Goal: Contribute content: Contribute content

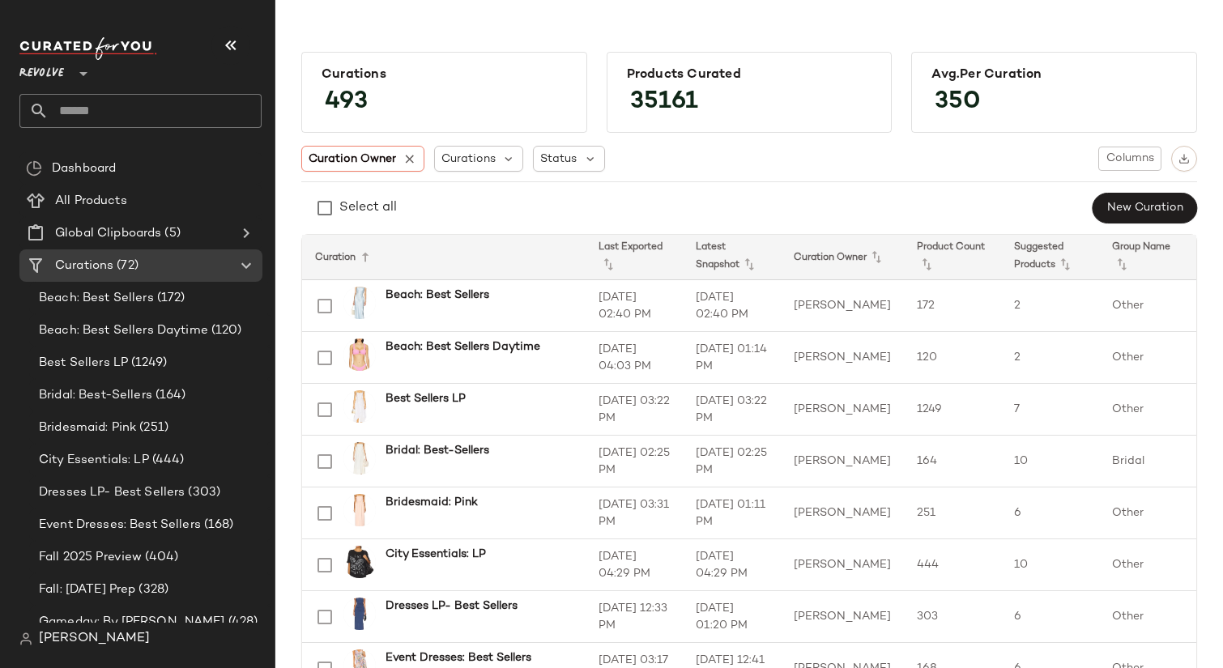
click at [75, 76] on icon at bounding box center [83, 73] width 19 height 19
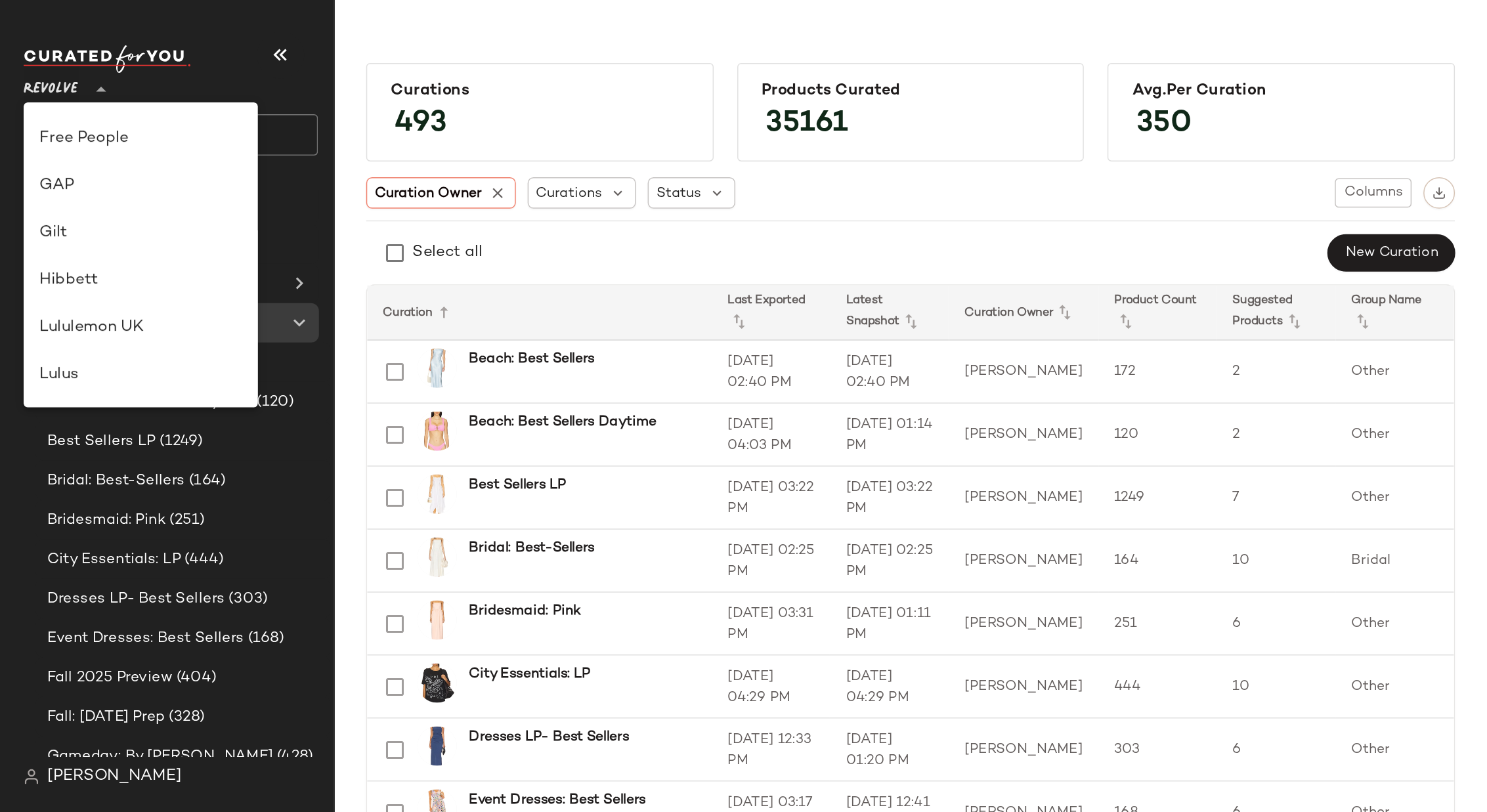
scroll to position [248, 0]
click at [87, 153] on div "Gilt" at bounding box center [93, 156] width 135 height 15
type input "**"
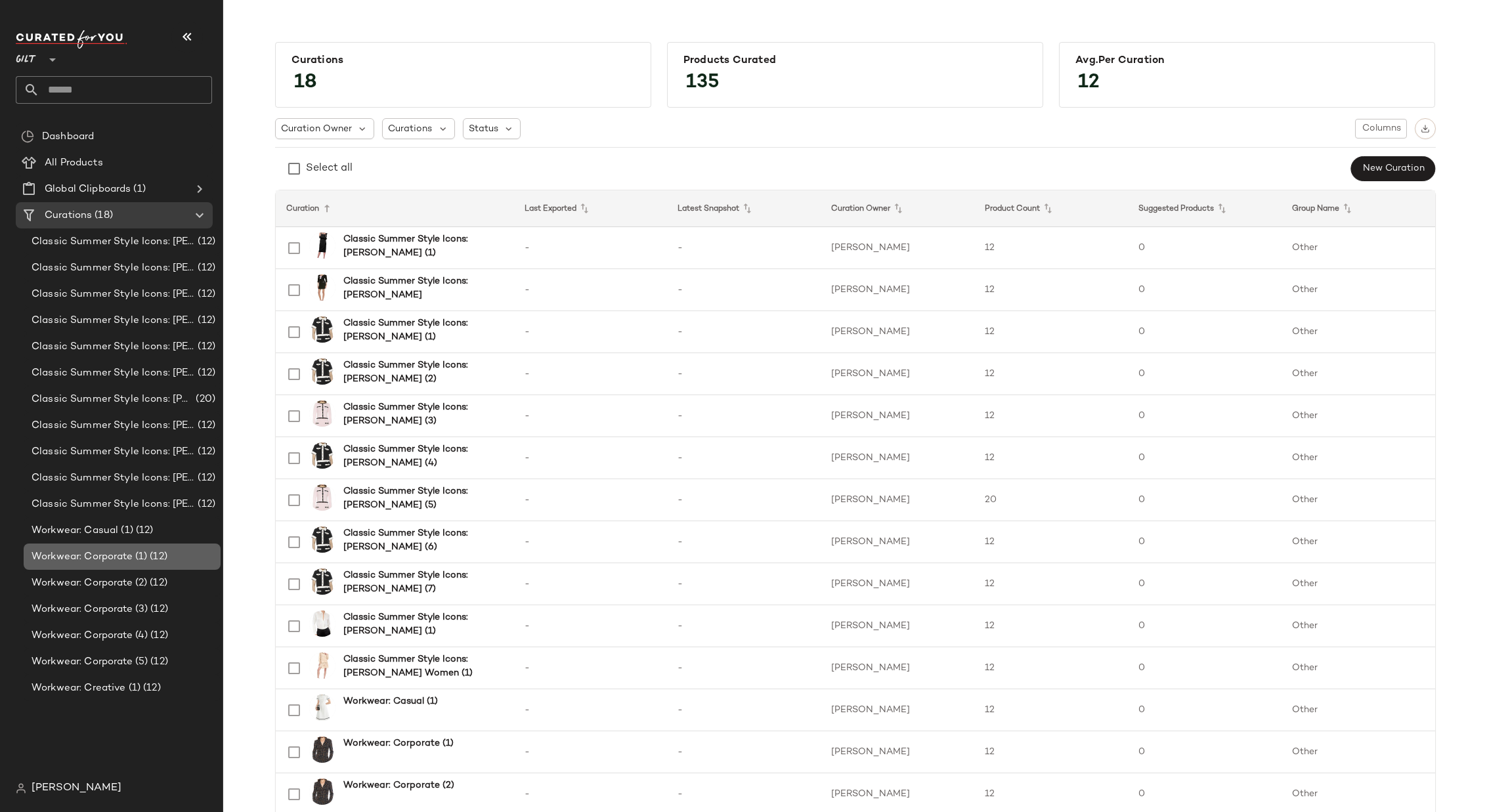
click at [103, 541] on span "Workwear: Corporate (1)" at bounding box center [89, 557] width 116 height 15
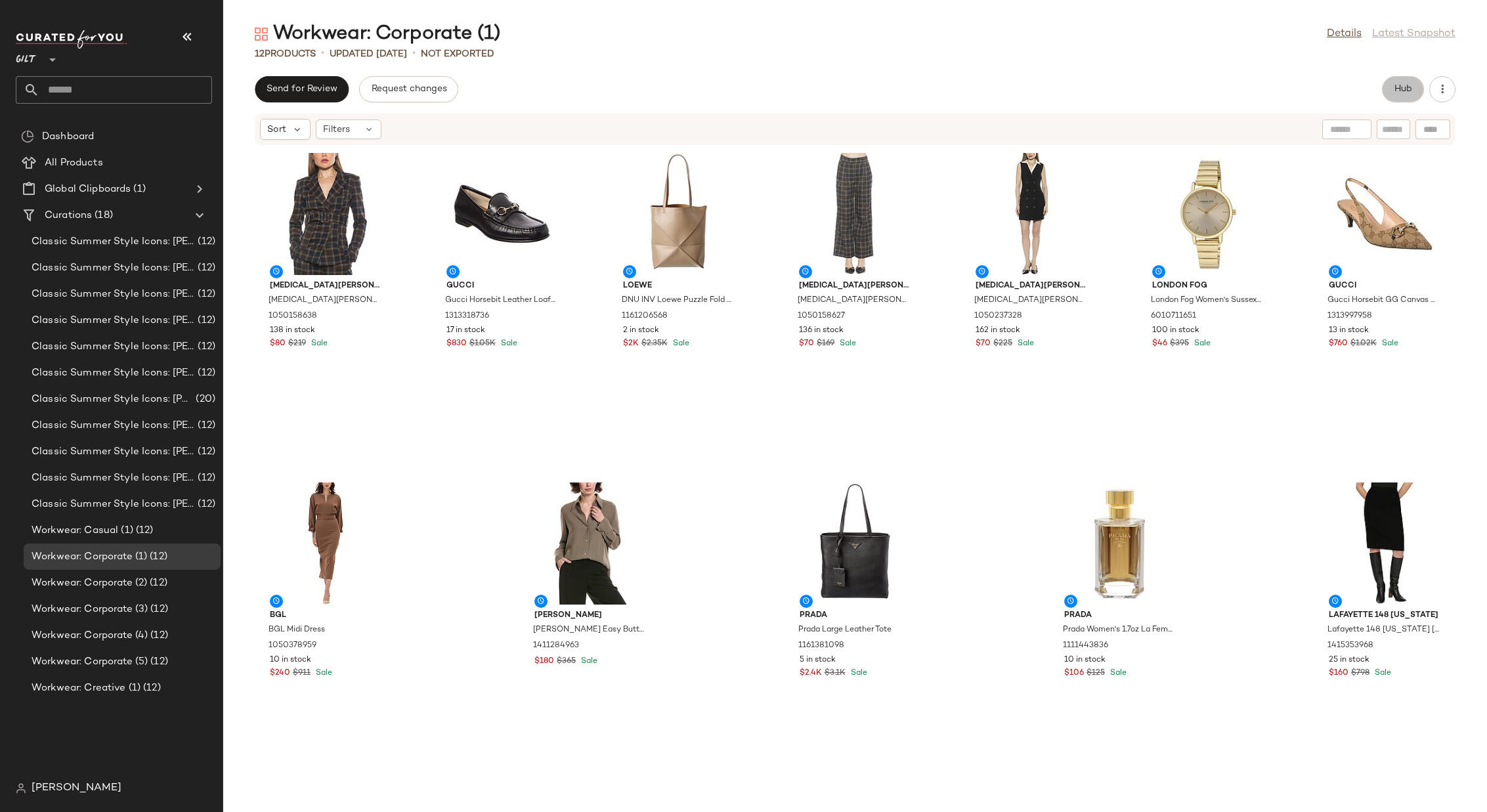
click at [991, 85] on span "Hub" at bounding box center [1403, 89] width 19 height 11
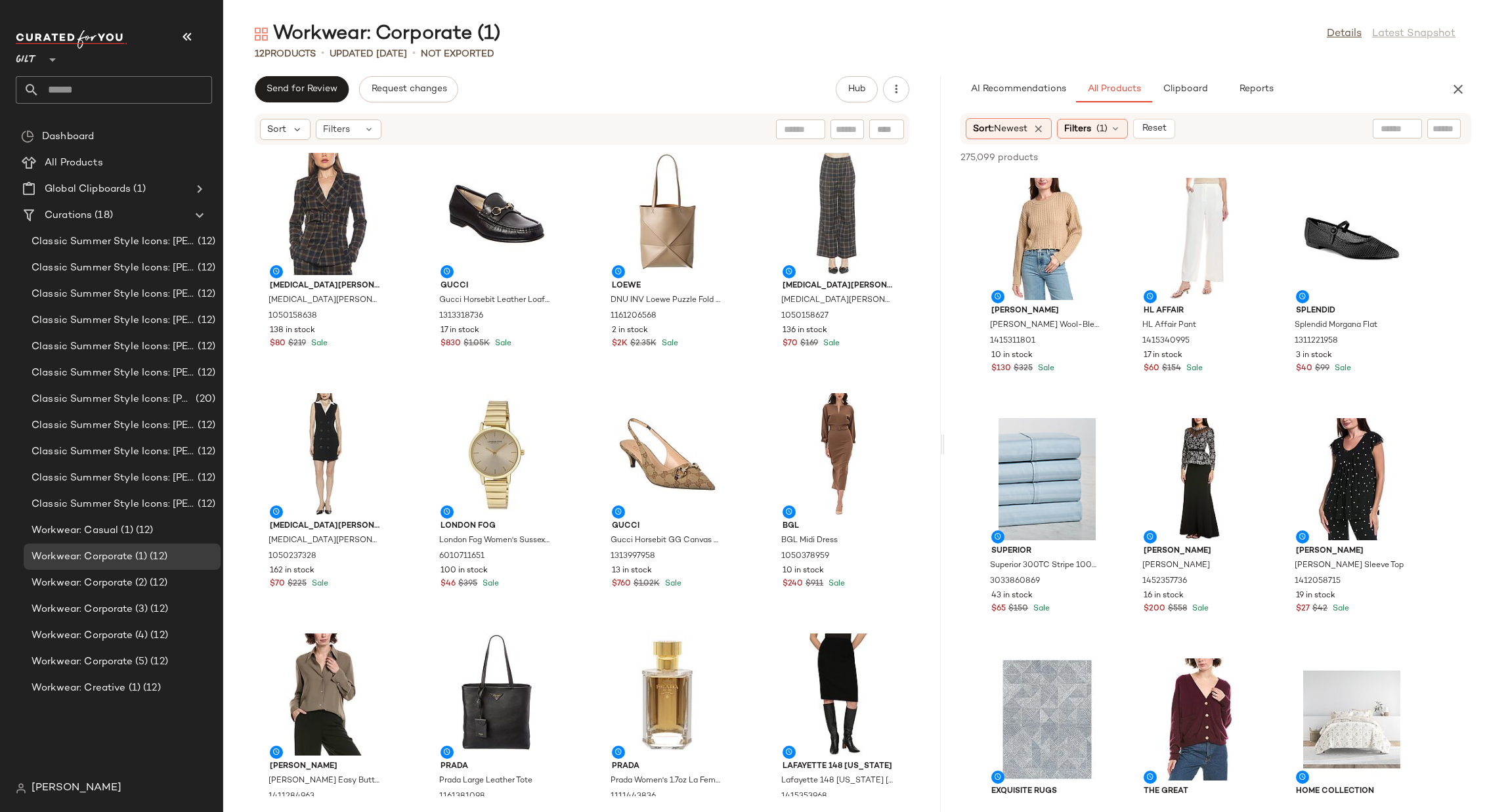
drag, startPoint x: 855, startPoint y: 440, endPoint x: 738, endPoint y: 403, distance: 122.7
click at [943, 440] on div "Workwear: Corporate (1) Details Latest Snapshot 12 Products • updated Aug 12th …" at bounding box center [855, 417] width 1264 height 791
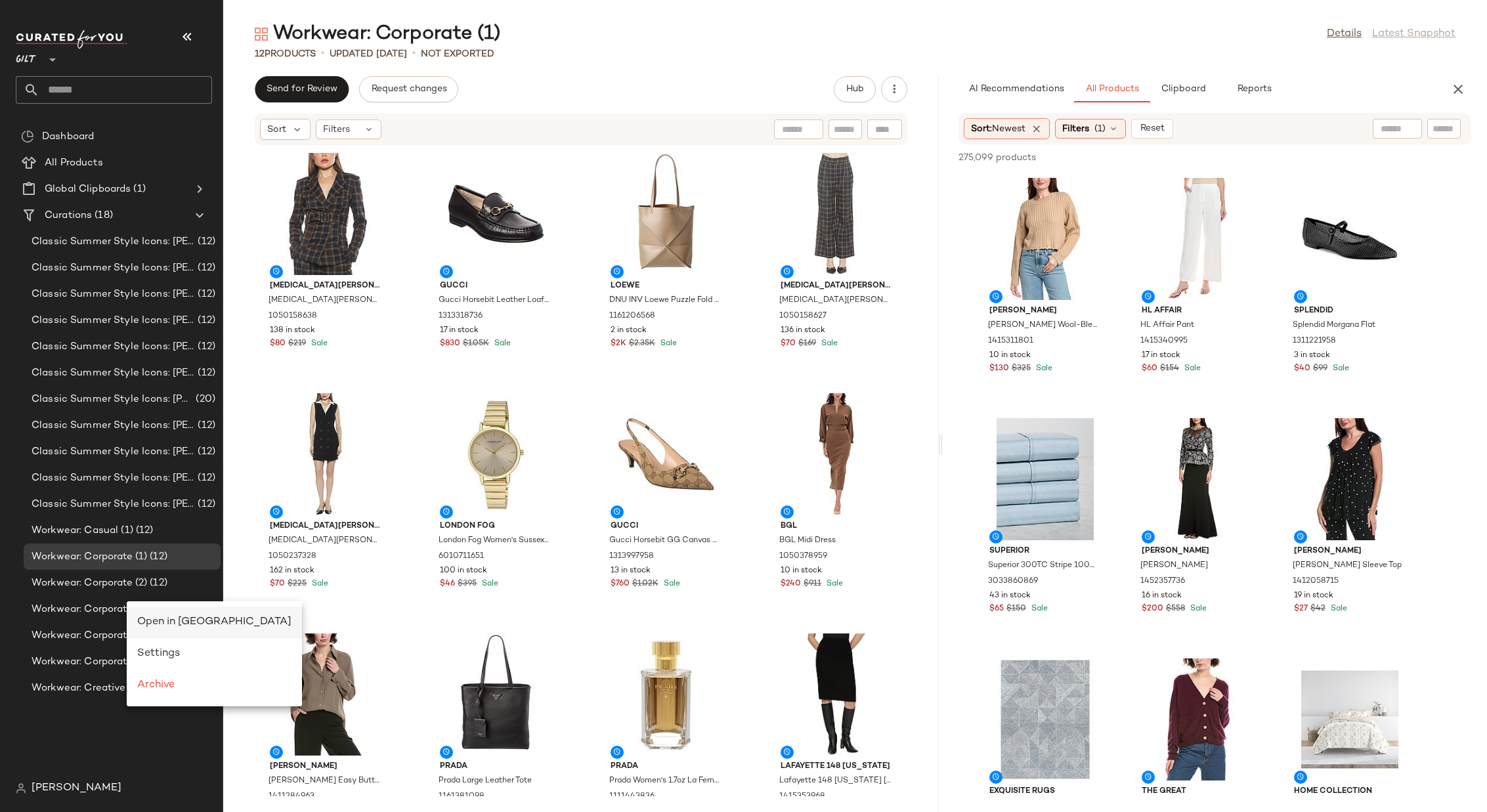
click at [159, 541] on div "Open in [GEOGRAPHIC_DATA]" at bounding box center [214, 622] width 154 height 15
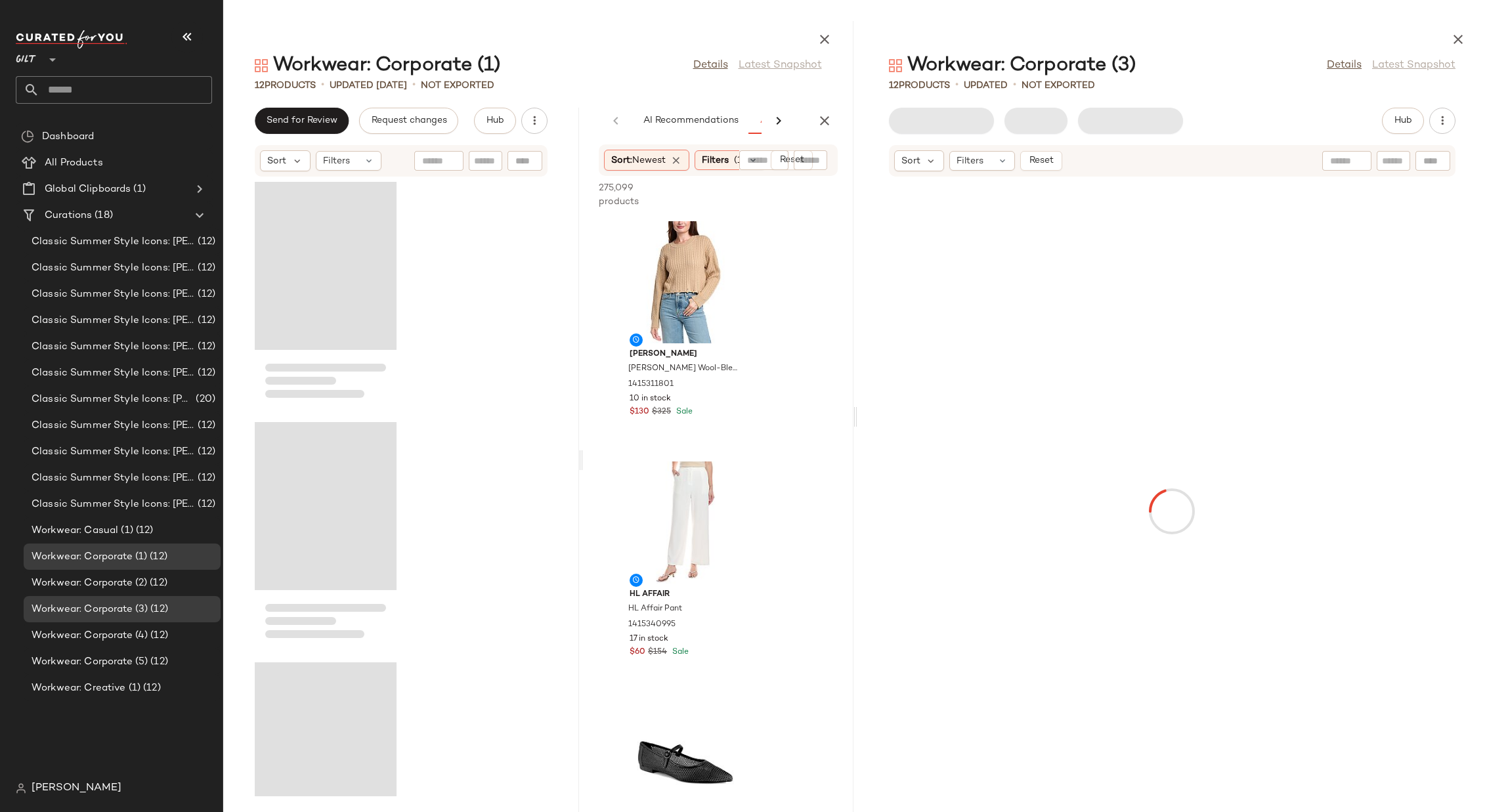
scroll to position [0, 92]
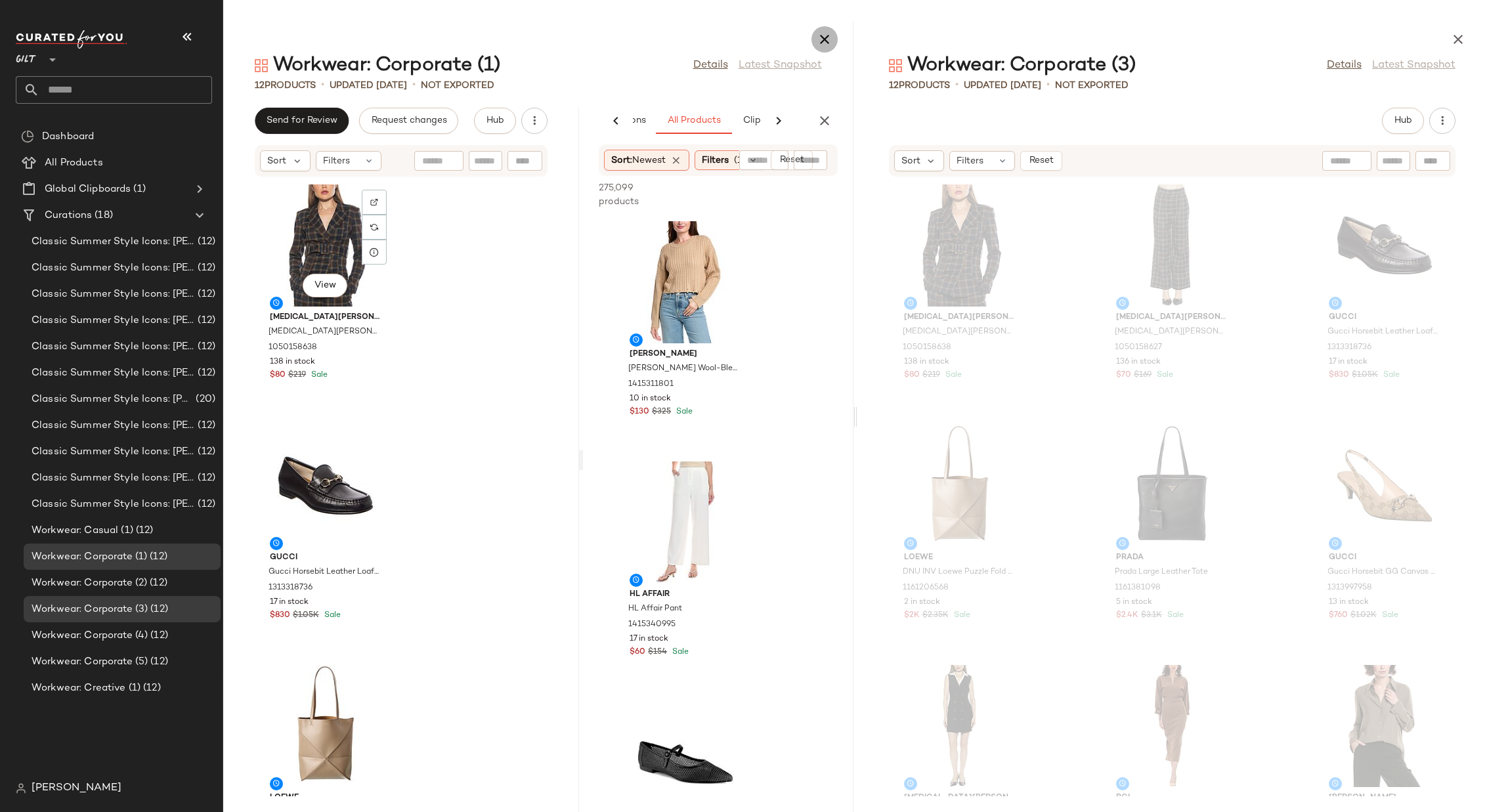
click at [823, 36] on icon "button" at bounding box center [825, 39] width 15 height 15
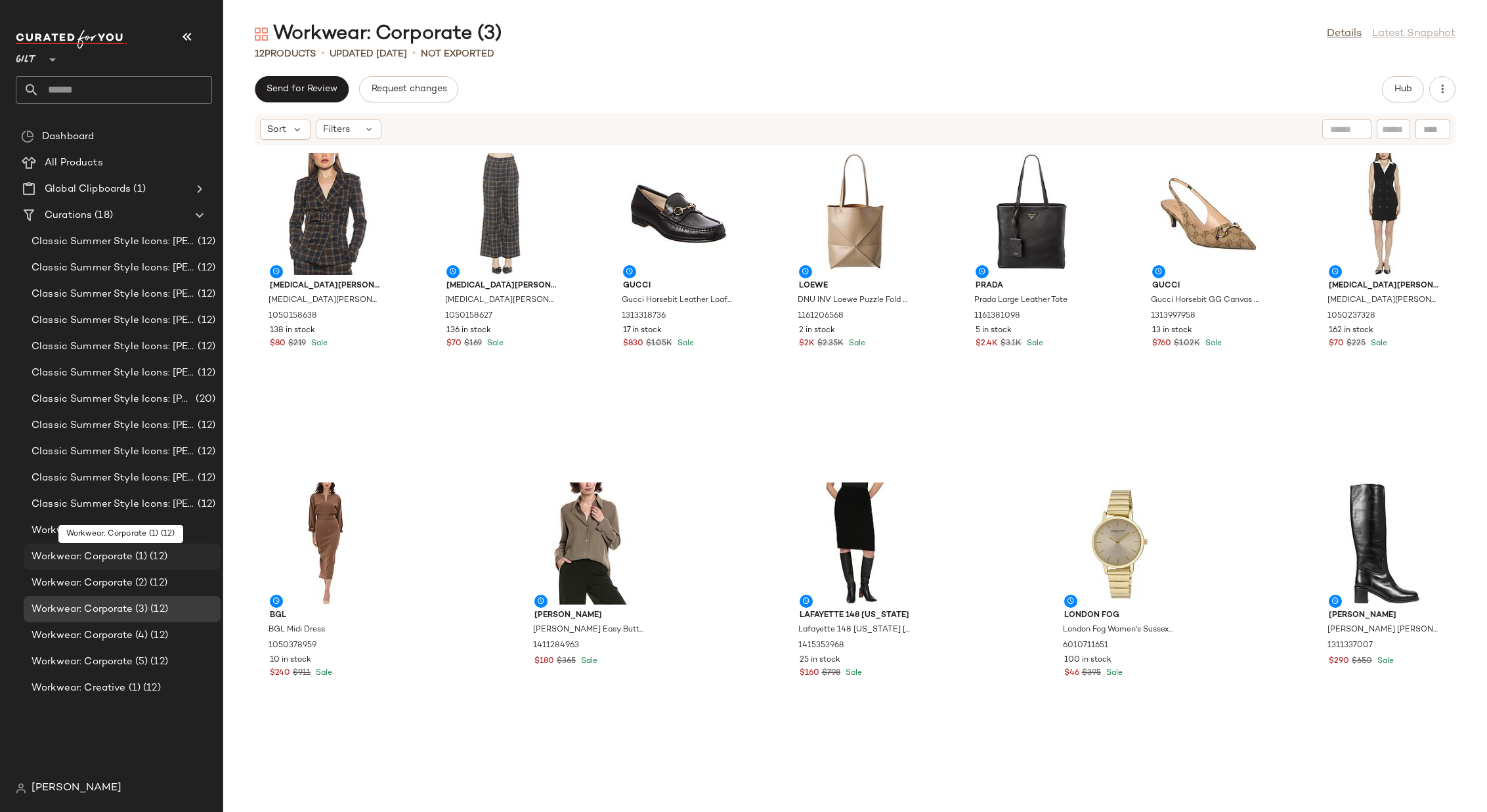
click at [140, 541] on span "Workwear: Corporate (1)" at bounding box center [89, 557] width 116 height 15
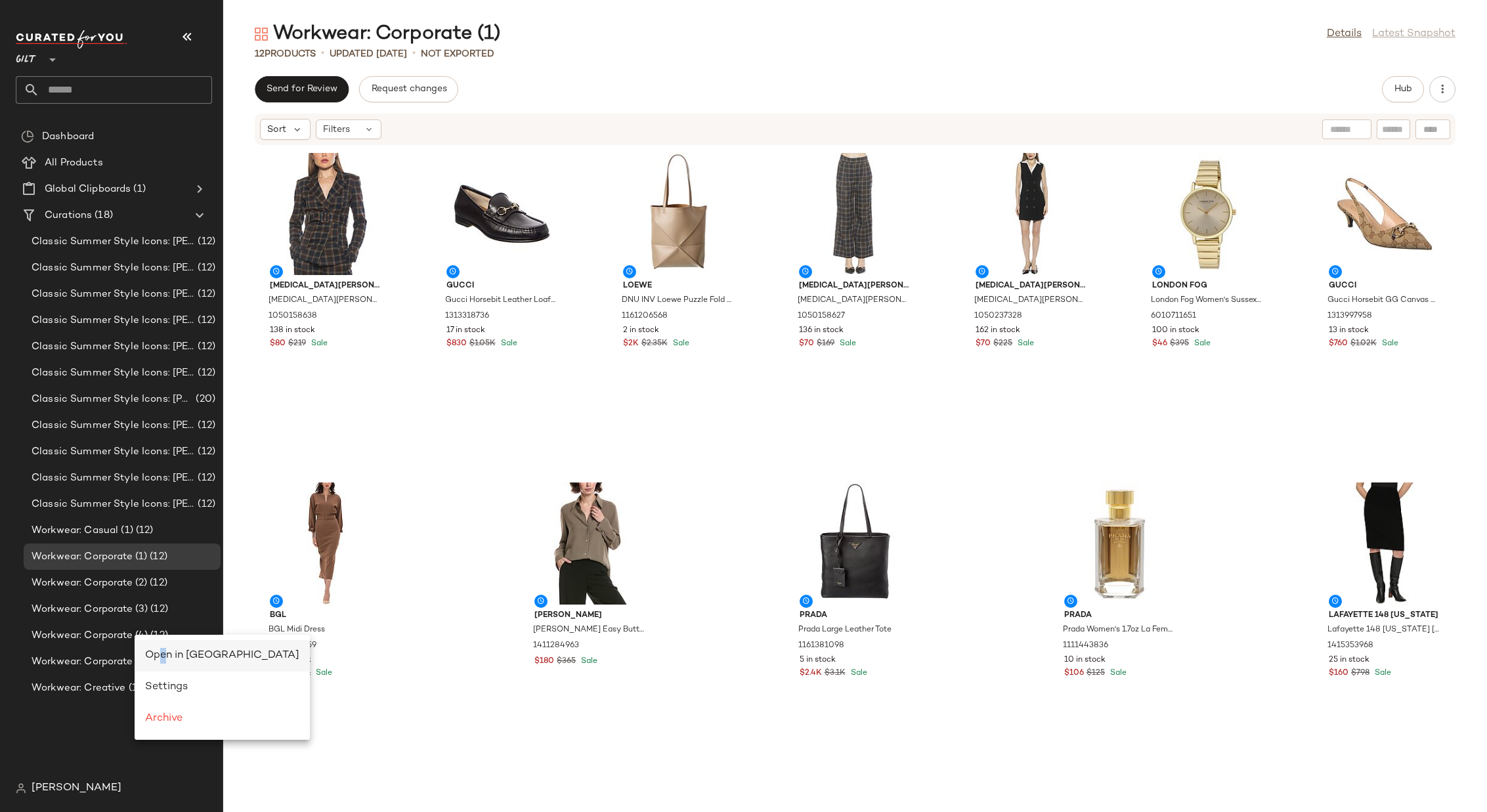
click at [164, 541] on span "Open in [GEOGRAPHIC_DATA]" at bounding box center [222, 656] width 154 height 11
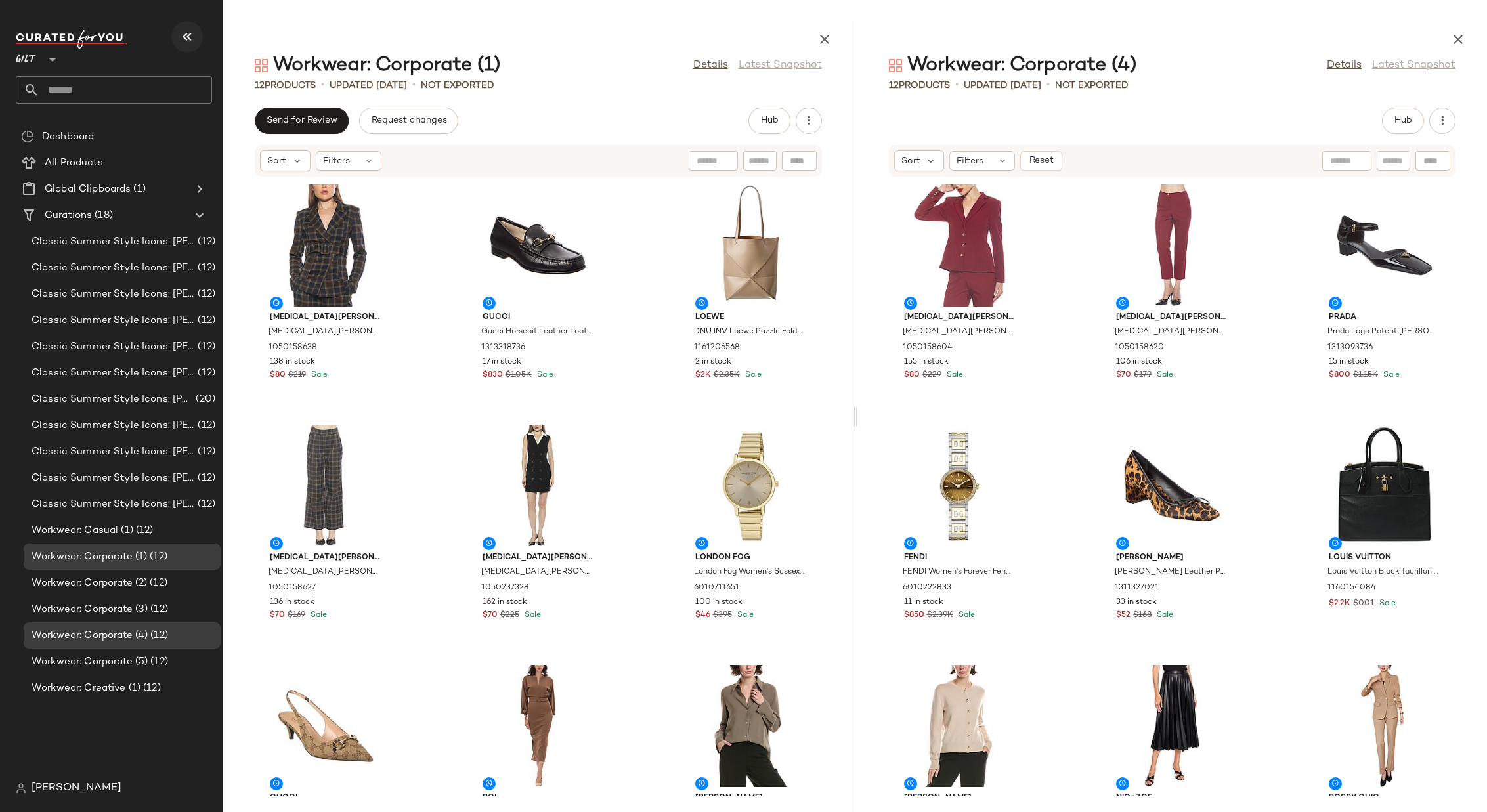
click at [185, 34] on icon "button" at bounding box center [186, 36] width 15 height 15
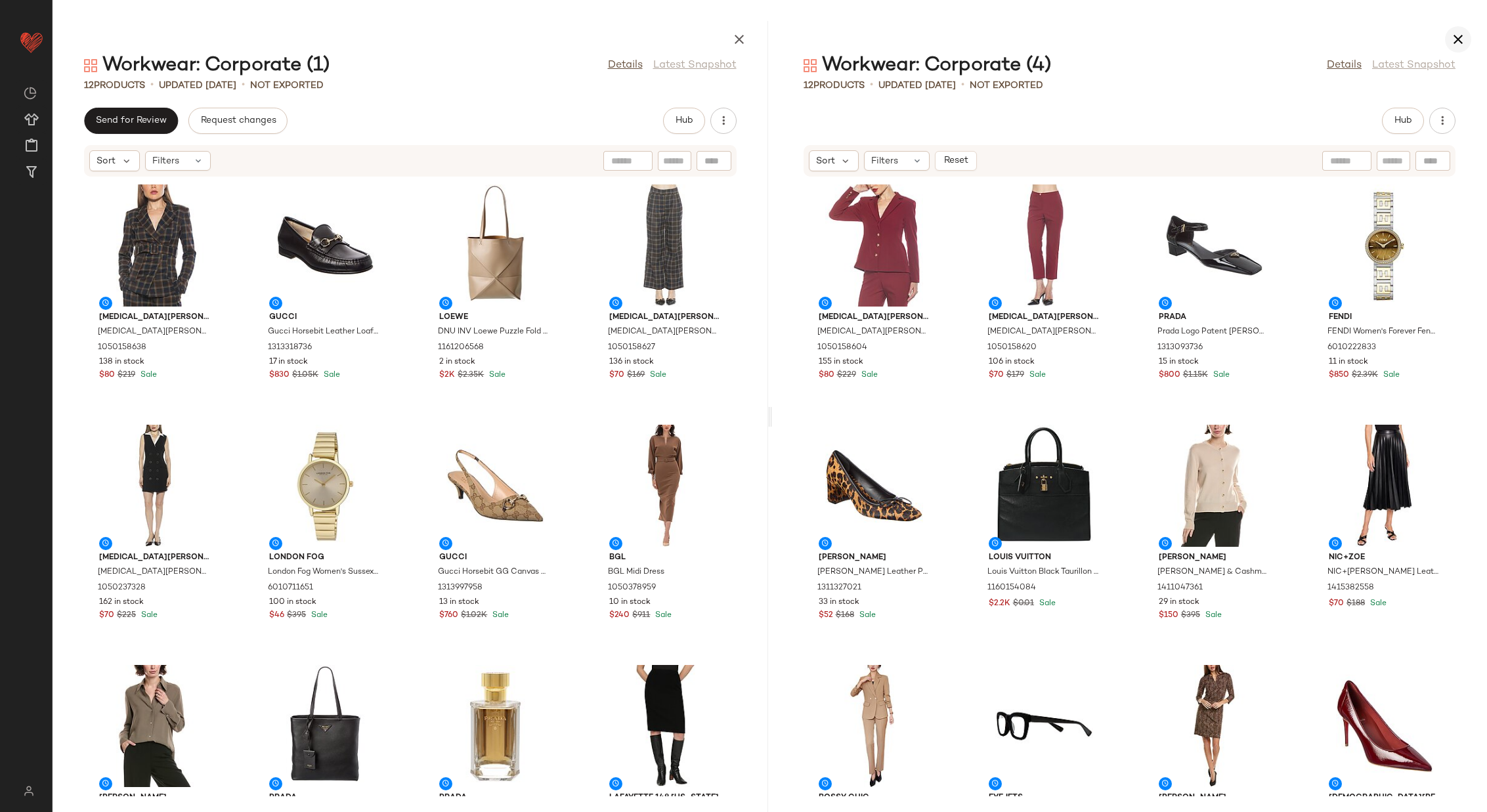
click at [991, 36] on icon "button" at bounding box center [1458, 39] width 15 height 15
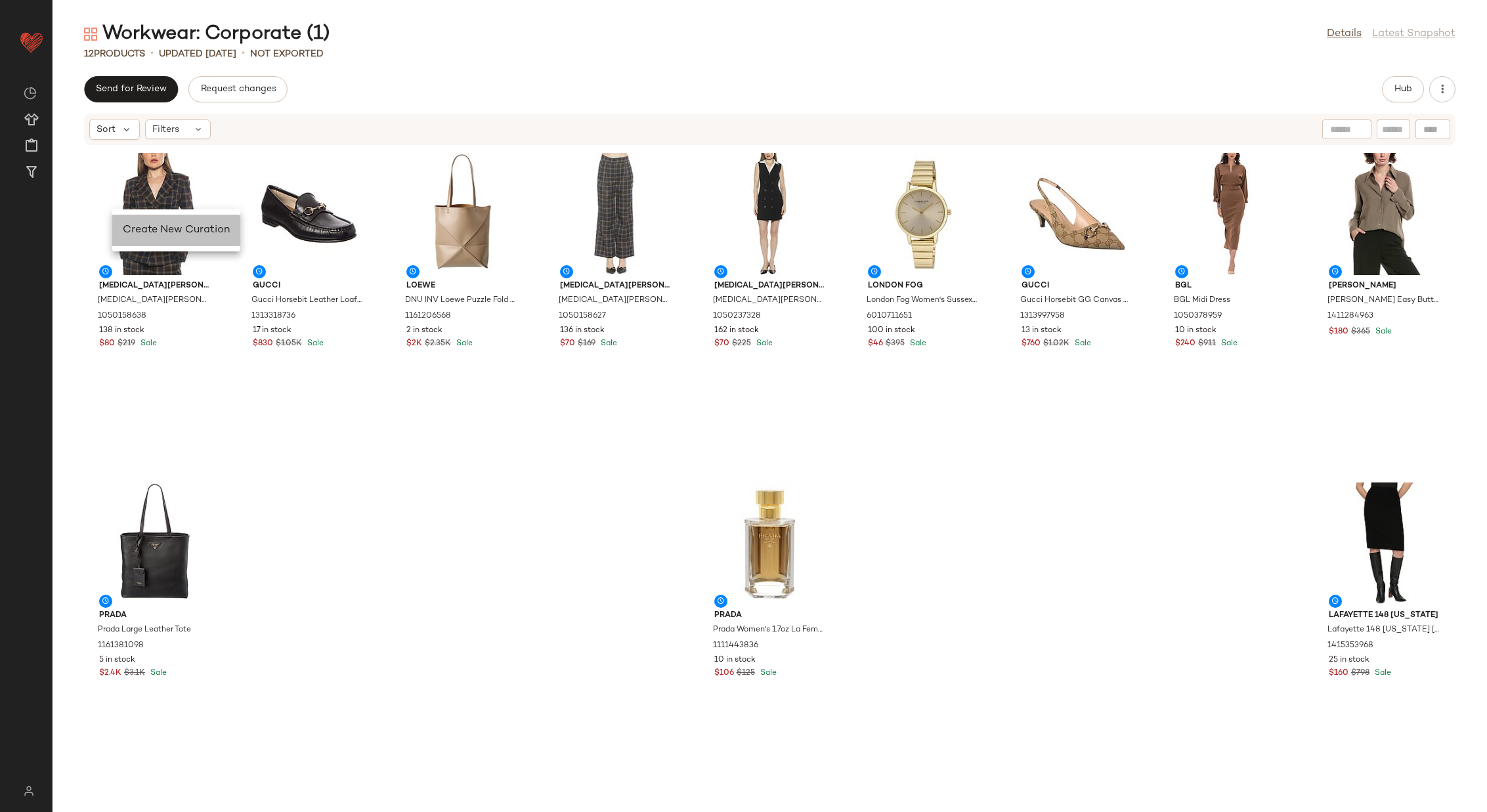
click at [140, 223] on div "Create New Curation" at bounding box center [176, 230] width 107 height 15
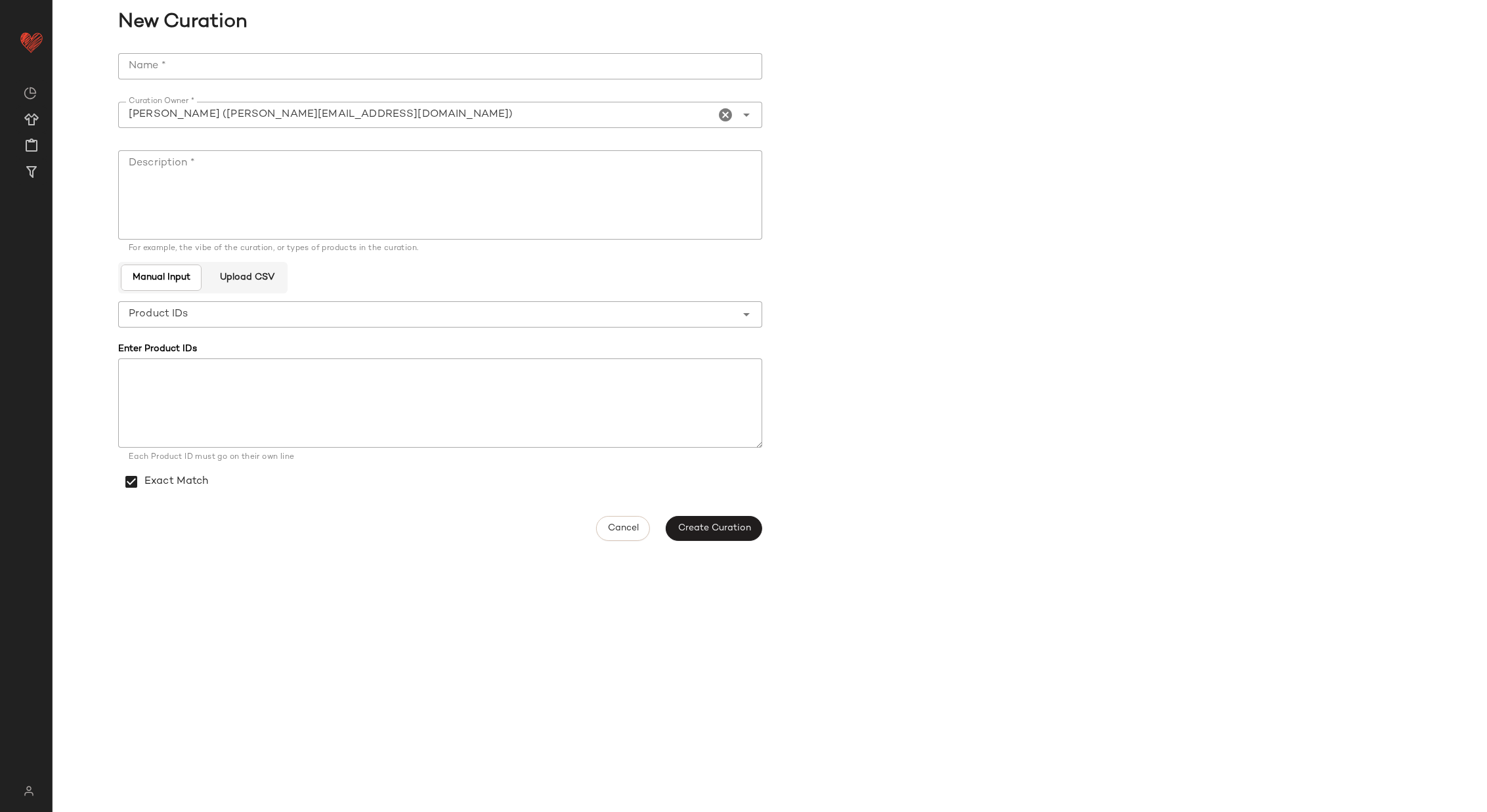
click at [527, 57] on input "Name *" at bounding box center [440, 66] width 645 height 26
type input "**********"
click at [273, 163] on textarea "Description *" at bounding box center [440, 194] width 645 height 89
paste textarea "**********"
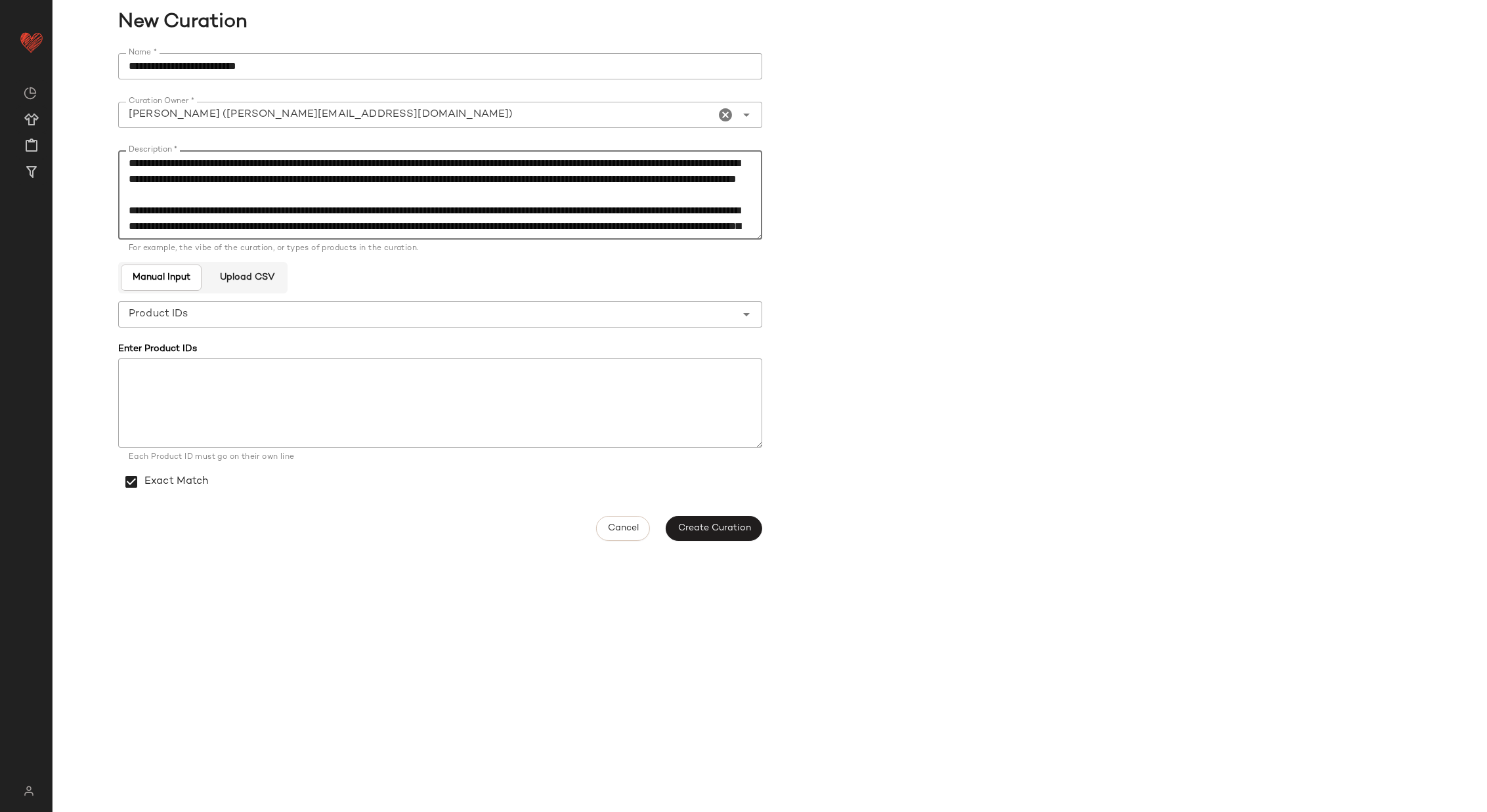
scroll to position [133, 0]
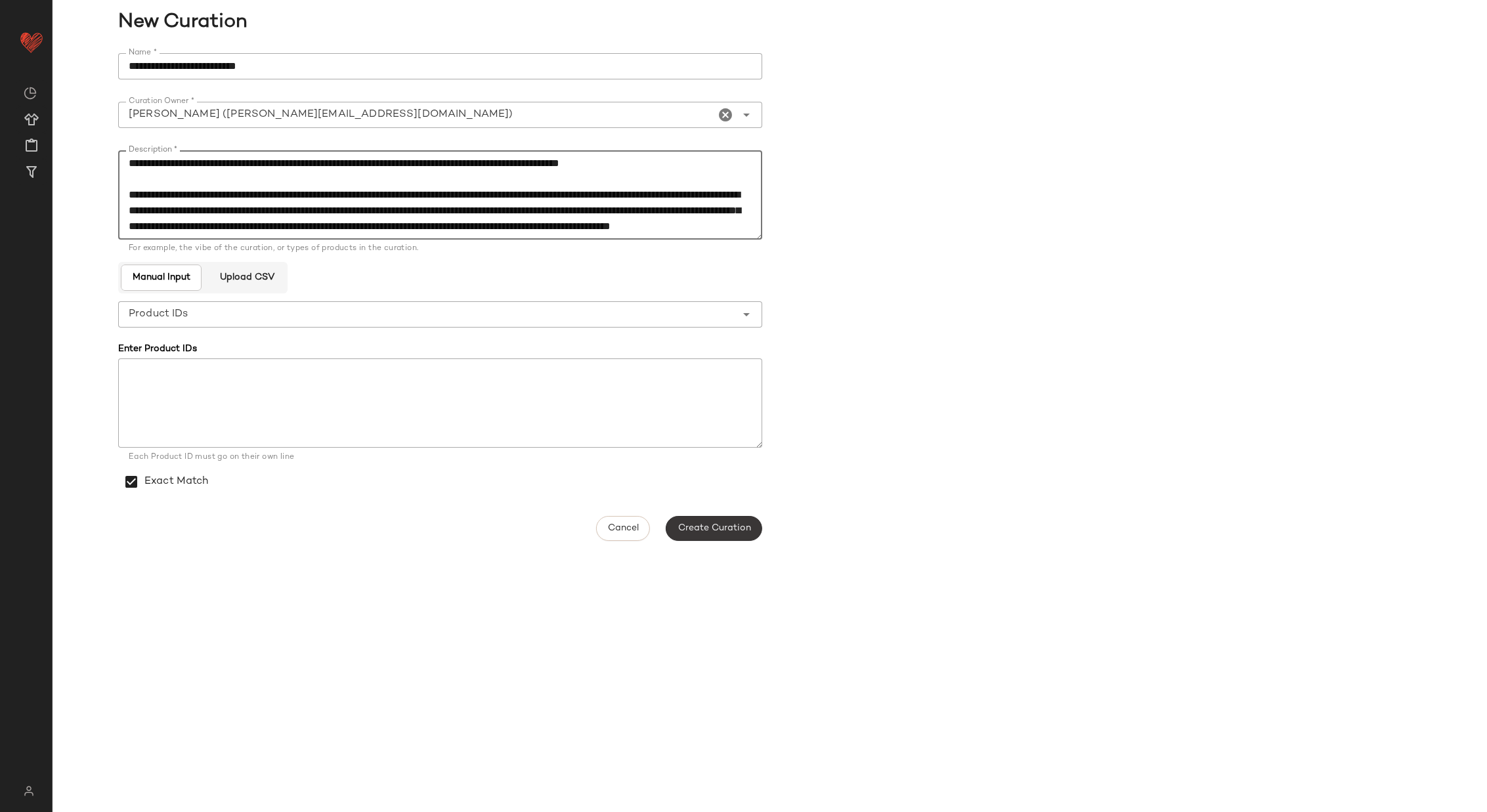
type textarea "**********"
click at [735, 522] on button "Create Curation" at bounding box center [714, 528] width 96 height 25
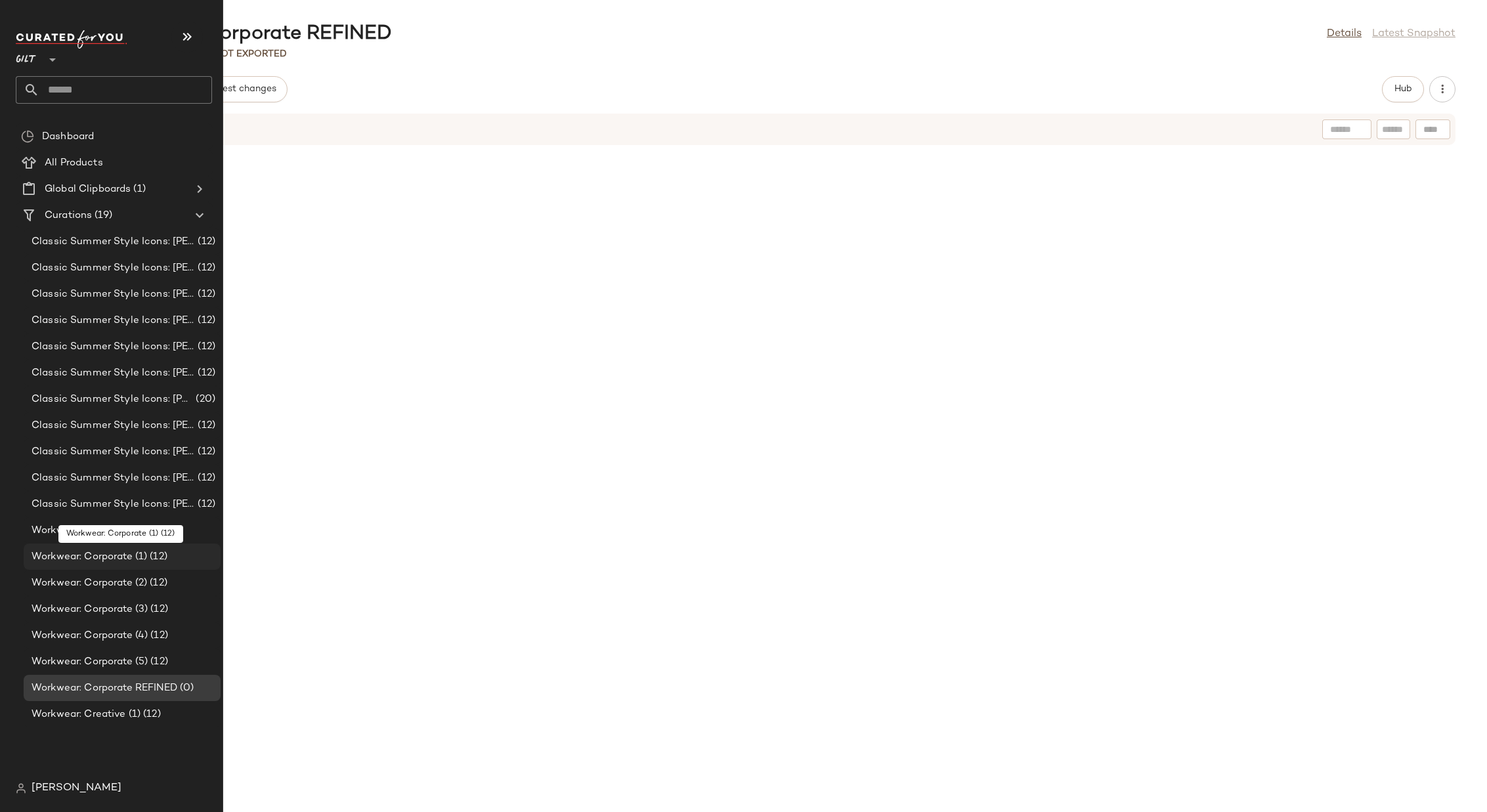
click at [114, 541] on span "Workwear: Corporate (1)" at bounding box center [89, 557] width 116 height 15
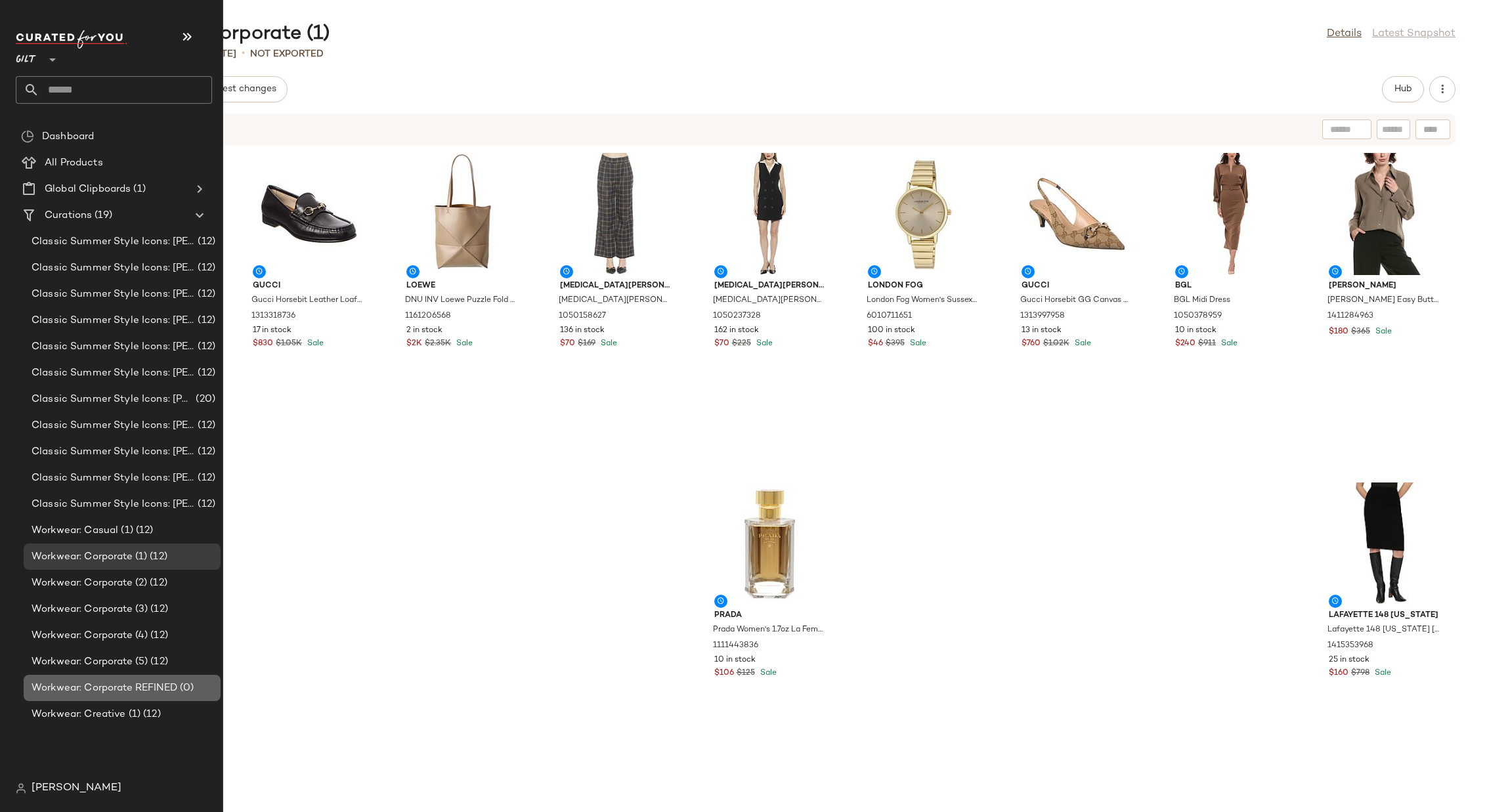
click at [136, 541] on span "Workwear: Corporate REFINED" at bounding box center [105, 688] width 146 height 15
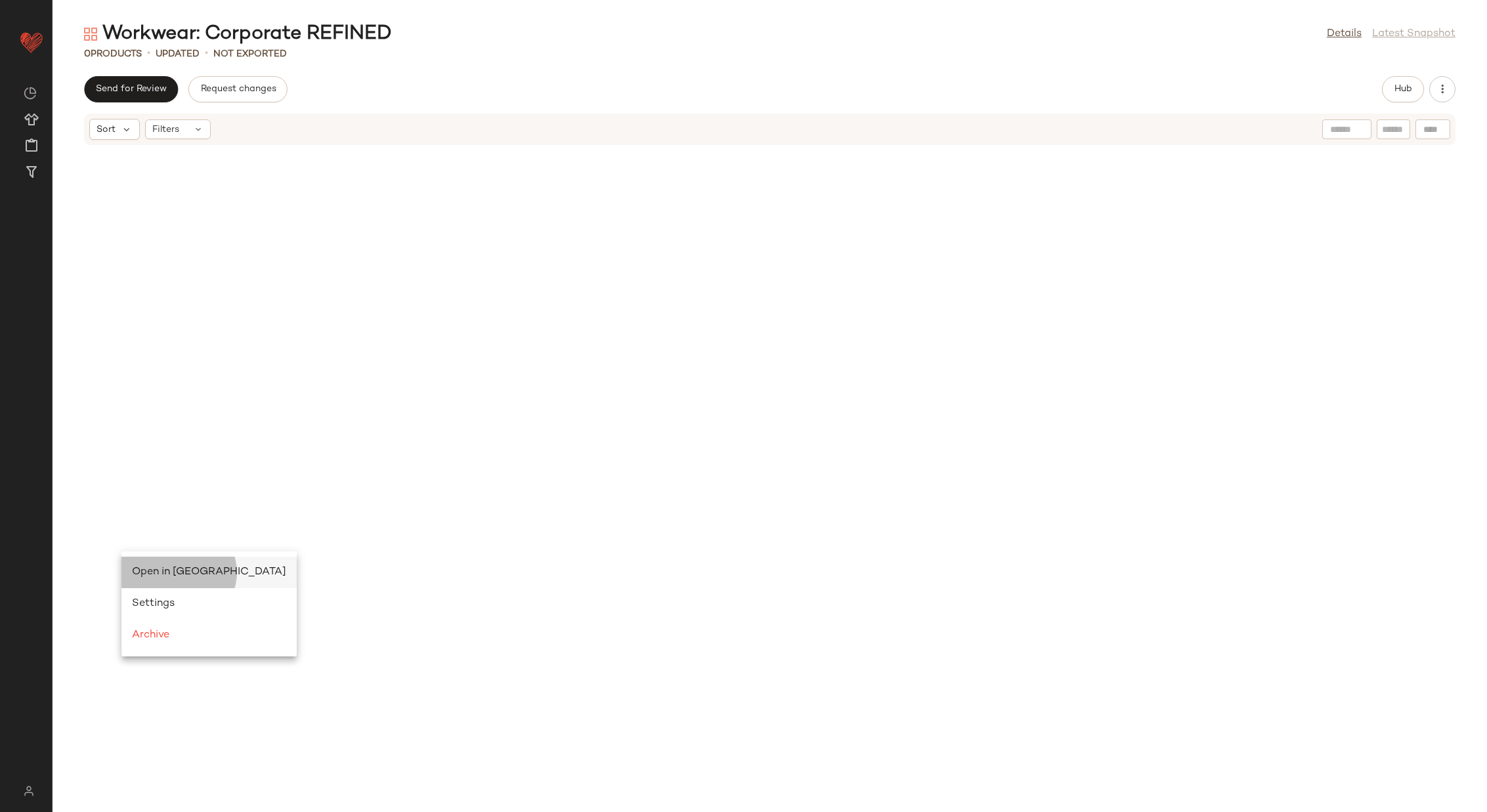
click at [152, 541] on div "Open in [GEOGRAPHIC_DATA]" at bounding box center [209, 572] width 154 height 15
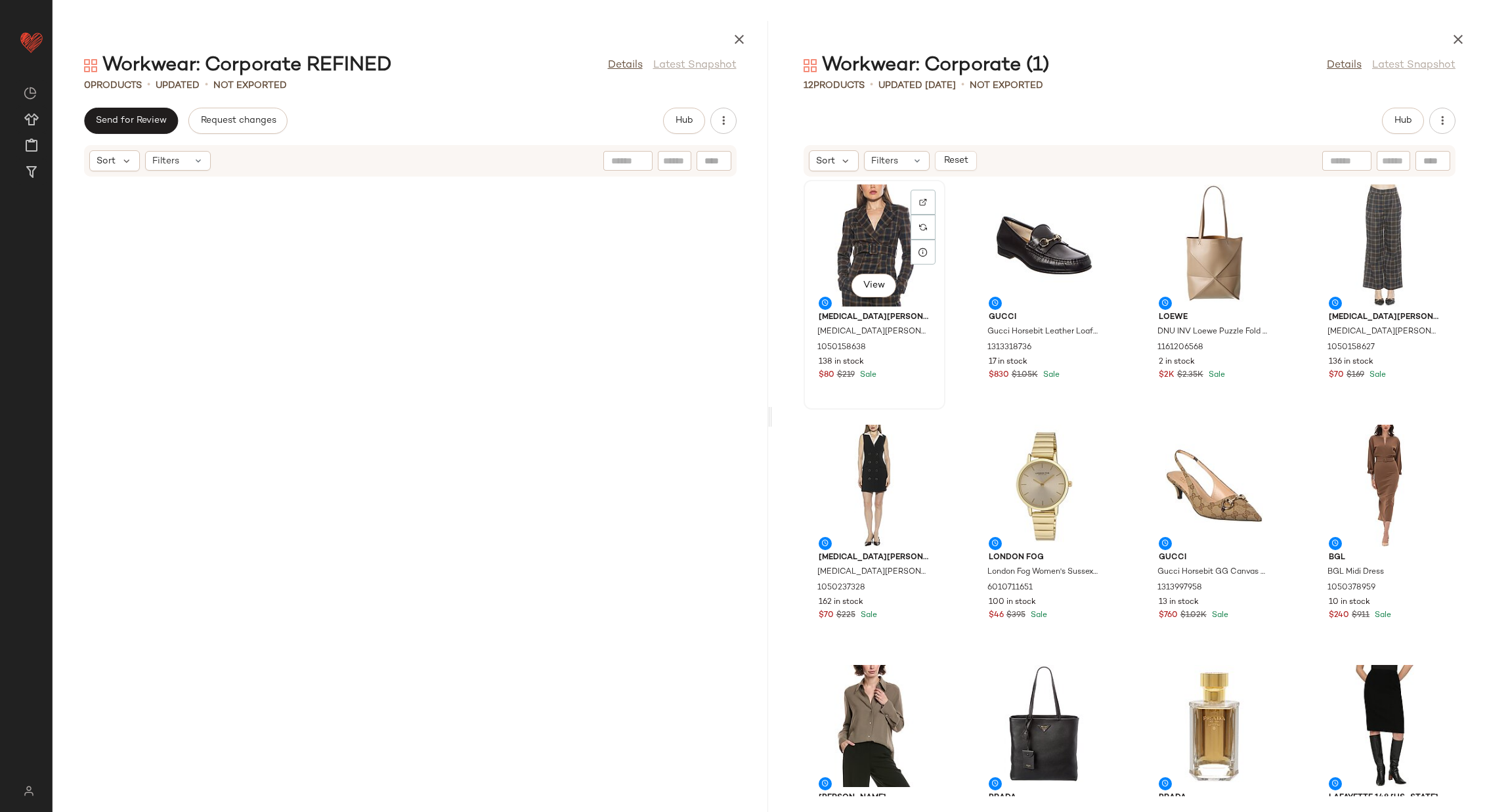
click at [868, 219] on div "View" at bounding box center [875, 246] width 133 height 122
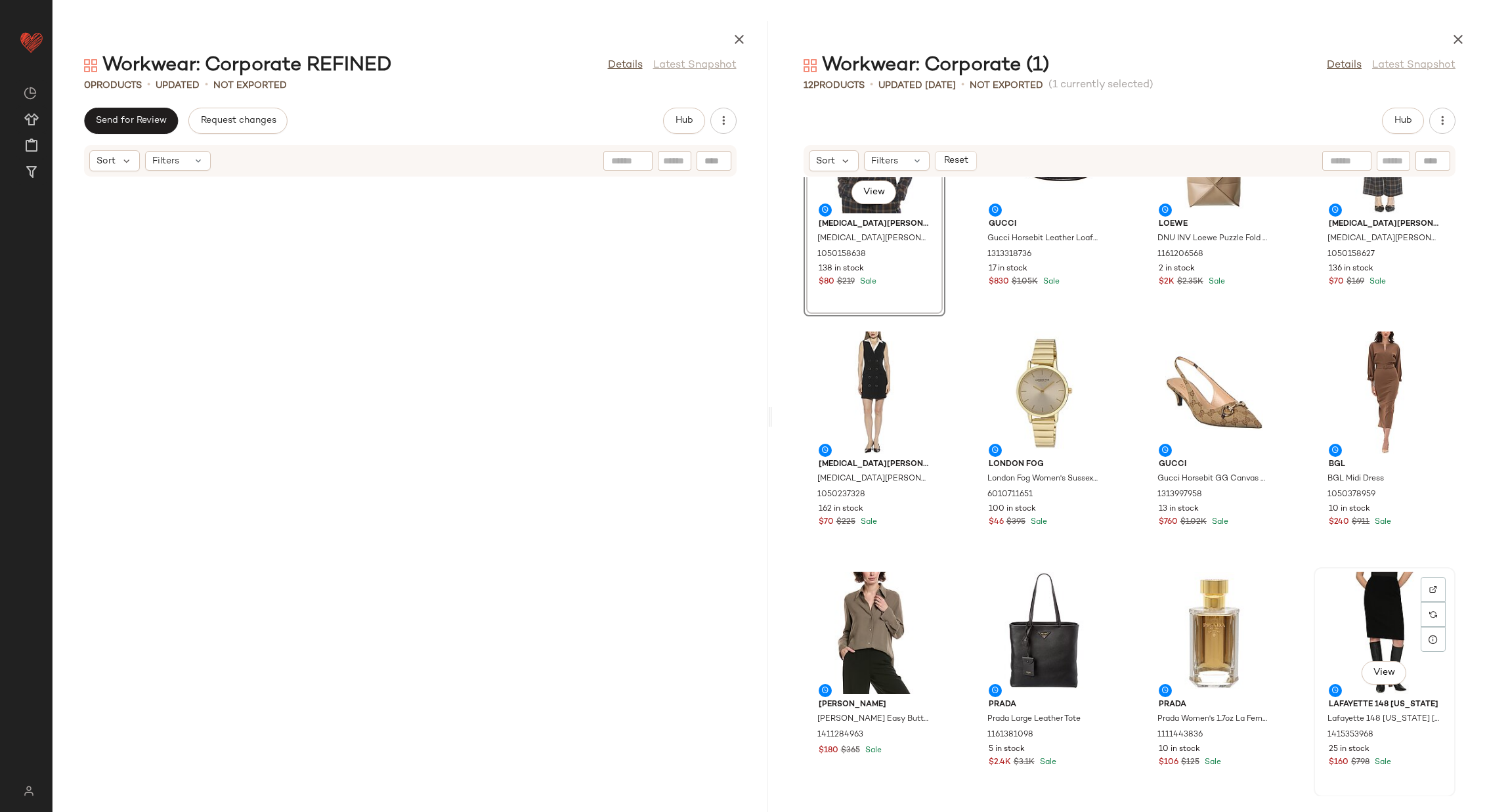
click at [991, 541] on div "View" at bounding box center [1385, 632] width 133 height 122
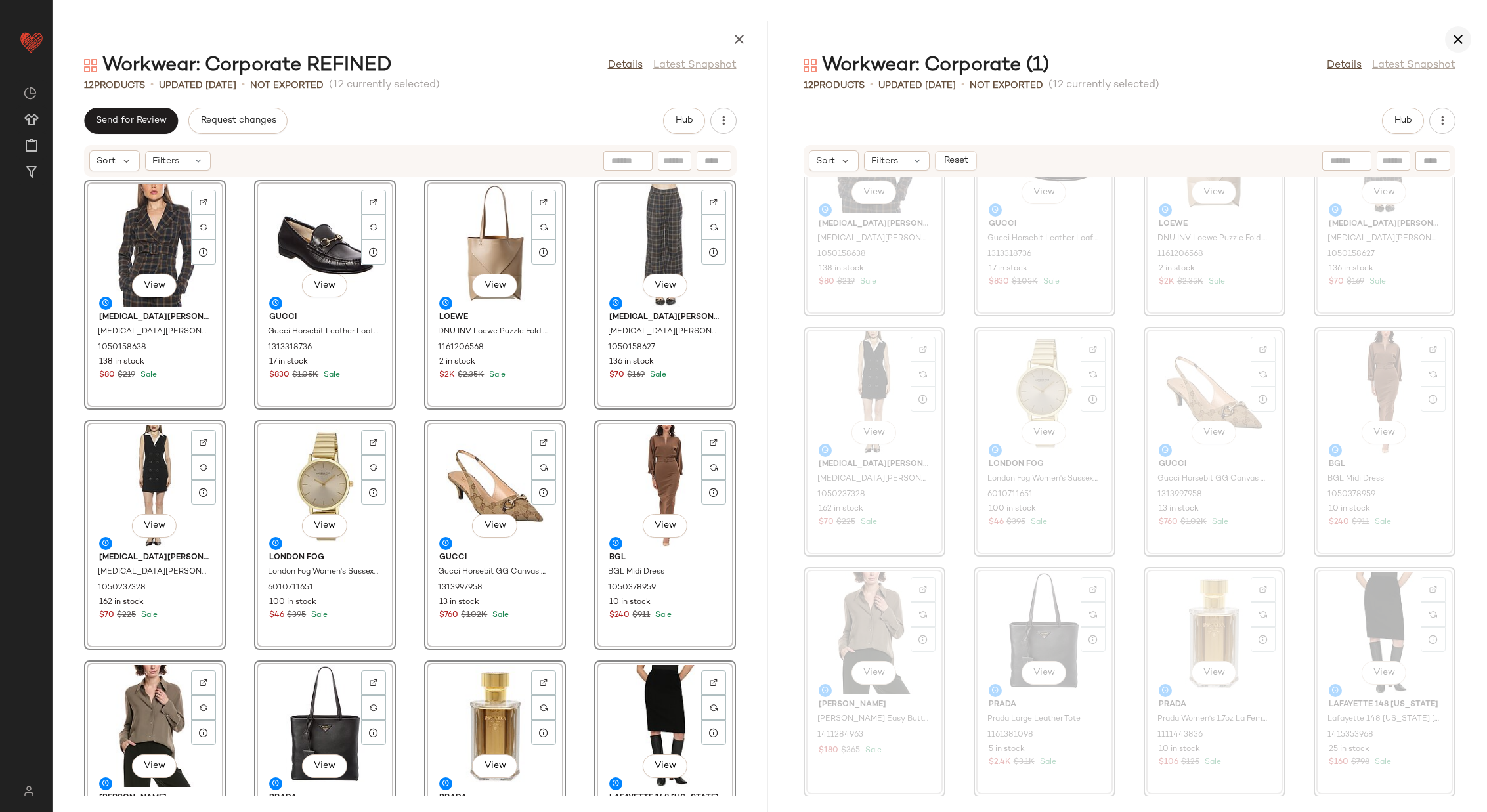
click at [991, 35] on icon "button" at bounding box center [1458, 39] width 15 height 15
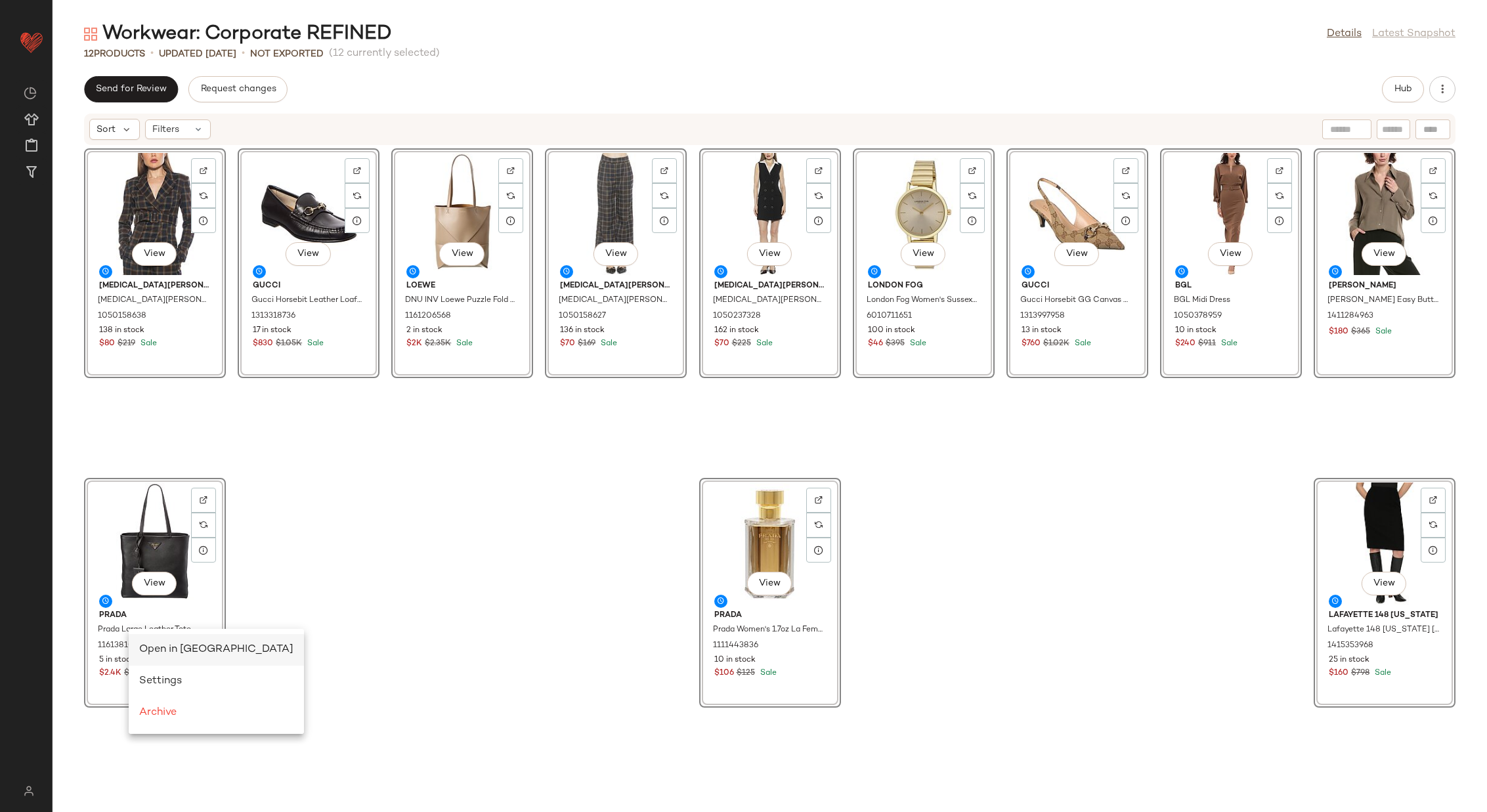
click at [168, 541] on span "Open in [GEOGRAPHIC_DATA]" at bounding box center [216, 650] width 154 height 11
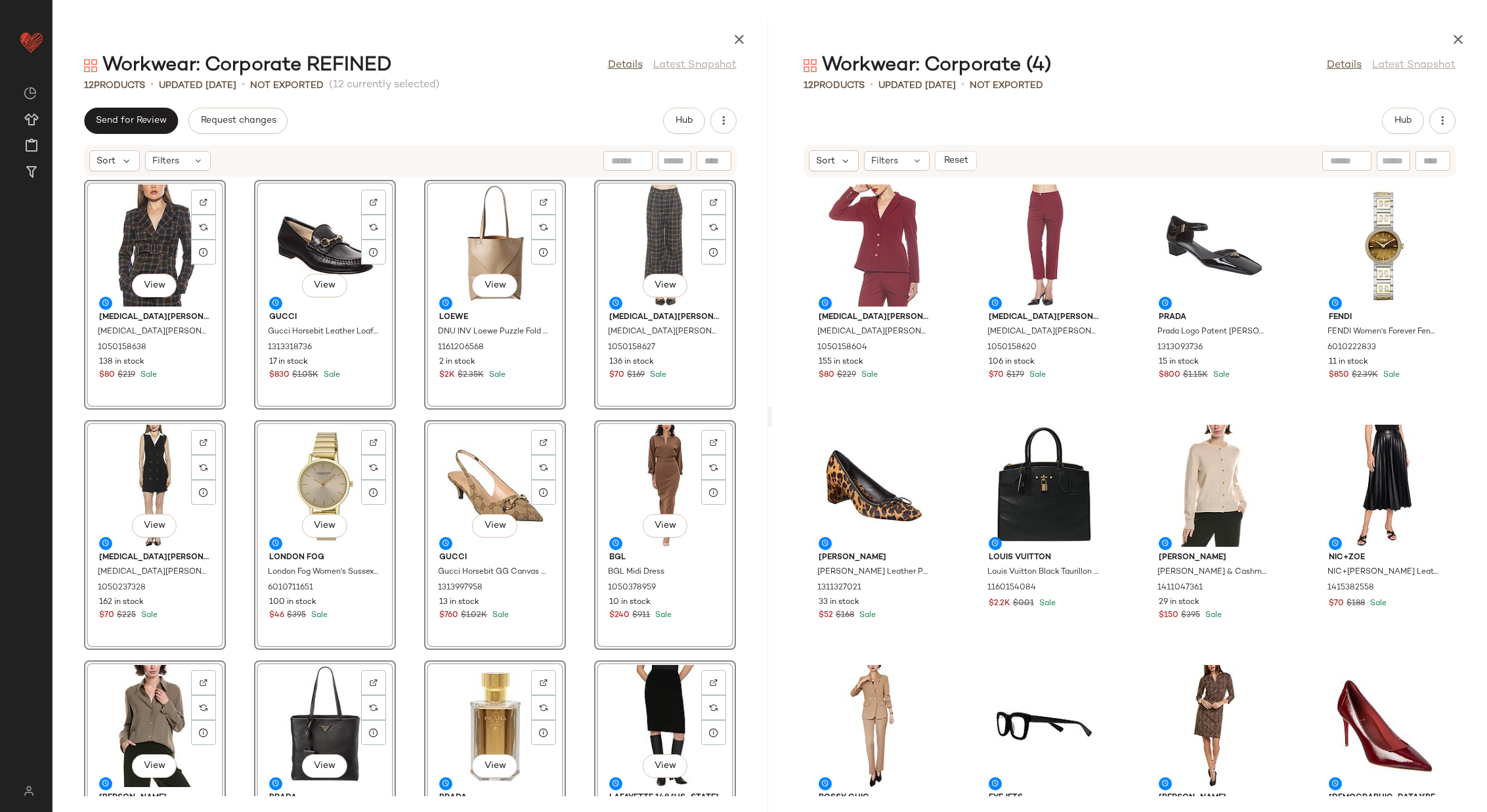
click at [784, 145] on div "Sort Filters Reset" at bounding box center [1129, 160] width 716 height 32
click at [577, 374] on div "View Alexia Admor Alexia Admor Janna Blazer 1050158638 138 in stock $80 $219 Sa…" at bounding box center [410, 487] width 716 height 619
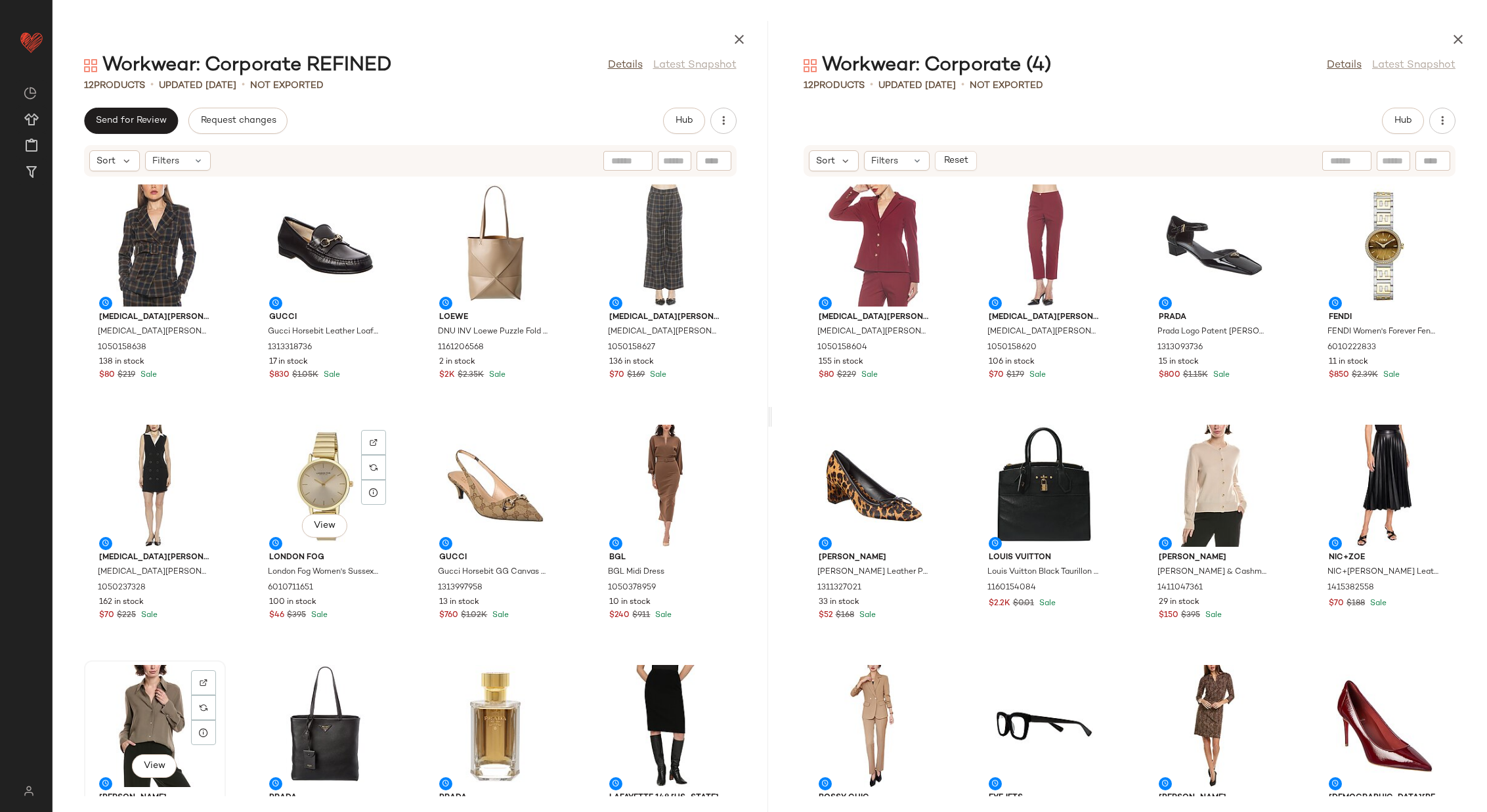
click at [131, 541] on div "View" at bounding box center [155, 725] width 133 height 122
click at [628, 541] on div "View" at bounding box center [666, 725] width 133 height 122
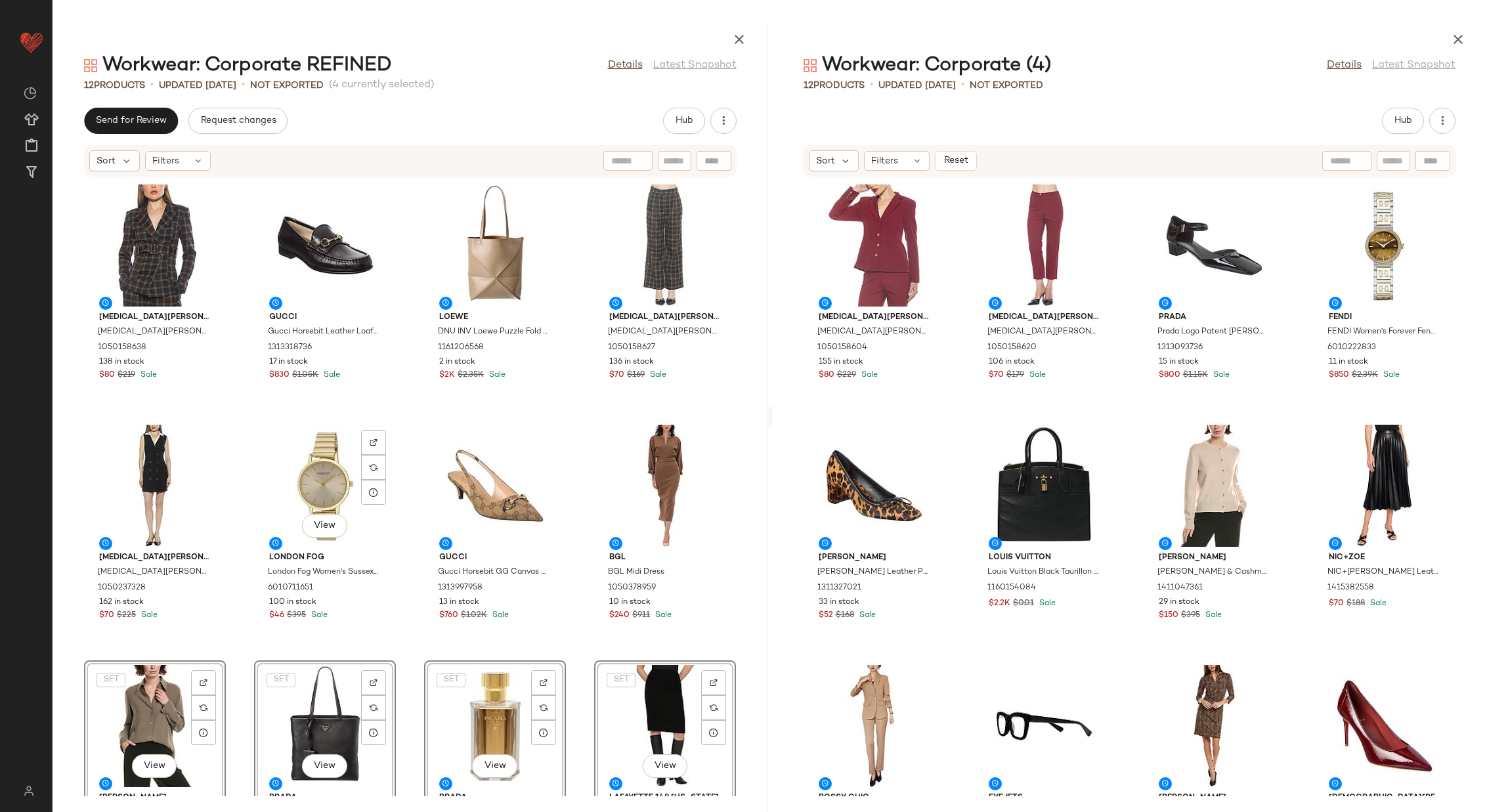
click at [405, 541] on div "Alexia Admor Alexia Admor Janna Blazer 1050158638 138 in stock $80 $219 Sale Gu…" at bounding box center [410, 487] width 716 height 619
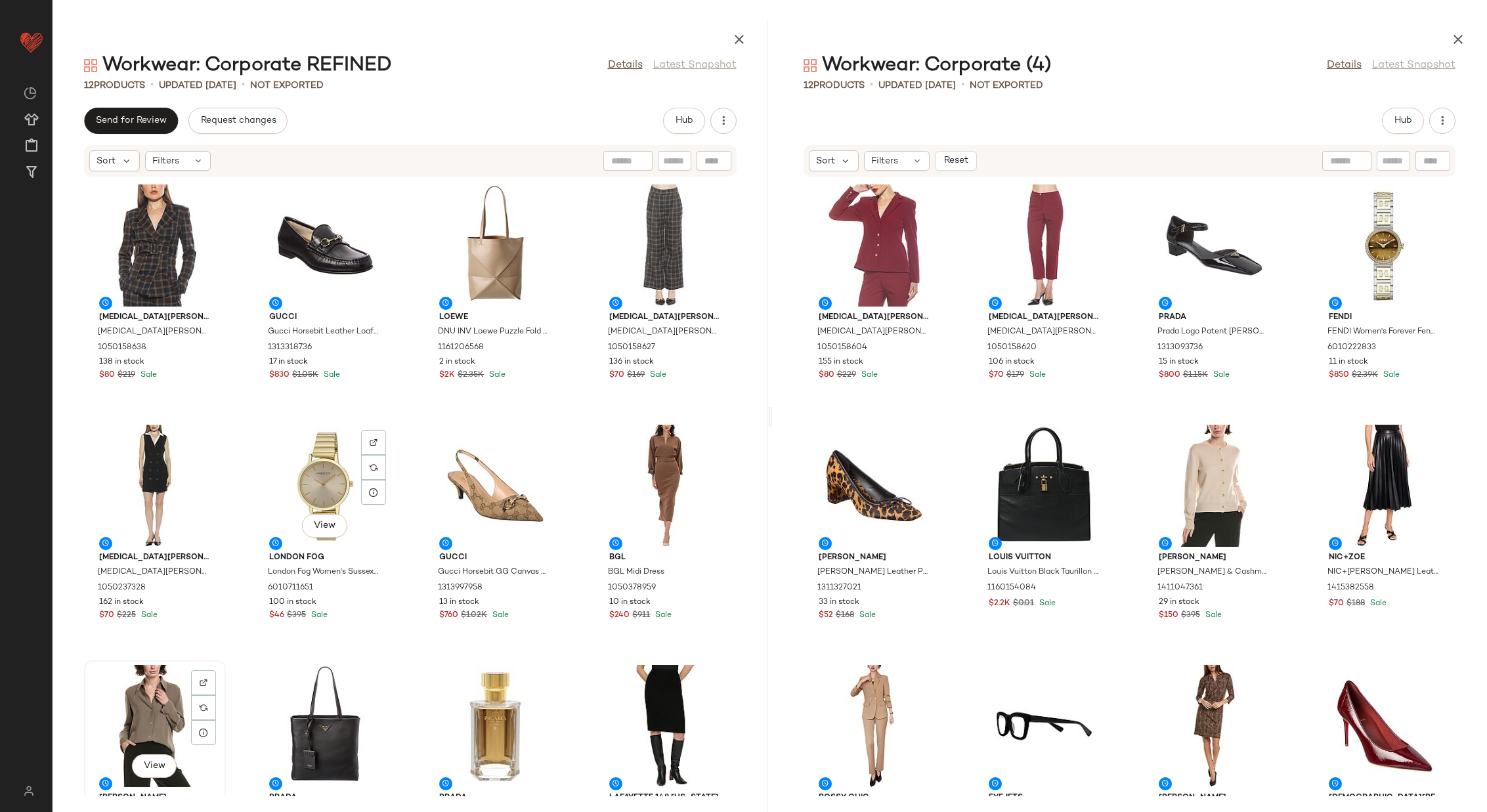
click at [170, 541] on div "View" at bounding box center [155, 725] width 133 height 122
click at [603, 541] on div "View" at bounding box center [666, 725] width 133 height 122
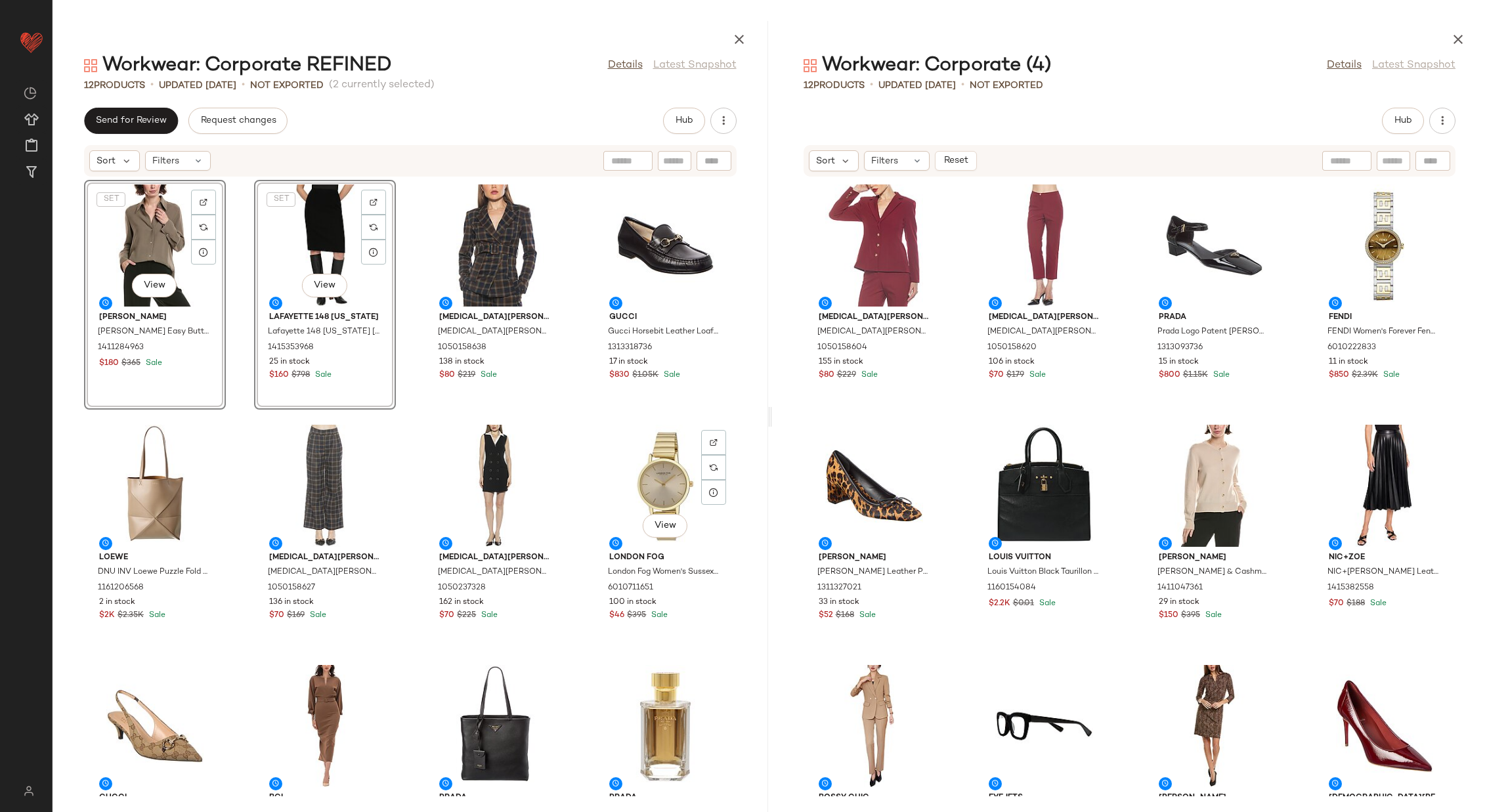
click at [400, 394] on div "SET View Vince Vince Easy Button Blouse 1411284963 $180 $365 Sale SET View Lafa…" at bounding box center [410, 487] width 716 height 619
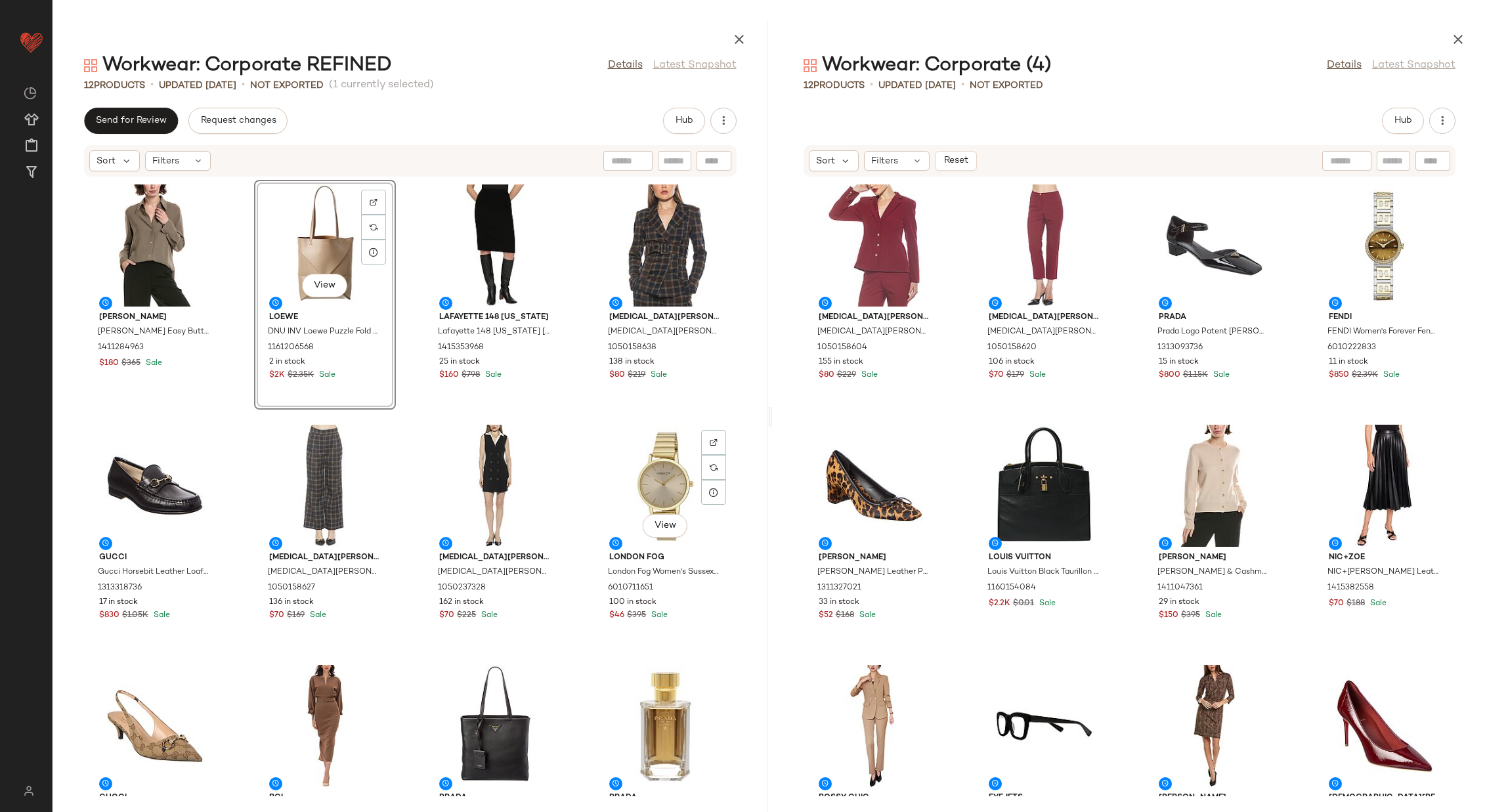
click at [401, 357] on div "Vince Vince Easy Button Blouse 1411284963 $180 $365 Sale View Loewe DNU INV Loe…" at bounding box center [410, 487] width 716 height 619
click at [991, 116] on span "Hub" at bounding box center [1403, 121] width 19 height 11
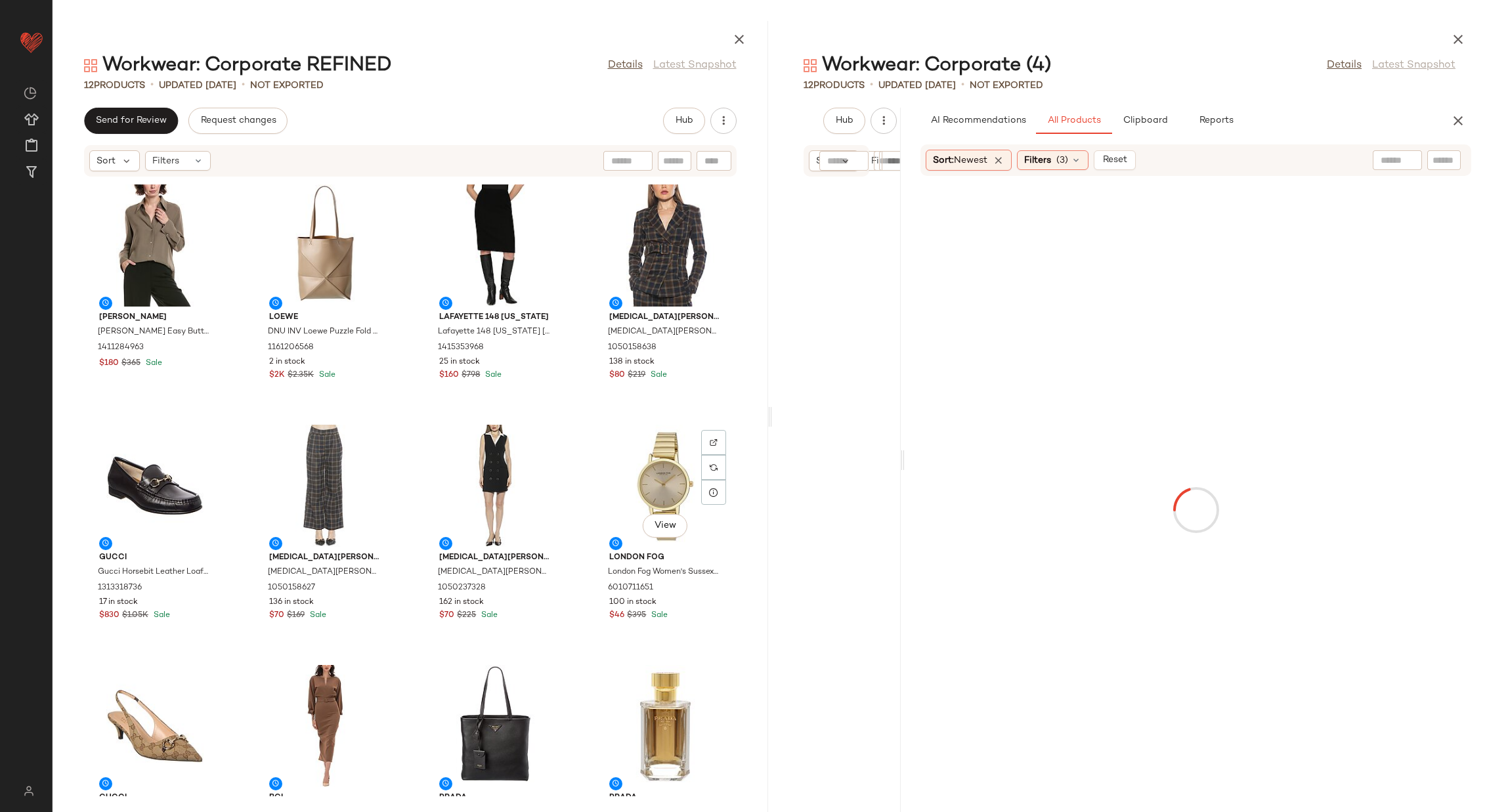
drag, startPoint x: 1128, startPoint y: 460, endPoint x: 903, endPoint y: 459, distance: 225.0
click at [903, 459] on div "Workwear: Corporate (4) Details Latest Snapshot 12 Products • updated Aug 12th …" at bounding box center [1129, 417] width 716 height 791
click at [991, 160] on input "text" at bounding box center [1397, 160] width 33 height 14
click at [991, 150] on div "Sort: Newest Filters (3) Reset" at bounding box center [1031, 160] width 210 height 21
click at [991, 156] on div at bounding box center [1340, 160] width 164 height 19
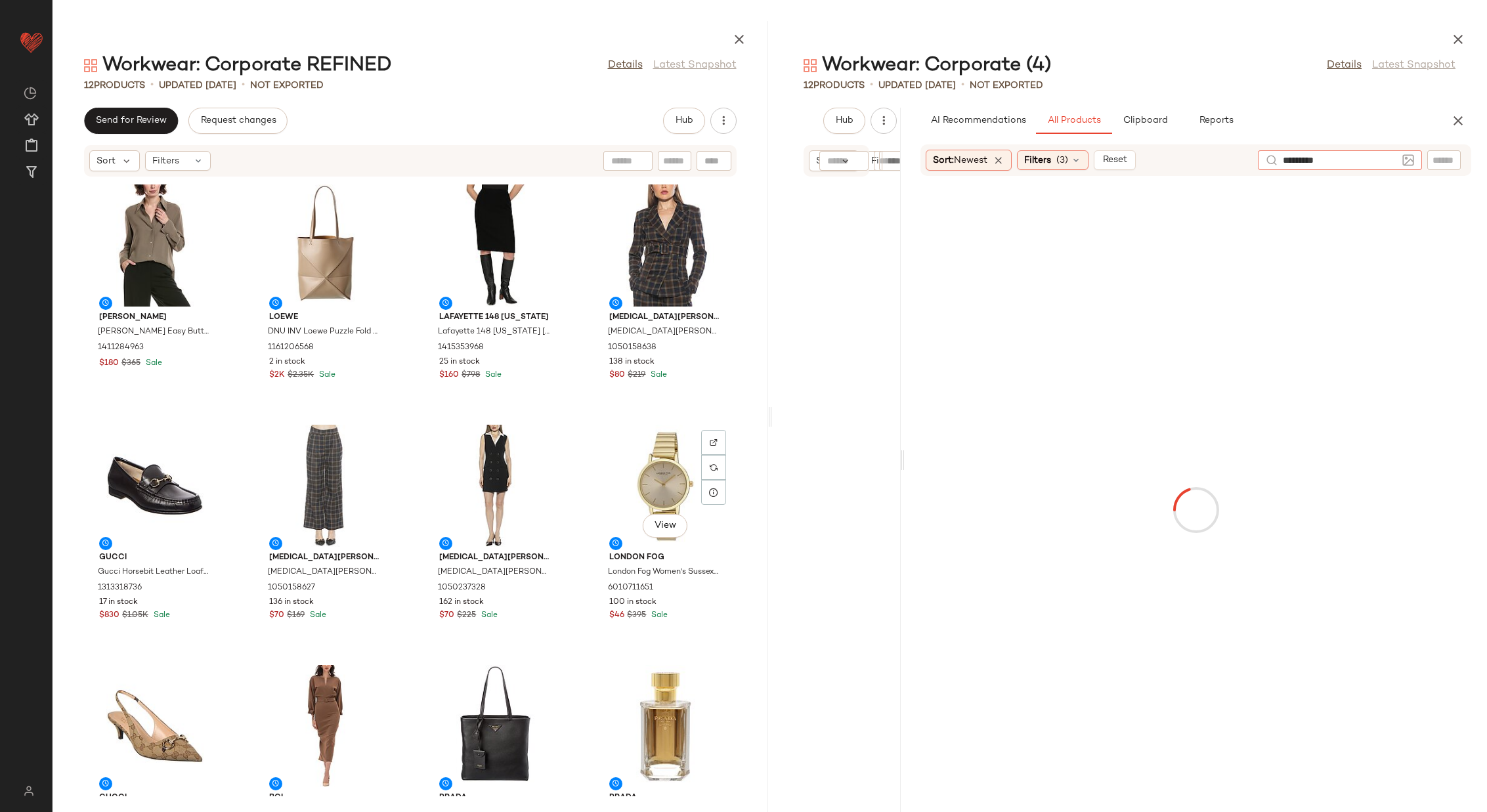
type input "**********"
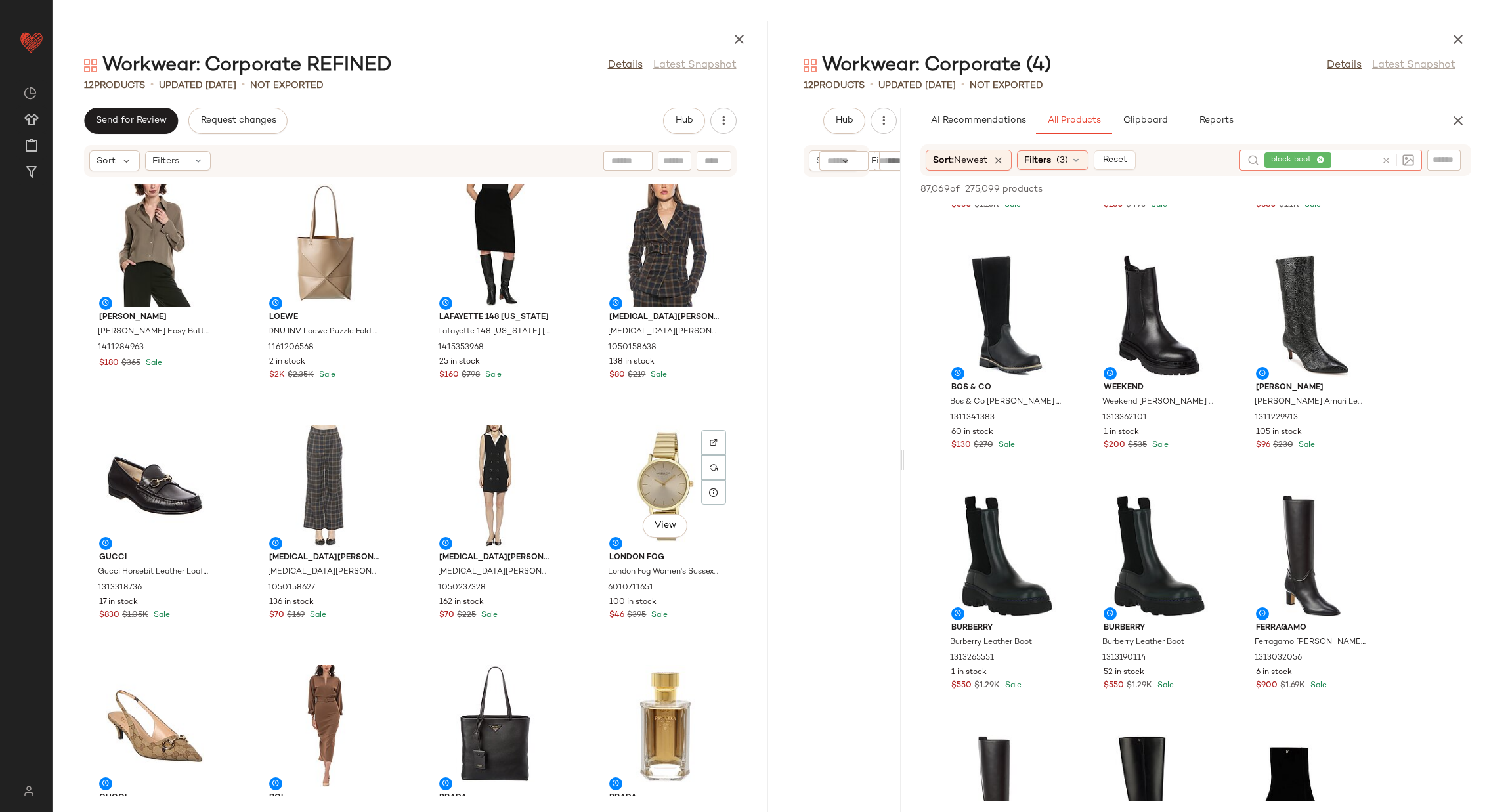
scroll to position [1535, 0]
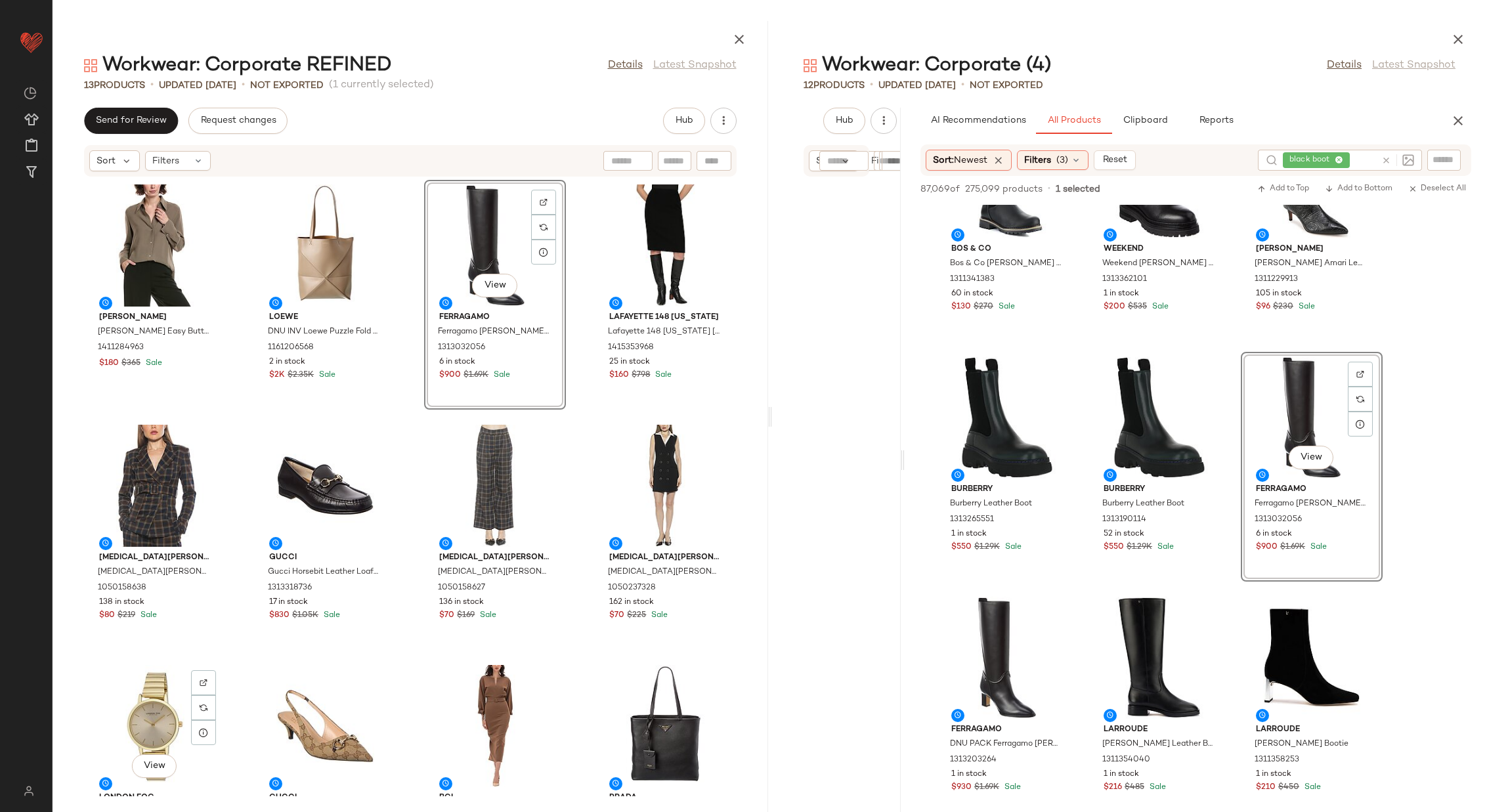
click at [580, 350] on div "Vince Vince Easy Button Blouse 1411284963 $180 $365 Sale Loewe DNU INV Loewe Pu…" at bounding box center [410, 487] width 716 height 619
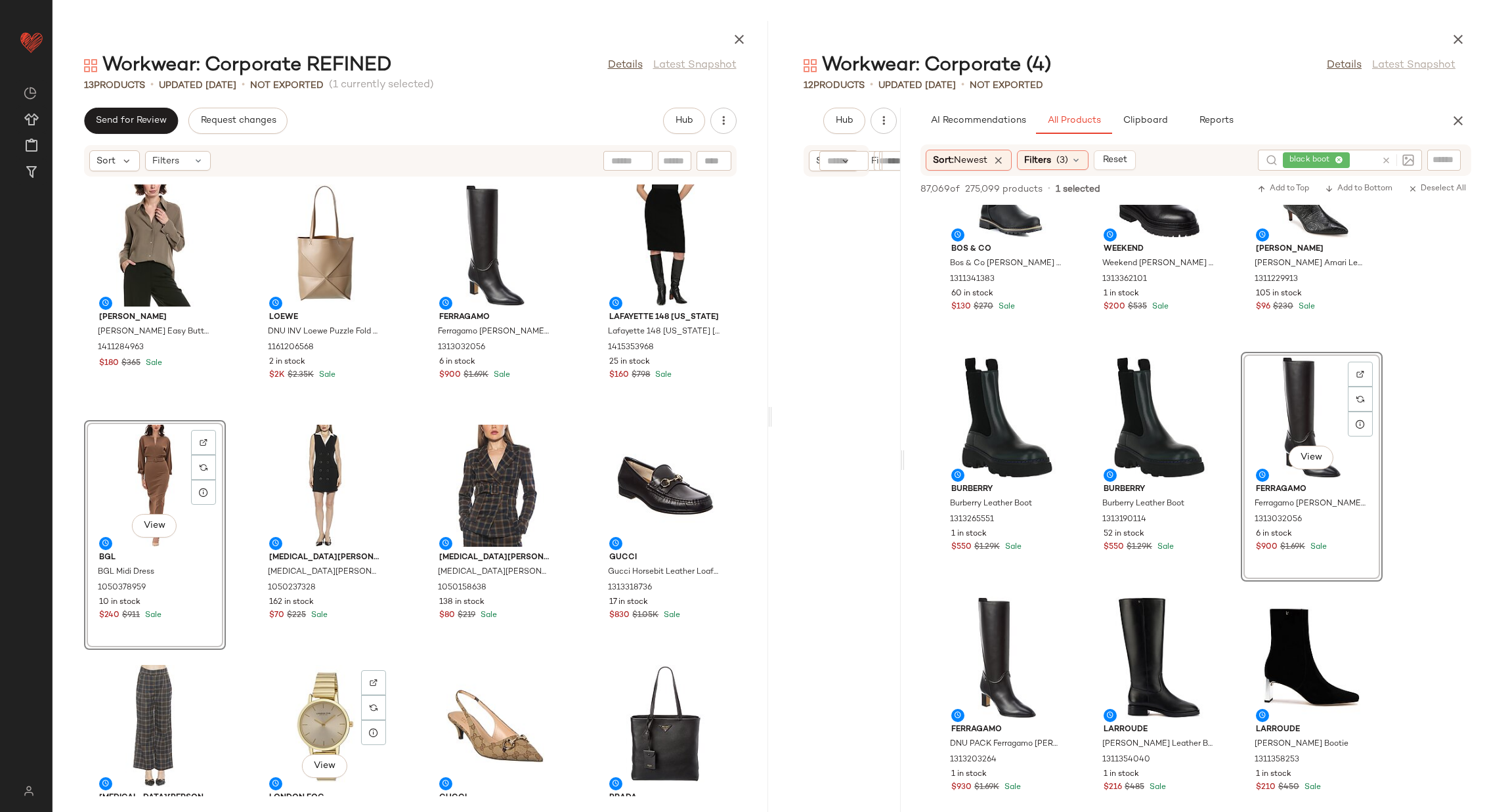
click at [403, 497] on div "Vince Vince Easy Button Blouse 1411284963 $180 $365 Sale Loewe DNU INV Loewe Pu…" at bounding box center [410, 487] width 716 height 619
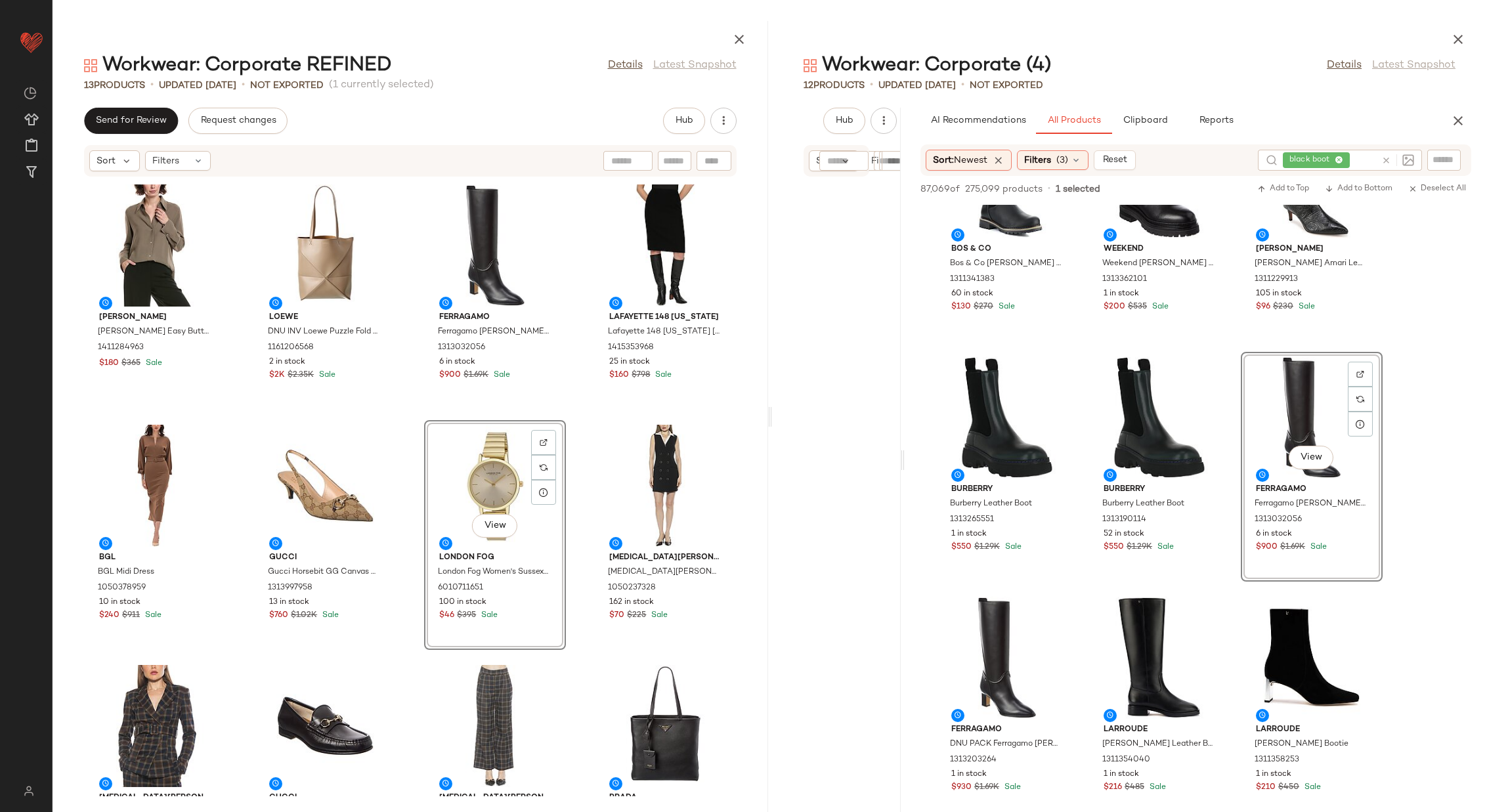
click at [409, 478] on div "Vince Vince Easy Button Blouse 1411284963 $180 $365 Sale Loewe DNU INV Loewe Pu…" at bounding box center [410, 487] width 716 height 619
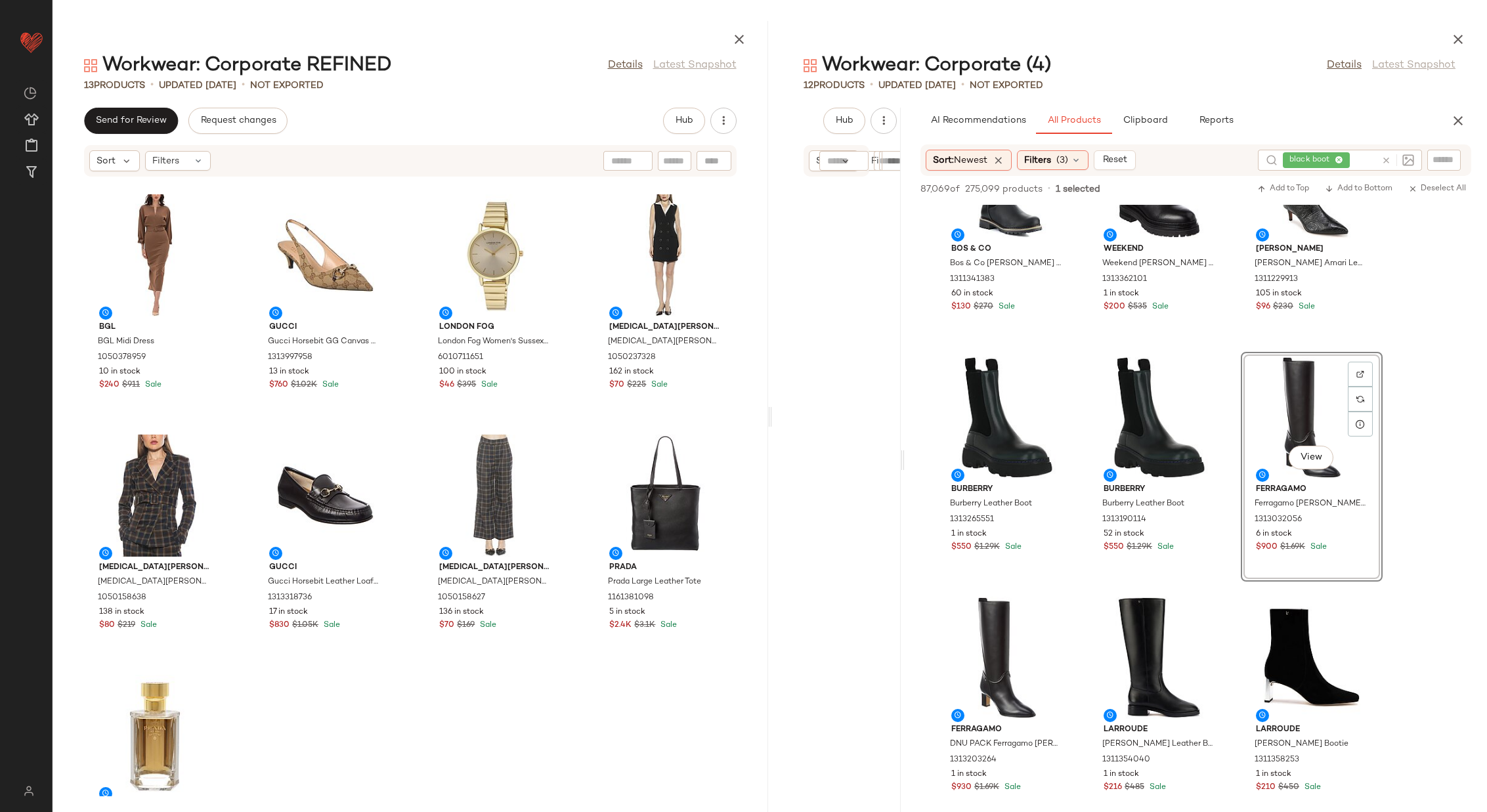
scroll to position [232, 0]
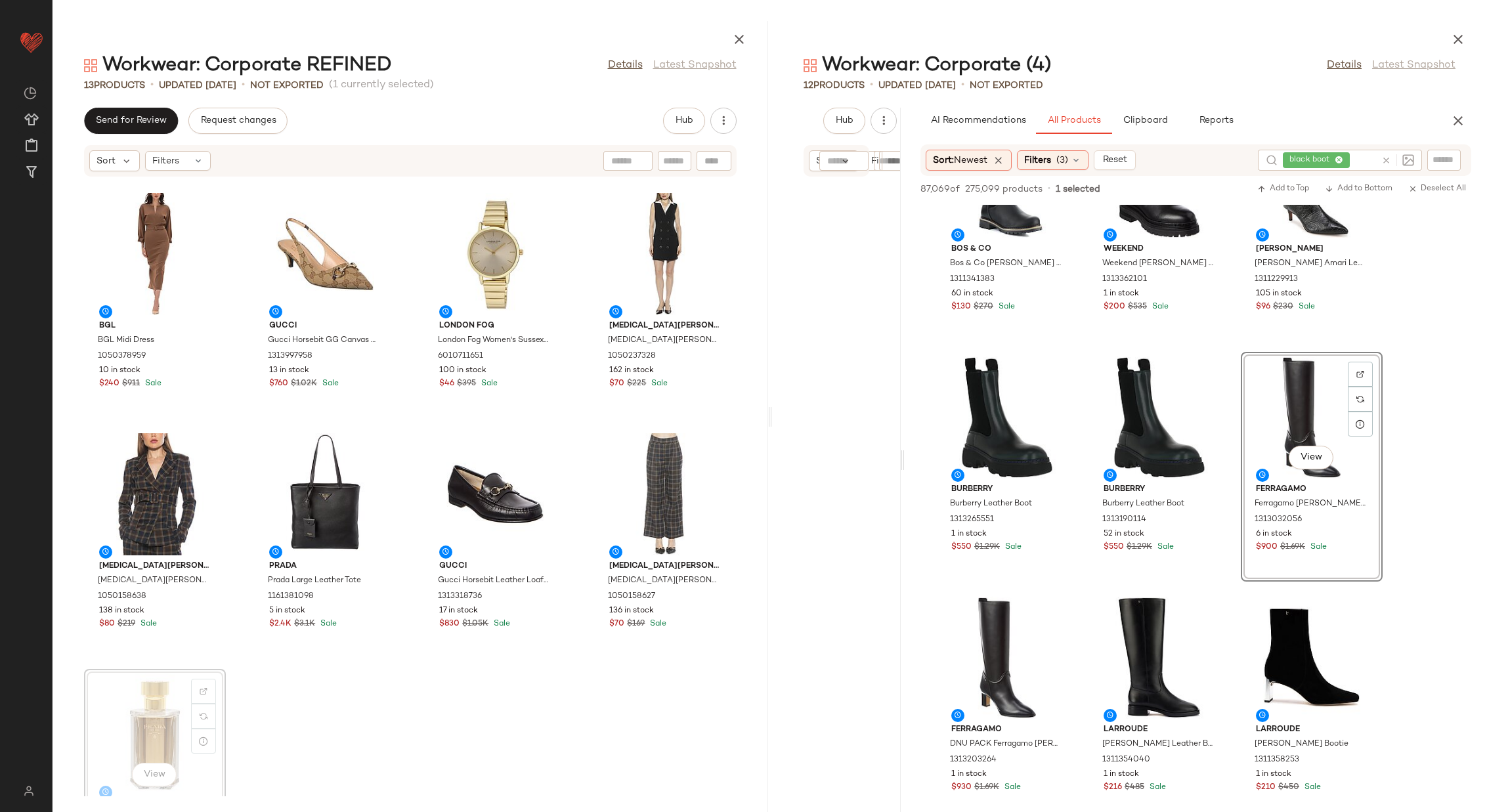
scroll to position [233, 0]
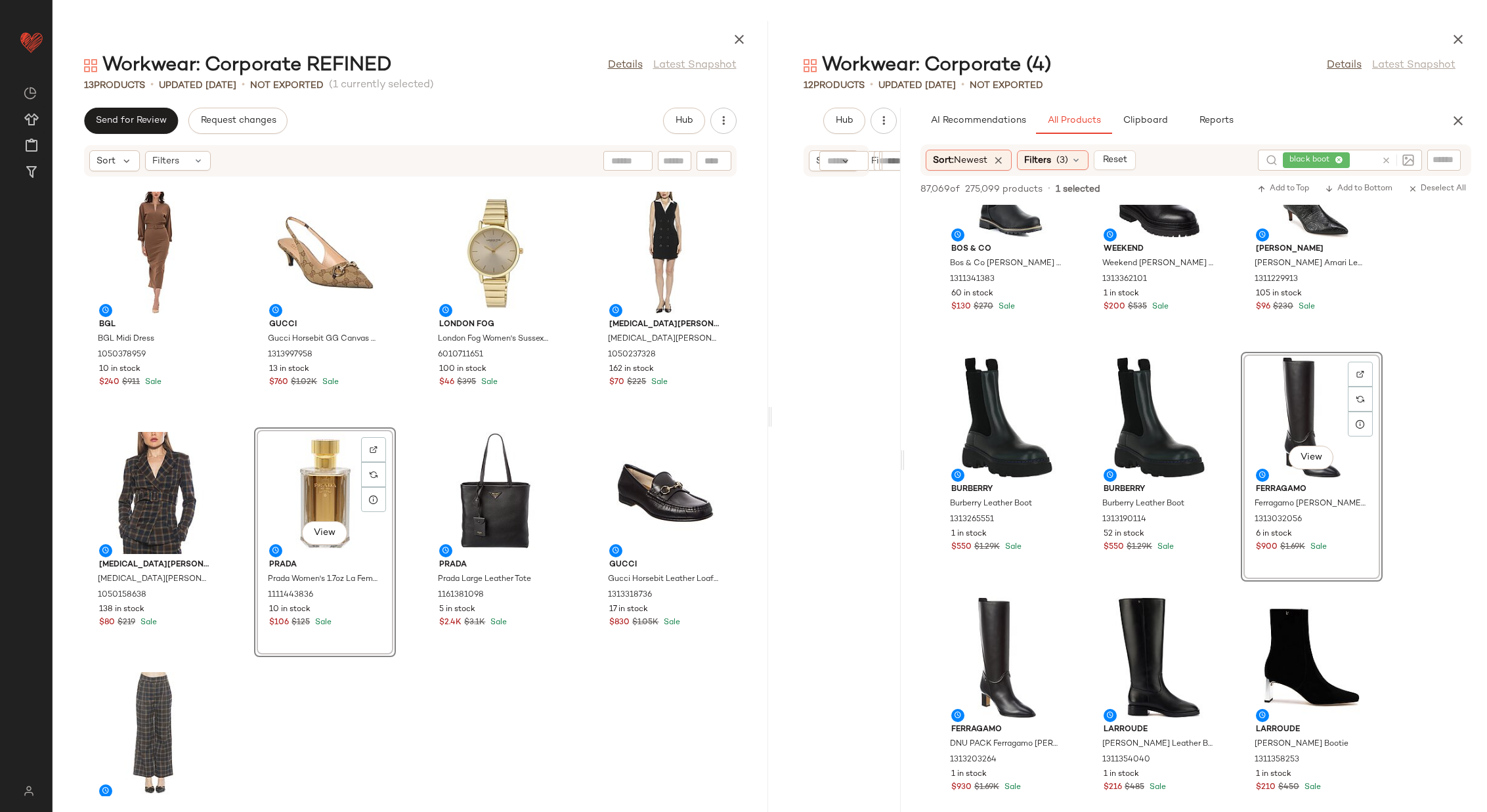
click at [405, 460] on div "Vince Vince Easy Button Blouse 1411284963 $180 $365 Sale Loewe DNU INV Loewe Pu…" at bounding box center [410, 487] width 716 height 619
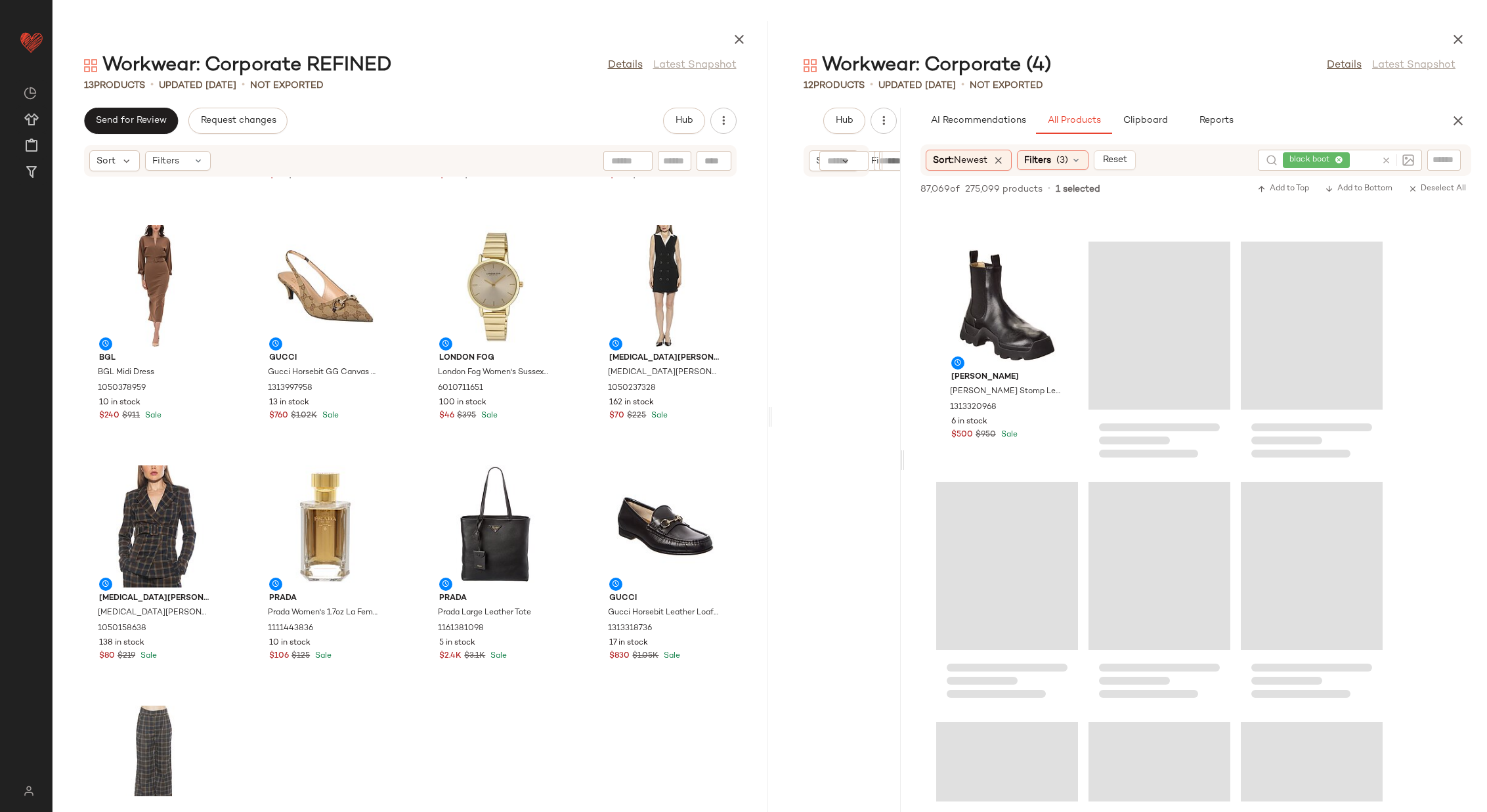
scroll to position [344, 0]
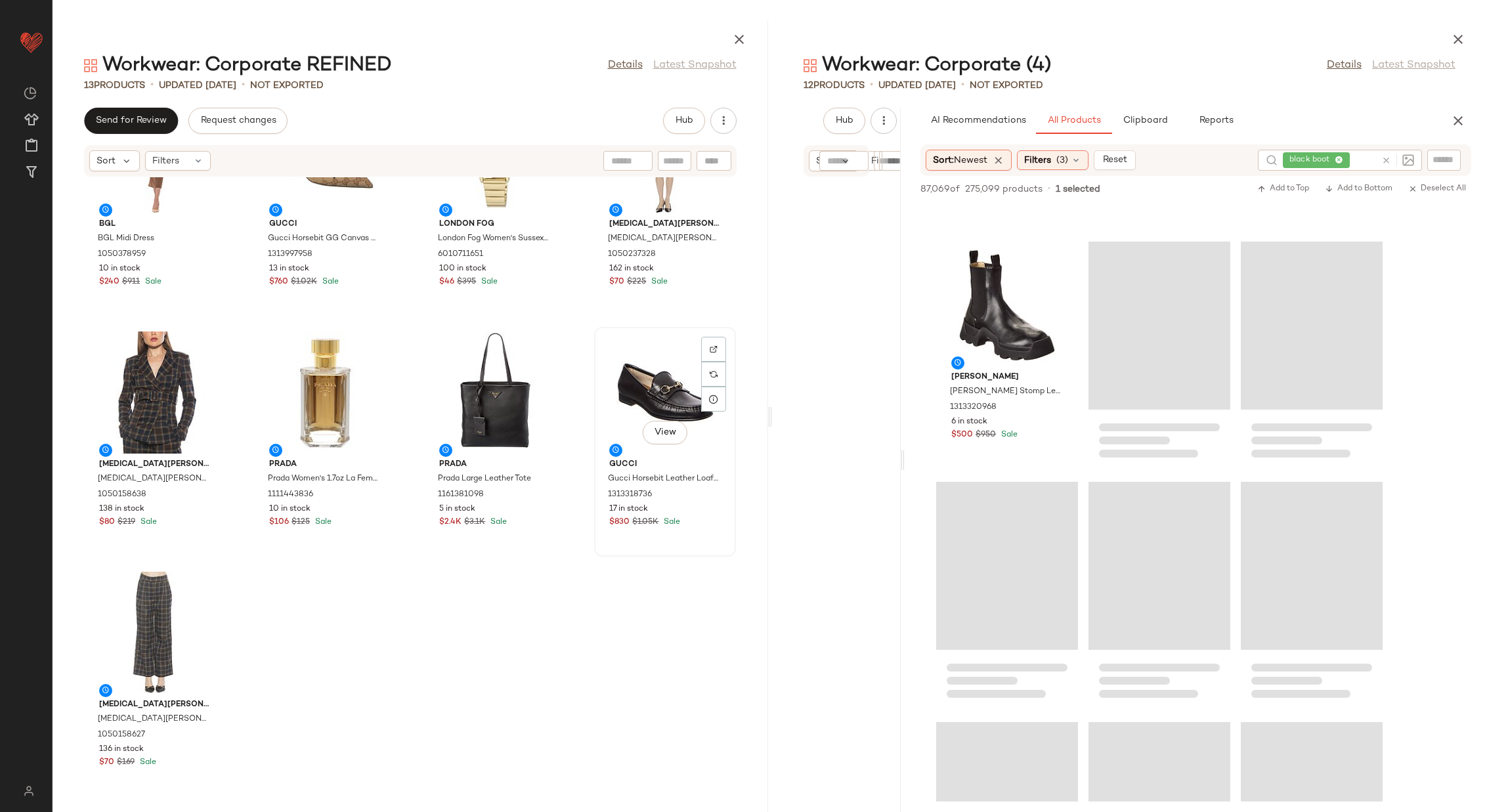
click at [640, 395] on div "View" at bounding box center [666, 392] width 133 height 122
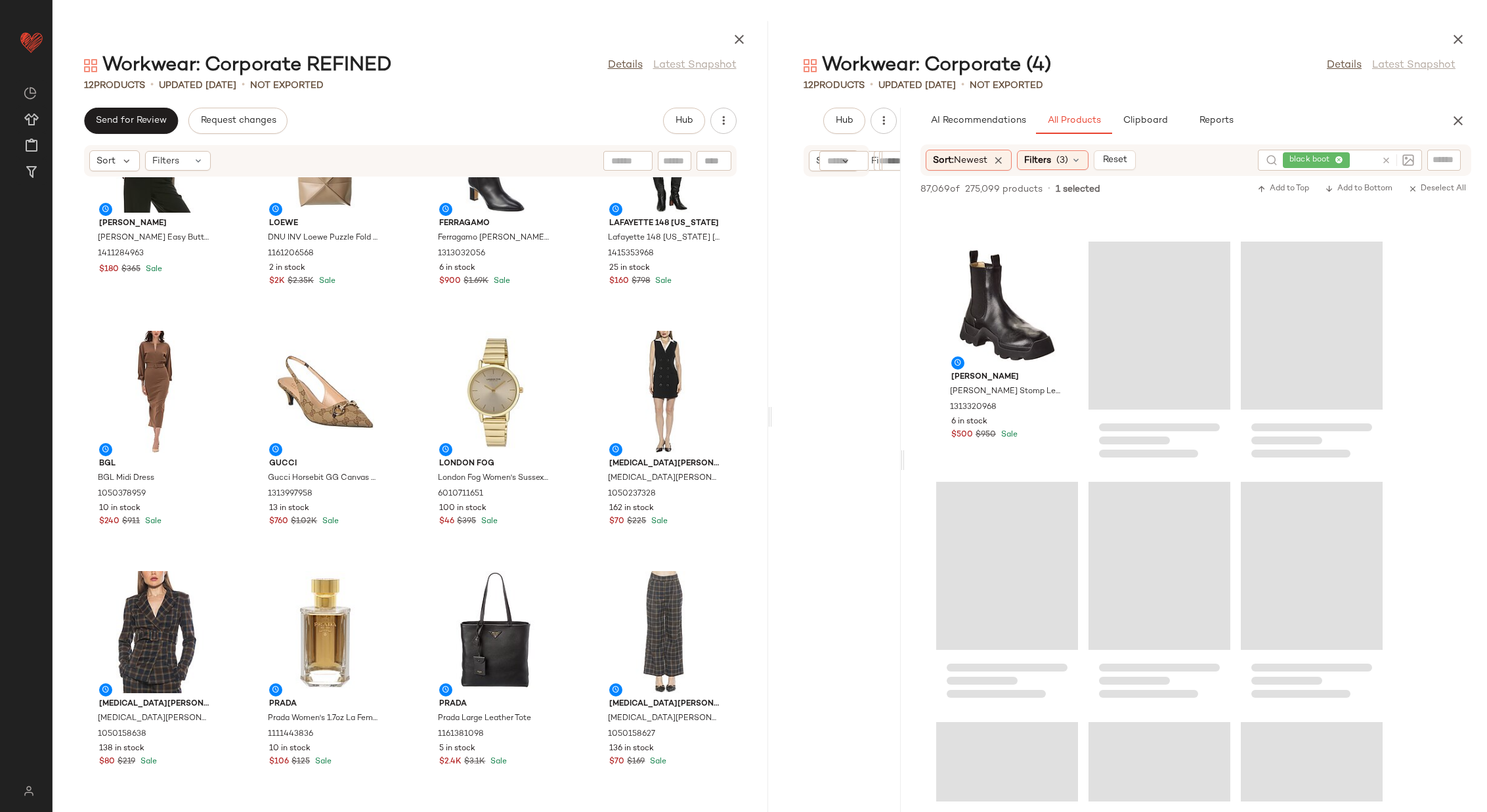
scroll to position [93, 0]
click at [991, 159] on icon at bounding box center [1386, 160] width 10 height 10
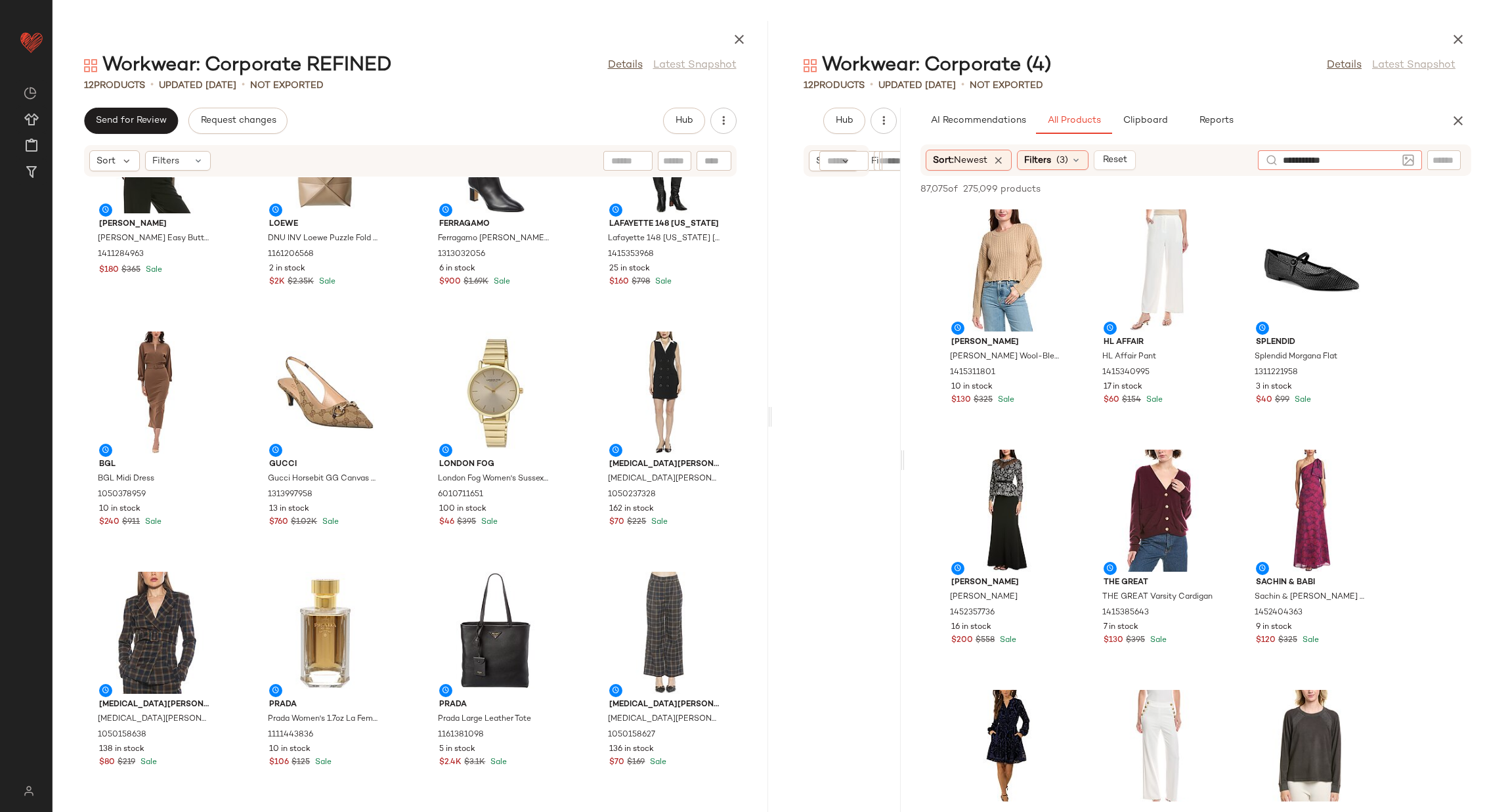
type input "**********"
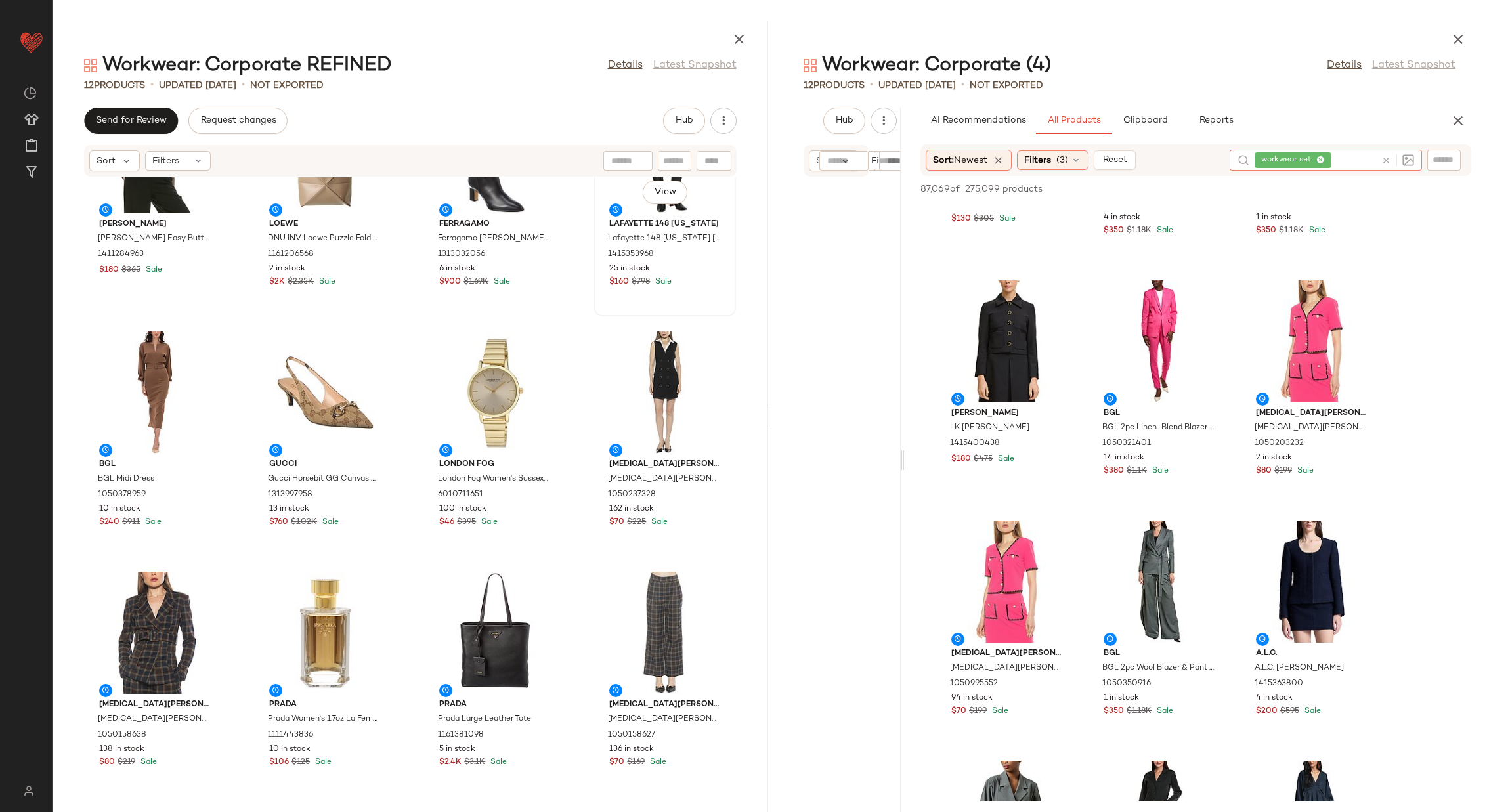
scroll to position [2019, 0]
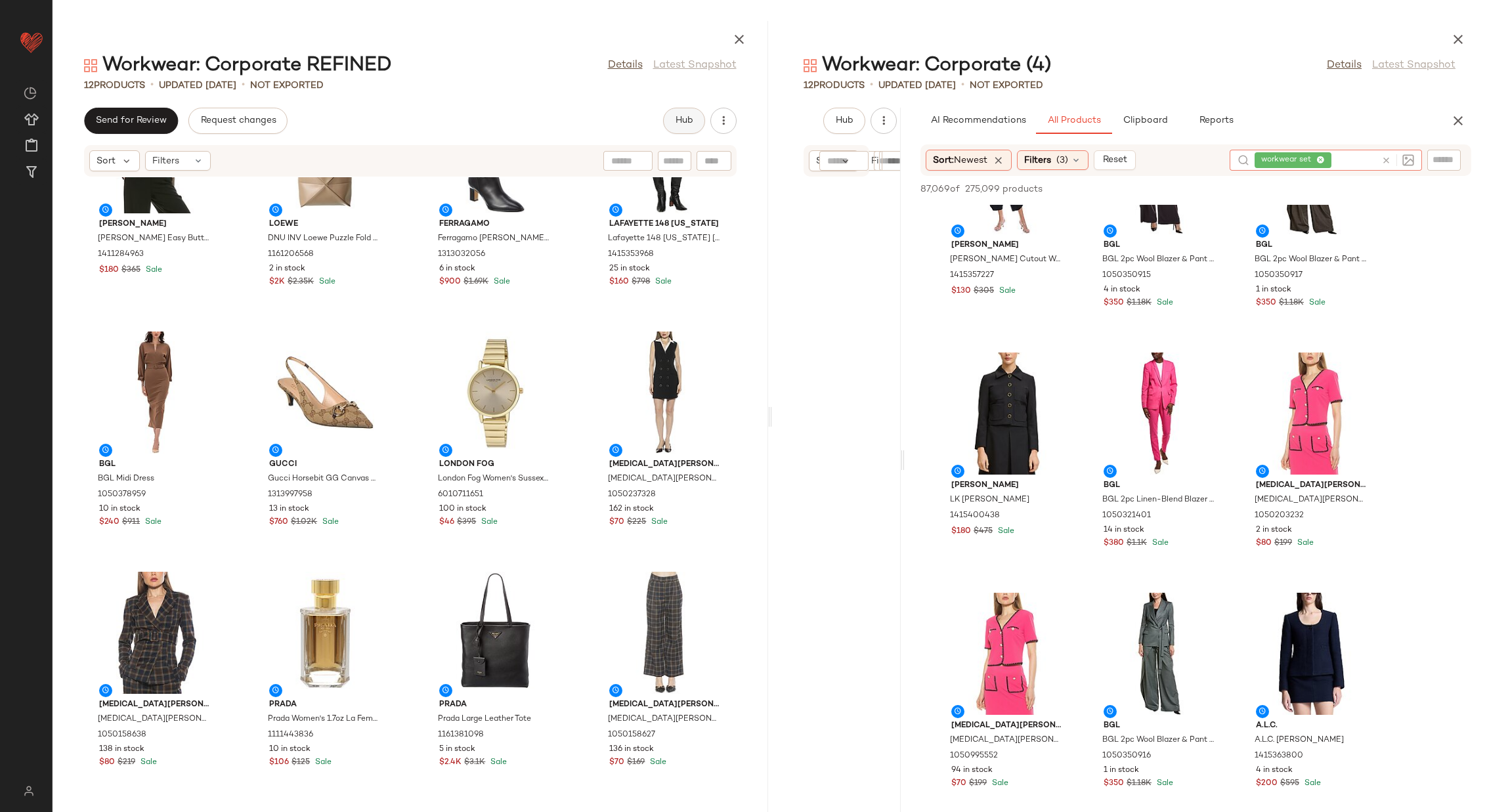
click at [678, 110] on button "Hub" at bounding box center [684, 121] width 42 height 26
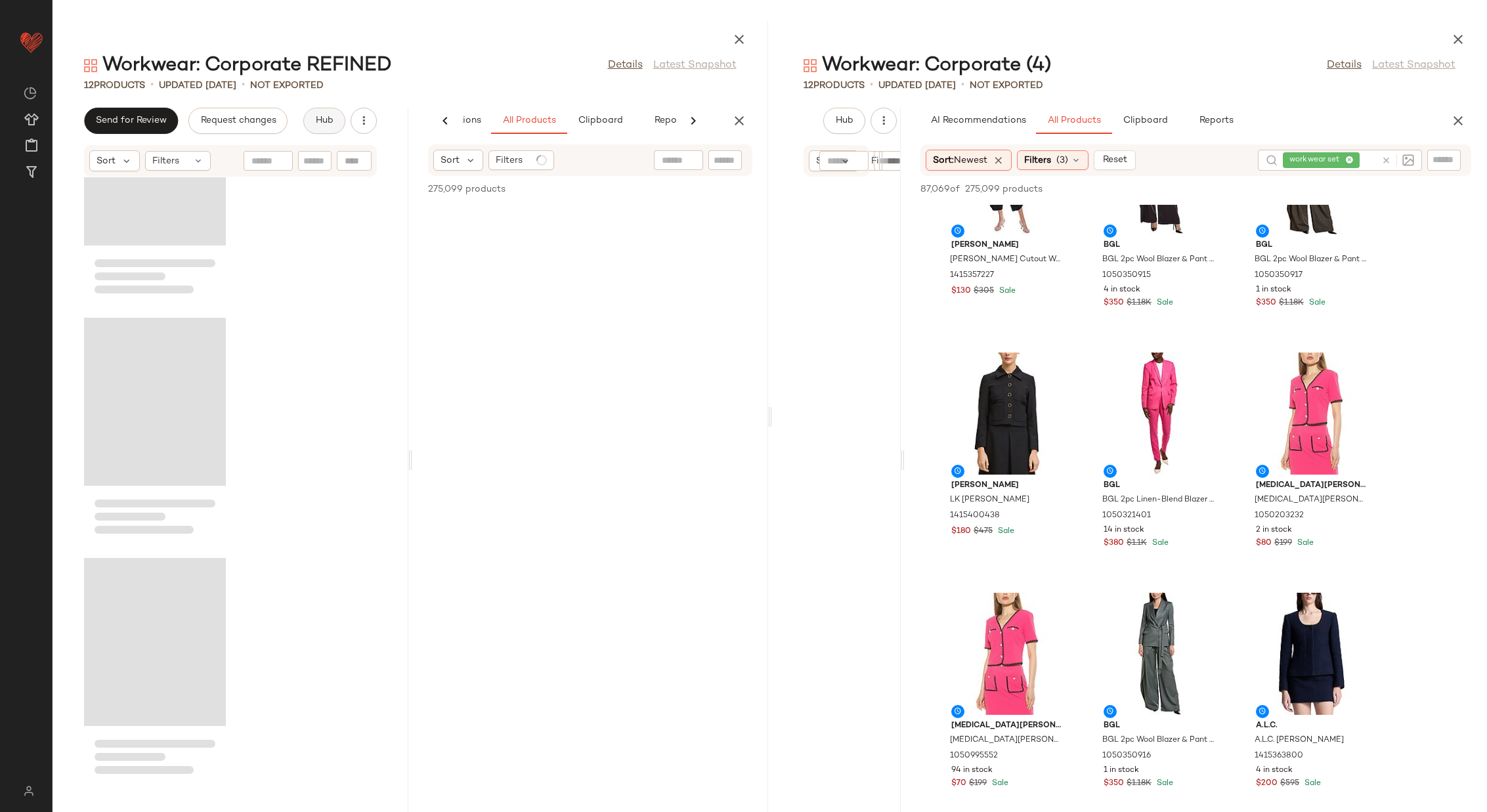
scroll to position [0, 87]
click at [597, 118] on span "Clipboard" at bounding box center [600, 121] width 45 height 11
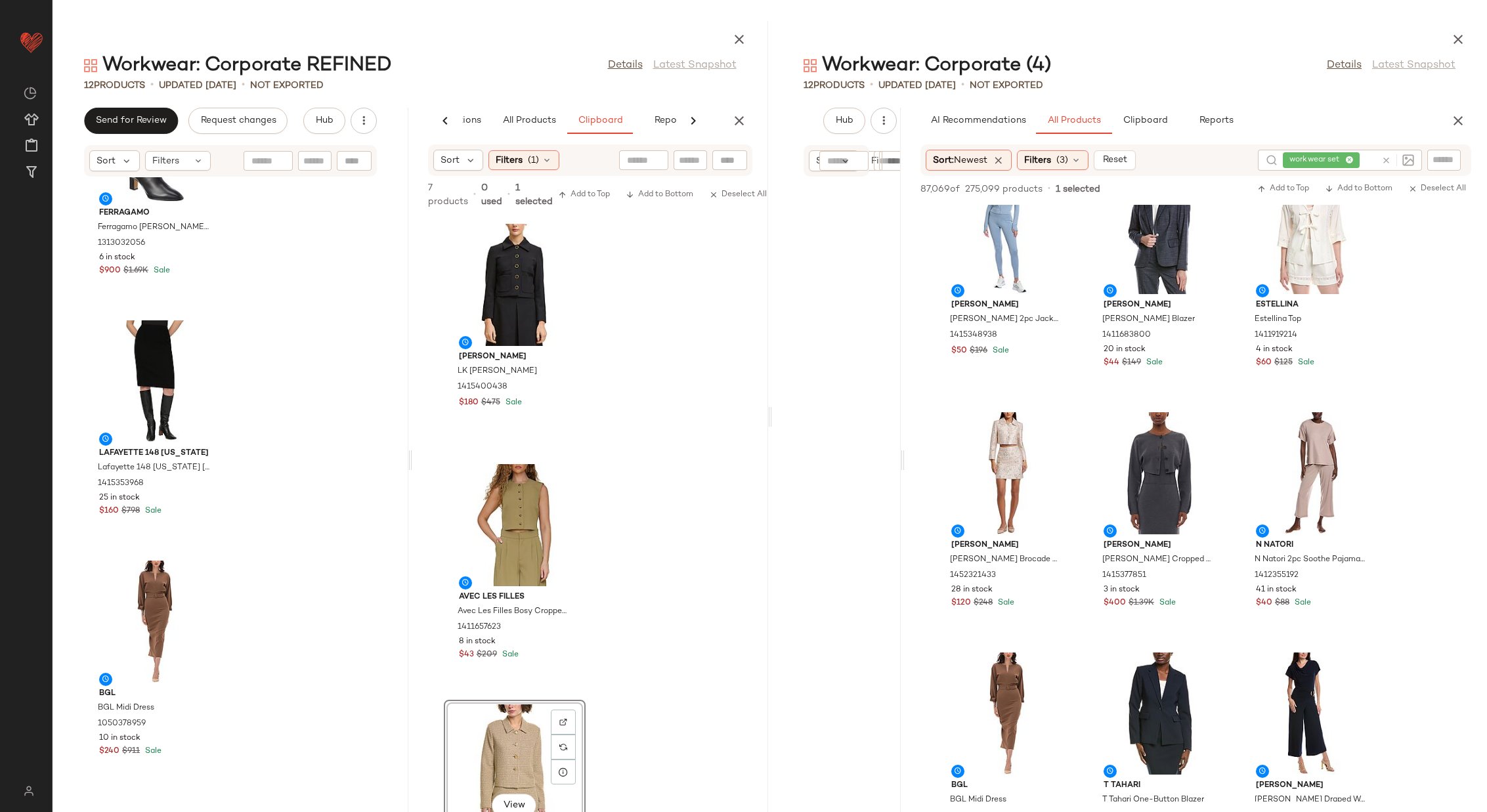
scroll to position [14777, 0]
click at [991, 158] on icon at bounding box center [1386, 160] width 10 height 10
click at [991, 154] on input "text" at bounding box center [1444, 160] width 23 height 14
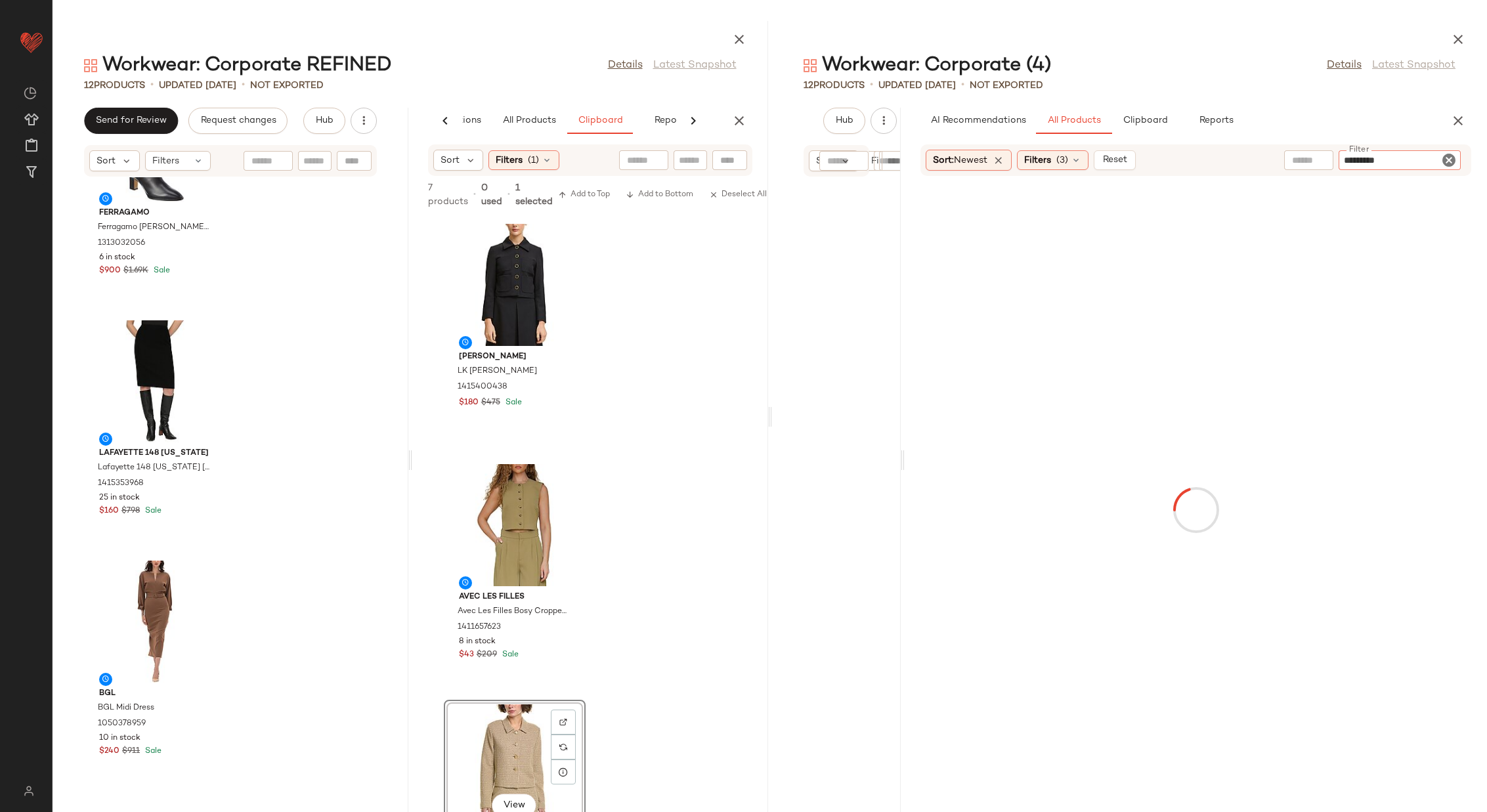
type input "**********"
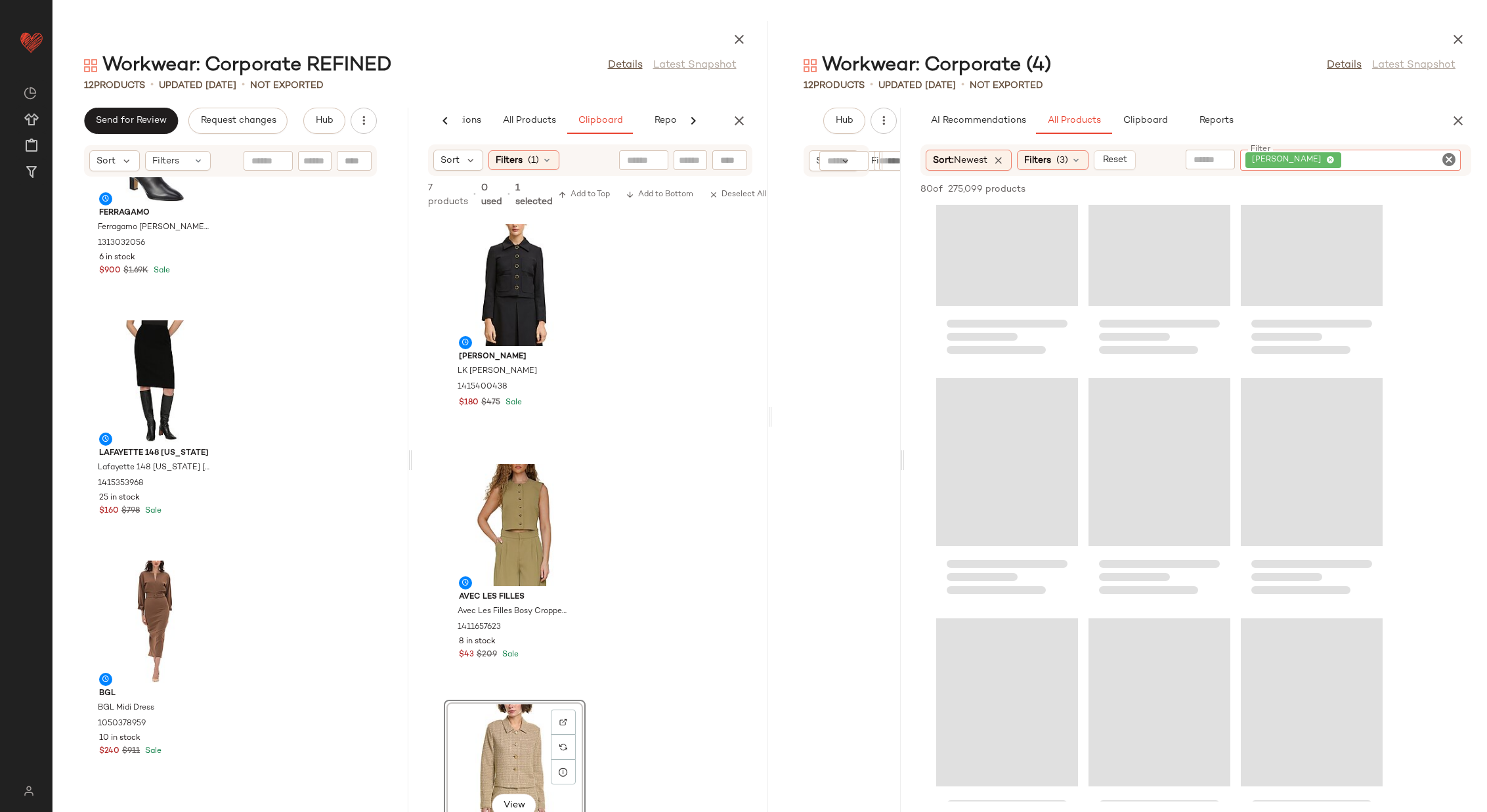
scroll to position [0, 0]
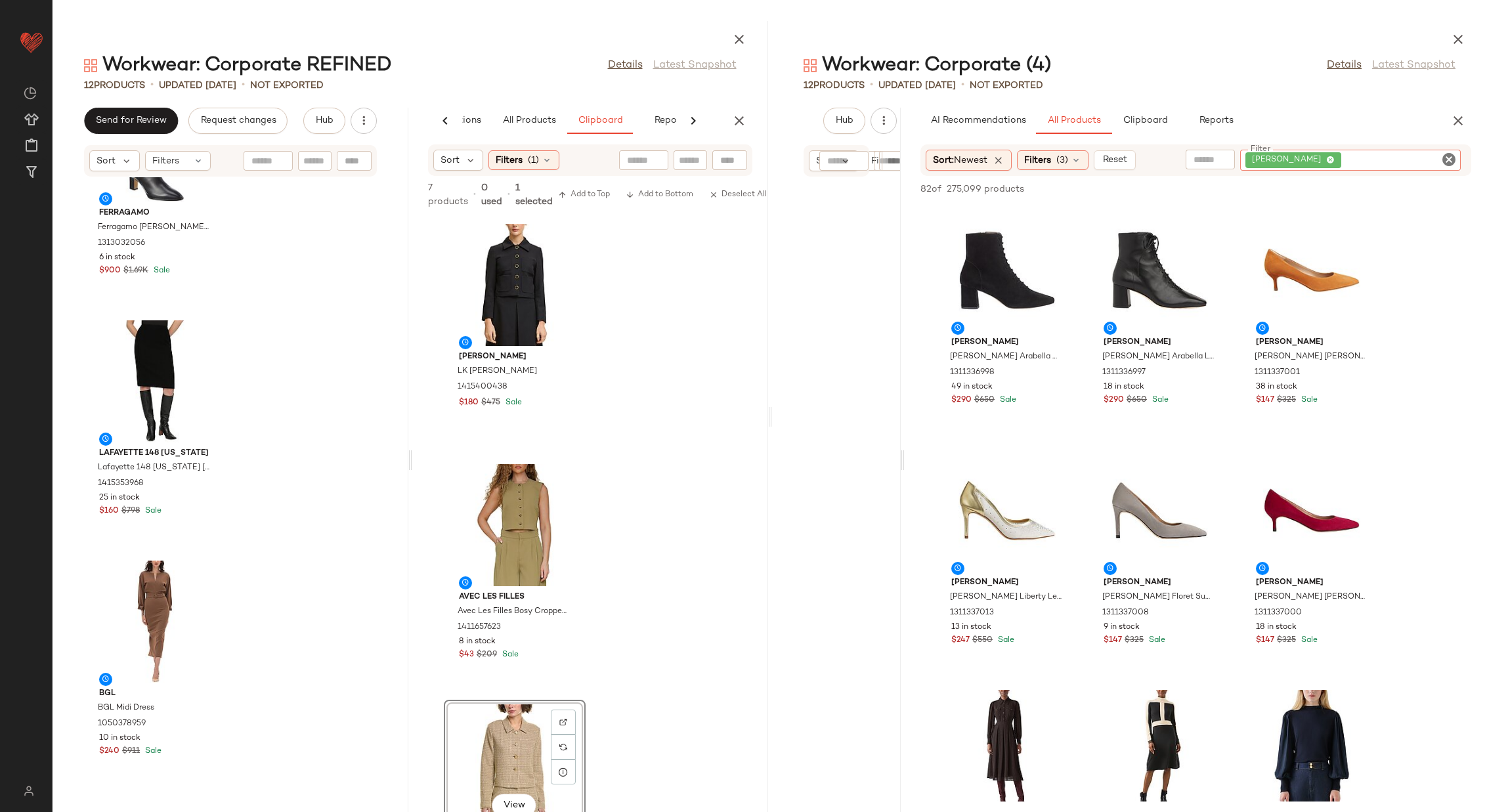
click at [991, 161] on input "text" at bounding box center [1210, 160] width 33 height 14
type input "**********"
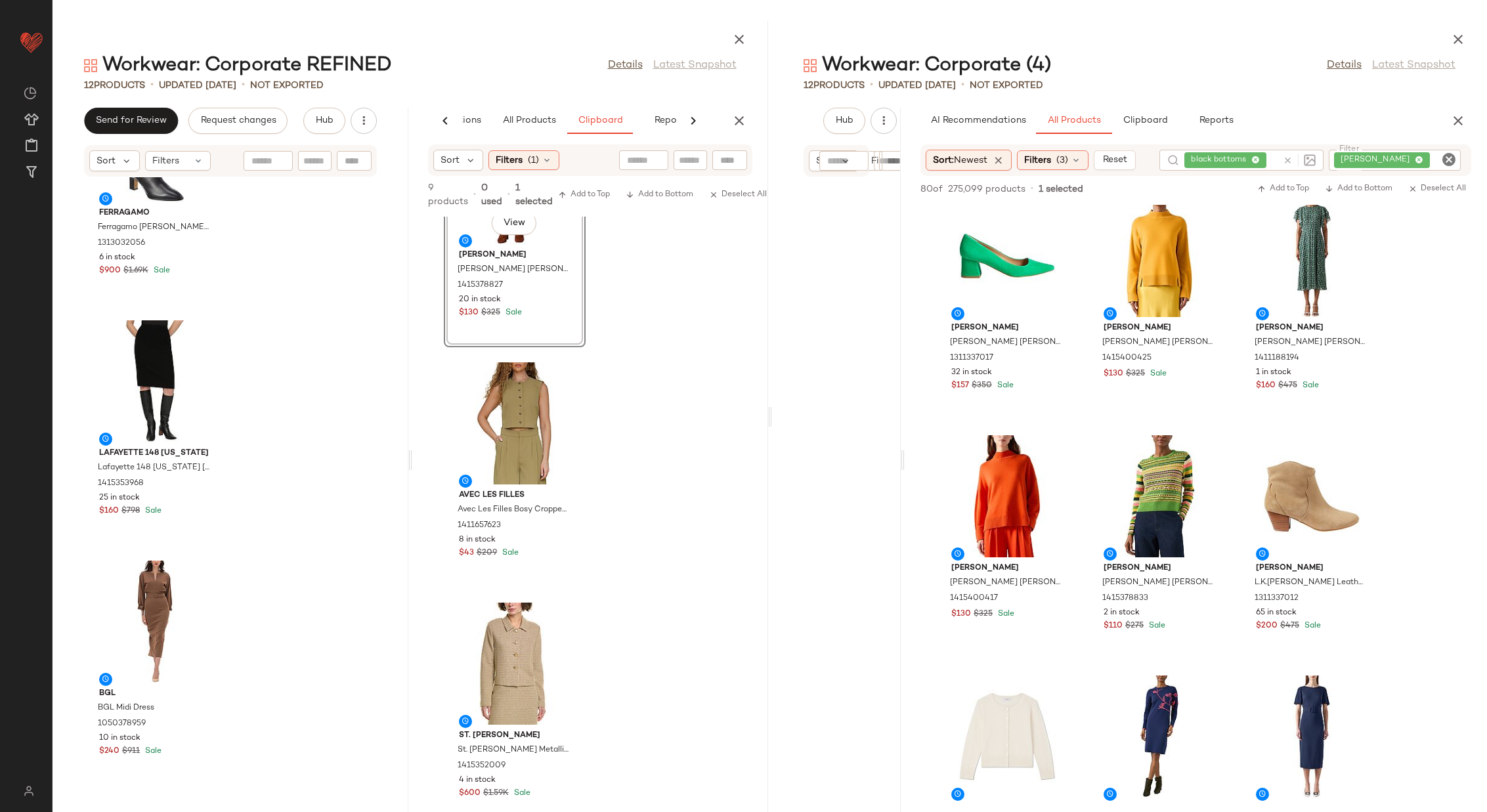
scroll to position [594, 0]
click at [991, 158] on icon at bounding box center [1288, 160] width 10 height 10
click at [991, 157] on icon "Clear Filter" at bounding box center [1449, 159] width 15 height 15
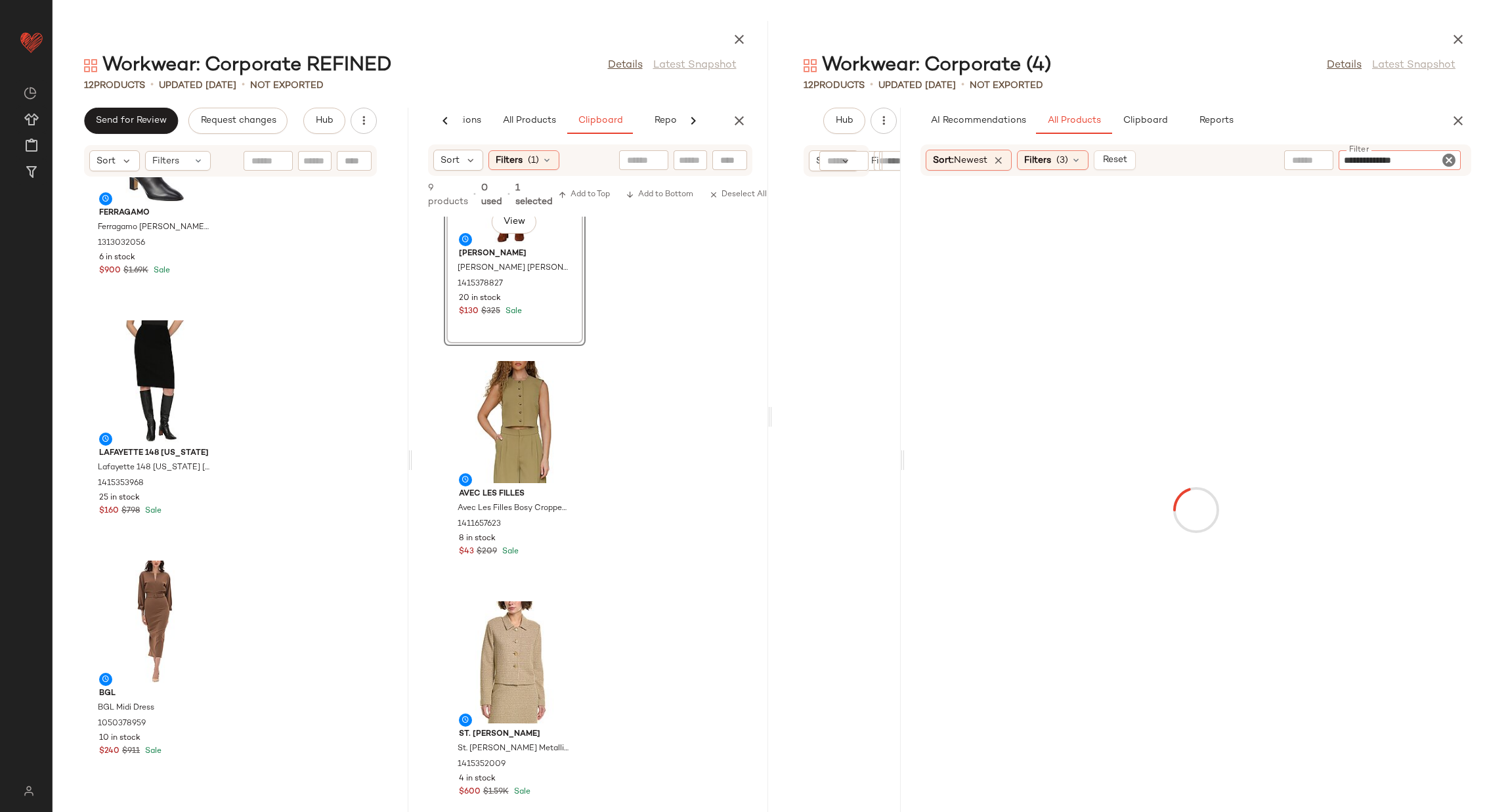
type input "**********"
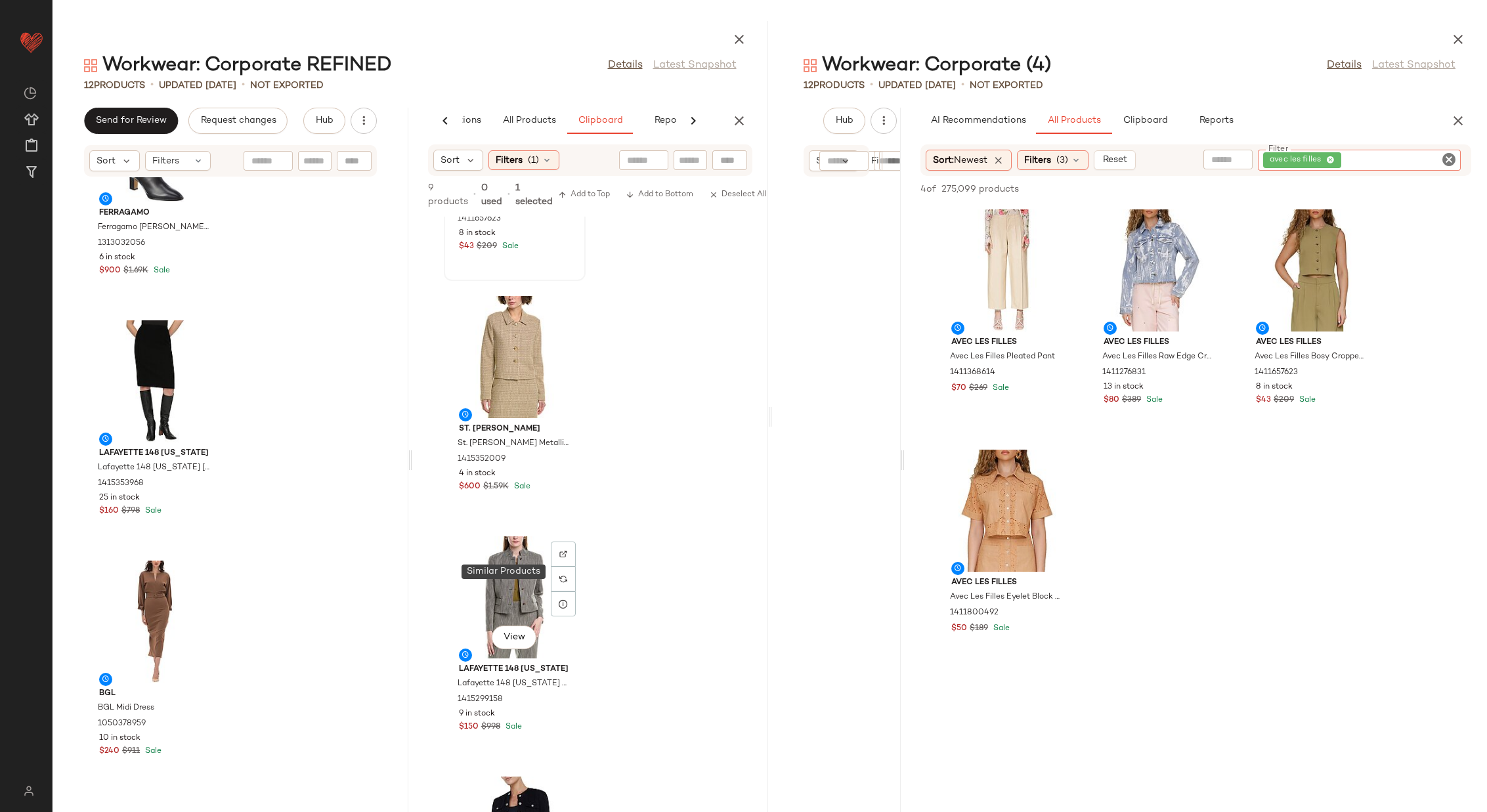
scroll to position [906, 0]
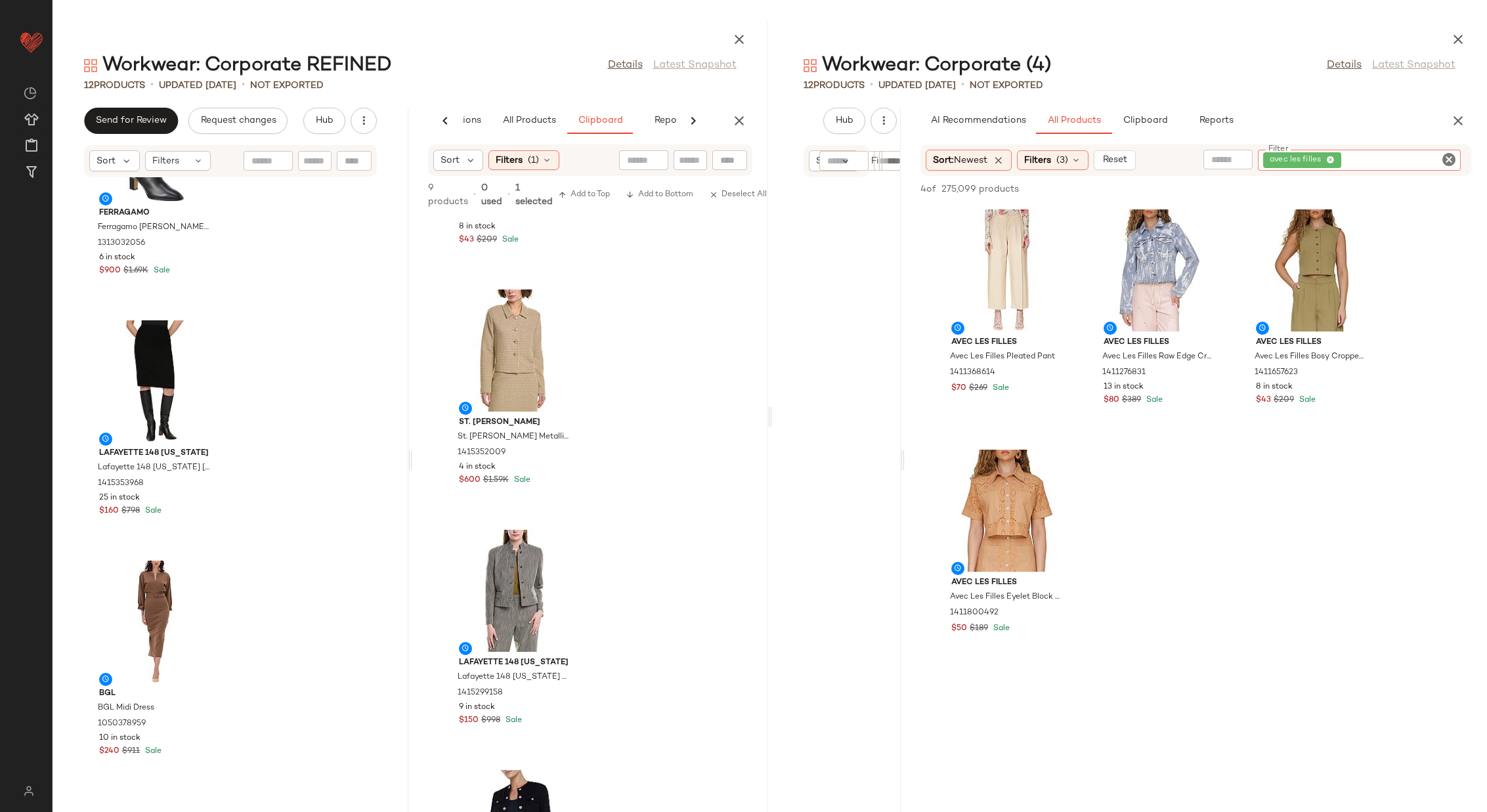
click at [991, 159] on icon "Clear Filter" at bounding box center [1449, 159] width 15 height 15
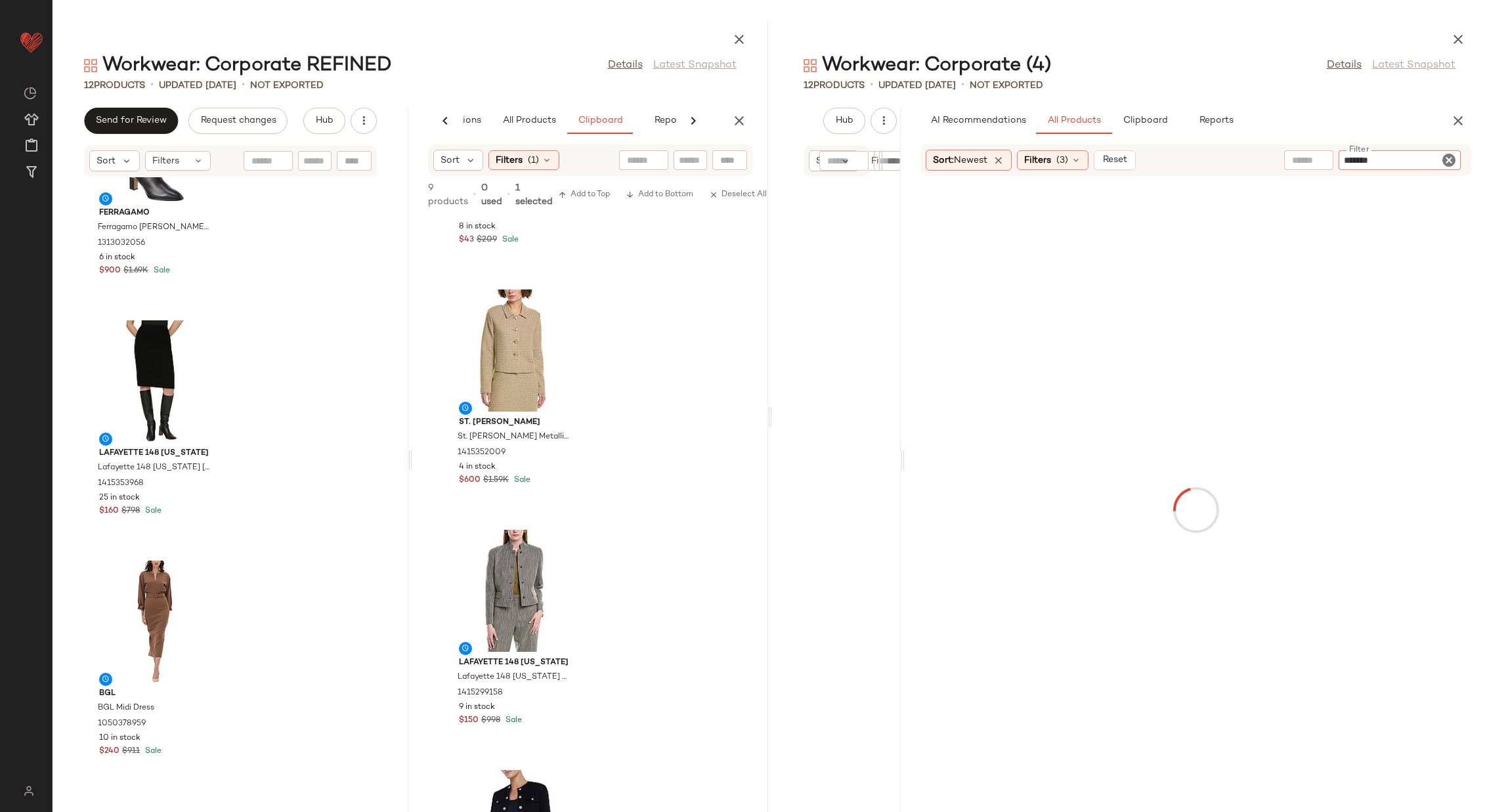
type input "********"
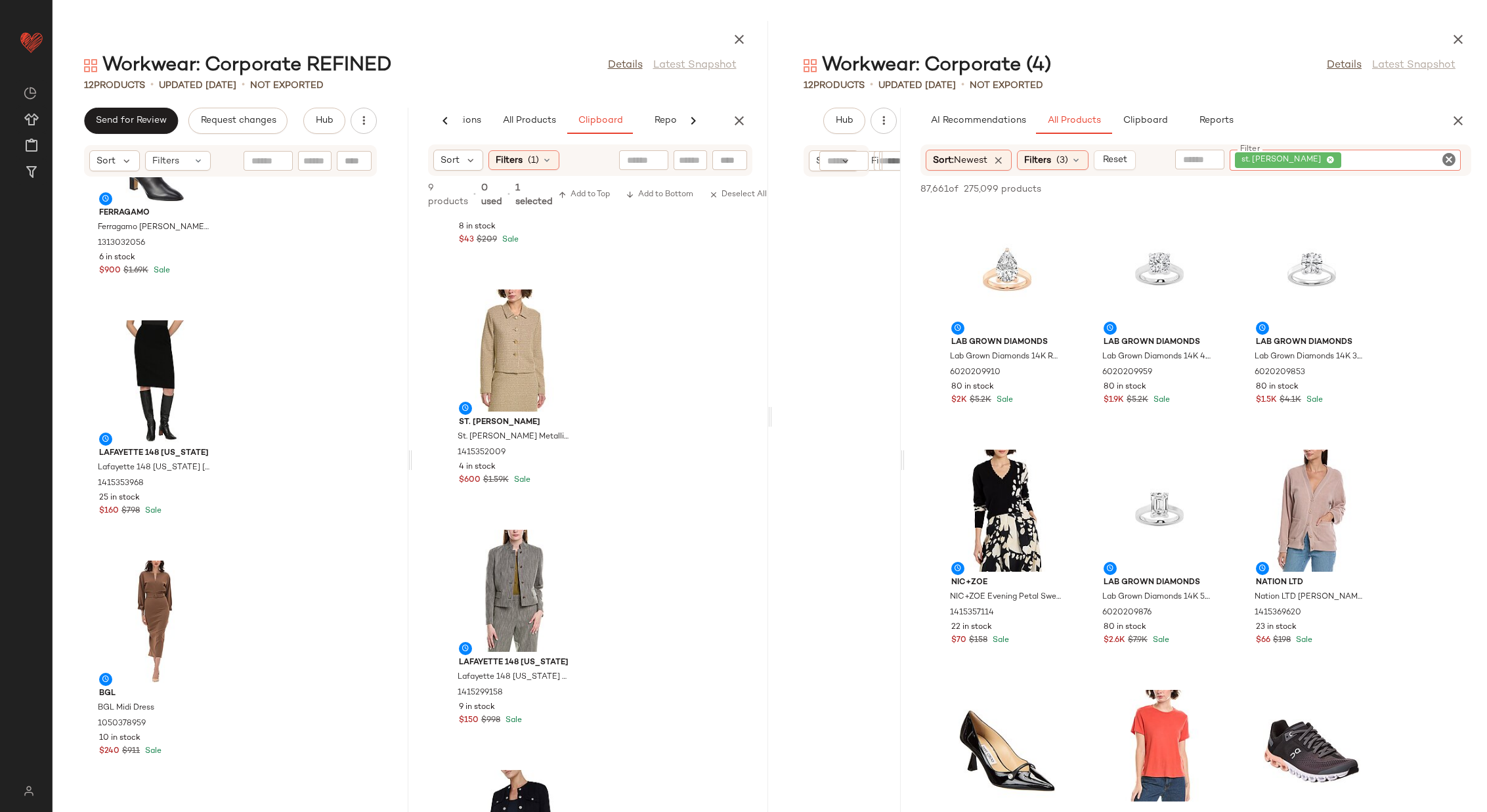
click at [991, 154] on input "text" at bounding box center [1199, 160] width 33 height 14
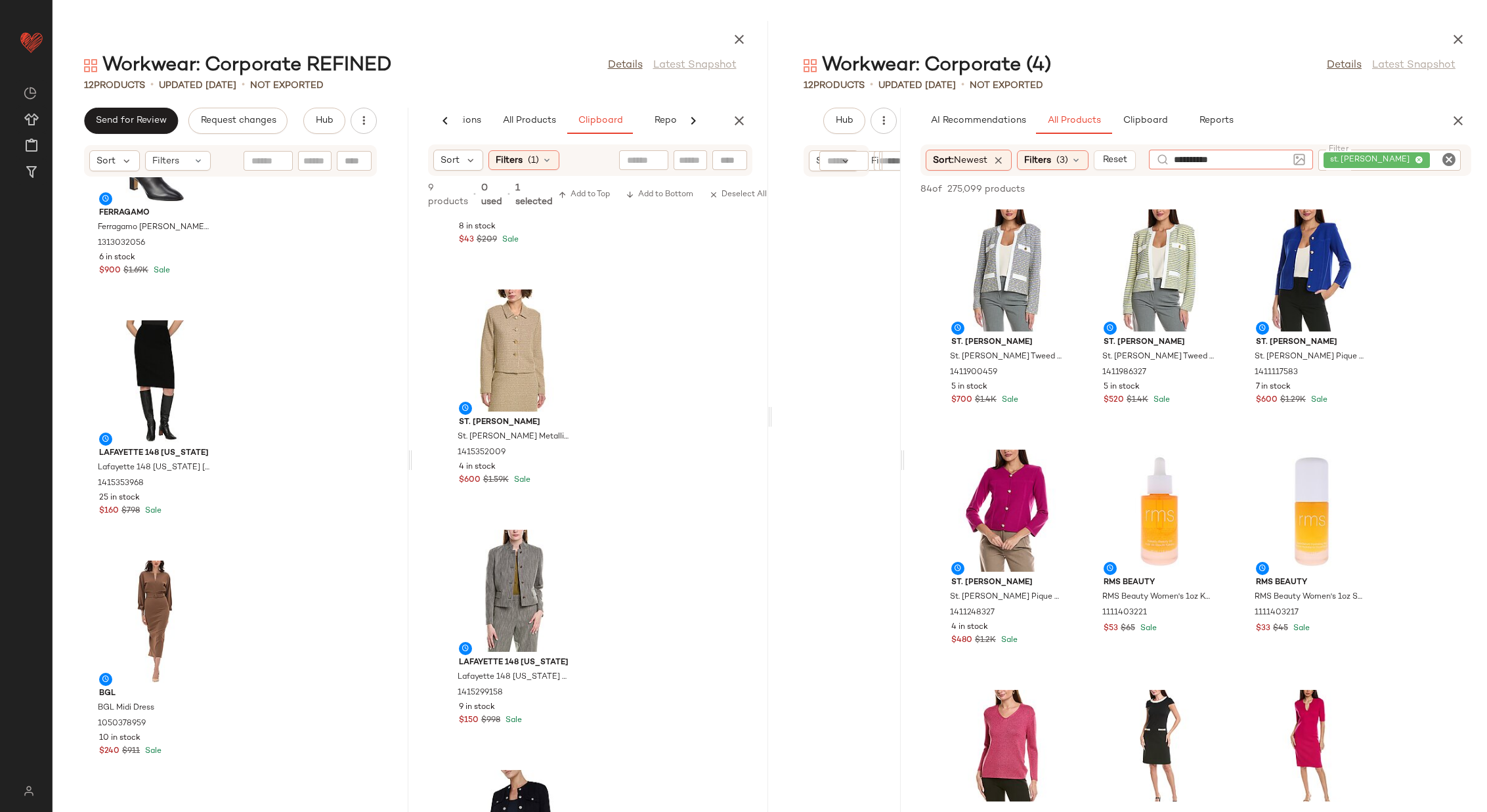
type input "**********"
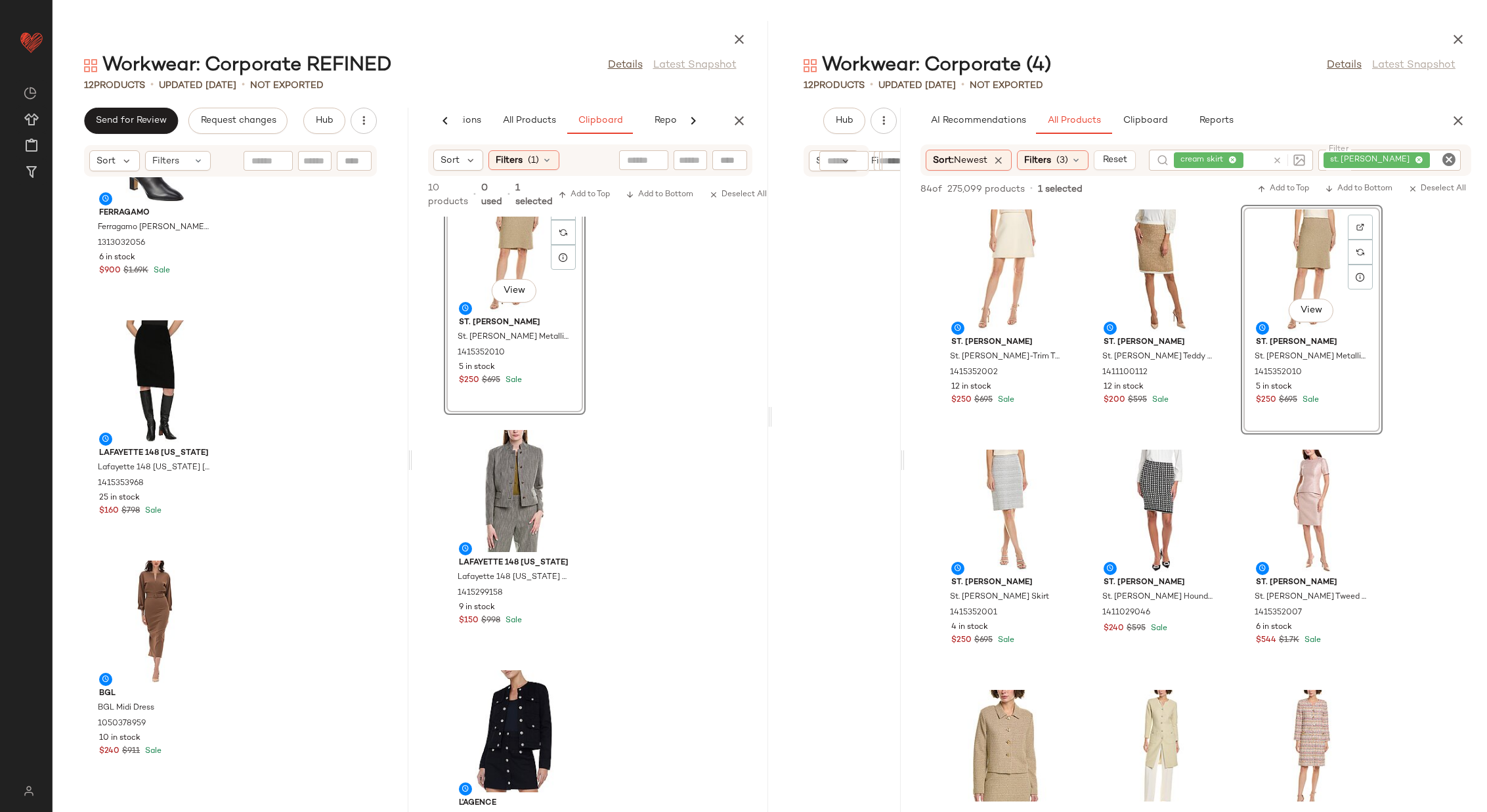
scroll to position [1288, 0]
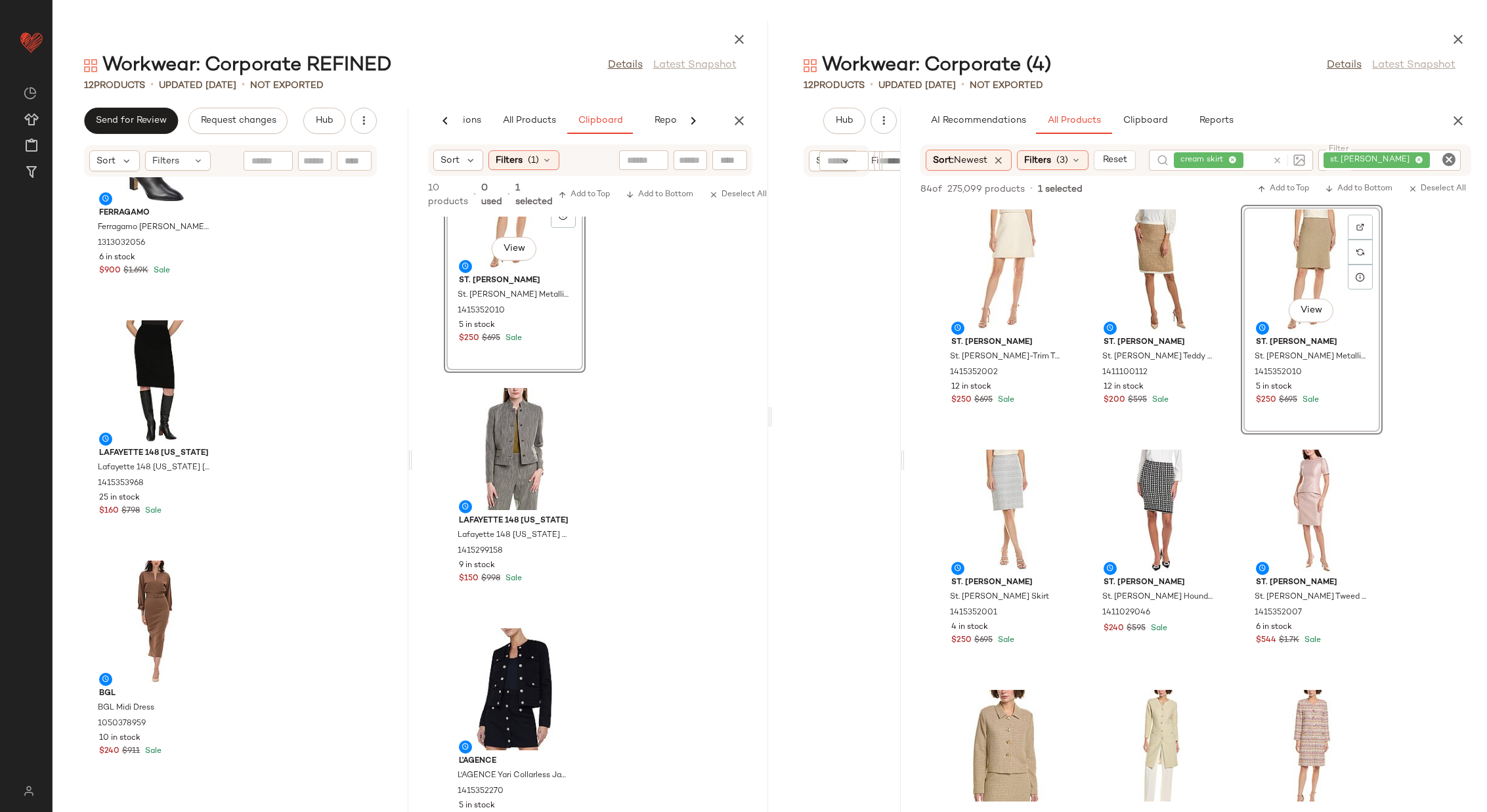
click at [991, 166] on icon "Clear Filter" at bounding box center [1449, 159] width 15 height 15
click at [991, 160] on div "cream skirt" at bounding box center [1251, 160] width 164 height 21
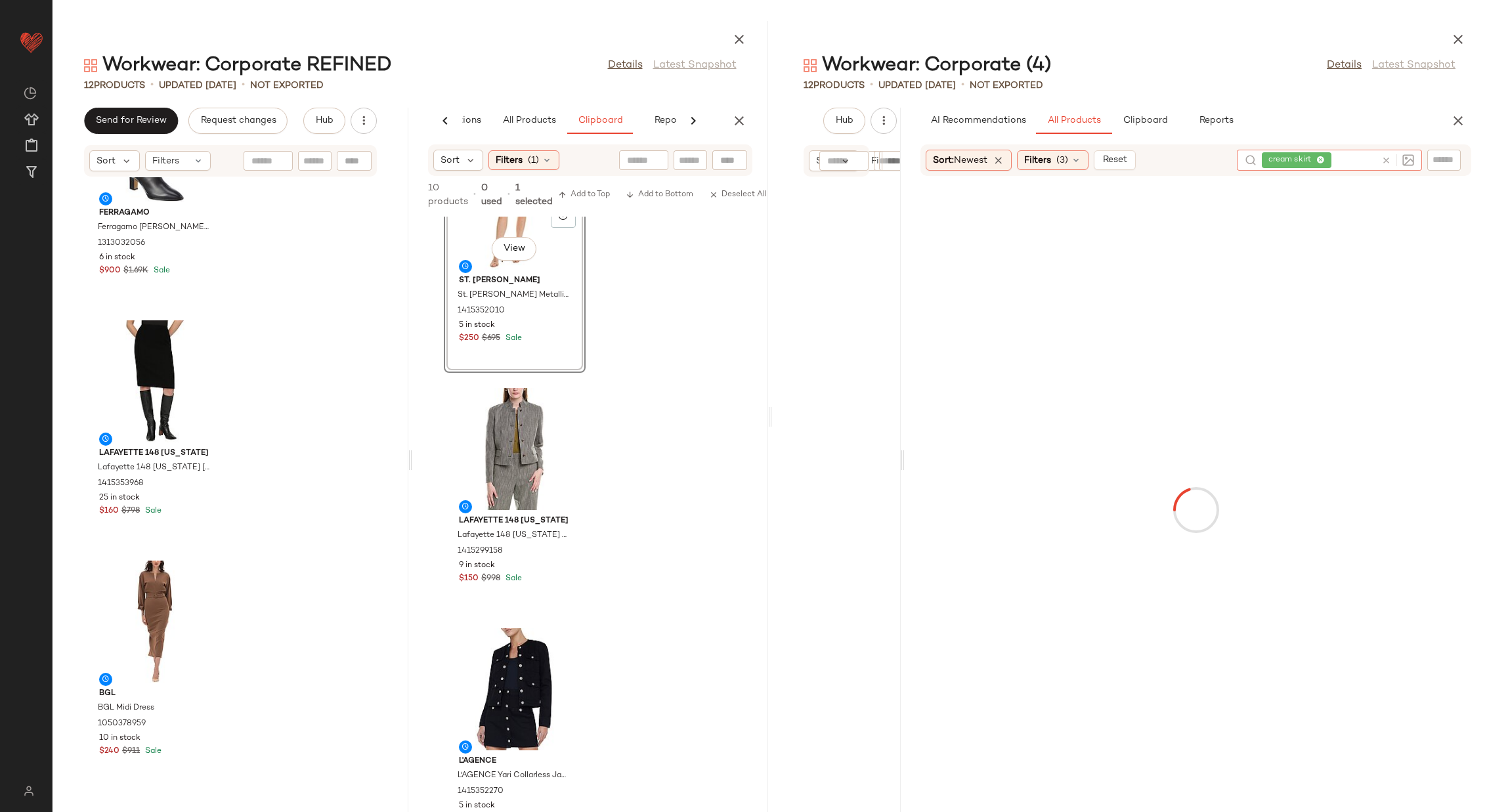
click at [991, 158] on icon at bounding box center [1386, 160] width 10 height 10
click at [991, 158] on input "text" at bounding box center [1444, 160] width 23 height 14
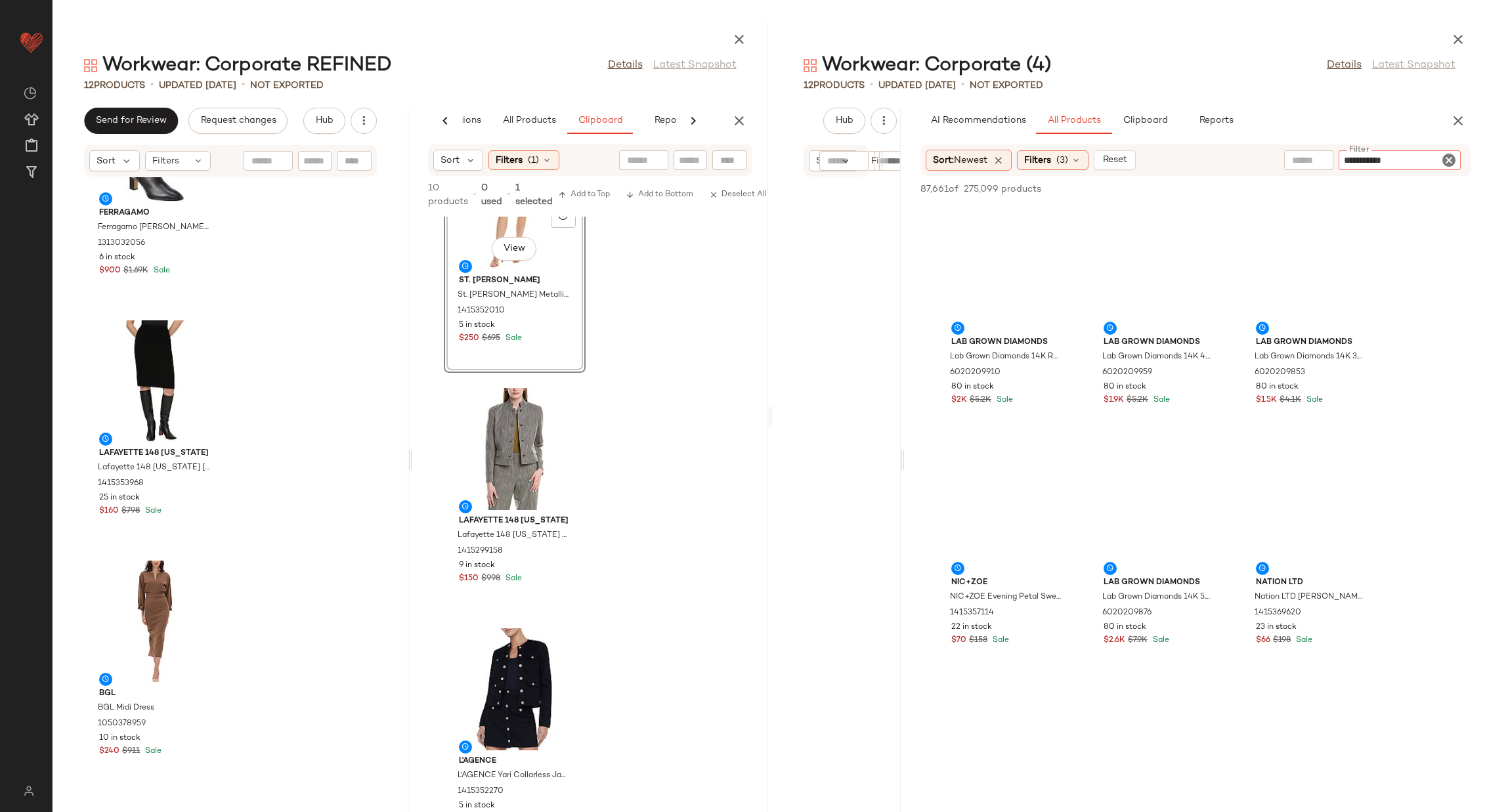
type input "**********"
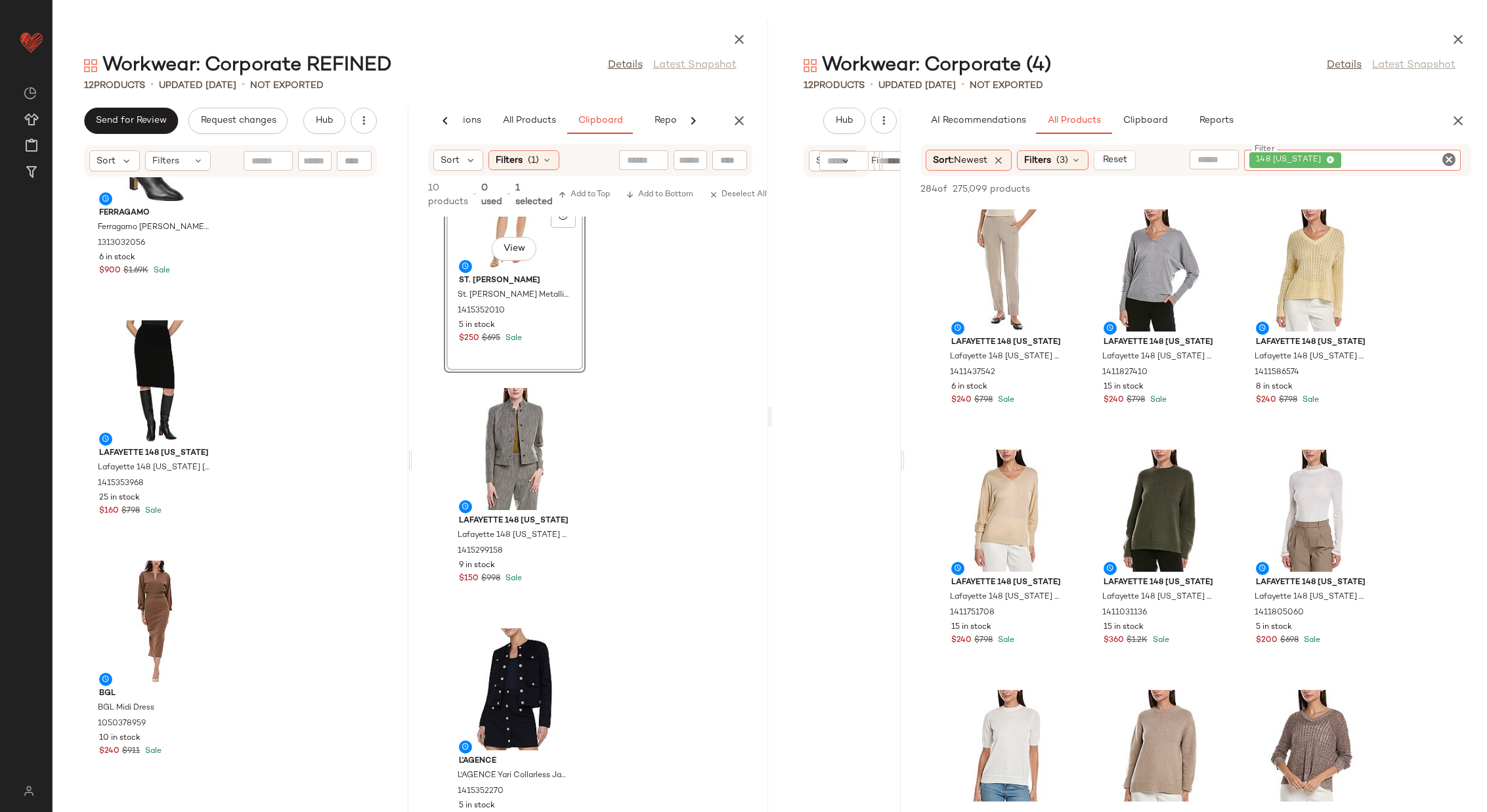
click at [991, 157] on input "text" at bounding box center [1214, 160] width 33 height 14
type input "**********"
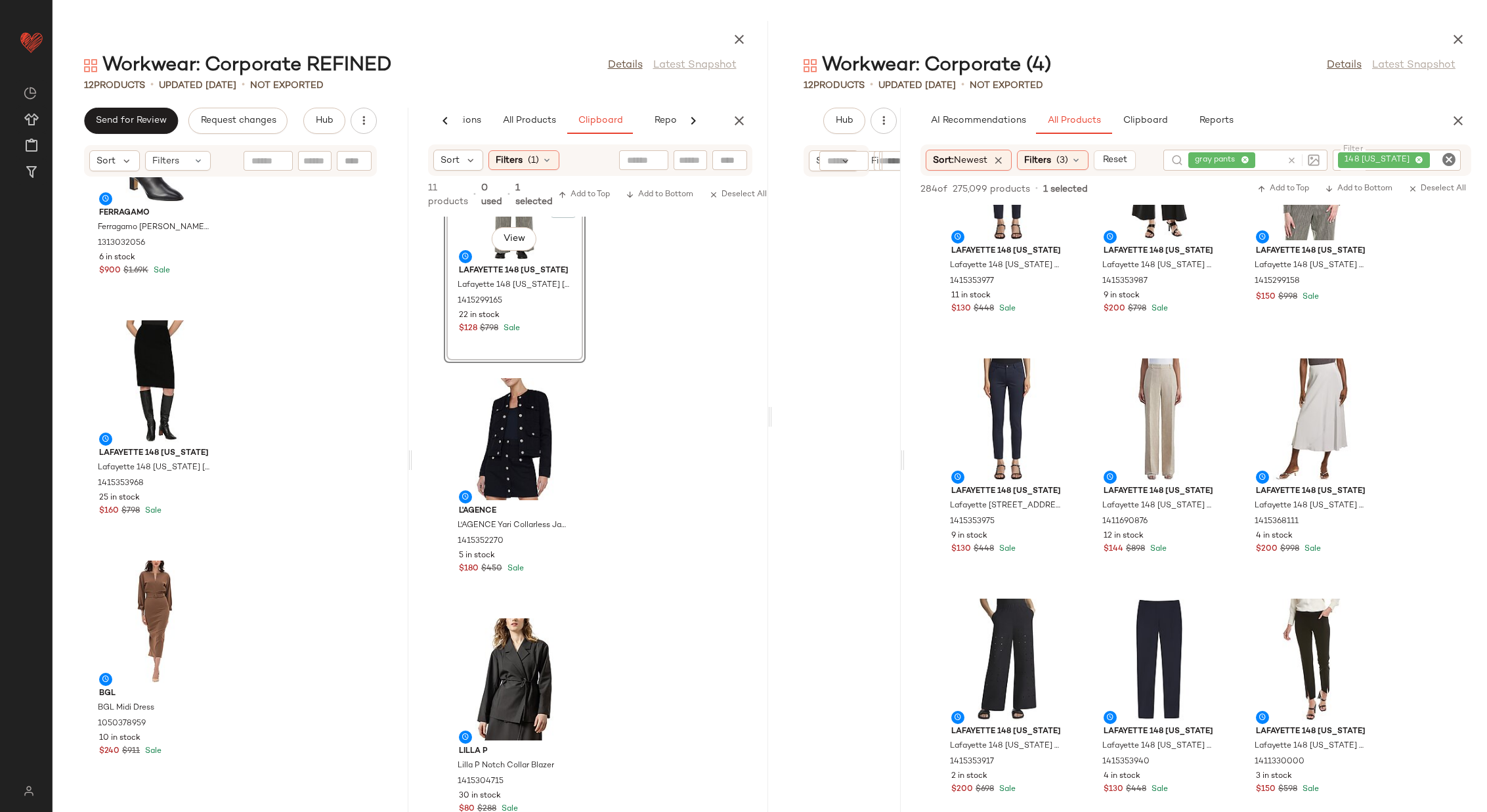
scroll to position [1780, 0]
click at [991, 160] on icon "Clear Filter" at bounding box center [1449, 159] width 15 height 15
click at [991, 160] on div "gray pants" at bounding box center [1251, 160] width 164 height 21
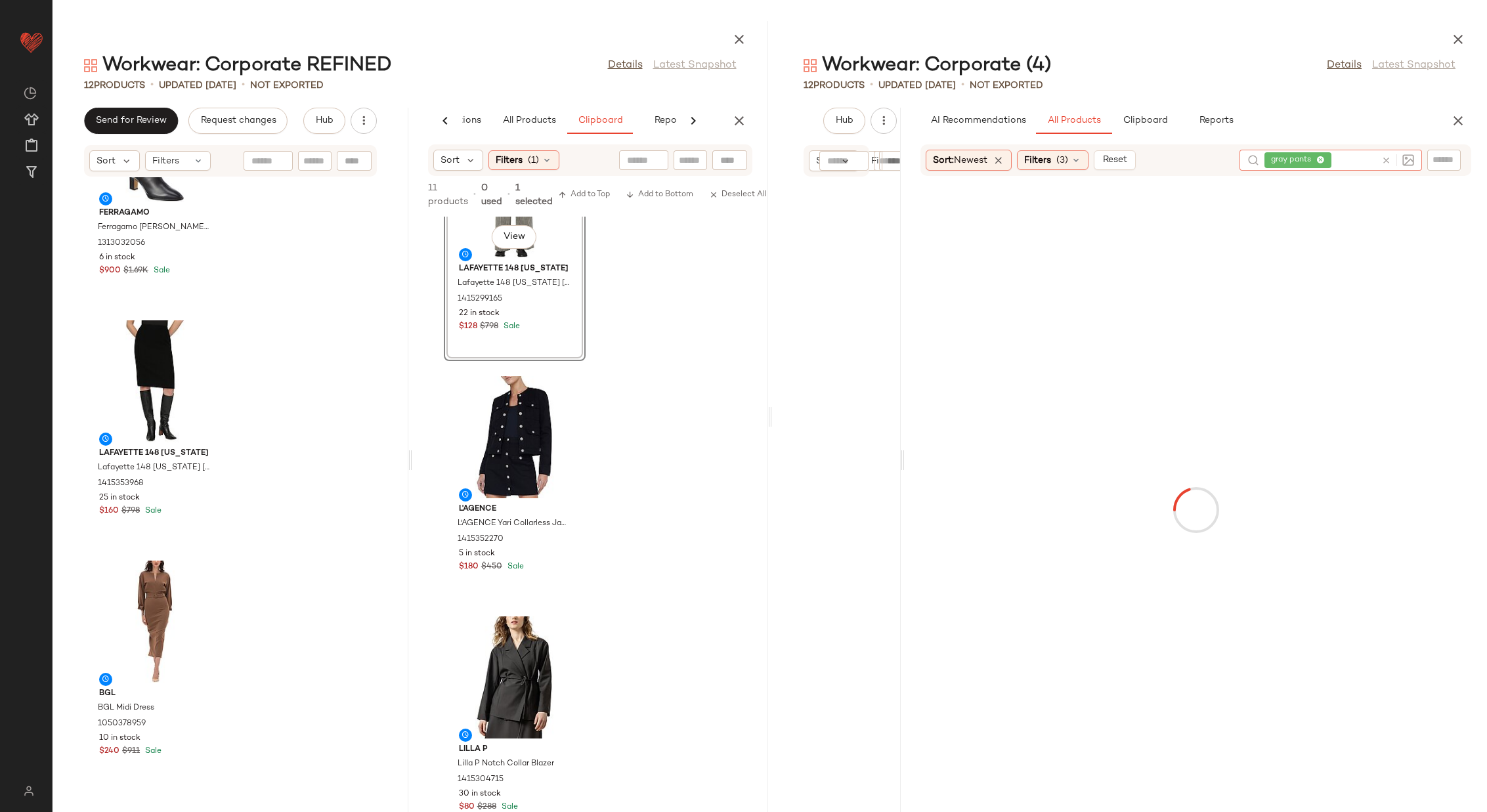
click at [991, 160] on icon at bounding box center [1386, 160] width 10 height 10
click at [991, 160] on input "text" at bounding box center [1444, 160] width 23 height 14
type input "********"
click at [991, 164] on input "text" at bounding box center [1248, 160] width 33 height 14
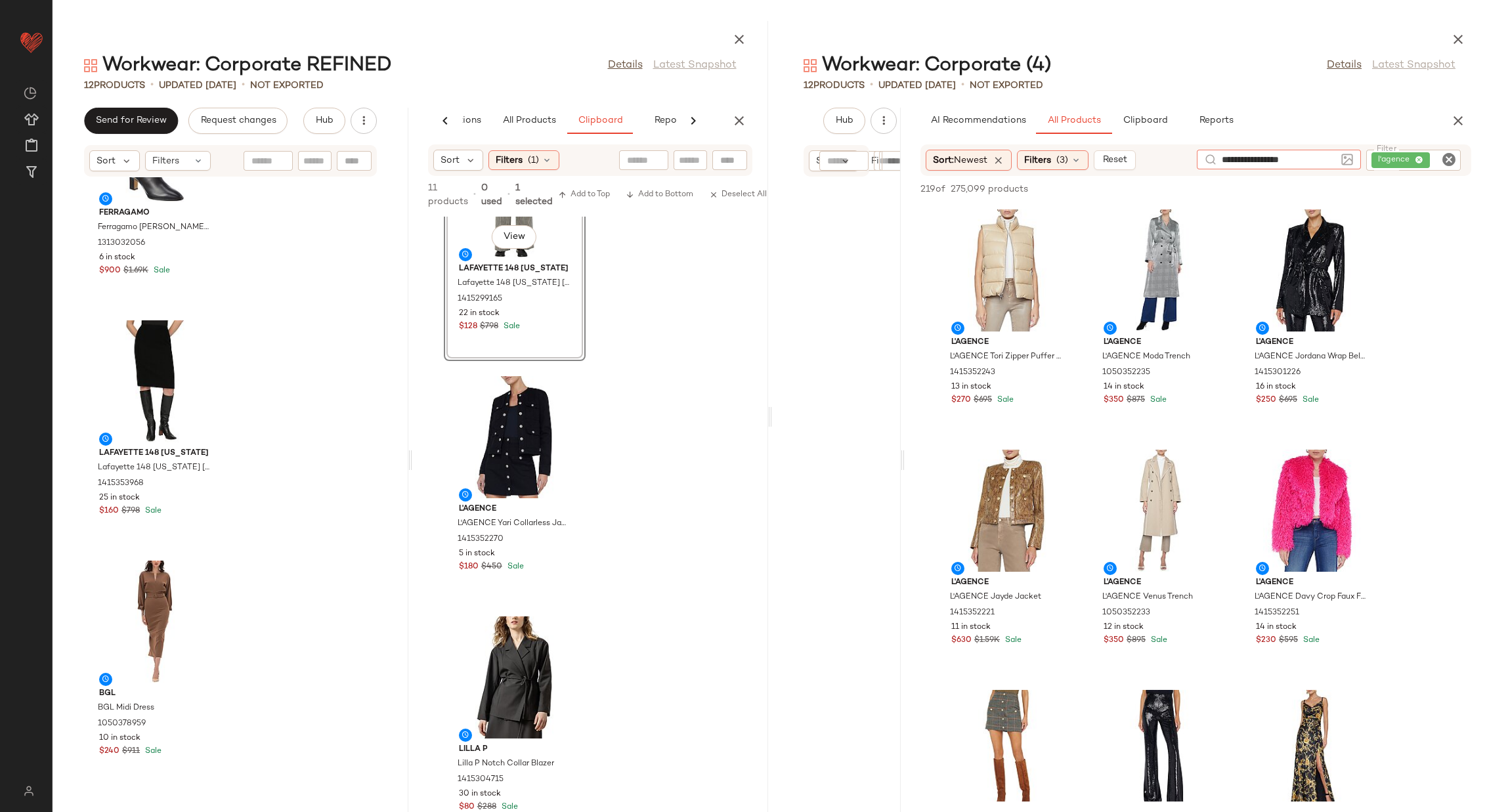
type input "**********"
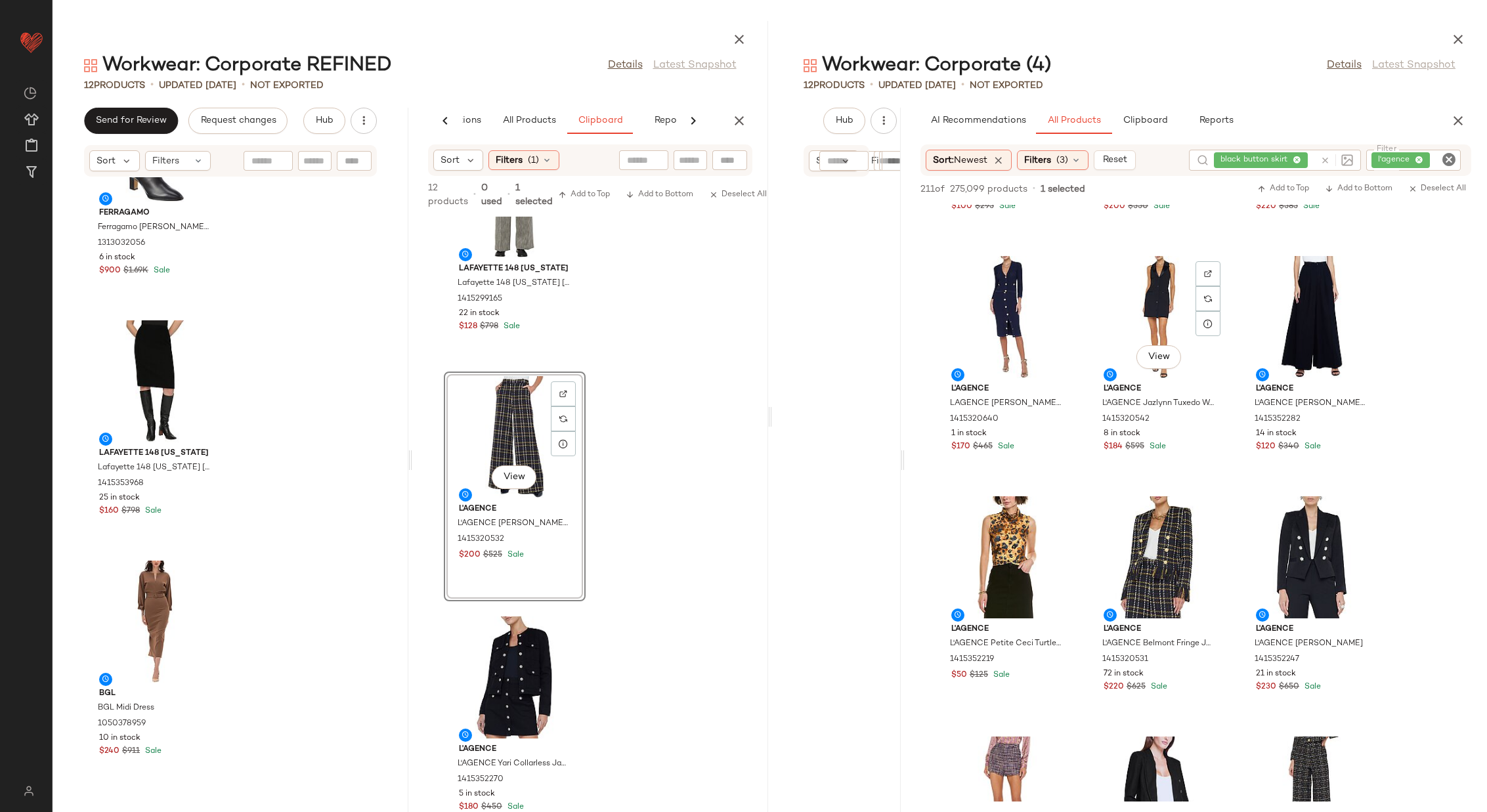
scroll to position [918, 0]
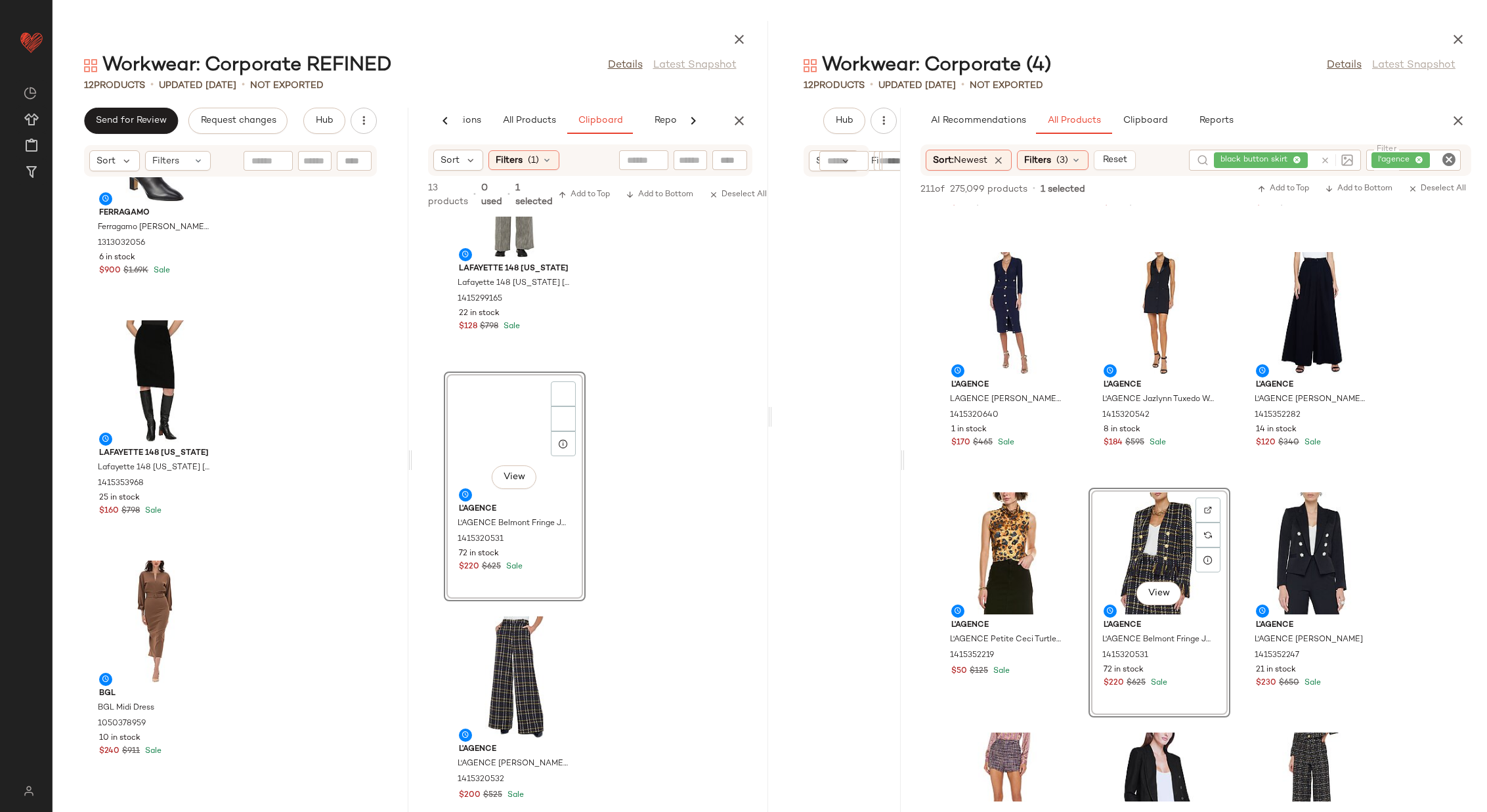
click at [651, 532] on div "Lafayette 148 New York Lafayette 148 New York Sullivan Linen & Wool-Blend Utili…" at bounding box center [590, 514] width 356 height 596
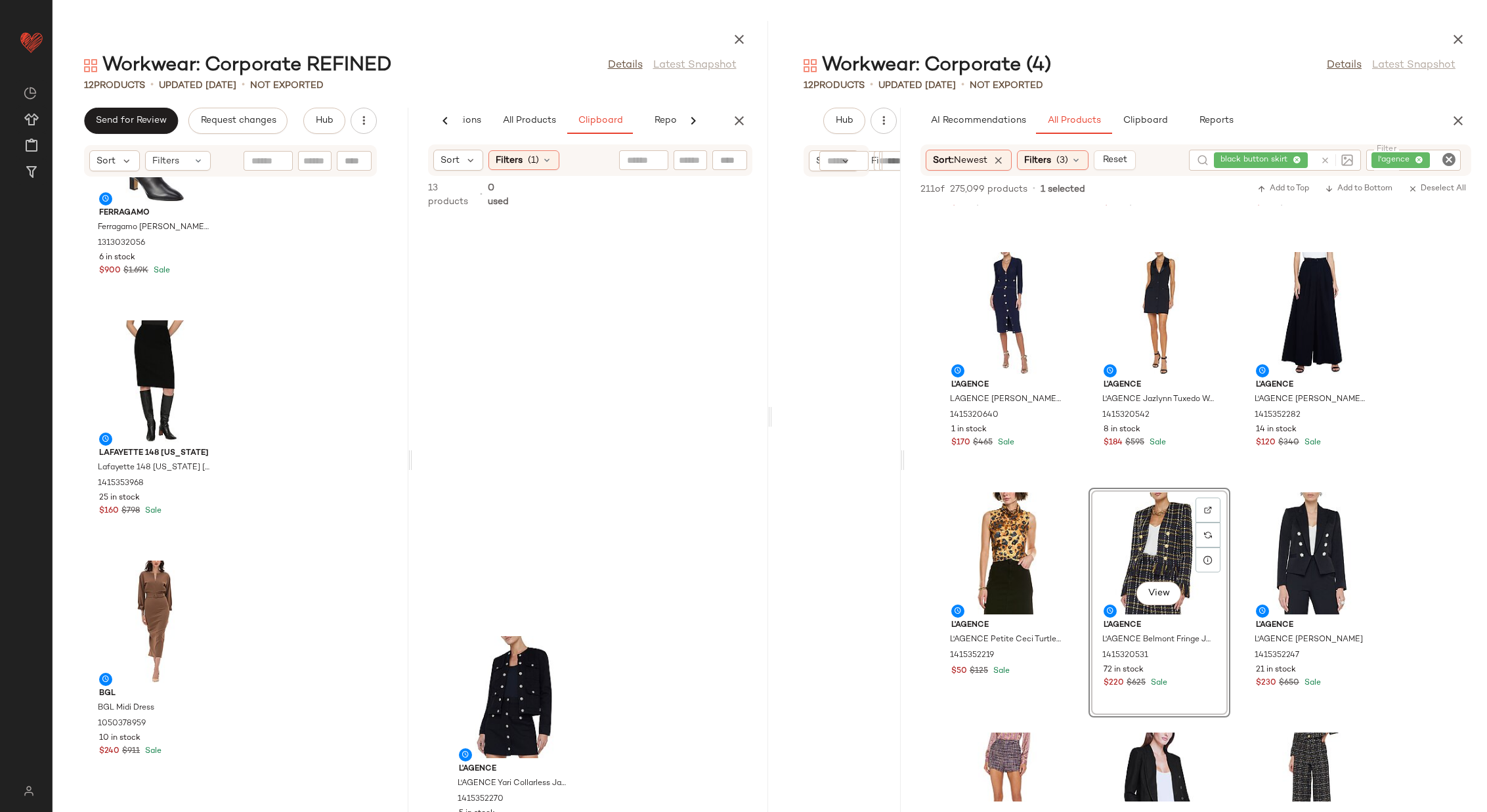
scroll to position [2529, 0]
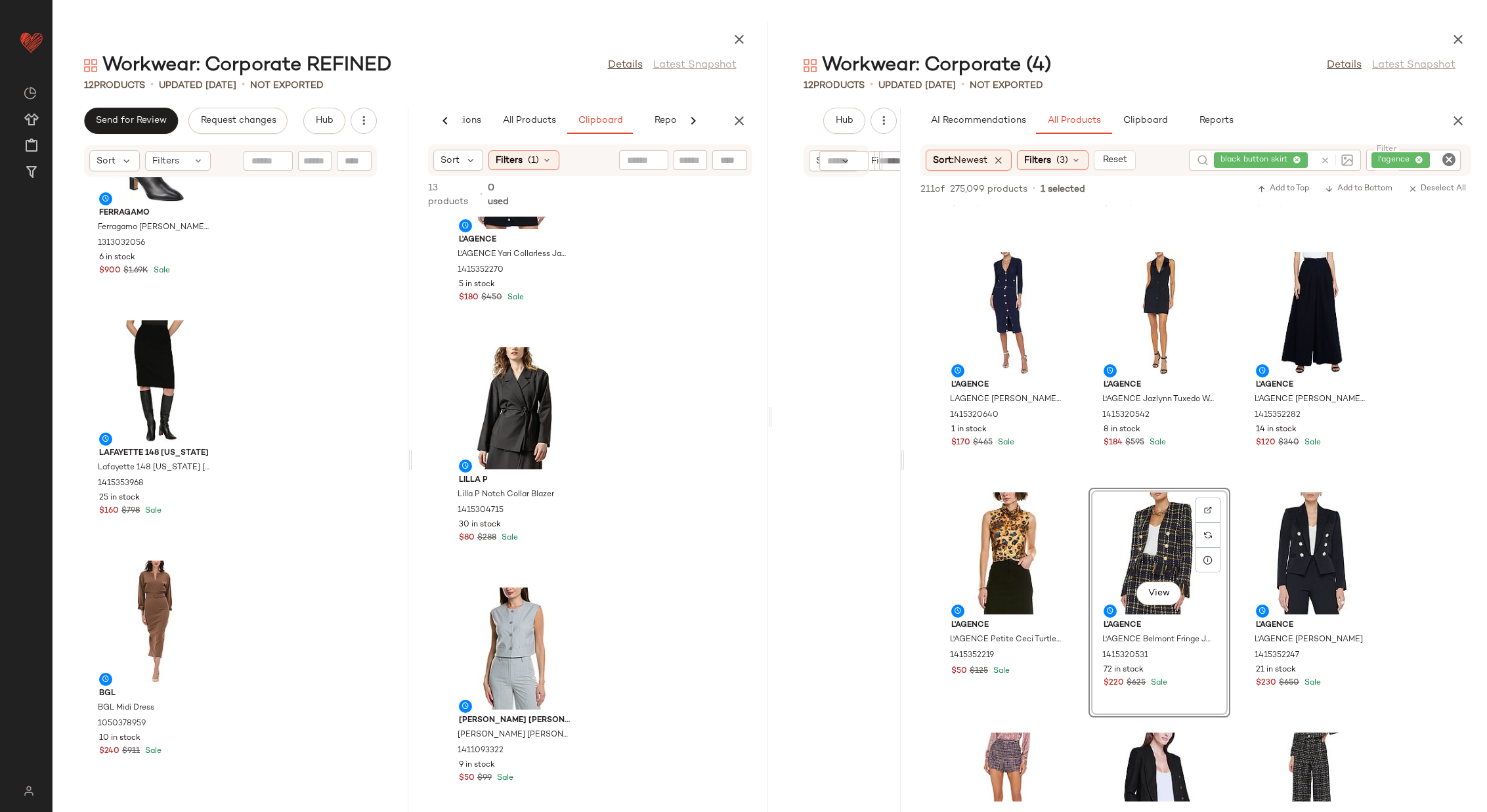
click at [991, 160] on icon "Clear Filter" at bounding box center [1449, 159] width 15 height 15
click at [991, 159] on div "black button skirt" at bounding box center [1248, 160] width 172 height 21
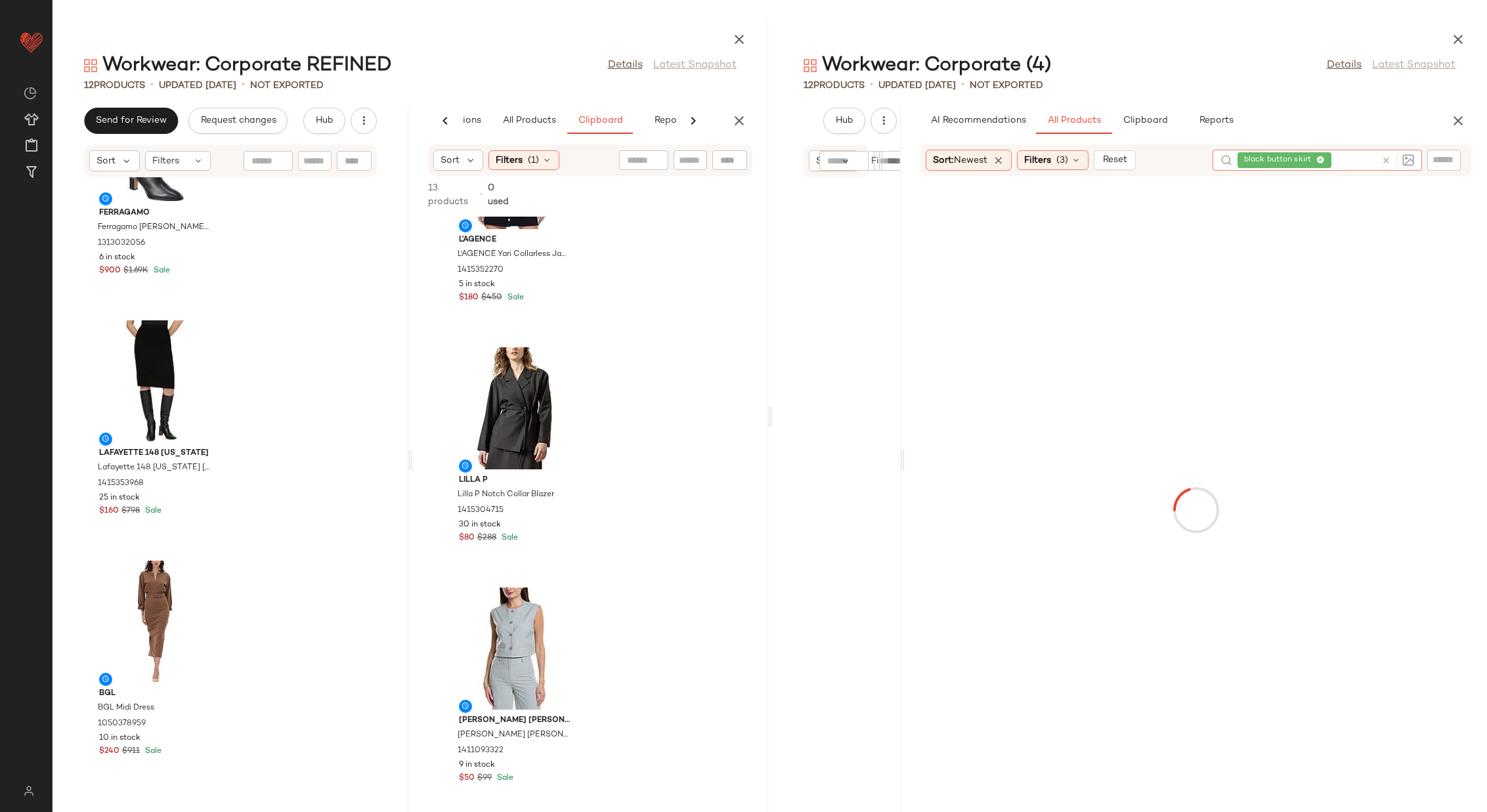
click at [991, 161] on icon at bounding box center [1386, 160] width 10 height 10
click at [991, 161] on input "text" at bounding box center [1444, 160] width 23 height 14
type input "**********"
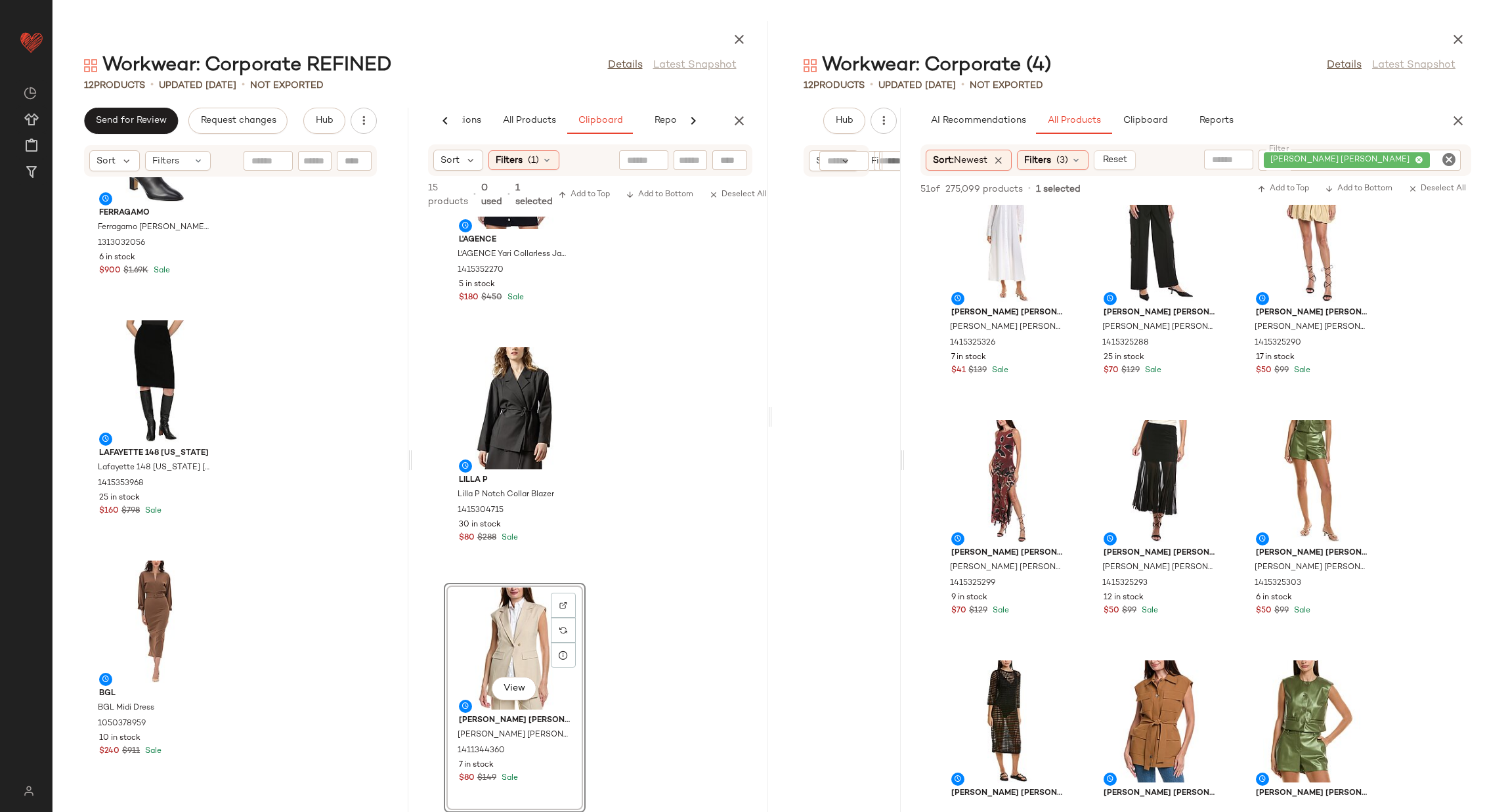
scroll to position [0, 0]
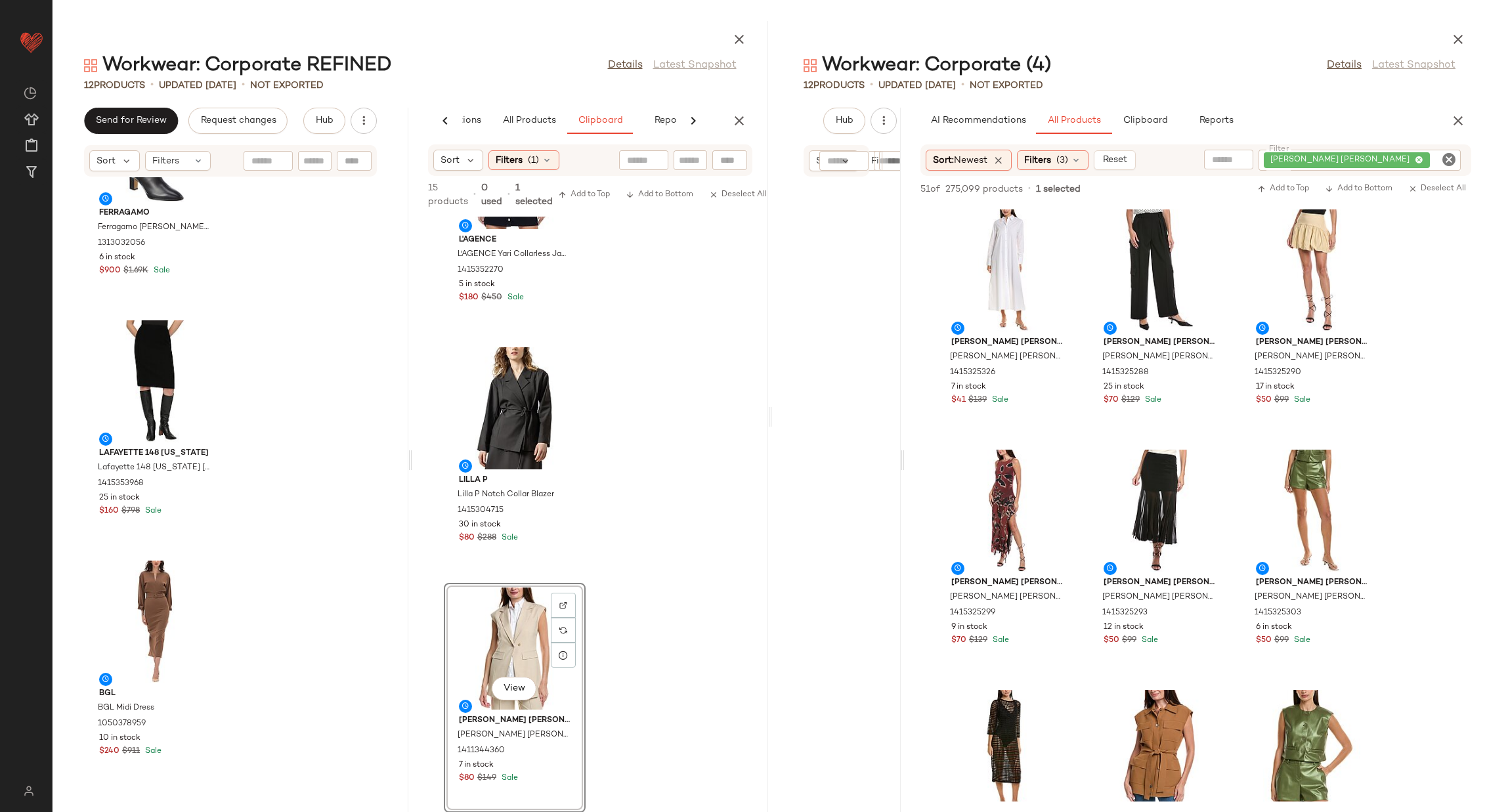
click at [991, 162] on input "text" at bounding box center [1228, 160] width 33 height 14
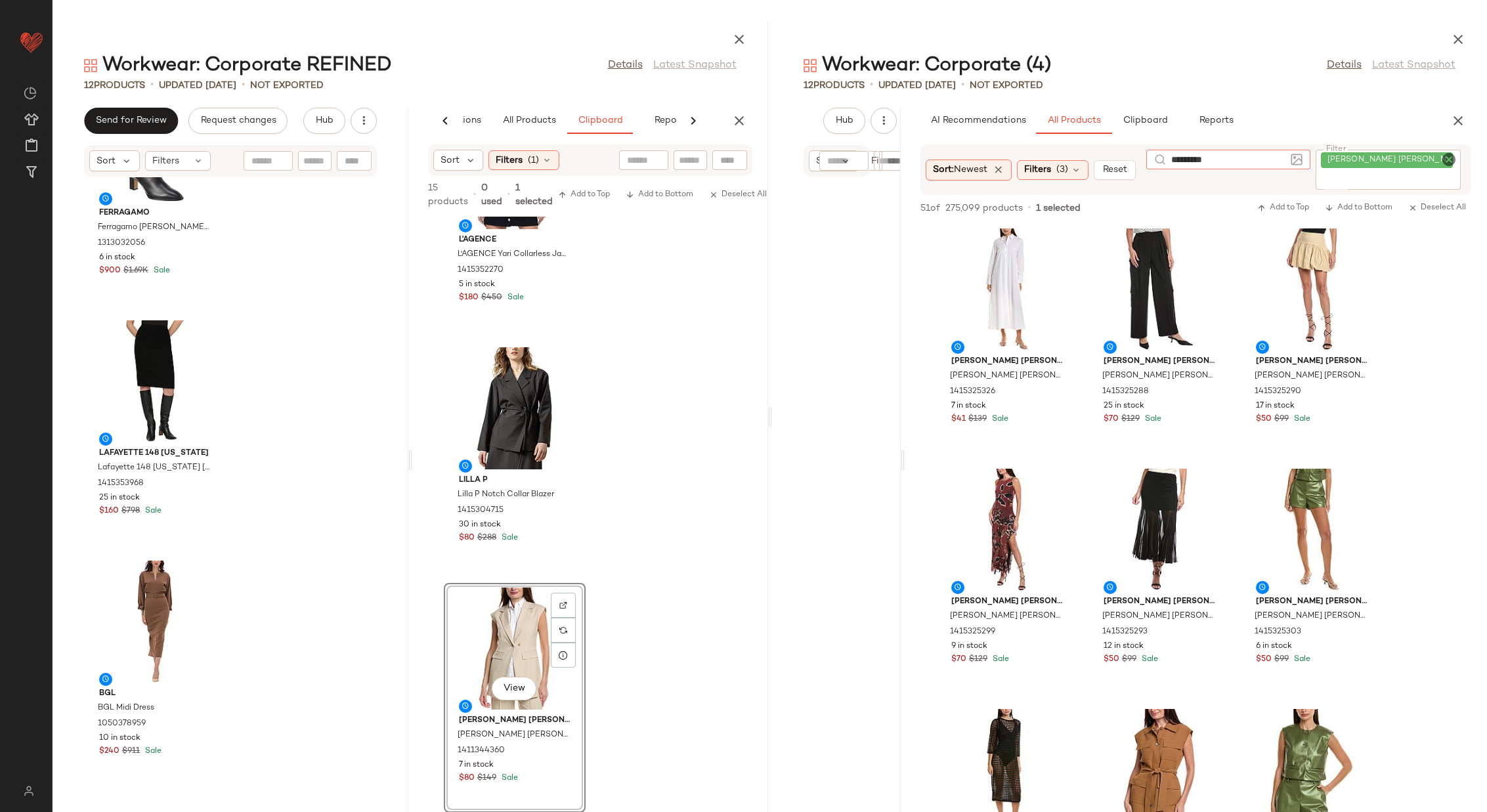
type input "**********"
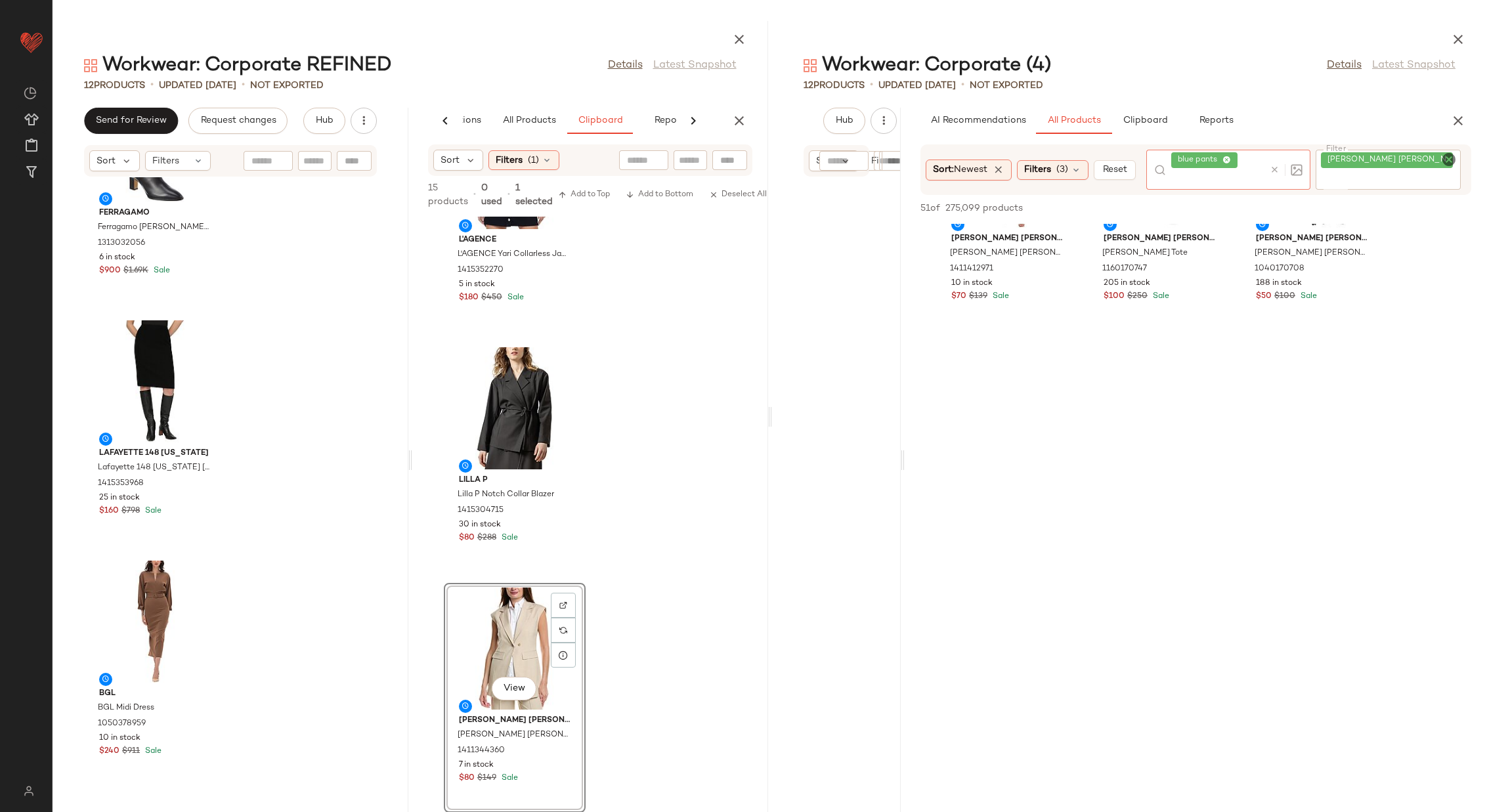
scroll to position [3968, 0]
click at [991, 120] on icon "button" at bounding box center [1458, 120] width 15 height 15
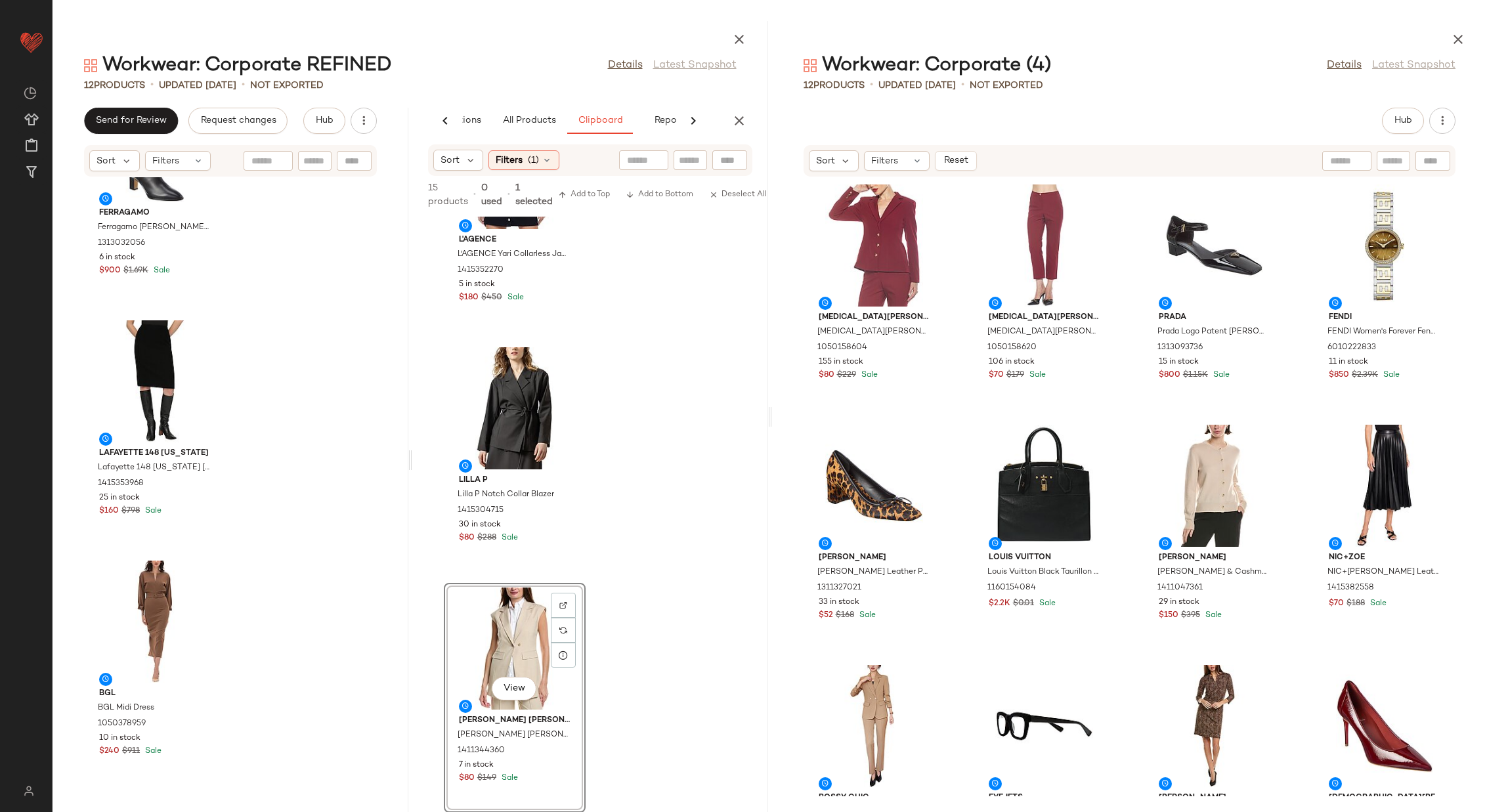
scroll to position [0, 0]
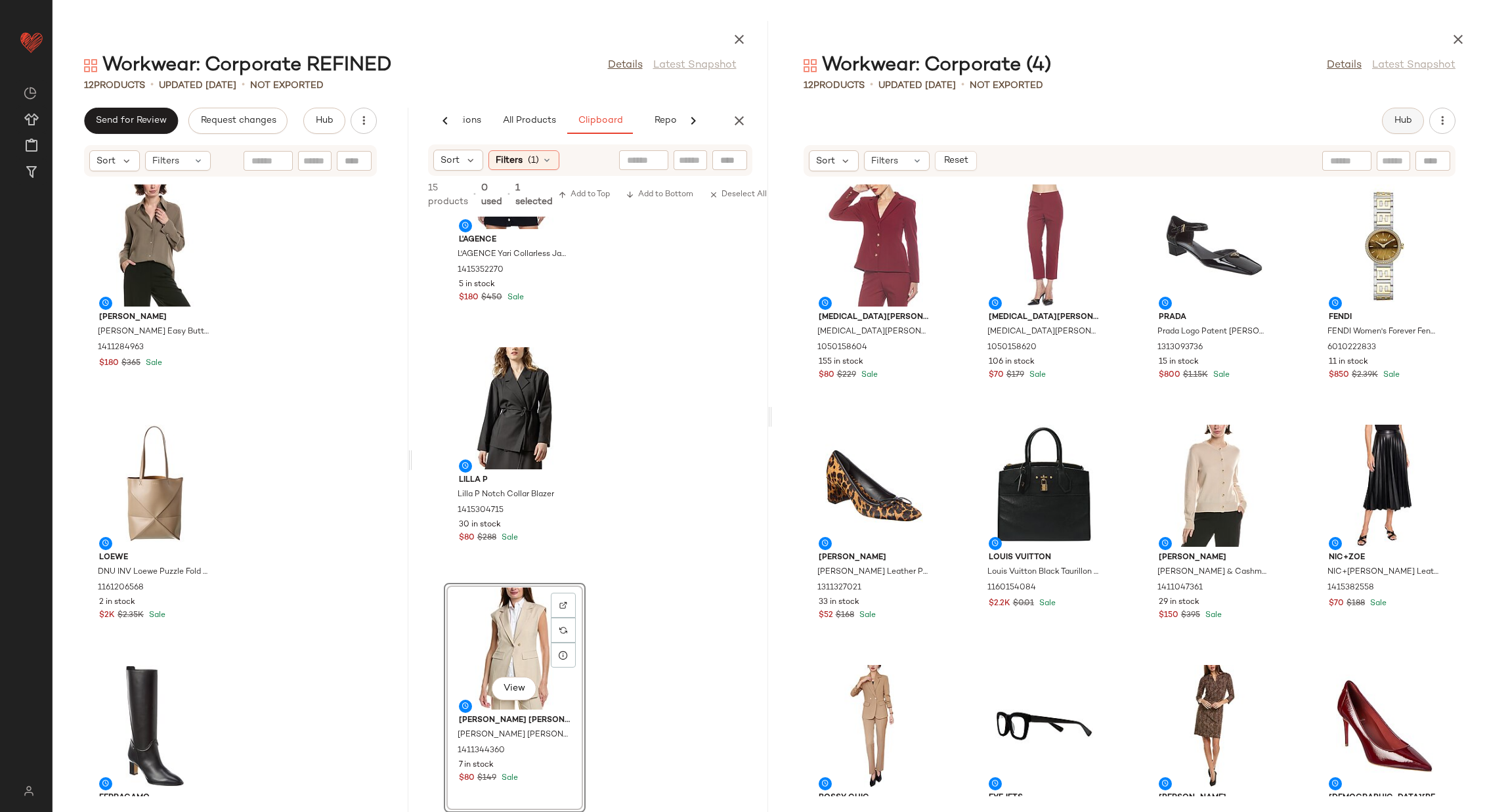
click at [991, 120] on span "Hub" at bounding box center [1403, 121] width 19 height 11
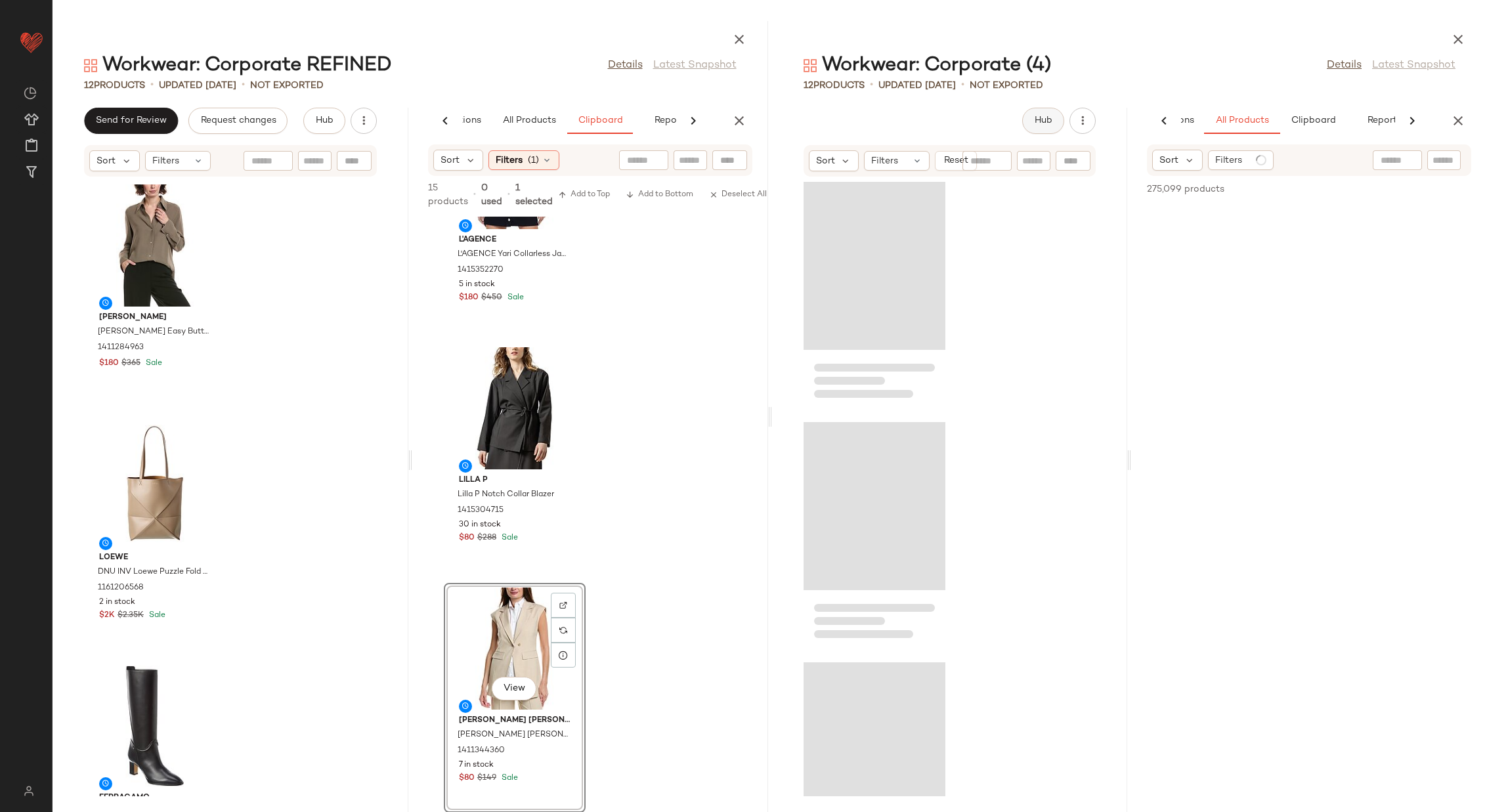
scroll to position [0, 92]
click at [991, 122] on span "Clipboard" at bounding box center [1313, 121] width 45 height 11
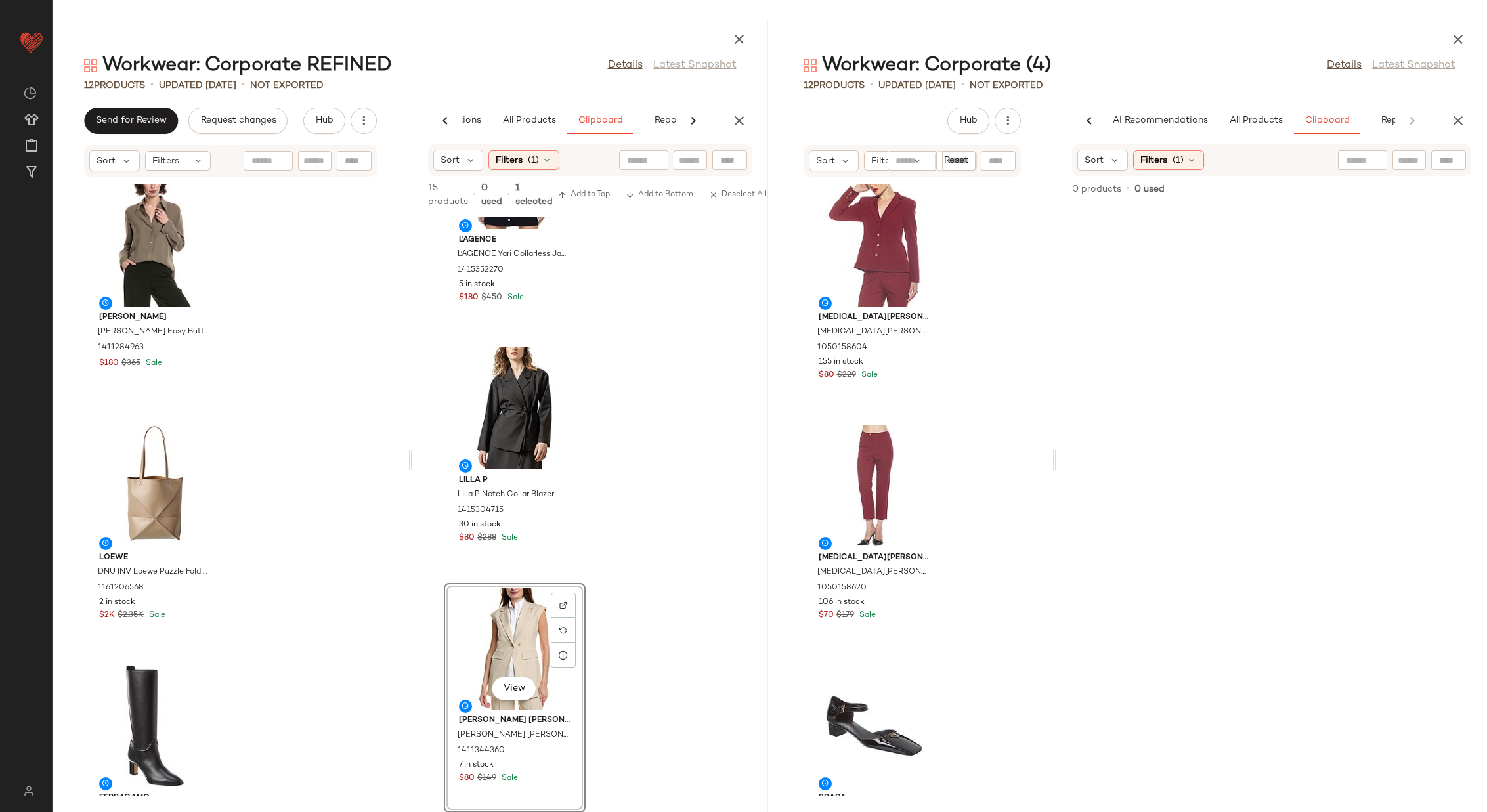
scroll to position [0, 0]
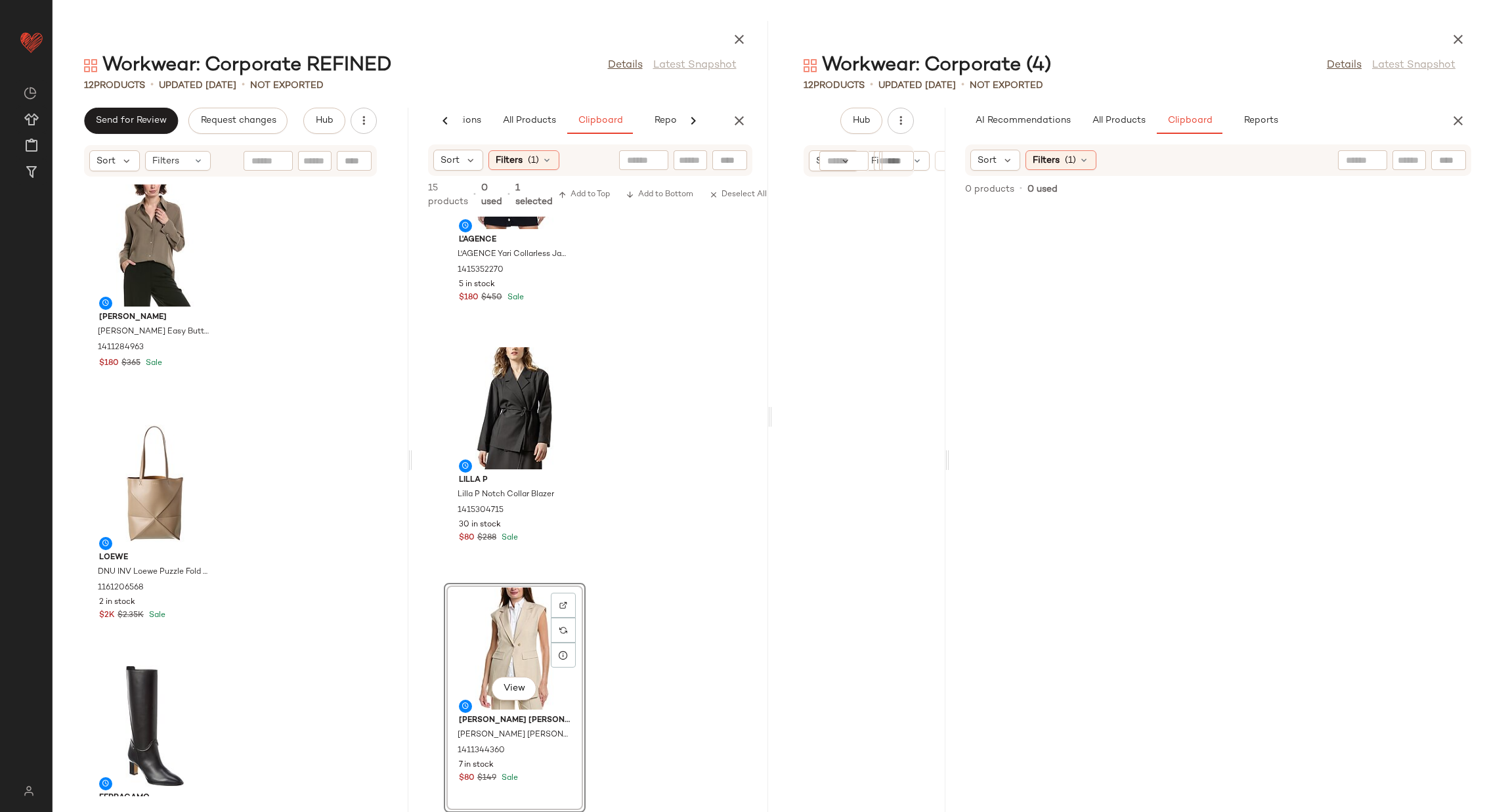
drag, startPoint x: 1130, startPoint y: 454, endPoint x: 949, endPoint y: 447, distance: 181.1
click at [949, 447] on div "Workwear: Corporate (4) Details Latest Snapshot 12 Products • updated Aug 12th …" at bounding box center [1129, 417] width 716 height 791
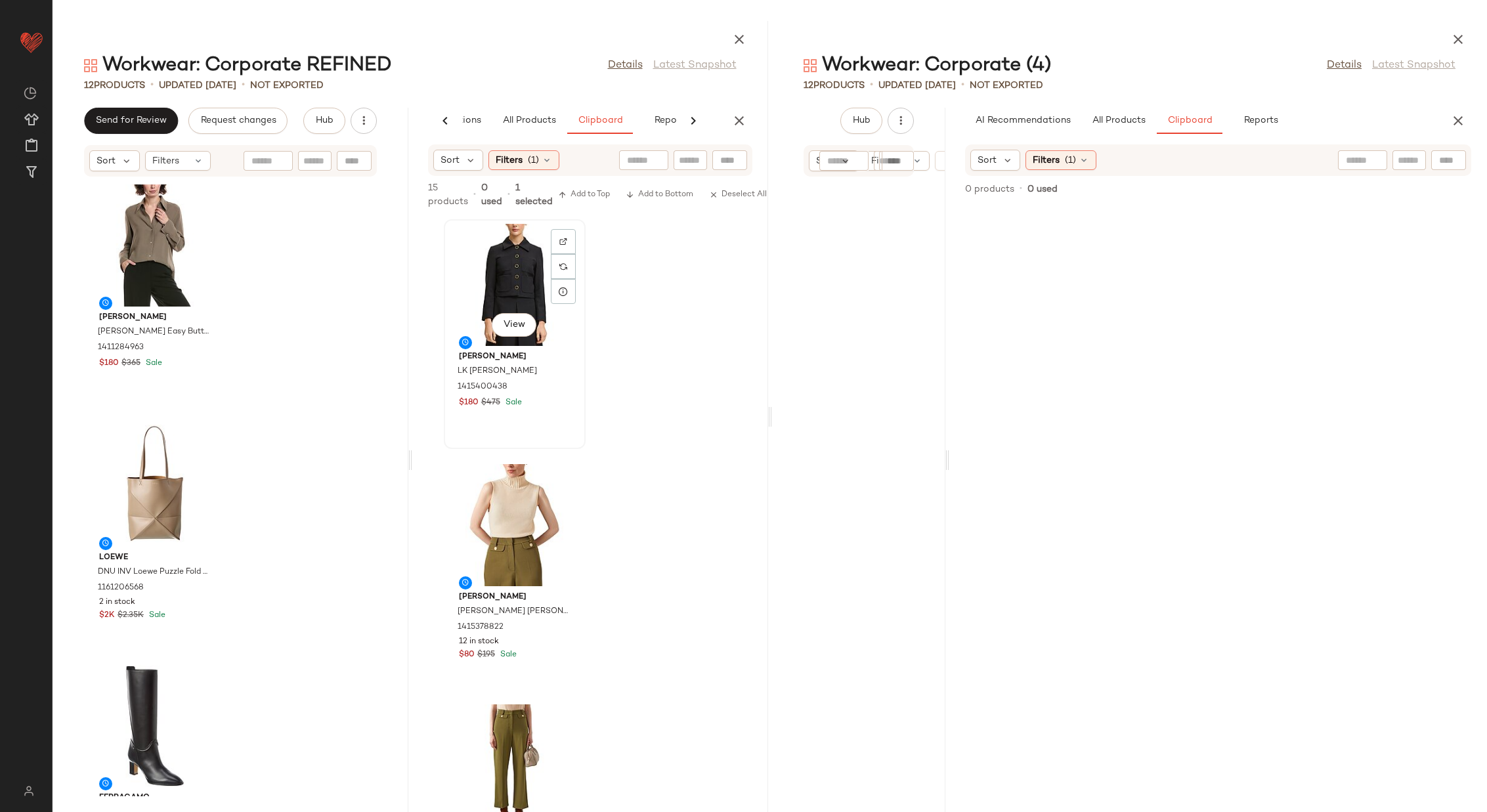
click at [492, 276] on div "View" at bounding box center [515, 284] width 133 height 122
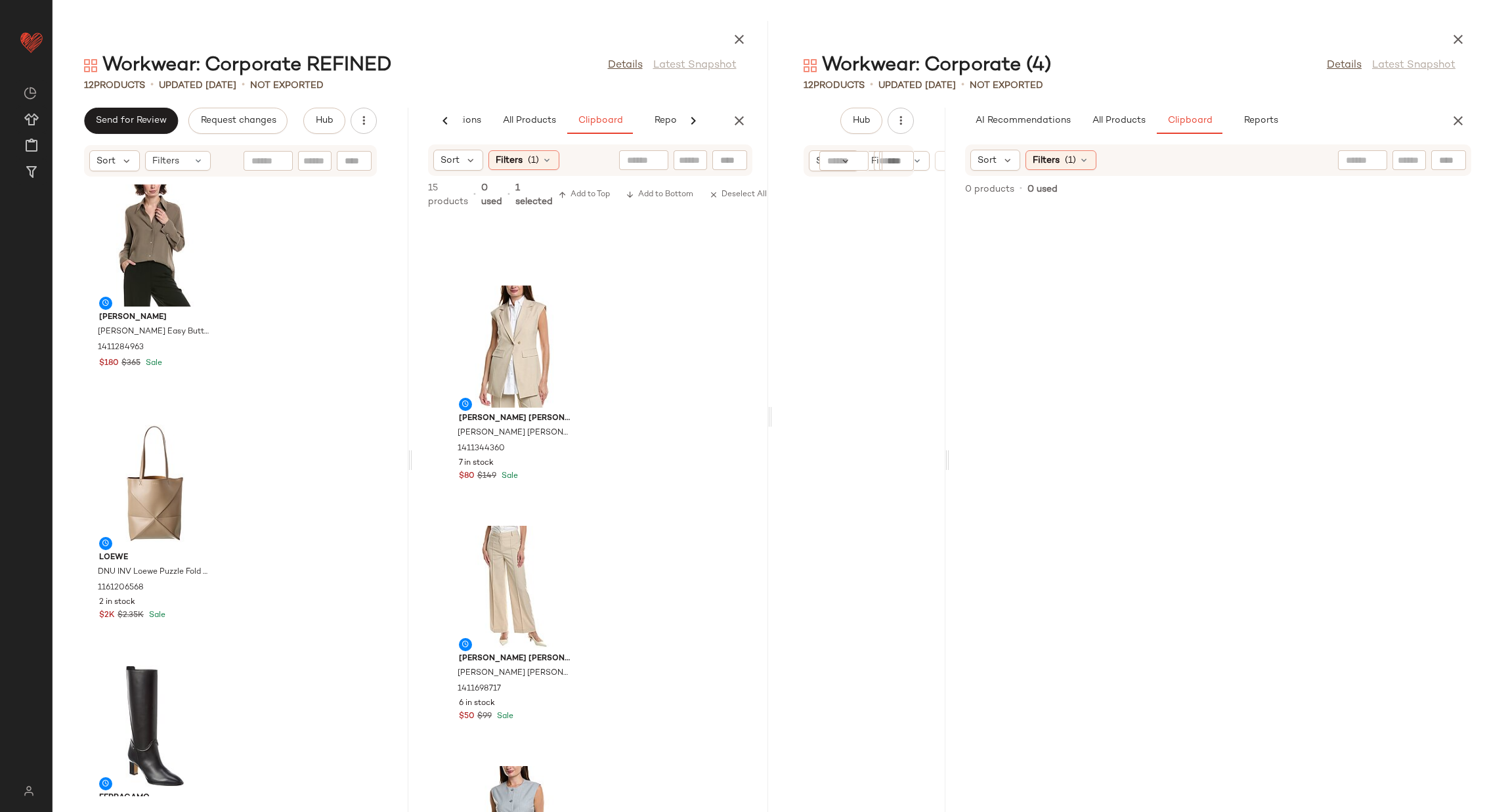
scroll to position [3010, 0]
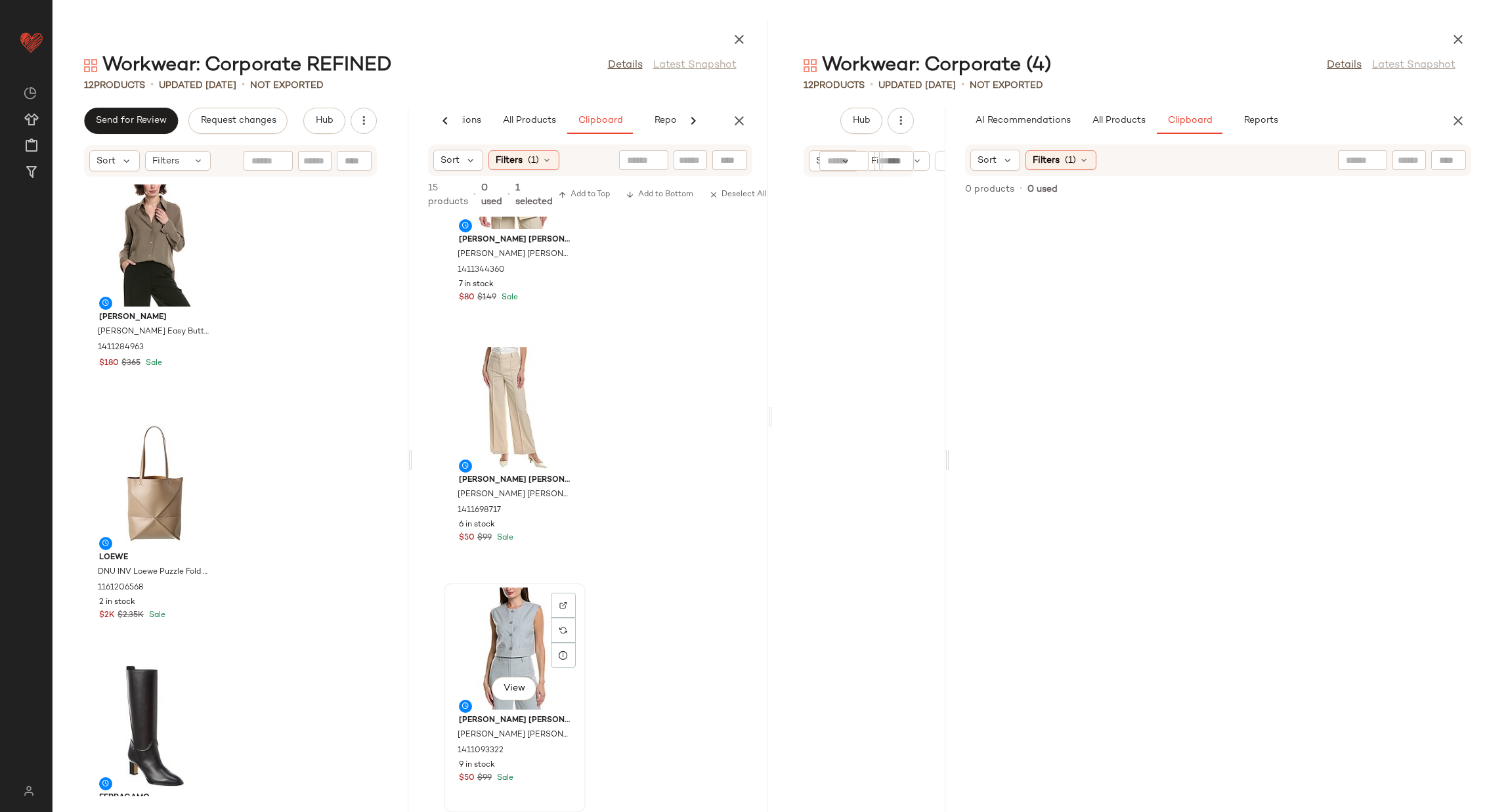
click at [505, 541] on div "View" at bounding box center [515, 648] width 133 height 122
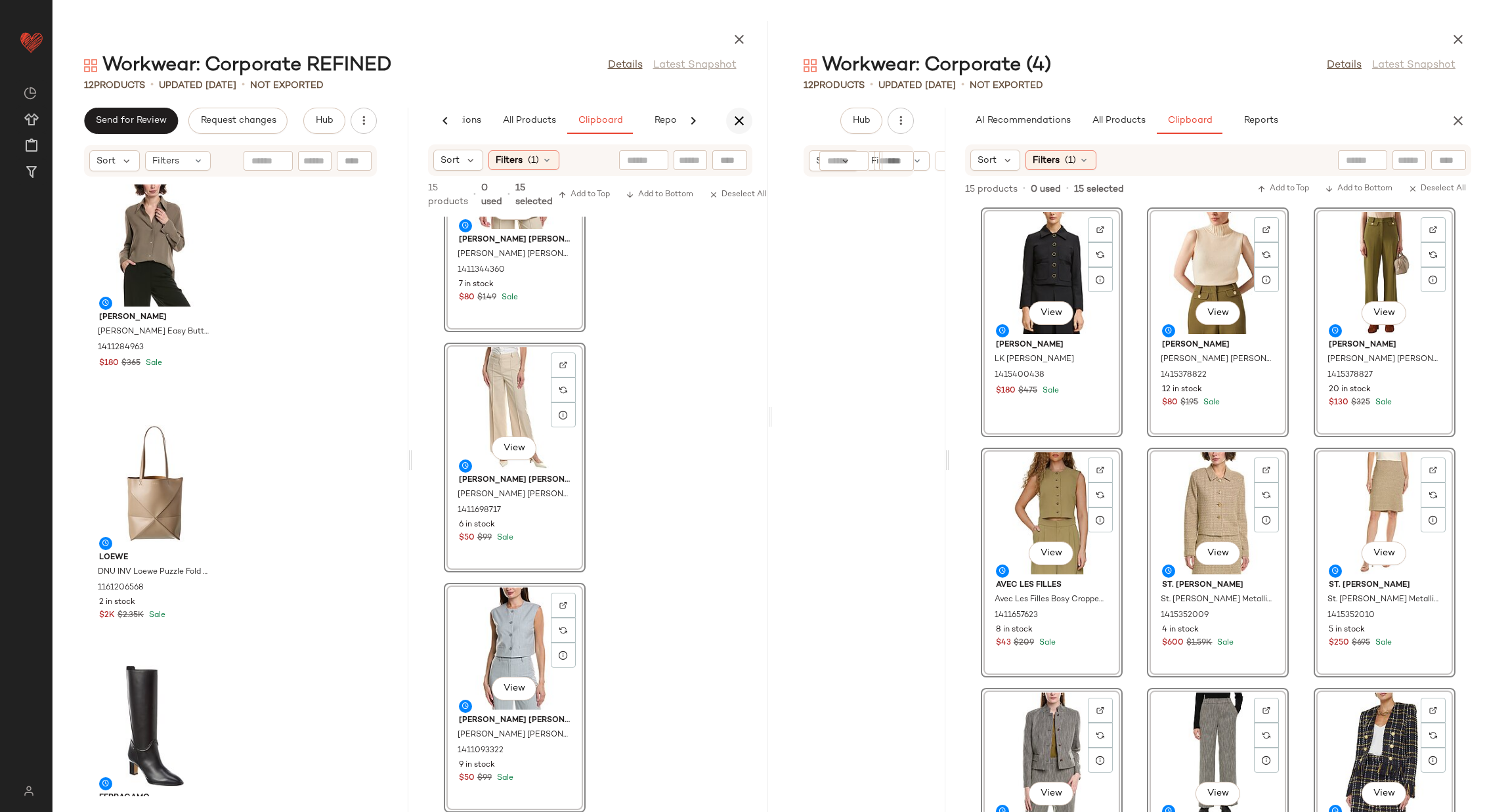
click at [741, 116] on icon "button" at bounding box center [739, 120] width 15 height 15
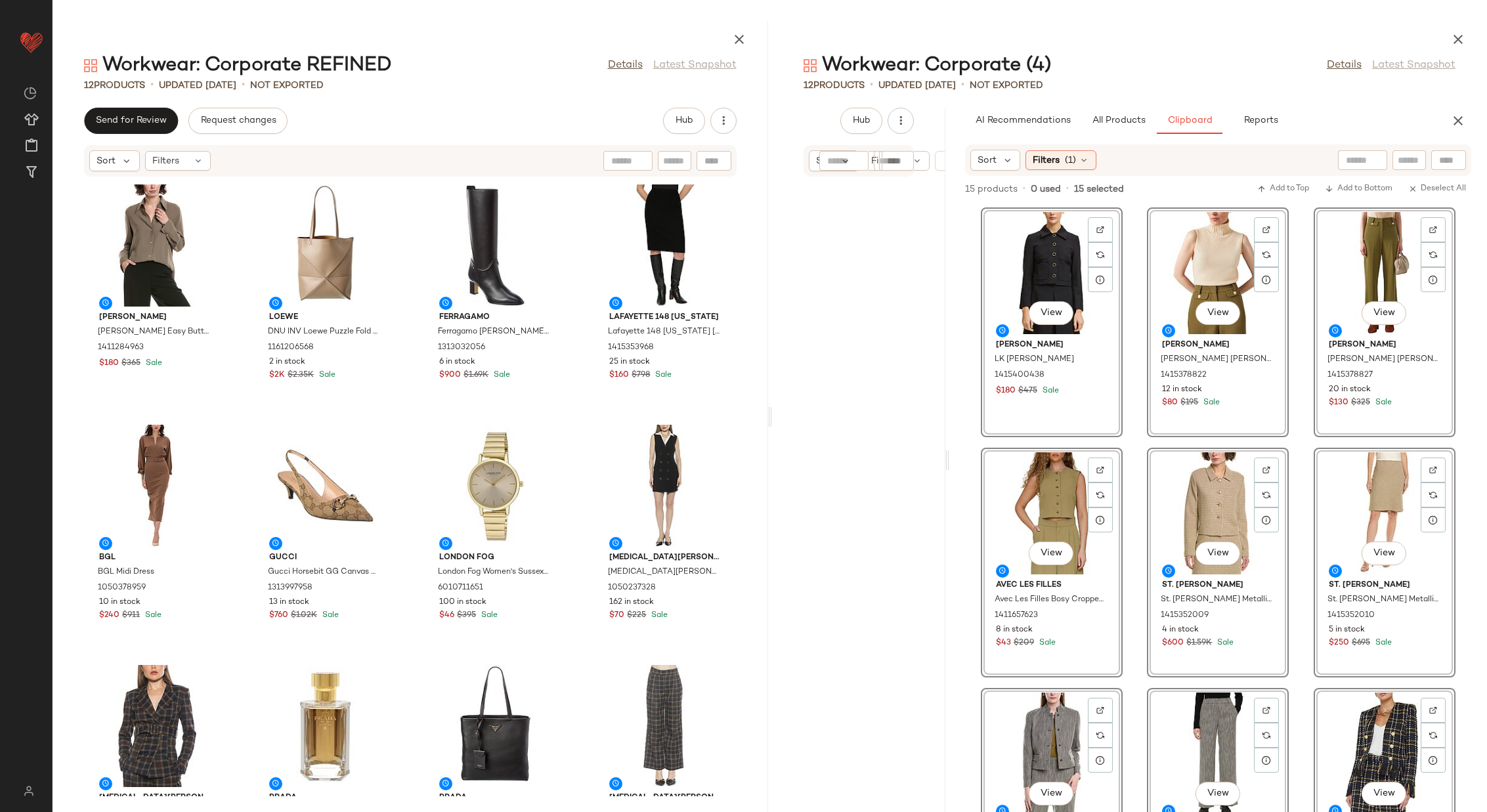
click at [575, 415] on div "Vince Vince Easy Button Blouse 1411284963 $180 $365 Sale Loewe DNU INV Loewe Pu…" at bounding box center [410, 487] width 716 height 619
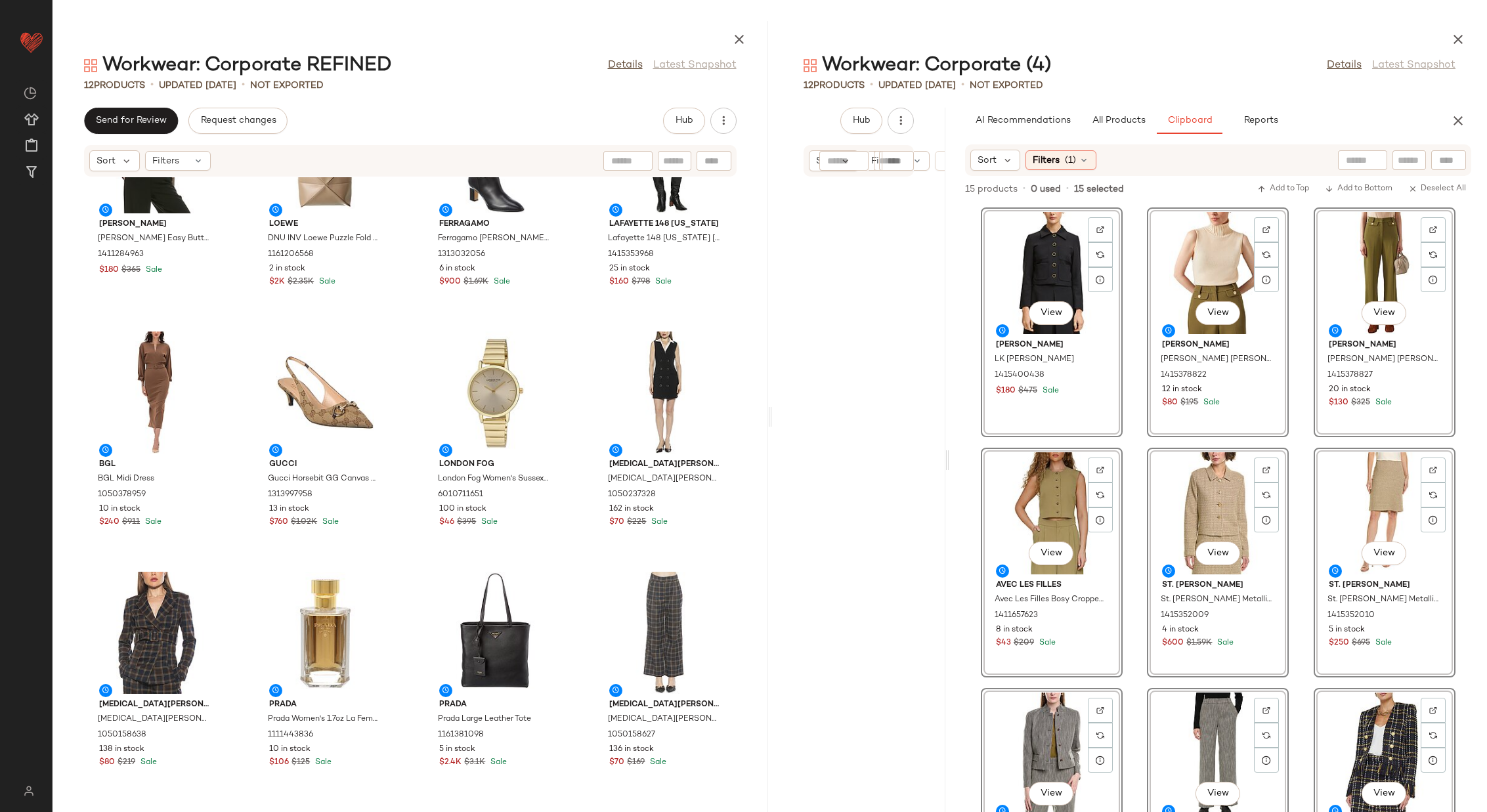
click at [991, 472] on div "View LK Bennett LK Bennett Halina Jacket 1415400438 $180 $475 Sale View LK Benn…" at bounding box center [1218, 508] width 538 height 607
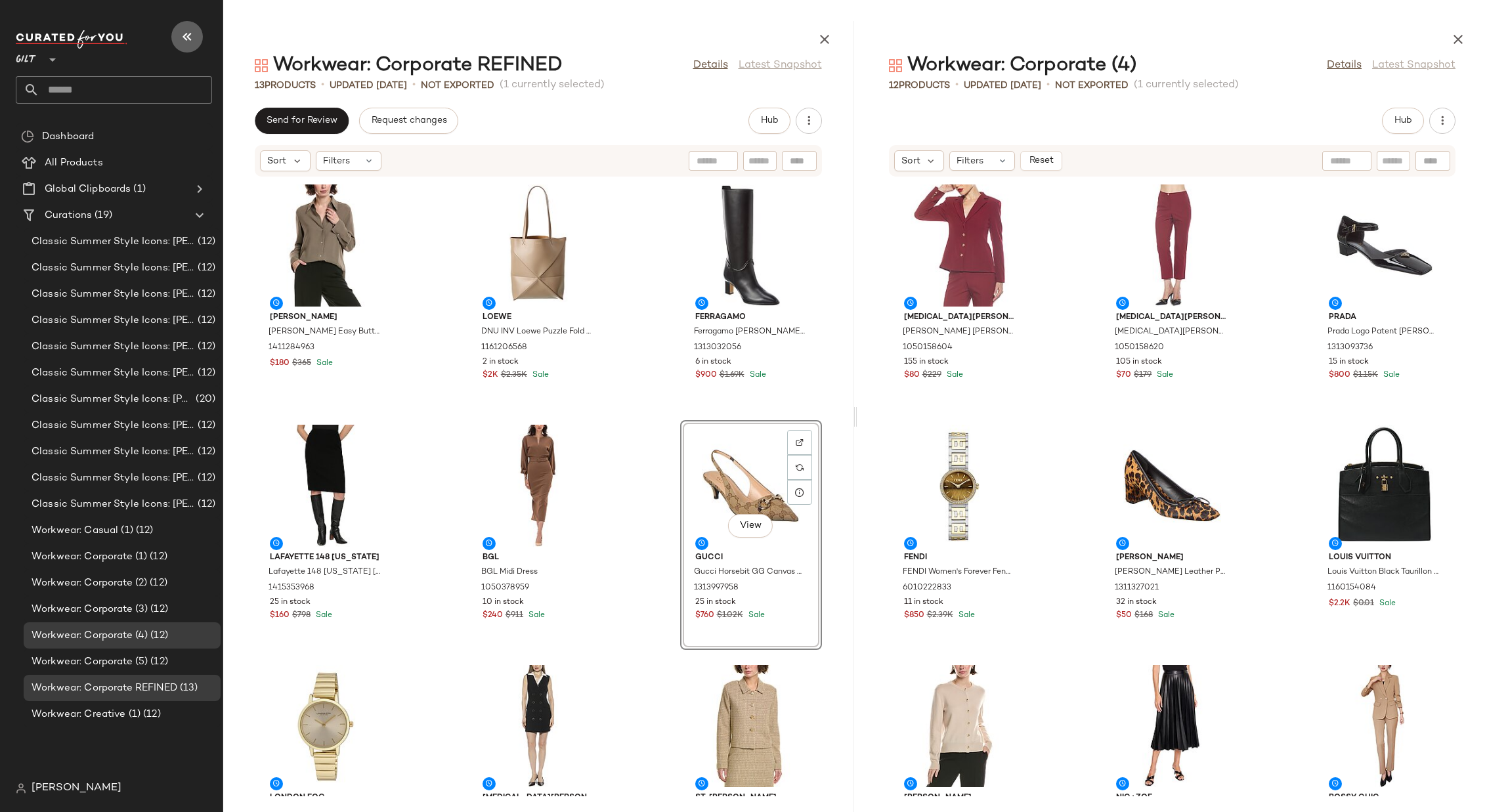
click at [187, 32] on icon "button" at bounding box center [186, 36] width 15 height 15
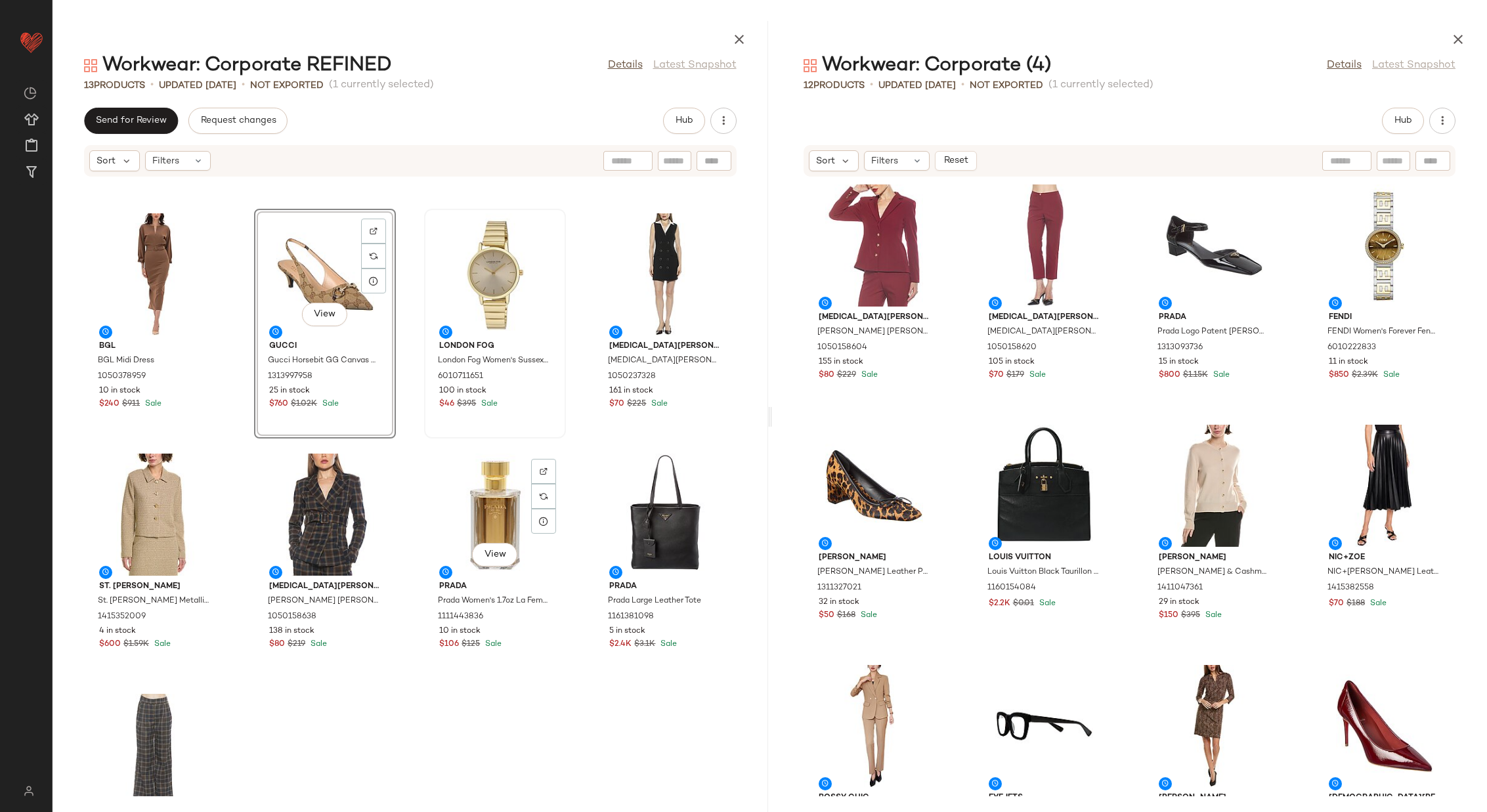
scroll to position [257, 0]
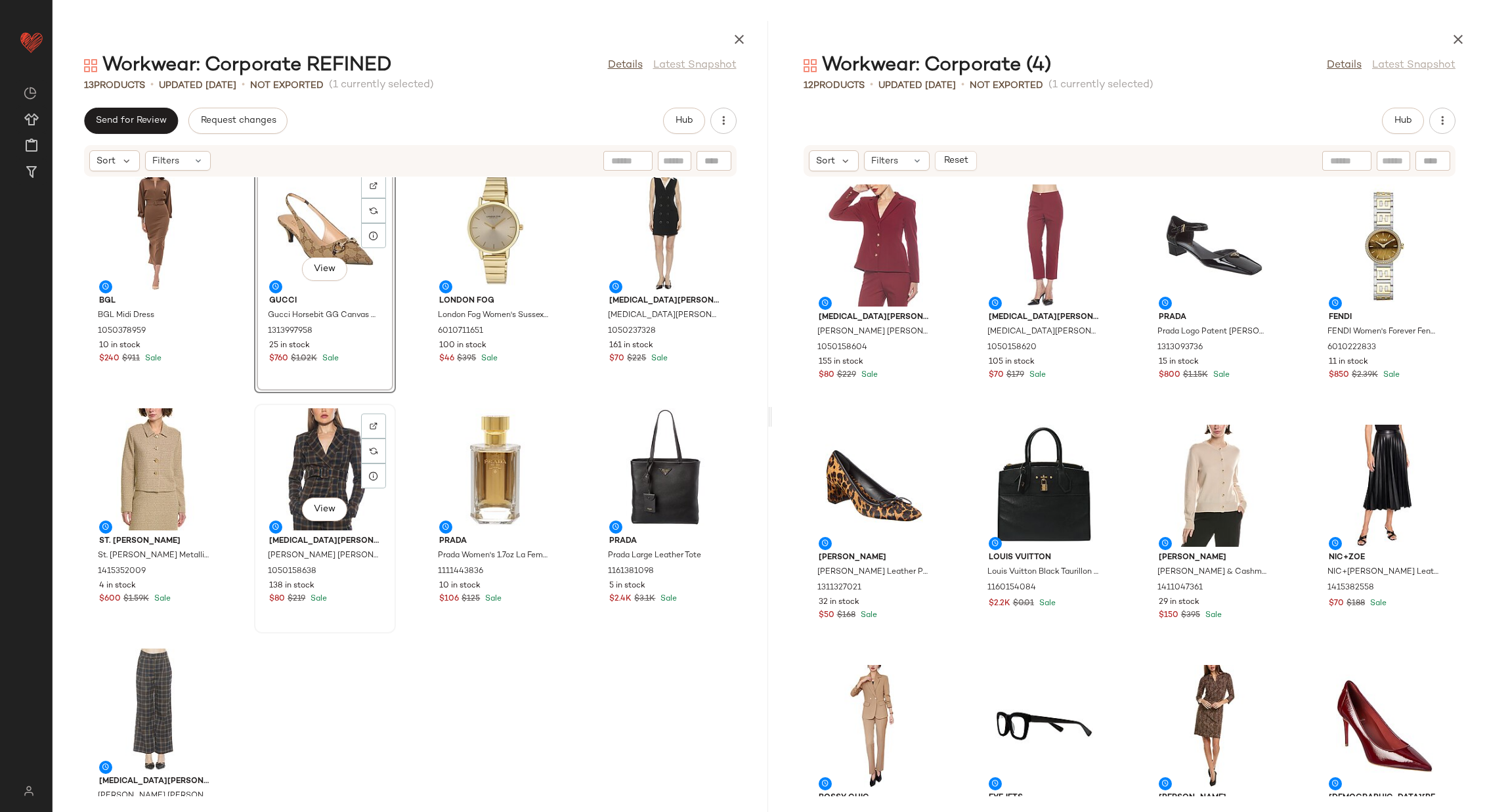
click at [333, 457] on div "View" at bounding box center [325, 469] width 133 height 122
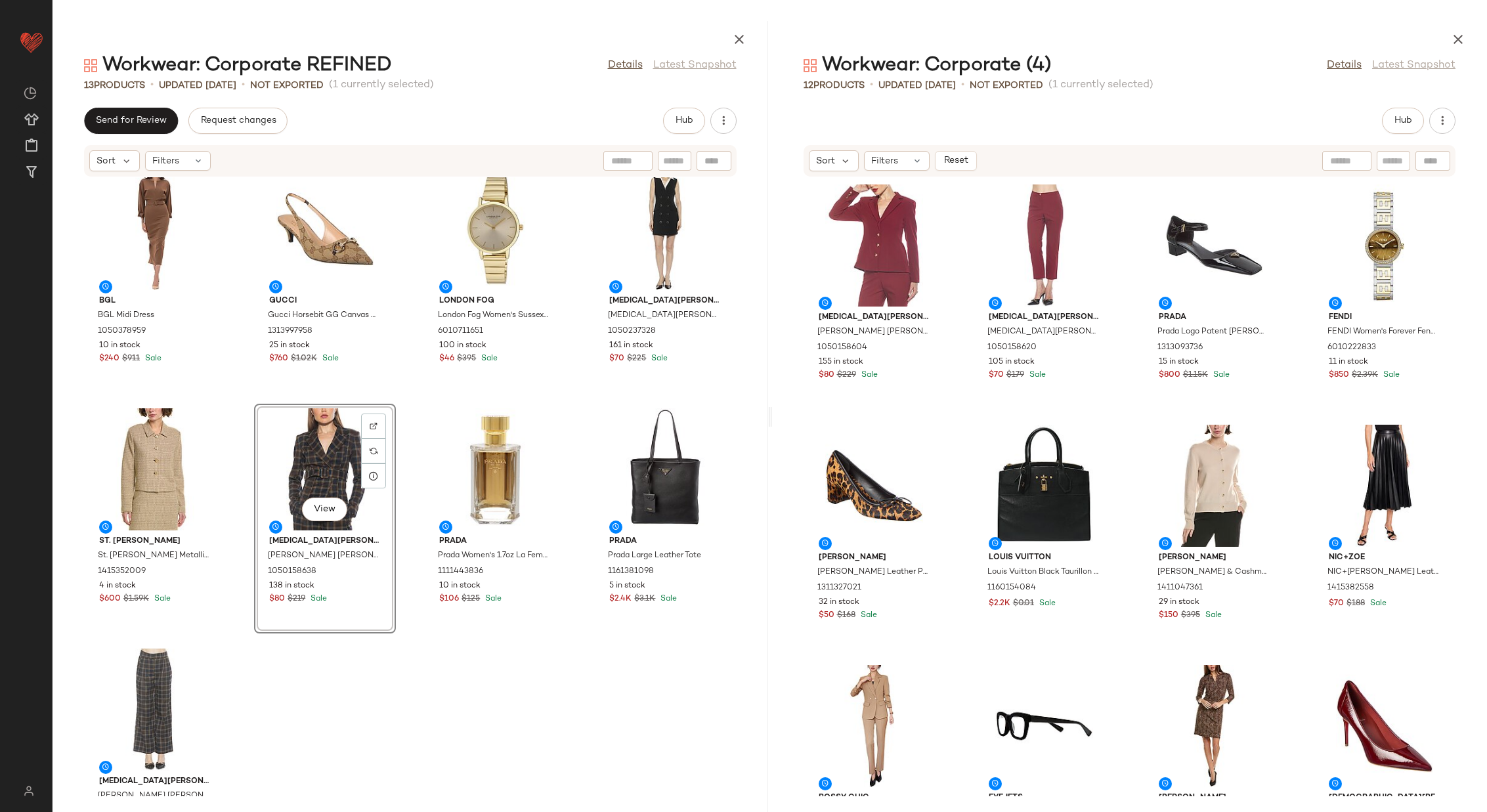
scroll to position [93, 0]
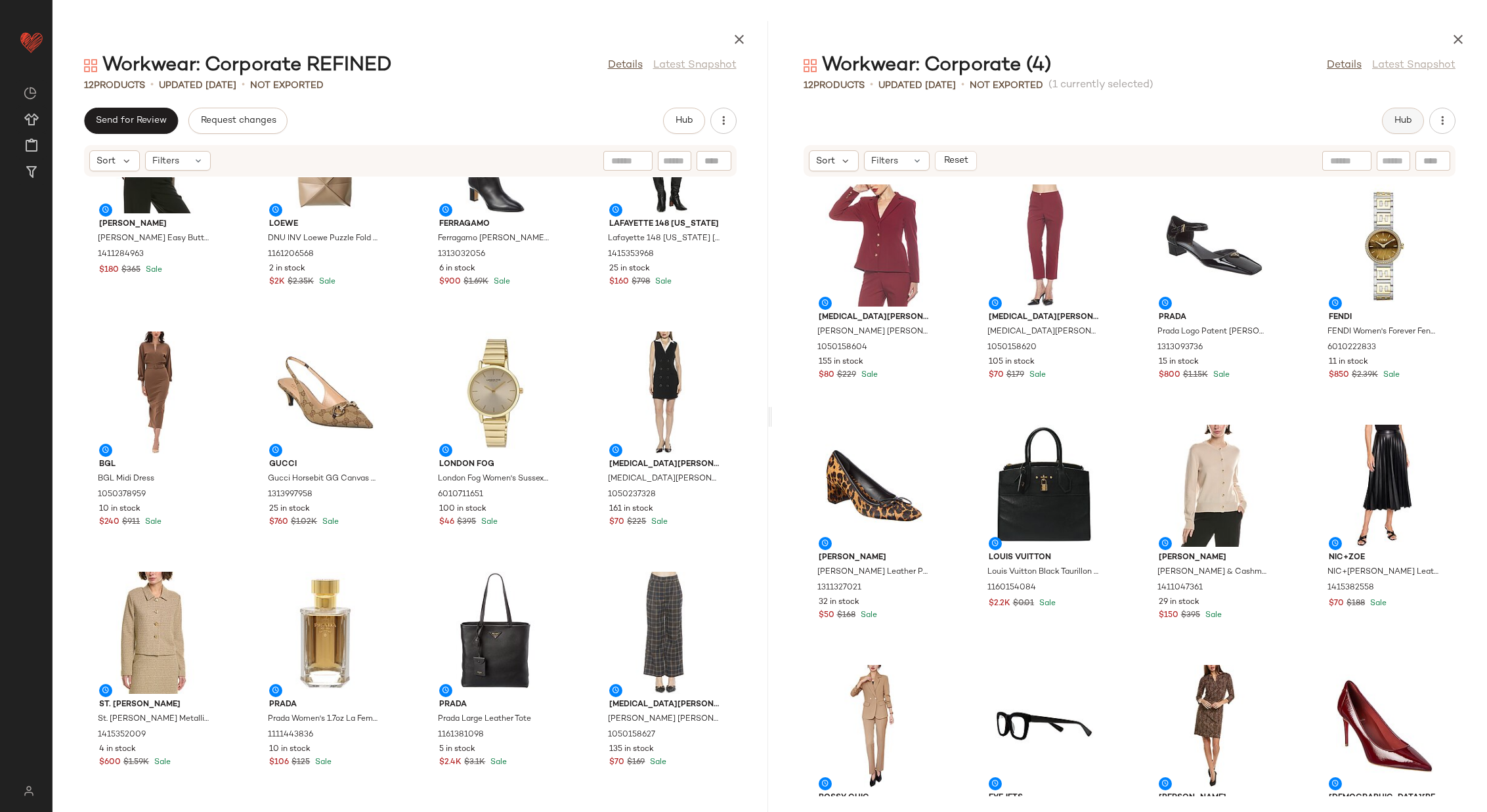
click at [1418, 121] on button "Hub" at bounding box center [1403, 121] width 42 height 26
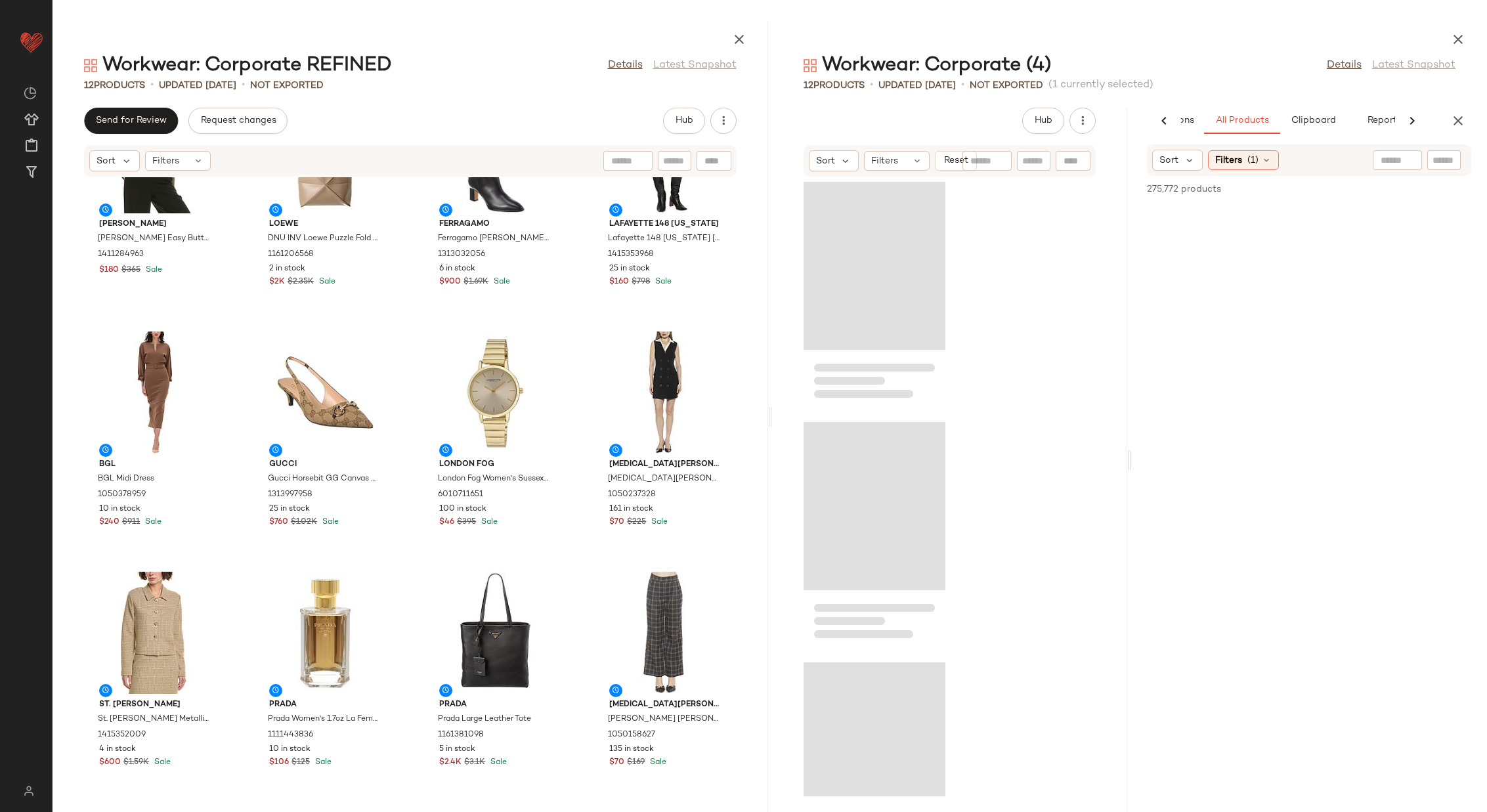
scroll to position [0, 92]
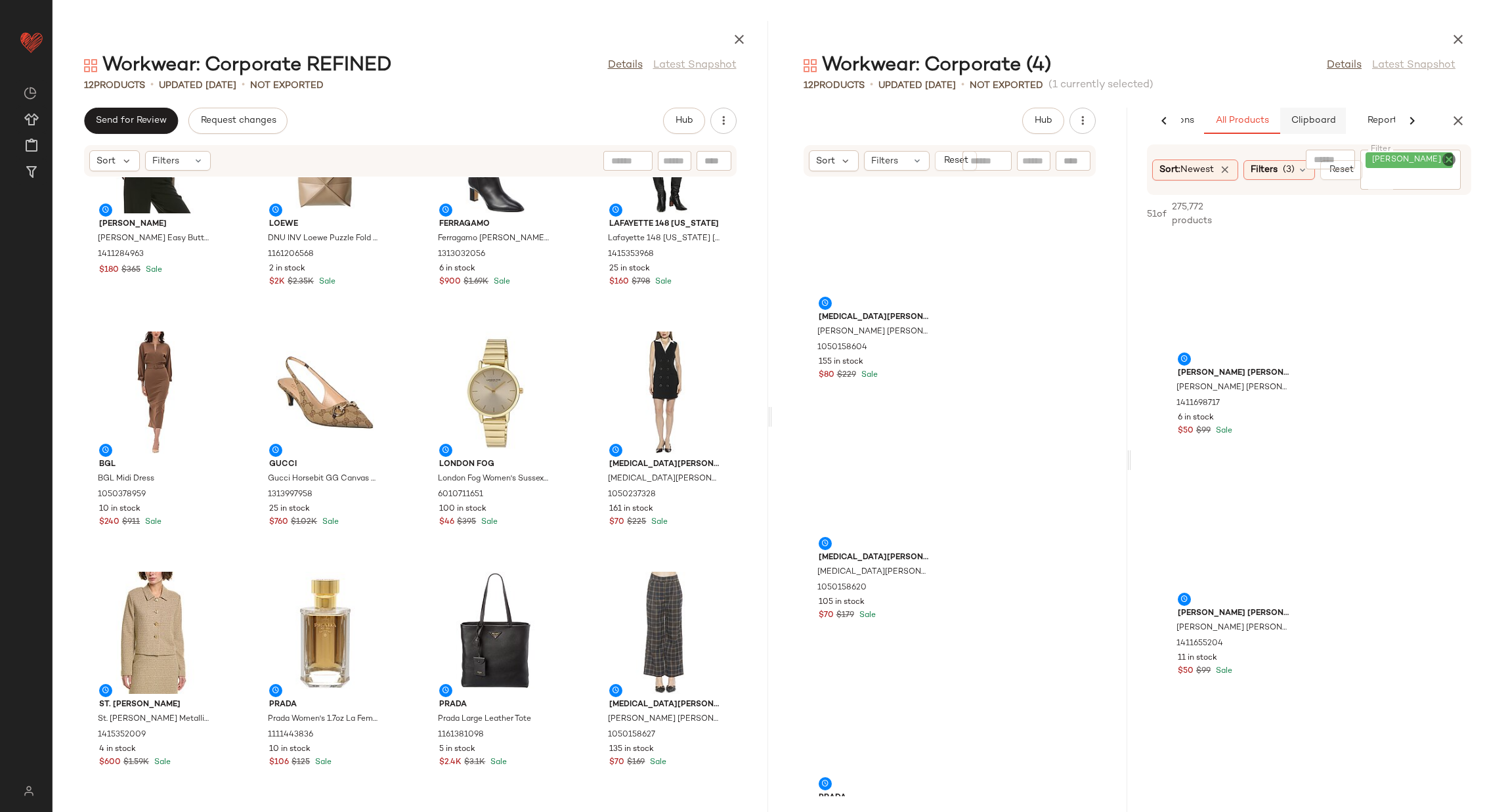
click at [1306, 119] on span "Clipboard" at bounding box center [1313, 121] width 45 height 11
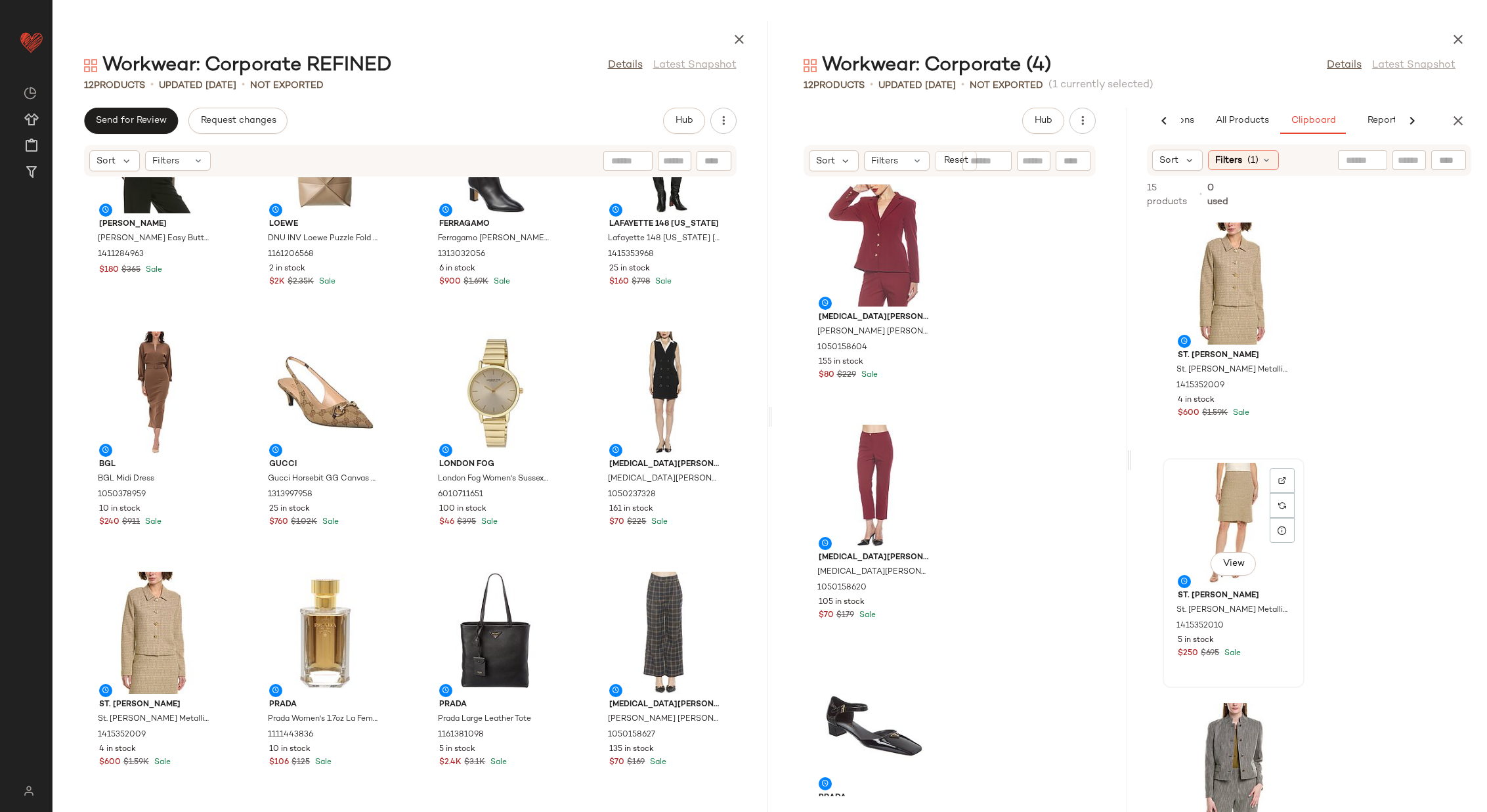
scroll to position [975, 0]
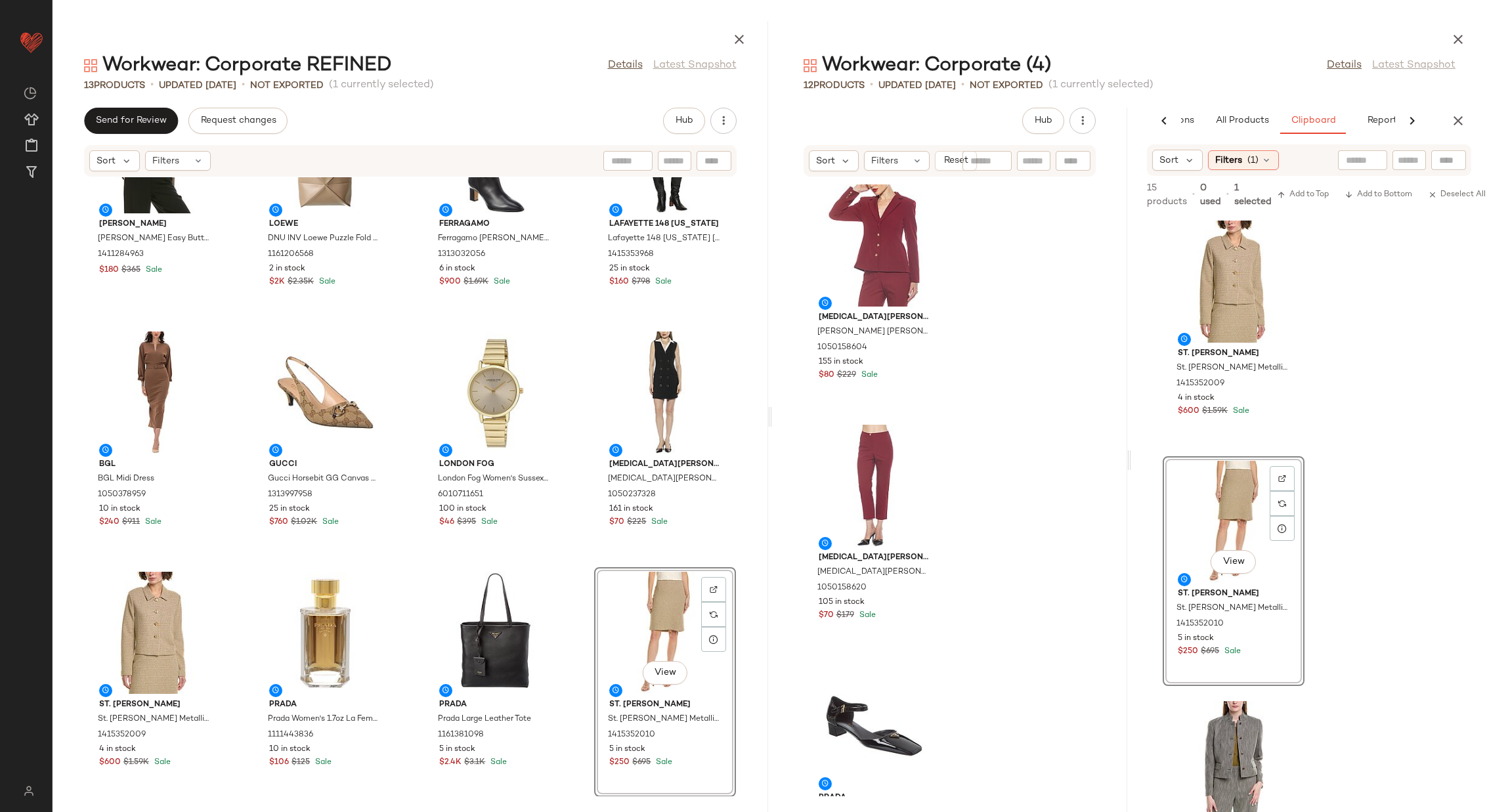
scroll to position [257, 0]
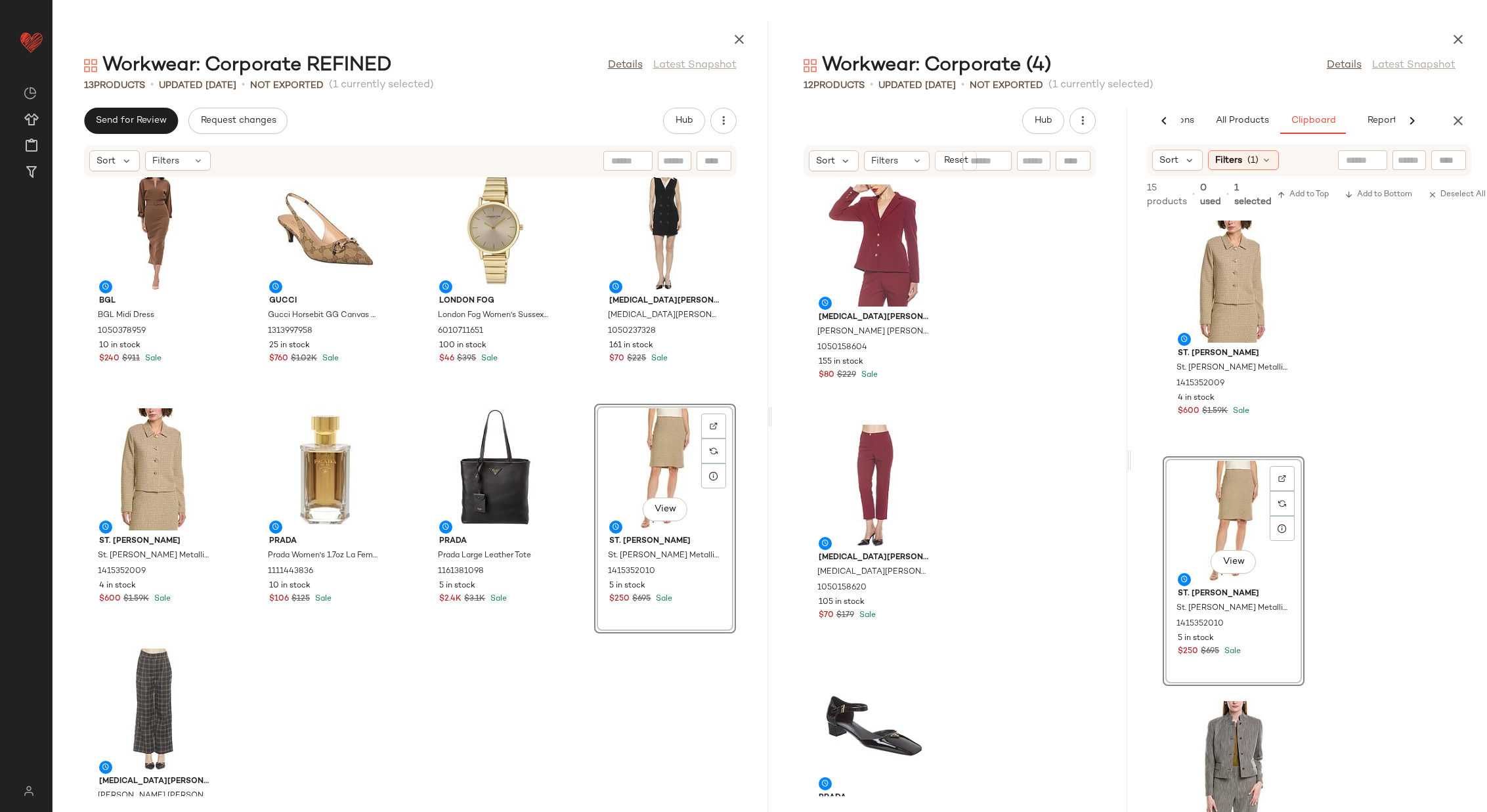
click at [571, 647] on div "[PERSON_NAME] [PERSON_NAME] Easy Button Blouse 1411284963 $180 $365 Sale Loewe …" at bounding box center [410, 487] width 716 height 619
click at [147, 677] on div "View" at bounding box center [155, 709] width 133 height 122
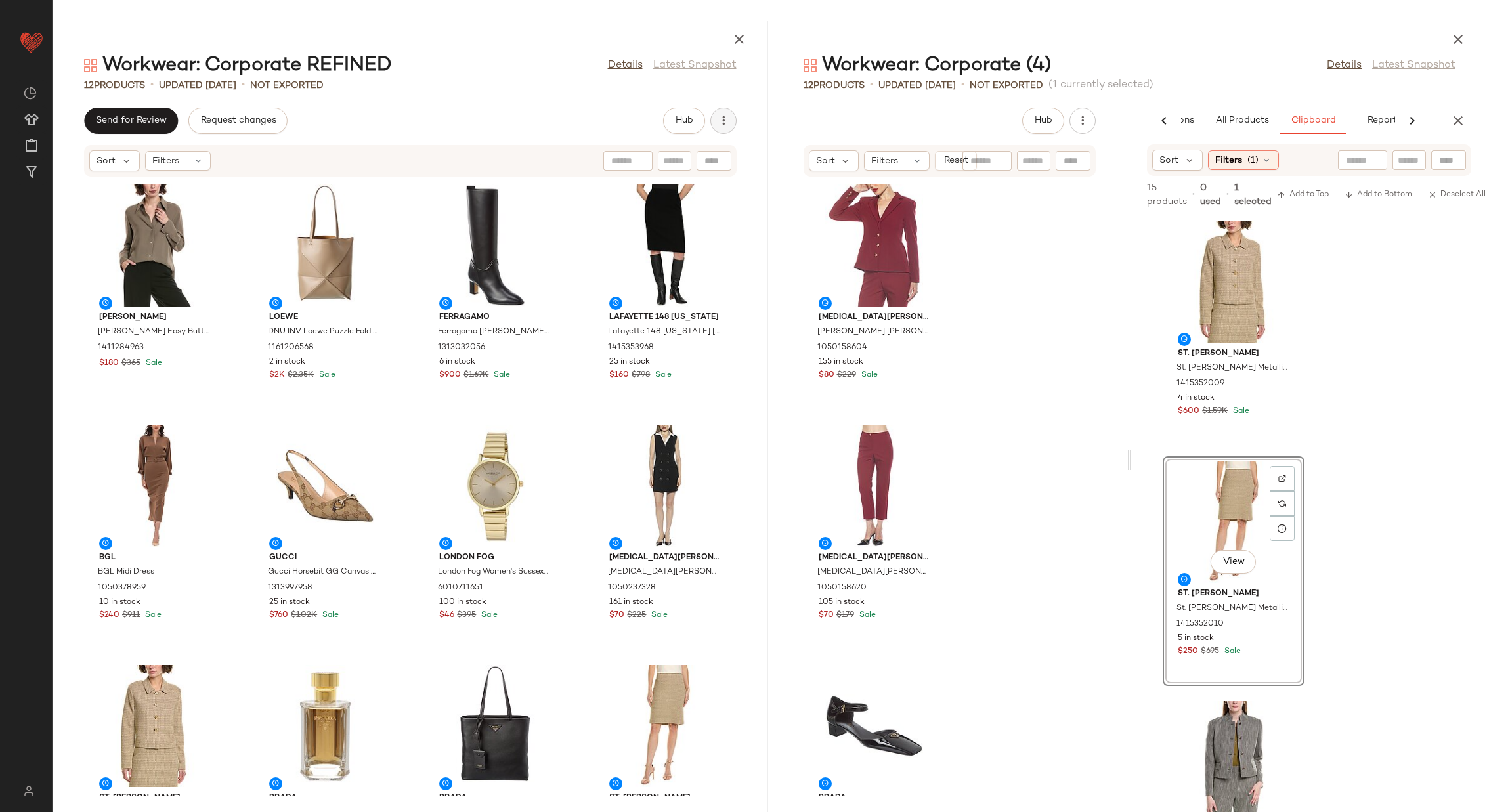
click at [725, 116] on icon "button" at bounding box center [723, 121] width 13 height 13
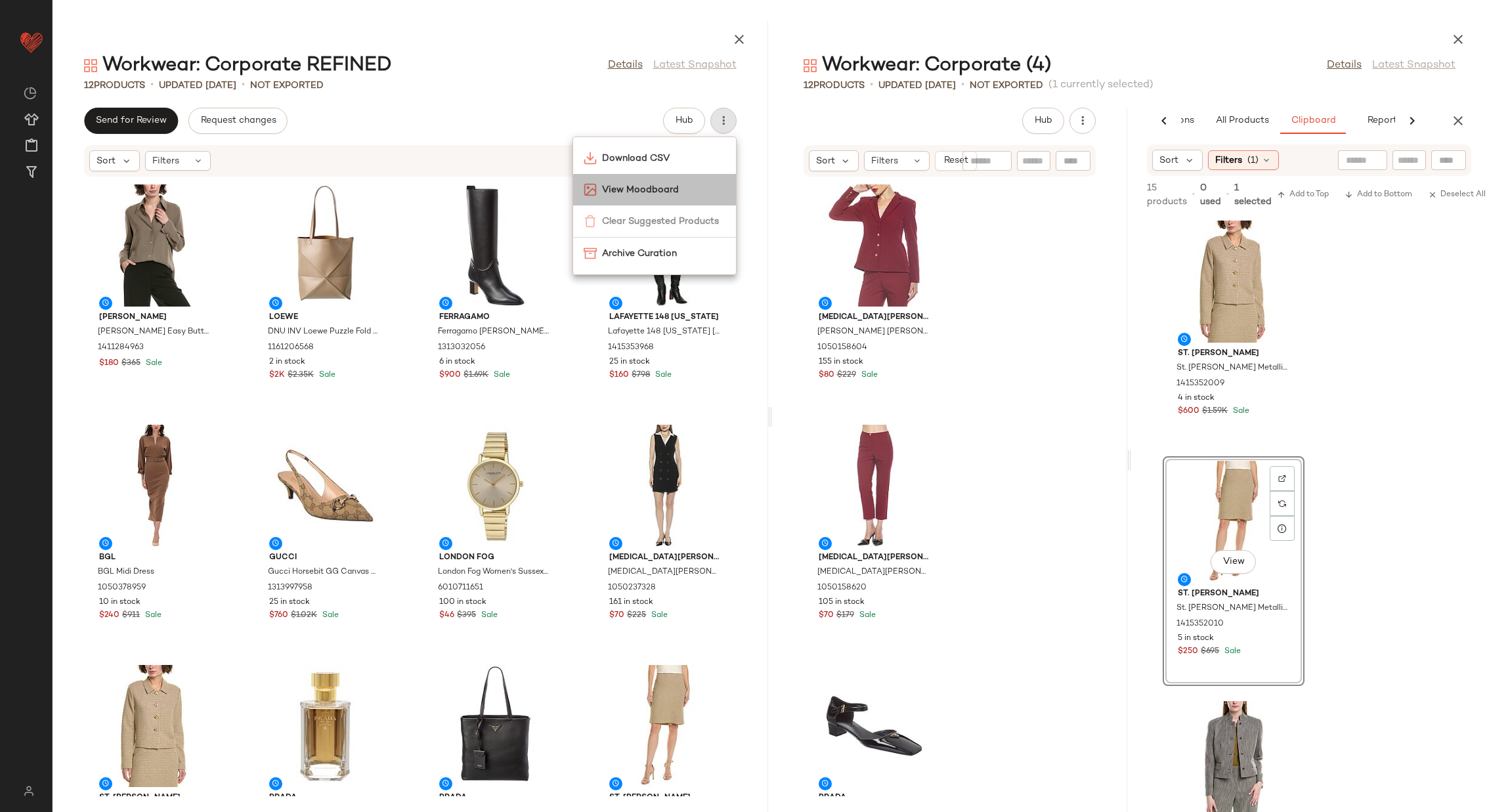
click at [649, 186] on span "View Moodboard" at bounding box center [664, 190] width 123 height 14
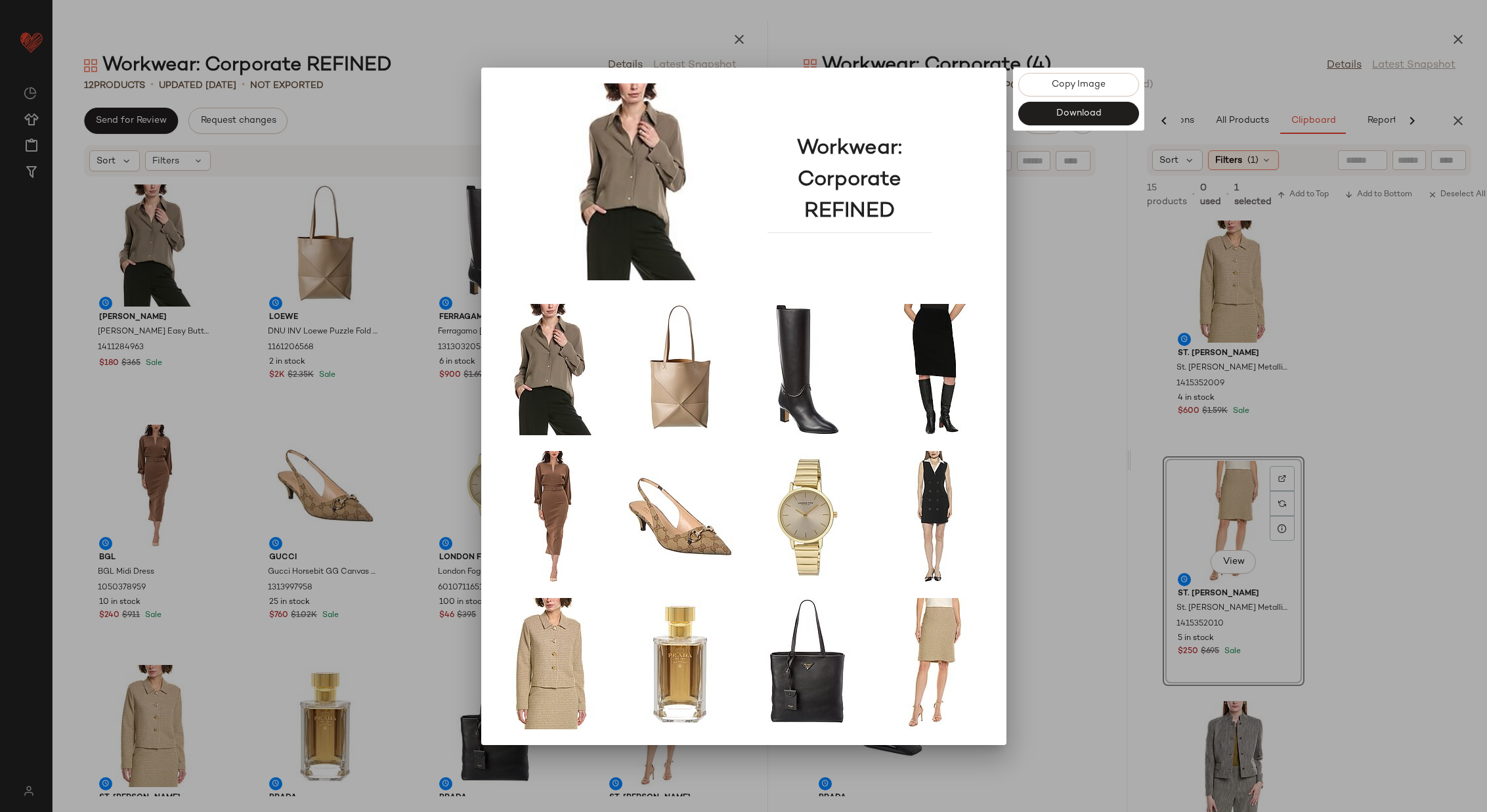
click at [1043, 293] on div at bounding box center [744, 406] width 1487 height 812
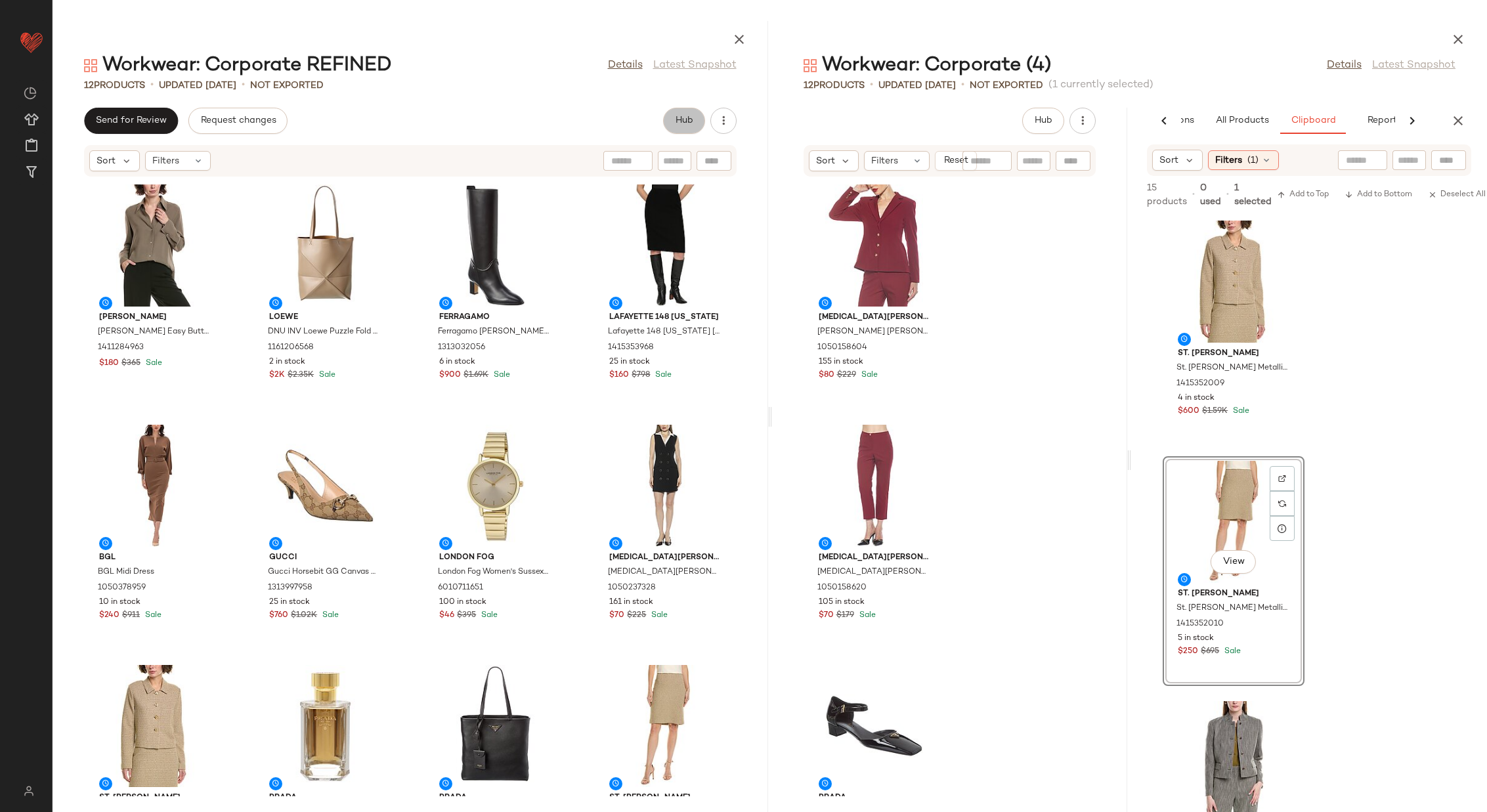
click at [686, 119] on span "Hub" at bounding box center [684, 121] width 19 height 11
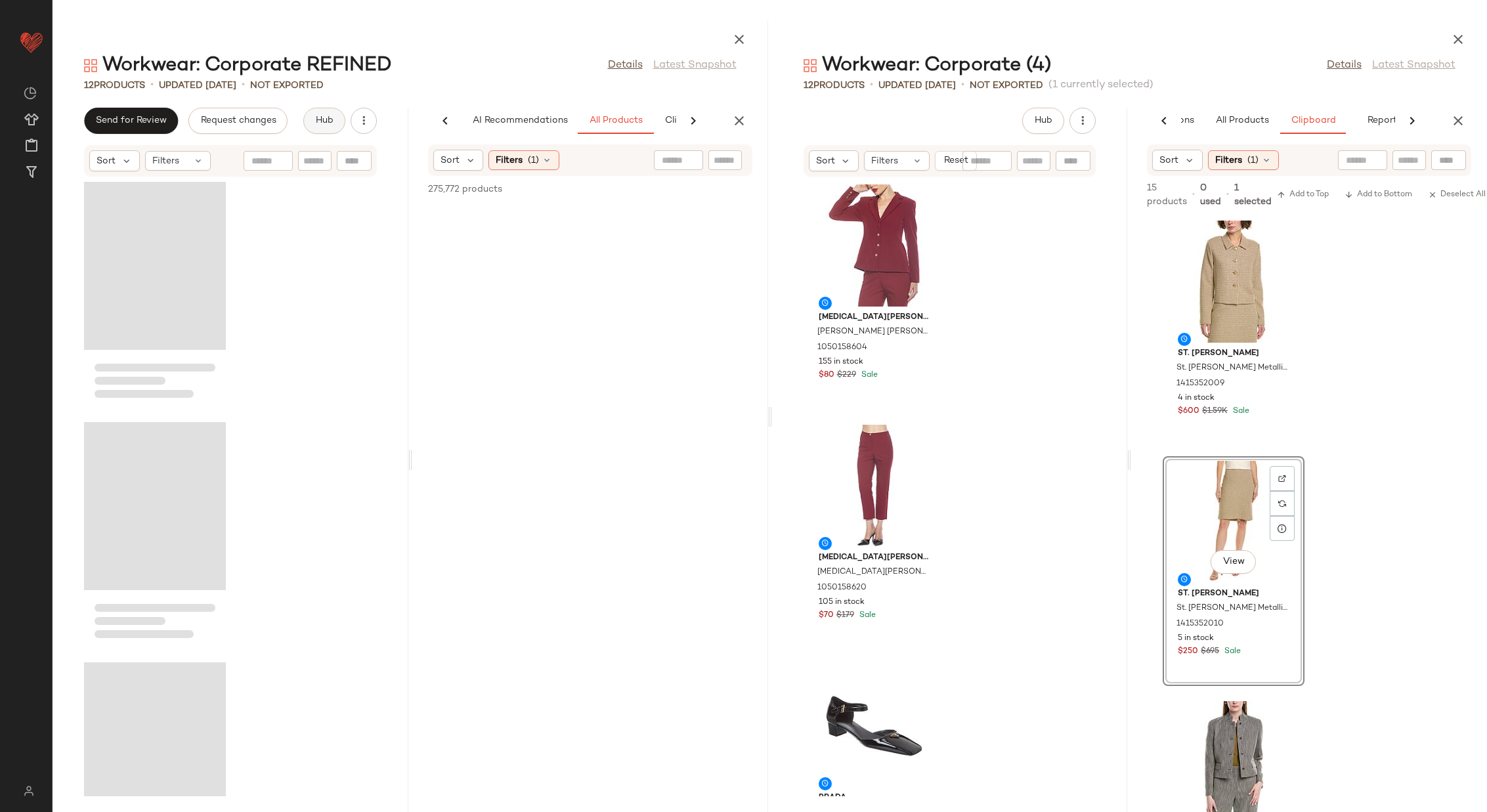
scroll to position [0, 92]
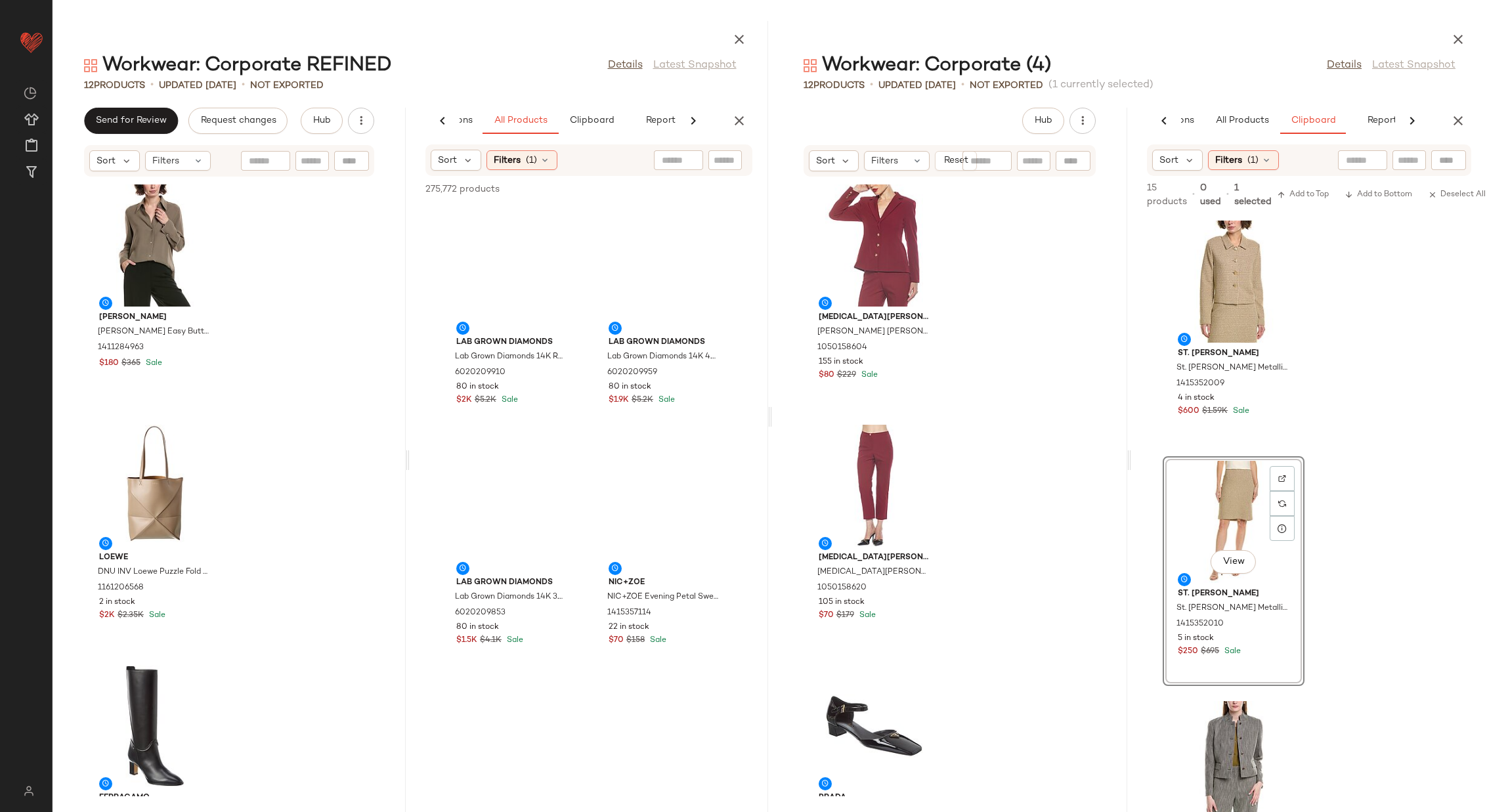
drag, startPoint x: 410, startPoint y: 458, endPoint x: 495, endPoint y: 465, distance: 85.3
click at [505, 462] on div "Workwear: Corporate REFINED Details Latest Snapshot 12 Products • updated [DATE…" at bounding box center [410, 417] width 716 height 791
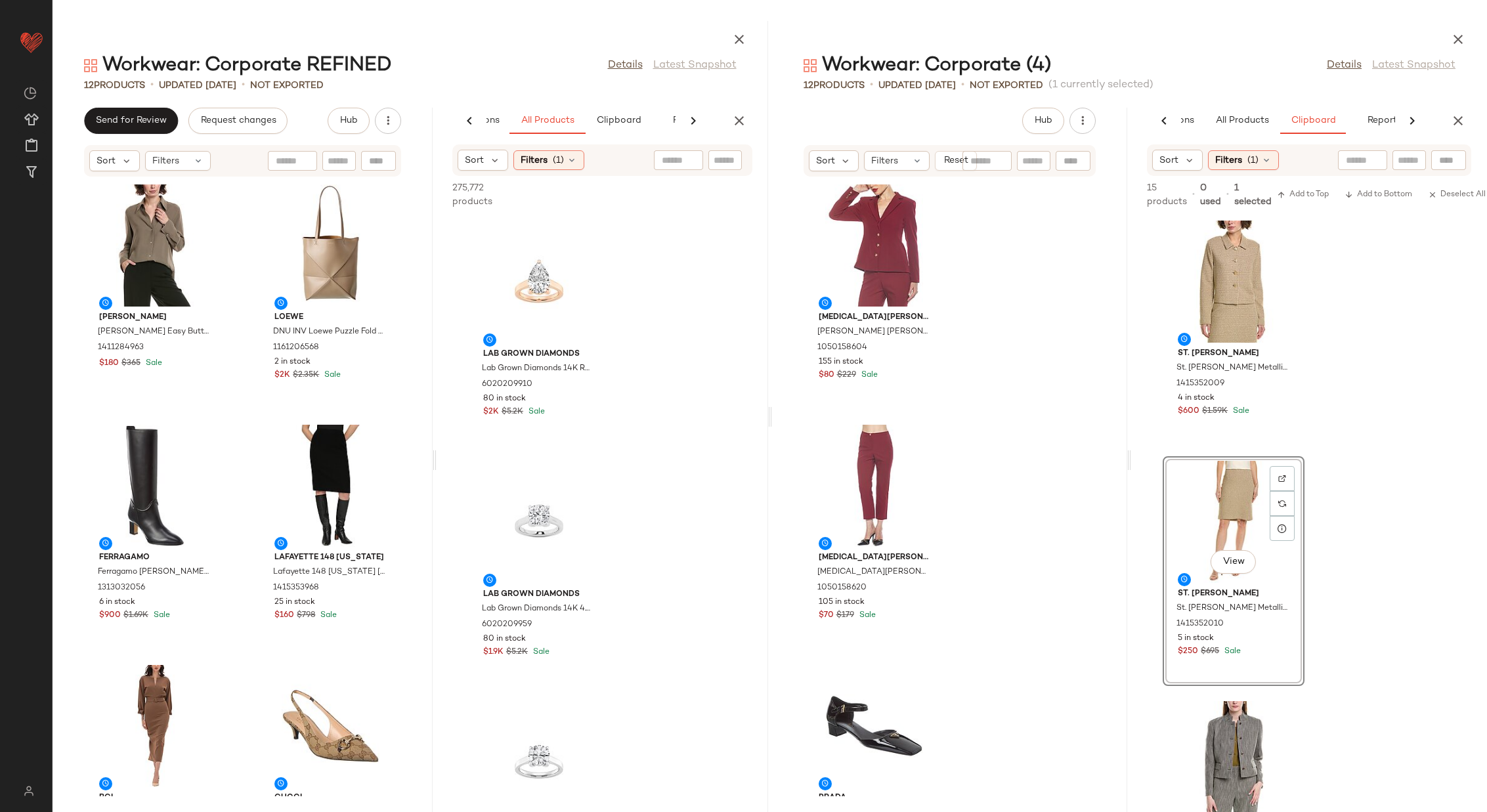
drag, startPoint x: 504, startPoint y: 459, endPoint x: 441, endPoint y: 454, distance: 63.2
click at [441, 454] on div "Workwear: Corporate REFINED Details Latest Snapshot 12 Products • updated [DATE…" at bounding box center [410, 417] width 716 height 791
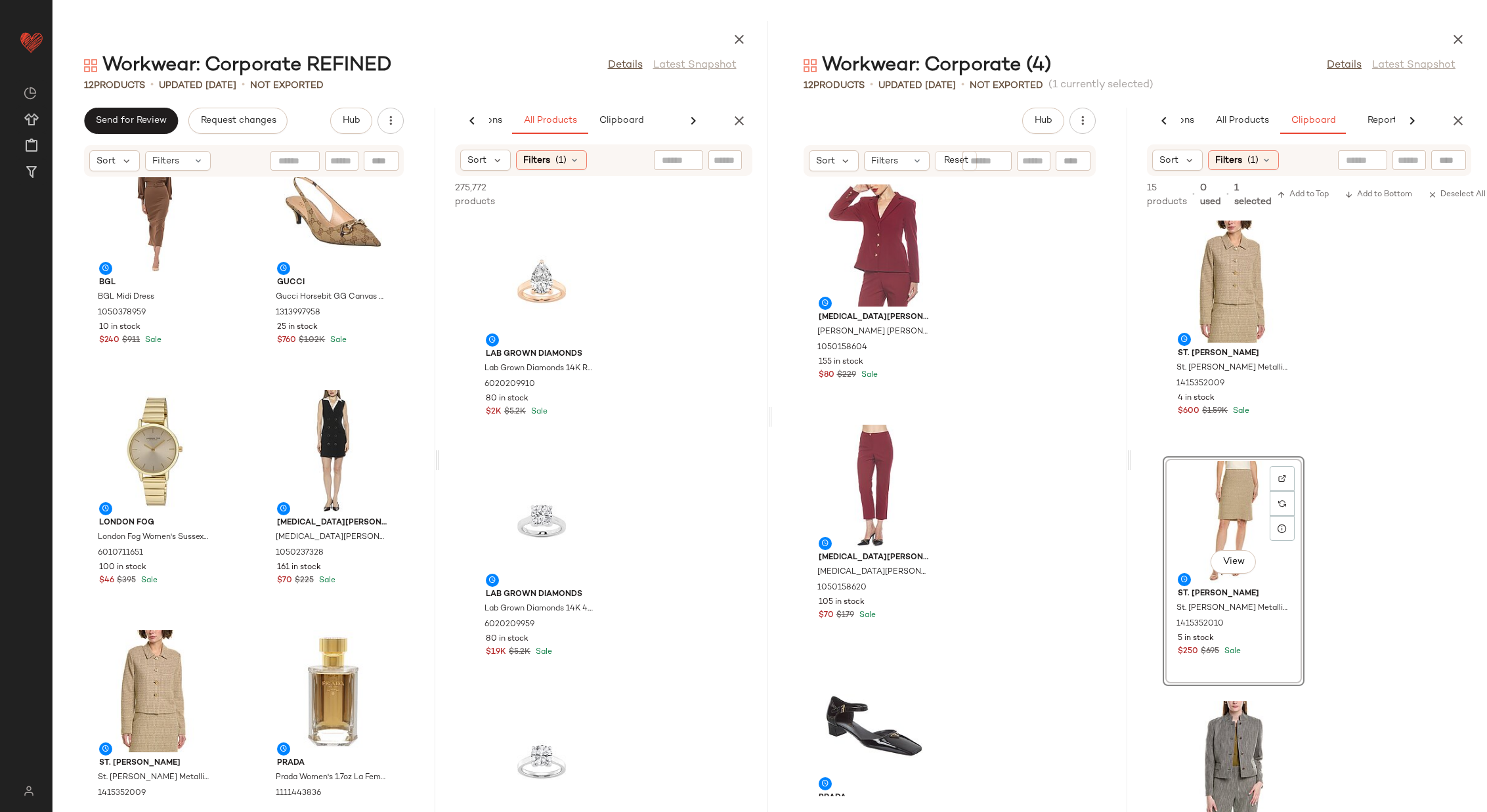
scroll to position [824, 0]
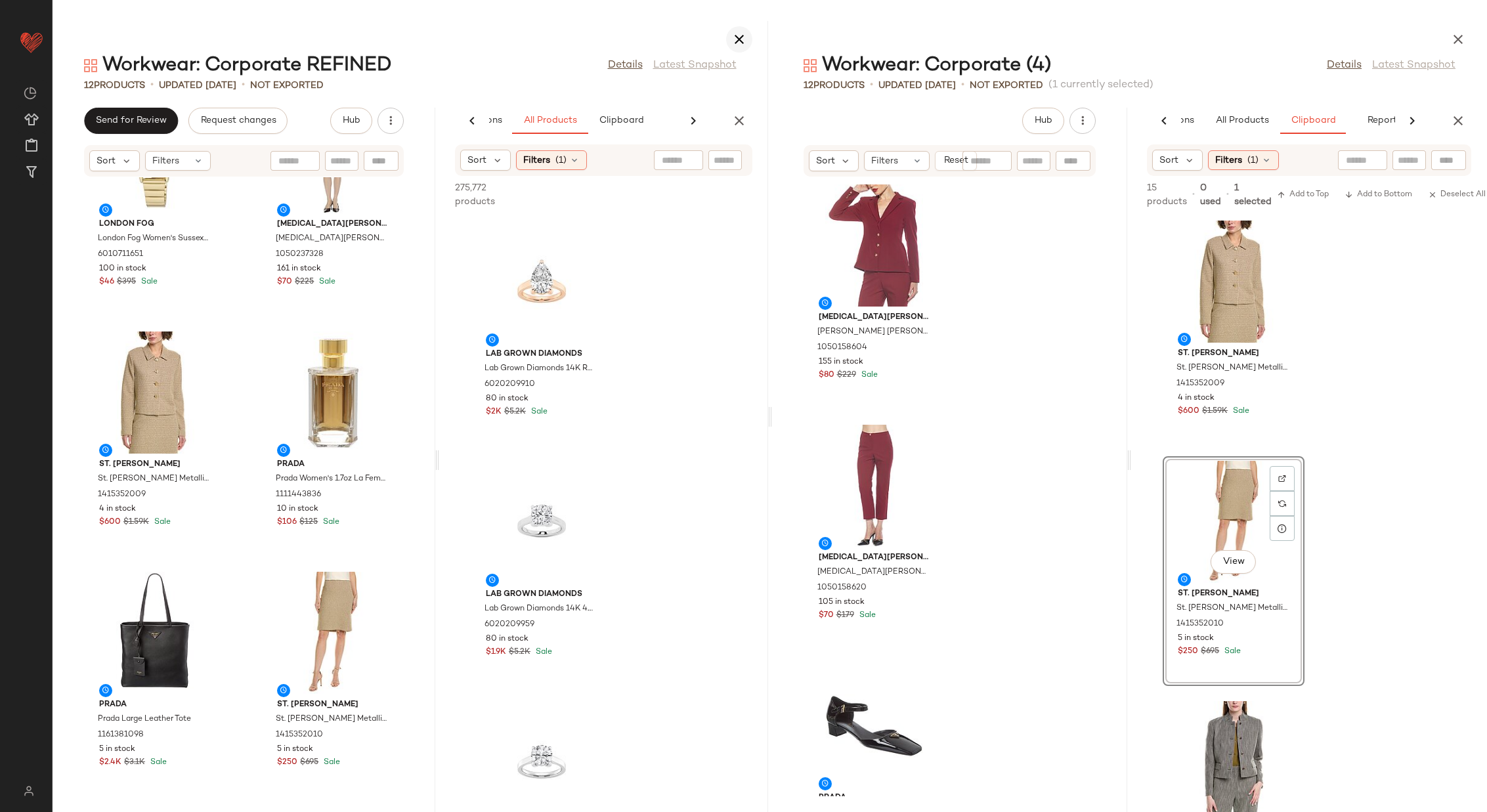
click at [739, 36] on icon "button" at bounding box center [739, 39] width 15 height 15
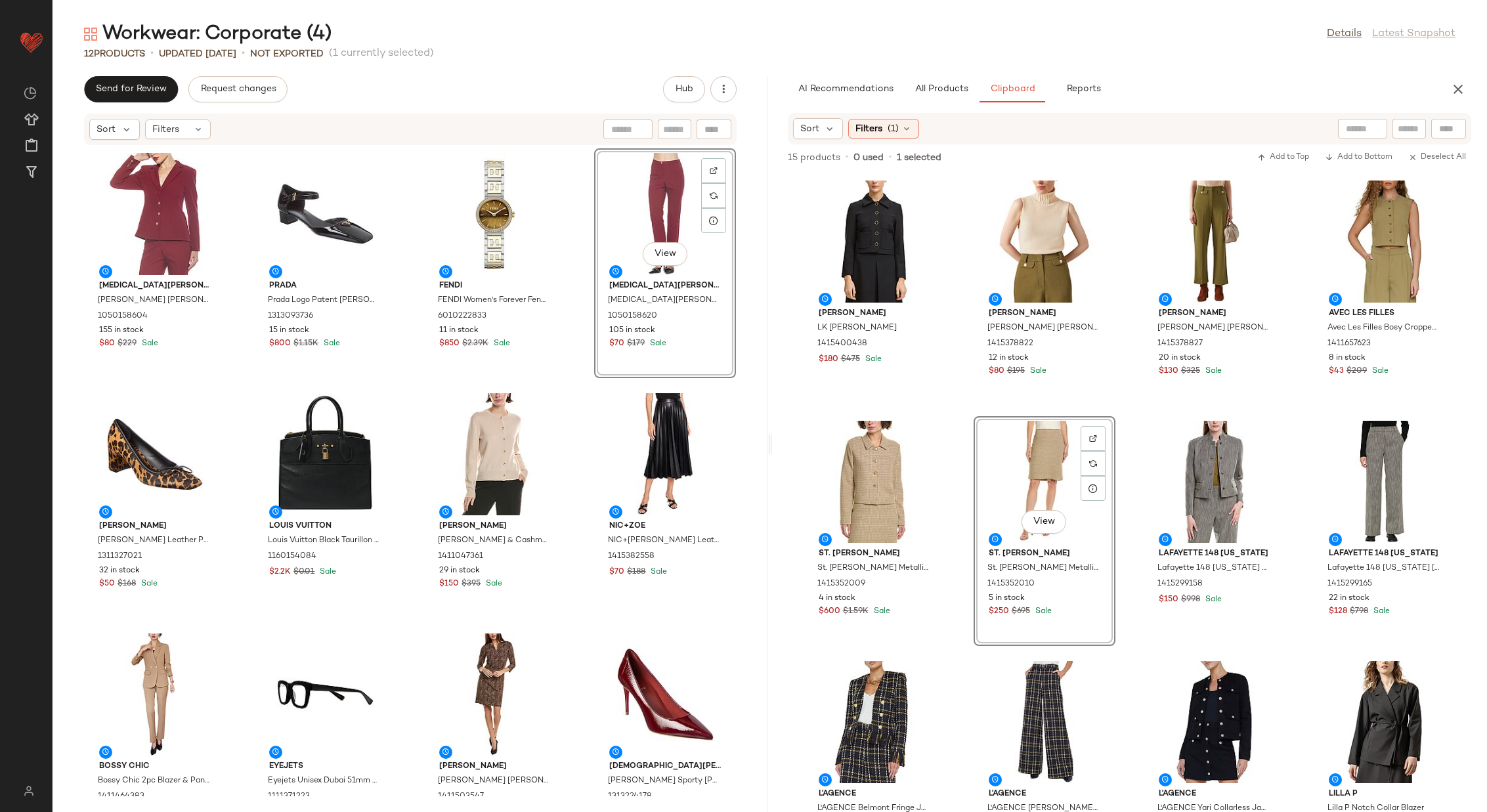
click at [569, 274] on div "[MEDICAL_DATA] Admor [MEDICAL_DATA][PERSON_NAME] [PERSON_NAME] 1050158604 155 i…" at bounding box center [410, 471] width 716 height 651
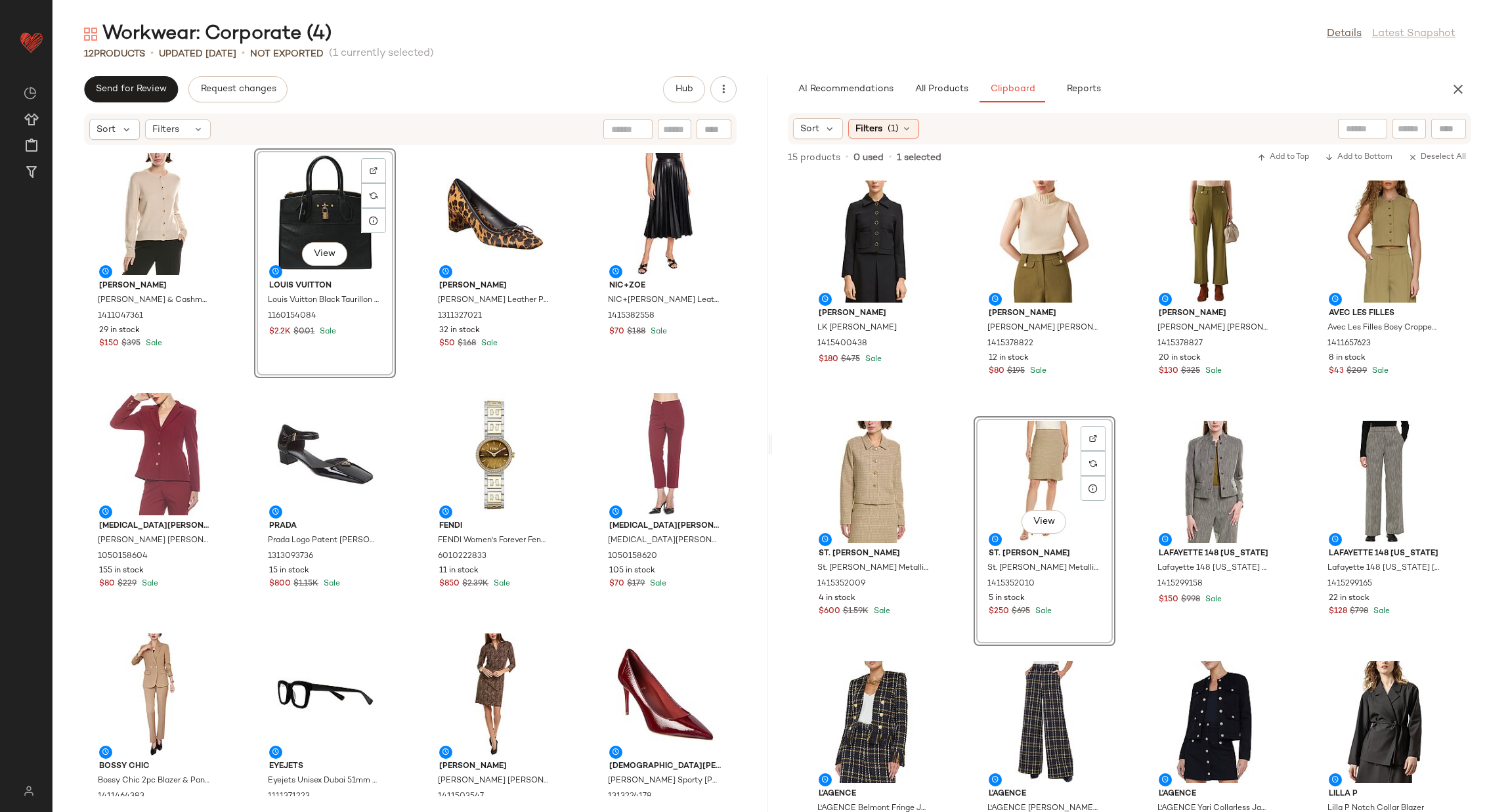
click at [568, 372] on div "[PERSON_NAME] [PERSON_NAME] Wool & Cashmere-Blend Cardigan 1411047361 29 in sto…" at bounding box center [410, 471] width 716 height 651
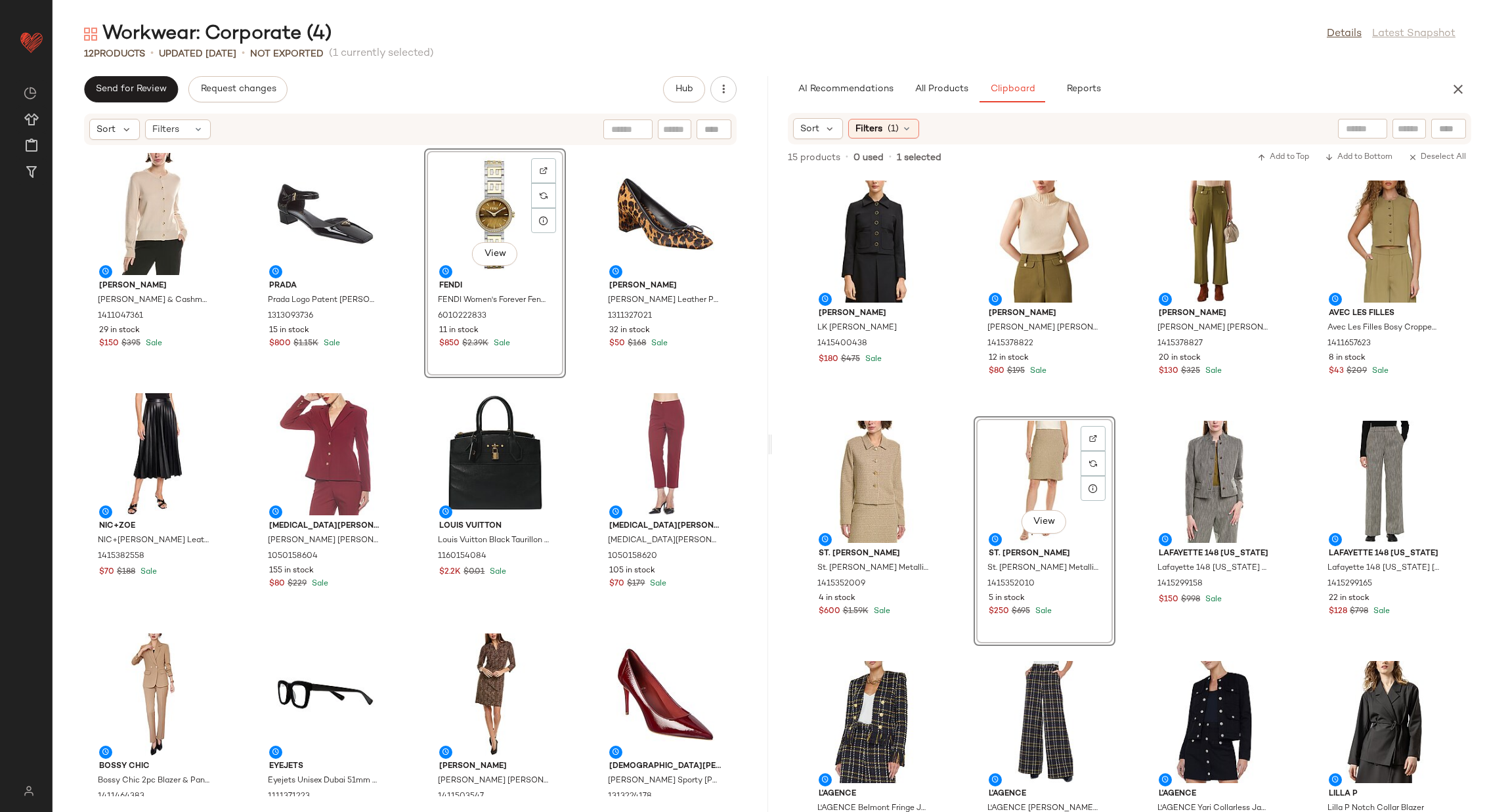
drag, startPoint x: 324, startPoint y: 447, endPoint x: 530, endPoint y: 5, distance: 487.6
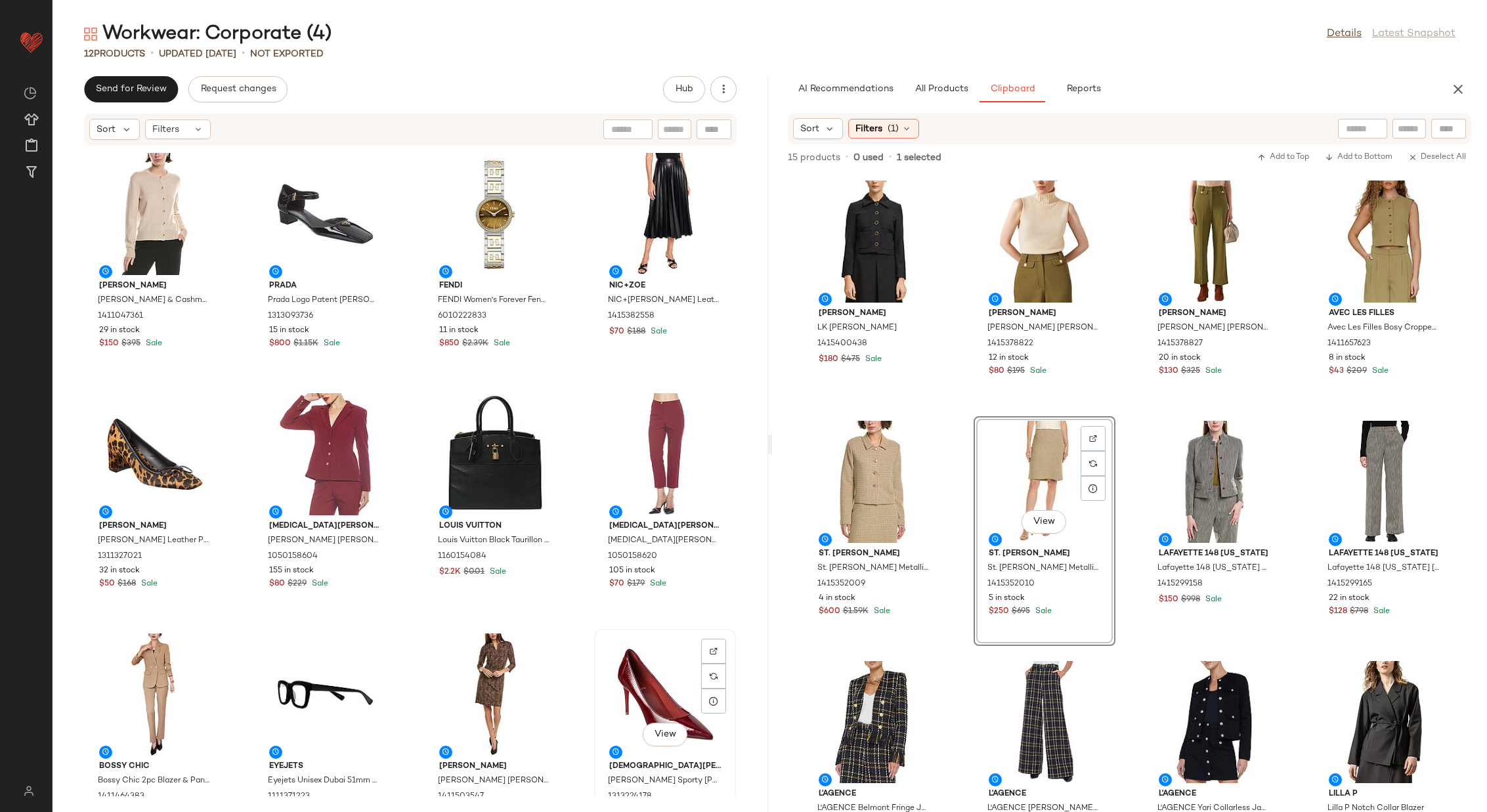
scroll to position [2, 0]
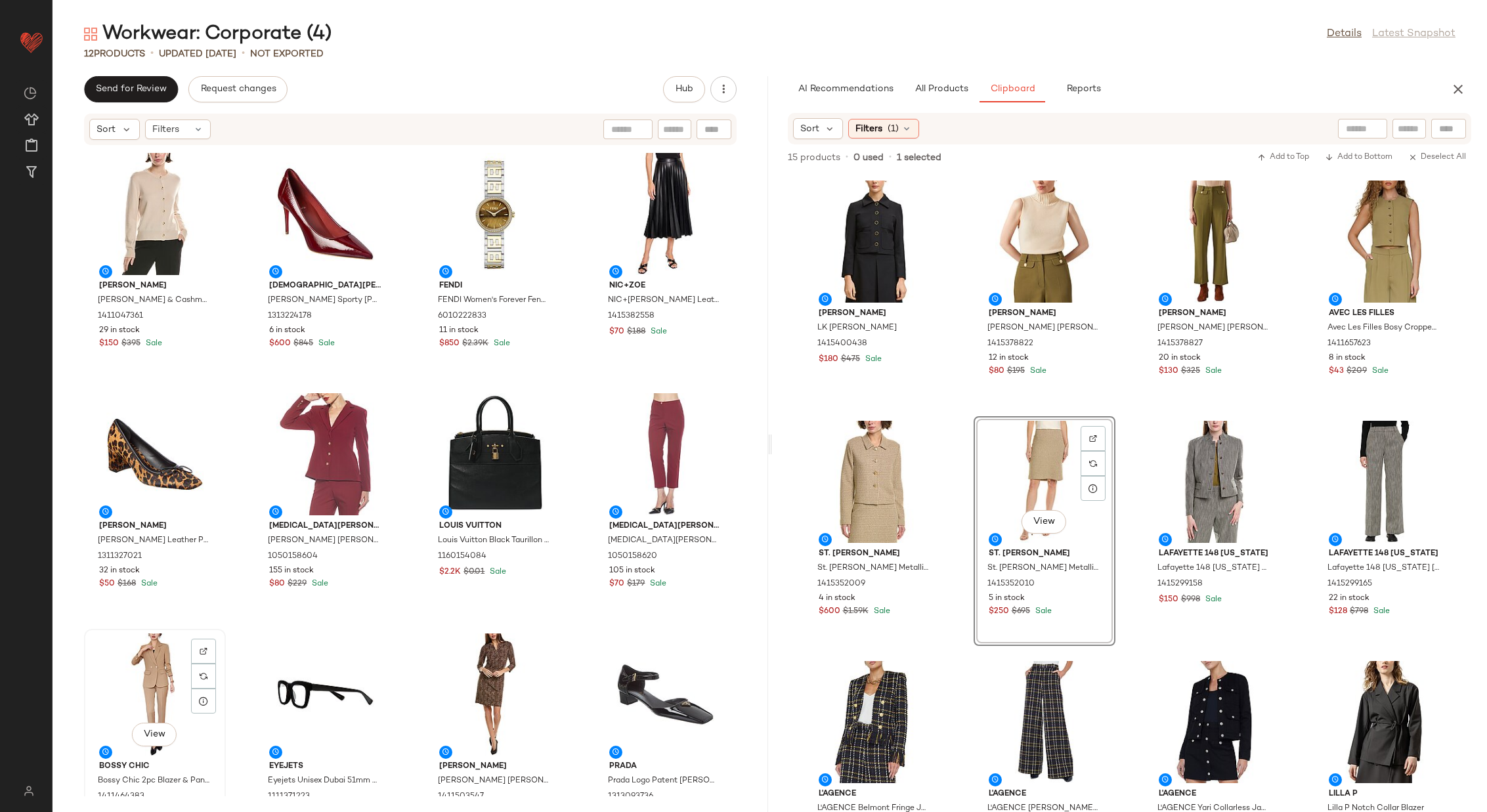
scroll to position [1, 0]
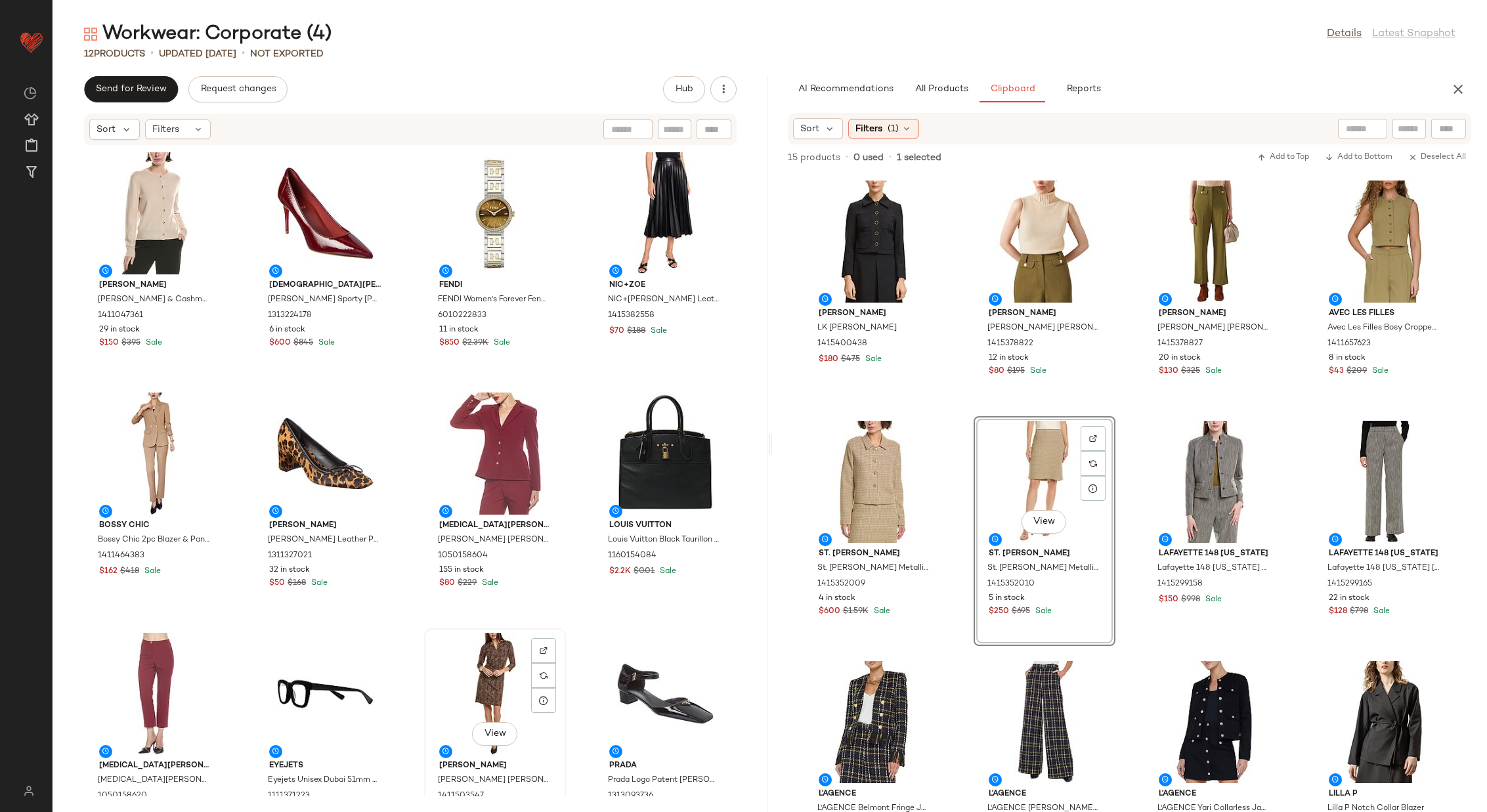
scroll to position [2, 0]
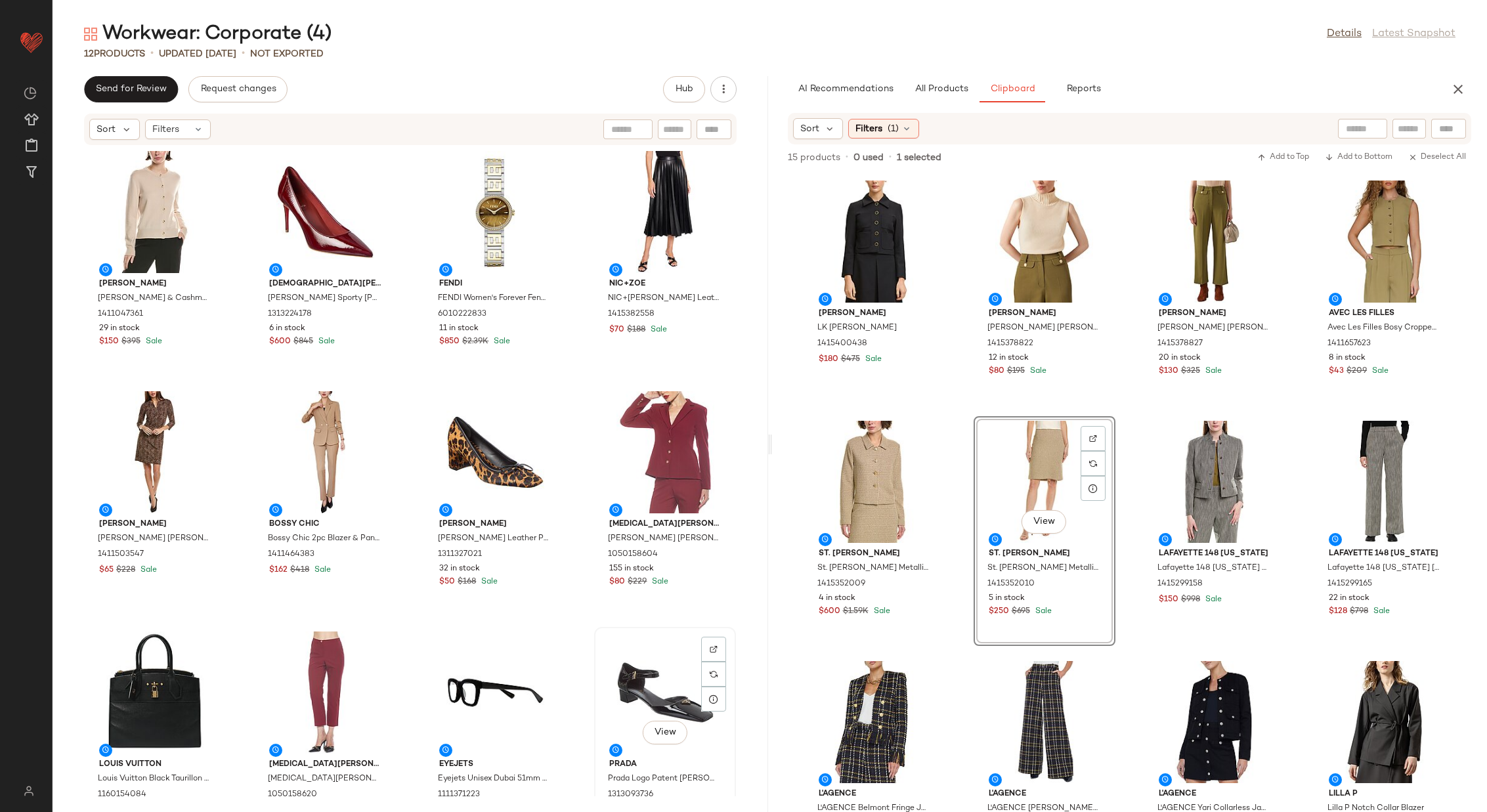
scroll to position [4, 0]
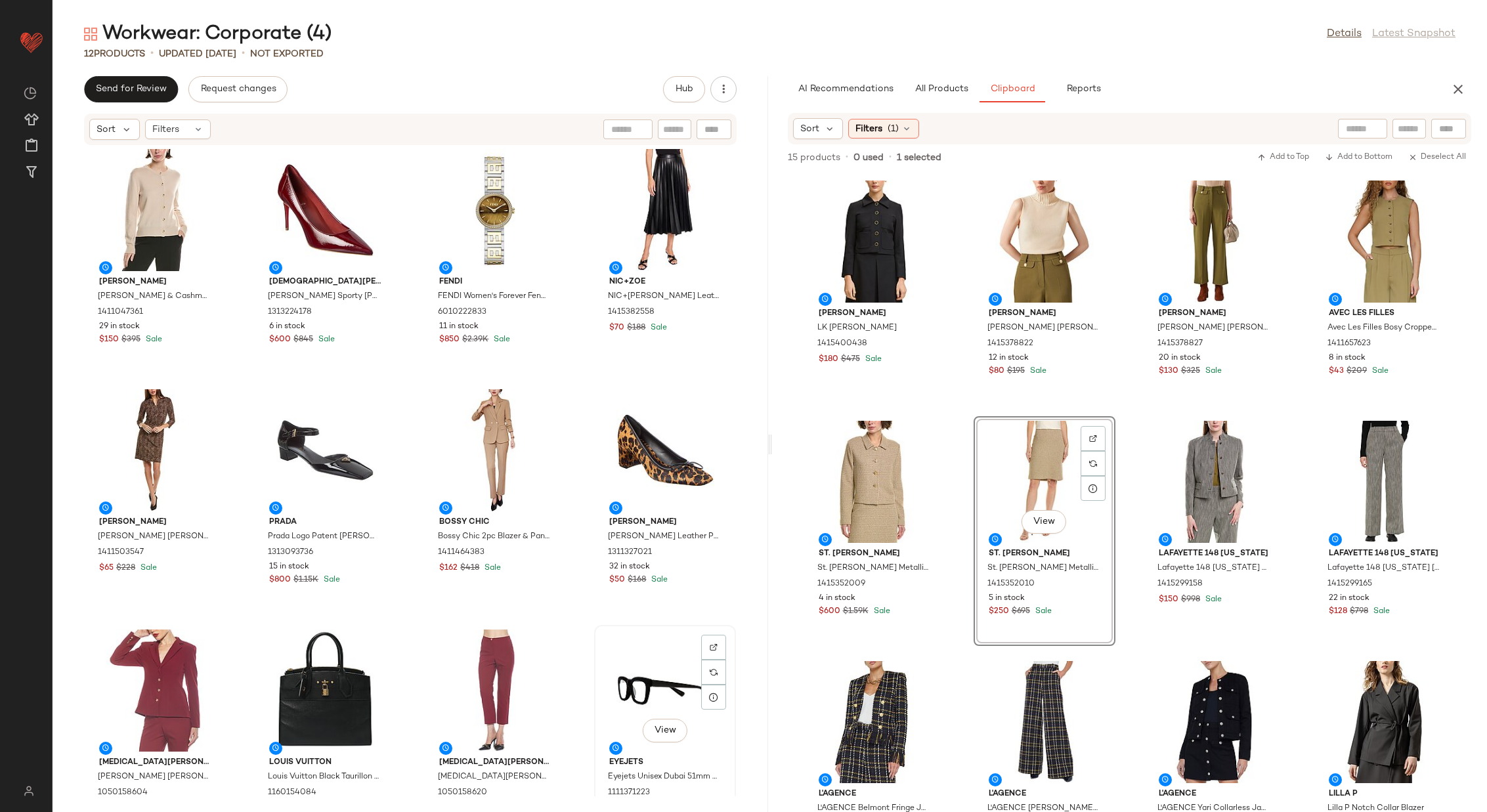
scroll to position [5, 0]
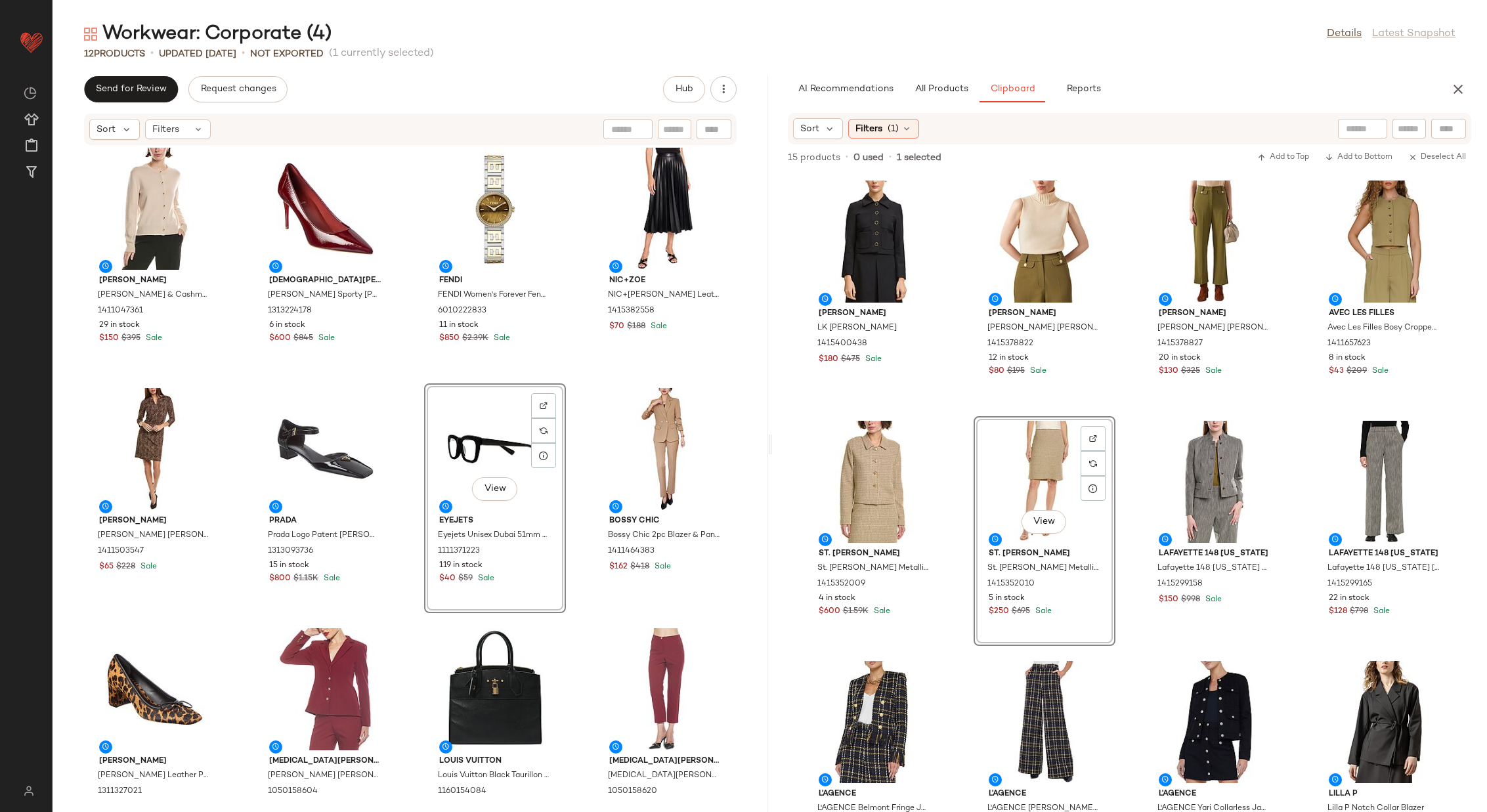
click at [579, 455] on div "Vince Vince Wool & Cashmere-Blend Cardigan 1411047361 29 in stock $150 $395 Sal…" at bounding box center [410, 471] width 716 height 651
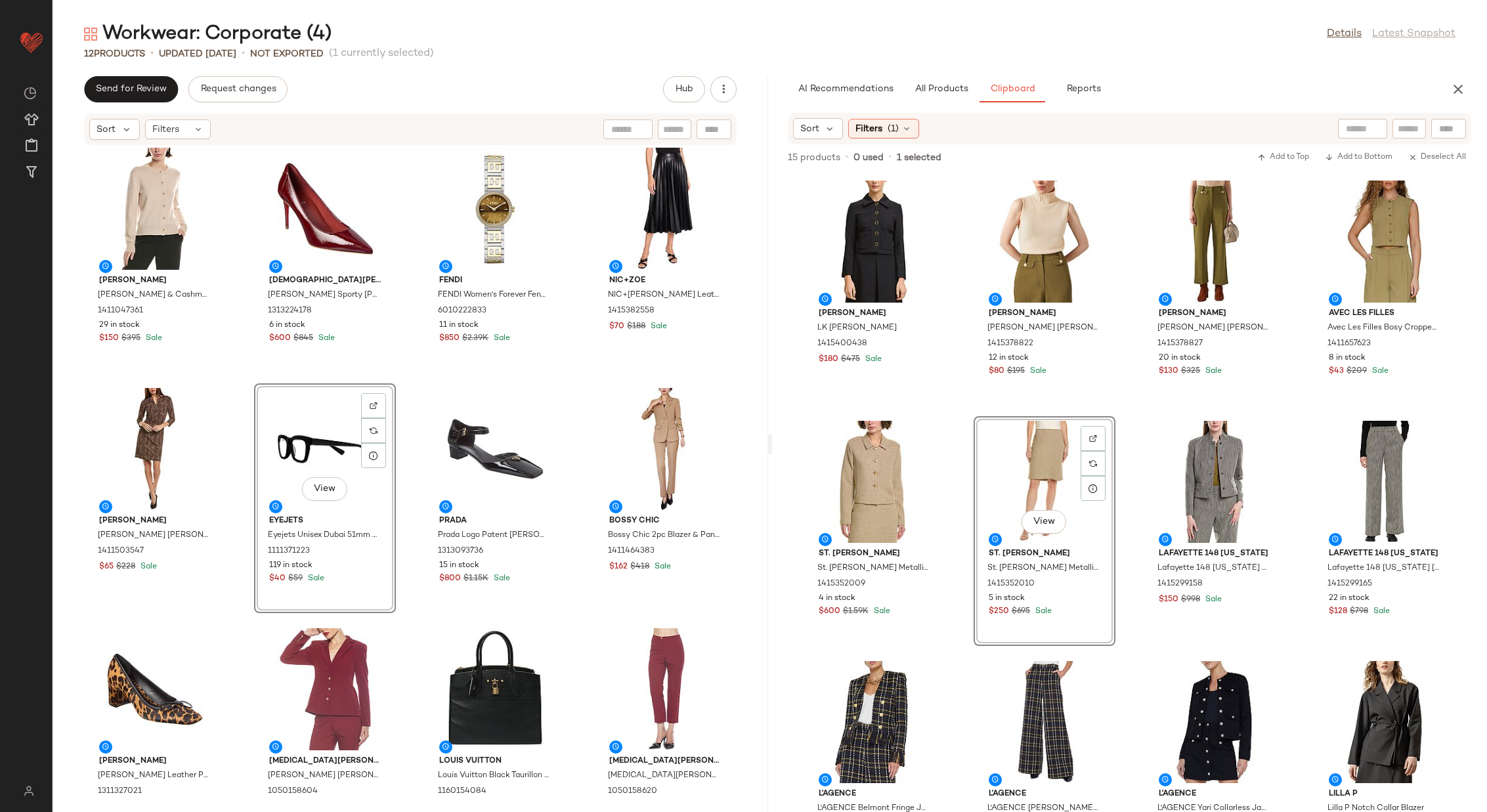
click at [409, 450] on div "Vince Vince Wool & Cashmere-Blend Cardigan 1411047361 29 in stock $150 $395 Sal…" at bounding box center [410, 471] width 716 height 651
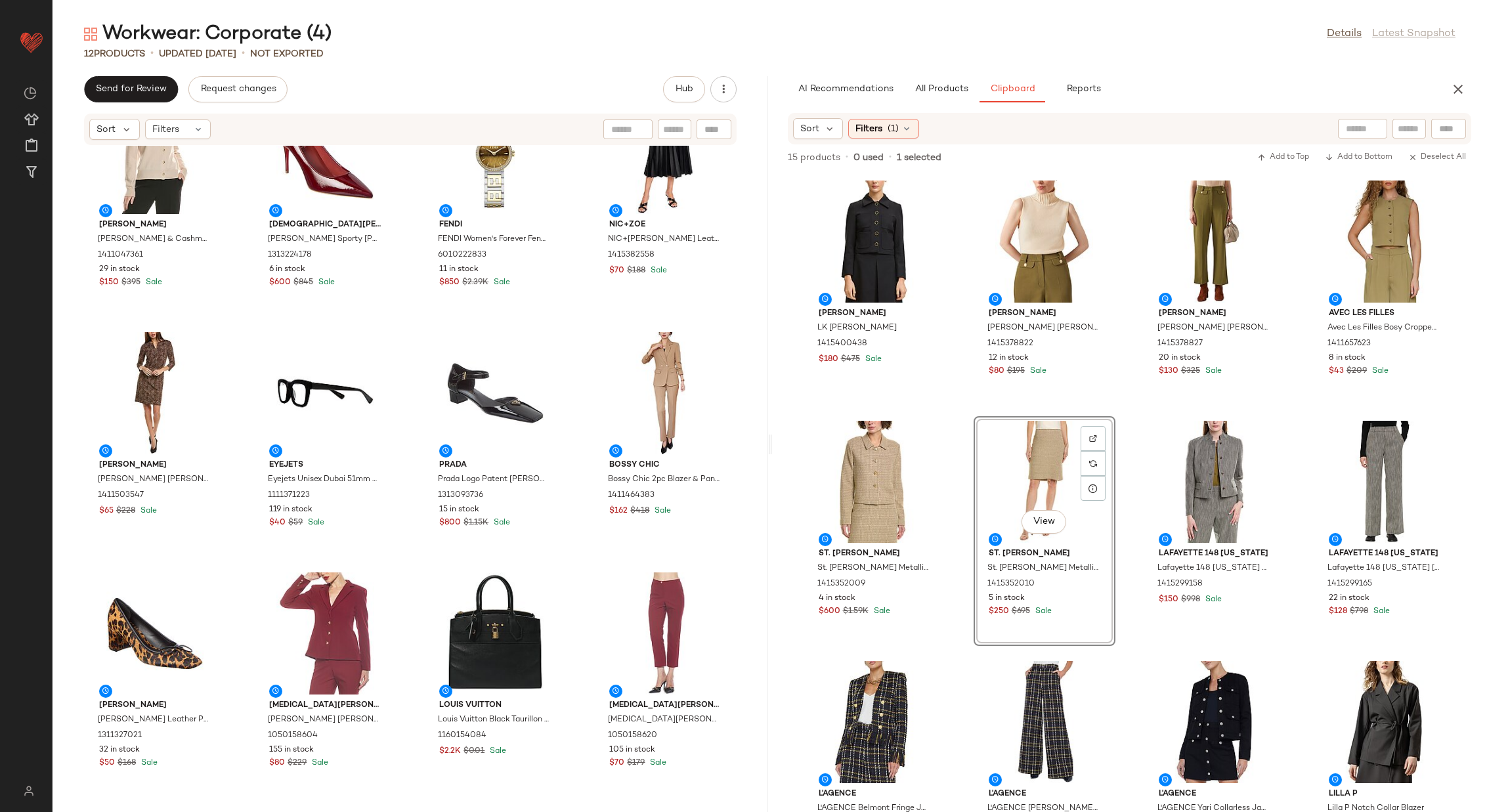
scroll to position [62, 0]
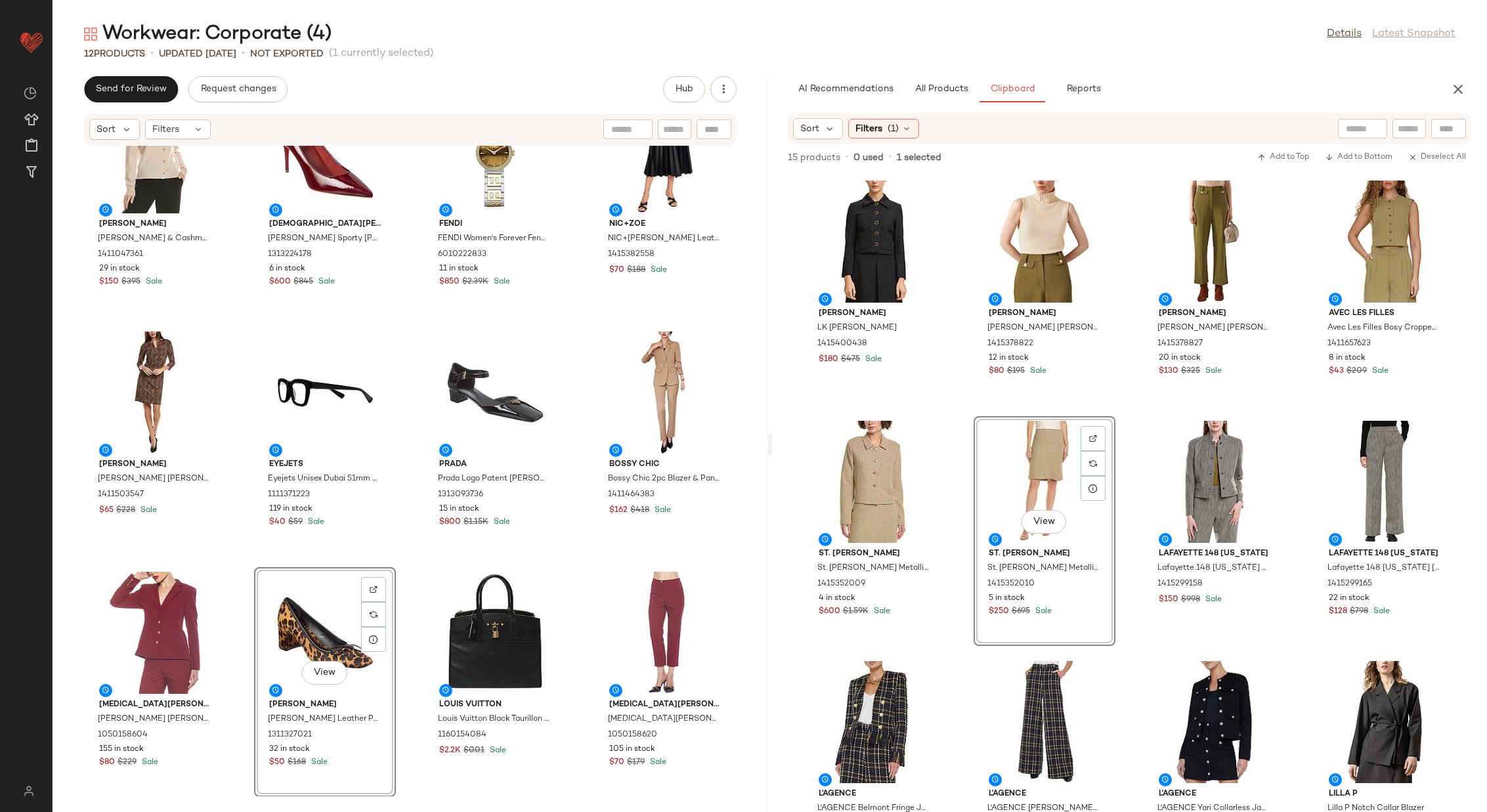
click at [405, 533] on div "Vince Vince Wool & Cashmere-Blend Cardigan 1411047361 29 in stock $150 $395 Sal…" at bounding box center [410, 471] width 716 height 651
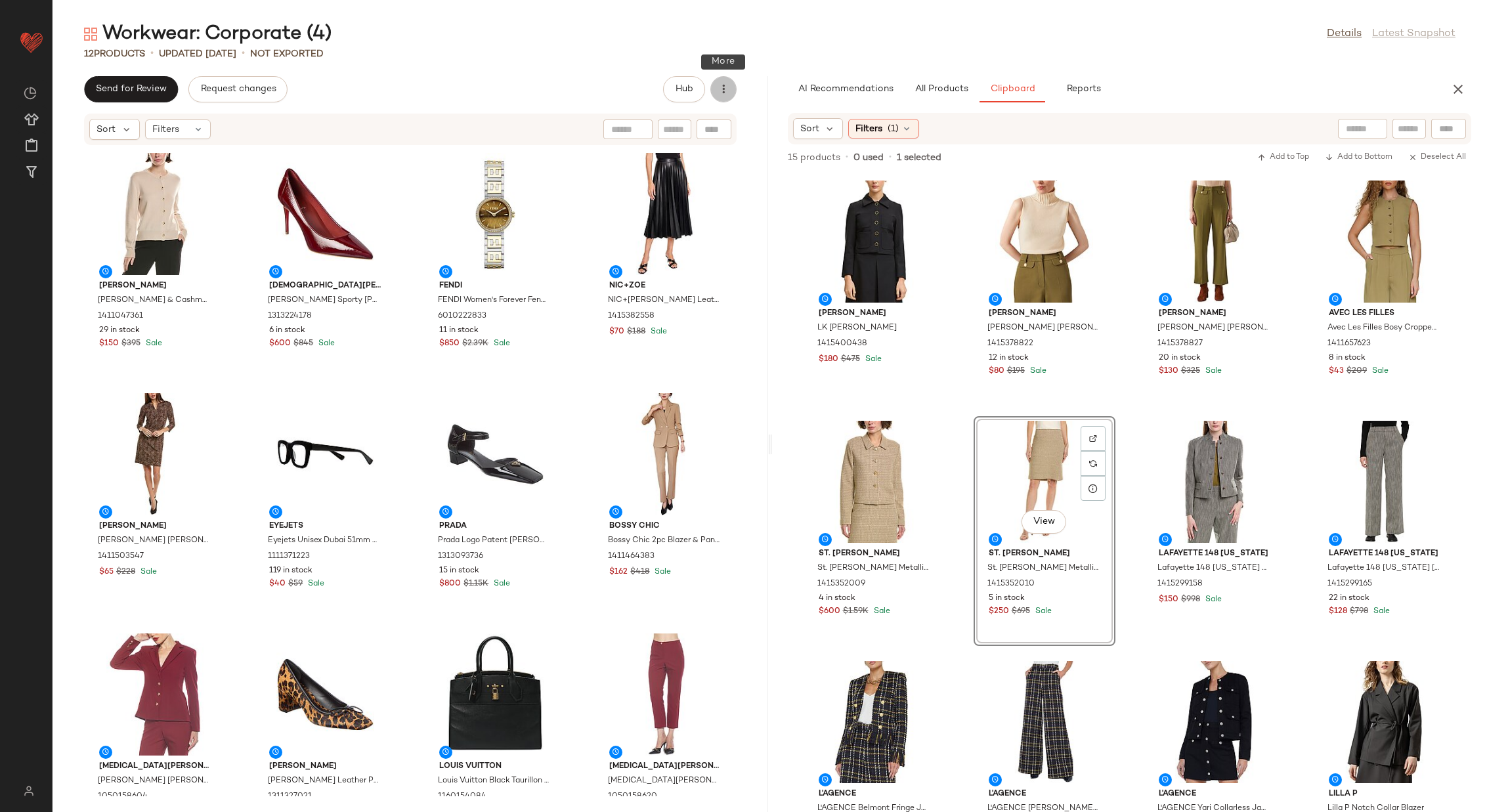
click at [726, 88] on icon "button" at bounding box center [723, 89] width 13 height 13
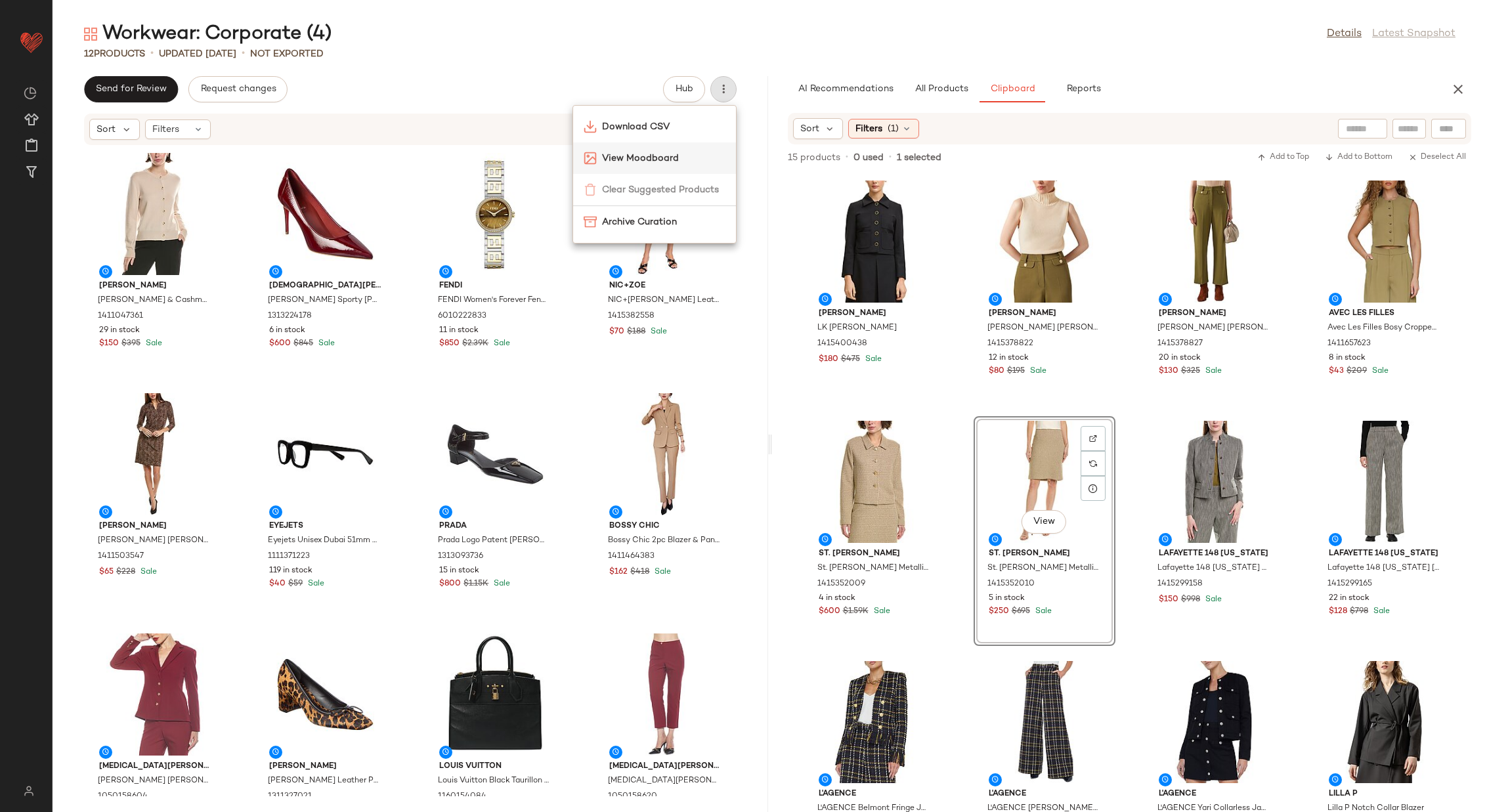
click at [674, 154] on span "View Moodboard" at bounding box center [664, 158] width 123 height 14
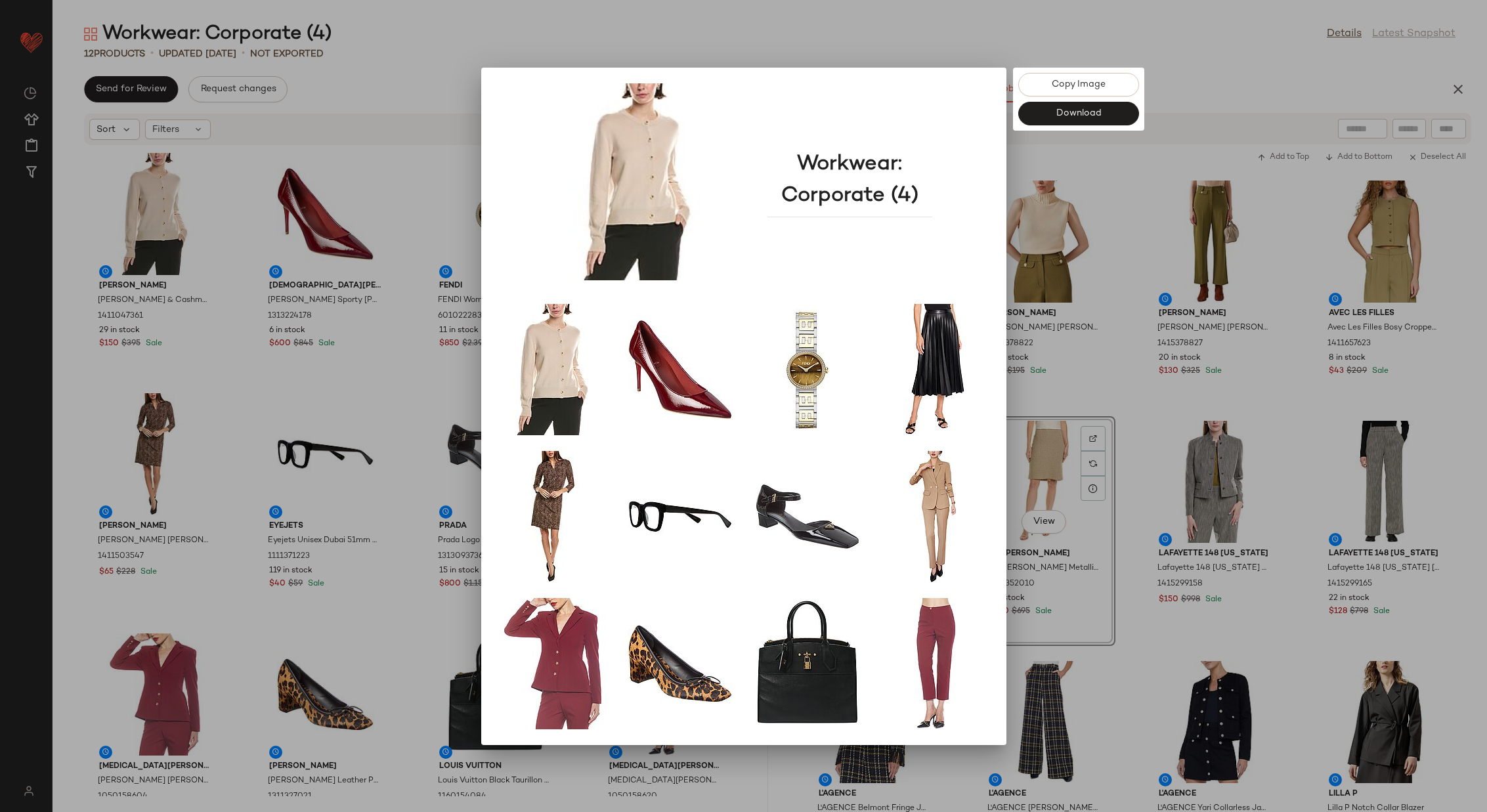
click at [1117, 382] on div at bounding box center [744, 406] width 1487 height 812
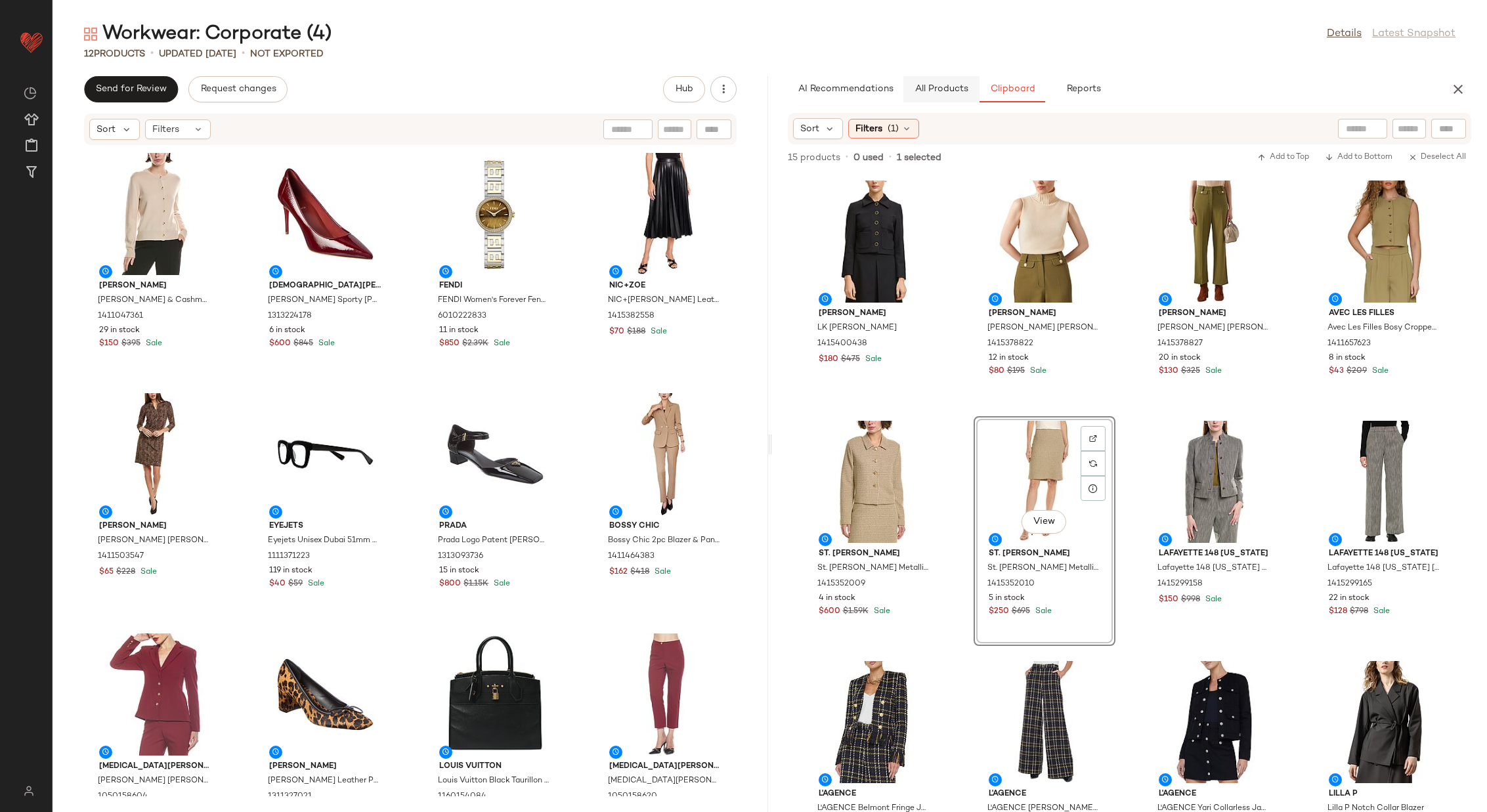
click at [932, 85] on span "All Products" at bounding box center [941, 89] width 54 height 11
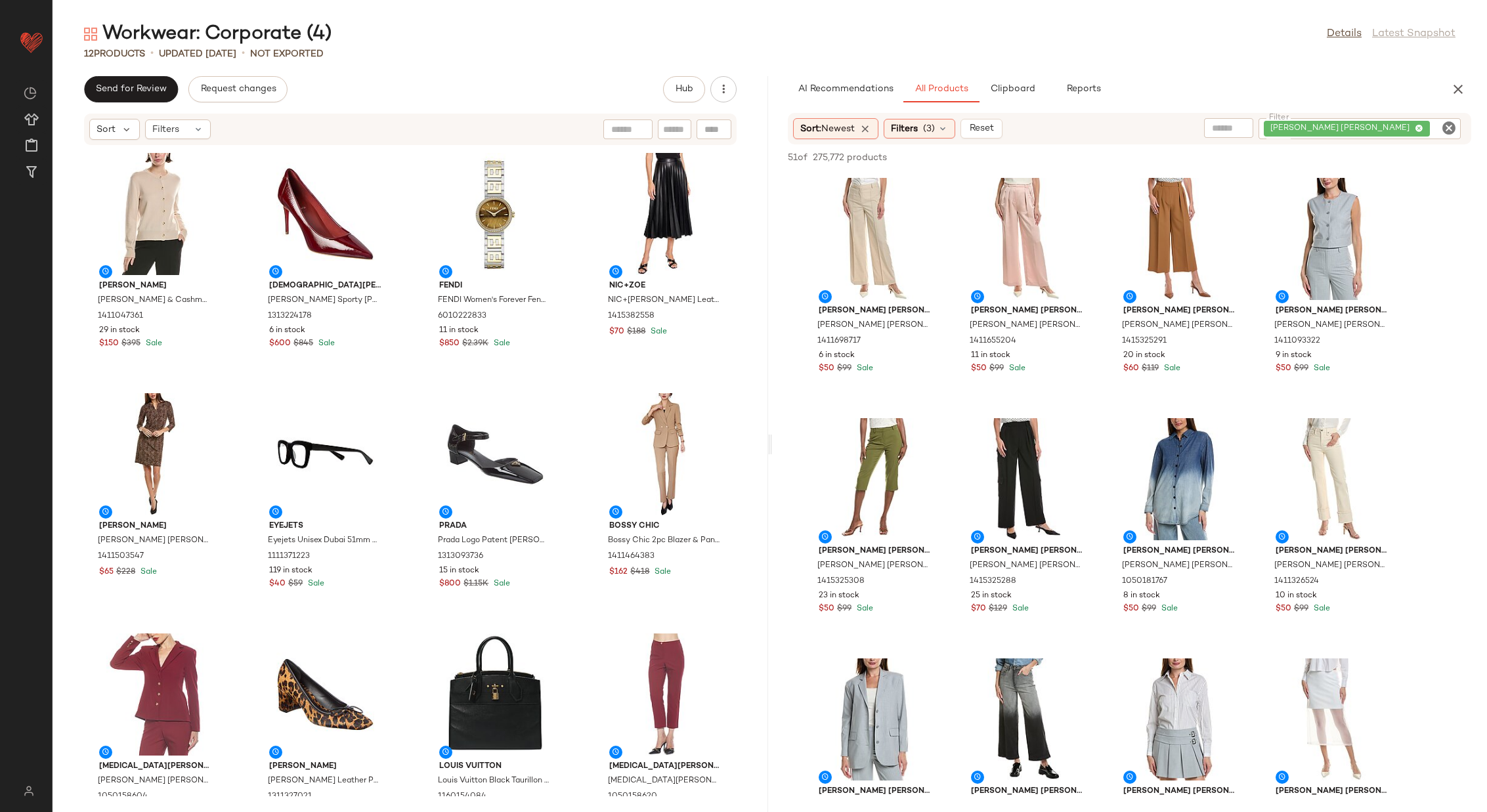
click at [1453, 128] on icon "Clear Filter" at bounding box center [1449, 127] width 15 height 15
click at [1309, 126] on input "text" at bounding box center [1309, 129] width 33 height 14
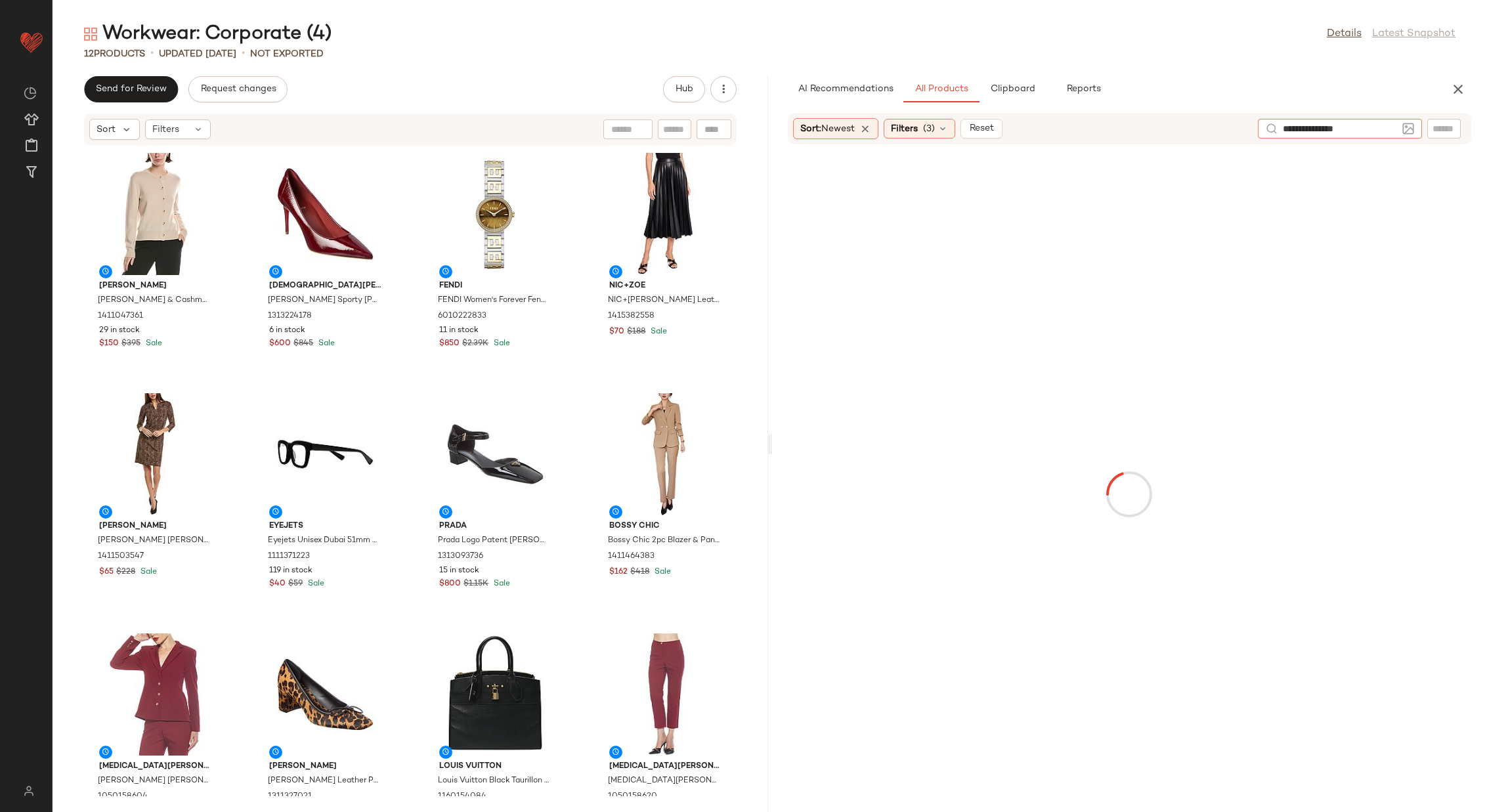
type input "**********"
type input "********"
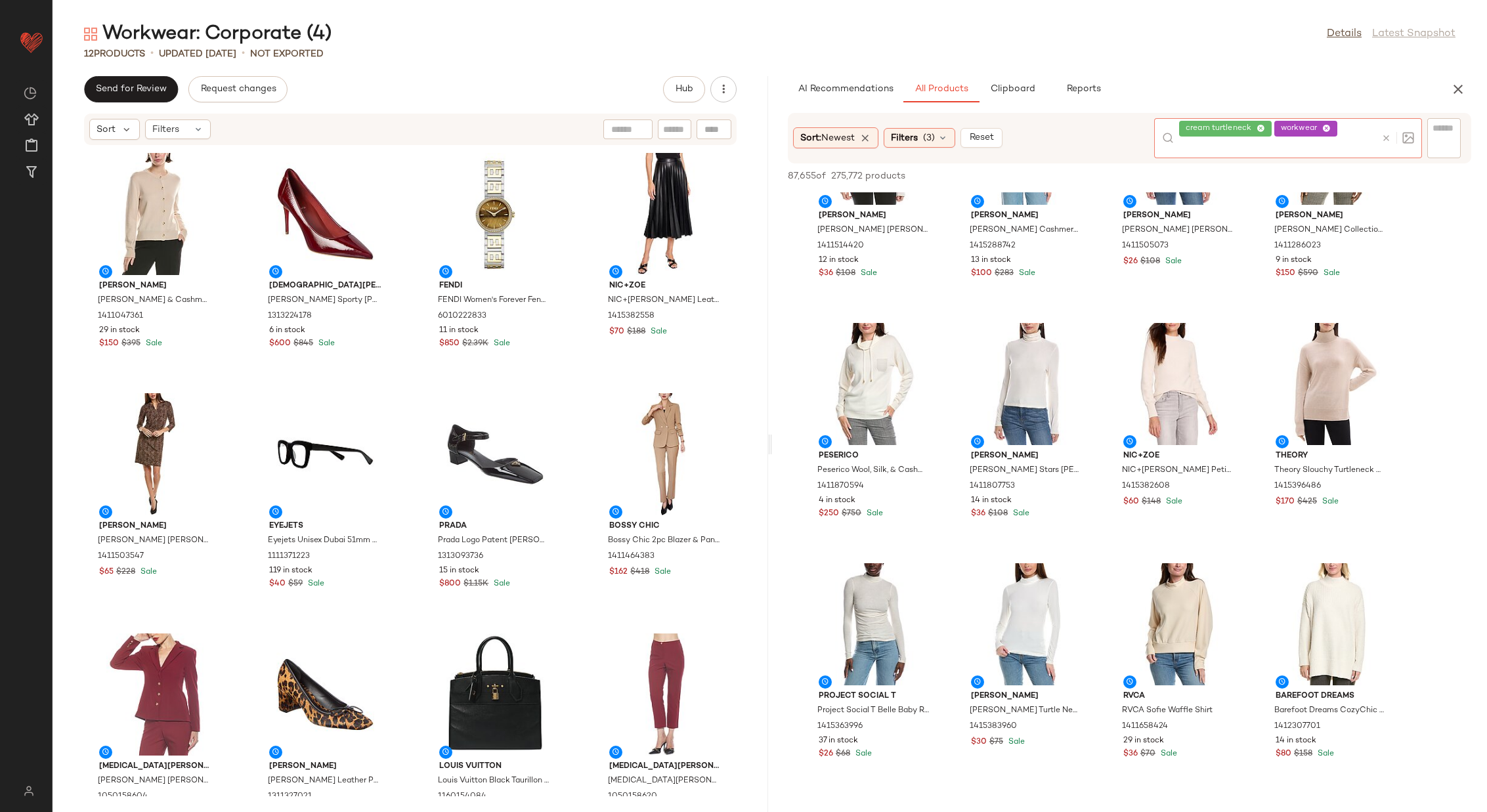
scroll to position [1822, 0]
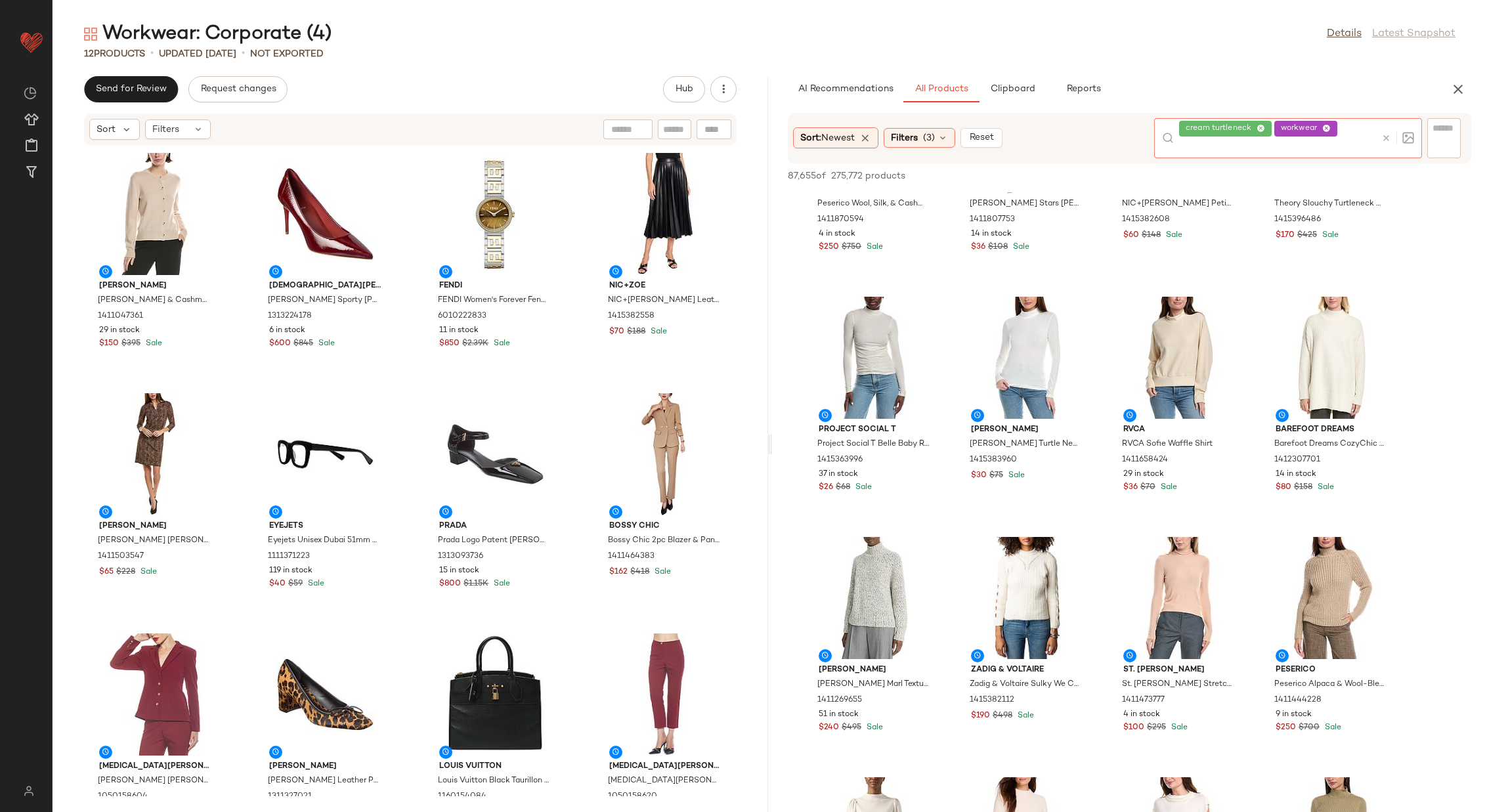
click at [1387, 136] on icon at bounding box center [1386, 138] width 10 height 10
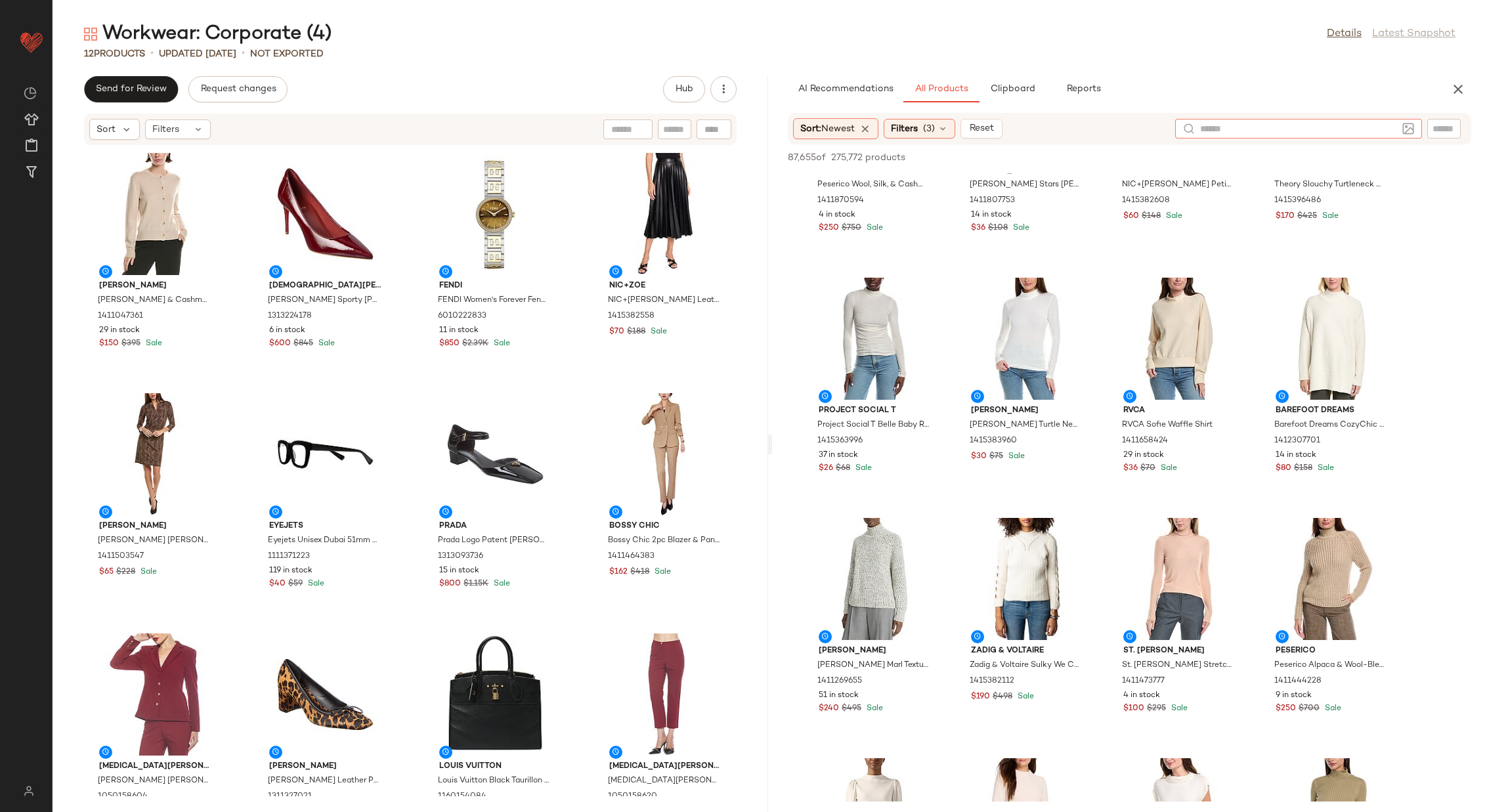
scroll to position [2036, 0]
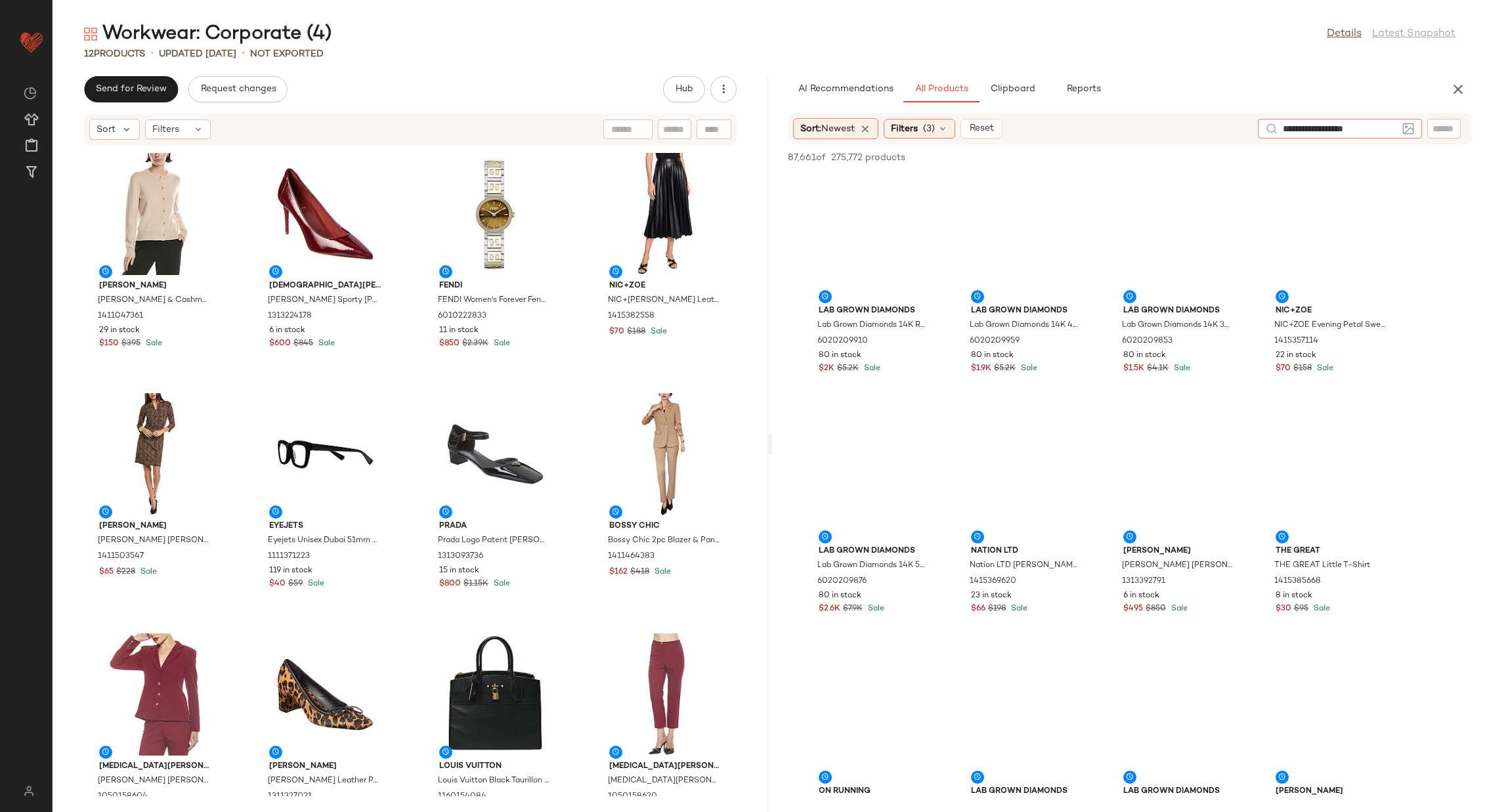
click at [1317, 130] on input "**********" at bounding box center [1340, 129] width 114 height 14
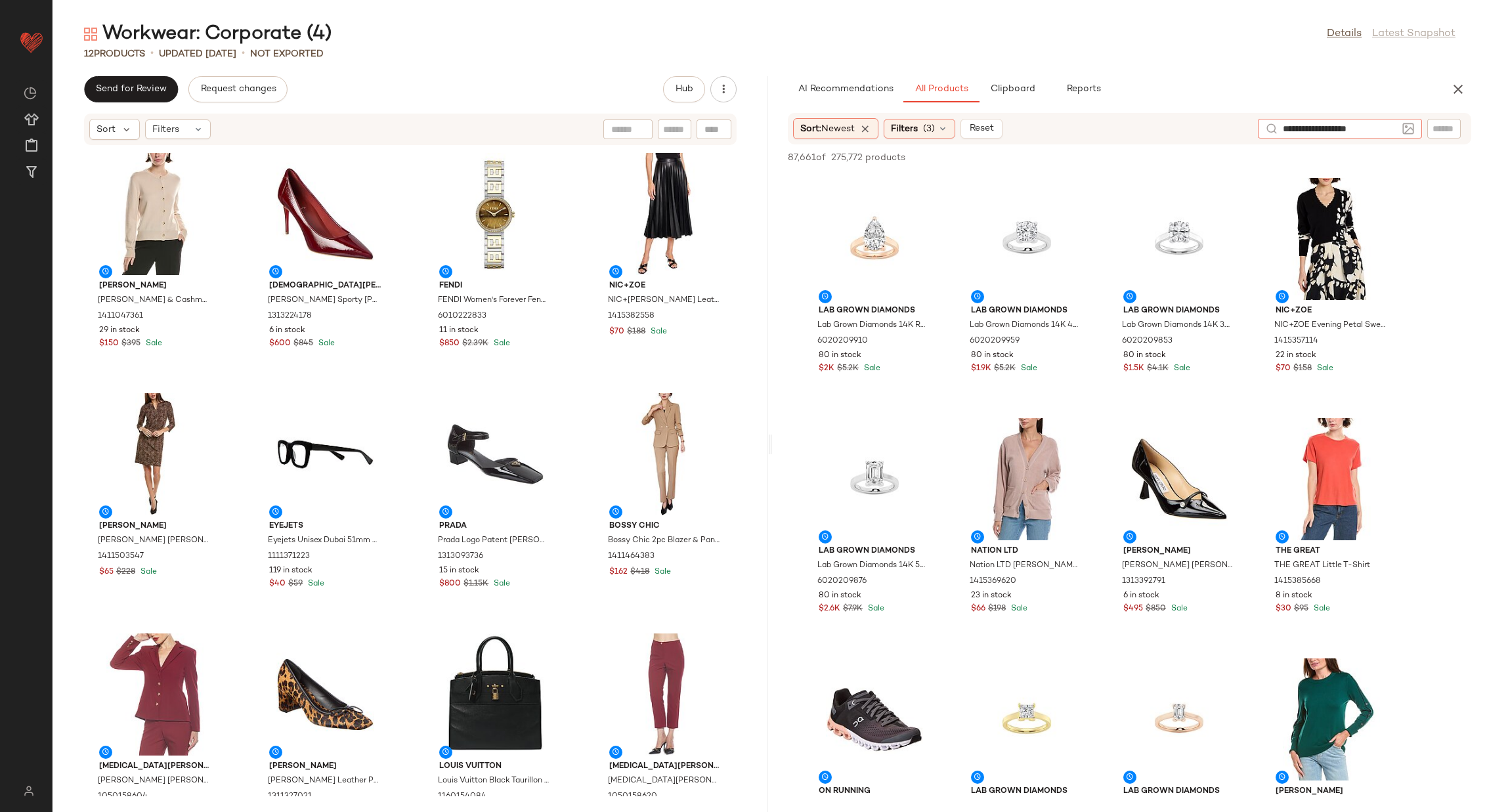
click at [1380, 130] on input "**********" at bounding box center [1340, 129] width 114 height 14
type input "**********"
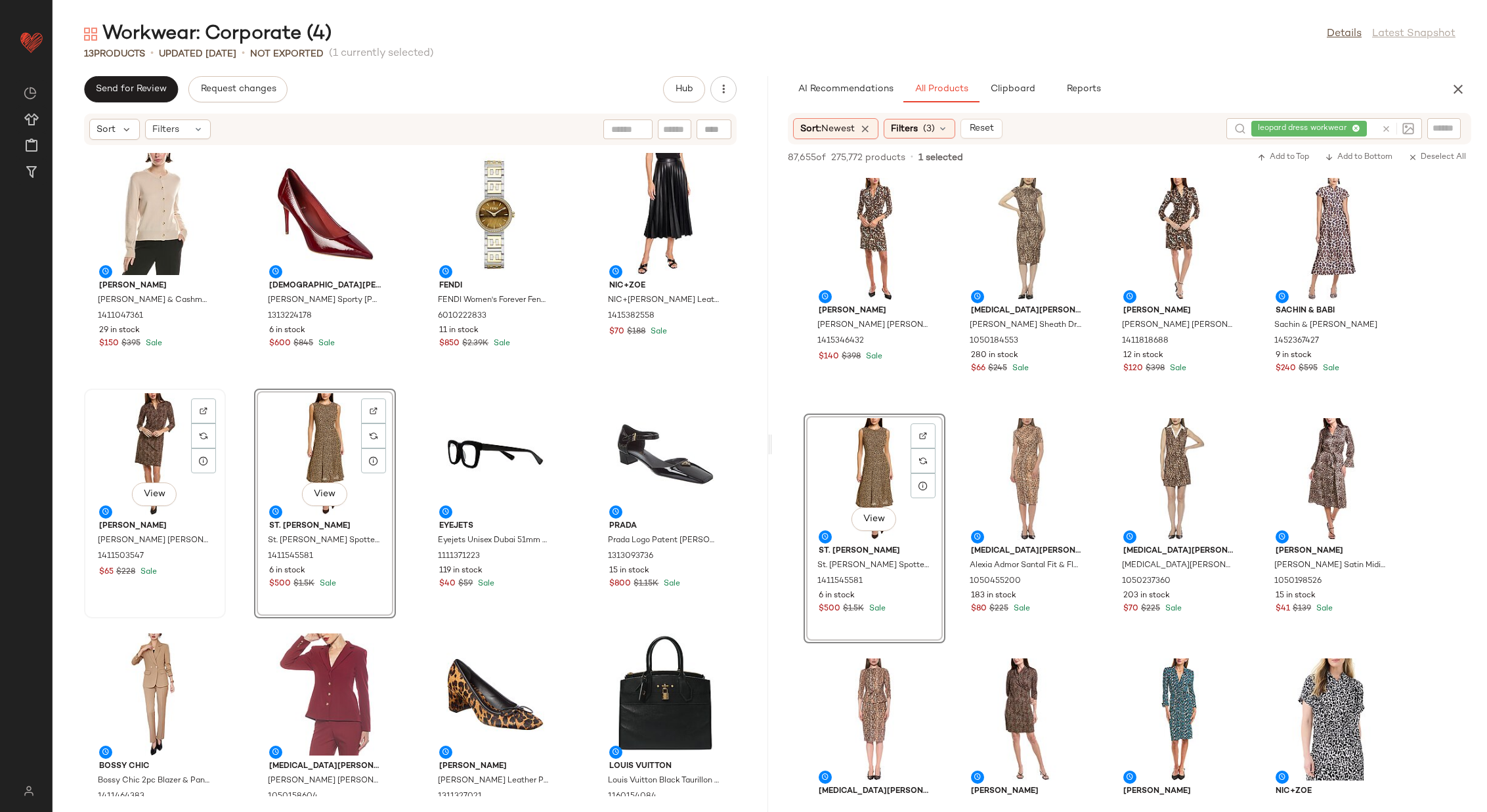
click at [164, 438] on div "View" at bounding box center [155, 454] width 133 height 122
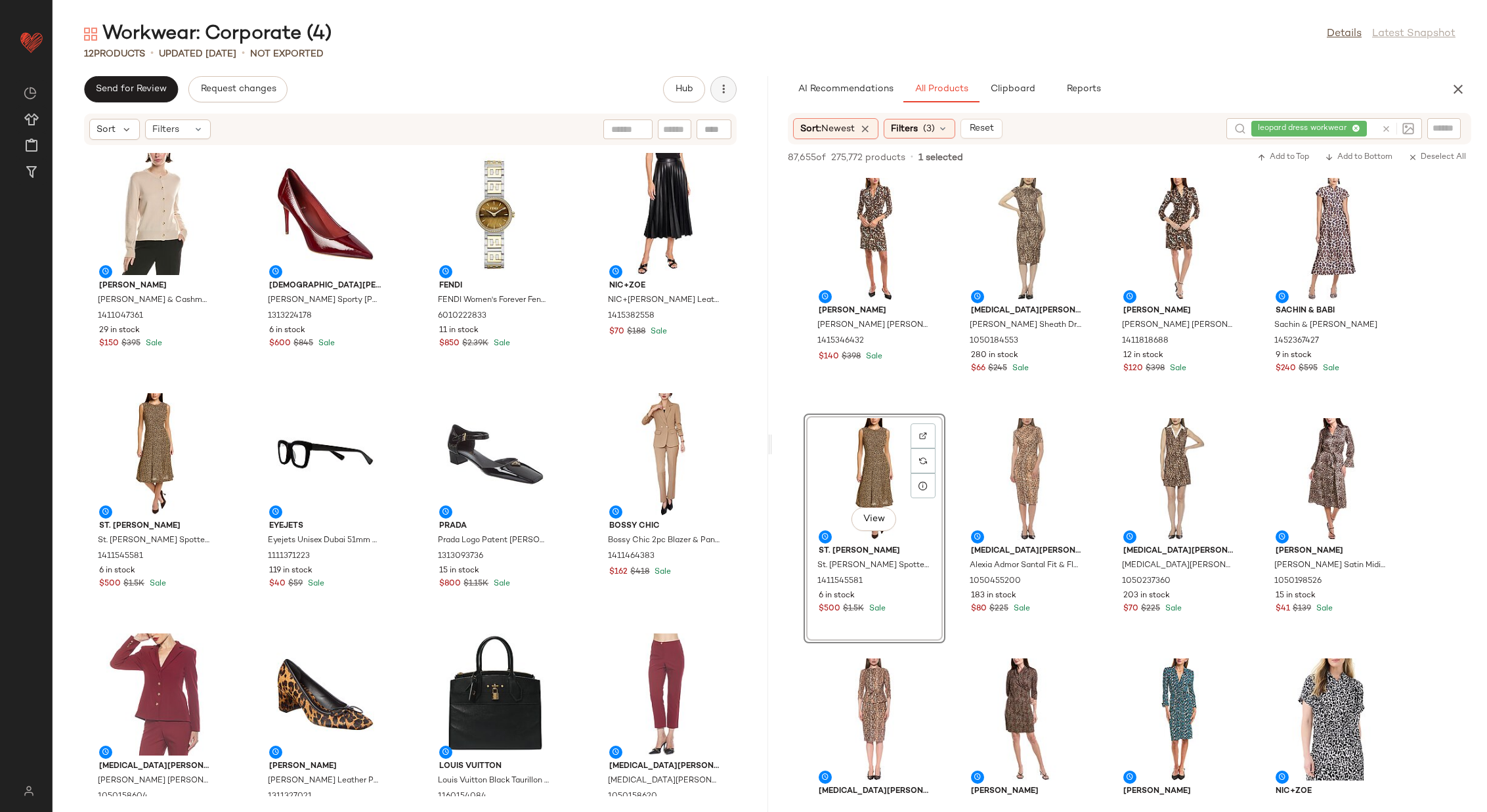
click at [724, 90] on icon "button" at bounding box center [723, 89] width 13 height 13
click at [682, 147] on div "View Moodboard" at bounding box center [654, 158] width 163 height 32
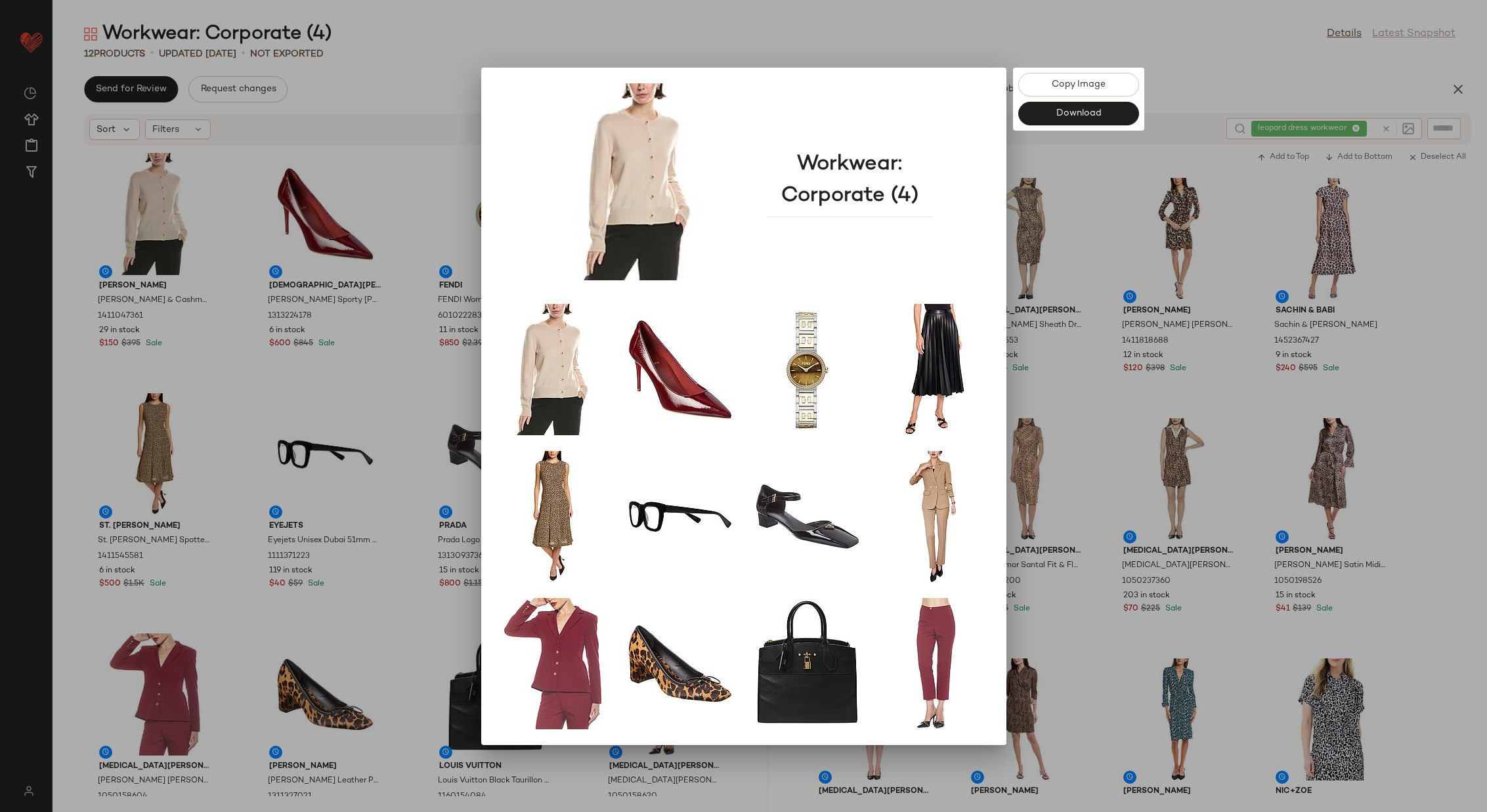
click at [974, 50] on div at bounding box center [744, 406] width 1487 height 812
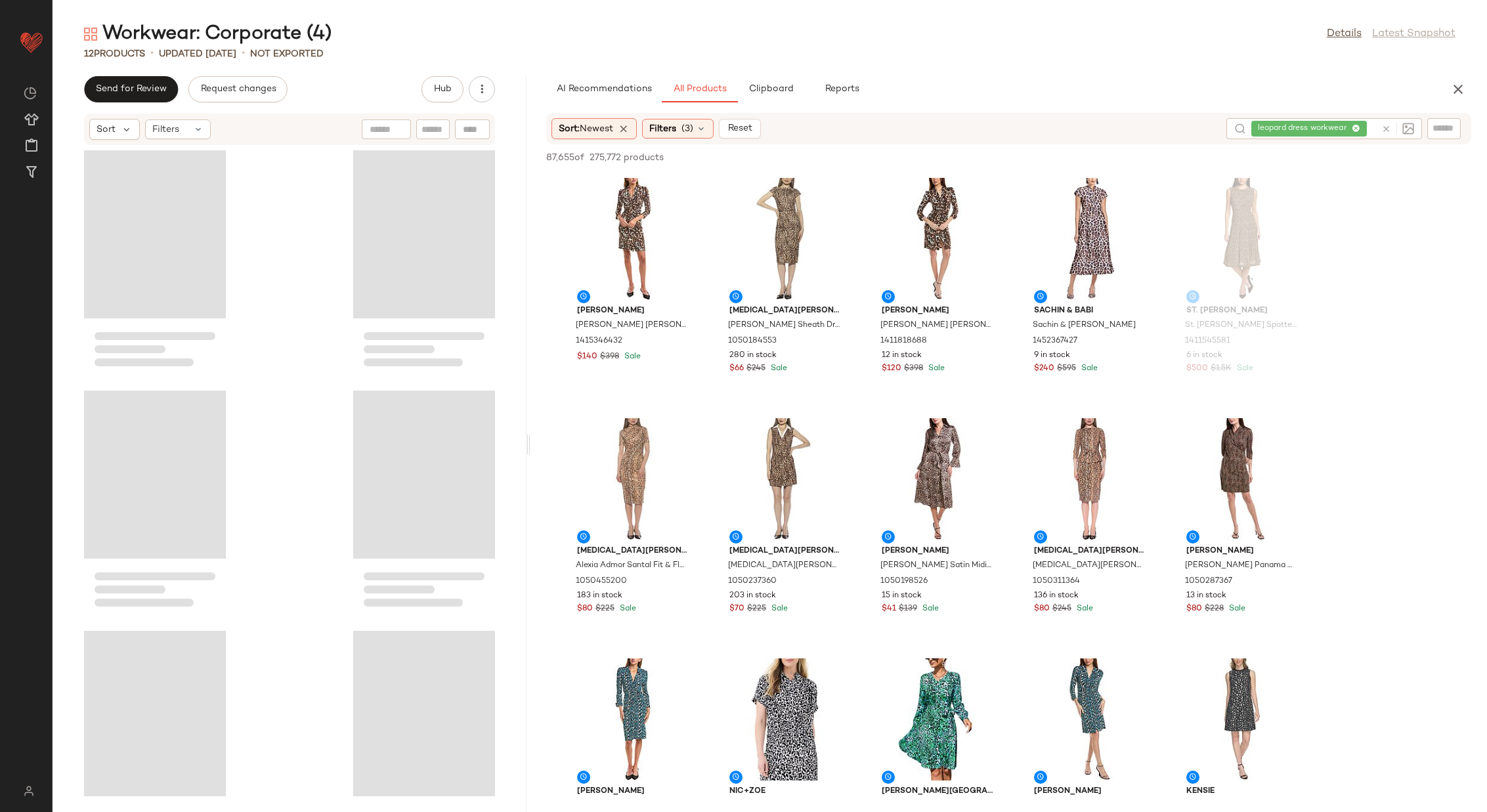
drag, startPoint x: 769, startPoint y: 442, endPoint x: 529, endPoint y: 438, distance: 240.0
click at [529, 439] on div "Workwear: Corporate (4) Details Latest Snapshot 12 Products • updated Aug 14th …" at bounding box center [770, 417] width 1435 height 791
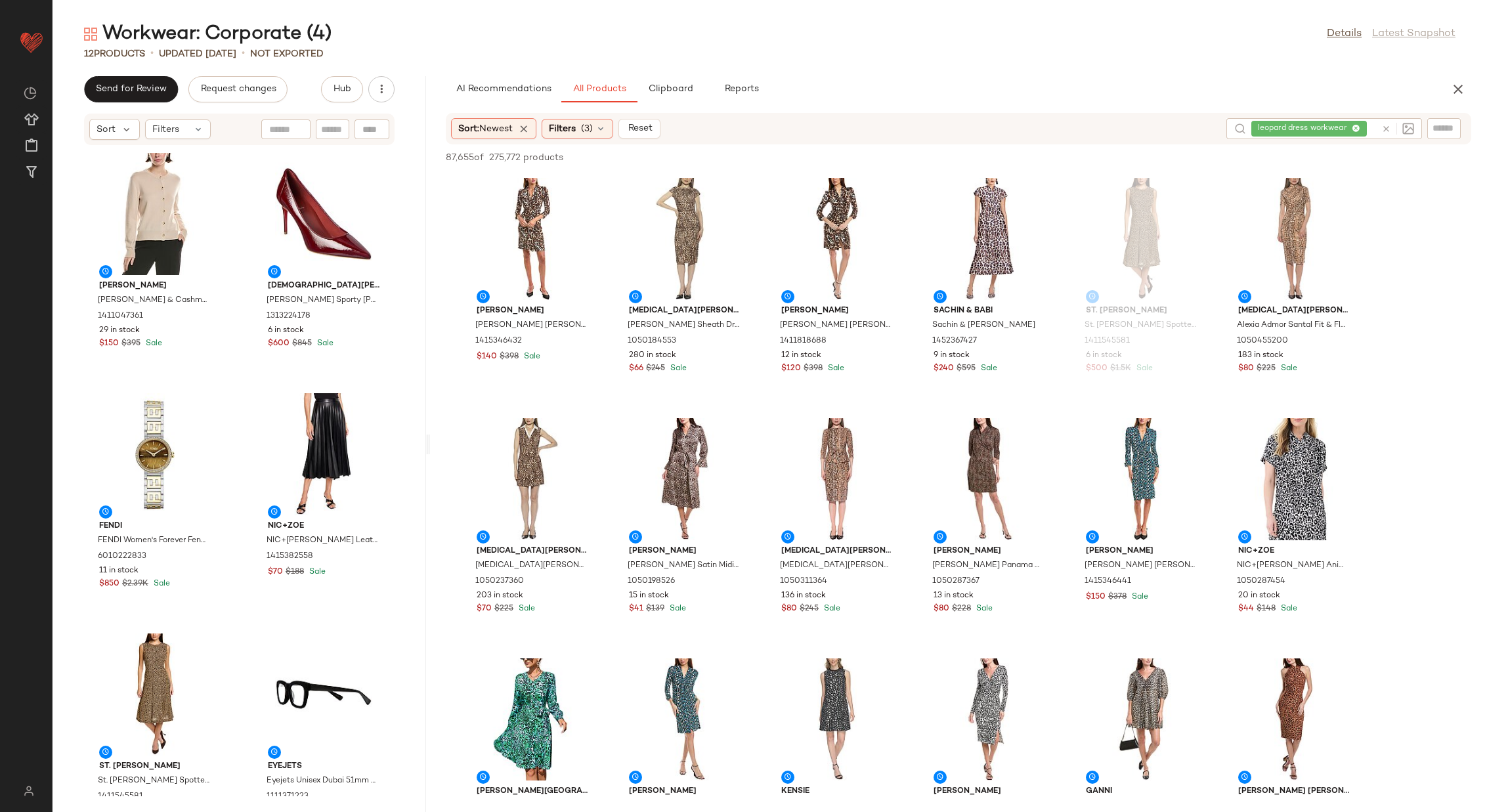
drag, startPoint x: 528, startPoint y: 443, endPoint x: 430, endPoint y: 437, distance: 98.2
click at [430, 438] on div "Workwear: Corporate (4) Details Latest Snapshot 12 Products • updated Aug 14th …" at bounding box center [770, 417] width 1435 height 791
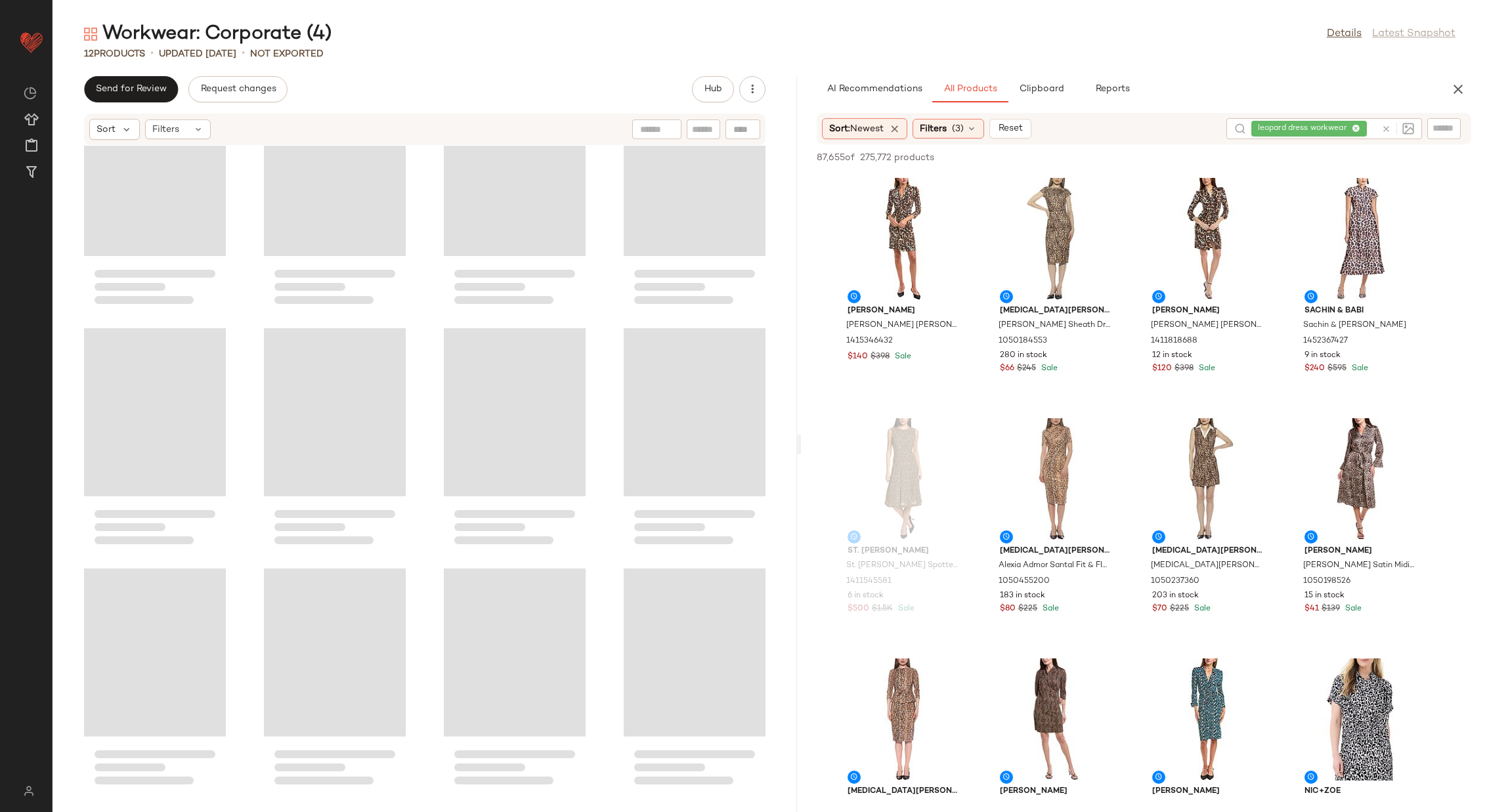
scroll to position [61, 0]
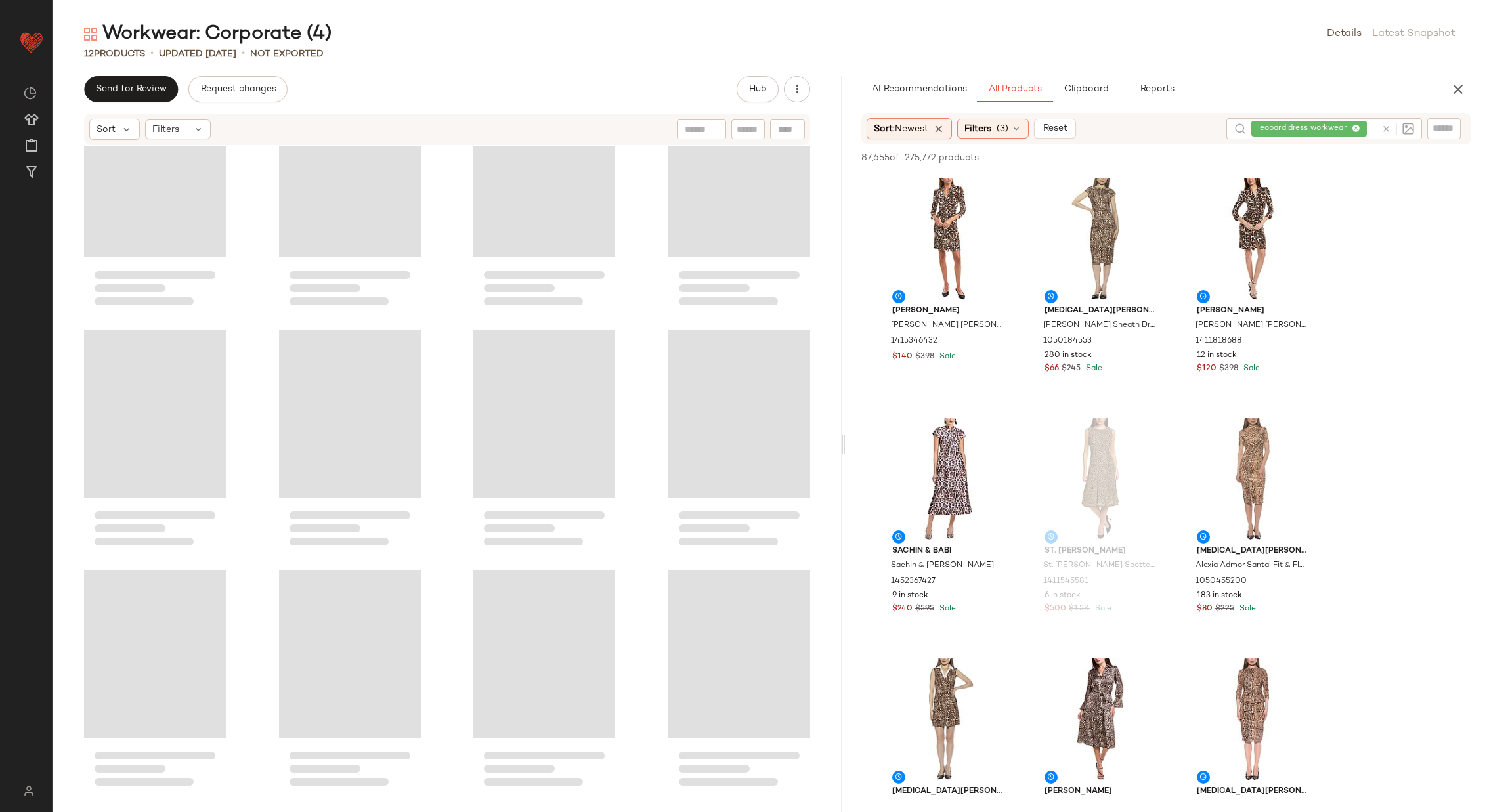
drag, startPoint x: 426, startPoint y: 441, endPoint x: 634, endPoint y: 410, distance: 210.3
click at [834, 442] on div "Workwear: Corporate (4) Details Latest Snapshot 12 Products • updated Aug 14th …" at bounding box center [770, 417] width 1435 height 791
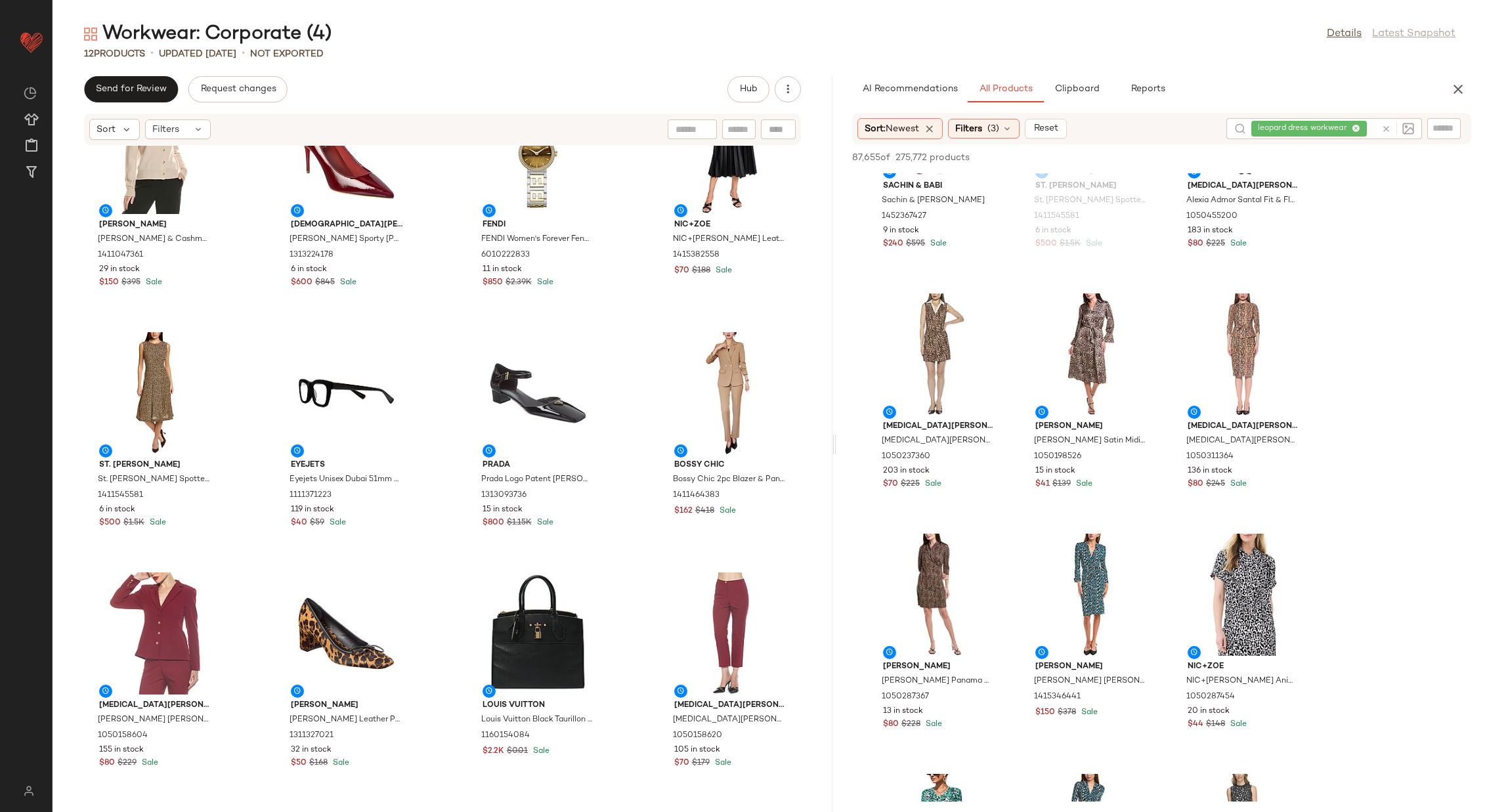
scroll to position [366, 0]
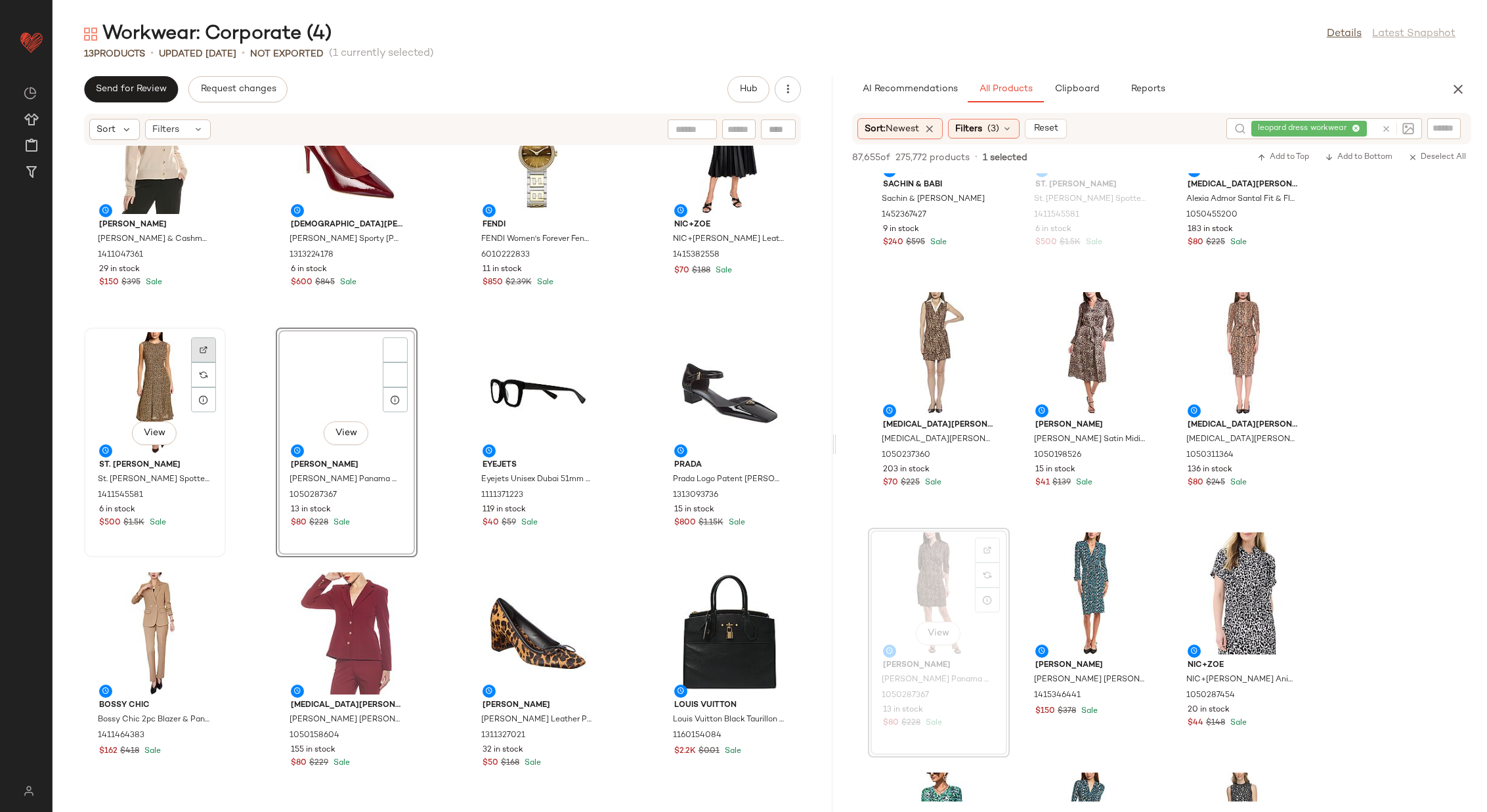
click at [202, 362] on div at bounding box center [204, 374] width 25 height 25
click at [150, 368] on div at bounding box center [155, 393] width 133 height 122
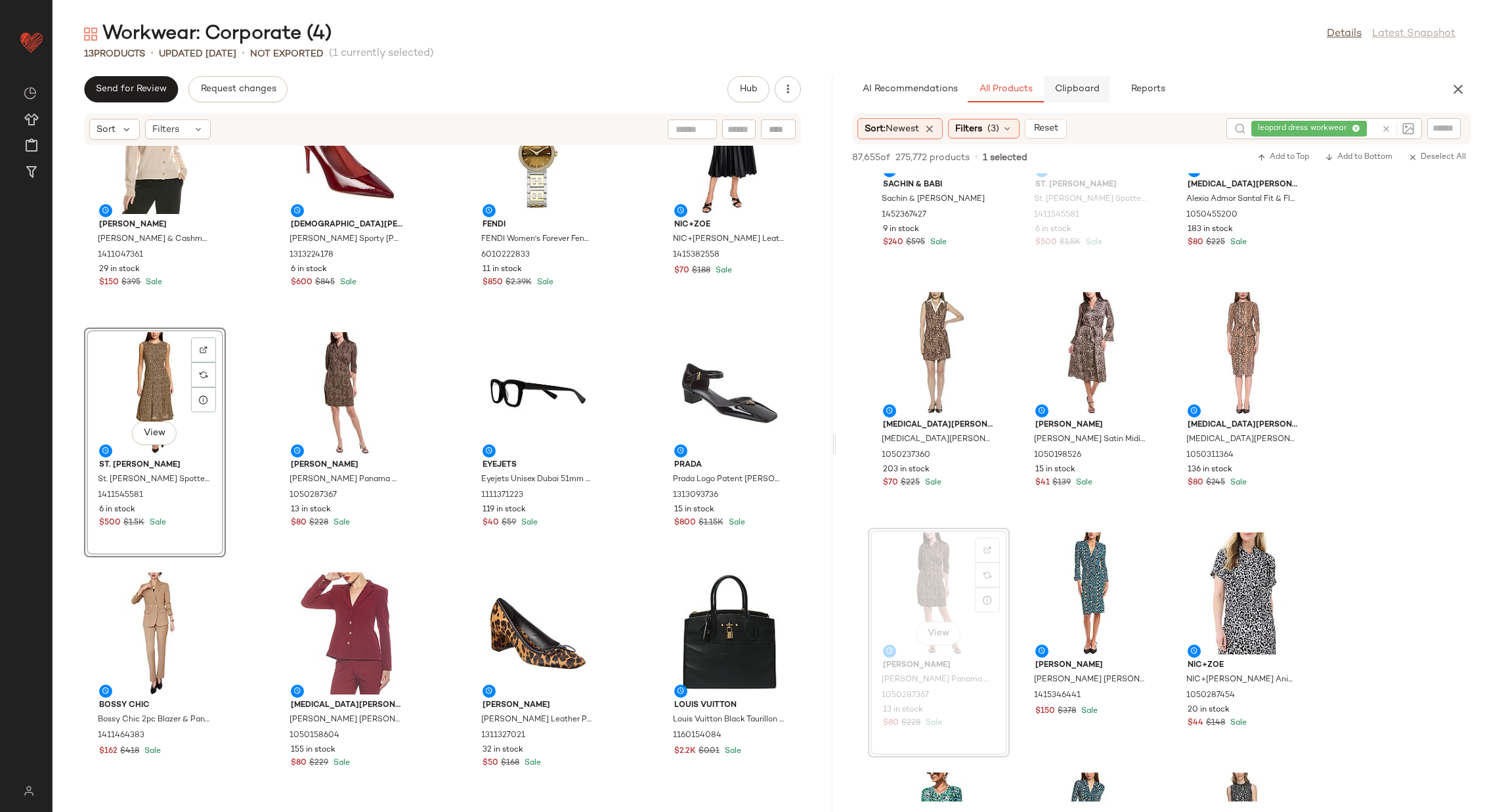
click at [1074, 88] on span "Clipboard" at bounding box center [1077, 89] width 45 height 11
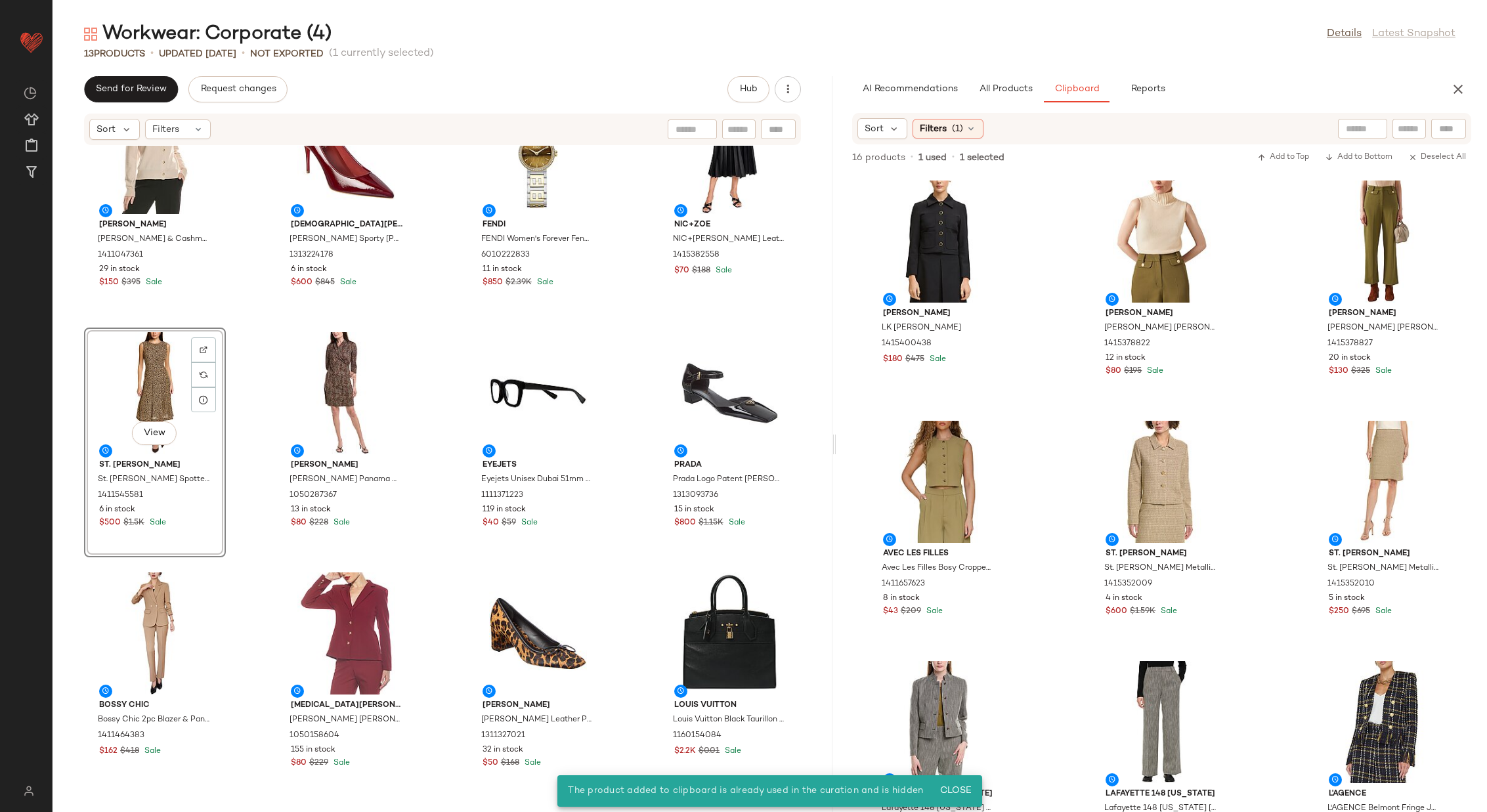
click at [254, 374] on div "Vince Vince Wool & Cashmere-Blend Cardigan 1411047361 29 in stock $150 $395 Sal…" at bounding box center [443, 471] width 780 height 651
click at [148, 378] on div "View" at bounding box center [155, 393] width 133 height 122
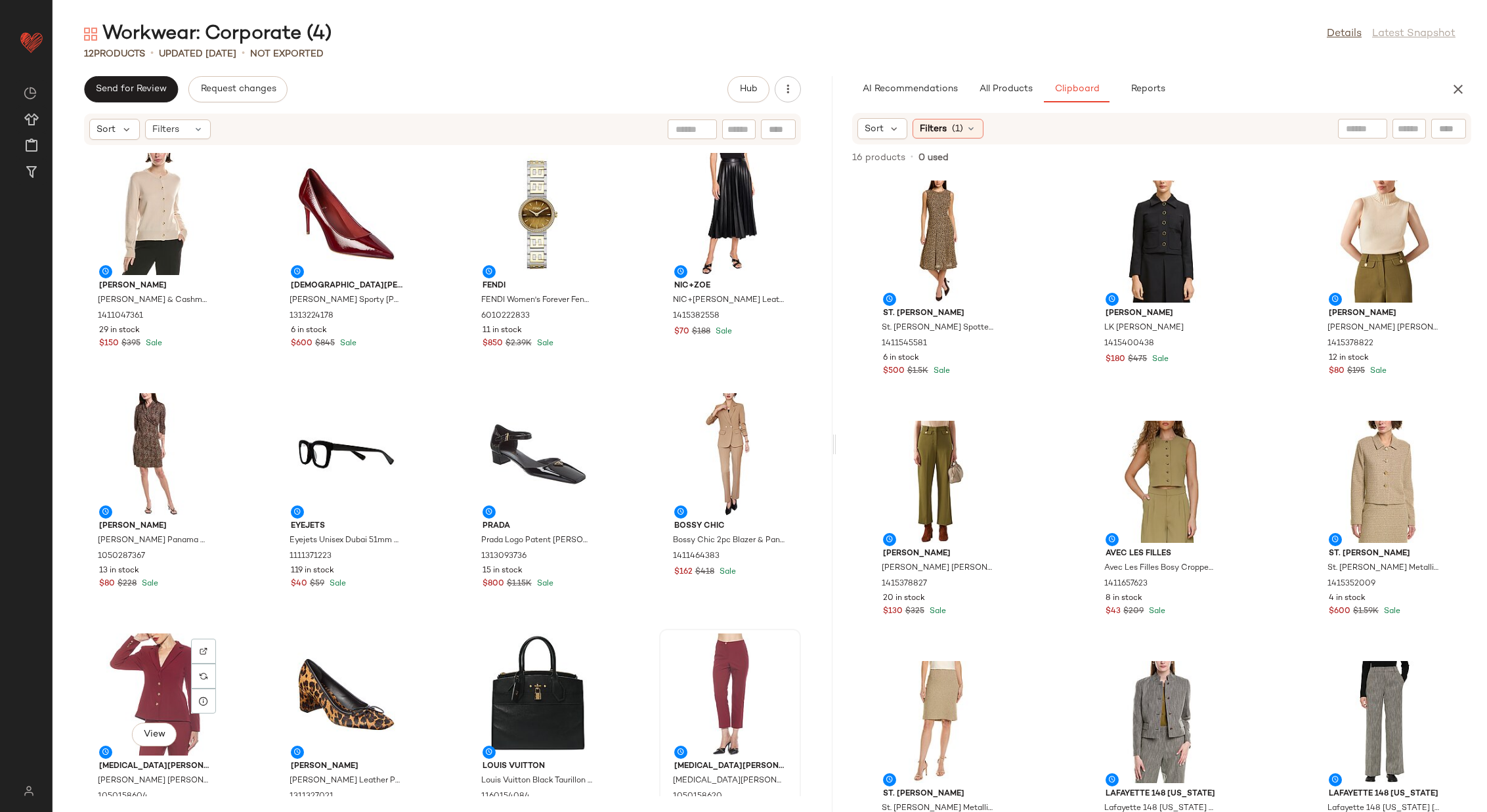
click at [167, 682] on div "View" at bounding box center [155, 694] width 133 height 122
click at [710, 681] on div "View" at bounding box center [731, 694] width 133 height 122
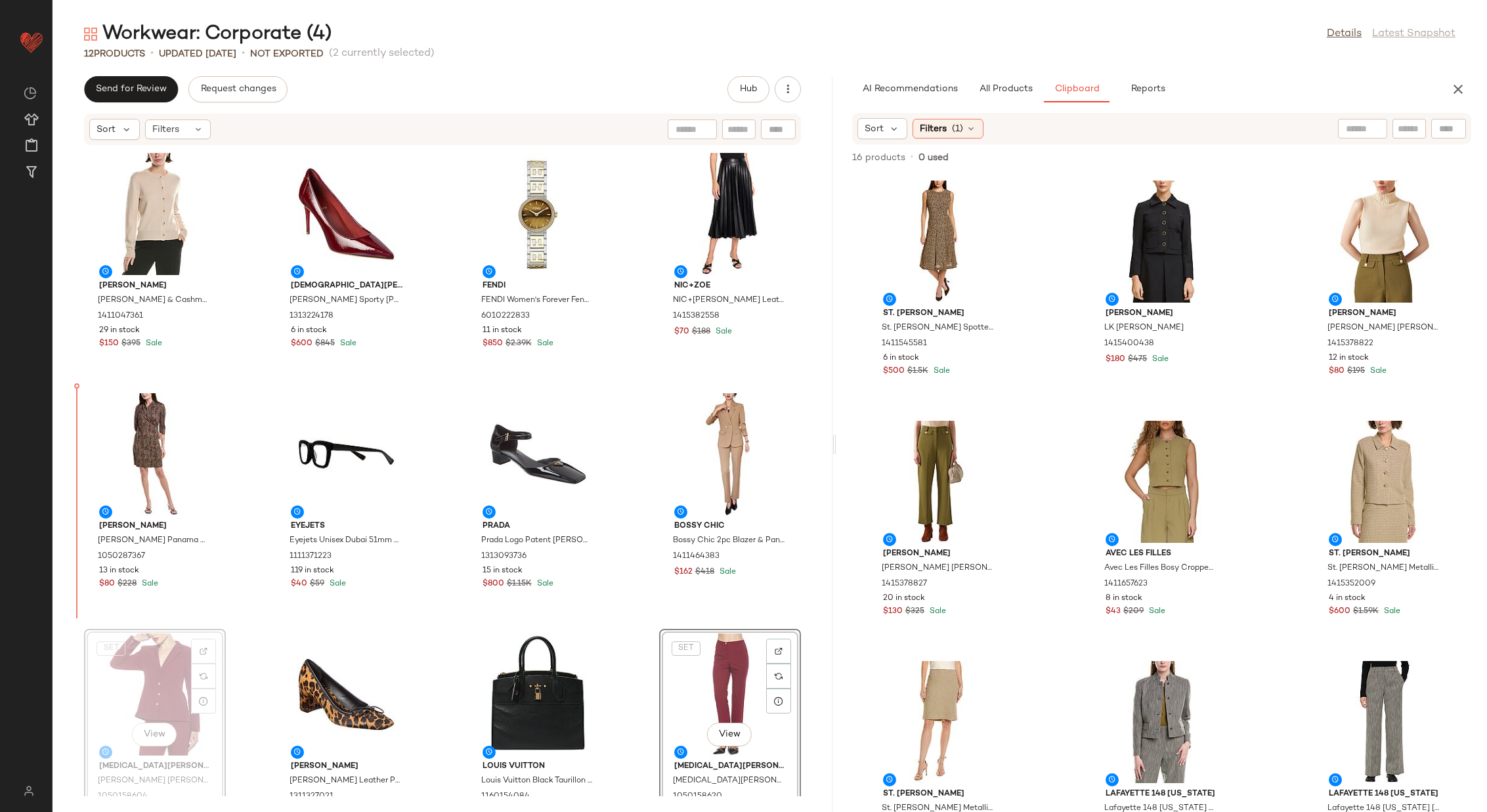
scroll to position [1, 0]
click at [438, 370] on div "Vince Vince Wool & Cashmere-Blend Cardigan 1411047361 29 in stock $150 $395 Sal…" at bounding box center [443, 471] width 780 height 651
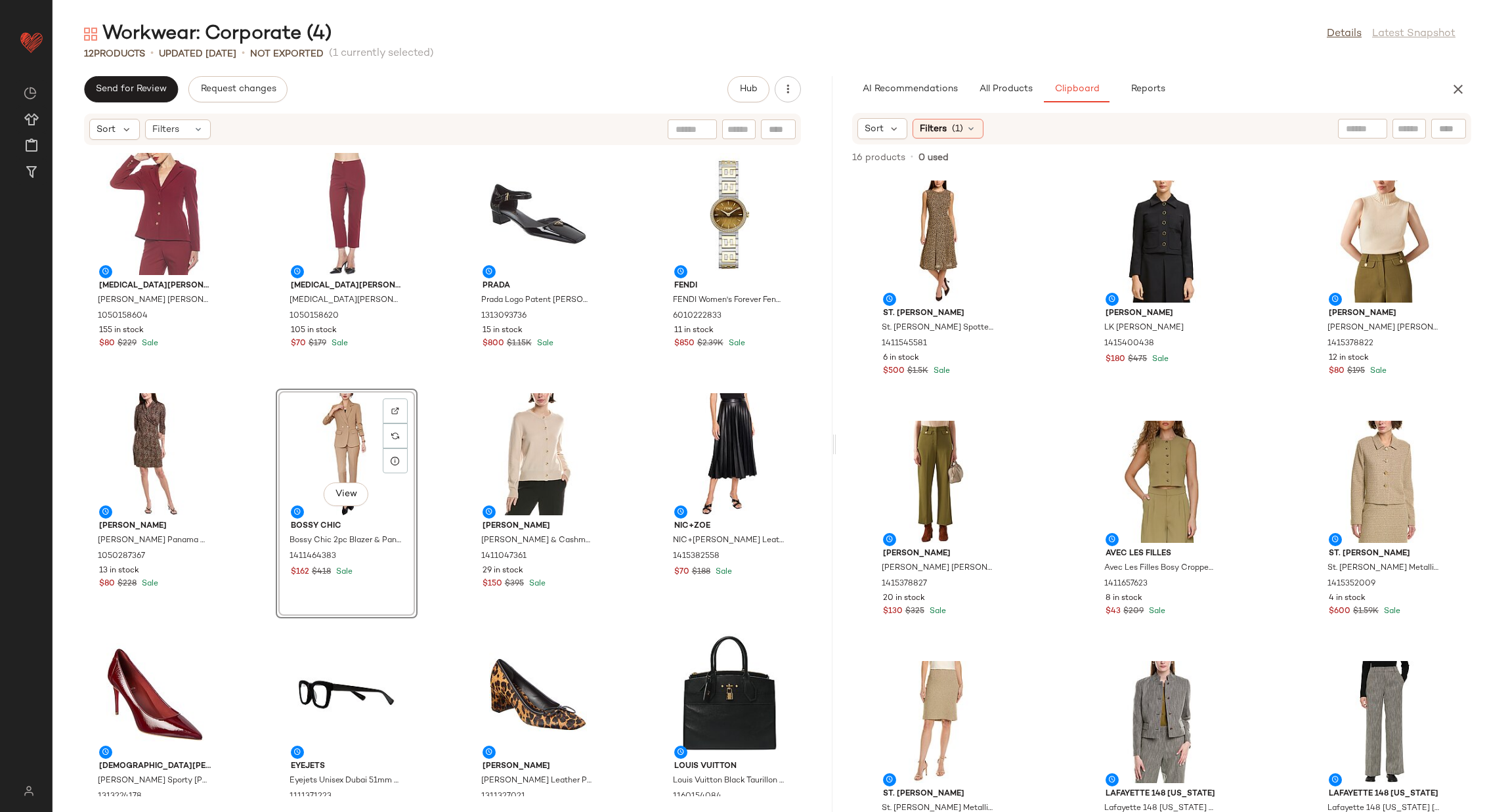
drag, startPoint x: 345, startPoint y: 671, endPoint x: 1021, endPoint y: 7, distance: 947.6
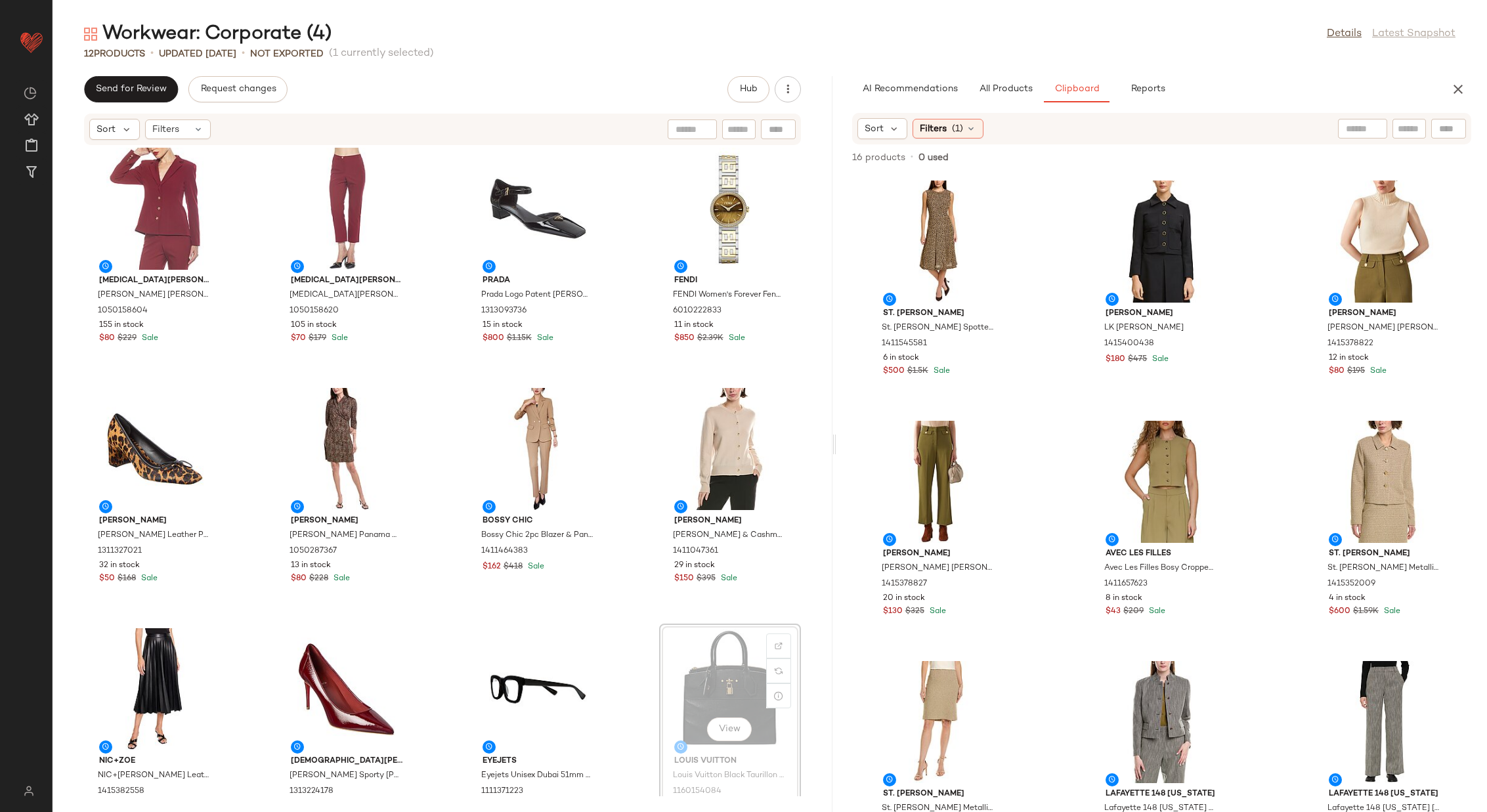
scroll to position [9, 0]
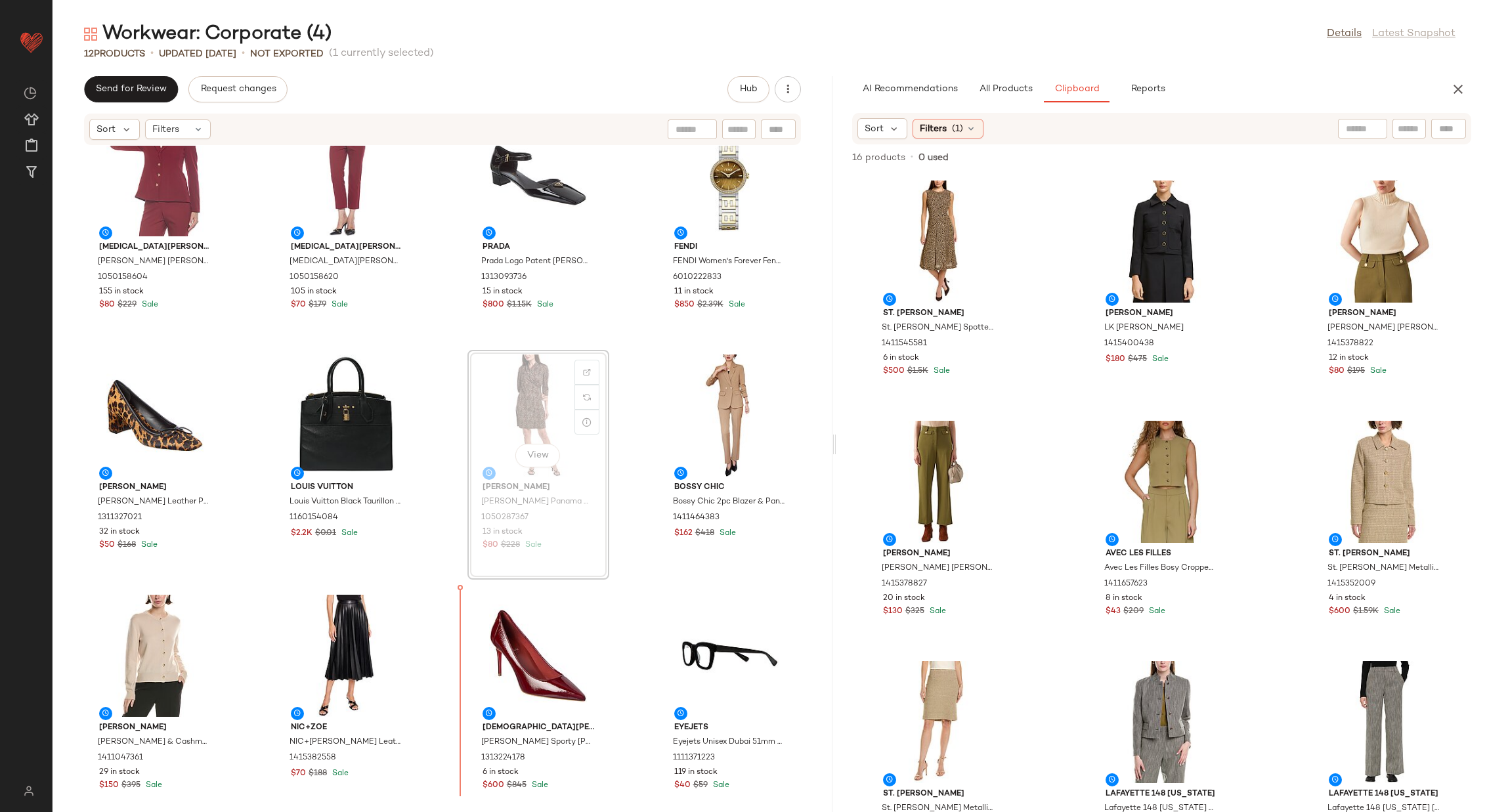
scroll to position [42, 0]
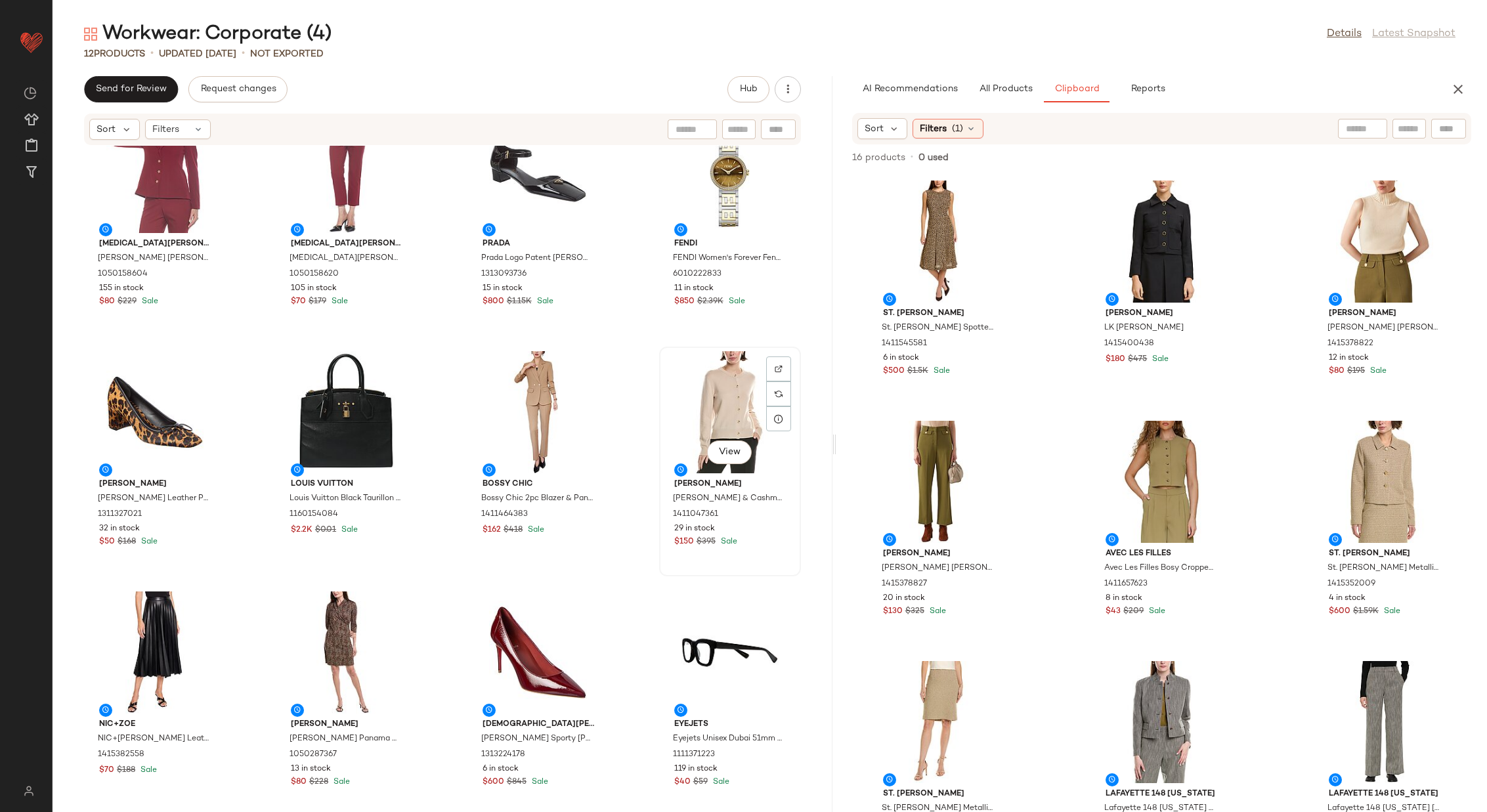
click at [720, 396] on div "View" at bounding box center [731, 412] width 133 height 122
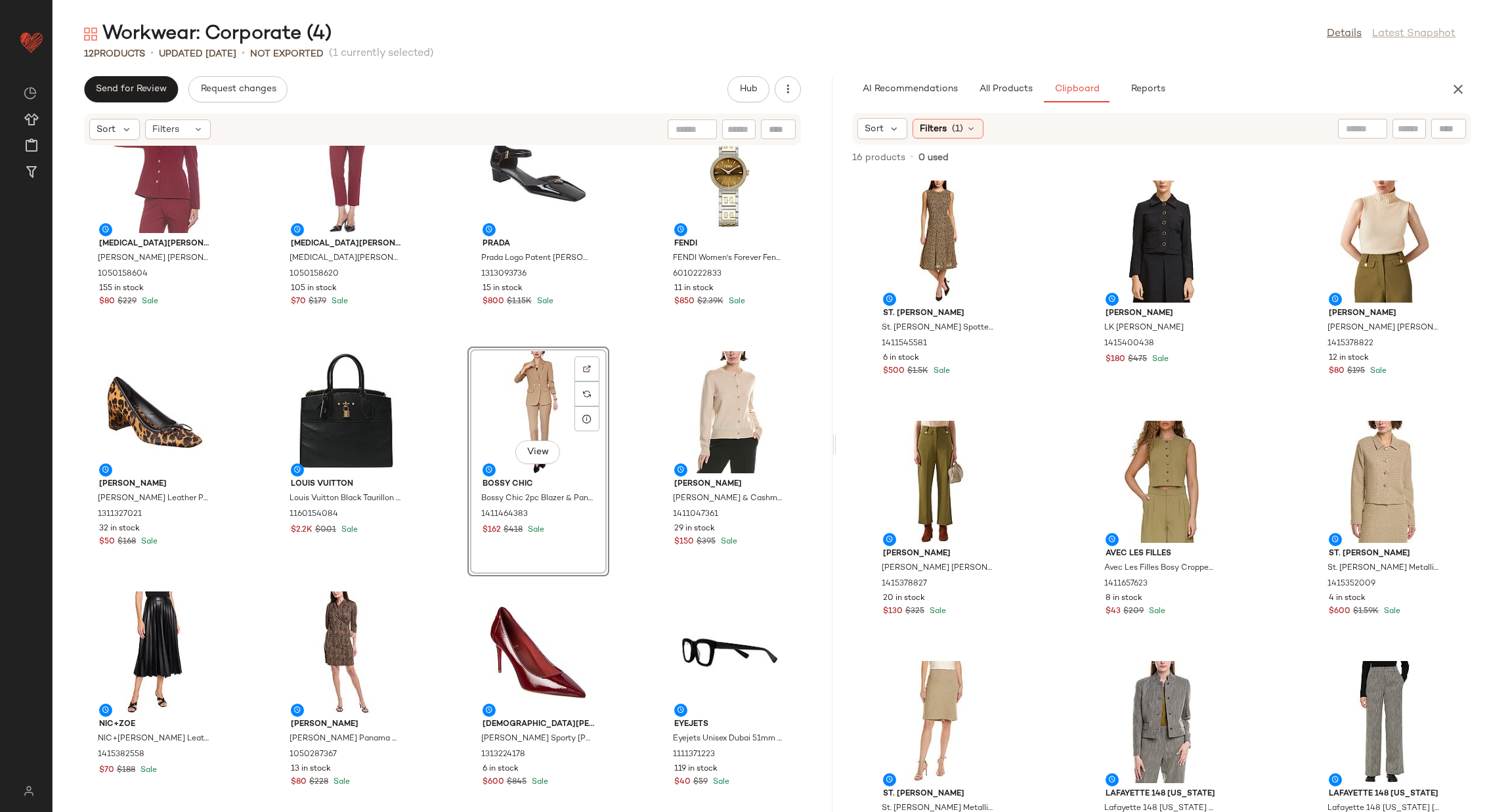
scroll to position [45, 0]
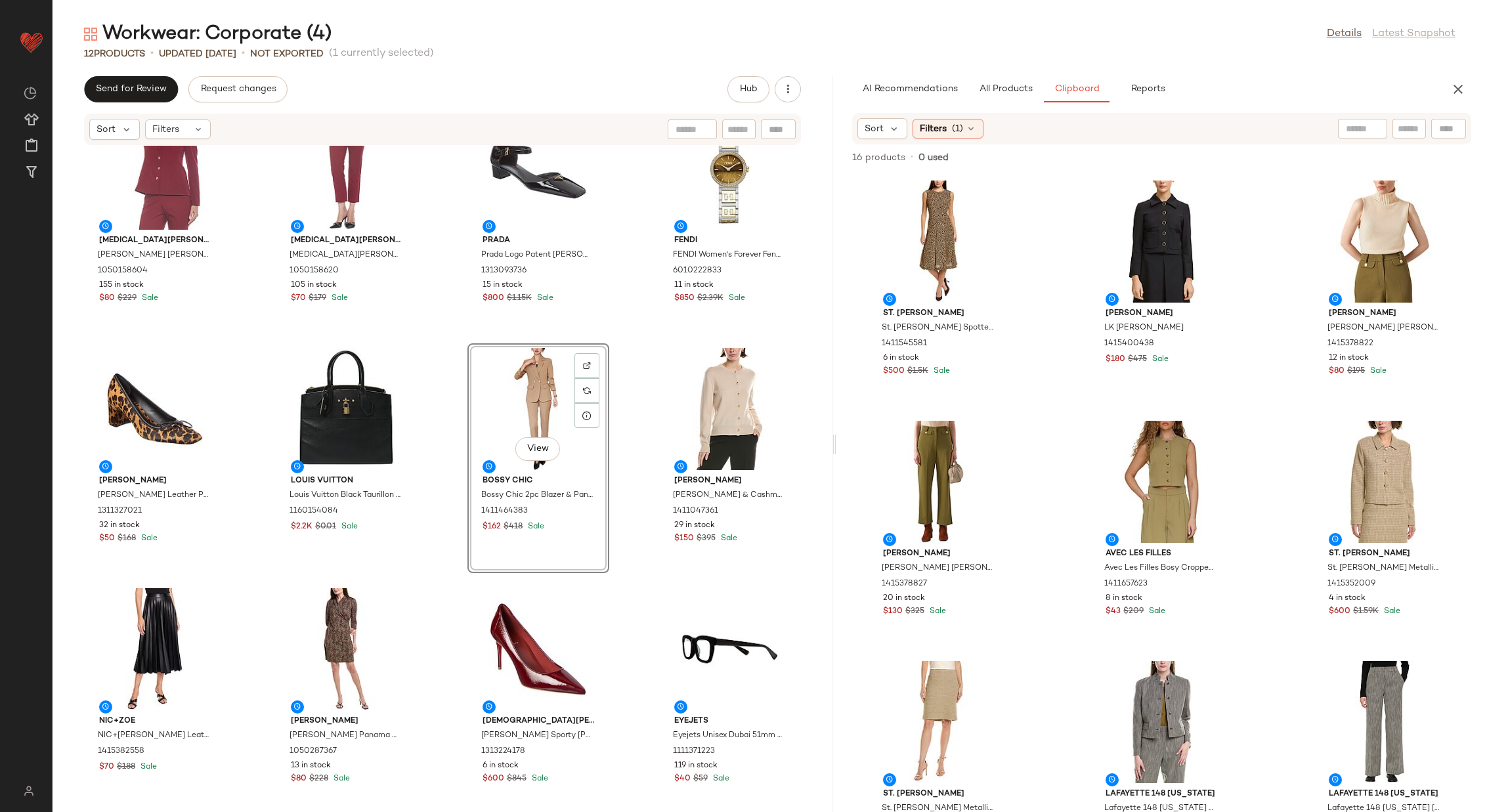
drag, startPoint x: 503, startPoint y: 379, endPoint x: 1048, endPoint y: 1, distance: 663.3
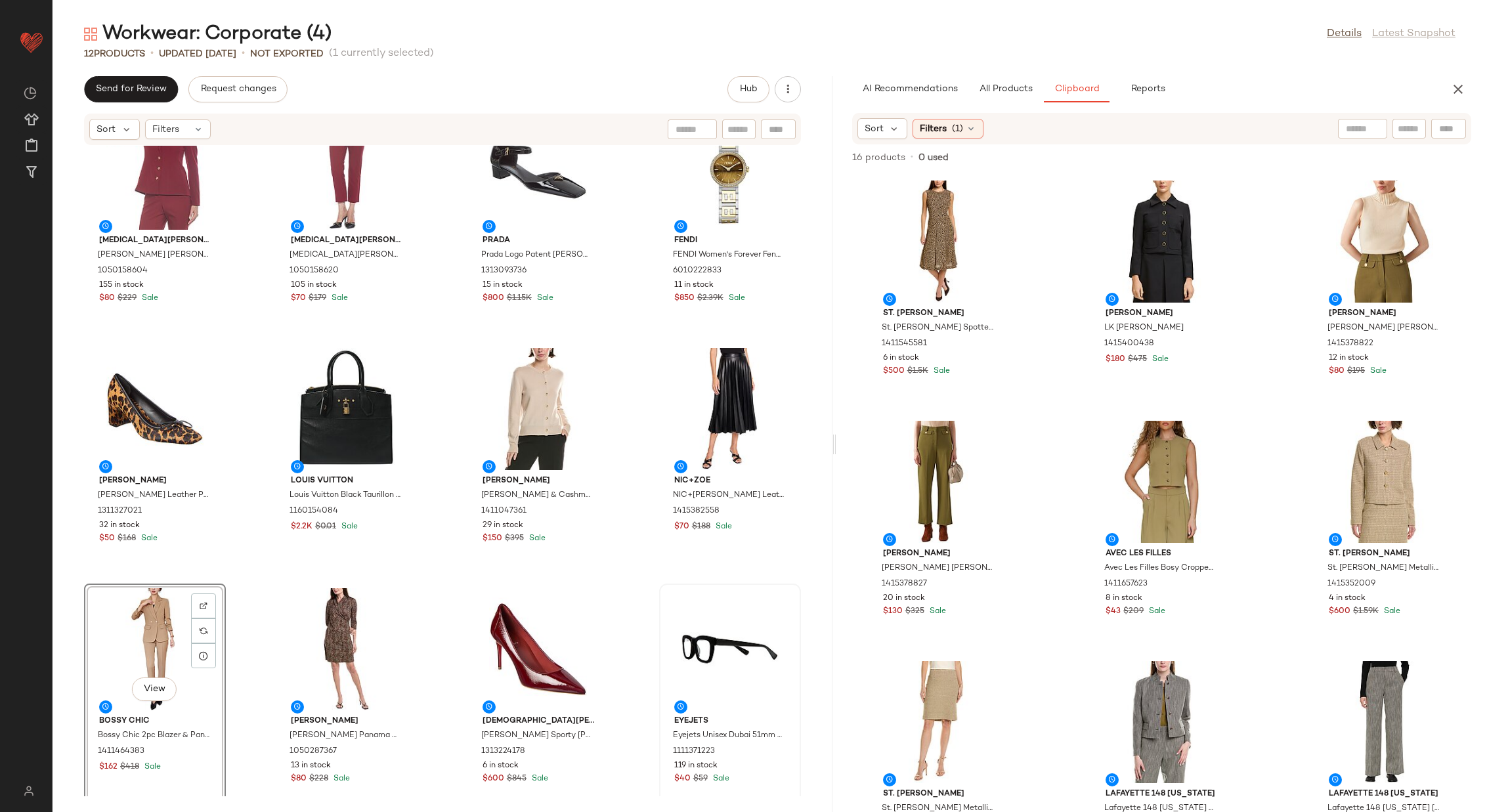
click at [690, 634] on div at bounding box center [731, 649] width 133 height 122
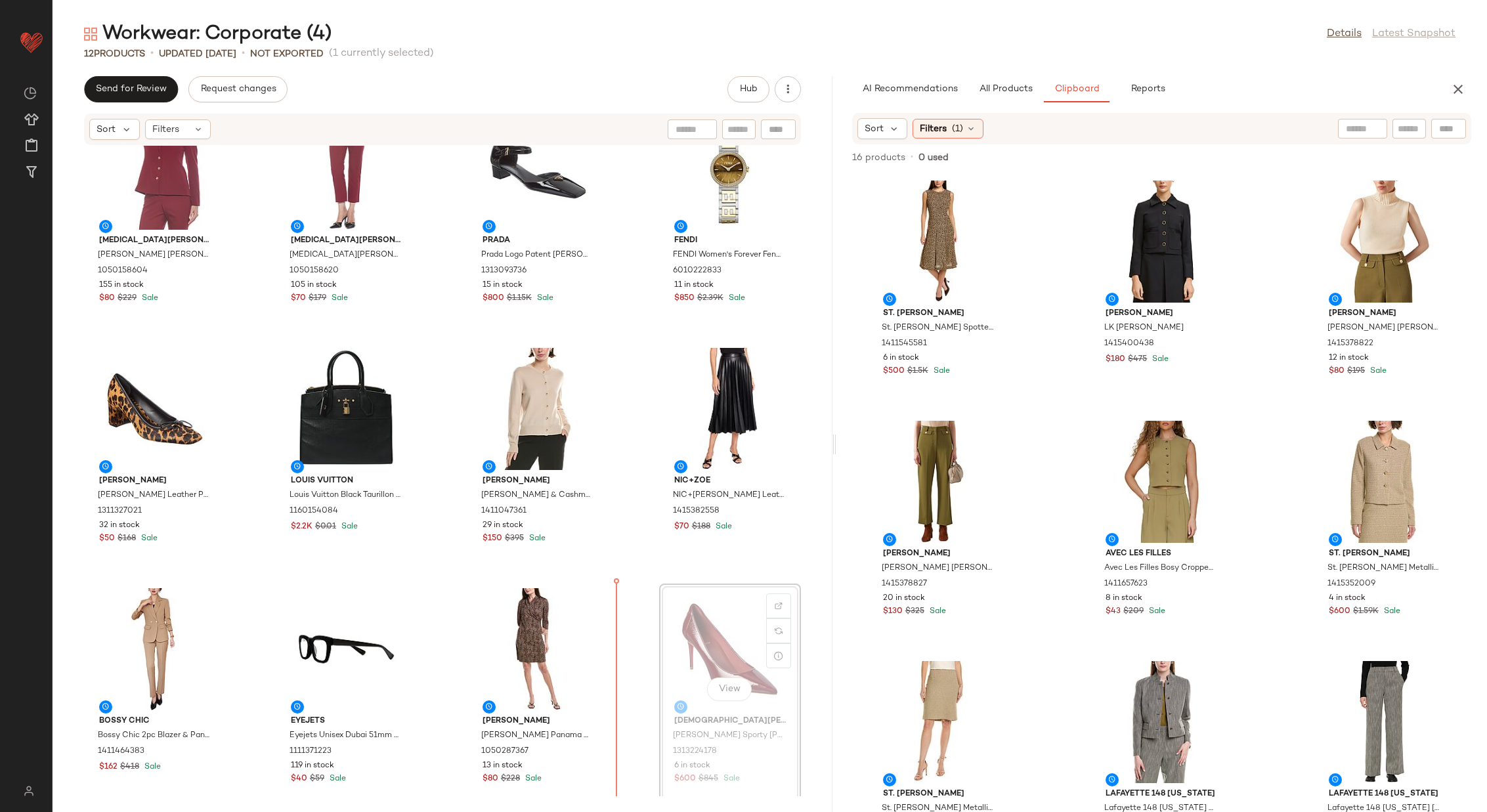
click at [641, 554] on div "Alexia Admor Alexia Admor Gwen Blazer 1050158604 155 in stock $80 $229 Sale Ale…" at bounding box center [443, 471] width 780 height 651
click at [629, 383] on div "Alexia Admor Alexia Admor Gwen Blazer 1050158604 155 in stock $80 $229 Sale Ale…" at bounding box center [443, 471] width 780 height 651
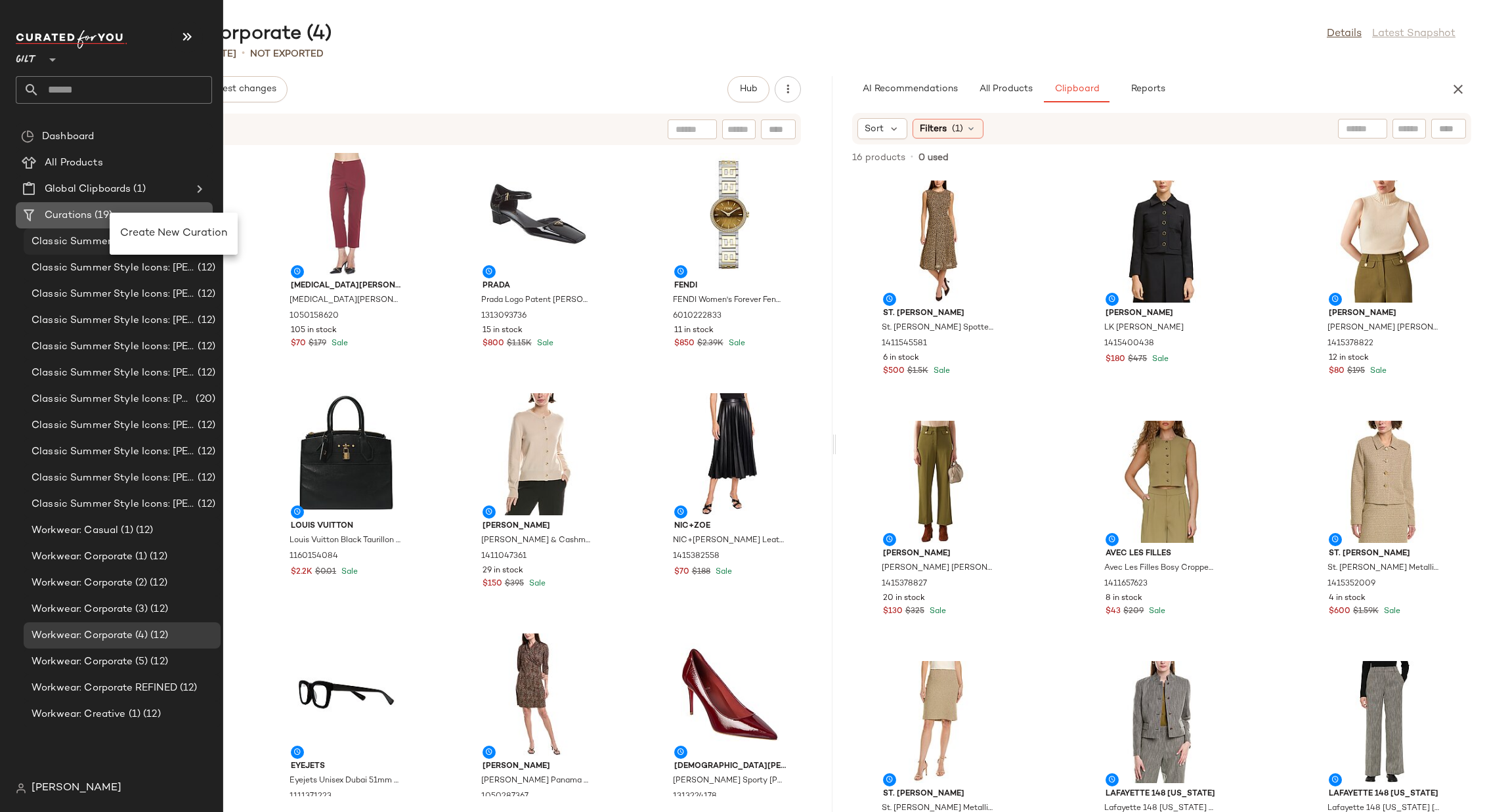
click at [137, 237] on span "Classic Summer Style Icons: [PERSON_NAME] (1)" at bounding box center [114, 241] width 164 height 15
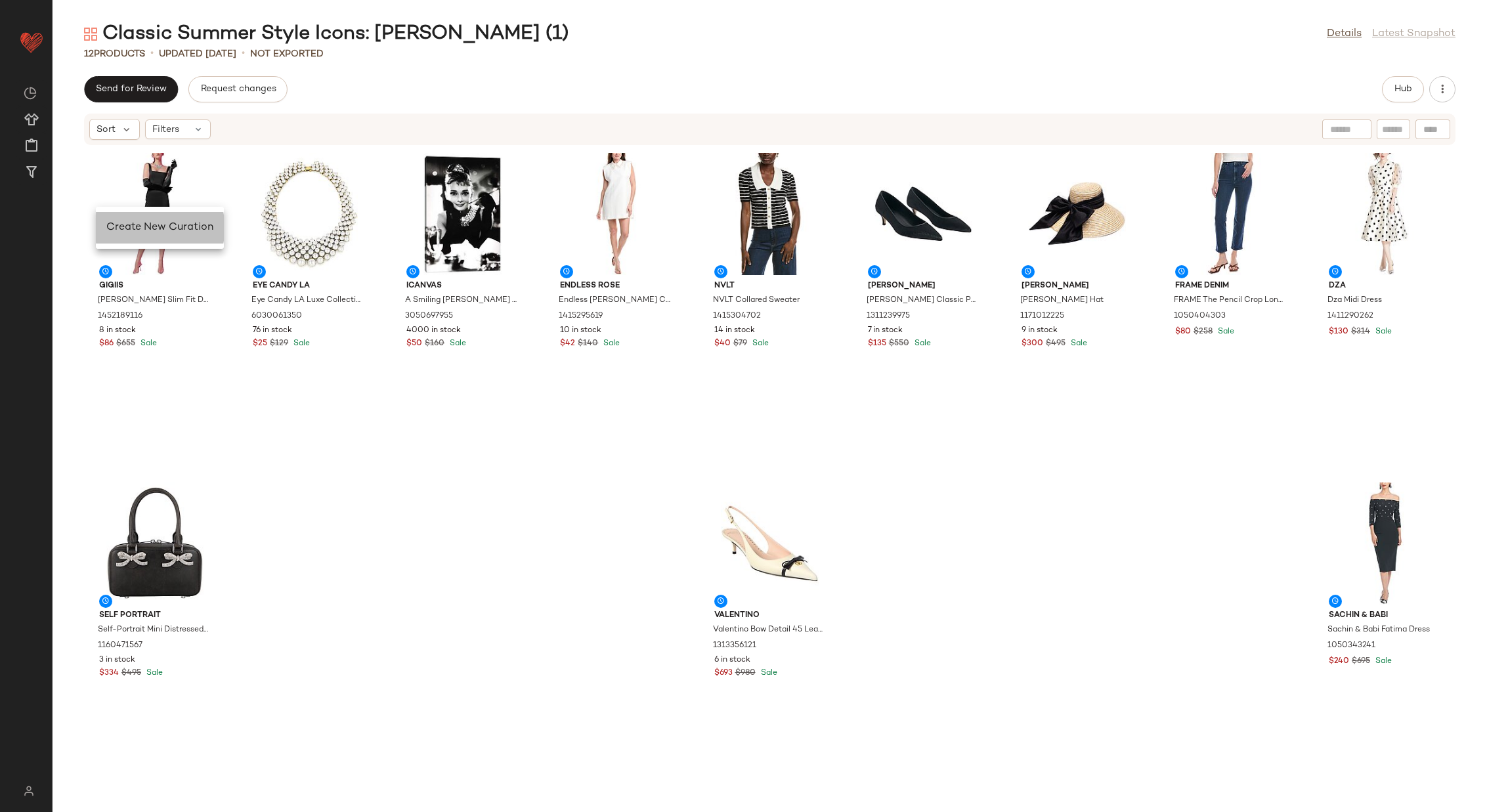
click at [128, 224] on span "Create New Curation" at bounding box center [160, 228] width 107 height 11
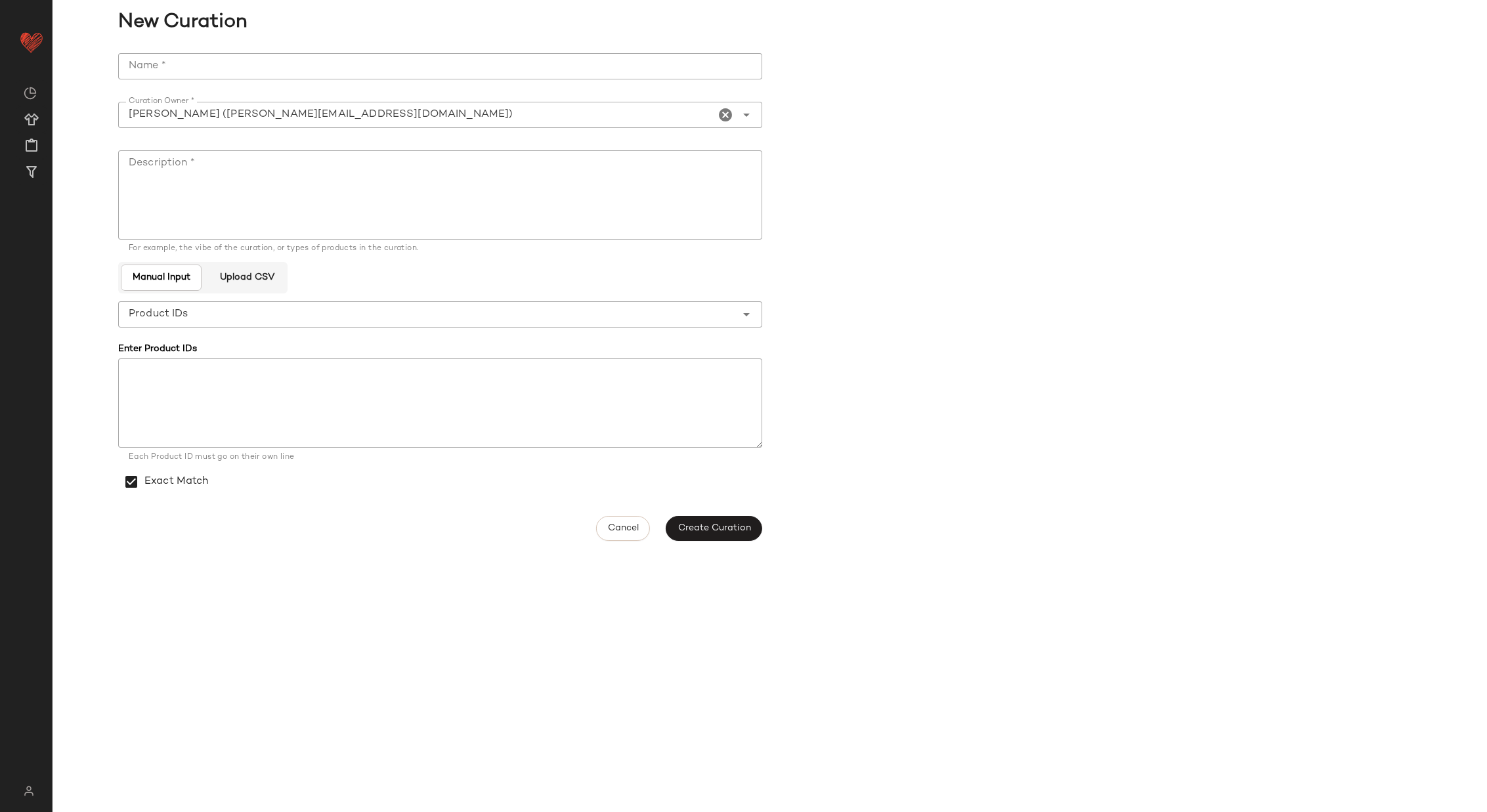
click at [494, 66] on input "Name *" at bounding box center [440, 66] width 645 height 26
type input "**********"
click at [370, 168] on textarea "Description *" at bounding box center [440, 194] width 645 height 89
paste textarea "**********"
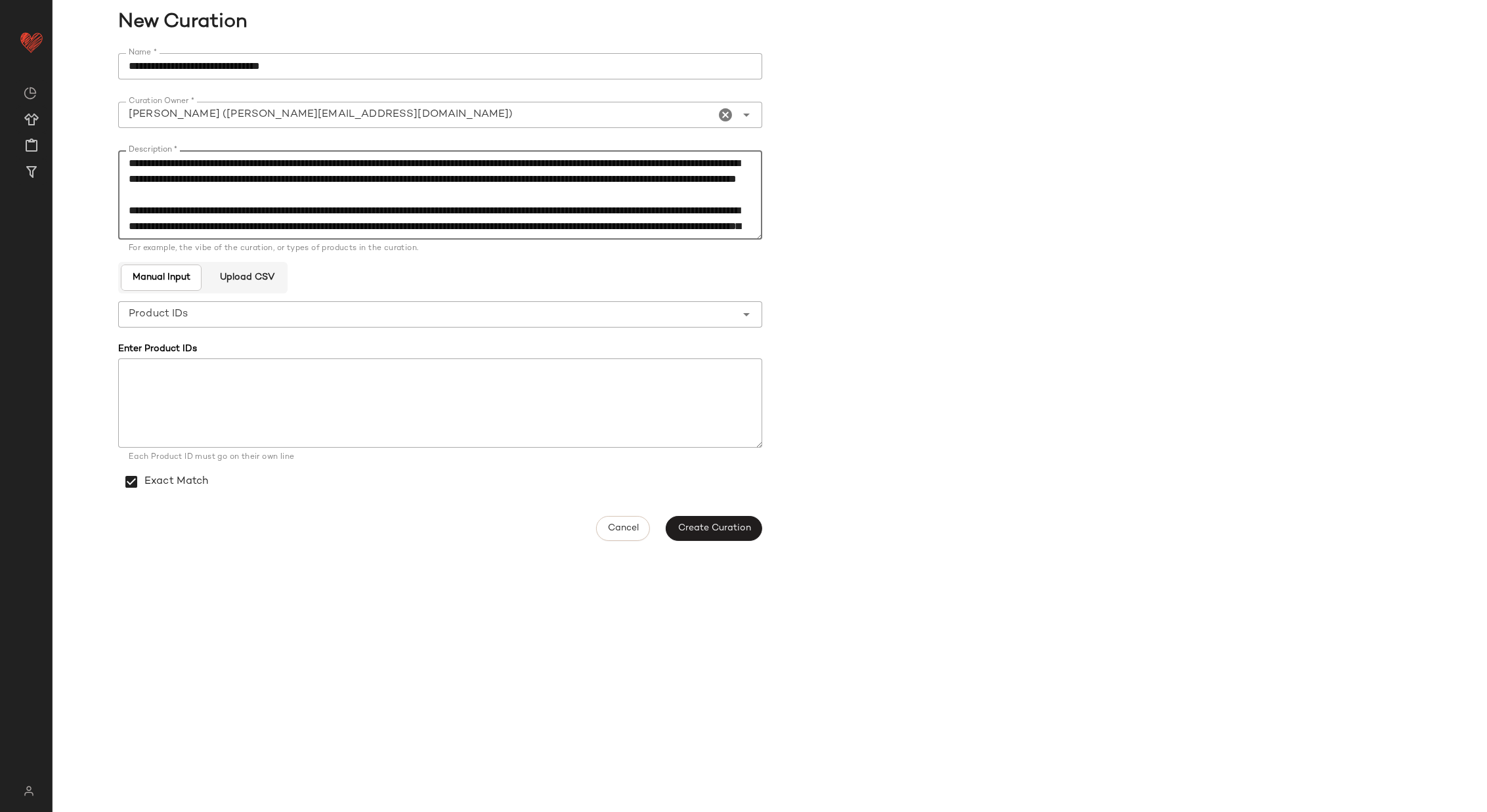
scroll to position [133, 0]
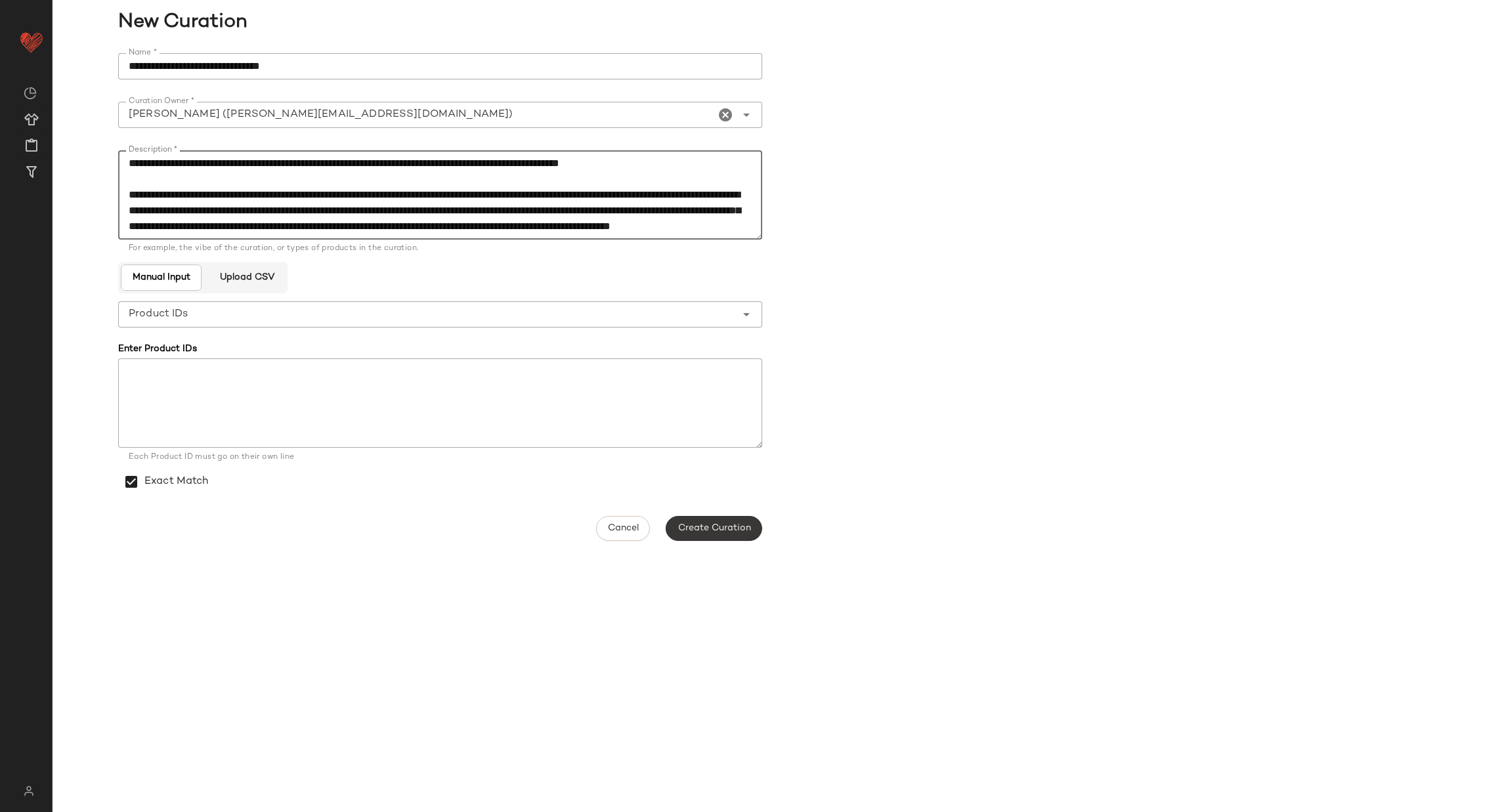
type textarea "**********"
click at [718, 532] on span "Create Curation" at bounding box center [714, 528] width 74 height 11
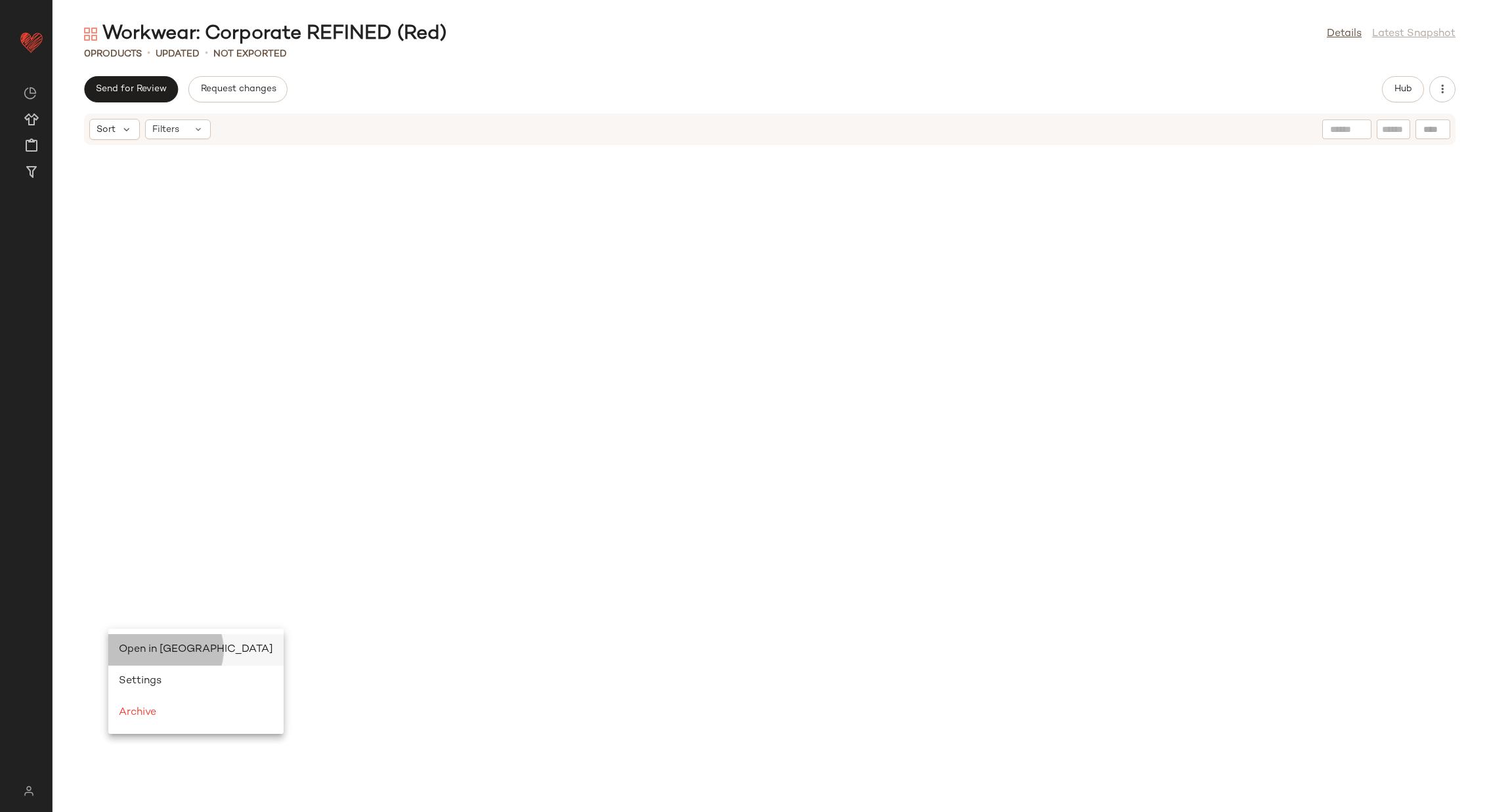
click at [152, 646] on span "Open in Split View" at bounding box center [196, 650] width 154 height 11
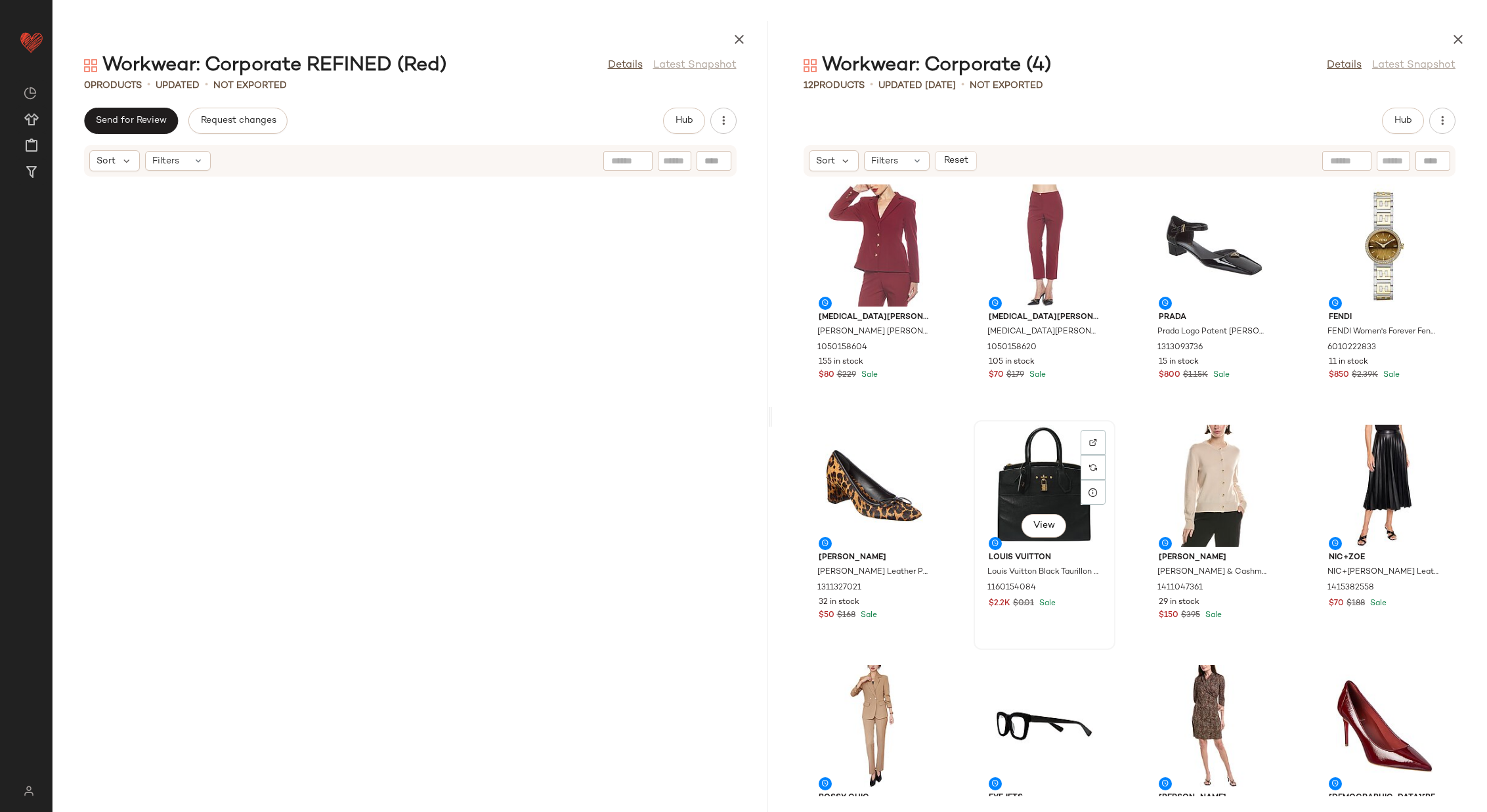
scroll to position [93, 0]
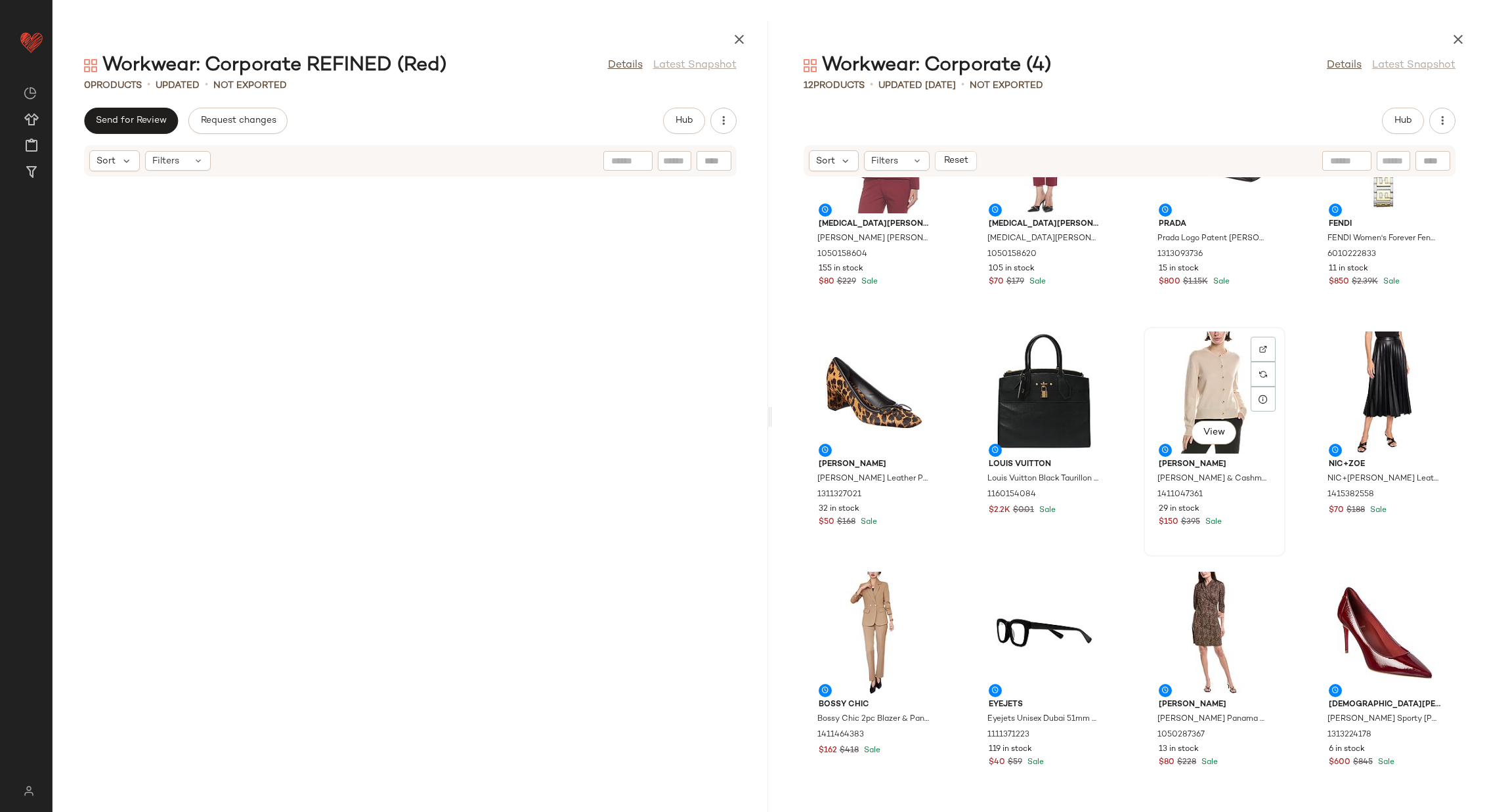
click at [1204, 381] on div "View" at bounding box center [1215, 392] width 133 height 122
click at [1360, 378] on div "View" at bounding box center [1385, 392] width 133 height 122
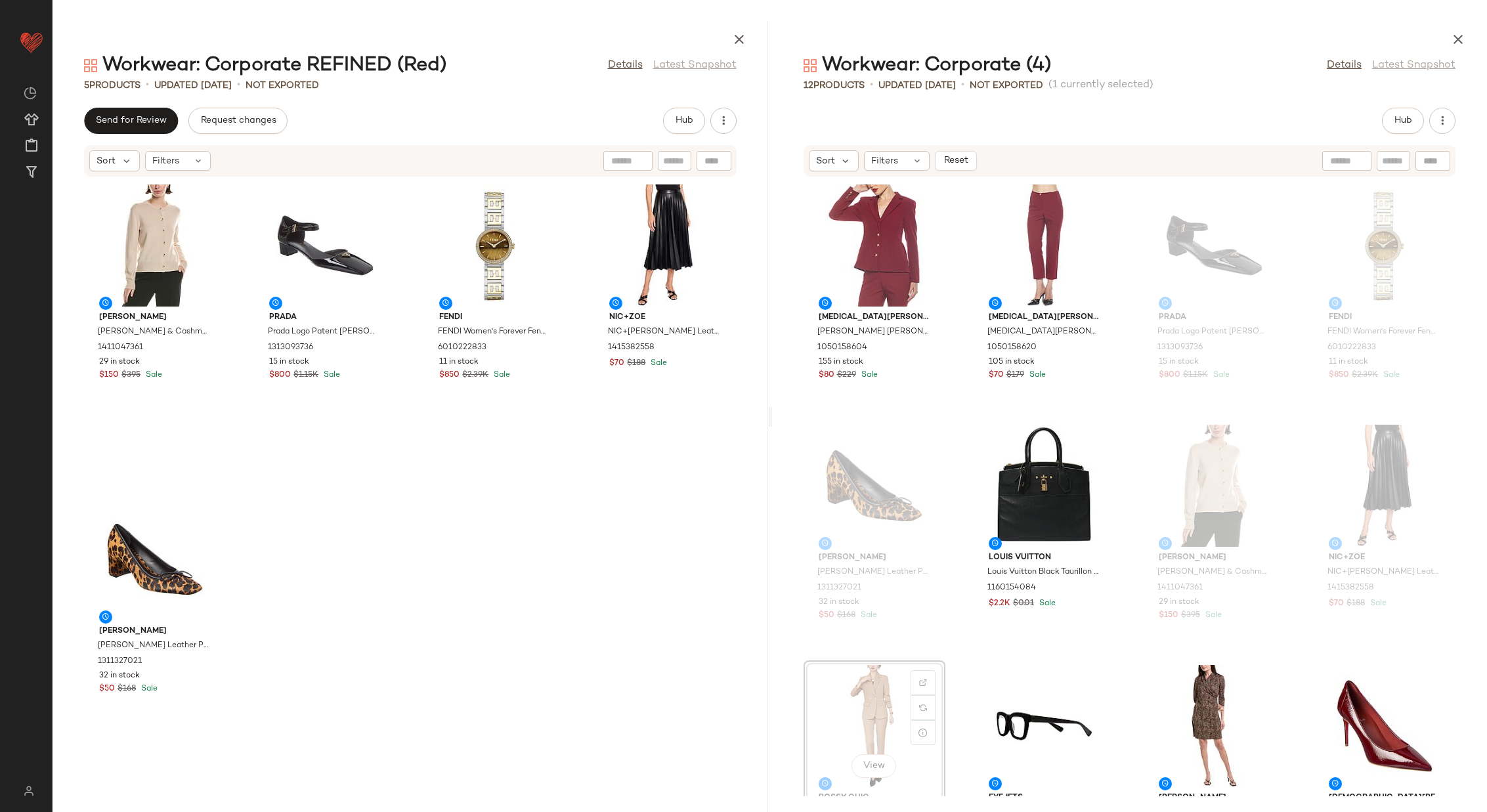
scroll to position [2, 0]
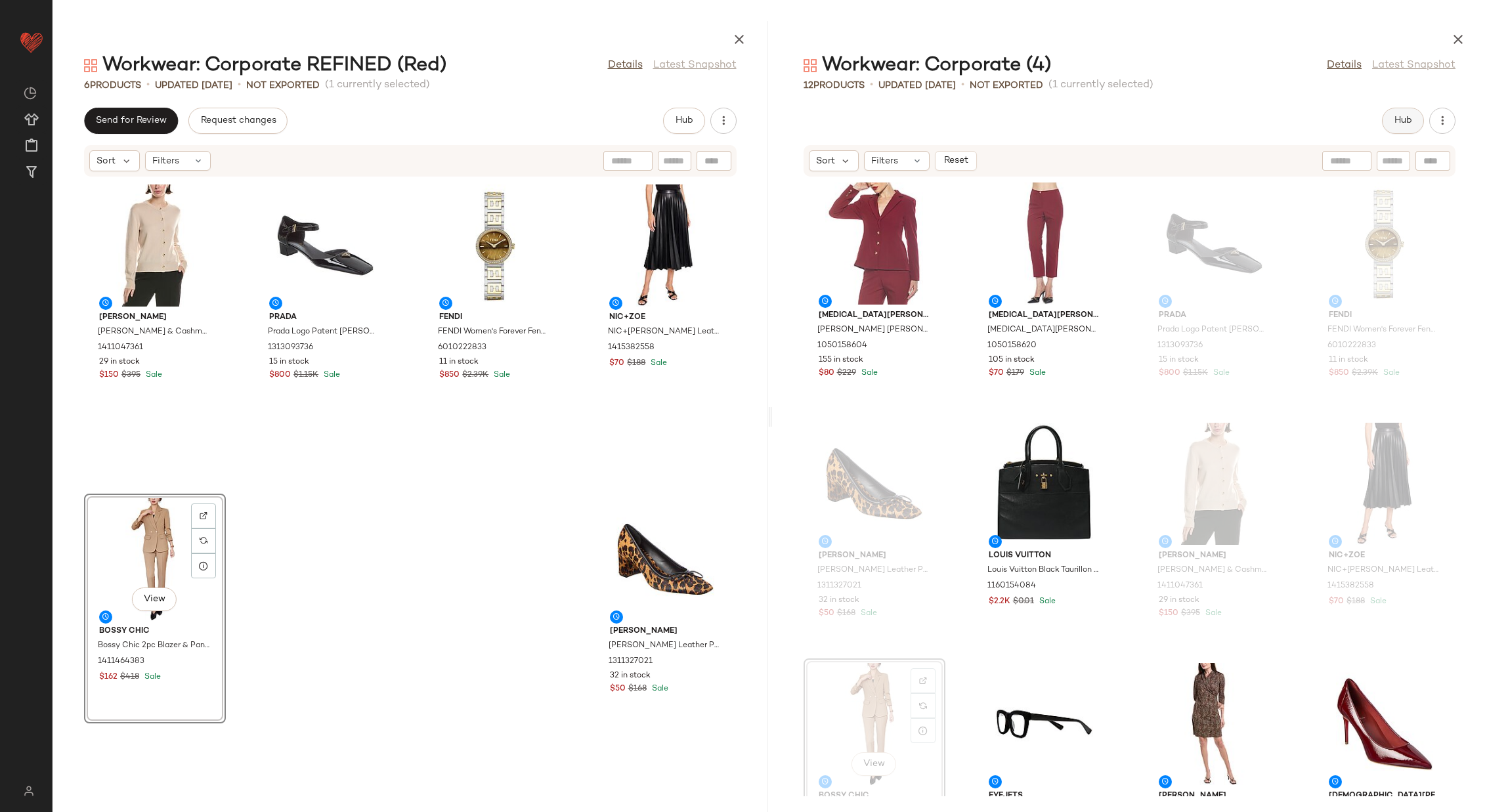
click at [1401, 113] on button "Hub" at bounding box center [1403, 121] width 42 height 26
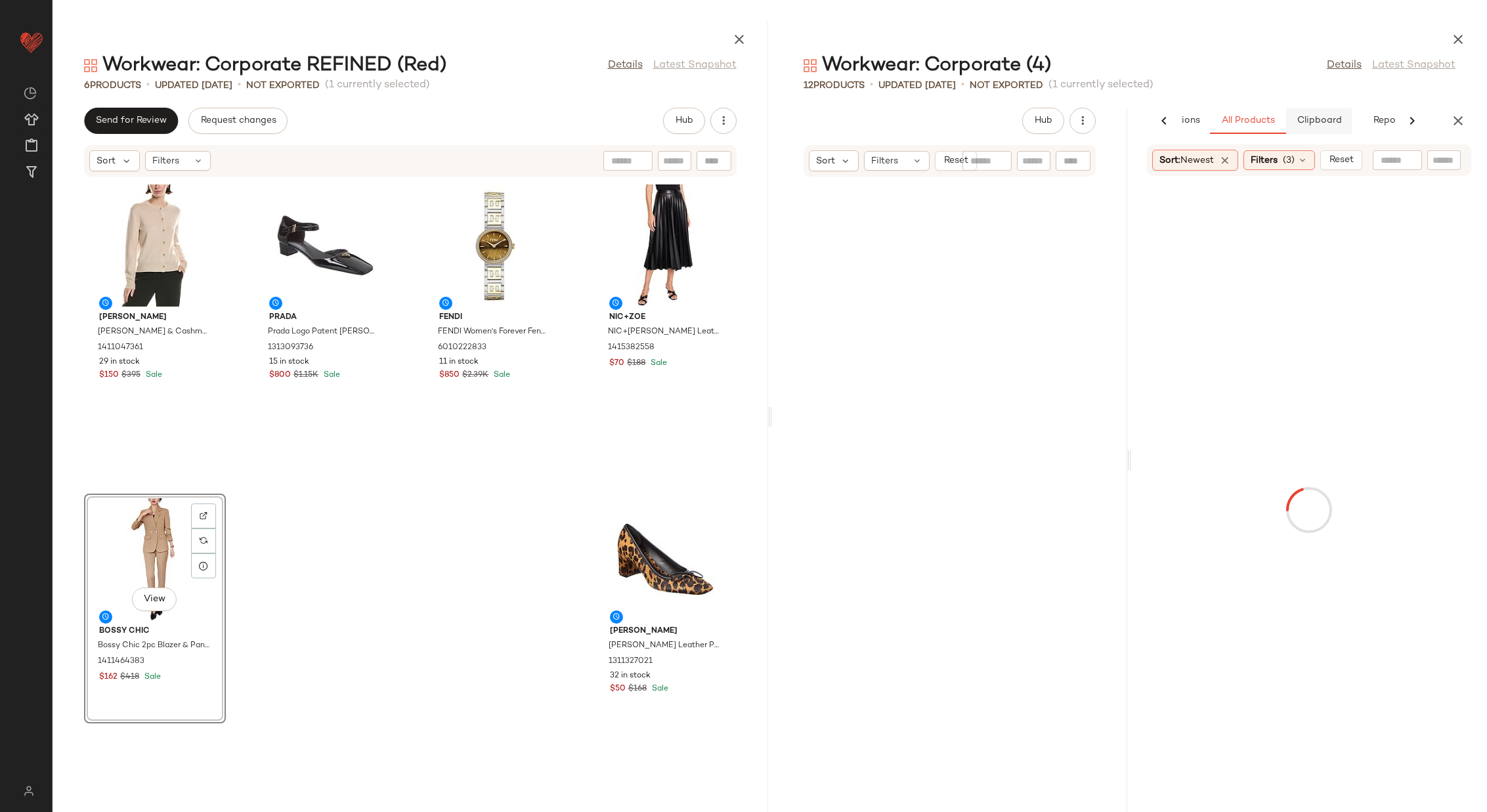
scroll to position [1682, 0]
click at [1329, 112] on button "Clipboard" at bounding box center [1319, 121] width 66 height 26
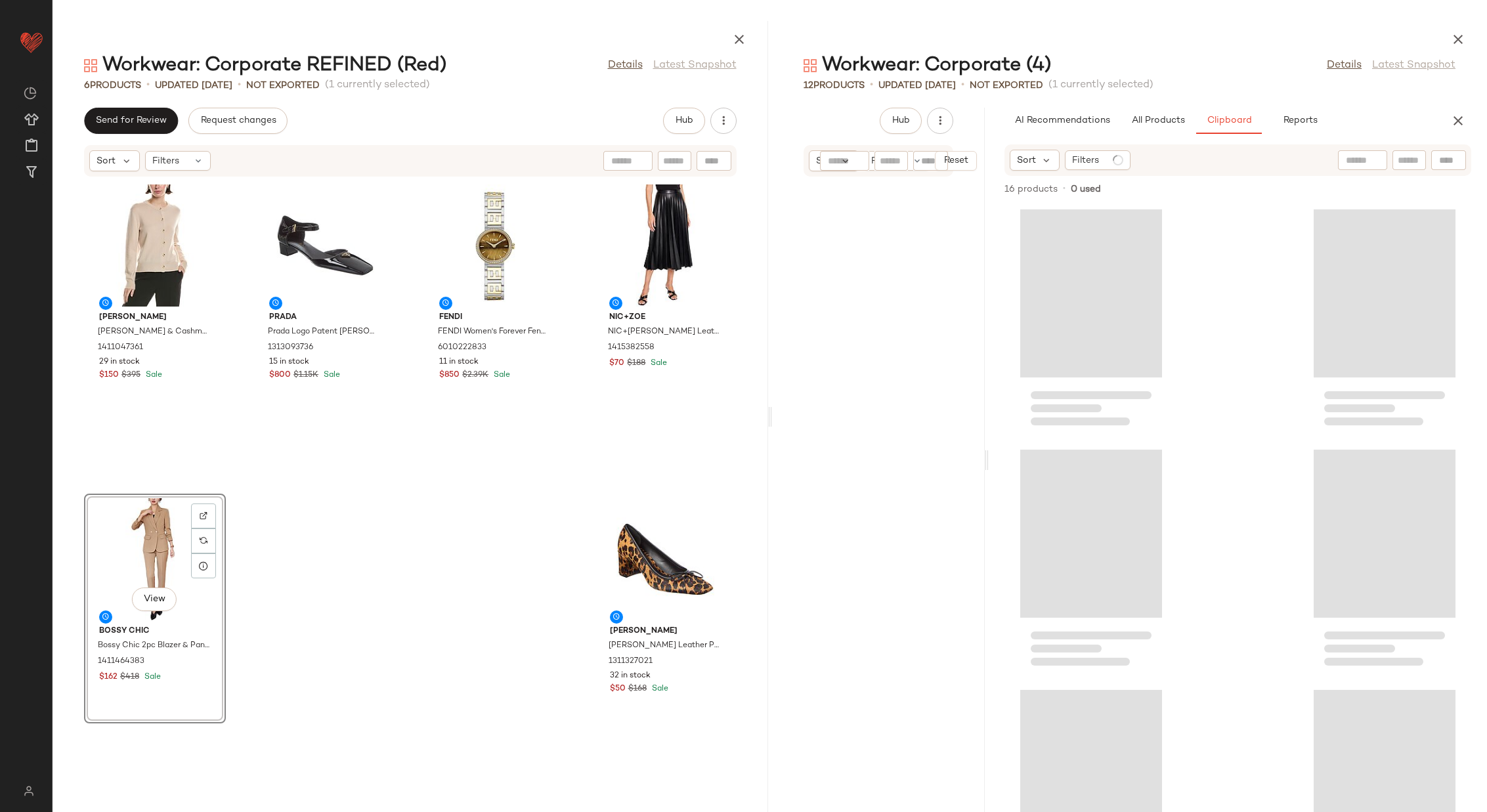
scroll to position [0, 0]
drag, startPoint x: 1096, startPoint y: 456, endPoint x: 986, endPoint y: 458, distance: 110.0
click at [986, 458] on div "Workwear: Corporate (4) Details Latest Snapshot 12 Products • updated Aug 14th …" at bounding box center [1129, 417] width 716 height 791
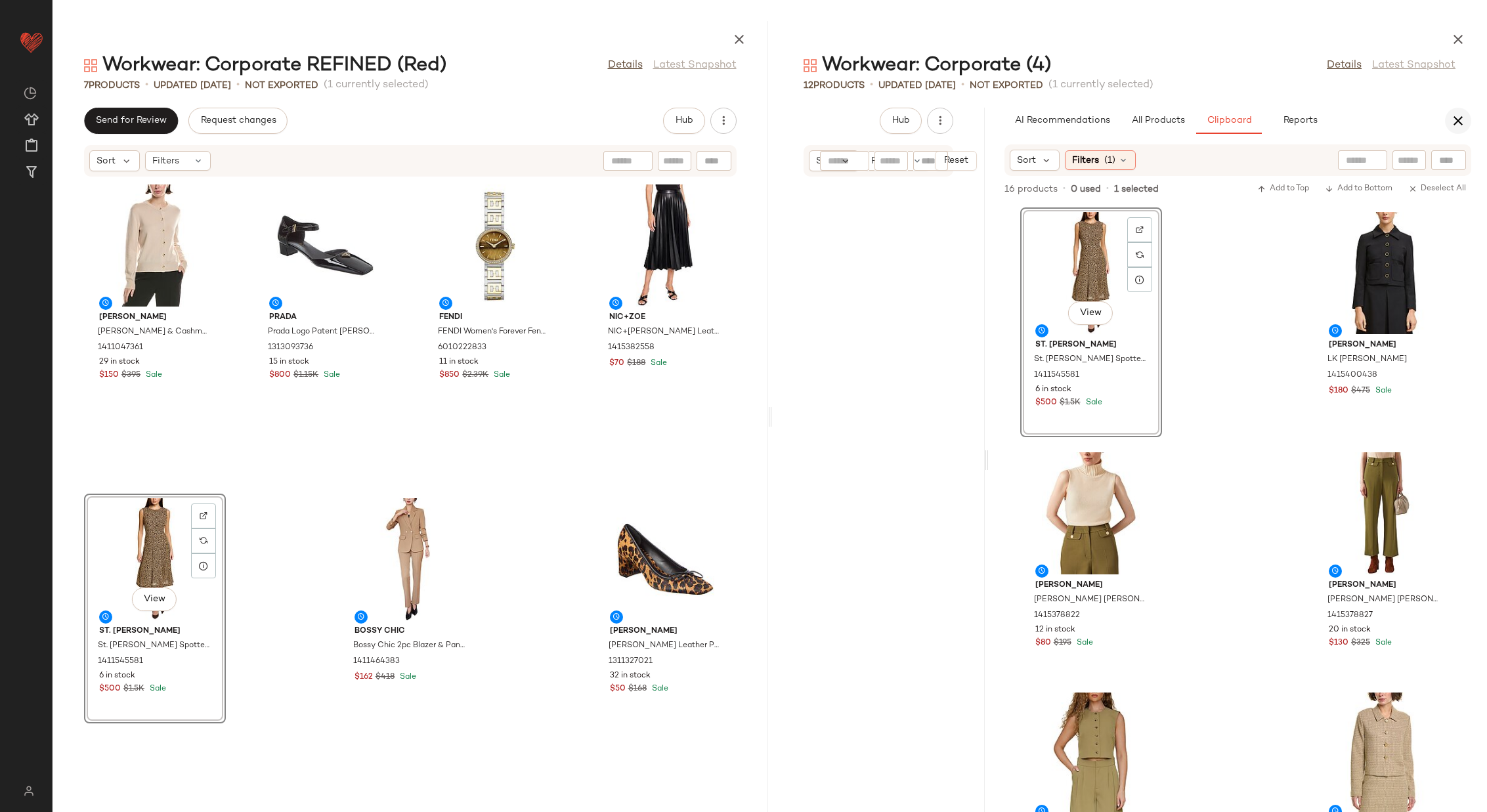
click at [1463, 130] on button "button" at bounding box center [1459, 121] width 26 height 26
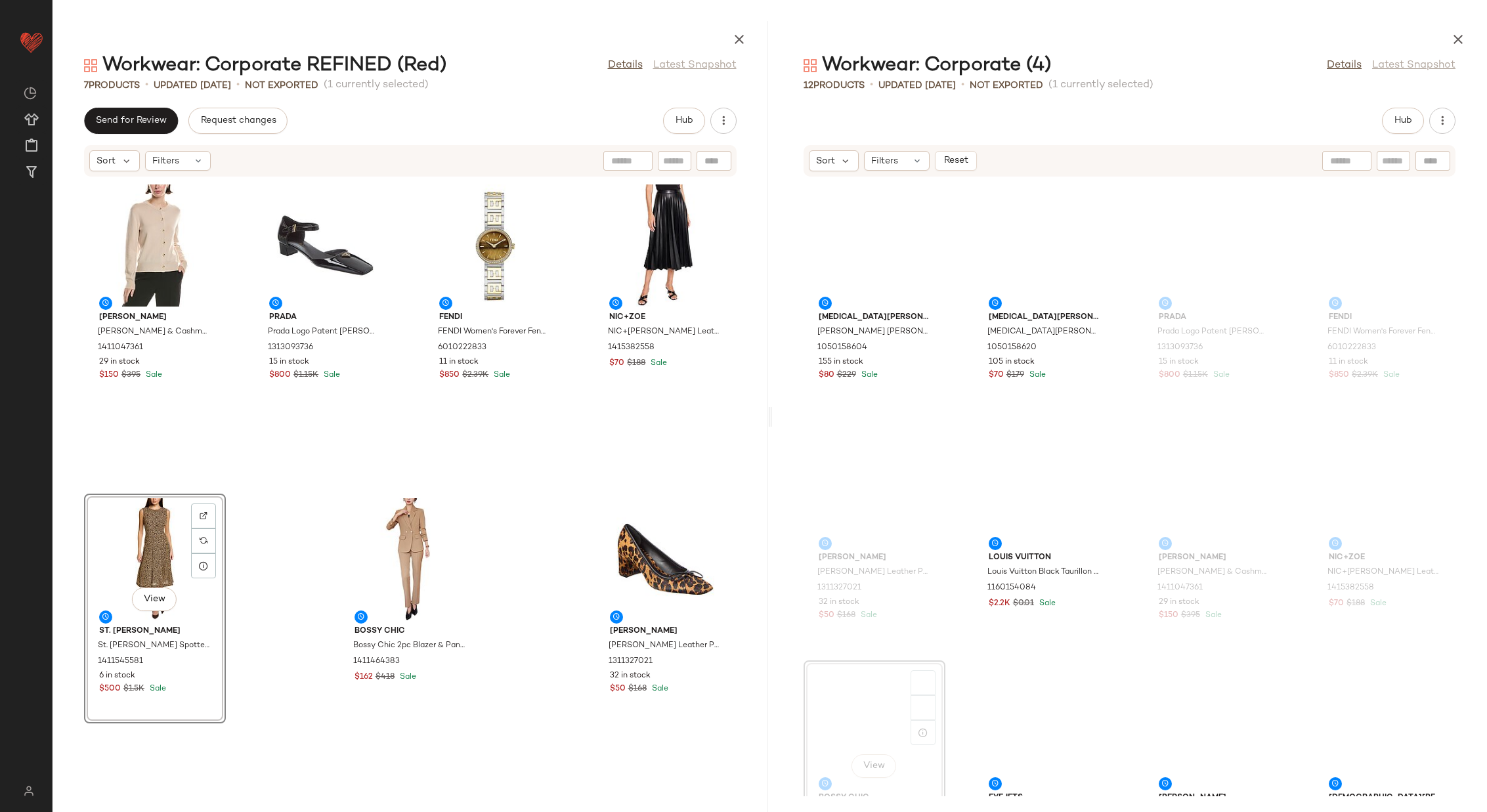
scroll to position [93, 0]
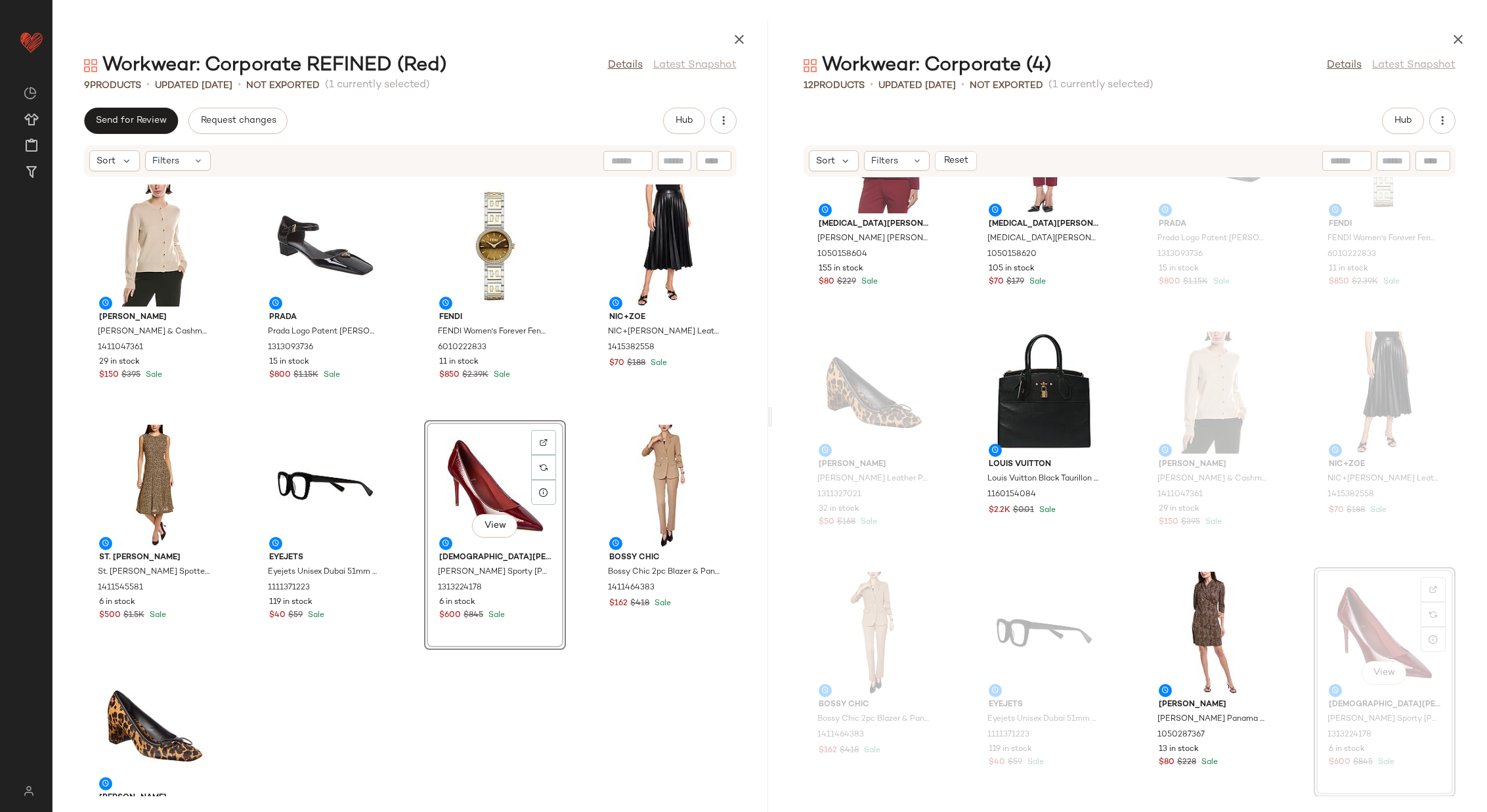
click at [575, 417] on div "Vince Vince Wool & Cashmere-Blend Cardigan 1411047361 29 in stock $150 $395 Sal…" at bounding box center [410, 487] width 716 height 619
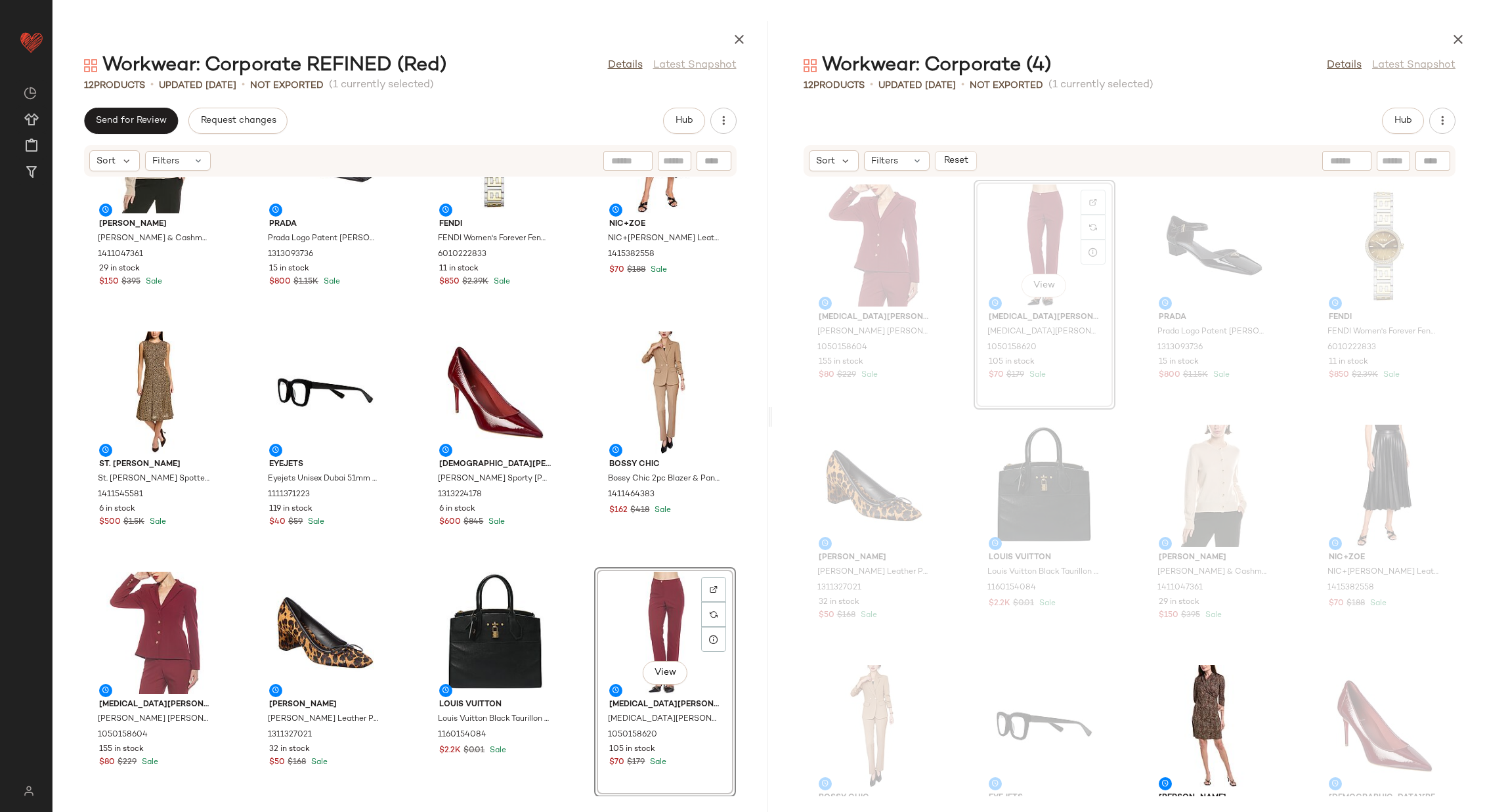
click at [567, 548] on div "Vince Vince Wool & Cashmere-Blend Cardigan 1411047361 29 in stock $150 $395 Sal…" at bounding box center [410, 487] width 716 height 619
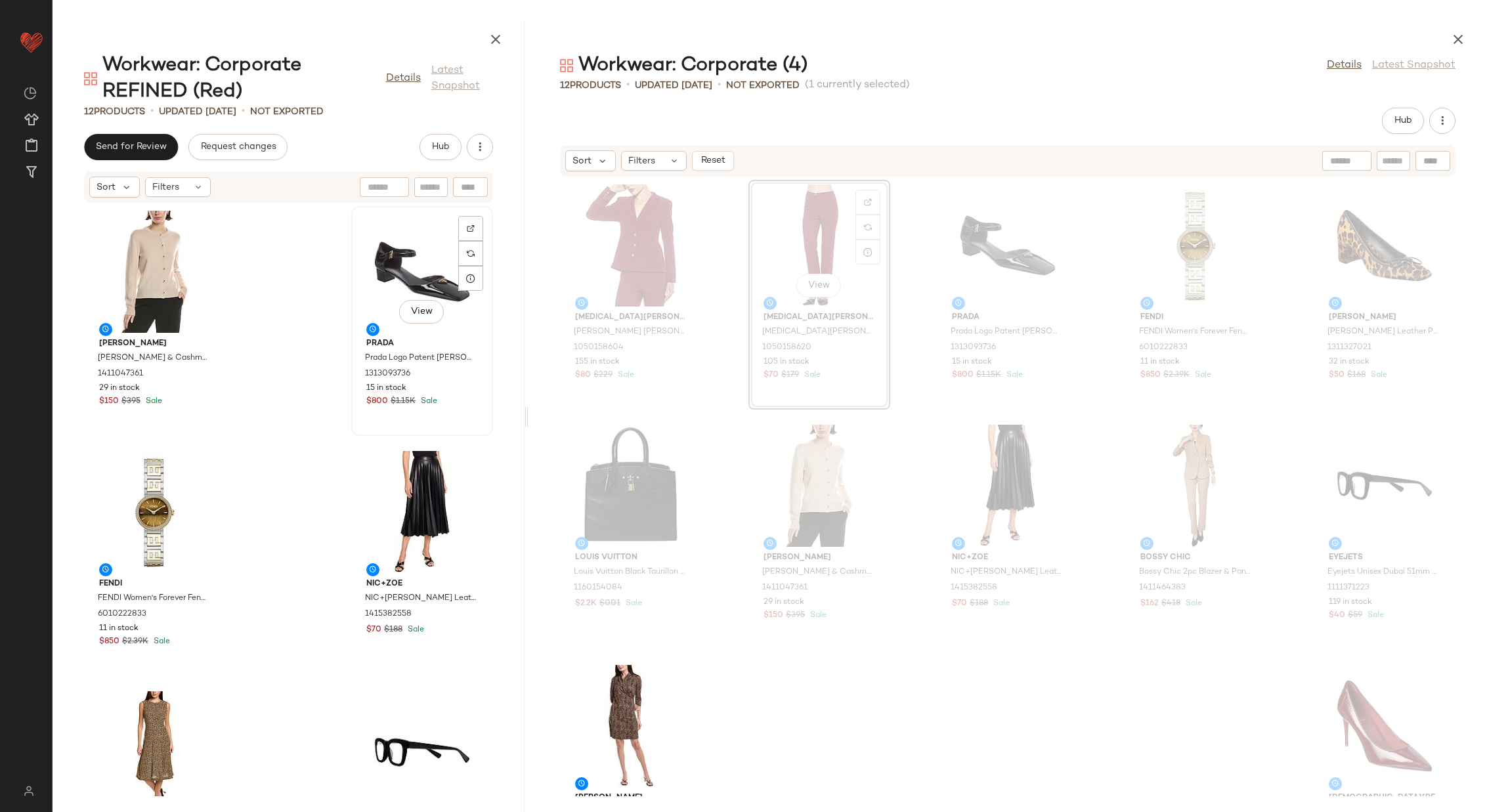
drag, startPoint x: 770, startPoint y: 409, endPoint x: 471, endPoint y: 399, distance: 299.2
click at [471, 399] on div "Workwear: Corporate REFINED (Red) Details Latest Snapshot 12 Products • updated…" at bounding box center [770, 417] width 1435 height 791
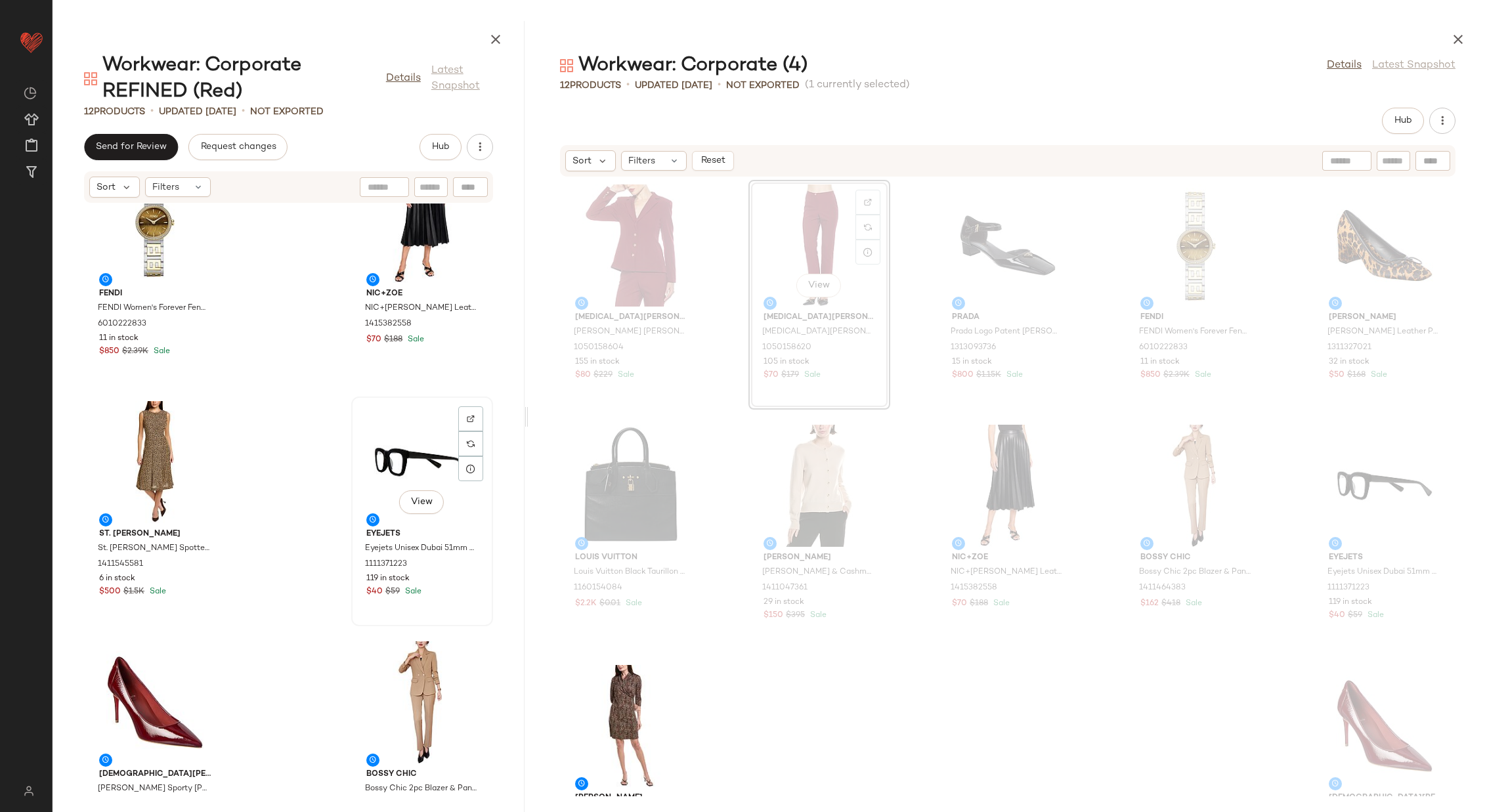
scroll to position [285, 0]
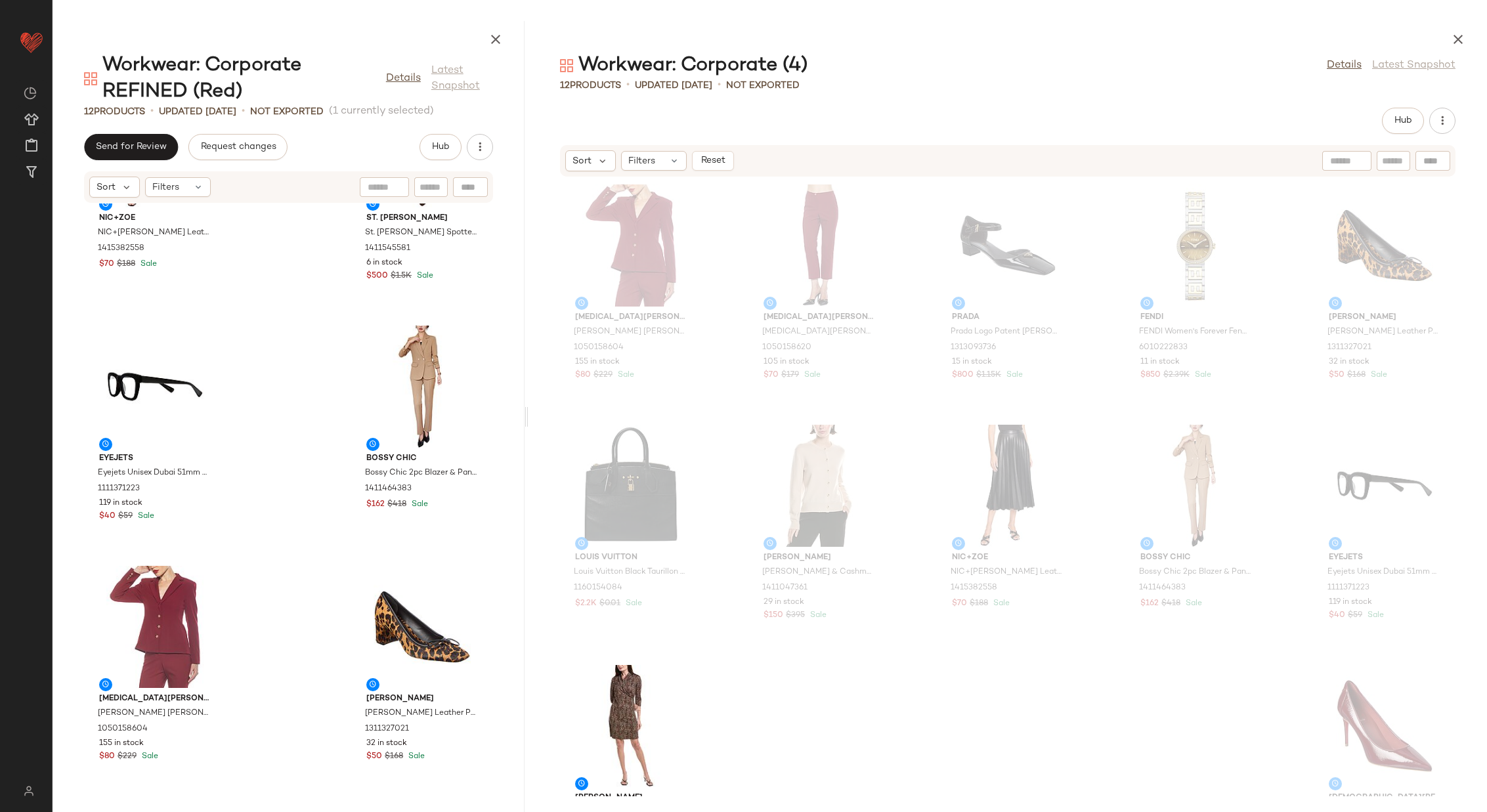
scroll to position [617, 0]
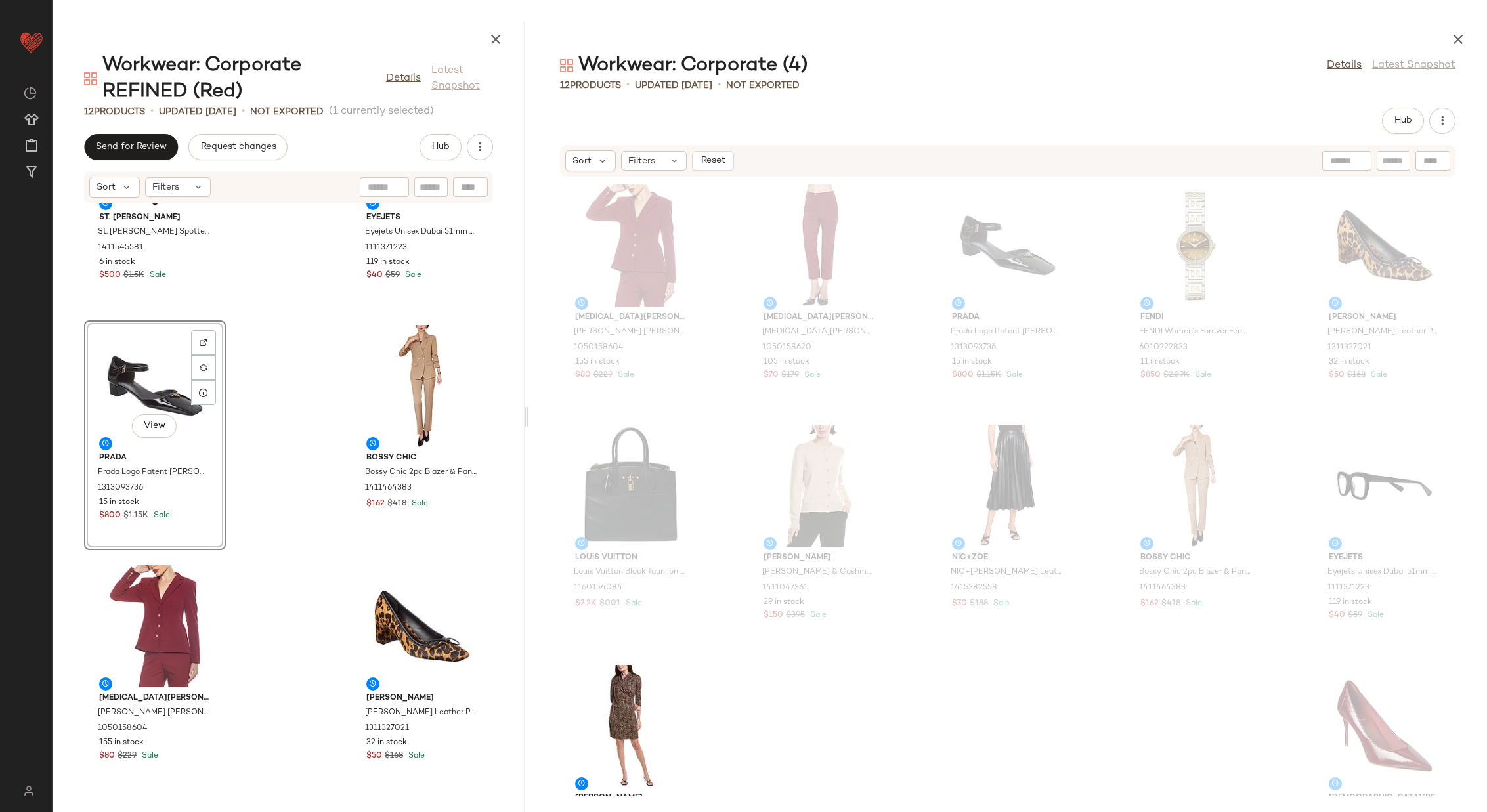
click at [318, 420] on div "St. John St. John Spotted Leopard Silk Dress 1411545581 6 in stock $500 $1.5K S…" at bounding box center [289, 499] width 472 height 592
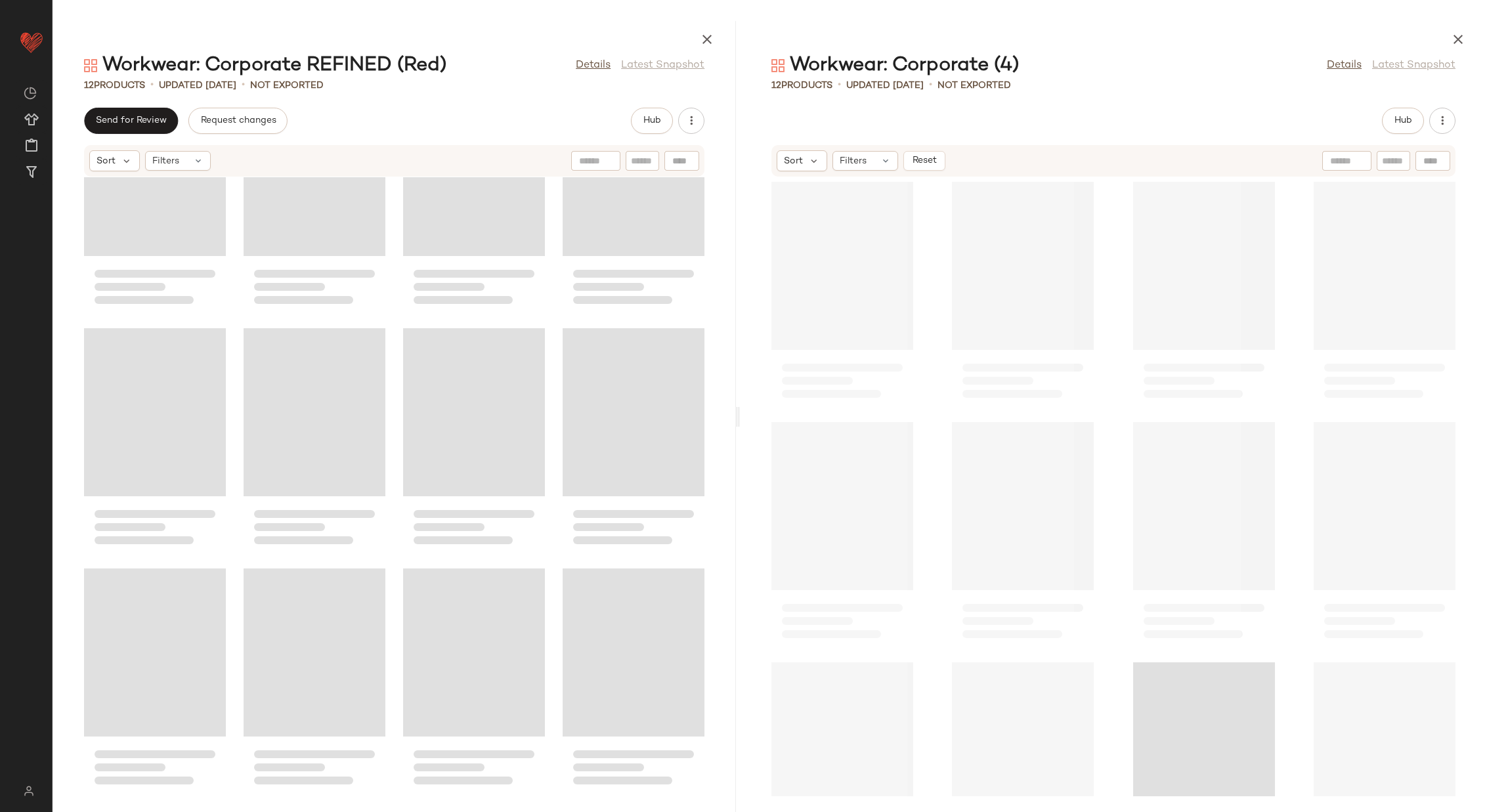
scroll to position [93, 0]
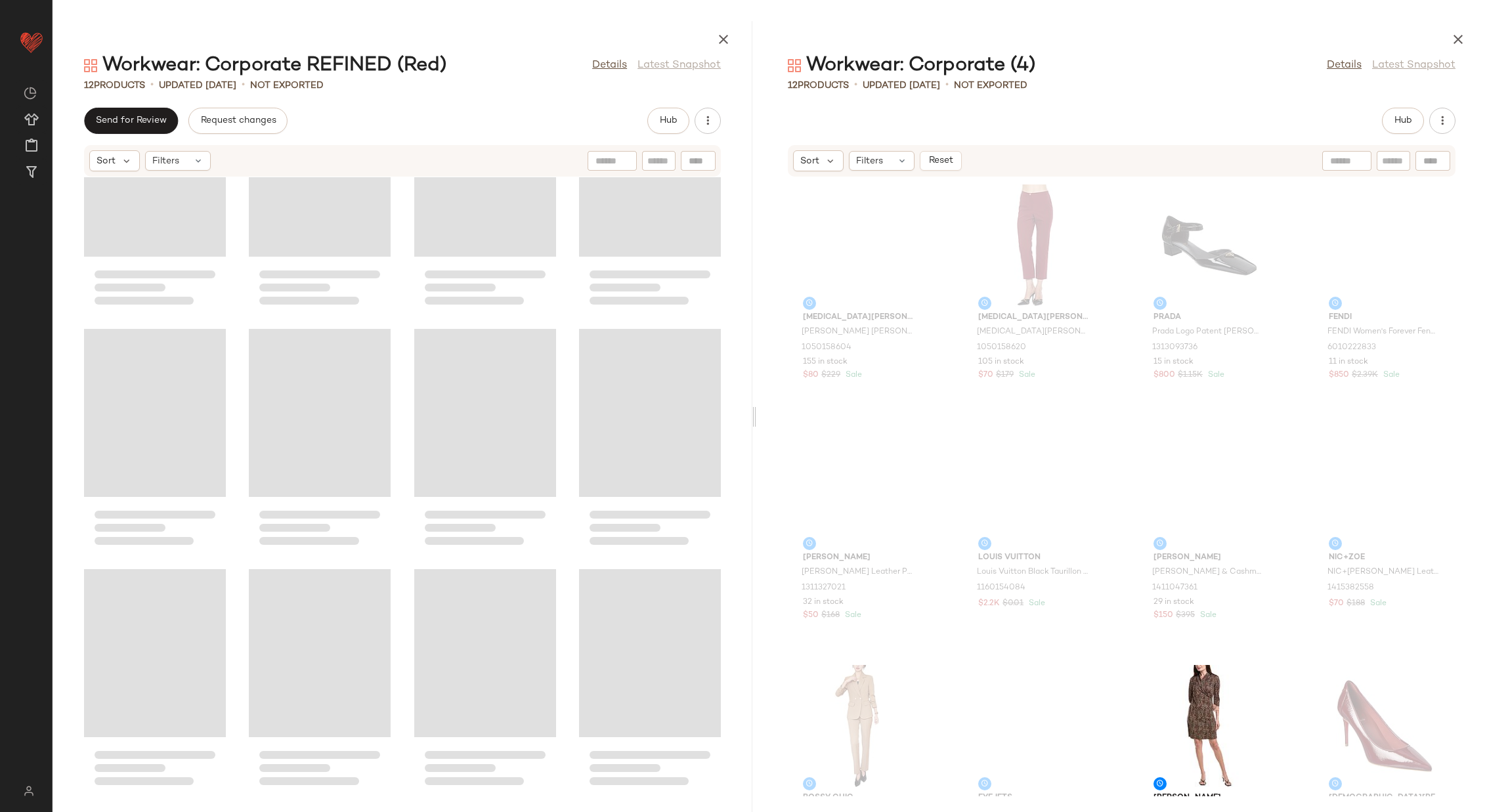
drag, startPoint x: 526, startPoint y: 412, endPoint x: 750, endPoint y: 428, distance: 224.6
click at [754, 428] on div "Workwear: Corporate REFINED (Red) Details Latest Snapshot 12 Products • updated…" at bounding box center [770, 417] width 1435 height 791
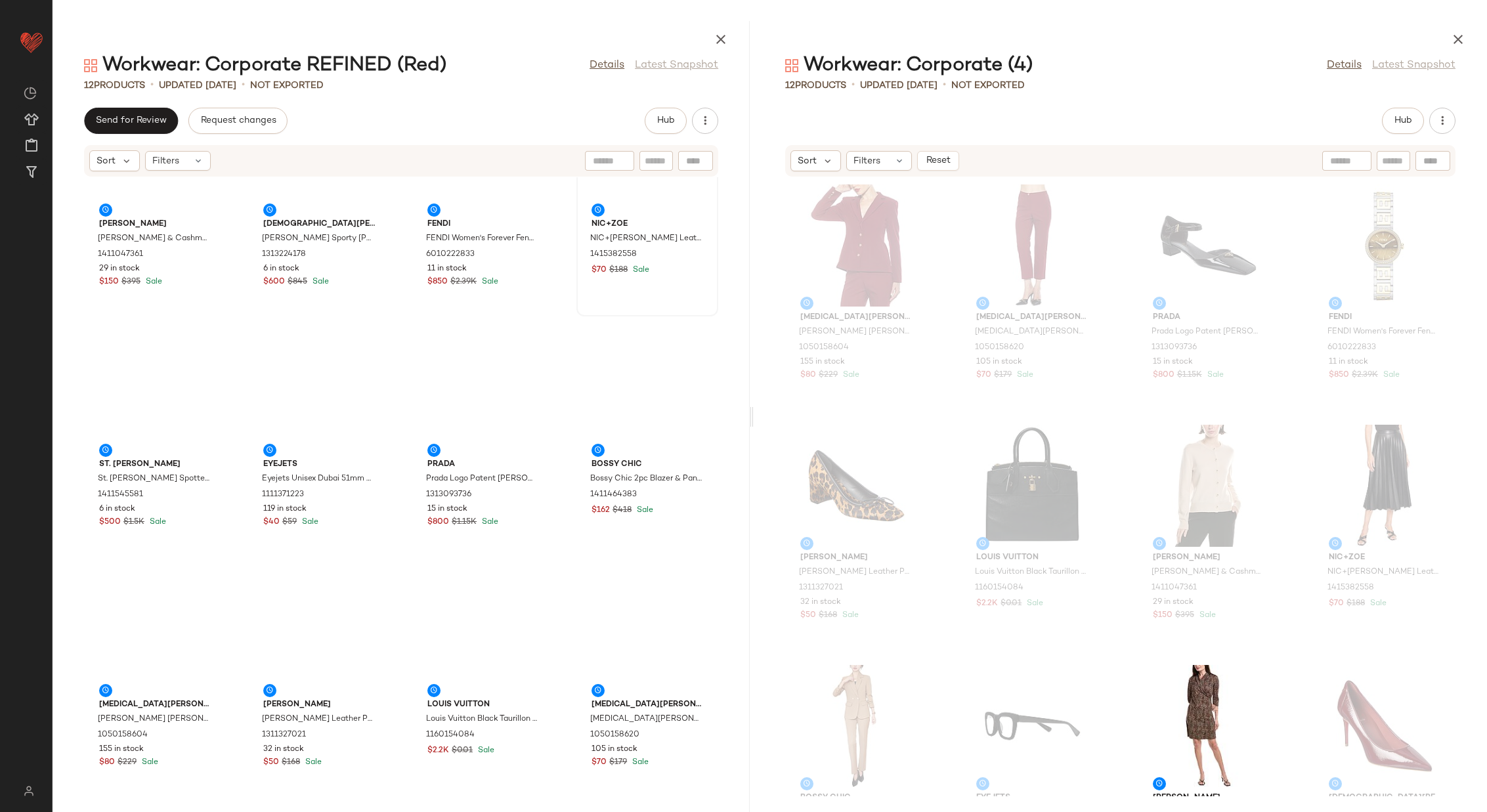
scroll to position [0, 0]
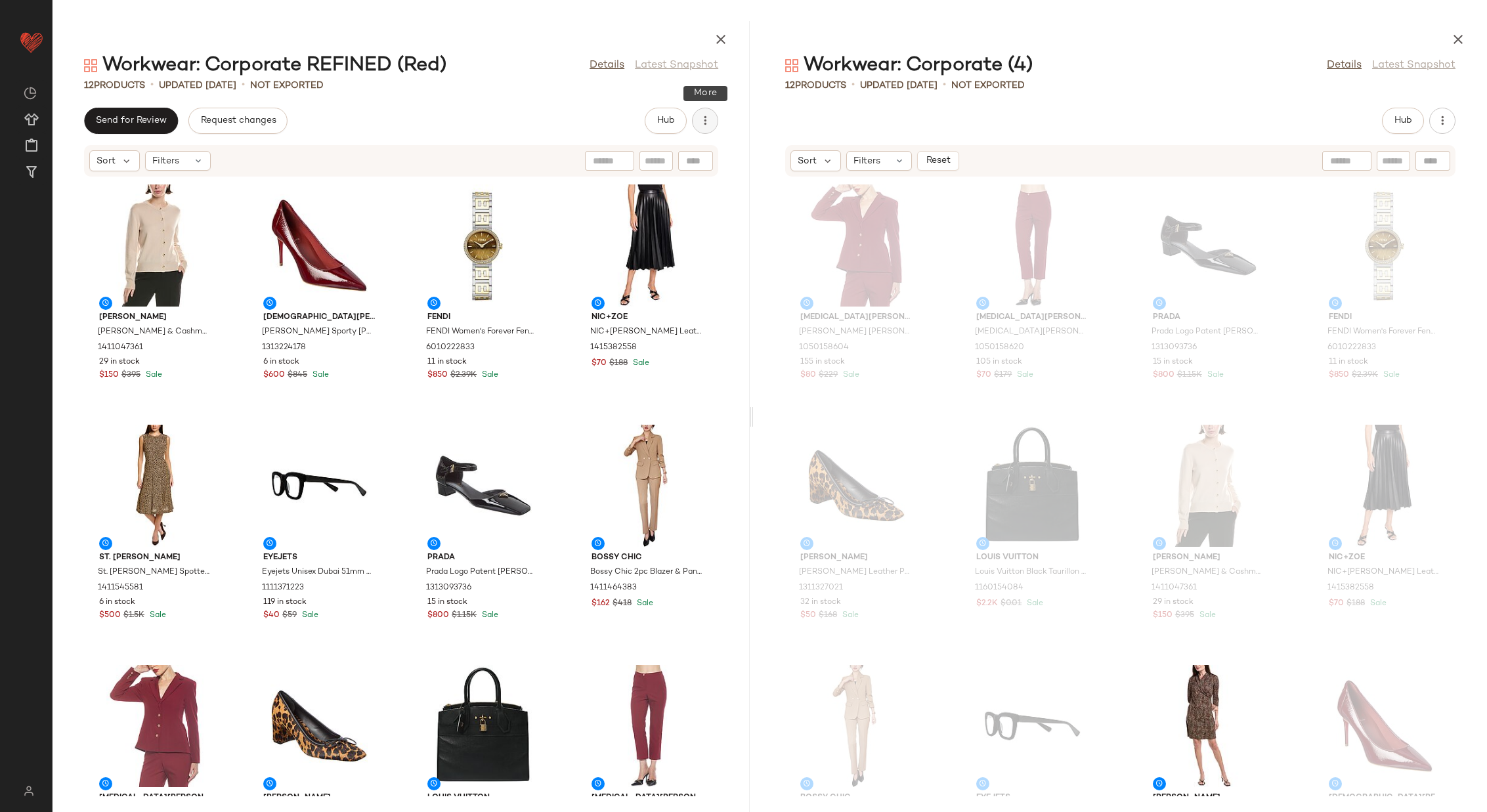
click at [709, 115] on icon "button" at bounding box center [705, 121] width 13 height 13
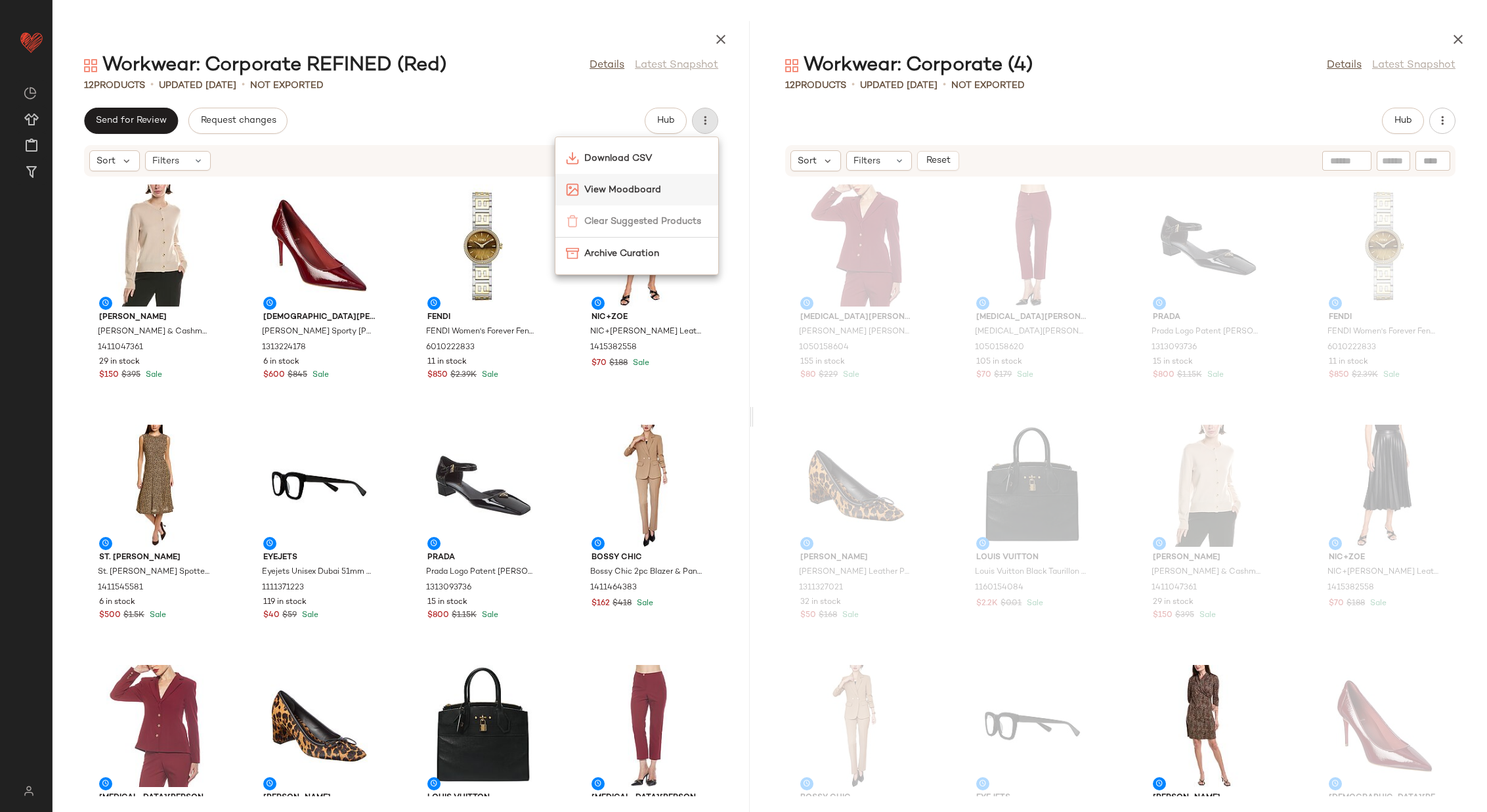
click at [666, 185] on span "View Moodboard" at bounding box center [646, 190] width 123 height 14
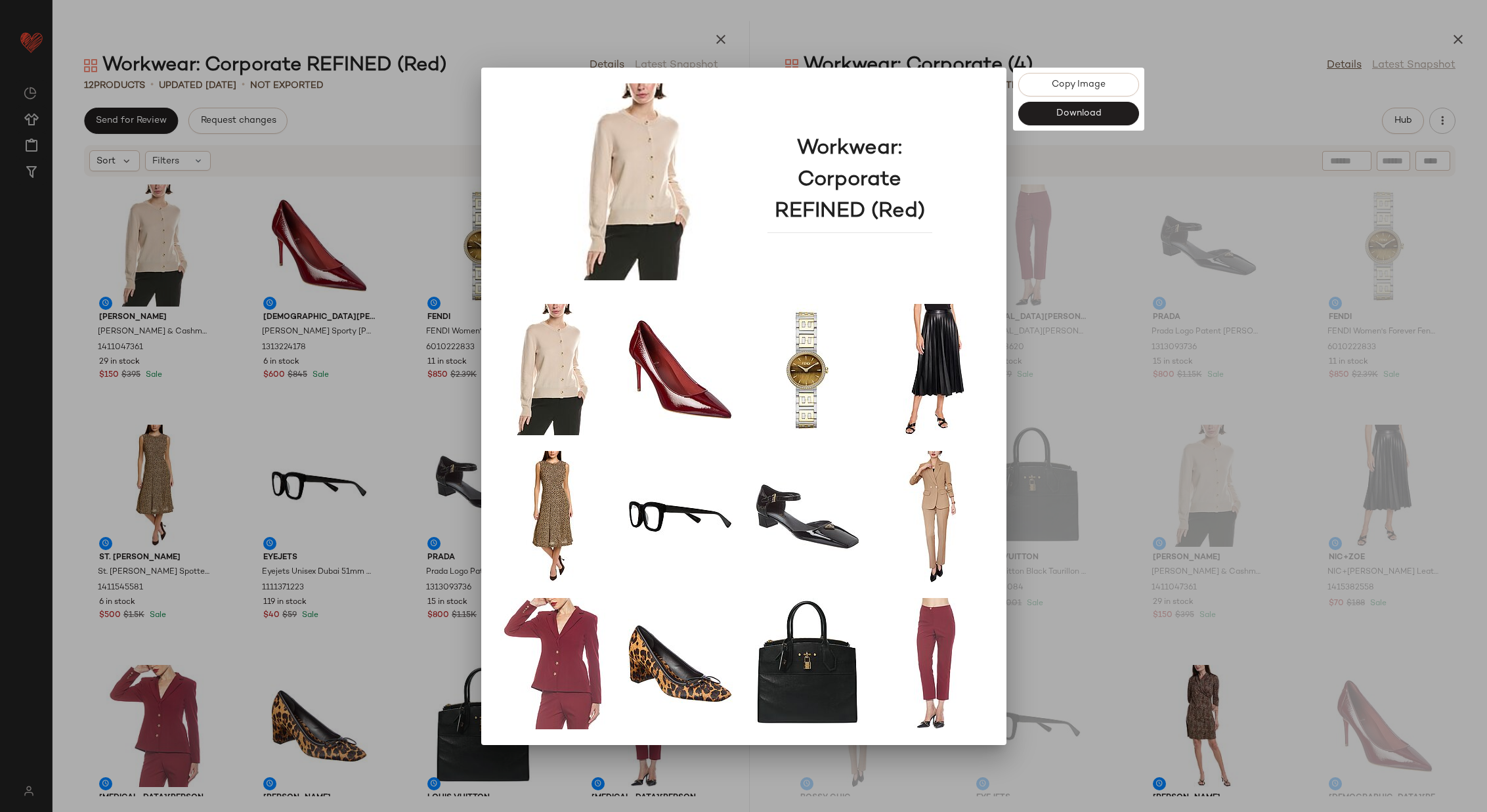
click at [399, 105] on div at bounding box center [744, 406] width 1487 height 812
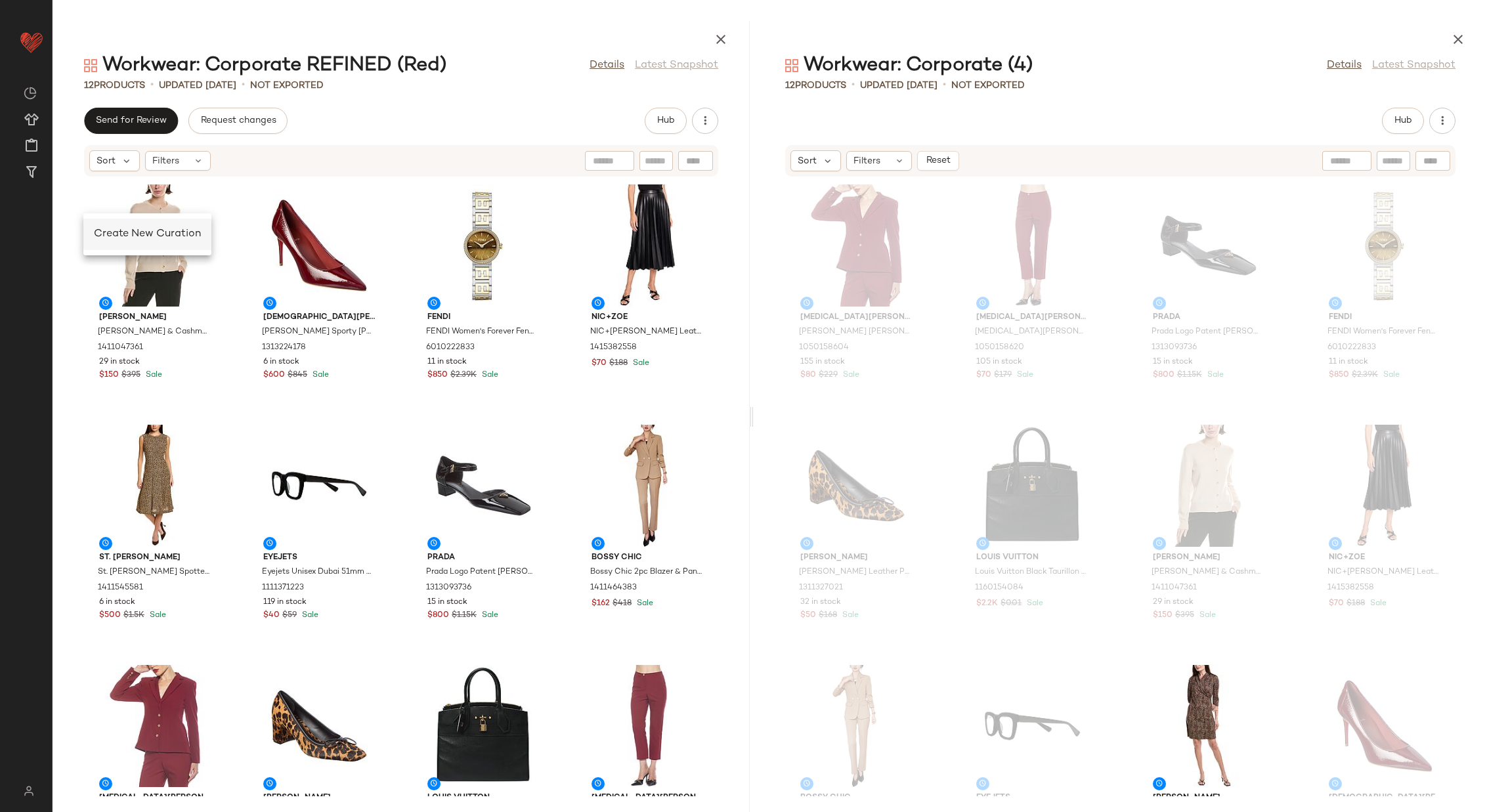
click at [114, 229] on span "Create New Curation" at bounding box center [148, 234] width 107 height 11
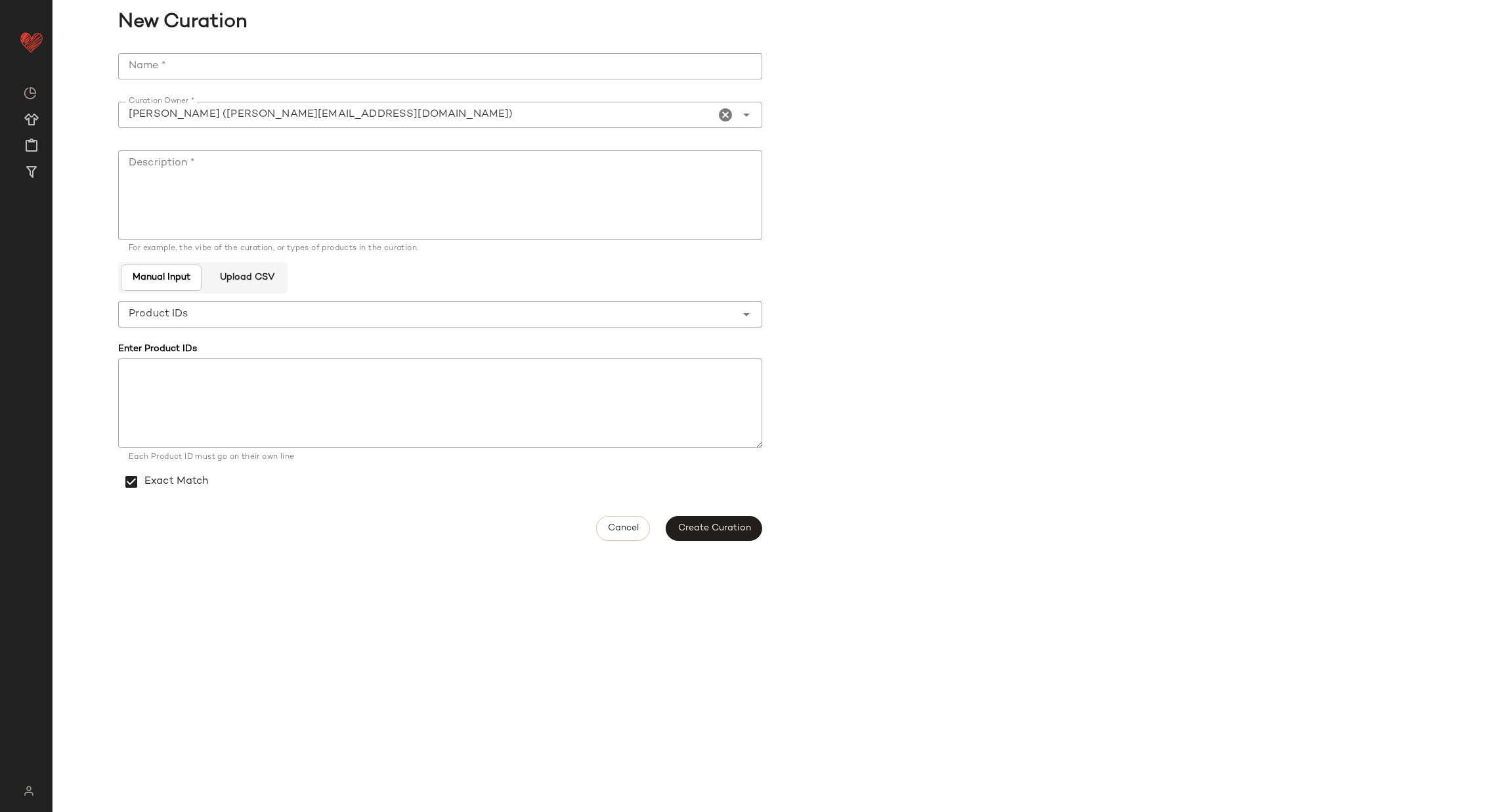
click at [327, 69] on input "Name *" at bounding box center [440, 66] width 645 height 26
type input "**********"
click at [487, 181] on textarea "Description *" at bounding box center [440, 194] width 645 height 89
type textarea "**********"
click at [737, 528] on span "Create Curation" at bounding box center [714, 528] width 74 height 11
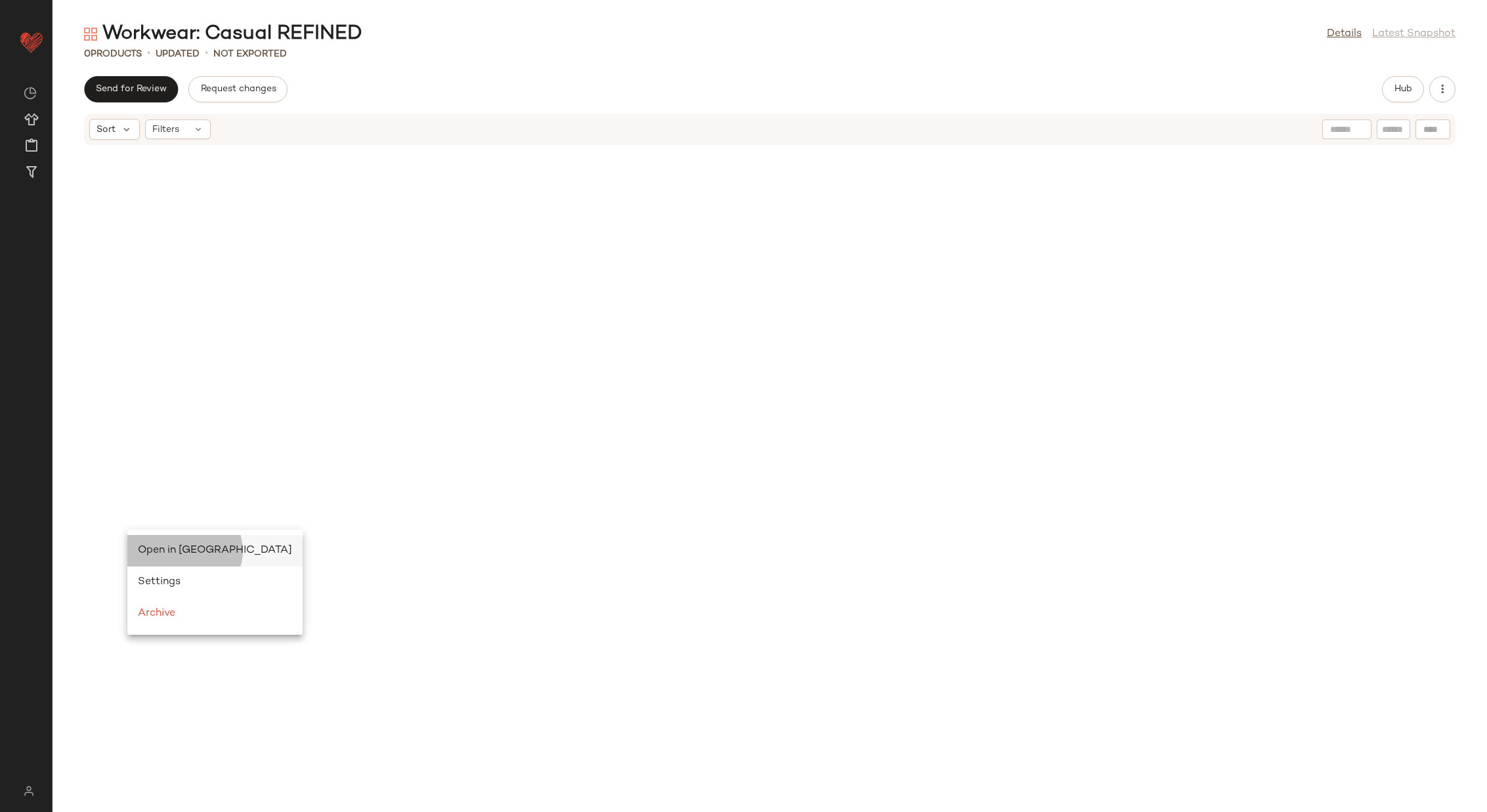
click at [148, 544] on div "Open in Split View" at bounding box center [215, 550] width 154 height 15
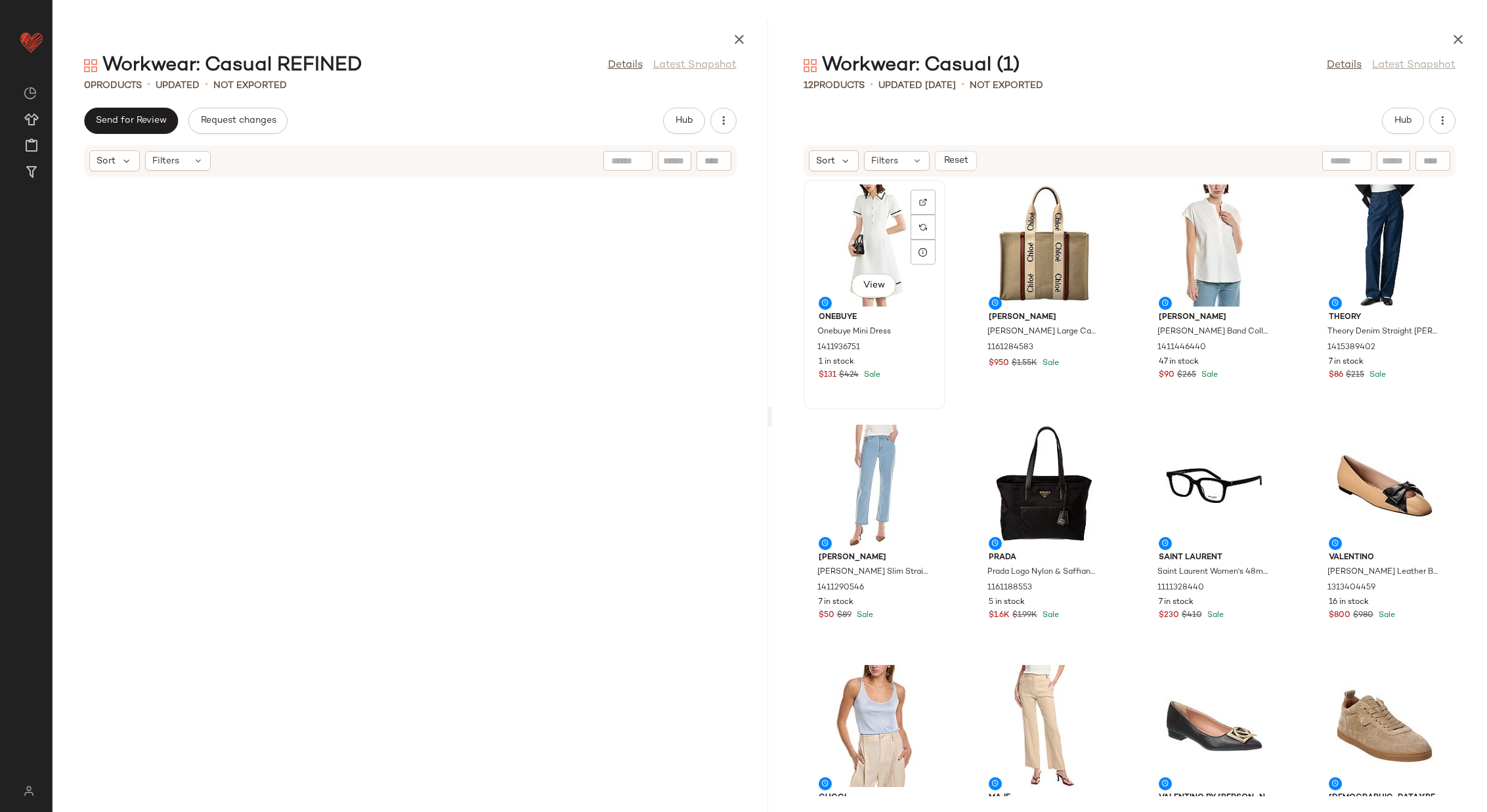
click at [874, 233] on div "View" at bounding box center [875, 246] width 133 height 122
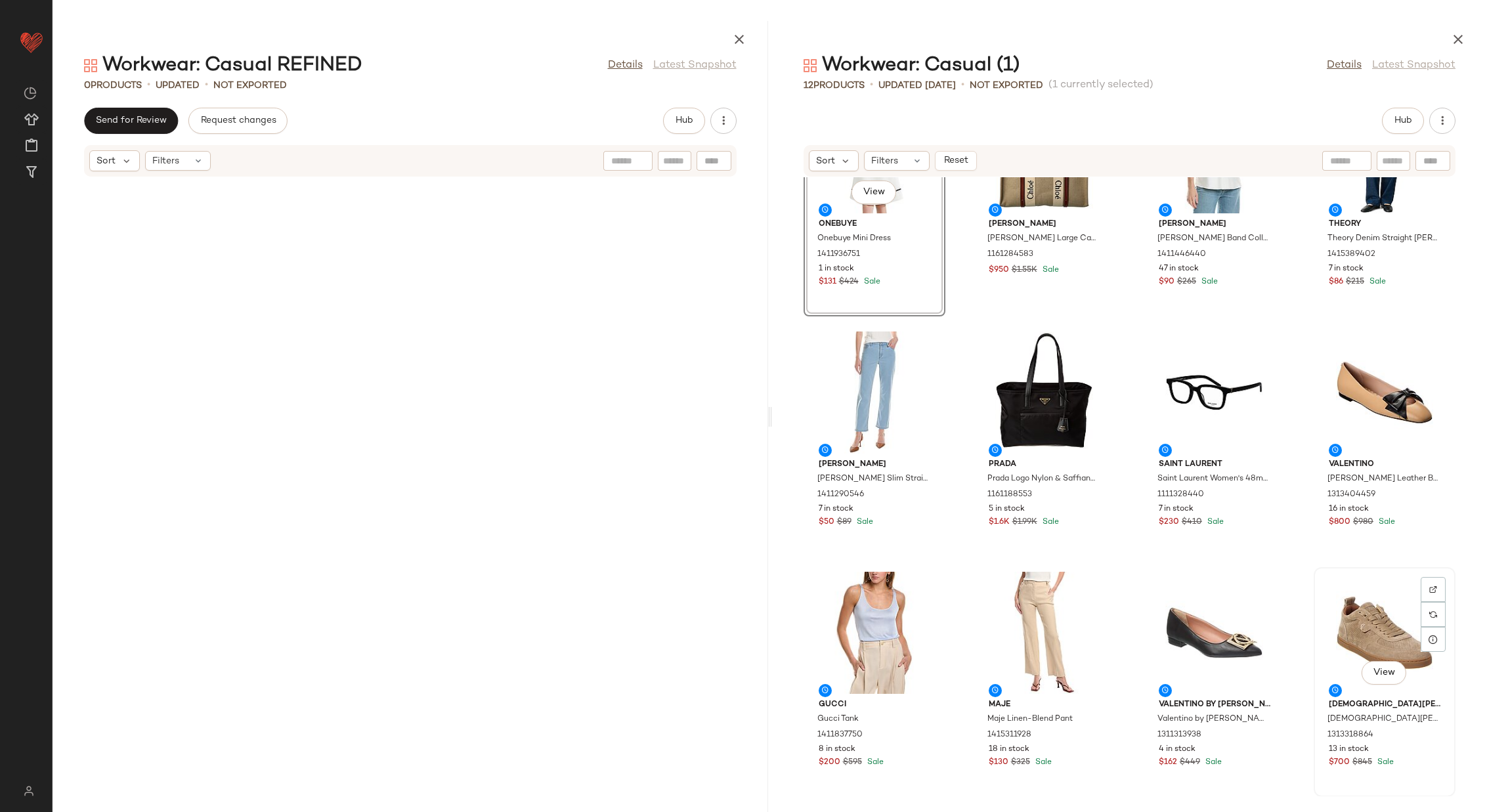
click at [1342, 645] on div "View" at bounding box center [1385, 632] width 133 height 122
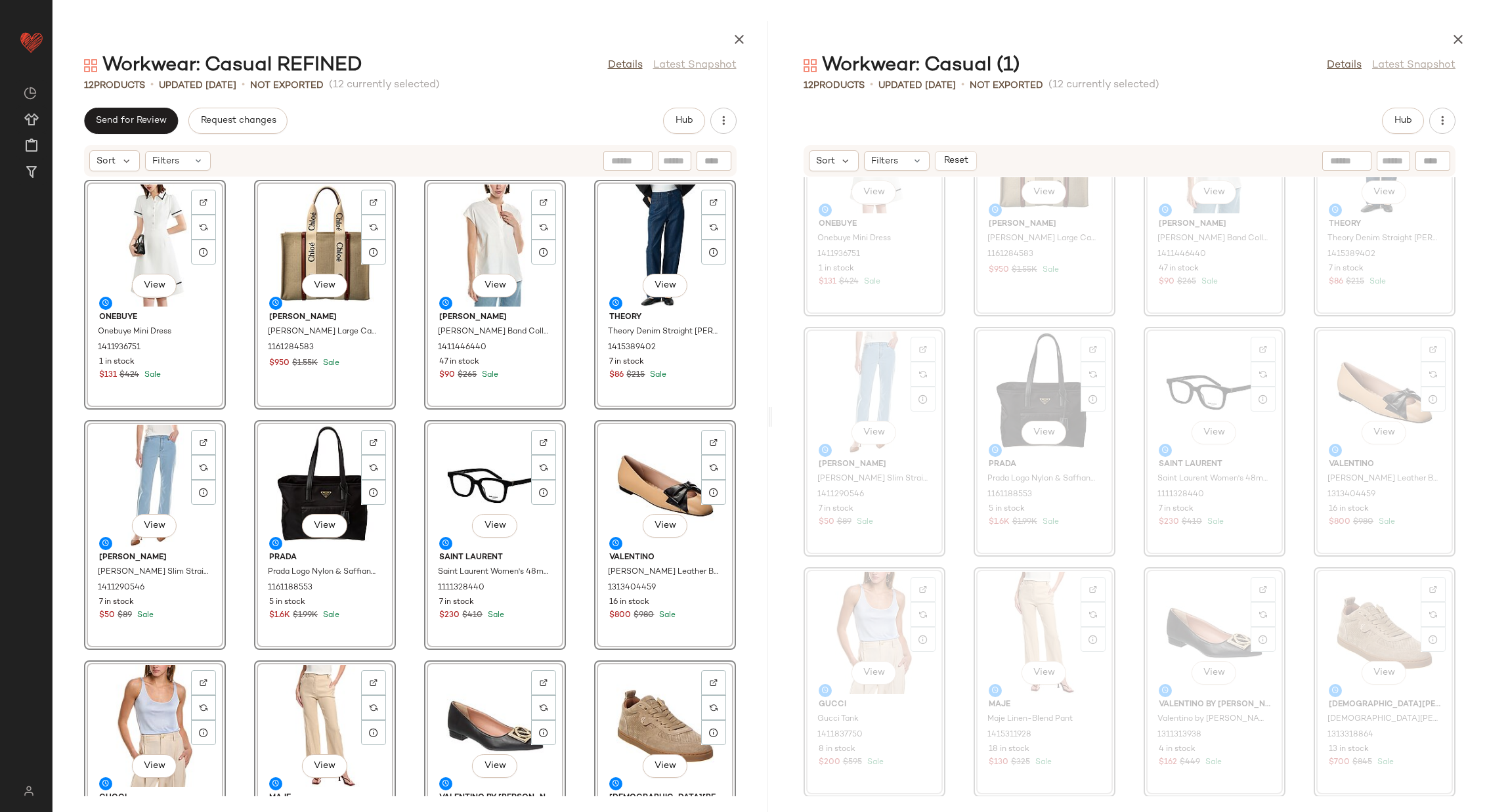
click at [574, 456] on div "View Onebuye Onebuye Mini Dress 1411936751 1 in stock $131 $424 Sale View Chloe…" at bounding box center [410, 487] width 716 height 619
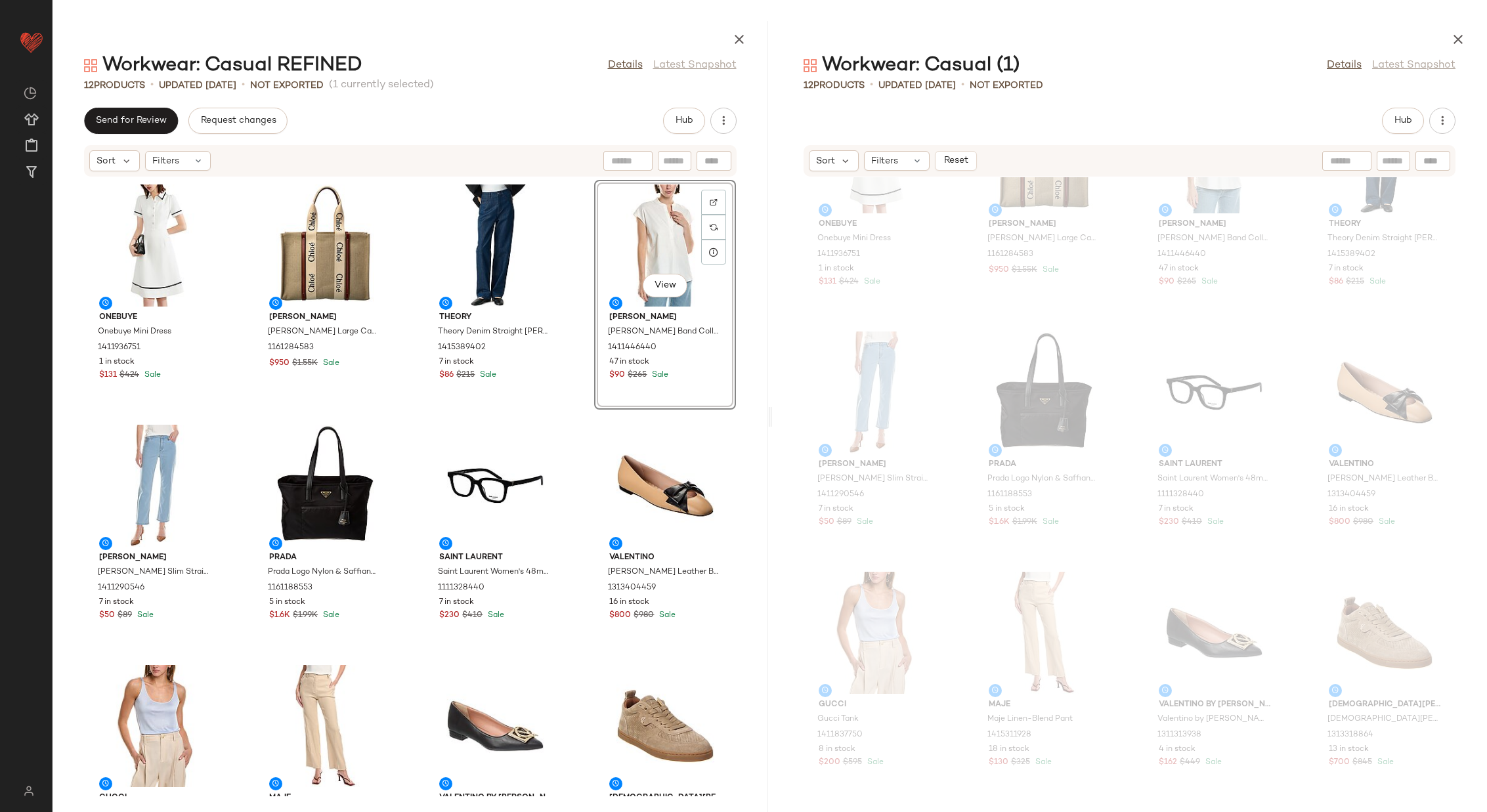
click at [581, 375] on div "Onebuye Onebuye Mini Dress 1411936751 1 in stock $131 $424 Sale Chloe Chloe Woo…" at bounding box center [410, 487] width 716 height 619
click at [1395, 123] on span "Hub" at bounding box center [1403, 121] width 19 height 11
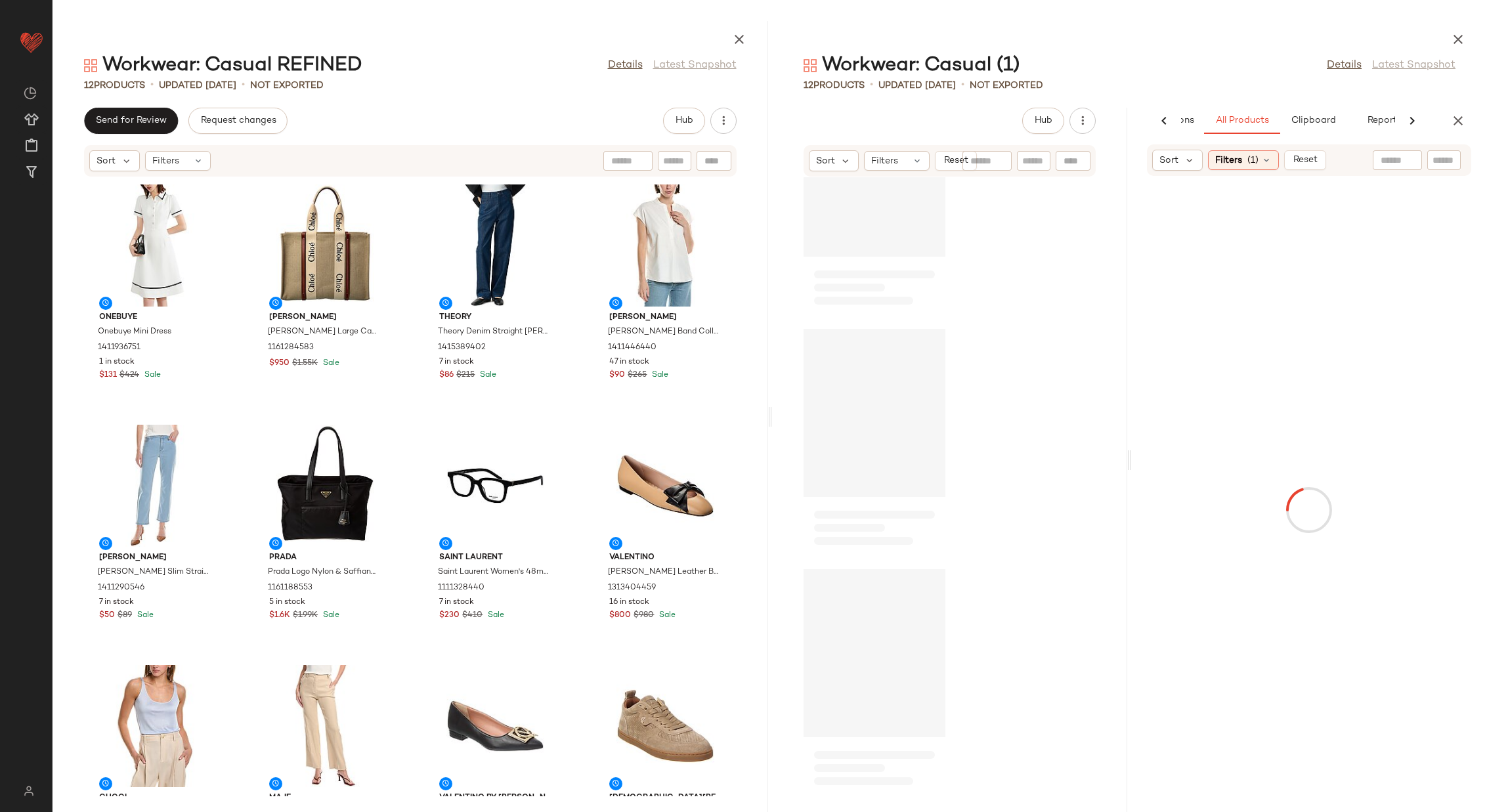
scroll to position [2266, 0]
click at [1458, 119] on icon "button" at bounding box center [1458, 120] width 15 height 15
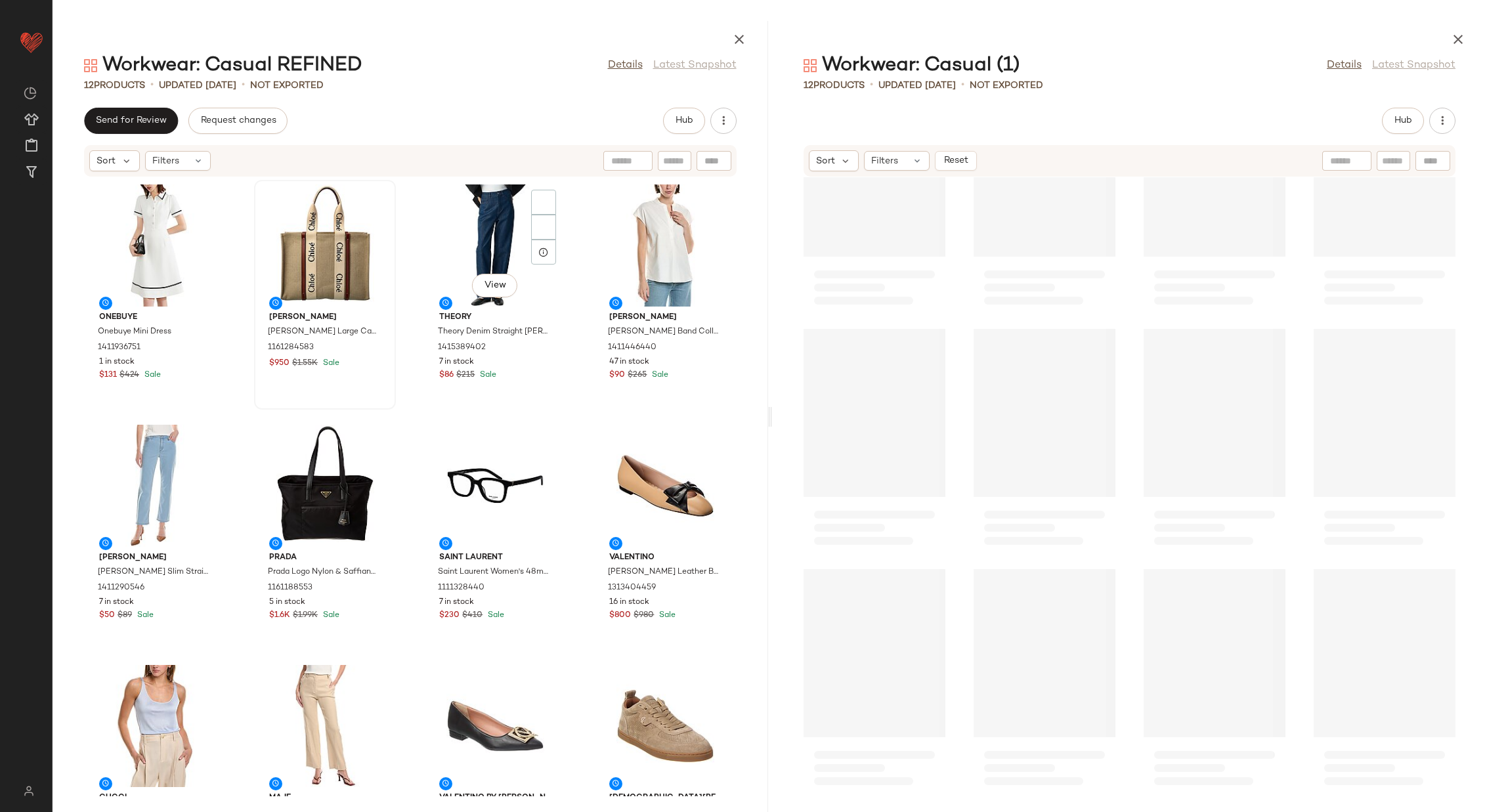
scroll to position [93, 0]
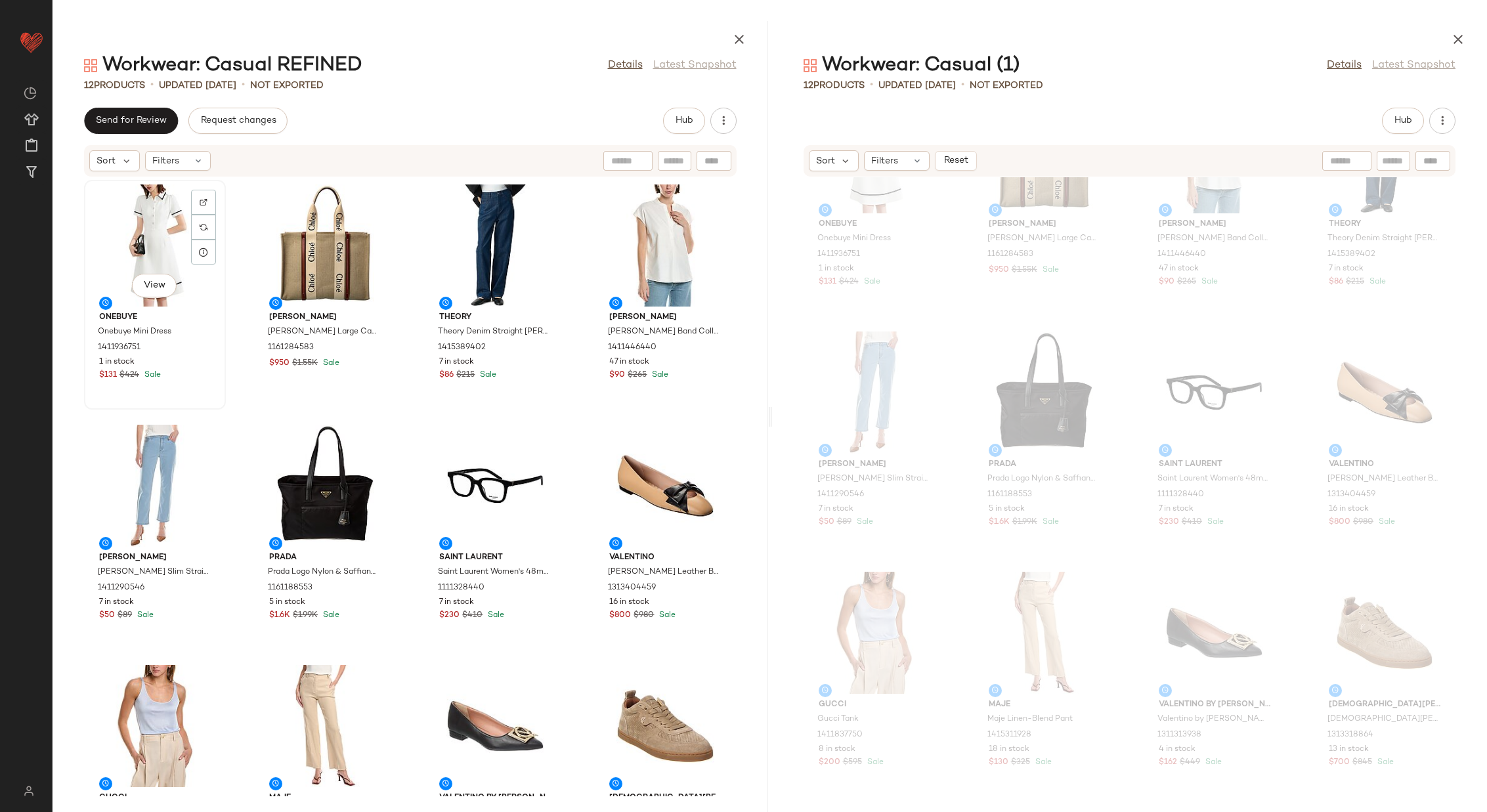
click at [139, 234] on div "View" at bounding box center [155, 246] width 133 height 122
click at [468, 259] on div "View" at bounding box center [495, 246] width 133 height 122
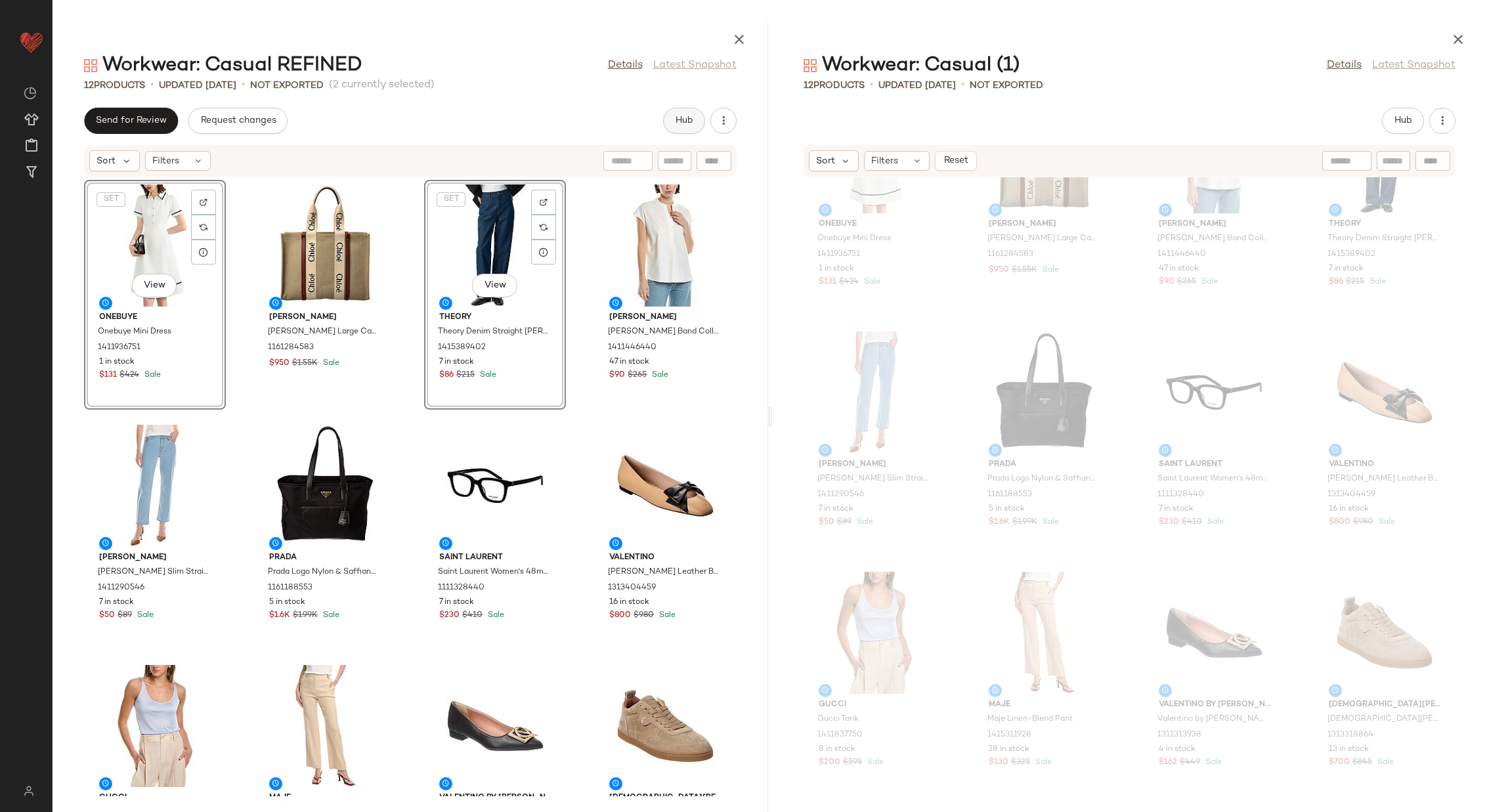
click at [671, 122] on button "Hub" at bounding box center [684, 121] width 42 height 26
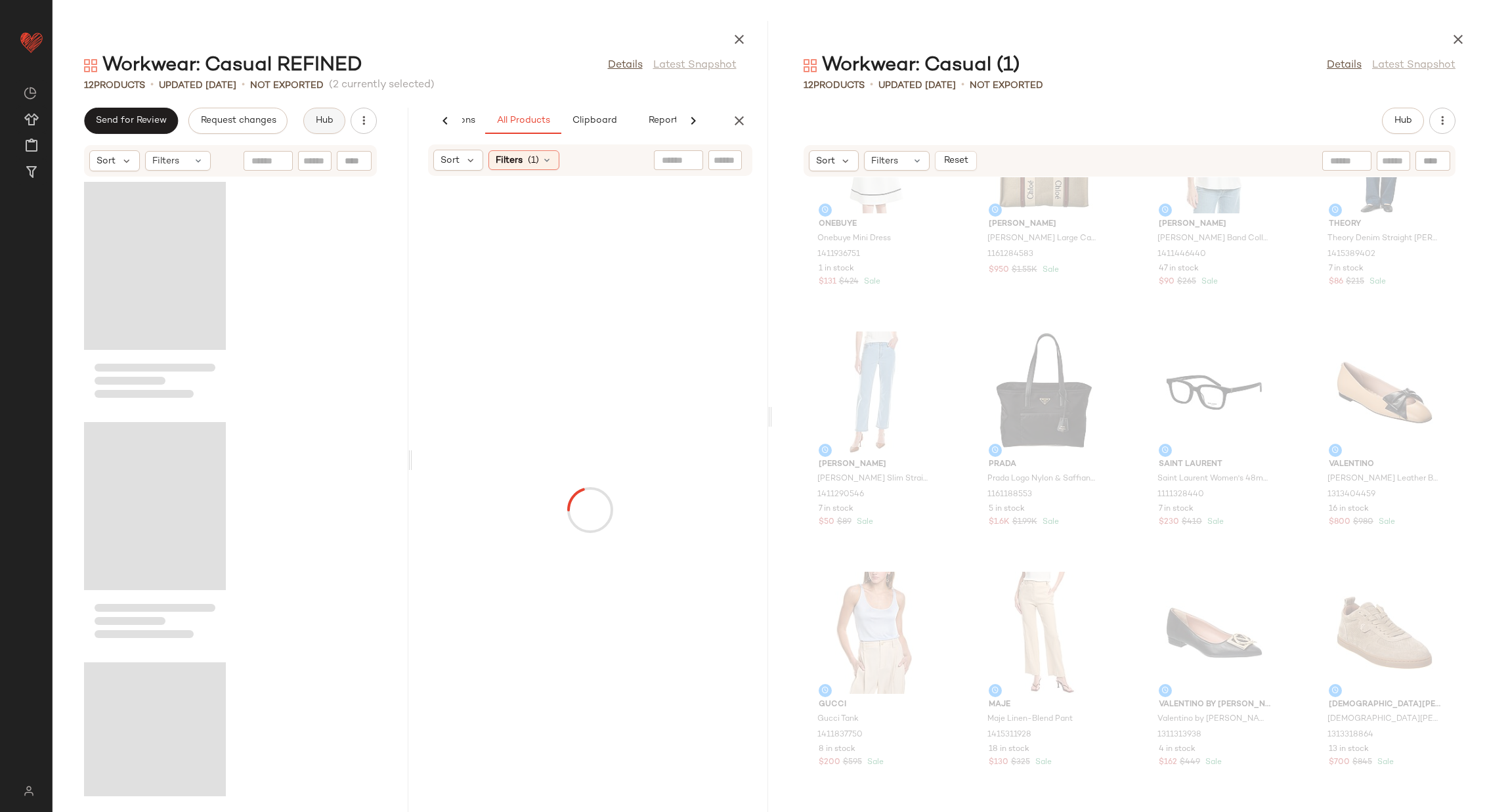
scroll to position [0, 92]
click at [593, 125] on span "Clipboard" at bounding box center [594, 121] width 45 height 11
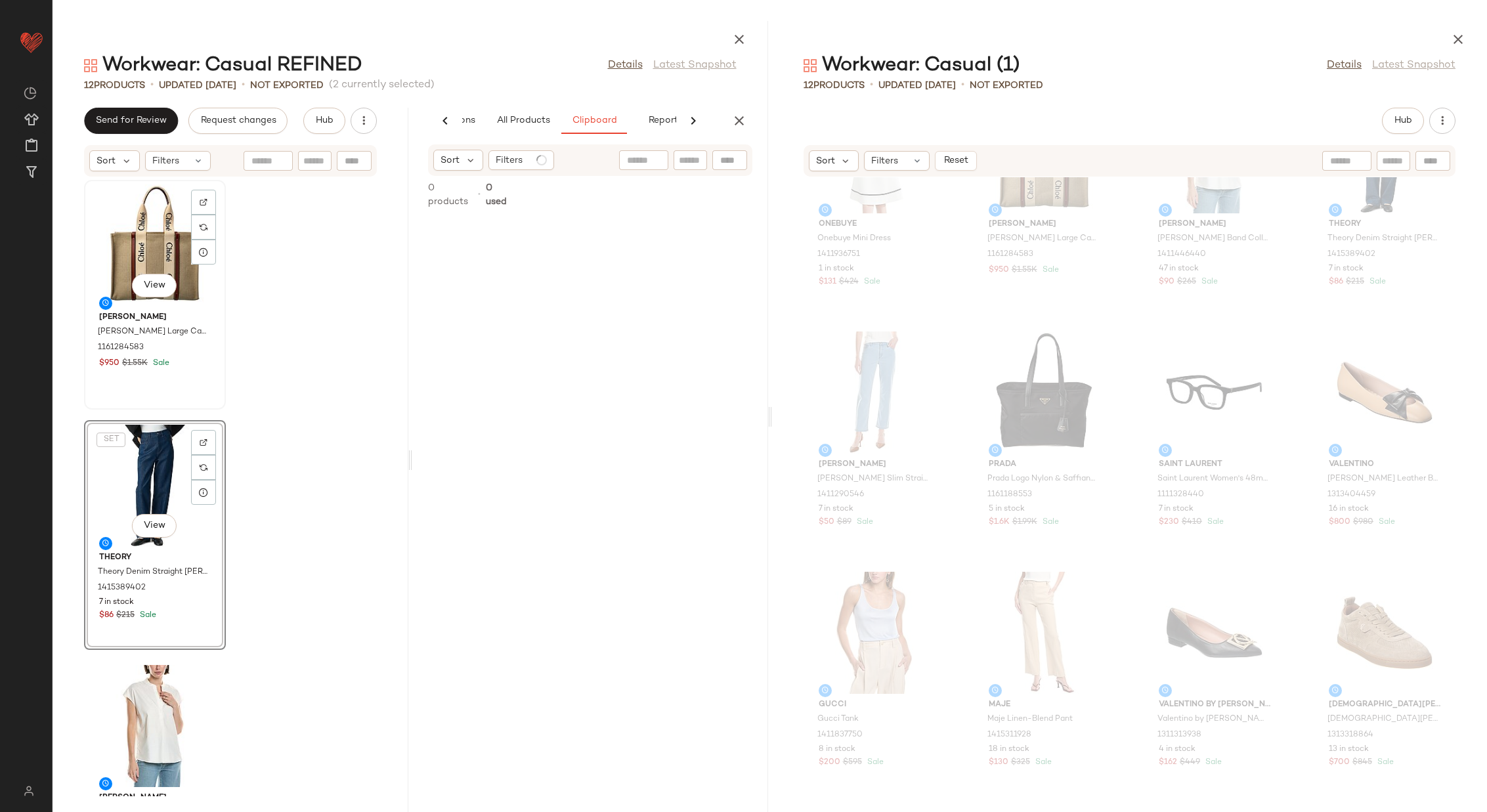
click at [126, 266] on div "View" at bounding box center [155, 246] width 133 height 122
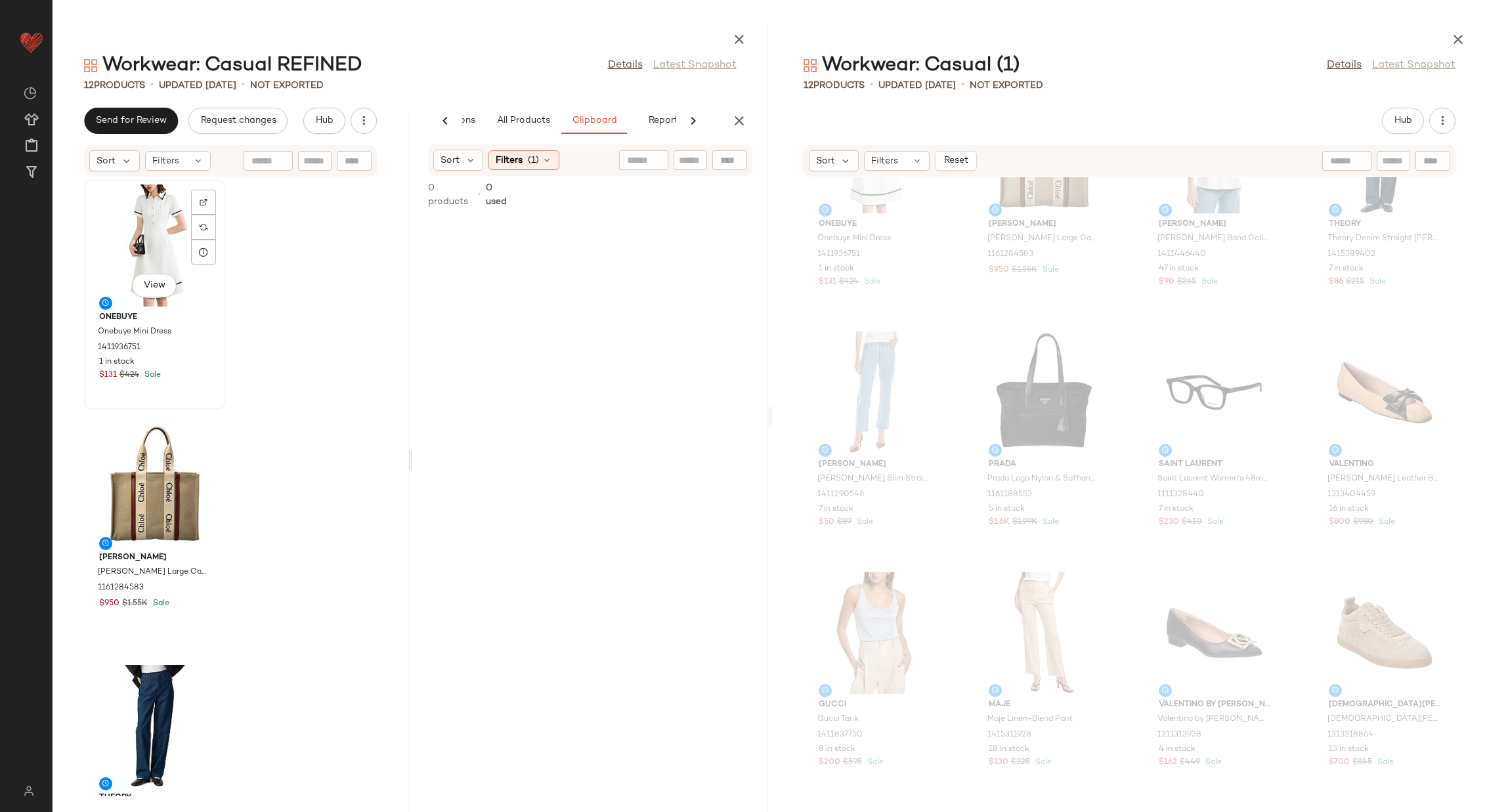
click at [136, 245] on div "View" at bounding box center [155, 246] width 133 height 122
click at [150, 461] on div at bounding box center [155, 485] width 133 height 122
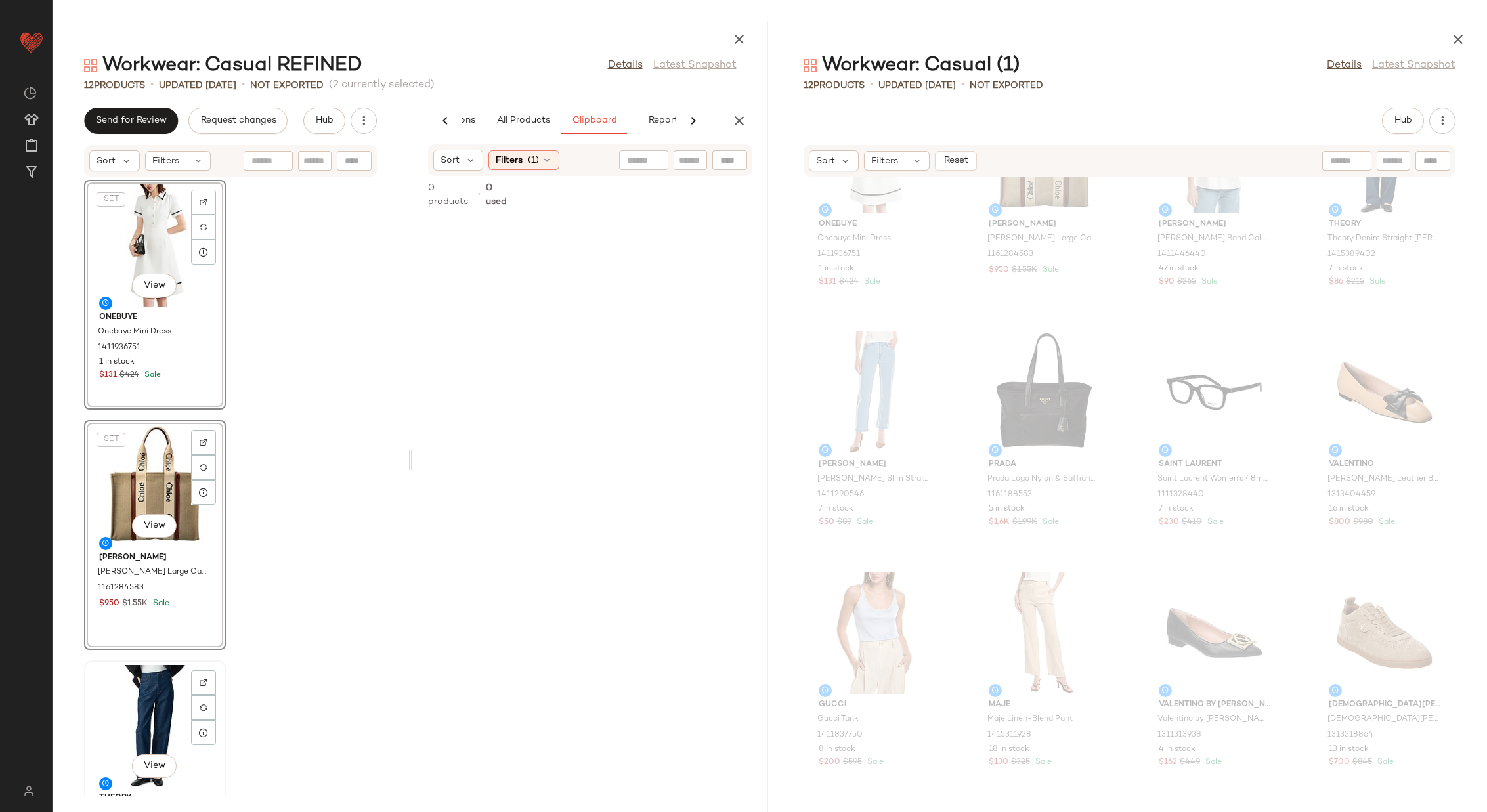
click at [150, 678] on div "View" at bounding box center [155, 725] width 133 height 122
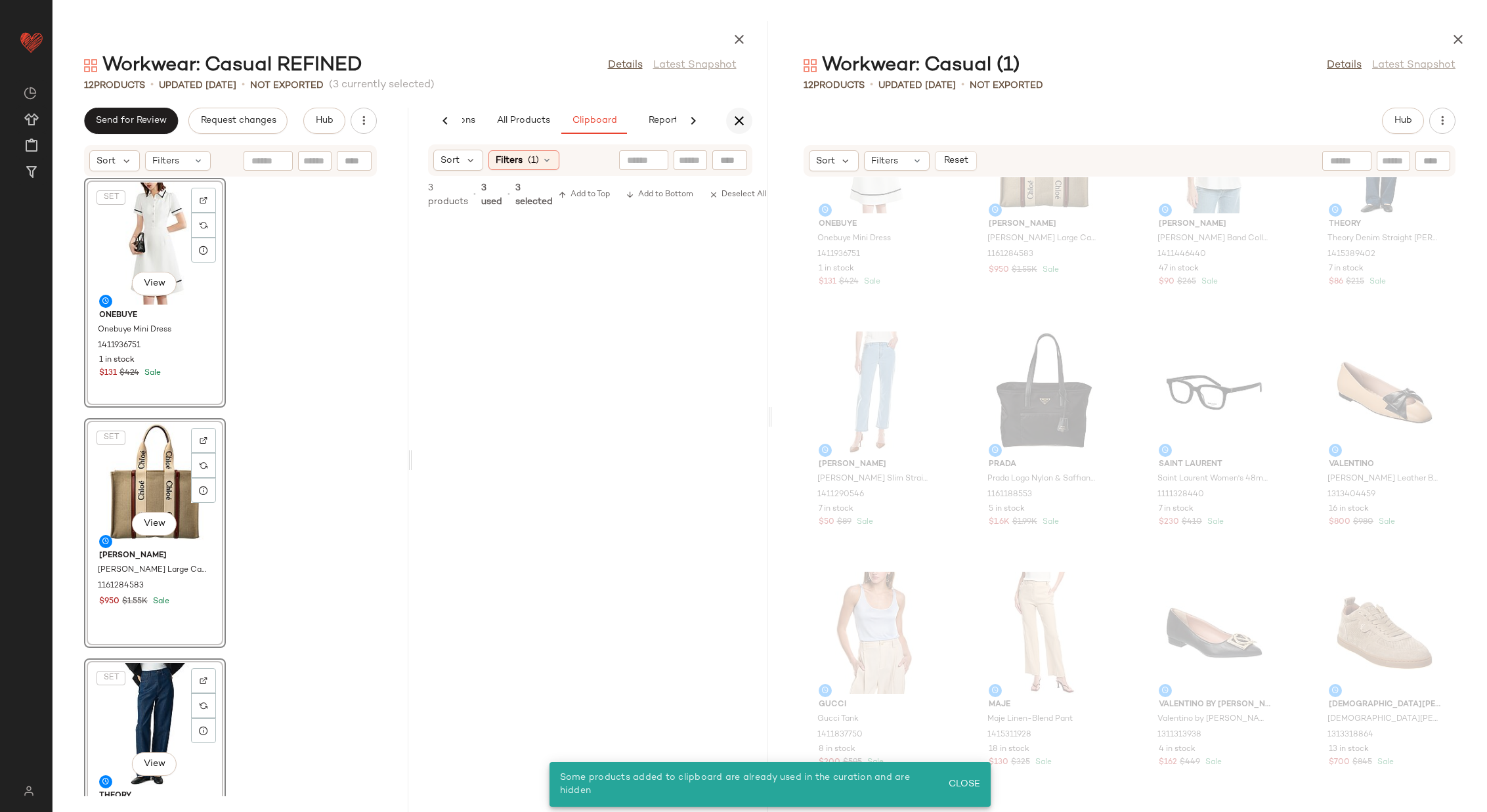
click at [744, 119] on icon "button" at bounding box center [739, 120] width 15 height 15
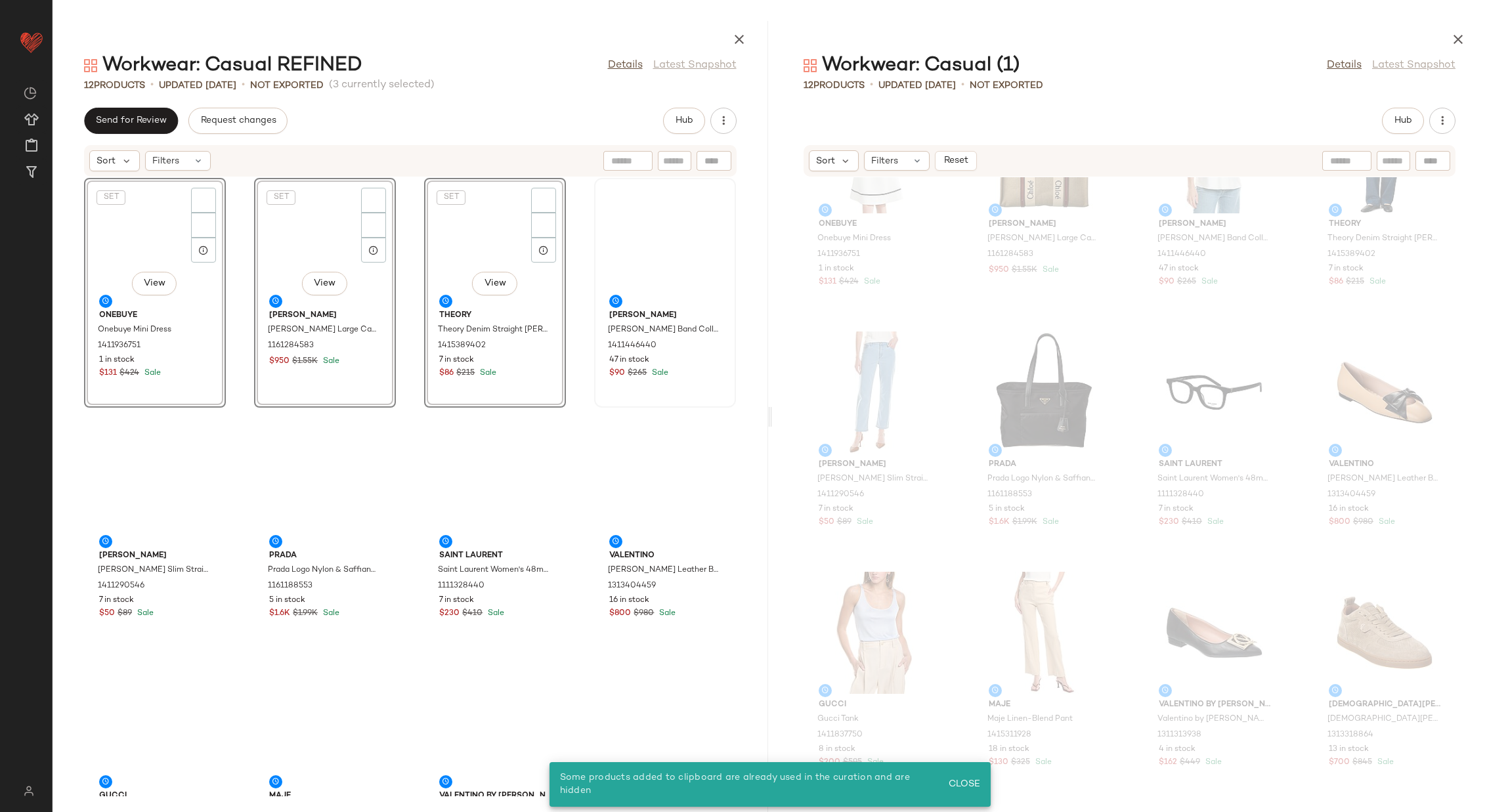
scroll to position [0, 0]
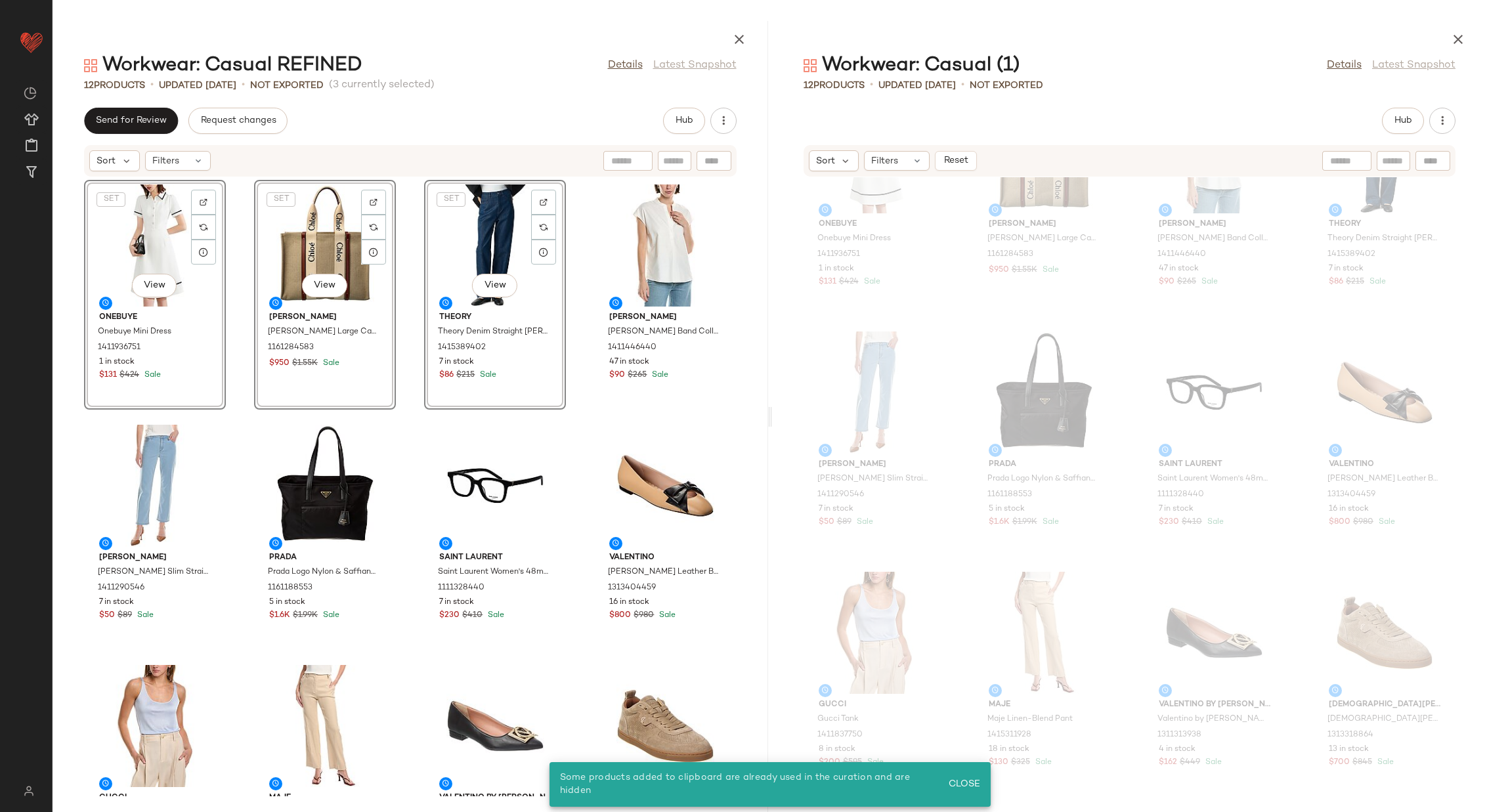
click at [411, 355] on div "SET View Onebuye Onebuye Mini Dress 1411936751 1 in stock $131 $424 Sale SET Vi…" at bounding box center [410, 487] width 716 height 619
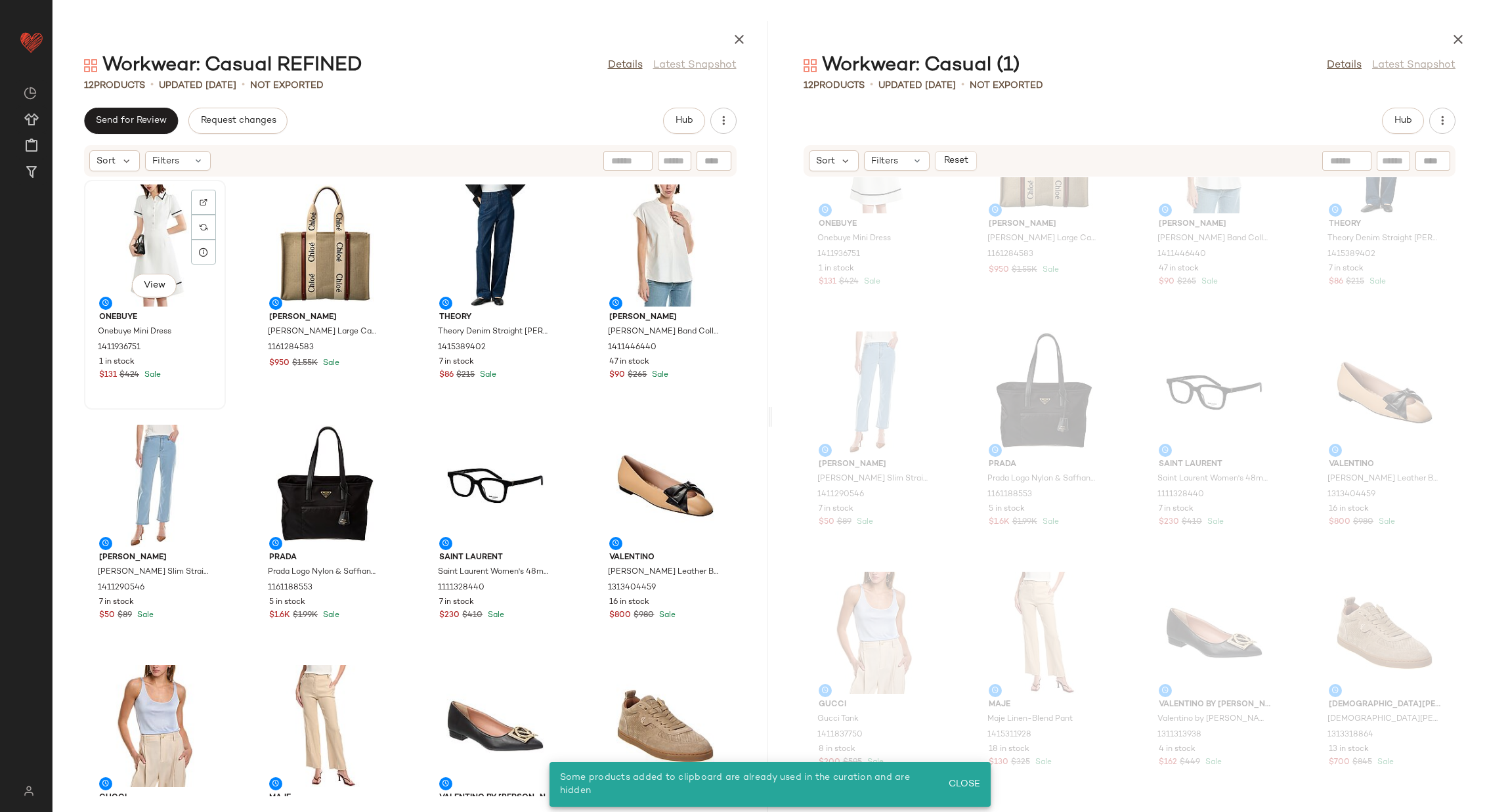
click at [155, 250] on div "View" at bounding box center [155, 246] width 133 height 122
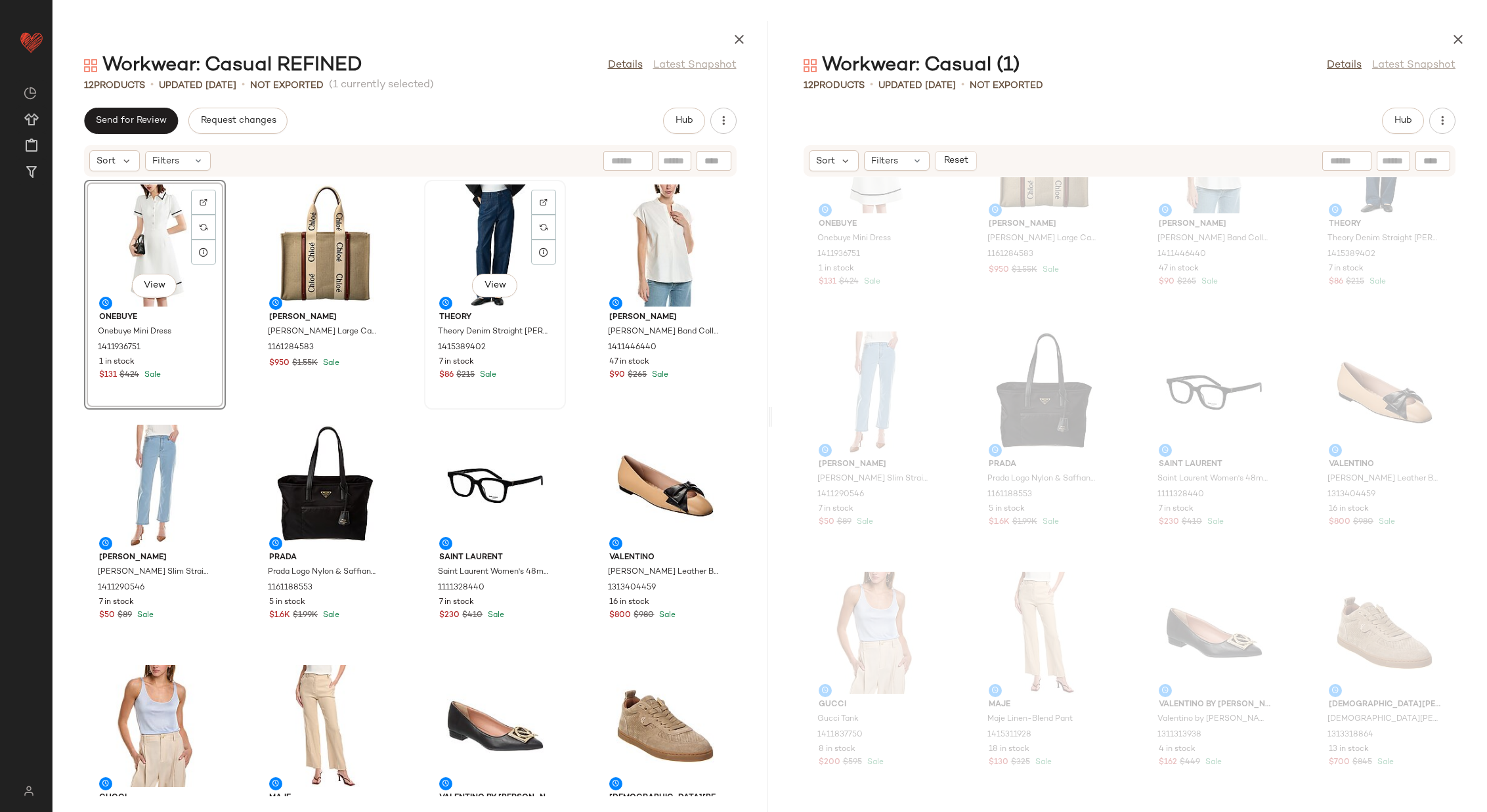
click at [465, 254] on div "View" at bounding box center [495, 246] width 133 height 122
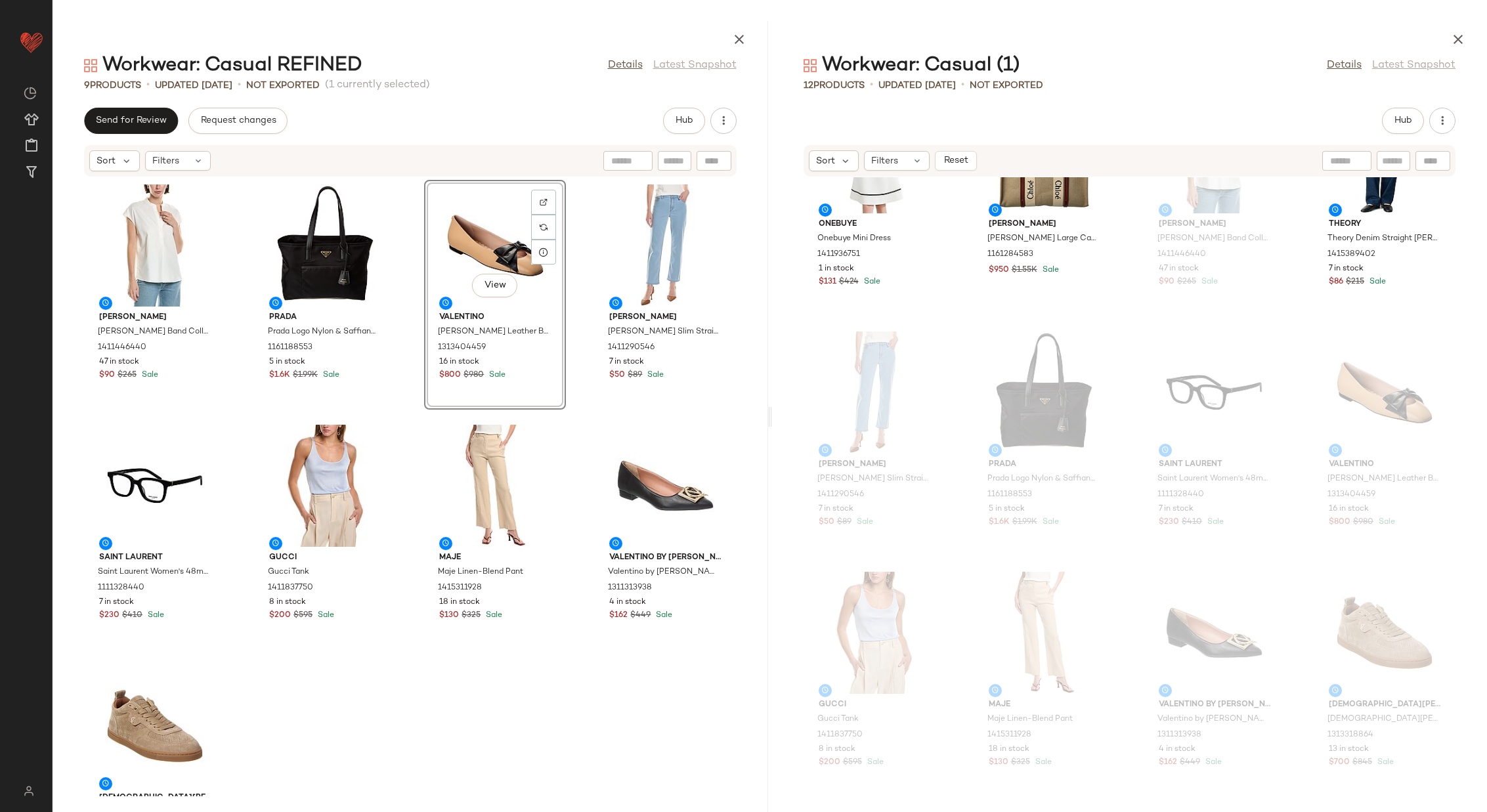
click at [576, 395] on div "Vince Vince Band Collar Linen-Blend Popover 1411446440 47 in stock $90 $265 Sal…" at bounding box center [410, 487] width 716 height 619
click at [1396, 113] on button "Hub" at bounding box center [1403, 121] width 42 height 26
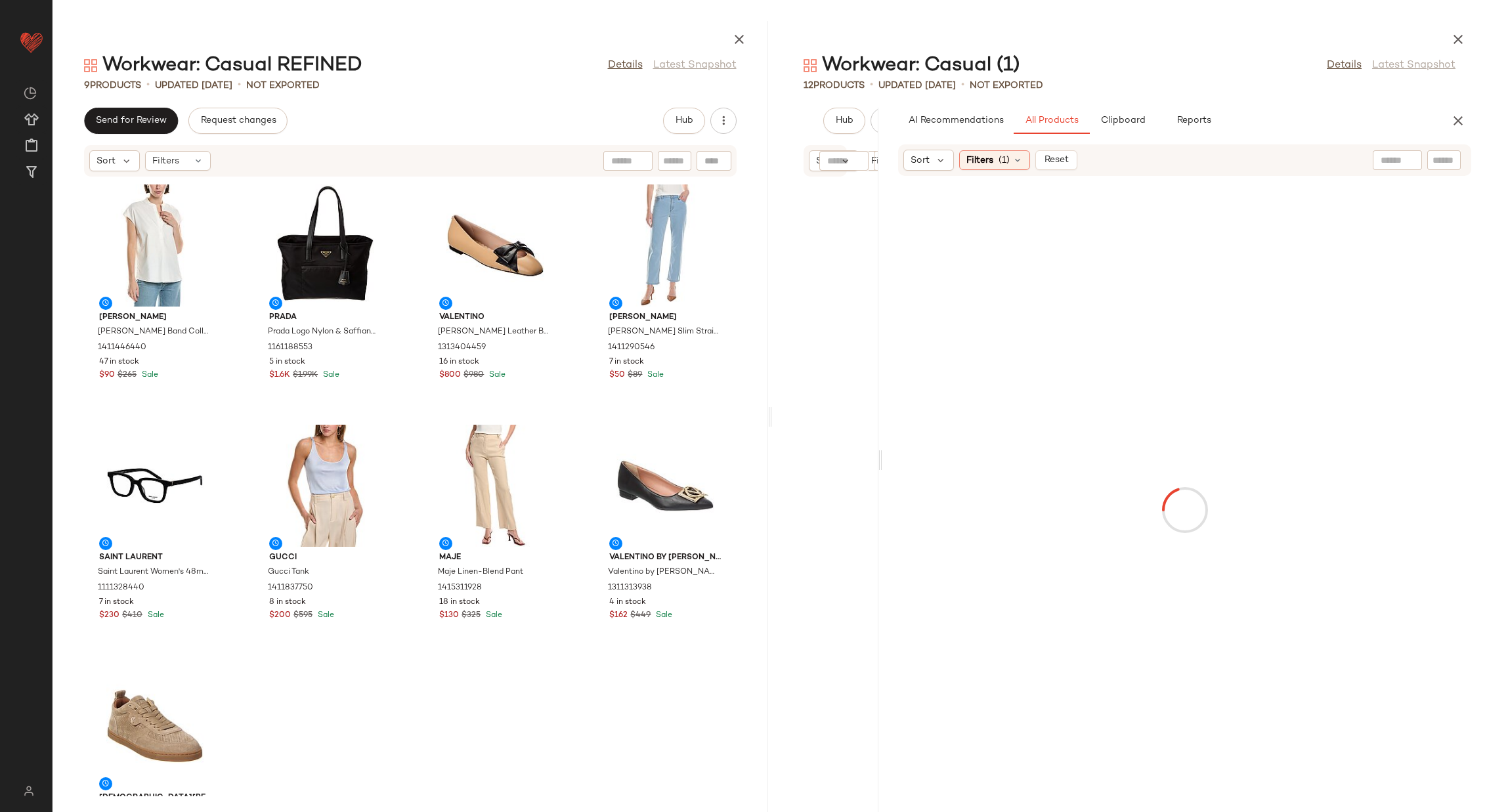
drag, startPoint x: 1129, startPoint y: 456, endPoint x: 881, endPoint y: 440, distance: 248.5
click at [881, 440] on div "Workwear: Casual (1) Details Latest Snapshot 12 Products • updated Aug 13th • N…" at bounding box center [1129, 417] width 716 height 791
click at [1392, 164] on input "text" at bounding box center [1340, 160] width 114 height 14
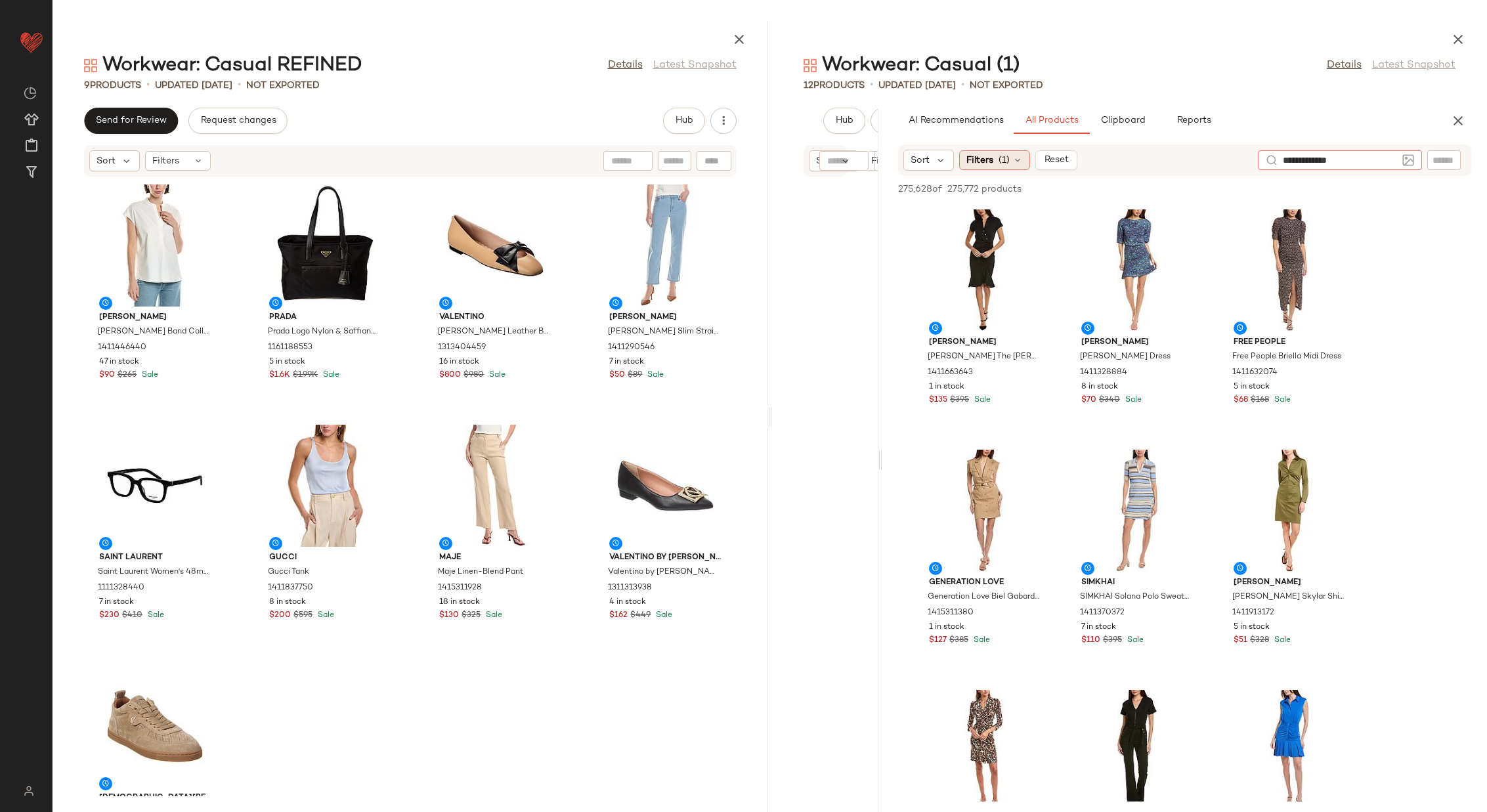
type input "**********"
click at [1010, 156] on div "Filters (1)" at bounding box center [994, 160] width 71 height 19
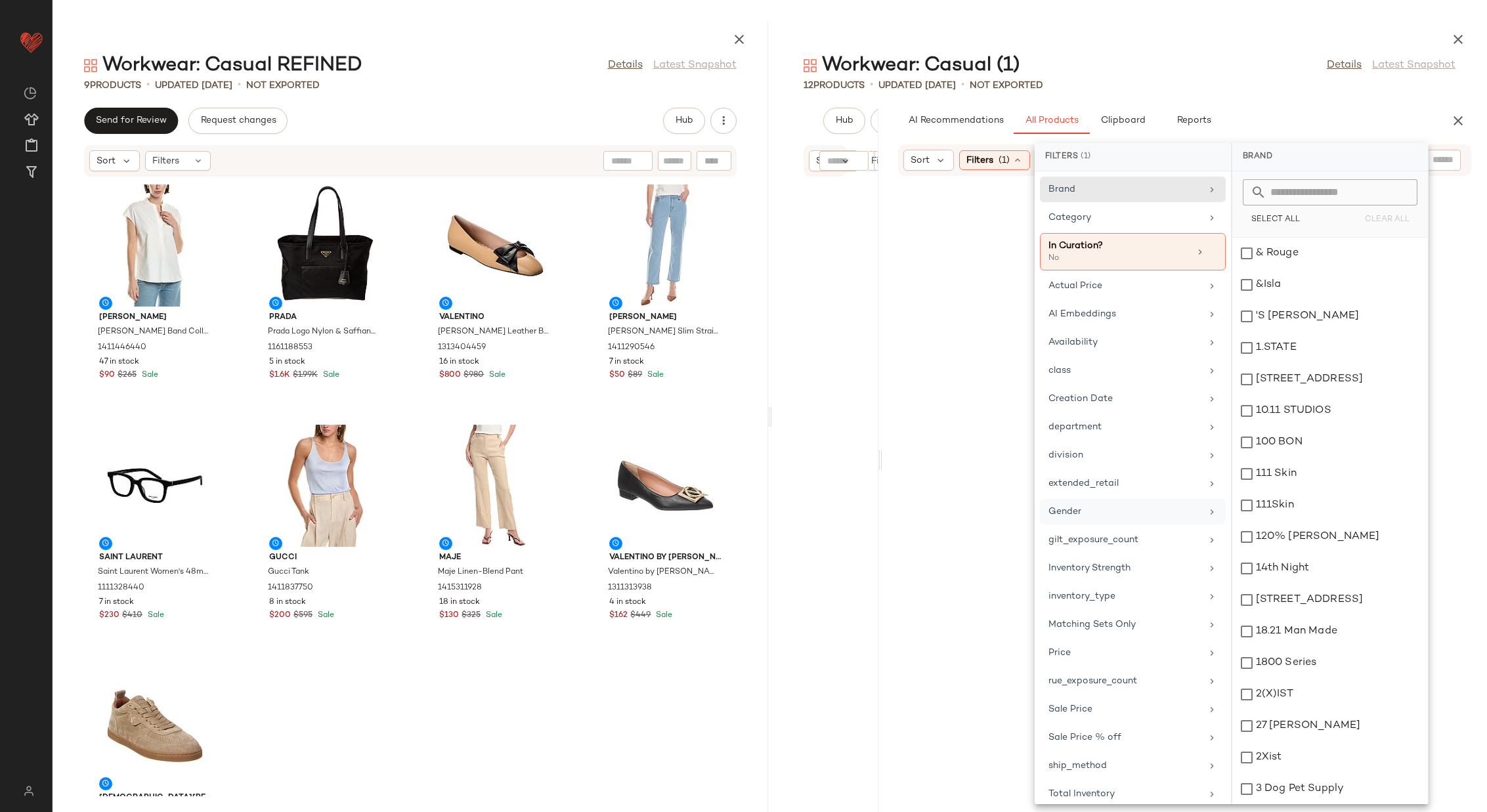
click at [1180, 505] on div "Gender" at bounding box center [1125, 511] width 153 height 14
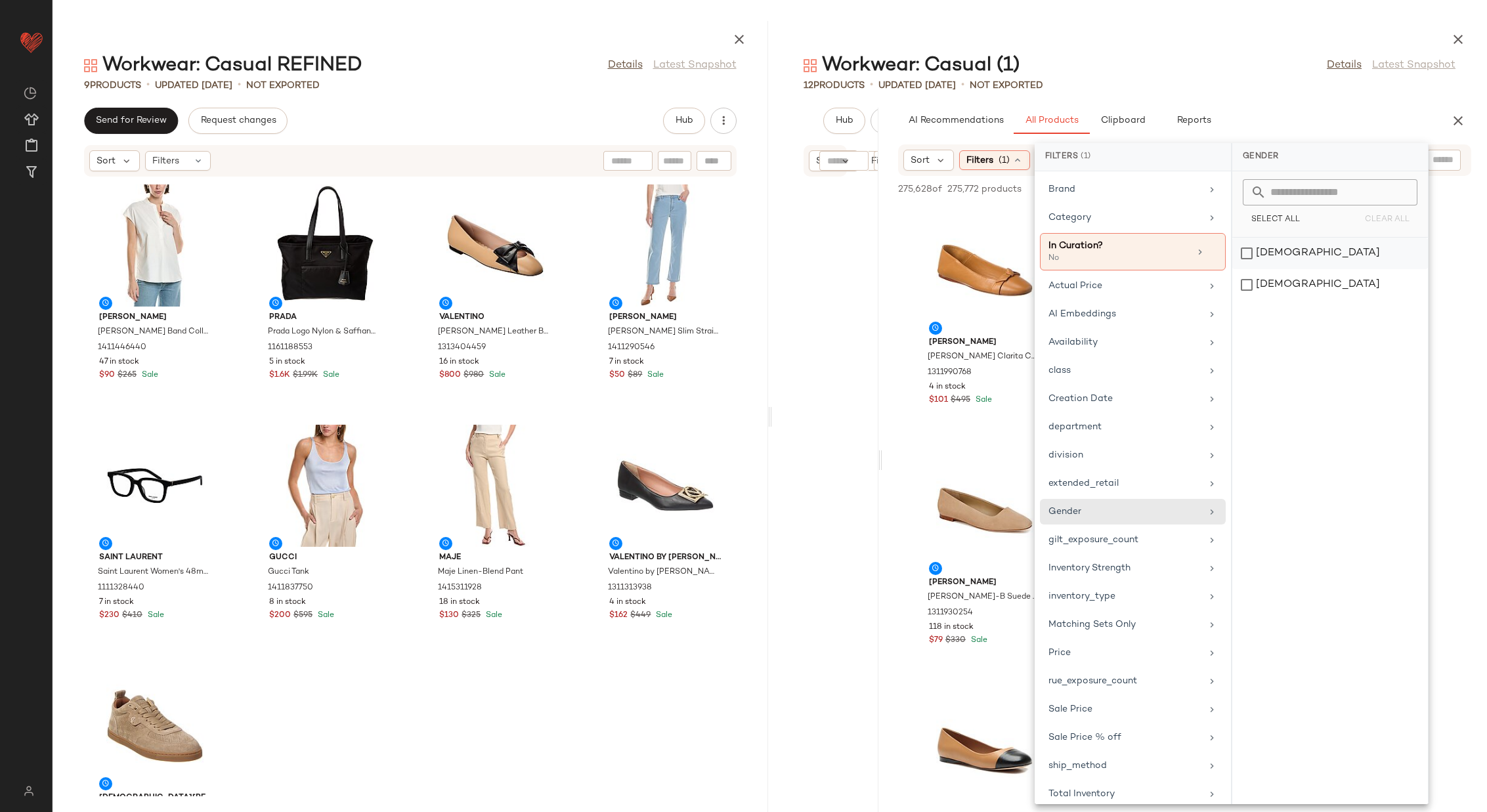
click at [1294, 269] on div "female" at bounding box center [1330, 284] width 195 height 32
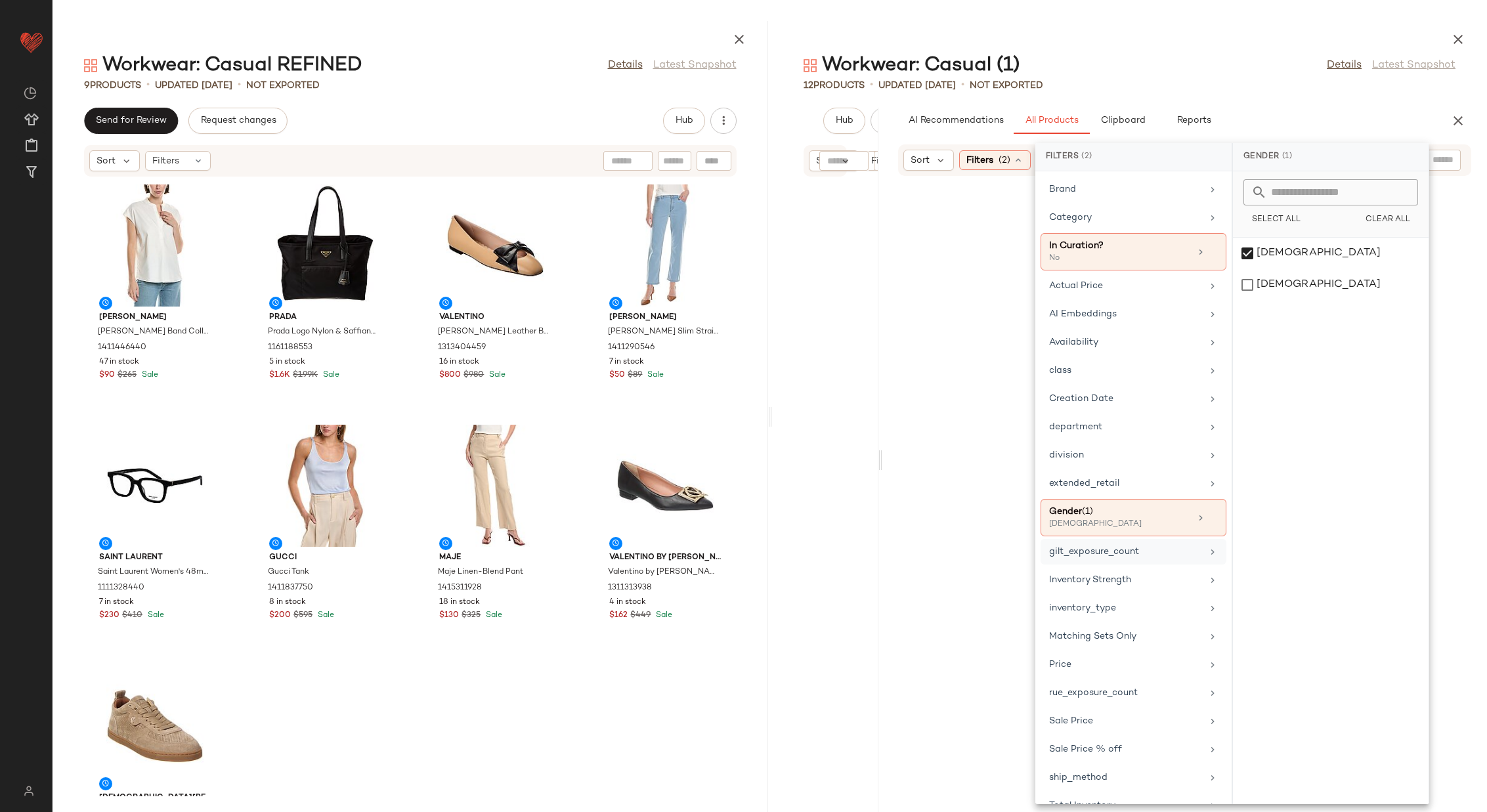
scroll to position [14, 0]
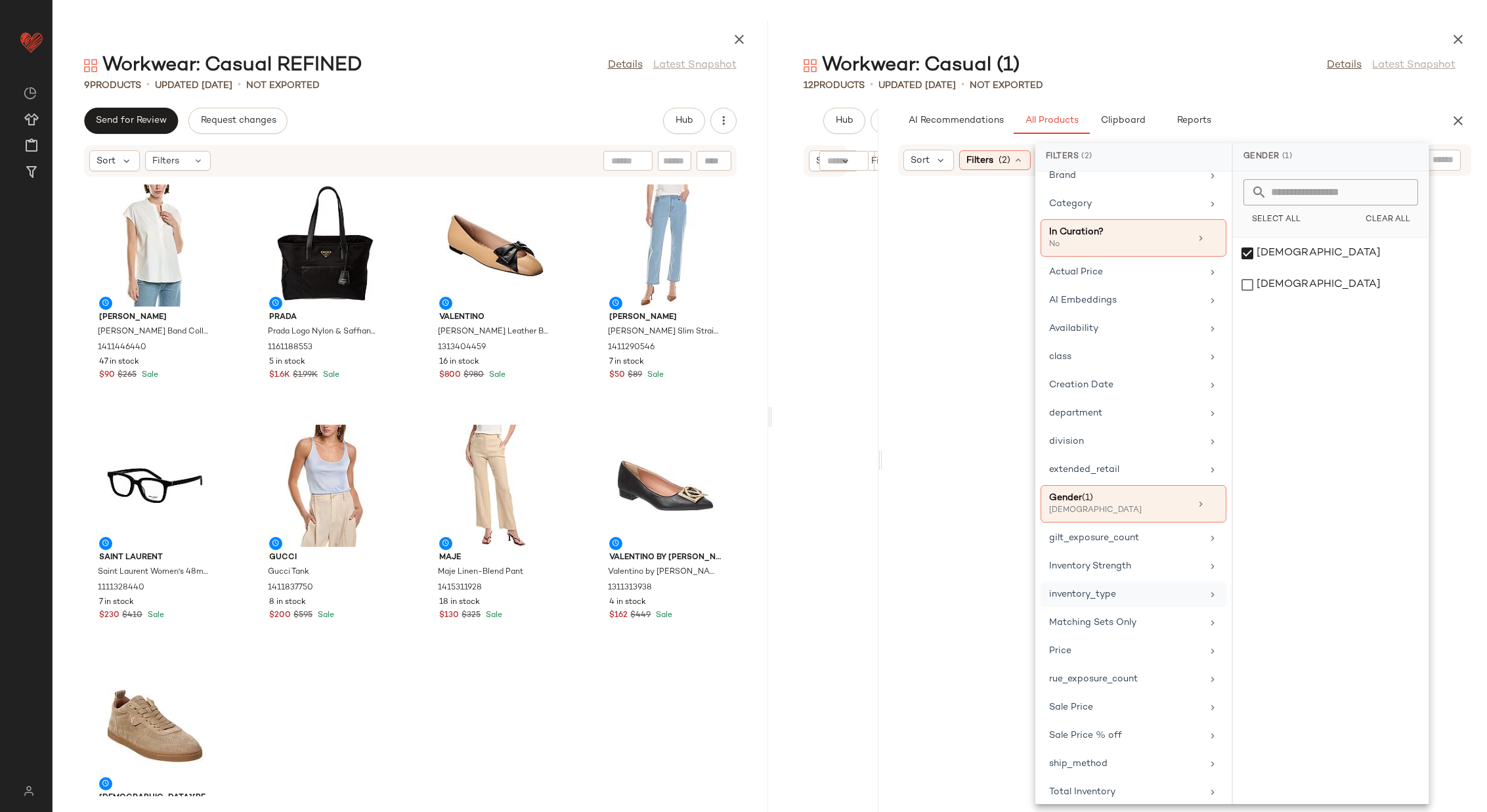
click at [1136, 588] on div "inventory_type" at bounding box center [1125, 594] width 153 height 14
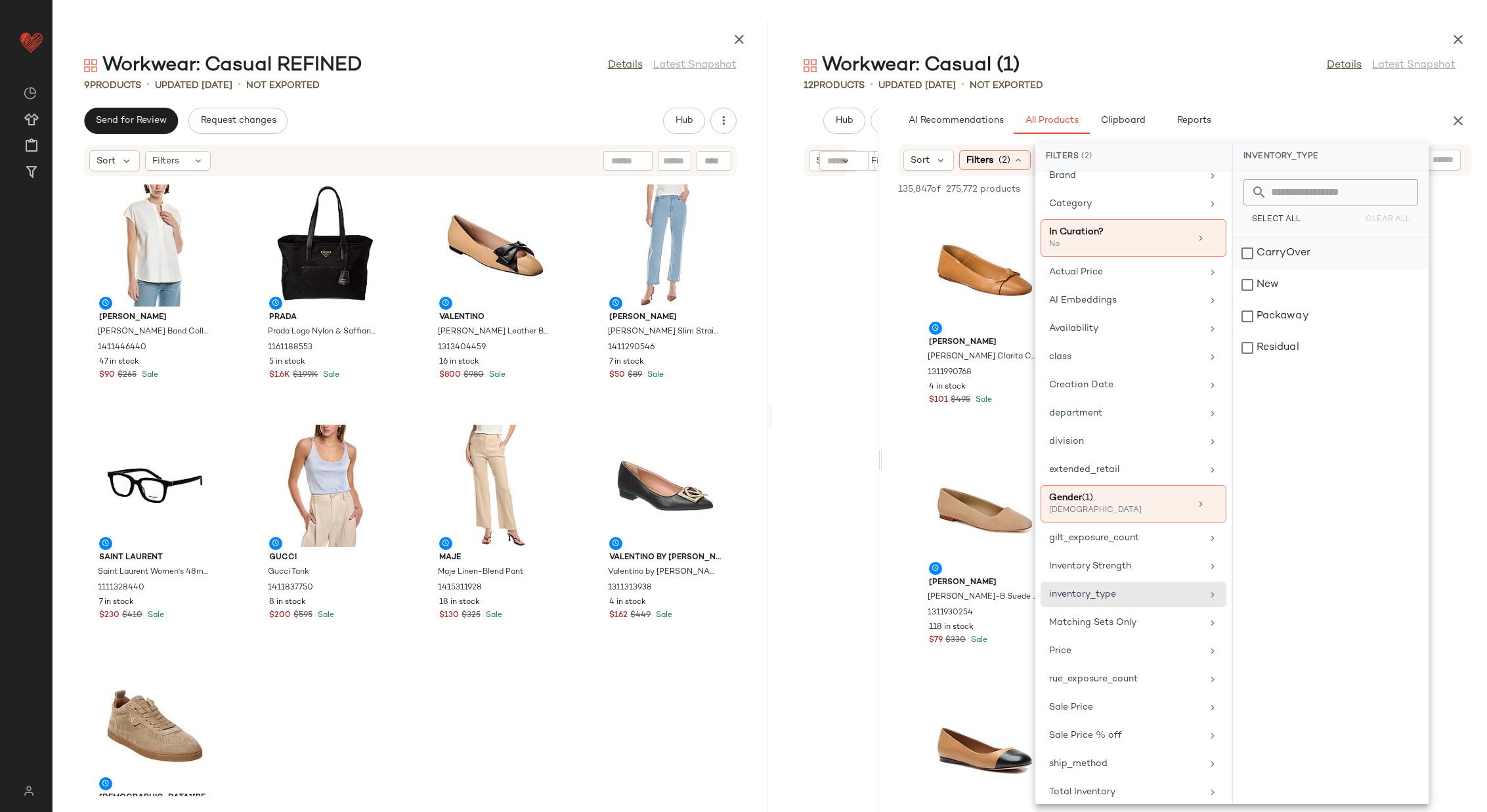
click at [1283, 269] on div "CarryOver" at bounding box center [1331, 284] width 195 height 32
click at [1284, 301] on div "New" at bounding box center [1331, 316] width 195 height 32
click at [1287, 332] on div "Packaway" at bounding box center [1331, 348] width 195 height 32
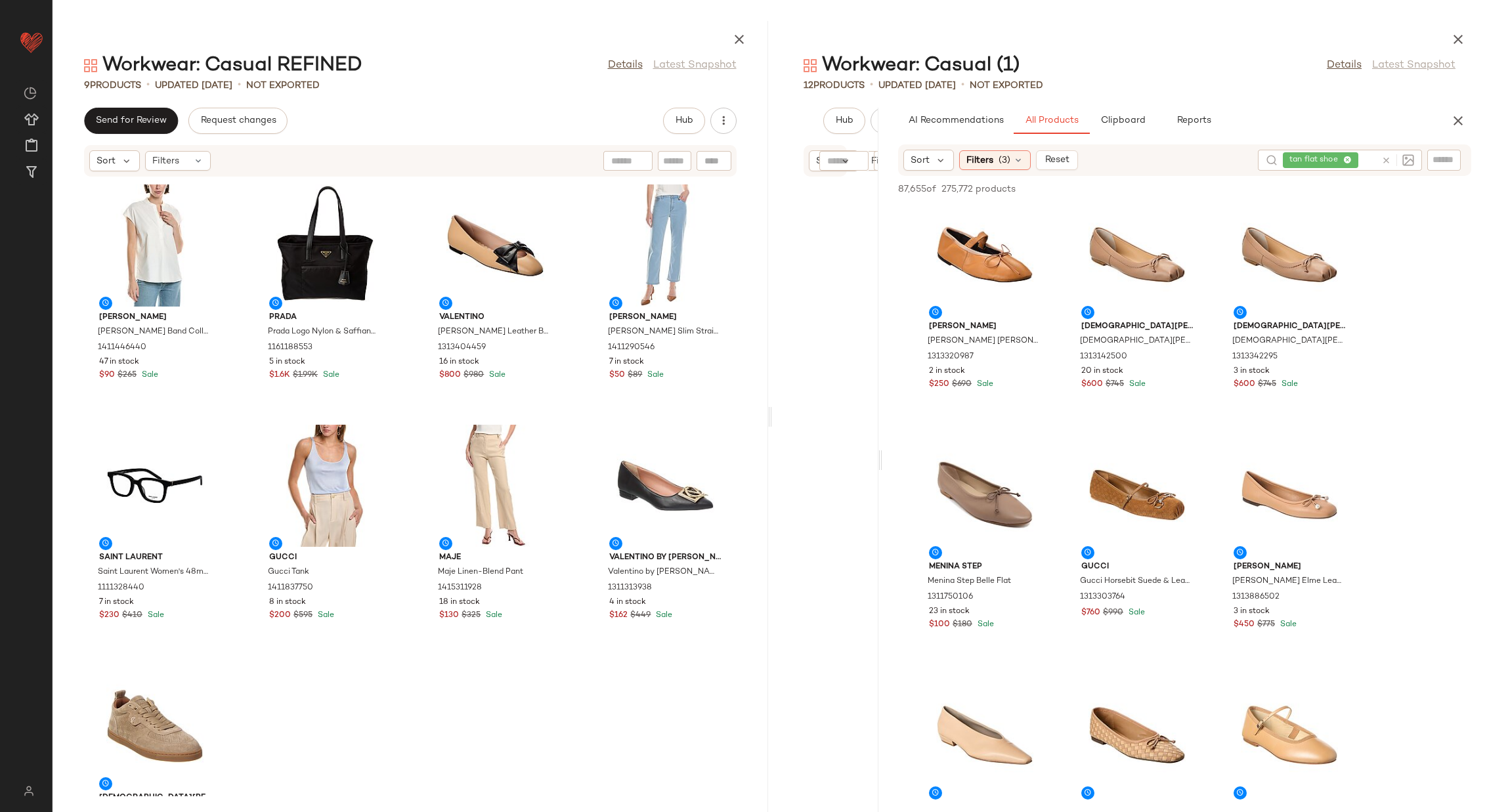
scroll to position [891, 0]
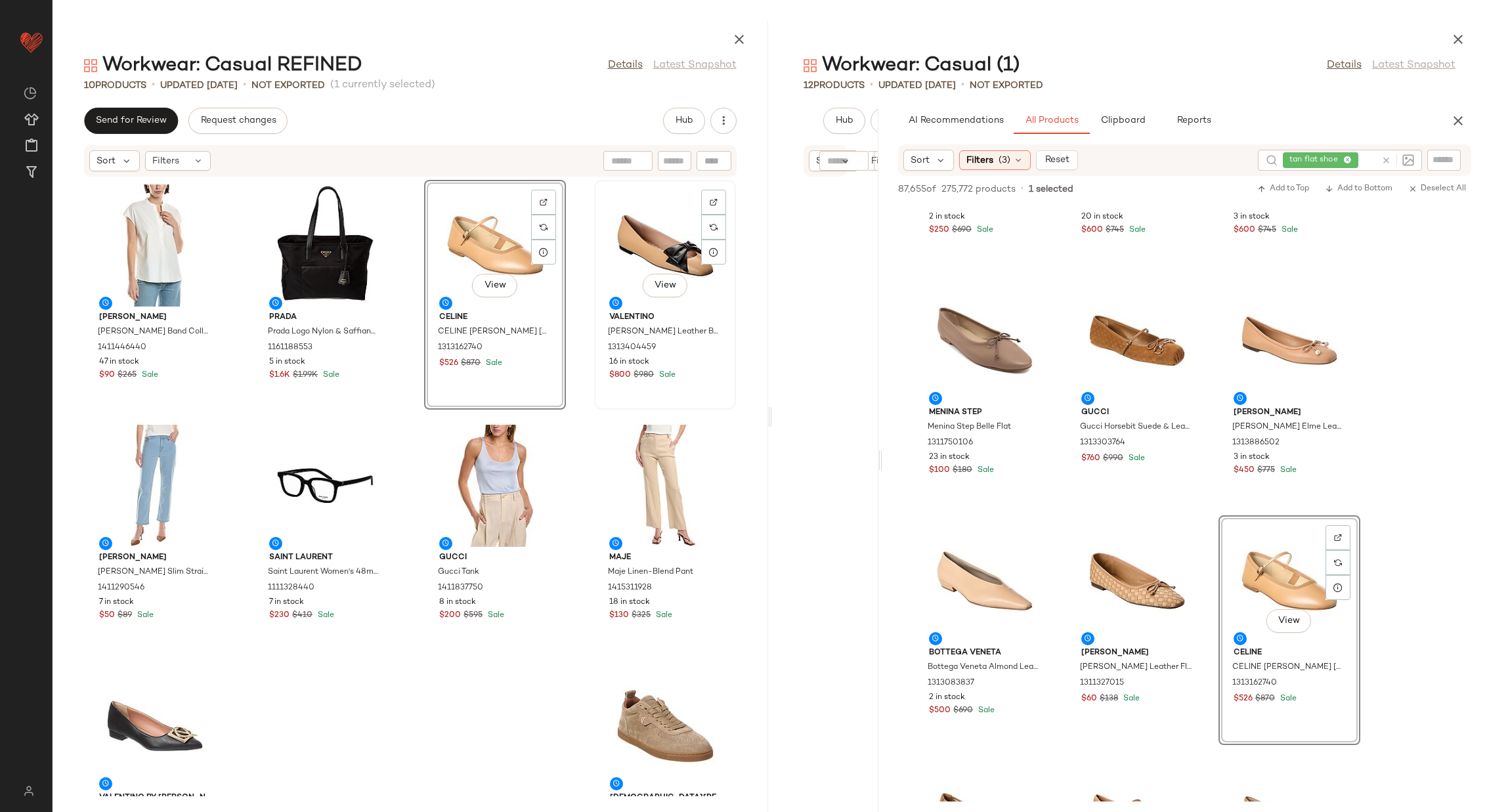
click at [649, 249] on div "View" at bounding box center [666, 246] width 133 height 122
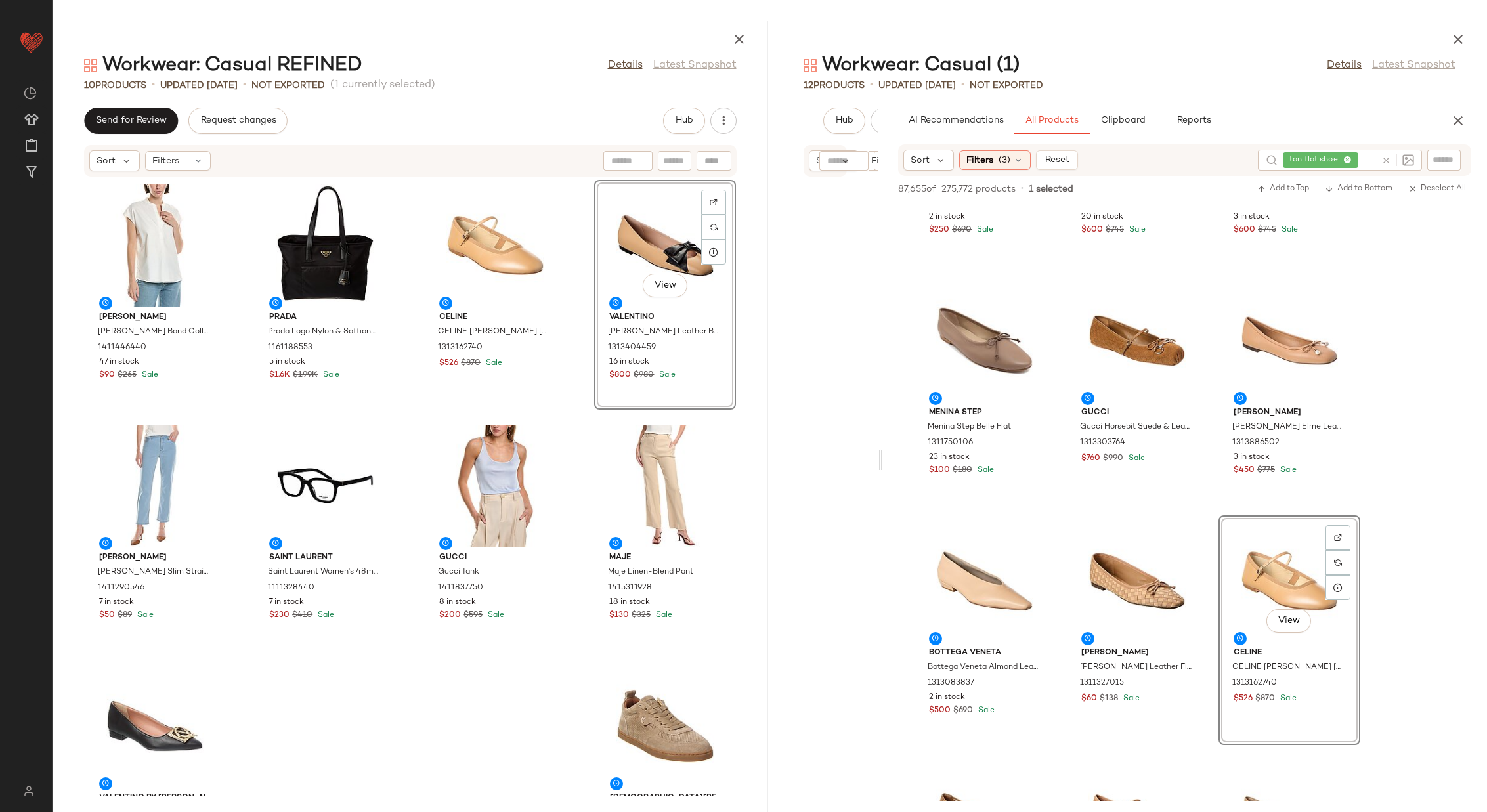
click at [575, 278] on div "Vince Vince Band Collar Linen-Blend Popover 1411446440 47 in stock $90 $265 Sal…" at bounding box center [410, 487] width 716 height 619
click at [636, 250] on div "View" at bounding box center [666, 246] width 133 height 122
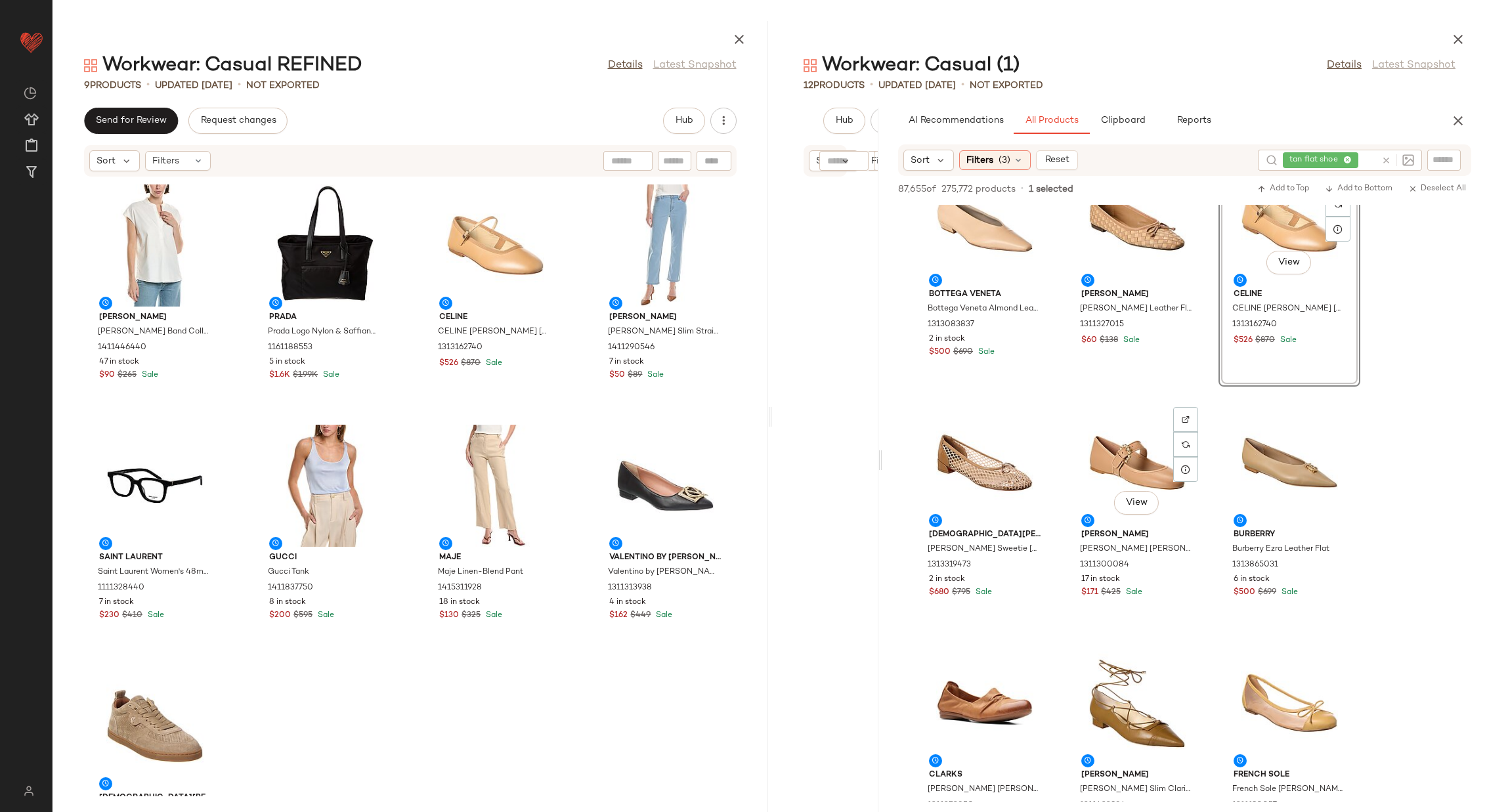
scroll to position [1276, 0]
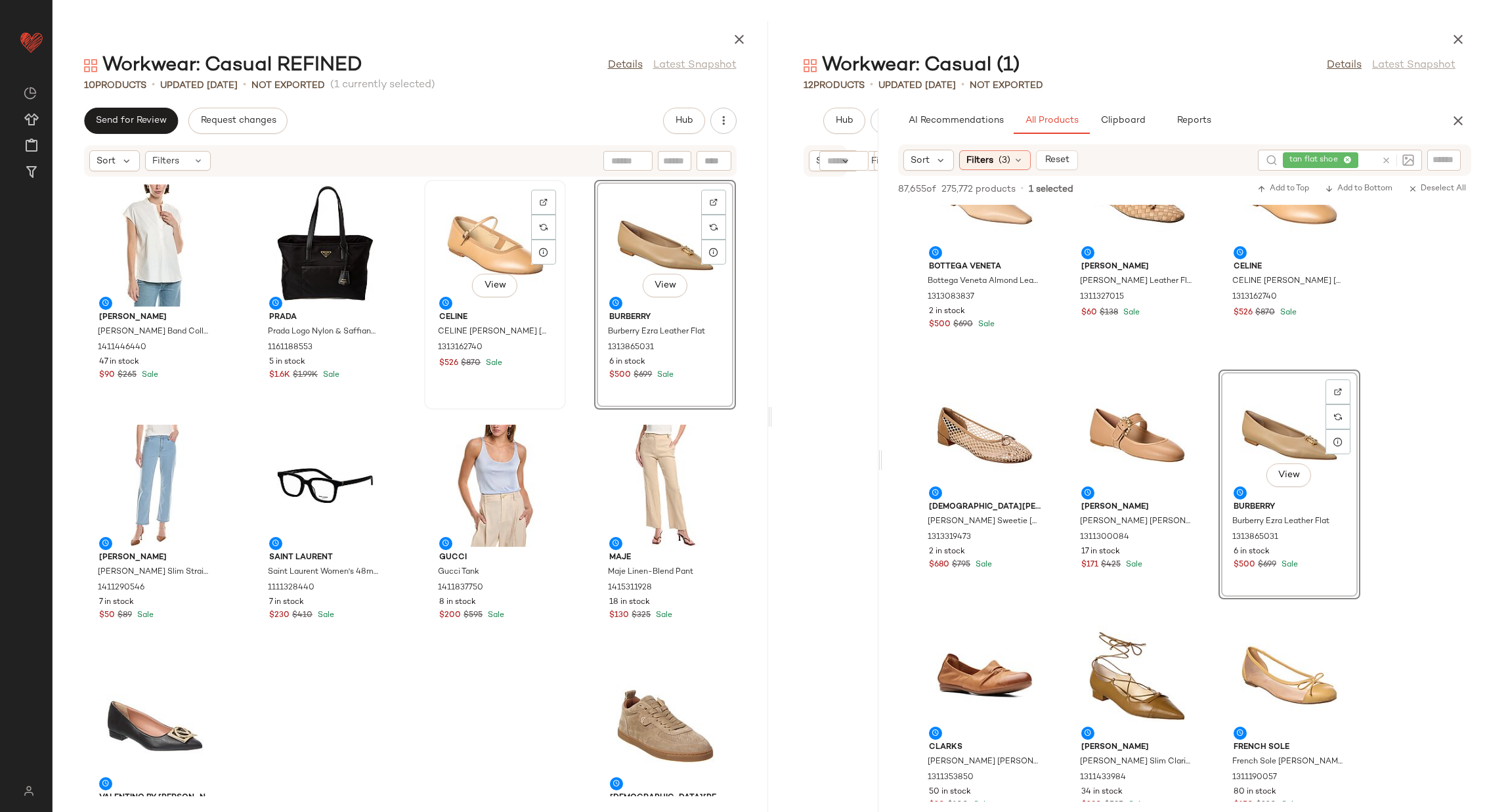
click at [486, 248] on div "View" at bounding box center [495, 246] width 133 height 122
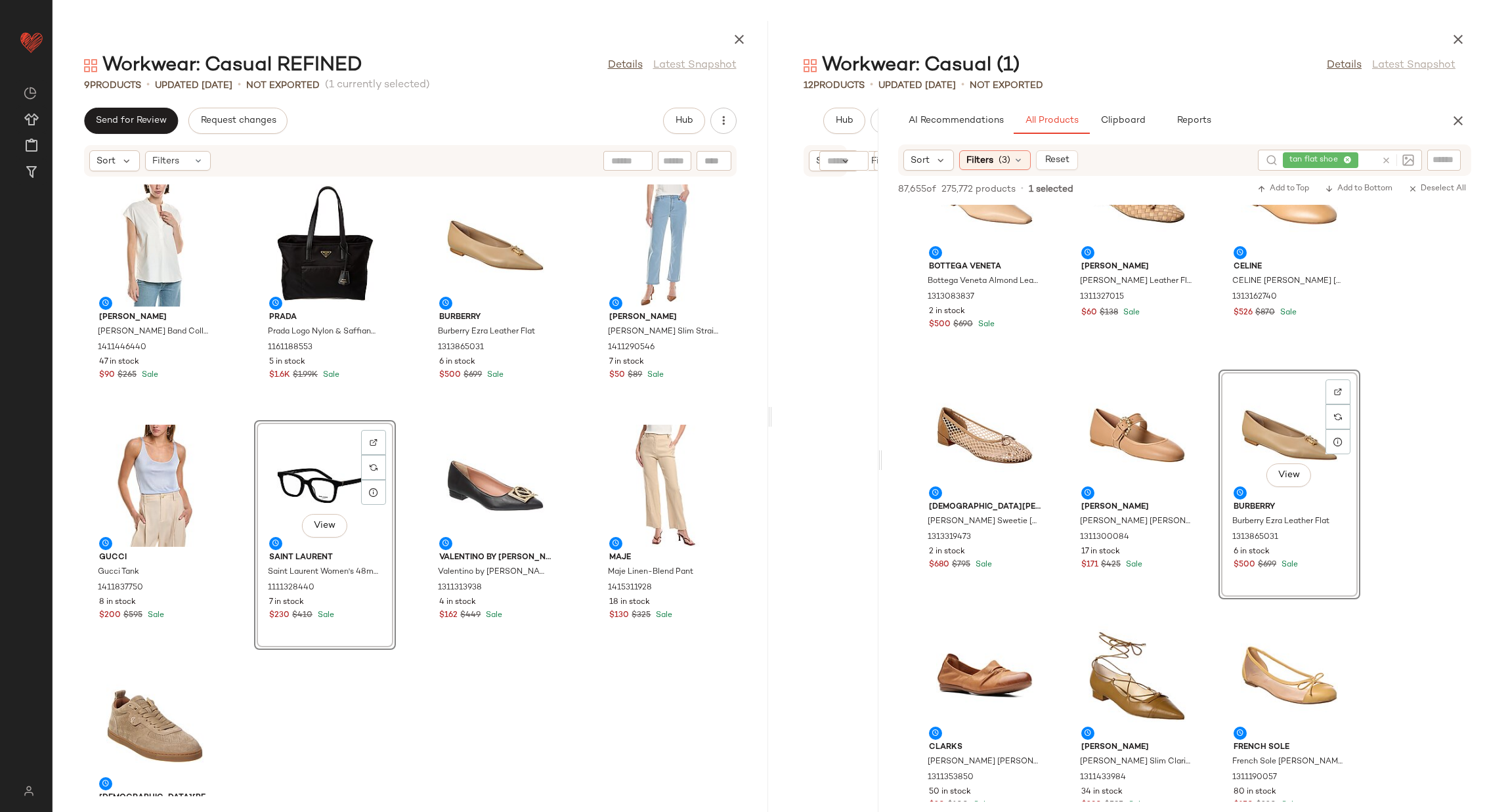
click at [407, 398] on div "Vince Vince Band Collar Linen-Blend Popover 1411446440 47 in stock $90 $265 Sal…" at bounding box center [410, 487] width 716 height 619
click at [151, 716] on div "View" at bounding box center [155, 725] width 133 height 122
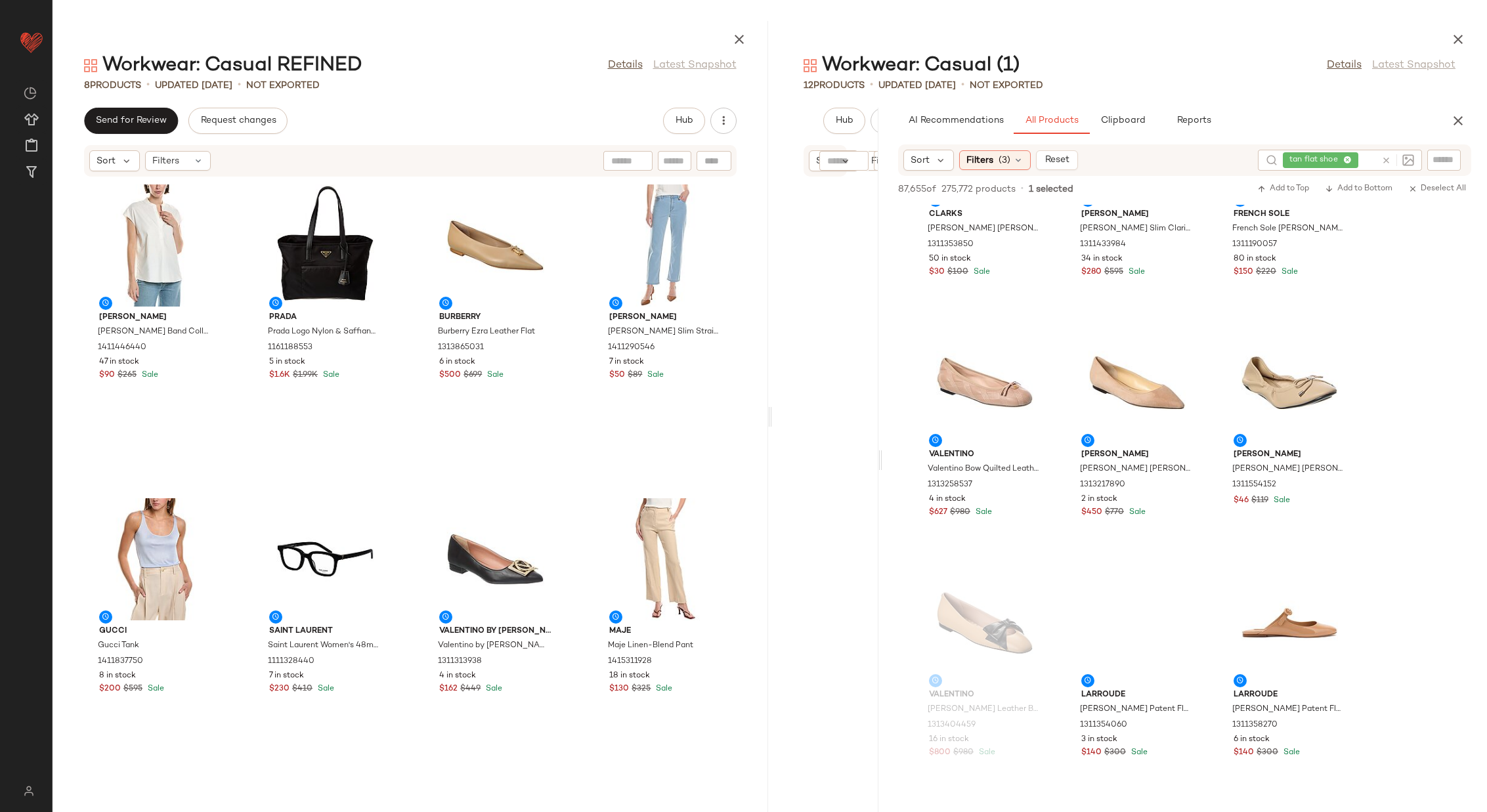
scroll to position [1821, 0]
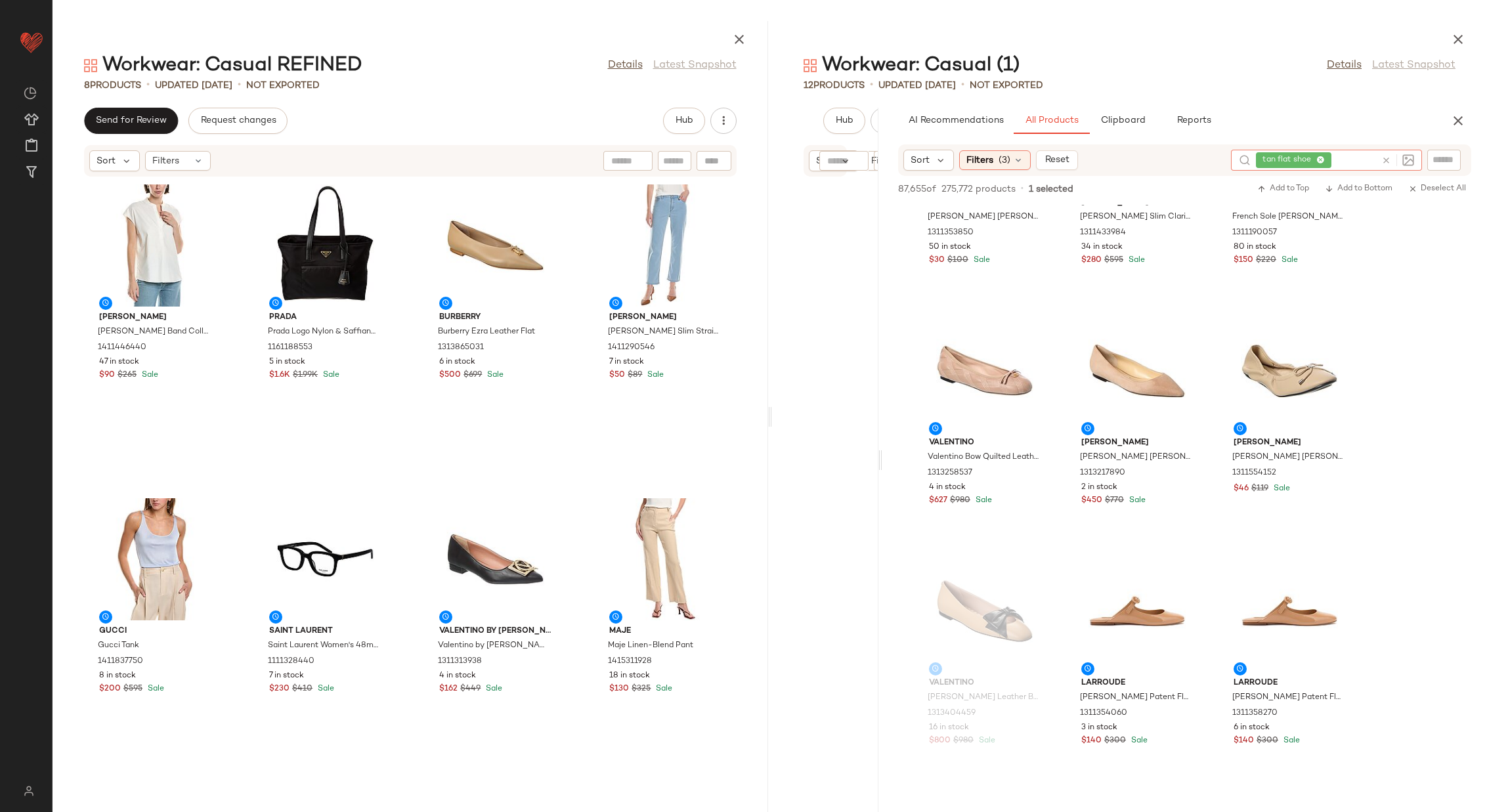
click at [1387, 158] on icon at bounding box center [1386, 160] width 10 height 10
type input "**********"
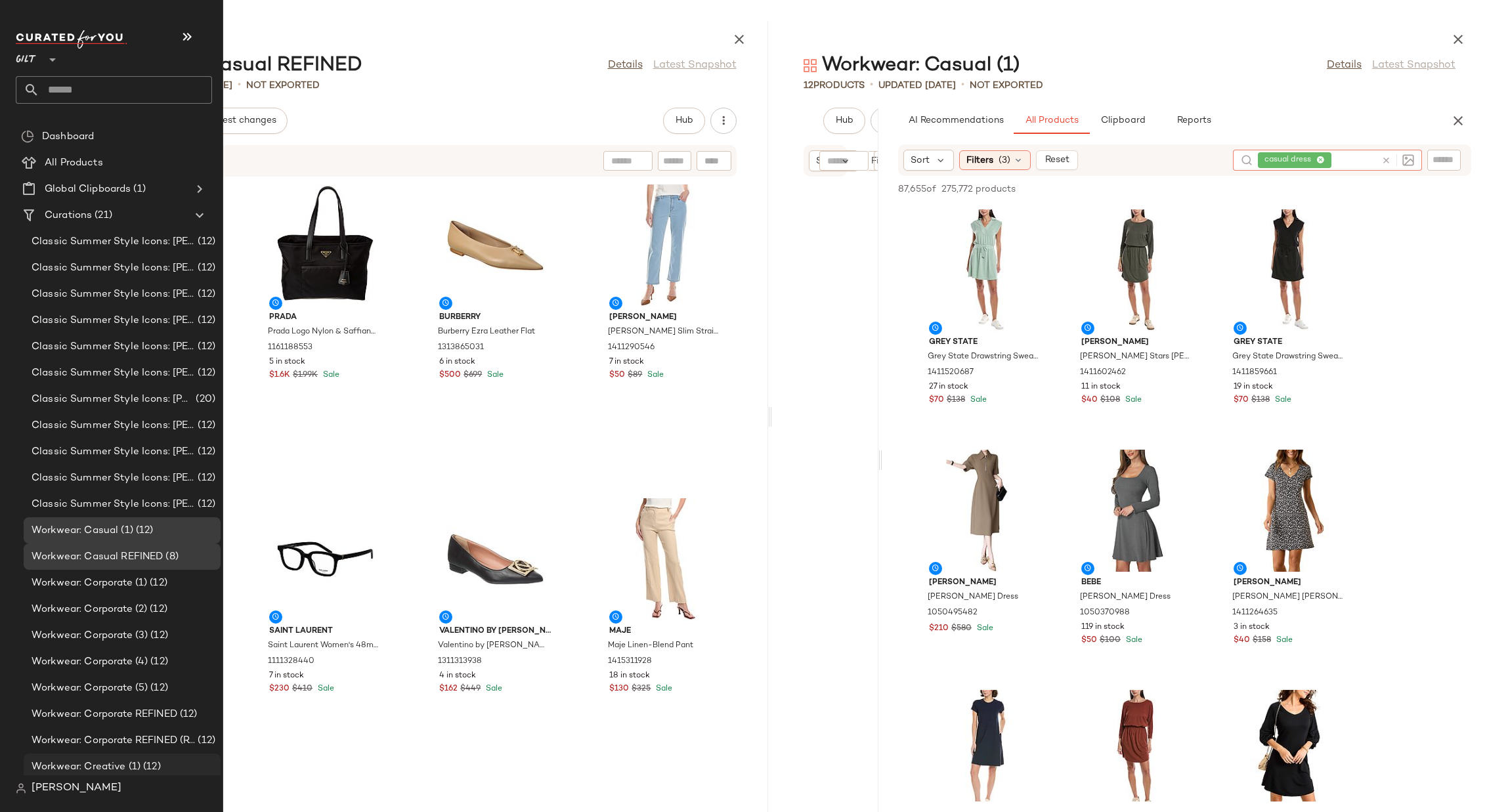
click at [117, 761] on span "Workwear: Creative (1)" at bounding box center [86, 767] width 109 height 15
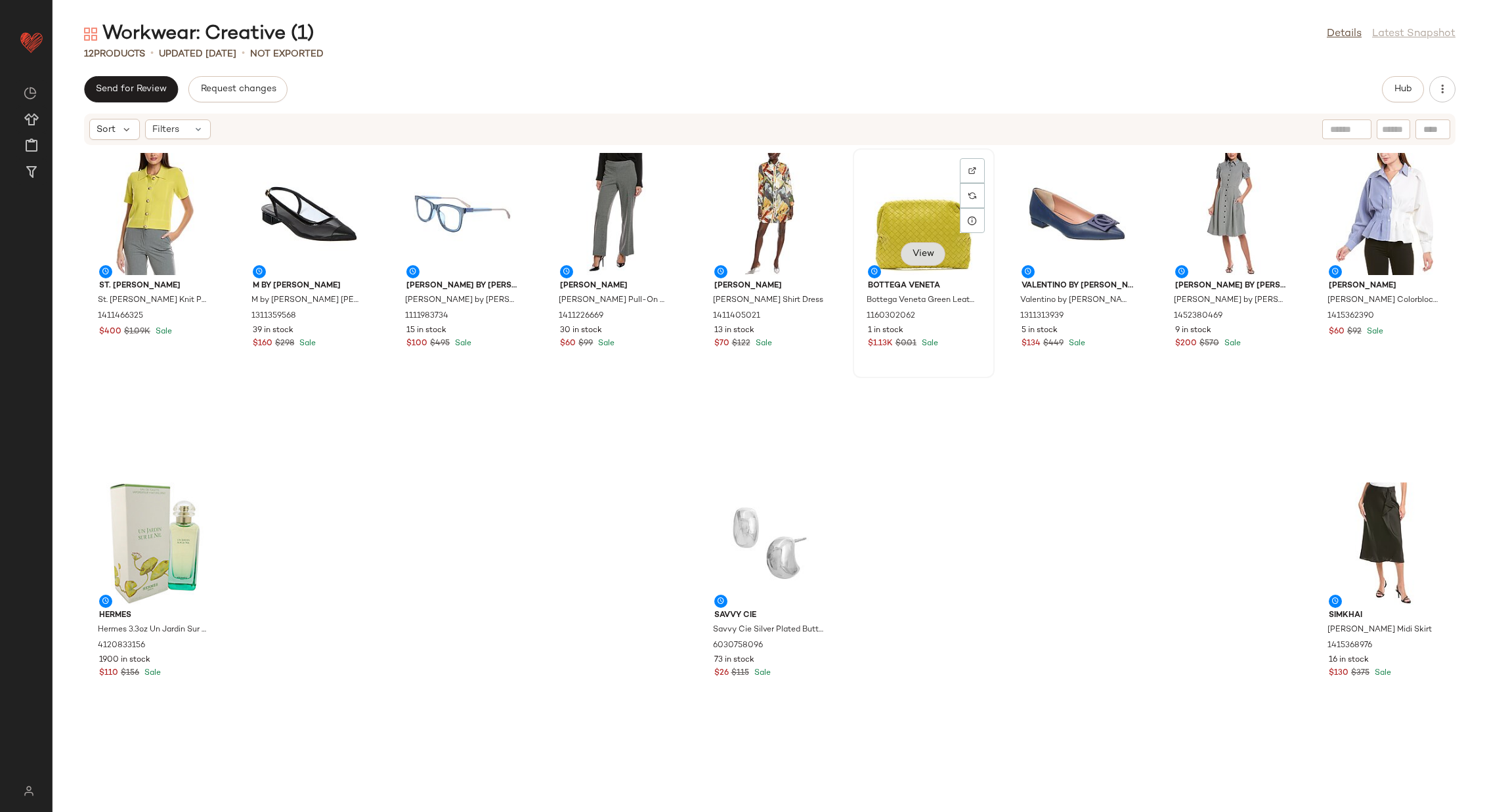
click at [912, 250] on span "View" at bounding box center [923, 254] width 23 height 11
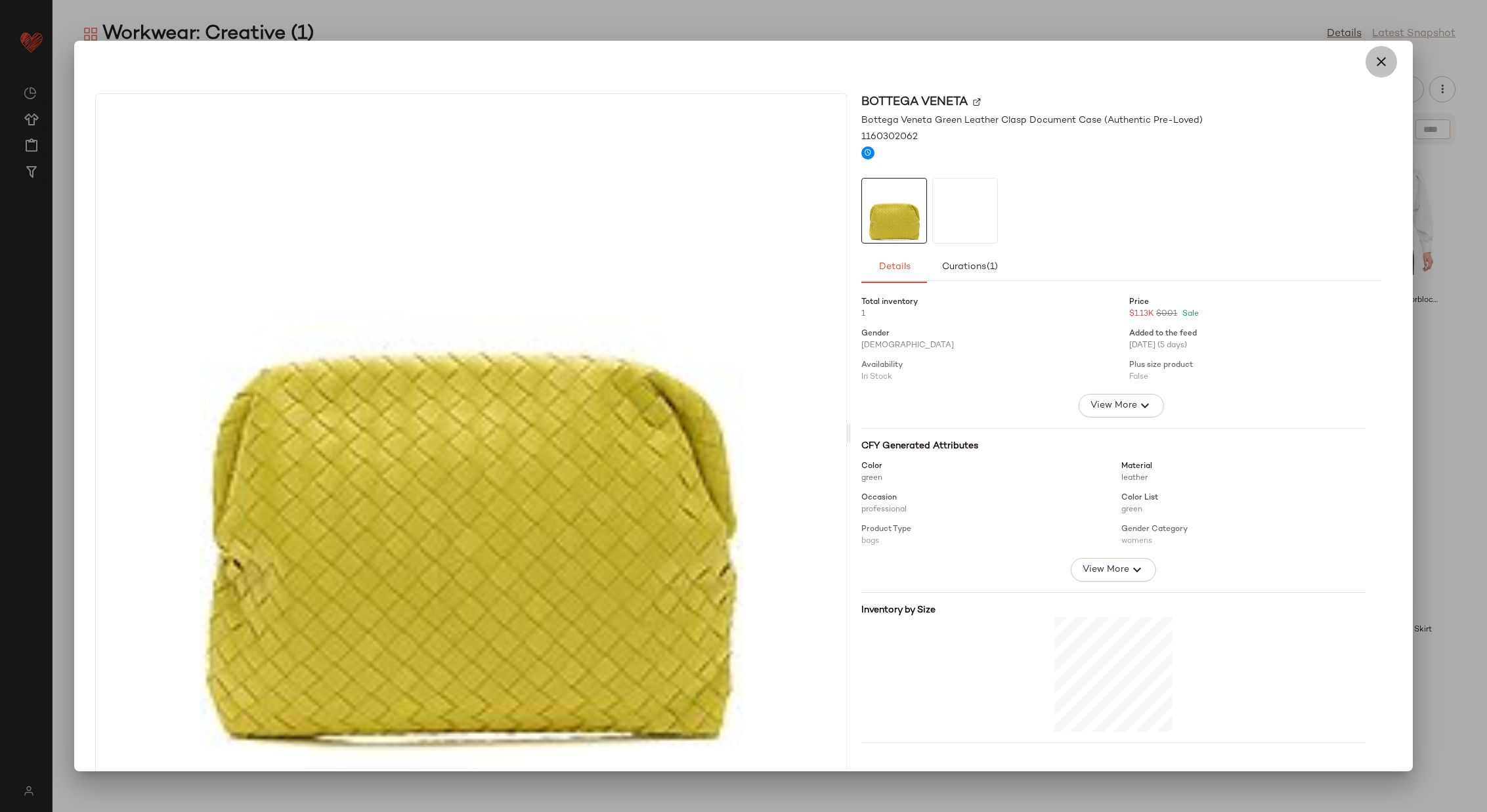
click at [1373, 57] on icon "button" at bounding box center [1381, 61] width 15 height 15
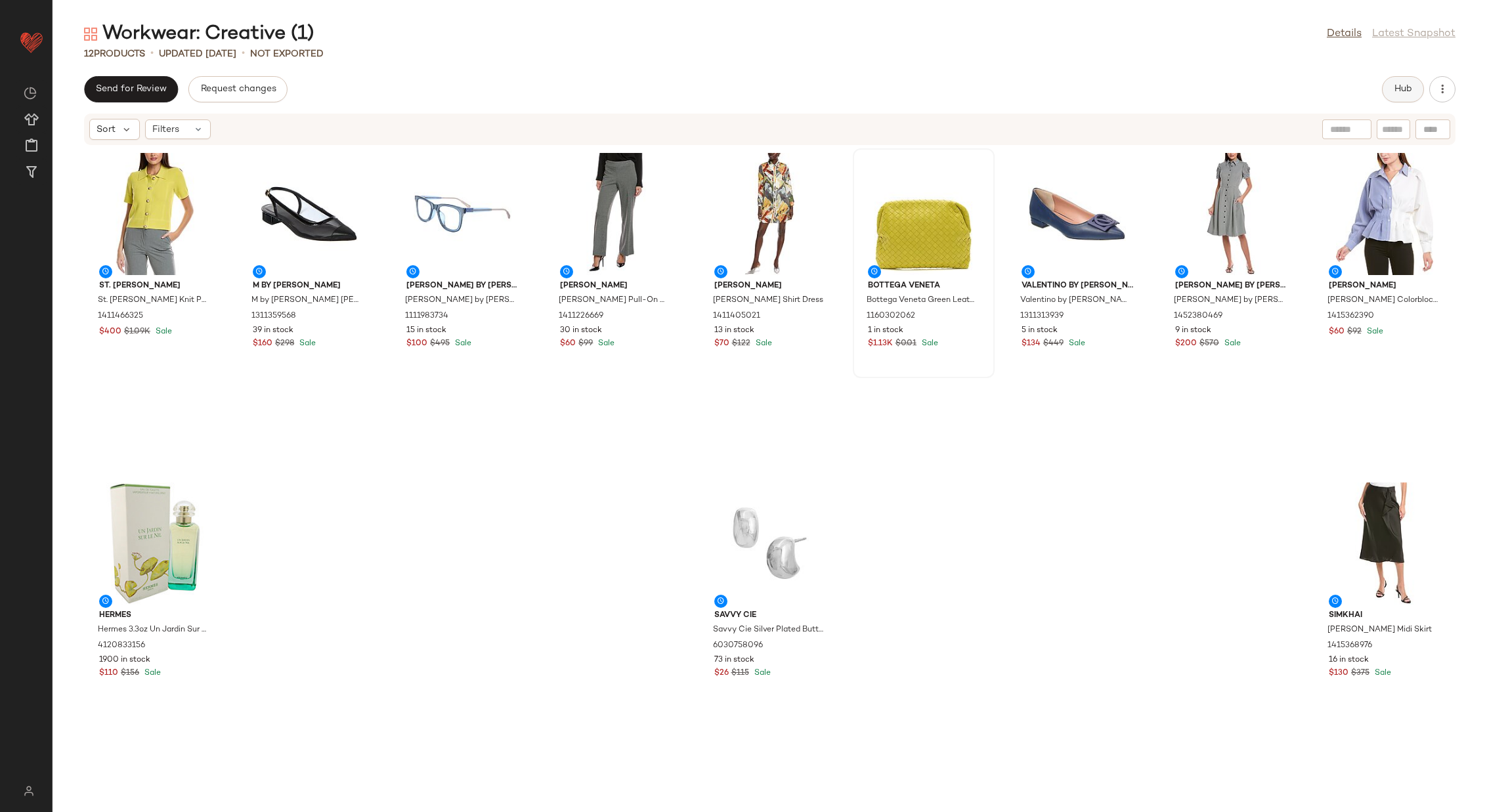
click at [1408, 84] on span "Hub" at bounding box center [1403, 89] width 19 height 11
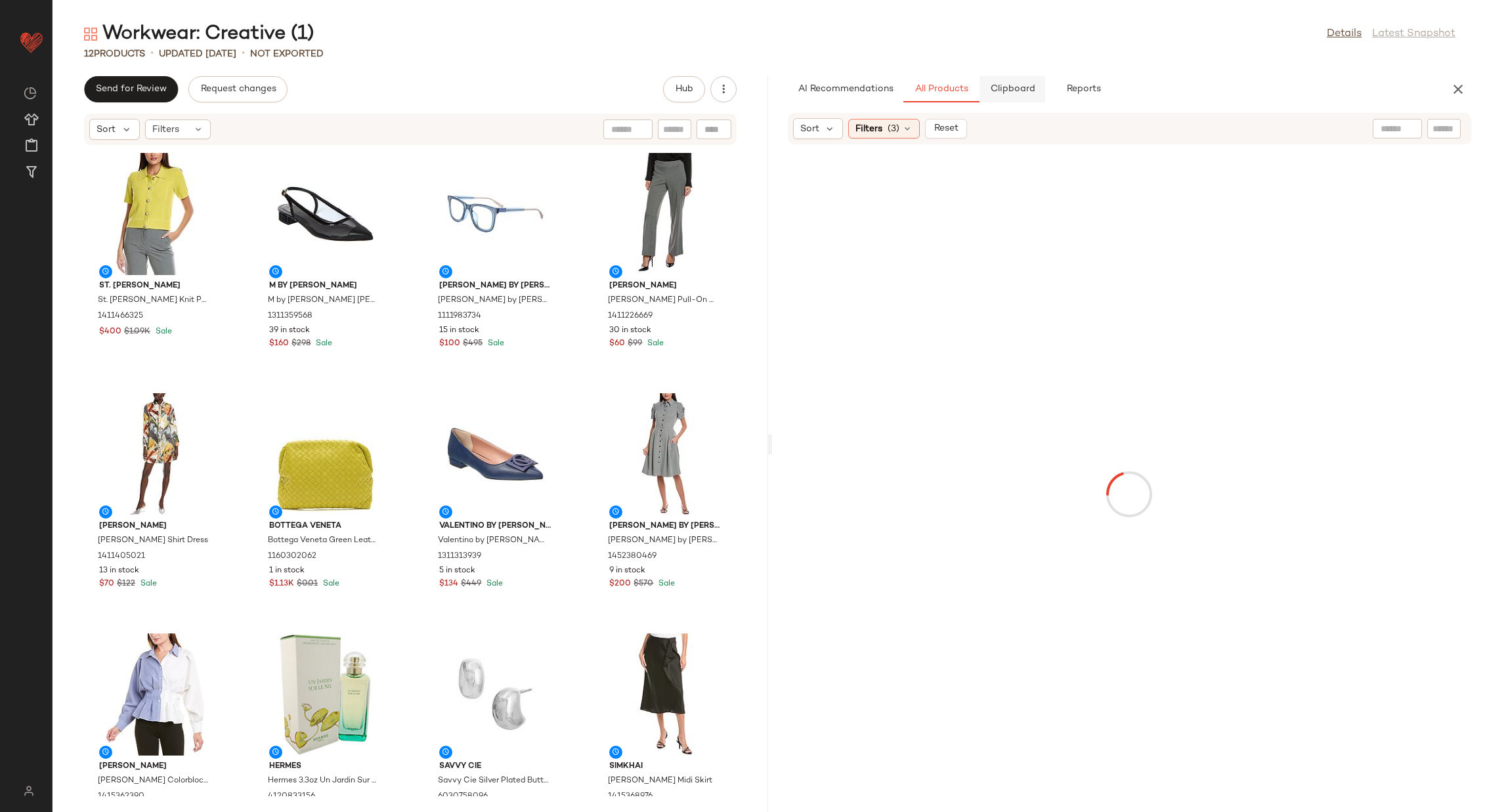
click at [1021, 86] on span "Clipboard" at bounding box center [1013, 89] width 45 height 11
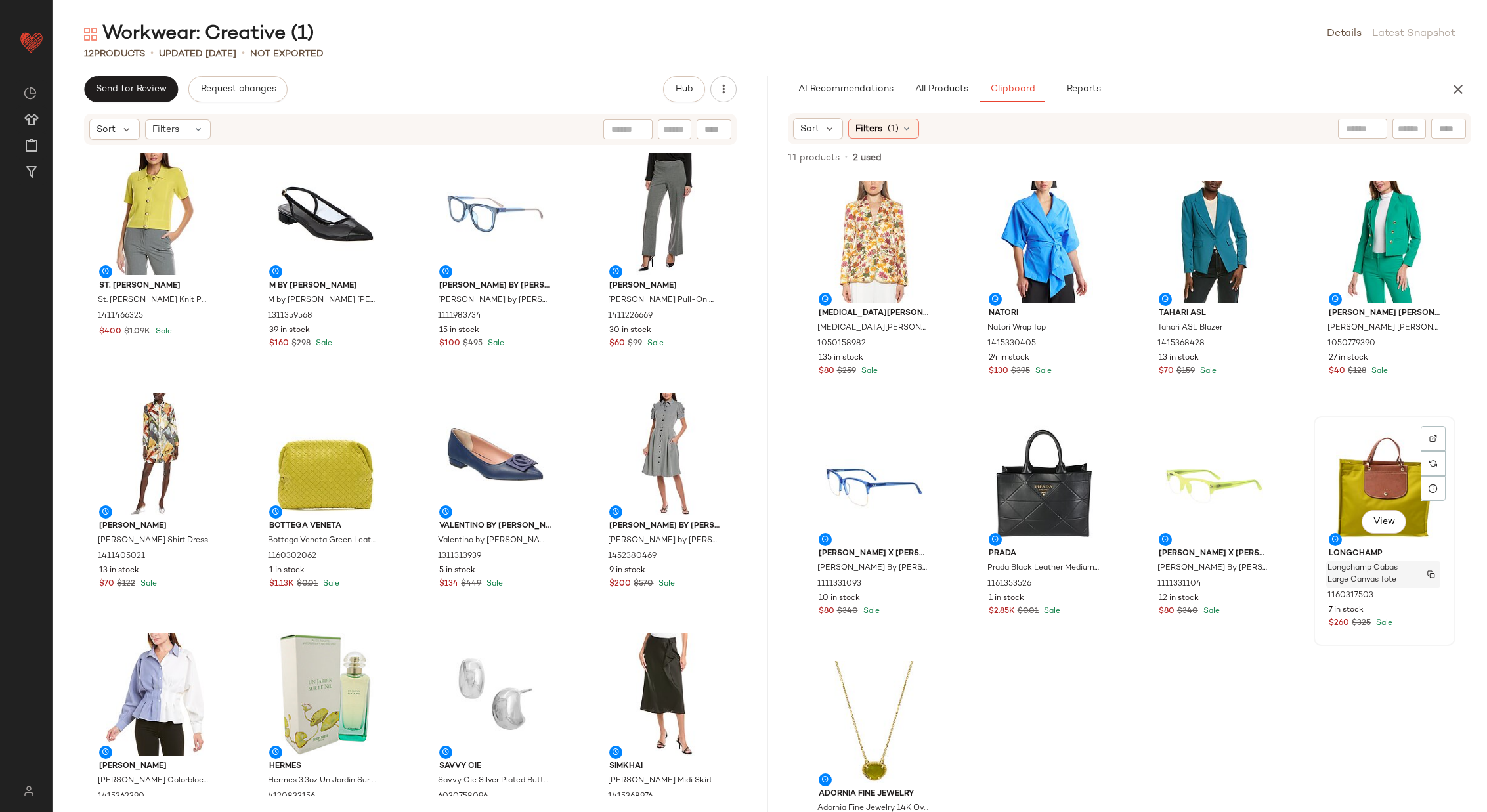
type button "Clipboard"
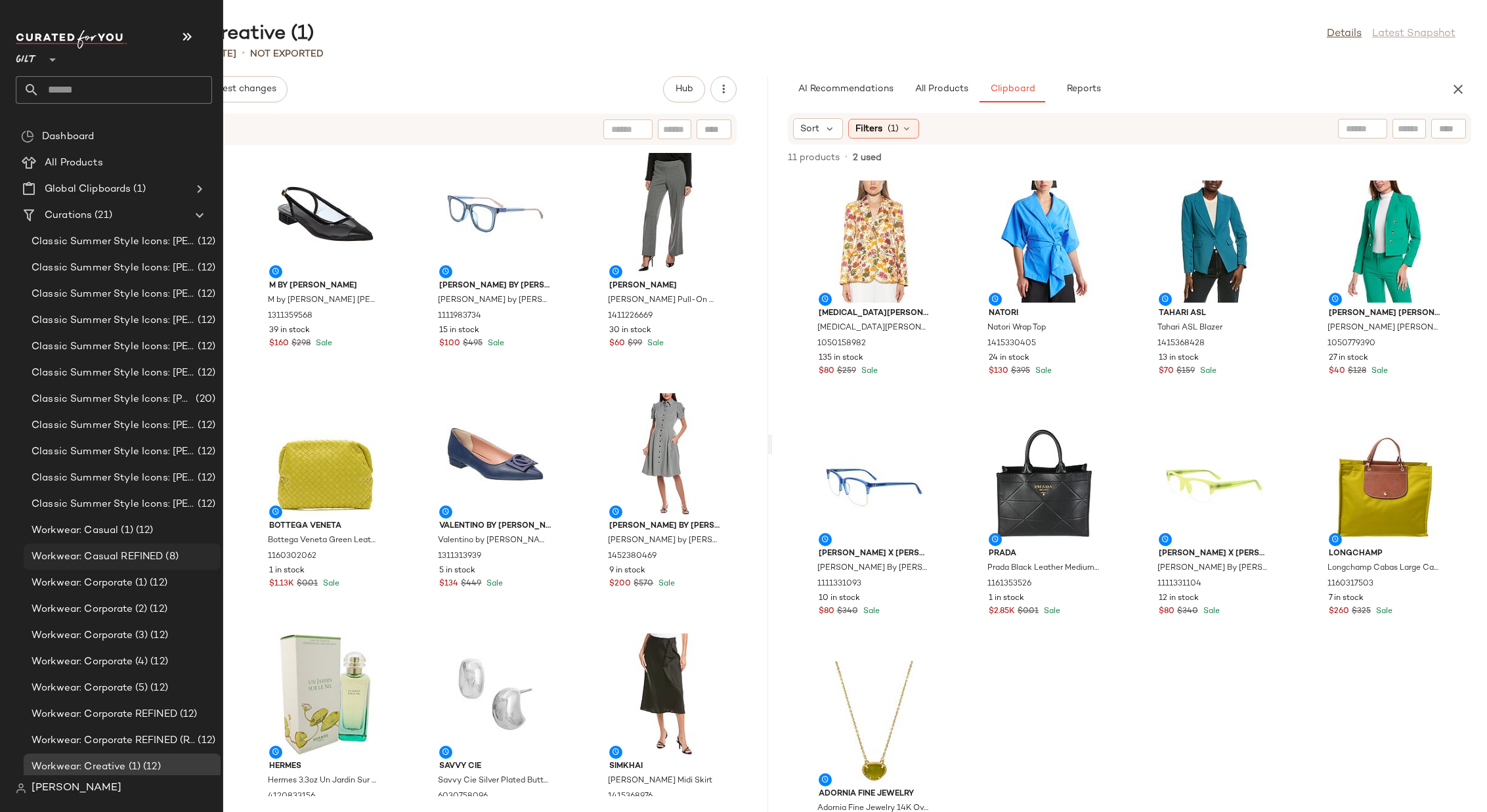
click at [109, 551] on span "Workwear: Casual REFINED" at bounding box center [97, 557] width 131 height 15
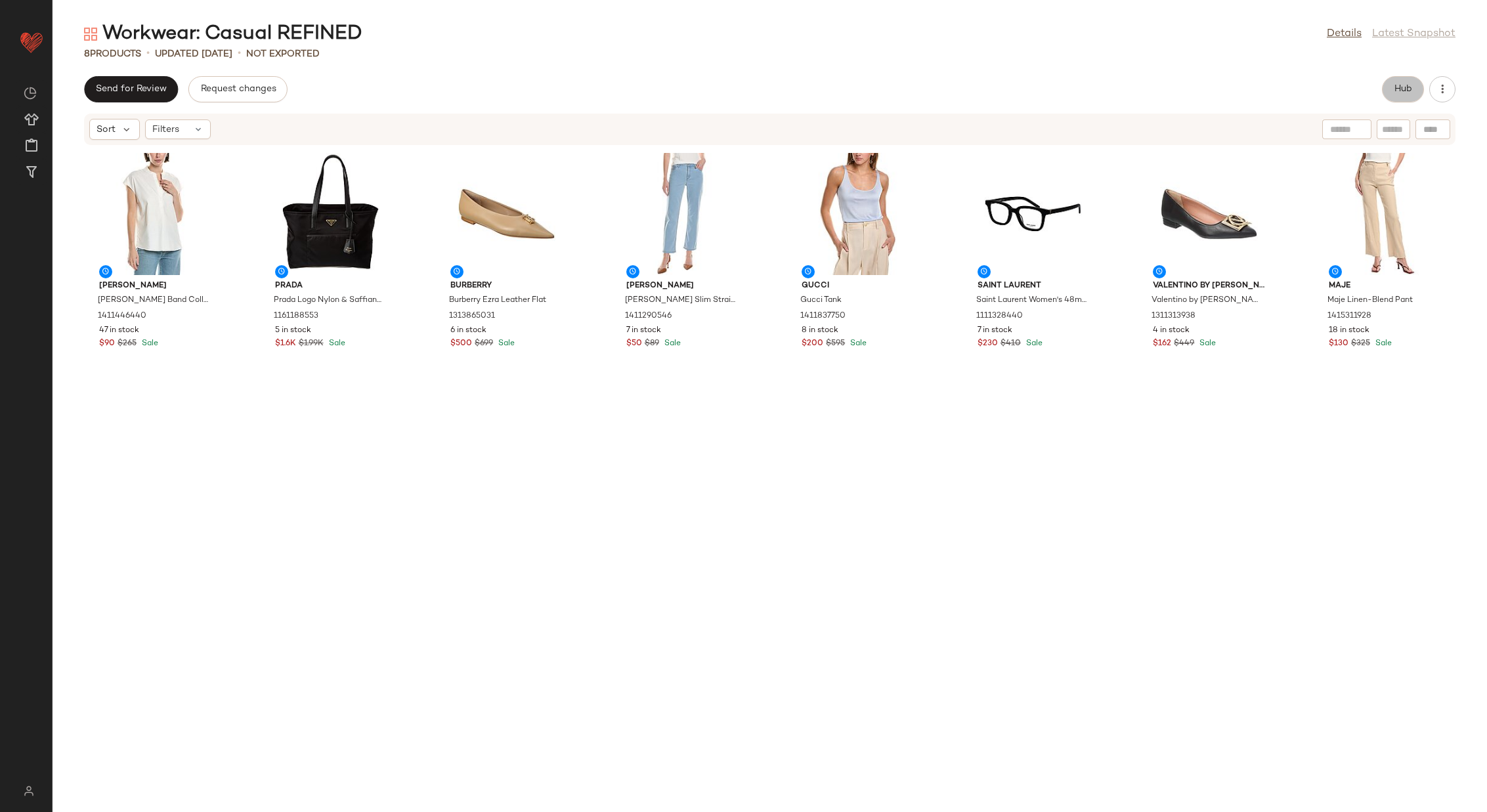
click at [1412, 84] on span "Hub" at bounding box center [1403, 89] width 19 height 11
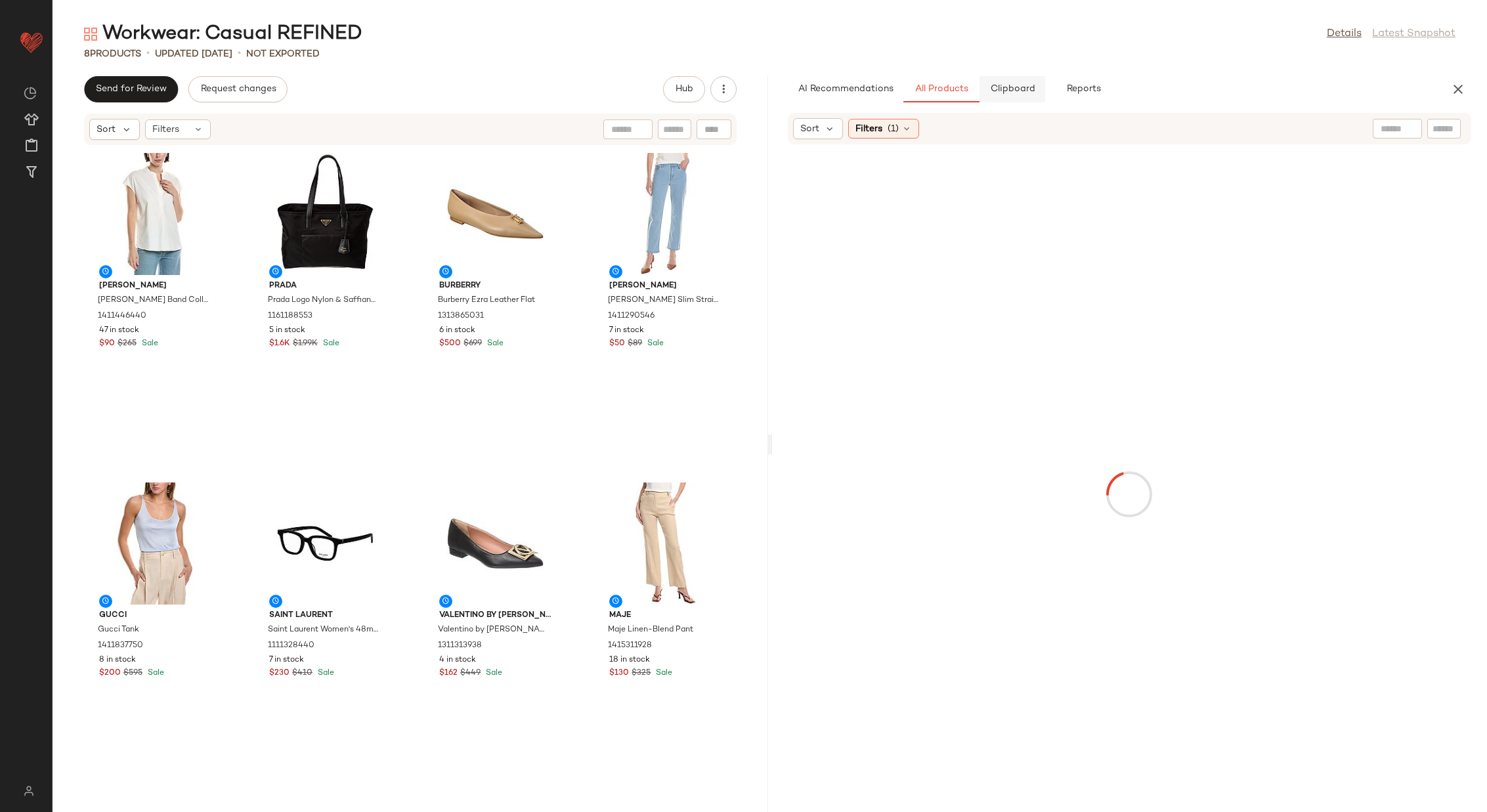
click at [1019, 81] on button "Clipboard" at bounding box center [1012, 89] width 66 height 26
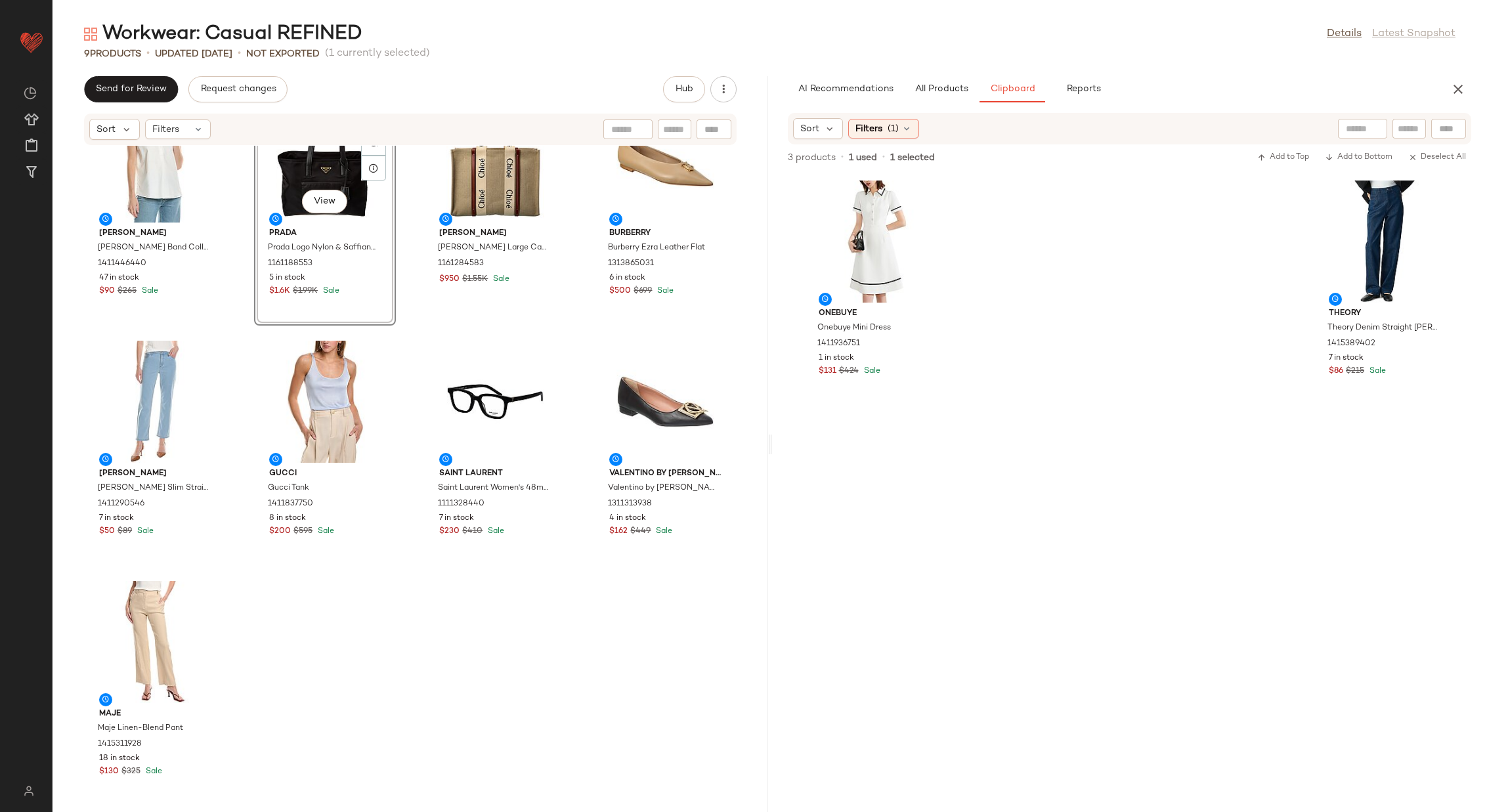
scroll to position [56, 0]
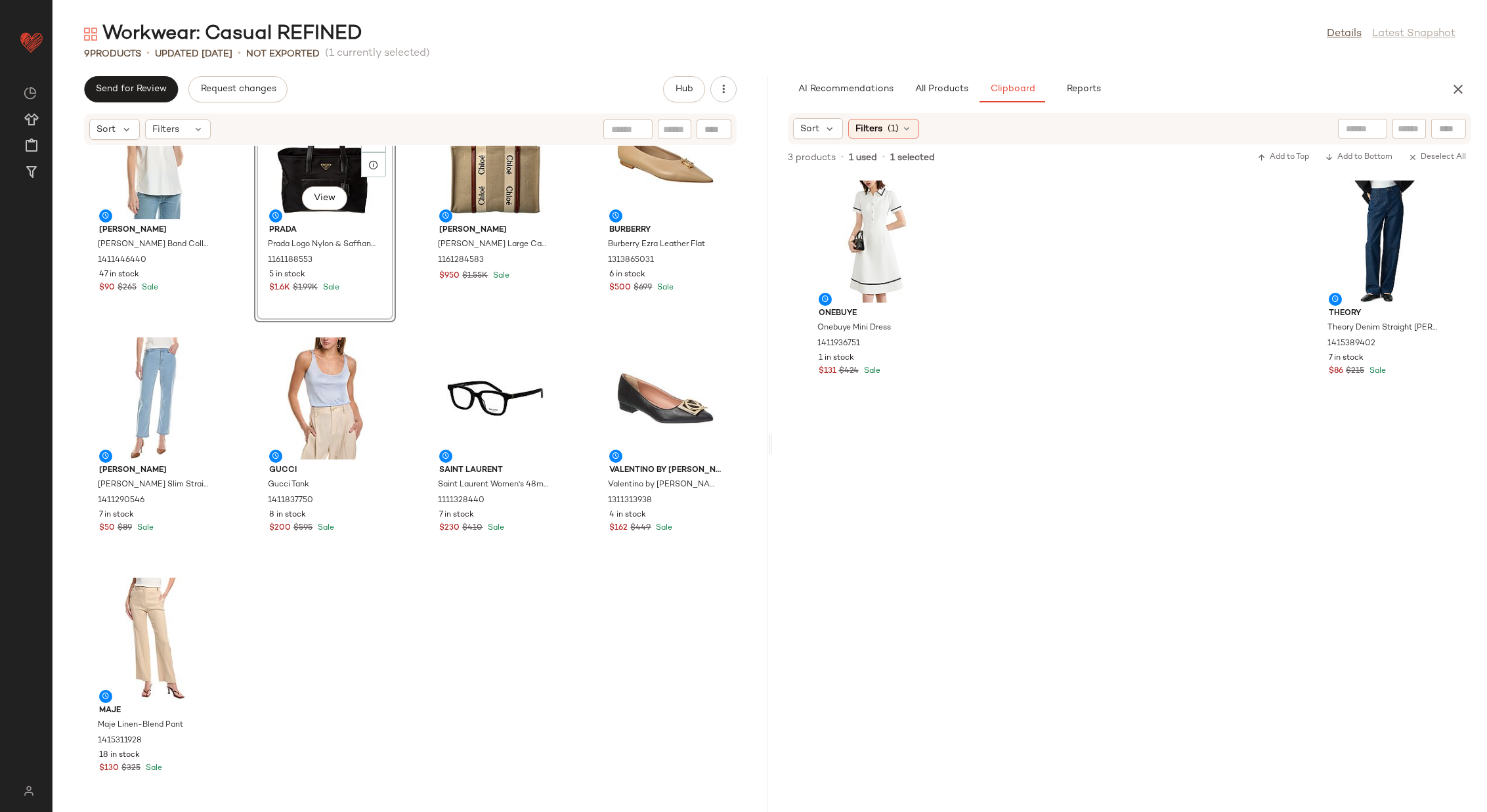
click at [397, 559] on div "Vince Vince Band Collar Linen-Blend Popover 1411446440 47 in stock $90 $265 Sal…" at bounding box center [410, 471] width 716 height 651
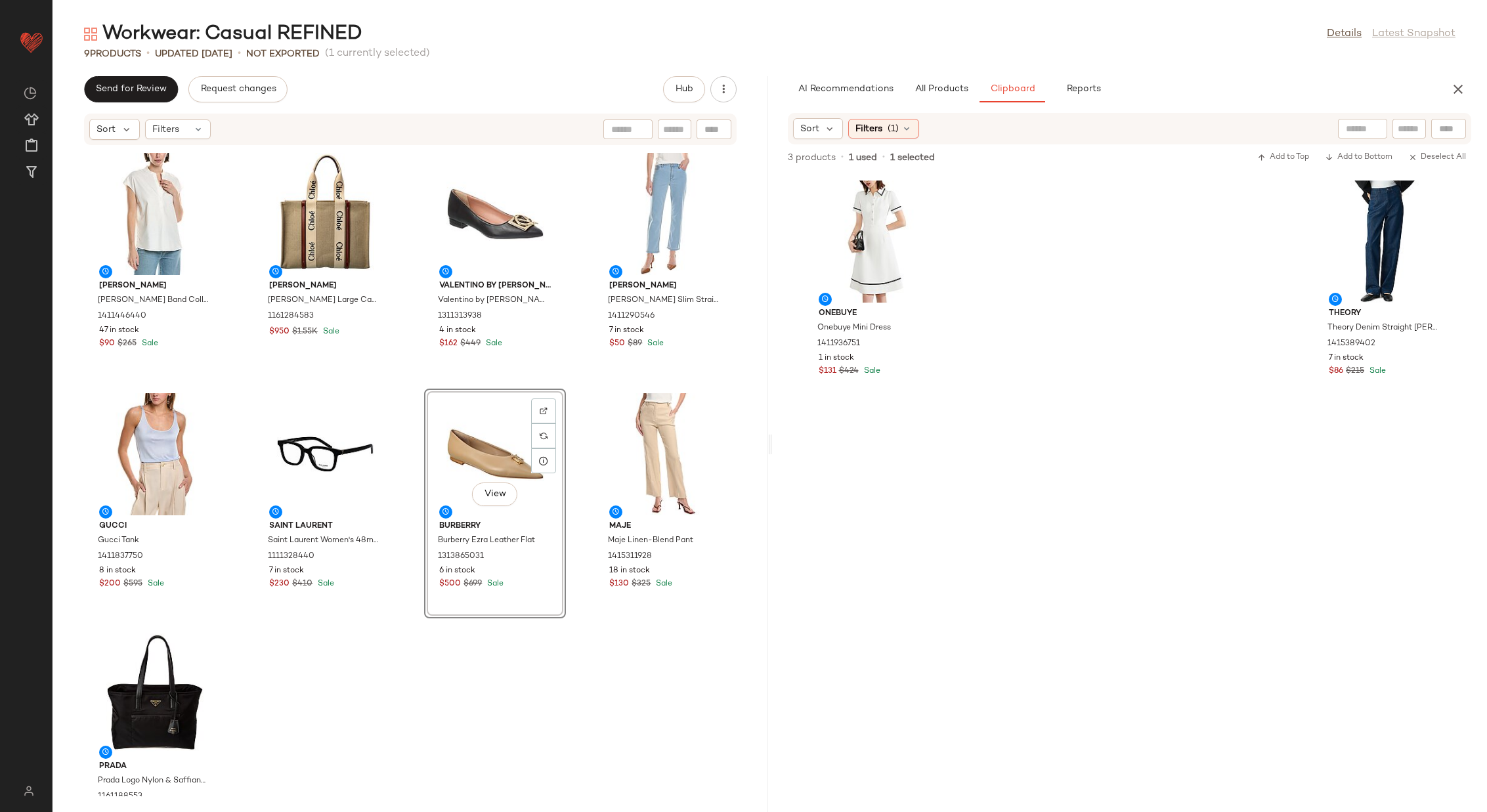
click at [572, 369] on div "Vince Vince Band Collar Linen-Blend Popover 1411446440 47 in stock $90 $265 Sal…" at bounding box center [410, 471] width 716 height 651
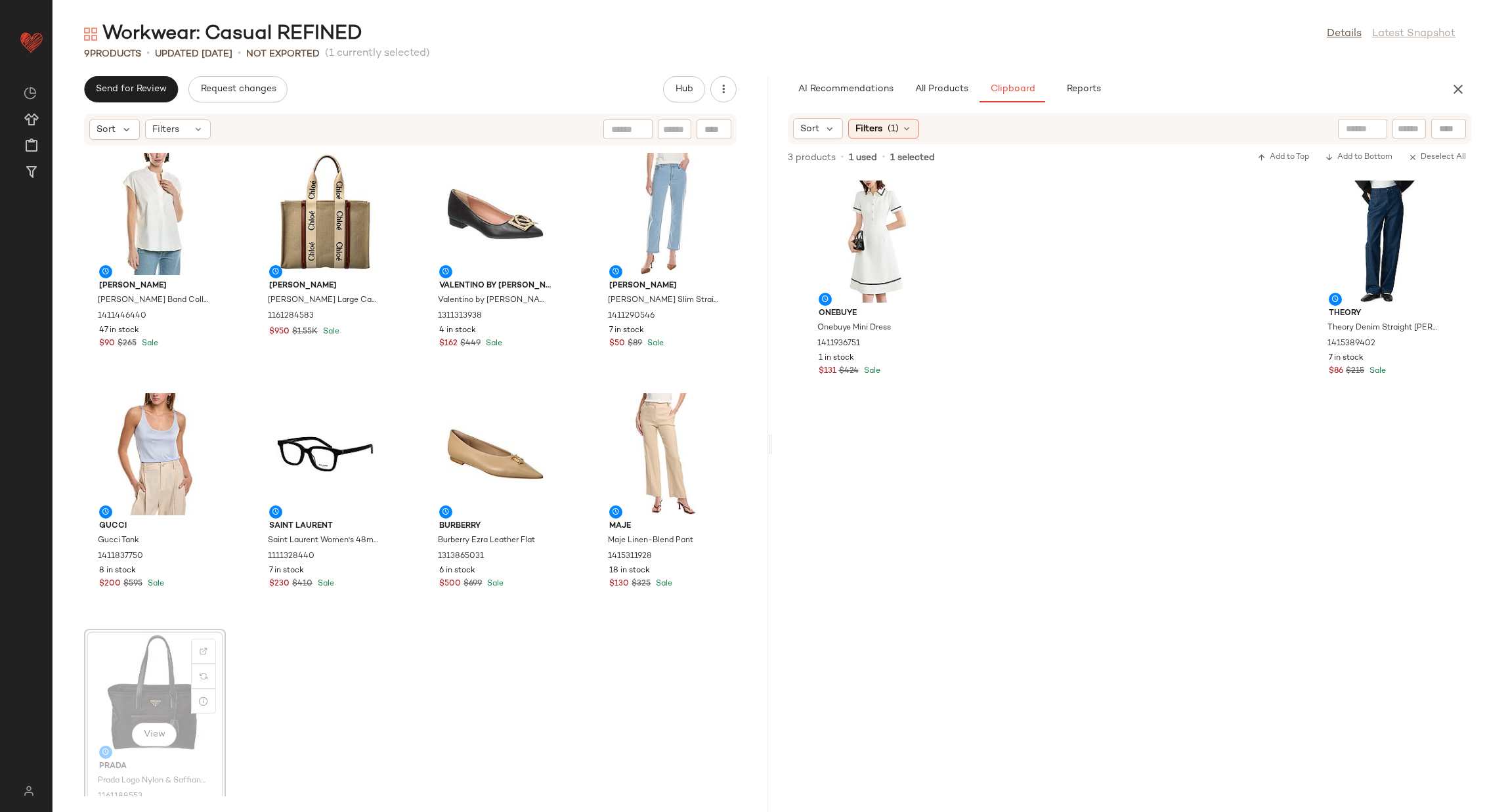
scroll to position [2, 0]
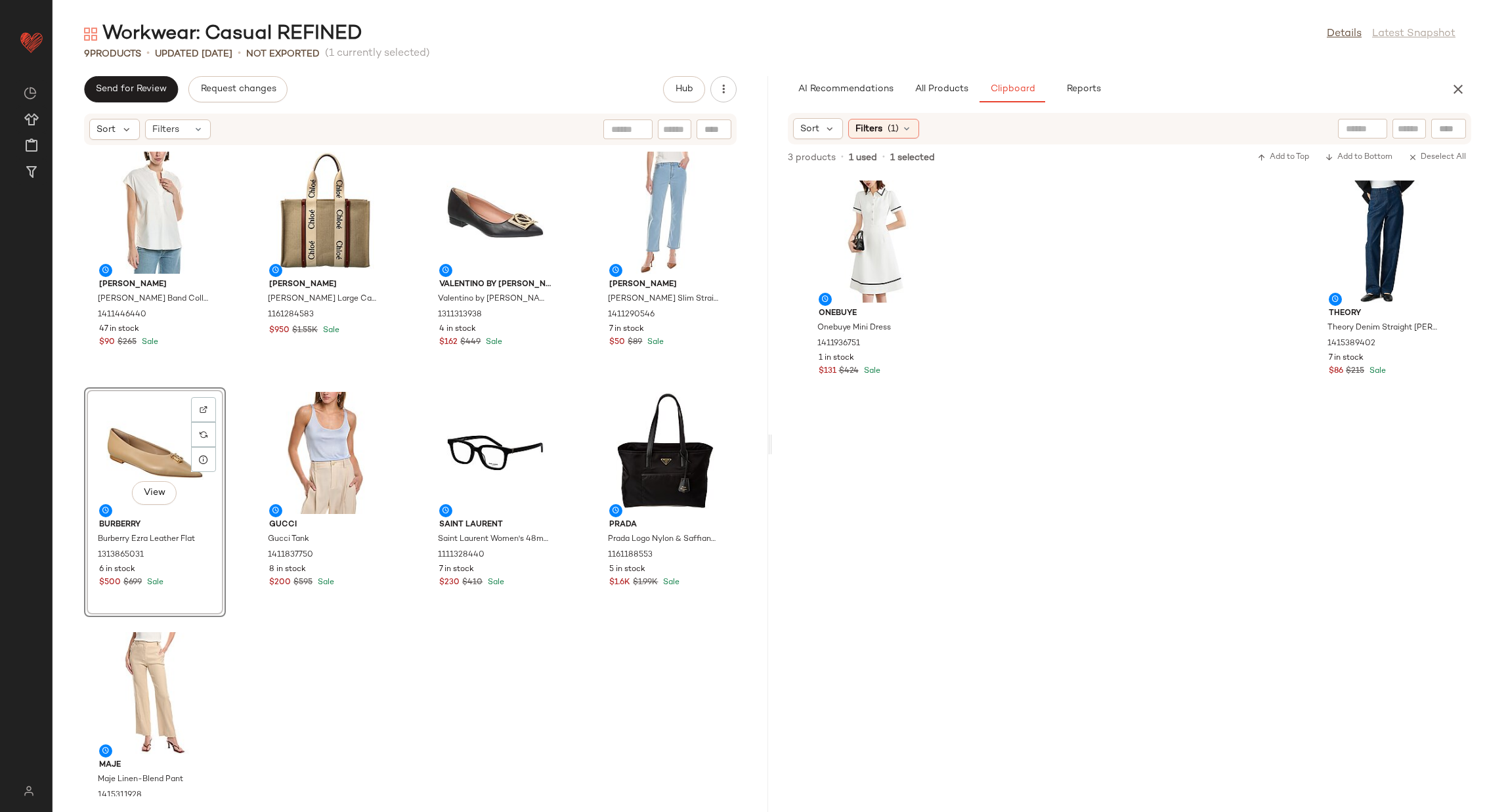
click at [406, 380] on div "Vince Vince Band Collar Linen-Blend Popover 1411446440 47 in stock $90 $265 Sal…" at bounding box center [410, 471] width 716 height 651
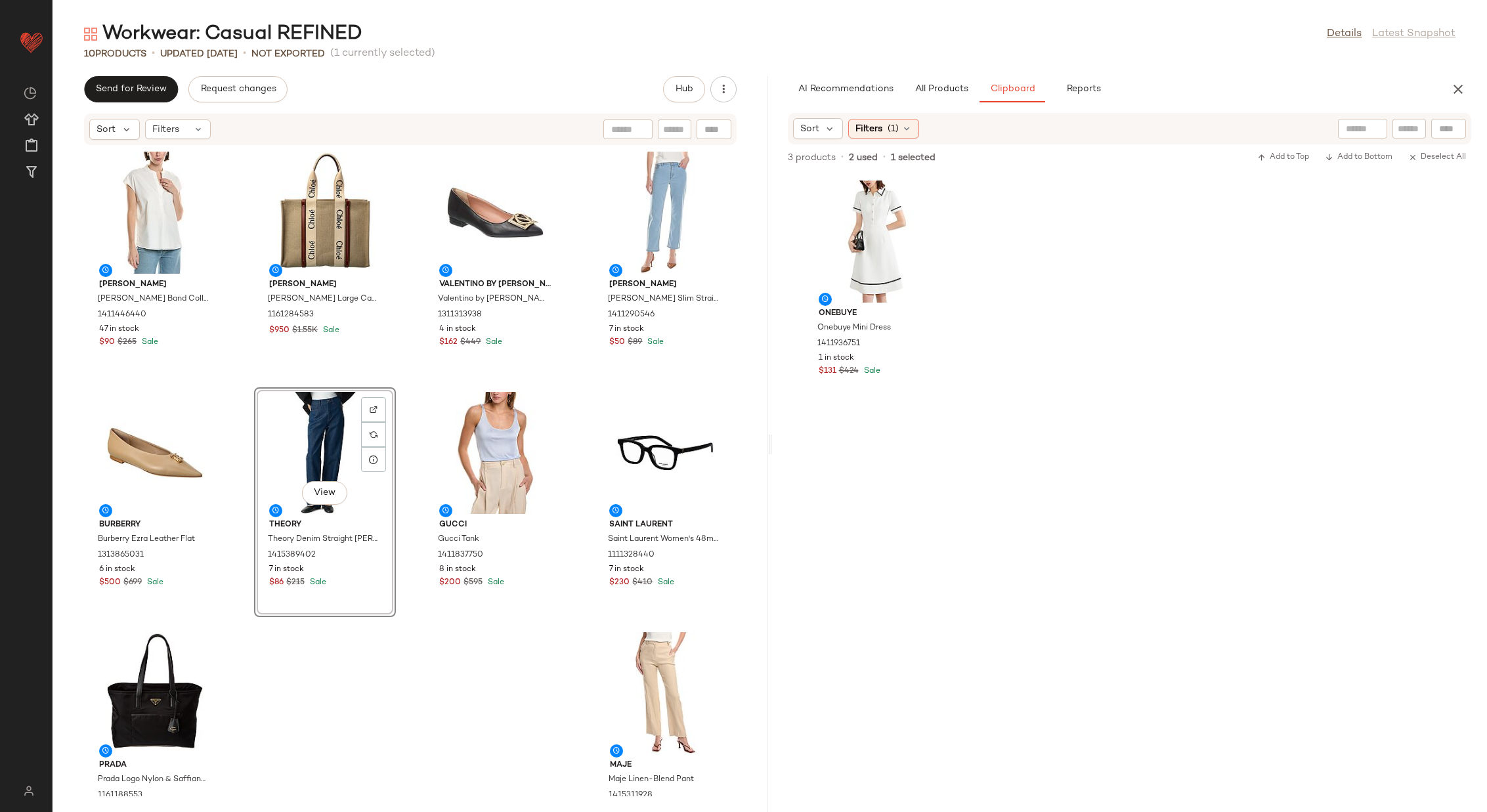
click at [405, 378] on div "Vince Vince Band Collar Linen-Blend Popover 1411446440 47 in stock $90 $265 Sal…" at bounding box center [410, 471] width 716 height 651
click at [942, 88] on span "All Products" at bounding box center [941, 89] width 54 height 11
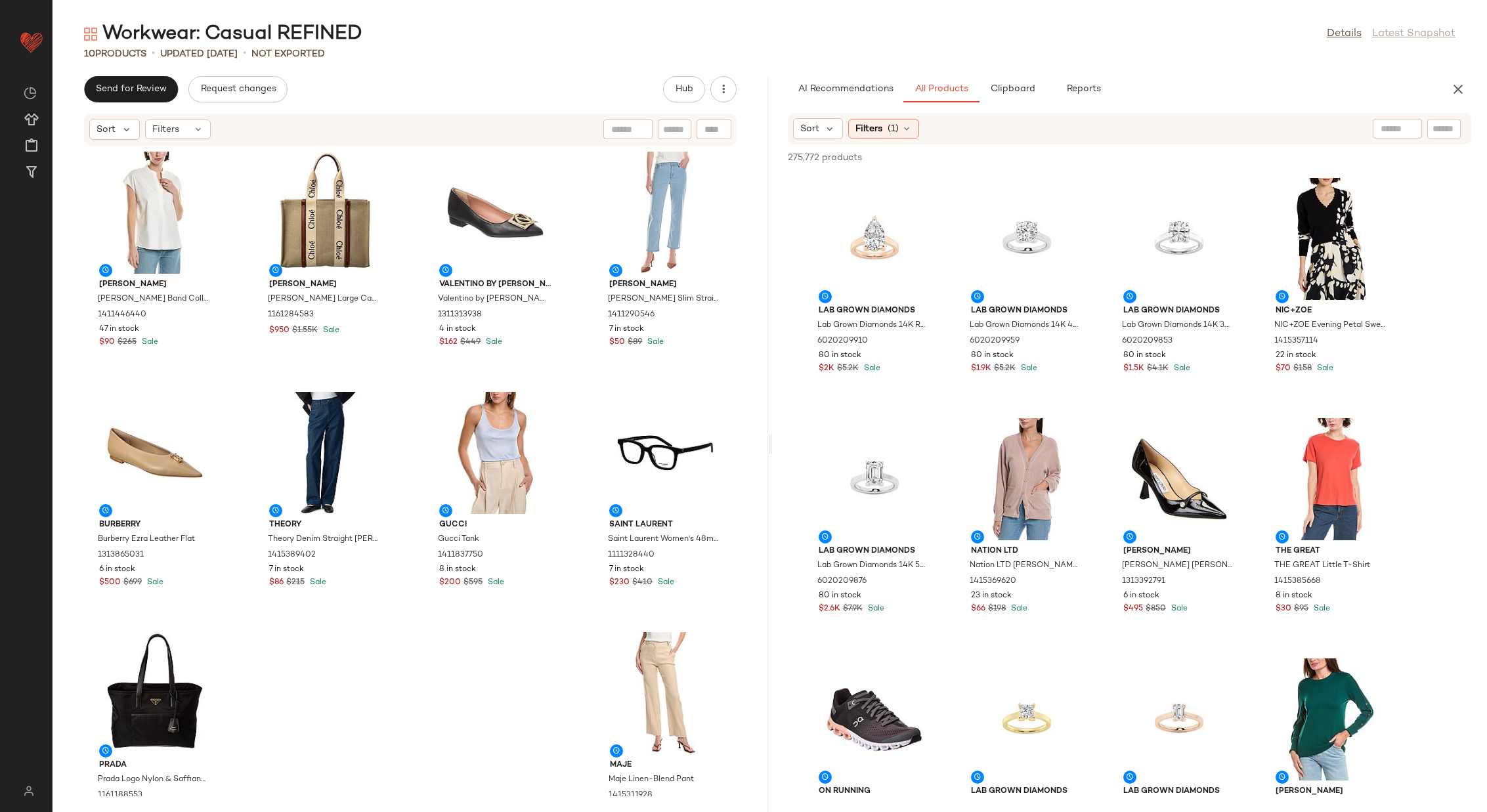
click at [1398, 127] on div at bounding box center [1398, 129] width 49 height 19
type input "**********"
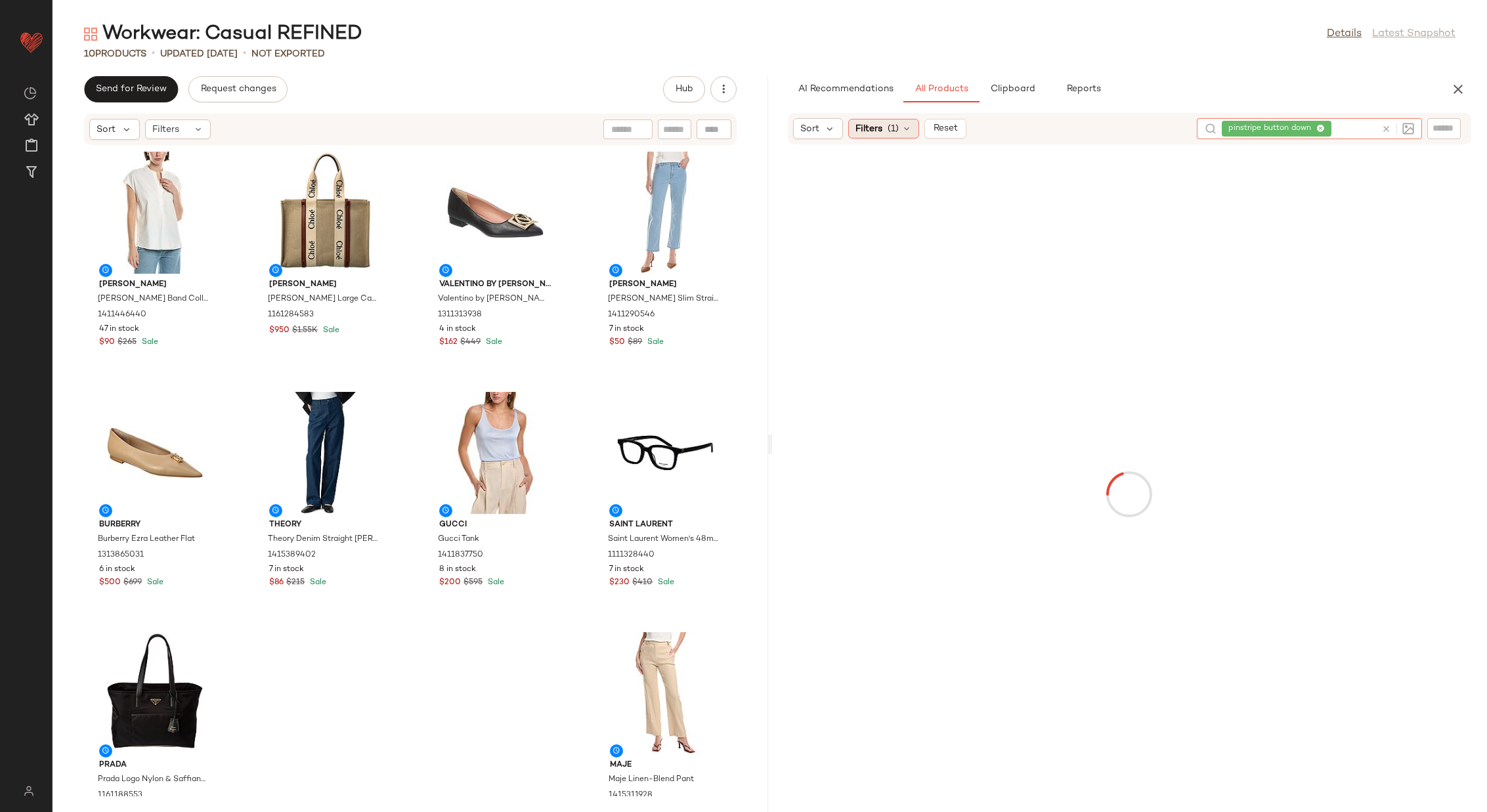
click at [897, 126] on span "(1)" at bounding box center [893, 129] width 11 height 14
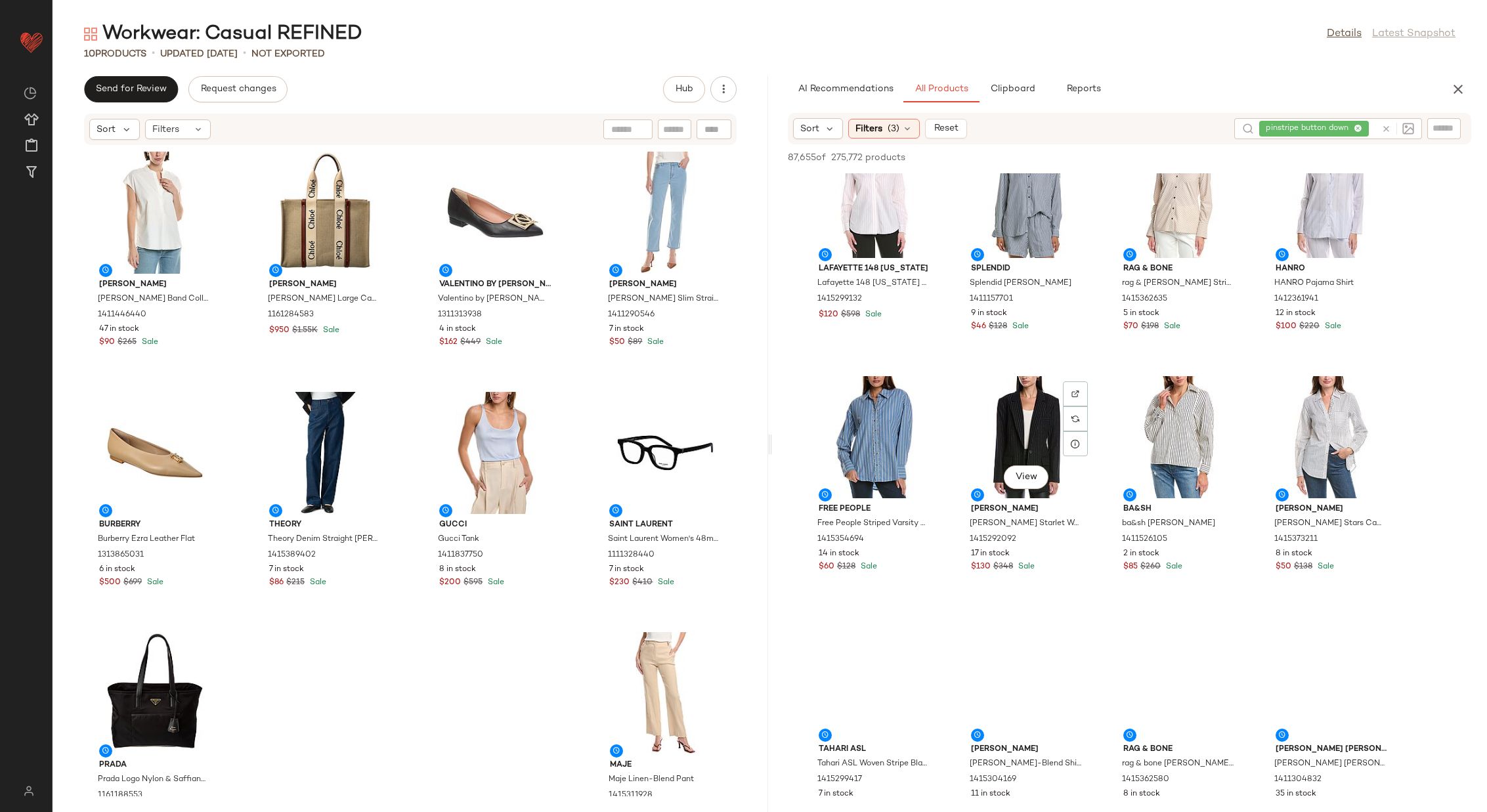
scroll to position [767, 0]
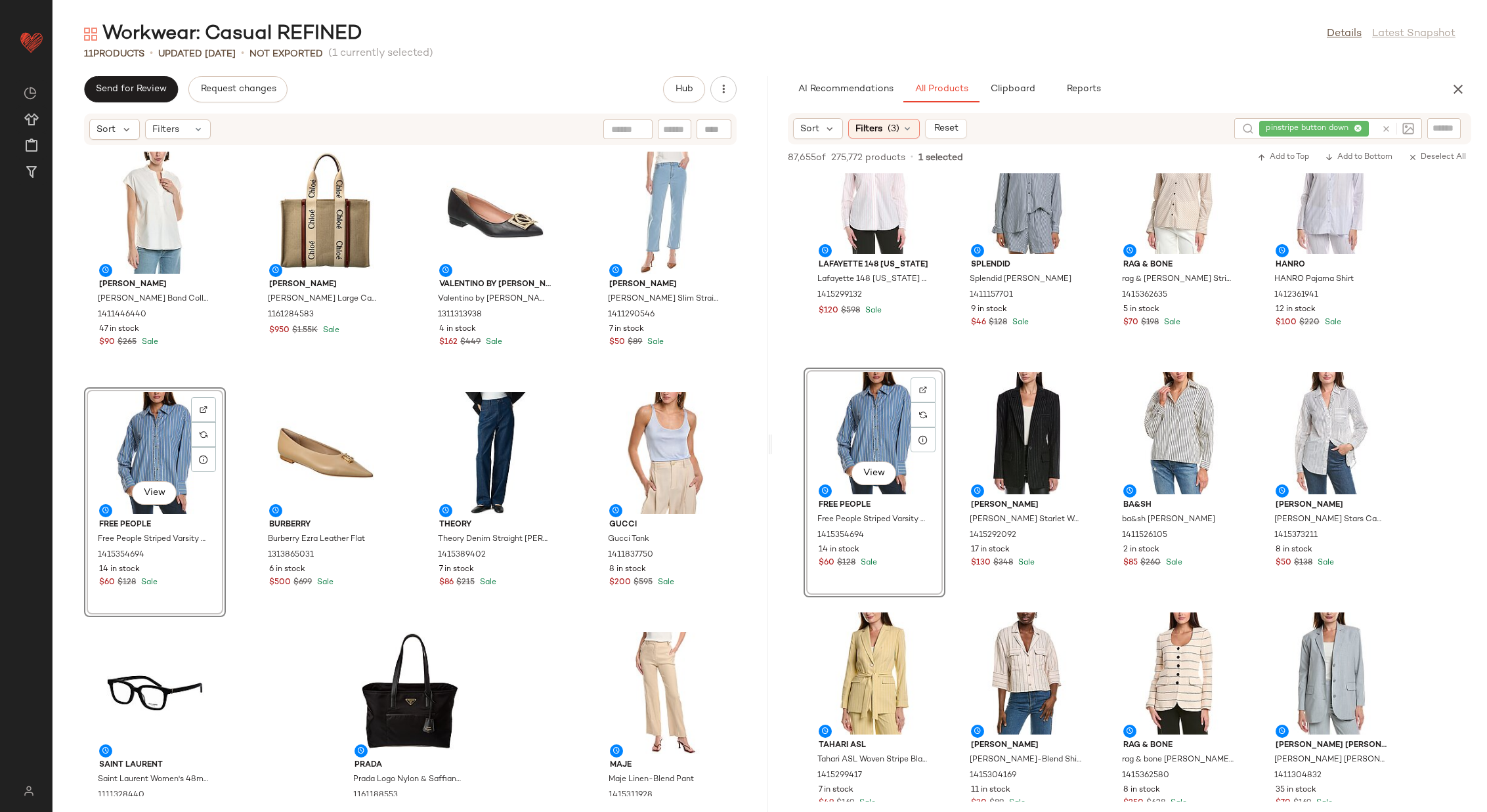
click at [572, 382] on div "Vince Vince Band Collar Linen-Blend Popover 1411446440 47 in stock $90 $265 Sal…" at bounding box center [410, 471] width 716 height 651
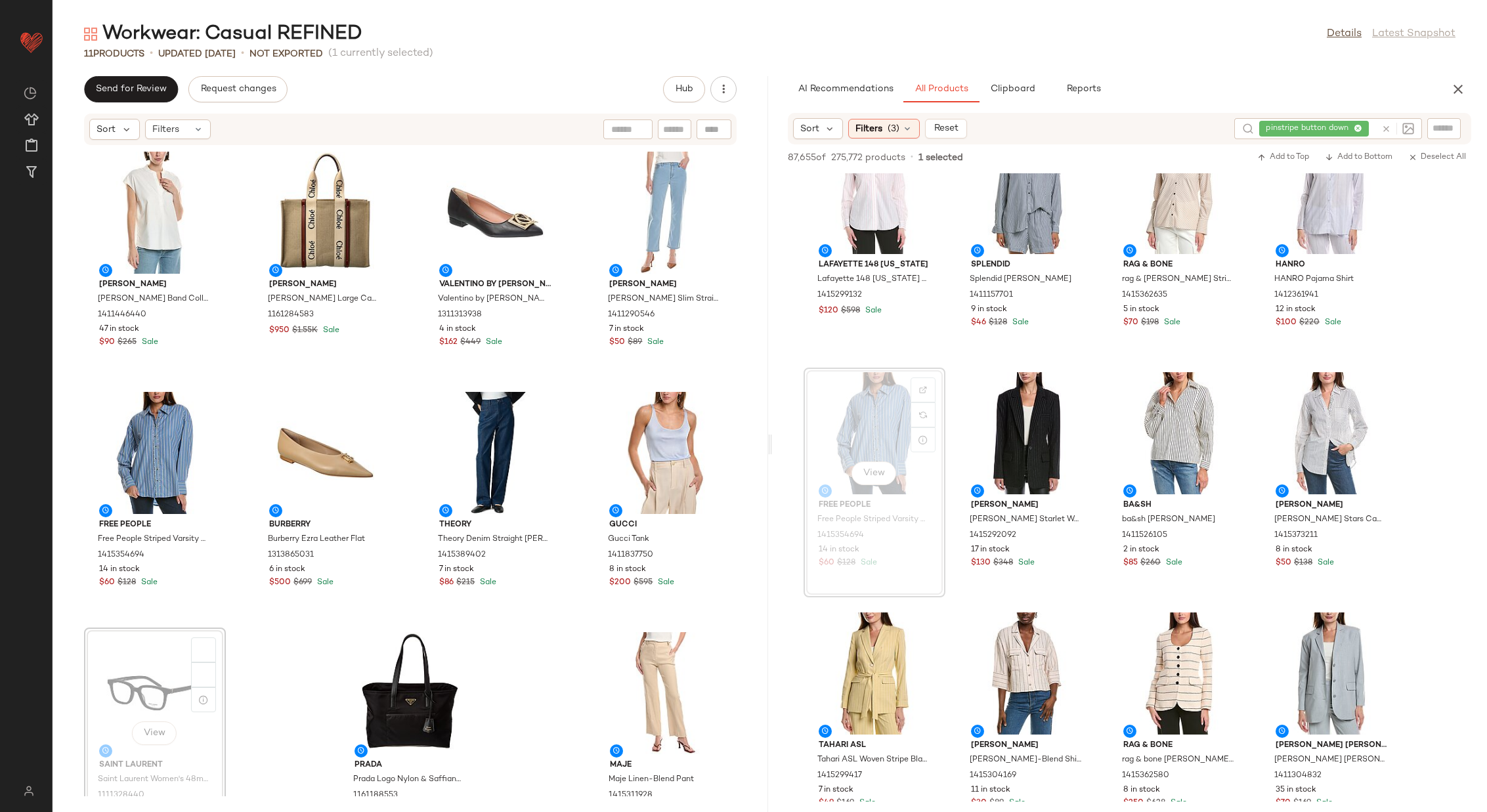
scroll to position [4, 0]
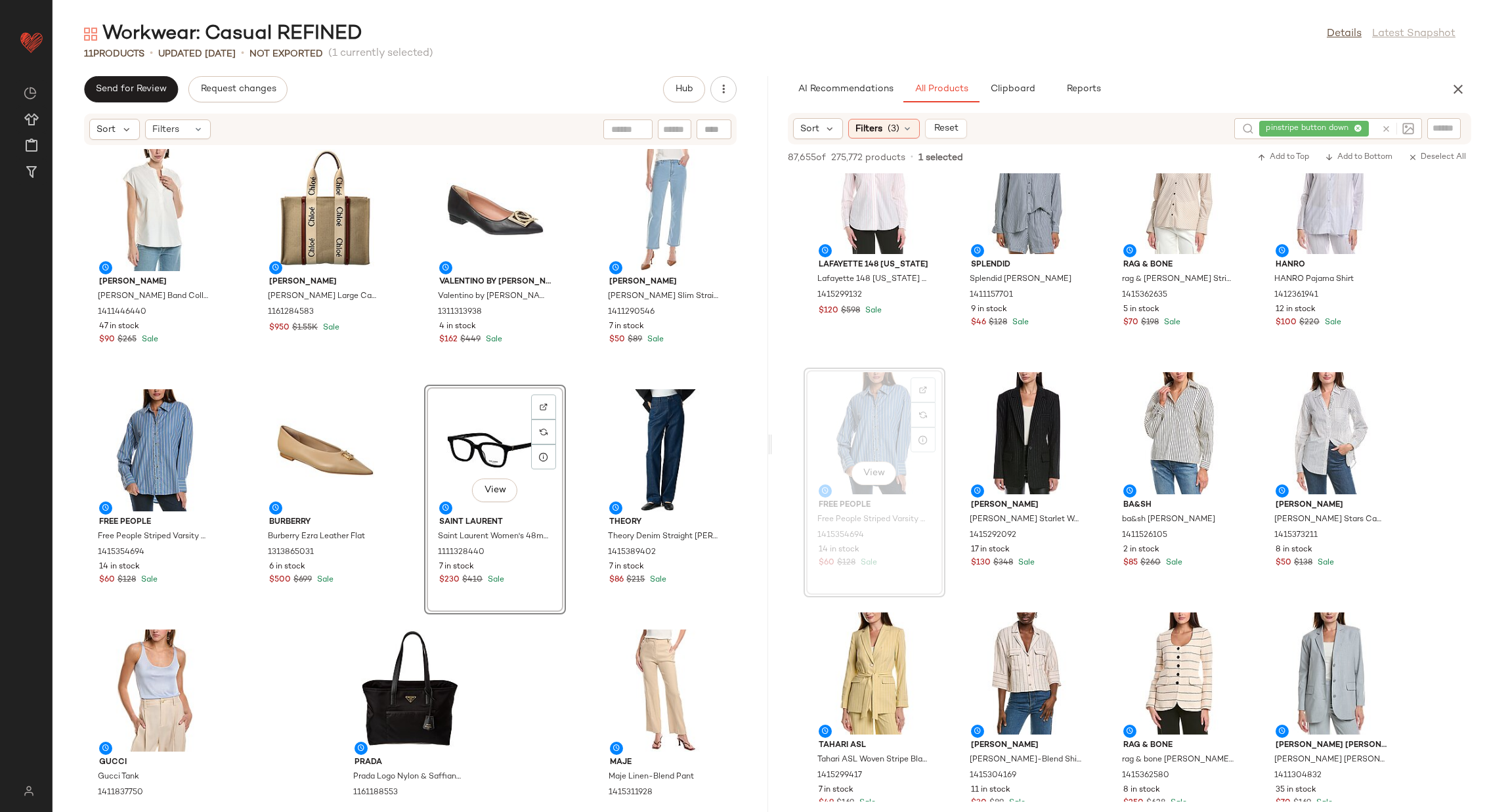
click at [411, 453] on div "Vince Vince Band Collar Linen-Blend Popover 1411446440 47 in stock $90 $265 Sal…" at bounding box center [410, 471] width 716 height 651
click at [1387, 127] on icon at bounding box center [1386, 129] width 10 height 10
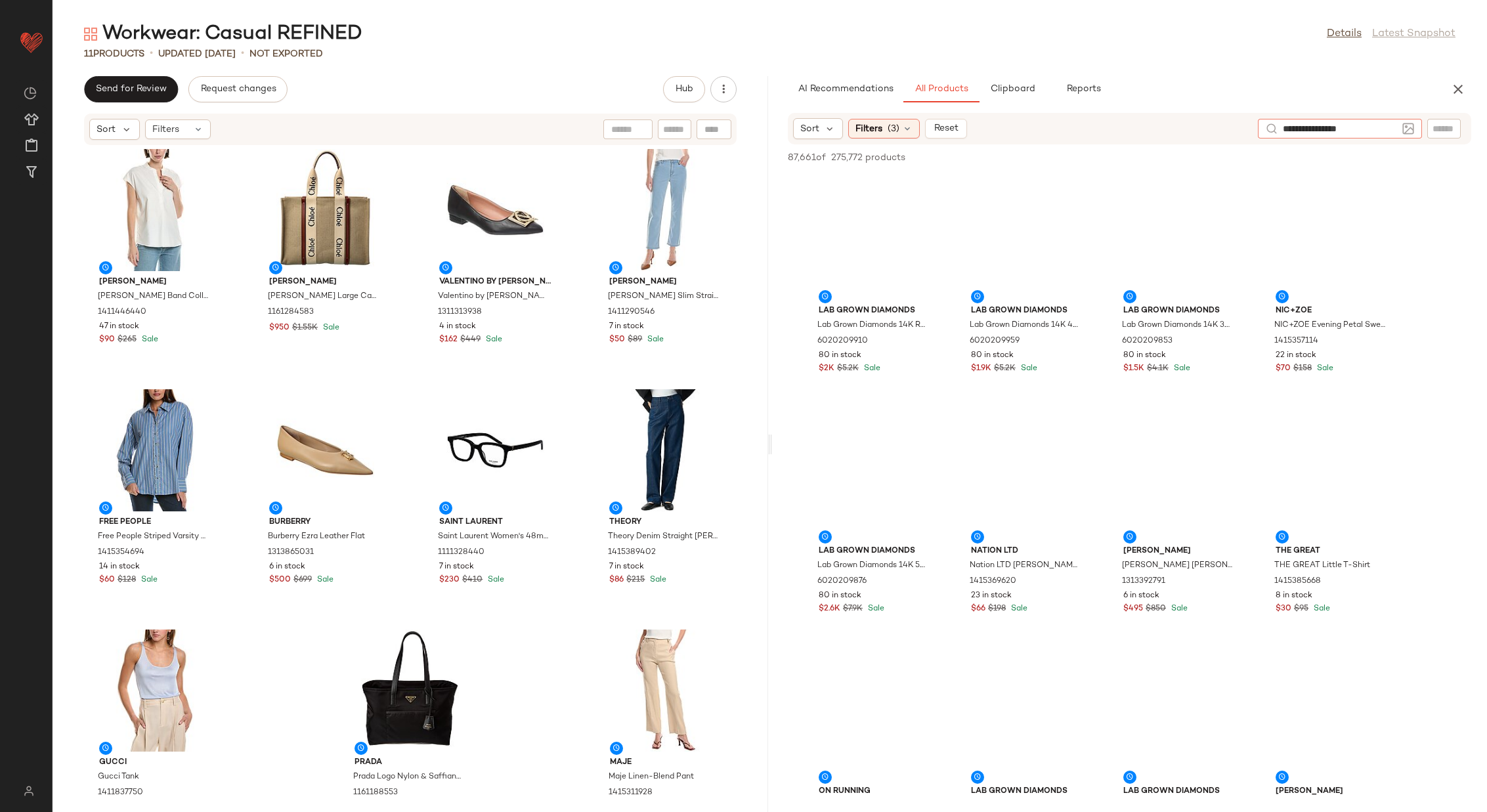
type input "**********"
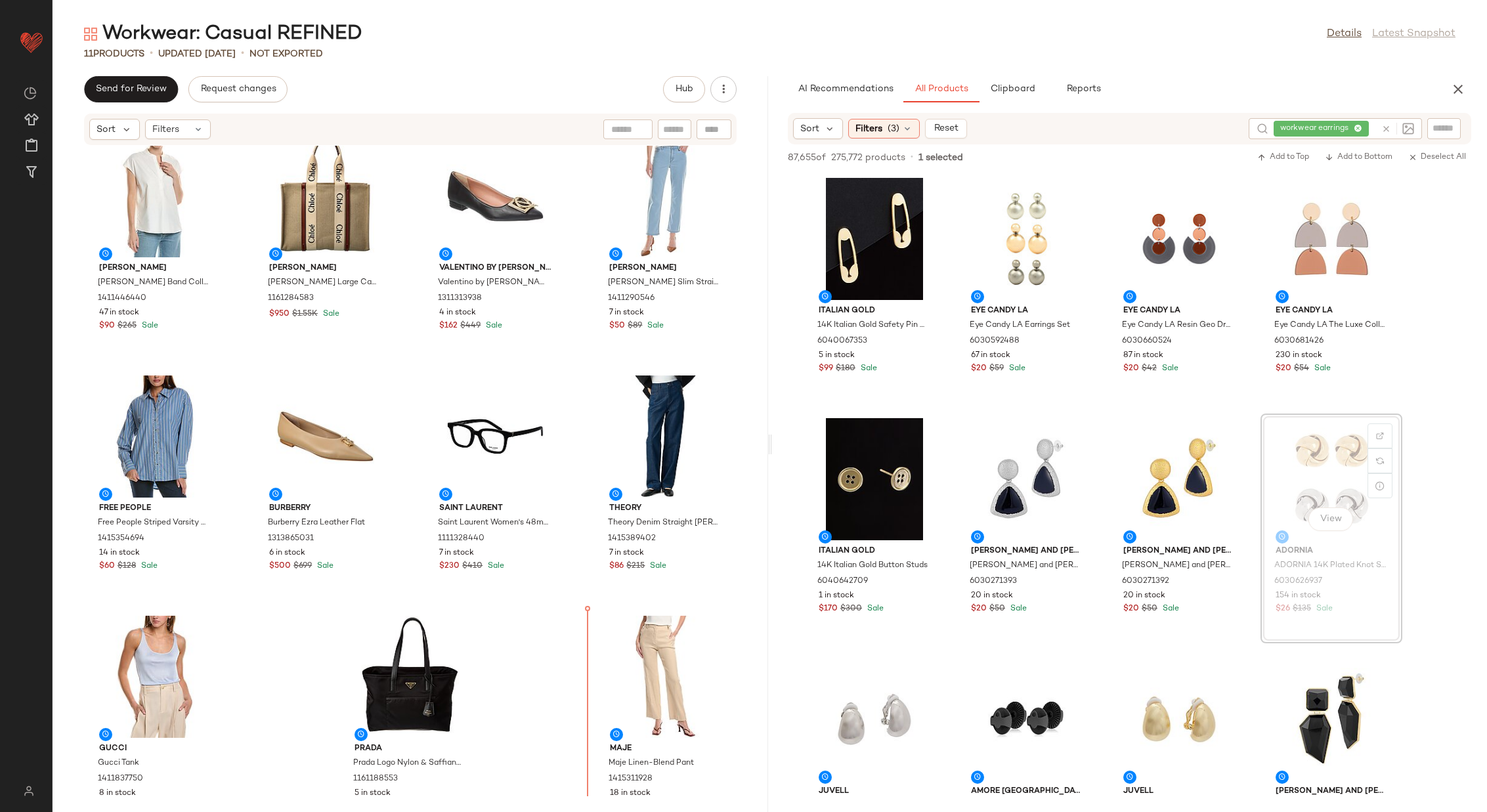
scroll to position [22, 0]
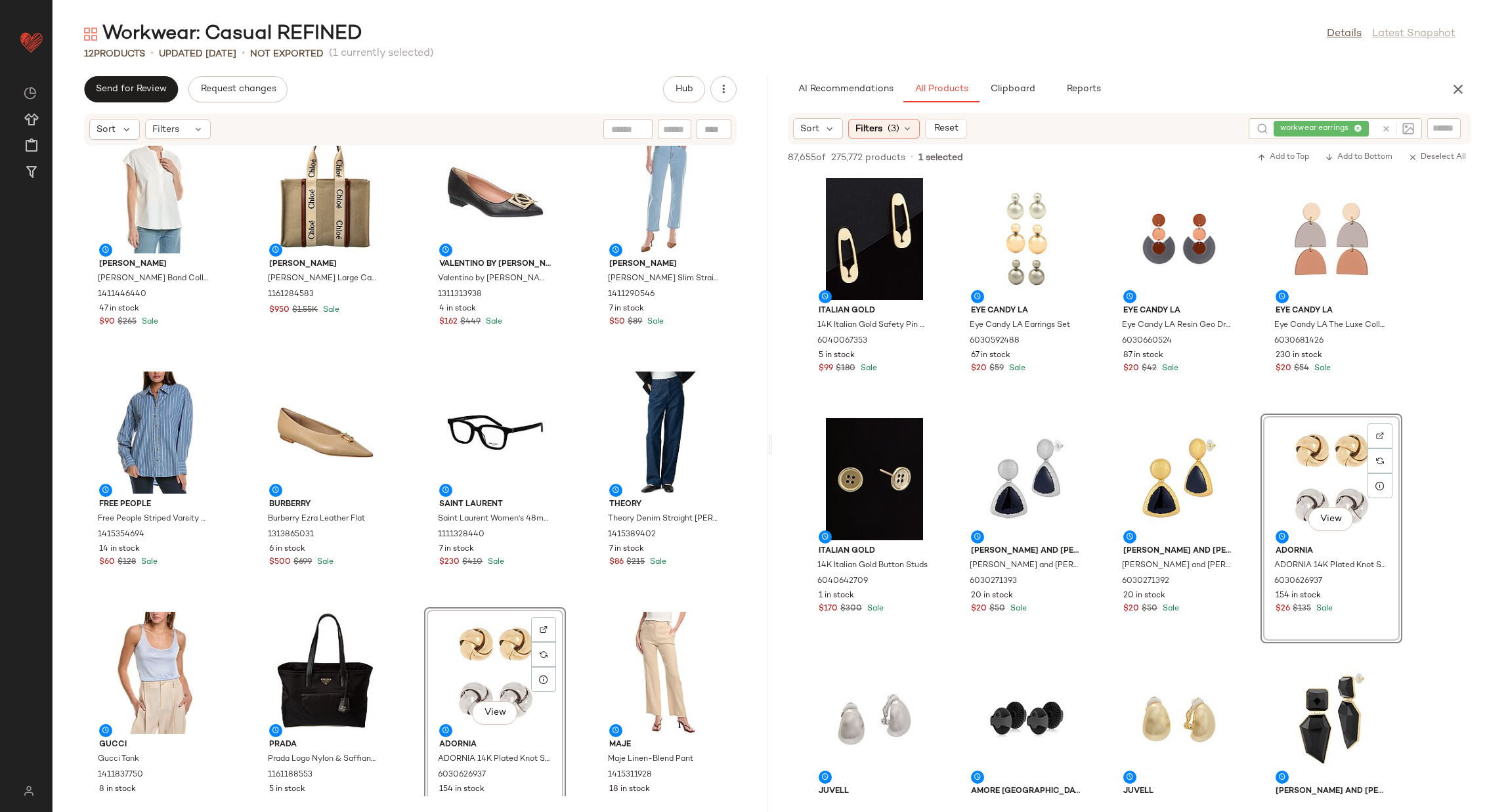
click at [573, 600] on div "Vince Vince Band Collar Linen-Blend Popover 1411446440 47 in stock $90 $265 Sal…" at bounding box center [410, 471] width 716 height 651
click at [722, 88] on icon "button" at bounding box center [723, 89] width 13 height 13
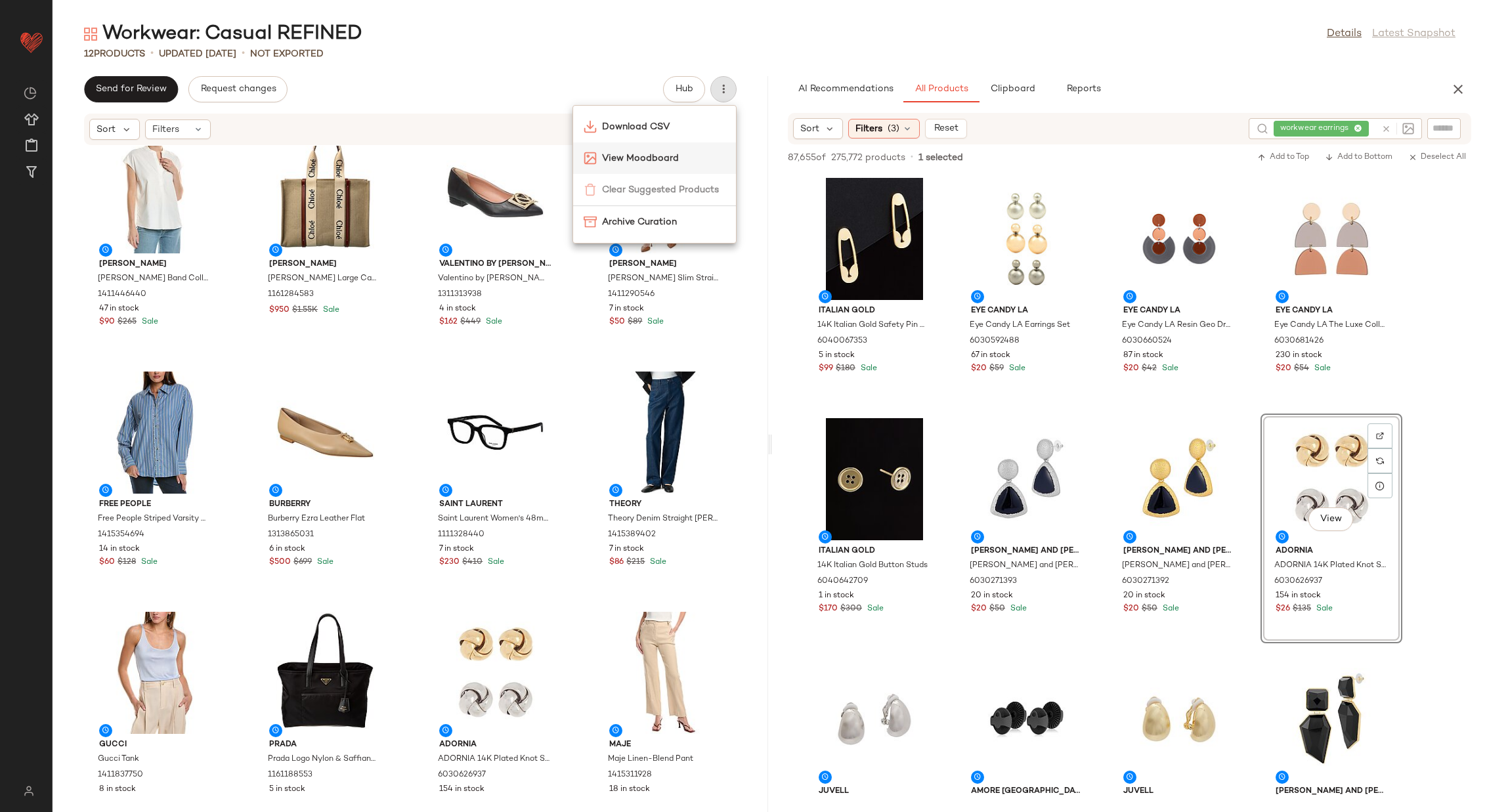
click at [698, 154] on span "View Moodboard" at bounding box center [664, 158] width 123 height 14
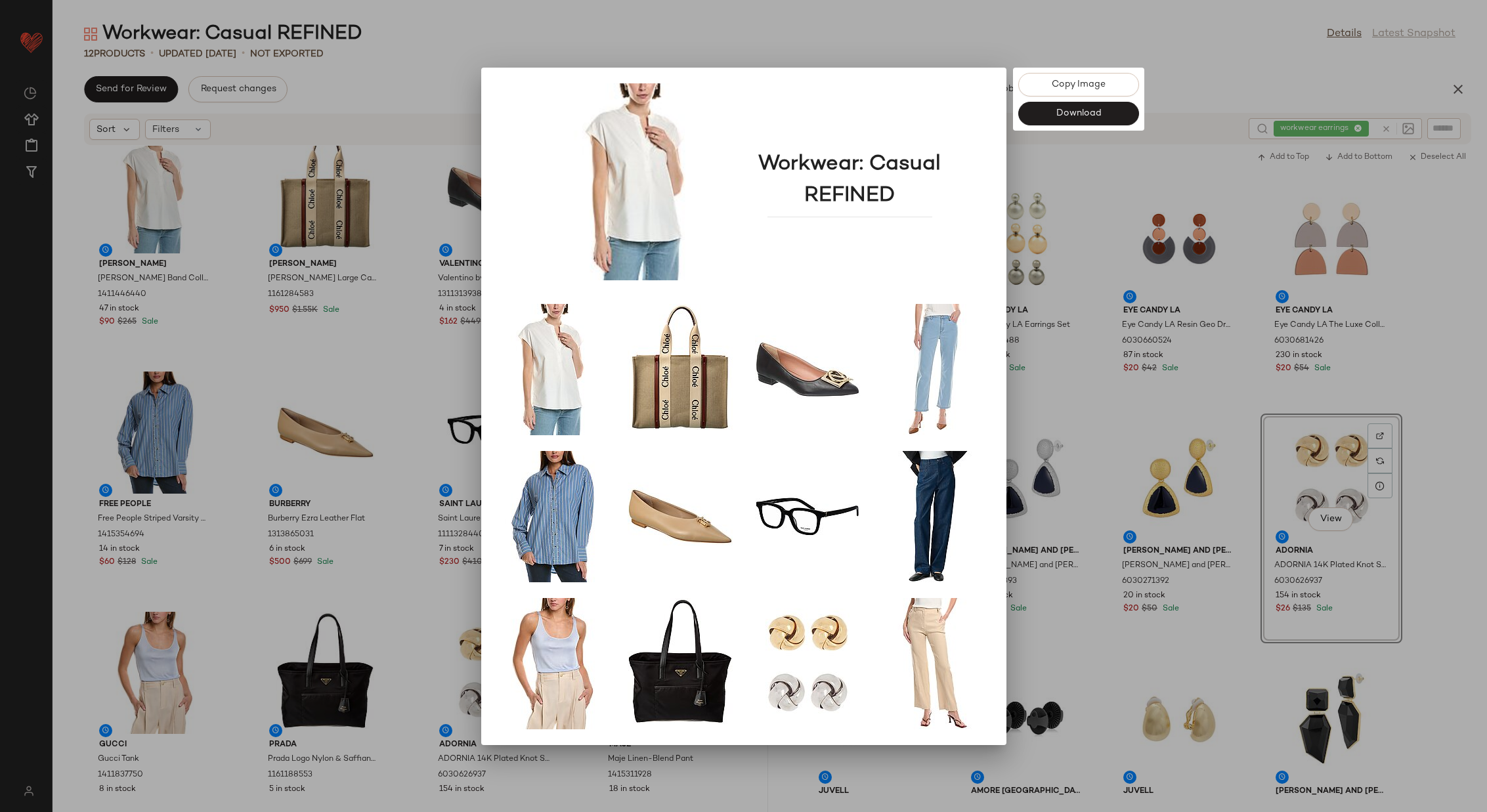
click at [1108, 397] on div at bounding box center [744, 406] width 1487 height 812
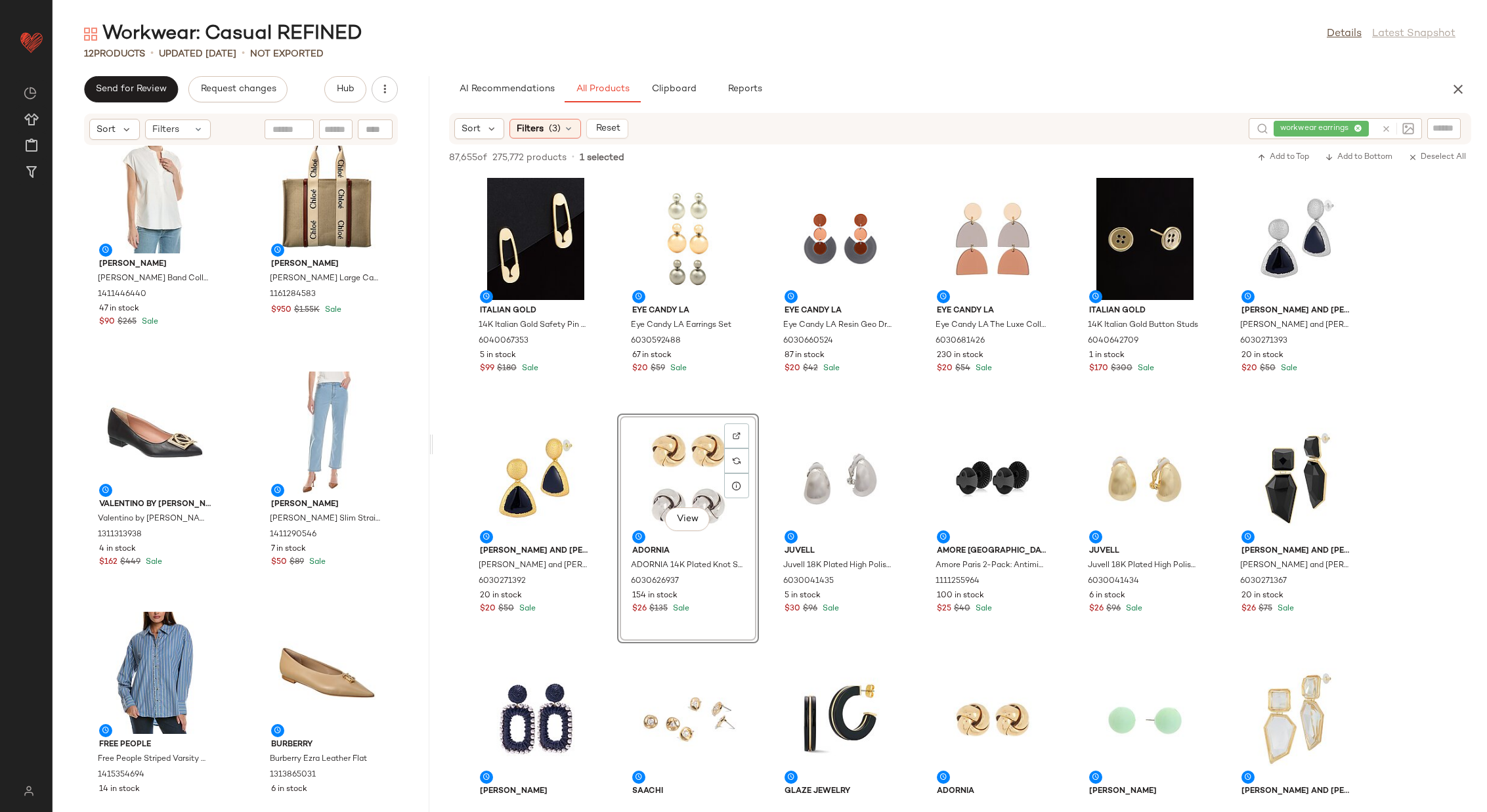
scroll to position [0, 0]
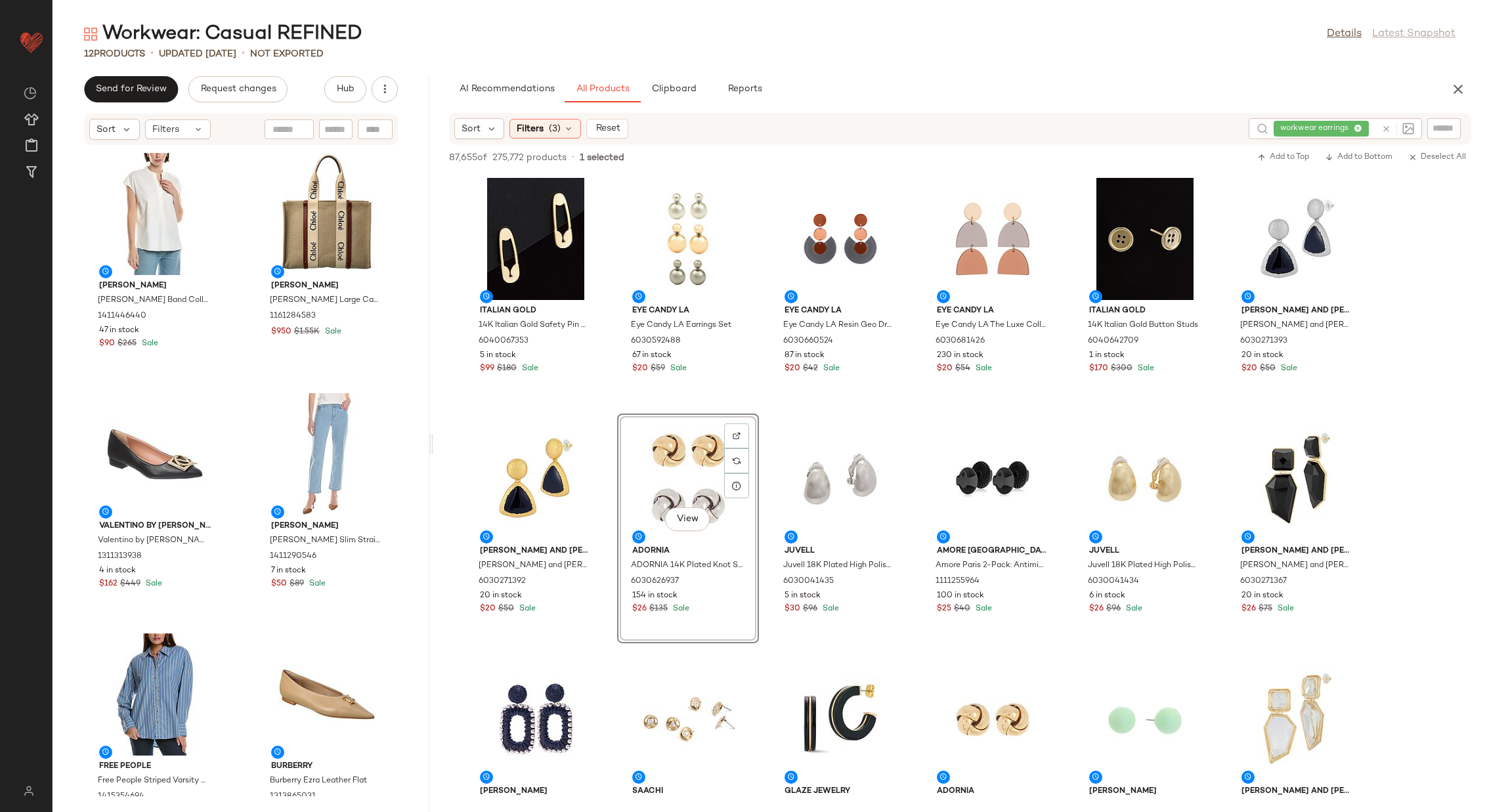
drag, startPoint x: 769, startPoint y: 438, endPoint x: 218, endPoint y: 581, distance: 569.3
click at [431, 423] on div "Workwear: Casual REFINED Details Latest Snapshot 12 Products • updated Aug 14th…" at bounding box center [770, 417] width 1435 height 791
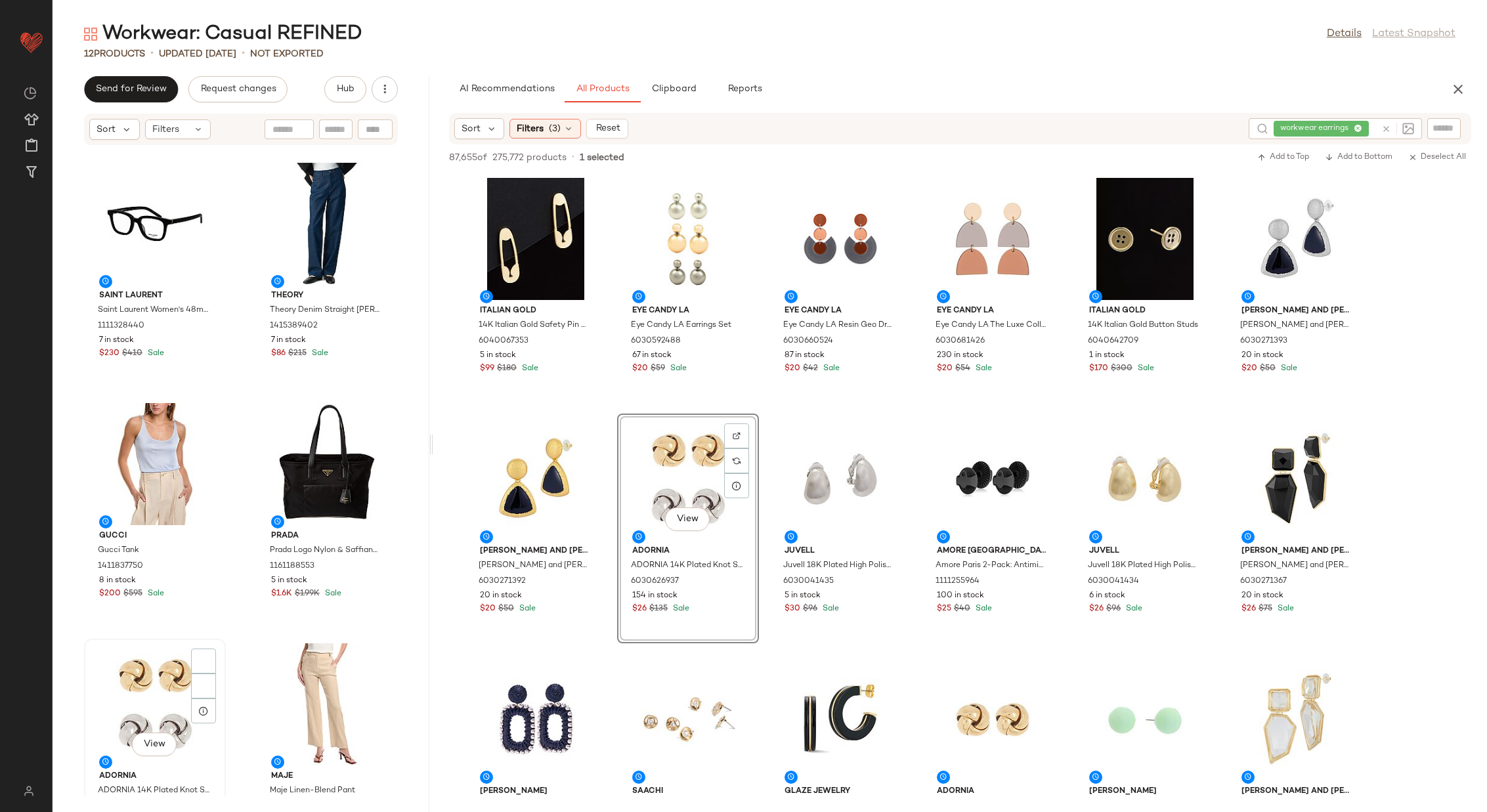
scroll to position [724, 0]
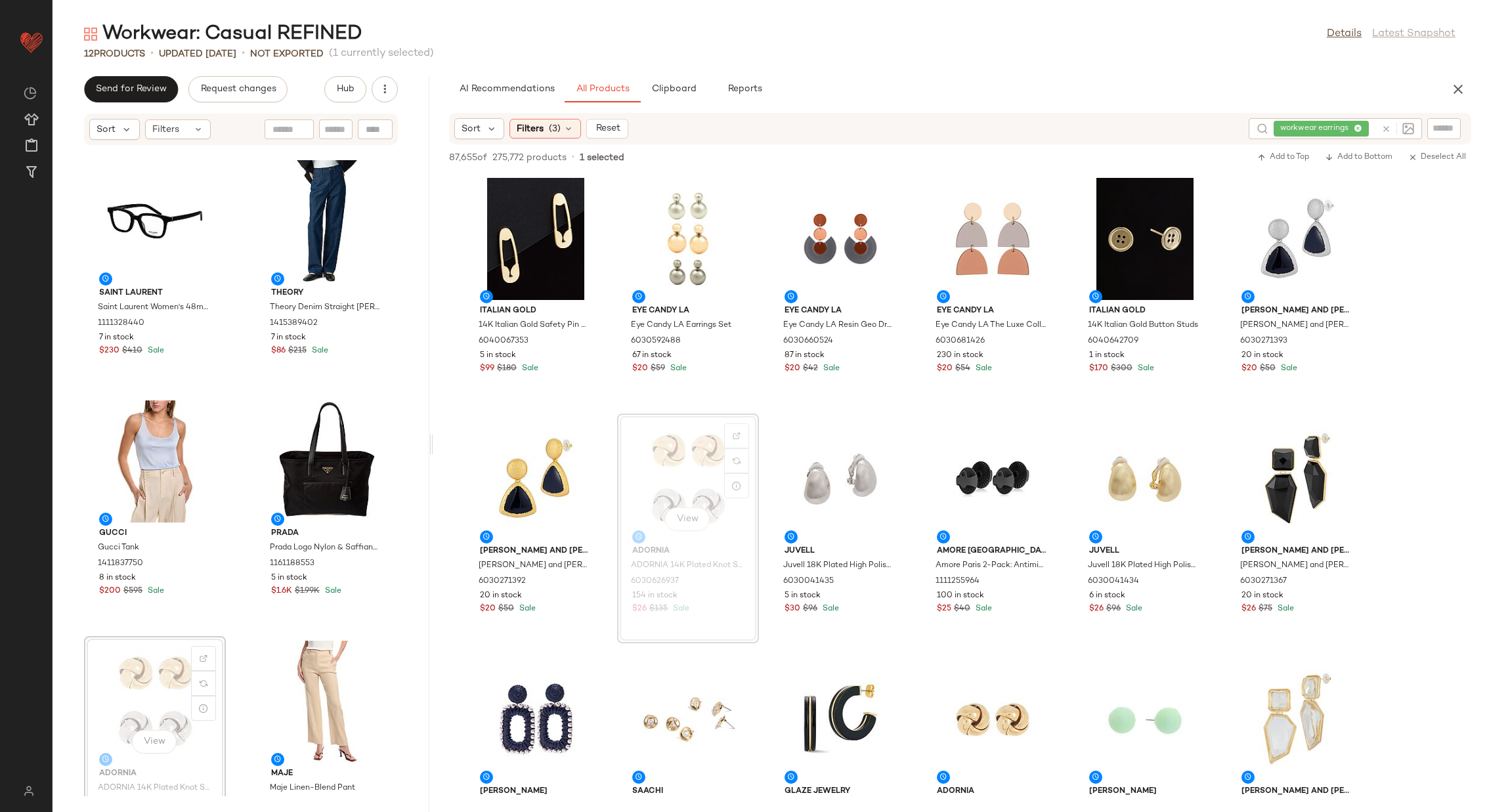
scroll to position [727, 0]
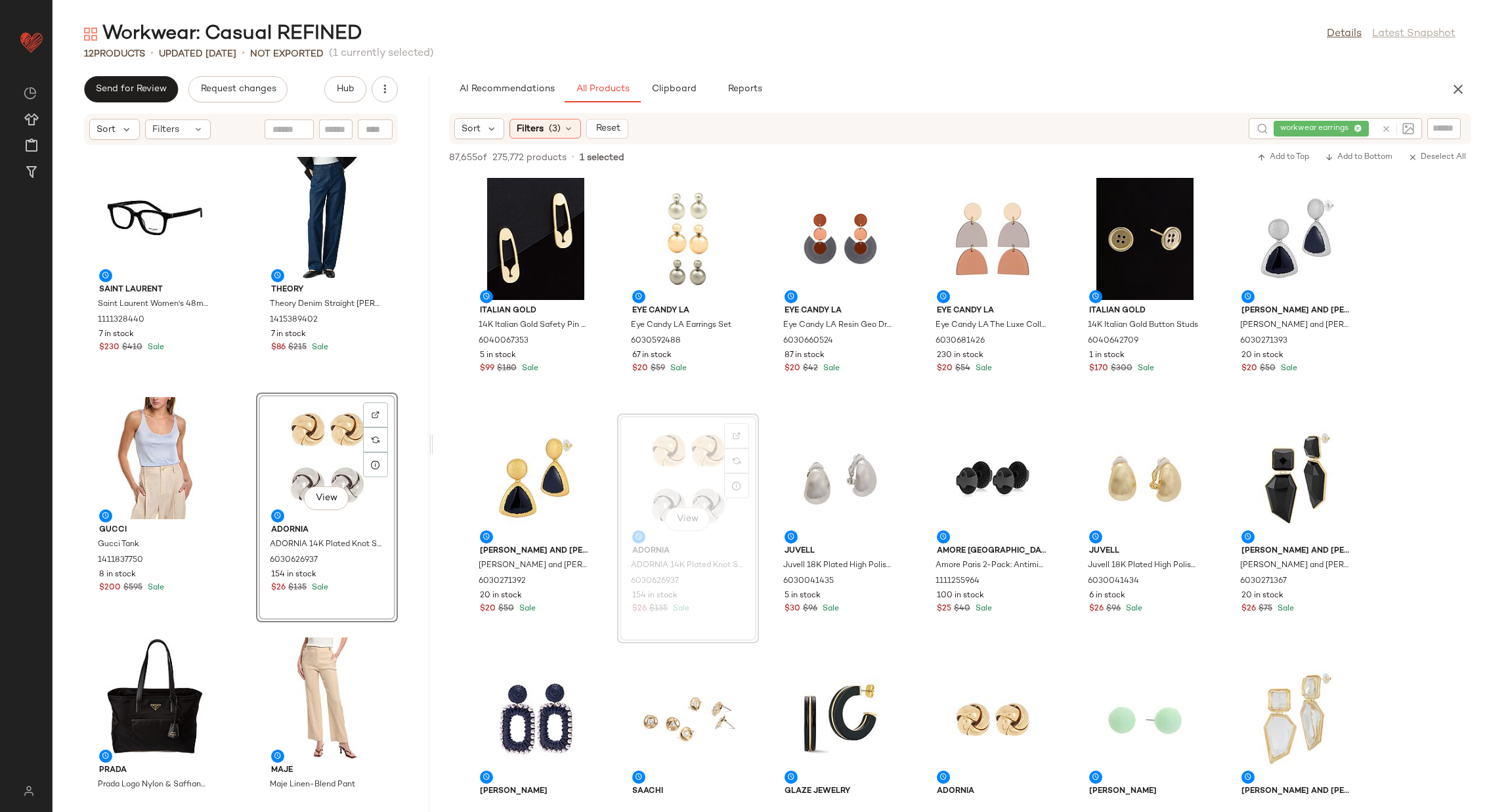
click at [237, 466] on div "Saint Laurent Saint Laurent Women's 48mm Eyeglasses 1111328440 7 in stock $230 …" at bounding box center [241, 471] width 377 height 651
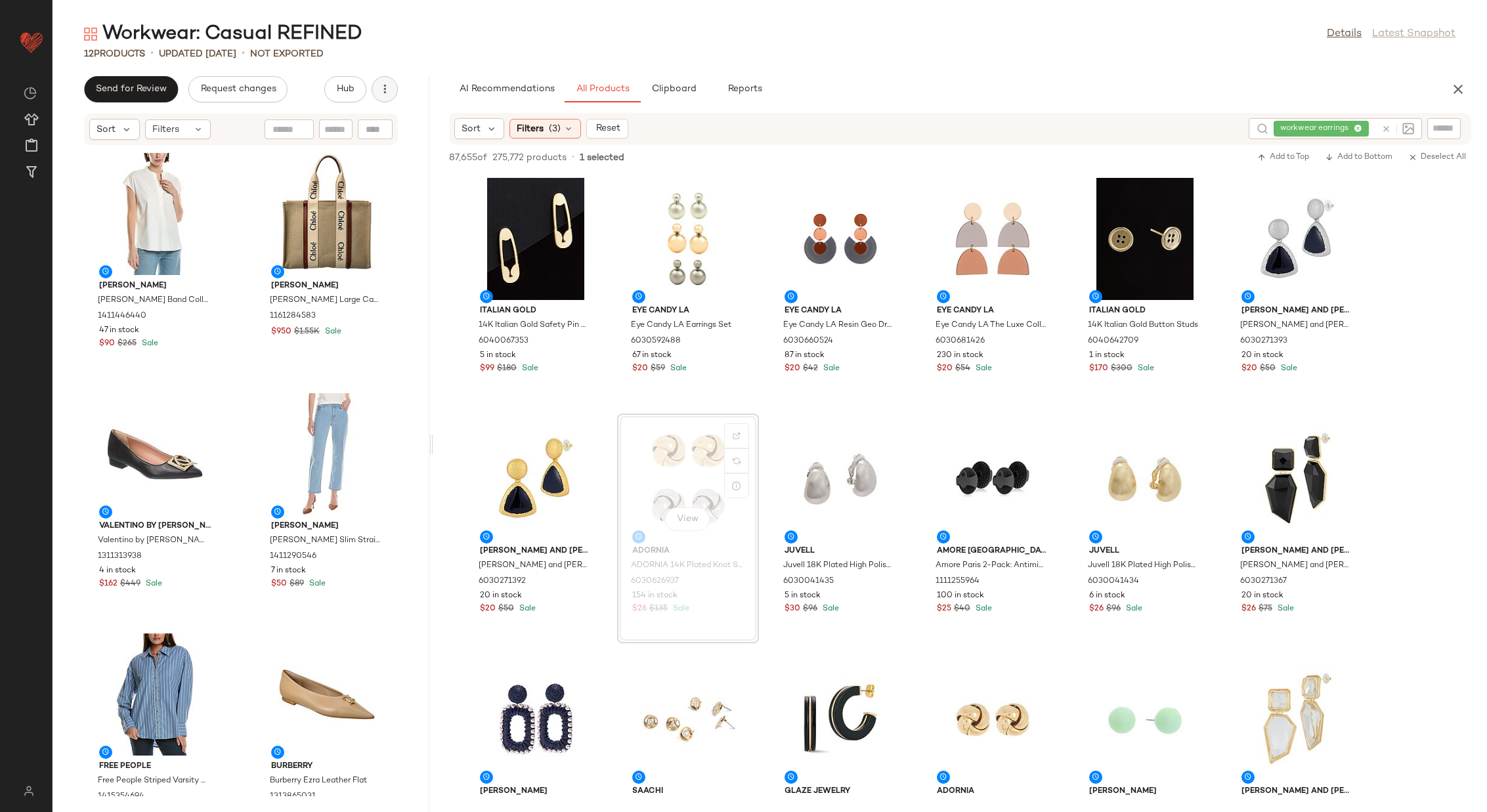
click at [392, 82] on button "button" at bounding box center [384, 89] width 26 height 26
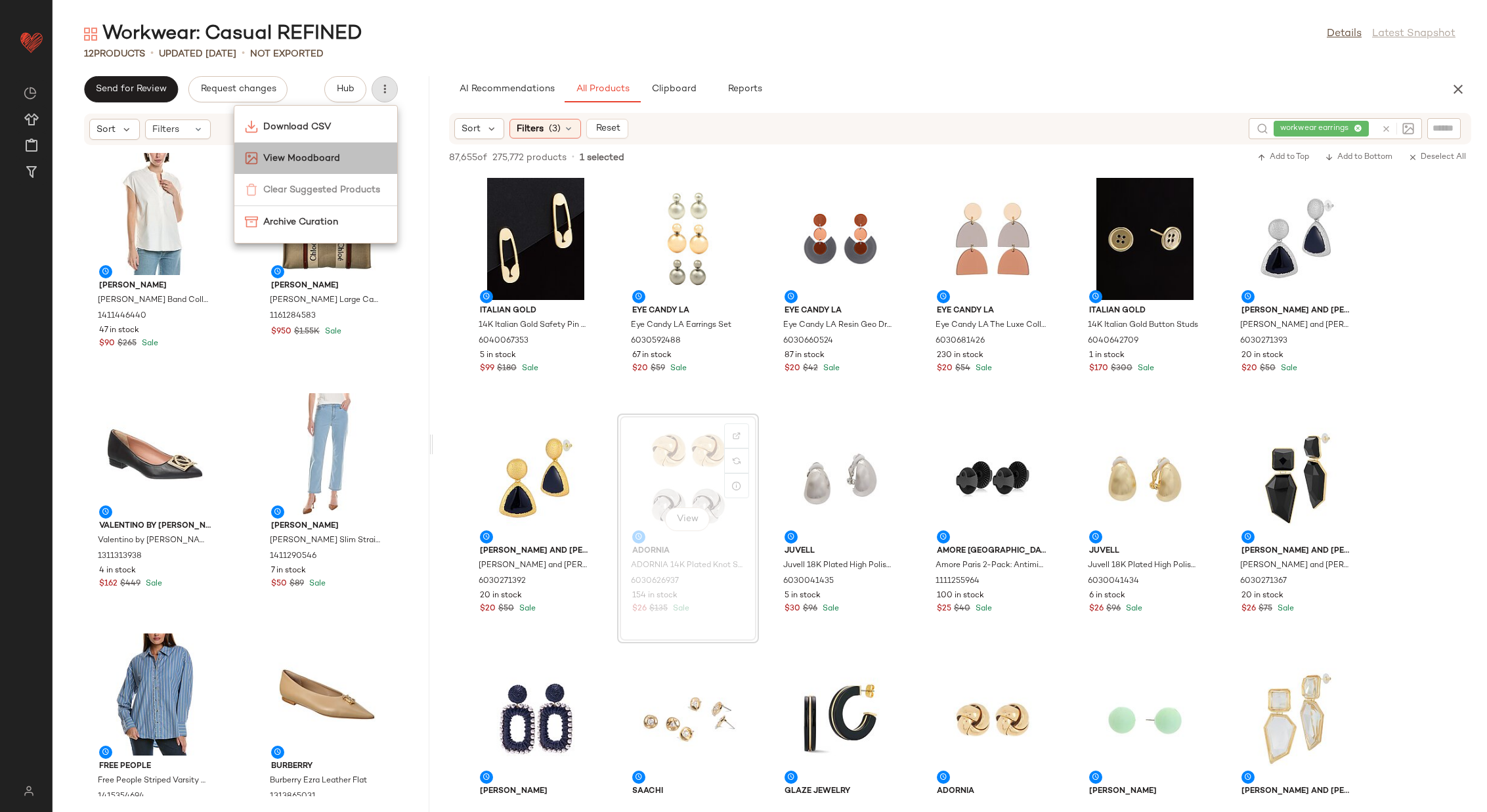
click at [310, 156] on span "View Moodboard" at bounding box center [325, 158] width 123 height 14
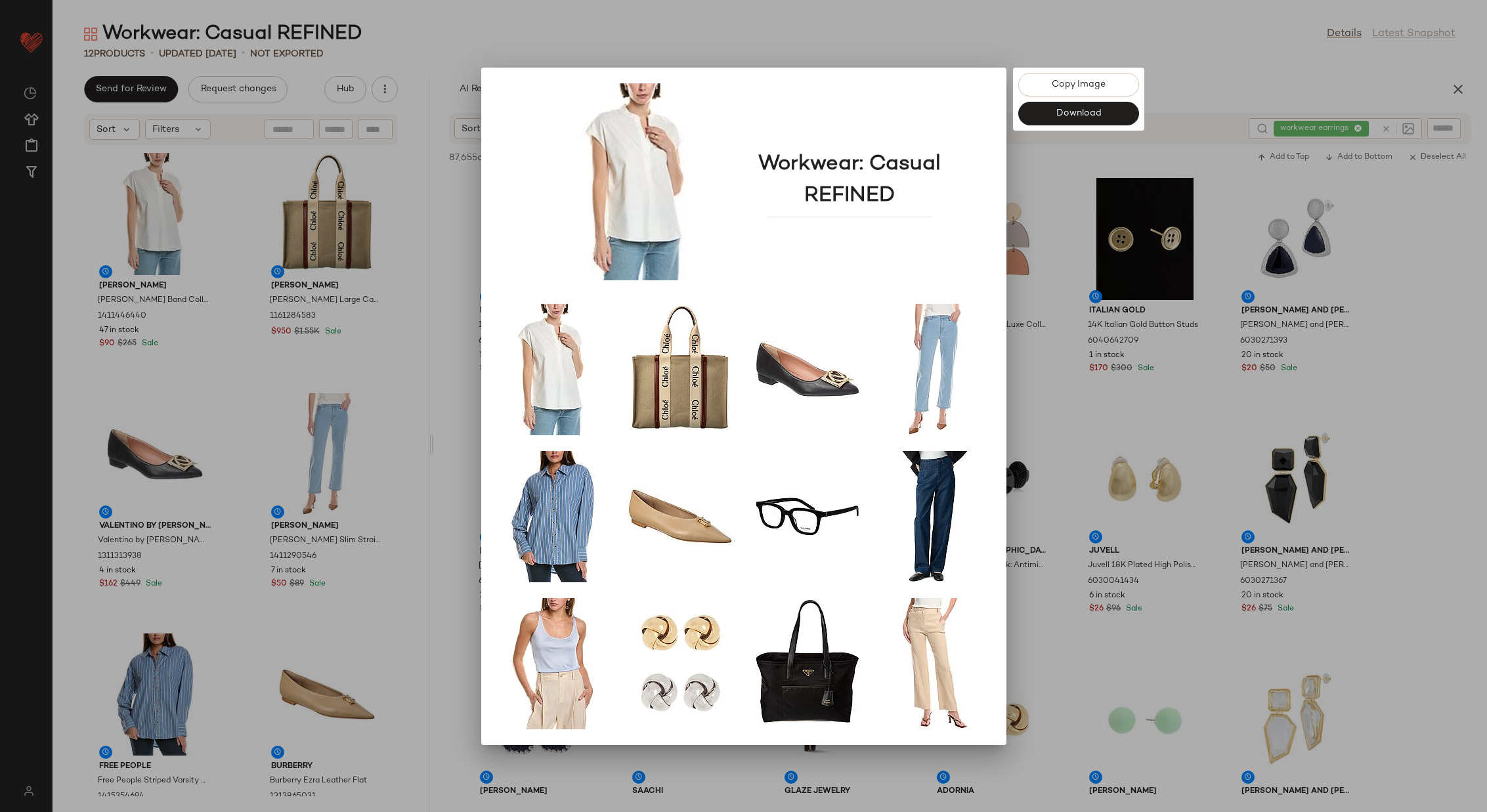
click at [1059, 382] on div at bounding box center [744, 406] width 1487 height 812
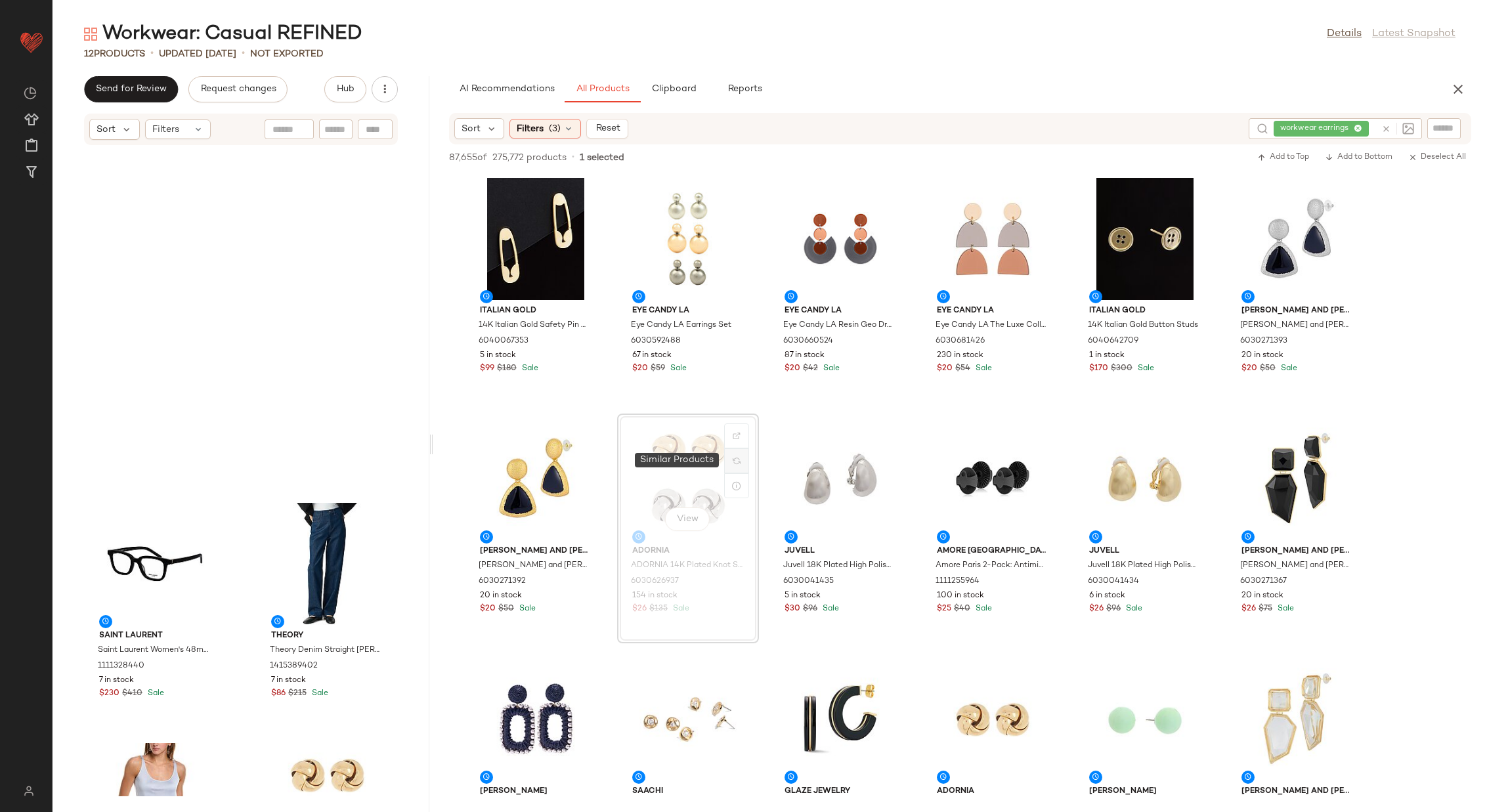
scroll to position [793, 0]
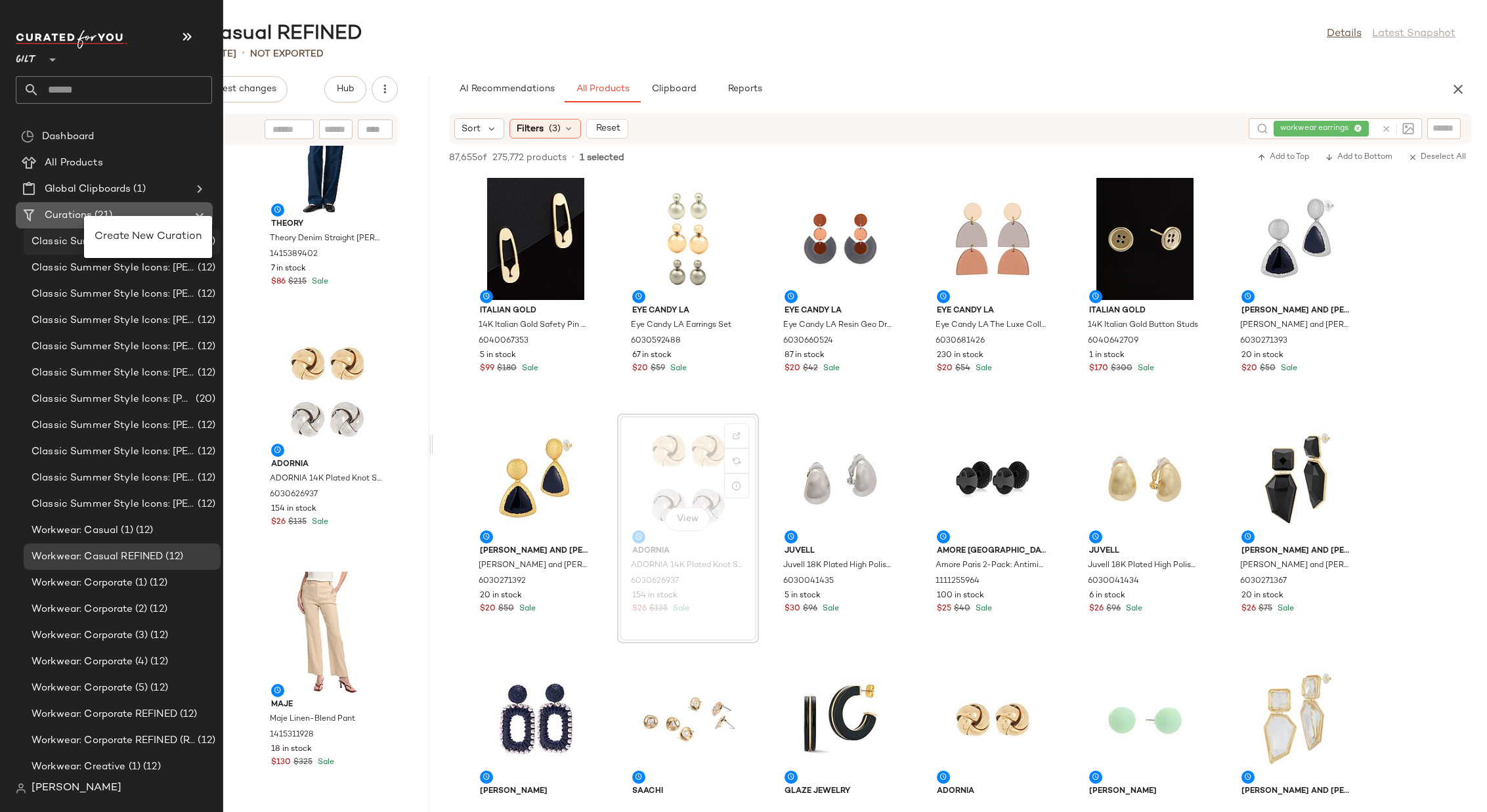
click at [101, 229] on div "Classic Summer Style Icons: [PERSON_NAME] (1) (12)" at bounding box center [122, 241] width 197 height 26
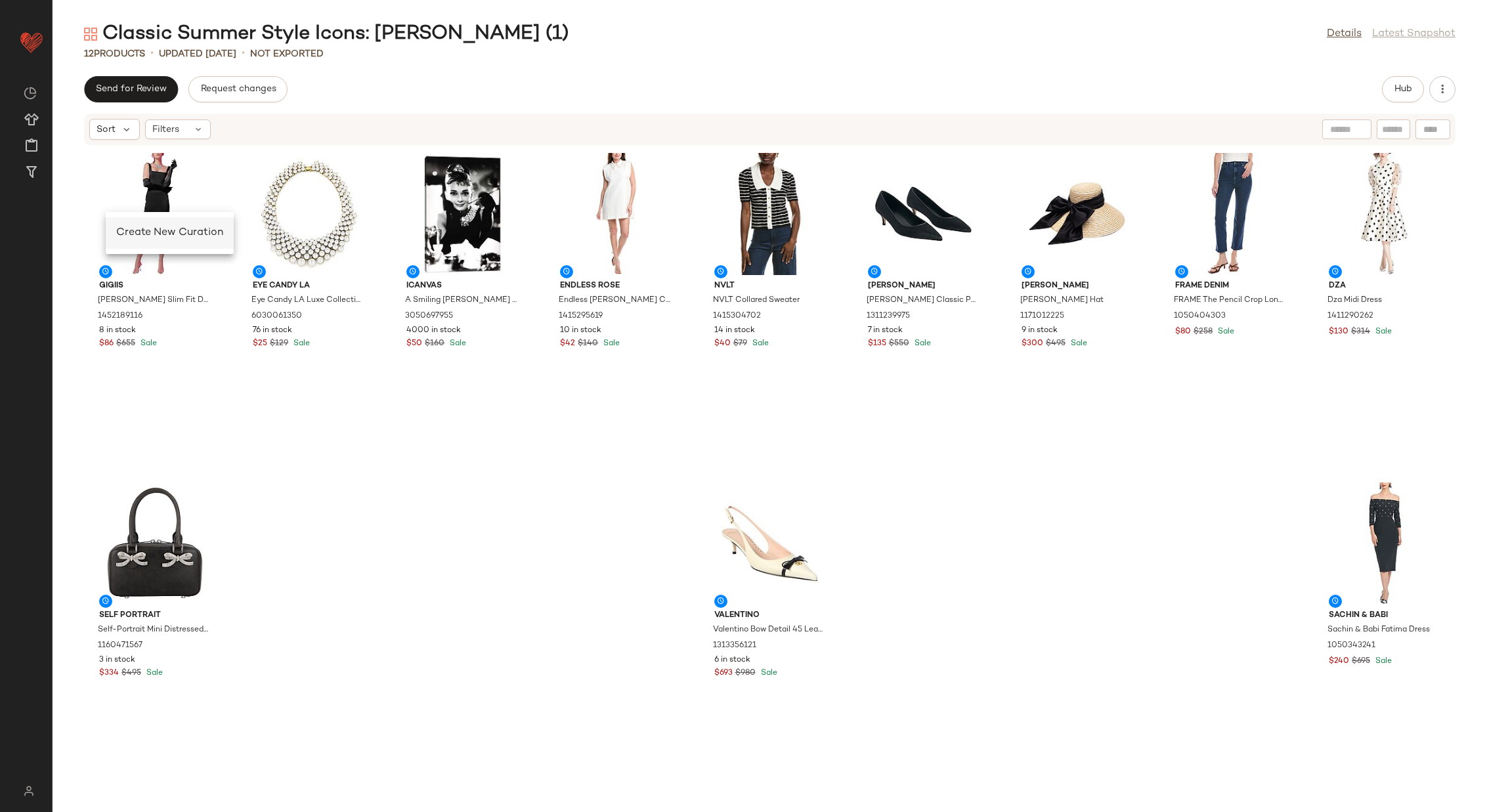
click at [136, 231] on span "Create New Curation" at bounding box center [169, 233] width 107 height 11
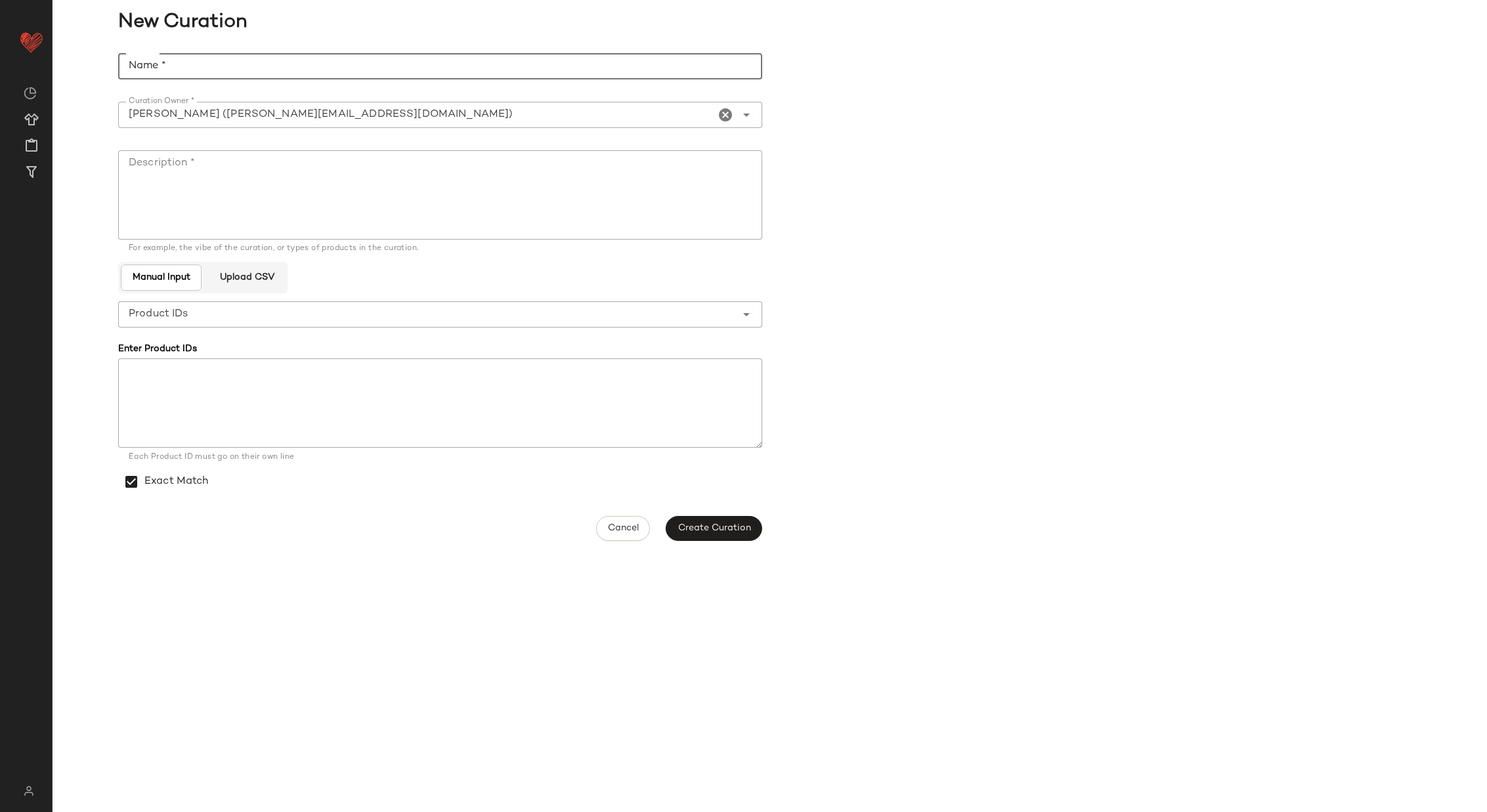
click at [525, 64] on input "Name *" at bounding box center [440, 66] width 645 height 26
type input "**********"
click at [323, 169] on textarea "Description *" at bounding box center [440, 194] width 645 height 89
paste textarea "**********"
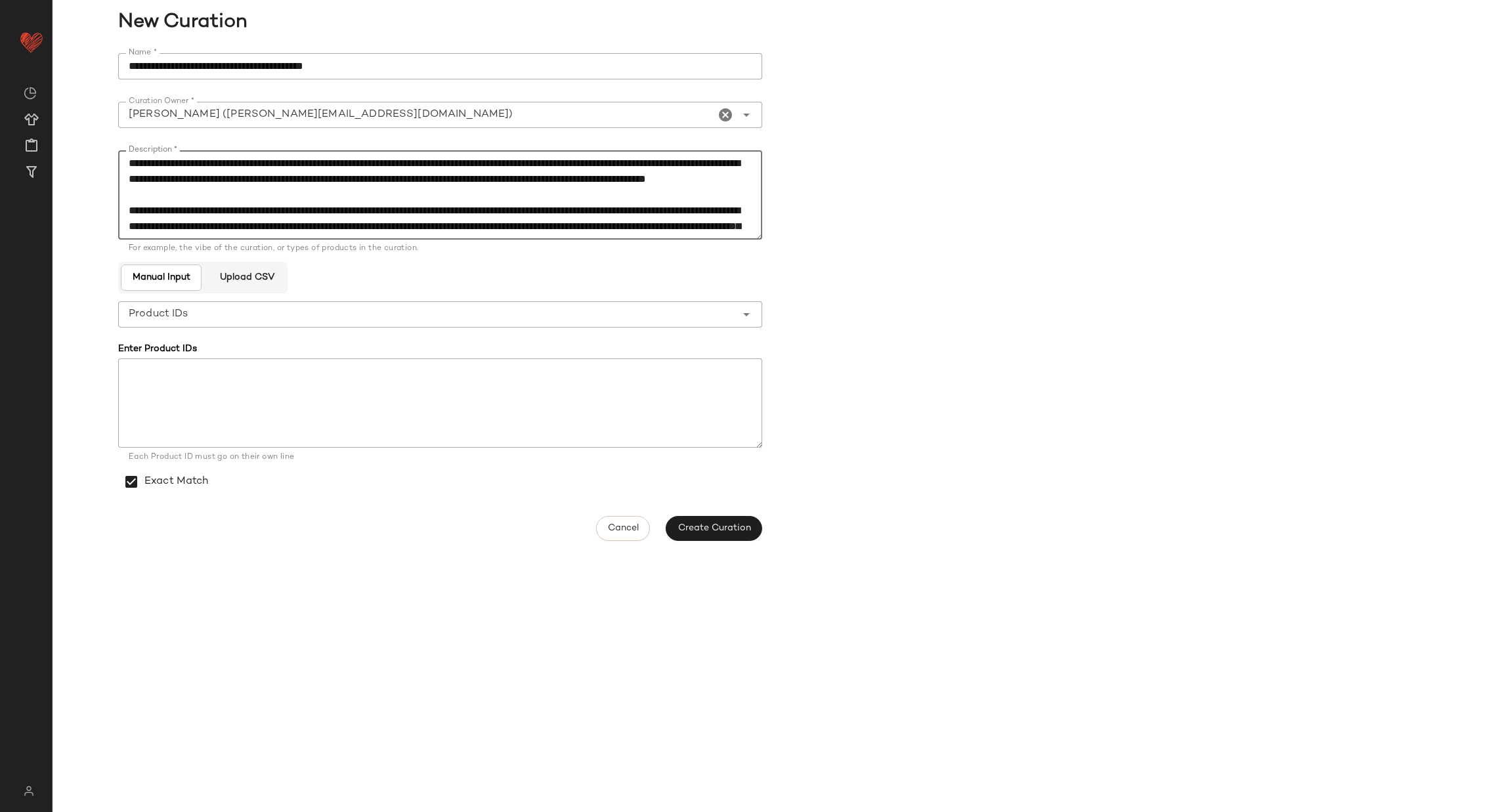
scroll to position [133, 0]
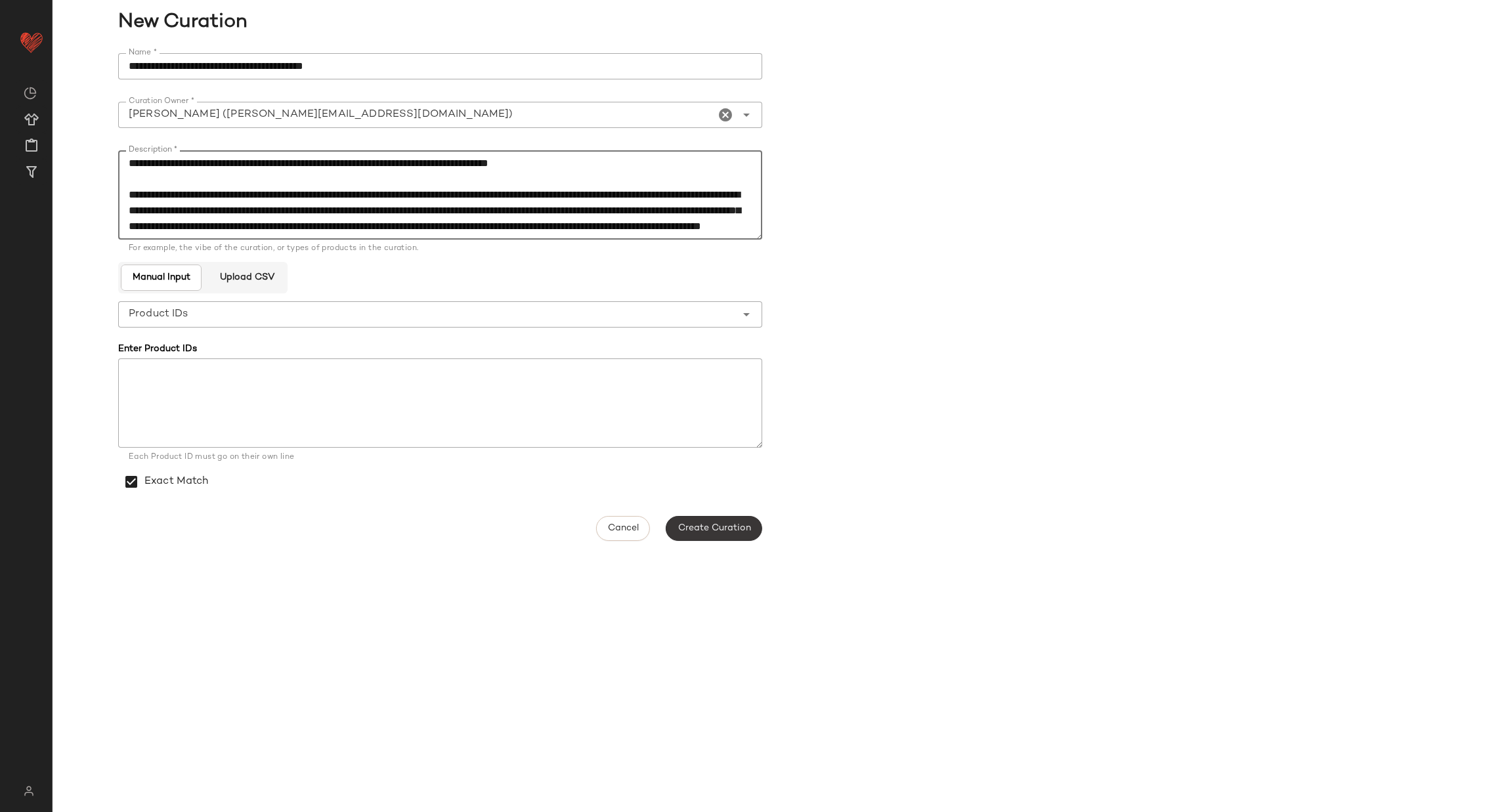
type textarea "**********"
click at [726, 525] on span "Create Curation" at bounding box center [714, 528] width 74 height 11
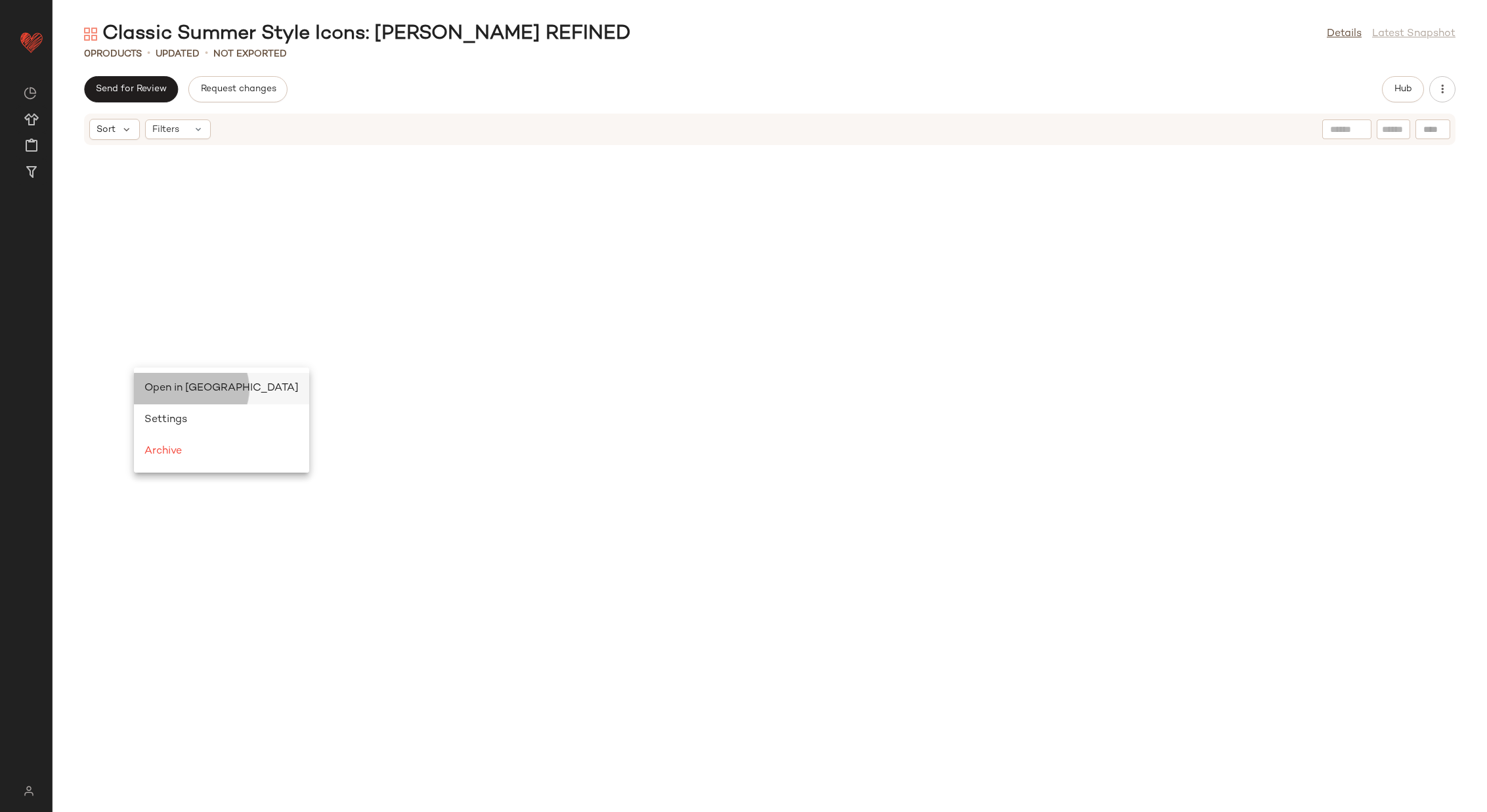
click at [161, 386] on span "Open in [GEOGRAPHIC_DATA]" at bounding box center [221, 388] width 154 height 11
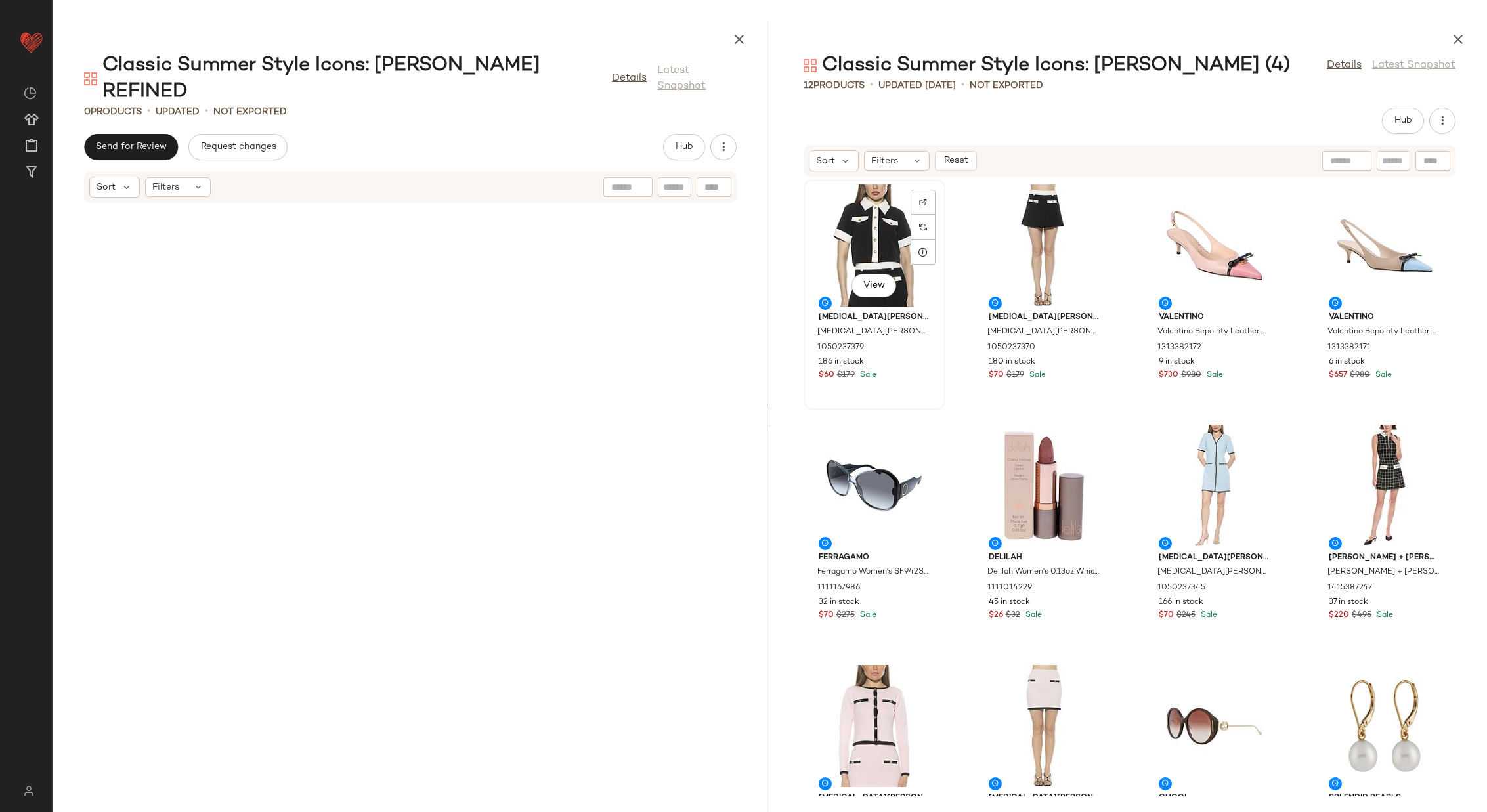
click at [868, 231] on div "View" at bounding box center [875, 246] width 133 height 122
click at [1356, 719] on div "View" at bounding box center [1385, 725] width 133 height 122
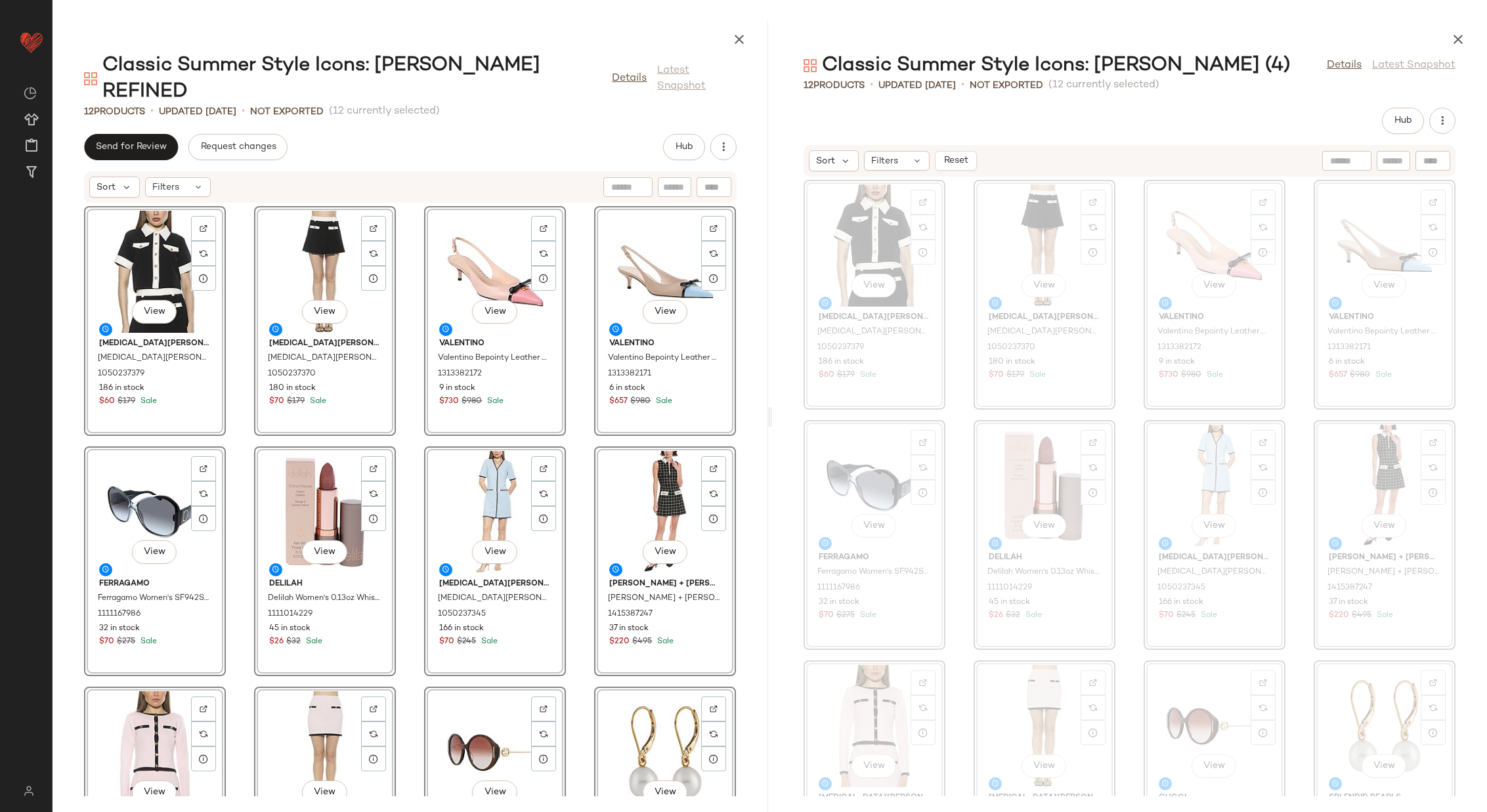
click at [568, 421] on div "View Alexia Admor Alexia Admor Emery Top 1050237379 186 in stock $60 $179 Sale …" at bounding box center [410, 499] width 716 height 592
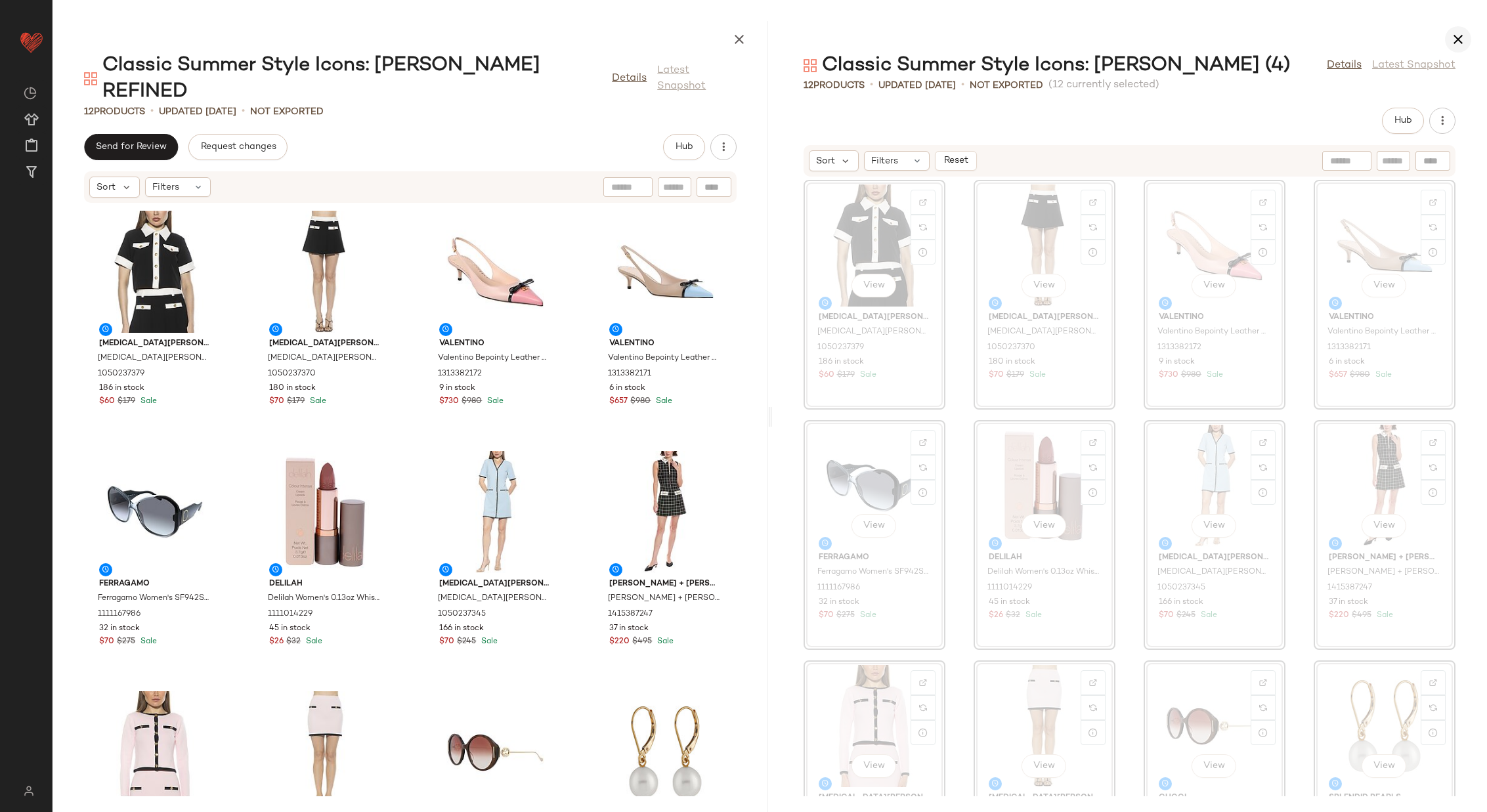
click at [1455, 36] on icon "button" at bounding box center [1458, 39] width 15 height 15
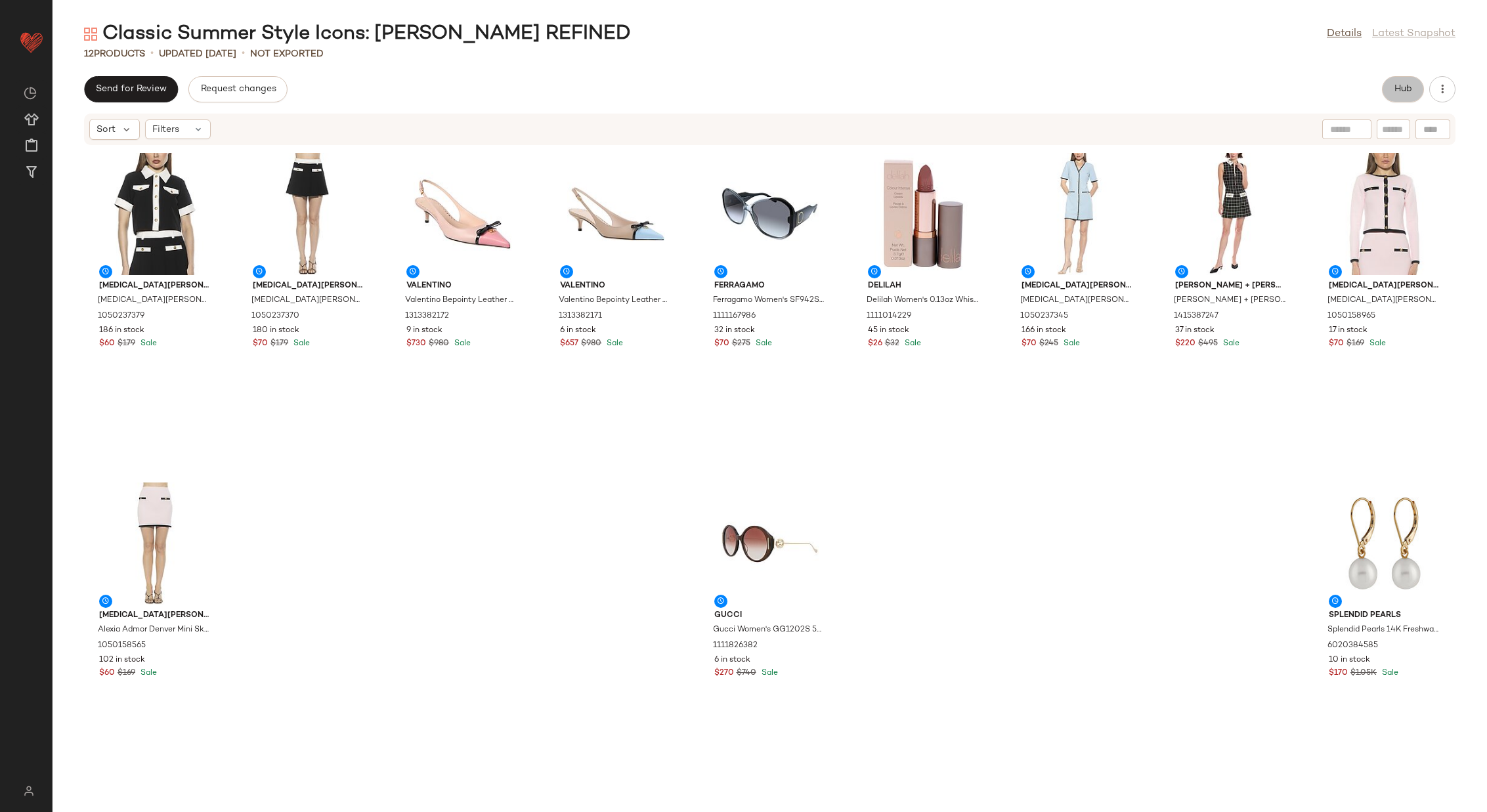
click at [1399, 83] on button "Hub" at bounding box center [1403, 89] width 42 height 26
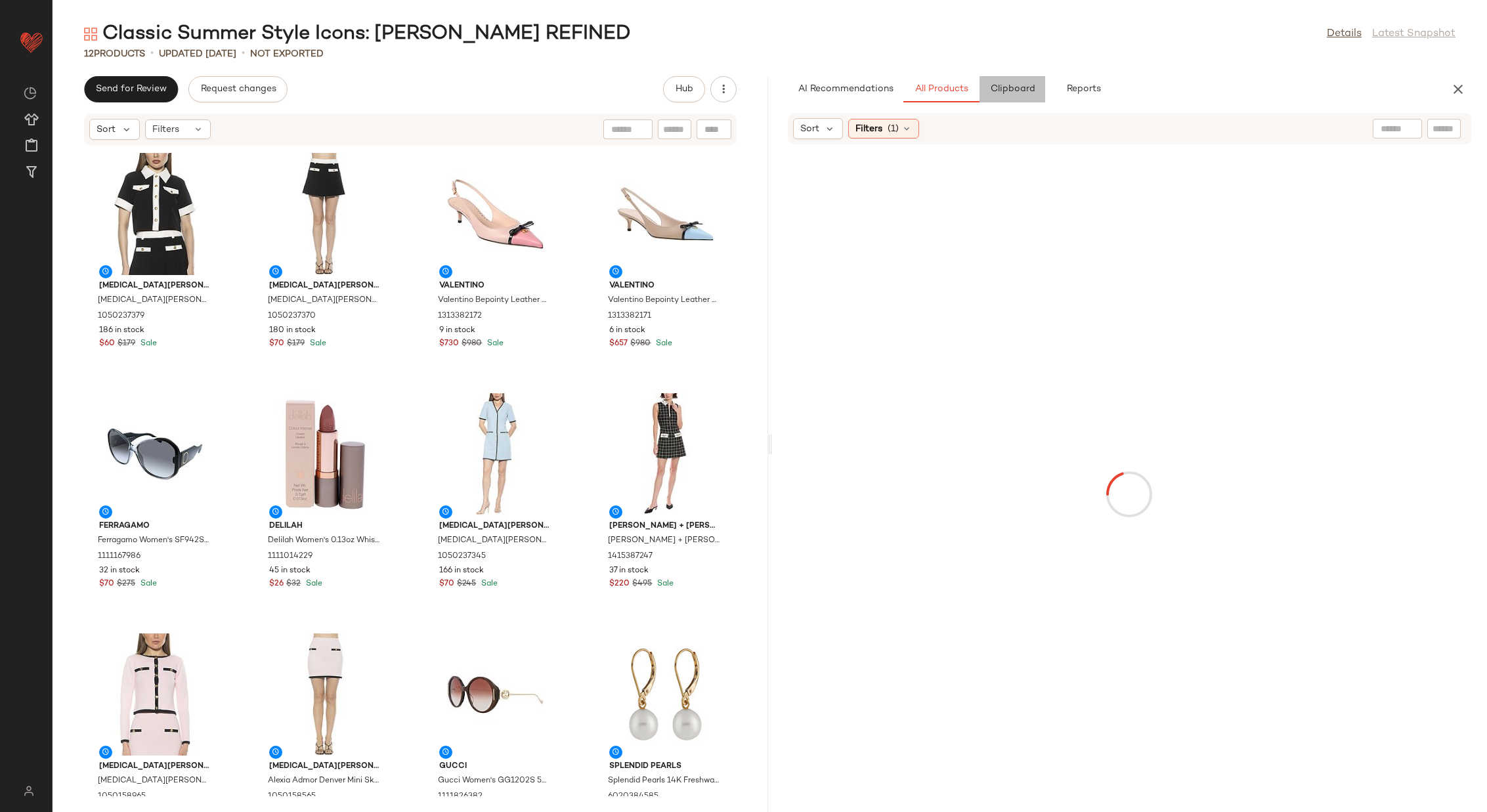
click at [991, 88] on span "Clipboard" at bounding box center [1013, 89] width 45 height 11
click at [152, 226] on div "View" at bounding box center [155, 214] width 133 height 122
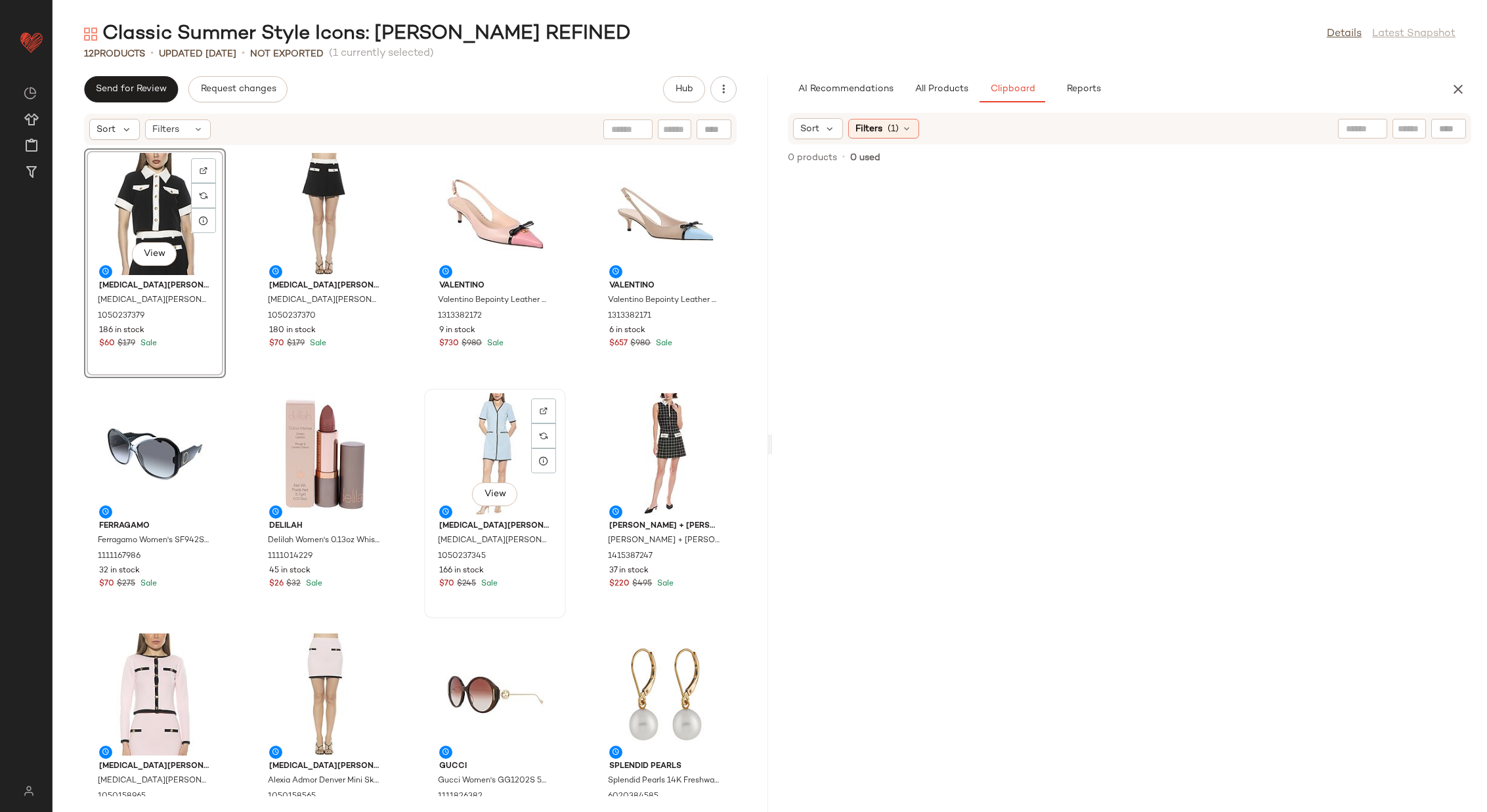
scroll to position [62, 0]
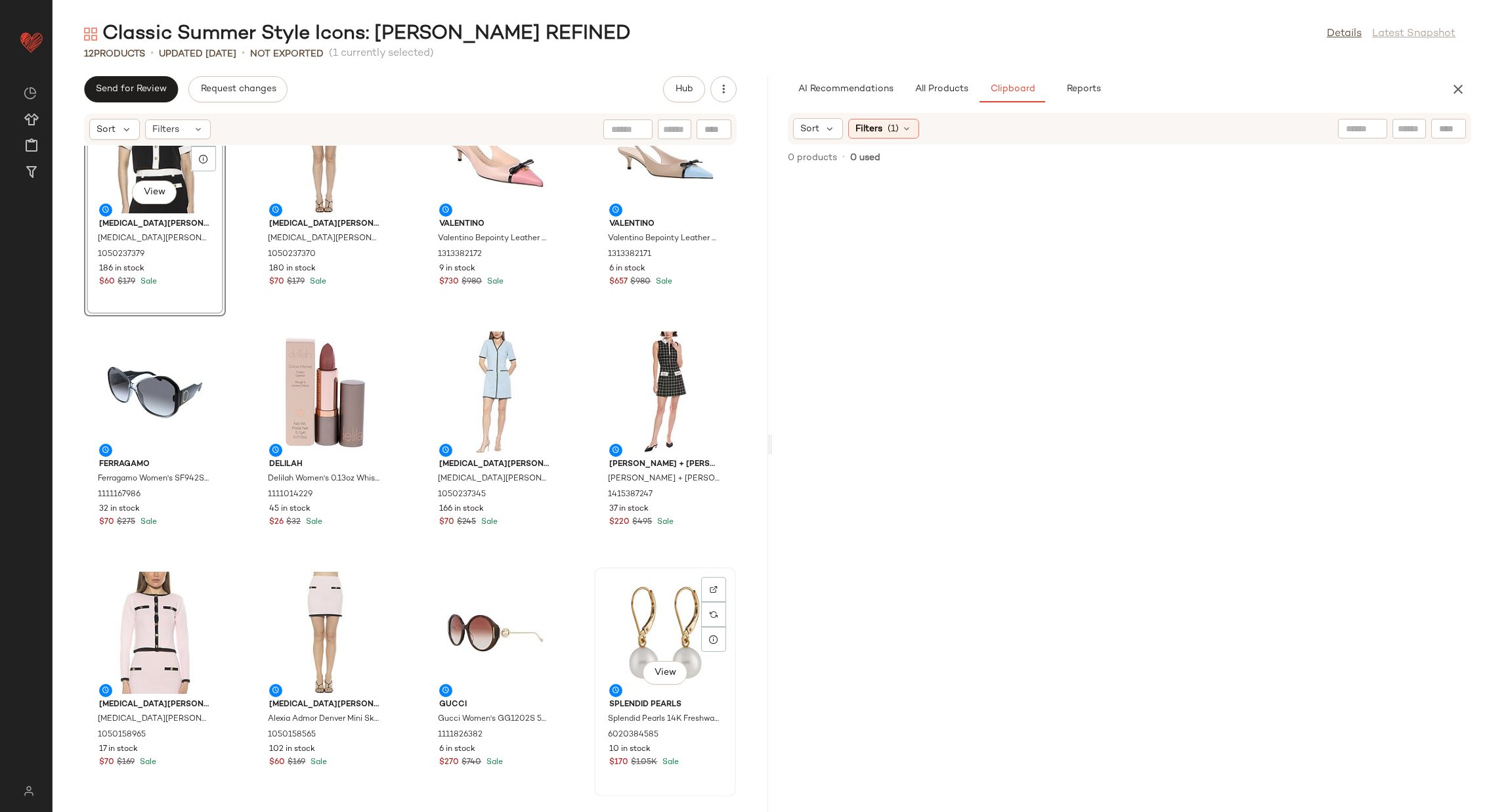
click at [638, 637] on div "View" at bounding box center [666, 632] width 133 height 122
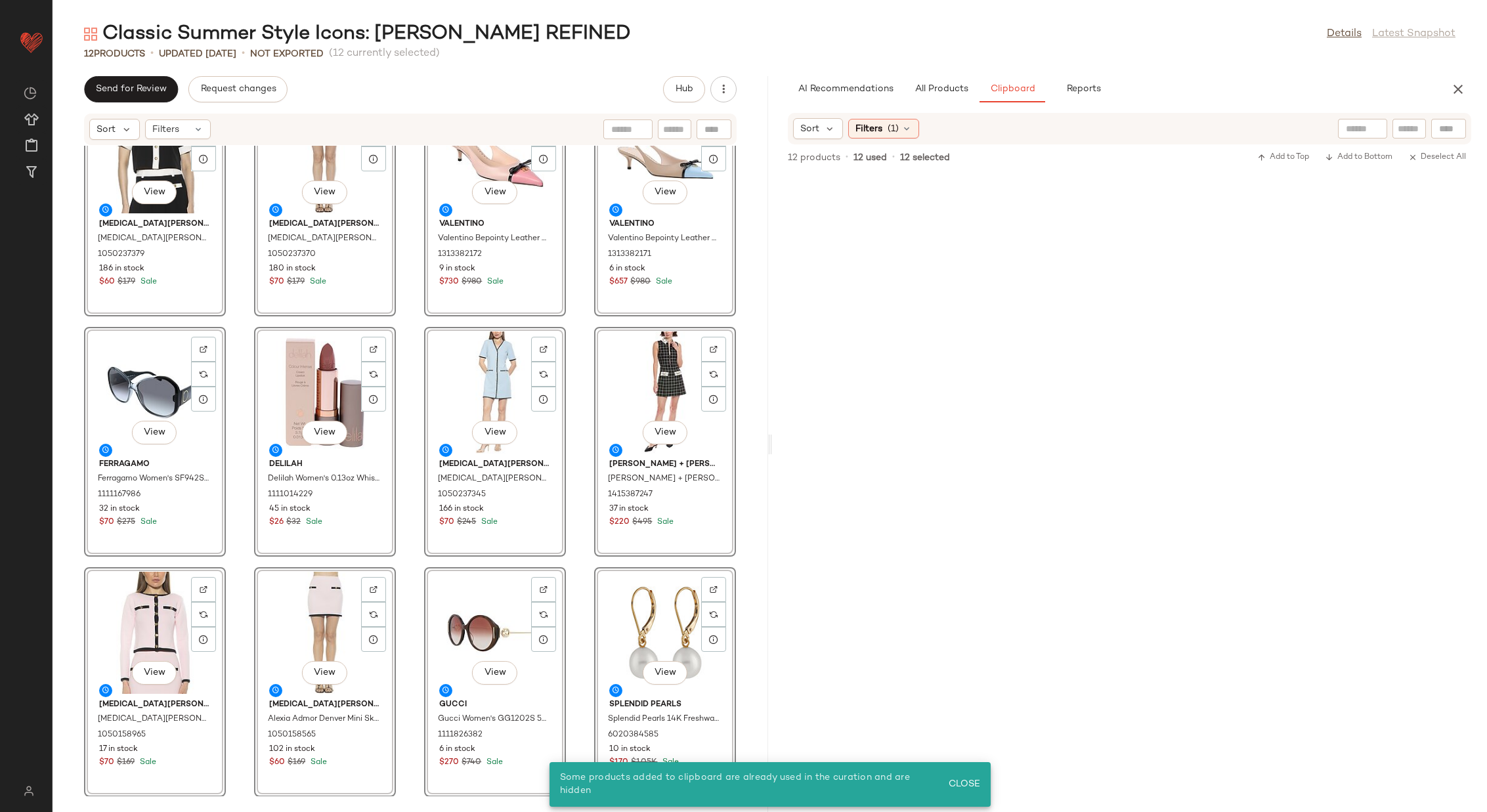
click at [579, 442] on div "View Alexia Admor Alexia Admor Emery Top 1050237379 186 in stock $60 $179 Sale …" at bounding box center [410, 471] width 716 height 651
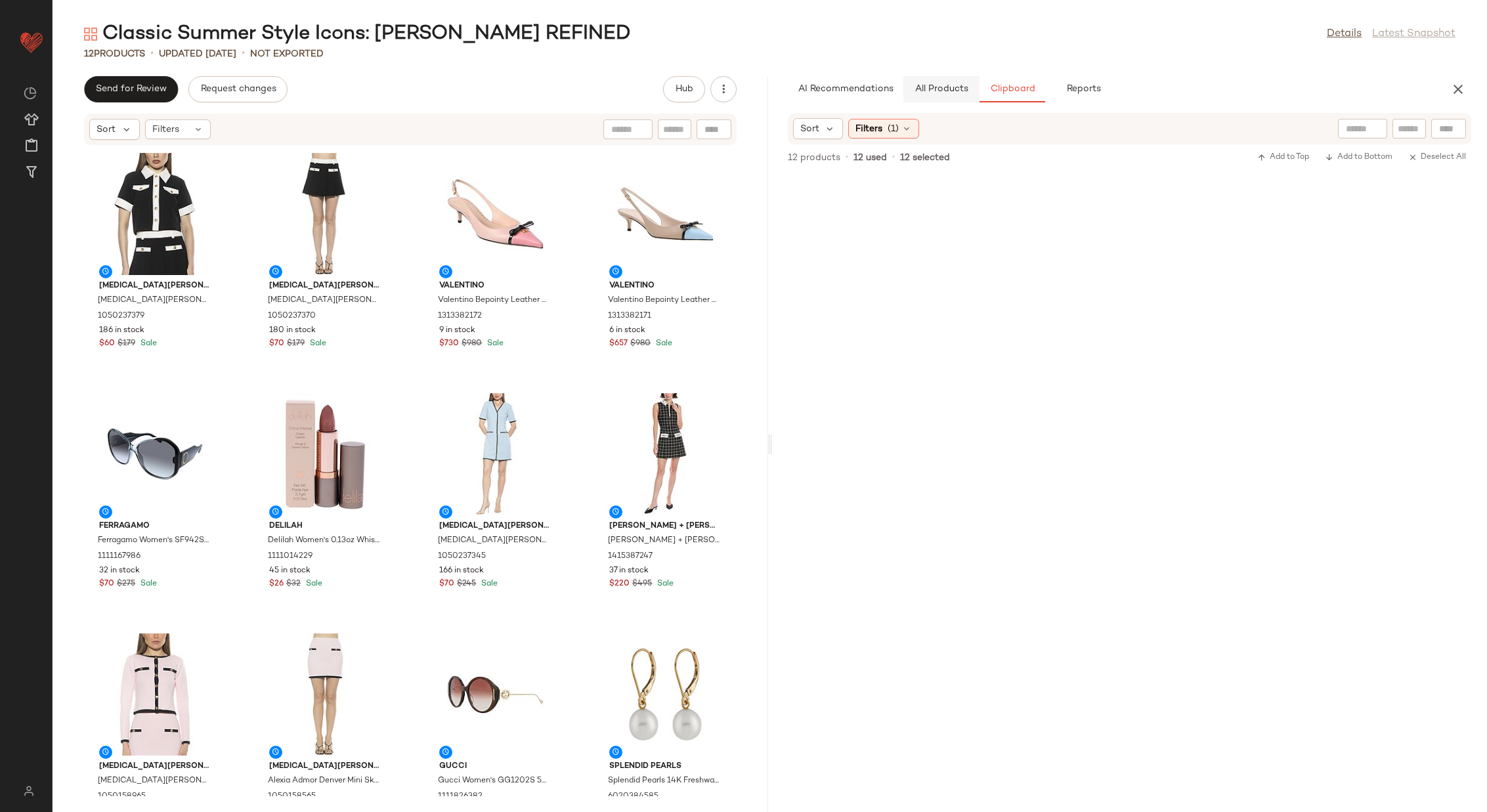
click at [947, 89] on span "All Products" at bounding box center [941, 89] width 54 height 11
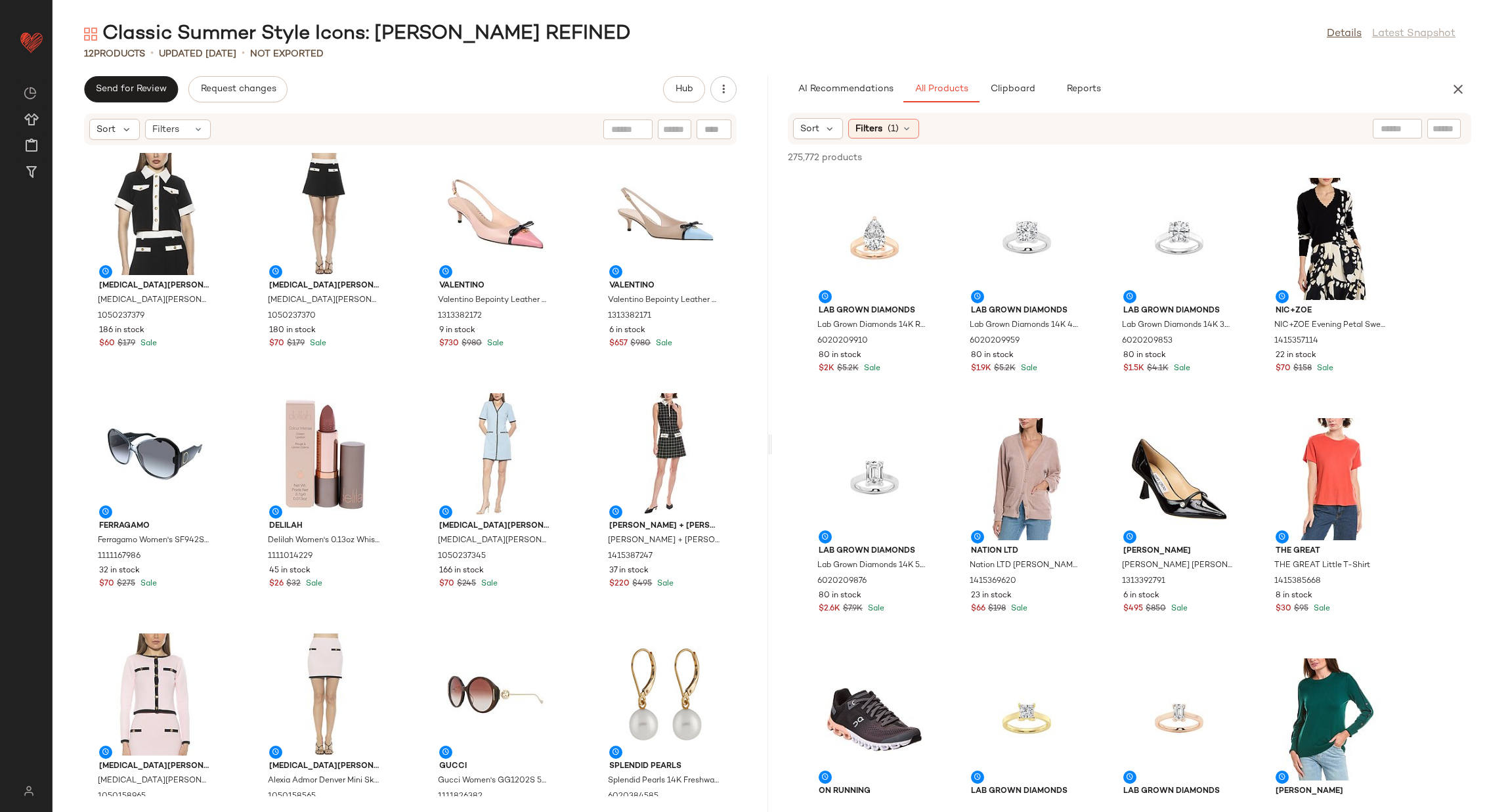
click at [1398, 122] on div at bounding box center [1398, 129] width 49 height 19
type input "**********"
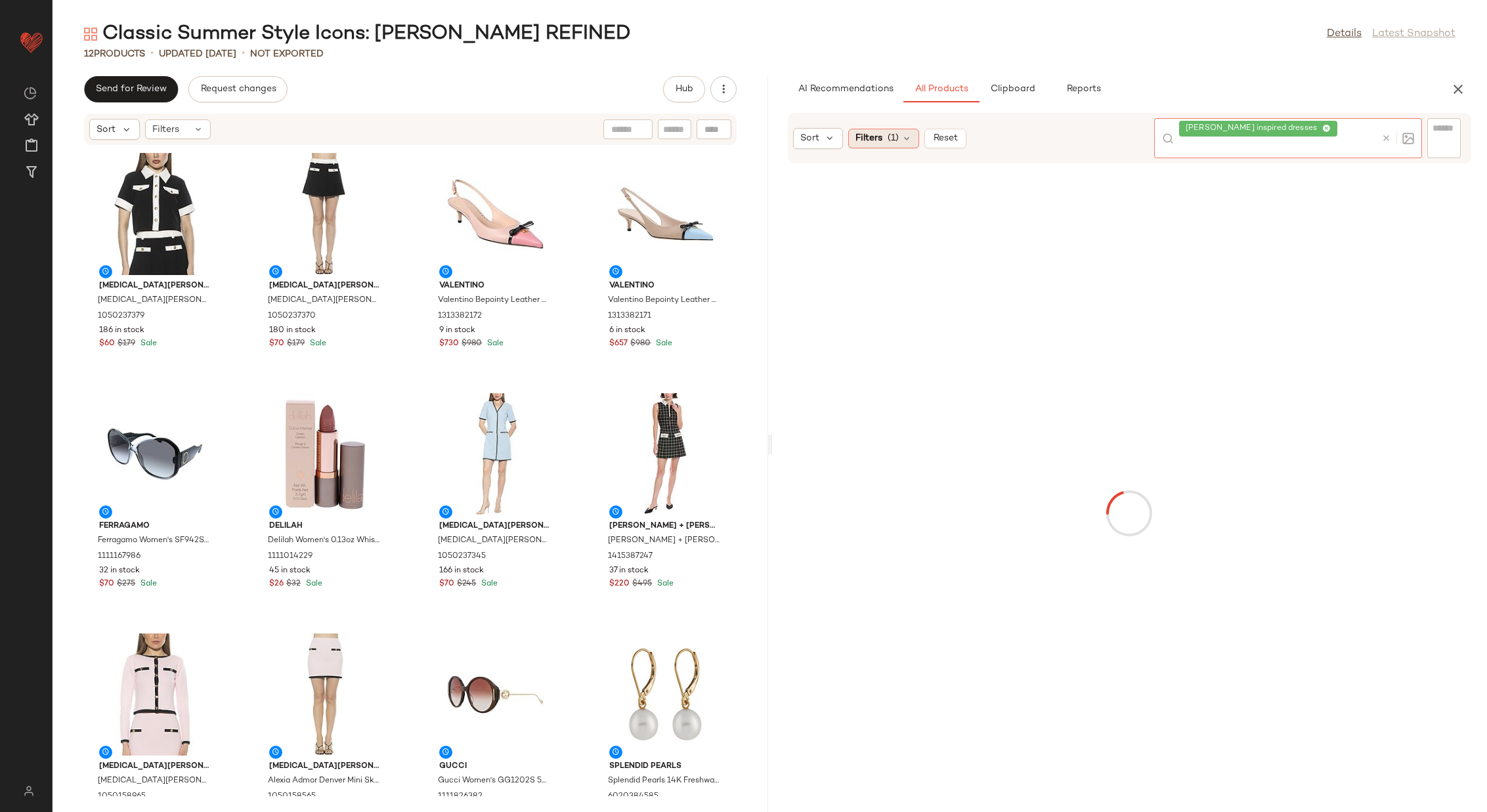
click at [888, 131] on span "(1)" at bounding box center [893, 138] width 11 height 14
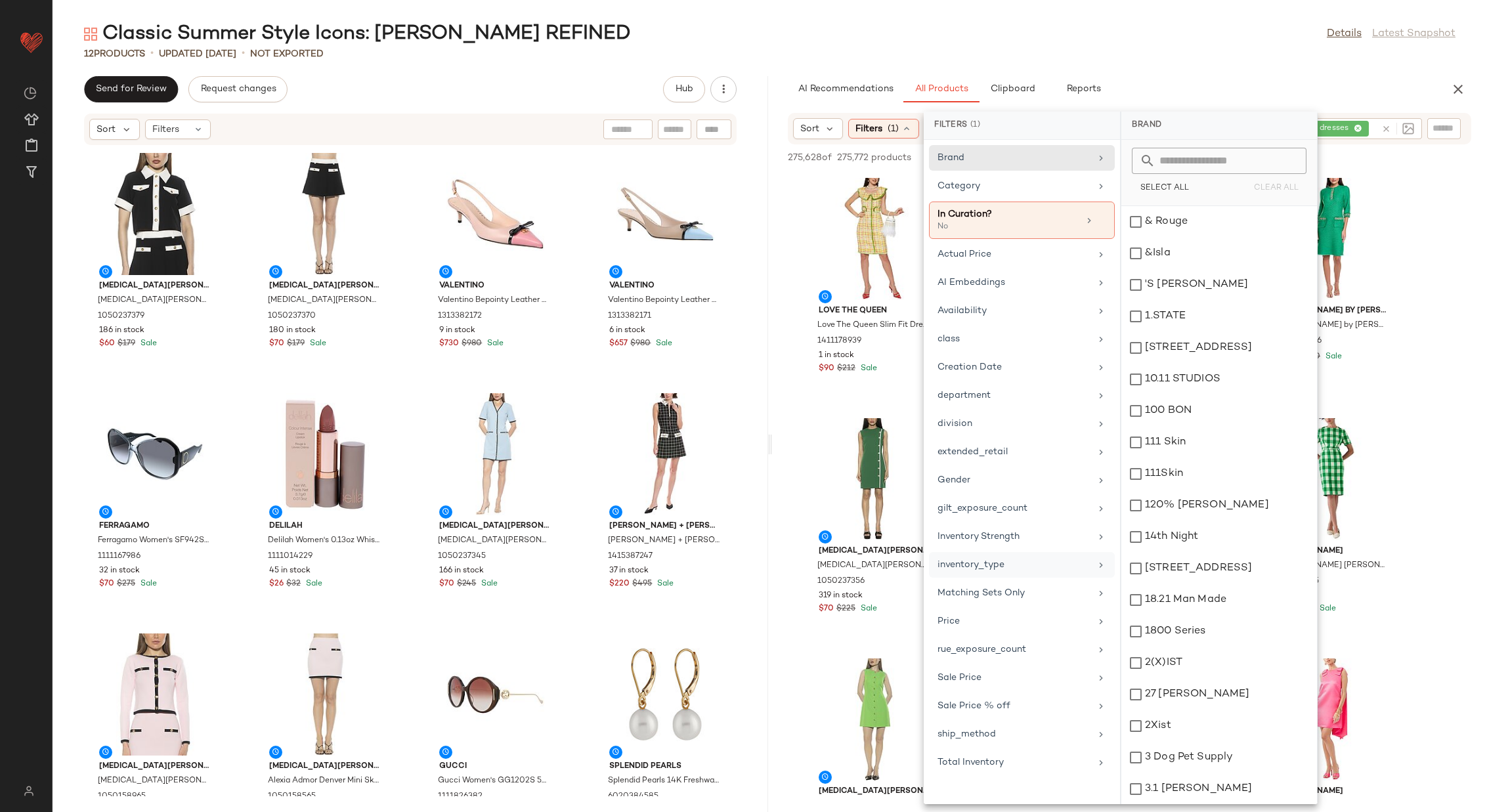
click at [1075, 561] on div "inventory_type" at bounding box center [1014, 564] width 153 height 14
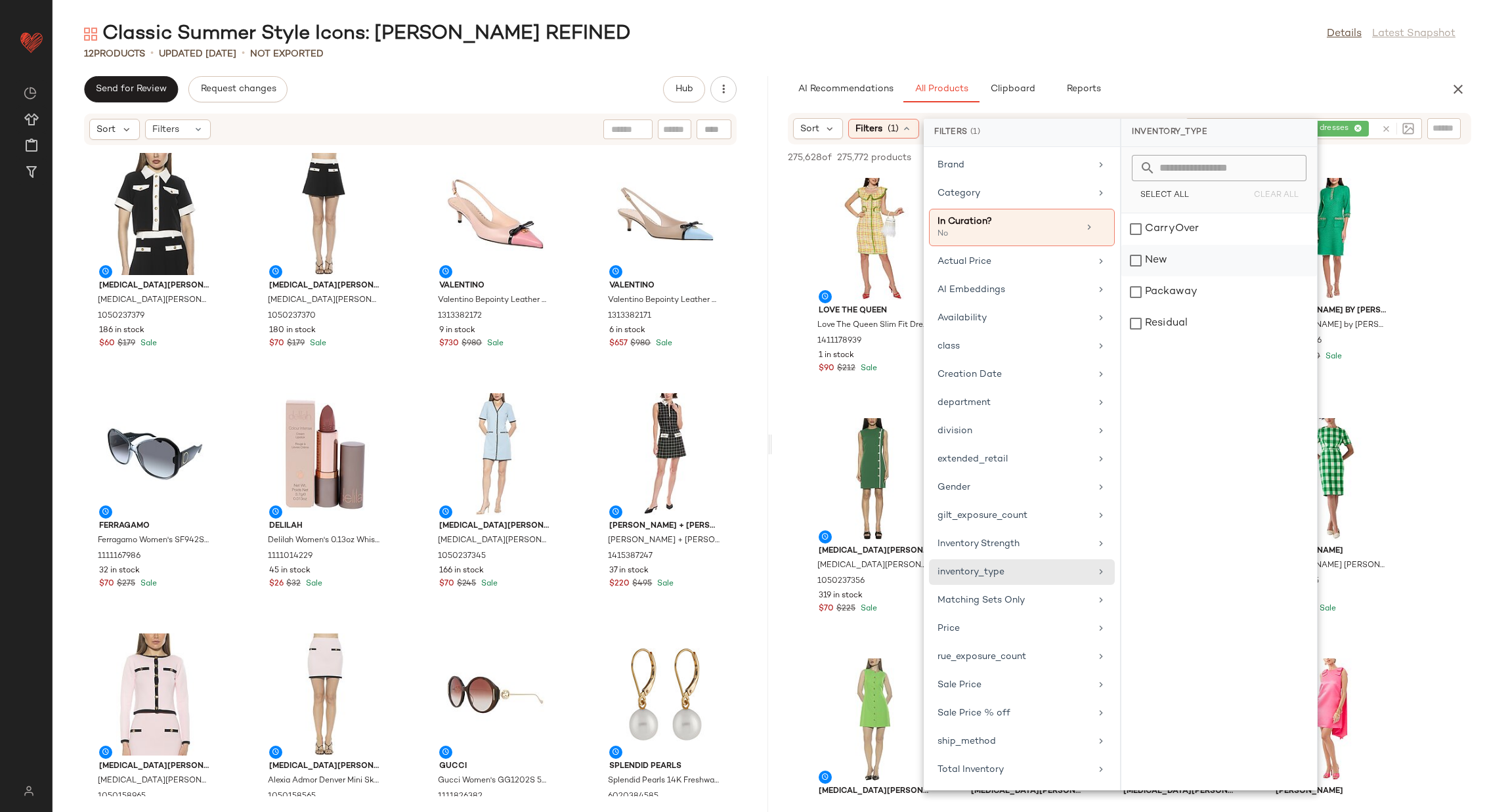
click at [1188, 245] on div "CarryOver" at bounding box center [1219, 260] width 195 height 32
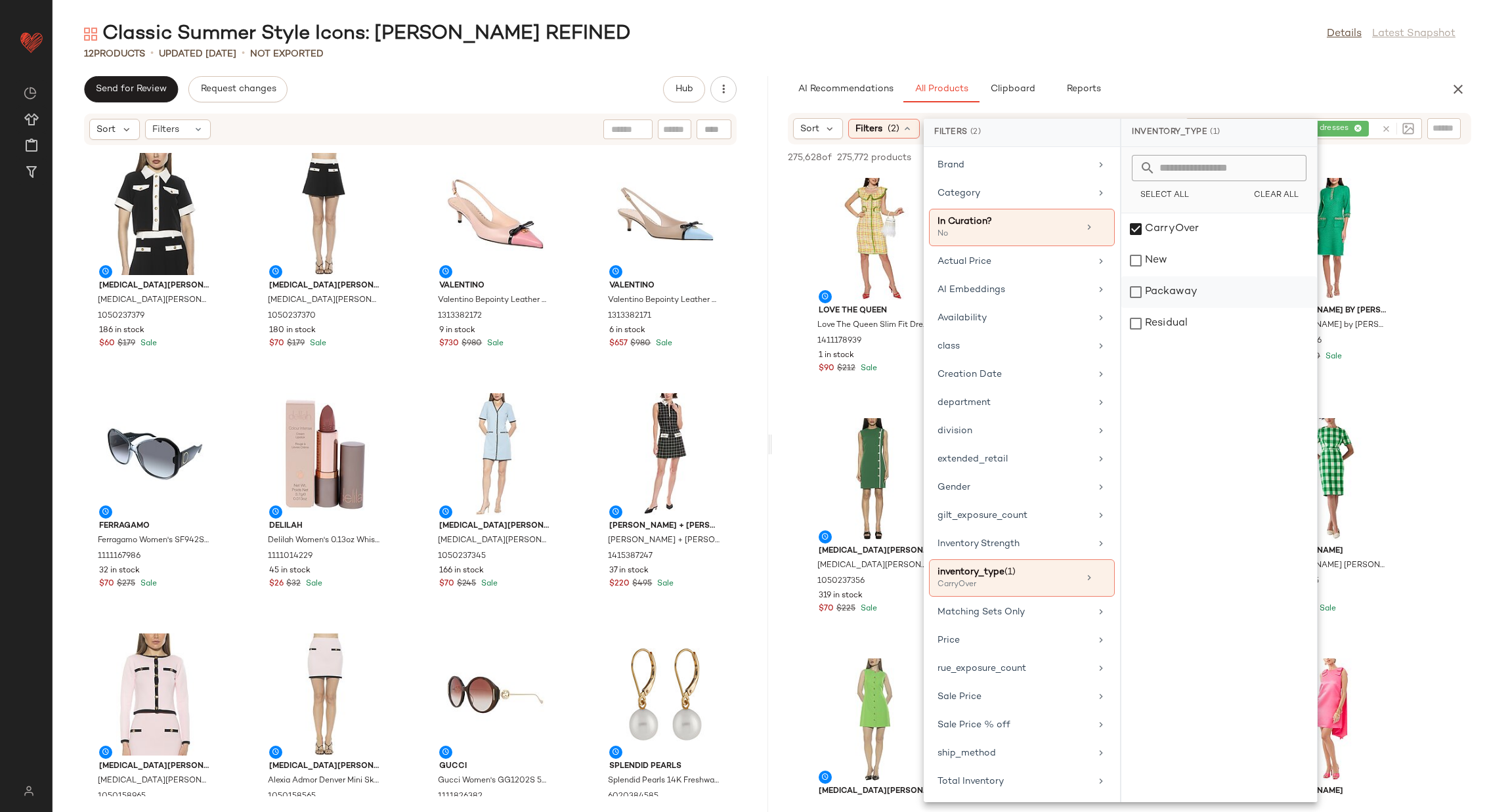
drag, startPoint x: 1186, startPoint y: 259, endPoint x: 1186, endPoint y: 280, distance: 21.0
click at [1186, 276] on div "New" at bounding box center [1219, 292] width 195 height 32
click at [1187, 308] on div "Packaway" at bounding box center [1219, 323] width 195 height 32
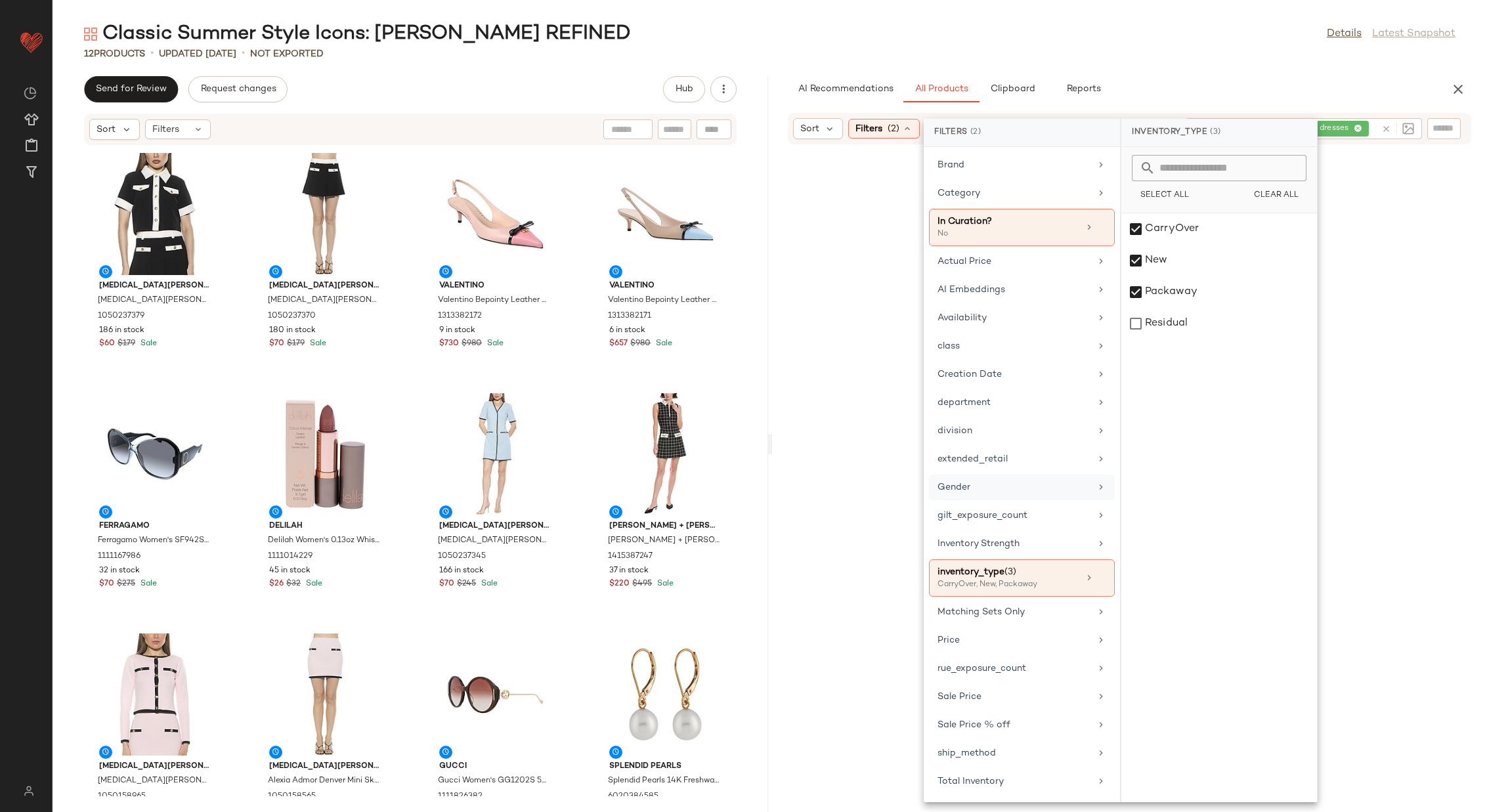
click at [1048, 484] on div "Gender" at bounding box center [1014, 487] width 153 height 14
click at [1168, 245] on div "female" at bounding box center [1219, 260] width 195 height 32
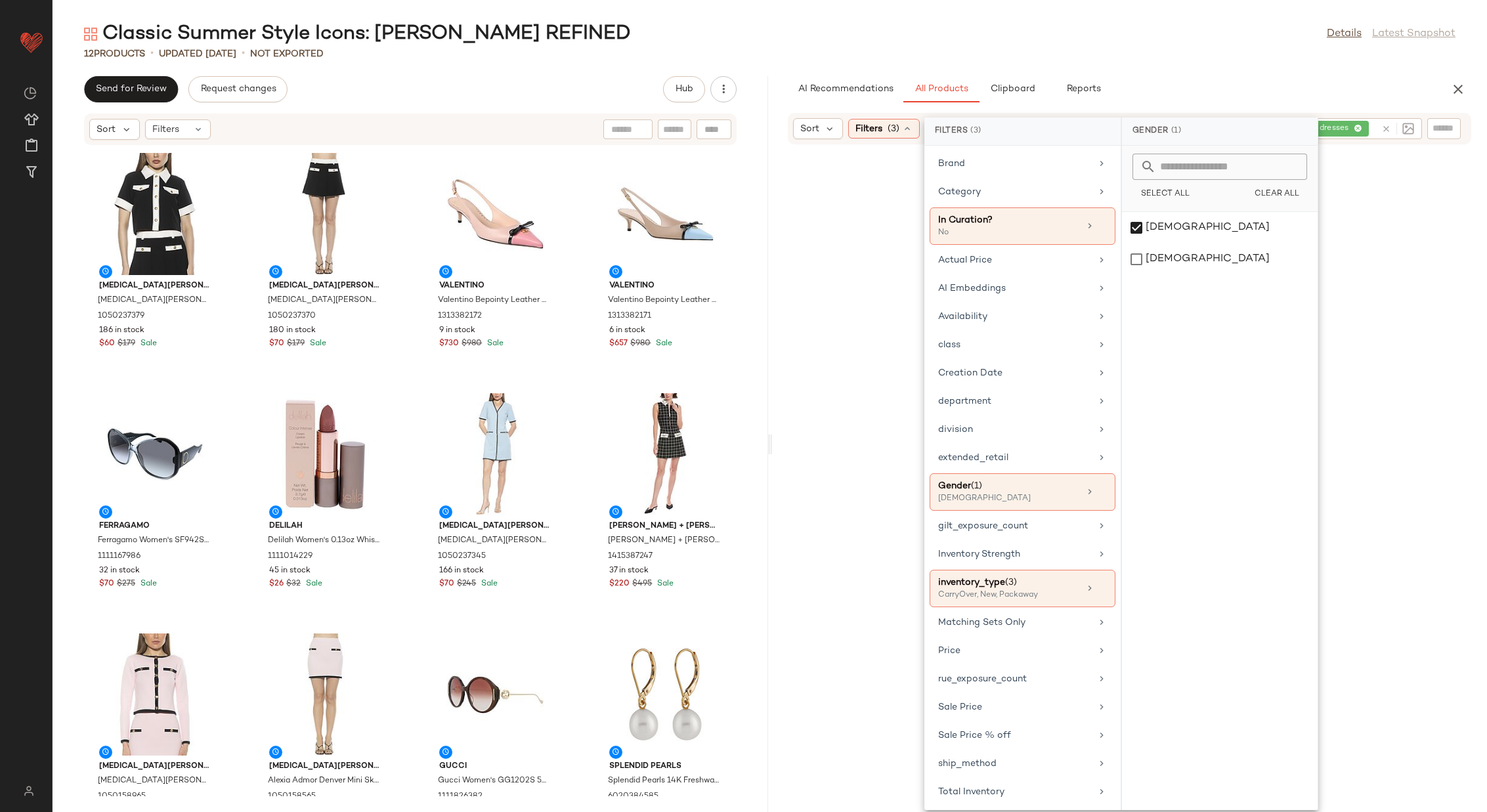
click at [798, 301] on div at bounding box center [1130, 494] width 710 height 694
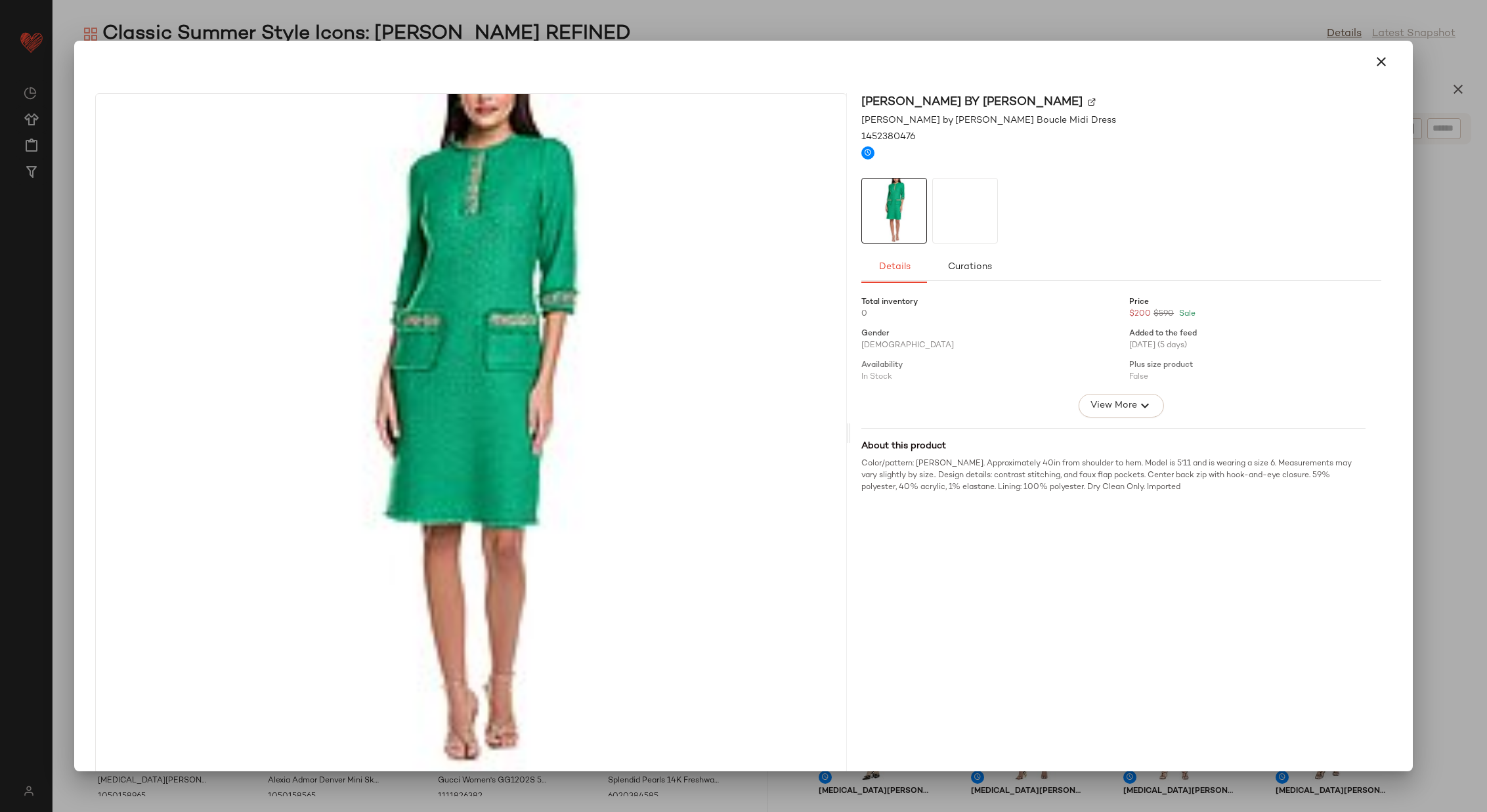
click at [1373, 61] on icon "button" at bounding box center [1381, 61] width 15 height 15
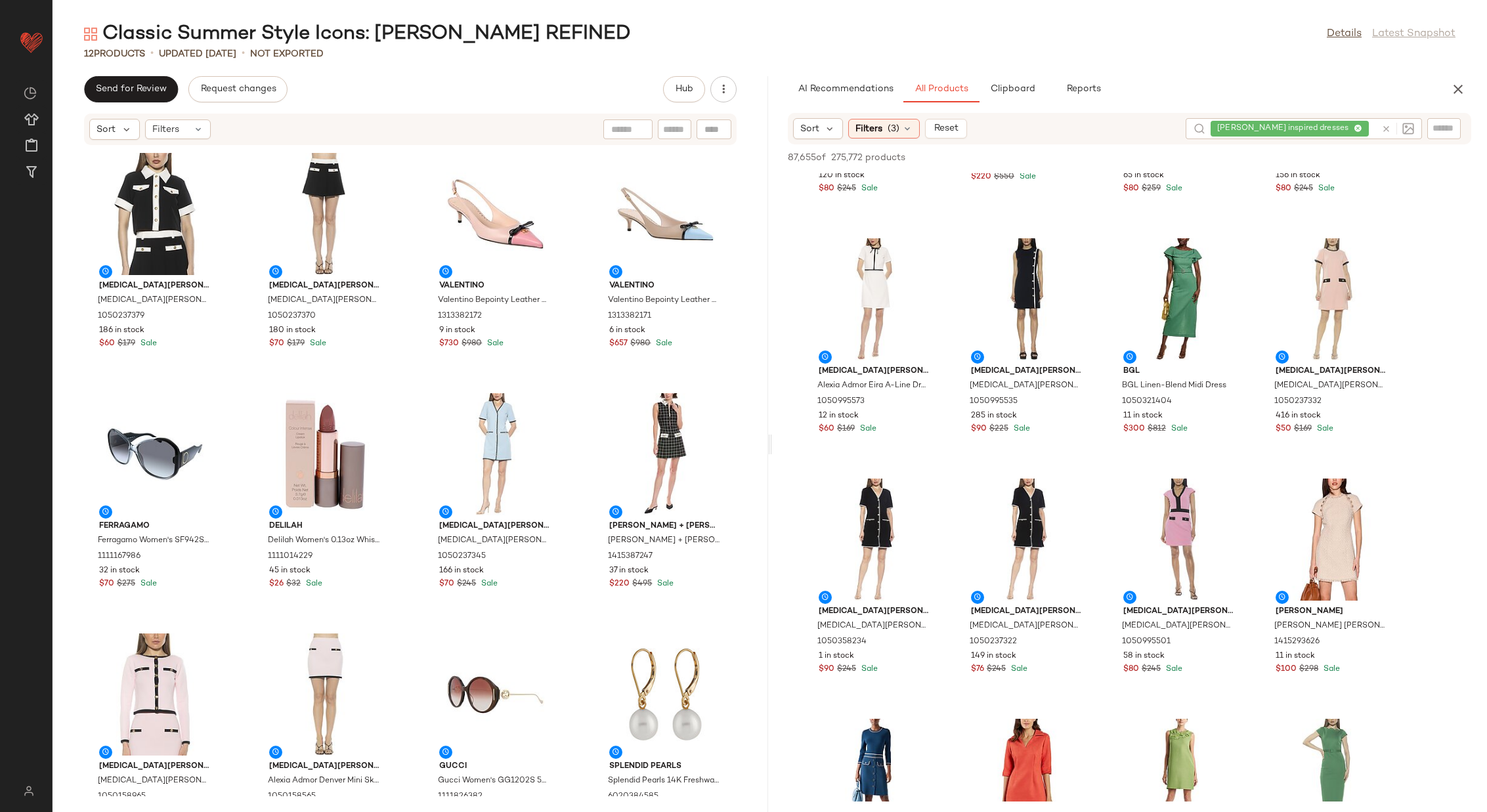
scroll to position [1733, 0]
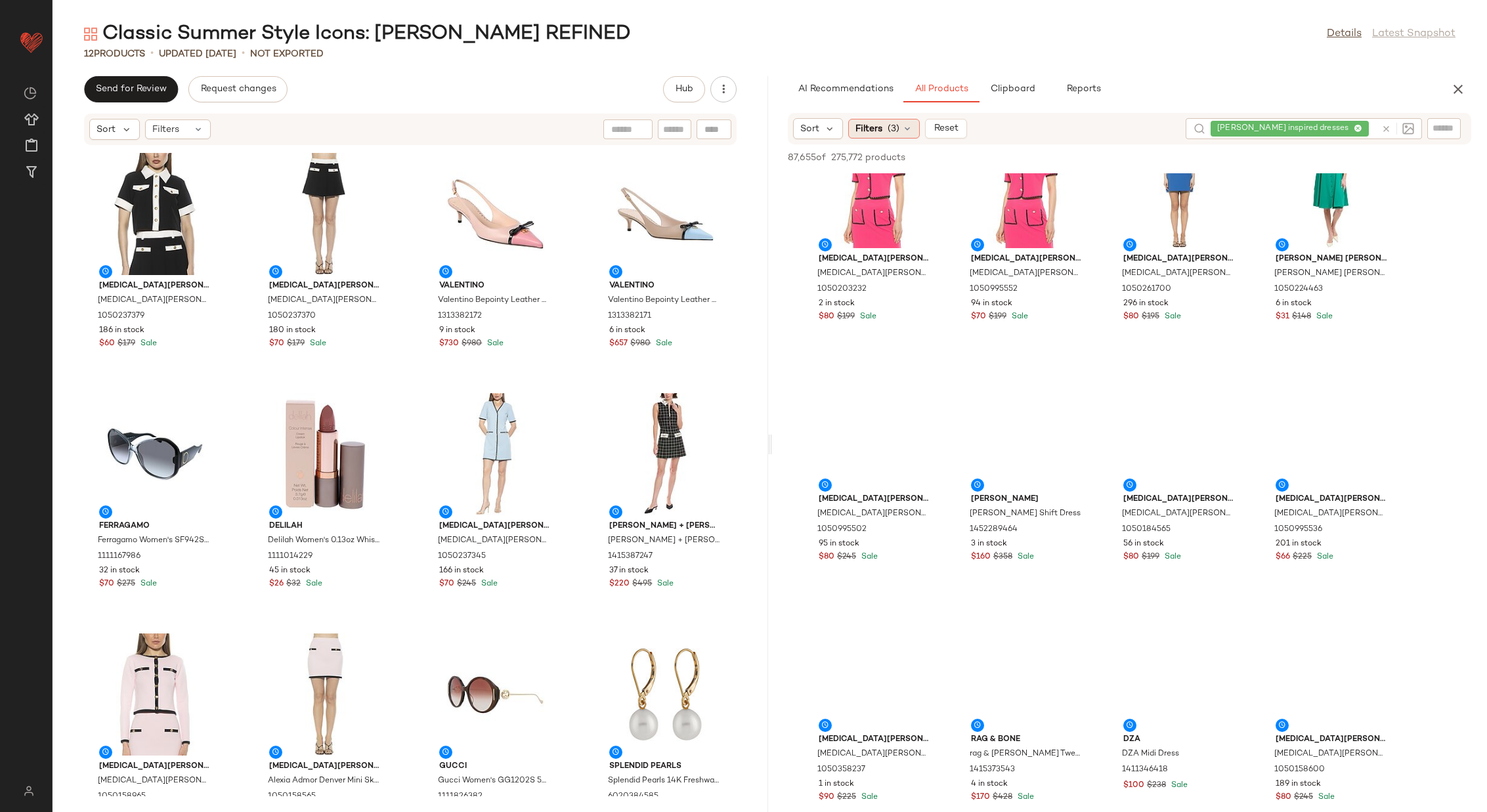
click at [907, 128] on icon at bounding box center [907, 128] width 11 height 11
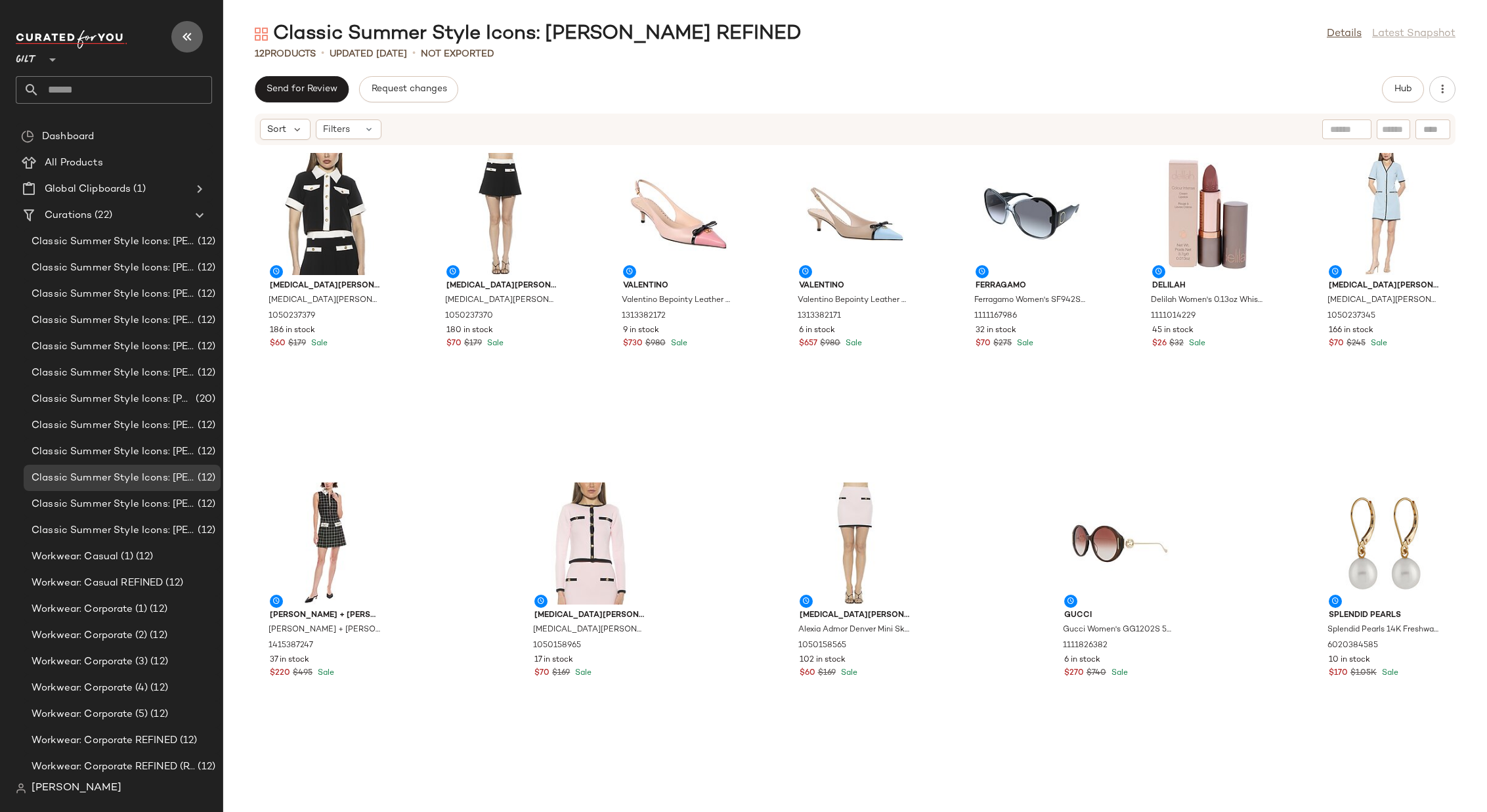
click at [186, 40] on icon "button" at bounding box center [186, 36] width 15 height 15
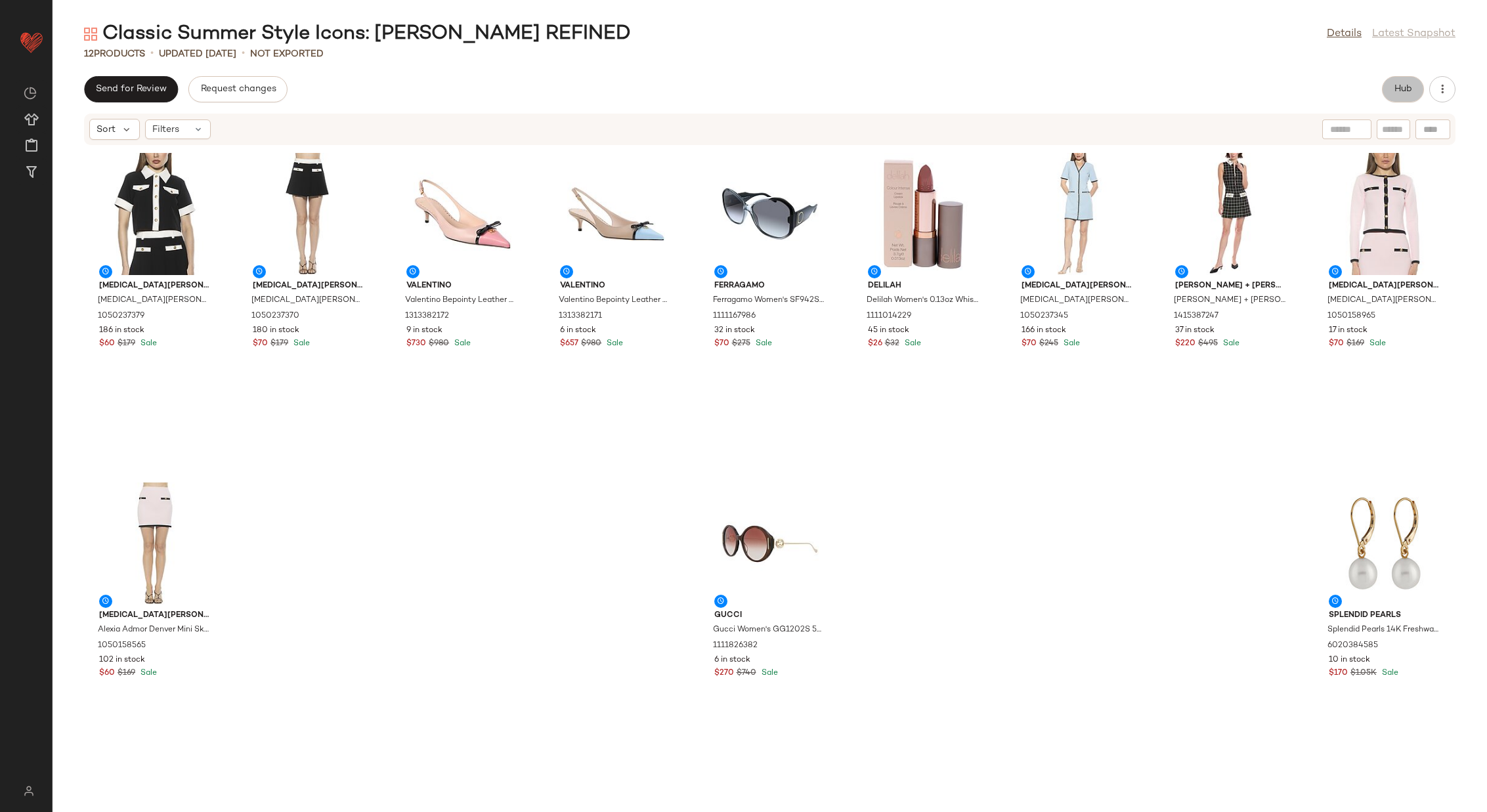
click at [1400, 96] on button "Hub" at bounding box center [1403, 89] width 42 height 26
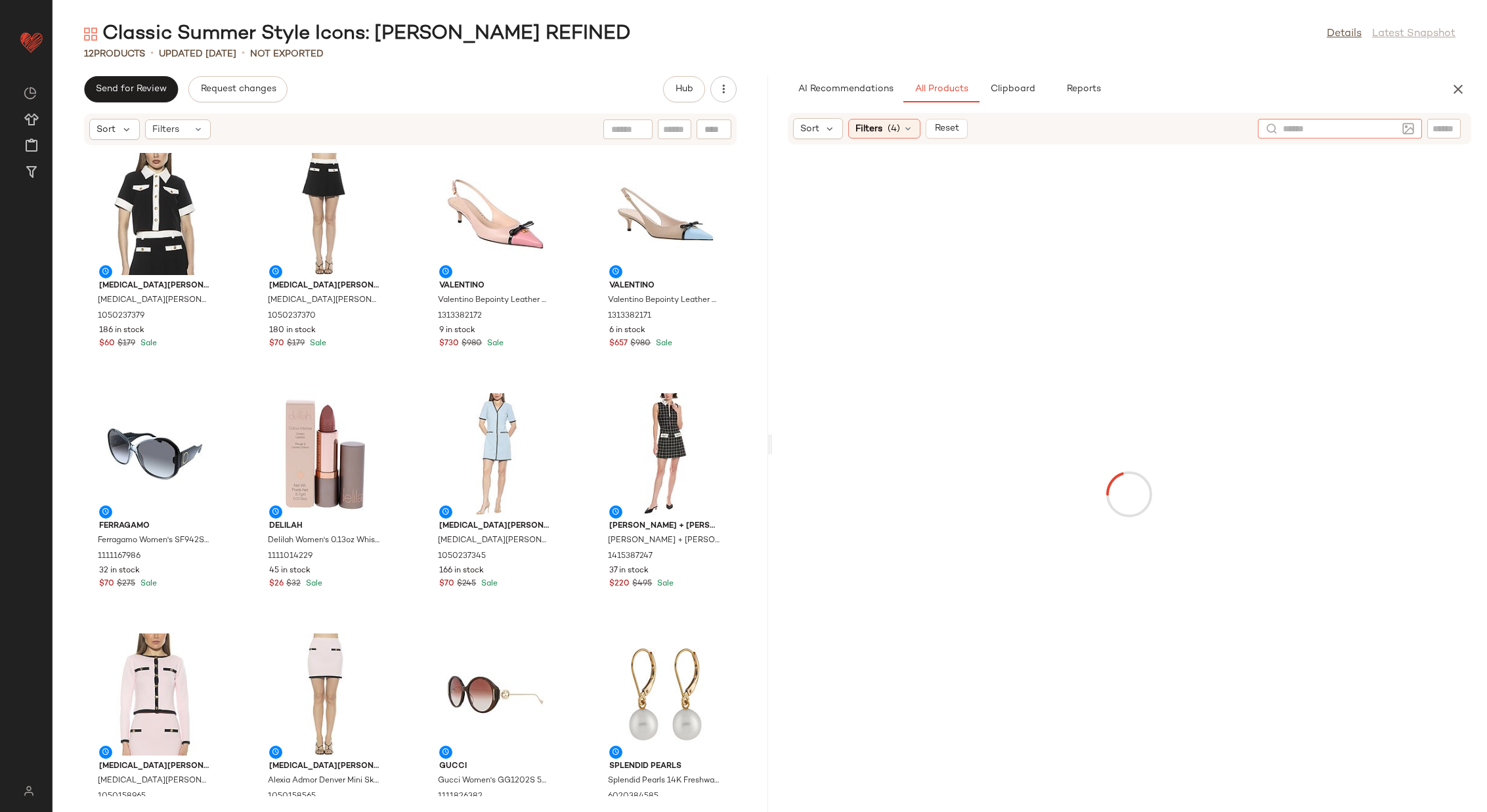
click at [1401, 126] on div at bounding box center [1340, 129] width 164 height 19
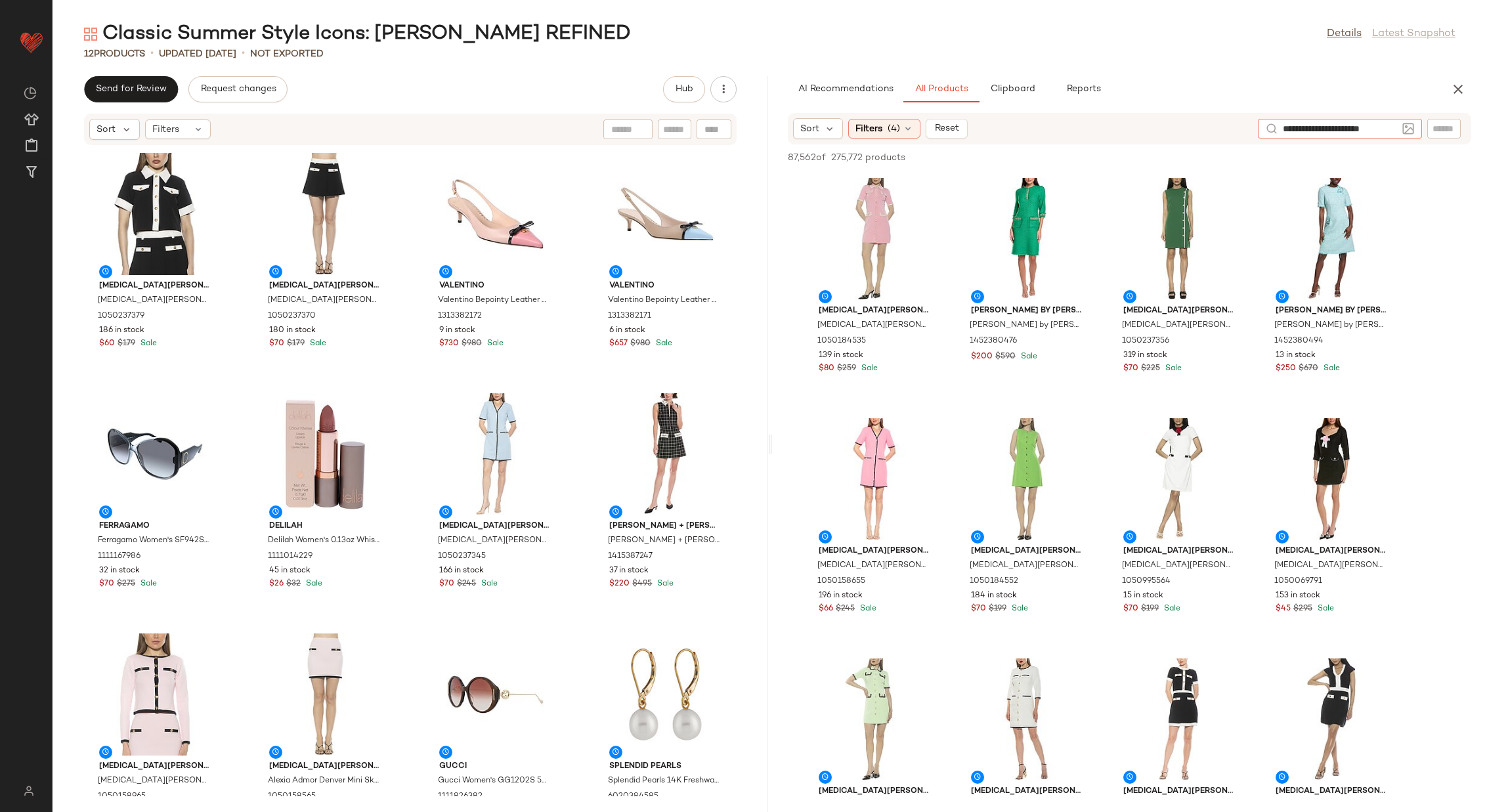
type input "**********"
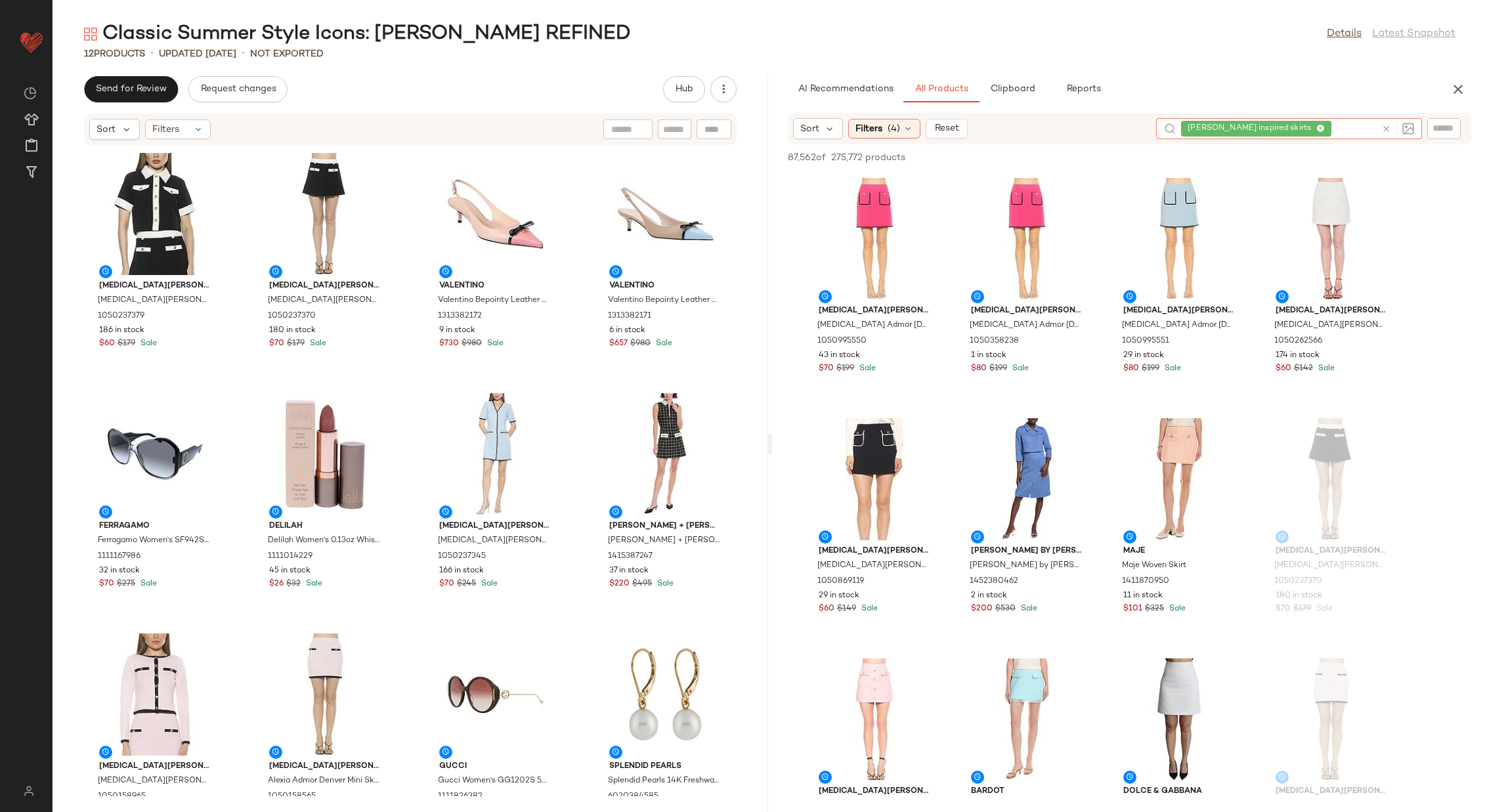
scroll to position [99, 0]
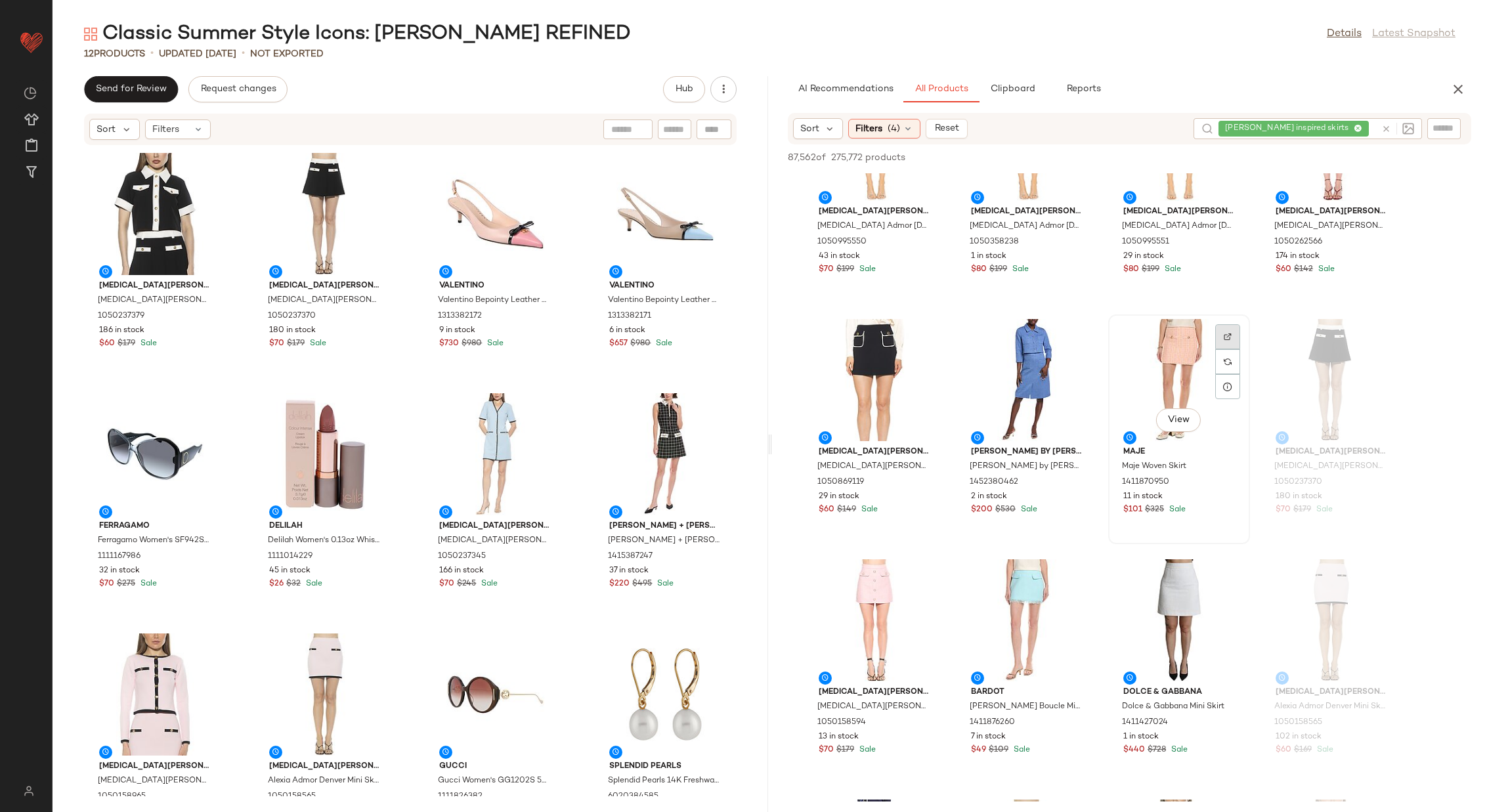
click at [1232, 349] on div at bounding box center [1228, 361] width 25 height 25
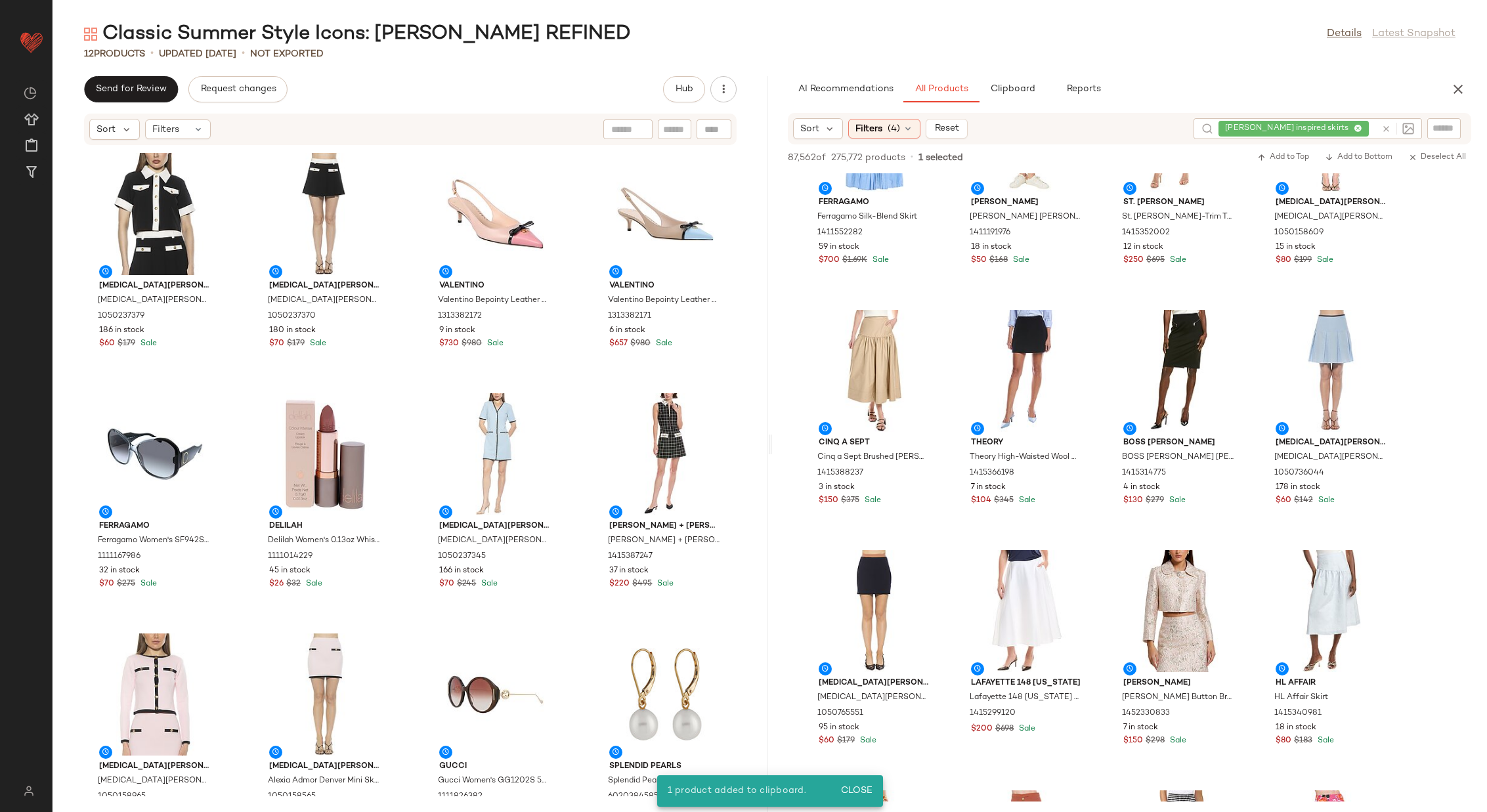
scroll to position [6288, 0]
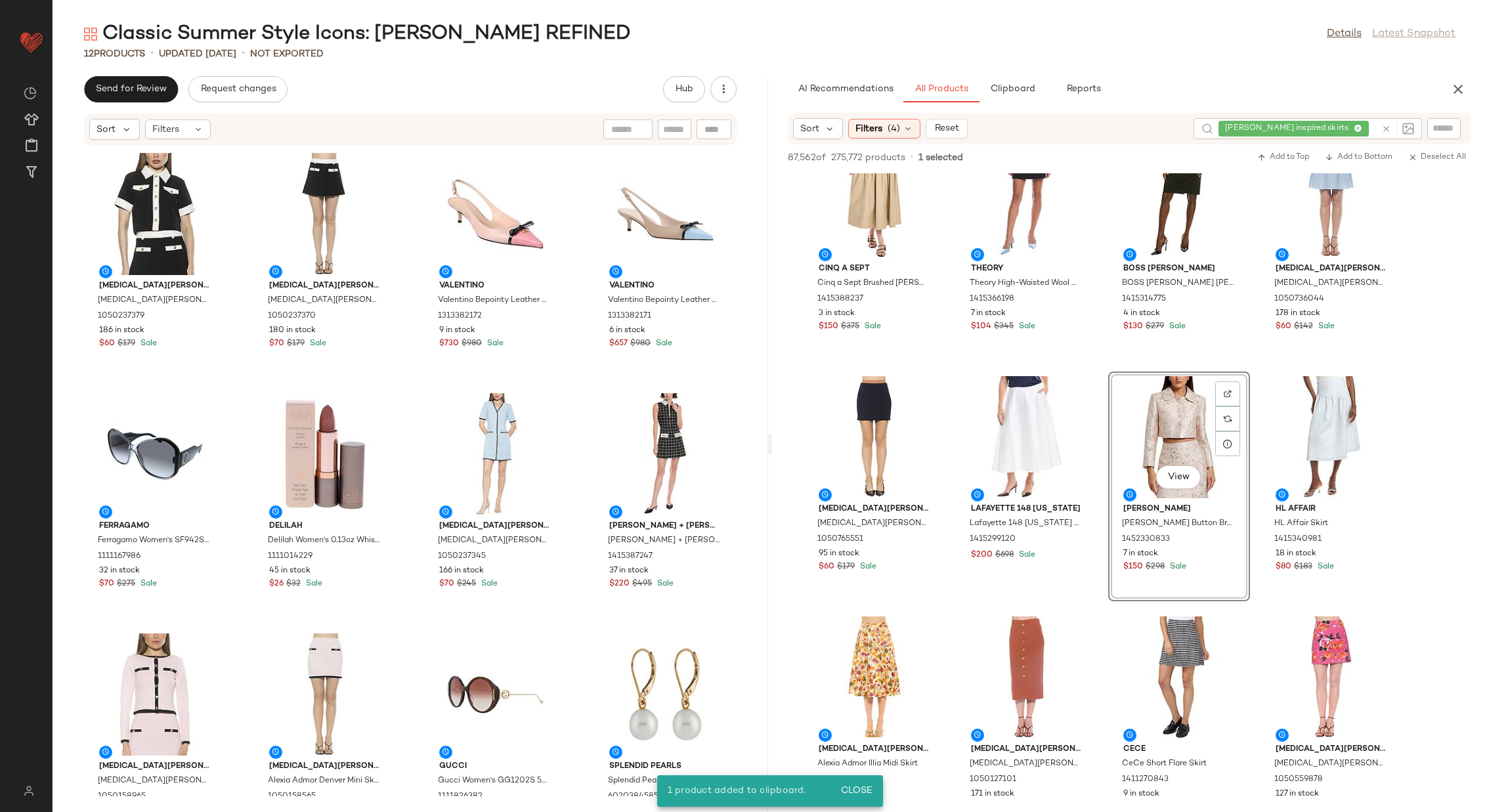
click at [1387, 124] on icon at bounding box center [1386, 129] width 10 height 10
click at [1450, 129] on input "text" at bounding box center [1444, 129] width 23 height 14
type input "**********"
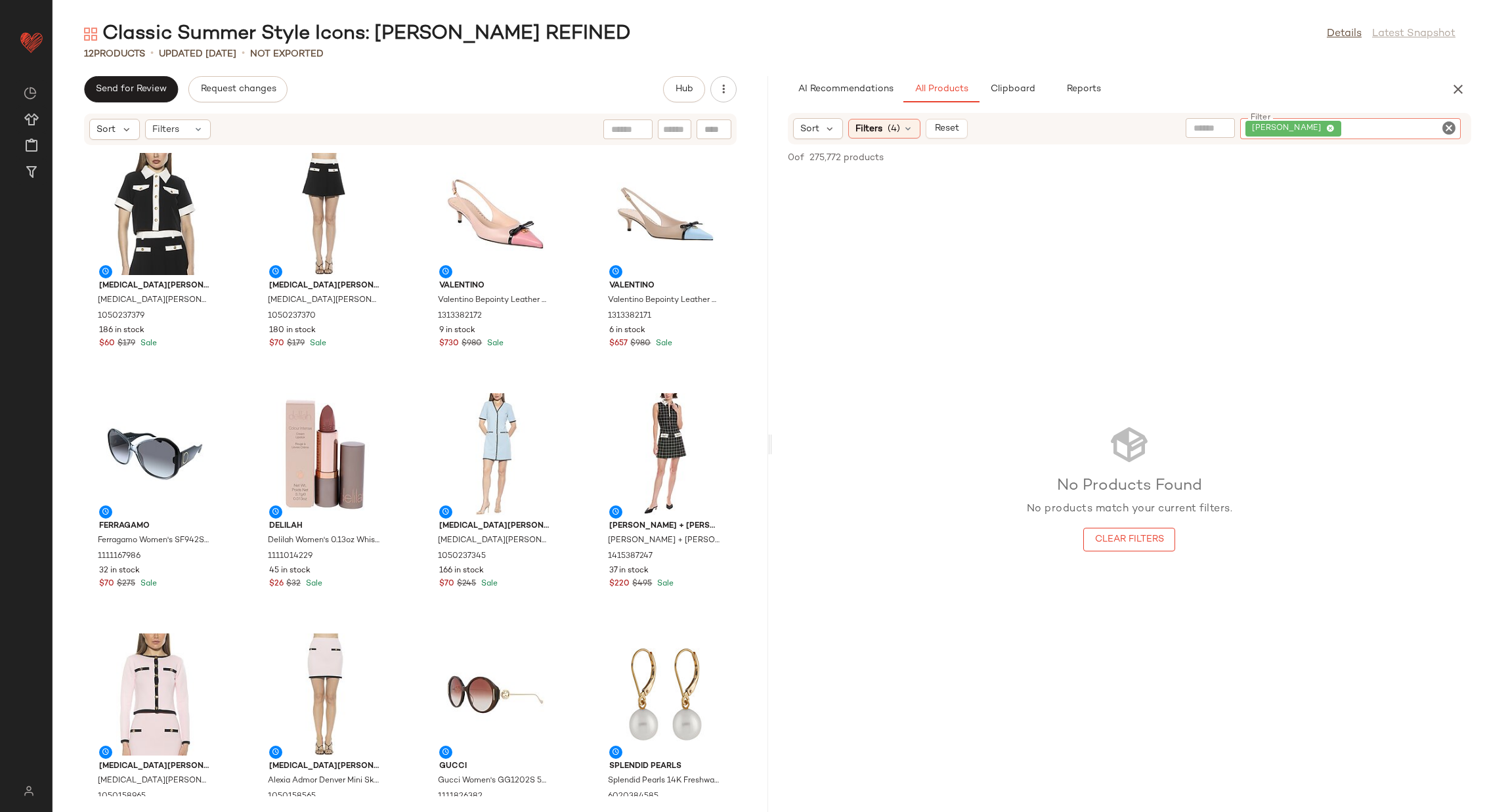
click at [1228, 123] on input "text" at bounding box center [1210, 128] width 33 height 14
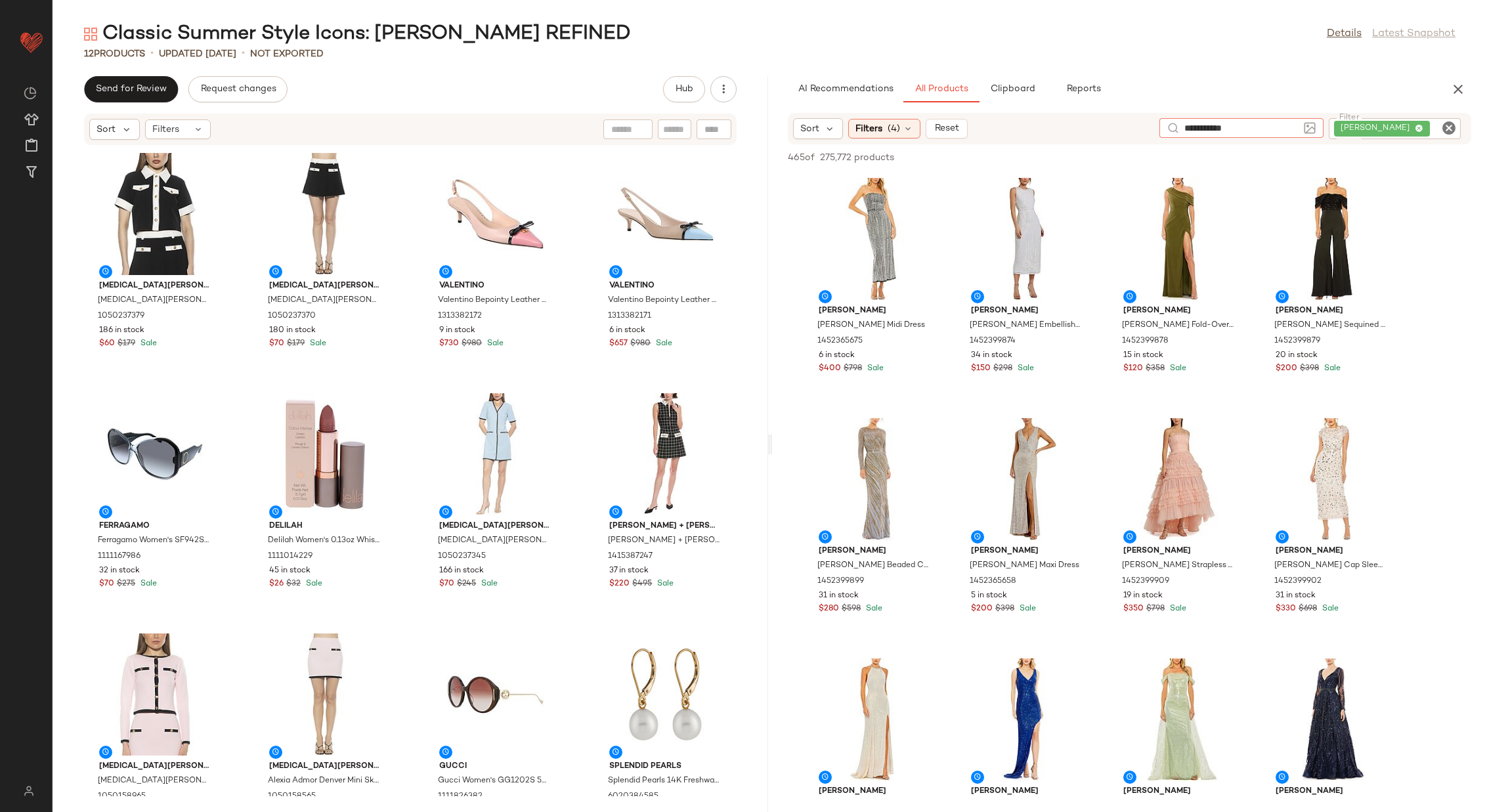
type input "**********"
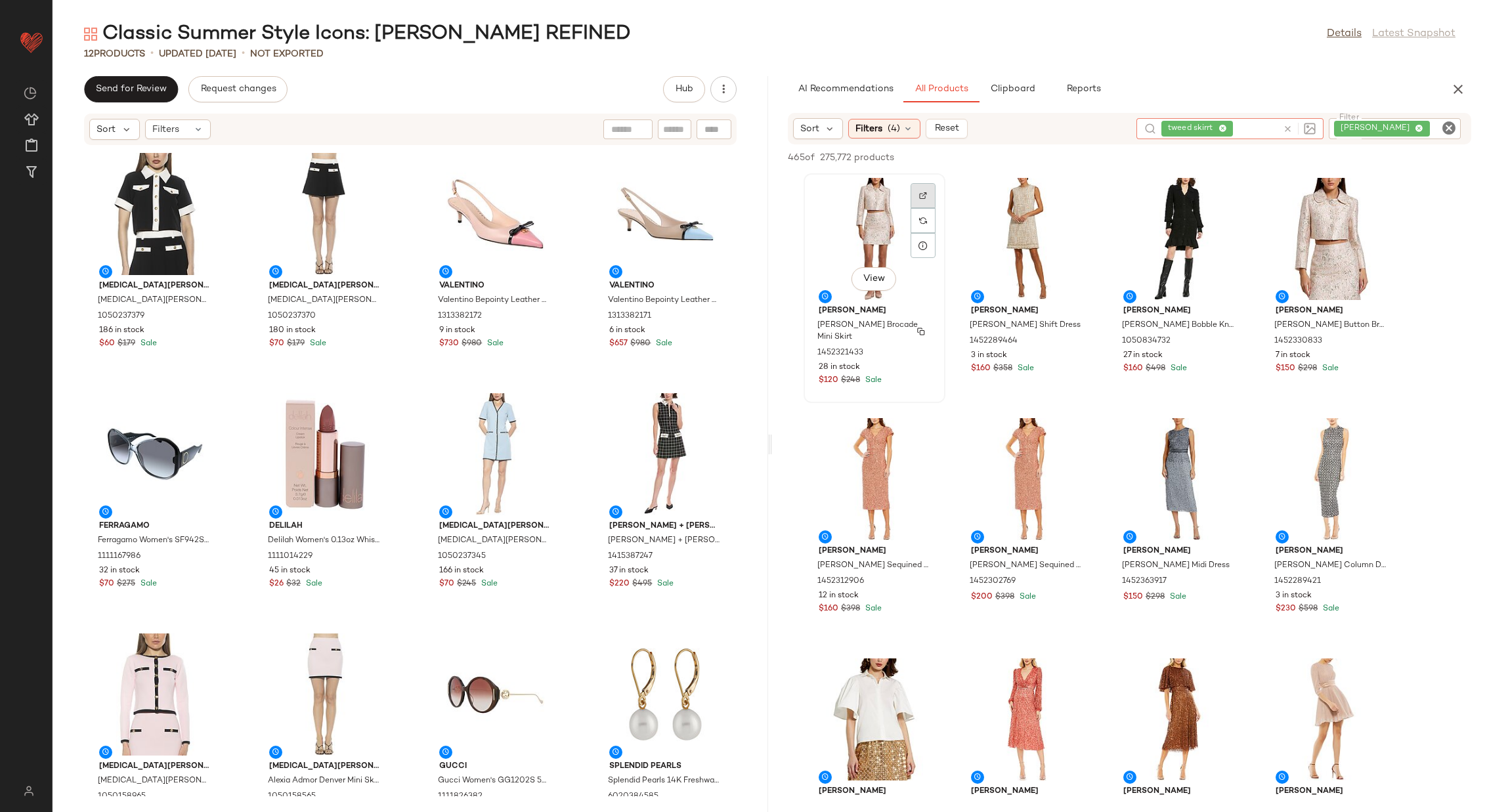
click at [919, 193] on img at bounding box center [923, 195] width 8 height 8
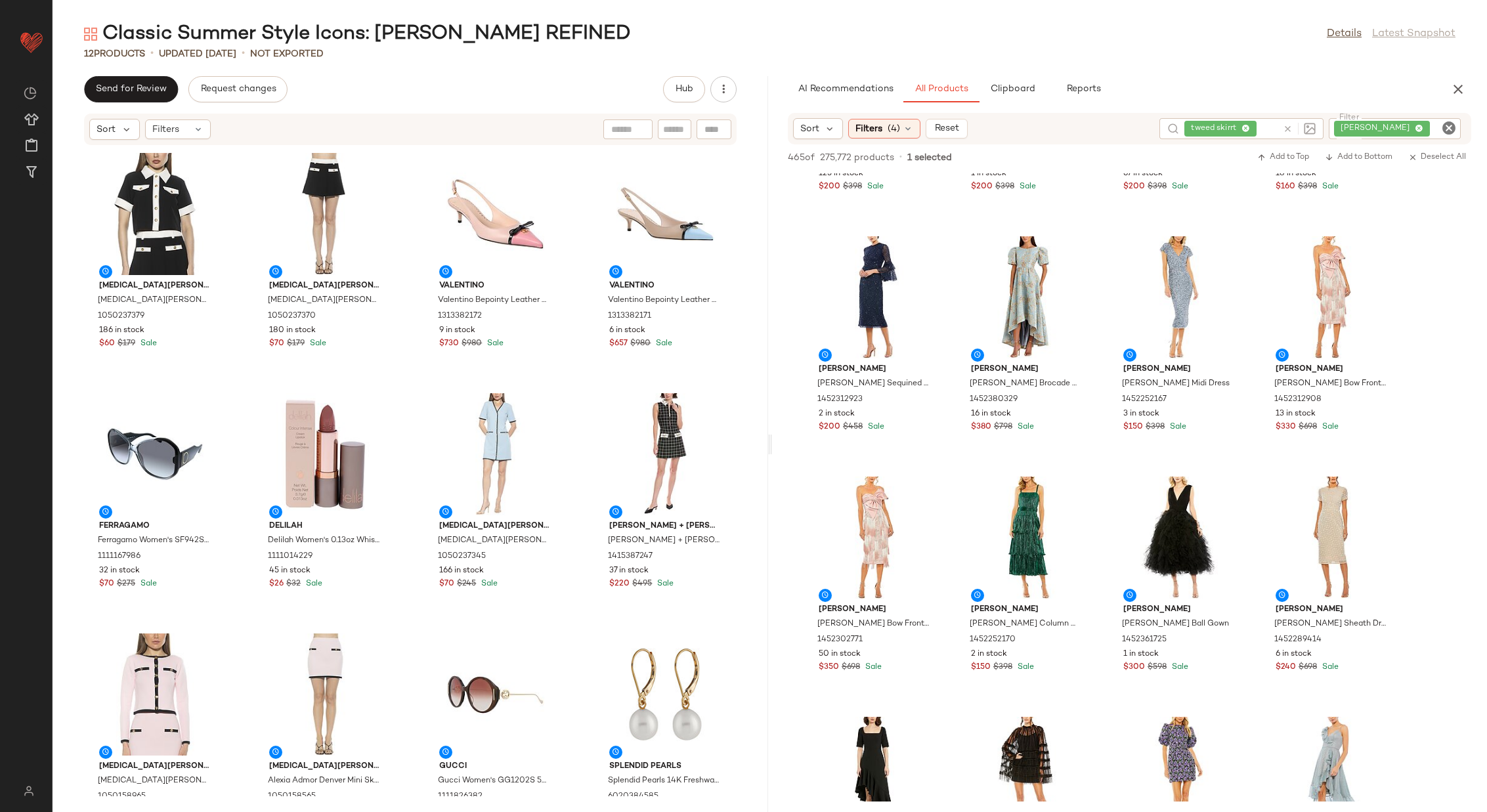
scroll to position [3045, 0]
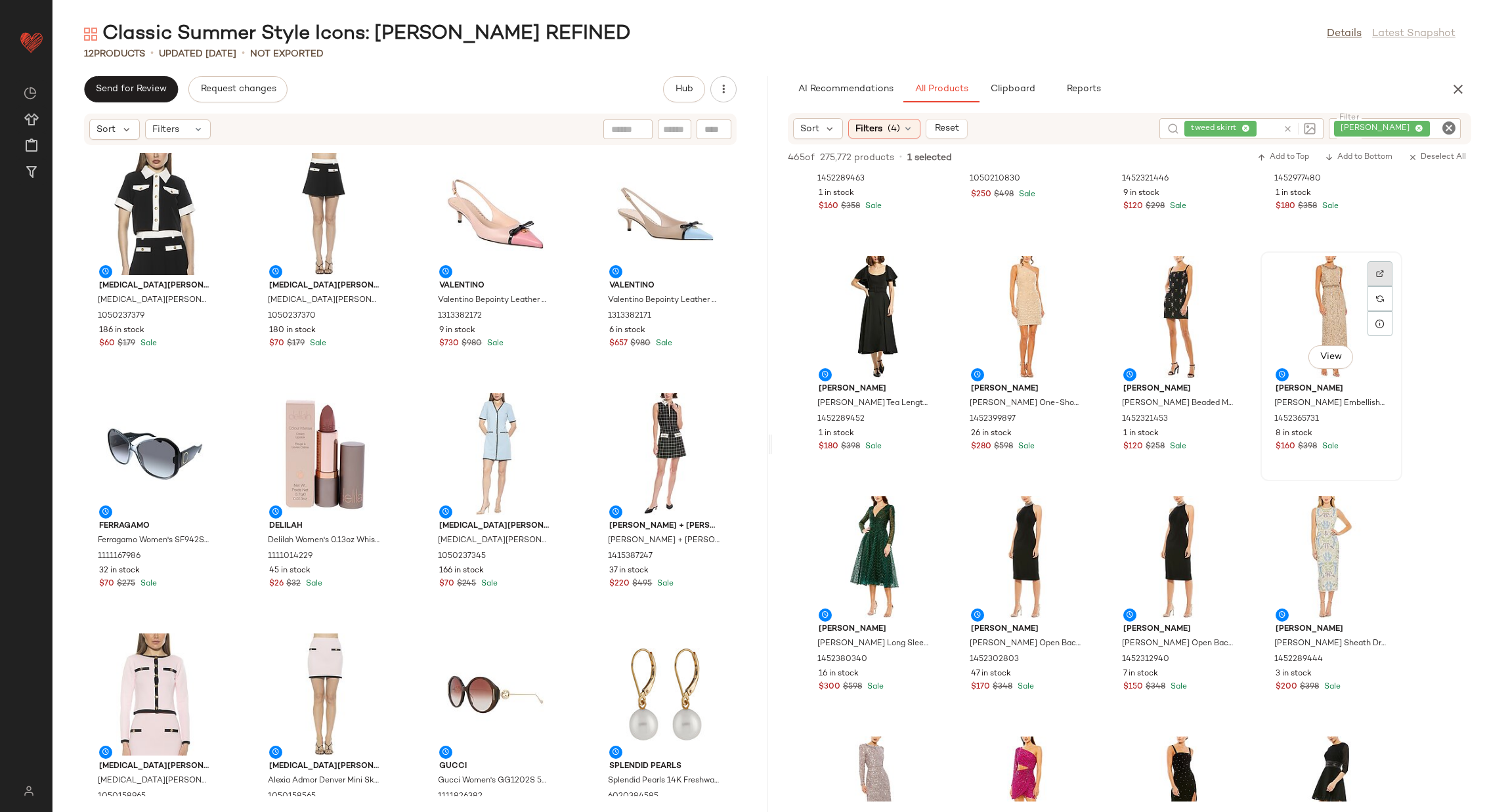
click at [1382, 270] on img at bounding box center [1381, 274] width 8 height 8
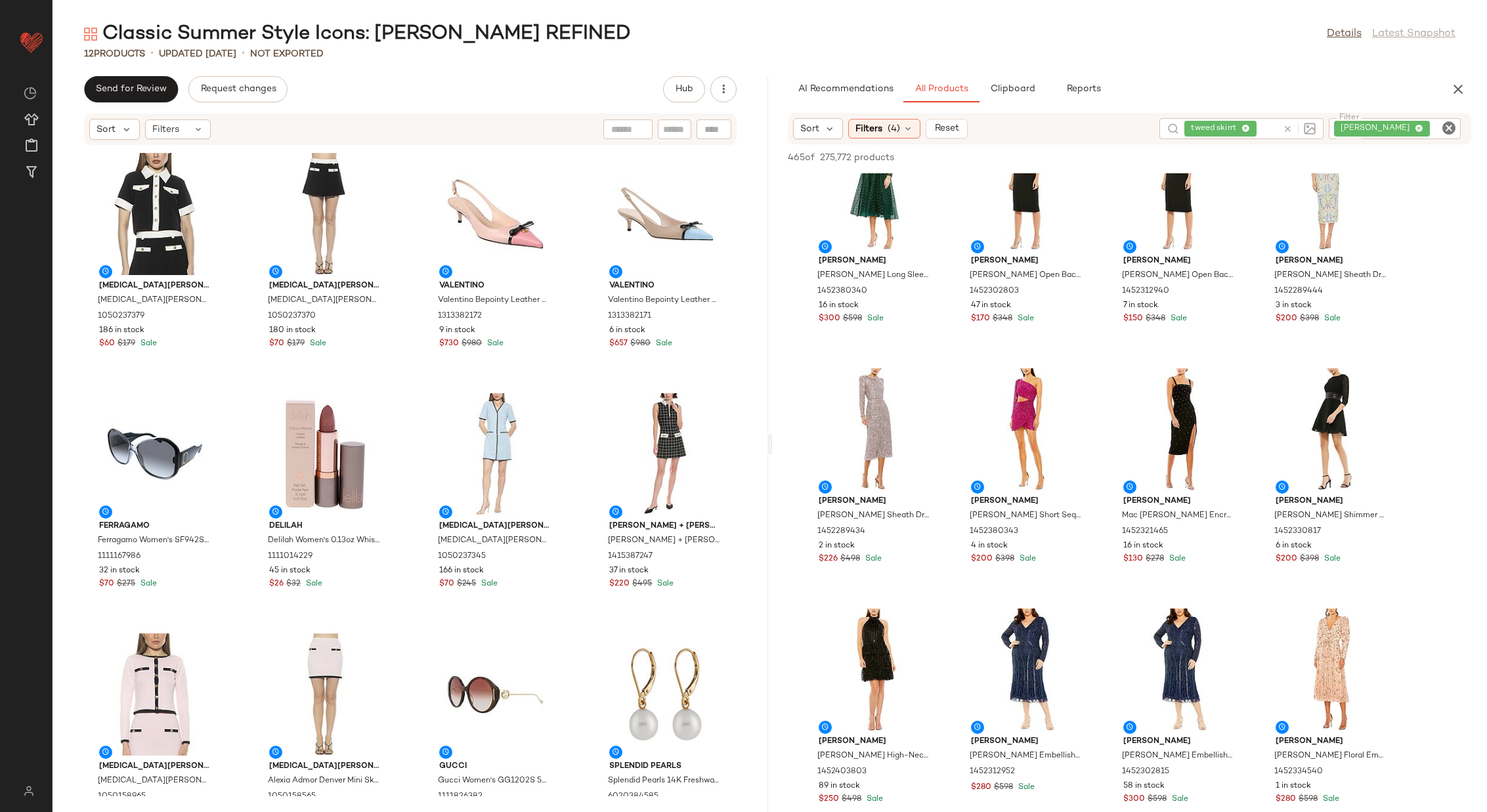
scroll to position [3622, 0]
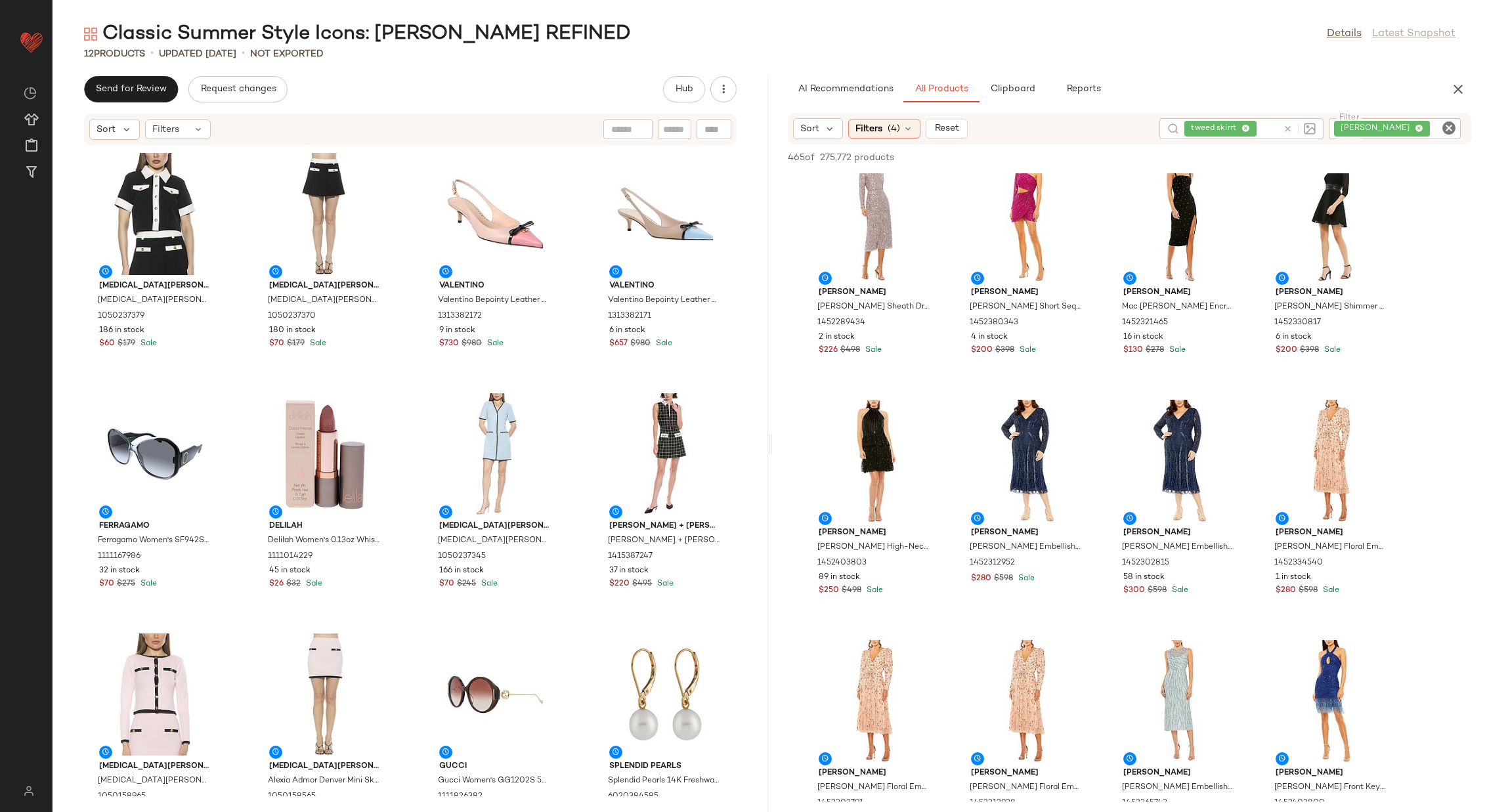
click at [1450, 127] on icon "Clear Filter" at bounding box center [1449, 127] width 15 height 15
click at [1017, 94] on span "Clipboard" at bounding box center [1013, 89] width 45 height 11
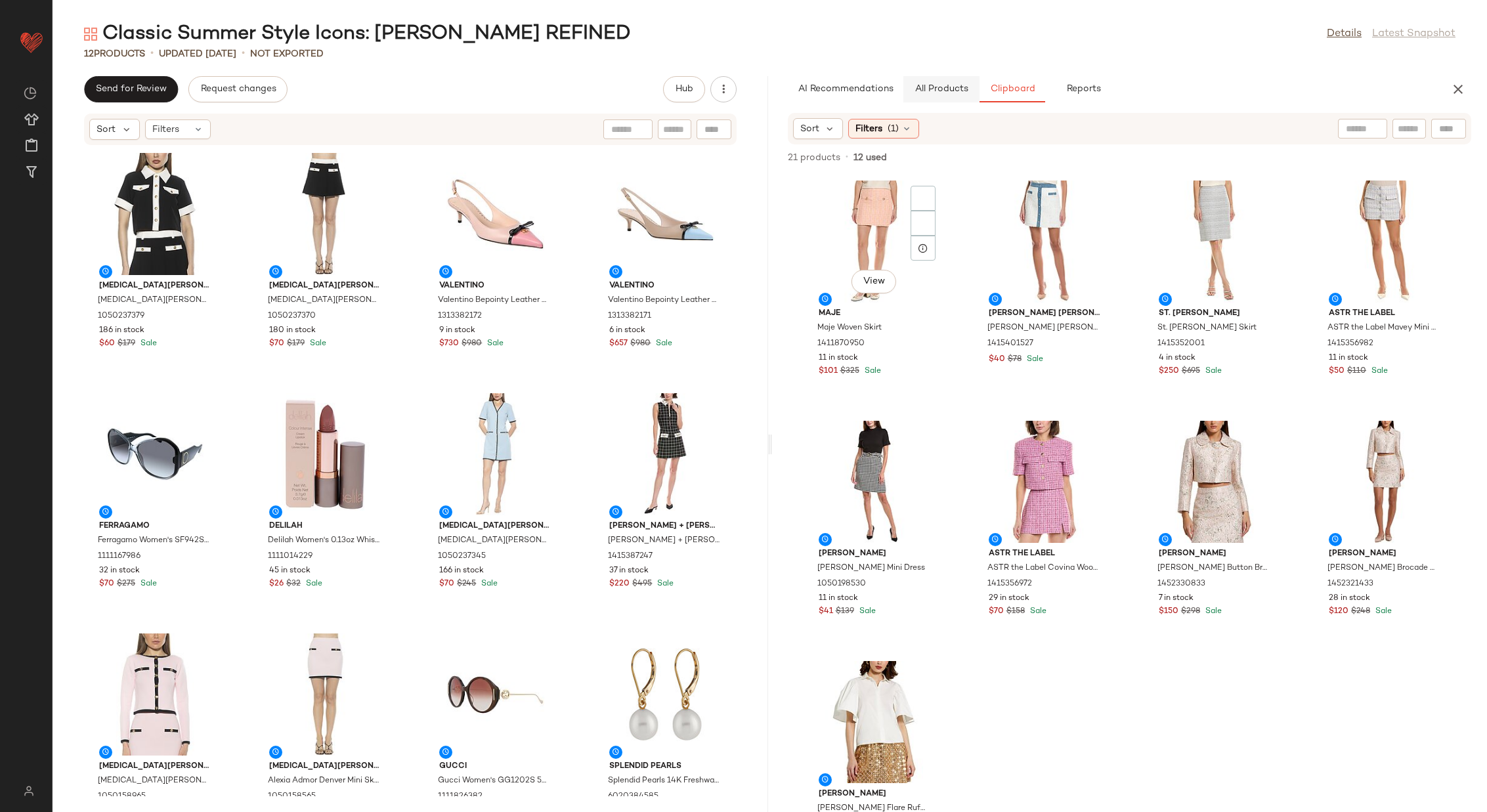
click at [946, 83] on button "All Products" at bounding box center [941, 89] width 76 height 26
click at [942, 86] on span "All Products" at bounding box center [941, 89] width 54 height 11
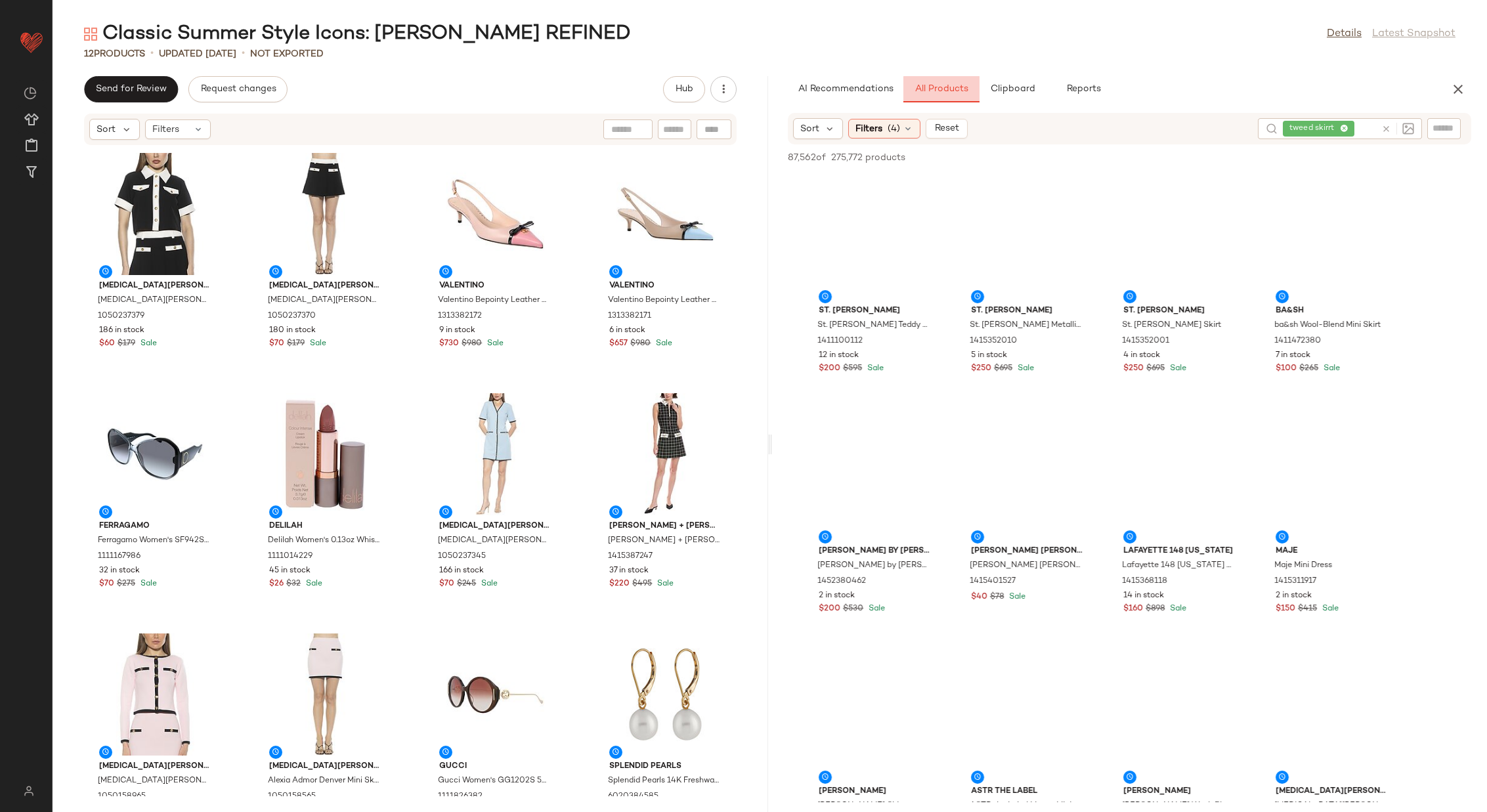
click at [1385, 128] on icon at bounding box center [1386, 129] width 10 height 10
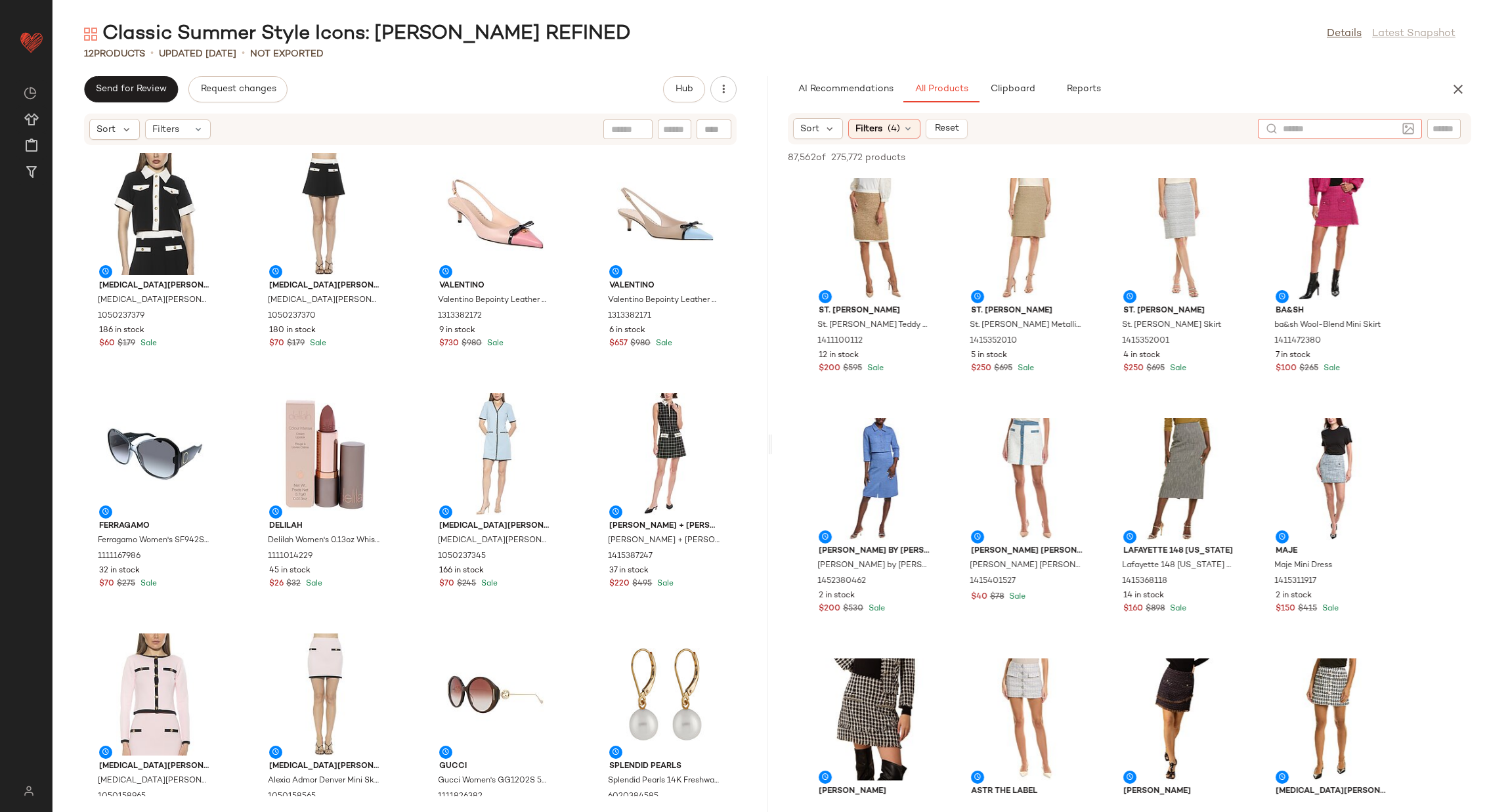
click at [1446, 130] on input "text" at bounding box center [1444, 129] width 23 height 14
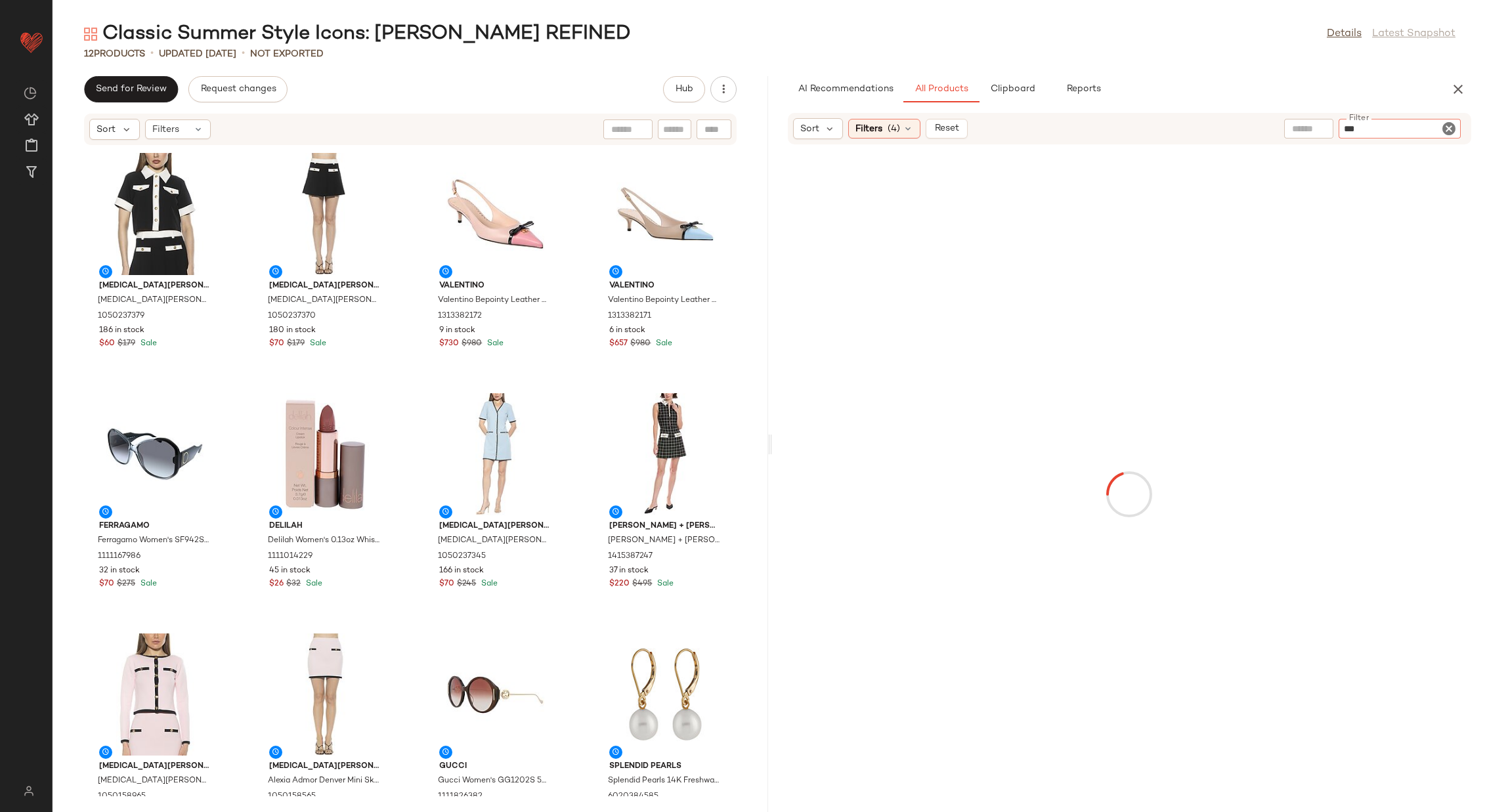
type input "****"
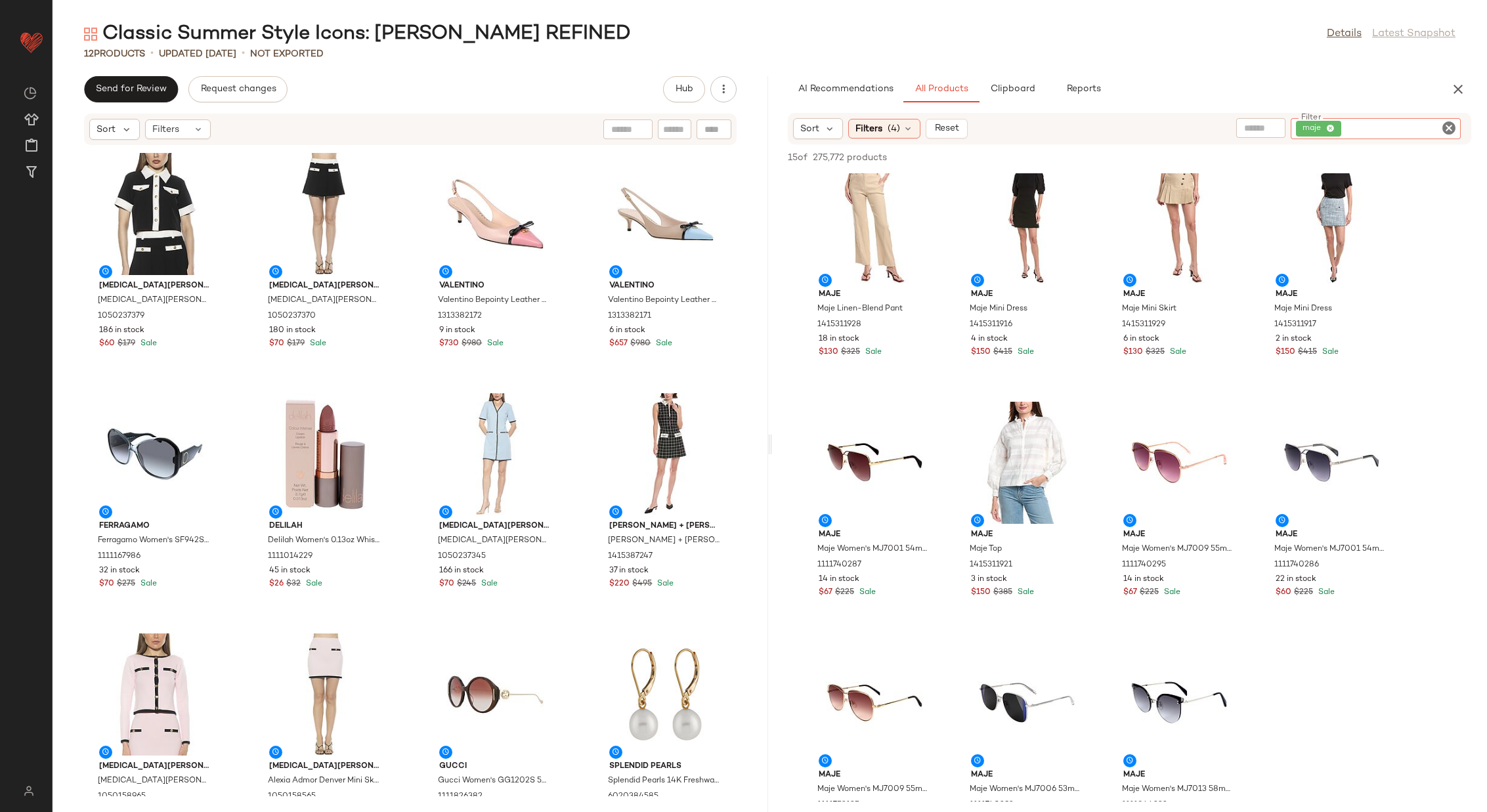
scroll to position [0, 0]
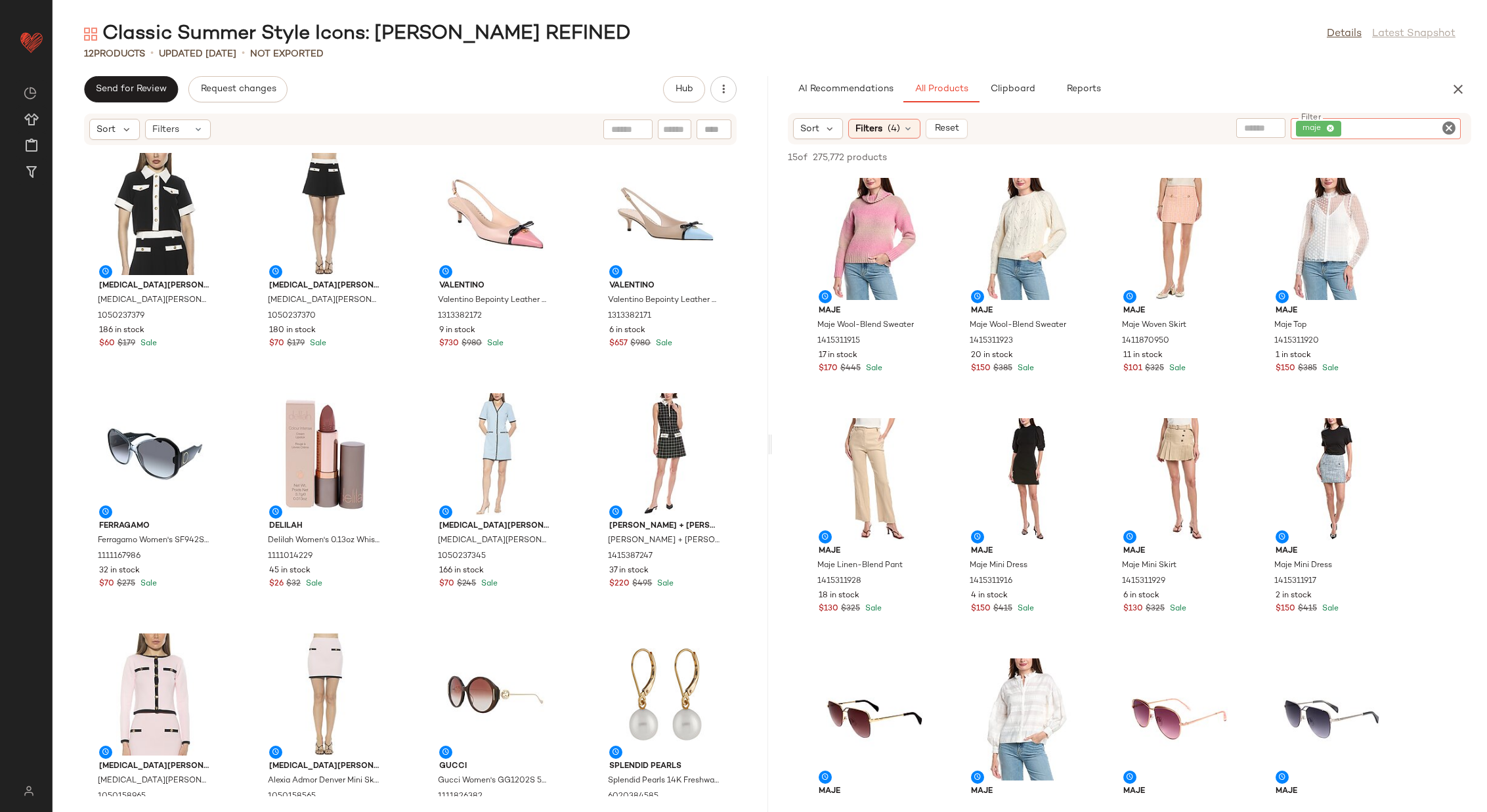
click at [1449, 126] on icon "Clear Filter" at bounding box center [1449, 127] width 15 height 15
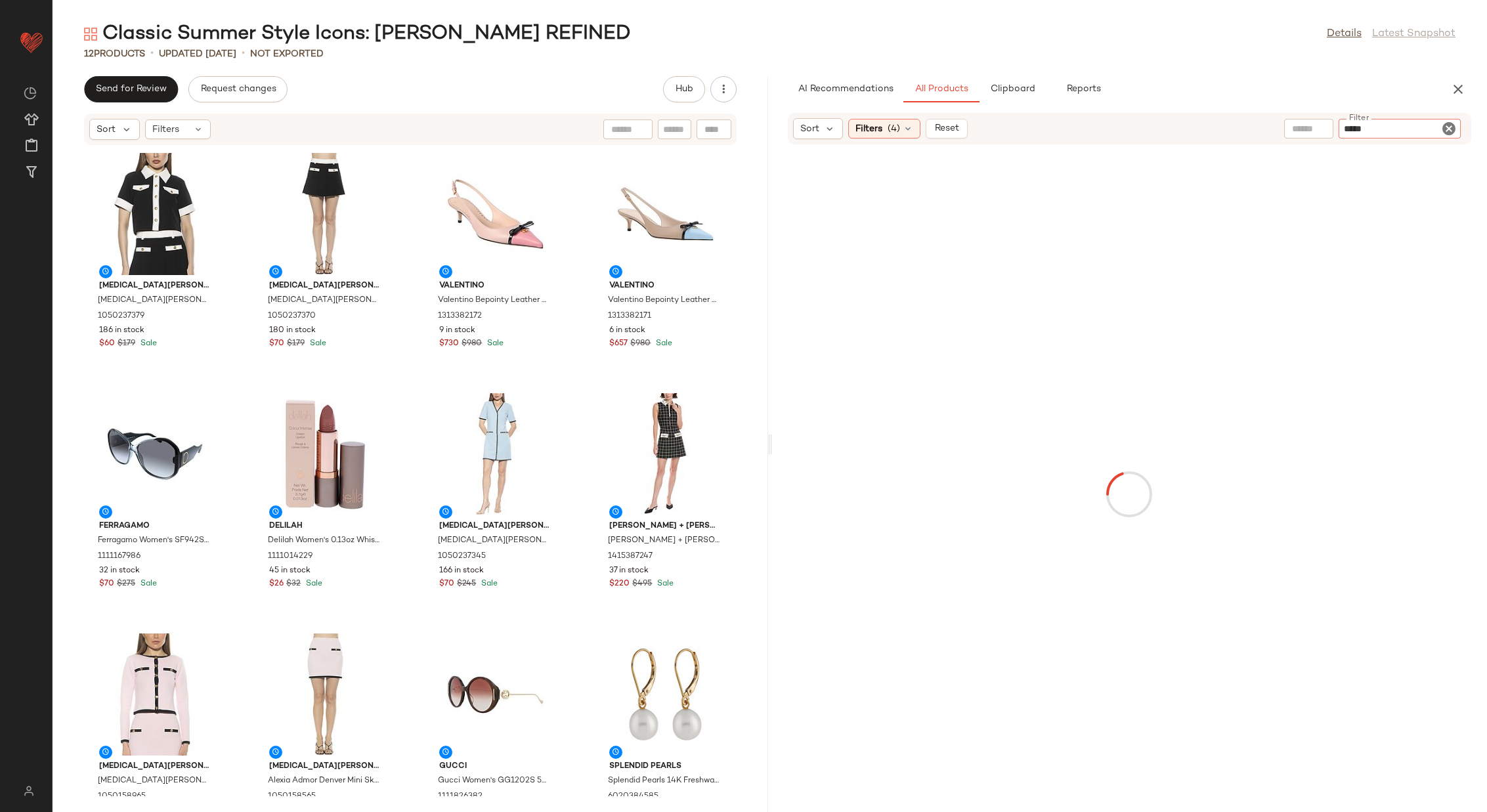
type input "******"
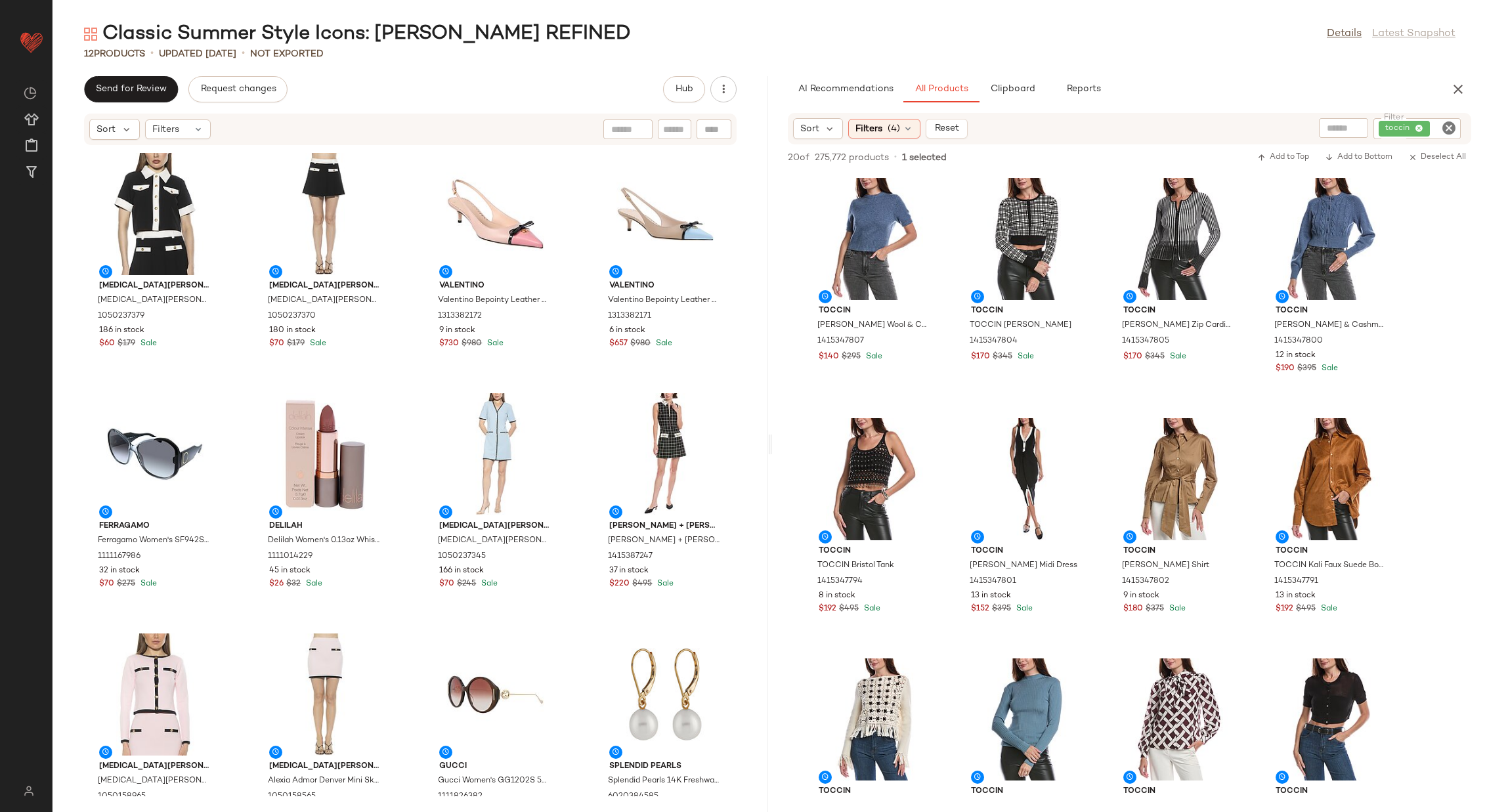
click at [1448, 120] on icon "Clear Filter" at bounding box center [1449, 127] width 15 height 15
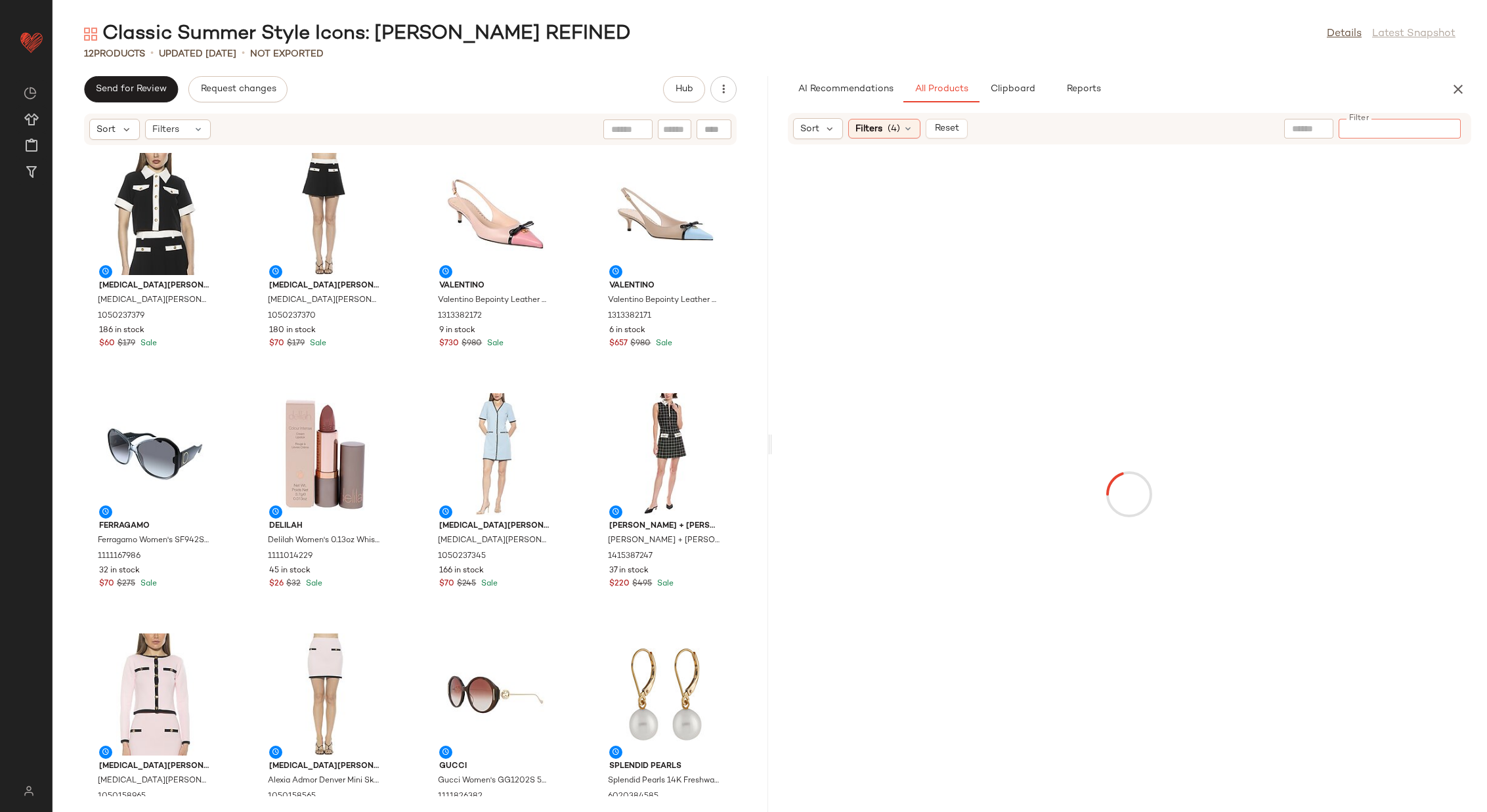
click at [1298, 129] on input "text" at bounding box center [1309, 129] width 33 height 14
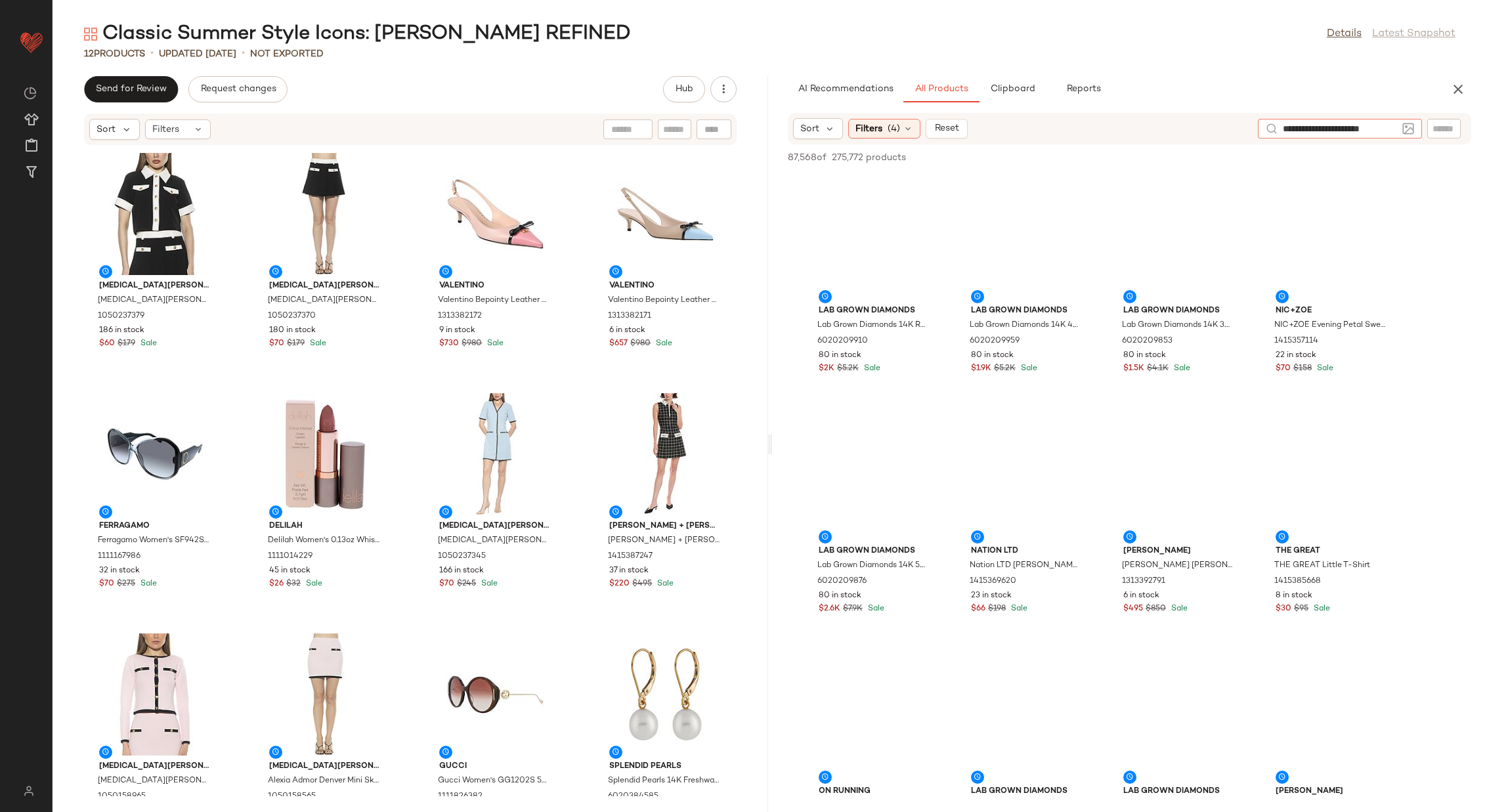
type input "**********"
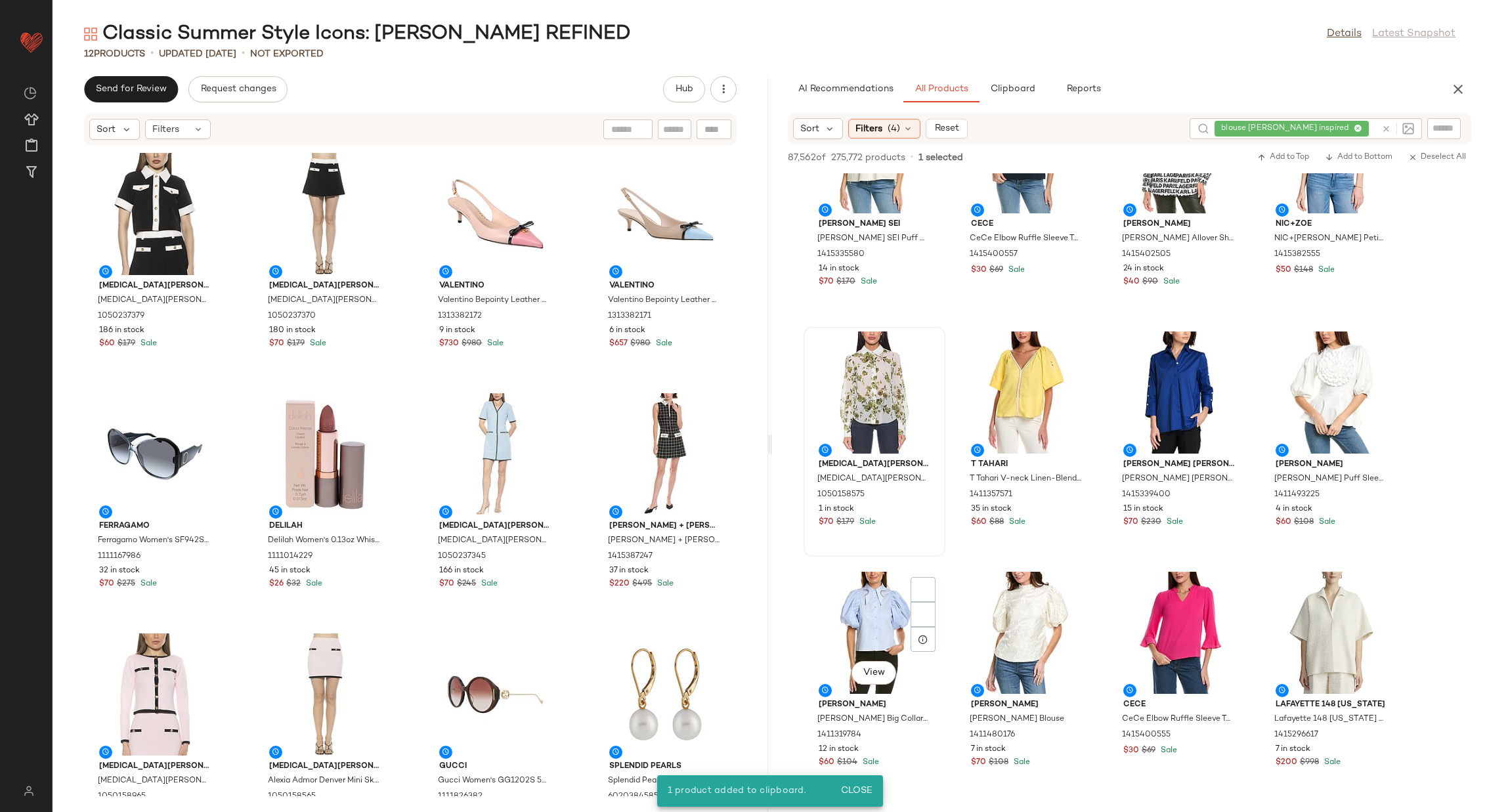
scroll to position [5460, 0]
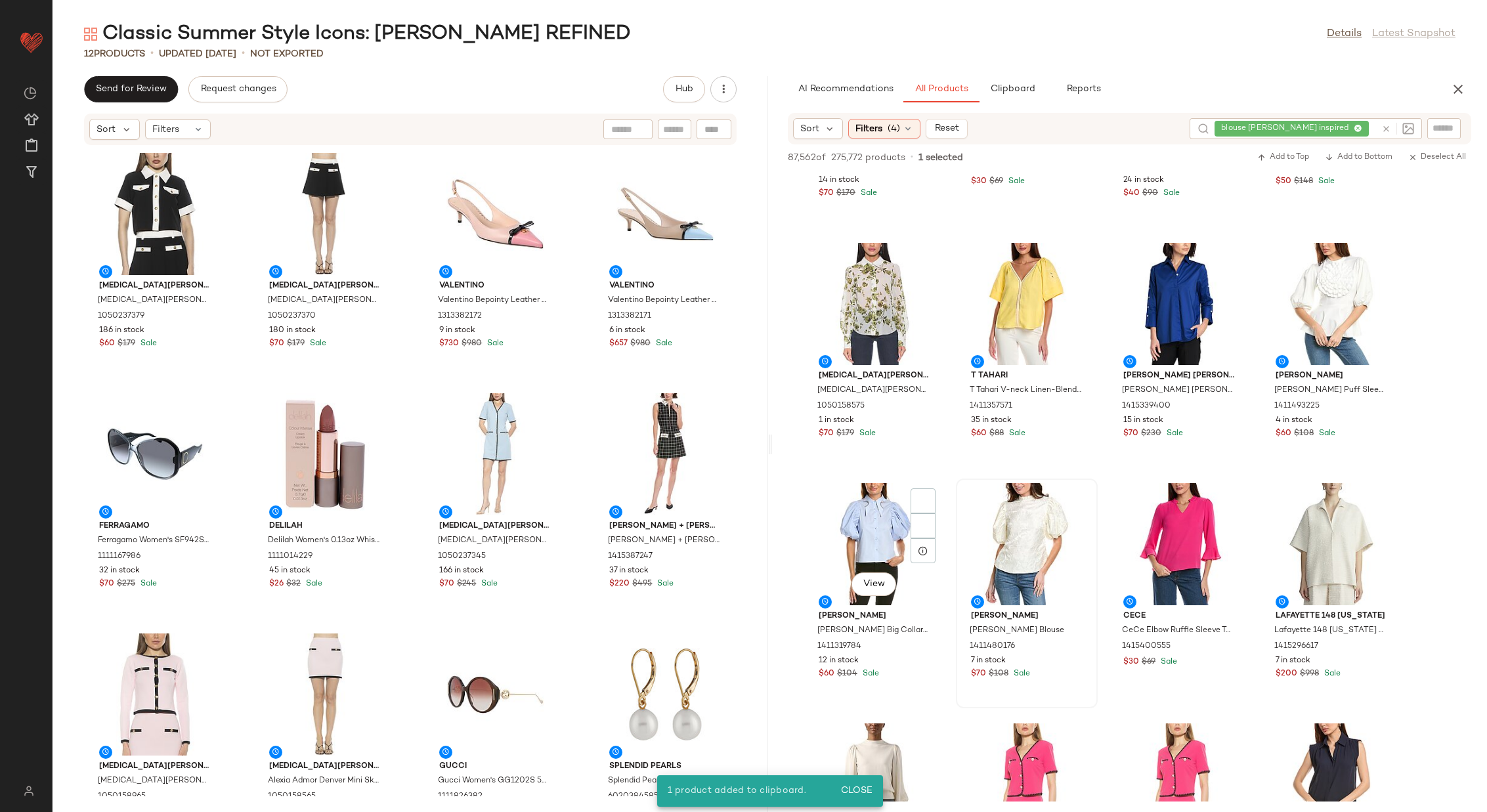
click at [863, 483] on div "View" at bounding box center [875, 544] width 133 height 122
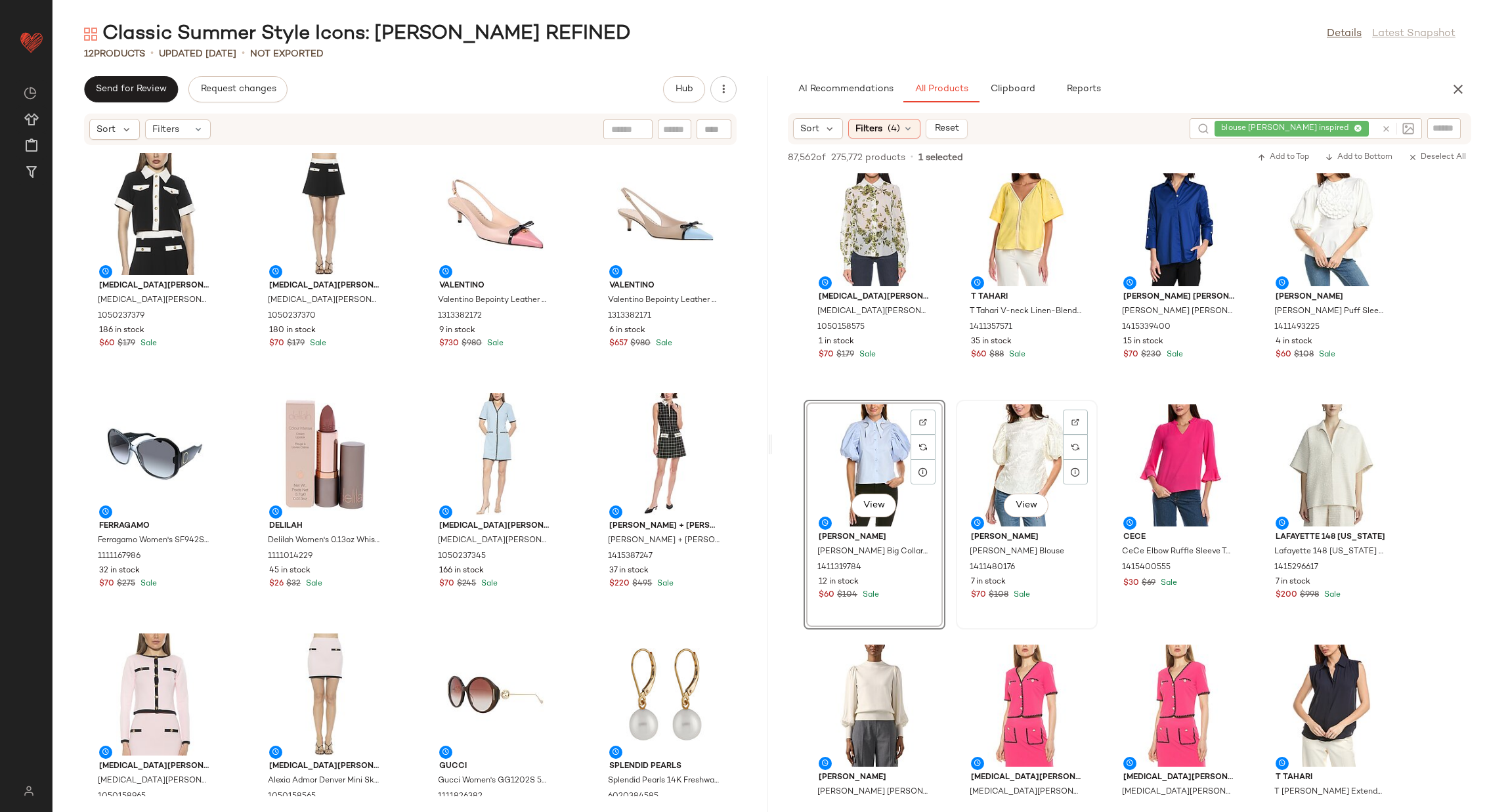
click at [1018, 462] on div "View" at bounding box center [1027, 465] width 133 height 122
click at [1015, 81] on button "Clipboard" at bounding box center [1012, 89] width 66 height 26
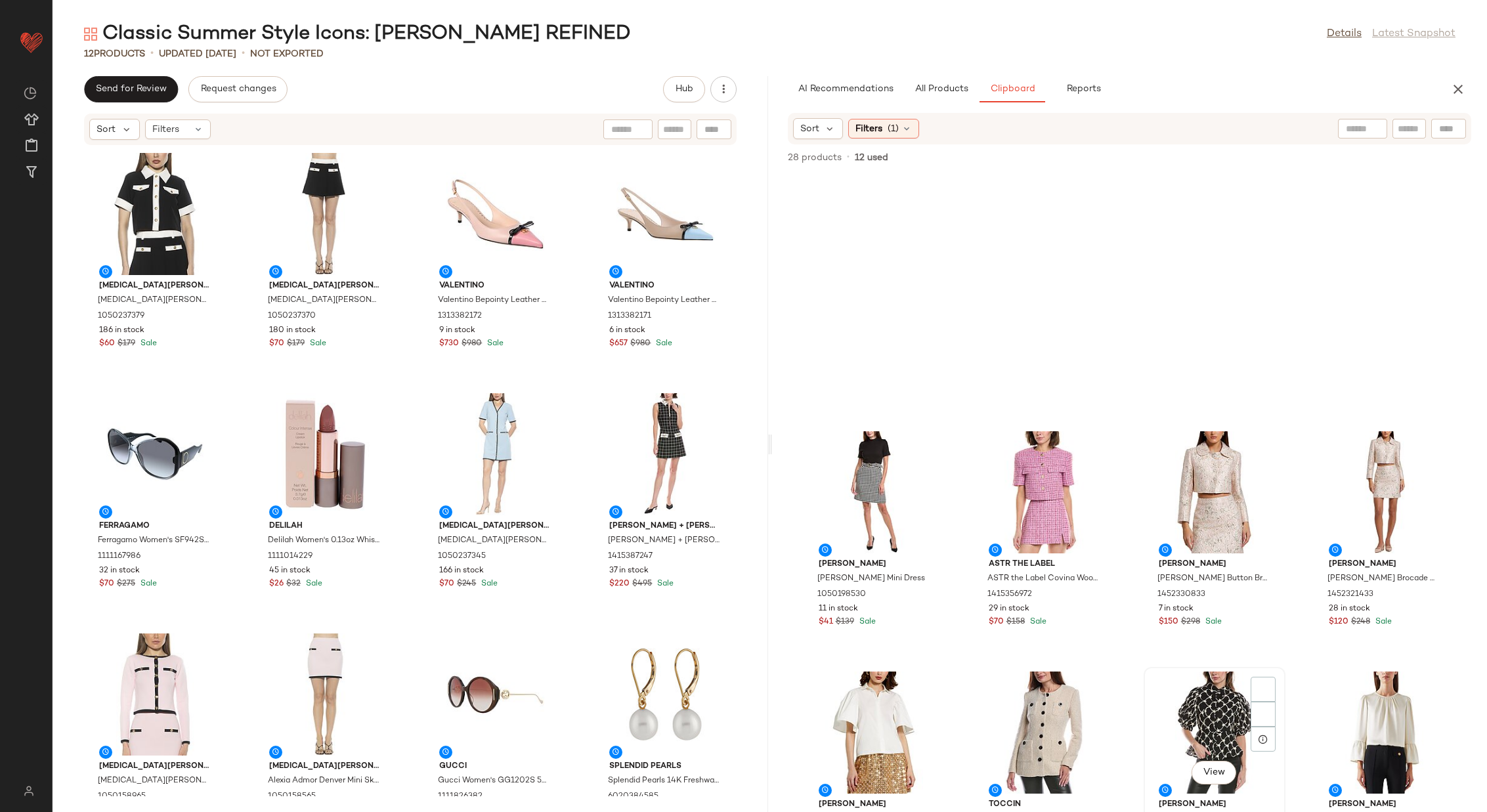
scroll to position [324, 0]
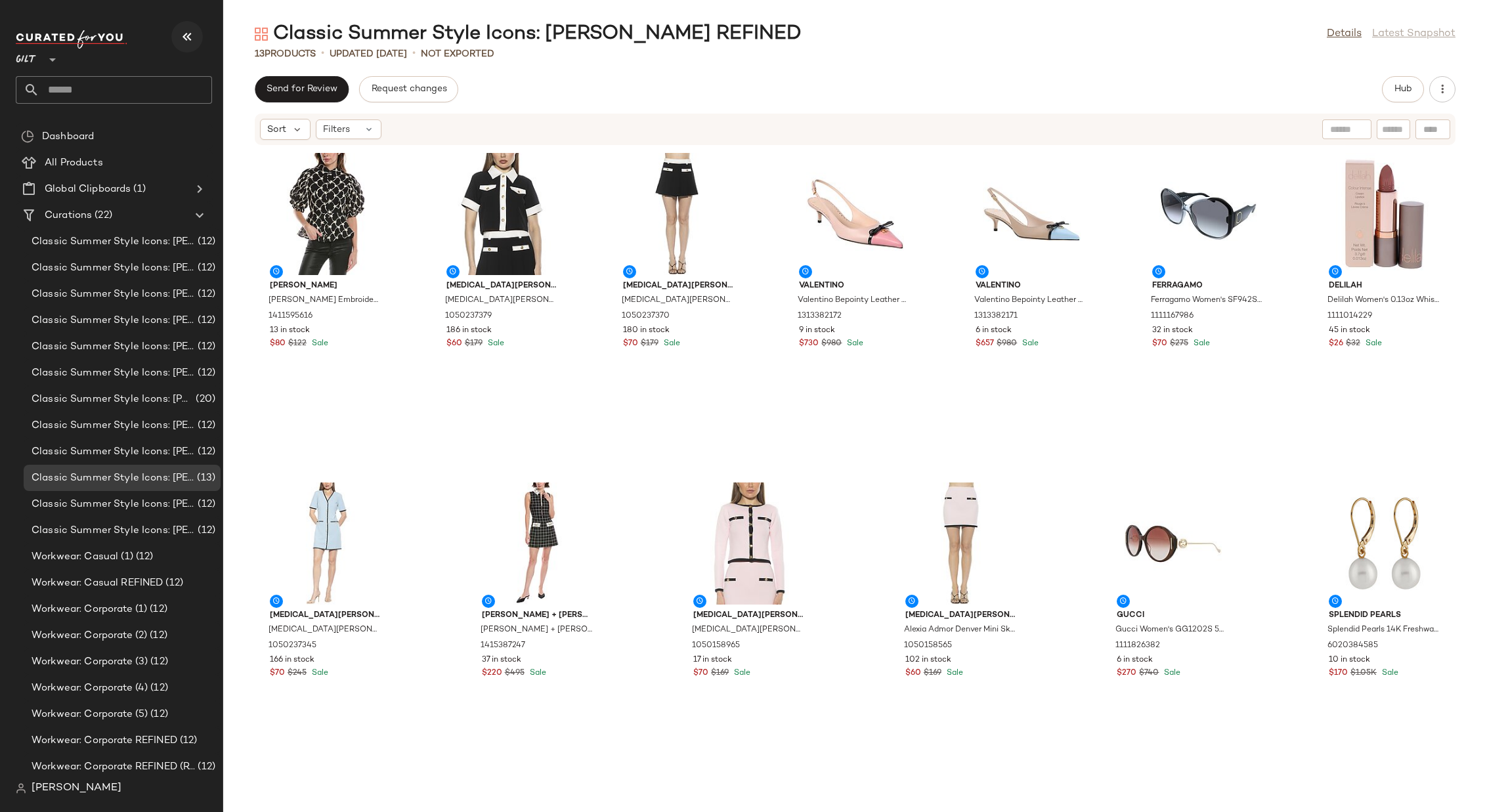
click at [188, 36] on icon "button" at bounding box center [186, 36] width 15 height 15
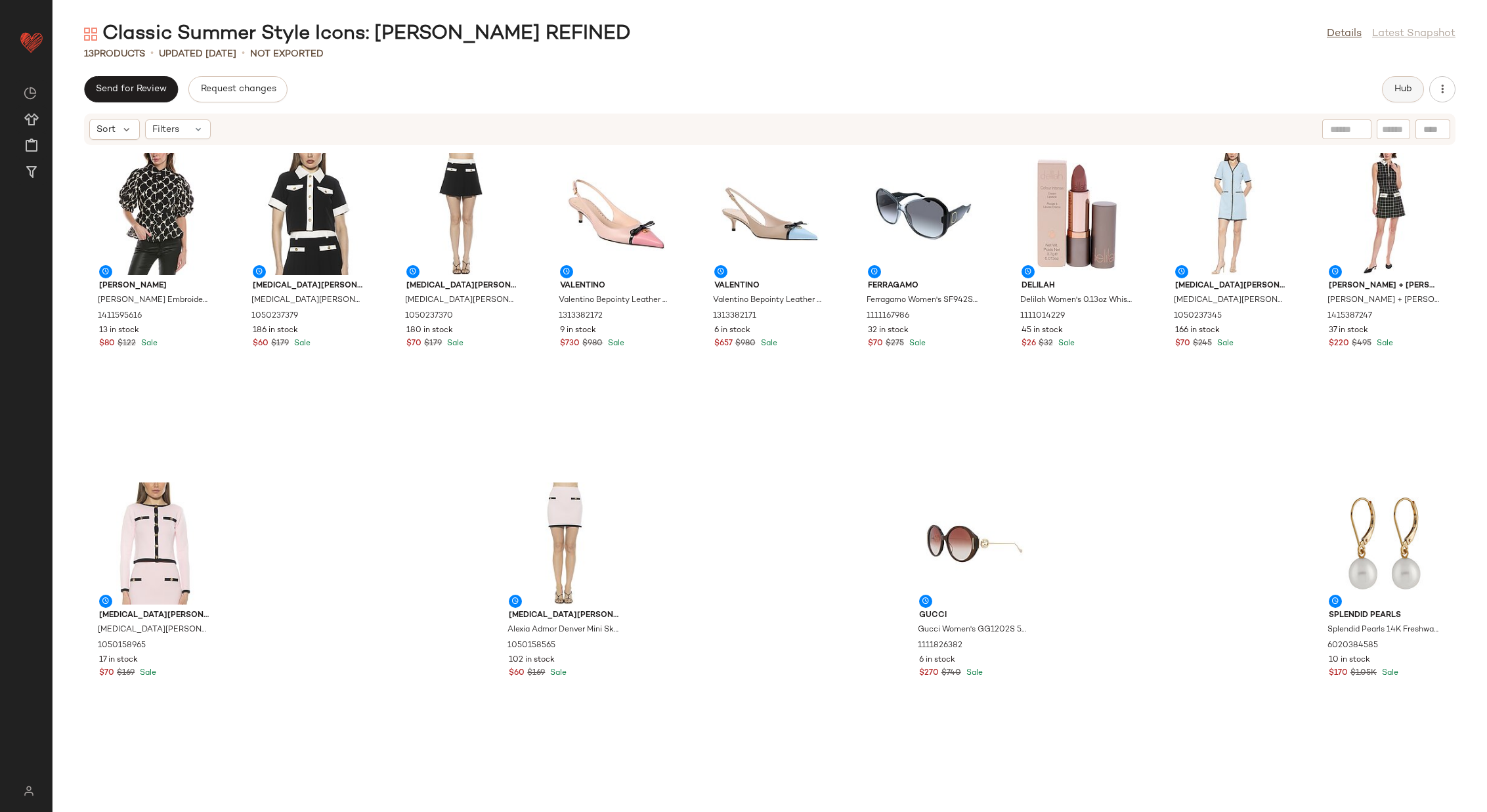
click at [1398, 97] on button "Hub" at bounding box center [1403, 89] width 42 height 26
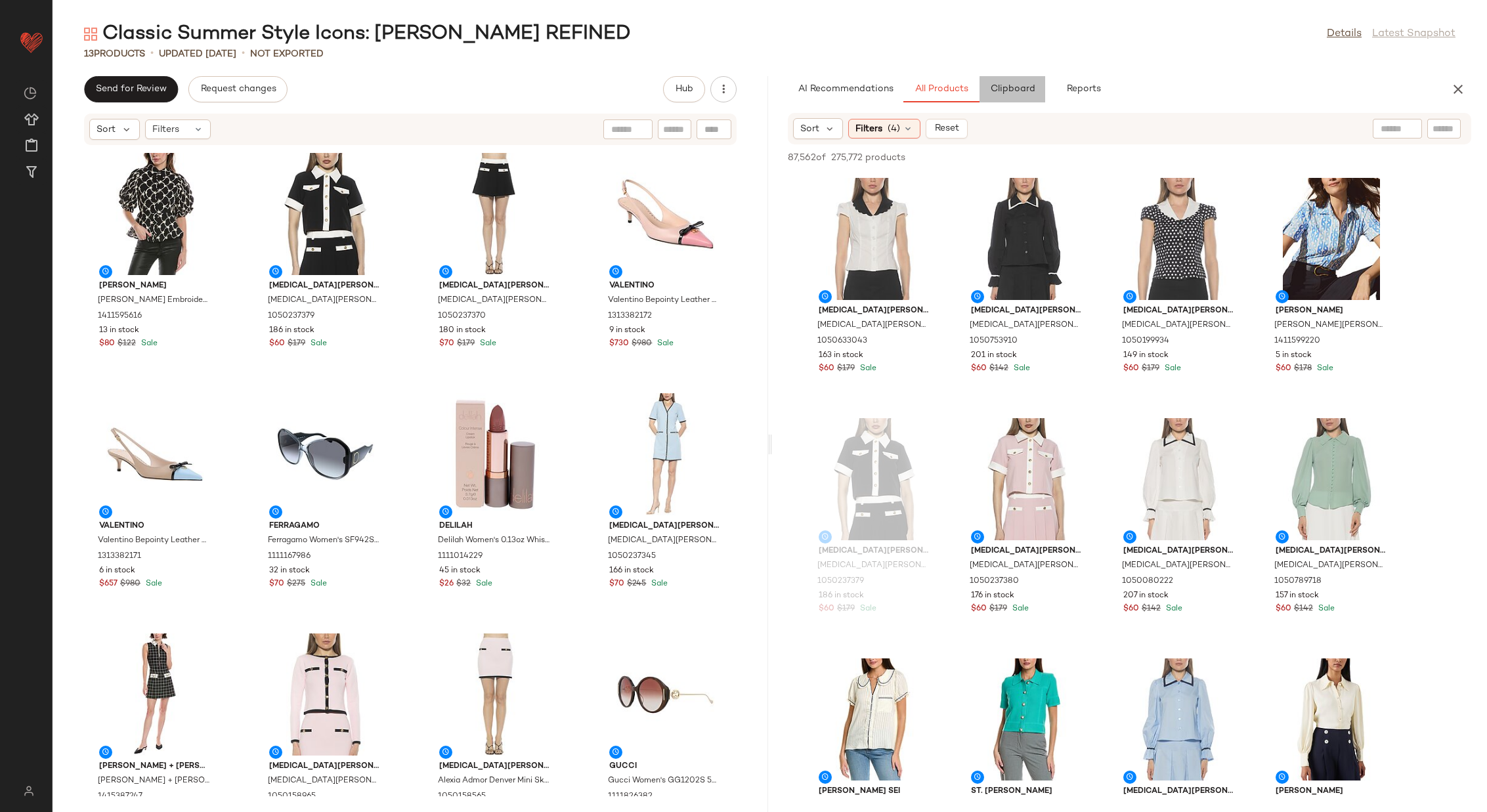
click at [1012, 91] on span "Clipboard" at bounding box center [1013, 89] width 45 height 11
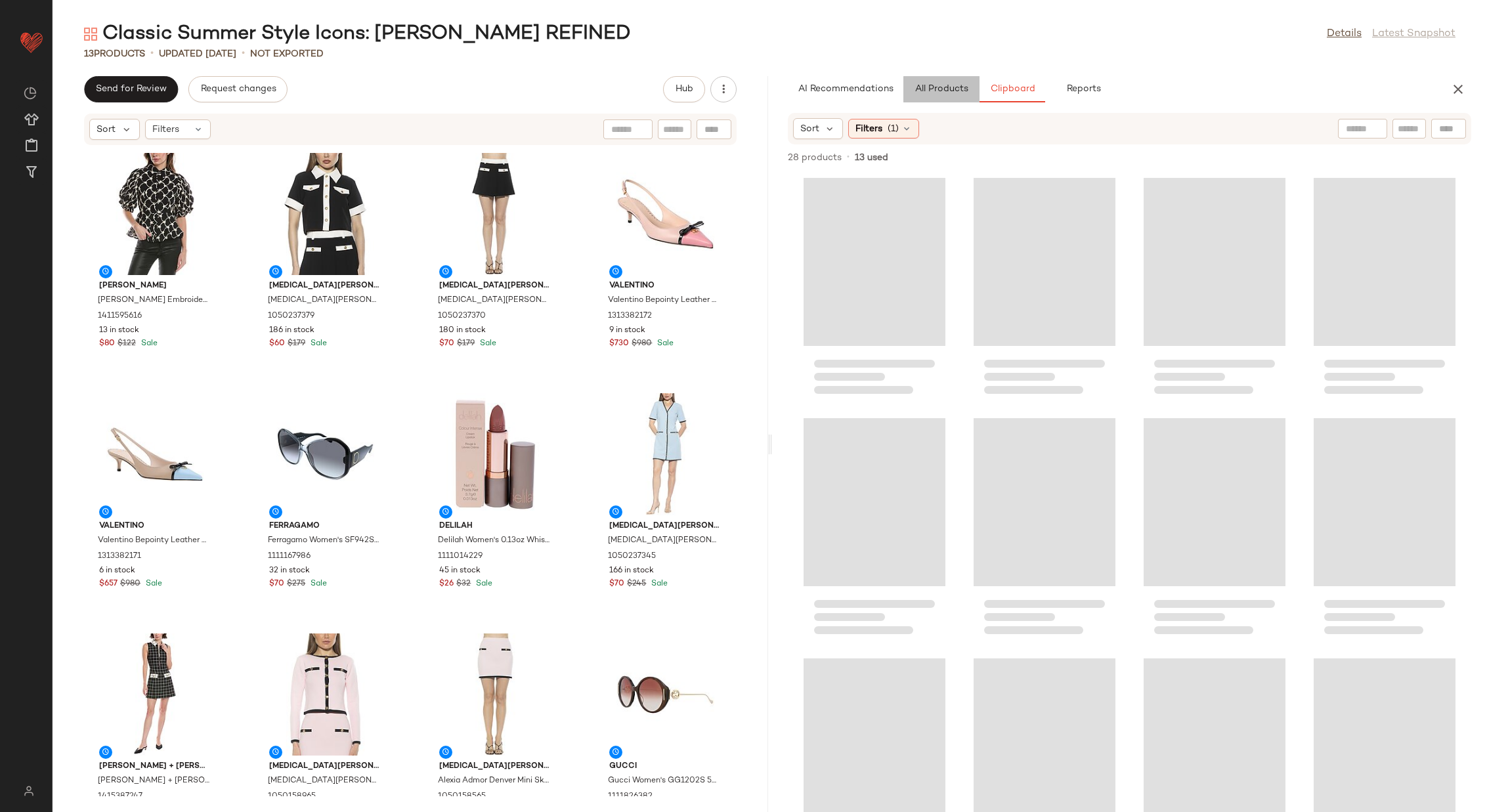
click at [956, 88] on span "All Products" at bounding box center [941, 89] width 54 height 11
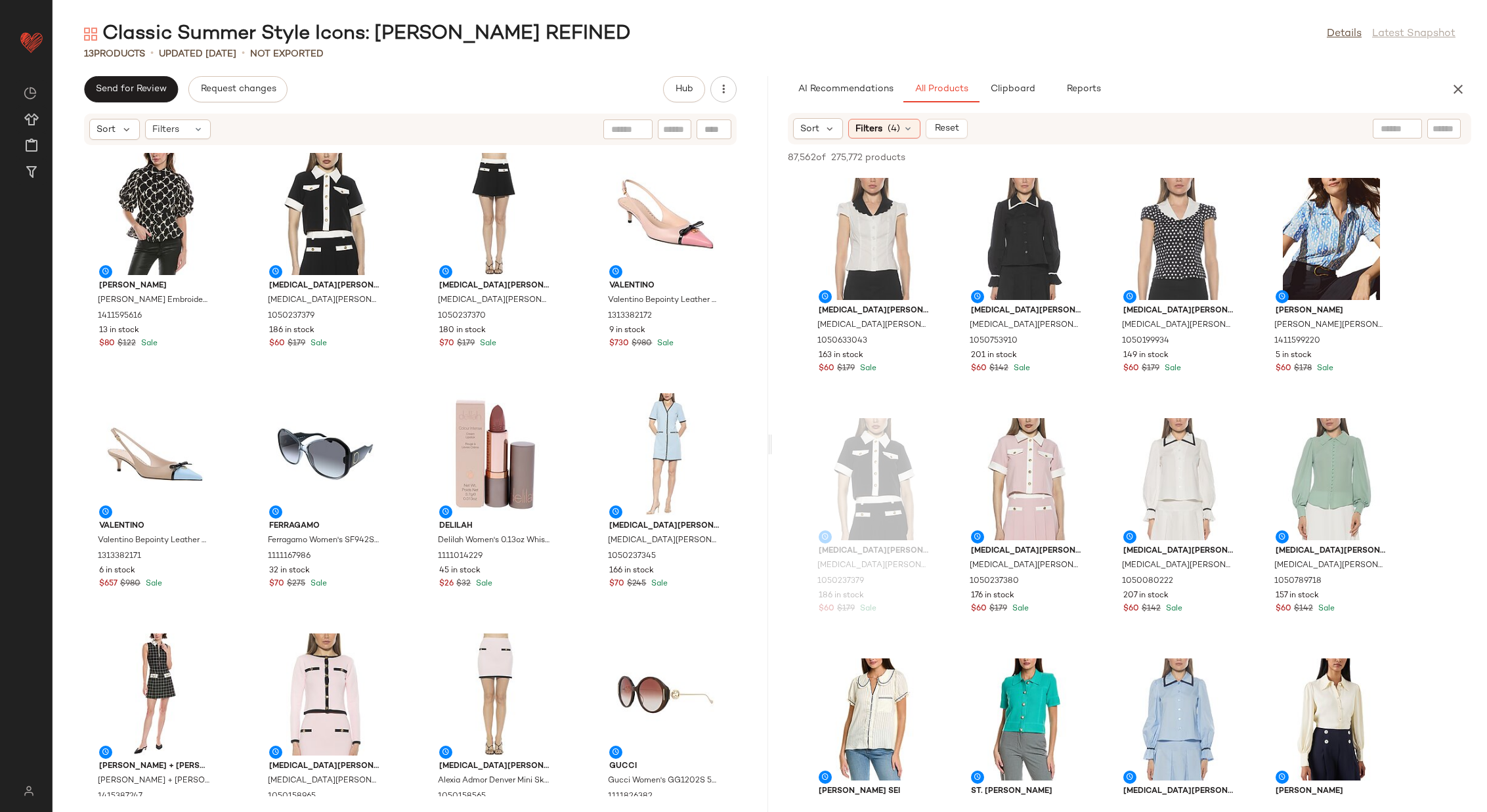
click at [1401, 130] on div at bounding box center [1398, 129] width 49 height 19
type input "**********"
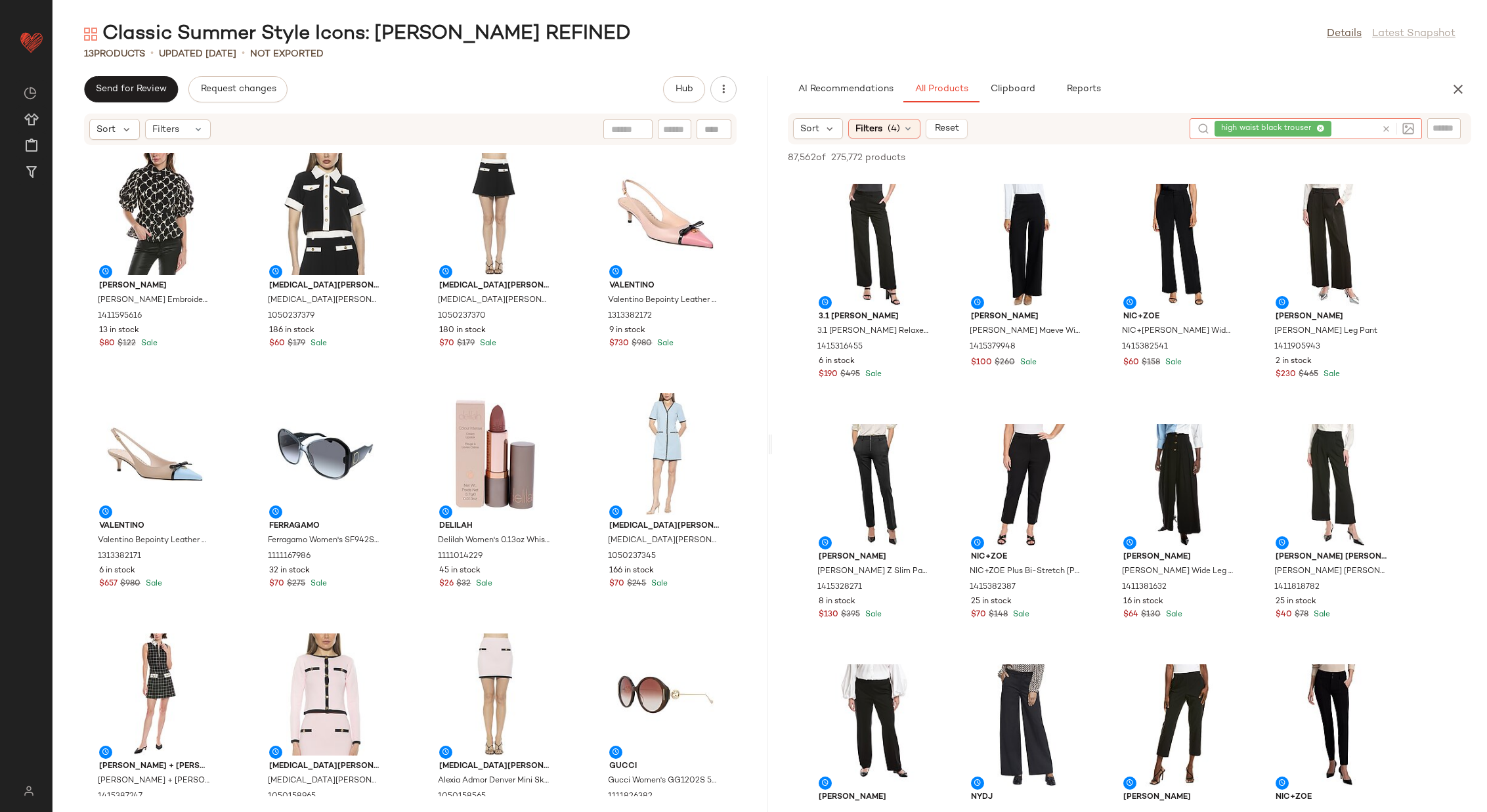
scroll to position [1439, 0]
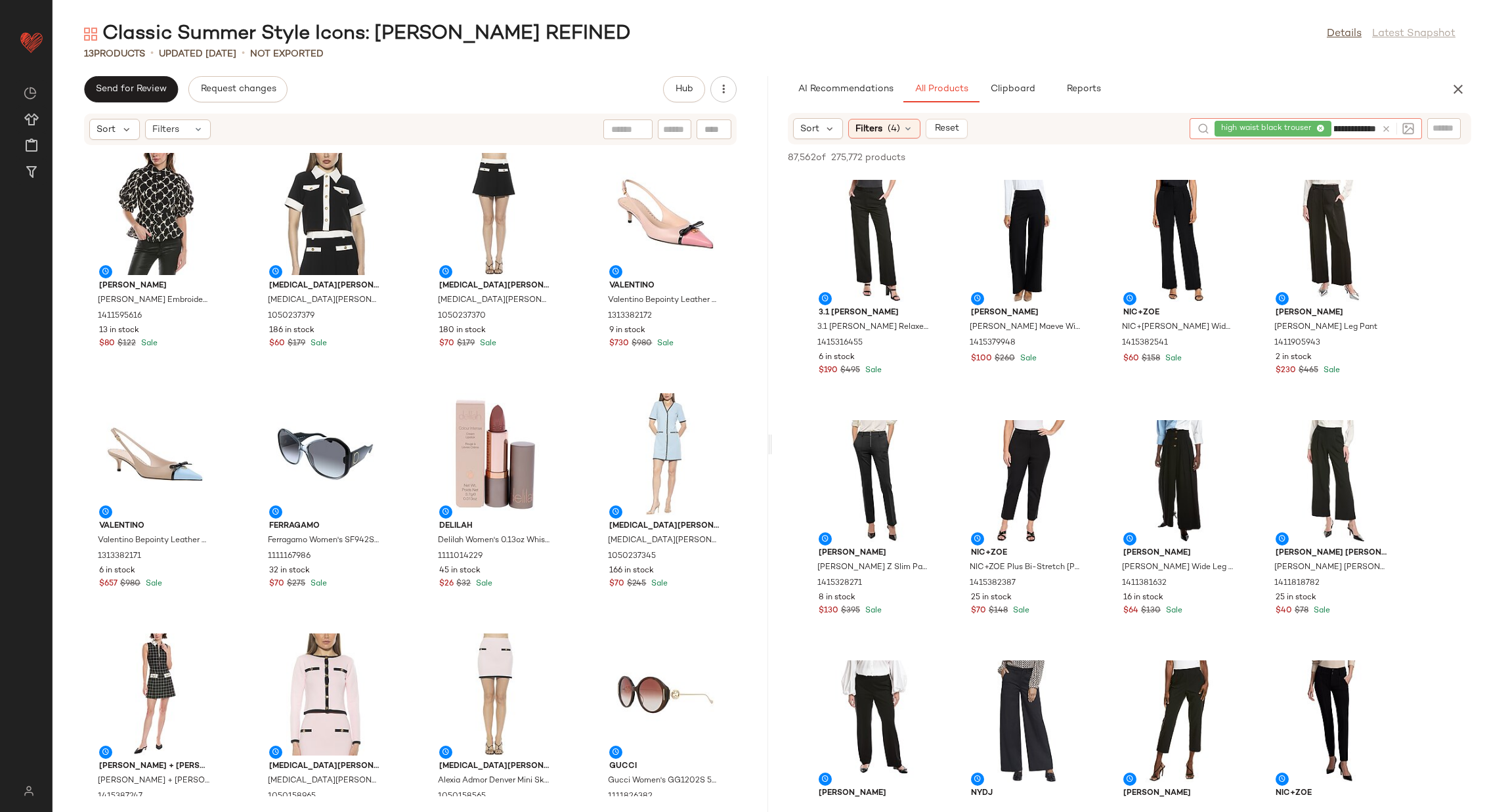
type input "**********"
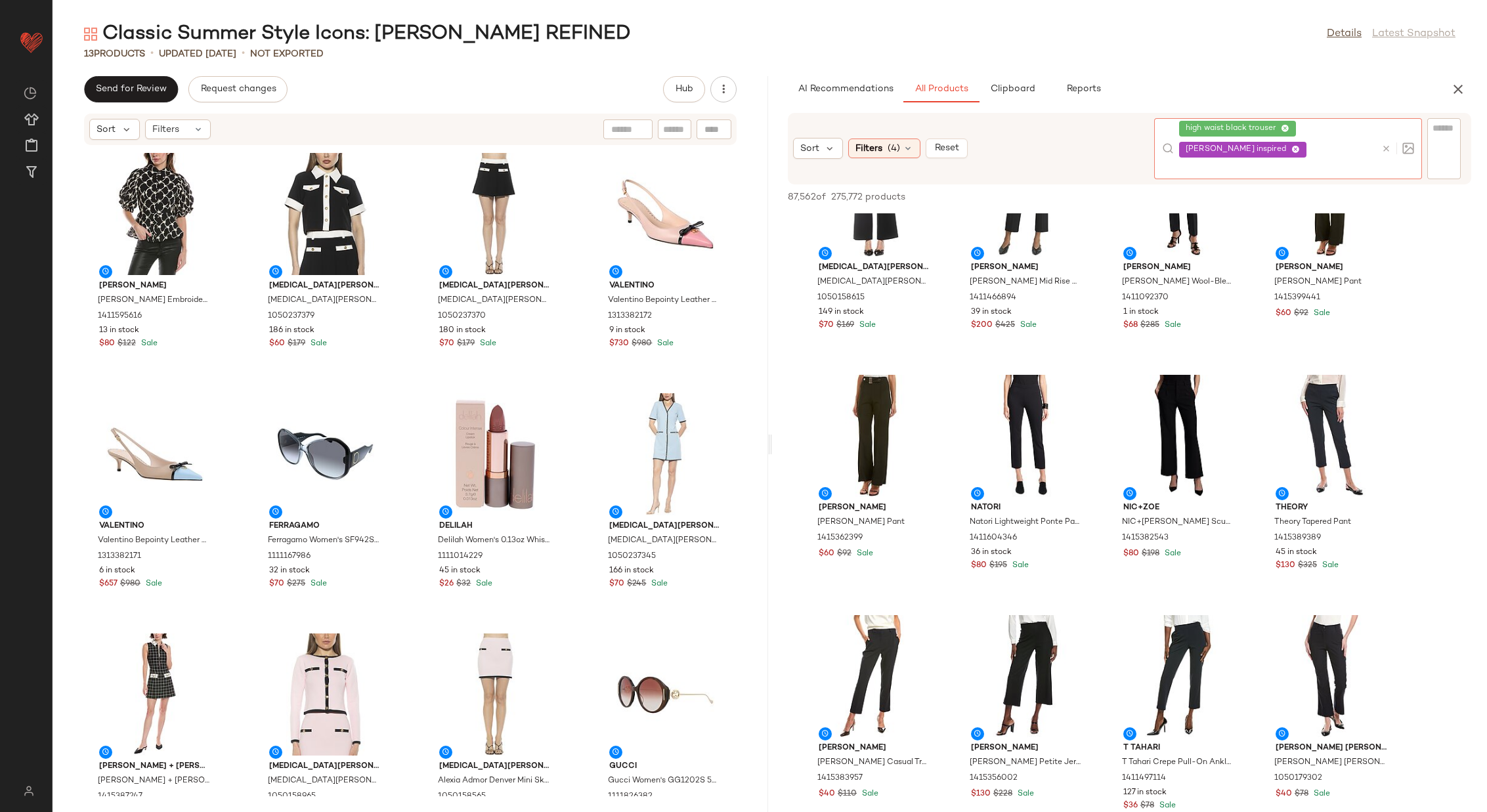
scroll to position [0, 0]
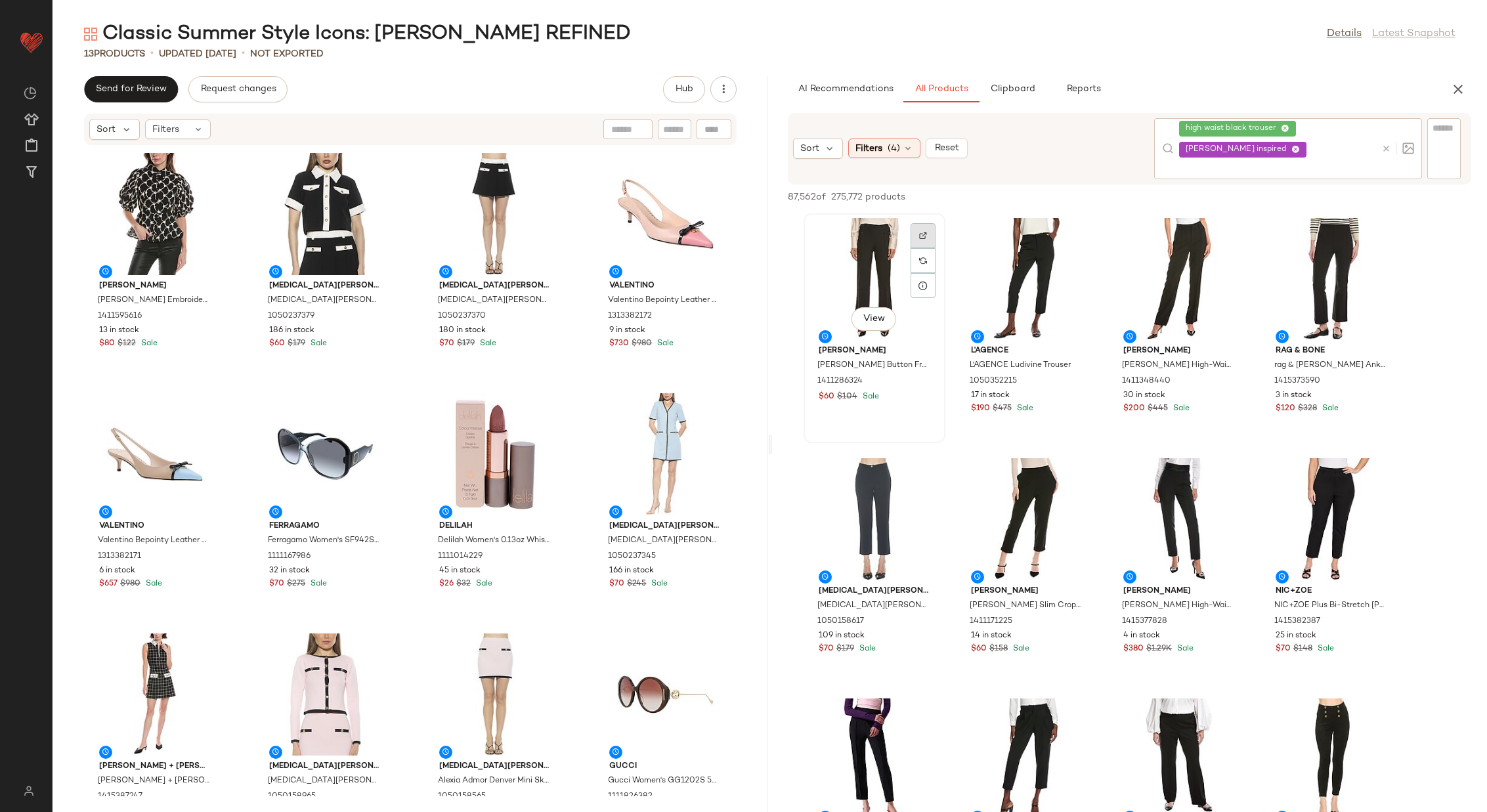
click at [920, 248] on div at bounding box center [923, 260] width 25 height 25
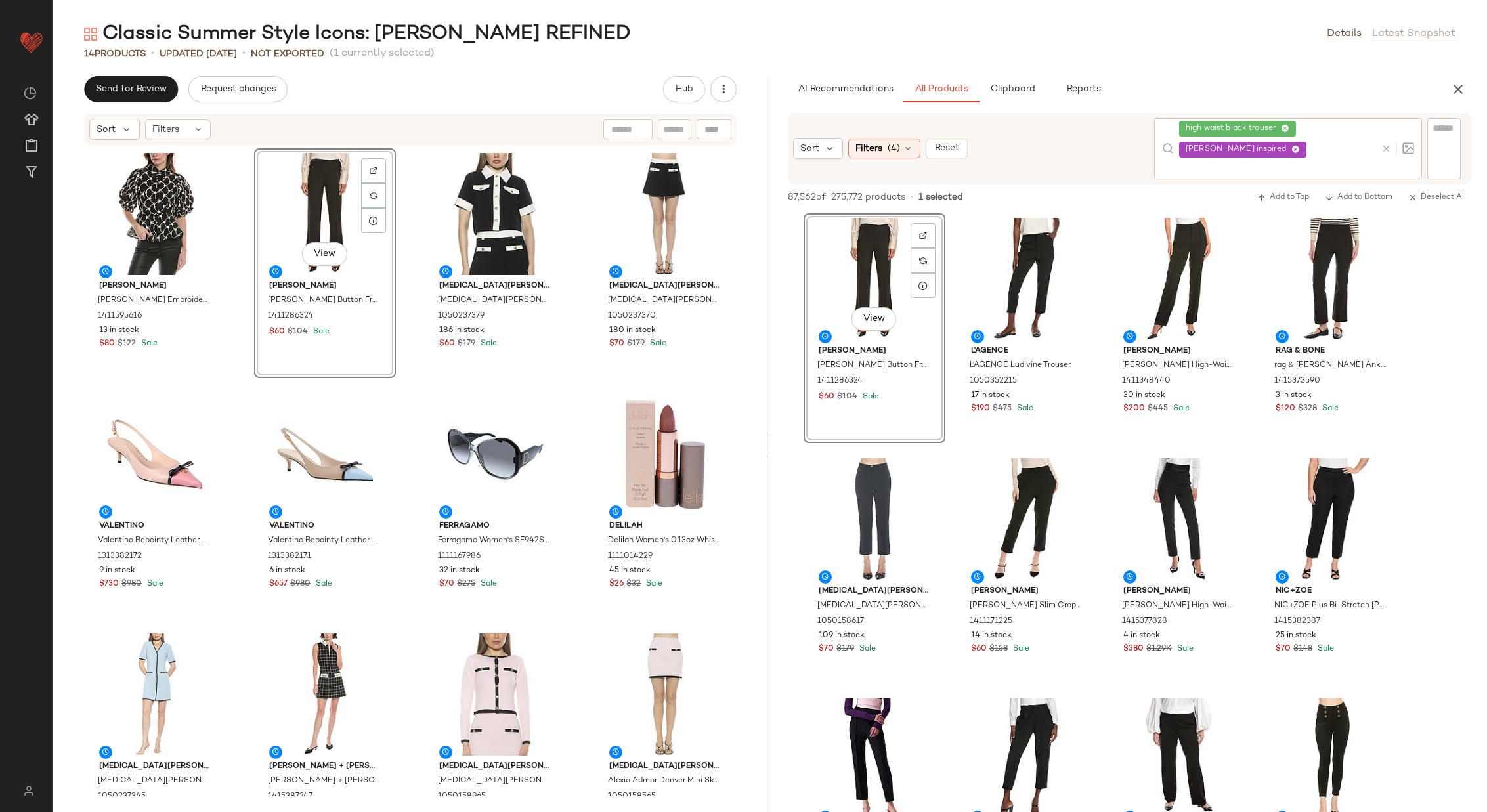
click at [403, 261] on div "[PERSON_NAME] Embroidered Puff Sleeve Peplum Top 1411595616 13 in stock $80 $12…" at bounding box center [410, 471] width 716 height 651
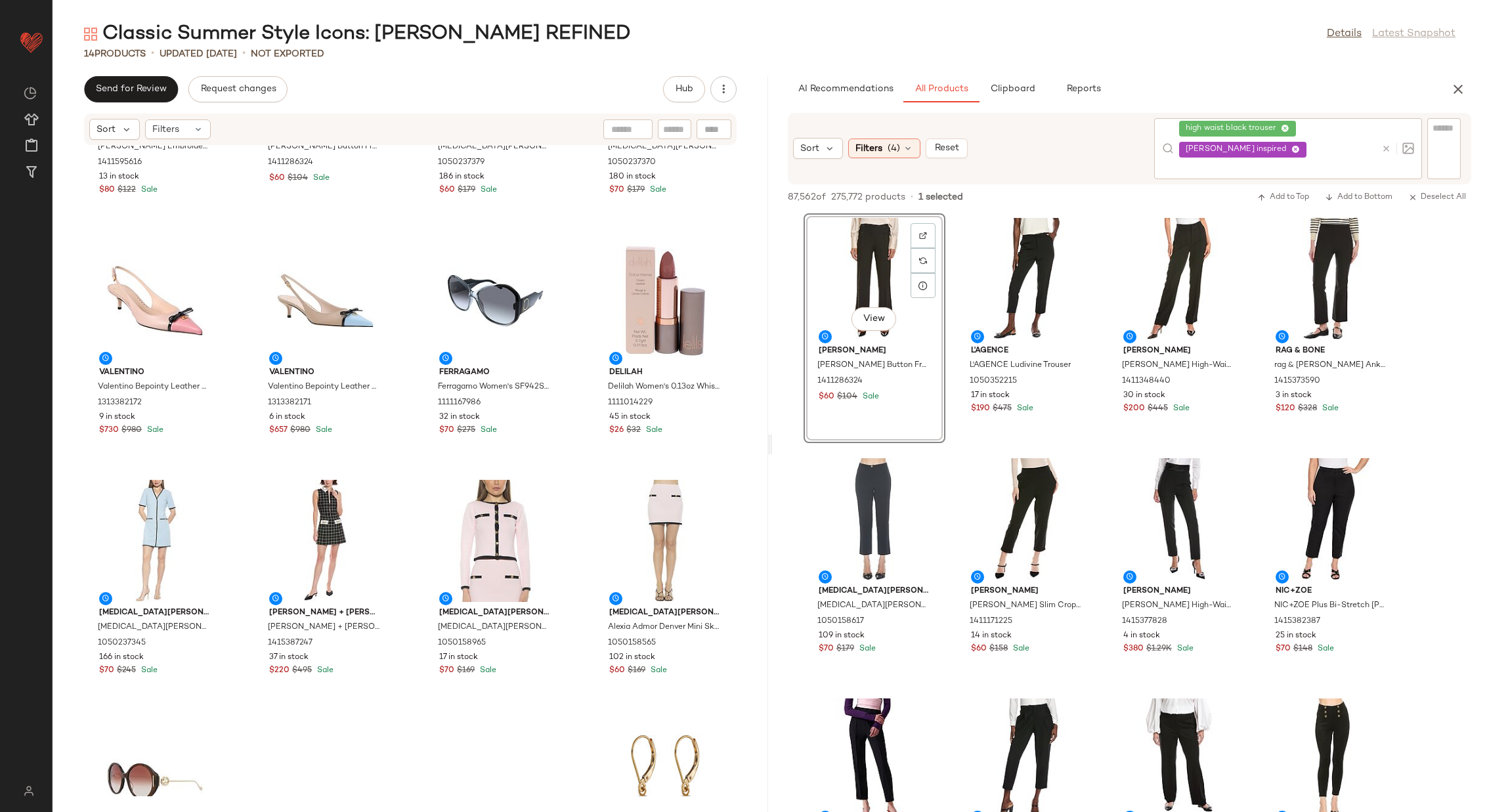
scroll to position [313, 0]
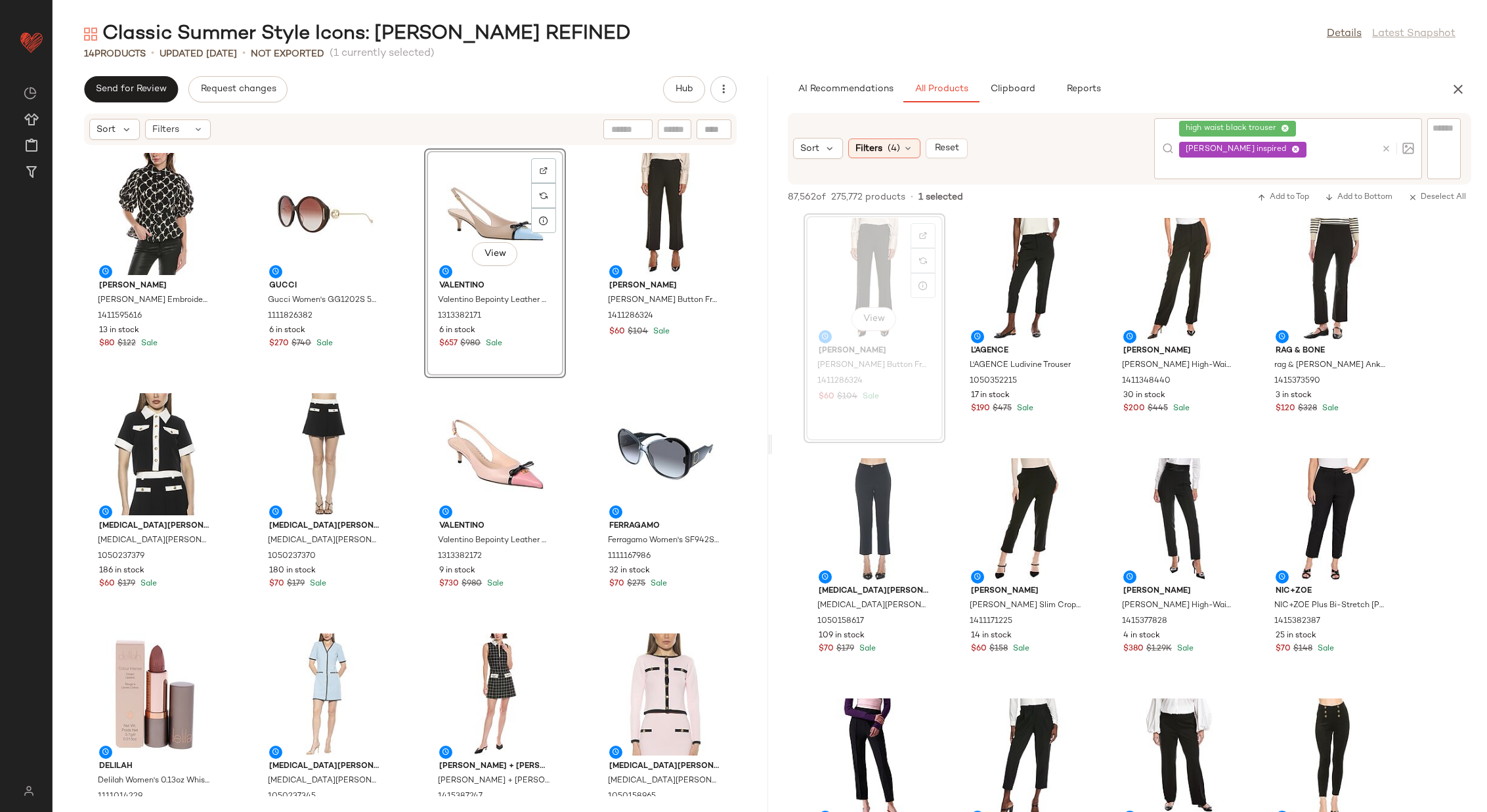
click at [409, 280] on div "[PERSON_NAME] Embroidered Puff Sleeve Peplum Top 1411595616 13 in stock $80 $12…" at bounding box center [410, 471] width 716 height 651
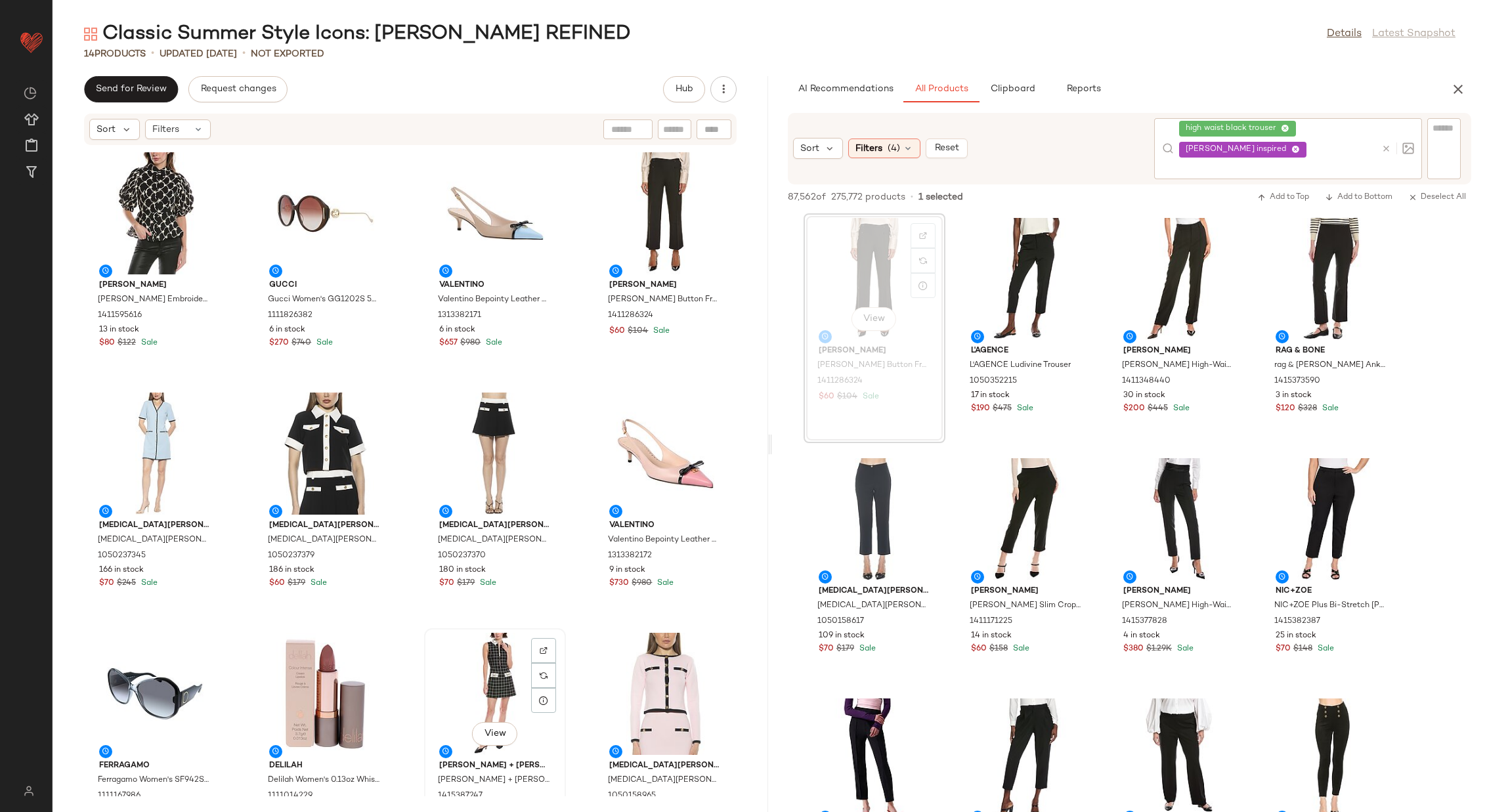
scroll to position [2, 0]
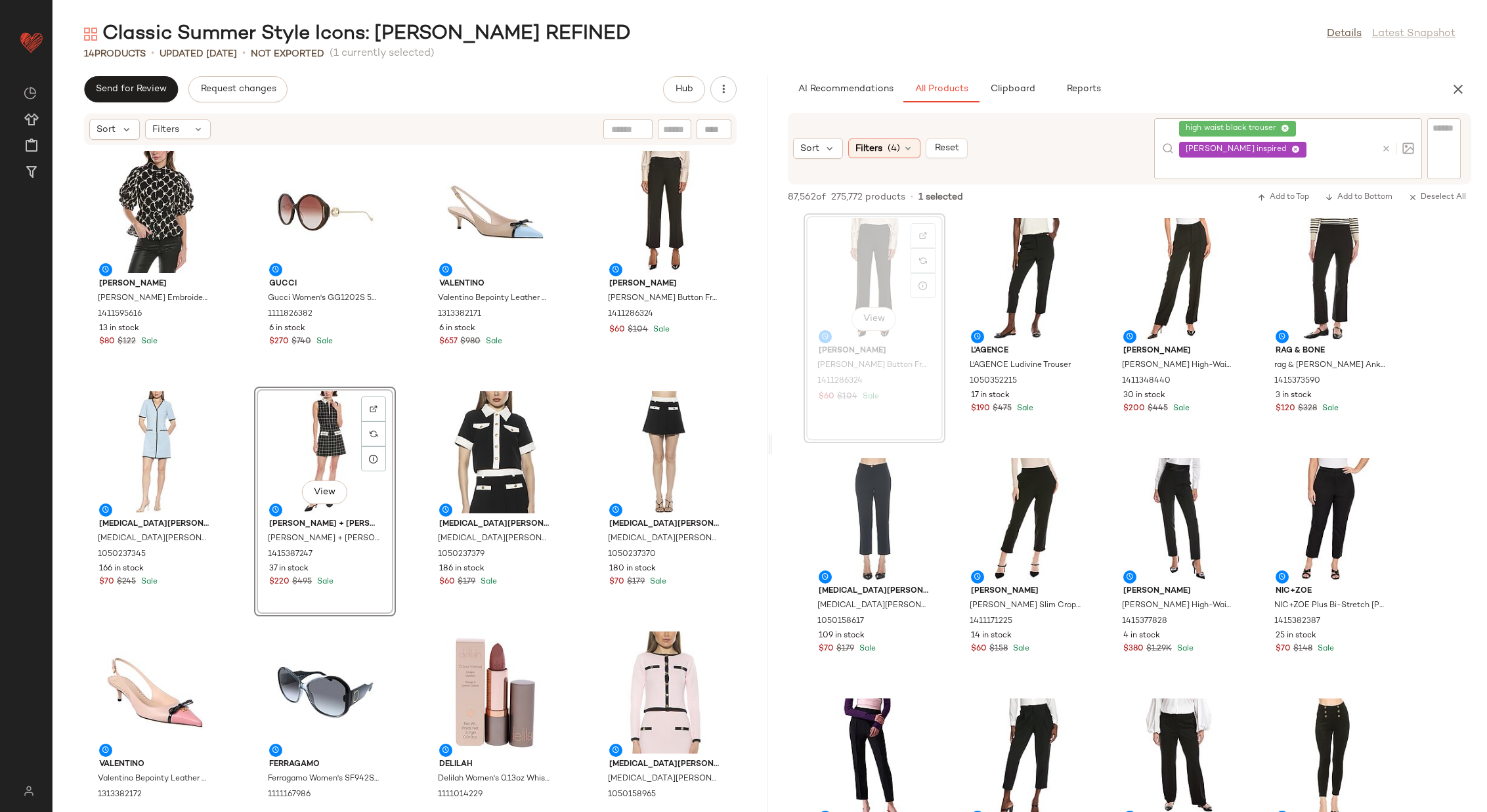
click at [407, 485] on div "Gracia Gracia Embroidered Puff Sleeve Peplum Top 1411595616 13 in stock $80 $12…" at bounding box center [410, 471] width 716 height 651
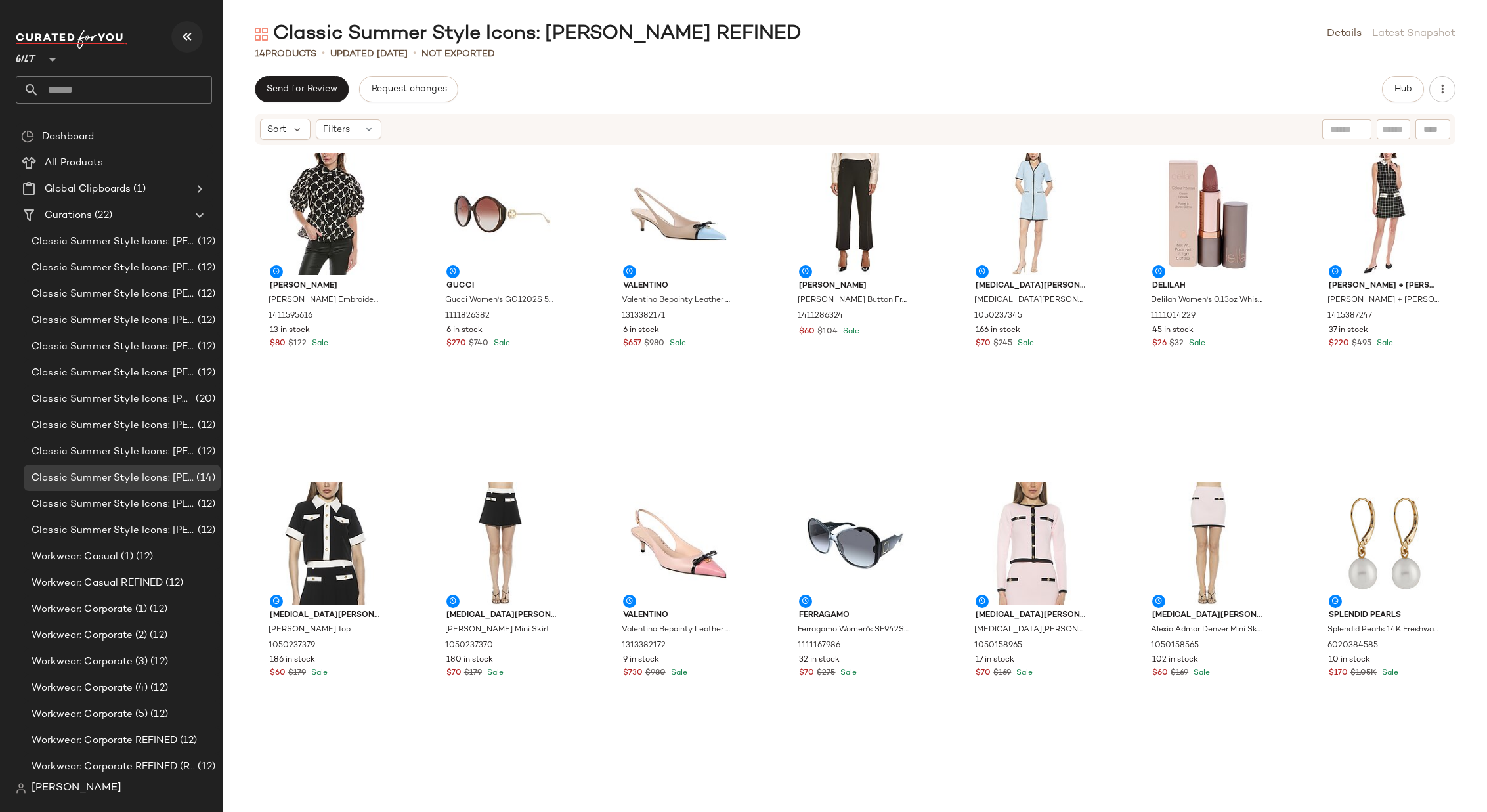
click at [183, 32] on icon "button" at bounding box center [186, 36] width 15 height 15
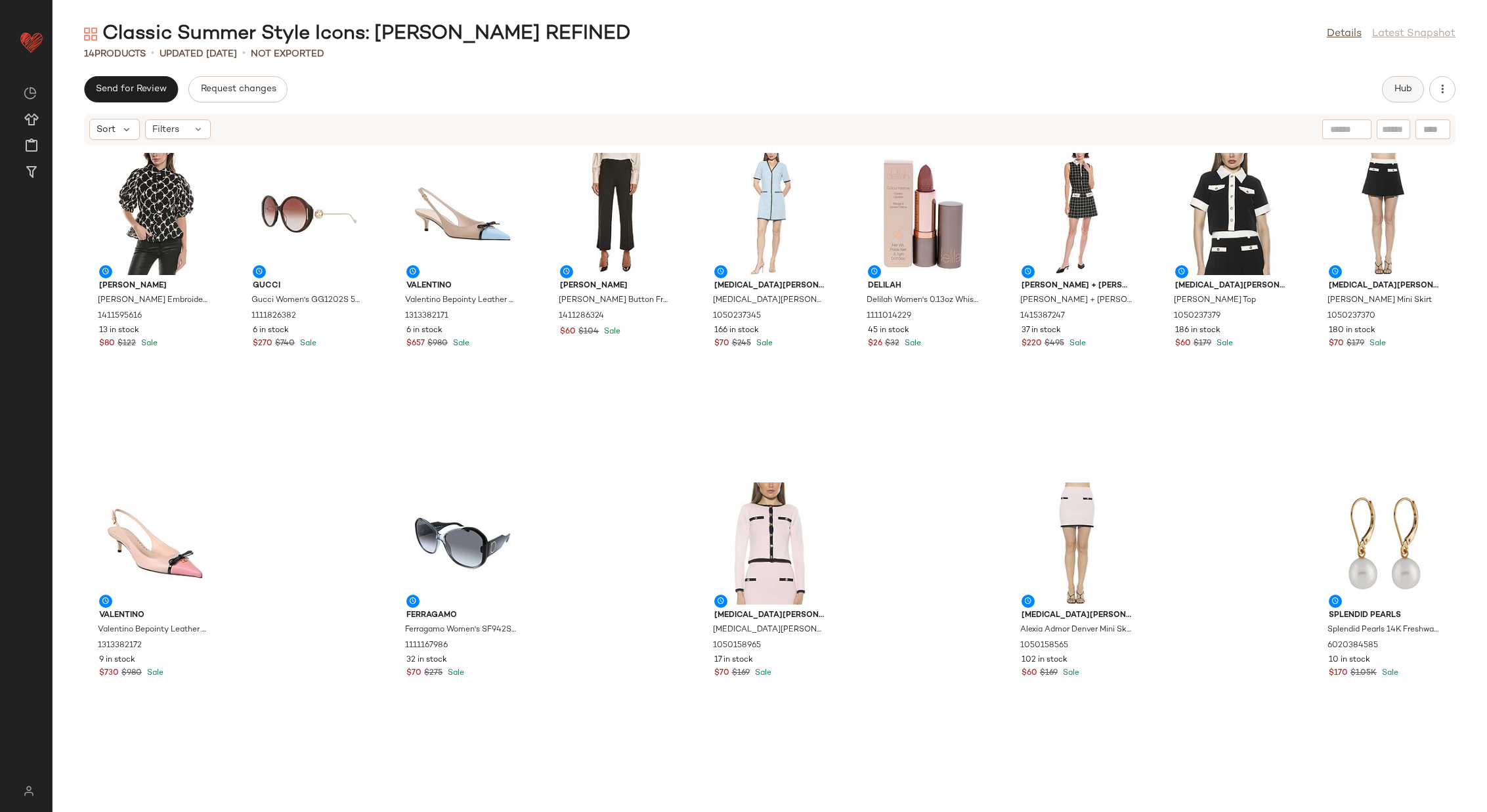
click at [1399, 88] on span "Hub" at bounding box center [1403, 89] width 19 height 11
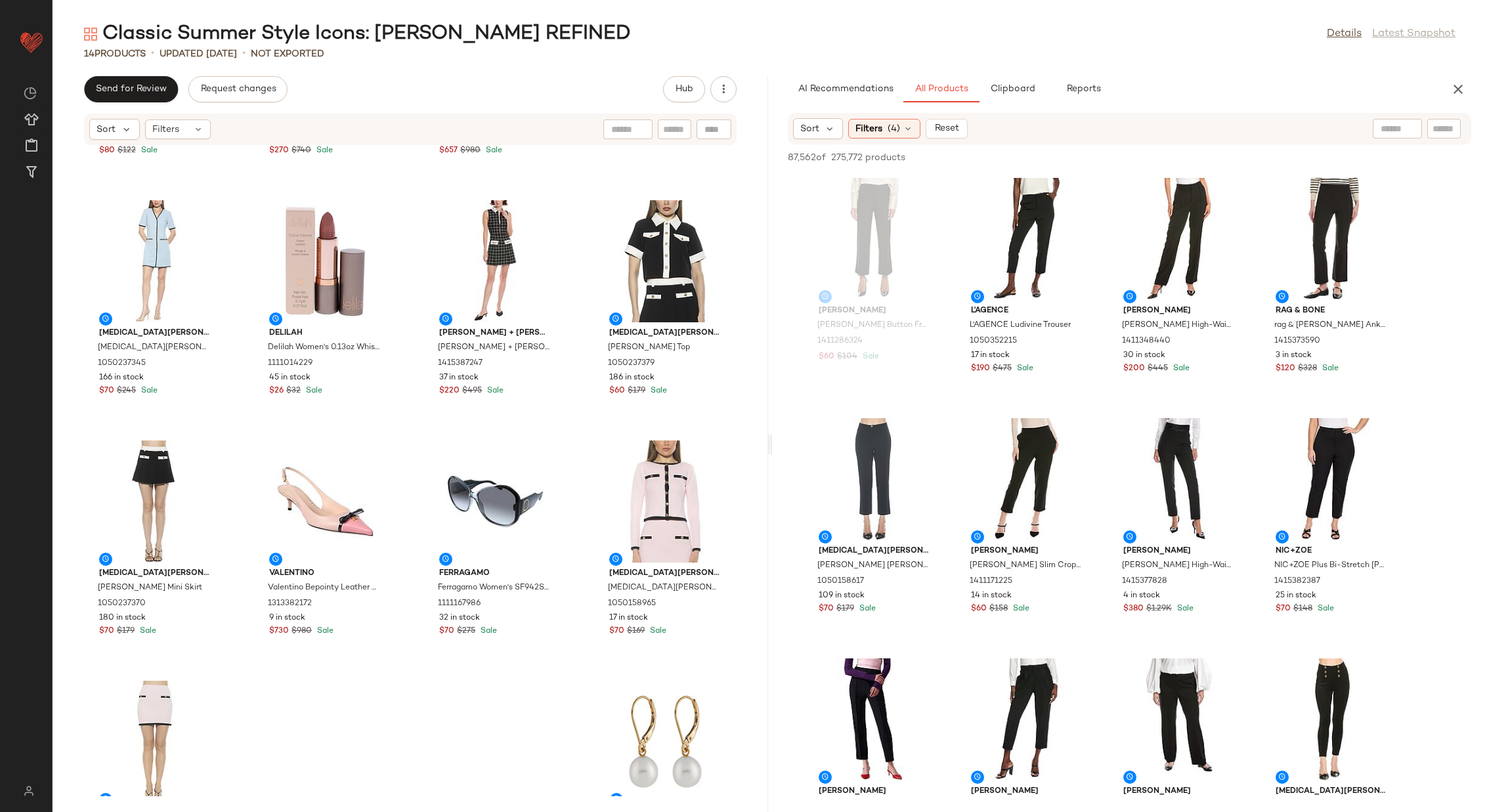
scroll to position [160, 0]
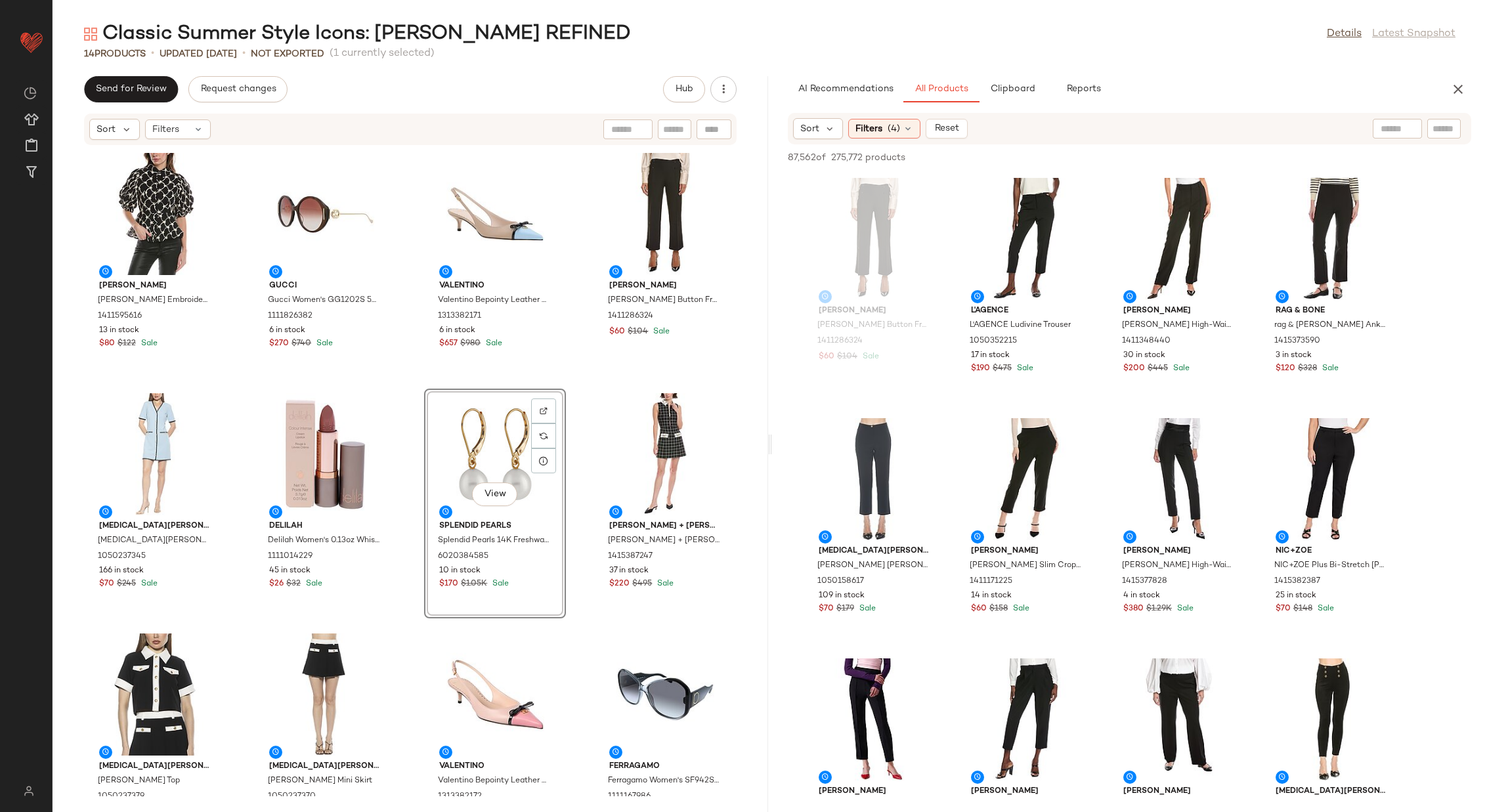
click at [576, 388] on div "[PERSON_NAME] Embroidered Puff Sleeve Peplum Top 1411595616 13 in stock $80 $12…" at bounding box center [410, 471] width 716 height 651
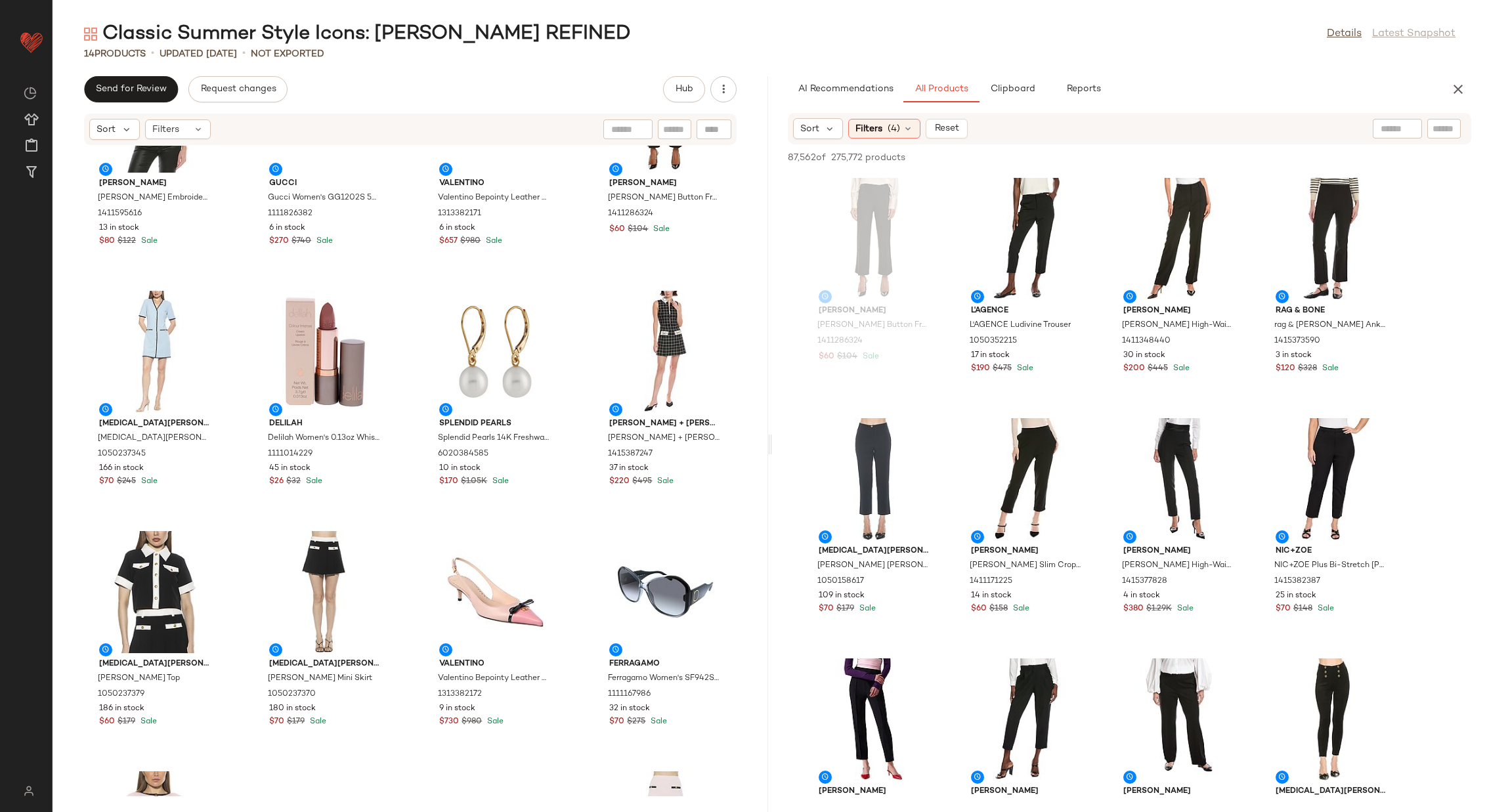
scroll to position [161, 0]
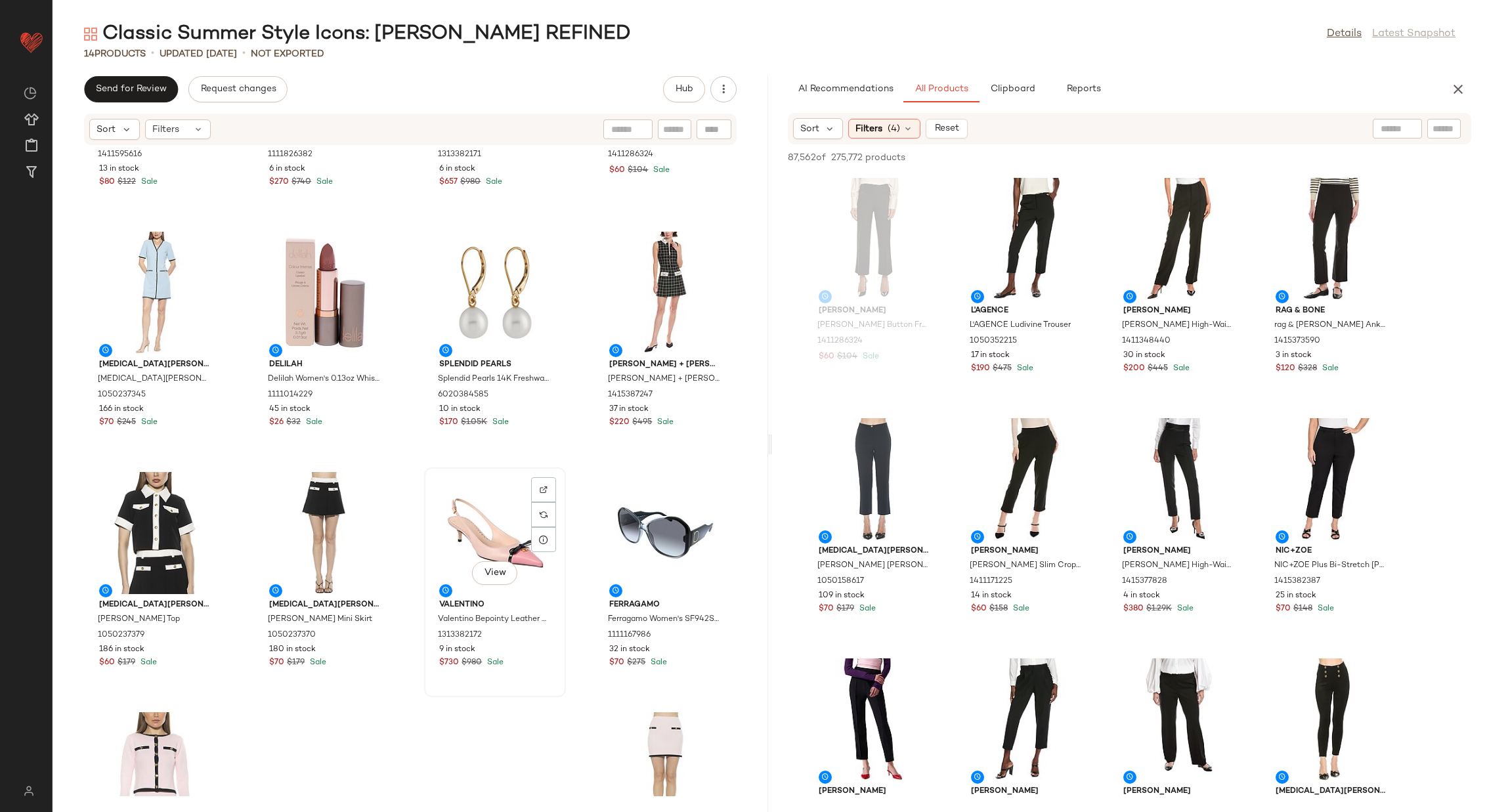
scroll to position [168, 0]
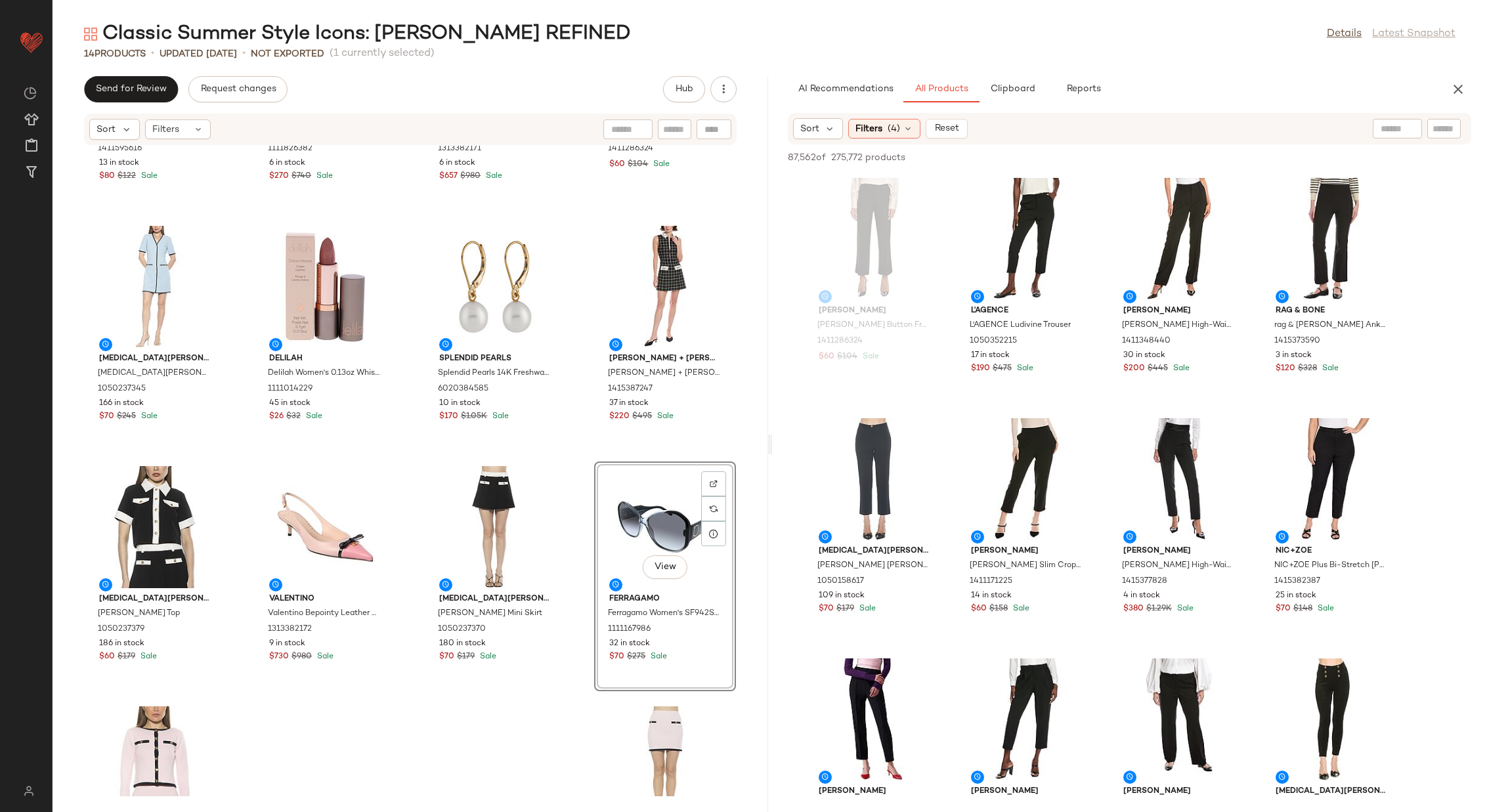
click at [415, 458] on div "Gracia Gracia Embroidered Puff Sleeve Peplum Top 1411595616 13 in stock $80 $12…" at bounding box center [410, 471] width 716 height 651
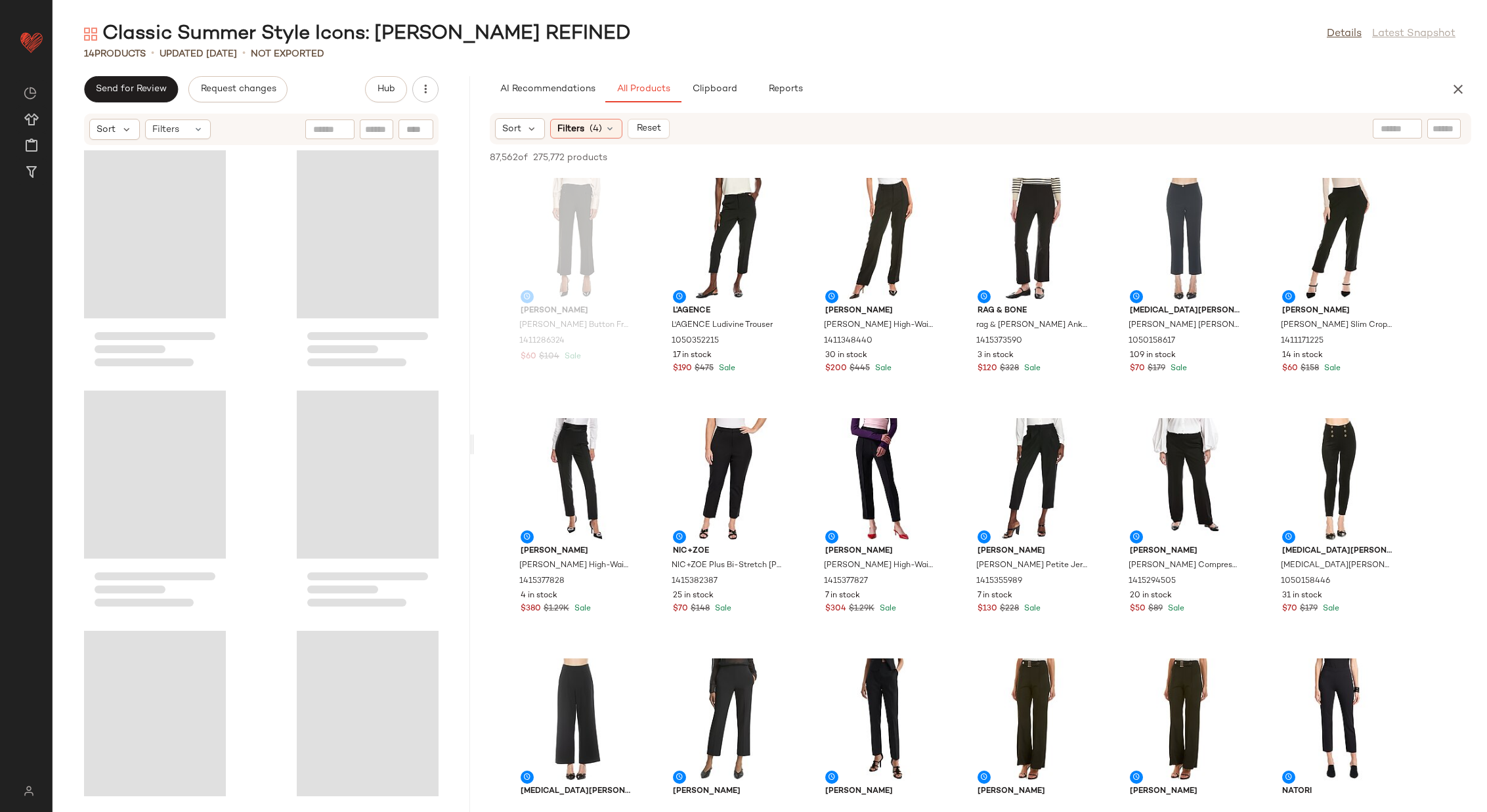
drag, startPoint x: 499, startPoint y: 431, endPoint x: 316, endPoint y: 475, distance: 188.2
click at [456, 428] on div "Classic Summer Style Icons: Jackie O REFINED Details Latest Snapshot 14 Product…" at bounding box center [770, 417] width 1435 height 791
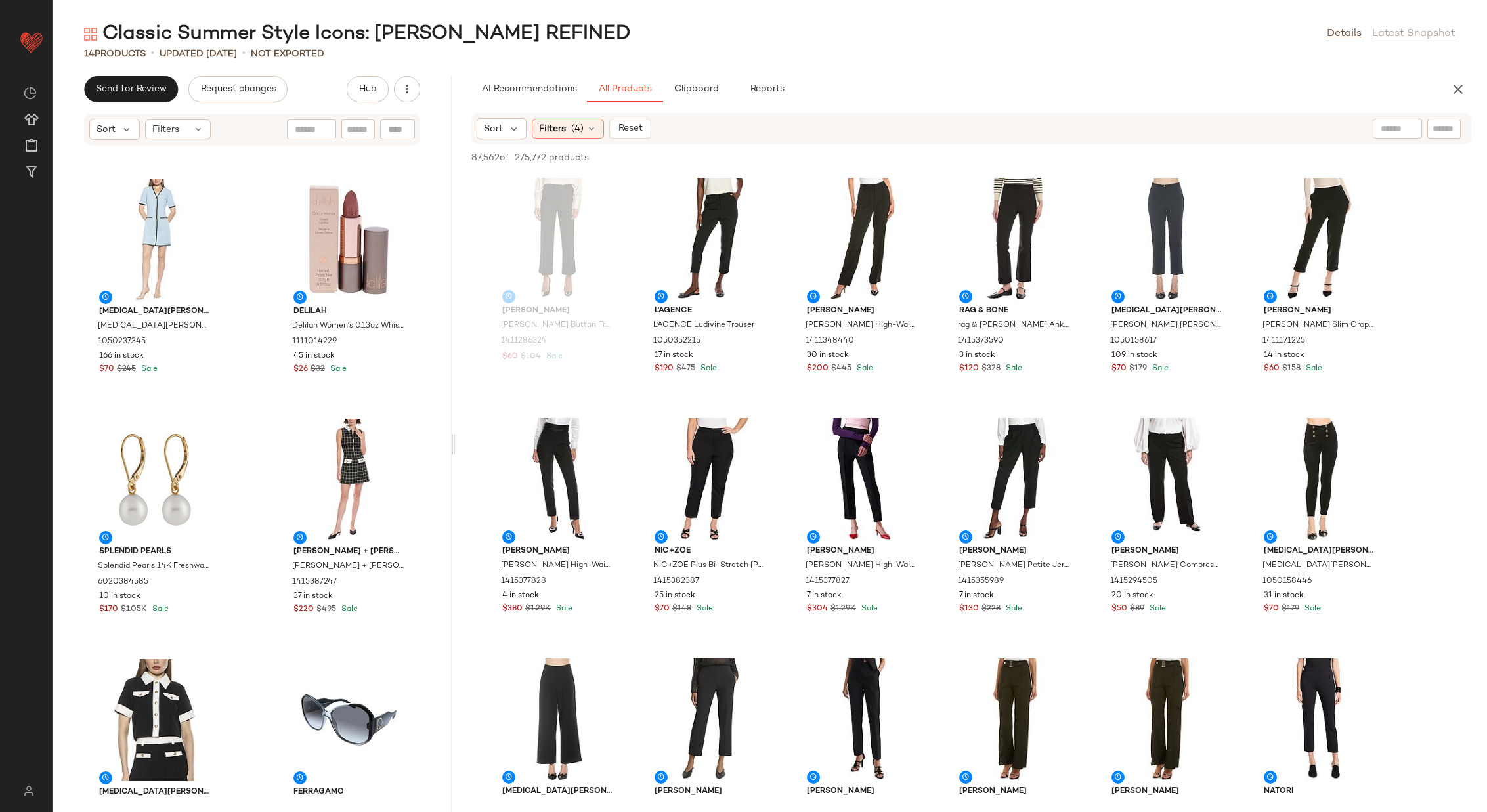
scroll to position [412, 0]
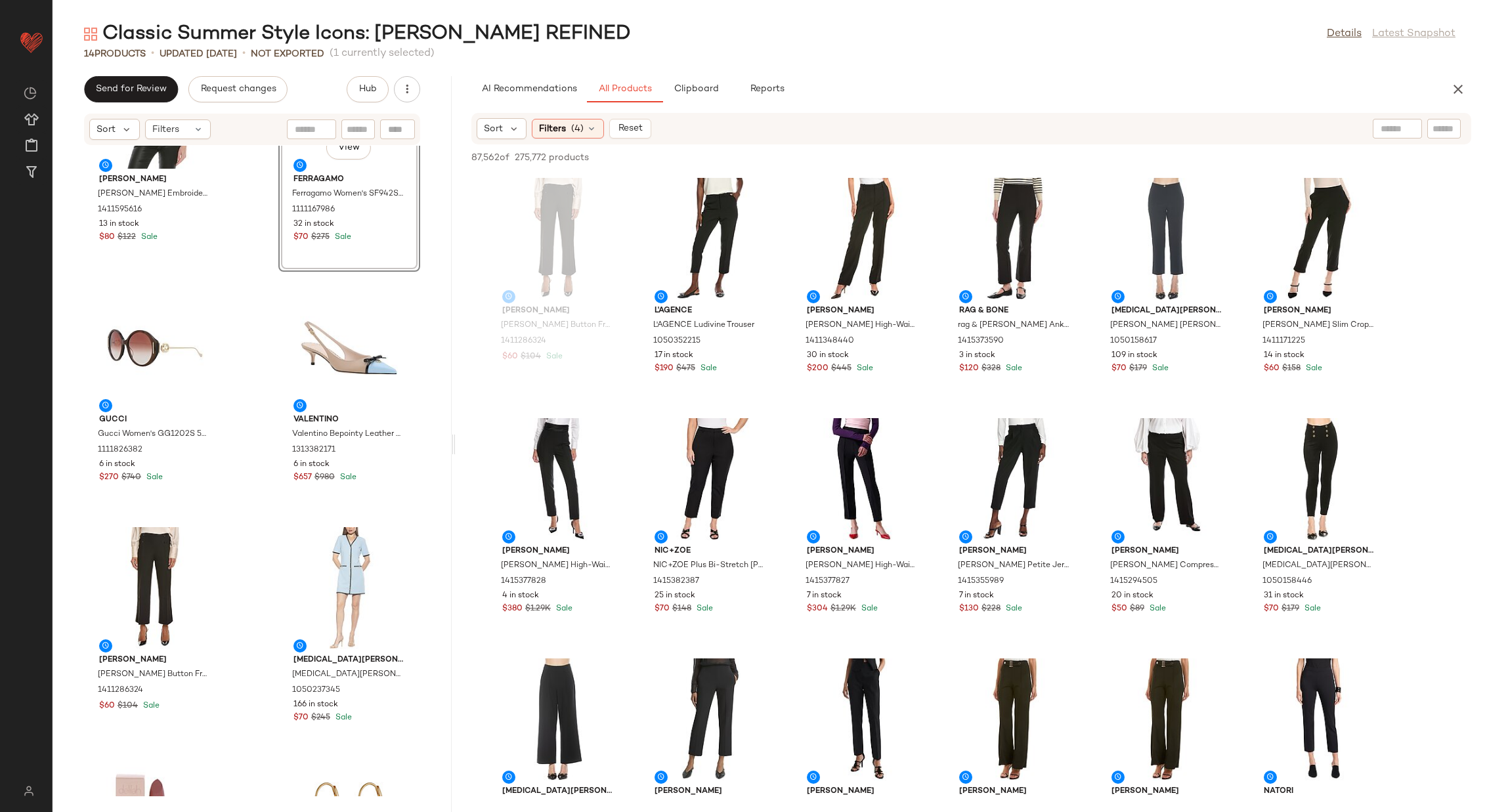
scroll to position [168, 0]
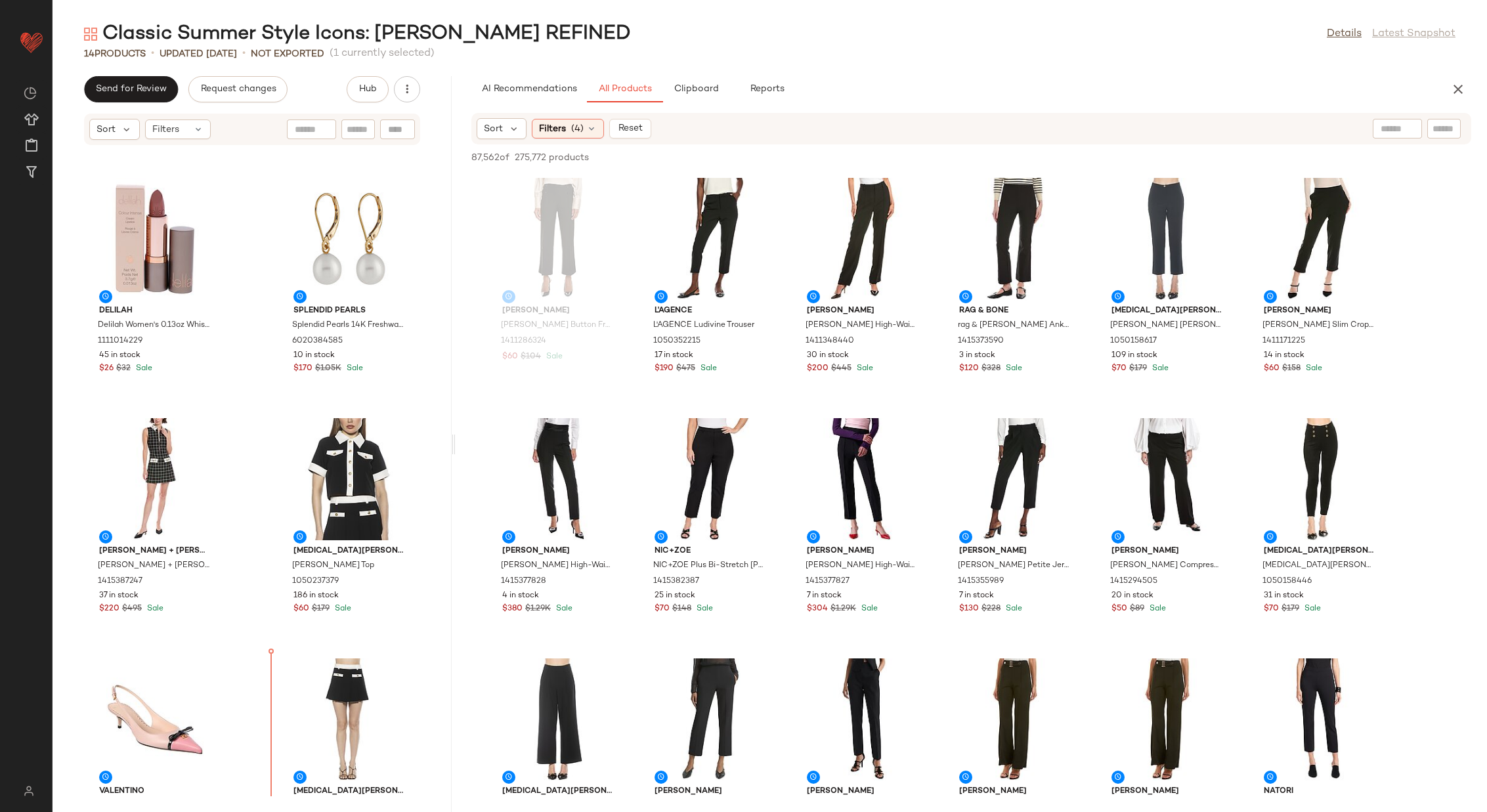
scroll to position [707, 0]
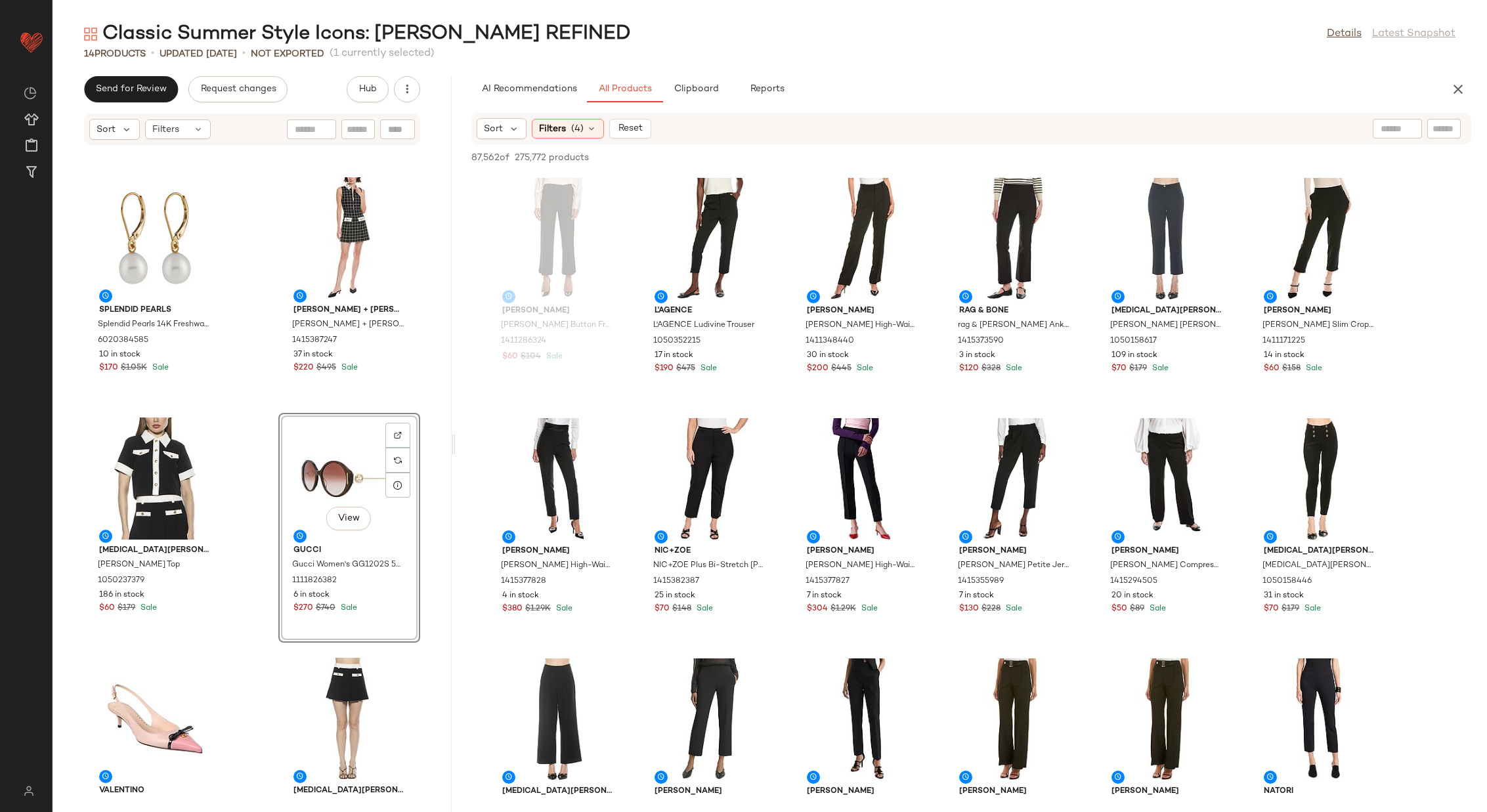
click at [255, 492] on div "Alexia Admor Alexia Admor Jaiya Shift Dress 1050237345 166 in stock $70 $245 Sa…" at bounding box center [252, 471] width 399 height 651
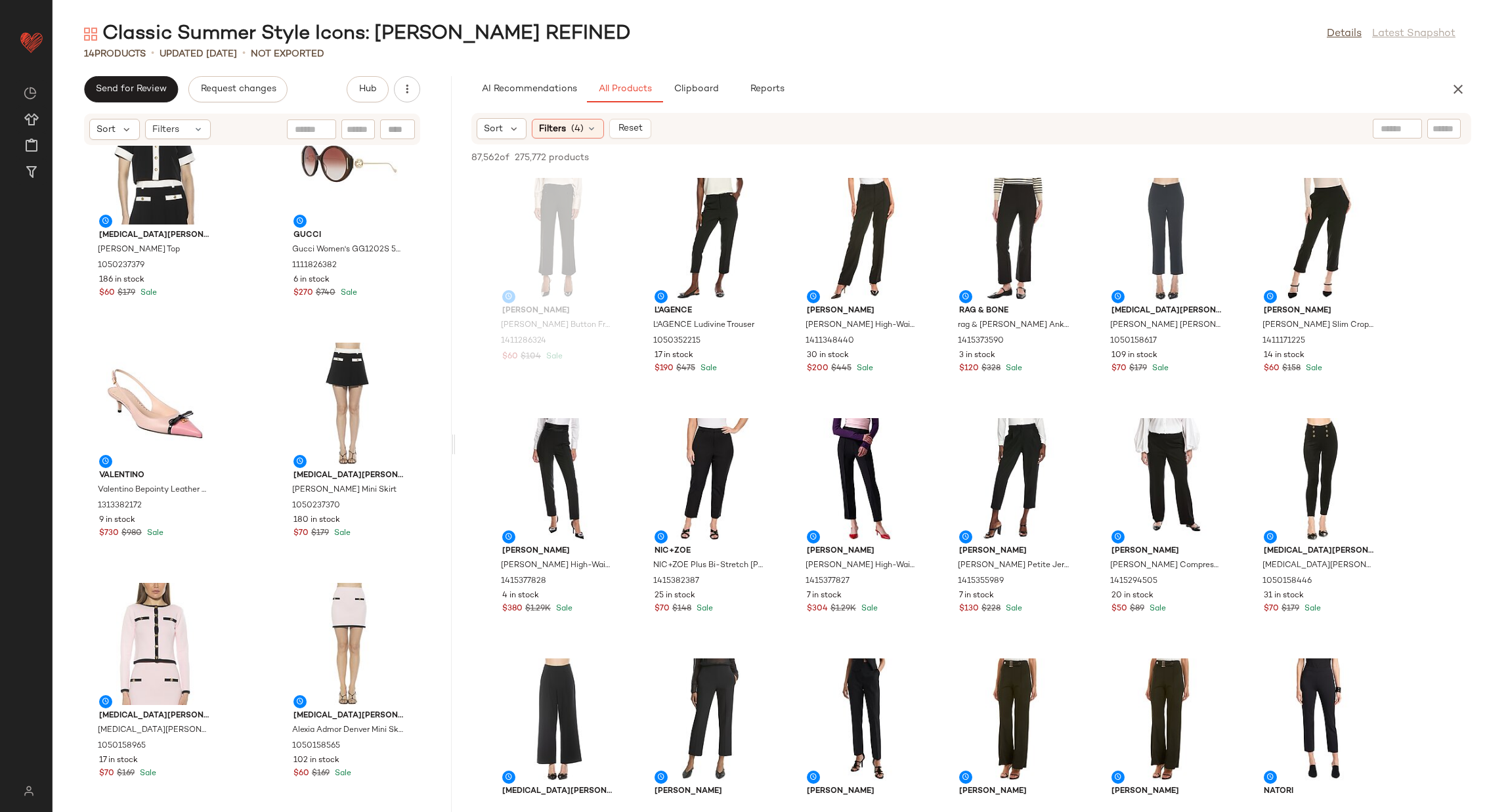
scroll to position [1033, 0]
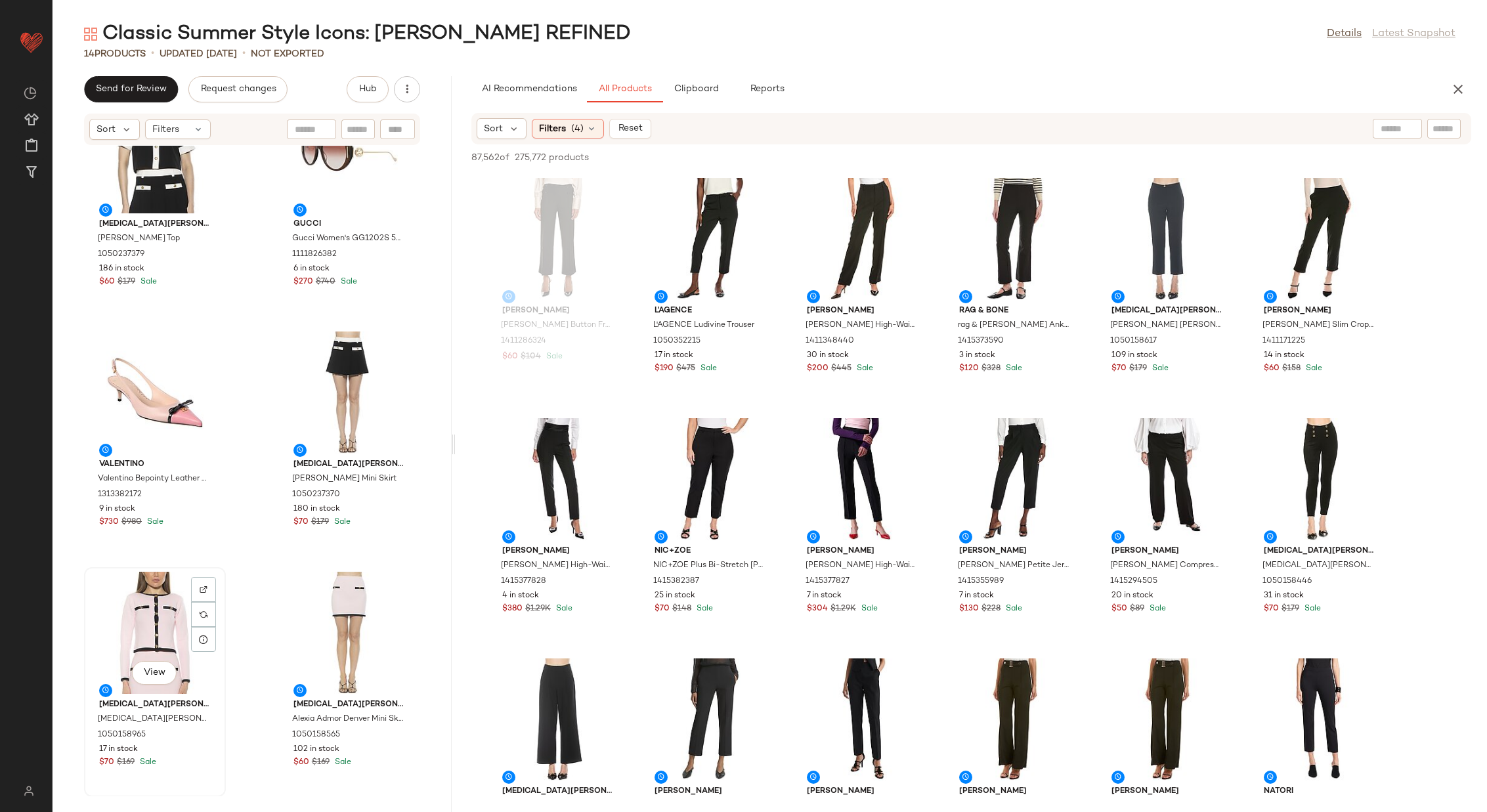
click at [150, 634] on div "View" at bounding box center [155, 632] width 133 height 122
click at [327, 611] on div "View" at bounding box center [349, 632] width 133 height 122
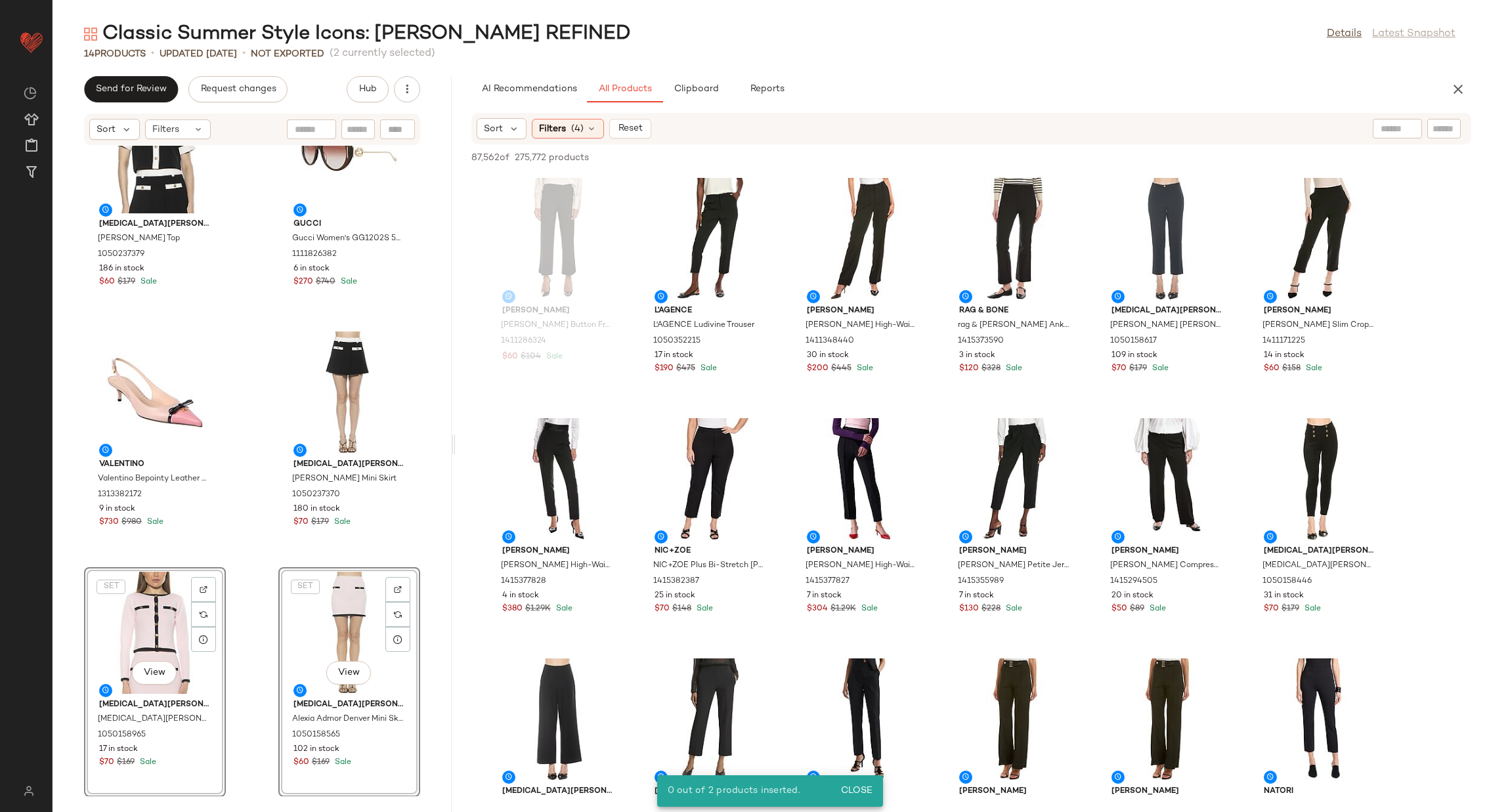
click at [263, 599] on div "Alexia Admor Alexia Admor Emery Top 1050237379 186 in stock $60 $179 Sale Gucci…" at bounding box center [252, 471] width 399 height 651
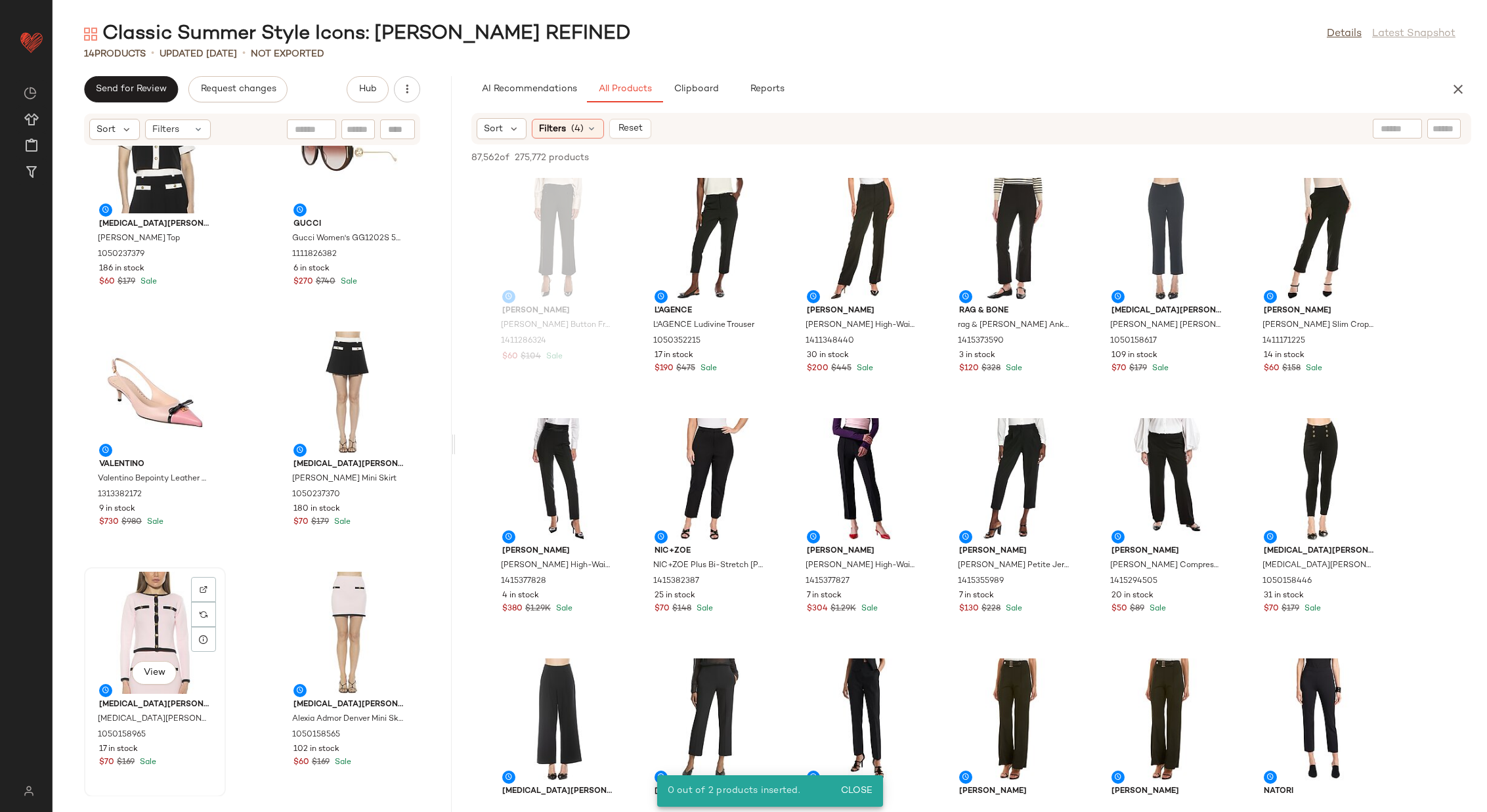
click at [142, 629] on div "View" at bounding box center [155, 632] width 133 height 122
click at [345, 630] on div "View" at bounding box center [349, 632] width 133 height 122
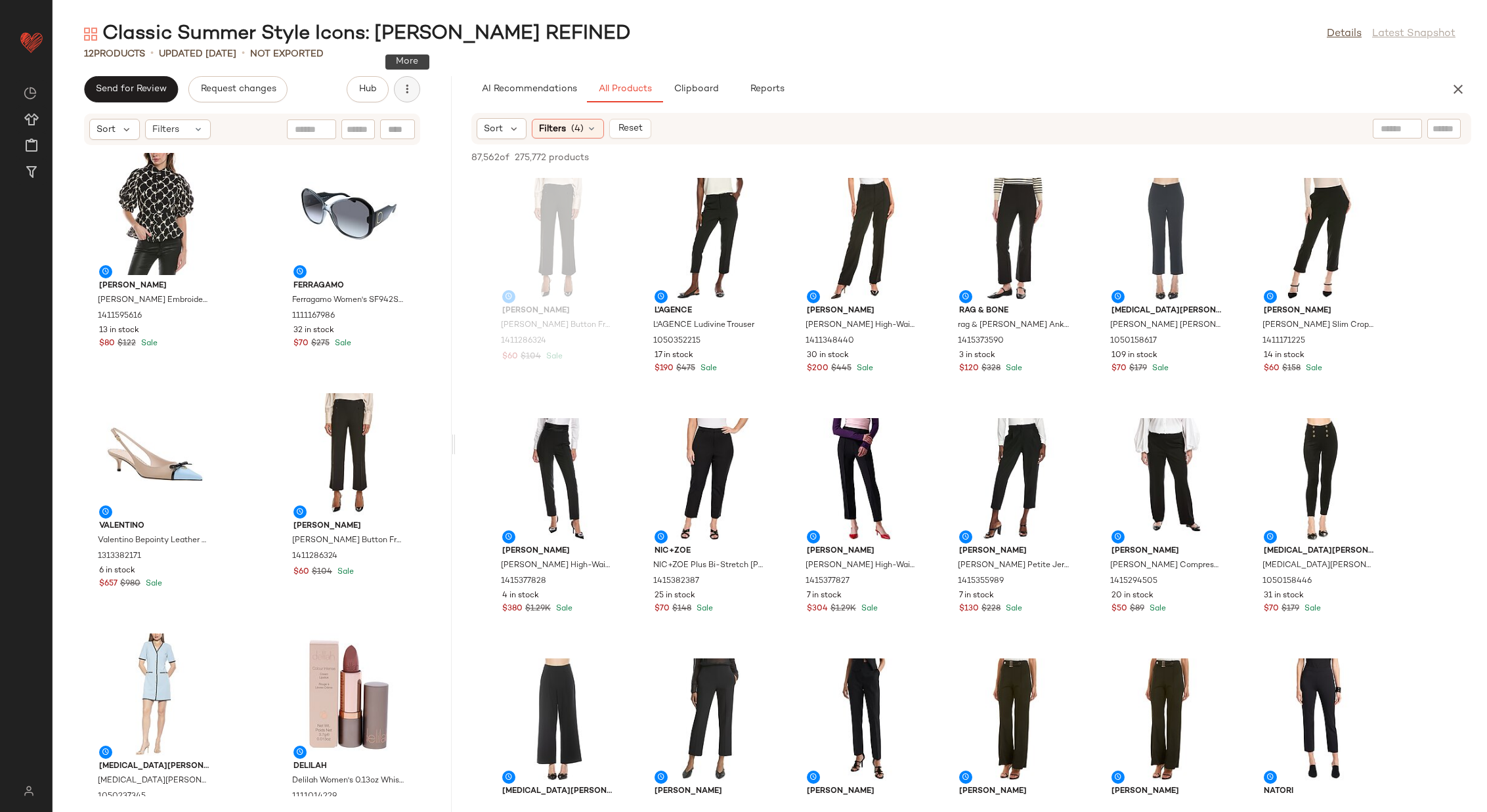
click at [404, 81] on button "button" at bounding box center [407, 89] width 26 height 26
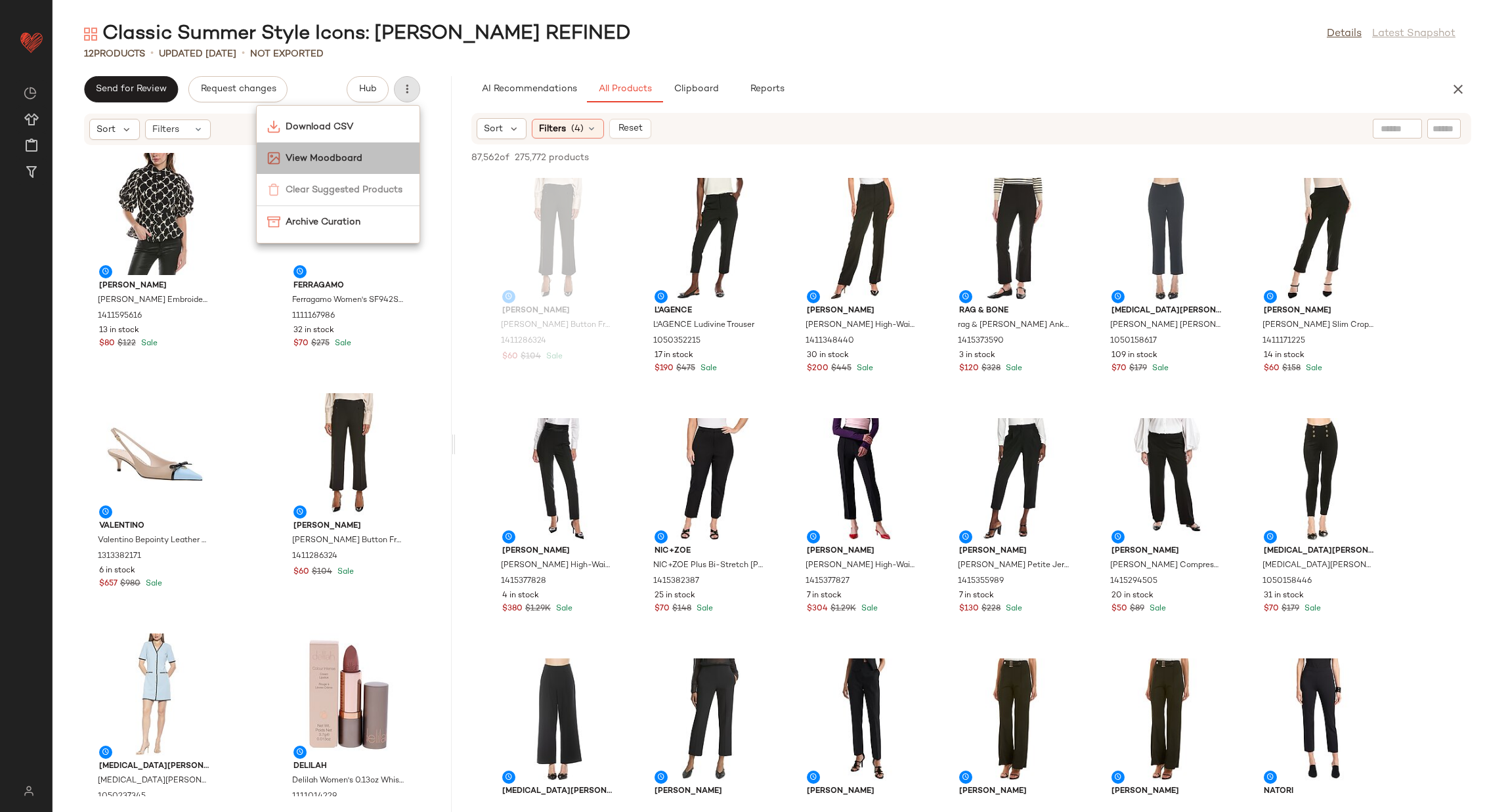
click at [371, 149] on div "View Moodboard" at bounding box center [338, 158] width 163 height 32
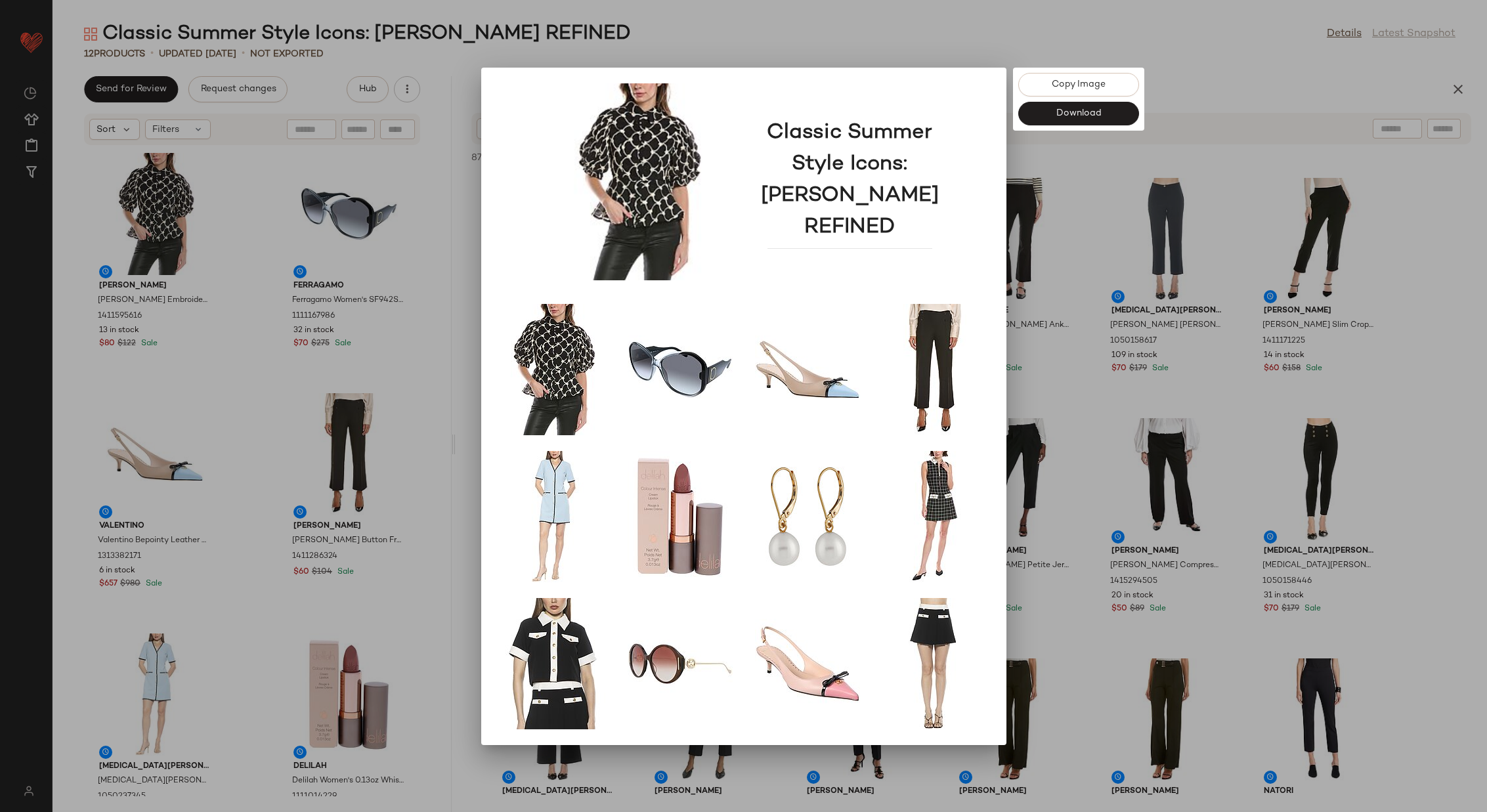
click at [1075, 395] on div at bounding box center [744, 406] width 1487 height 812
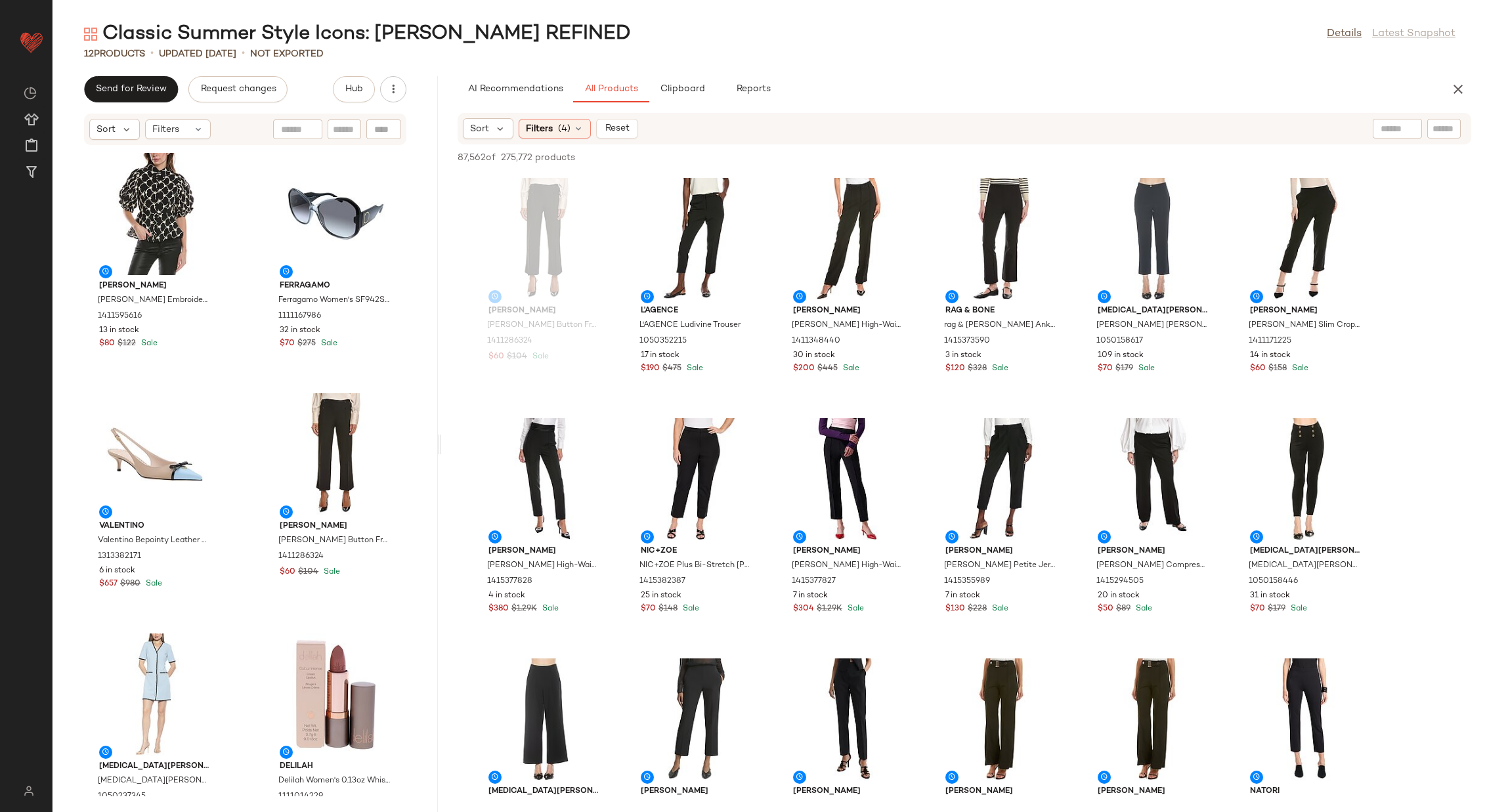
drag, startPoint x: 454, startPoint y: 440, endPoint x: 431, endPoint y: 439, distance: 23.0
click at [431, 439] on div "Classic Summer Style Icons: Jackie O REFINED Details Latest Snapshot 12 Product…" at bounding box center [770, 417] width 1435 height 791
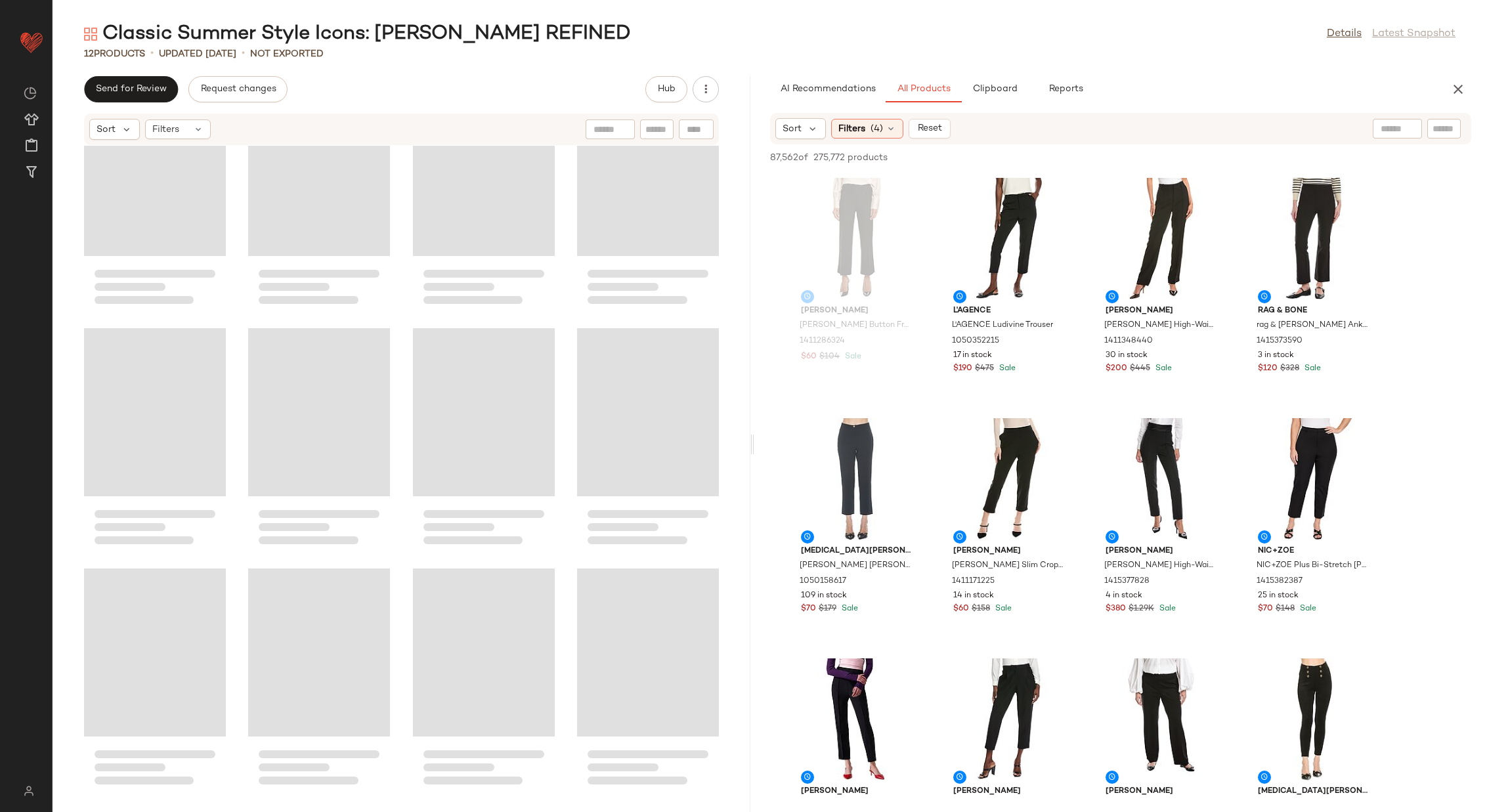
scroll to position [61, 0]
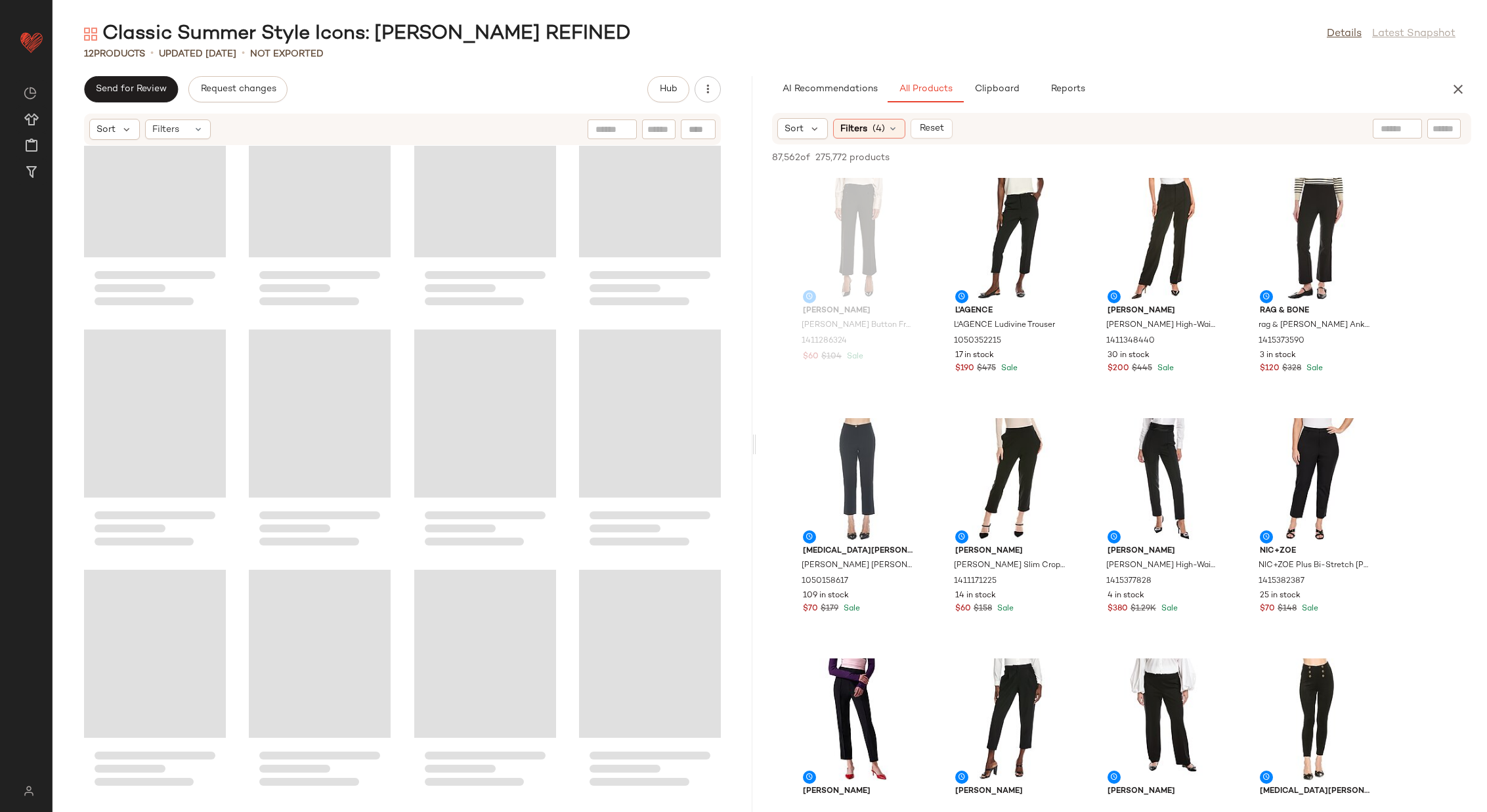
drag, startPoint x: 427, startPoint y: 437, endPoint x: 752, endPoint y: 421, distance: 325.4
click at [752, 421] on div "Classic Summer Style Icons: Jackie O REFINED Details Latest Snapshot 12 Product…" at bounding box center [770, 417] width 1435 height 791
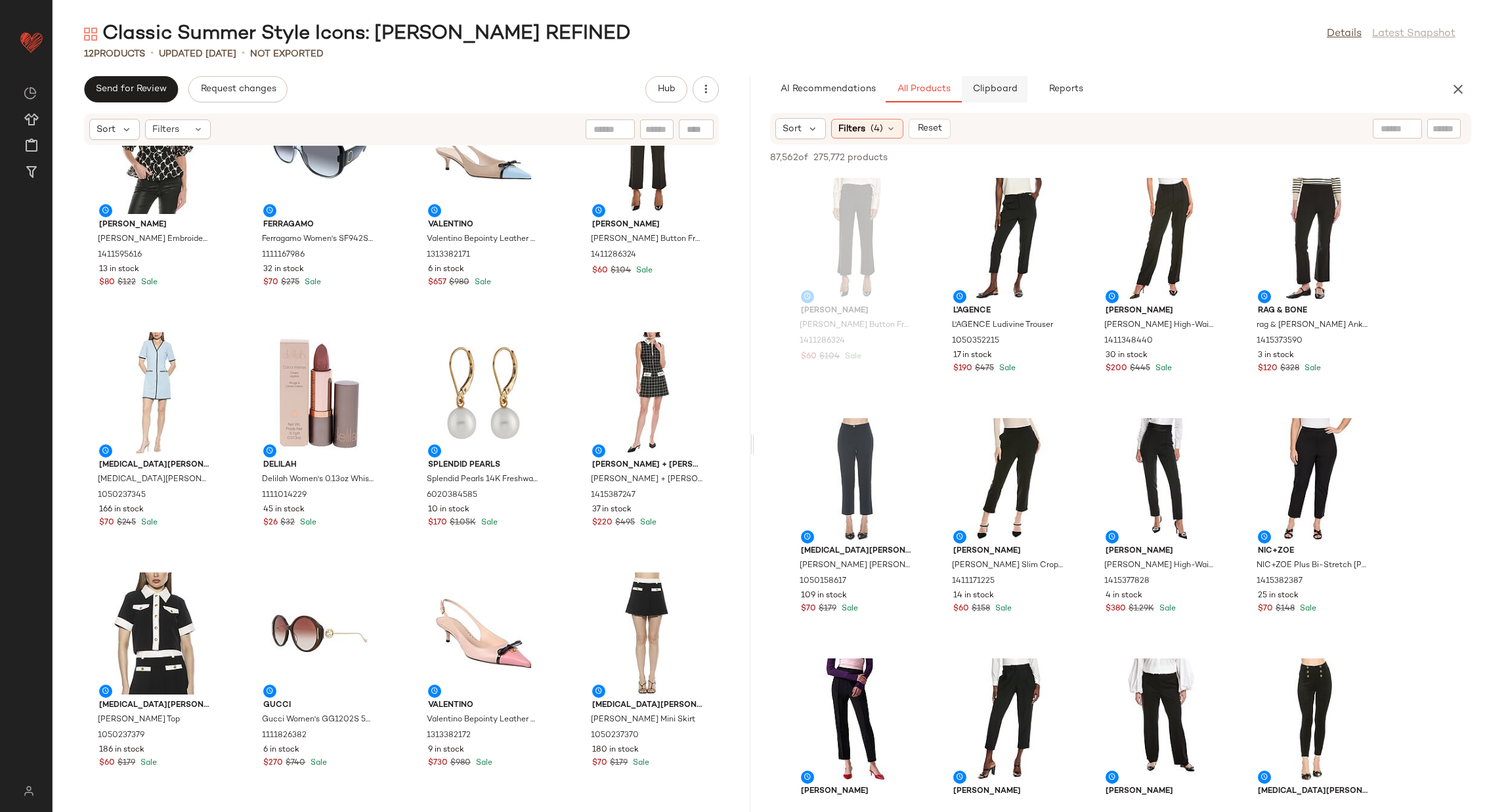
click at [1004, 84] on span "Clipboard" at bounding box center [995, 89] width 45 height 11
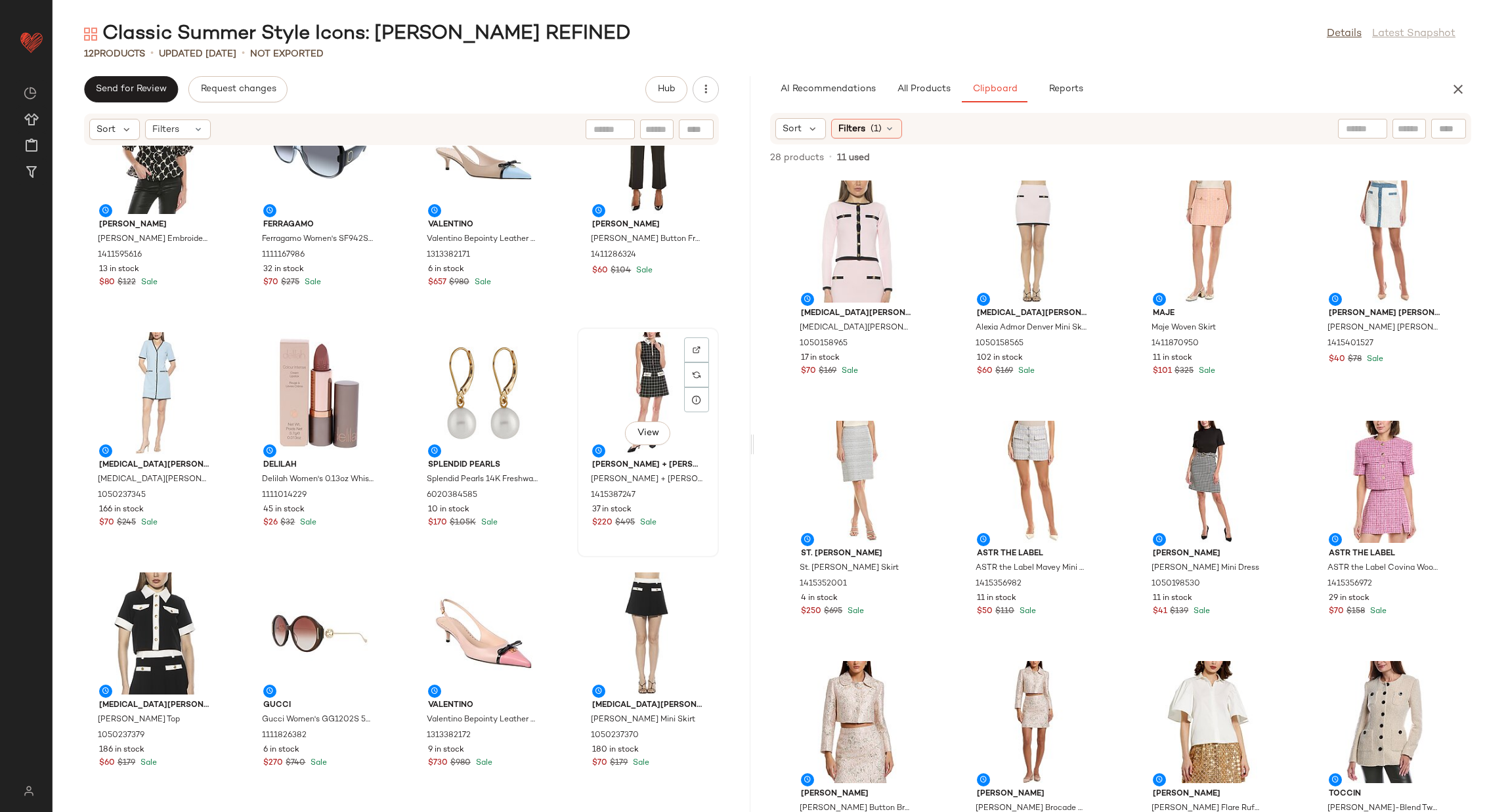
scroll to position [0, 0]
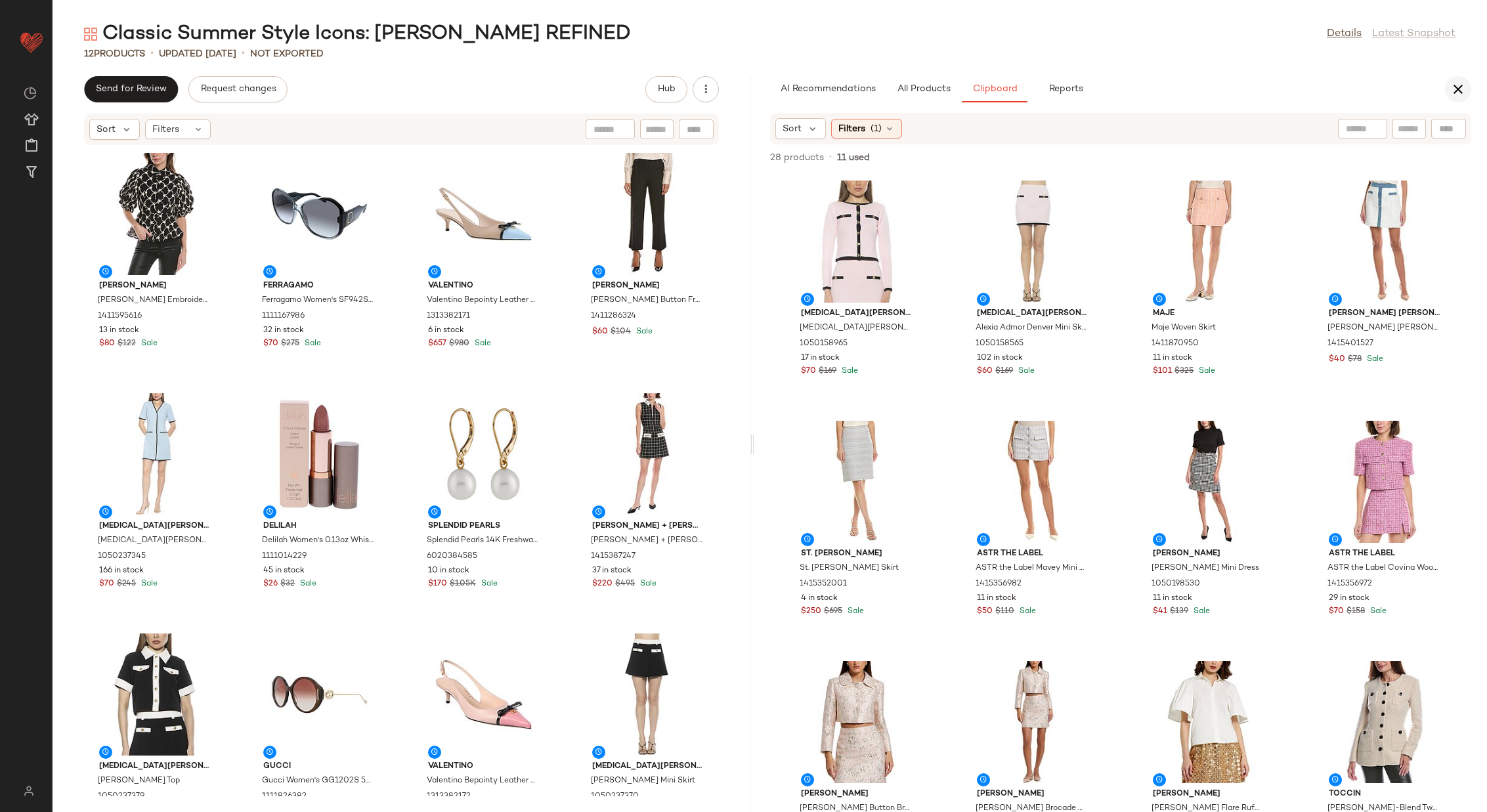
click at [1451, 87] on icon "button" at bounding box center [1458, 88] width 15 height 15
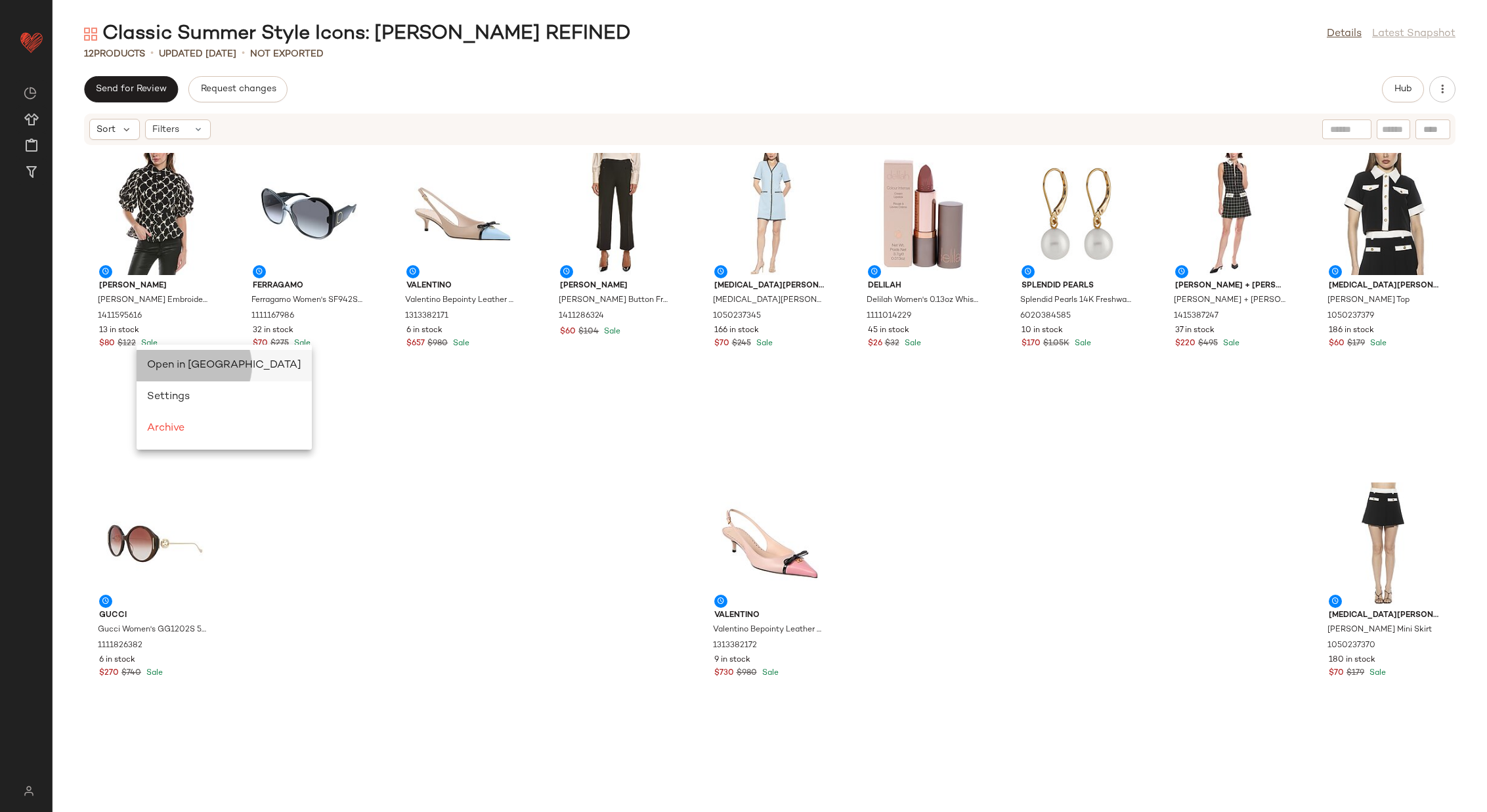
click at [152, 357] on div "Open in Split View" at bounding box center [224, 365] width 175 height 32
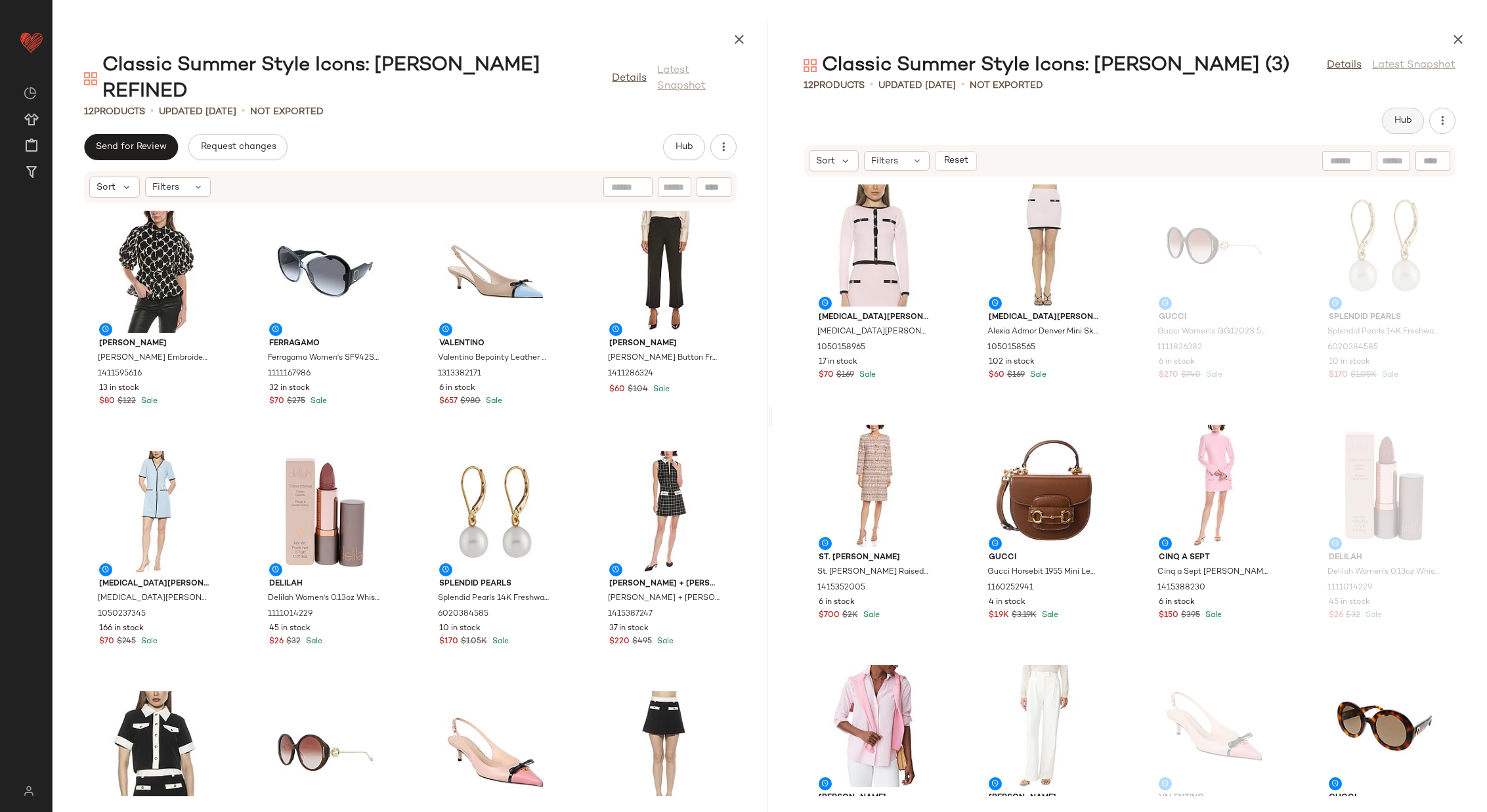
click at [1402, 122] on span "Hub" at bounding box center [1403, 121] width 19 height 11
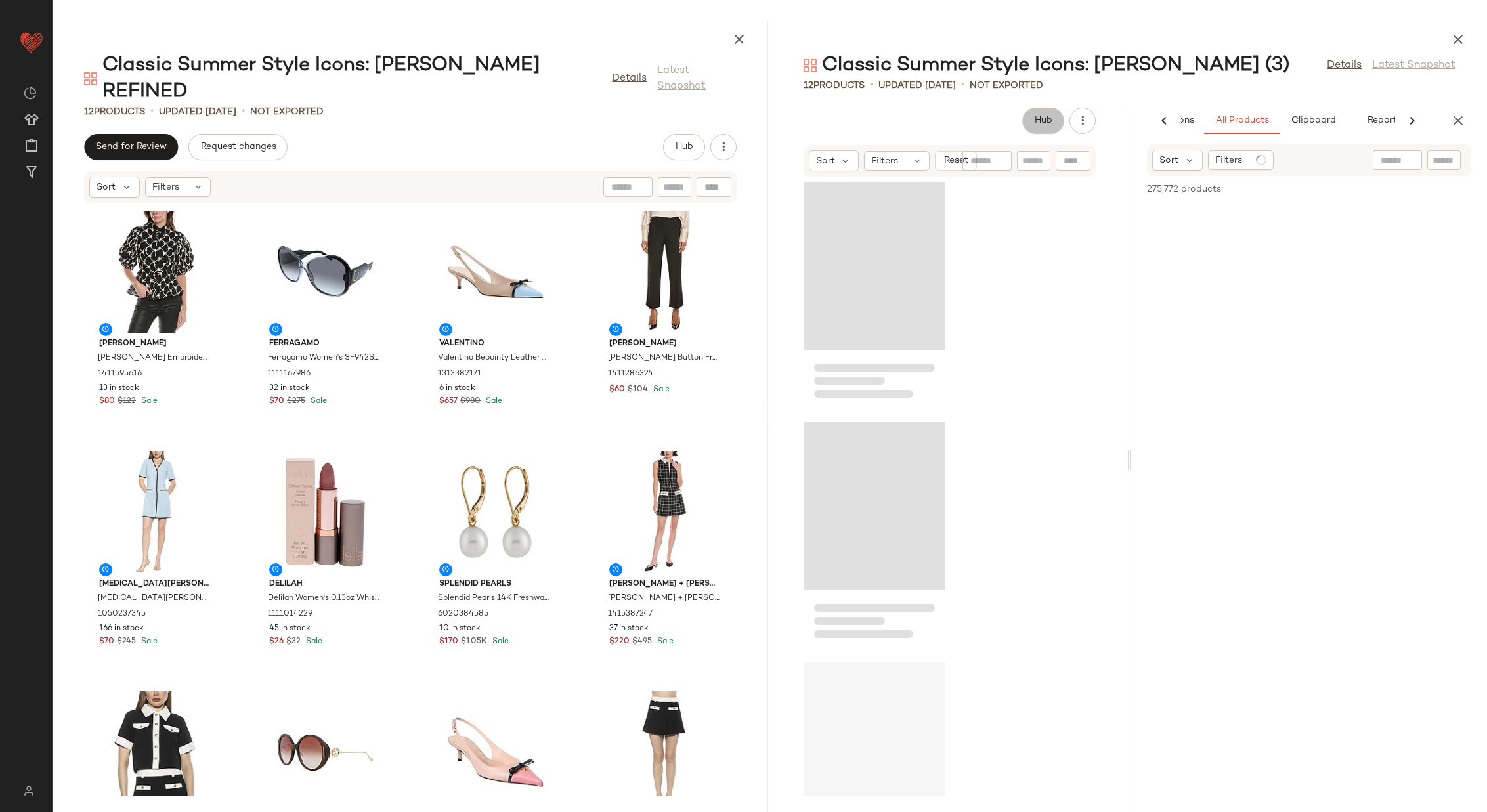
scroll to position [0, 92]
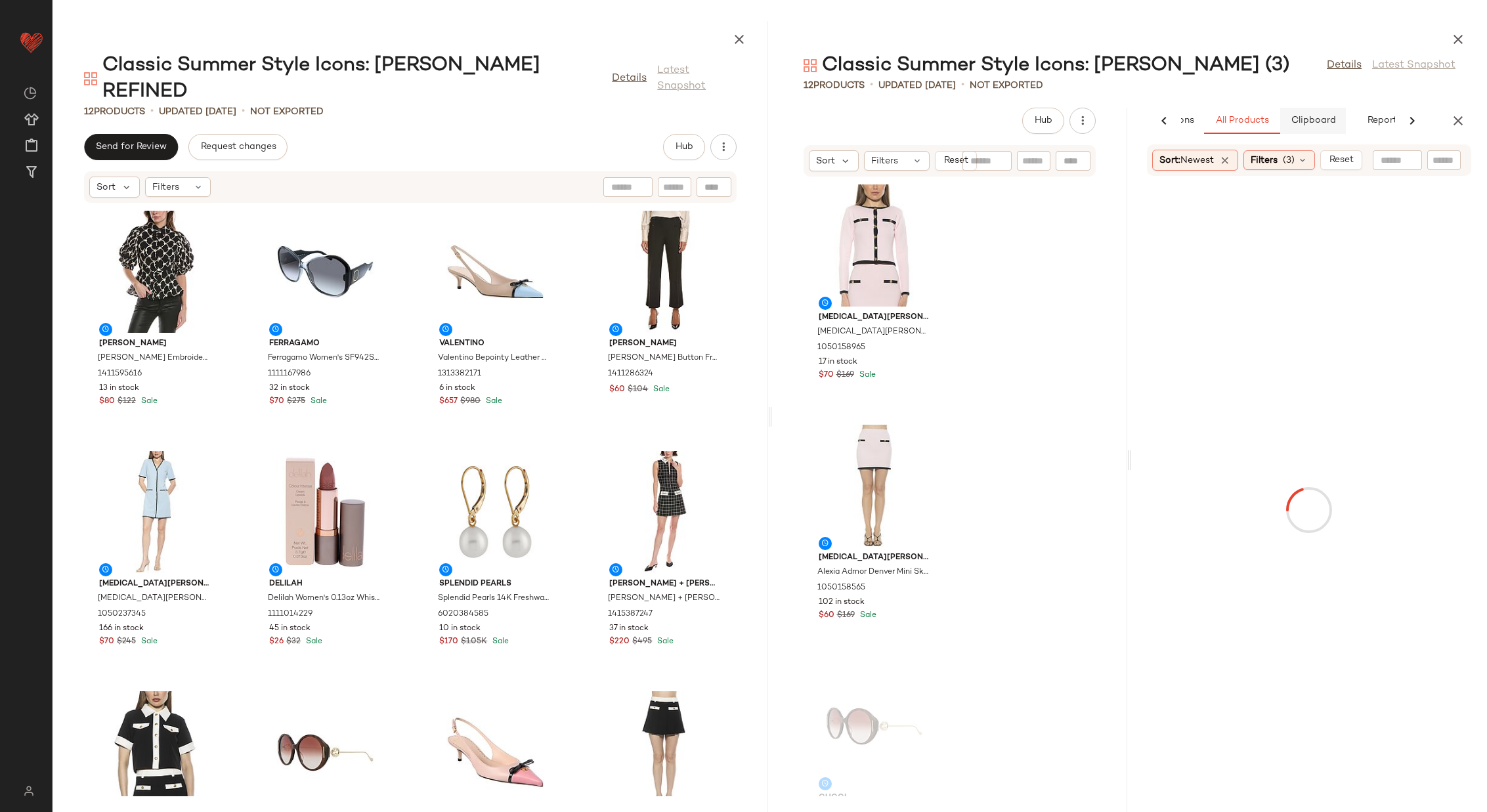
click at [1327, 126] on button "Clipboard" at bounding box center [1313, 121] width 66 height 26
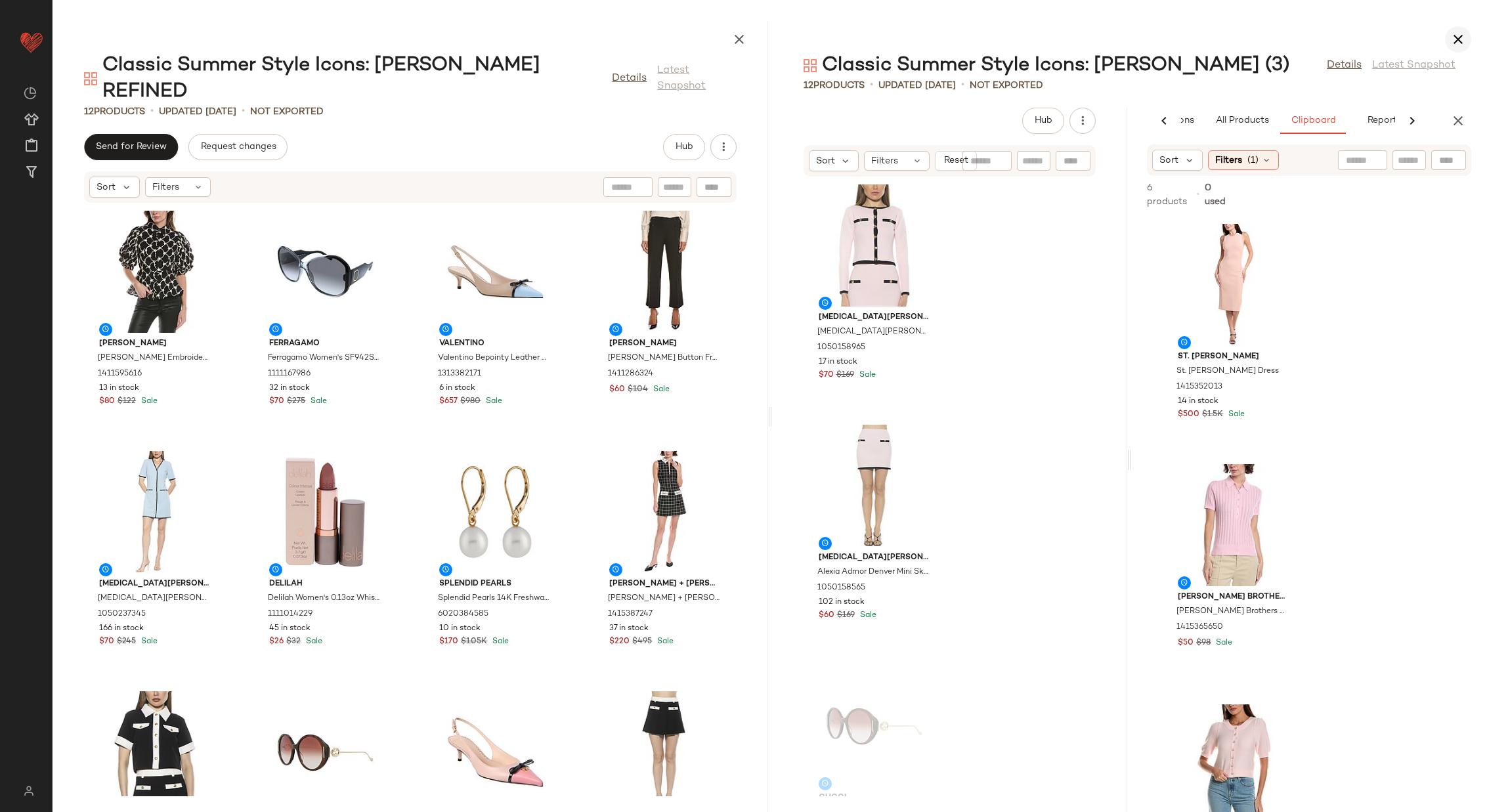
click at [1456, 42] on icon "button" at bounding box center [1458, 39] width 15 height 15
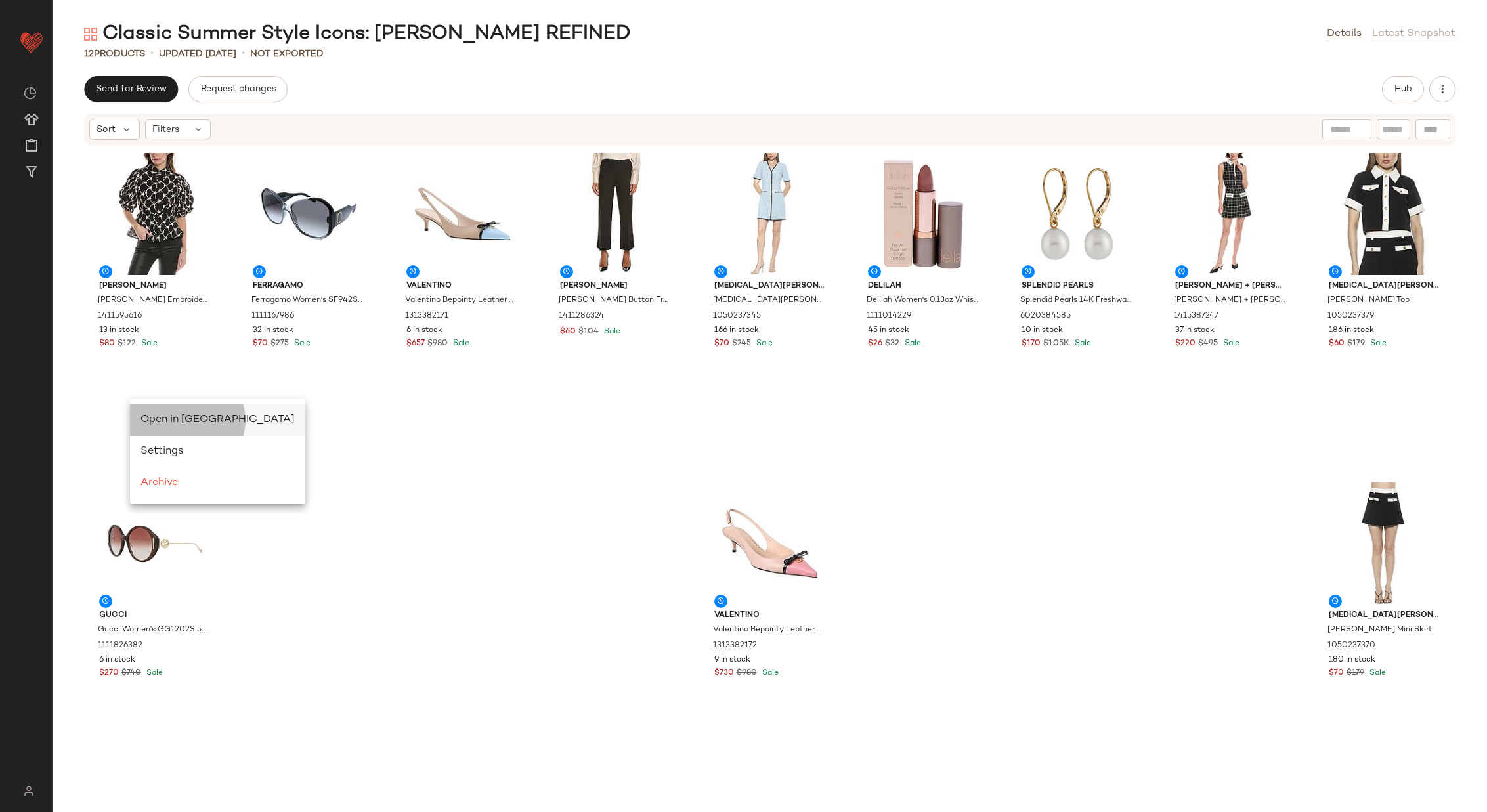
click at [147, 413] on div "Open in Split View" at bounding box center [217, 420] width 154 height 15
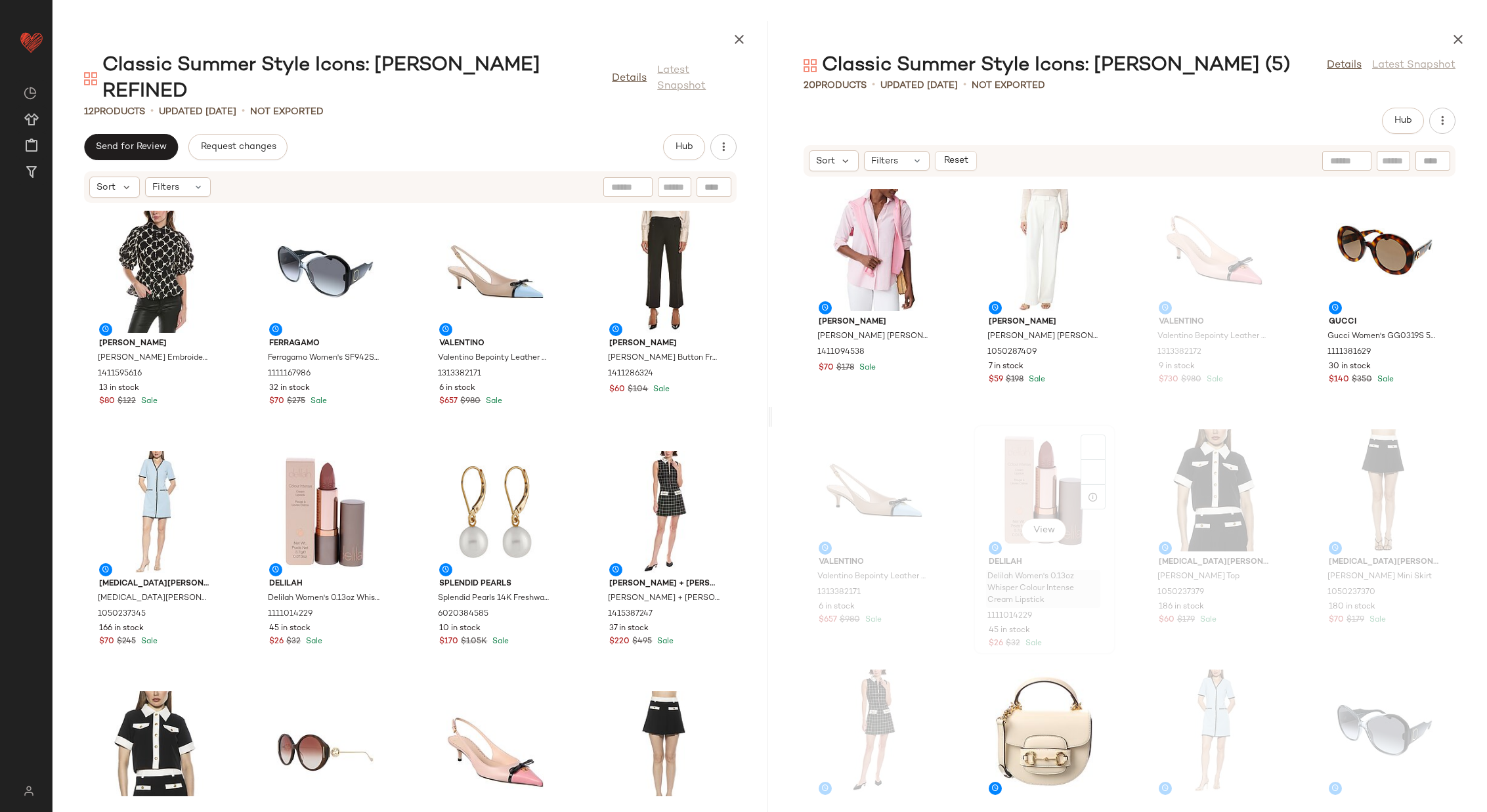
scroll to position [584, 0]
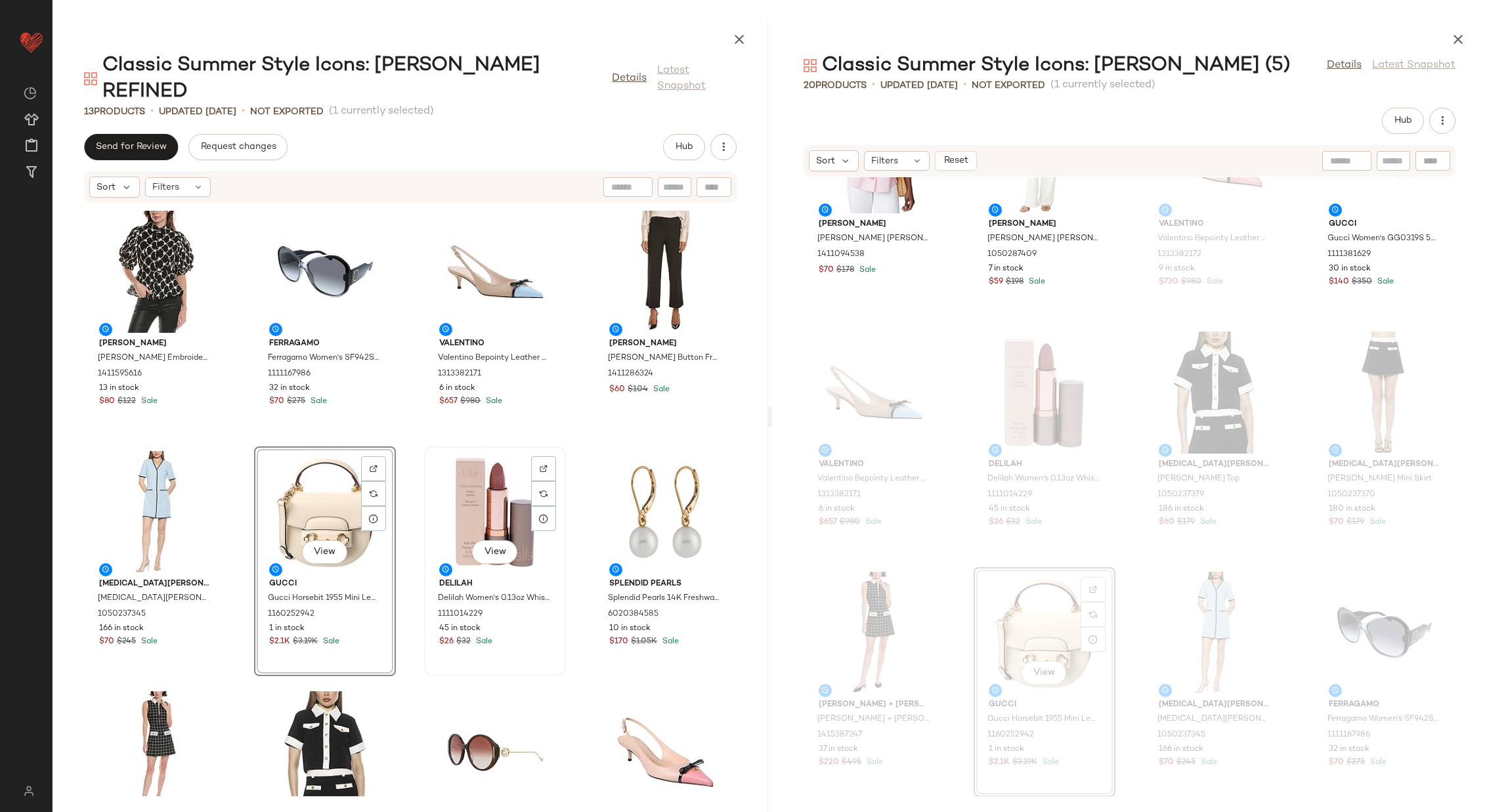
click at [516, 473] on div "View" at bounding box center [495, 511] width 133 height 122
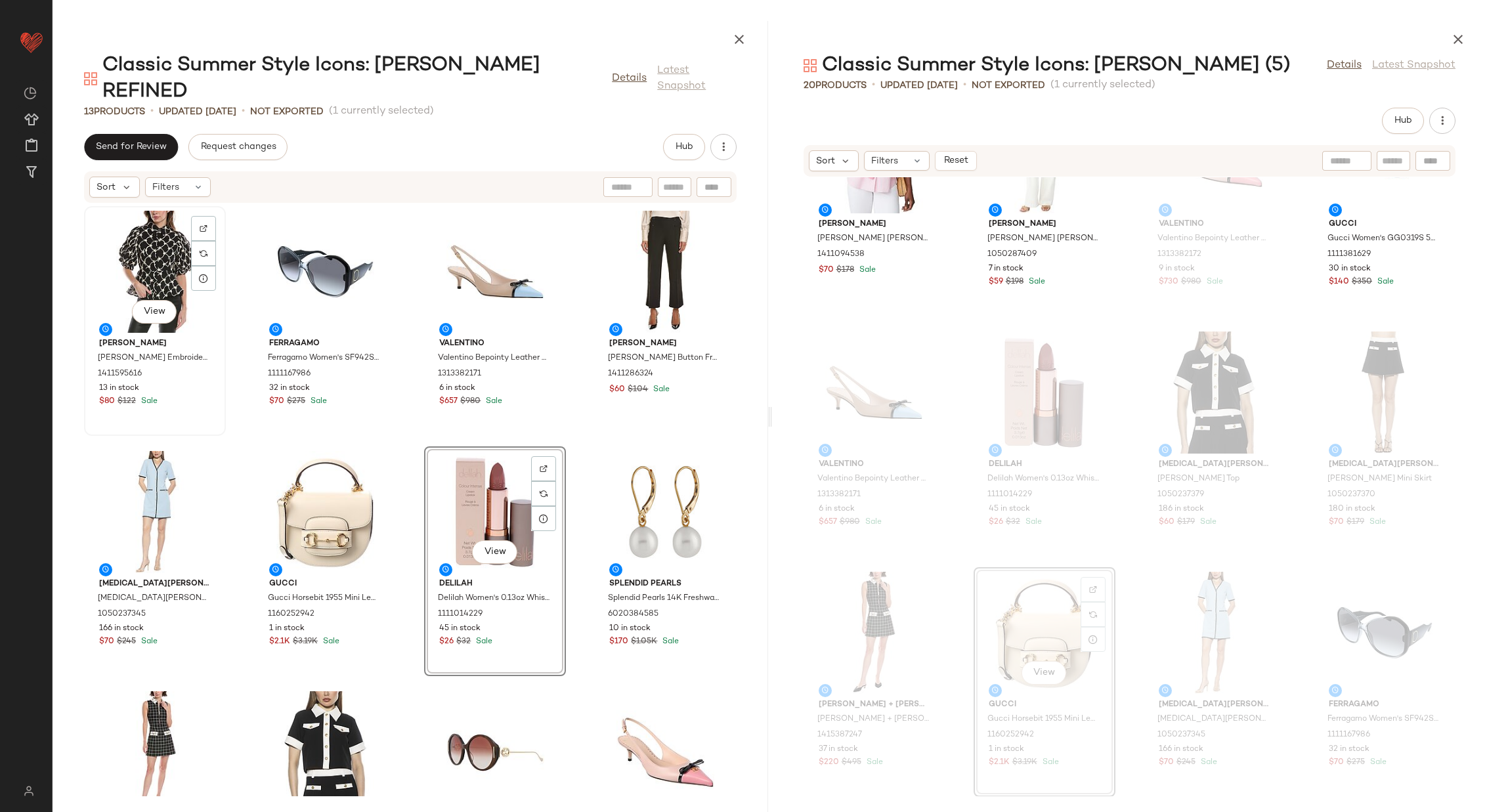
click at [153, 233] on div "View" at bounding box center [155, 271] width 133 height 122
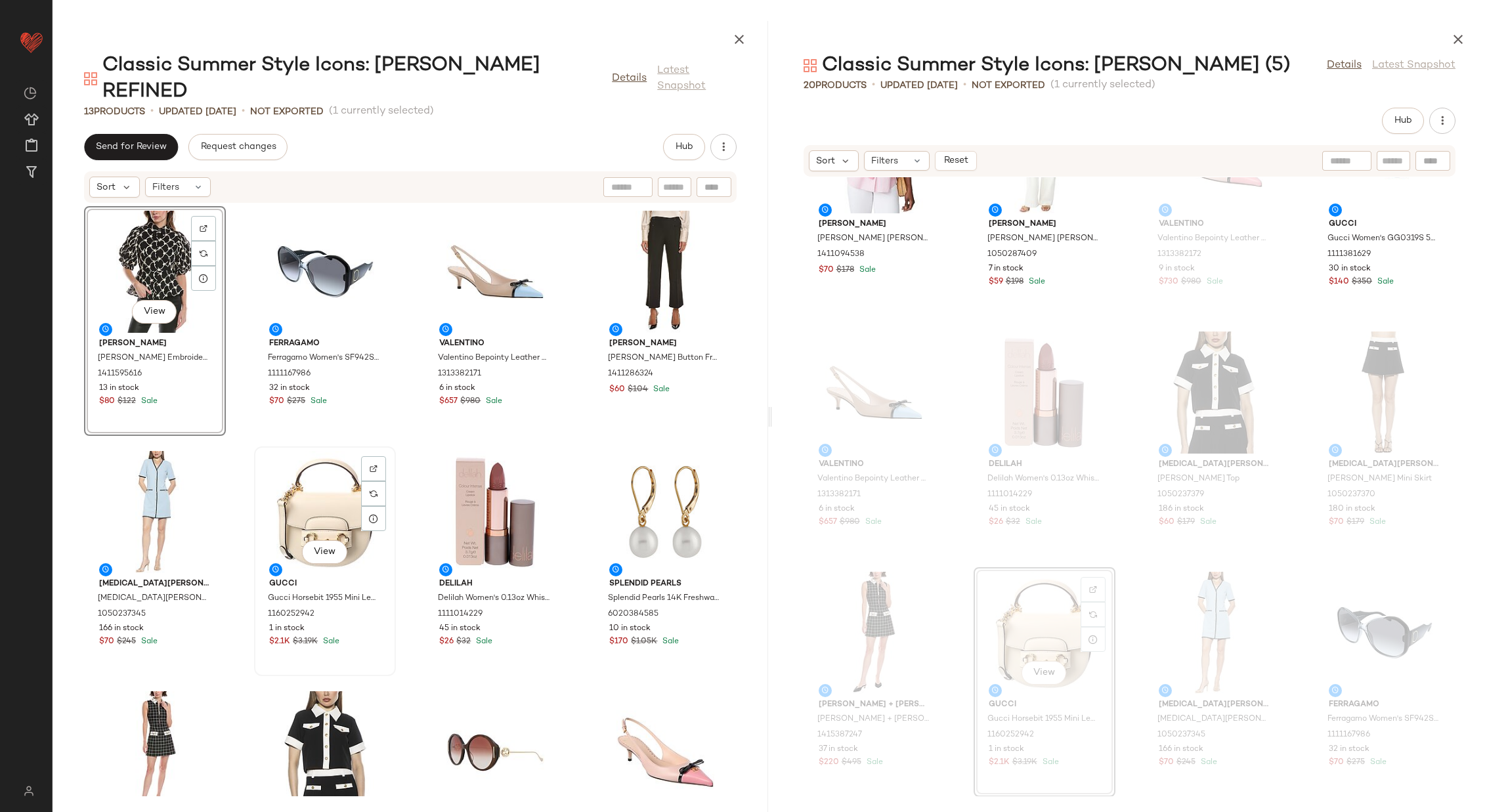
scroll to position [344, 0]
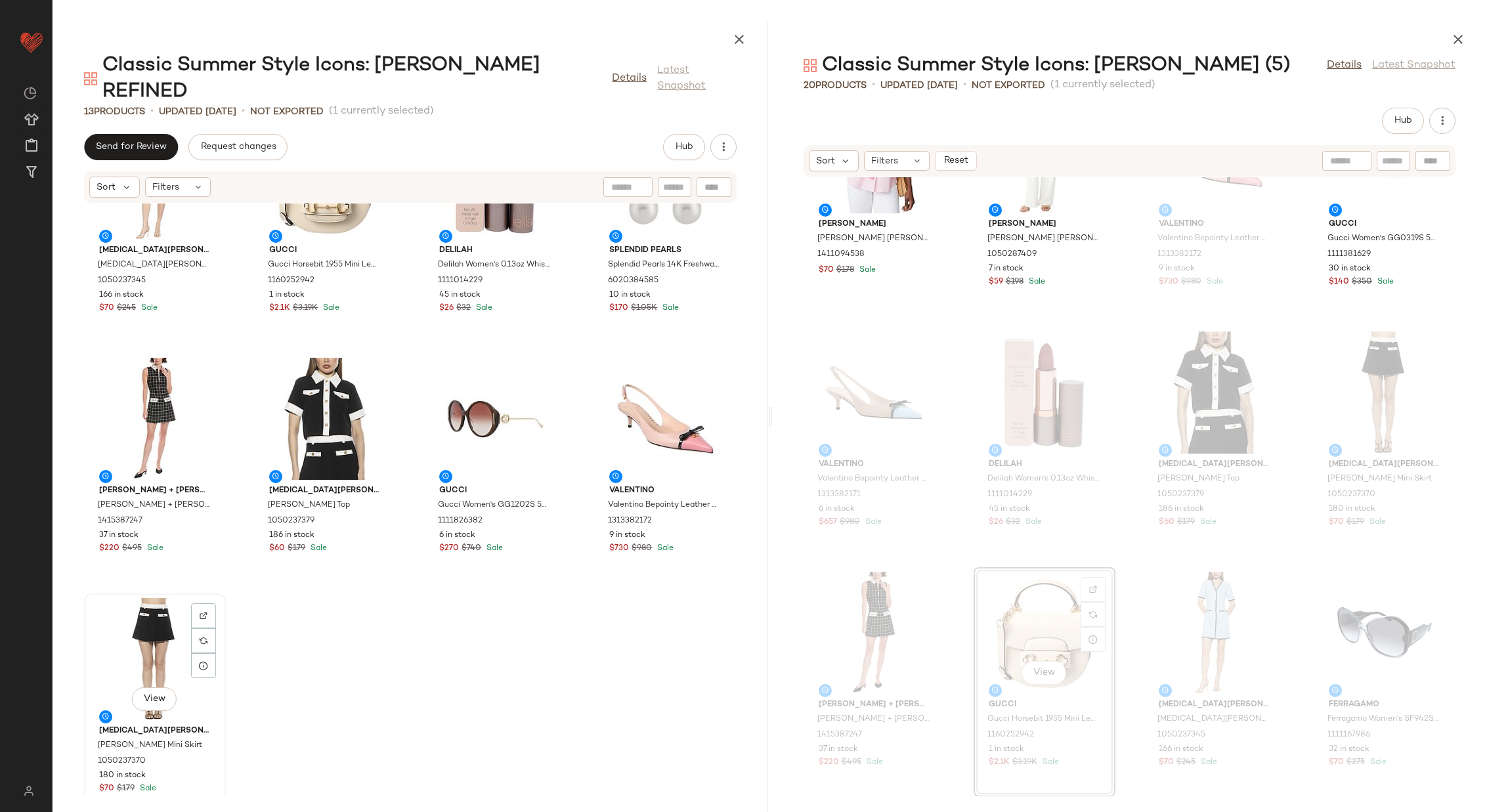
click at [139, 638] on div "View" at bounding box center [155, 659] width 133 height 122
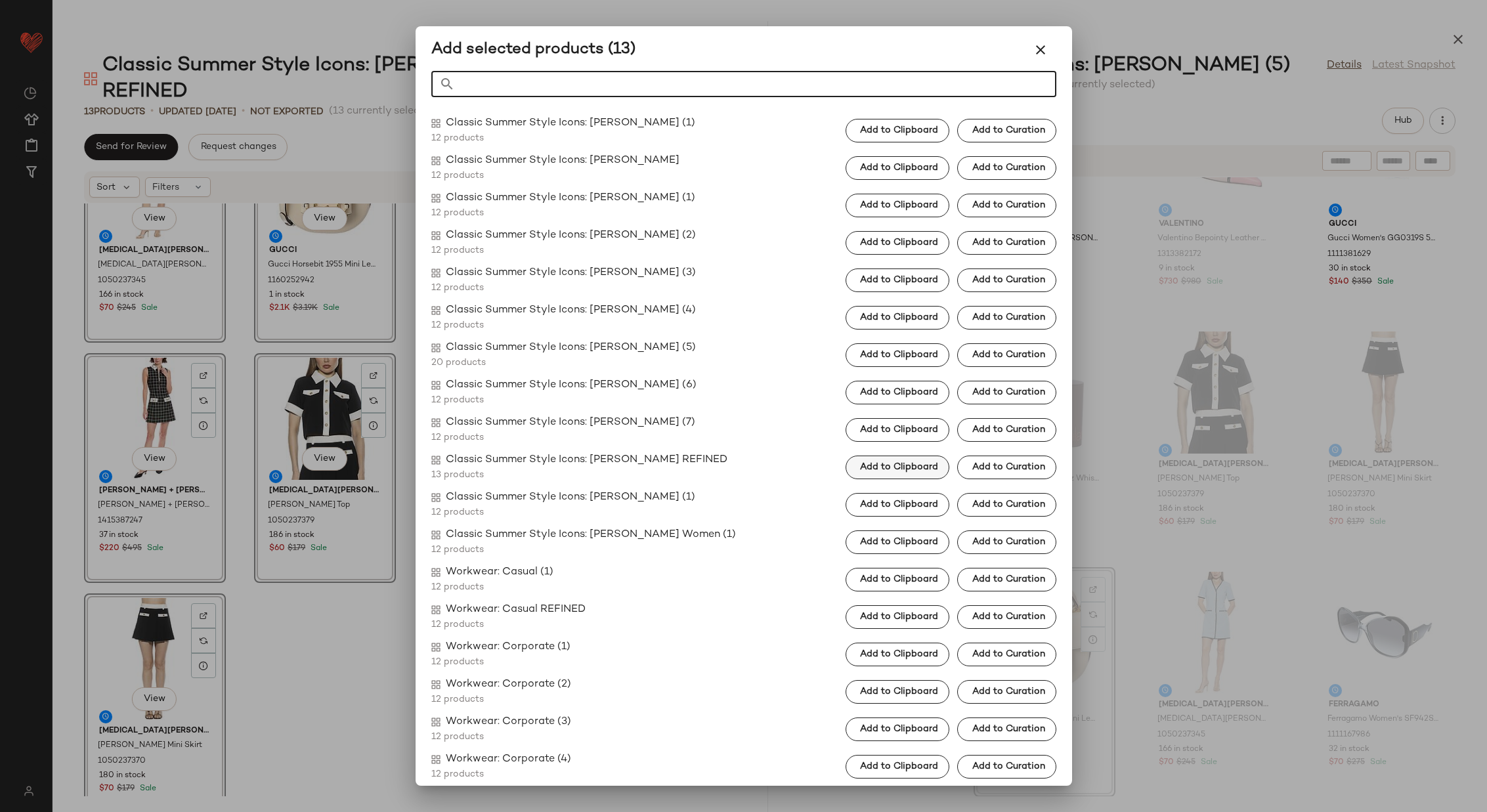
click at [871, 464] on span "Add to Clipboard" at bounding box center [898, 467] width 79 height 11
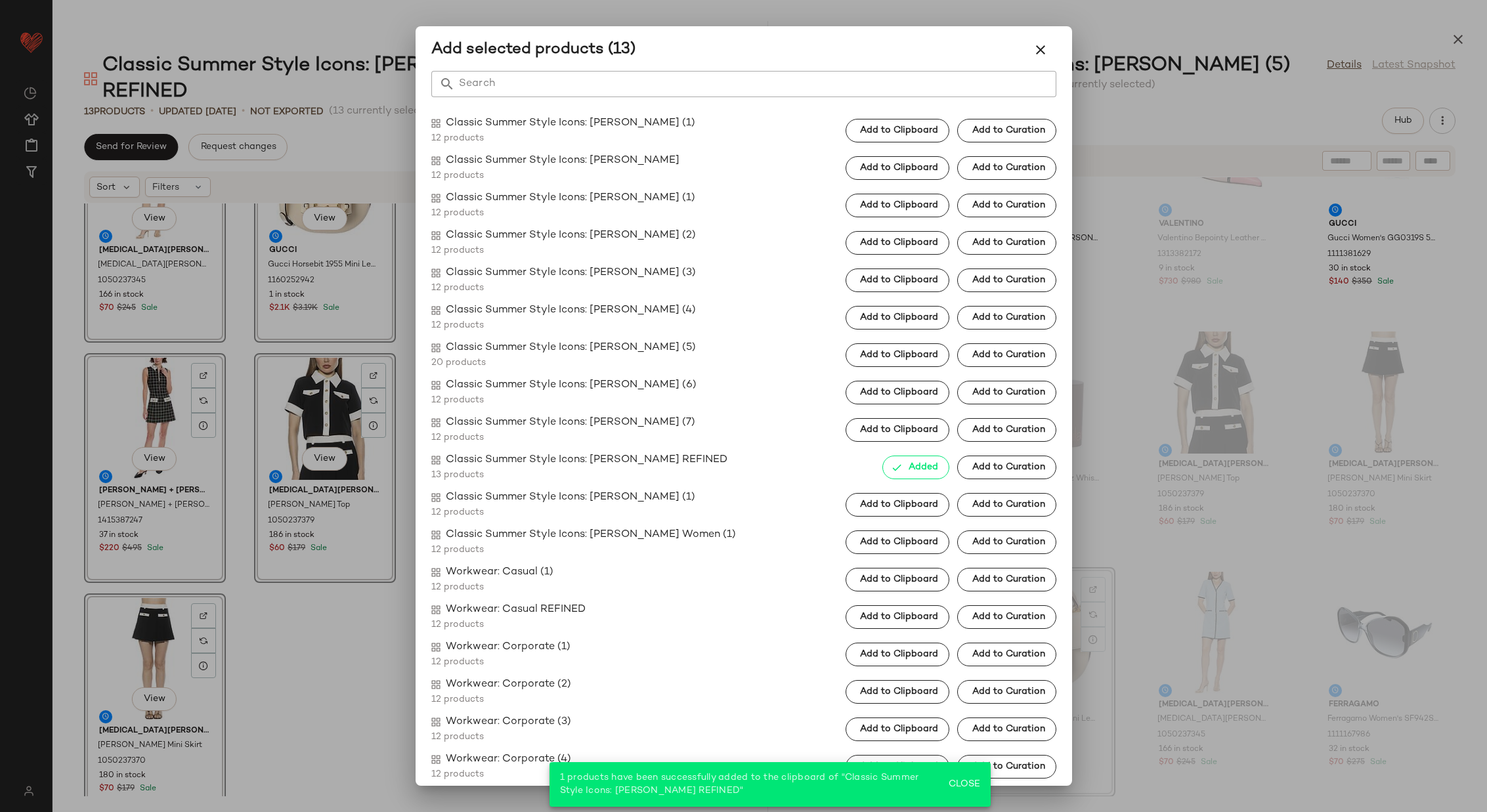
click at [1041, 46] on icon "button" at bounding box center [1040, 49] width 15 height 15
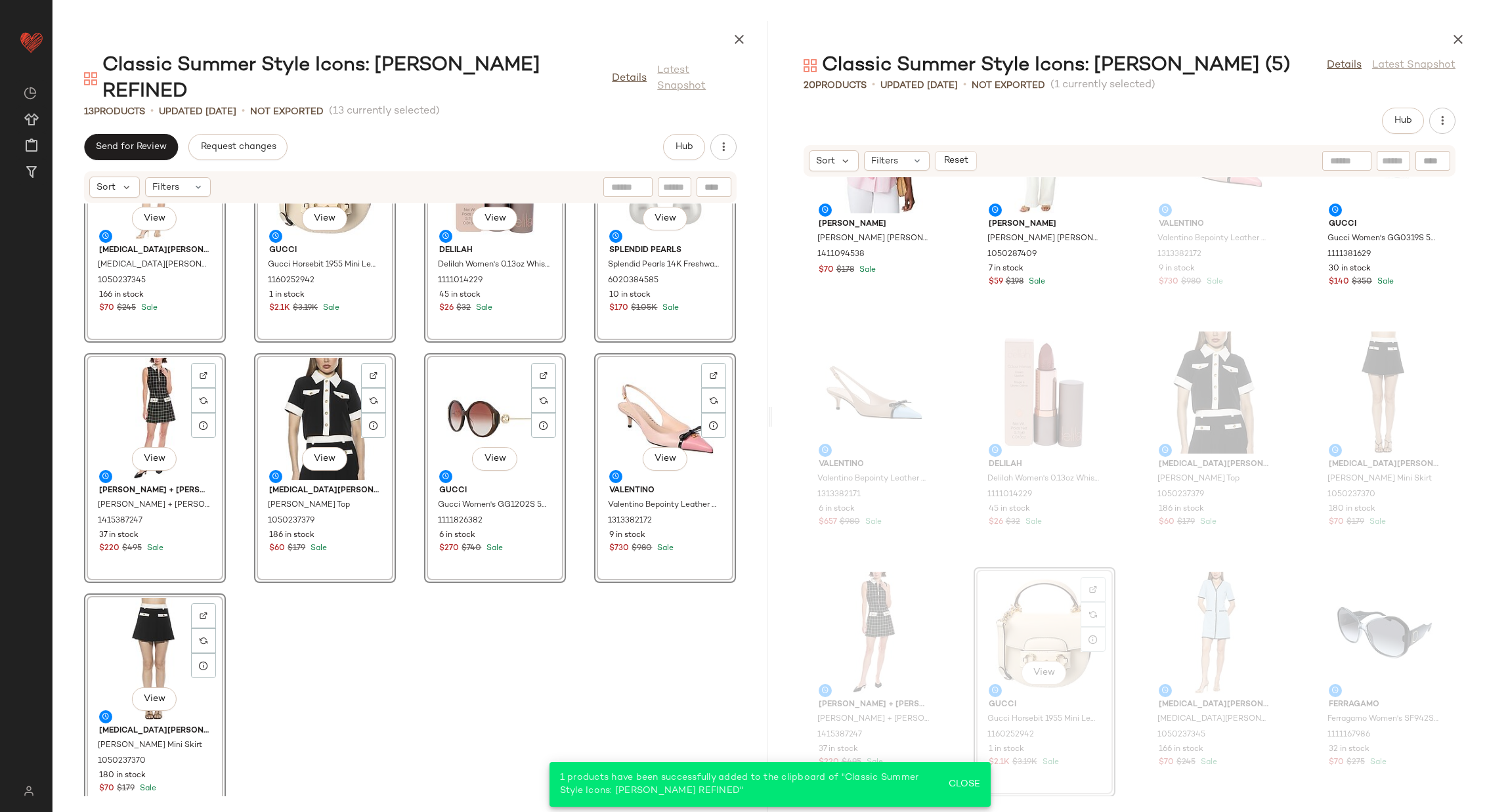
click at [446, 628] on div "View Alexia Admor Alexia Admor Jaiya Shift Dress 1050237345 166 in stock $70 $2…" at bounding box center [410, 499] width 716 height 592
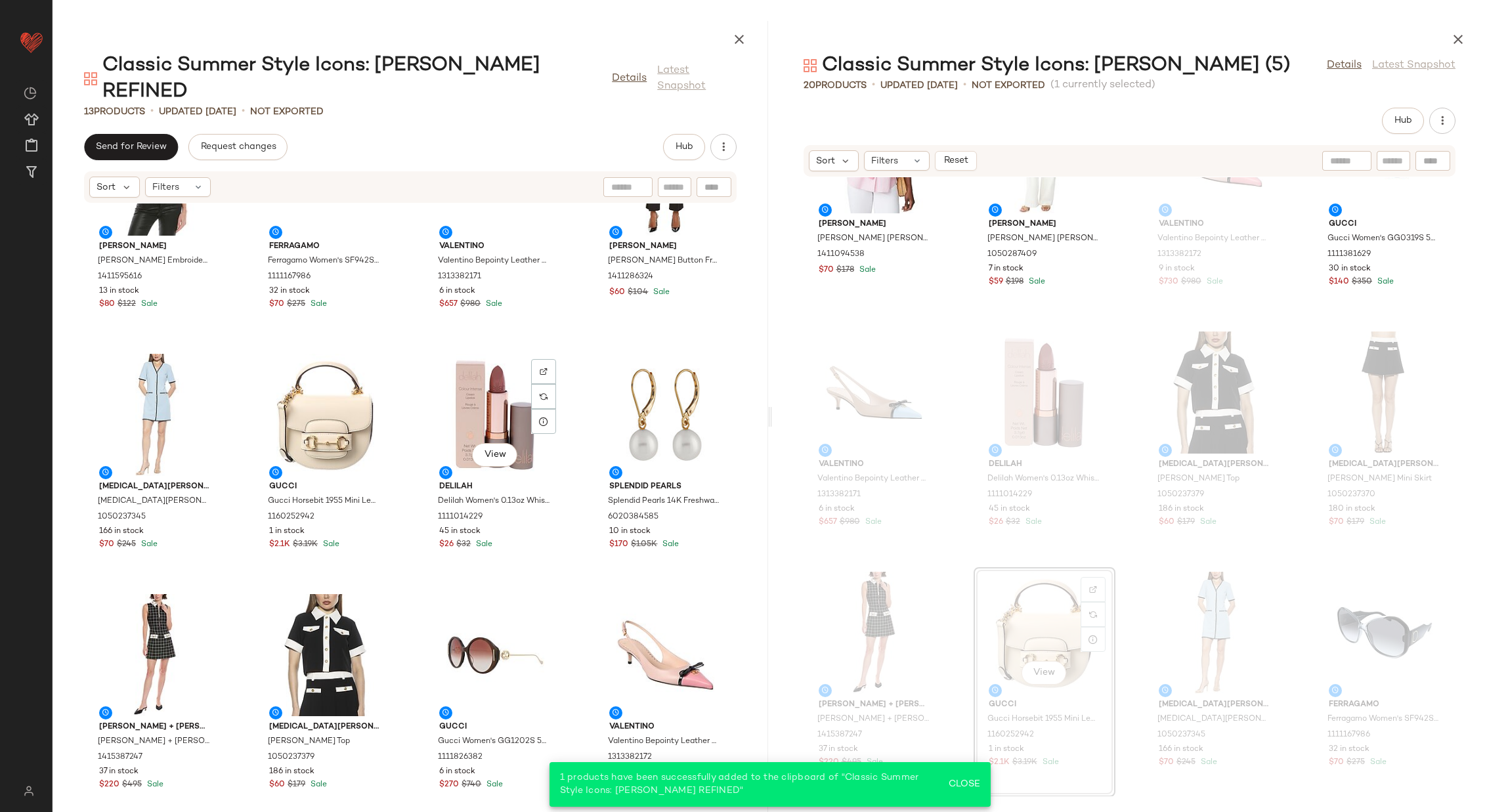
scroll to position [116, 0]
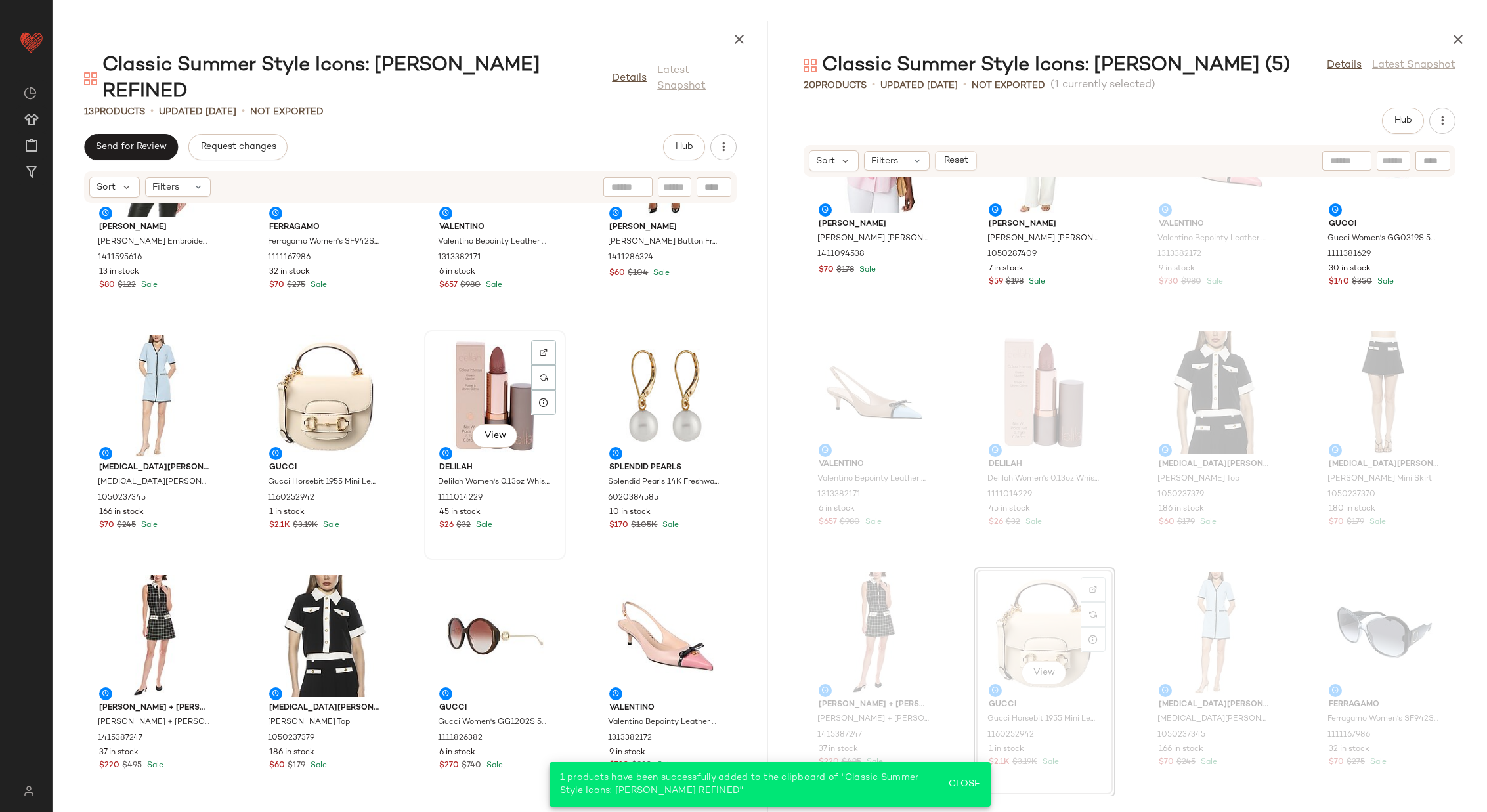
click at [491, 395] on div "View" at bounding box center [495, 395] width 133 height 122
click at [486, 361] on div "View" at bounding box center [495, 395] width 133 height 122
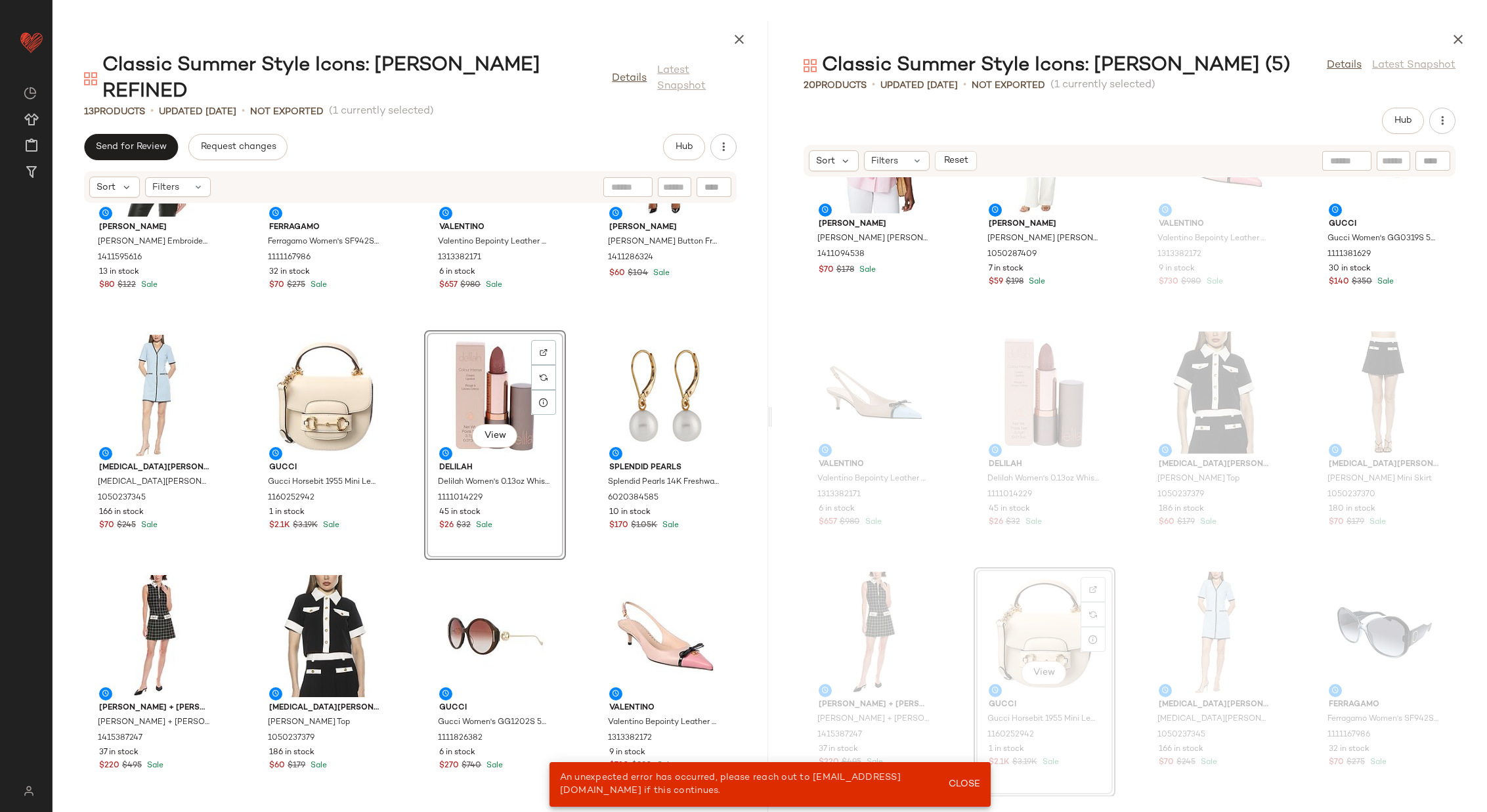
click at [575, 350] on div "Gracia Gracia Embroidered Puff Sleeve Peplum Top 1411595616 13 in stock $80 $12…" at bounding box center [410, 499] width 716 height 592
click at [448, 361] on div "View" at bounding box center [495, 395] width 133 height 122
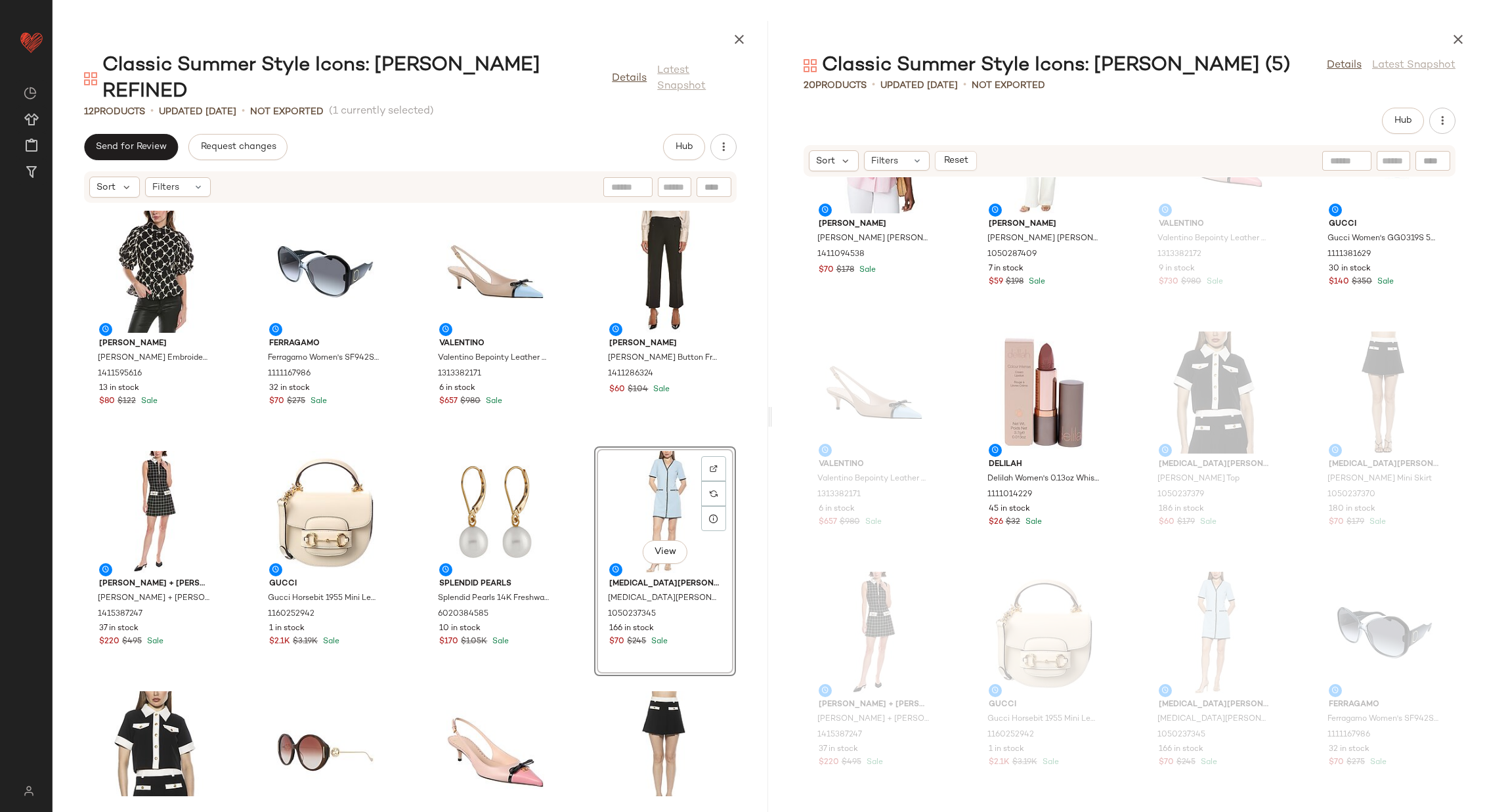
click at [581, 425] on div "Gracia Gracia Embroidered Puff Sleeve Peplum Top 1411595616 13 in stock $80 $12…" at bounding box center [410, 499] width 716 height 592
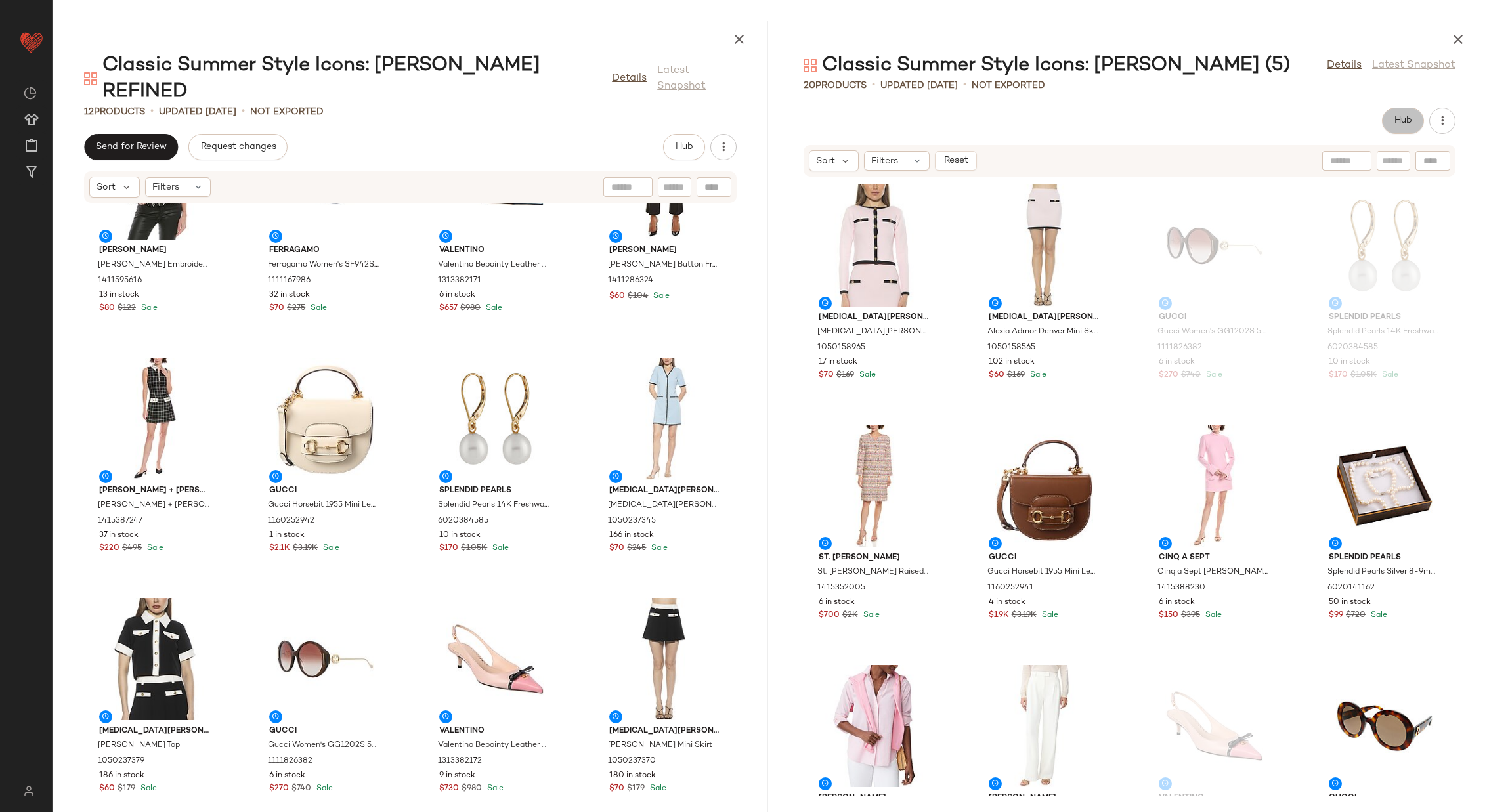
click at [1398, 124] on span "Hub" at bounding box center [1403, 121] width 19 height 11
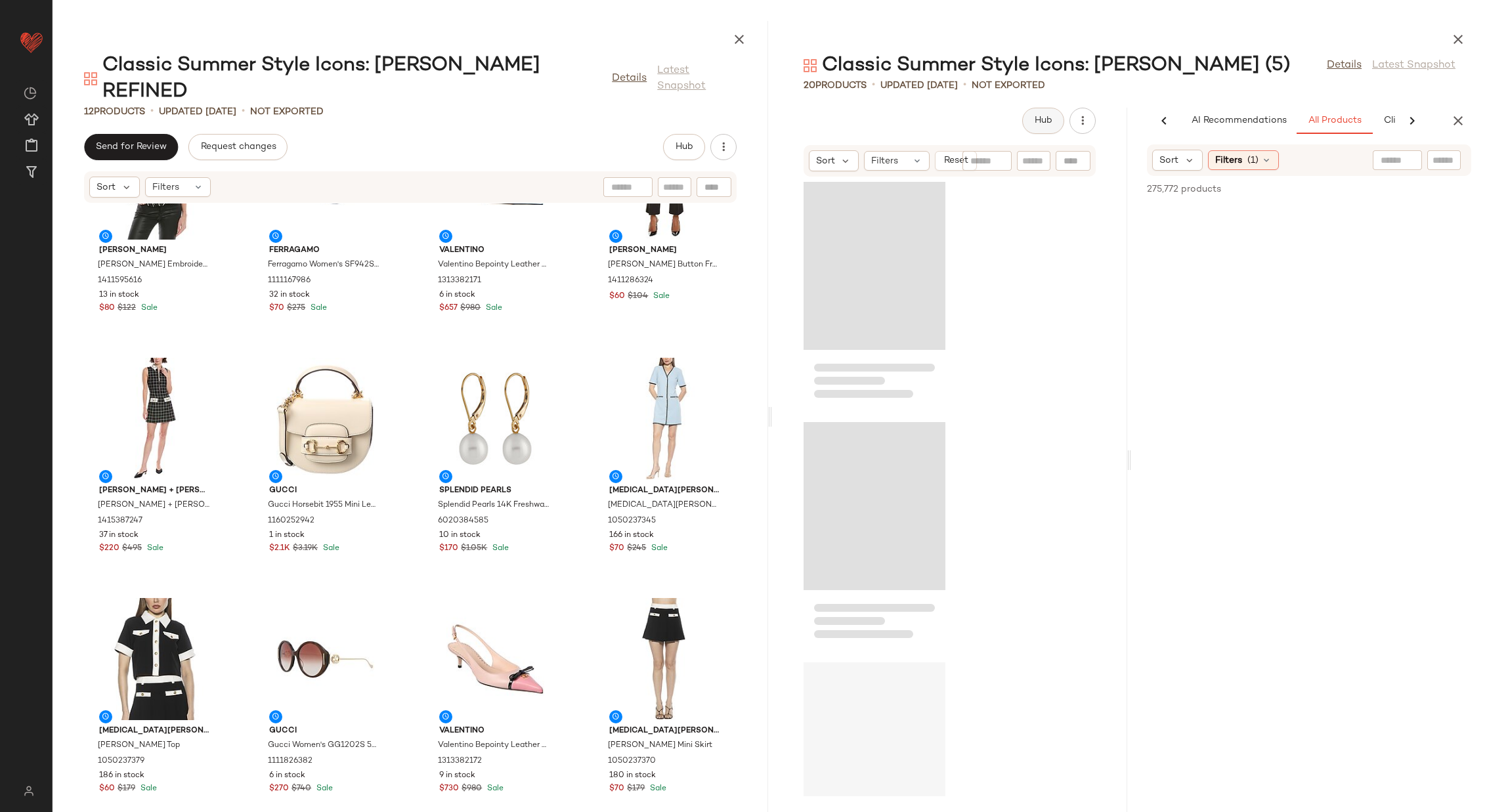
scroll to position [0, 98]
click at [1304, 124] on span "Clipboard" at bounding box center [1308, 121] width 45 height 11
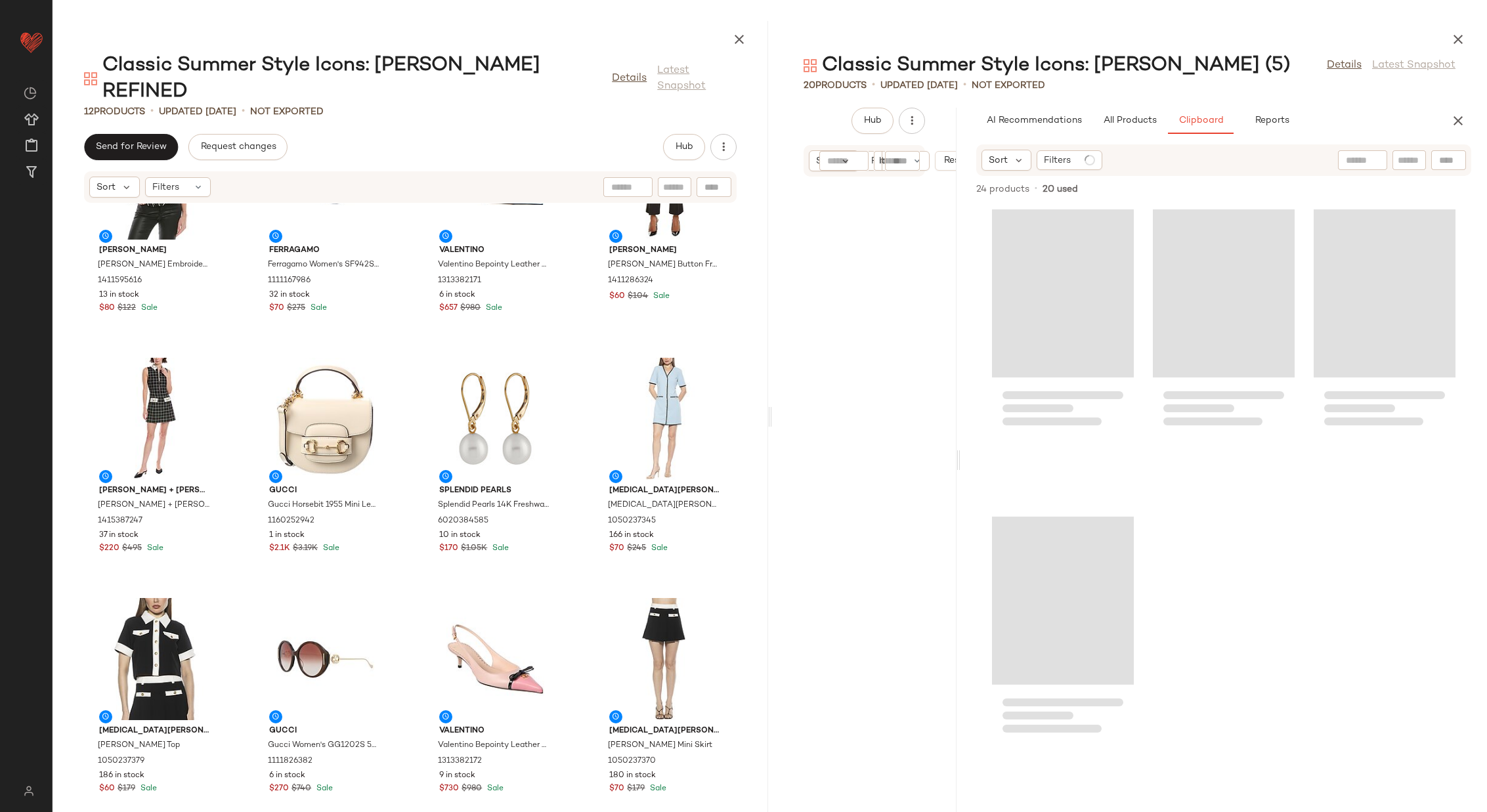
scroll to position [0, 0]
drag, startPoint x: 1128, startPoint y: 459, endPoint x: 950, endPoint y: 421, distance: 182.0
click at [950, 421] on div "Classic Summer Style Icons: Jackie O (5) Details Latest Snapshot 20 Products • …" at bounding box center [1129, 417] width 716 height 791
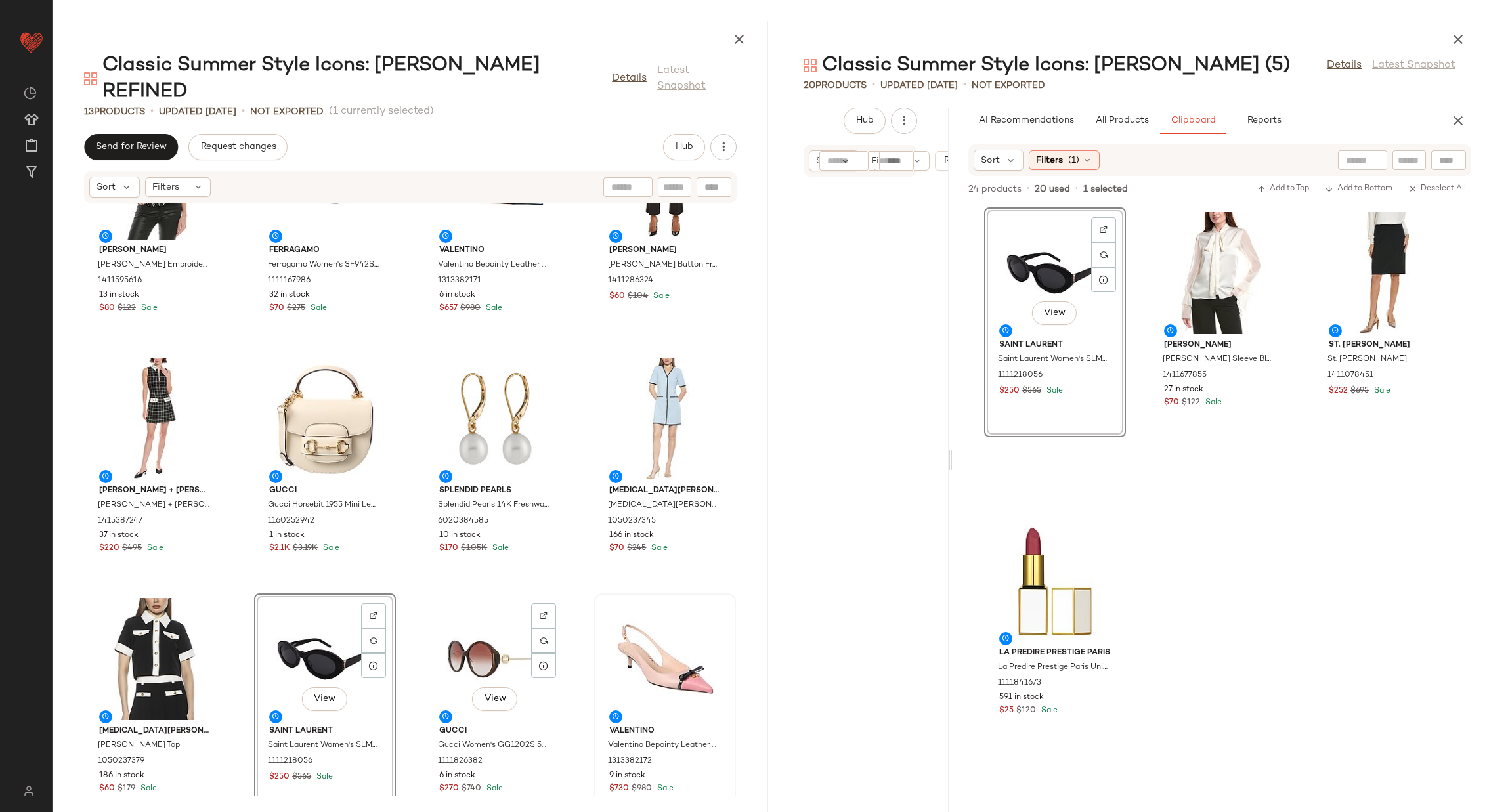
click at [474, 620] on div "View" at bounding box center [495, 659] width 133 height 122
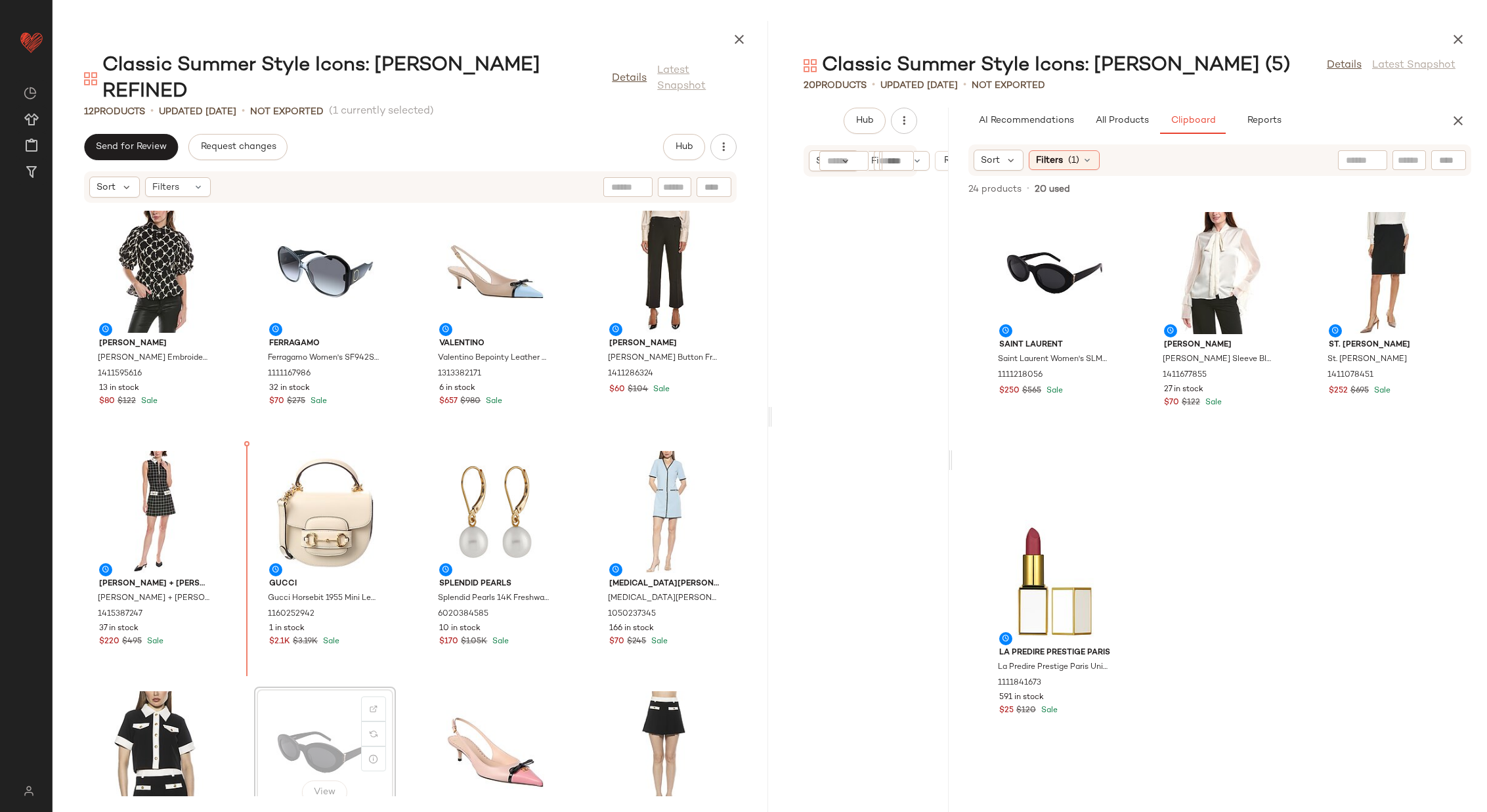
scroll to position [2, 0]
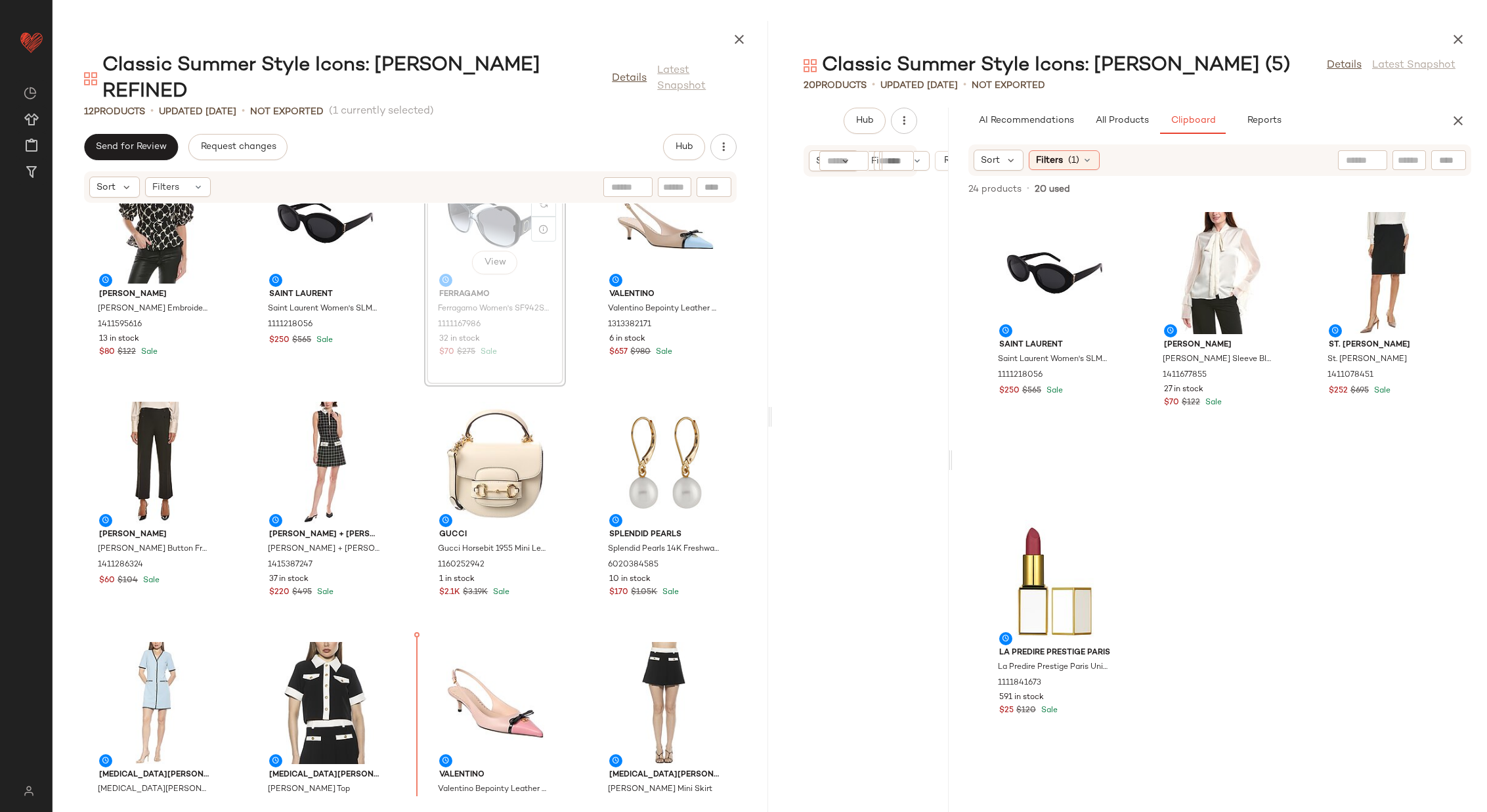
scroll to position [93, 0]
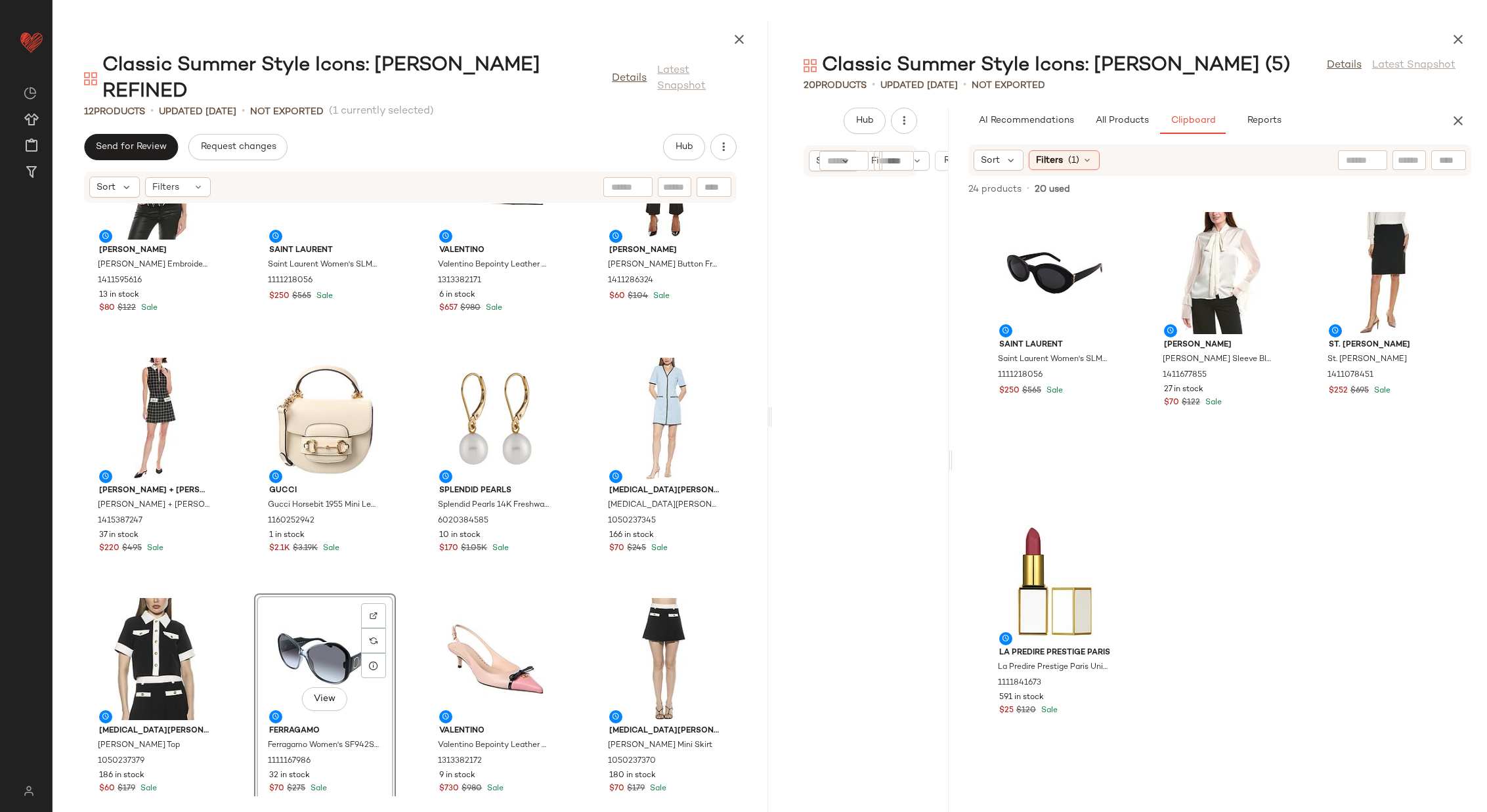
click at [407, 633] on div "Gracia Gracia Embroidered Puff Sleeve Peplum Top 1411595616 13 in stock $80 $12…" at bounding box center [410, 499] width 716 height 592
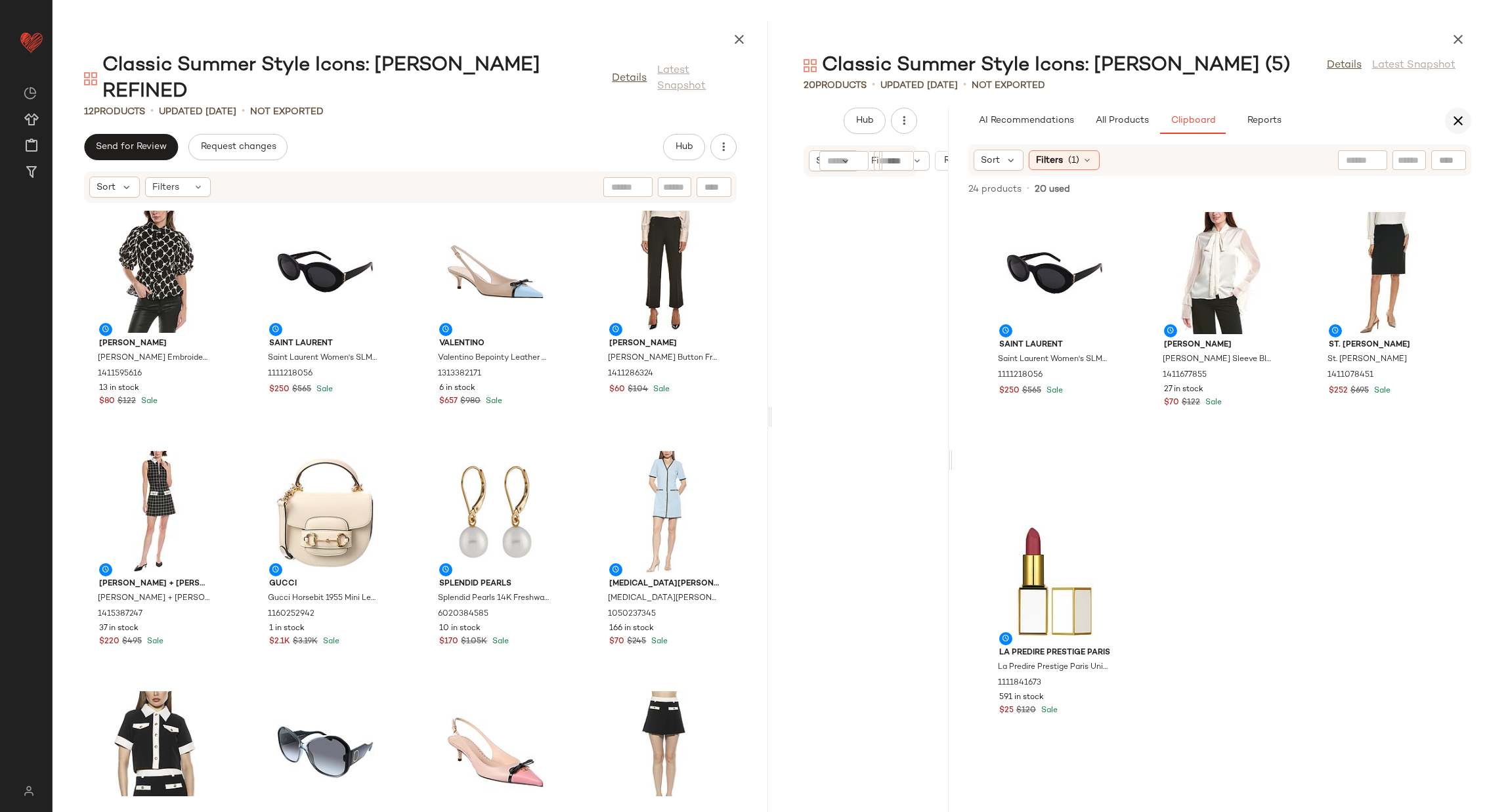
click at [1452, 122] on icon "button" at bounding box center [1458, 120] width 15 height 15
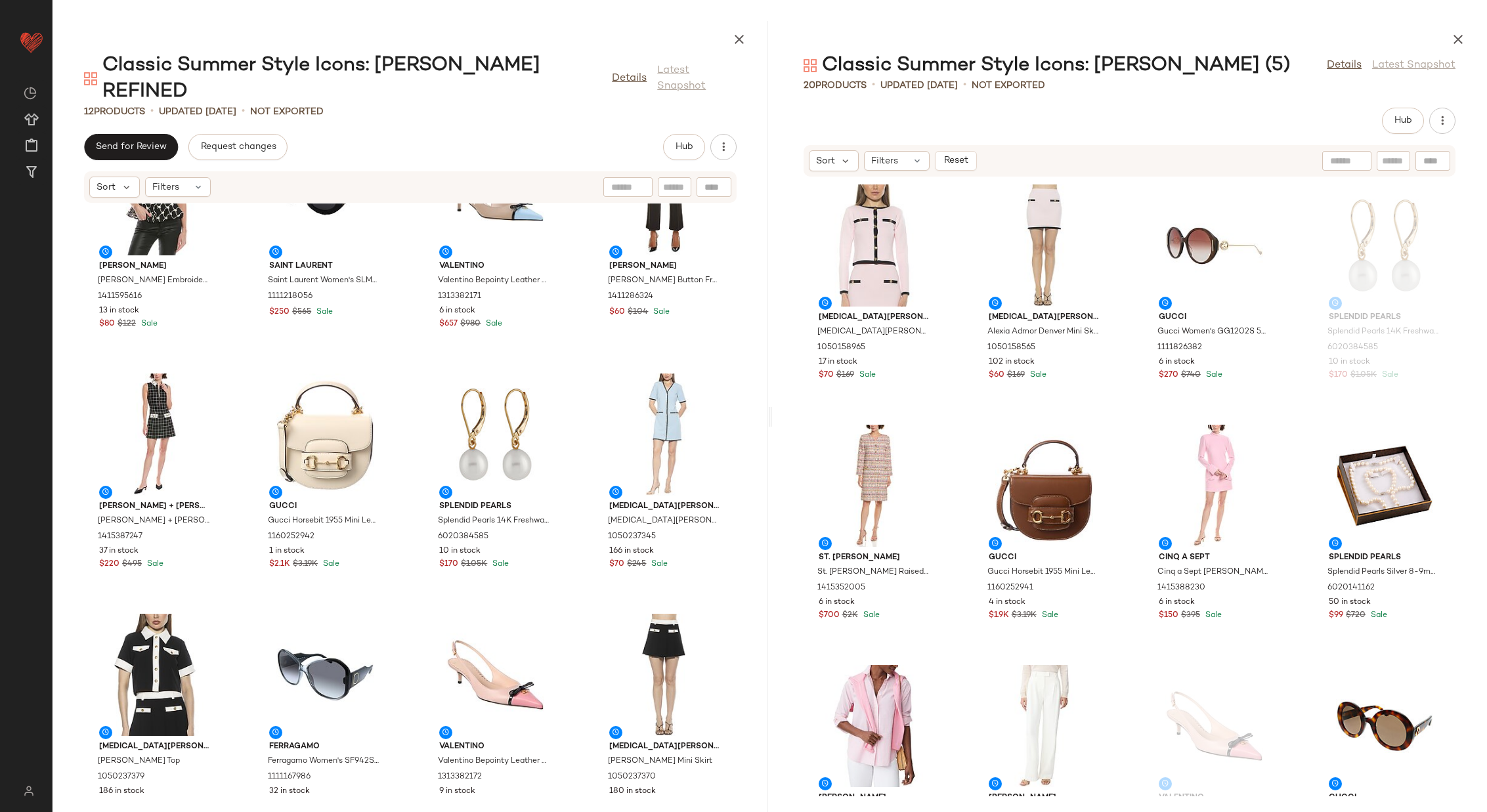
scroll to position [93, 0]
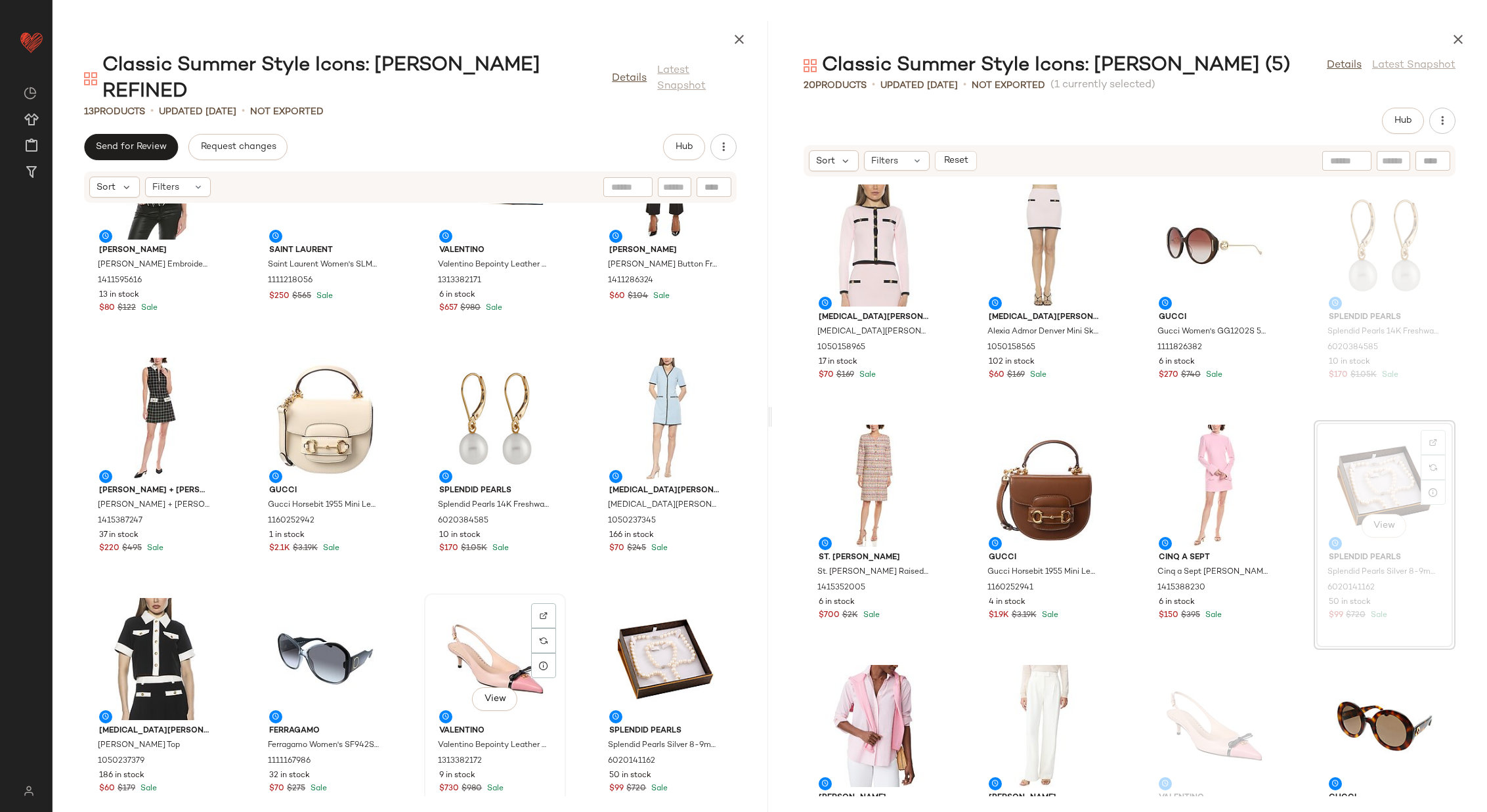
click at [500, 622] on div "View" at bounding box center [495, 659] width 133 height 122
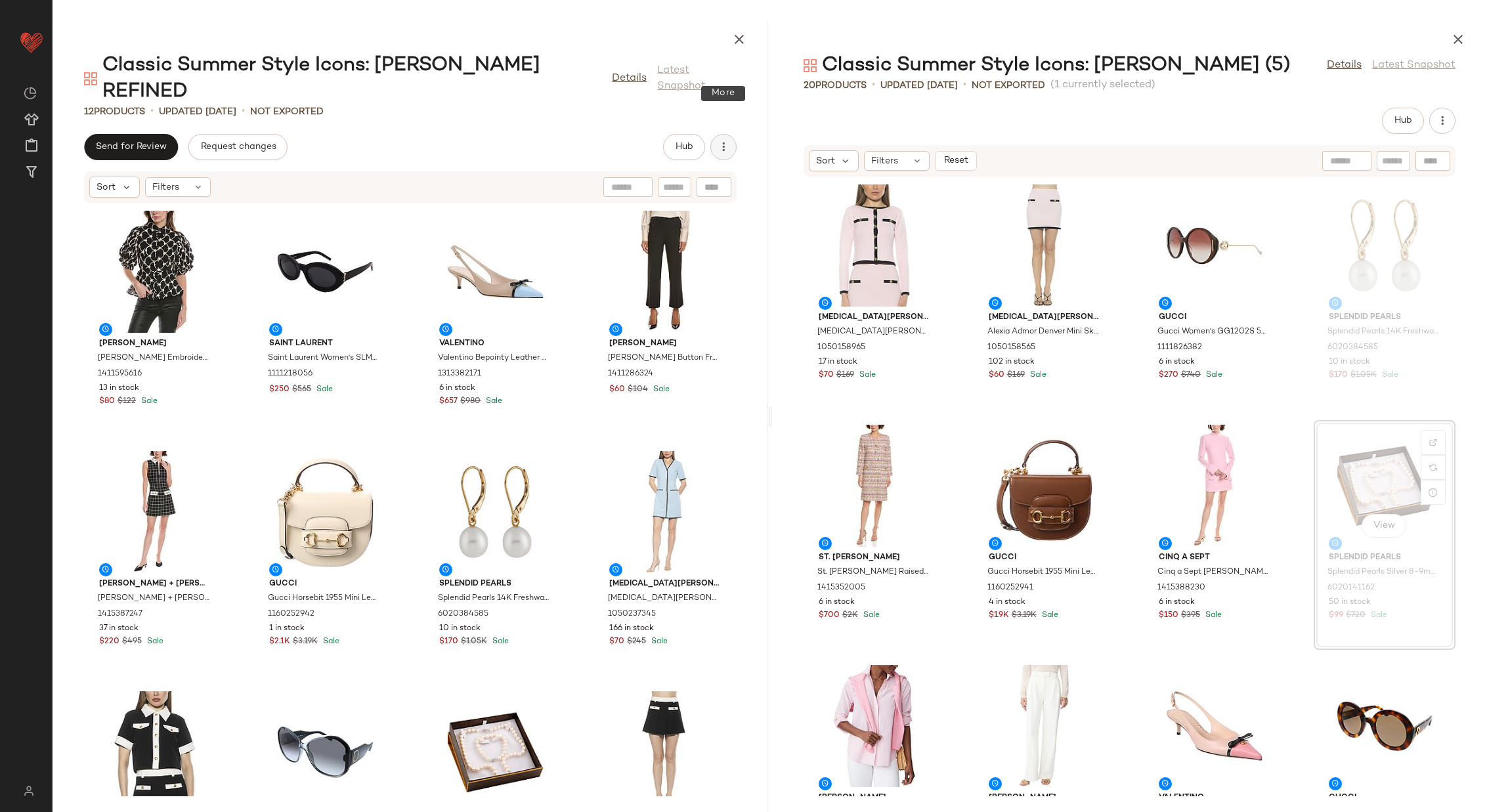
click at [727, 140] on icon "button" at bounding box center [723, 147] width 13 height 13
click at [677, 185] on span "View Moodboard" at bounding box center [664, 190] width 123 height 14
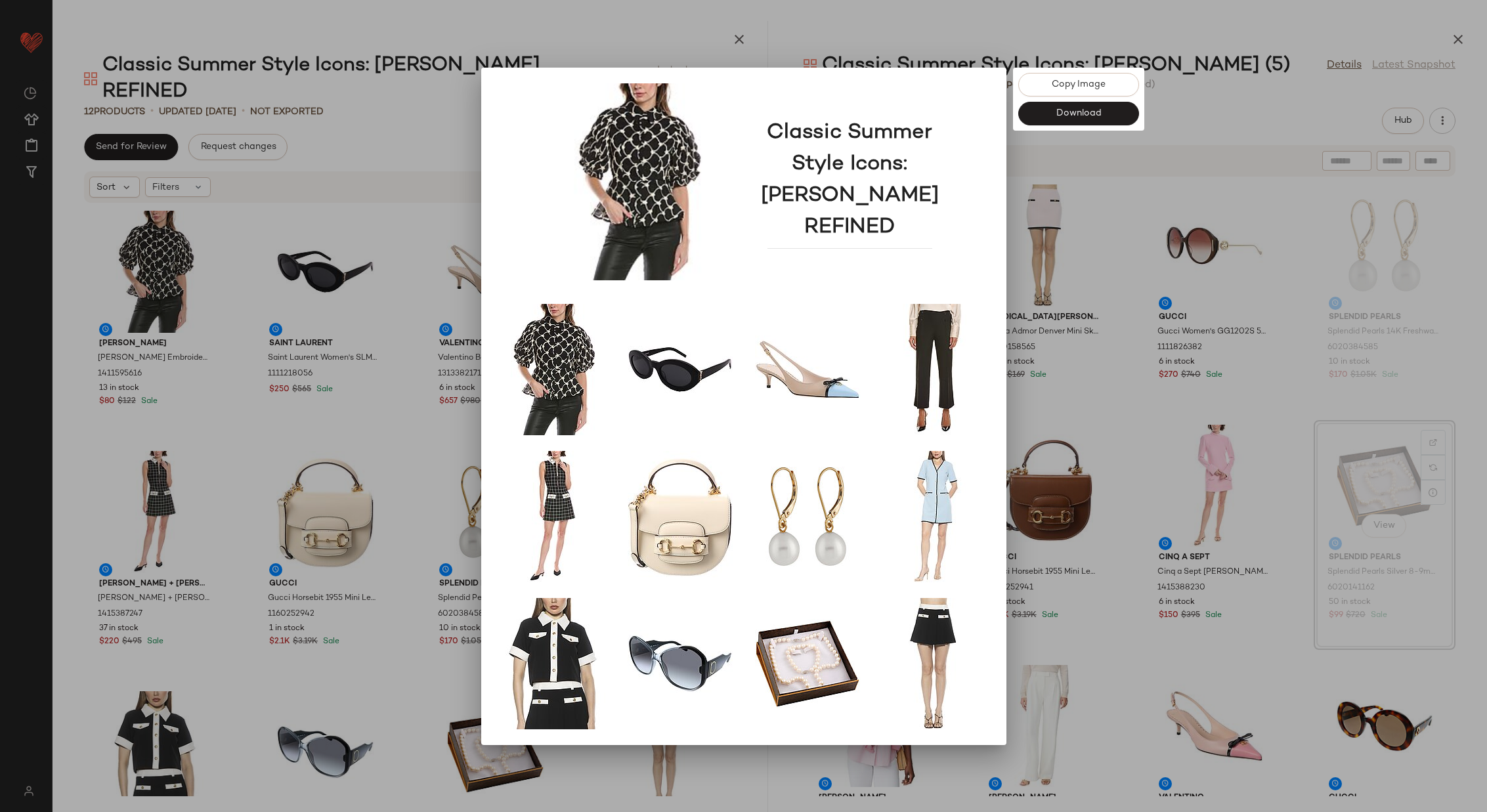
click at [1086, 233] on div at bounding box center [744, 406] width 1487 height 812
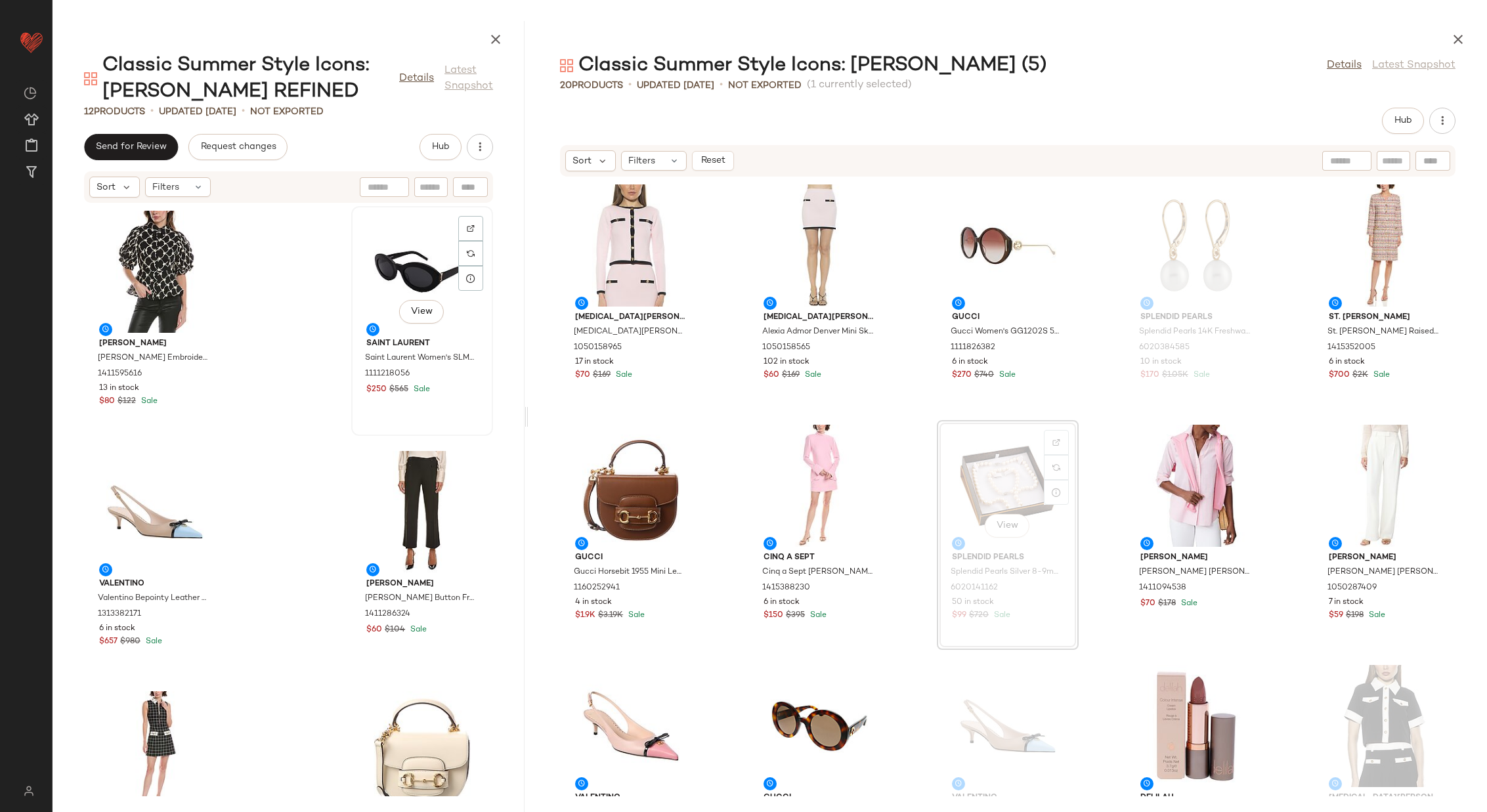
drag, startPoint x: 769, startPoint y: 413, endPoint x: 387, endPoint y: 416, distance: 382.0
click at [387, 416] on div "Classic Summer Style Icons: Jackie O REFINED Details Latest Snapshot 12 Product…" at bounding box center [770, 417] width 1435 height 791
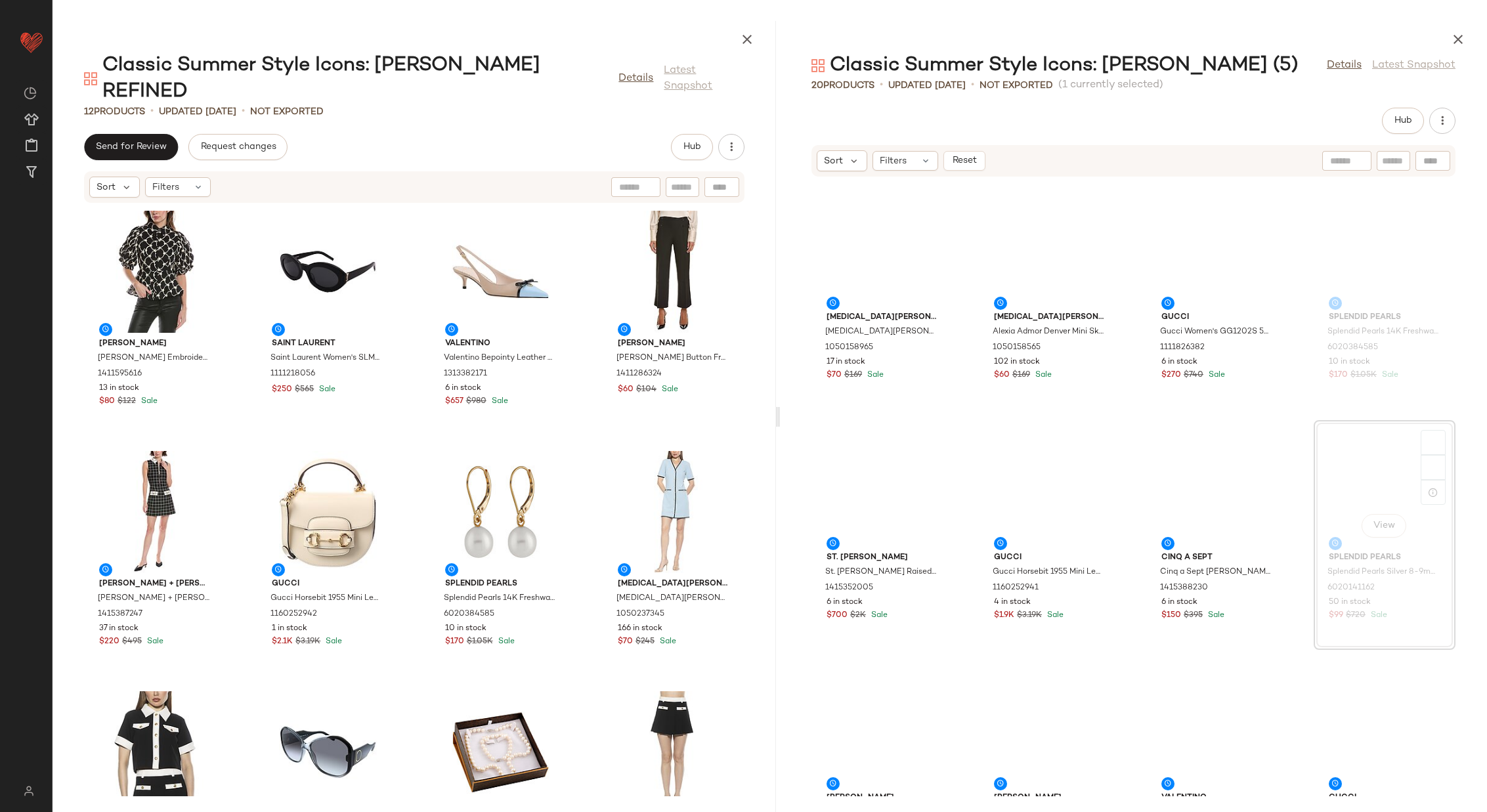
drag, startPoint x: 527, startPoint y: 411, endPoint x: 776, endPoint y: 413, distance: 249.0
click at [776, 413] on div "Classic Summer Style Icons: Jackie O REFINED Details Latest Snapshot 12 Product…" at bounding box center [770, 417] width 1435 height 791
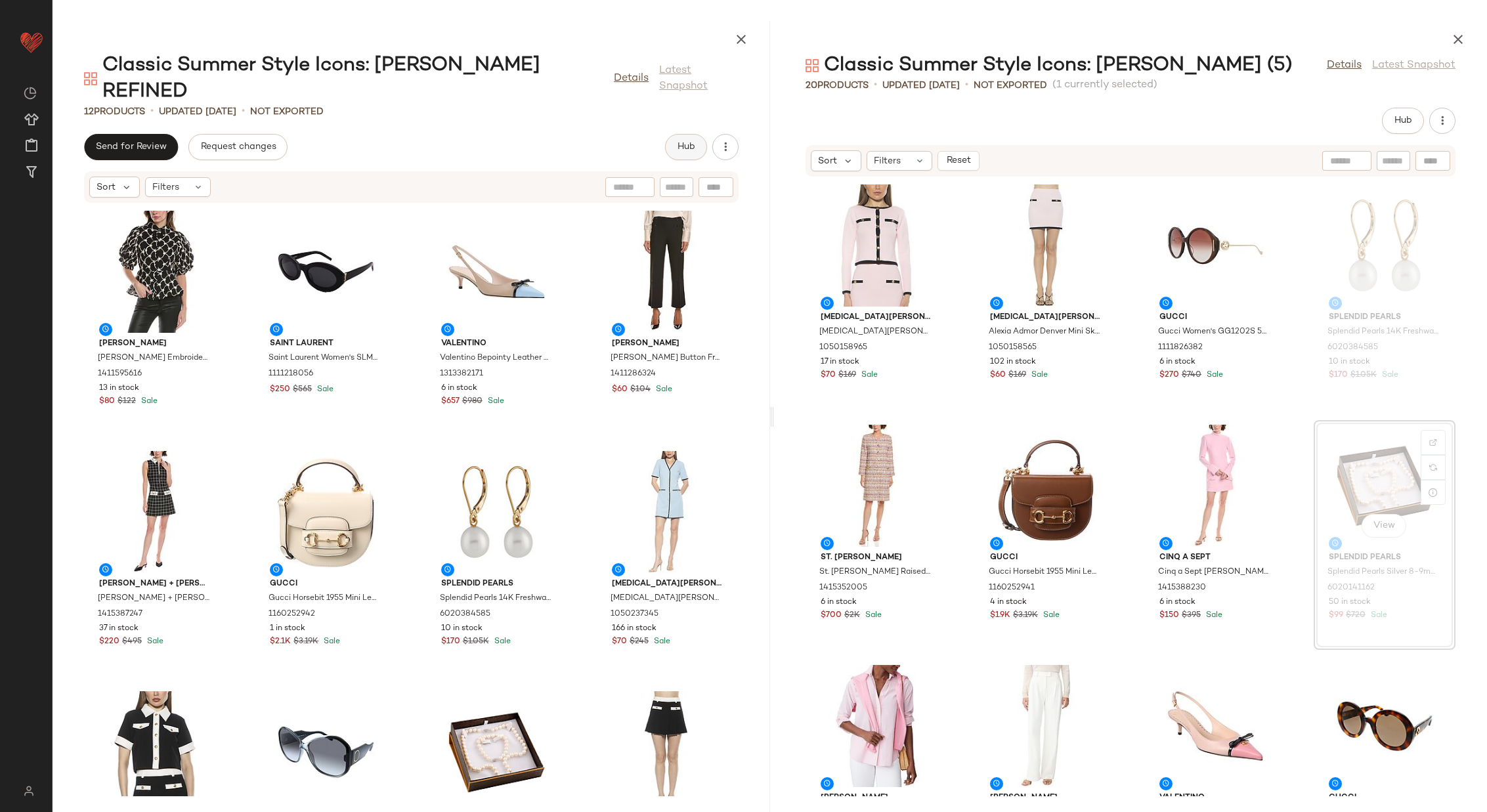
click at [690, 134] on button "Hub" at bounding box center [686, 147] width 42 height 26
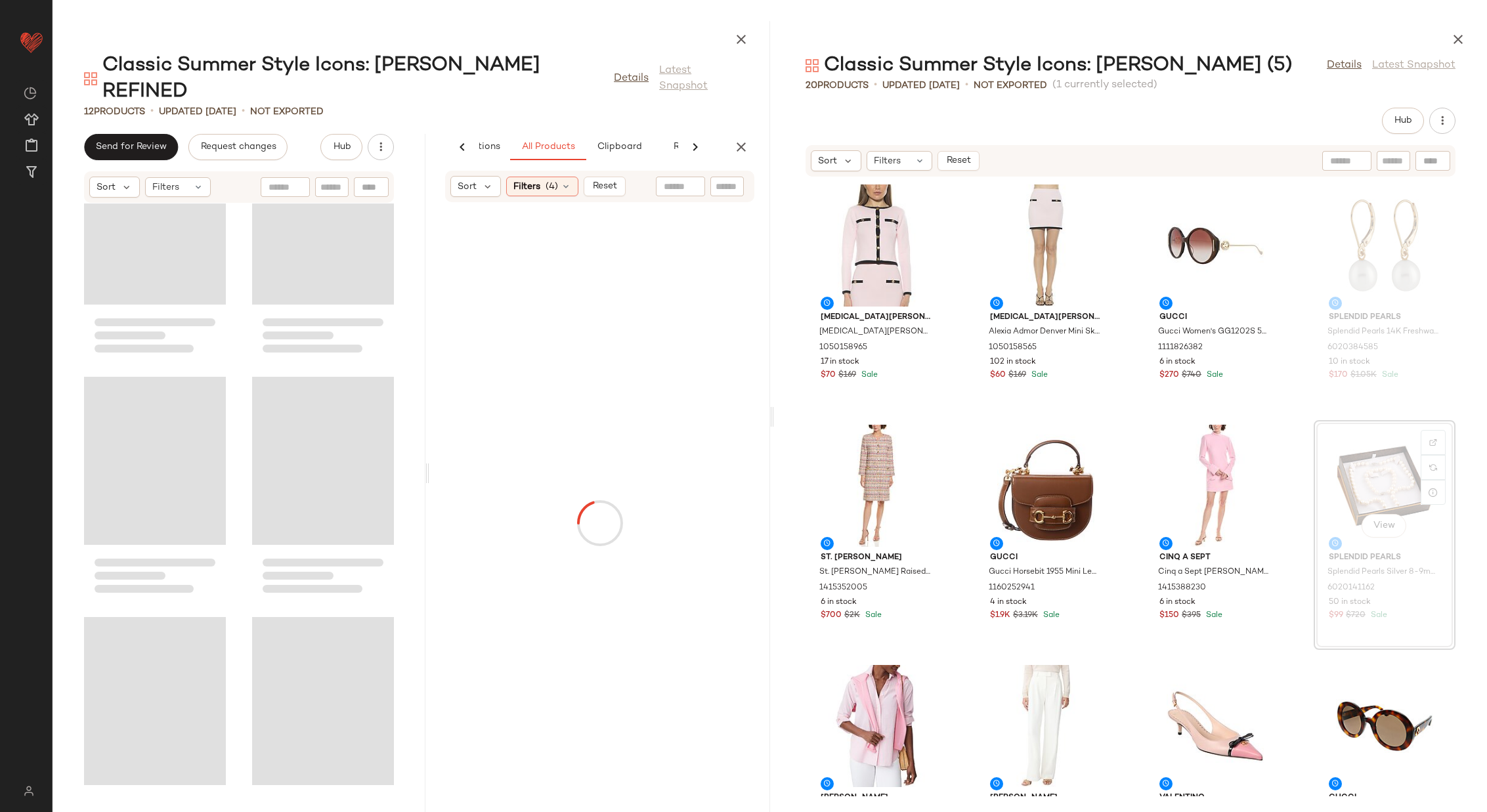
scroll to position [61, 0]
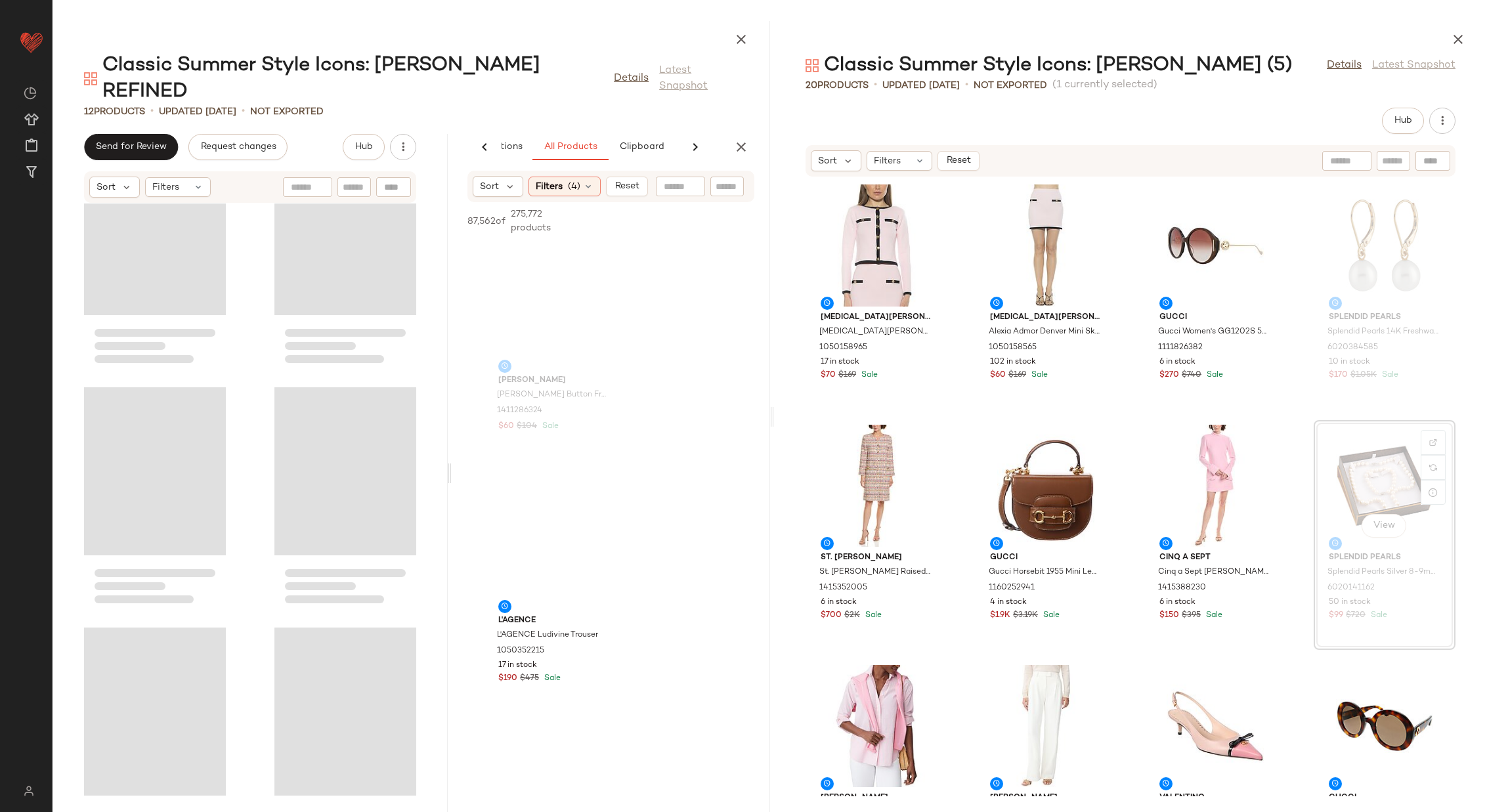
drag, startPoint x: 411, startPoint y: 458, endPoint x: 443, endPoint y: 459, distance: 32.0
click at [443, 459] on div "Classic Summer Style Icons: Jackie O REFINED Details Latest Snapshot 12 Product…" at bounding box center [411, 417] width 718 height 791
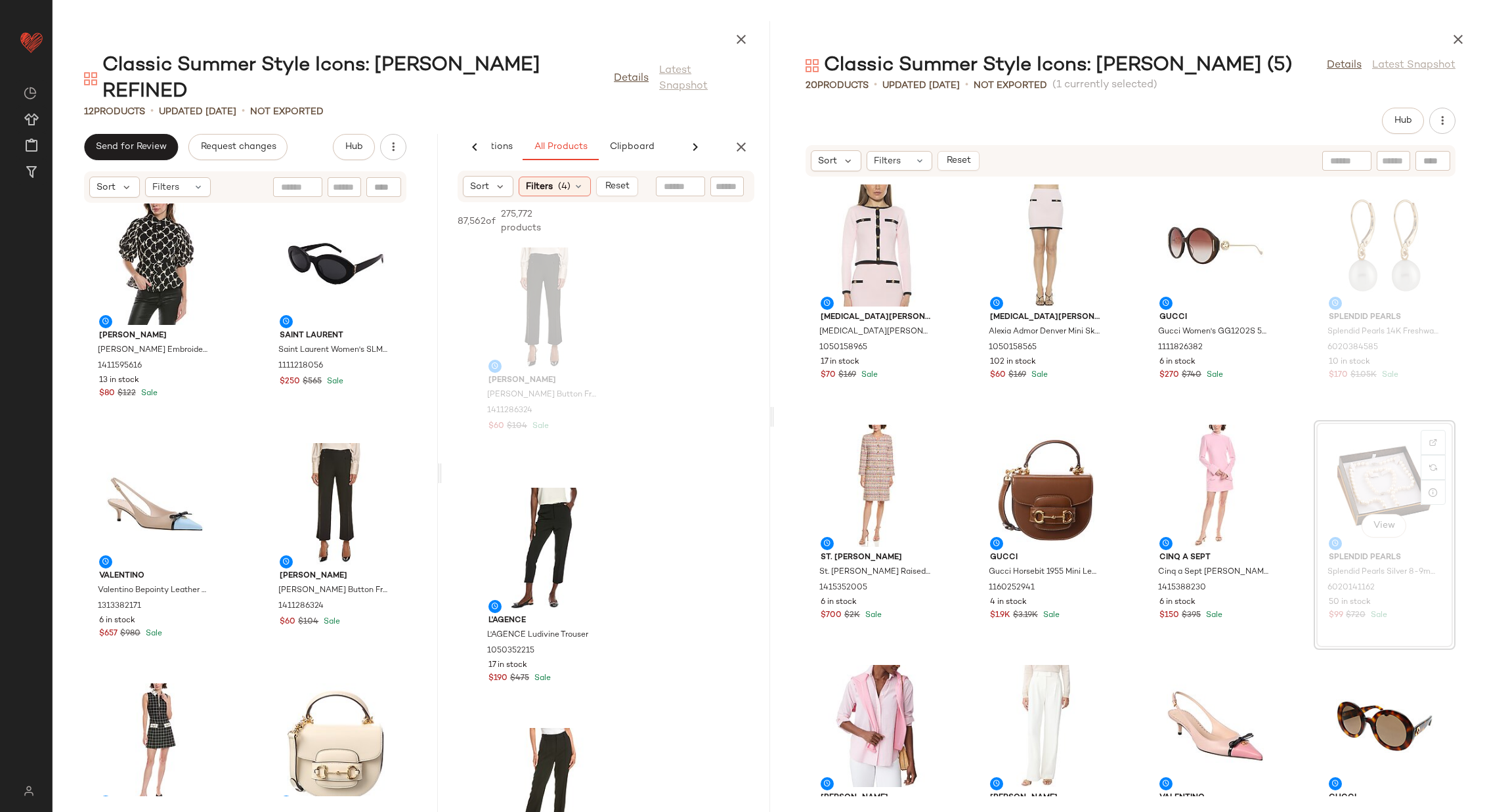
scroll to position [0, 0]
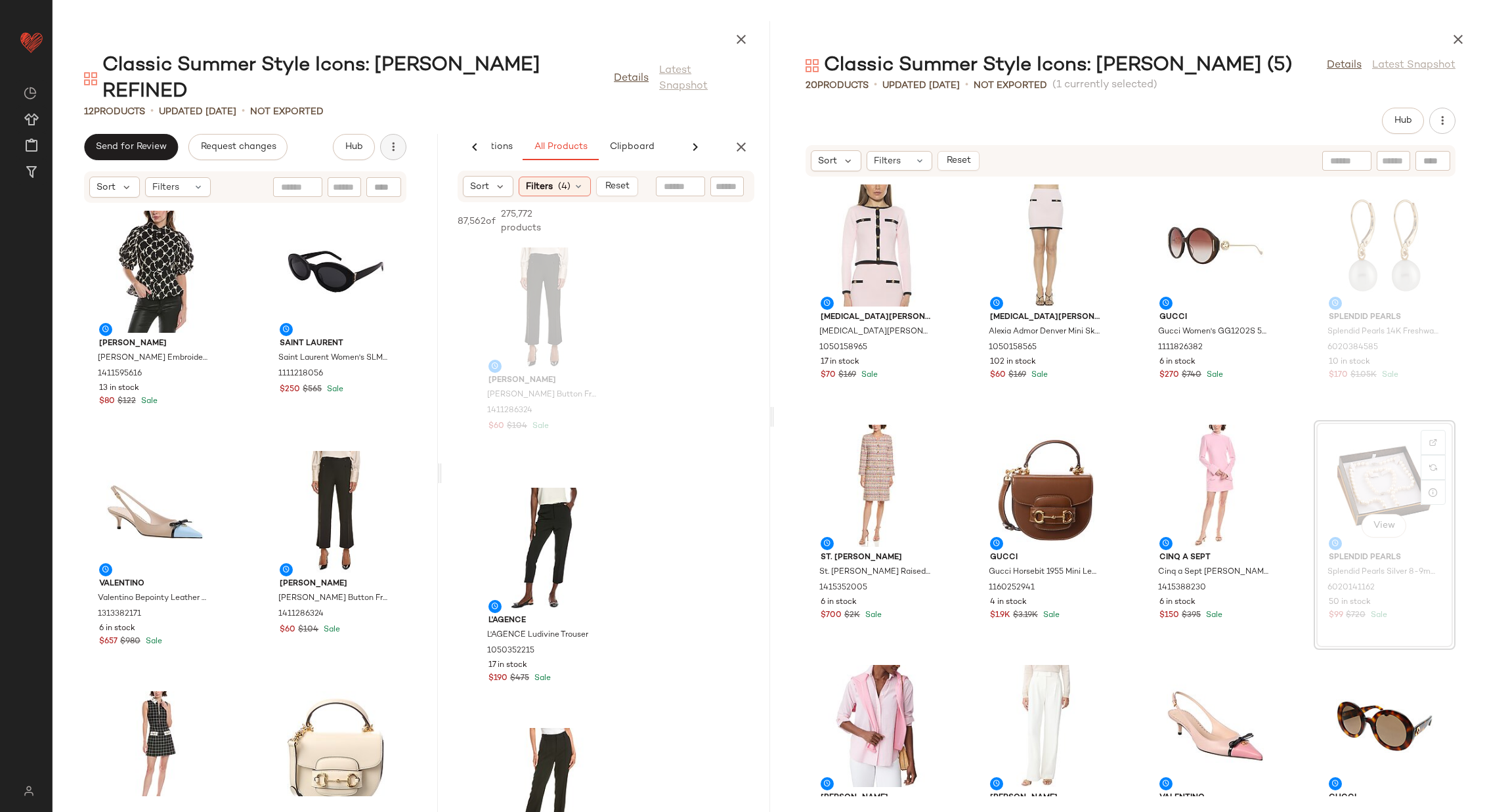
click at [401, 134] on button "button" at bounding box center [393, 147] width 26 height 26
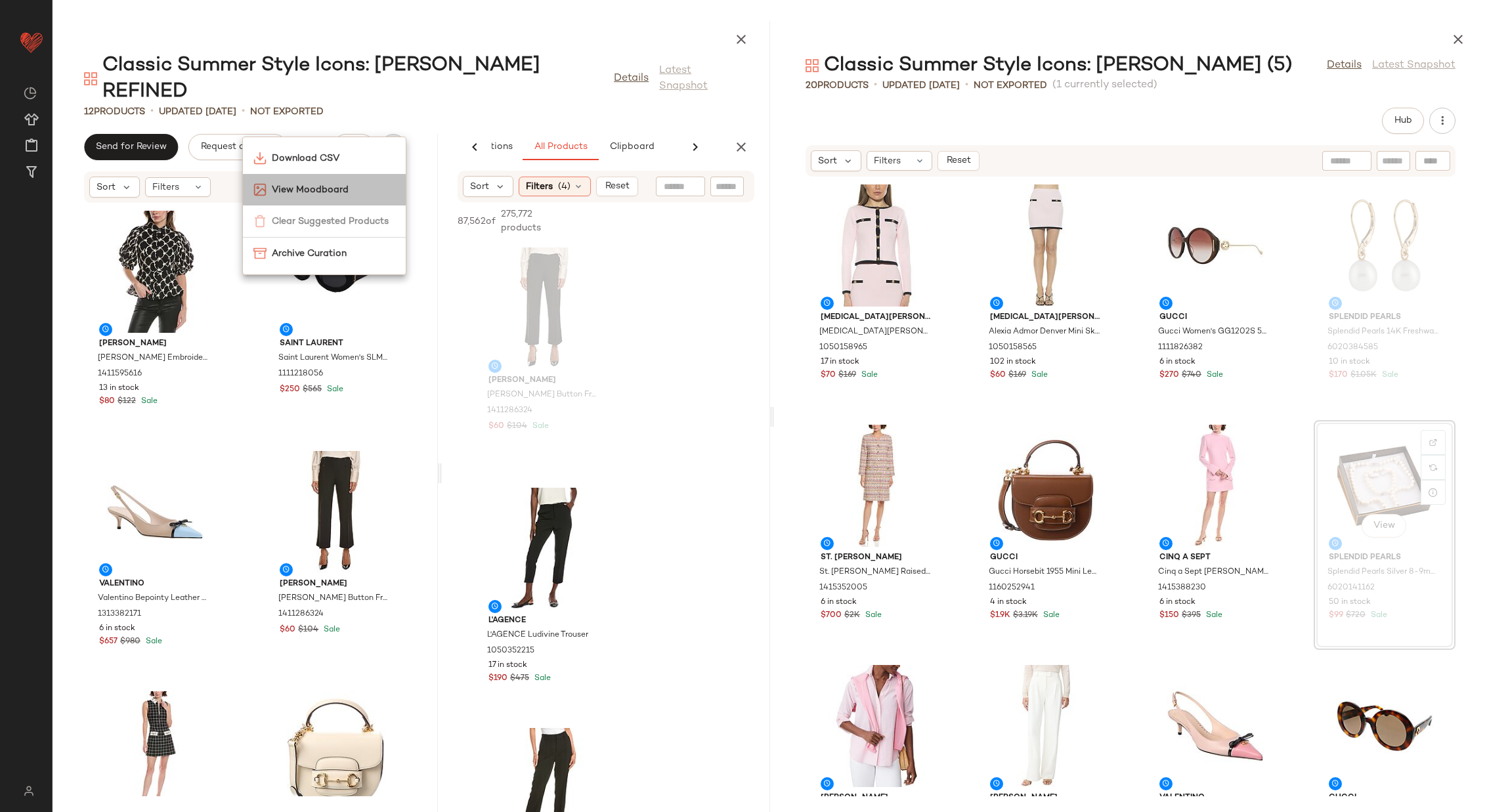
click at [362, 190] on span "View Moodboard" at bounding box center [333, 190] width 123 height 14
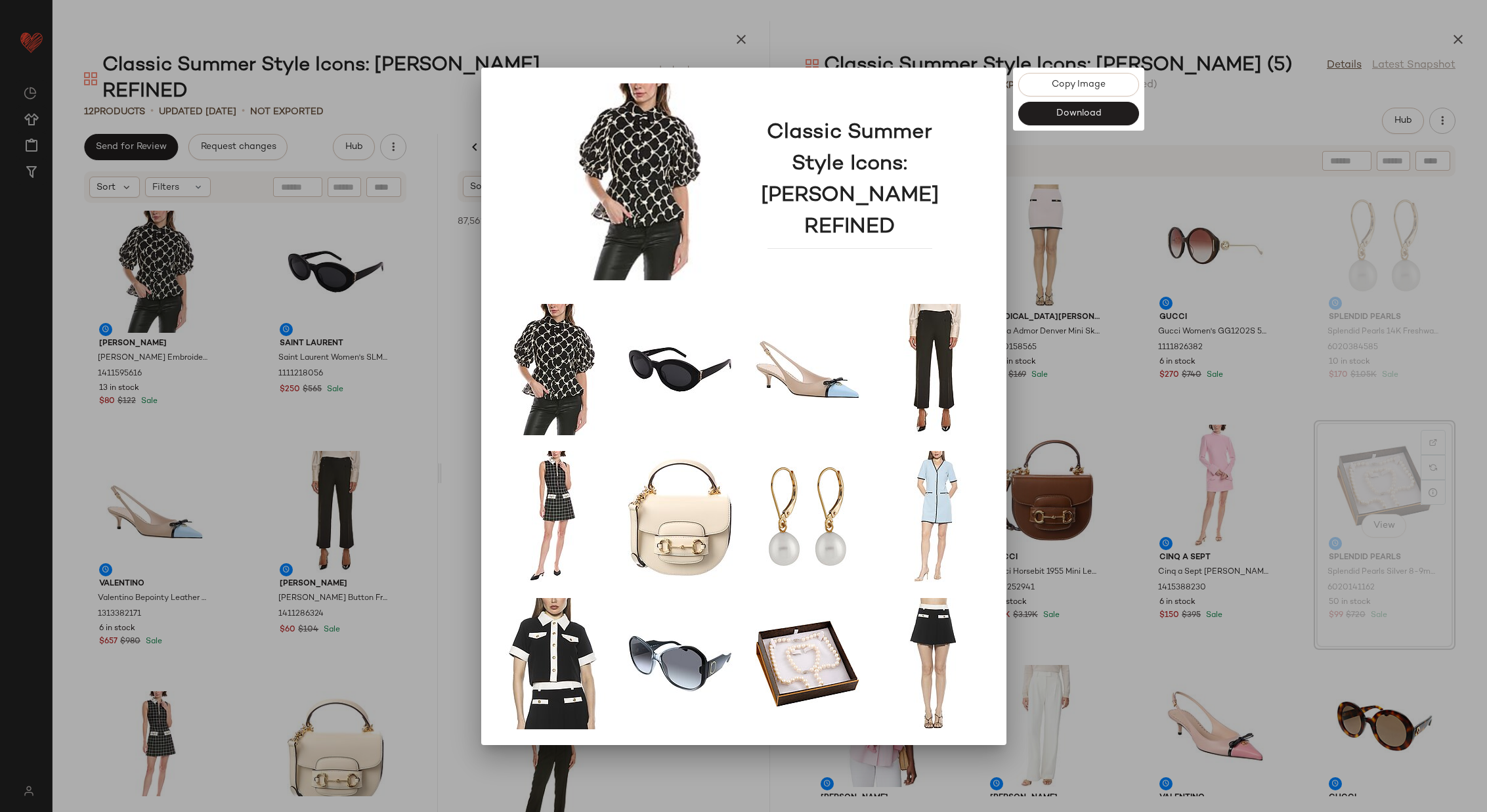
click at [1182, 274] on div at bounding box center [744, 406] width 1487 height 812
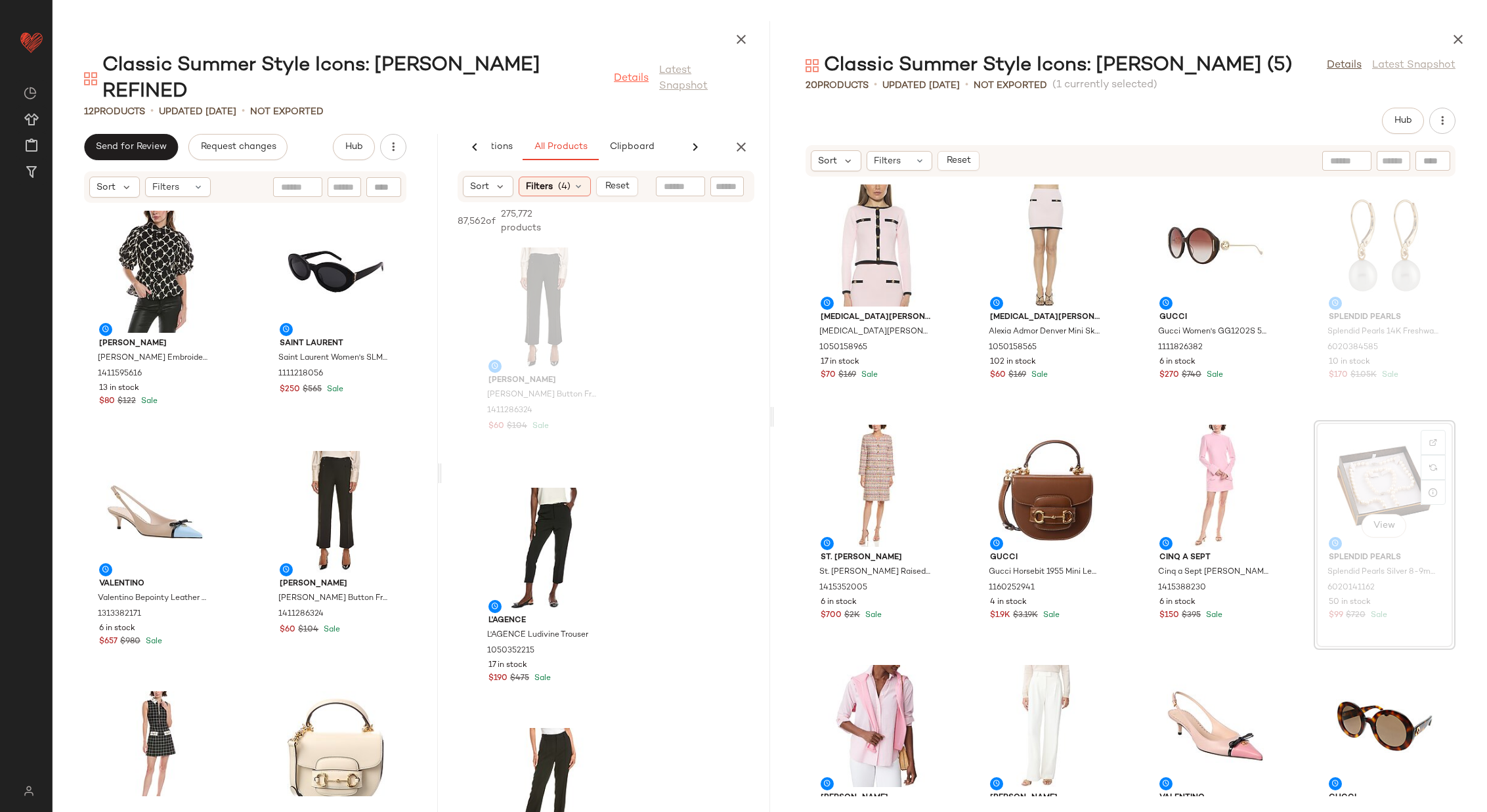
click at [624, 71] on link "Details" at bounding box center [631, 78] width 35 height 15
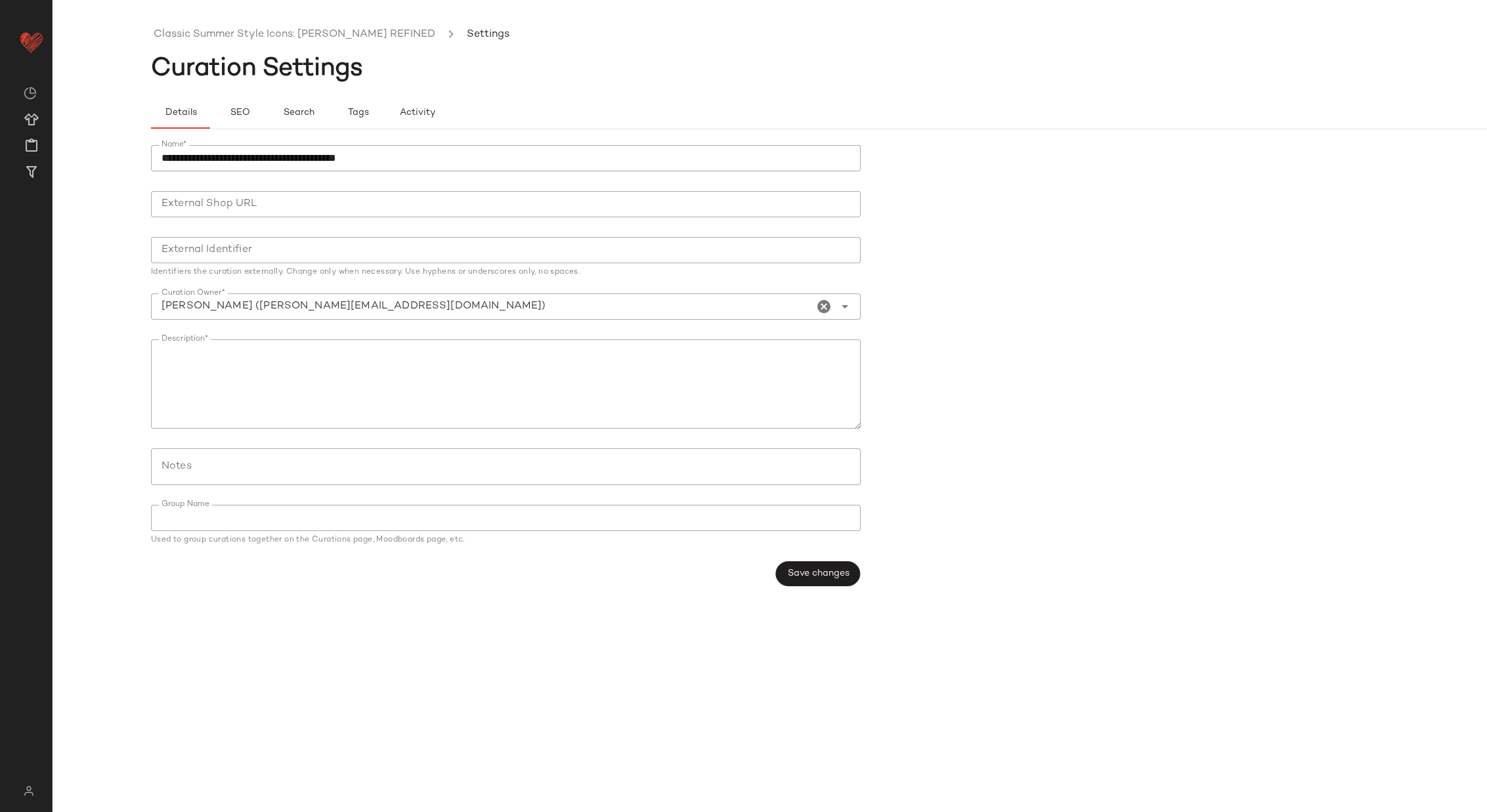
click at [572, 157] on input "**********" at bounding box center [506, 158] width 710 height 26
drag, startPoint x: 402, startPoint y: 157, endPoint x: 156, endPoint y: 156, distance: 246.0
click at [156, 156] on input "**********" at bounding box center [506, 158] width 710 height 26
type input "**********"
click at [1022, 284] on form "**********" at bounding box center [868, 365] width 1435 height 457
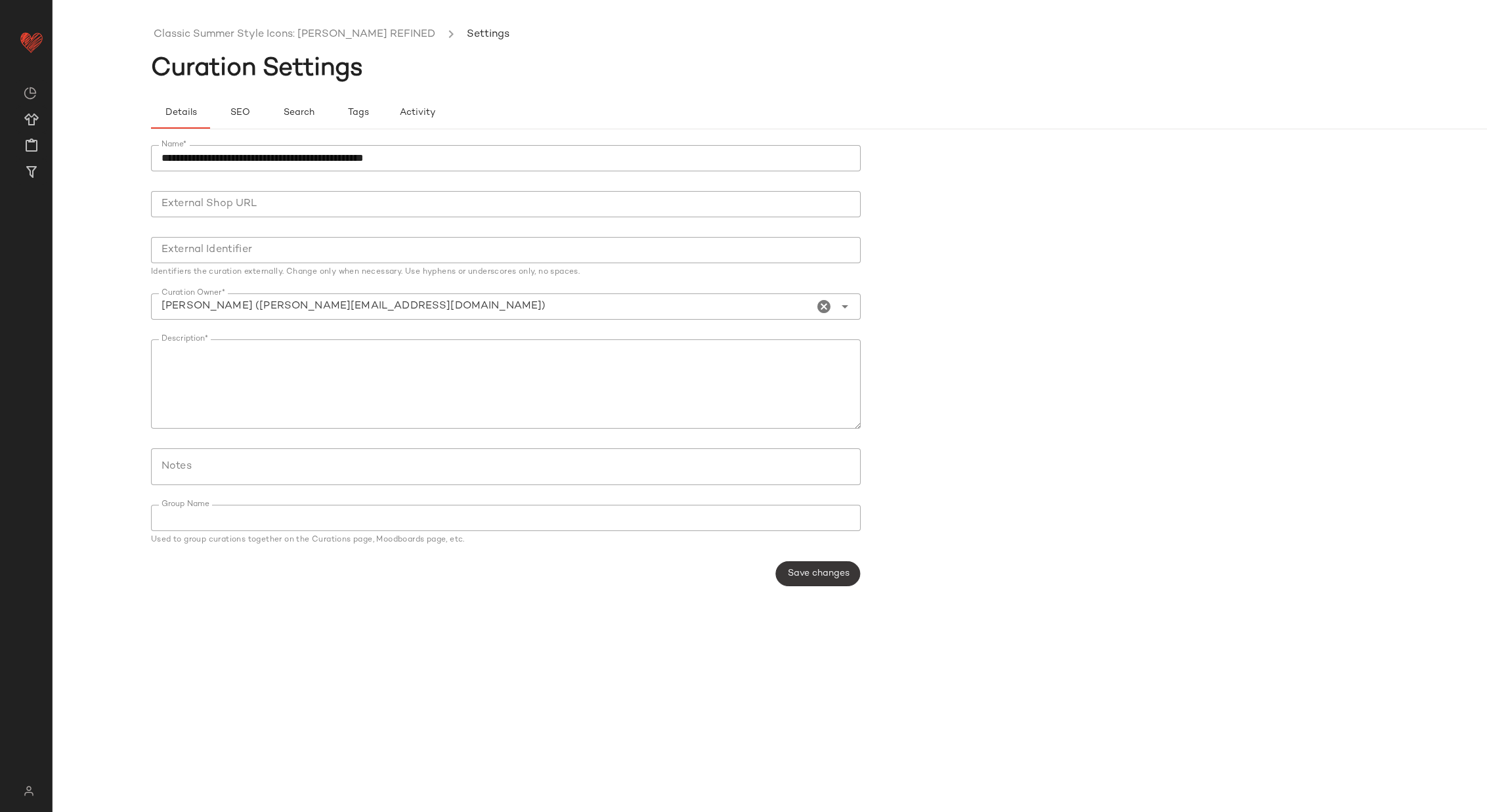
click at [833, 571] on span "Save changes" at bounding box center [817, 573] width 62 height 11
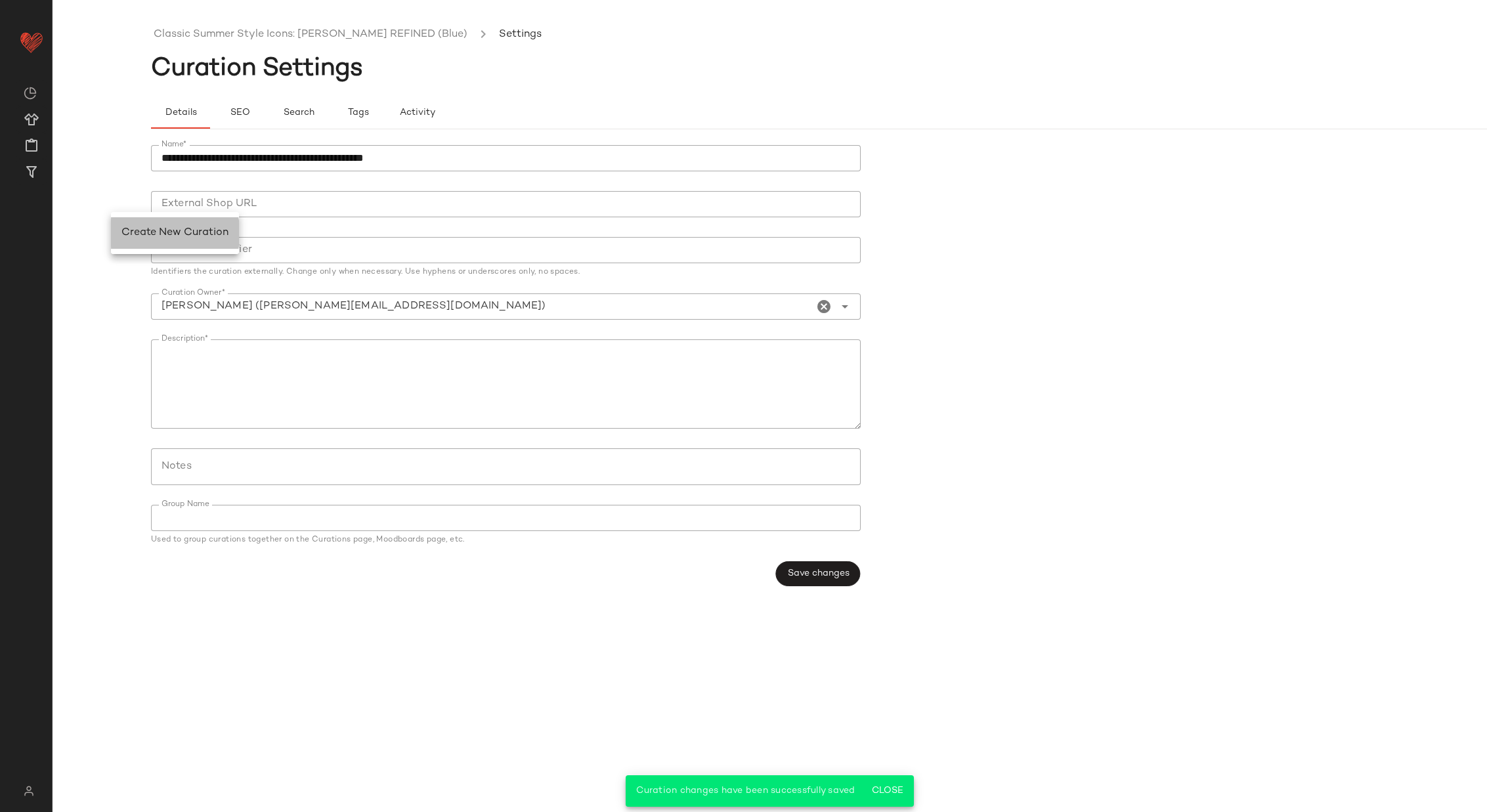
click at [147, 229] on span "Create New Curation" at bounding box center [175, 233] width 107 height 11
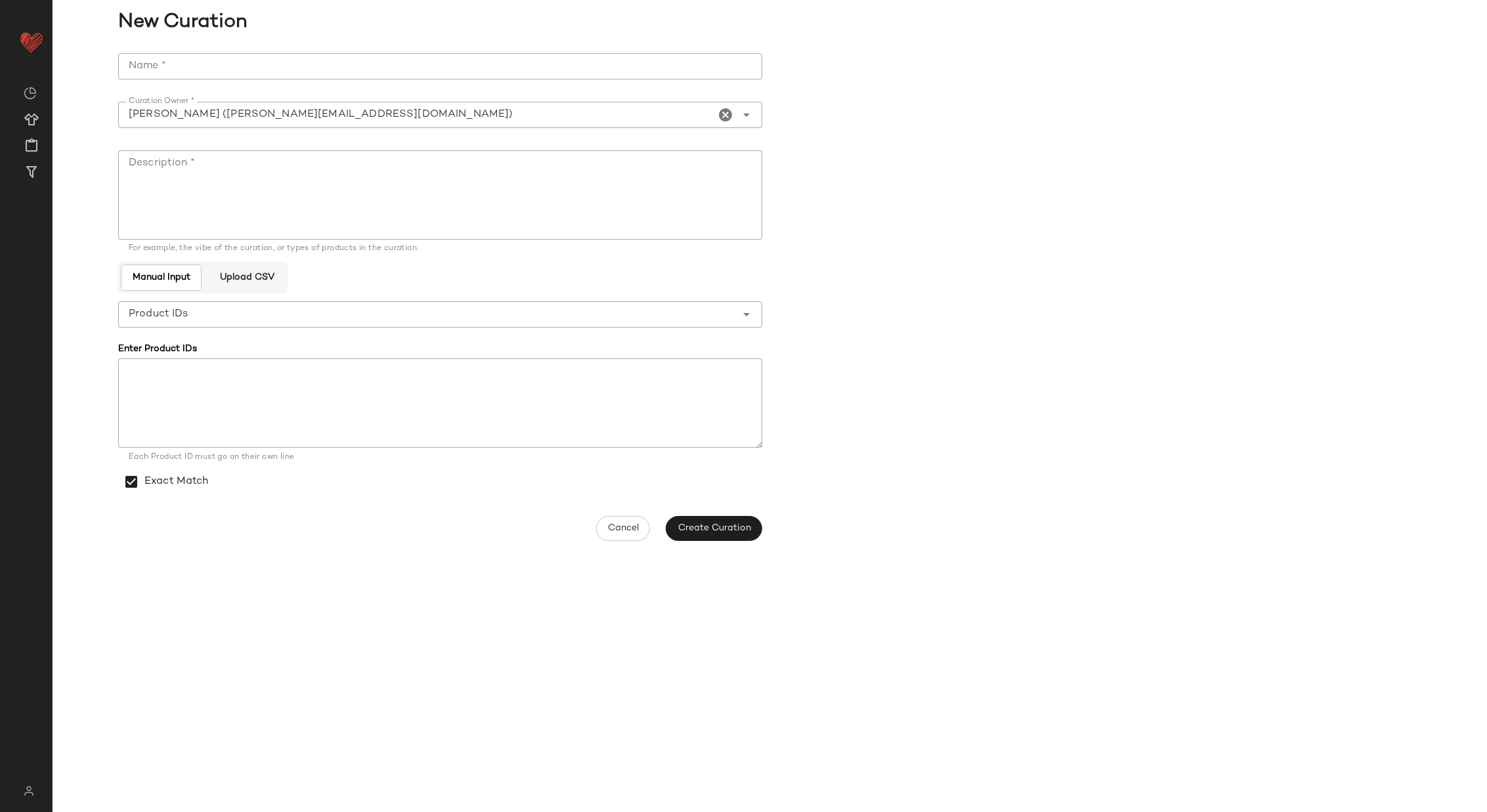
click at [278, 63] on input "Name *" at bounding box center [440, 66] width 645 height 26
paste input "**********"
type input "**********"
click at [471, 189] on textarea "Description *" at bounding box center [440, 194] width 645 height 89
paste textarea "**********"
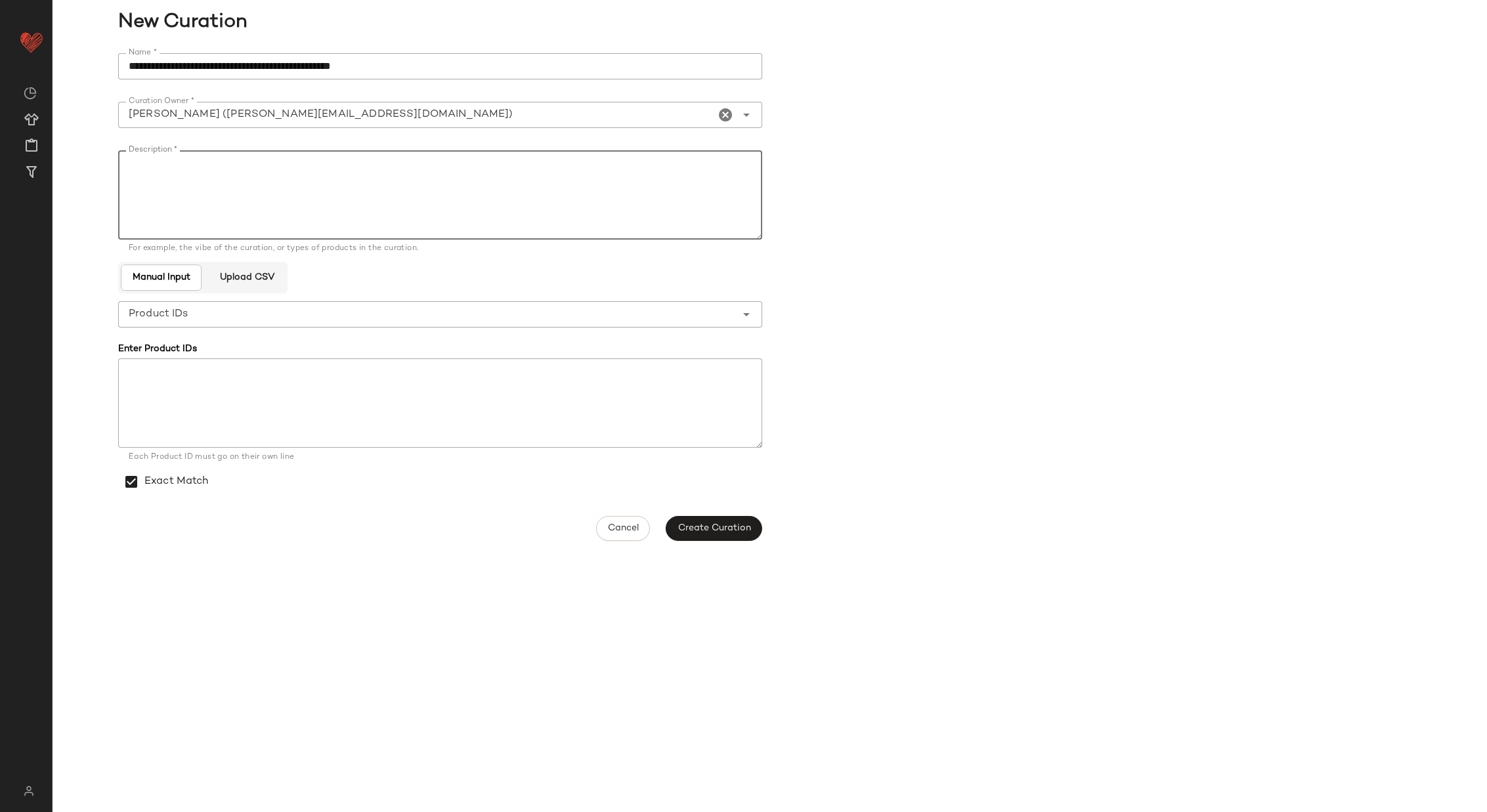
type textarea "**********"
drag, startPoint x: 471, startPoint y: 189, endPoint x: 112, endPoint y: 160, distance: 360.2
click at [114, 160] on div "**********" at bounding box center [770, 297] width 1435 height 503
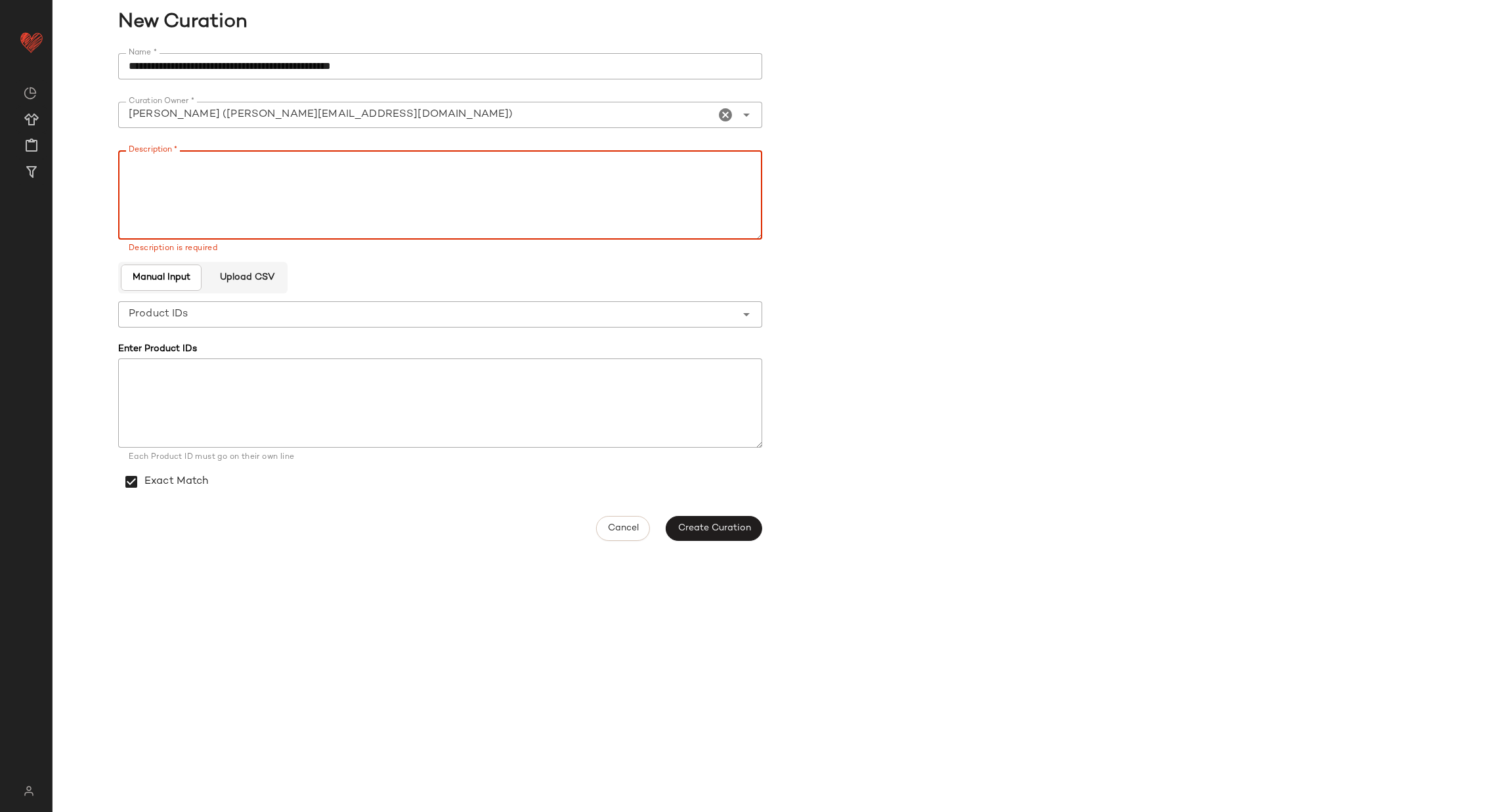
click at [363, 177] on textarea "Description *" at bounding box center [440, 194] width 645 height 89
paste textarea "**********"
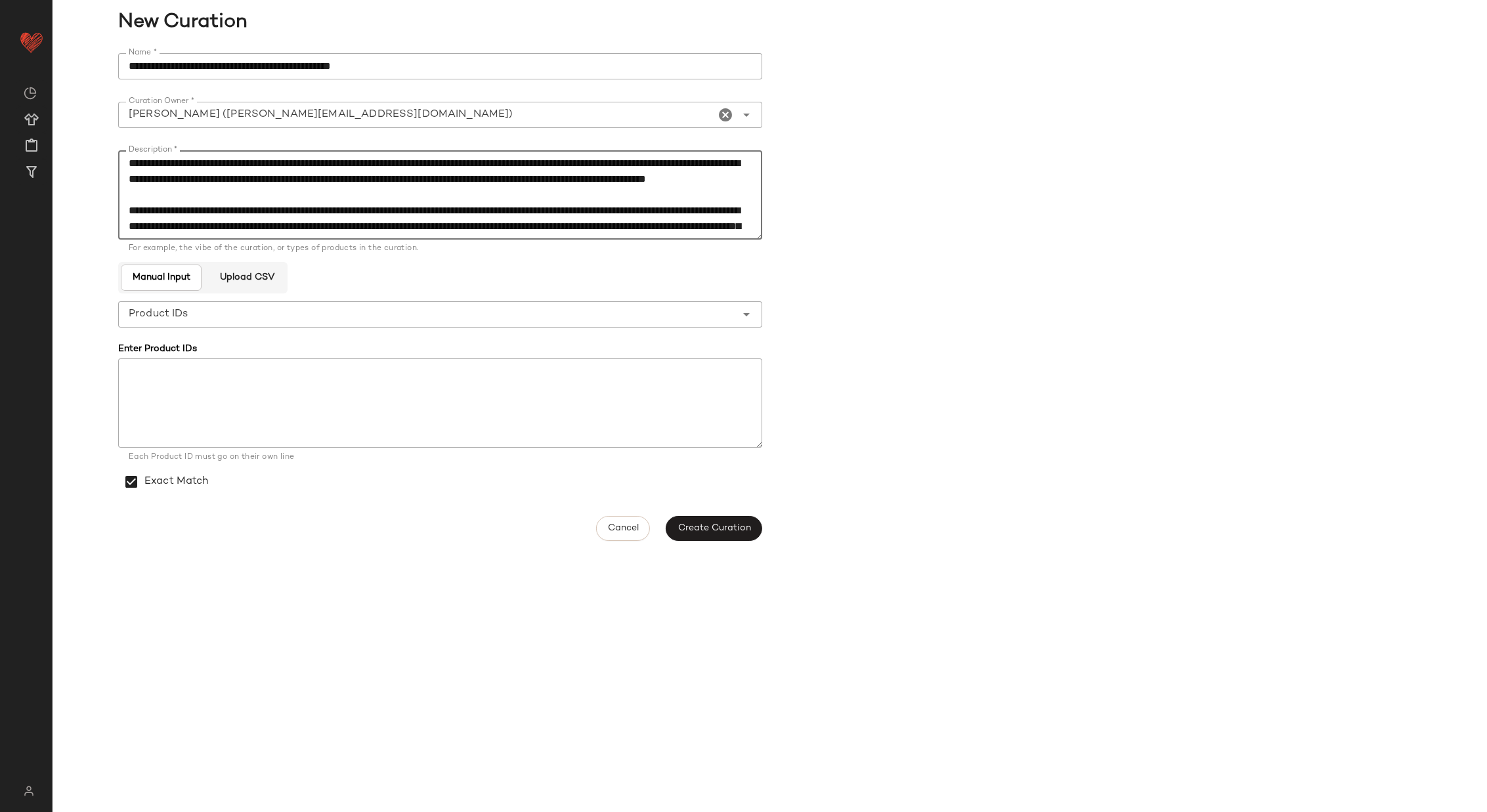
scroll to position [133, 0]
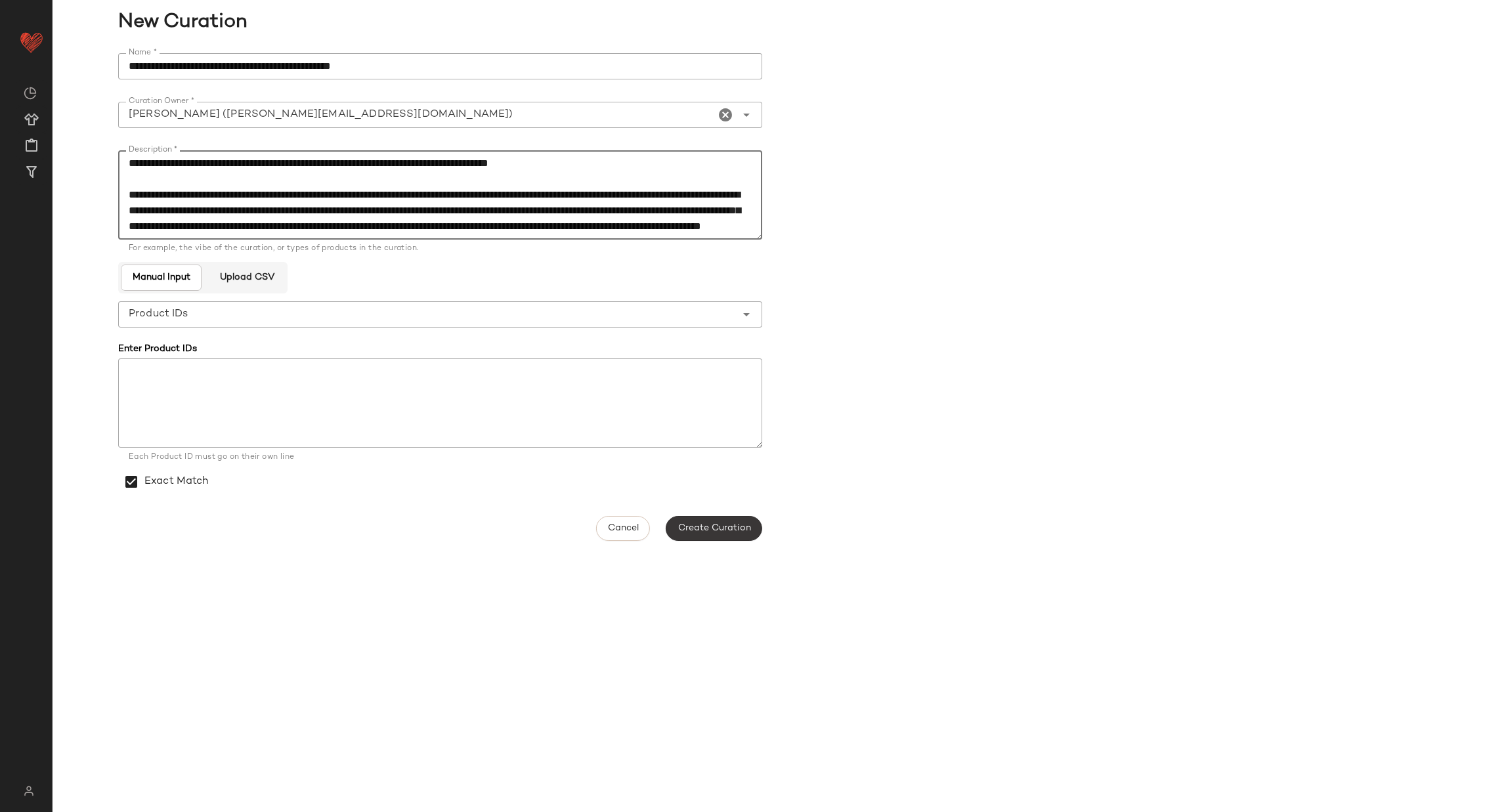
type textarea "**********"
click at [699, 529] on span "Create Curation" at bounding box center [714, 528] width 74 height 11
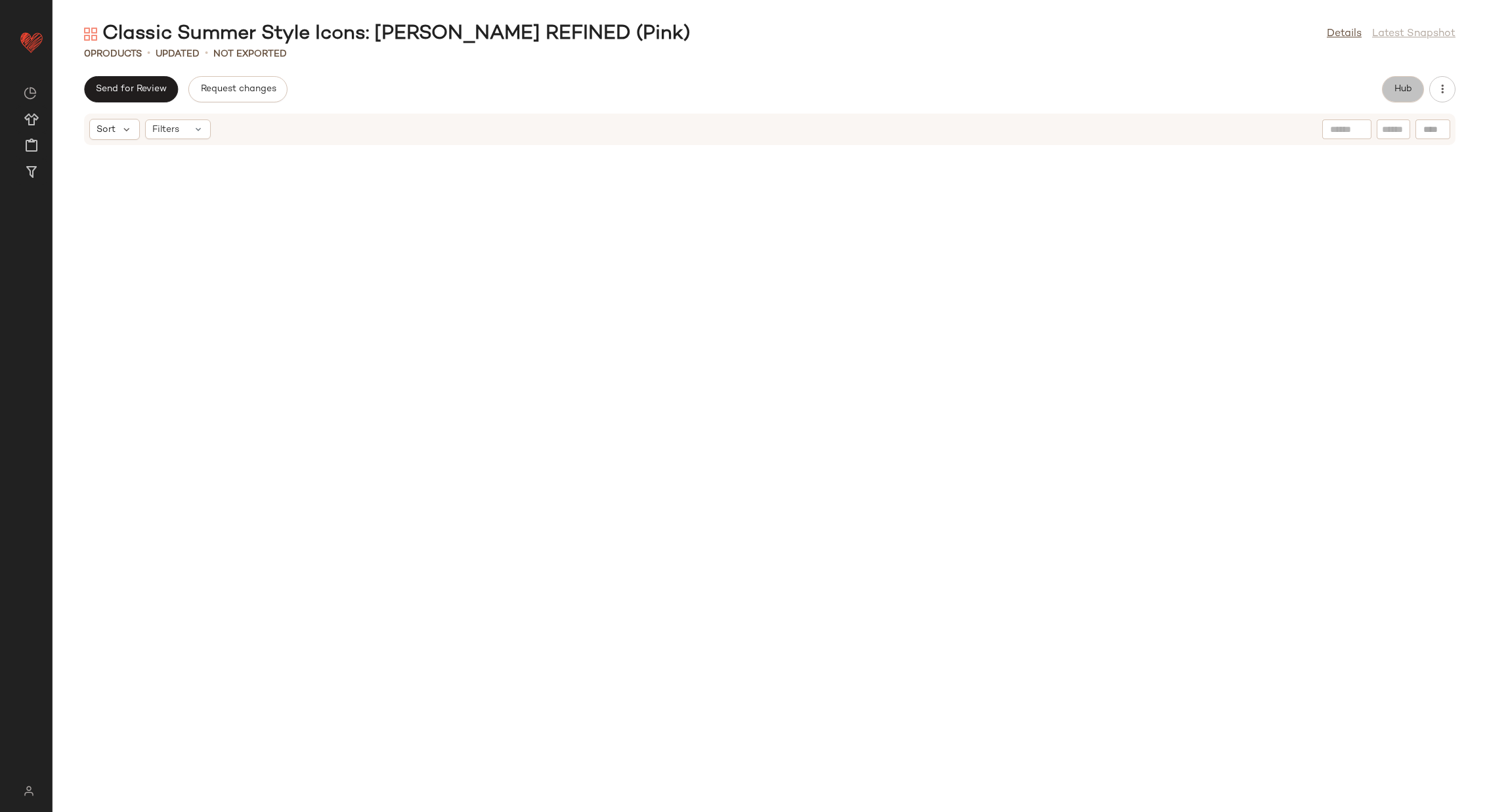
click at [1401, 89] on span "Hub" at bounding box center [1403, 89] width 19 height 11
click at [1459, 92] on icon "button" at bounding box center [1458, 88] width 15 height 15
click at [155, 367] on span "Open in Split View" at bounding box center [212, 365] width 154 height 11
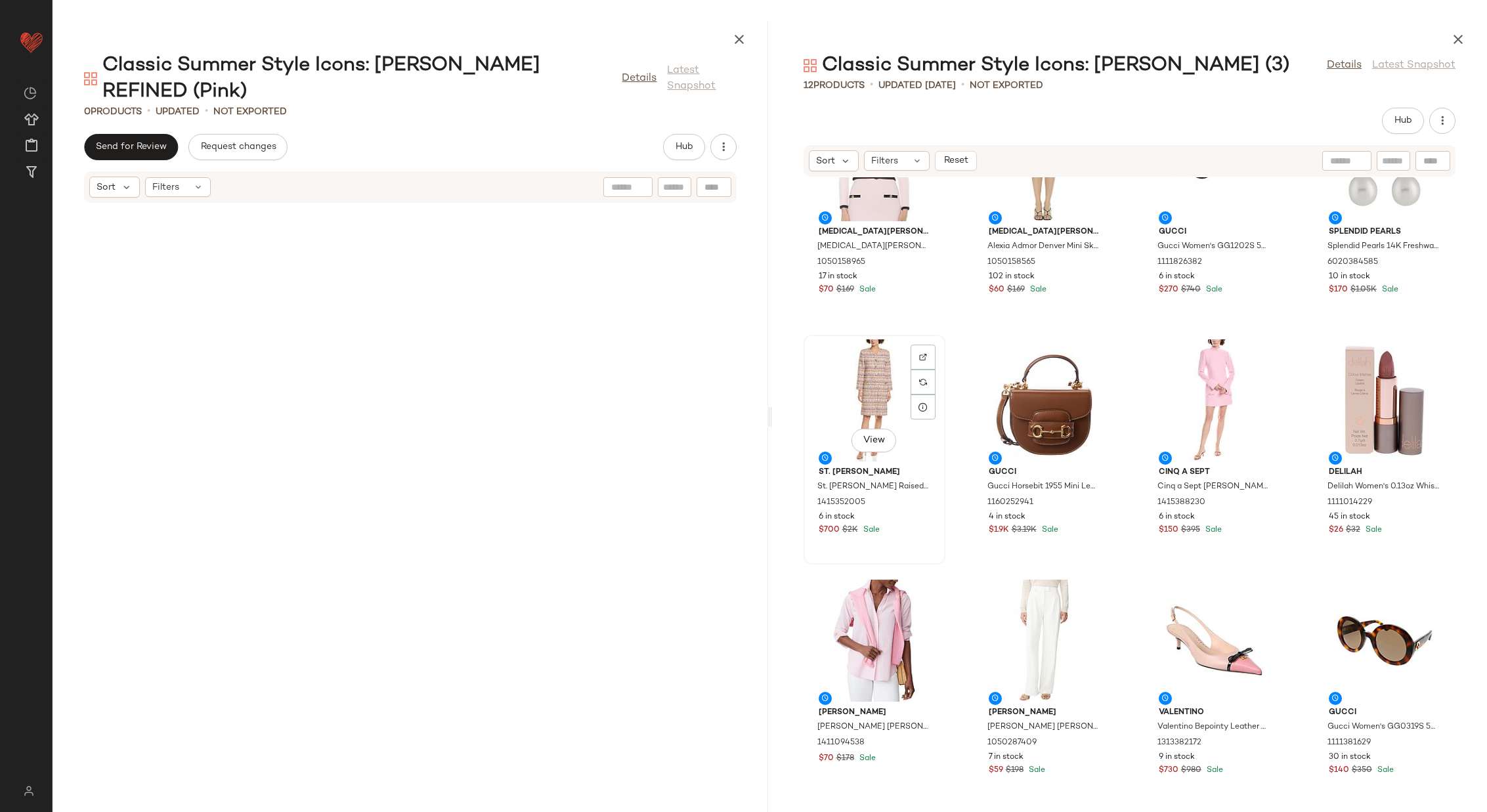
scroll to position [93, 0]
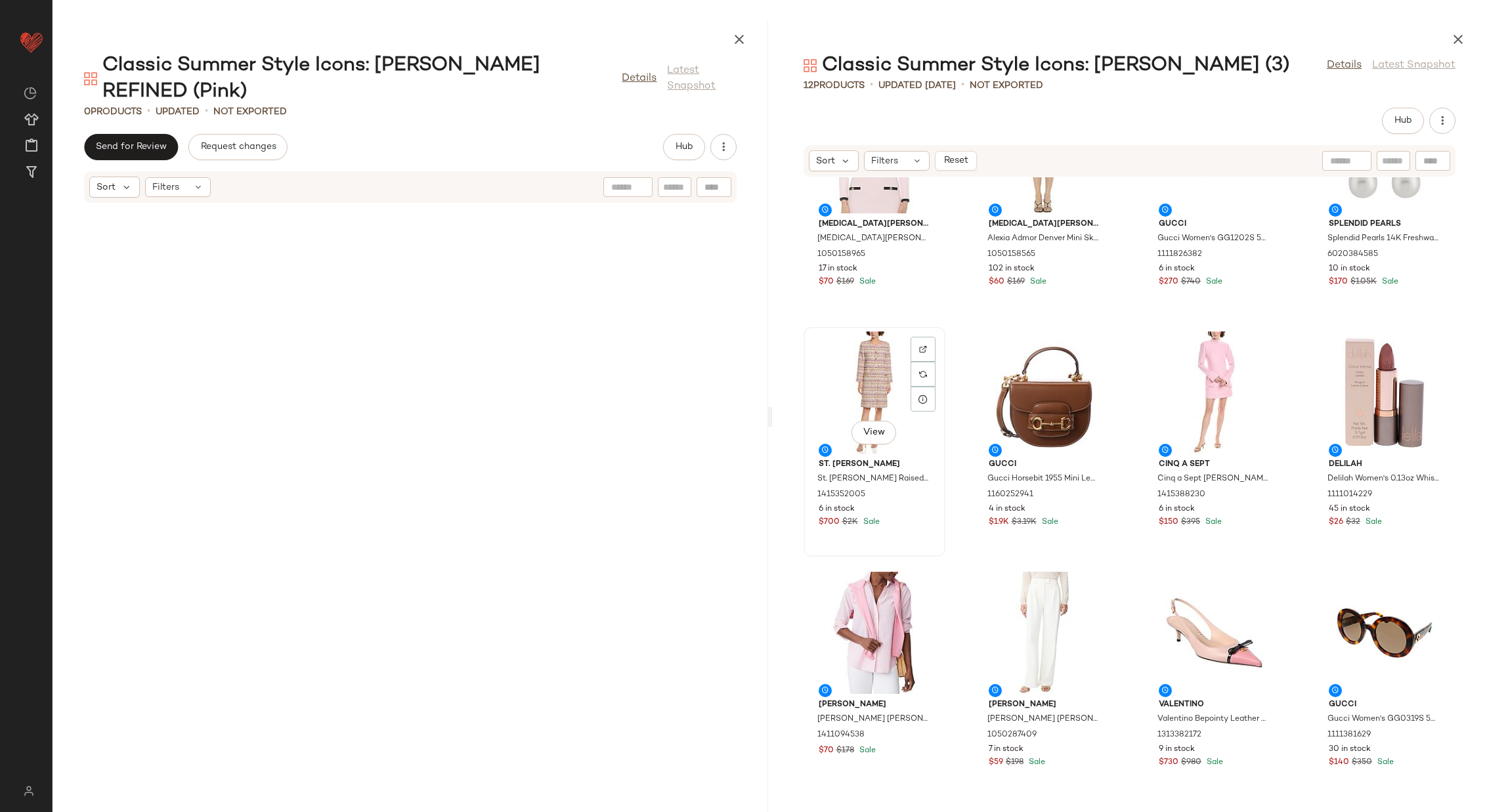
click at [861, 383] on div "View" at bounding box center [875, 392] width 133 height 122
click at [1356, 385] on div "View" at bounding box center [1385, 392] width 133 height 122
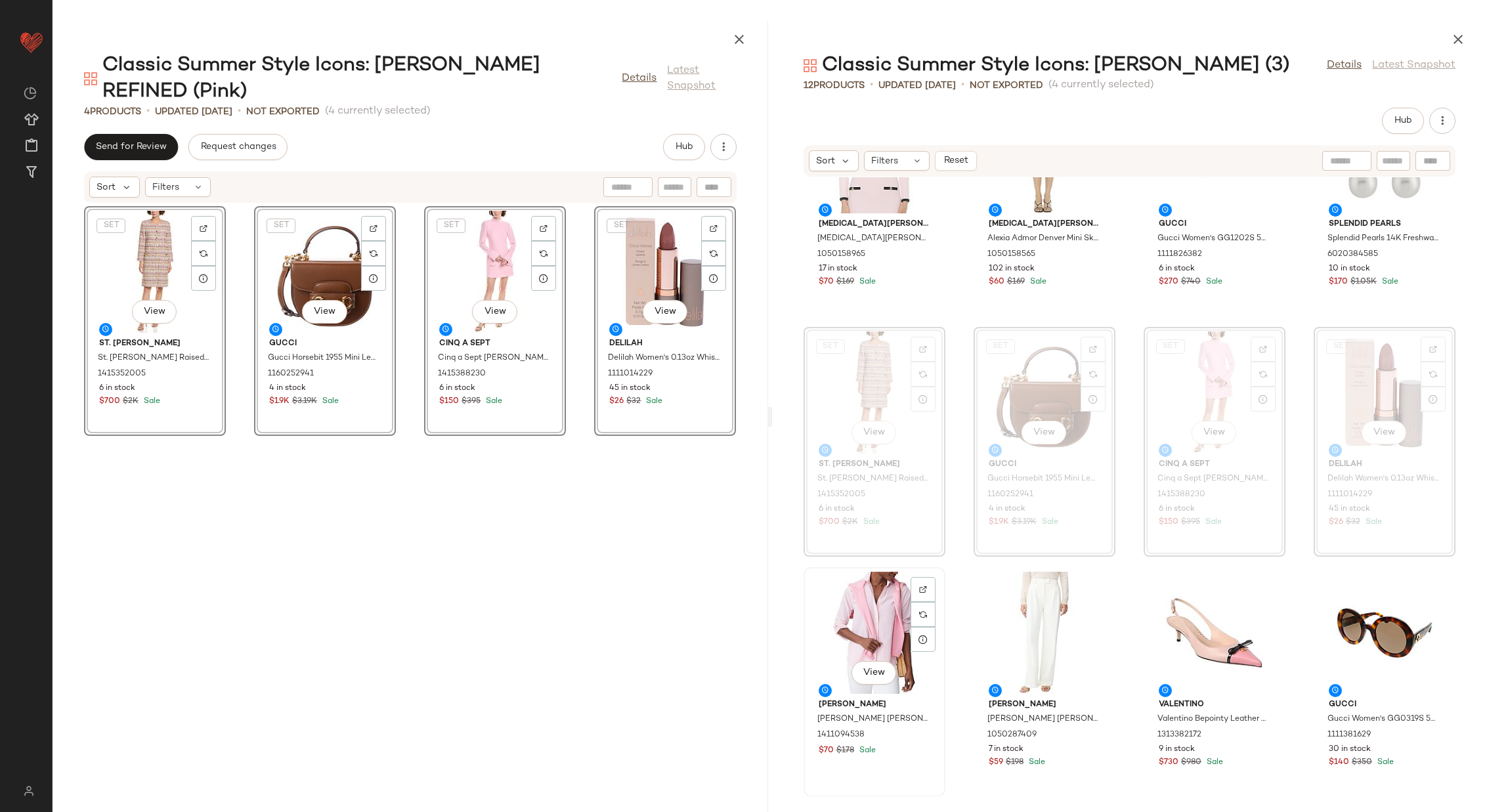
click at [868, 605] on div "View" at bounding box center [875, 632] width 133 height 122
click at [1352, 619] on div "View" at bounding box center [1385, 632] width 133 height 122
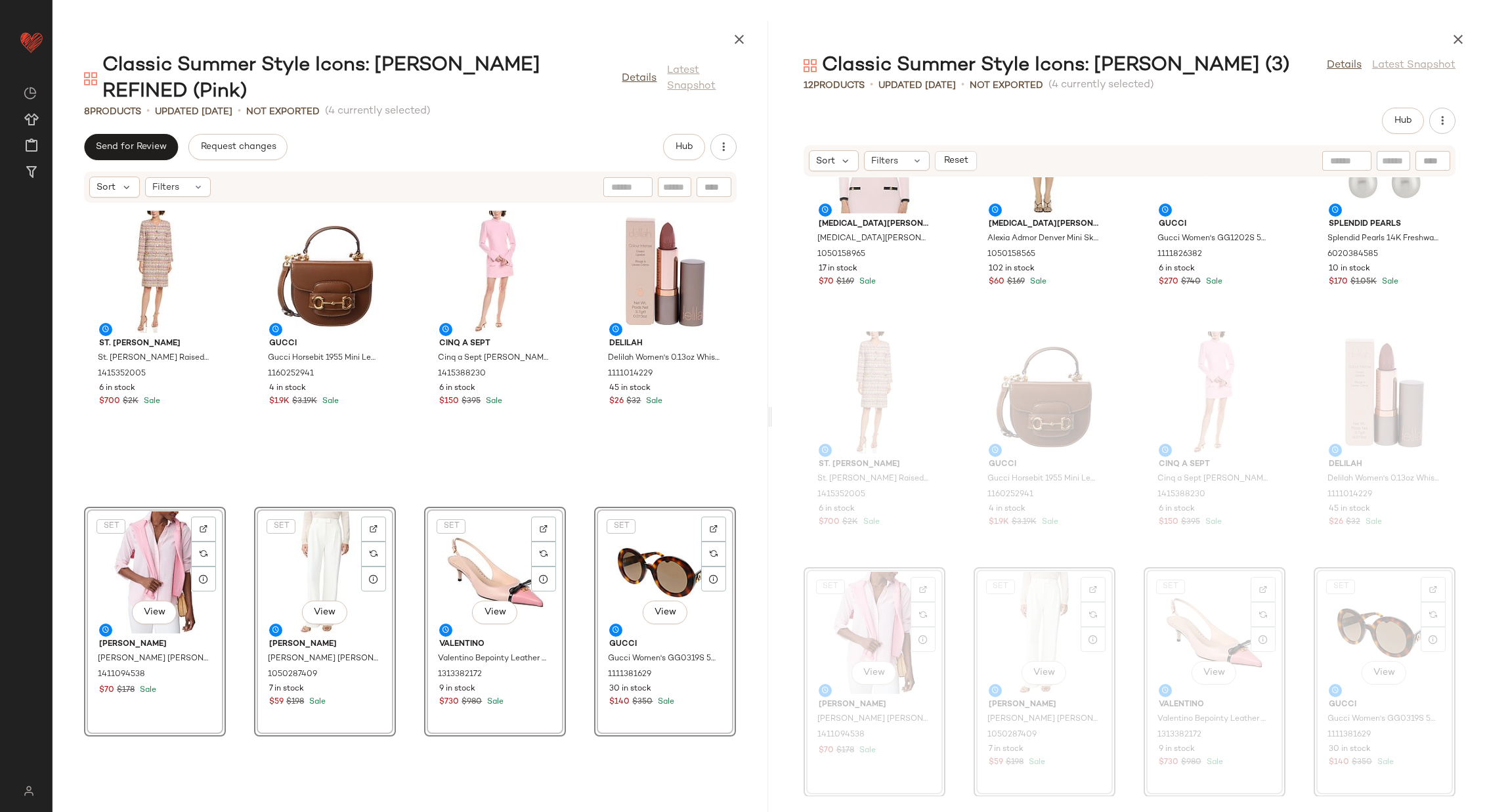
click at [571, 498] on div "St. John St. John Raised Plaid Tweed Dress 1415352005 6 in stock $700 $2K Sale …" at bounding box center [410, 499] width 716 height 592
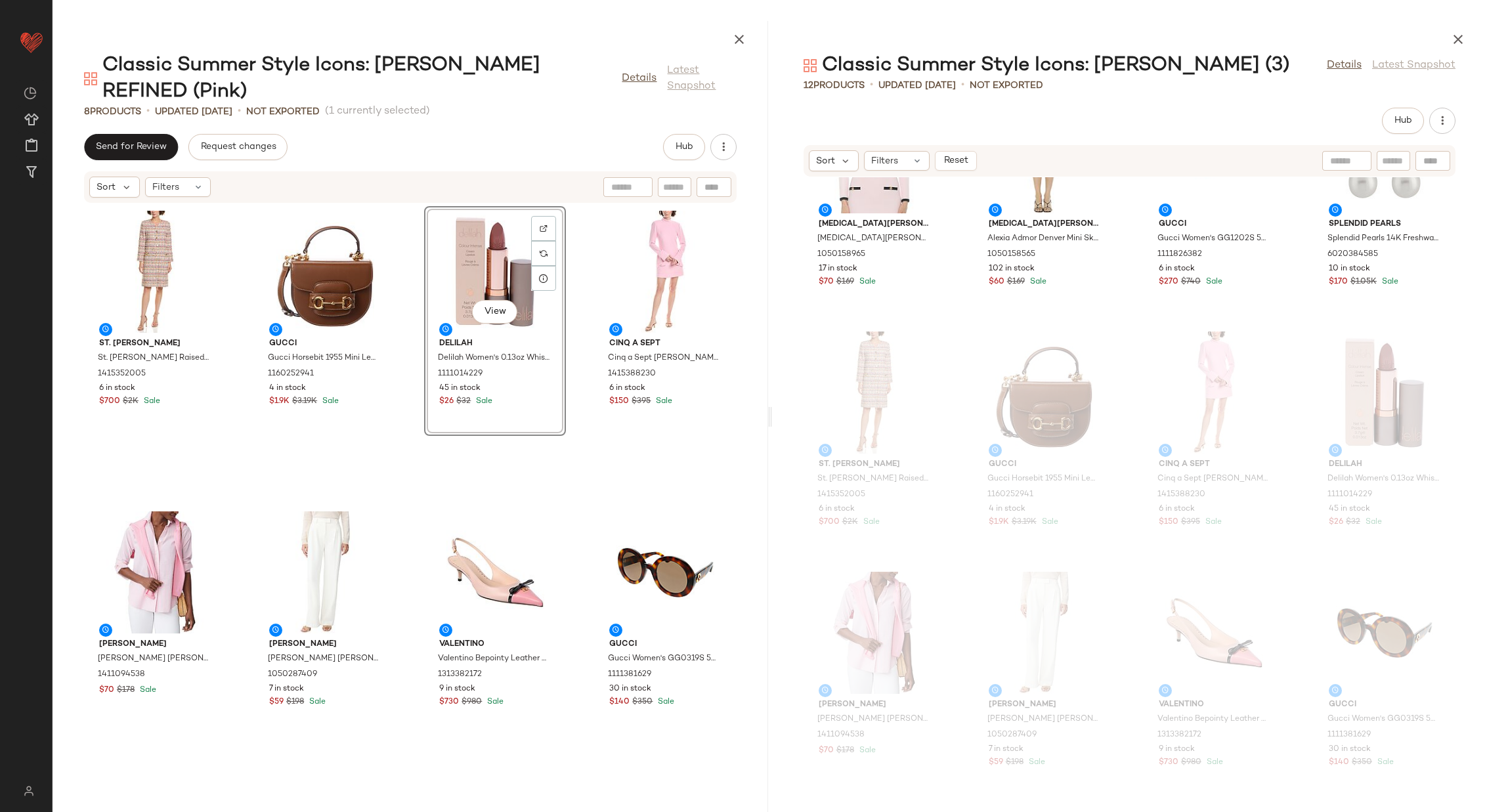
click at [568, 439] on div "St. John St. John Raised Plaid Tweed Dress 1415352005 6 in stock $700 $2K Sale …" at bounding box center [410, 499] width 716 height 592
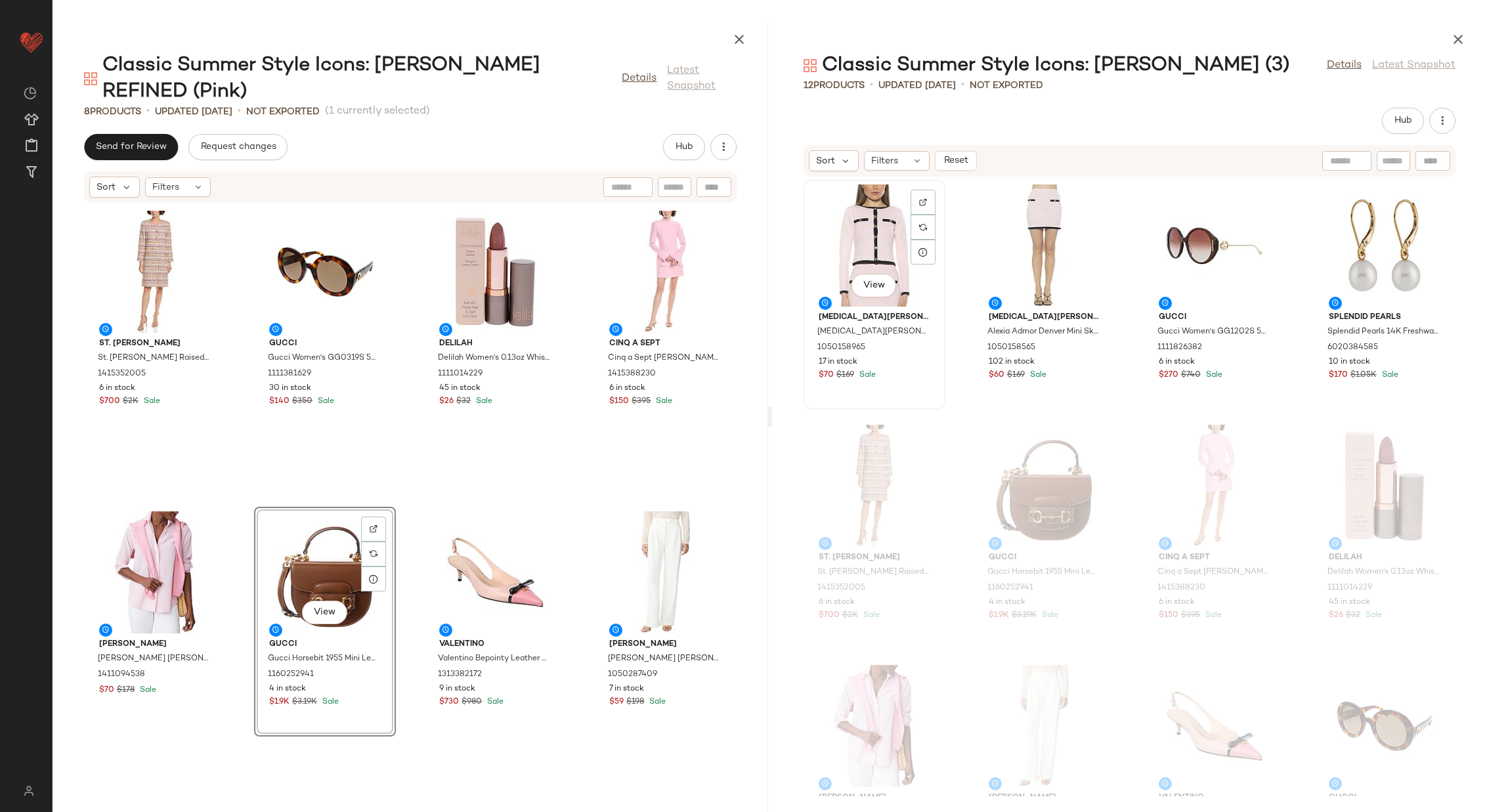
click at [872, 230] on div "View" at bounding box center [875, 246] width 133 height 122
click at [1341, 248] on div "View" at bounding box center [1385, 246] width 133 height 122
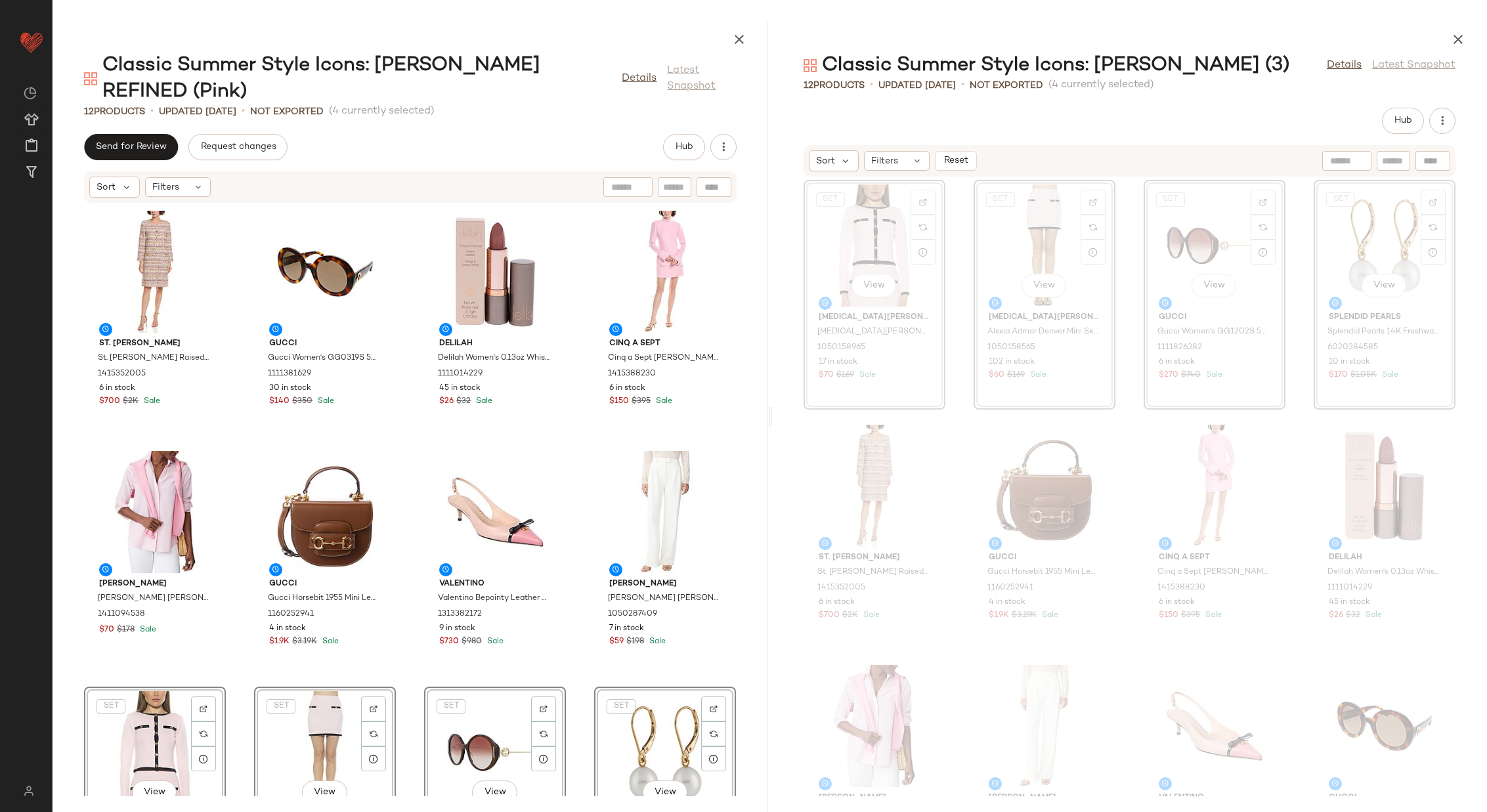
click at [572, 575] on div "St. John St. John Raised Plaid Tweed Dress 1415352005 6 in stock $700 $2K Sale …" at bounding box center [410, 499] width 716 height 592
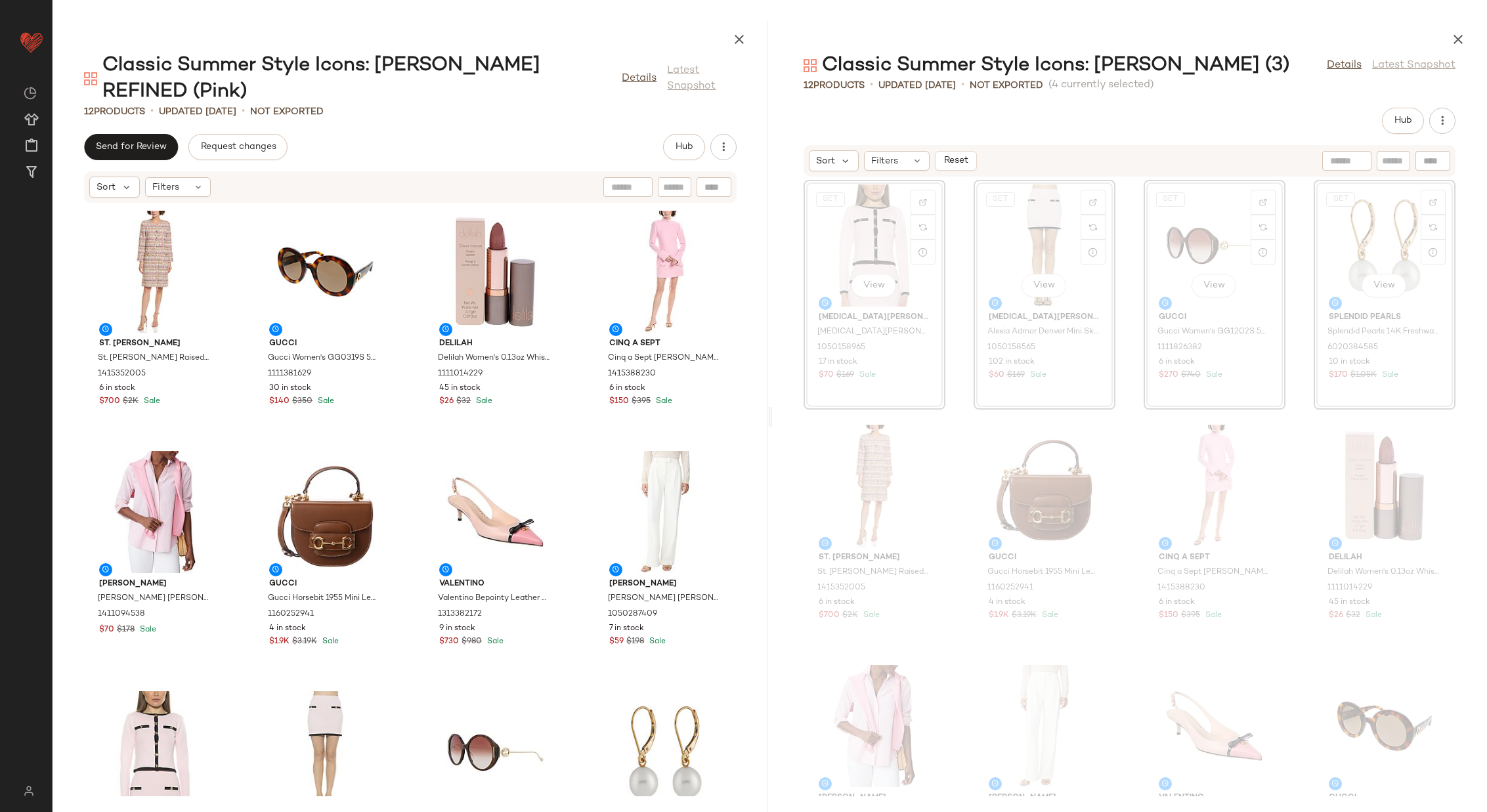
scroll to position [119, 0]
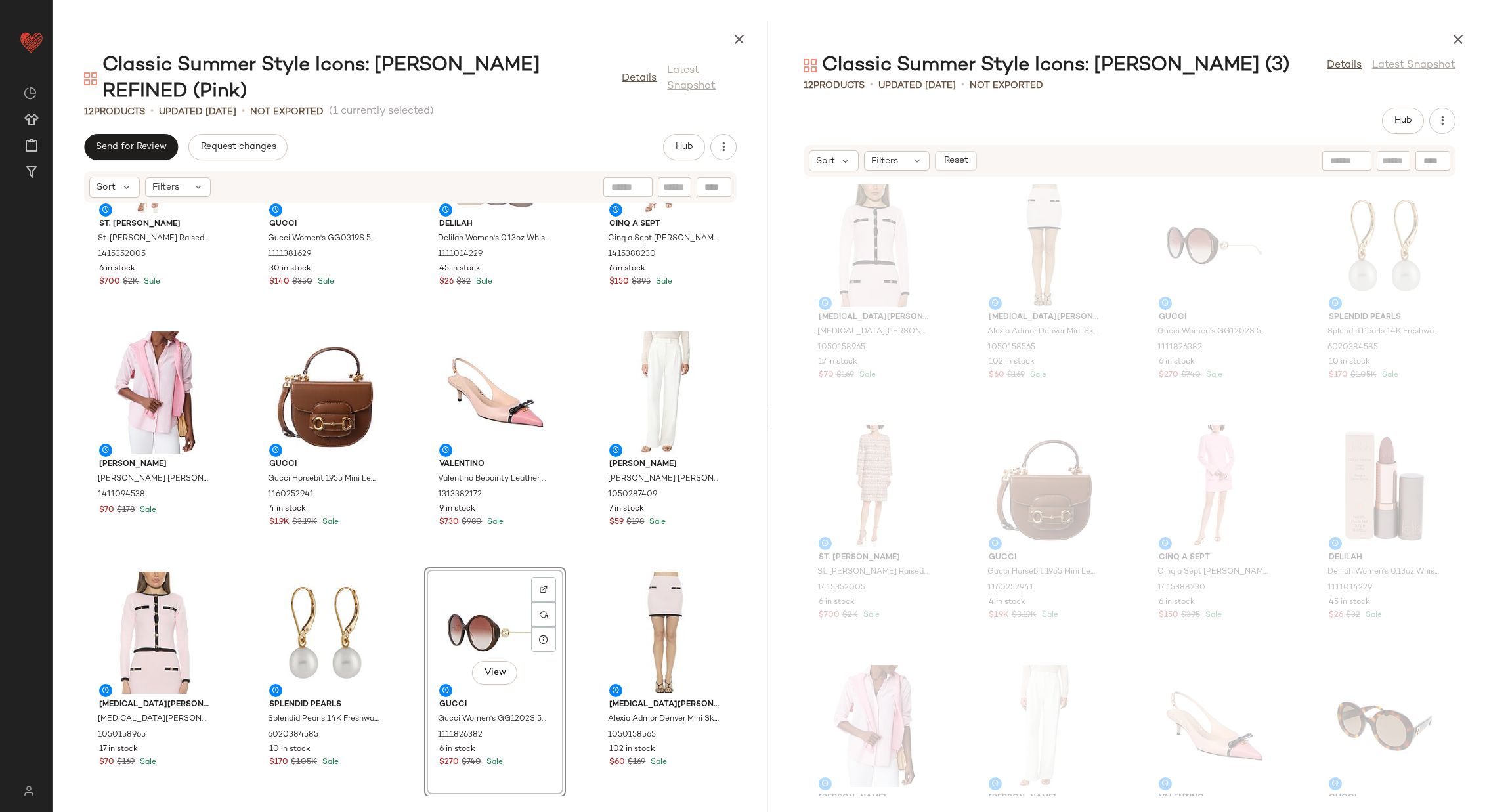
click at [405, 546] on div "St. John St. John Raised Plaid Tweed Dress 1415352005 6 in stock $700 $2K Sale …" at bounding box center [410, 499] width 716 height 592
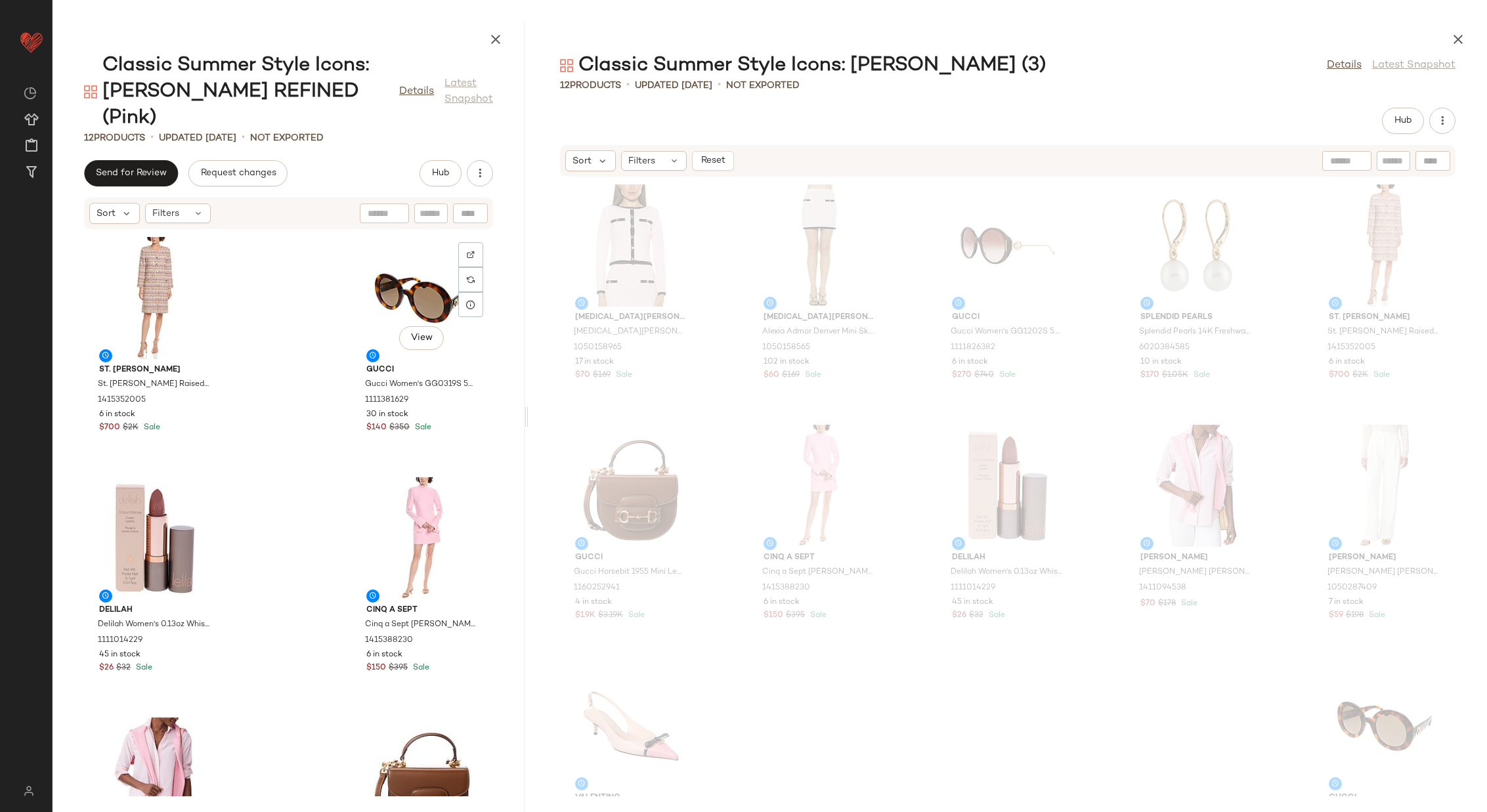
drag, startPoint x: 771, startPoint y: 420, endPoint x: 499, endPoint y: 414, distance: 272.1
click at [406, 417] on div "Classic Summer Style Icons: Jackie O REFINED (Pink) Details Latest Snapshot 12 …" at bounding box center [770, 417] width 1435 height 791
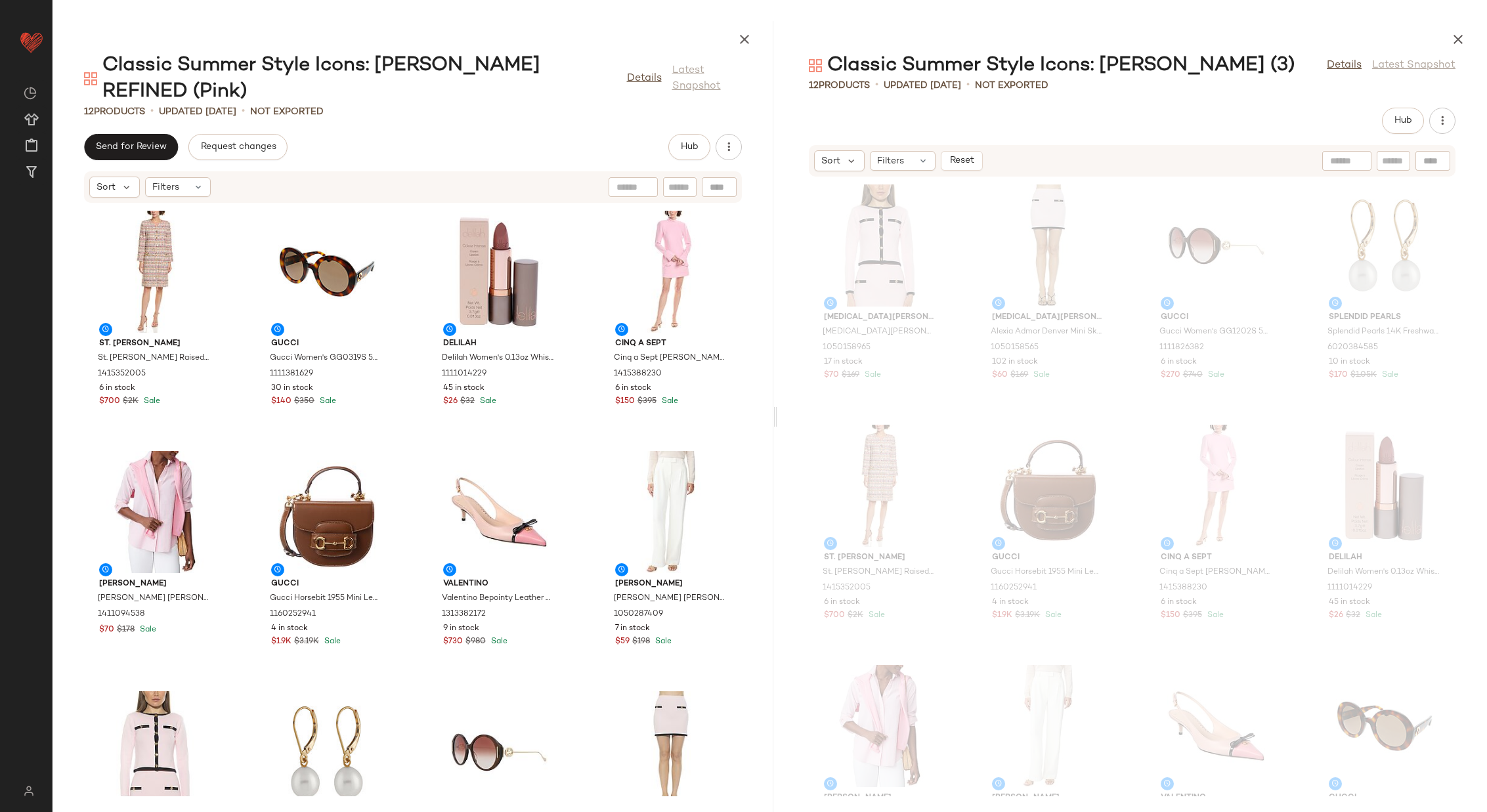
drag, startPoint x: 527, startPoint y: 410, endPoint x: 778, endPoint y: 421, distance: 251.2
click at [778, 421] on div "Classic Summer Style Icons: Jackie O REFINED (Pink) Details Latest Snapshot 12 …" at bounding box center [770, 417] width 1435 height 791
click at [690, 142] on span "Hub" at bounding box center [688, 147] width 19 height 11
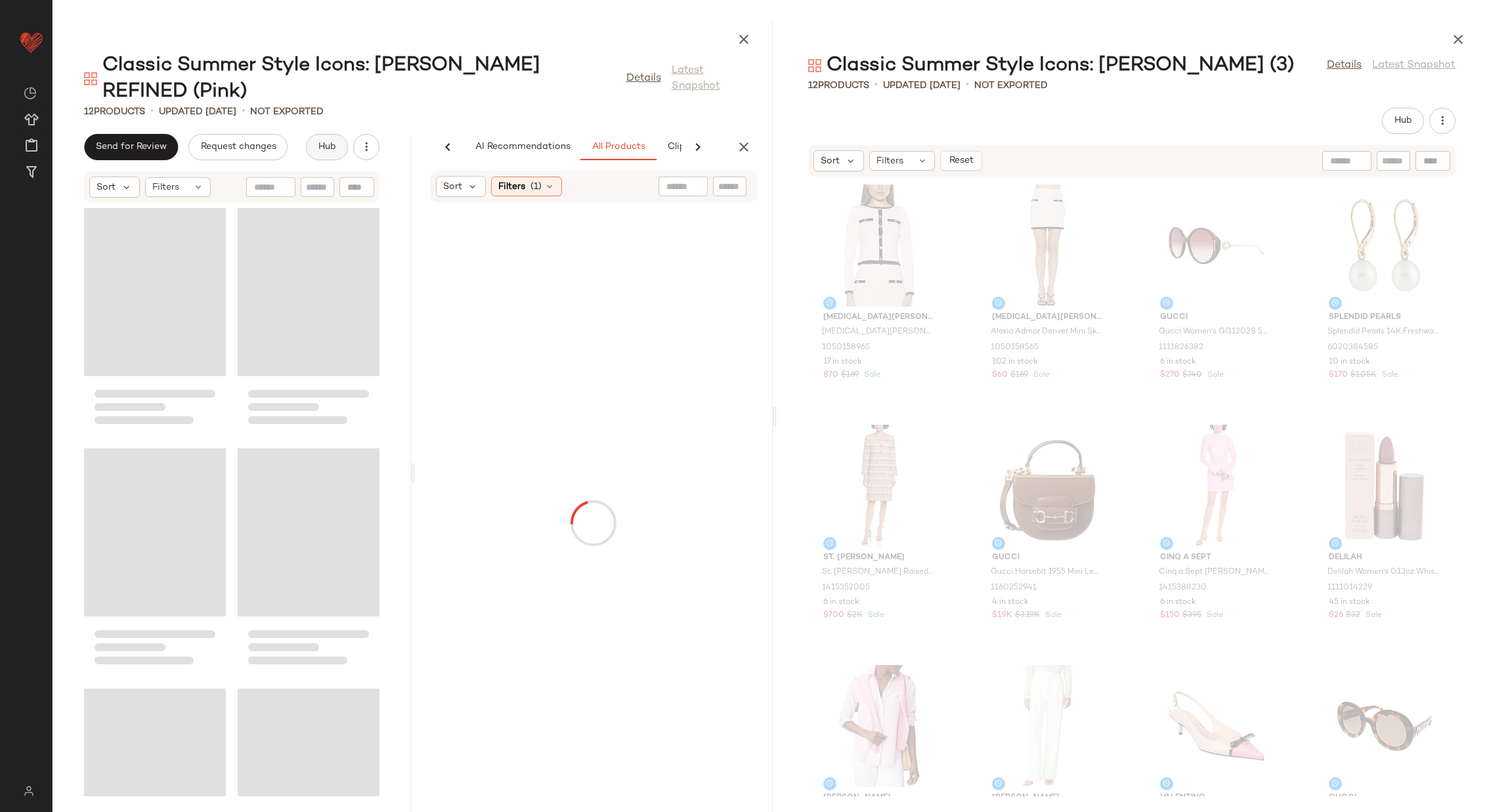
scroll to position [0, 90]
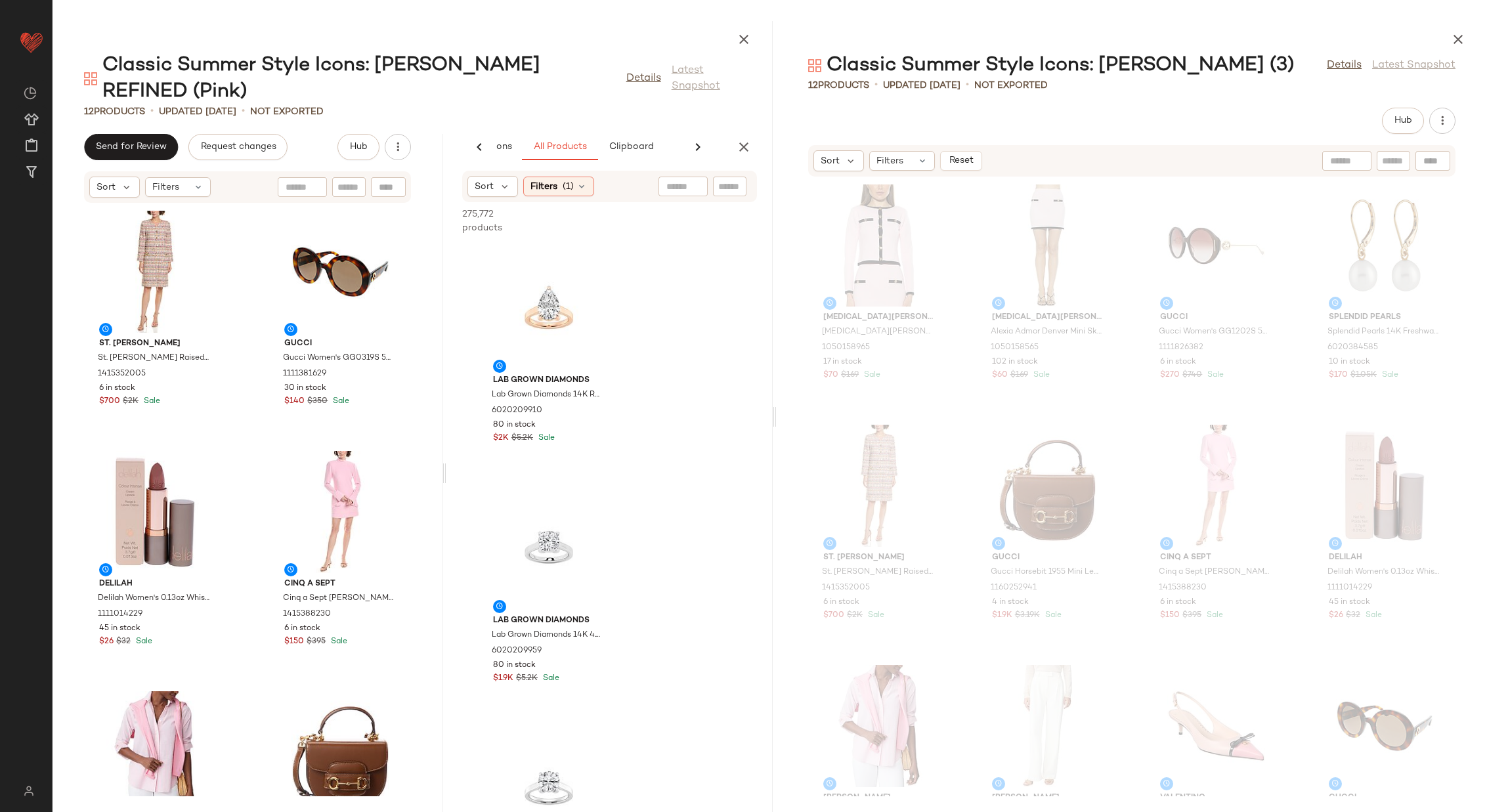
drag, startPoint x: 412, startPoint y: 455, endPoint x: 444, endPoint y: 456, distance: 32.0
click at [444, 456] on div "Classic Summer Style Icons: Jackie O REFINED (Pink) Details Latest Snapshot 12 …" at bounding box center [413, 417] width 720 height 791
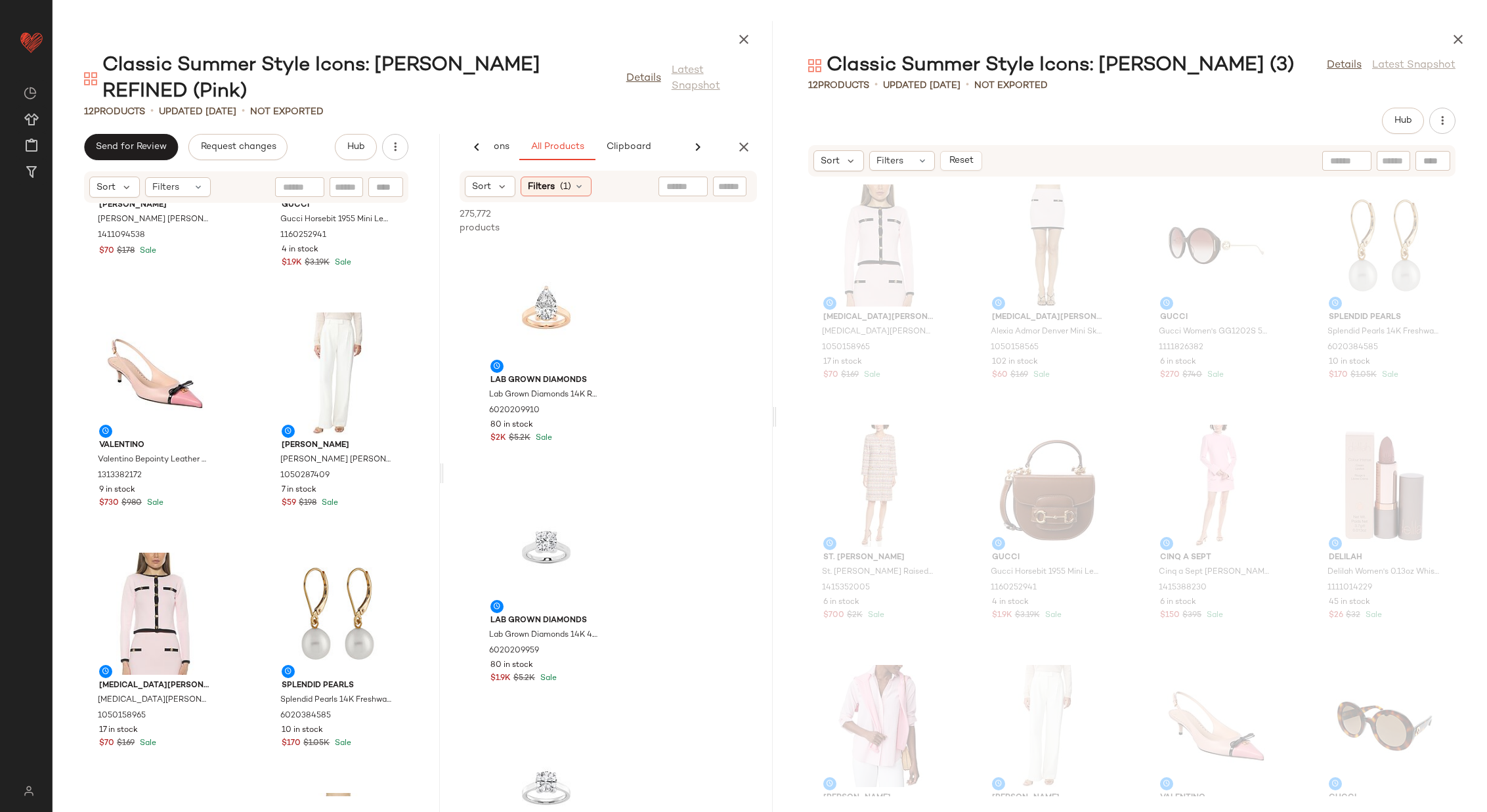
scroll to position [824, 0]
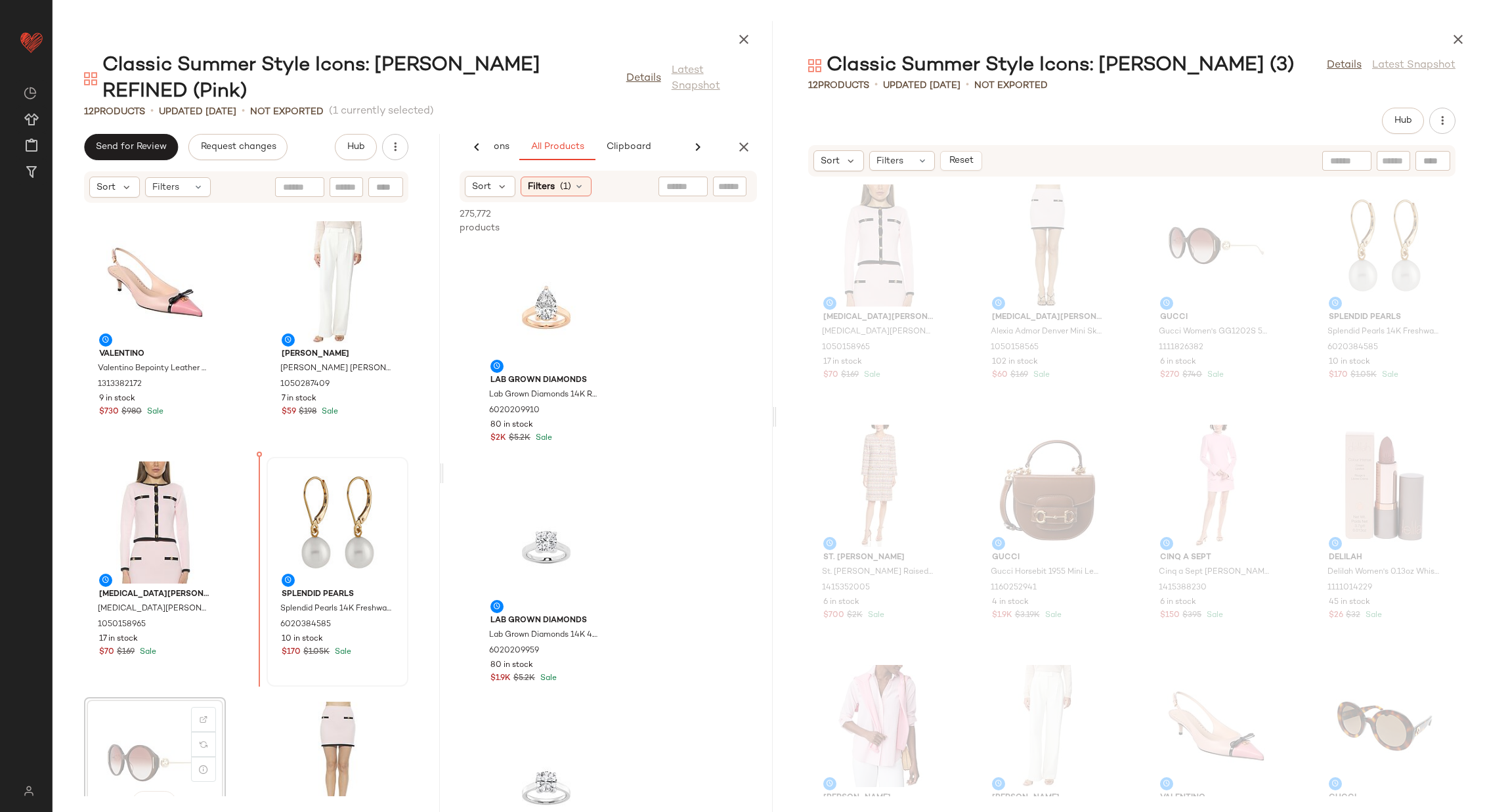
scroll to position [723, 0]
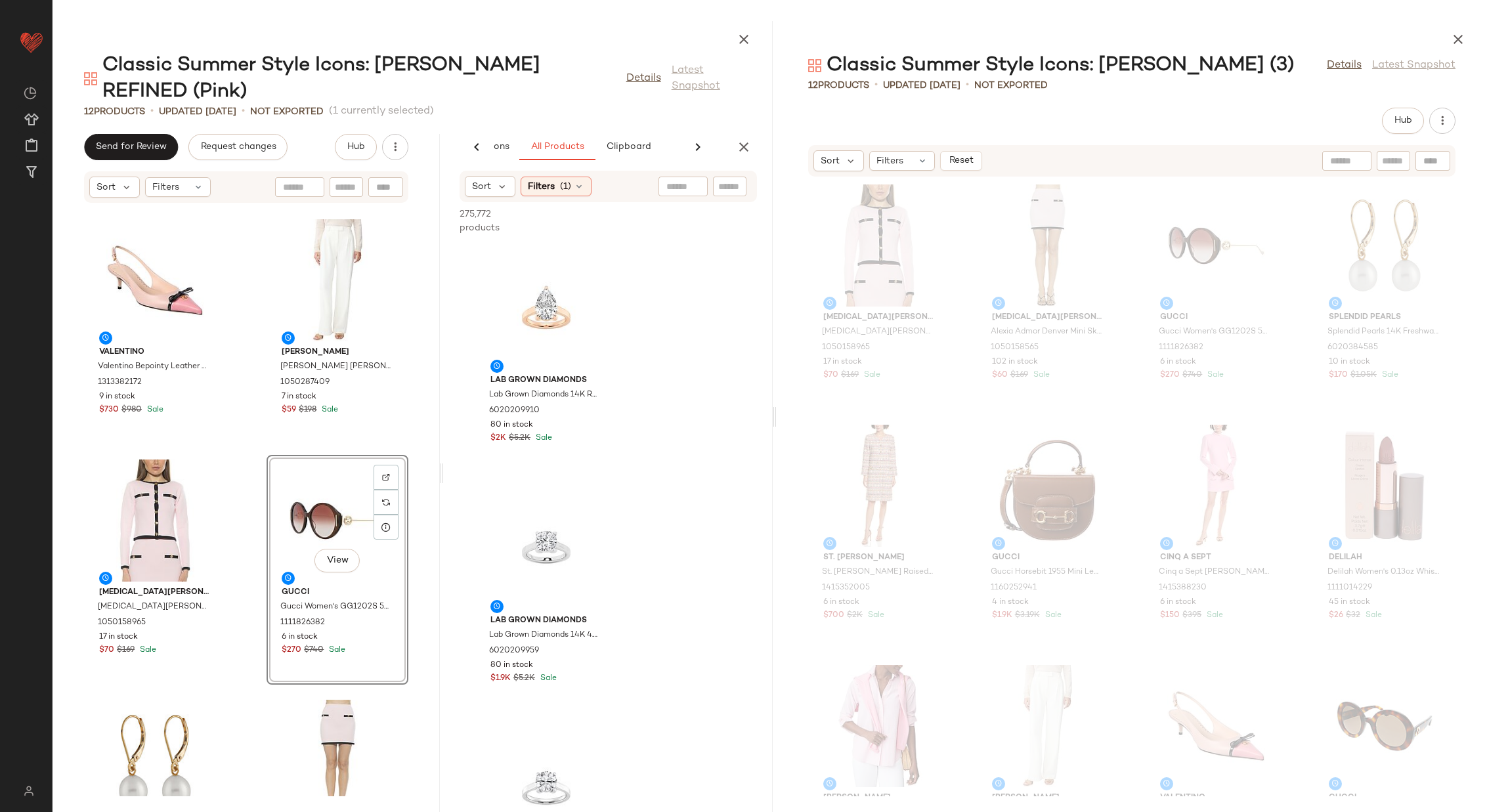
click at [247, 536] on div "J.McLaughlin J.McLaughlin Finn Blouse 1411094538 $70 $178 Sale Gucci Gucci Hors…" at bounding box center [246, 499] width 388 height 592
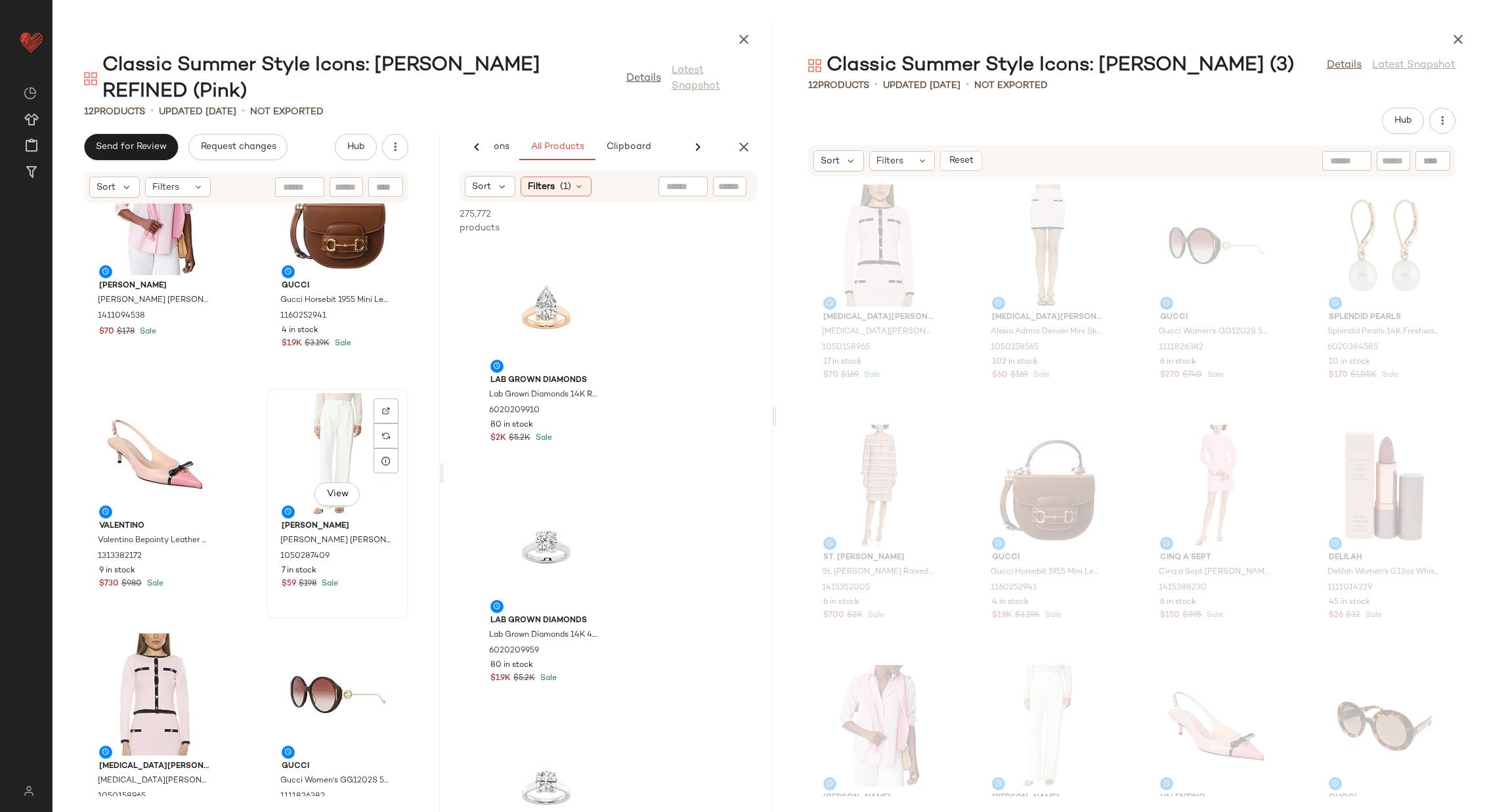
scroll to position [824, 0]
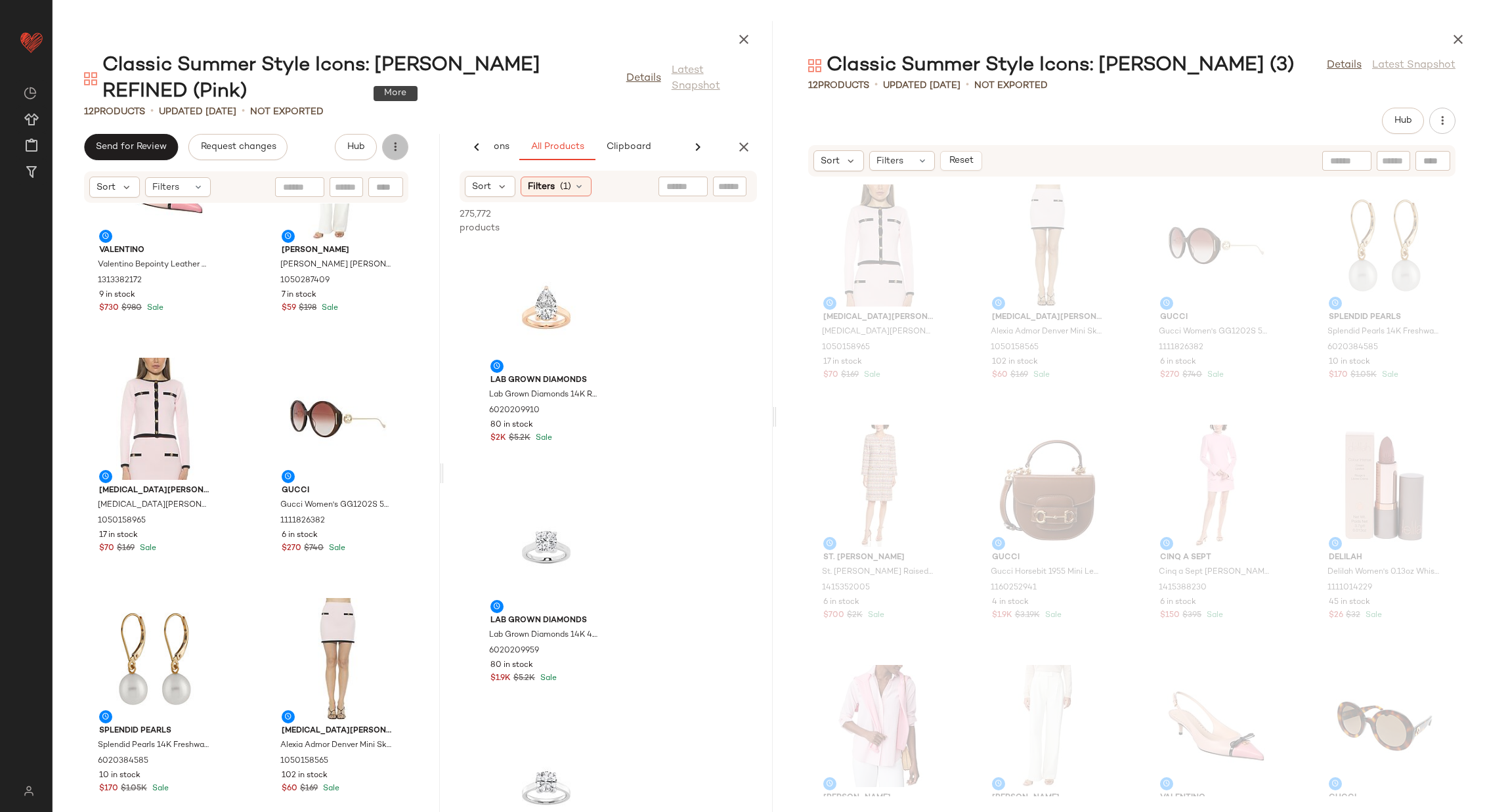
click at [396, 140] on icon "button" at bounding box center [395, 147] width 13 height 13
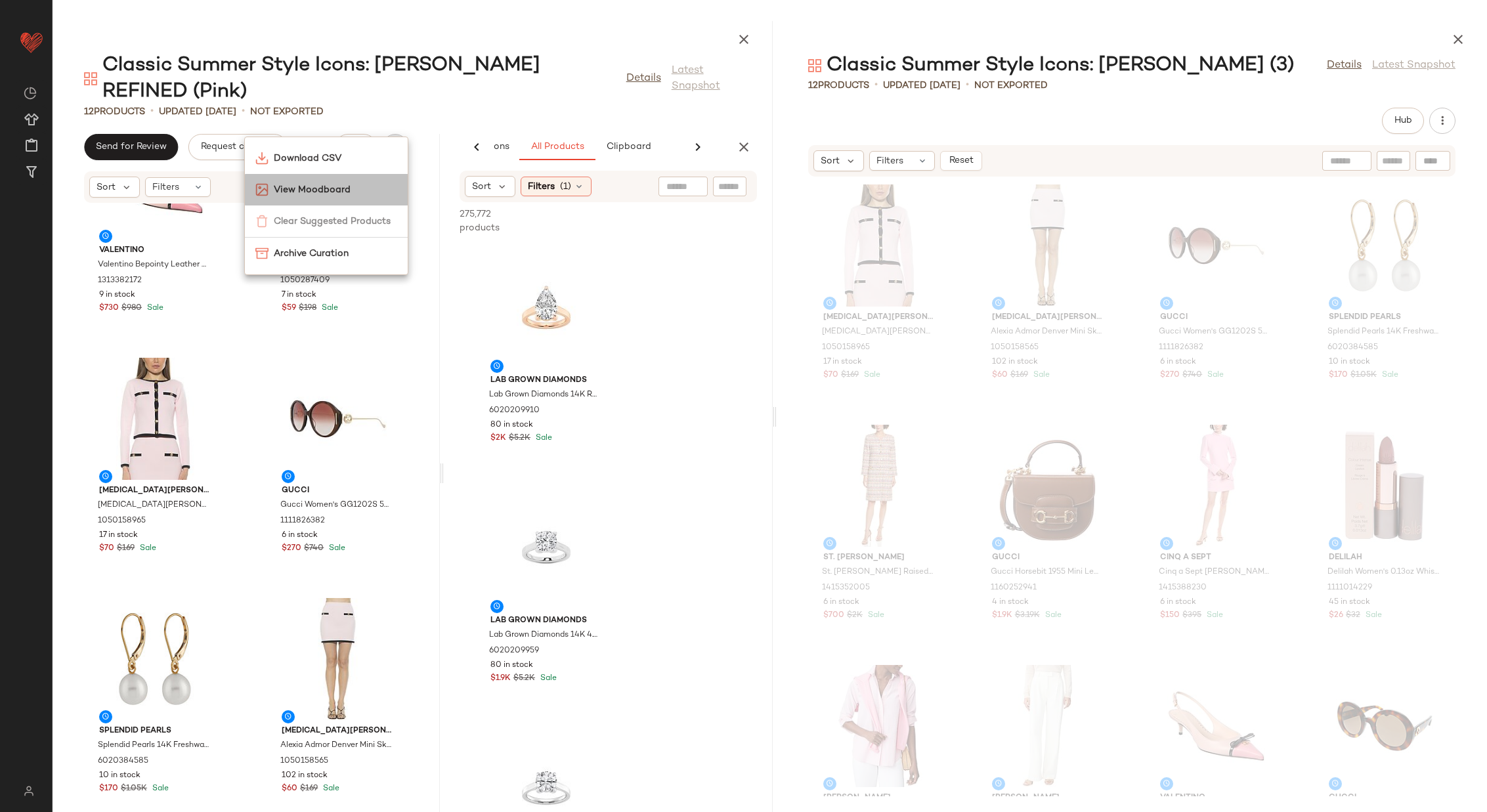
click at [366, 188] on span "View Moodboard" at bounding box center [336, 190] width 123 height 14
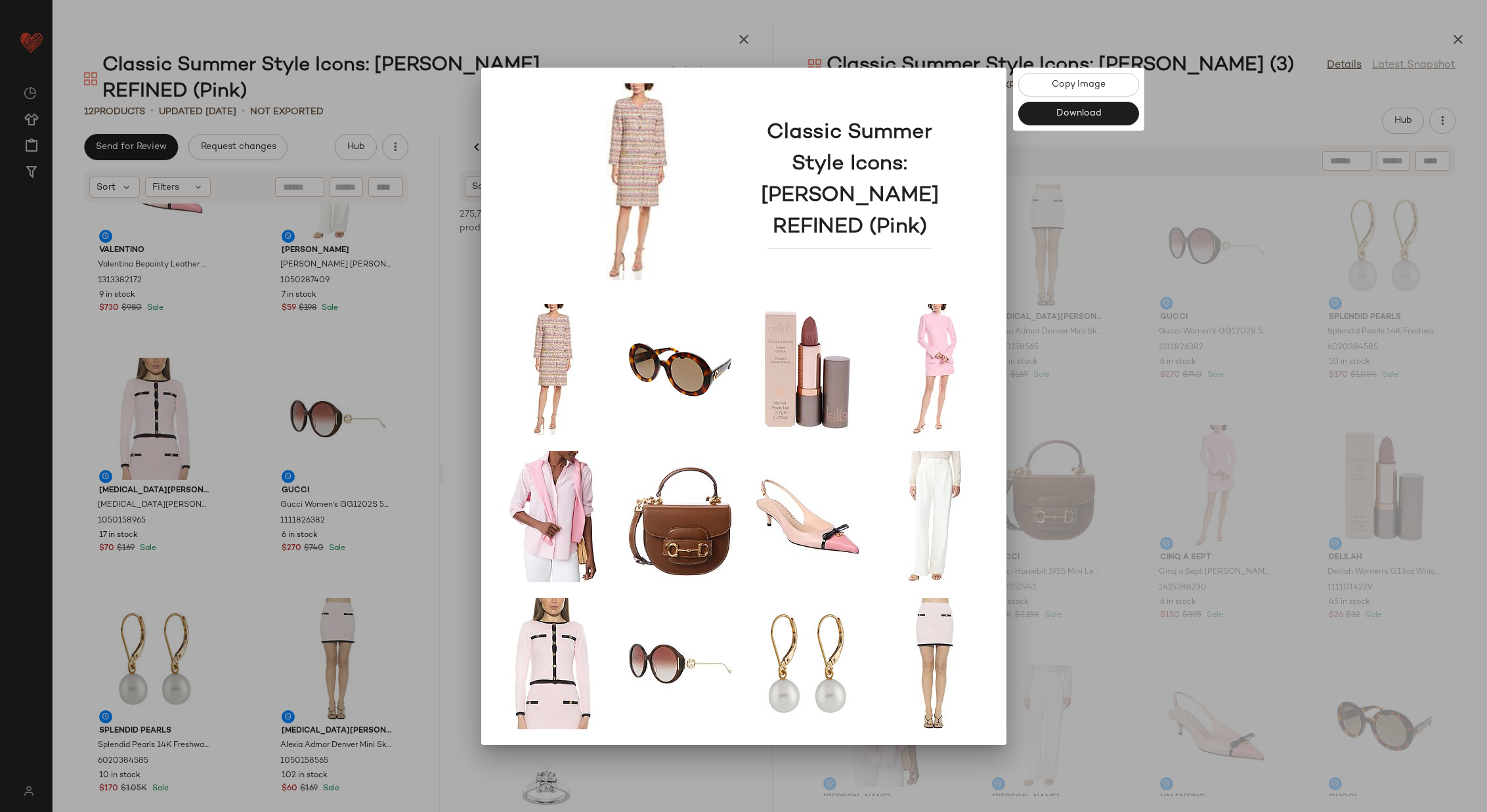
click at [1059, 310] on div at bounding box center [744, 406] width 1487 height 812
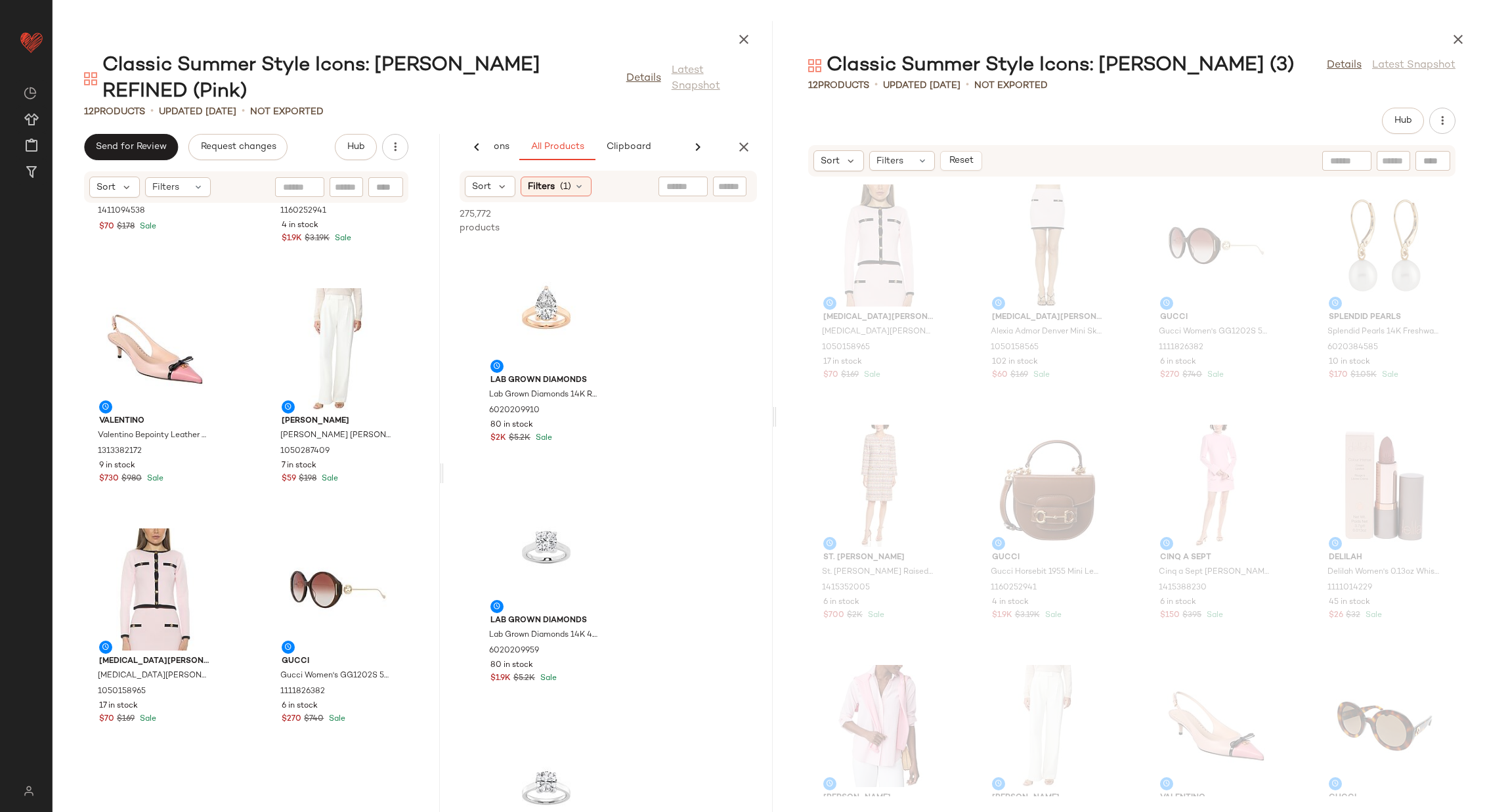
scroll to position [0, 0]
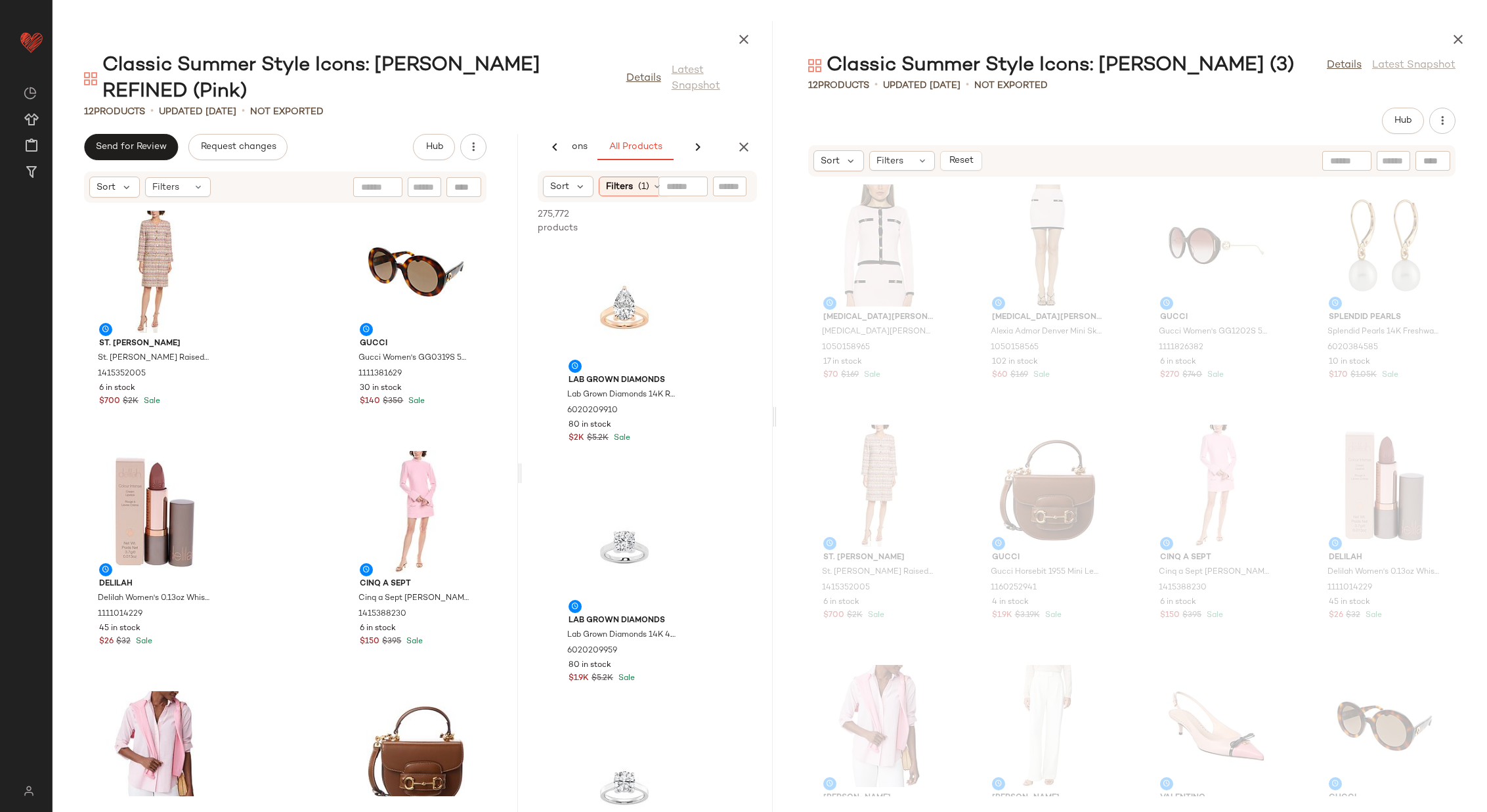
drag, startPoint x: 441, startPoint y: 455, endPoint x: 616, endPoint y: 453, distance: 175.0
click at [616, 453] on div "Classic Summer Style Icons: Jackie O REFINED (Pink) Details Latest Snapshot 12 …" at bounding box center [413, 417] width 720 height 791
click at [750, 139] on icon "button" at bounding box center [744, 147] width 15 height 15
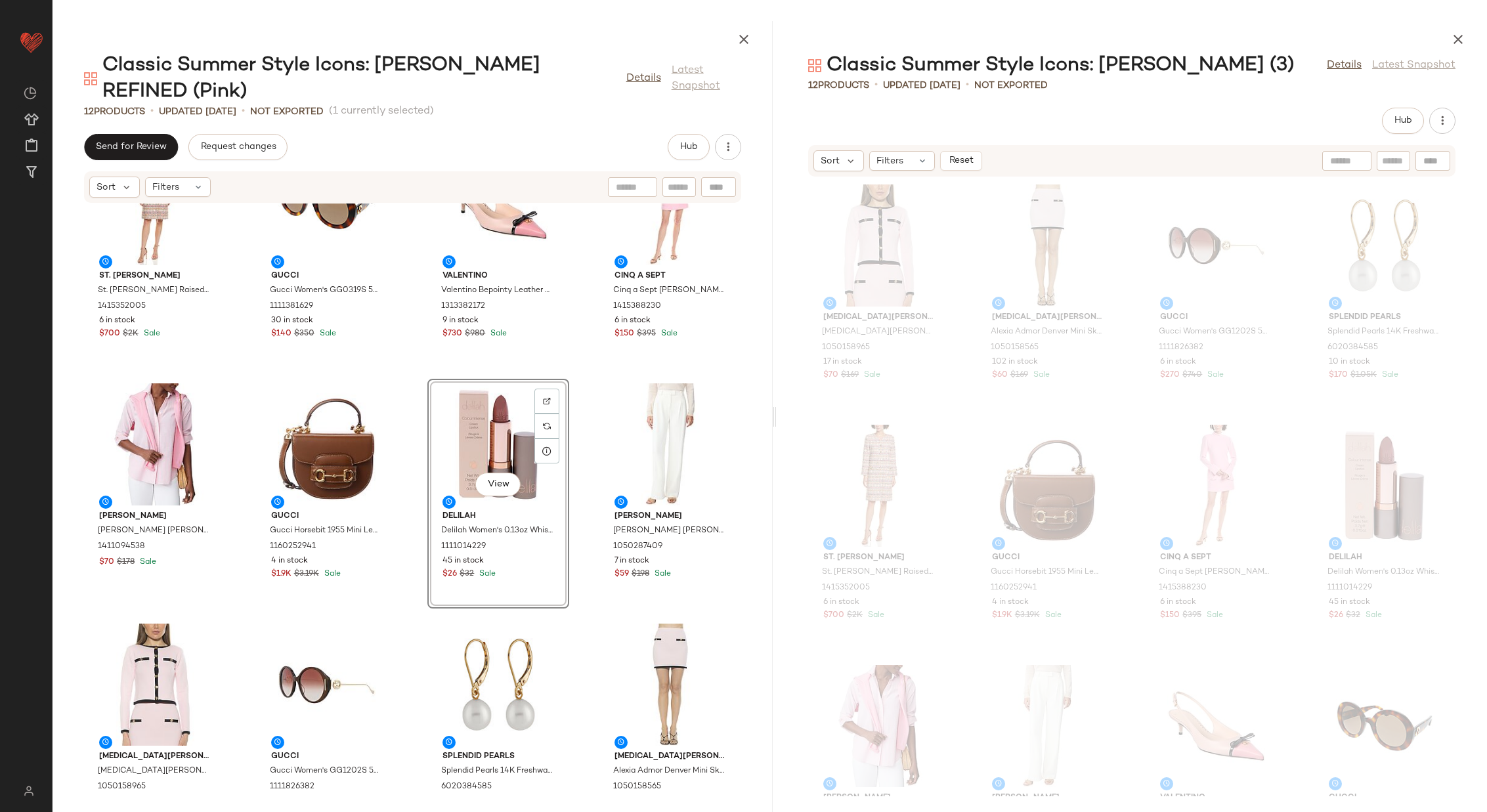
scroll to position [83, 0]
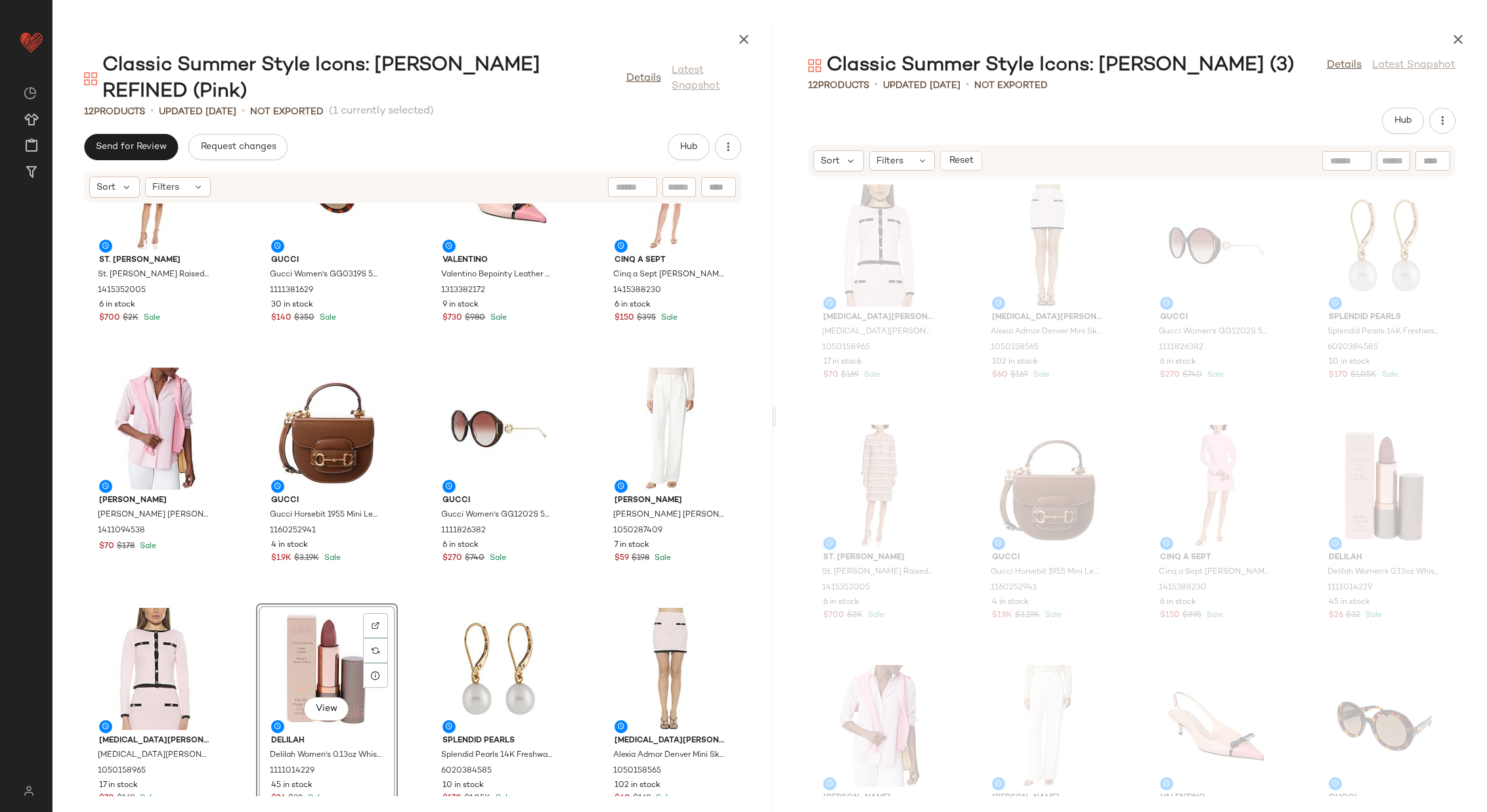
click at [406, 575] on div "St. John St. John Raised Plaid Tweed Dress 1415352005 6 in stock $700 $2K Sale …" at bounding box center [413, 499] width 720 height 592
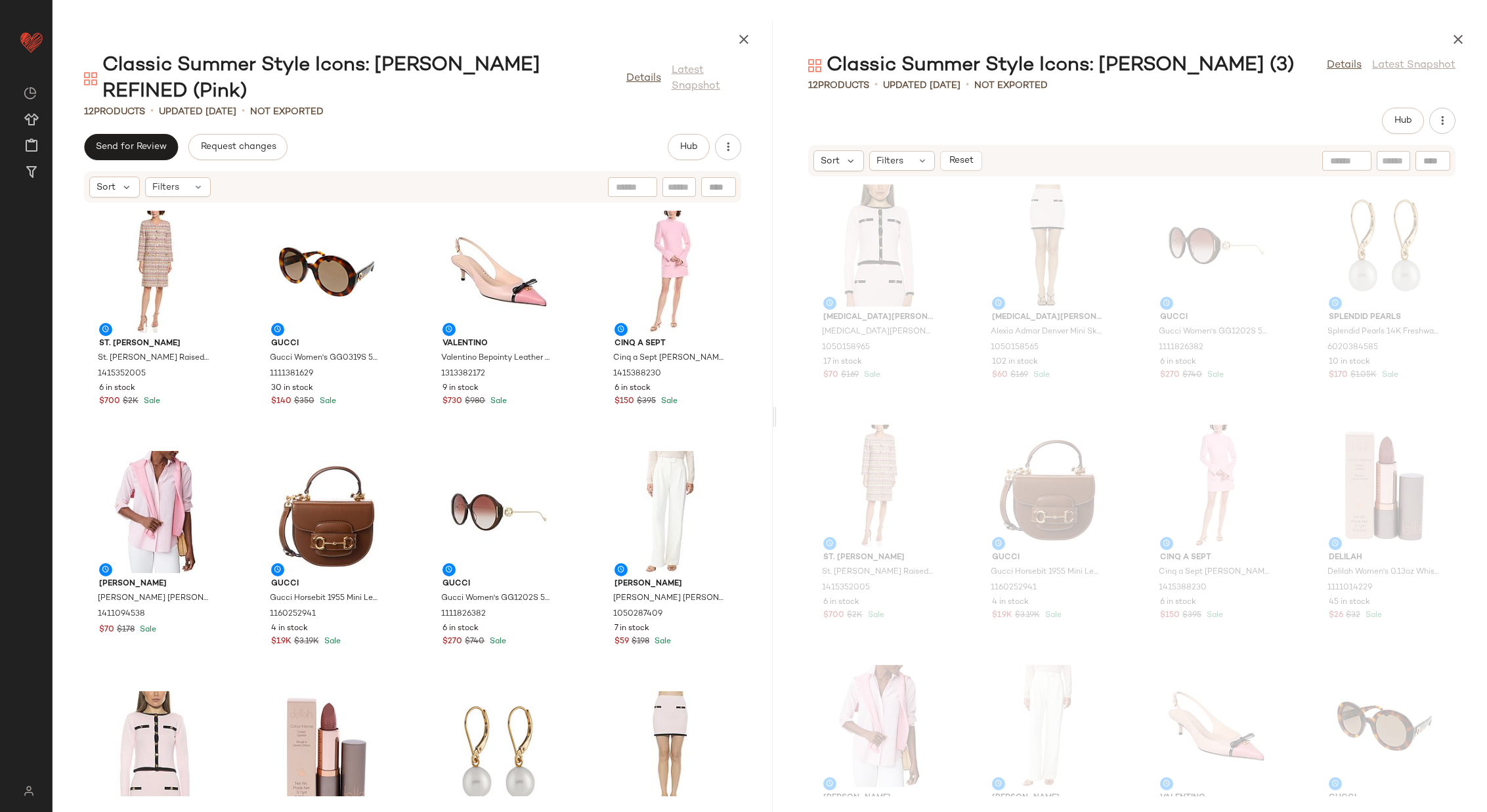
scroll to position [71, 0]
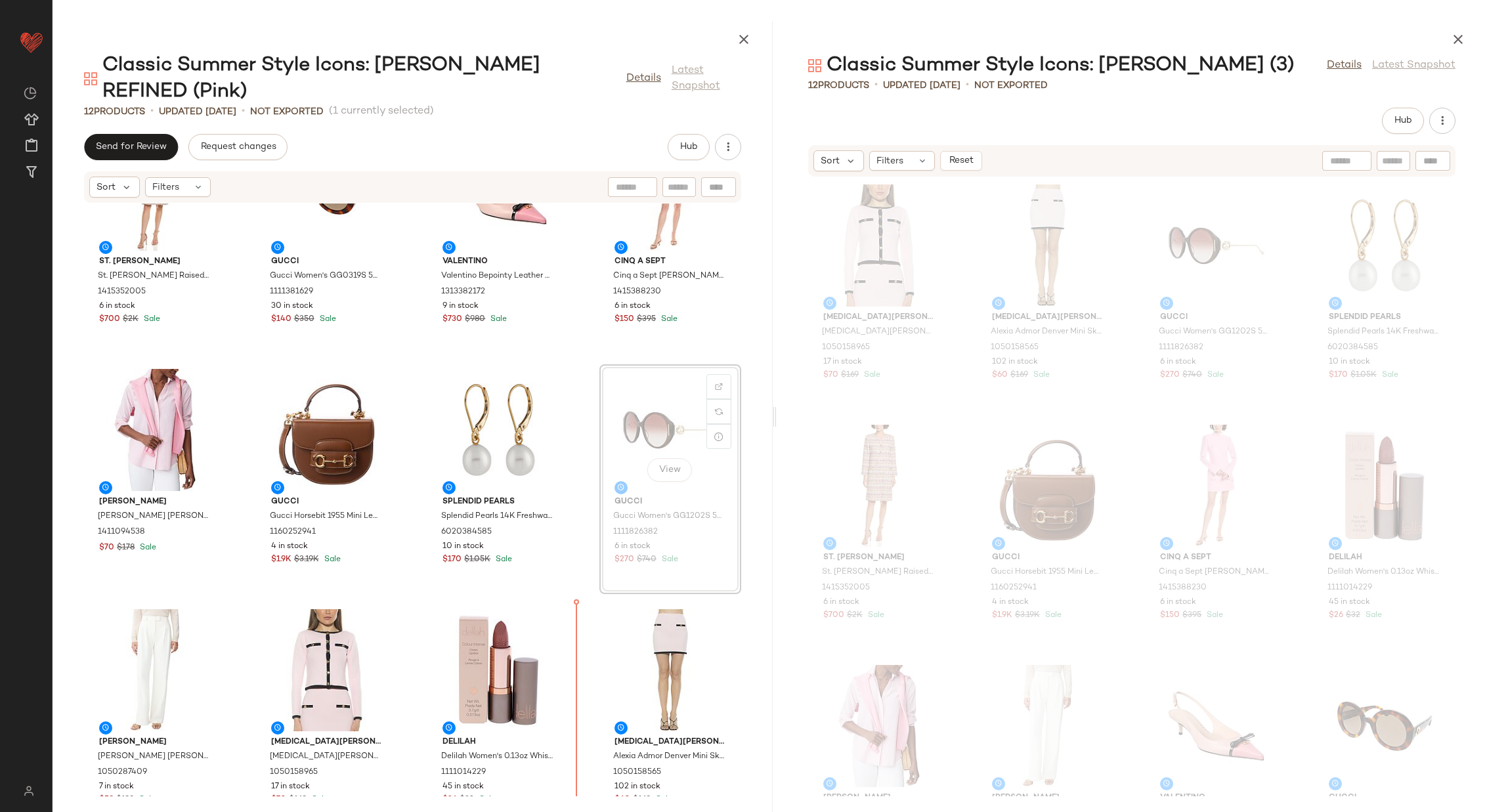
scroll to position [84, 0]
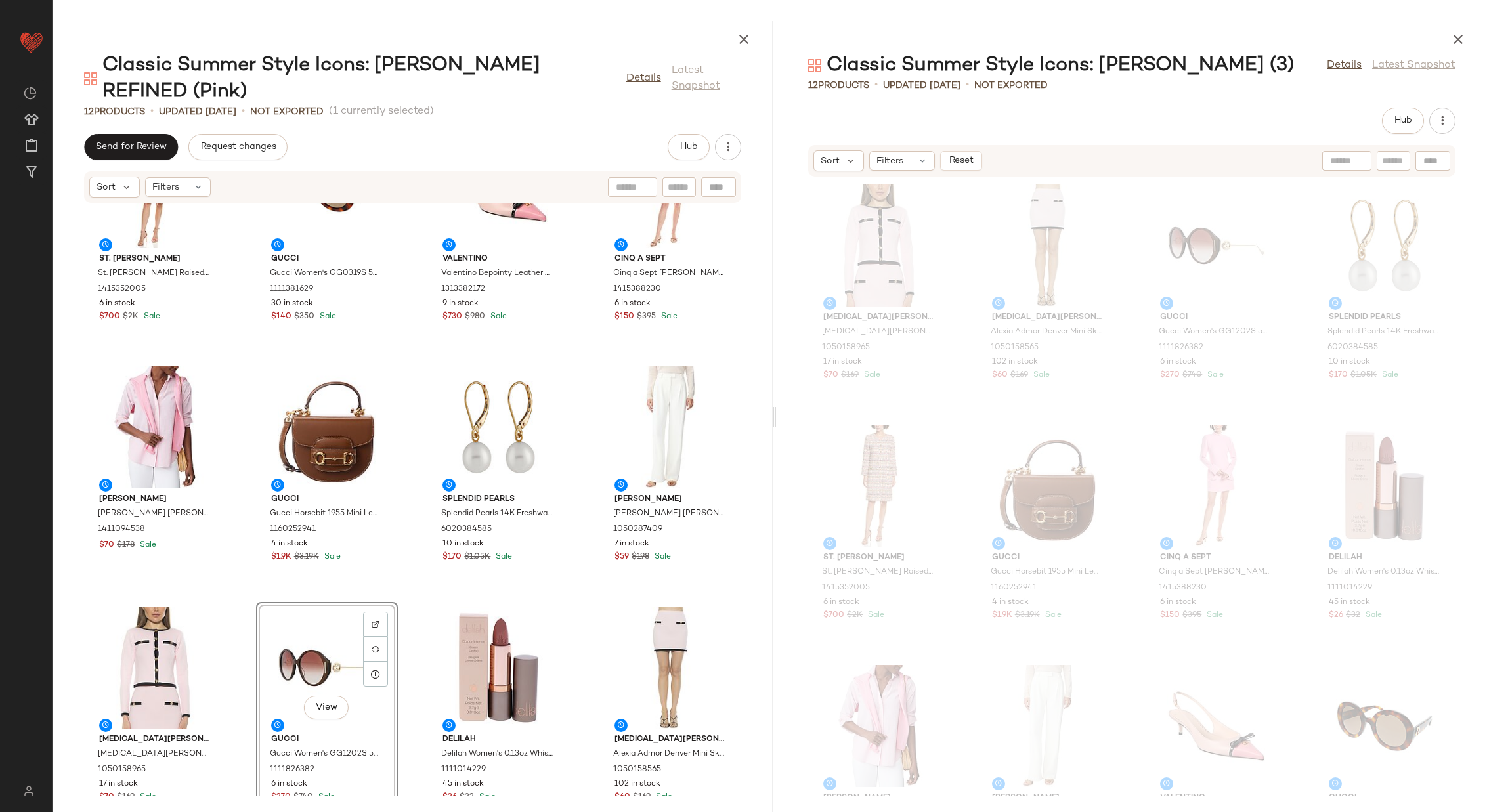
click at [405, 566] on div "St. John St. John Raised Plaid Tweed Dress 1415352005 6 in stock $700 $2K Sale …" at bounding box center [413, 499] width 720 height 592
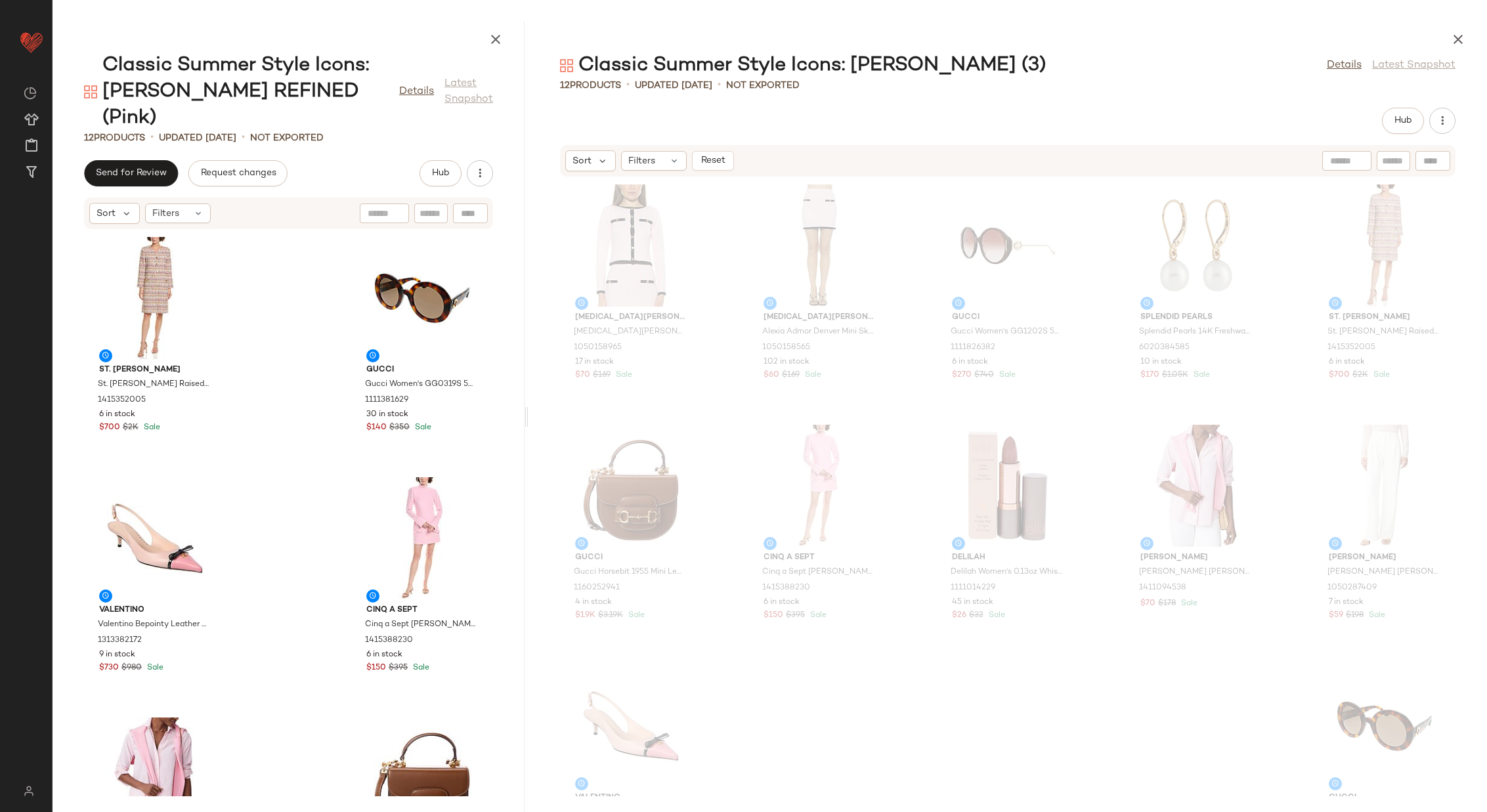
drag, startPoint x: 775, startPoint y: 418, endPoint x: 490, endPoint y: 410, distance: 285.1
click at [490, 410] on div "Classic Summer Style Icons: Jackie O REFINED (Pink) Details Latest Snapshot 12 …" at bounding box center [770, 417] width 1435 height 791
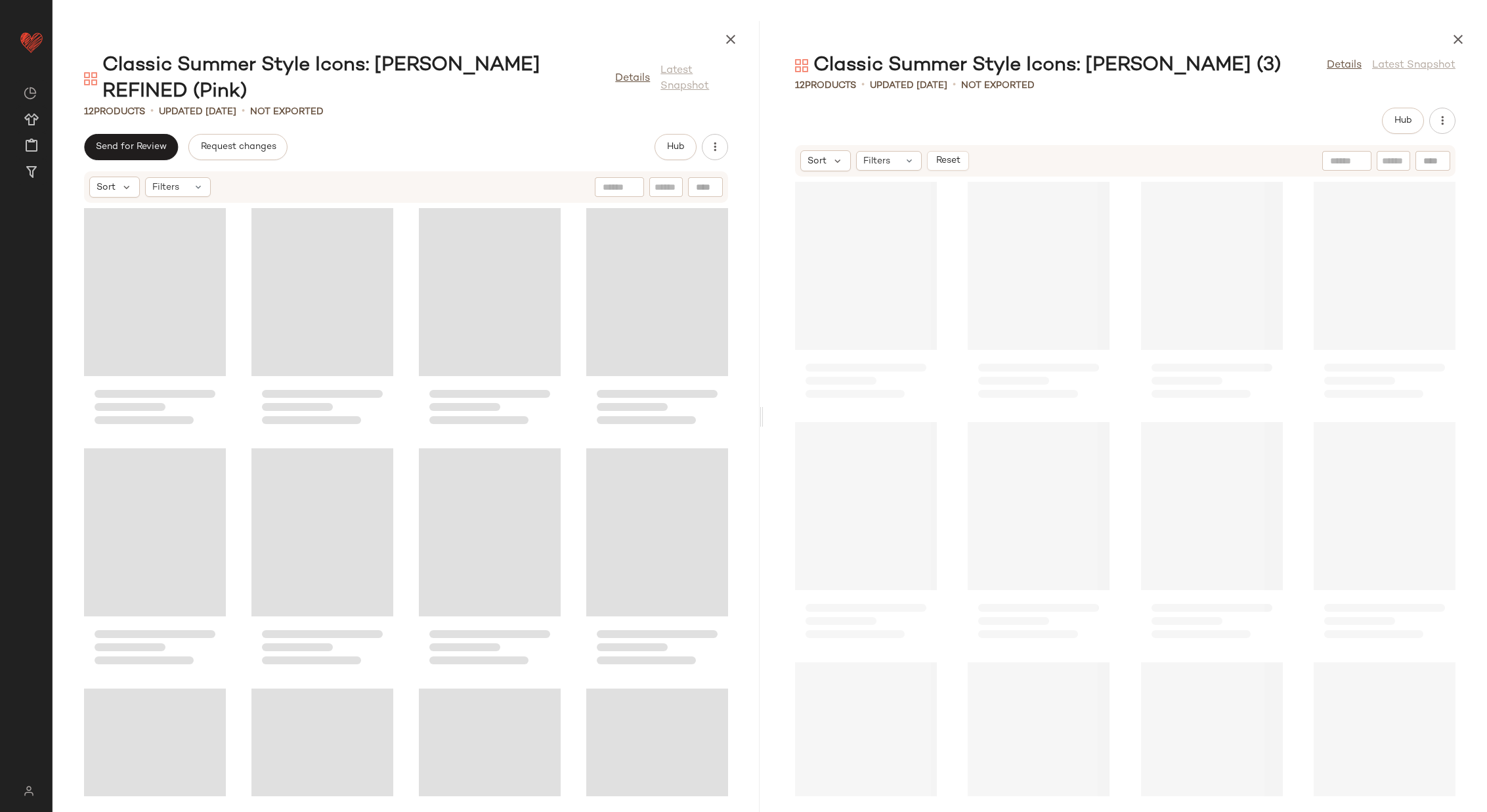
drag, startPoint x: 527, startPoint y: 412, endPoint x: 776, endPoint y: 411, distance: 249.0
click at [776, 411] on div "Classic Summer Style Icons: Jackie O REFINED (Pink) Details Latest Snapshot 12 …" at bounding box center [770, 417] width 1435 height 791
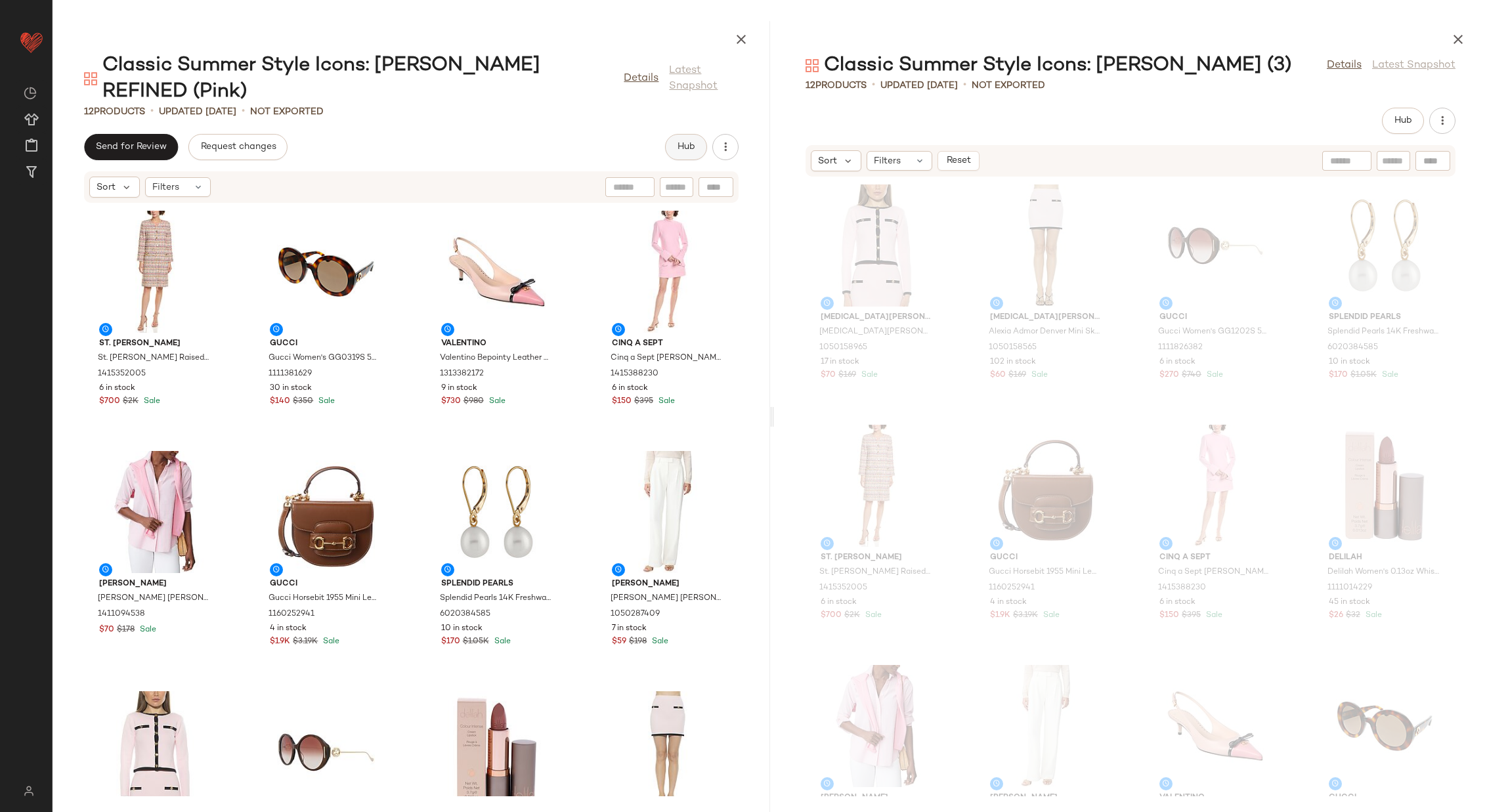
click at [680, 142] on span "Hub" at bounding box center [686, 147] width 19 height 11
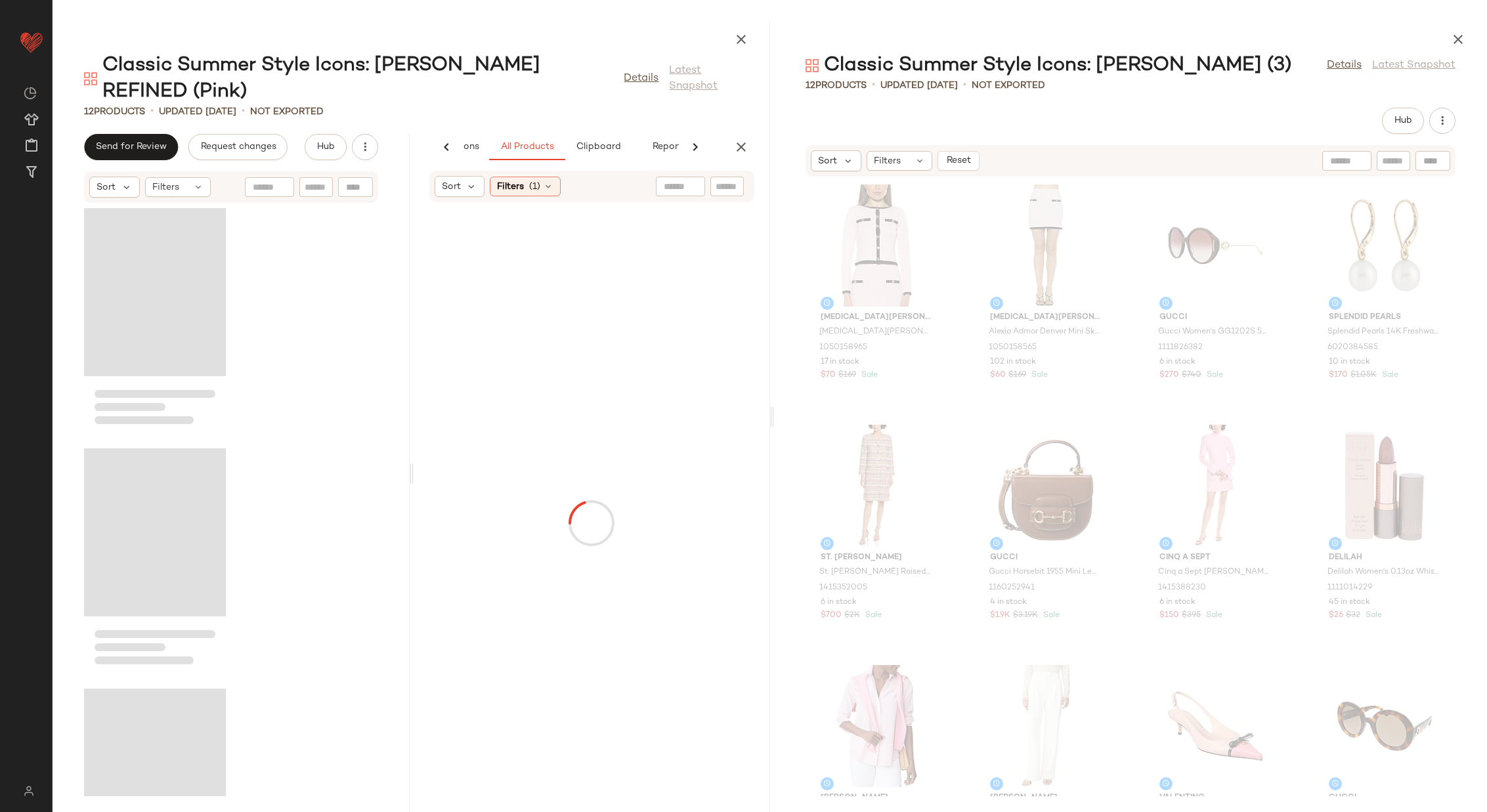
scroll to position [0, 91]
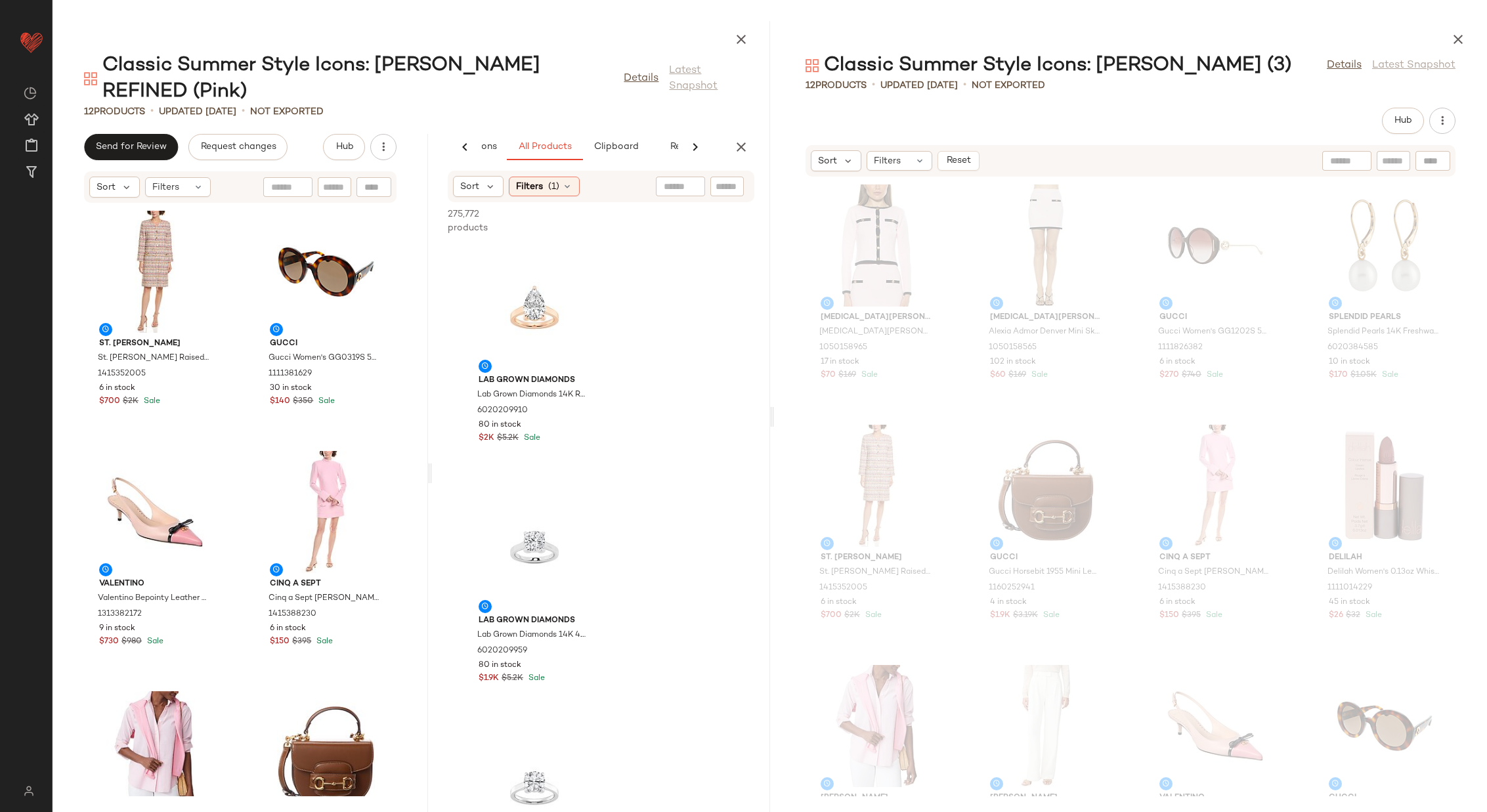
drag, startPoint x: 409, startPoint y: 456, endPoint x: 431, endPoint y: 456, distance: 22.0
click at [431, 456] on div "Classic Summer Style Icons: Jackie O REFINED (Pink) Details Latest Snapshot 12 …" at bounding box center [411, 417] width 718 height 791
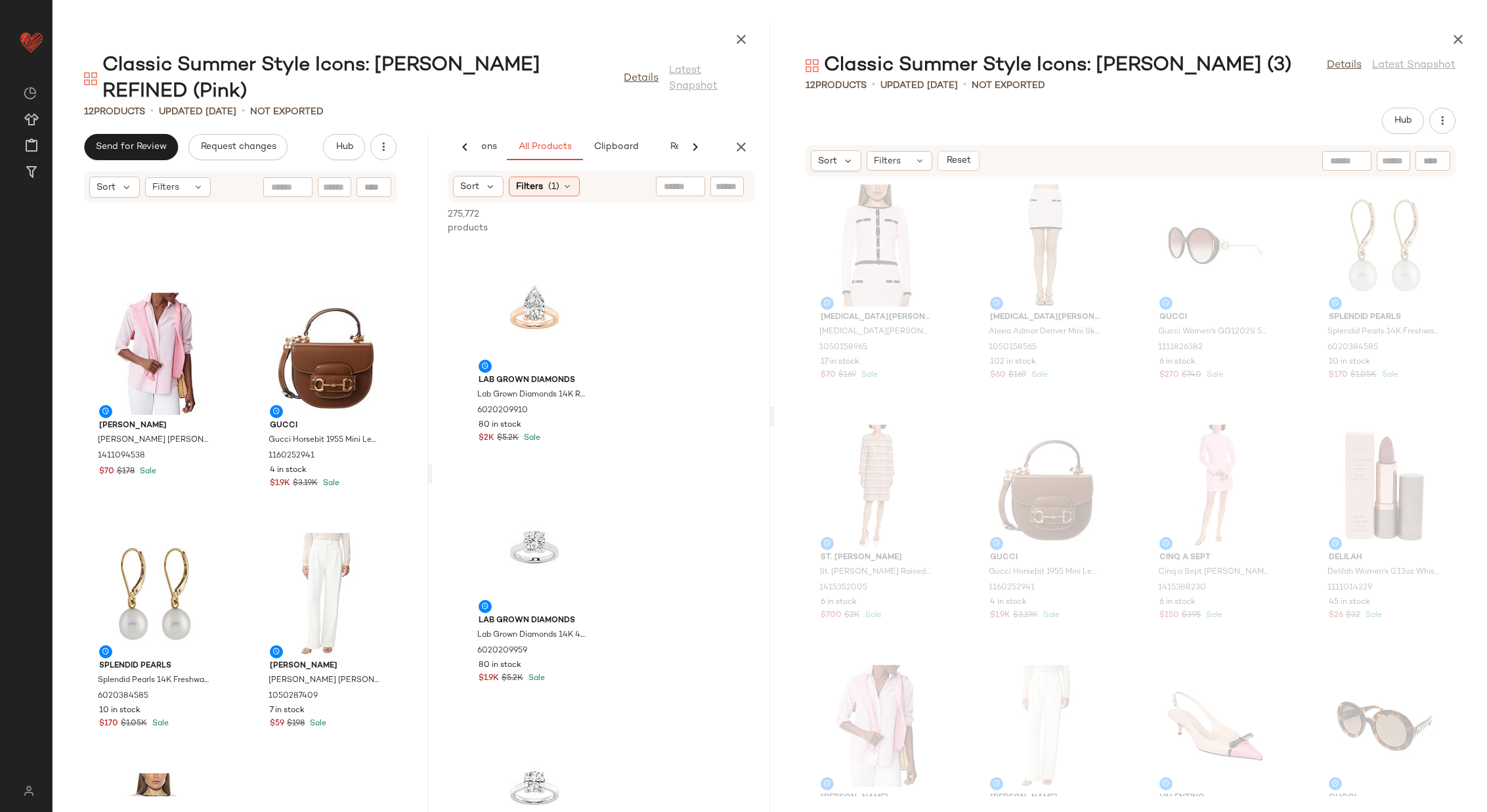
scroll to position [392, 0]
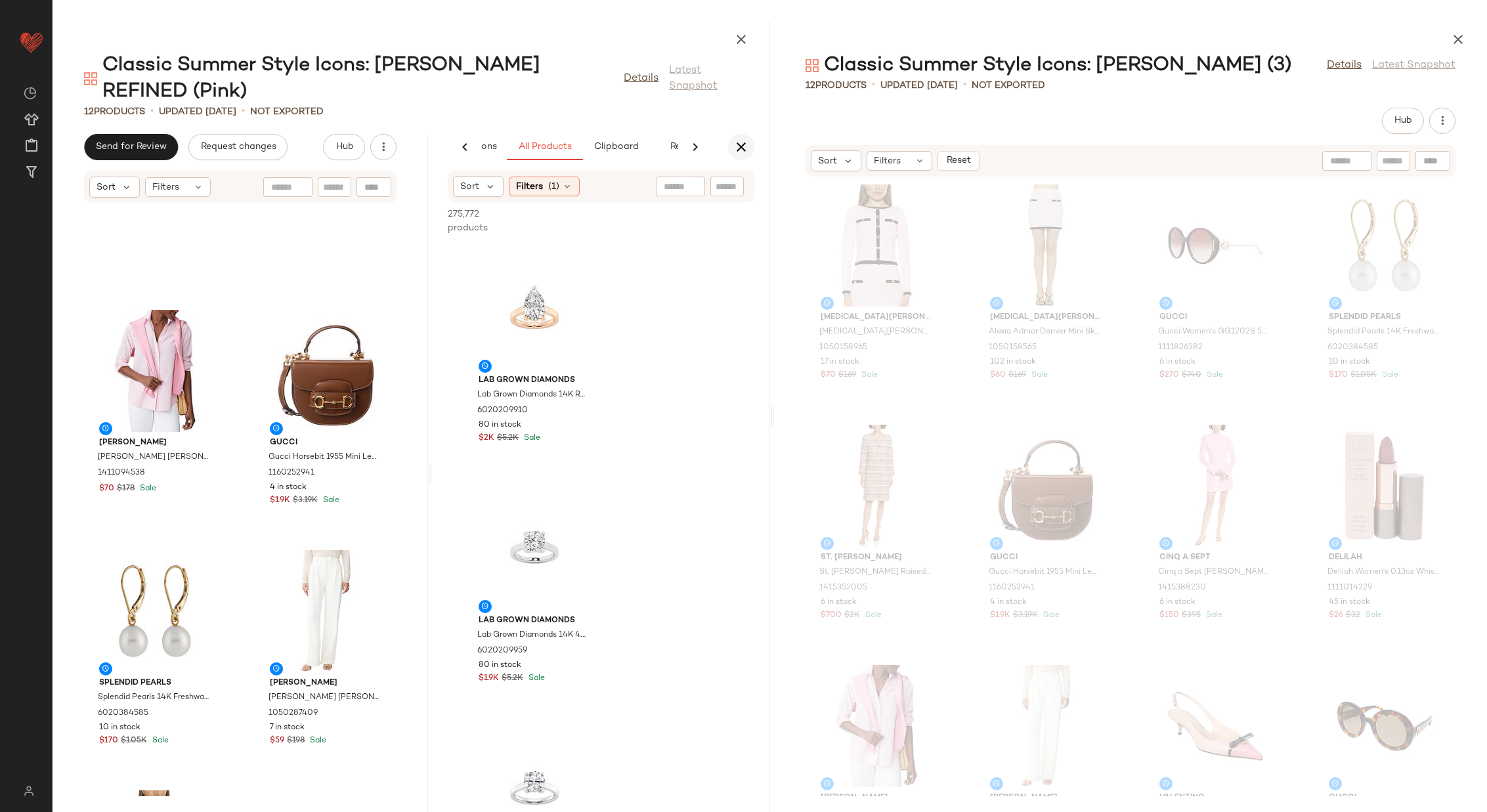
click at [739, 139] on icon "button" at bounding box center [741, 147] width 15 height 15
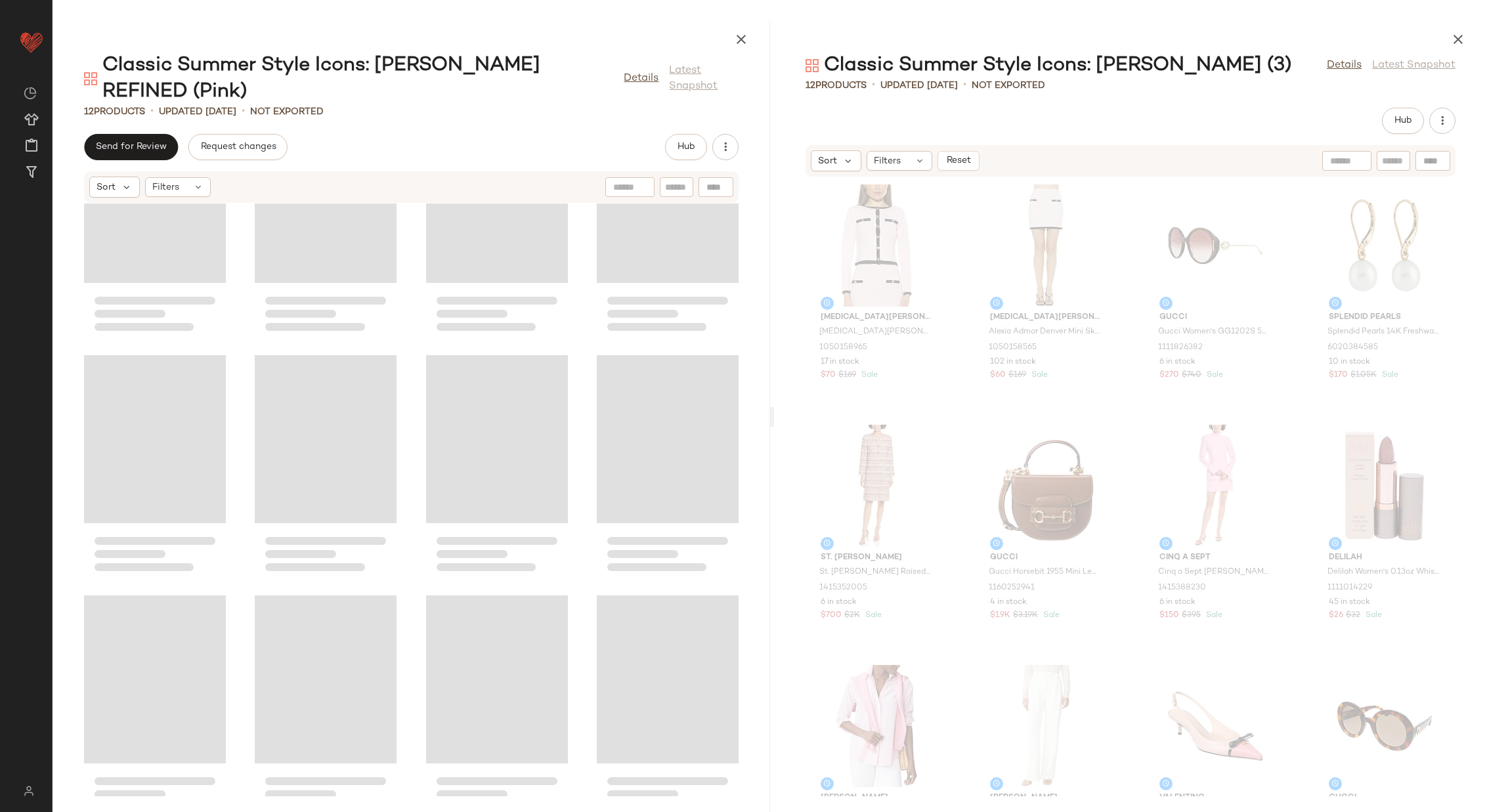
scroll to position [0, 0]
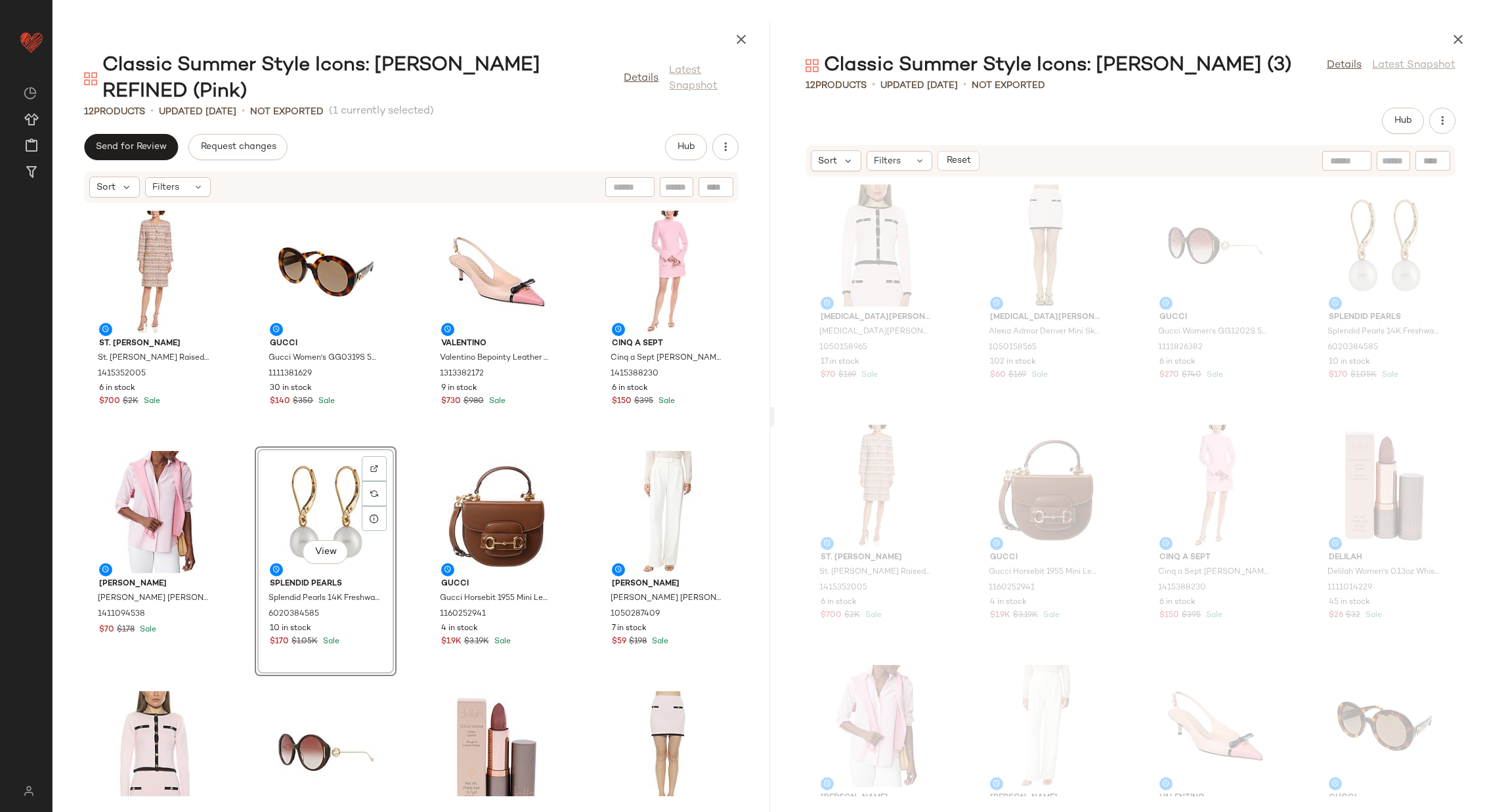
click at [405, 472] on div "St. John St. John Raised Plaid Tweed Dress 1415352005 6 in stock $700 $2K Sale …" at bounding box center [411, 499] width 718 height 592
click at [689, 134] on button "Hub" at bounding box center [686, 147] width 42 height 26
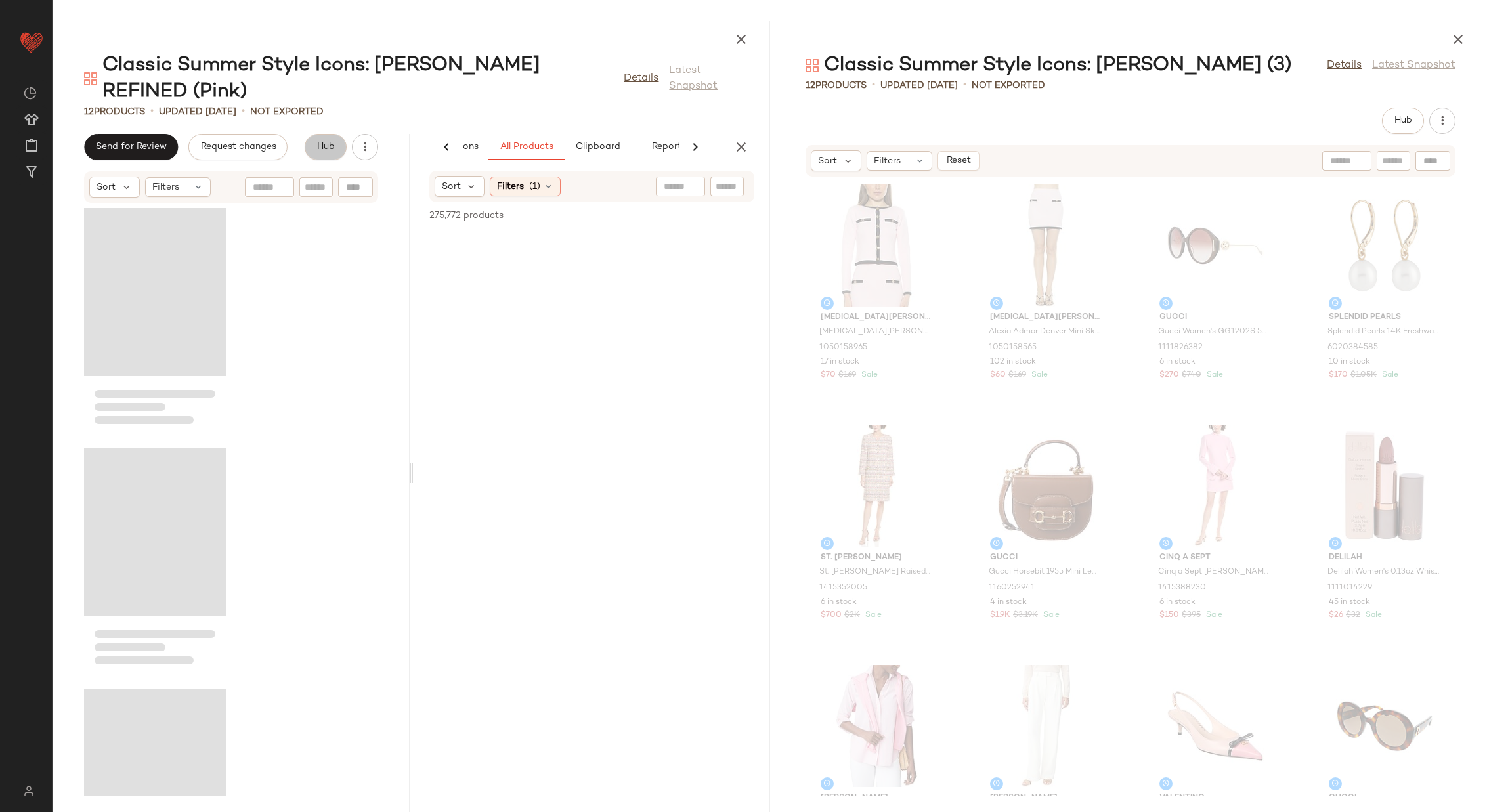
scroll to position [0, 91]
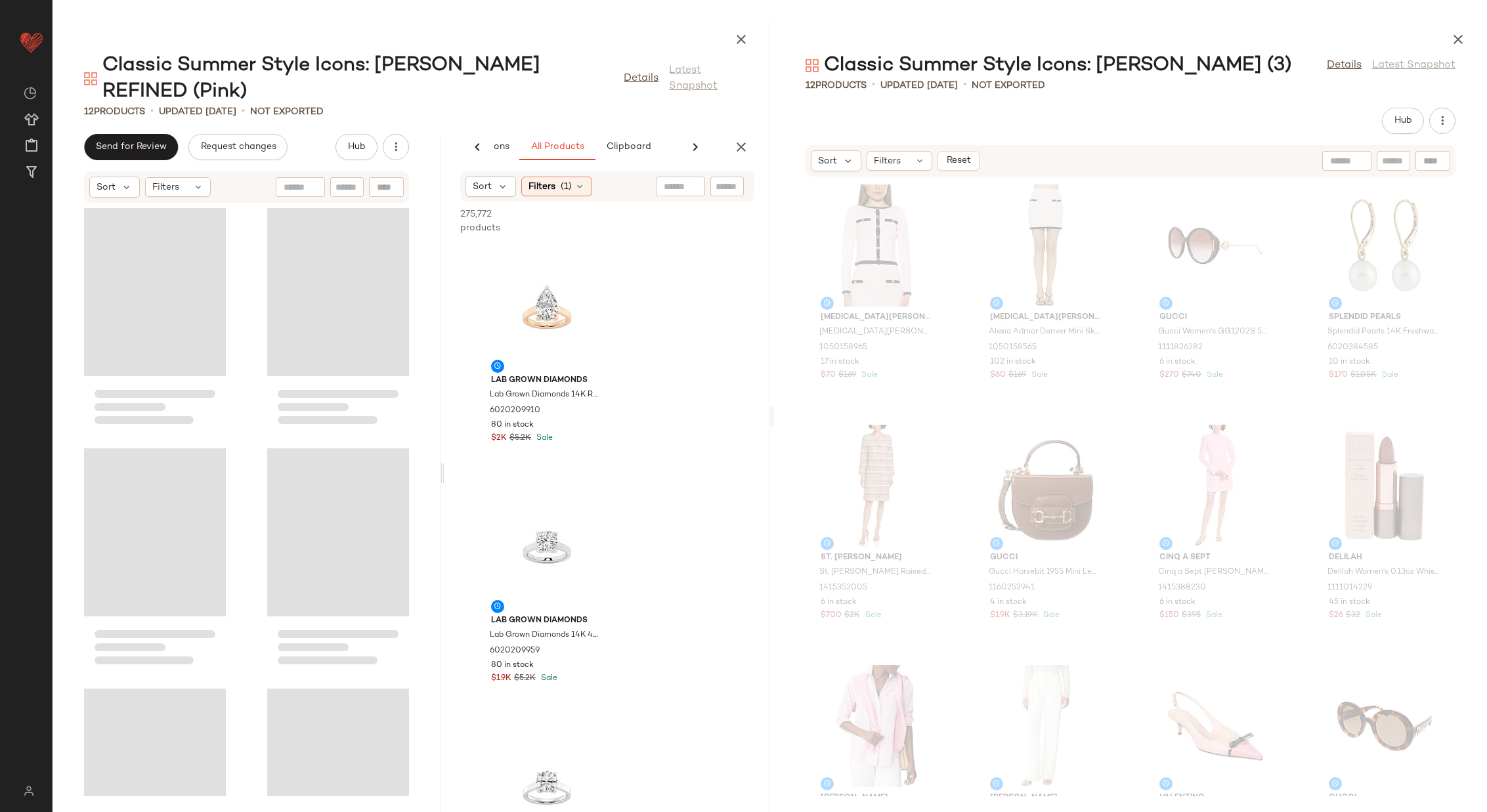
drag, startPoint x: 409, startPoint y: 454, endPoint x: 444, endPoint y: 458, distance: 35.2
click at [445, 458] on div "Classic Summer Style Icons: Jackie O REFINED (Pink) Details Latest Snapshot 12 …" at bounding box center [411, 417] width 718 height 791
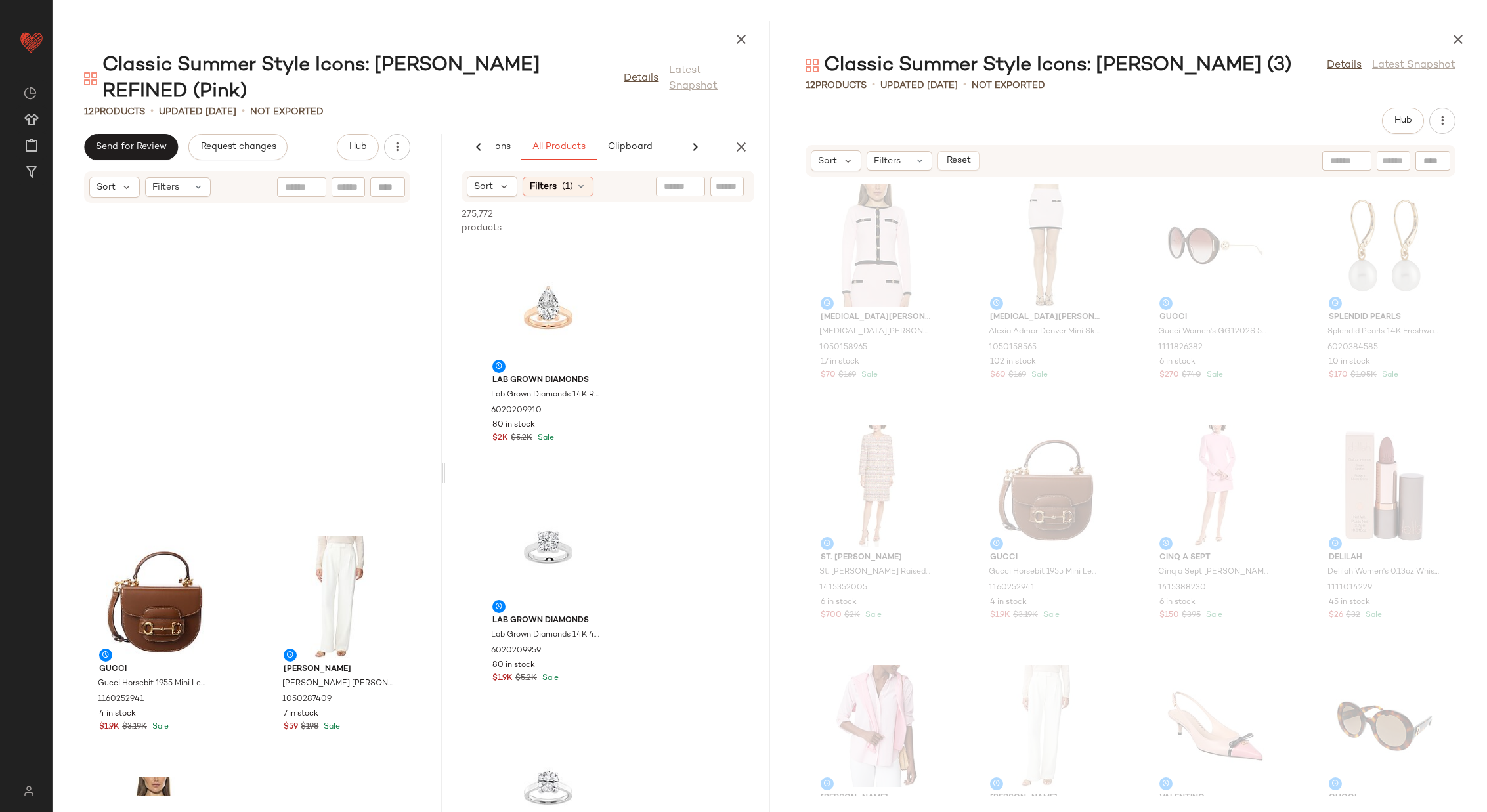
scroll to position [824, 0]
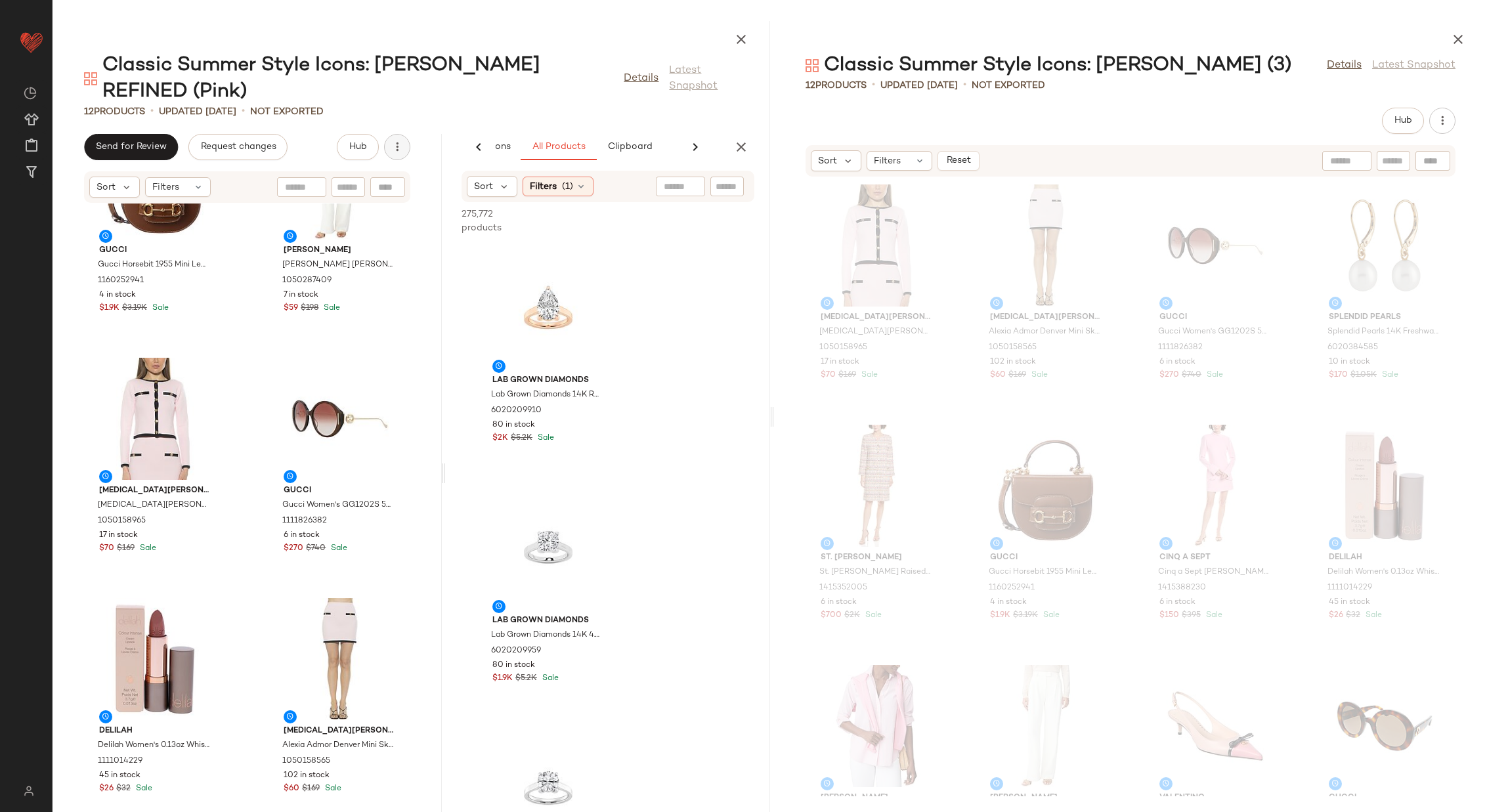
click at [396, 134] on button "button" at bounding box center [397, 147] width 26 height 26
click at [364, 186] on span "View Moodboard" at bounding box center [337, 190] width 123 height 14
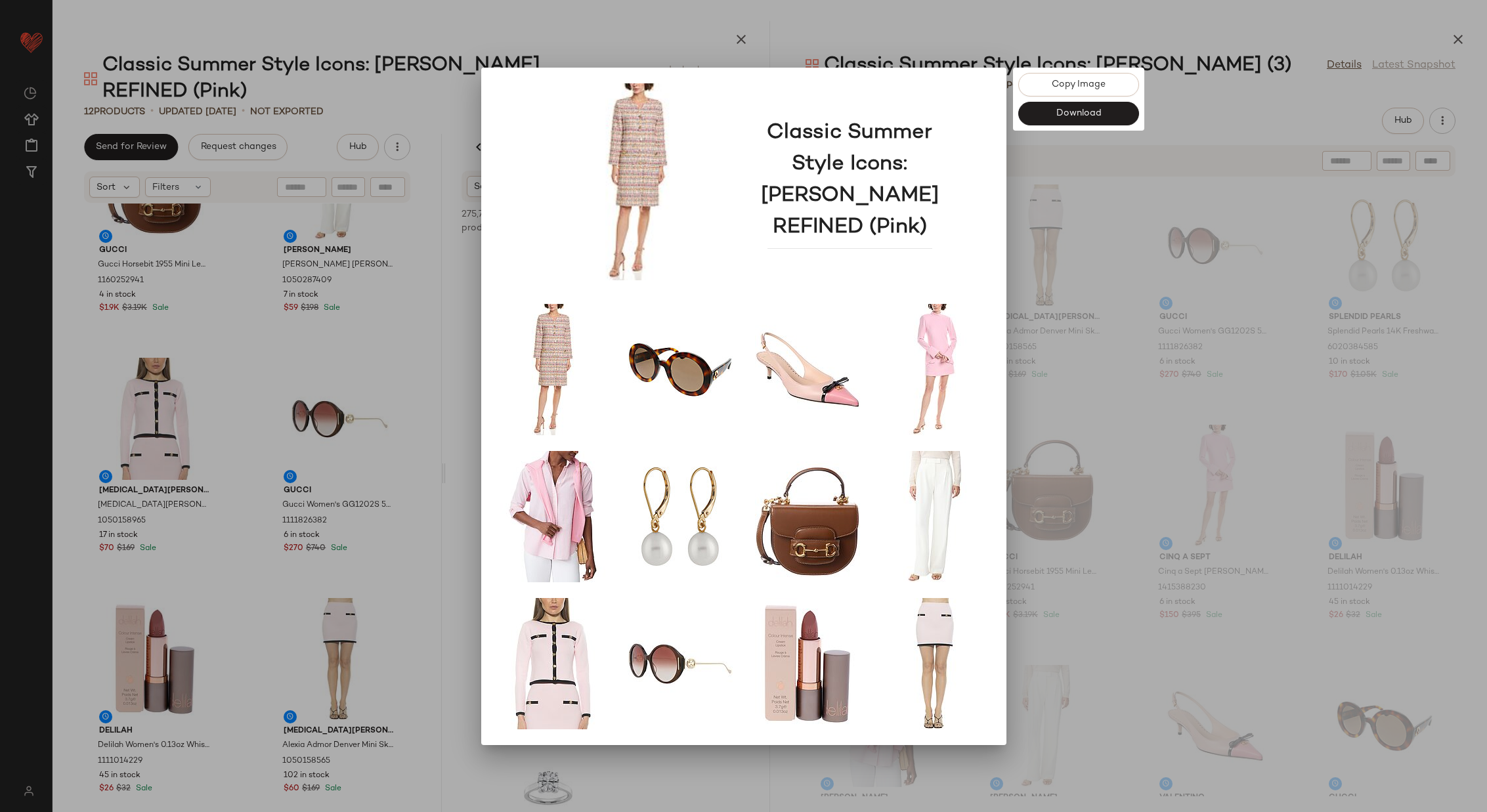
click at [456, 318] on div at bounding box center [744, 406] width 1487 height 812
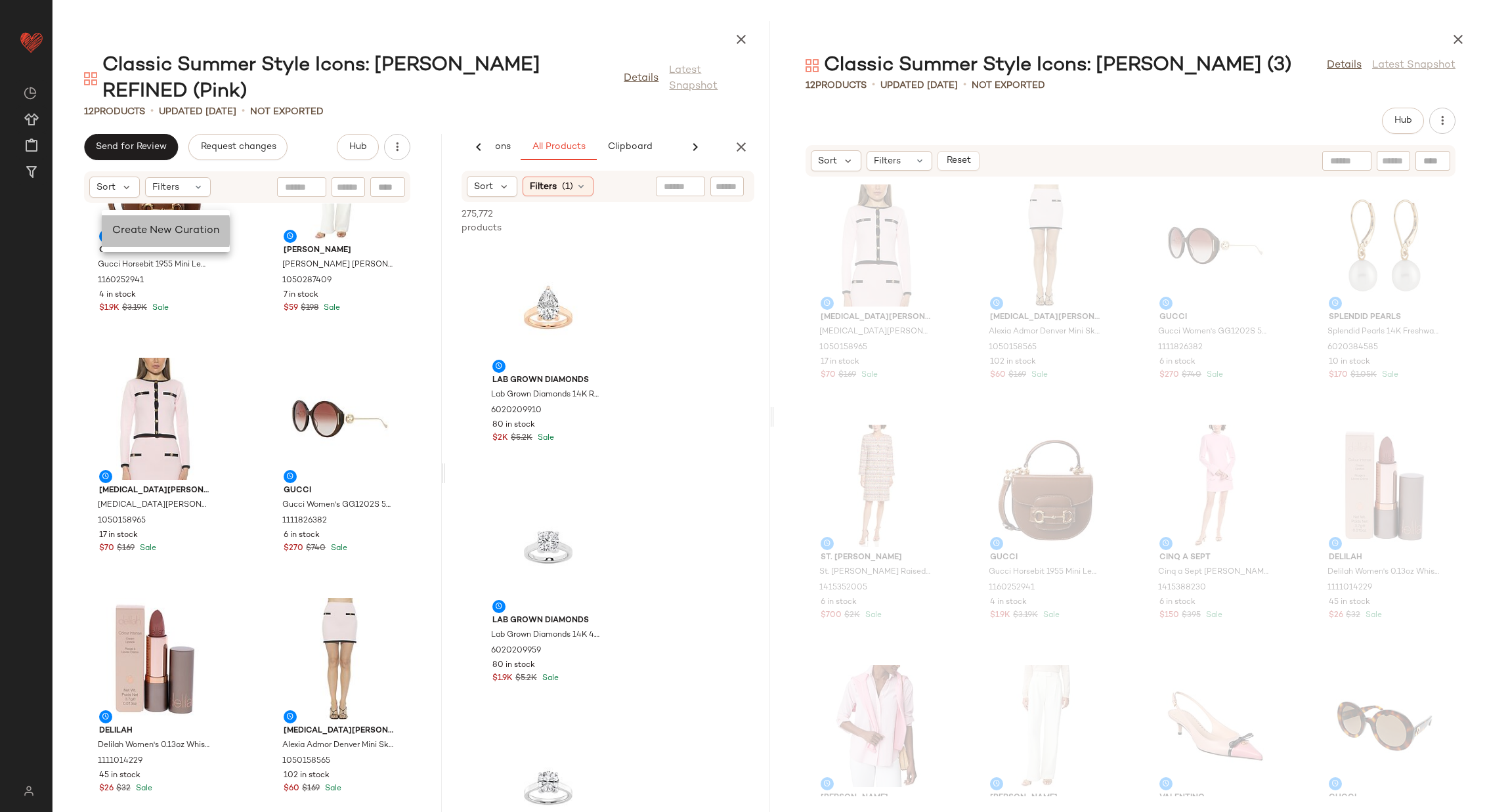
click at [122, 228] on span "Create New Curation" at bounding box center [165, 231] width 107 height 11
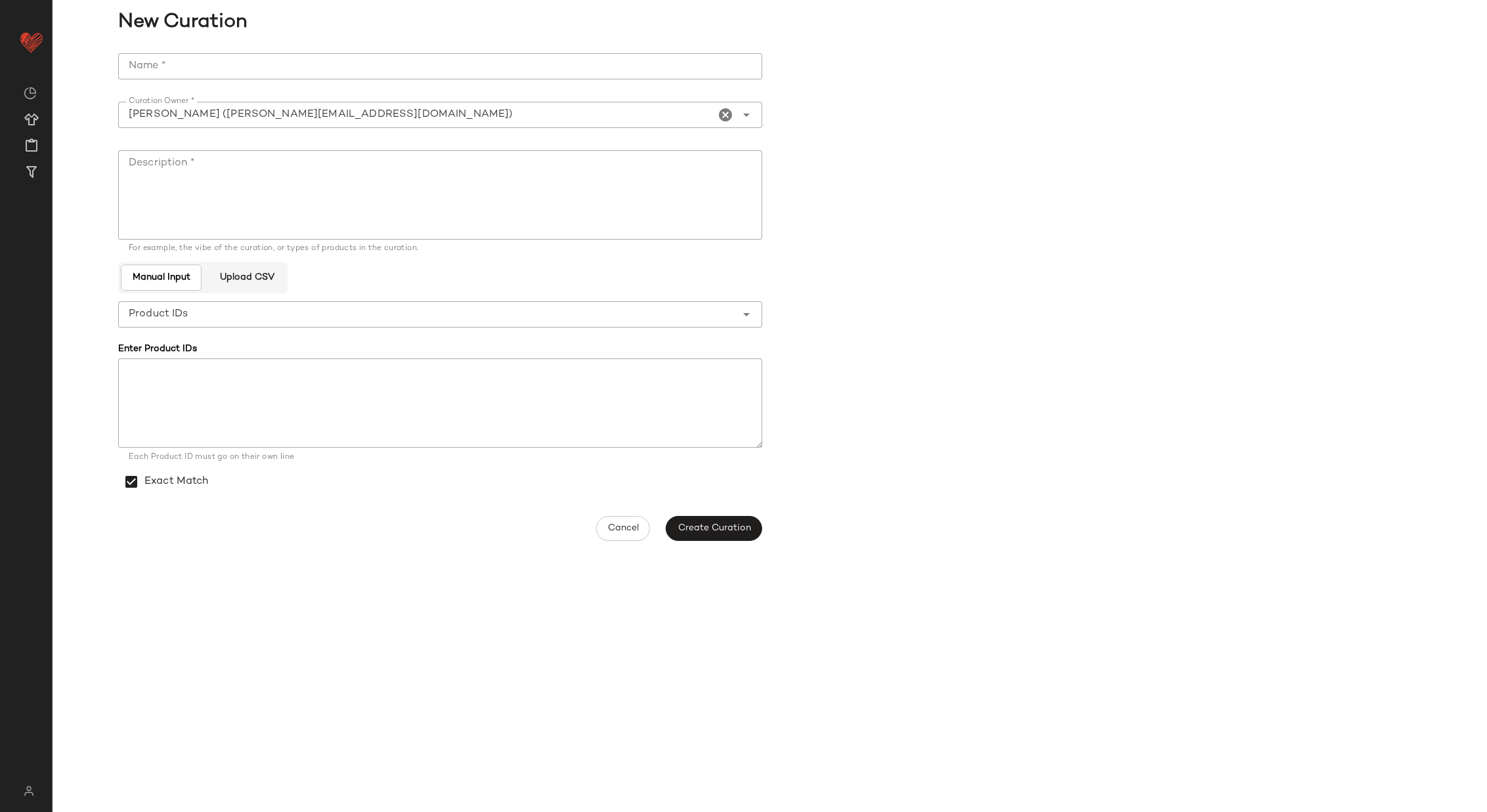
click at [350, 65] on input "Name *" at bounding box center [440, 66] width 645 height 26
type input "**********"
click at [501, 165] on textarea "Description *" at bounding box center [440, 194] width 645 height 89
paste textarea "**********"
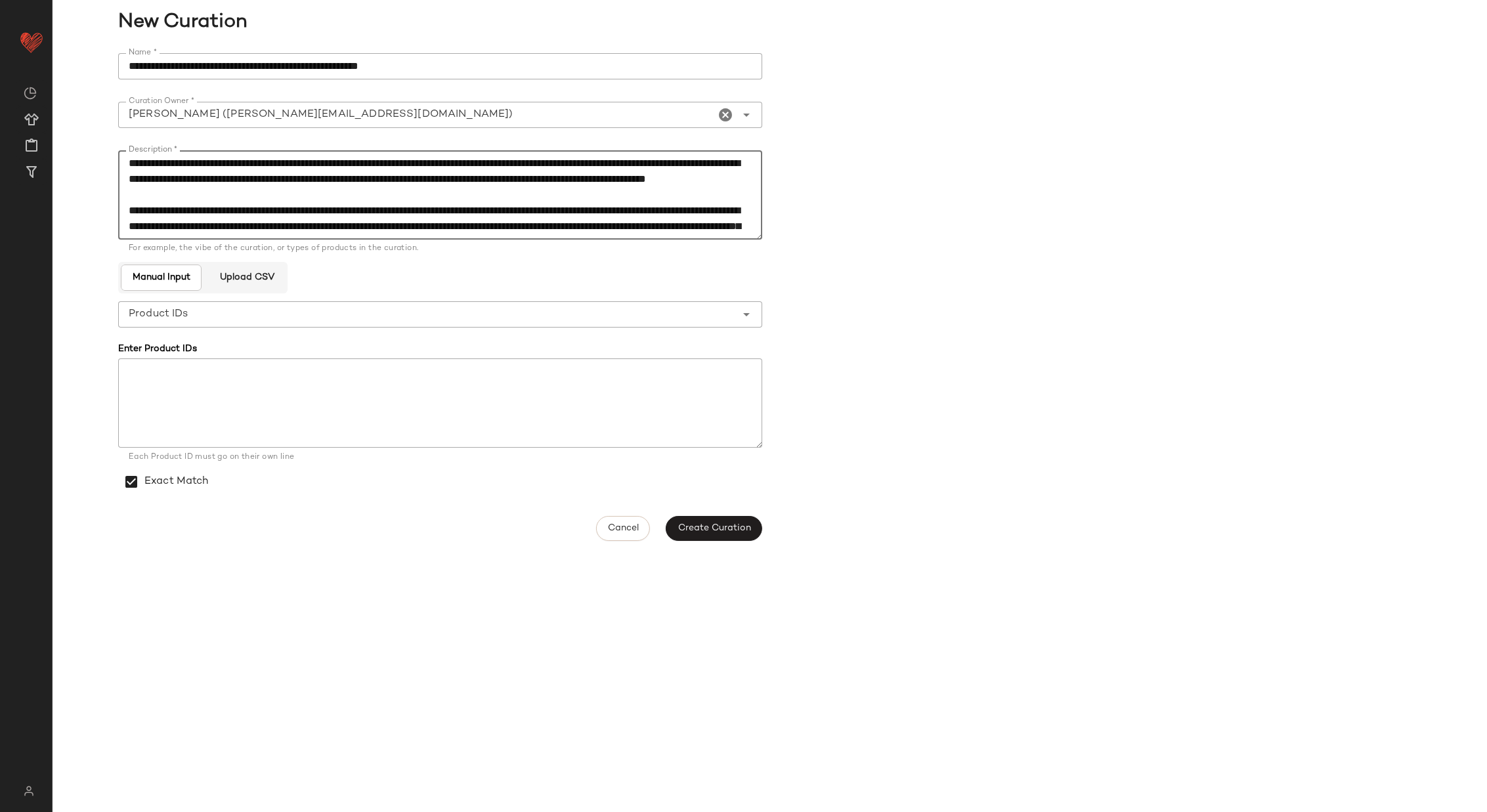
scroll to position [133, 0]
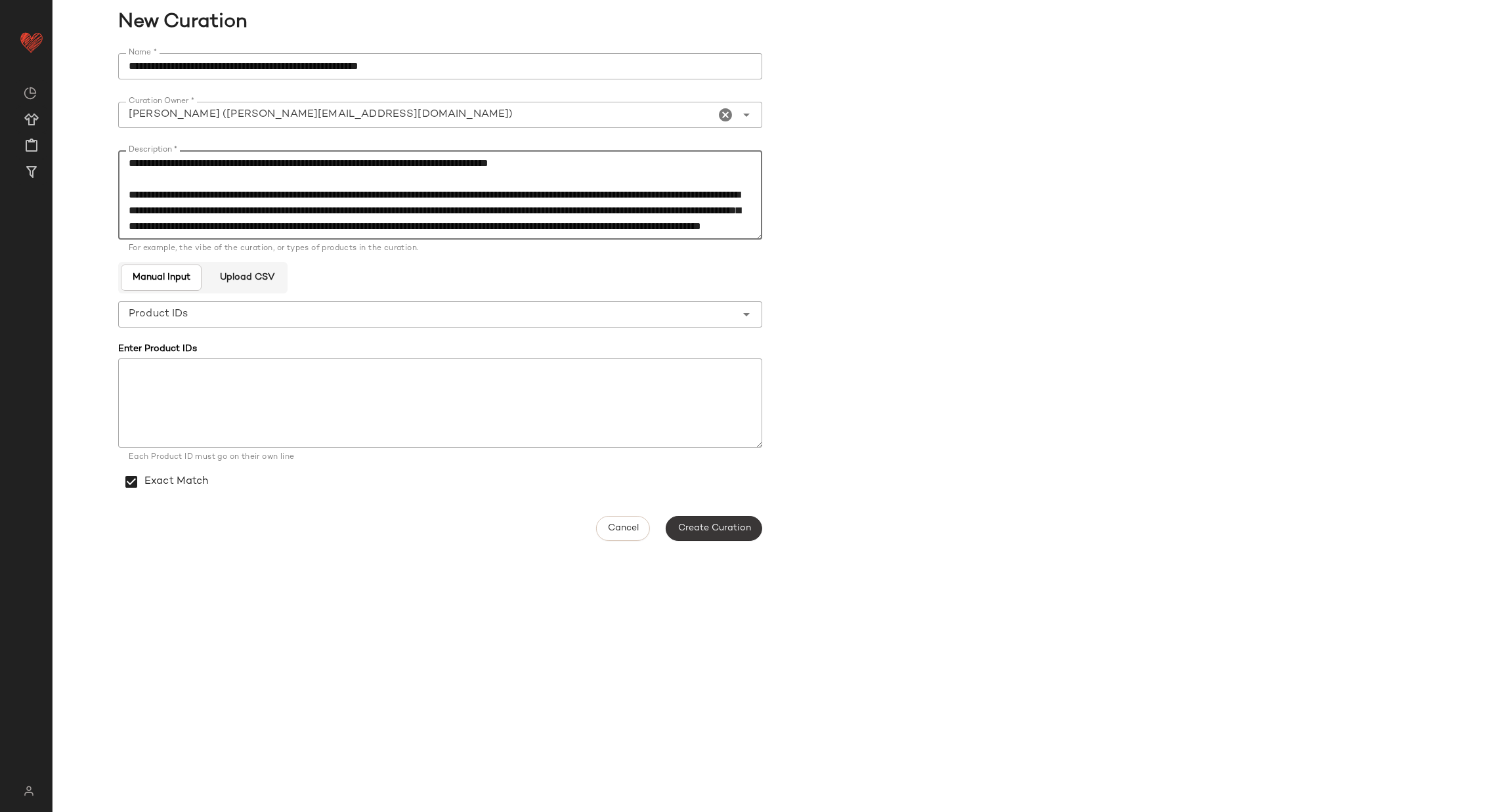
type textarea "**********"
click at [716, 528] on span "Create Curation" at bounding box center [714, 528] width 74 height 11
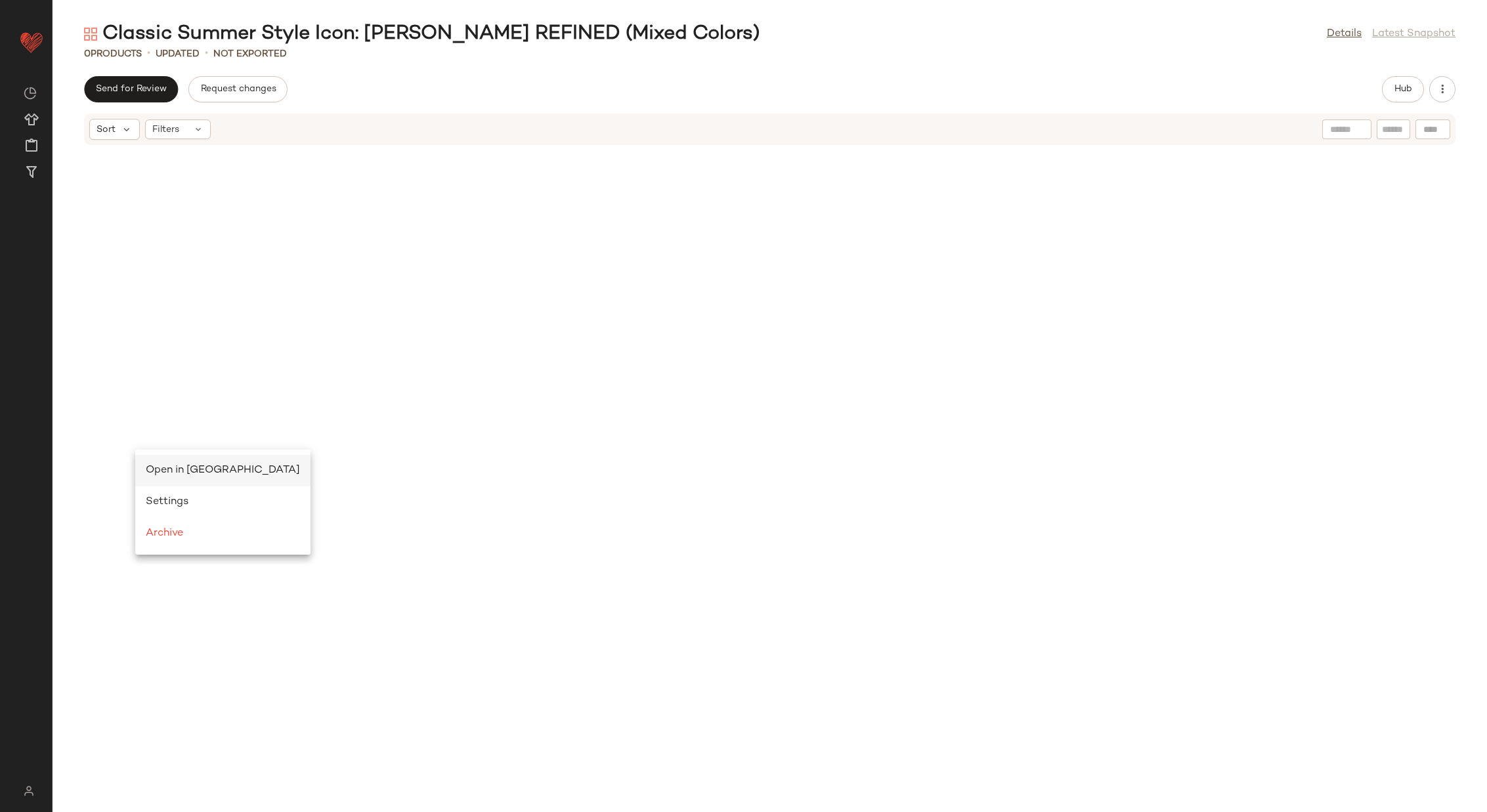
click at [157, 464] on div "Open in Split View" at bounding box center [223, 470] width 154 height 15
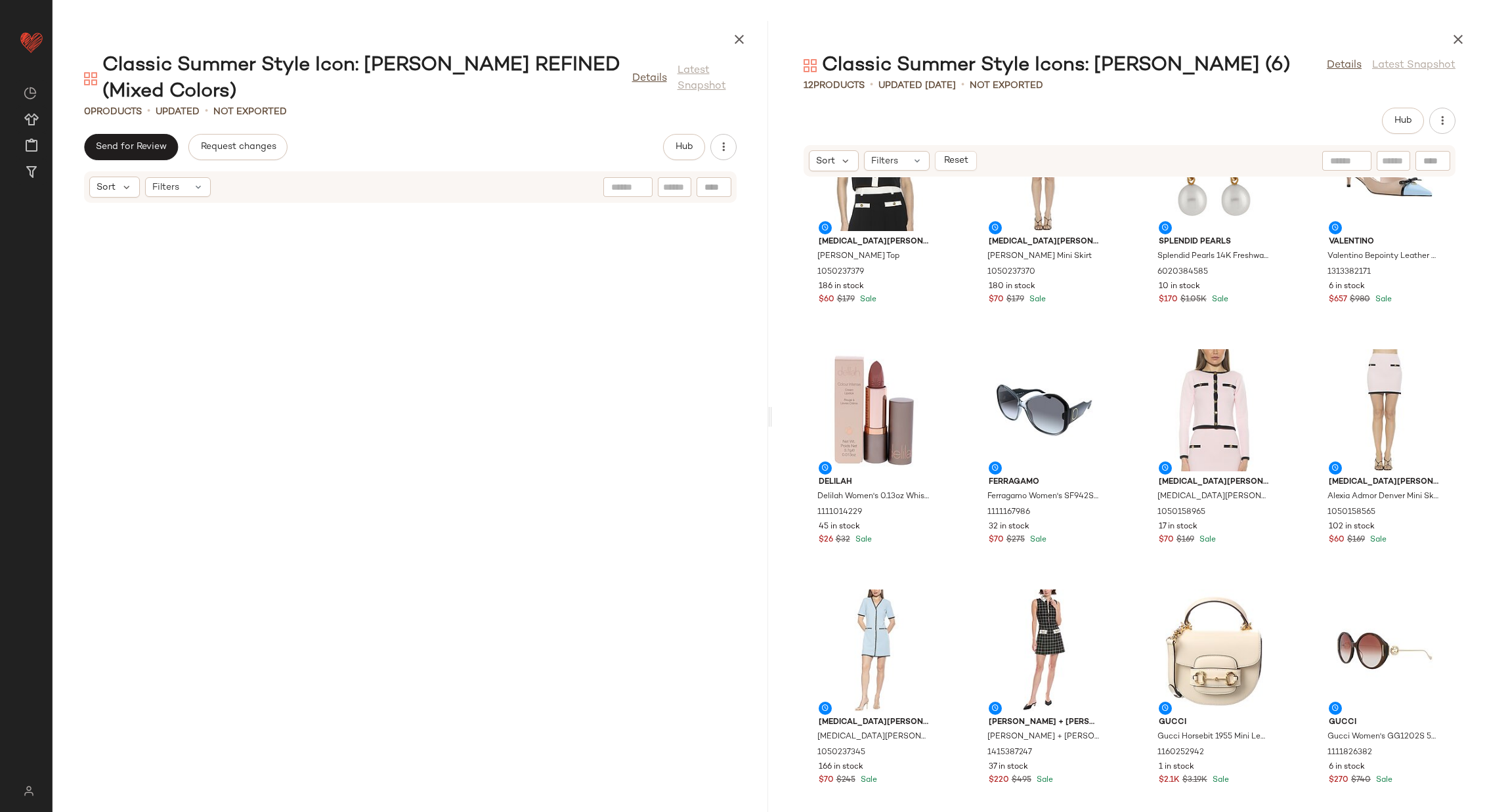
scroll to position [93, 0]
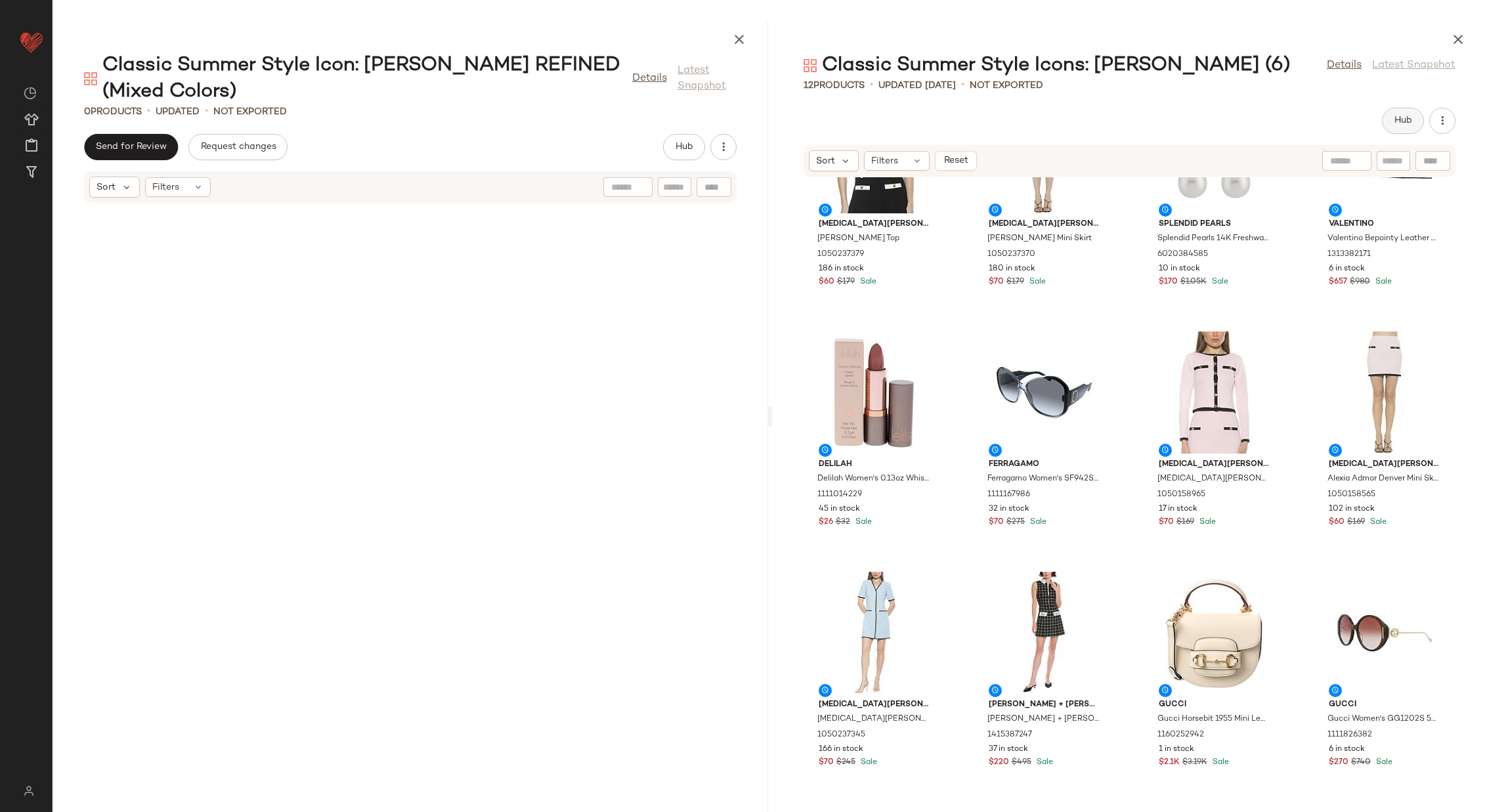
click at [1411, 122] on span "Hub" at bounding box center [1403, 121] width 19 height 11
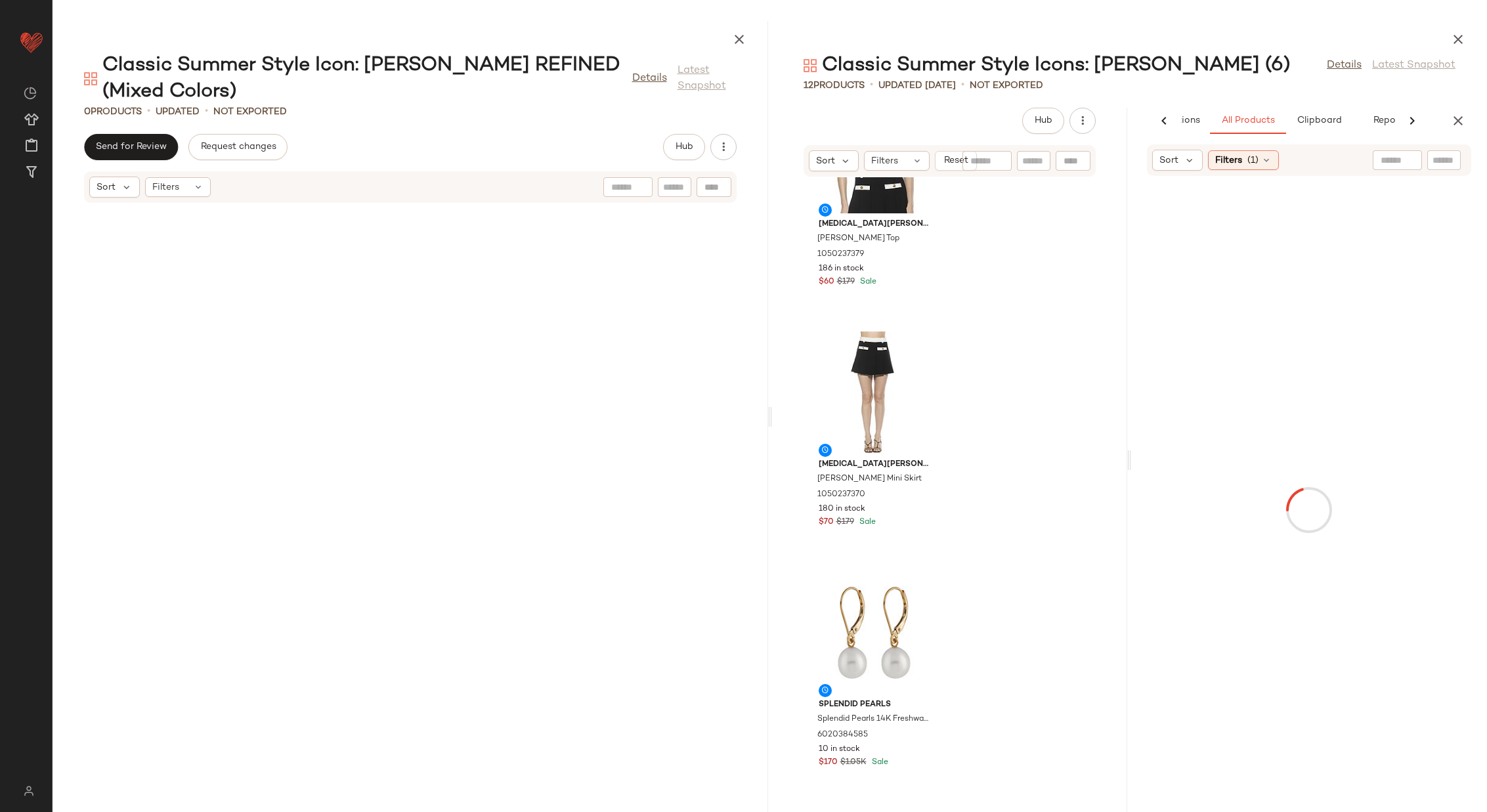
scroll to position [0, 0]
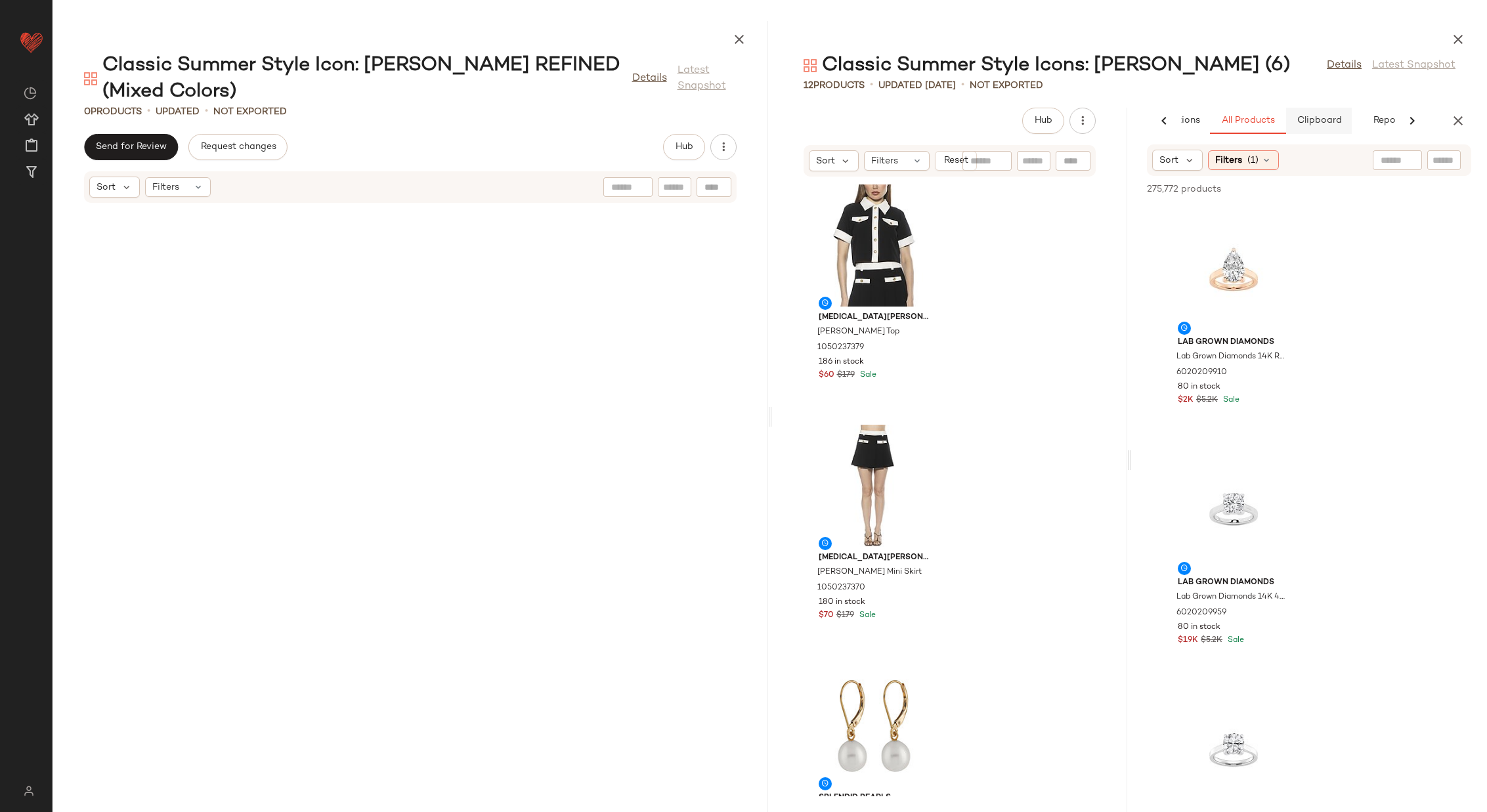
click at [1325, 121] on span "Clipboard" at bounding box center [1320, 121] width 45 height 11
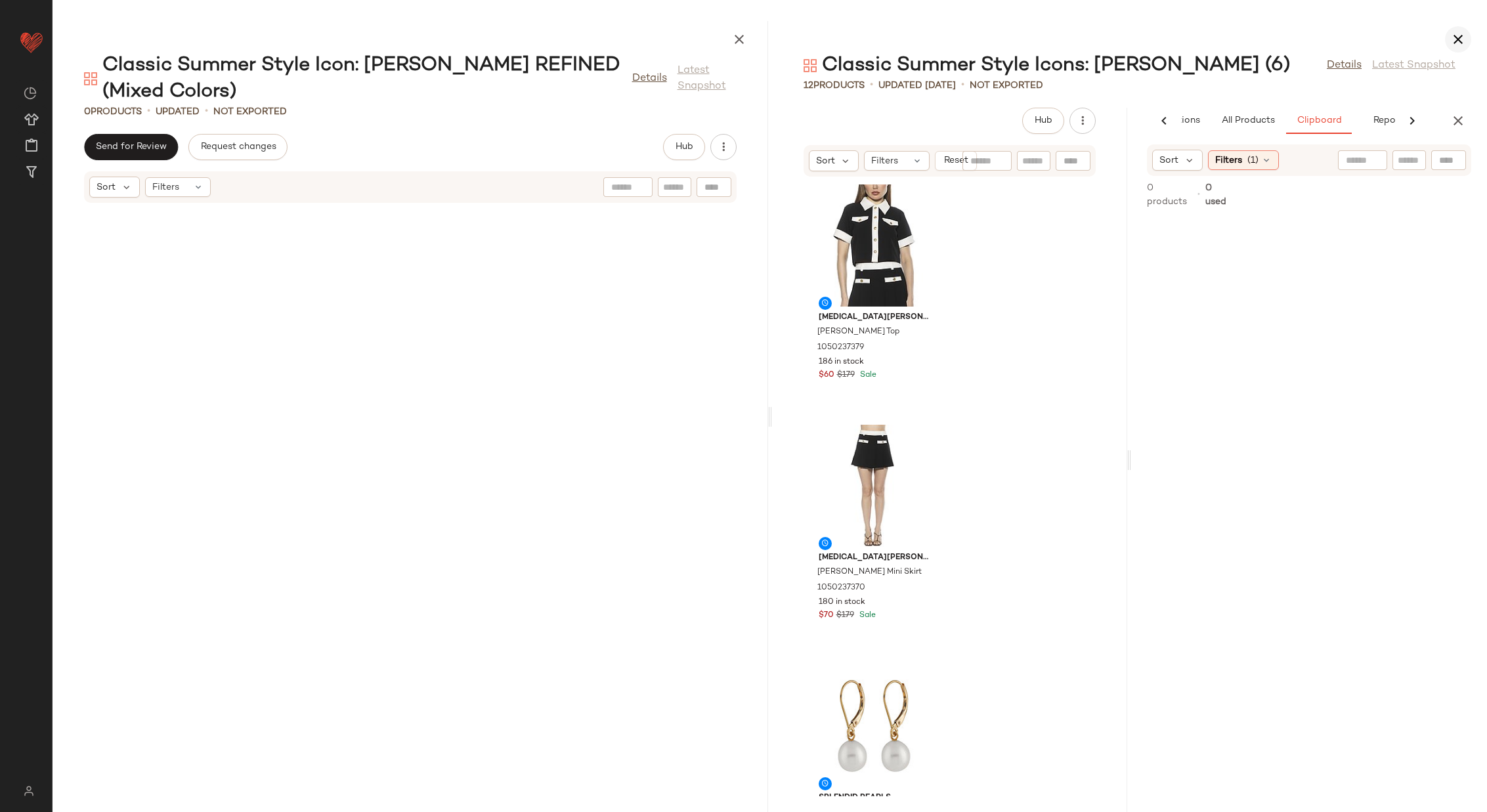
click at [1454, 36] on icon "button" at bounding box center [1458, 39] width 15 height 15
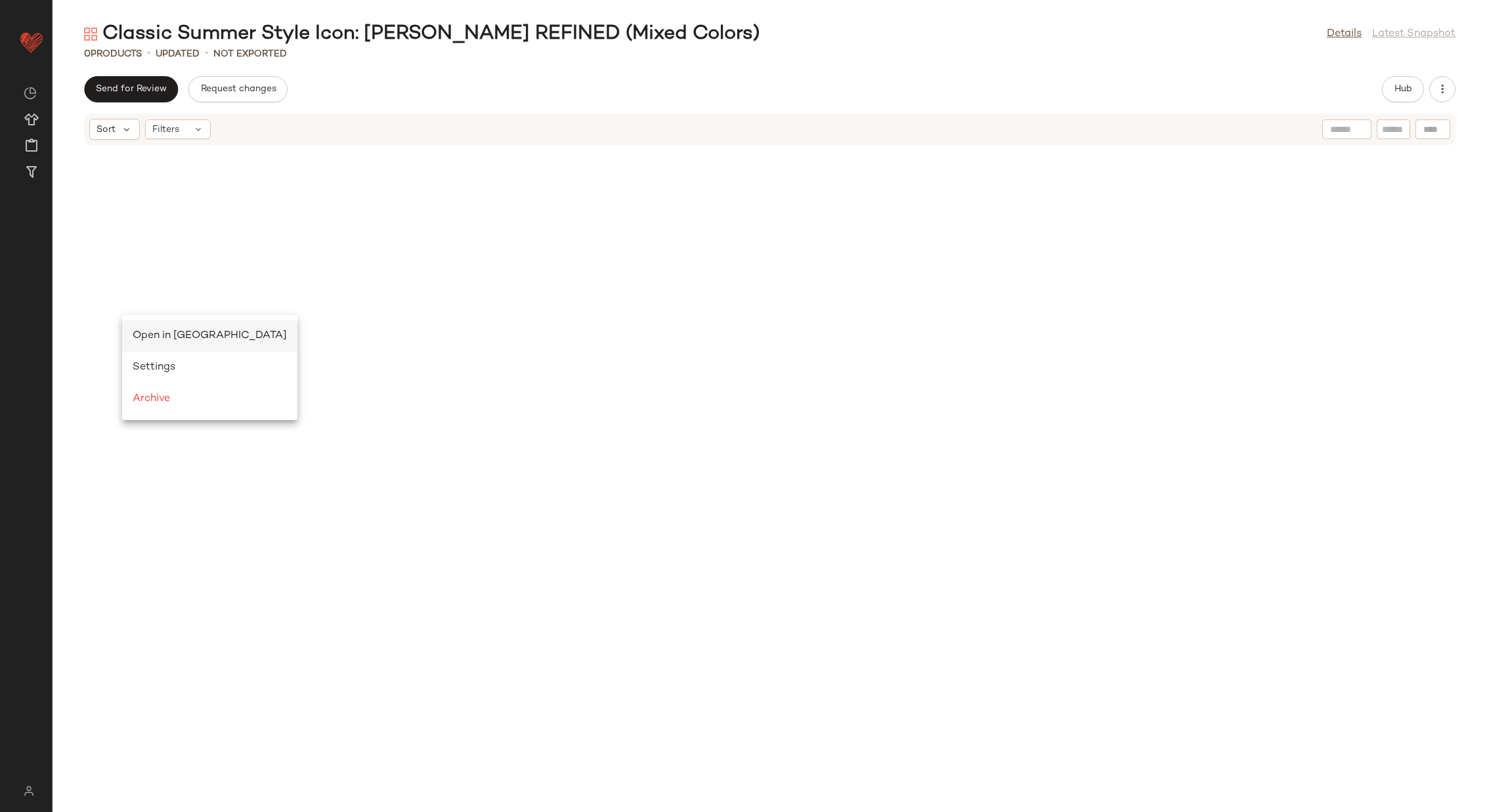
click at [144, 331] on span "Open in Split View" at bounding box center [210, 335] width 154 height 11
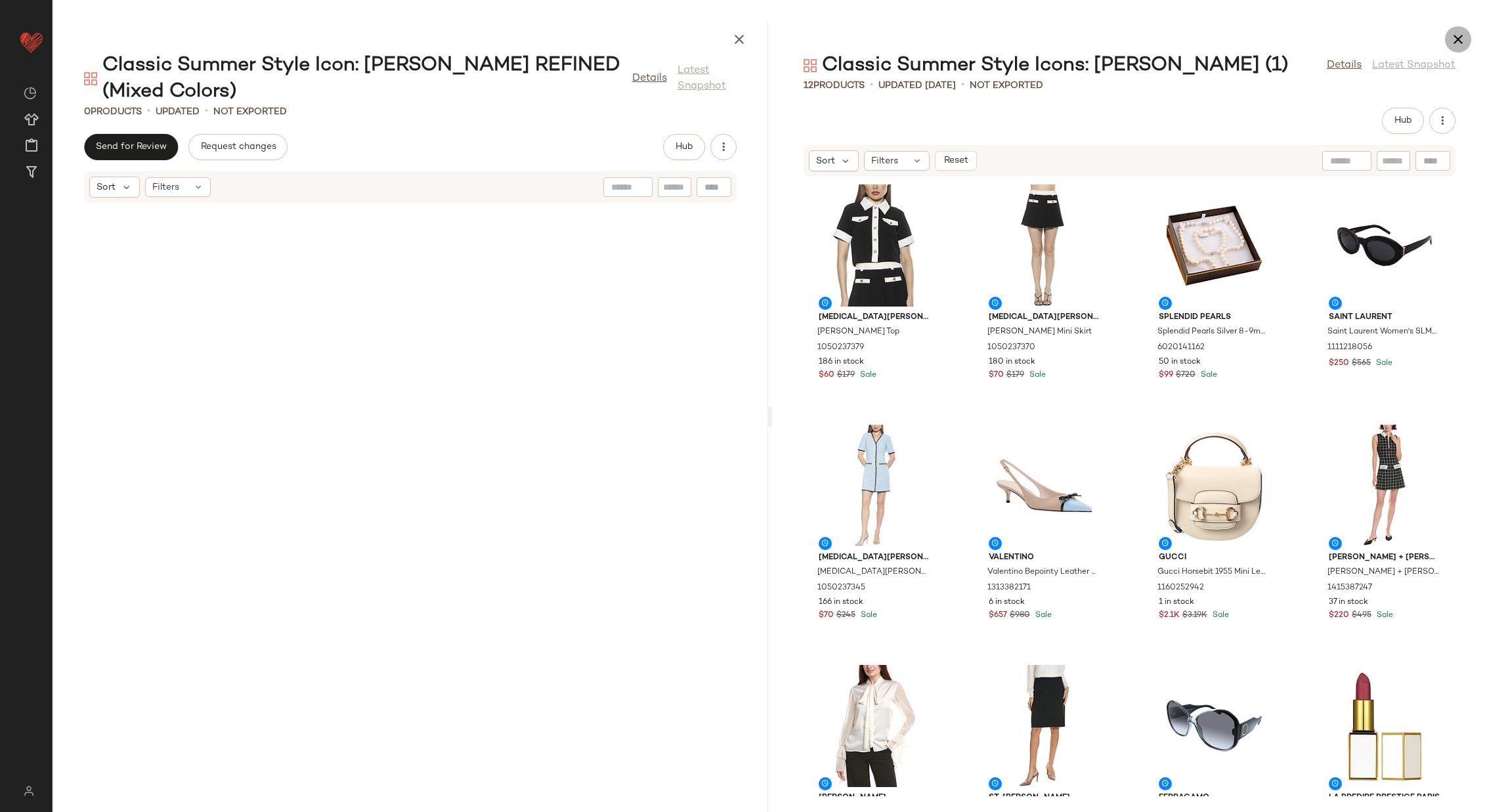
click at [1459, 38] on icon "button" at bounding box center [1458, 39] width 15 height 15
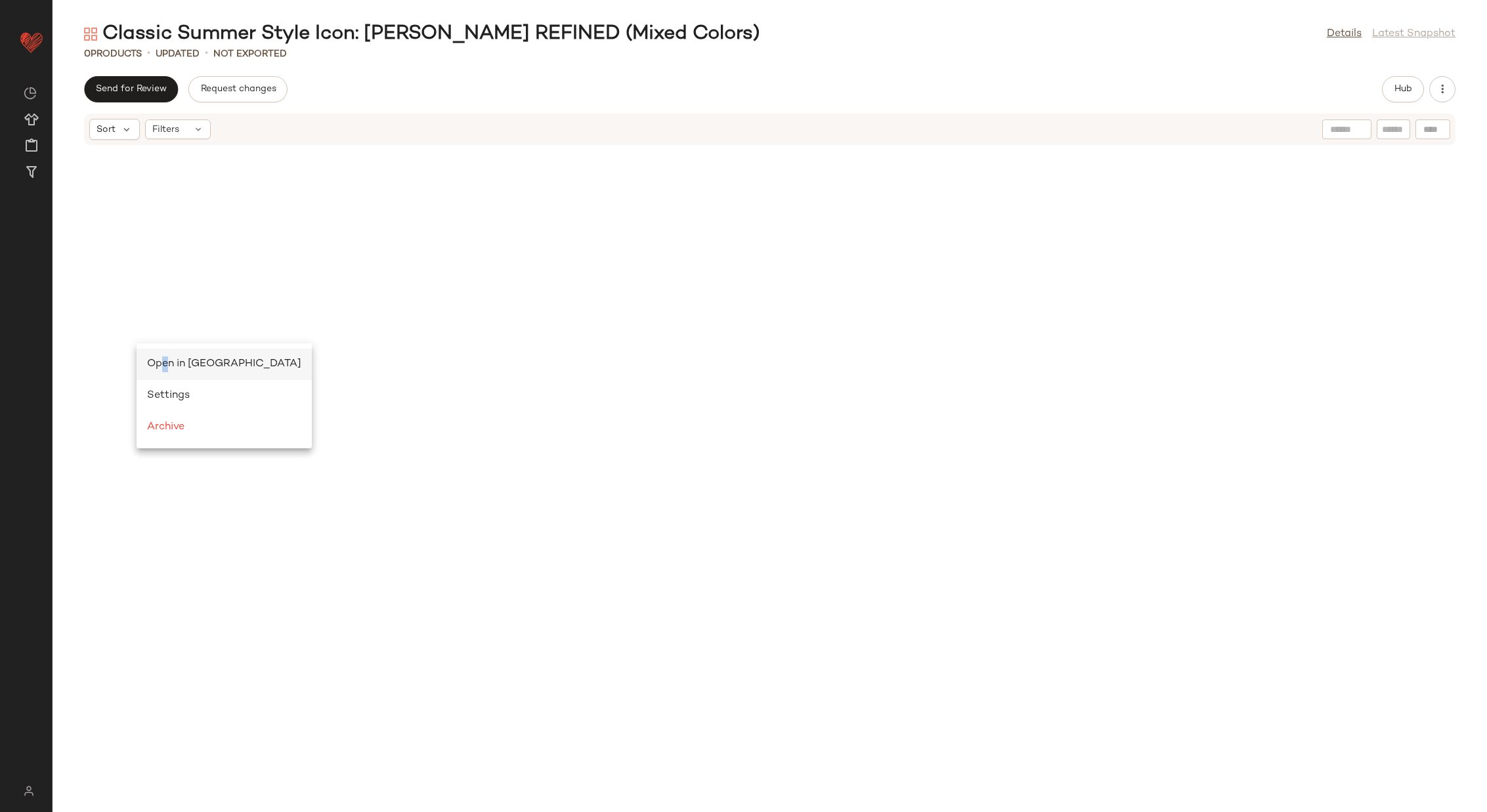
click at [165, 361] on span "Open in Split View" at bounding box center [224, 364] width 154 height 11
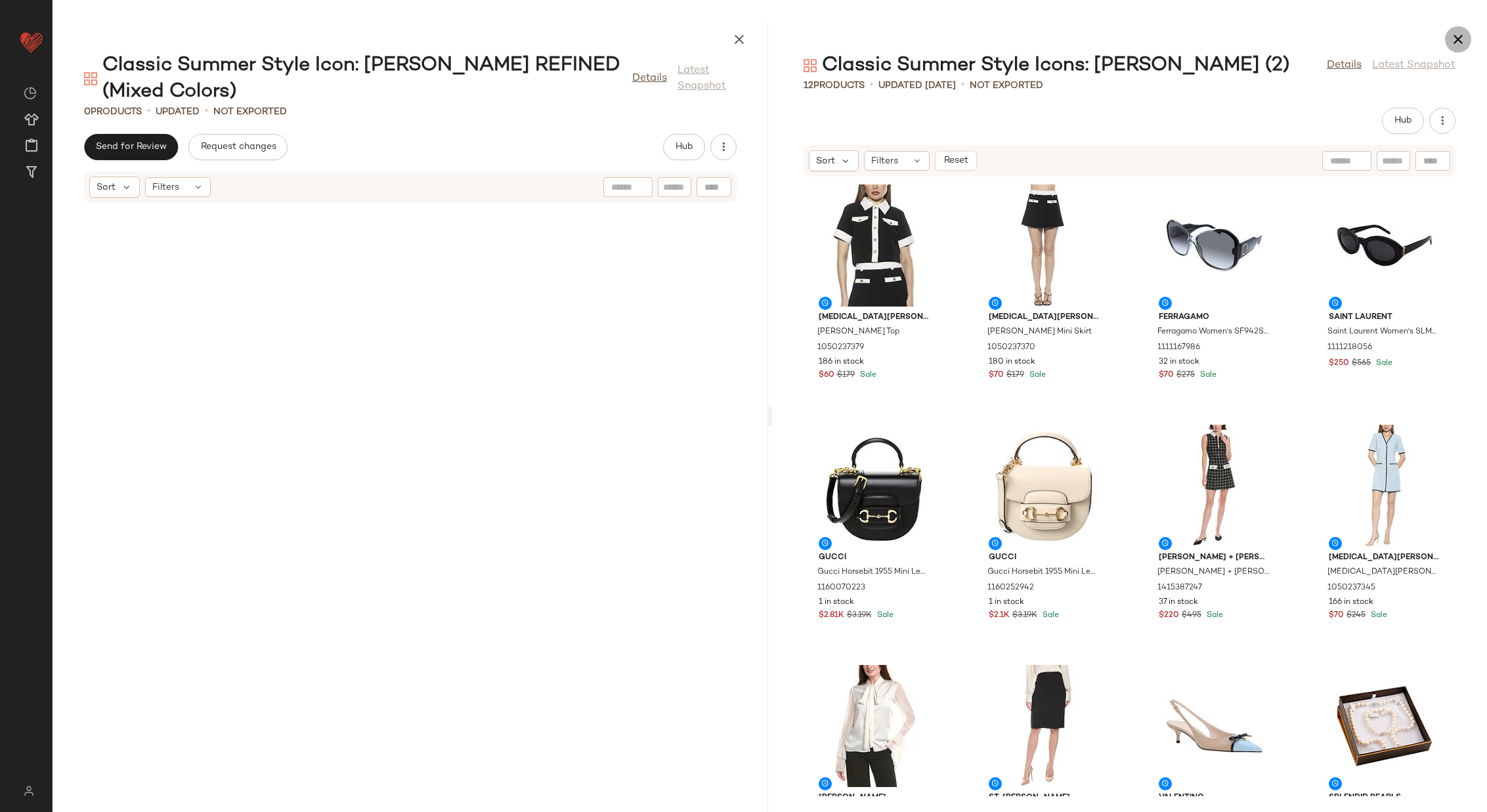
click at [1460, 36] on icon "button" at bounding box center [1458, 39] width 15 height 15
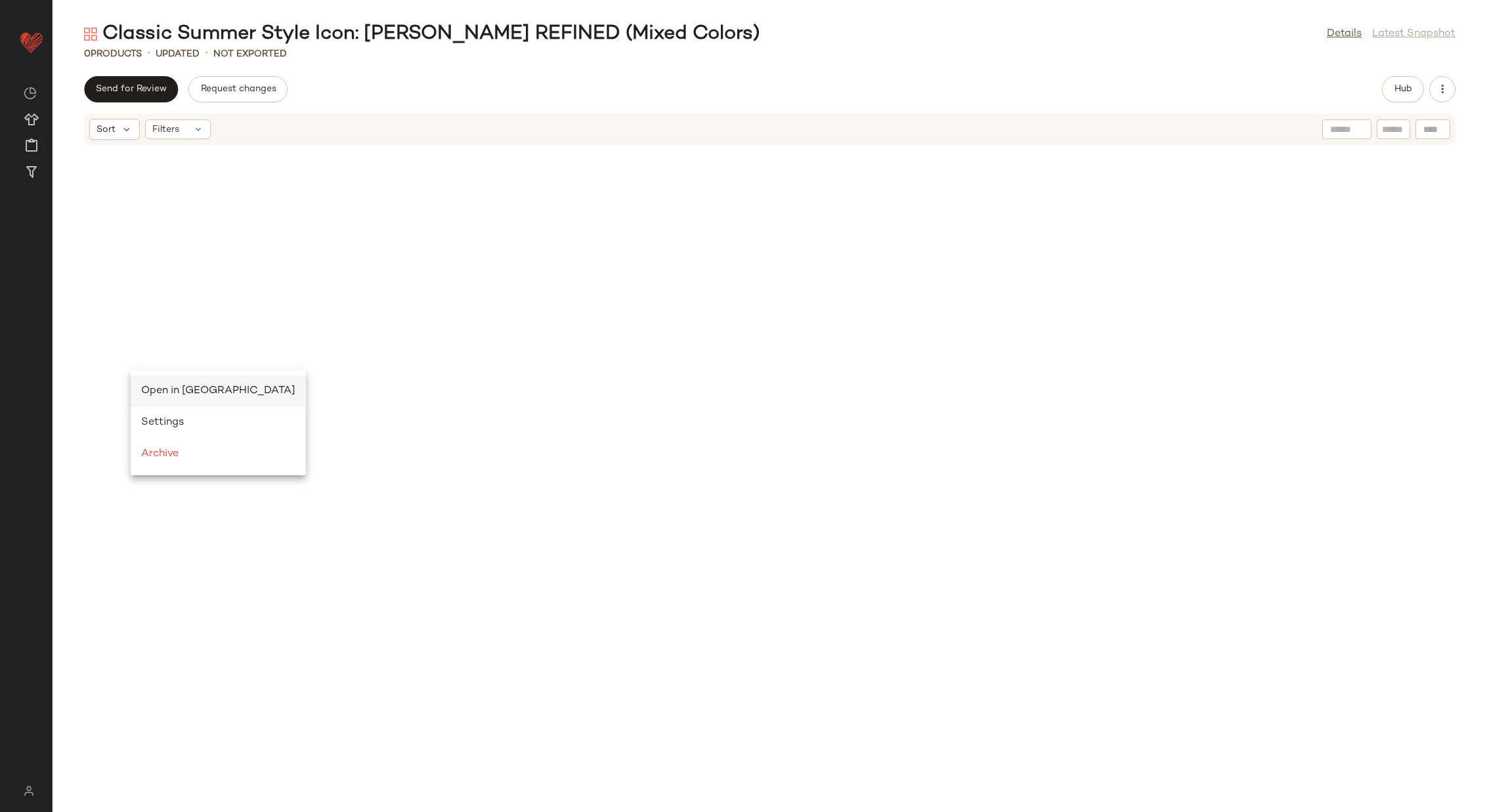
click at [163, 389] on span "Open in Split View" at bounding box center [218, 391] width 154 height 11
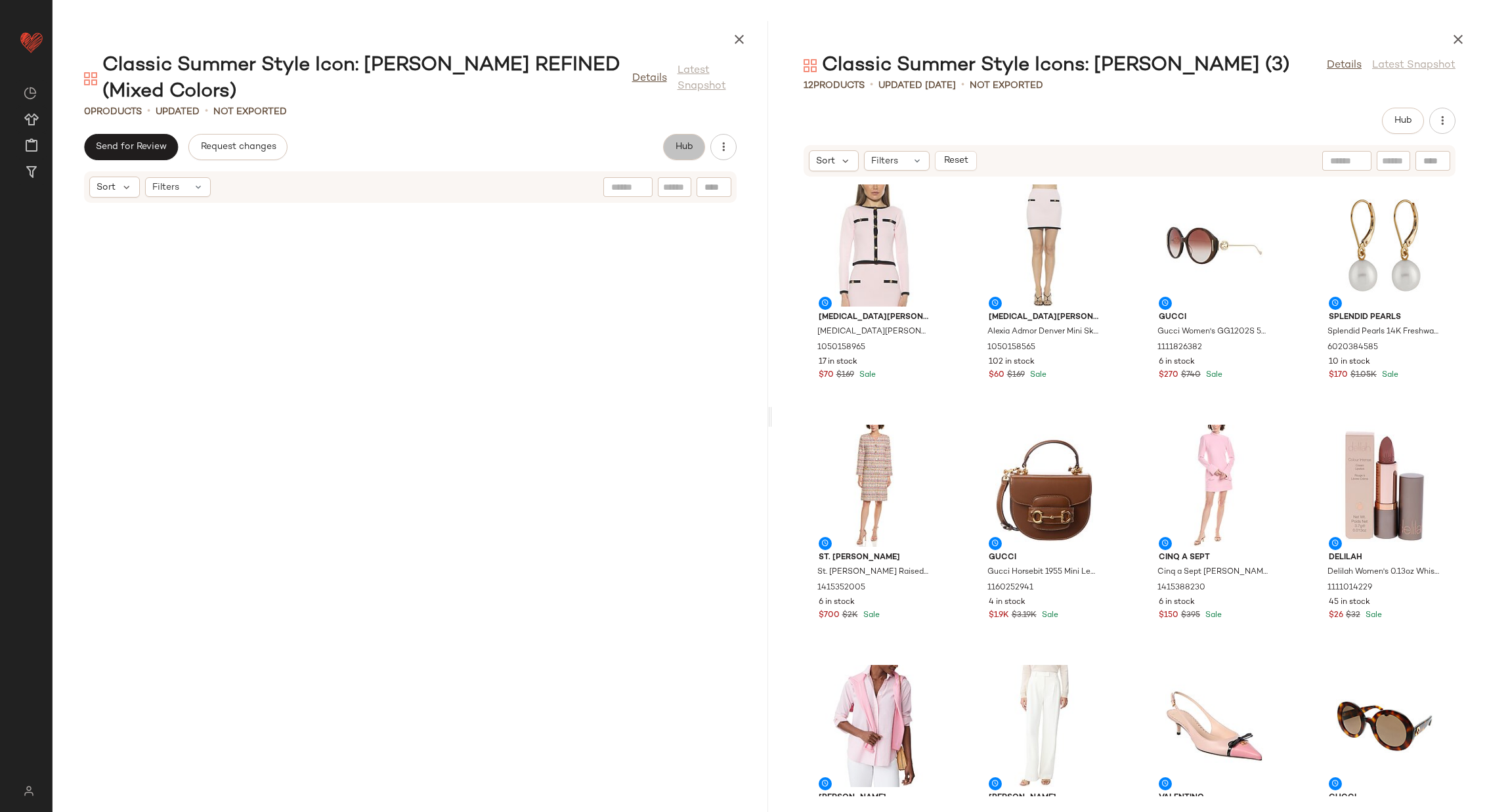
click at [684, 148] on span "Hub" at bounding box center [684, 147] width 19 height 11
click at [590, 145] on span "Clipboard" at bounding box center [594, 147] width 45 height 11
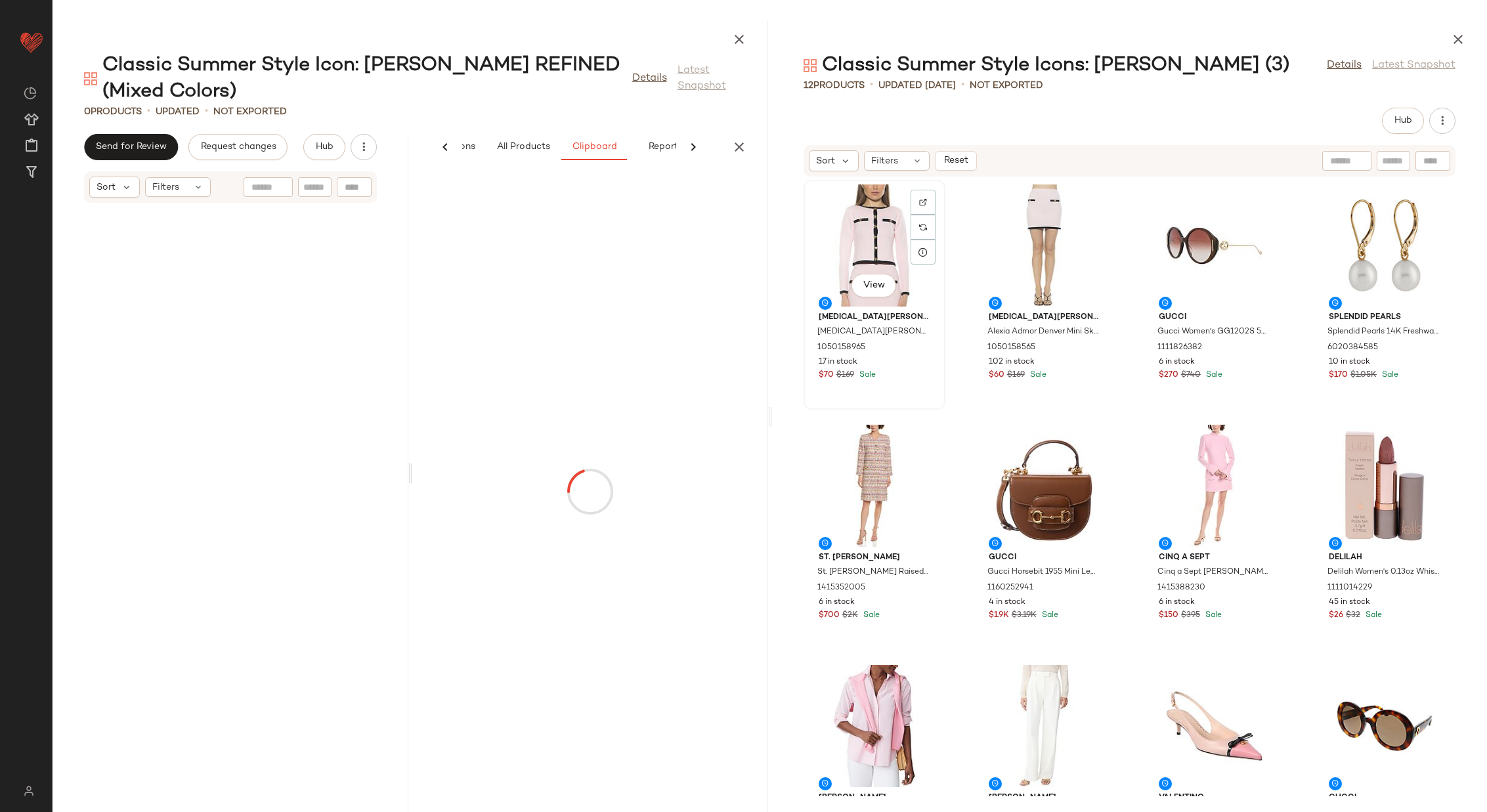
click at [855, 233] on div "View" at bounding box center [875, 246] width 133 height 122
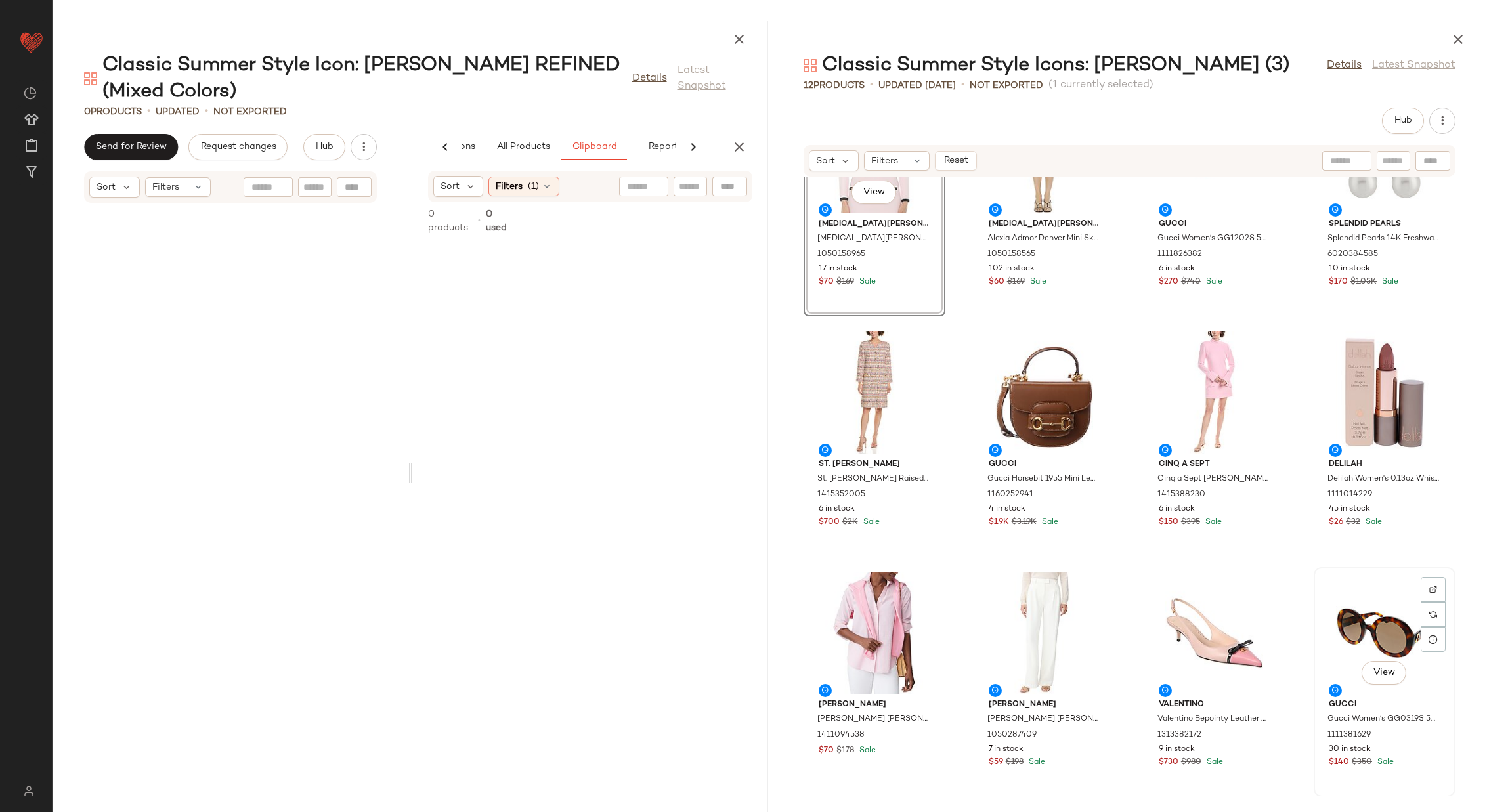
click at [1347, 617] on div "View" at bounding box center [1385, 632] width 133 height 122
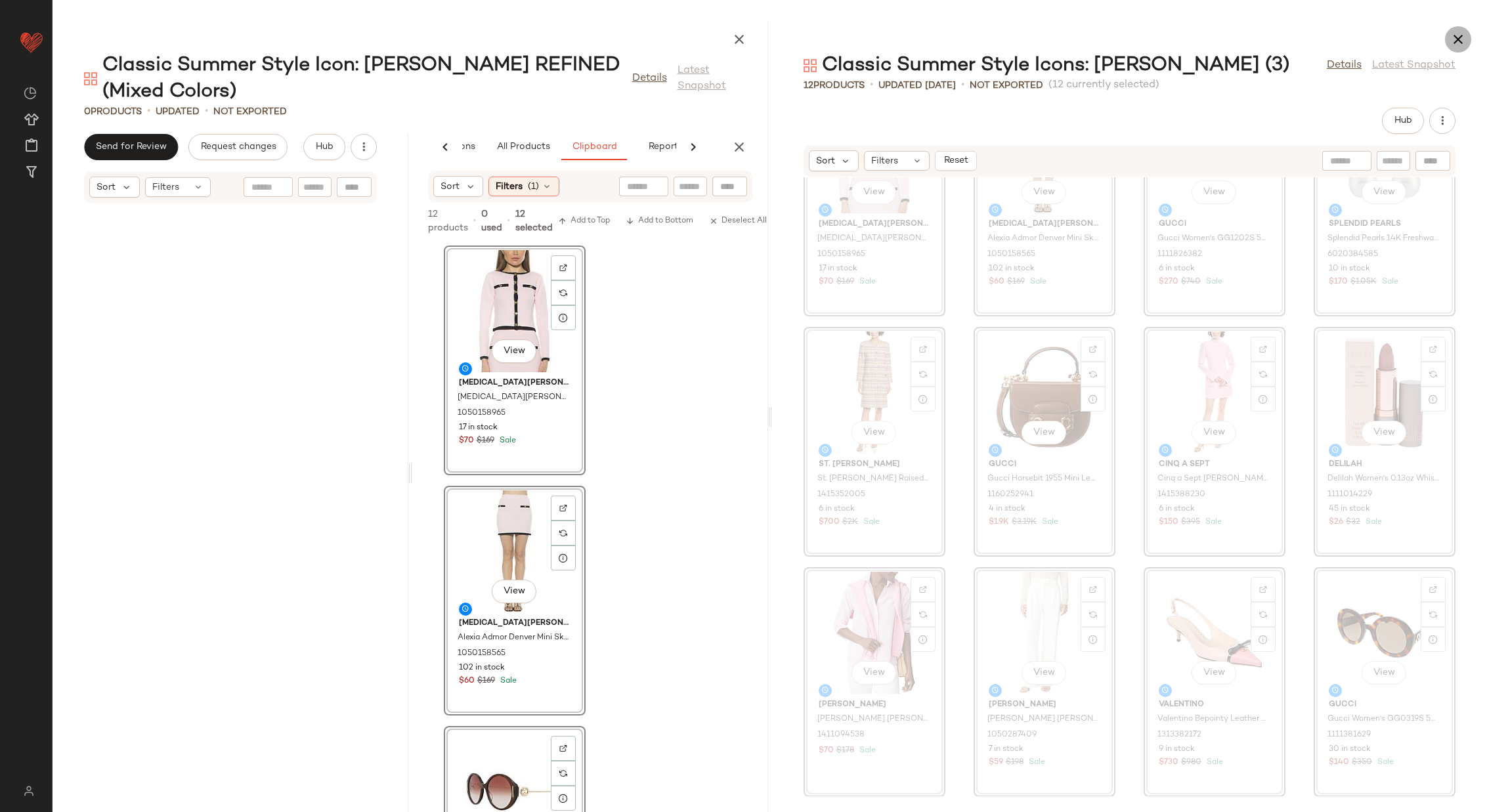
click at [1460, 36] on icon "button" at bounding box center [1458, 39] width 15 height 15
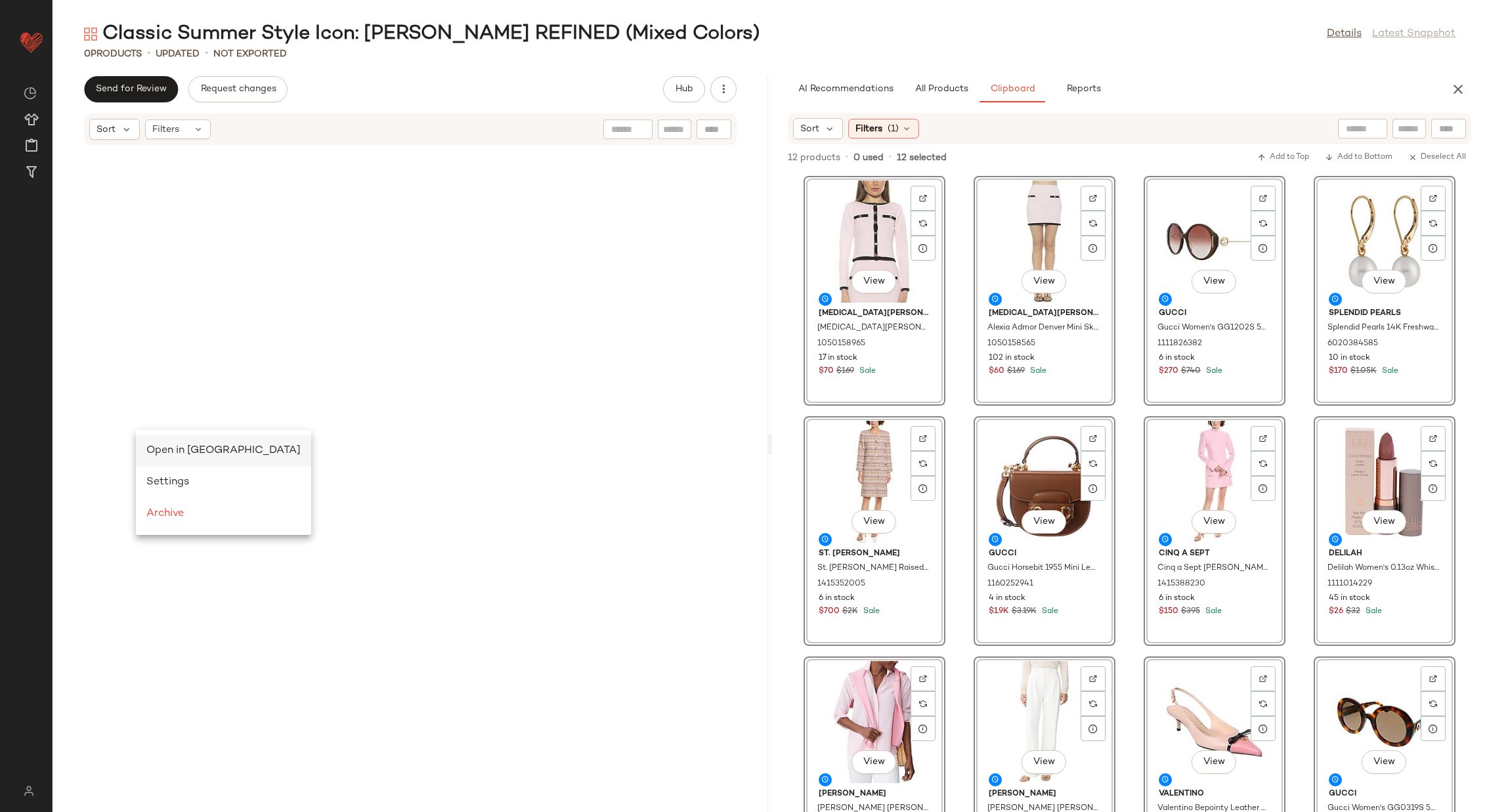
click at [159, 442] on div "Open in Split View" at bounding box center [224, 451] width 175 height 32
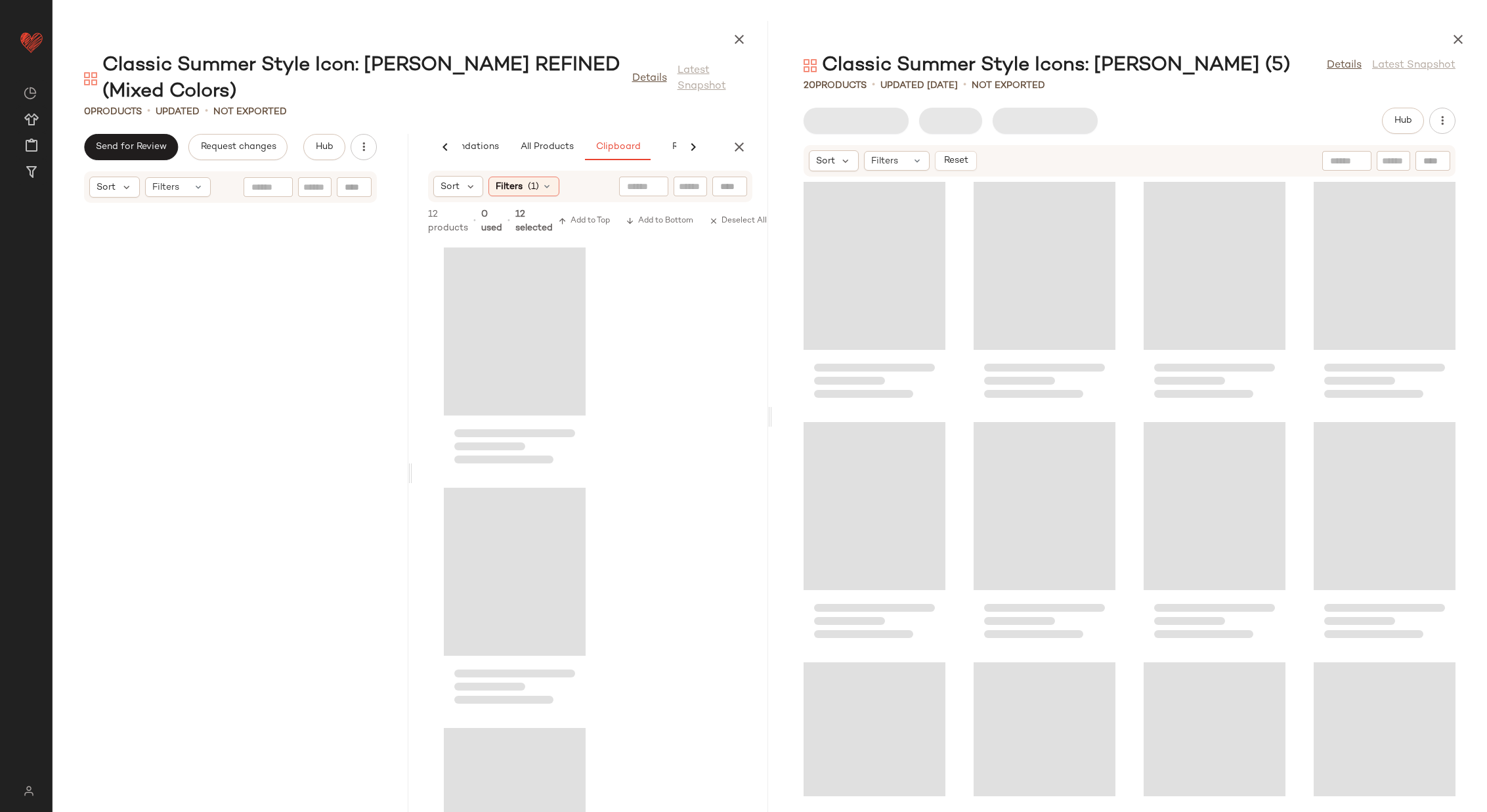
scroll to position [0, 69]
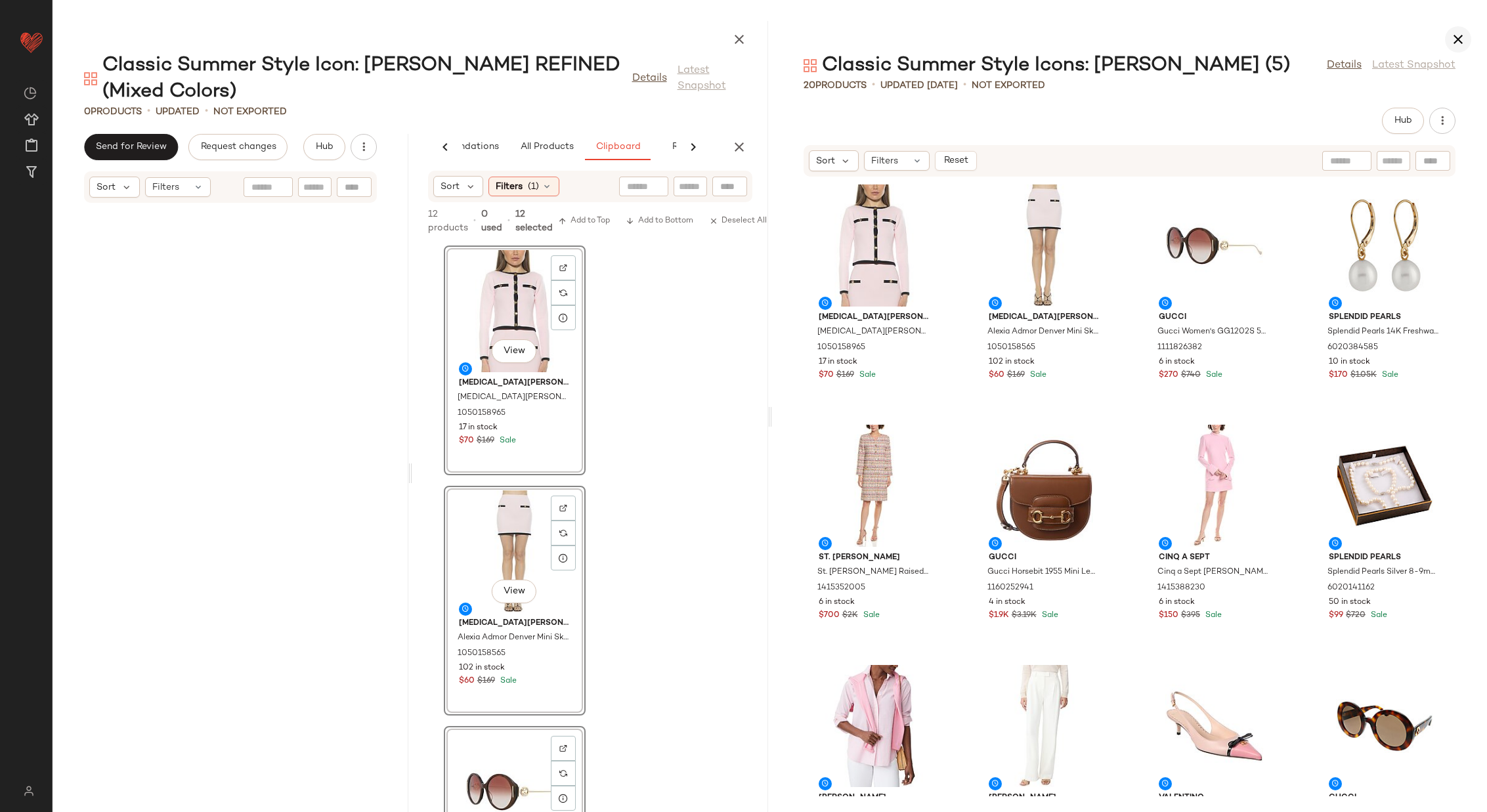
click at [1456, 33] on icon "button" at bounding box center [1458, 39] width 15 height 15
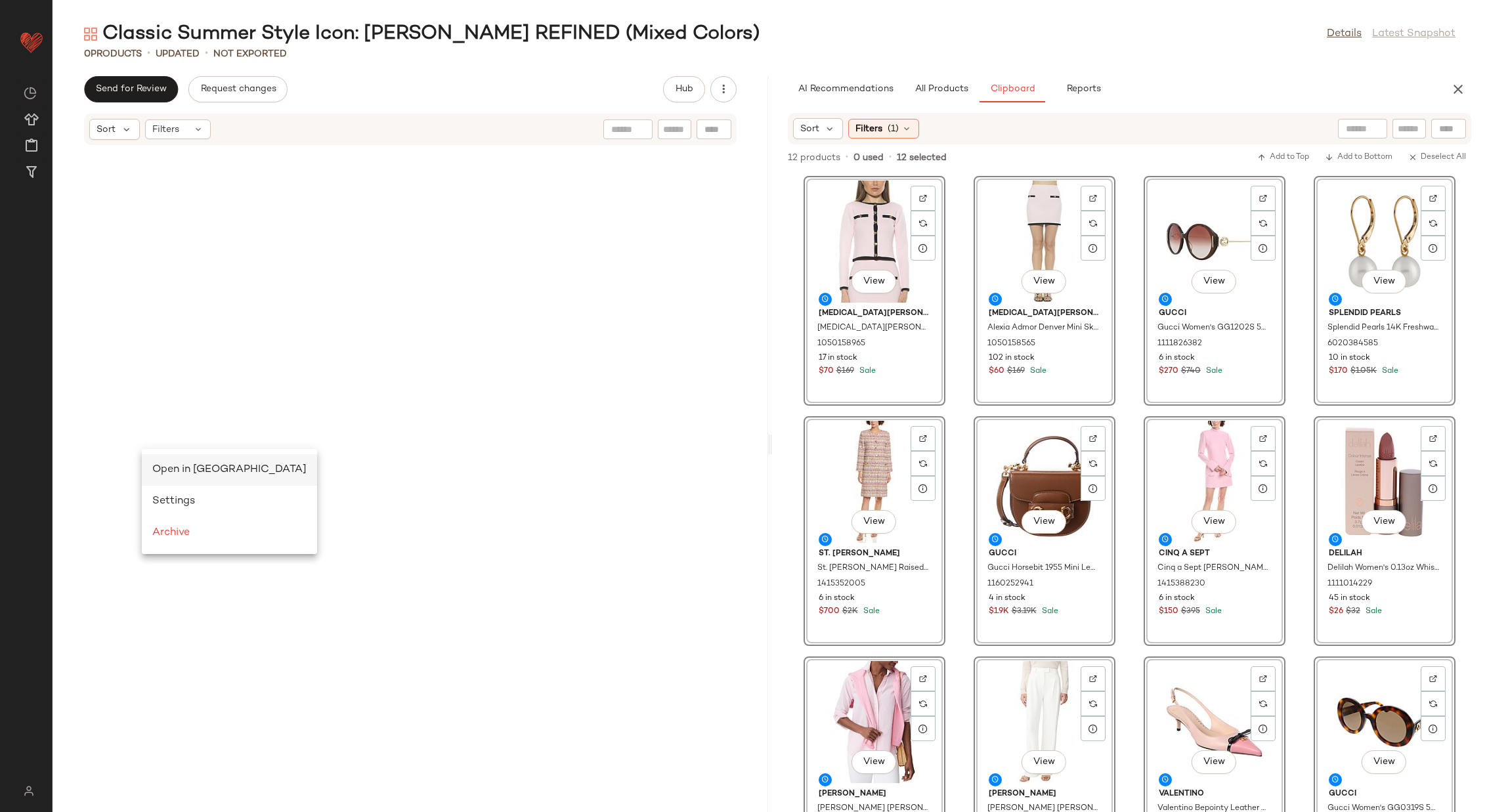
click at [161, 464] on span "Open in Split View" at bounding box center [229, 470] width 154 height 11
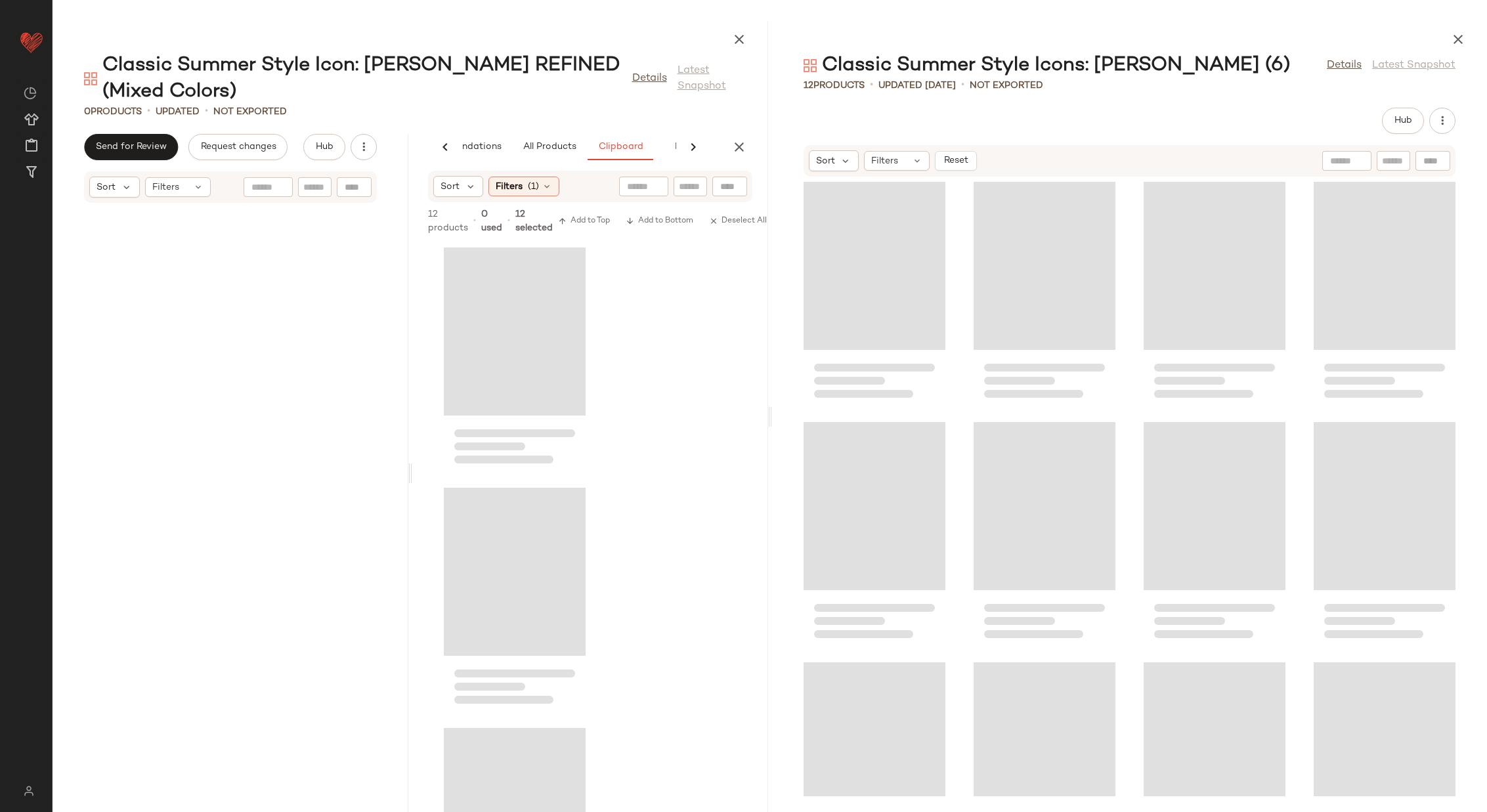
scroll to position [0, 69]
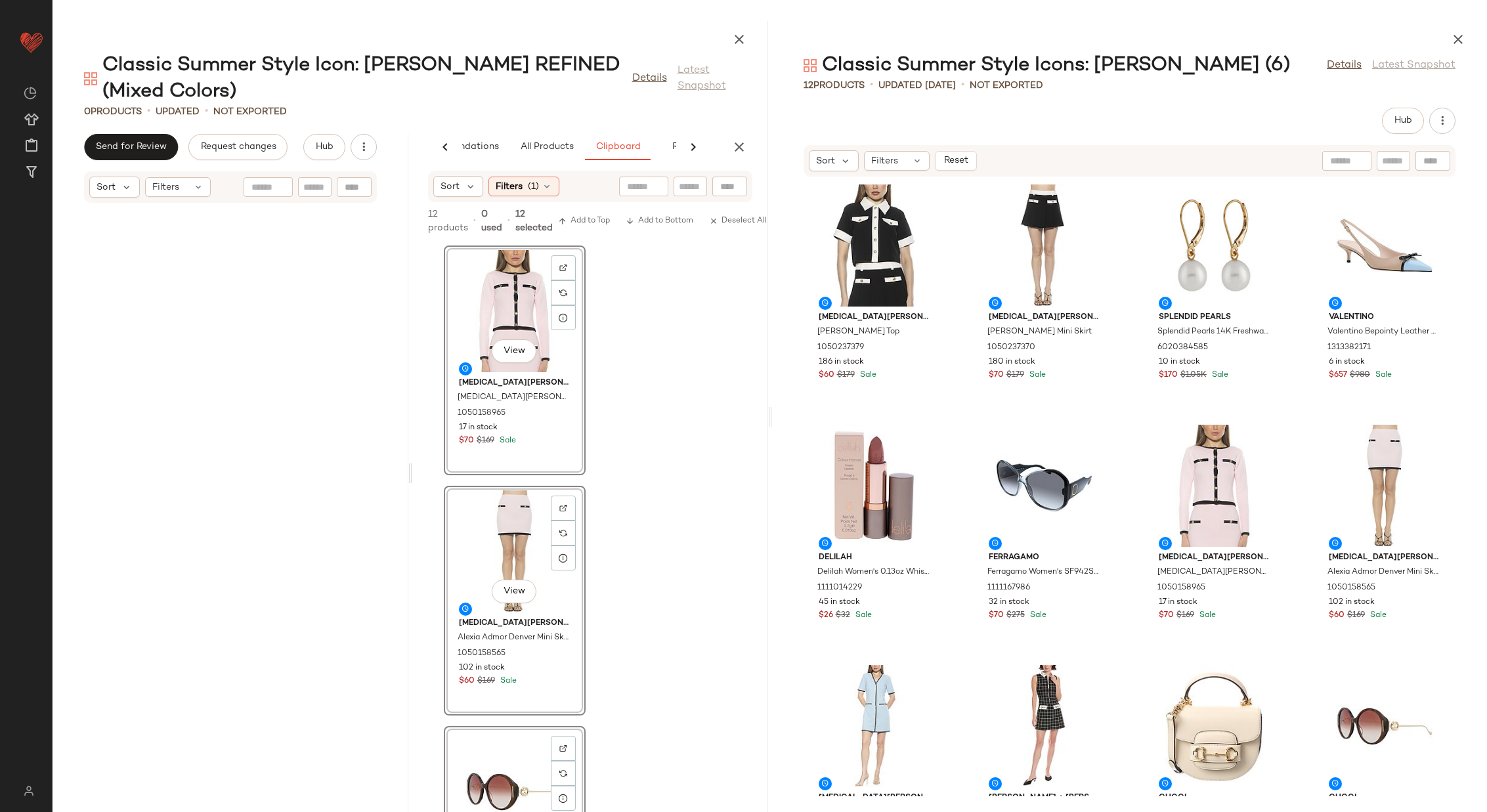
drag, startPoint x: 1454, startPoint y: 34, endPoint x: 1198, endPoint y: 160, distance: 285.3
click at [1455, 34] on icon "button" at bounding box center [1458, 39] width 15 height 15
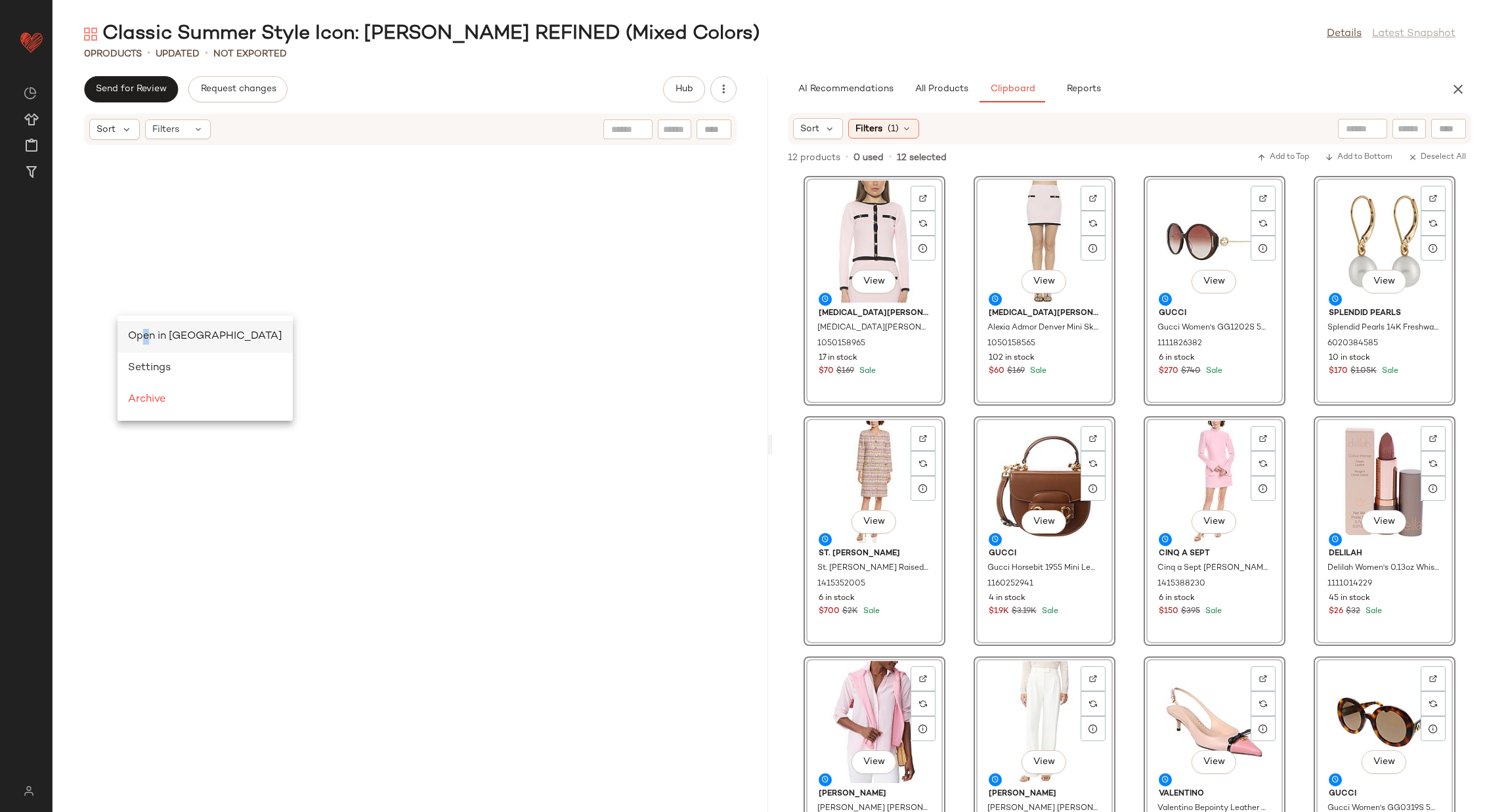
click at [147, 333] on span "Open in Split View" at bounding box center [205, 336] width 154 height 11
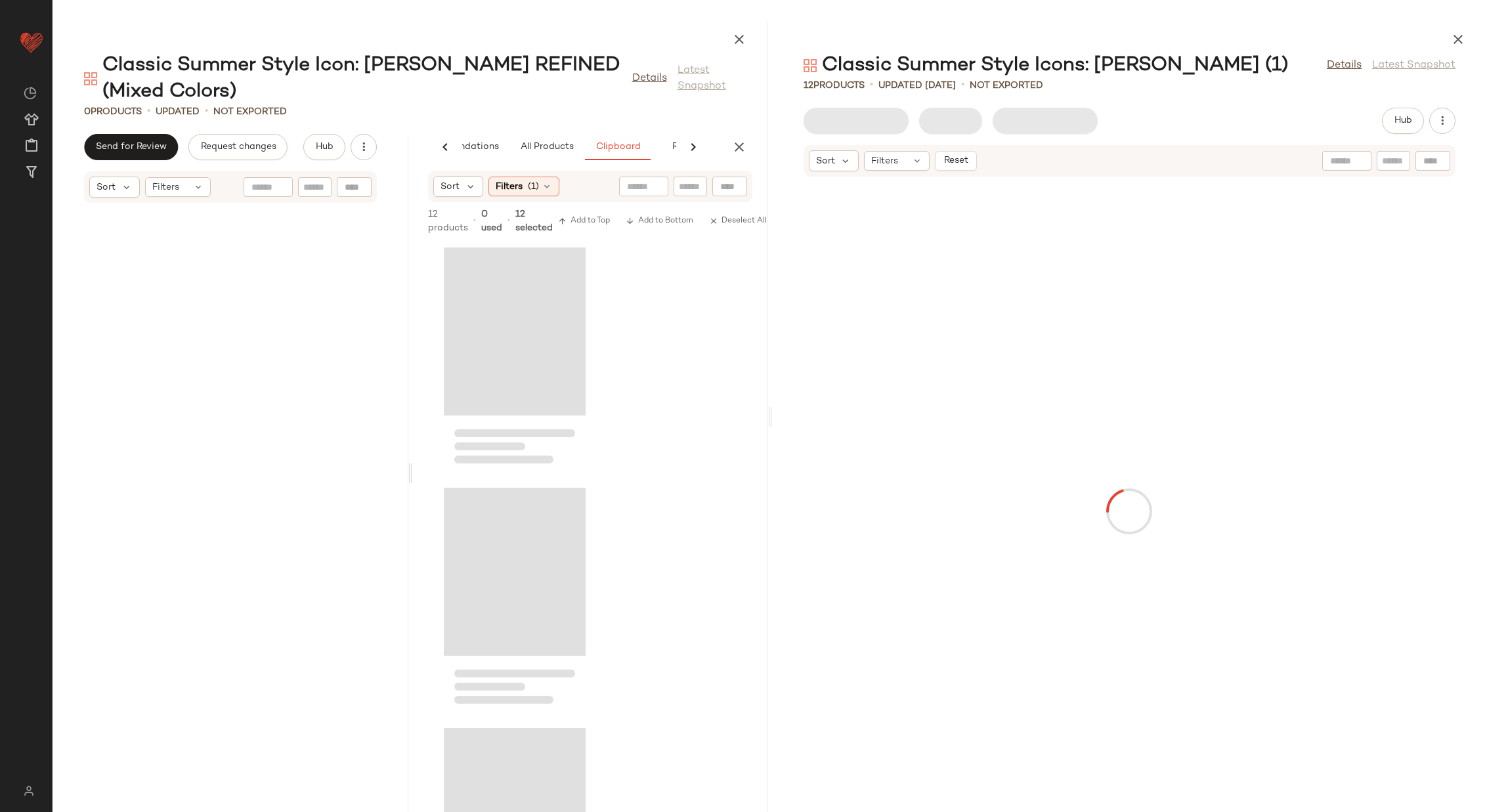
scroll to position [0, 69]
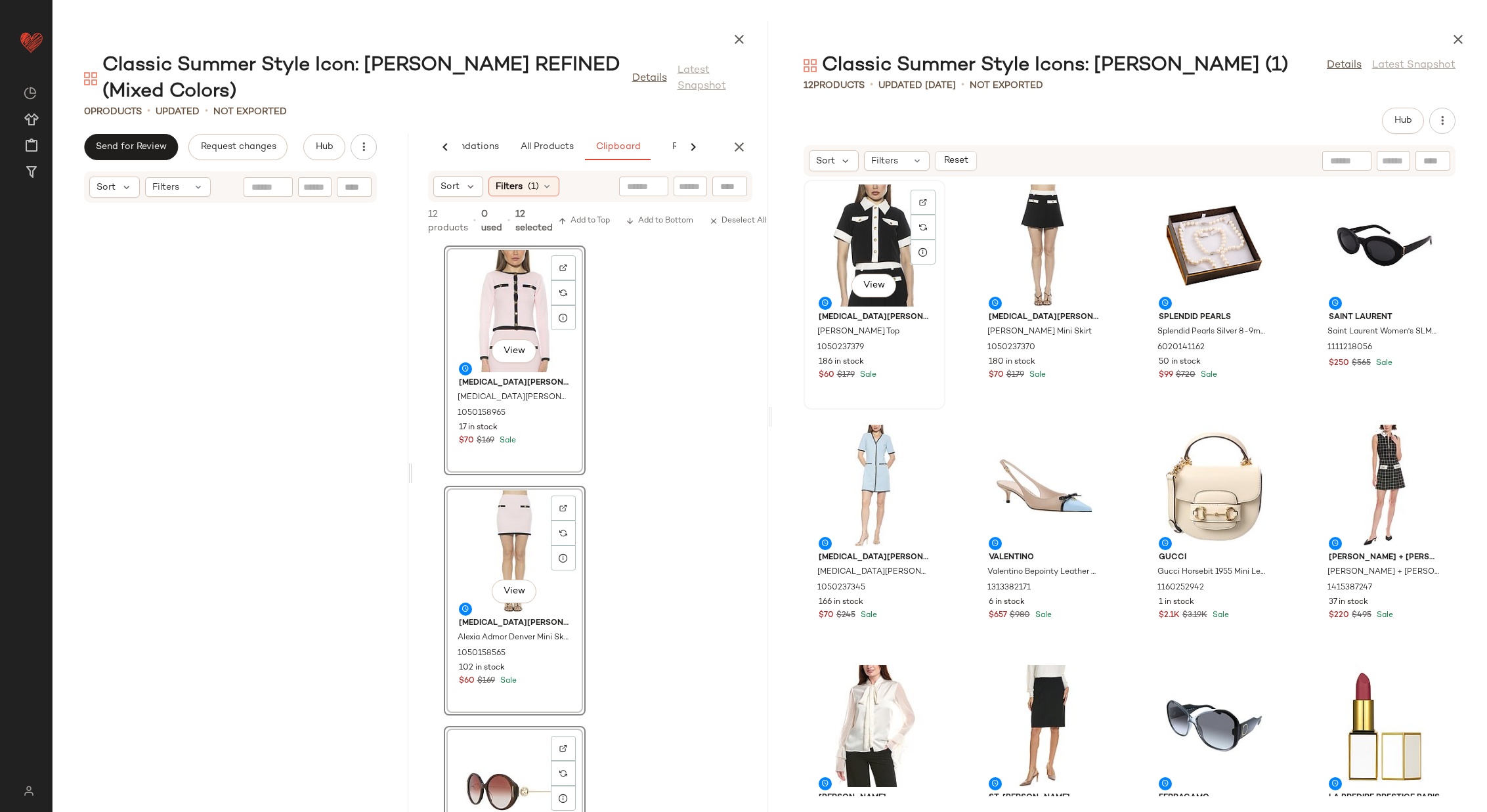
click at [843, 252] on div "View" at bounding box center [875, 246] width 133 height 122
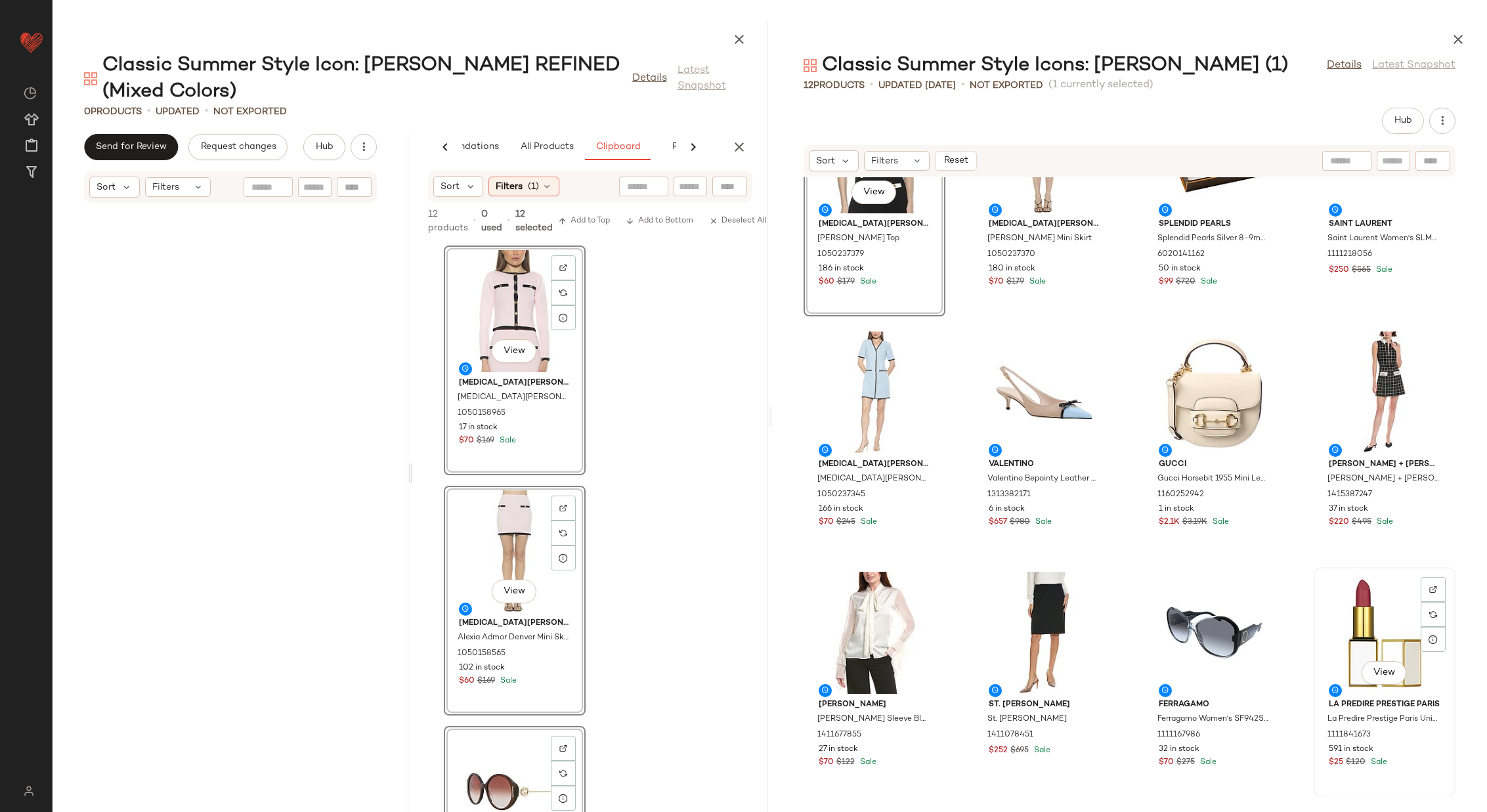
click at [1368, 626] on div "View" at bounding box center [1385, 632] width 133 height 122
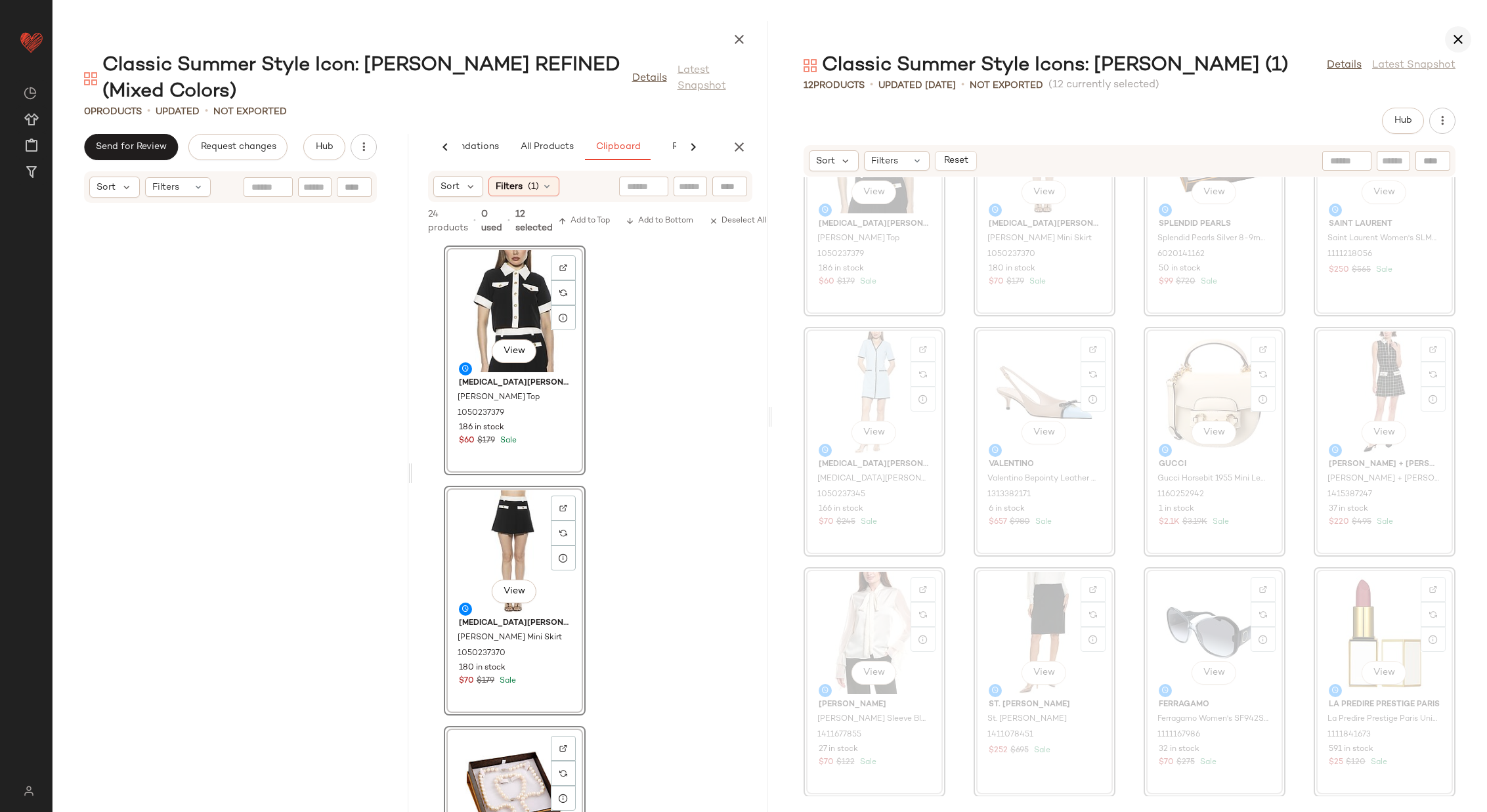
click at [1451, 38] on icon "button" at bounding box center [1458, 39] width 15 height 15
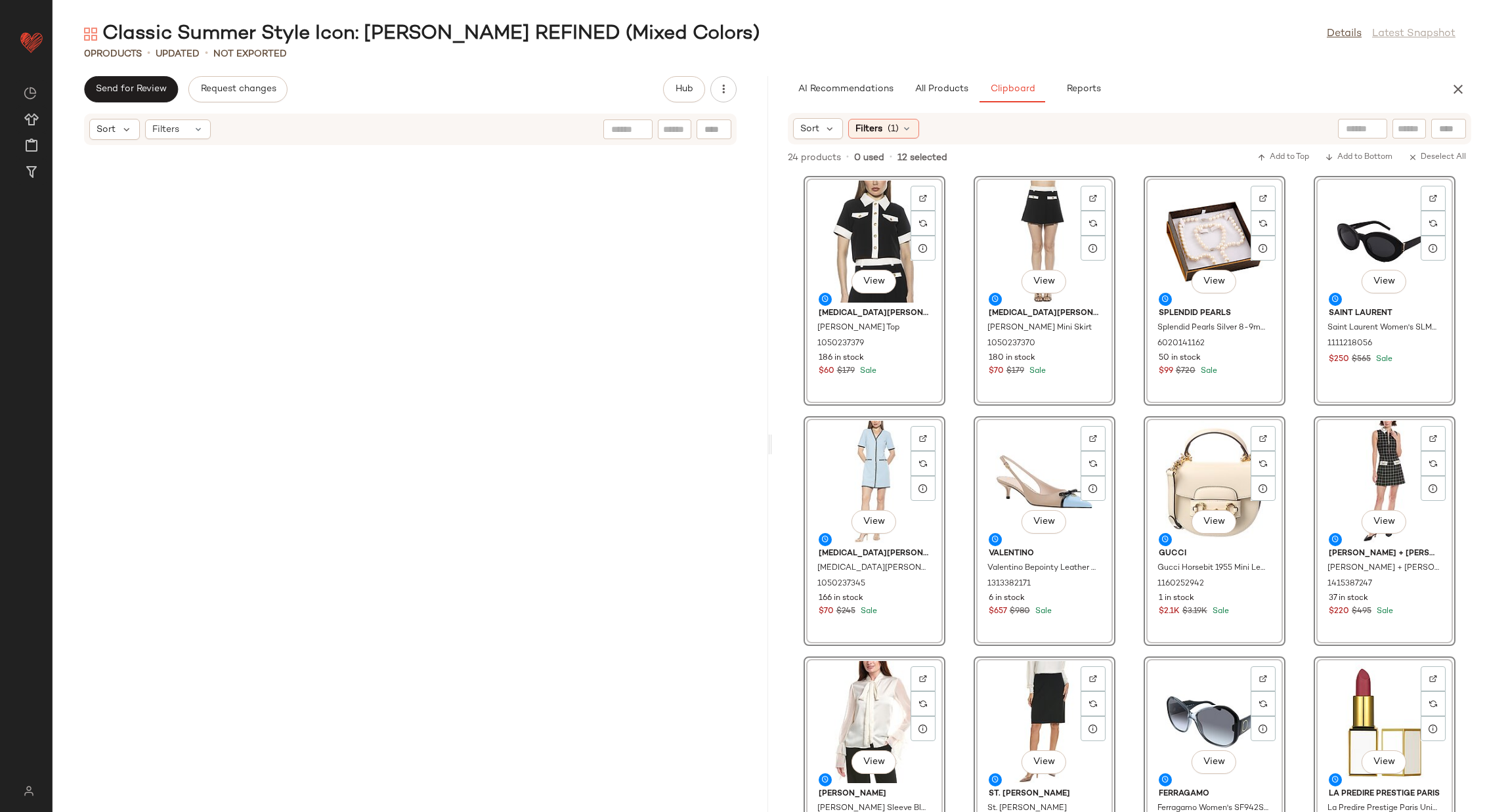
click at [1127, 364] on div "View Alexia Admor Alexia Admor Emery Top 1050237379 186 in stock $60 $179 Sale …" at bounding box center [1129, 493] width 716 height 639
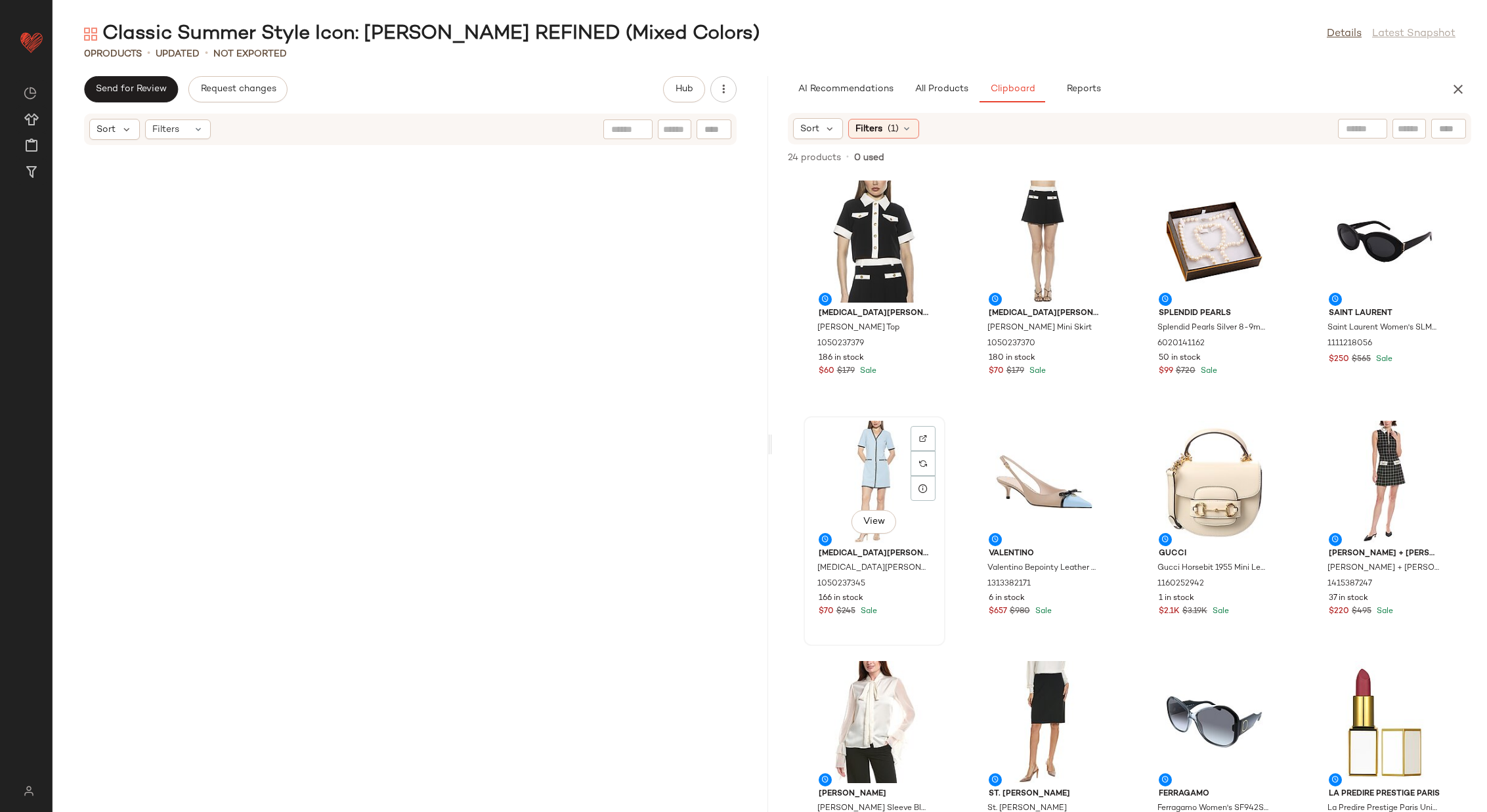
click at [876, 472] on div "View" at bounding box center [875, 481] width 133 height 122
click at [1361, 470] on div "View" at bounding box center [1385, 481] width 133 height 122
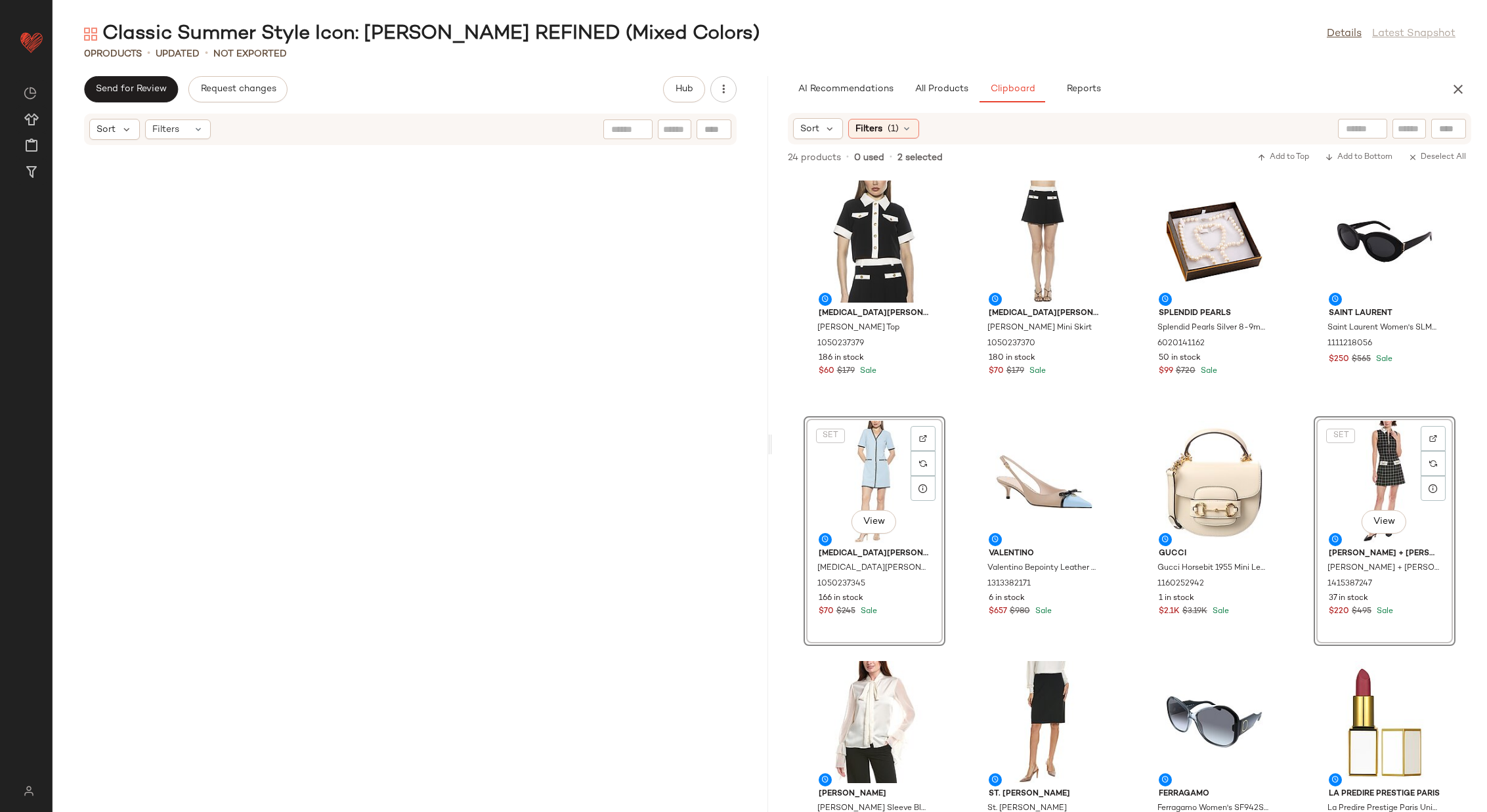
click at [478, 308] on div at bounding box center [410, 471] width 716 height 651
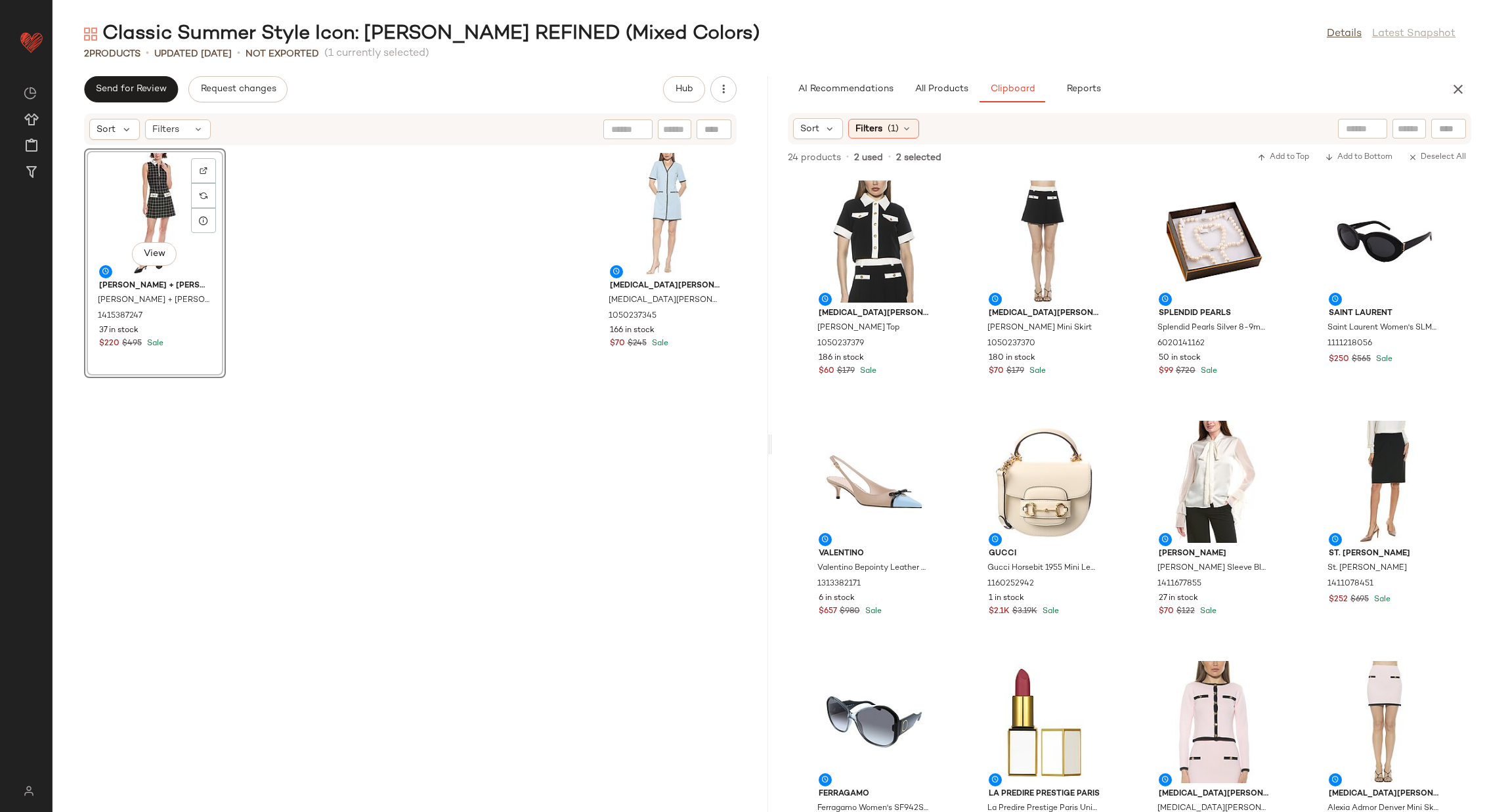
click at [403, 250] on div "View alice + olivia alice + olivia Ellis Mini Dress 1415387247 37 in stock $220…" at bounding box center [410, 471] width 716 height 651
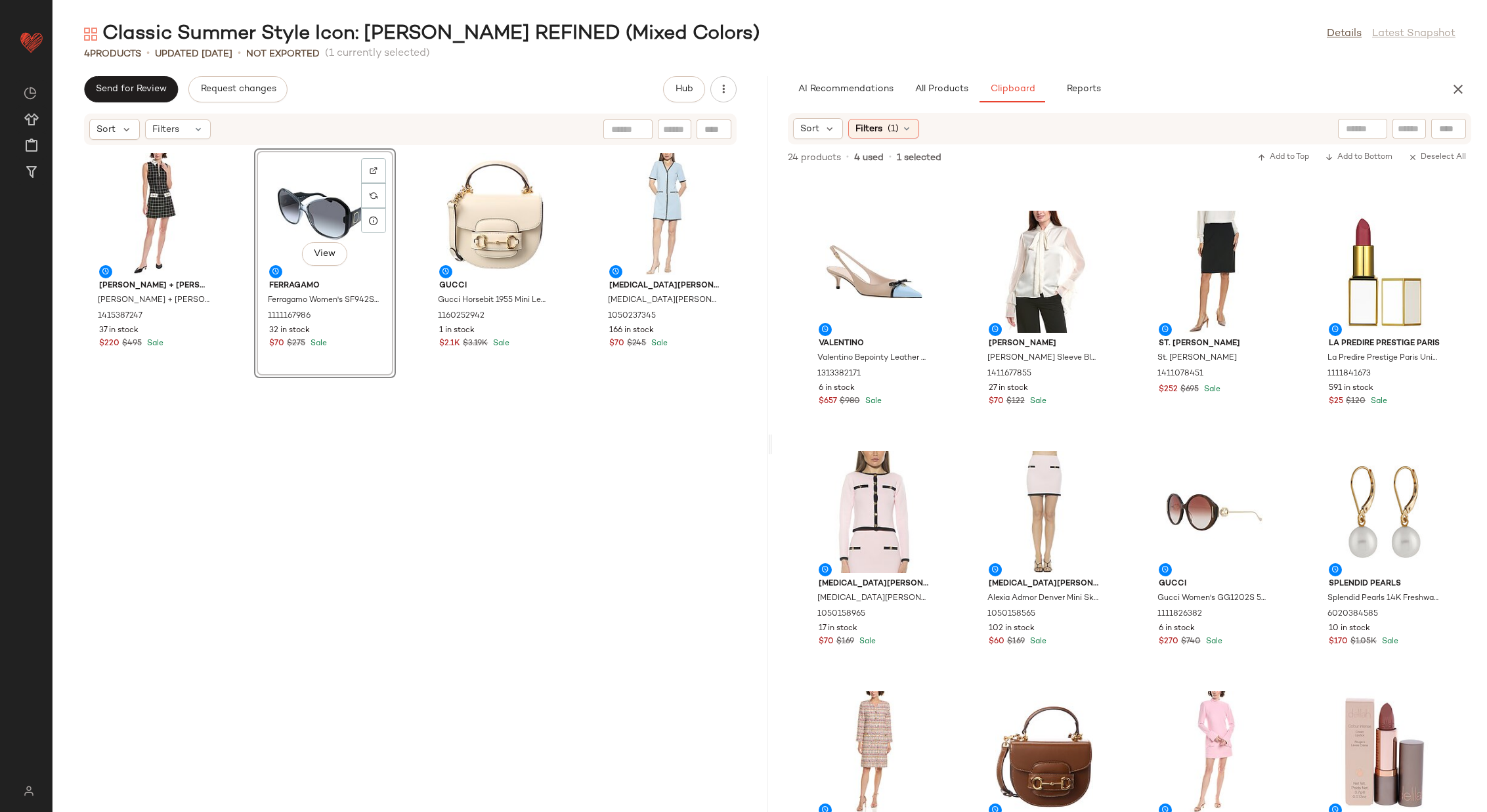
scroll to position [565, 0]
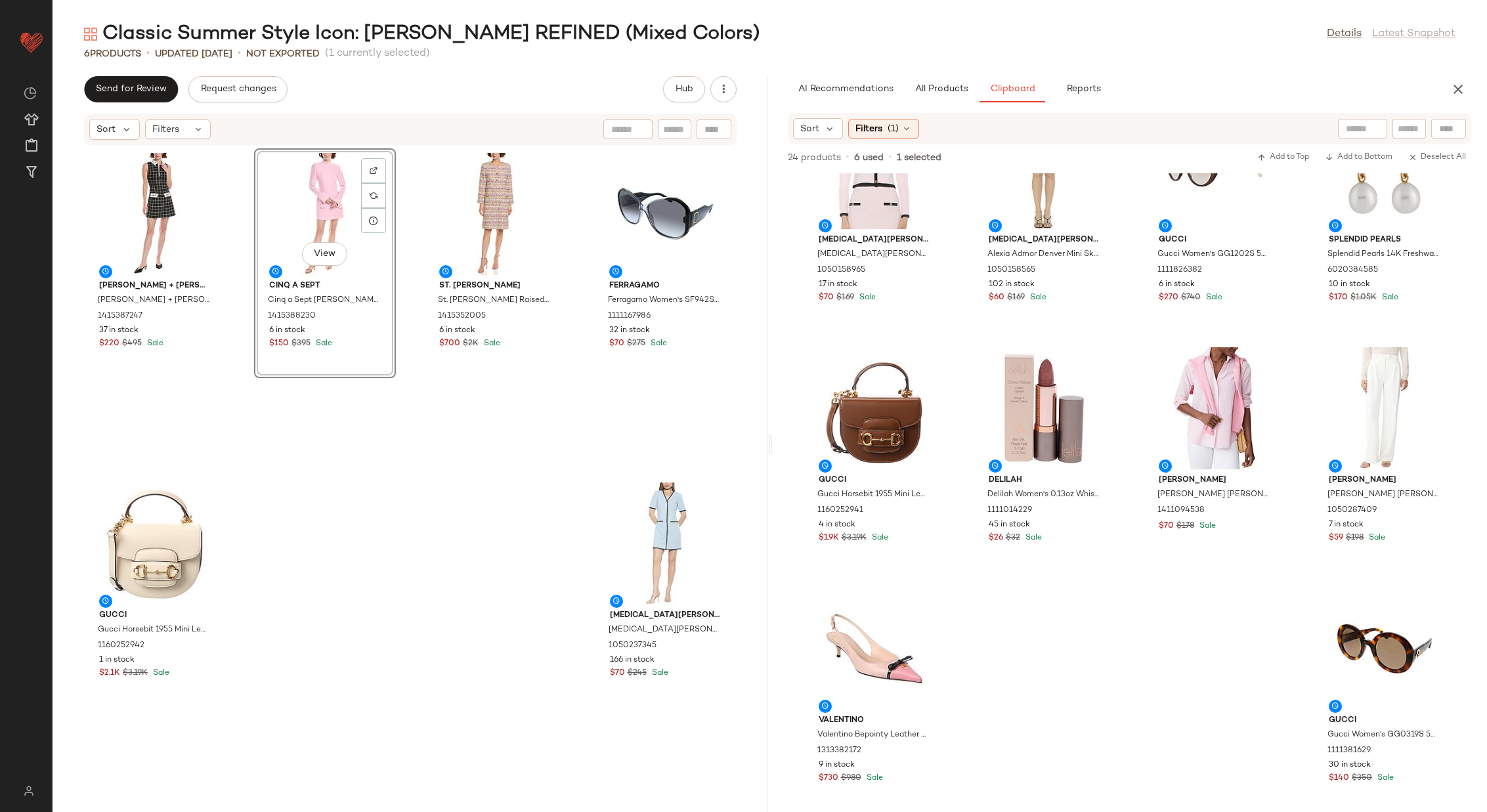
click at [426, 430] on div "St. John St. John Raised Plaid Tweed Dress 1415352005 6 in stock $700 $2K Sale" at bounding box center [495, 308] width 142 height 319
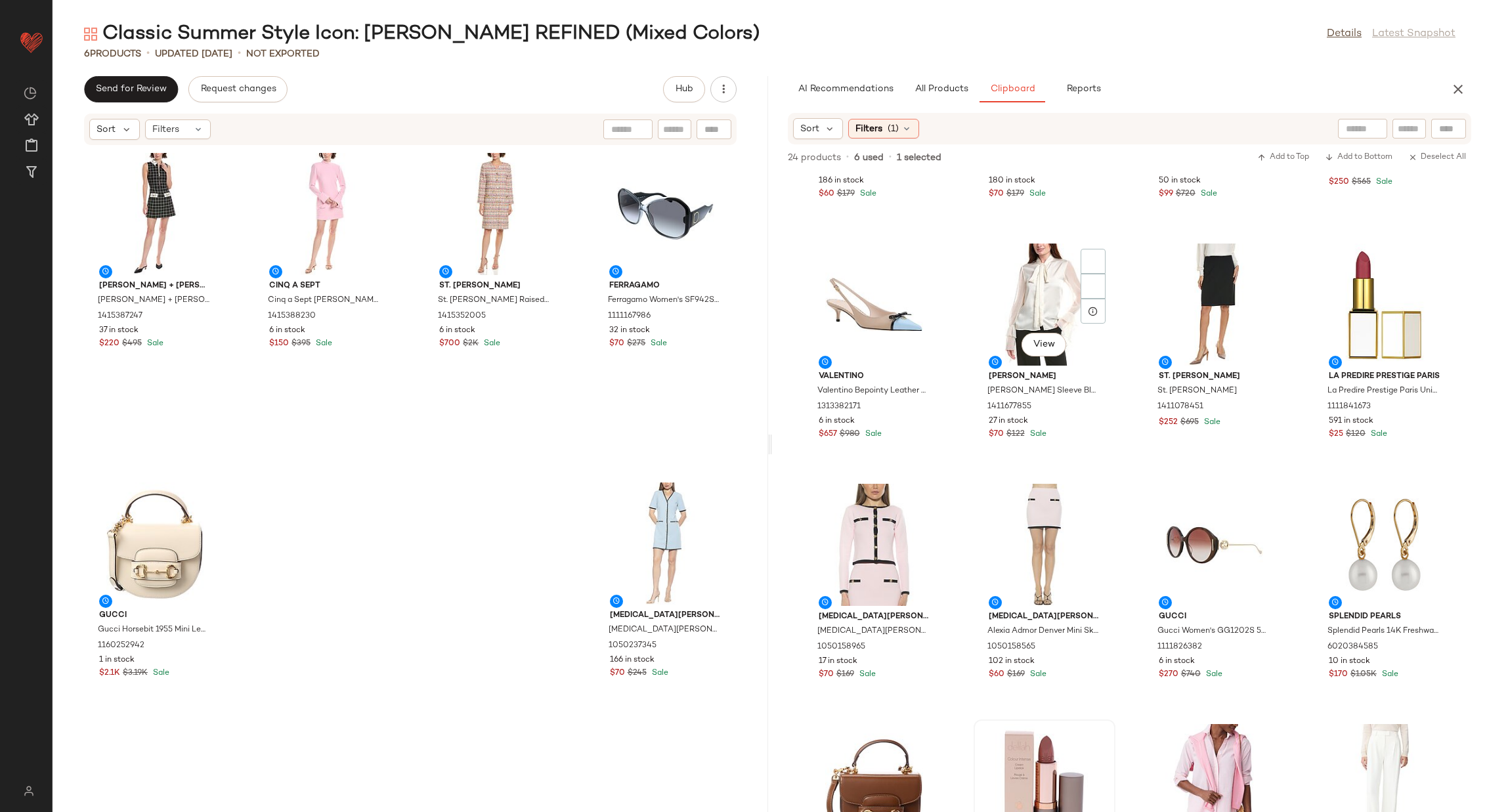
scroll to position [100, 0]
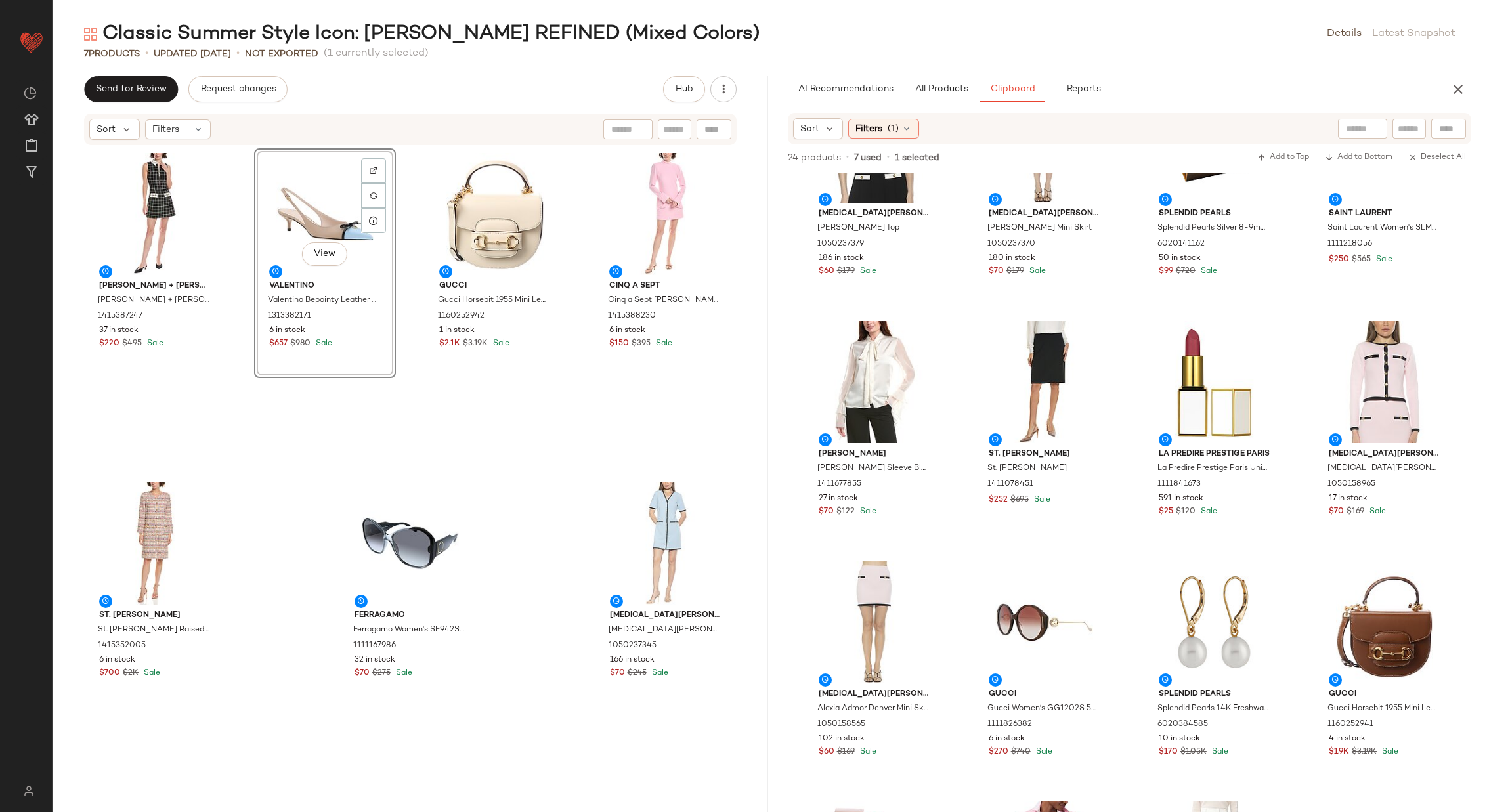
click at [409, 395] on div "alice + olivia alice + olivia Ellis Mini Dress 1415387247 37 in stock $220 $495…" at bounding box center [410, 471] width 716 height 651
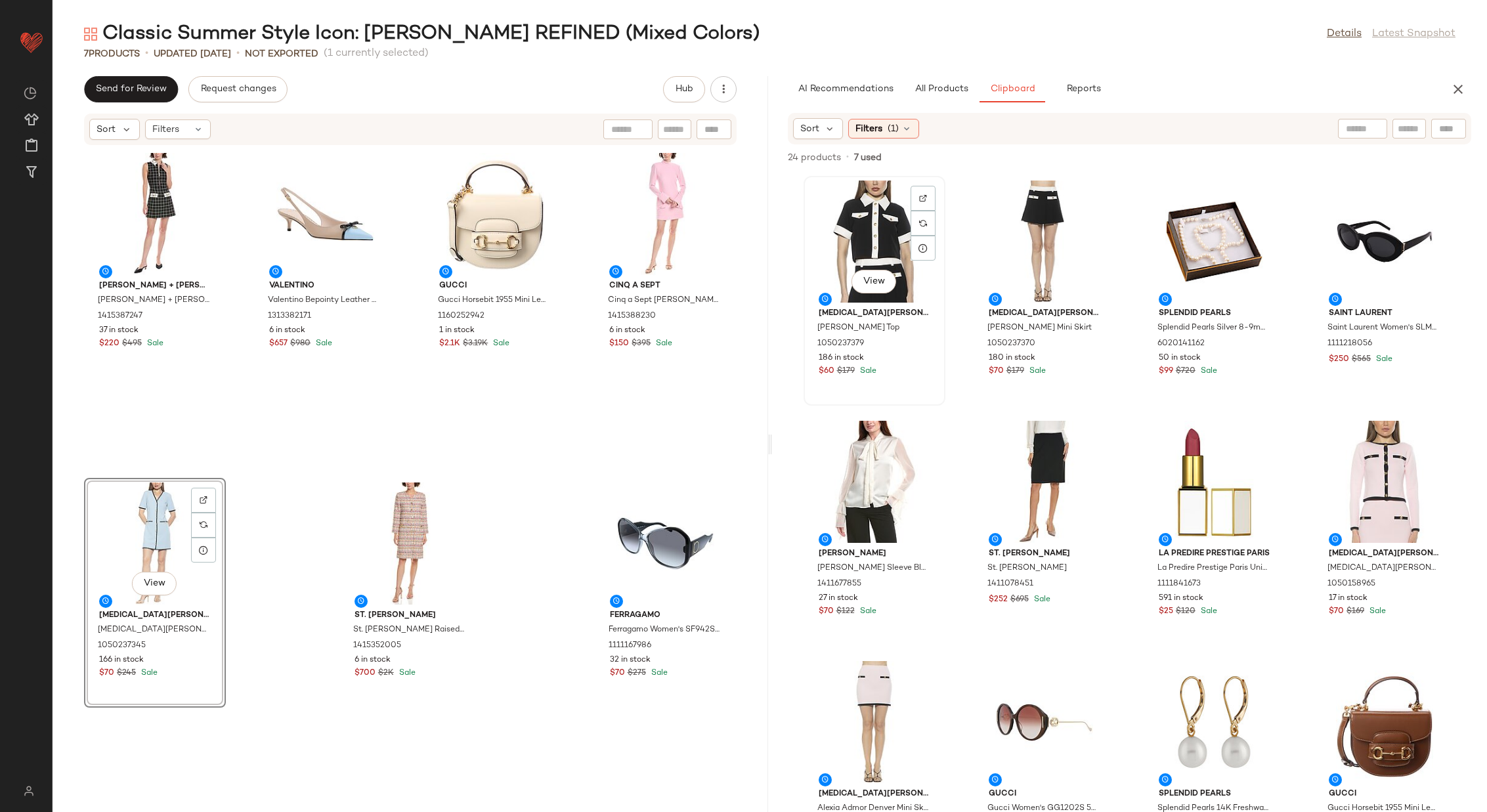
click at [872, 241] on div "View" at bounding box center [875, 241] width 133 height 122
click at [1035, 226] on div "View" at bounding box center [1045, 241] width 133 height 122
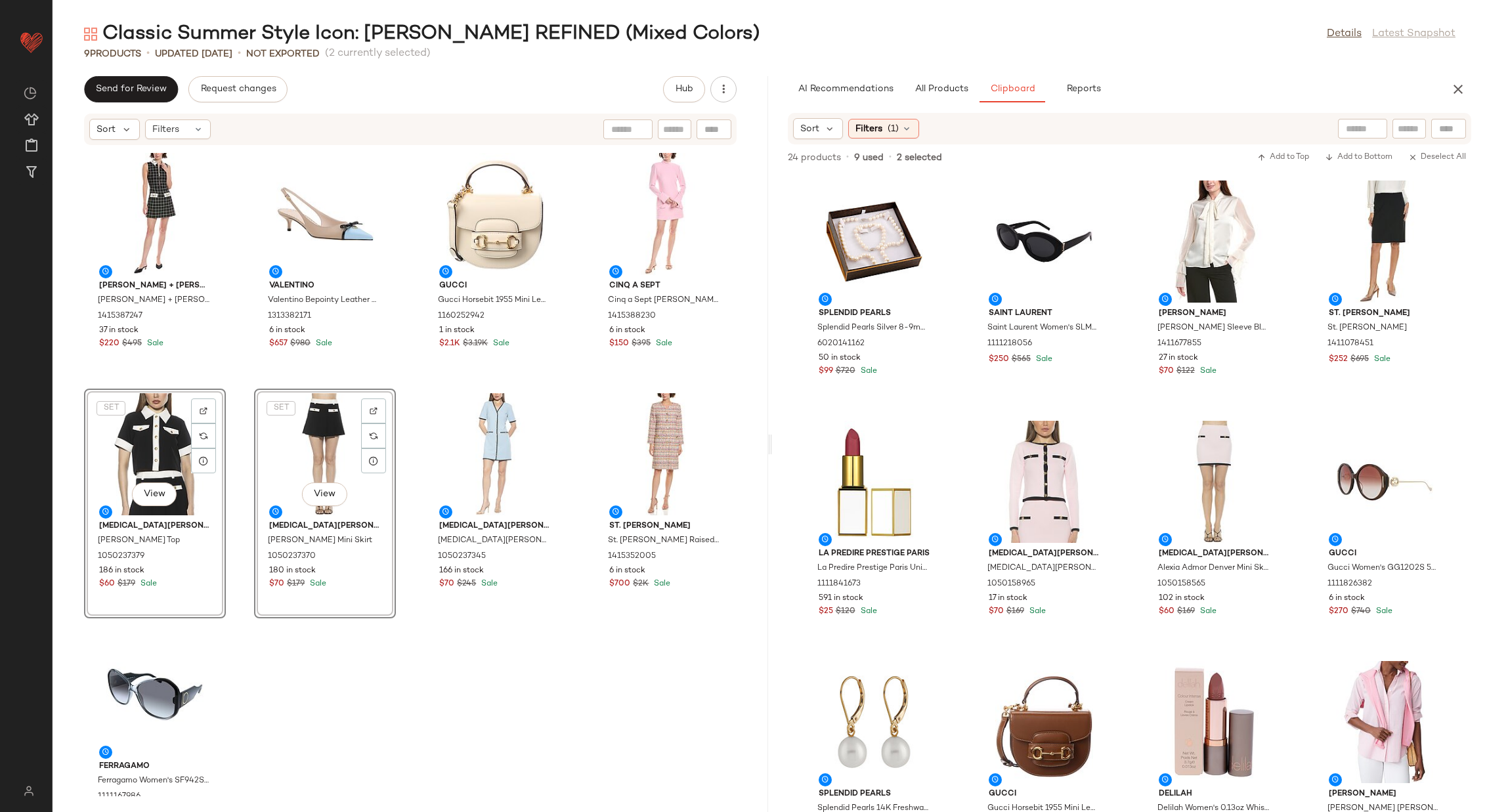
click at [573, 391] on div "alice + olivia alice + olivia Ellis Mini Dress 1415387247 37 in stock $220 $495…" at bounding box center [410, 471] width 716 height 651
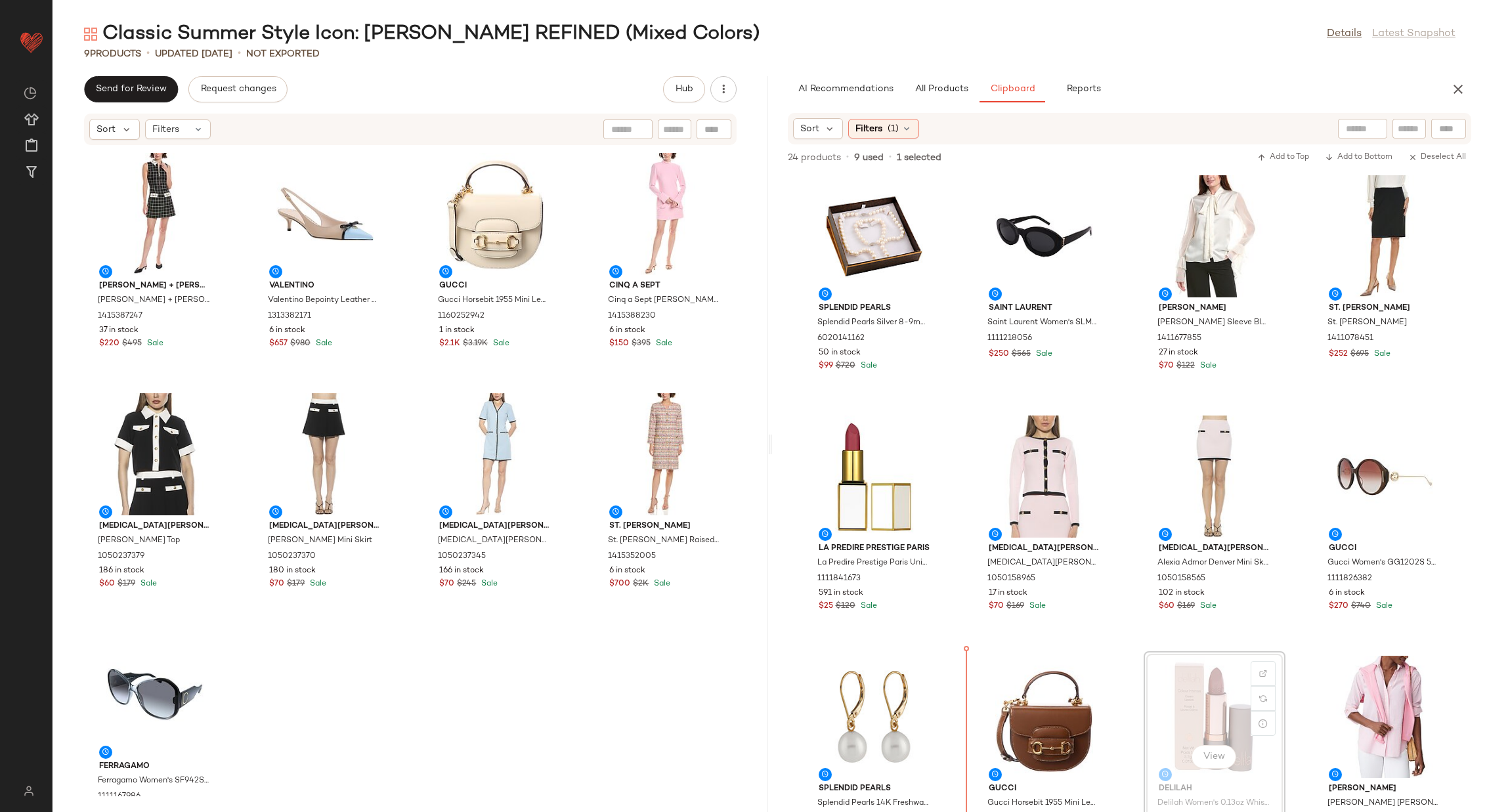
scroll to position [5, 0]
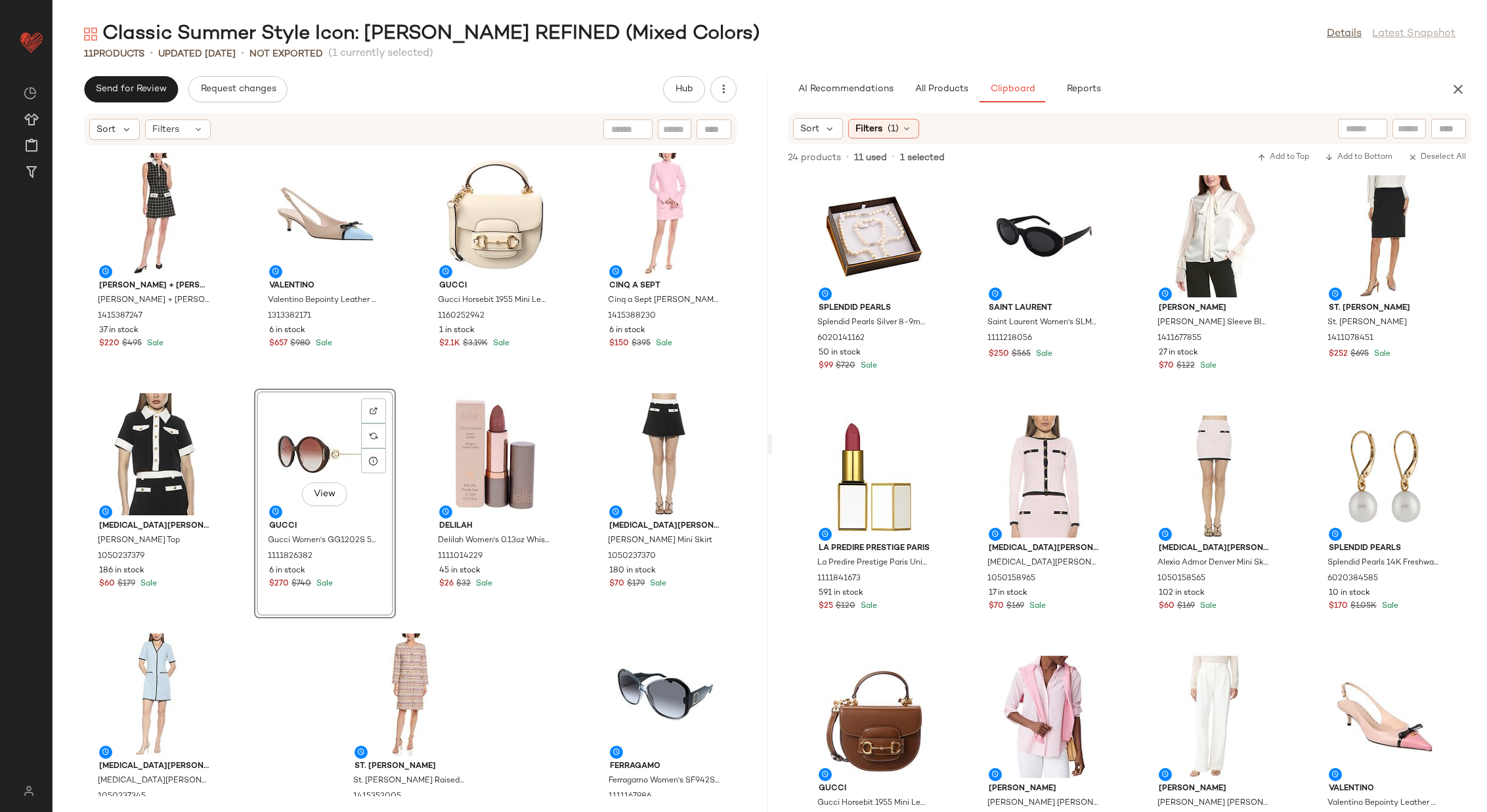
click at [402, 436] on div "alice + olivia alice + olivia Ellis Mini Dress 1415387247 37 in stock $220 $495…" at bounding box center [410, 471] width 716 height 651
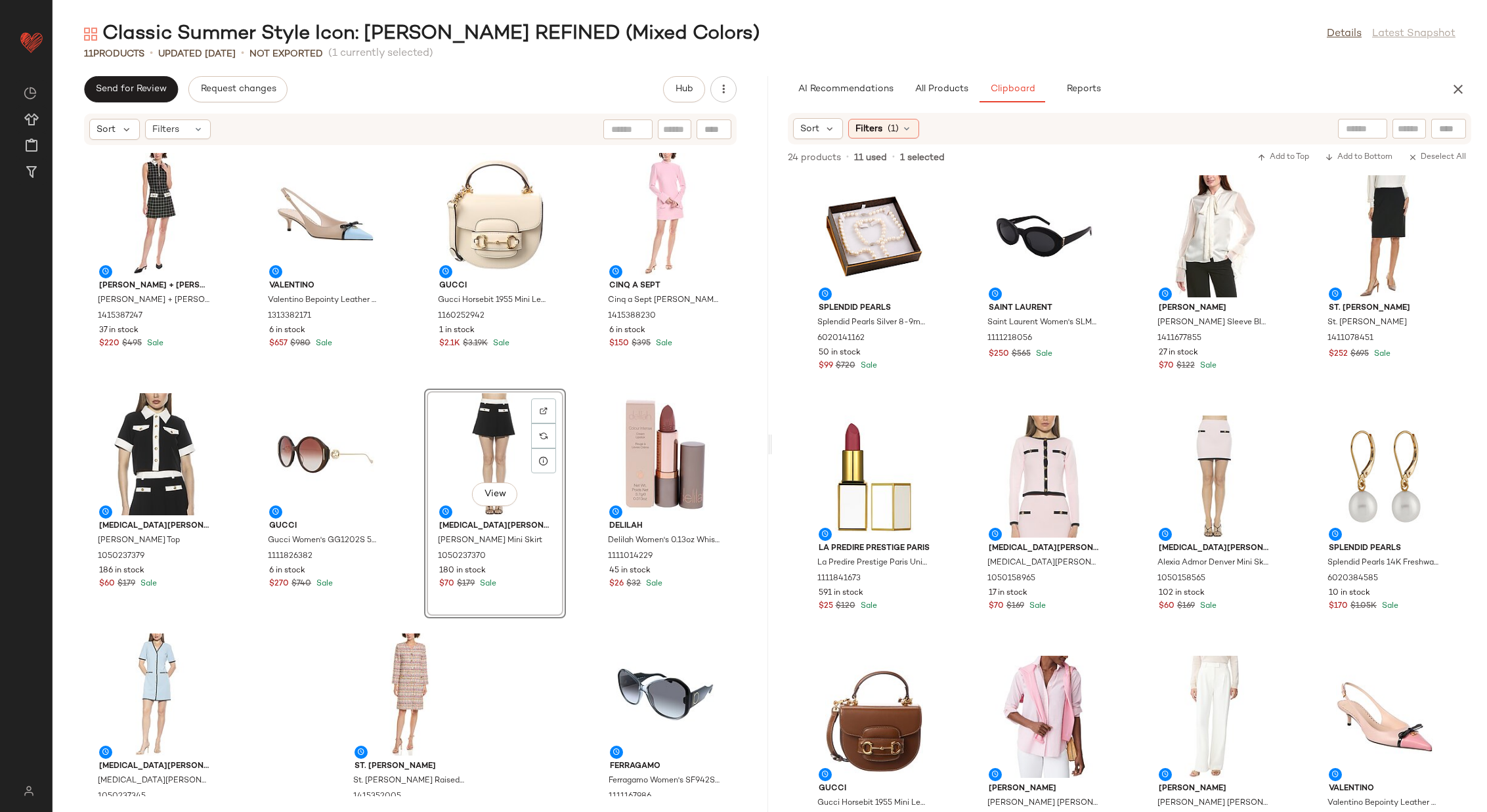
click at [570, 398] on div "alice + olivia alice + olivia Ellis Mini Dress 1415387247 37 in stock $220 $495…" at bounding box center [410, 471] width 716 height 651
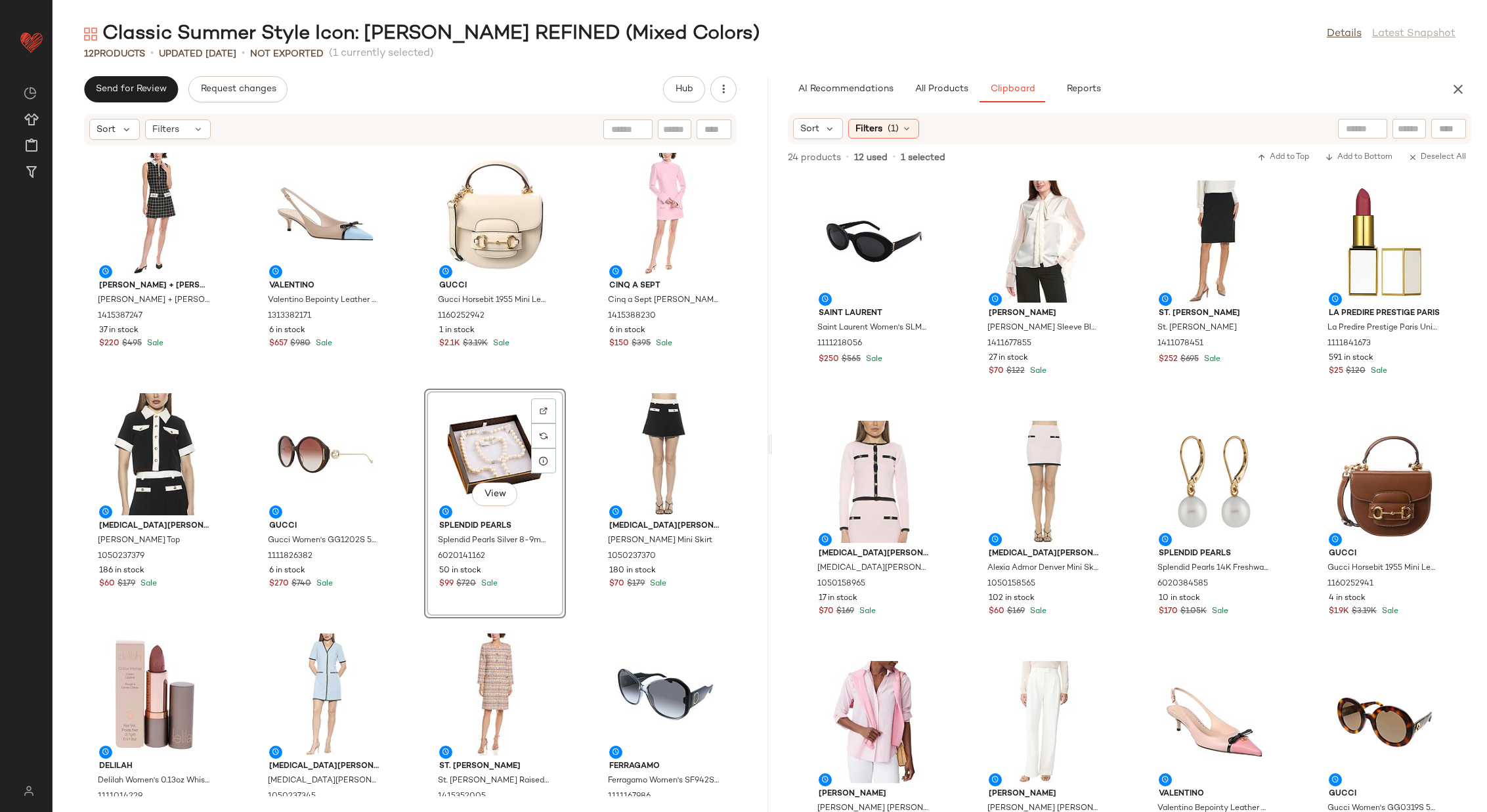
click at [576, 376] on div "alice + olivia alice + olivia Ellis Mini Dress 1415387247 37 in stock $220 $495…" at bounding box center [410, 471] width 716 height 651
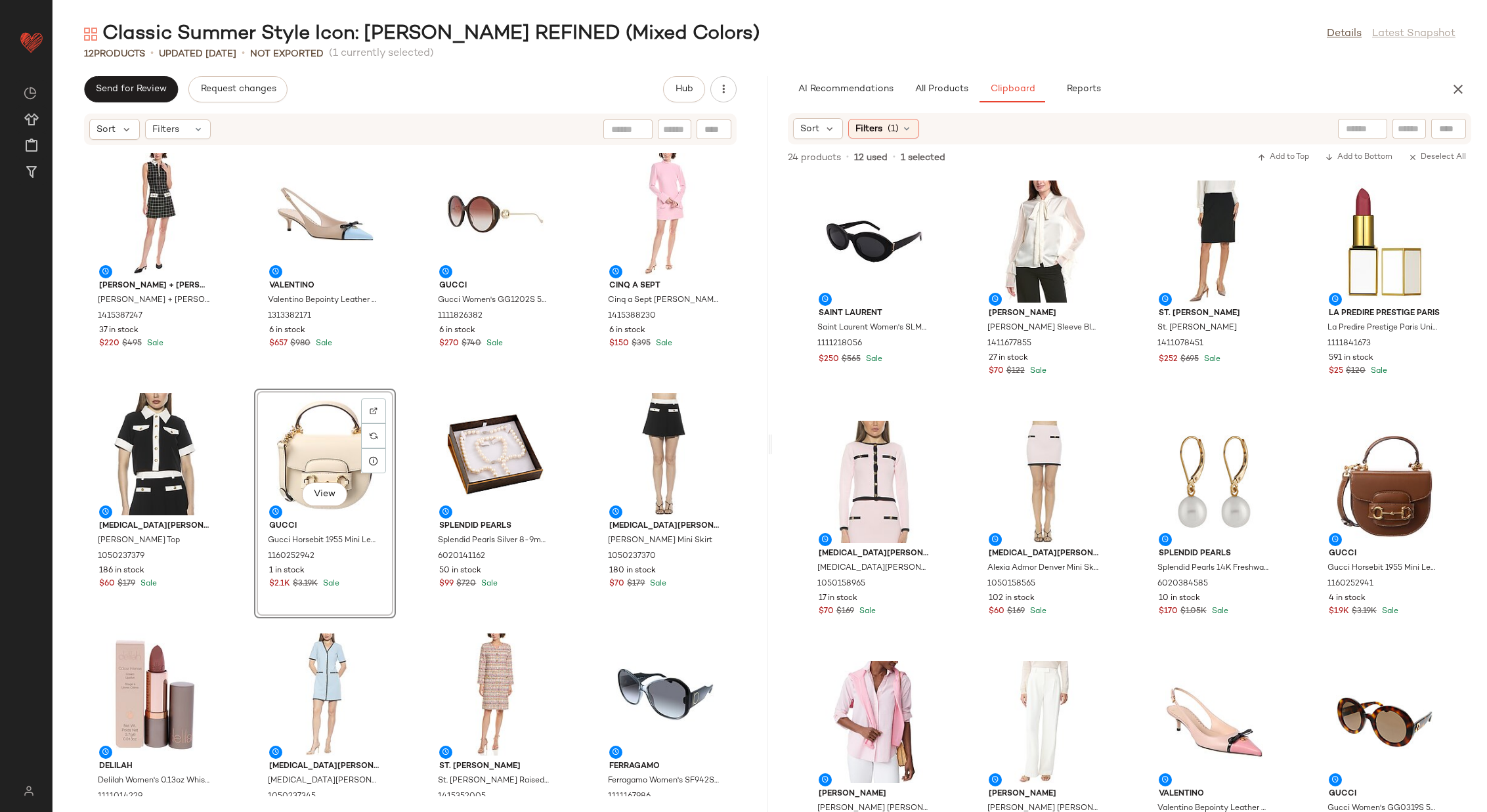
click at [409, 371] on div "alice + olivia alice + olivia Ellis Mini Dress 1415387247 37 in stock $220 $495…" at bounding box center [410, 471] width 716 height 651
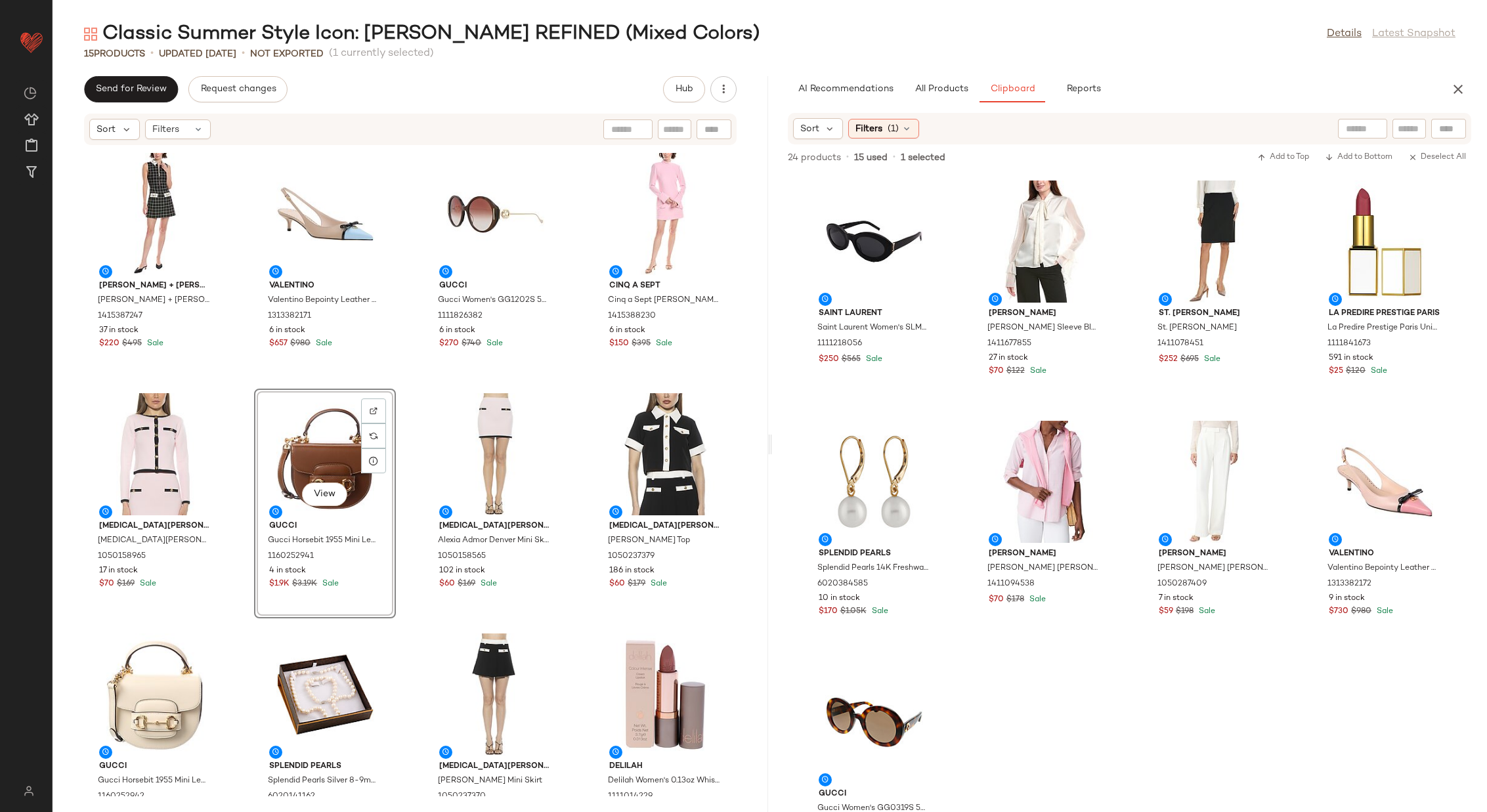
click at [403, 381] on div "alice + olivia alice + olivia Ellis Mini Dress 1415387247 37 in stock $220 $495…" at bounding box center [410, 471] width 716 height 651
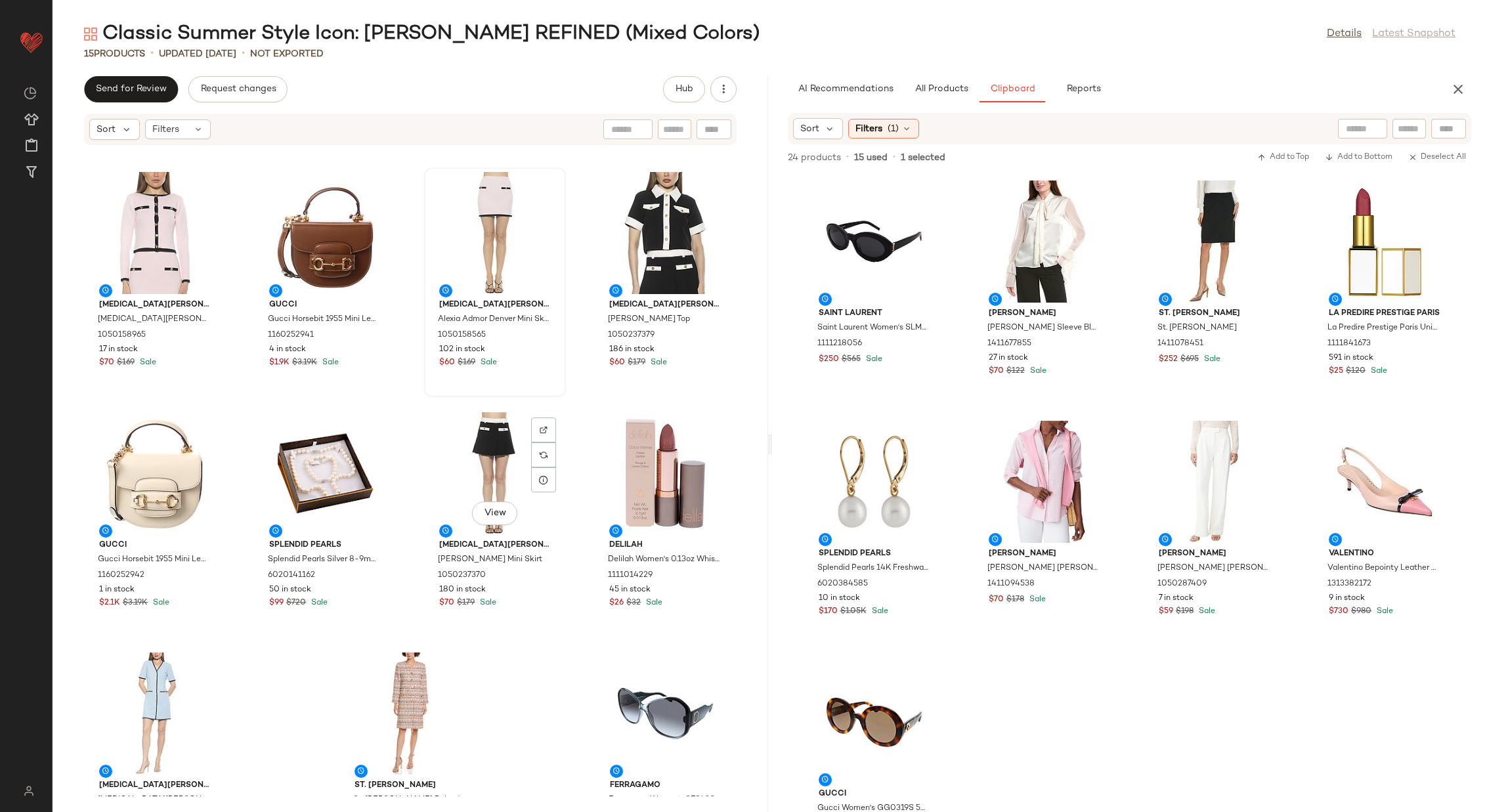
scroll to position [171, 0]
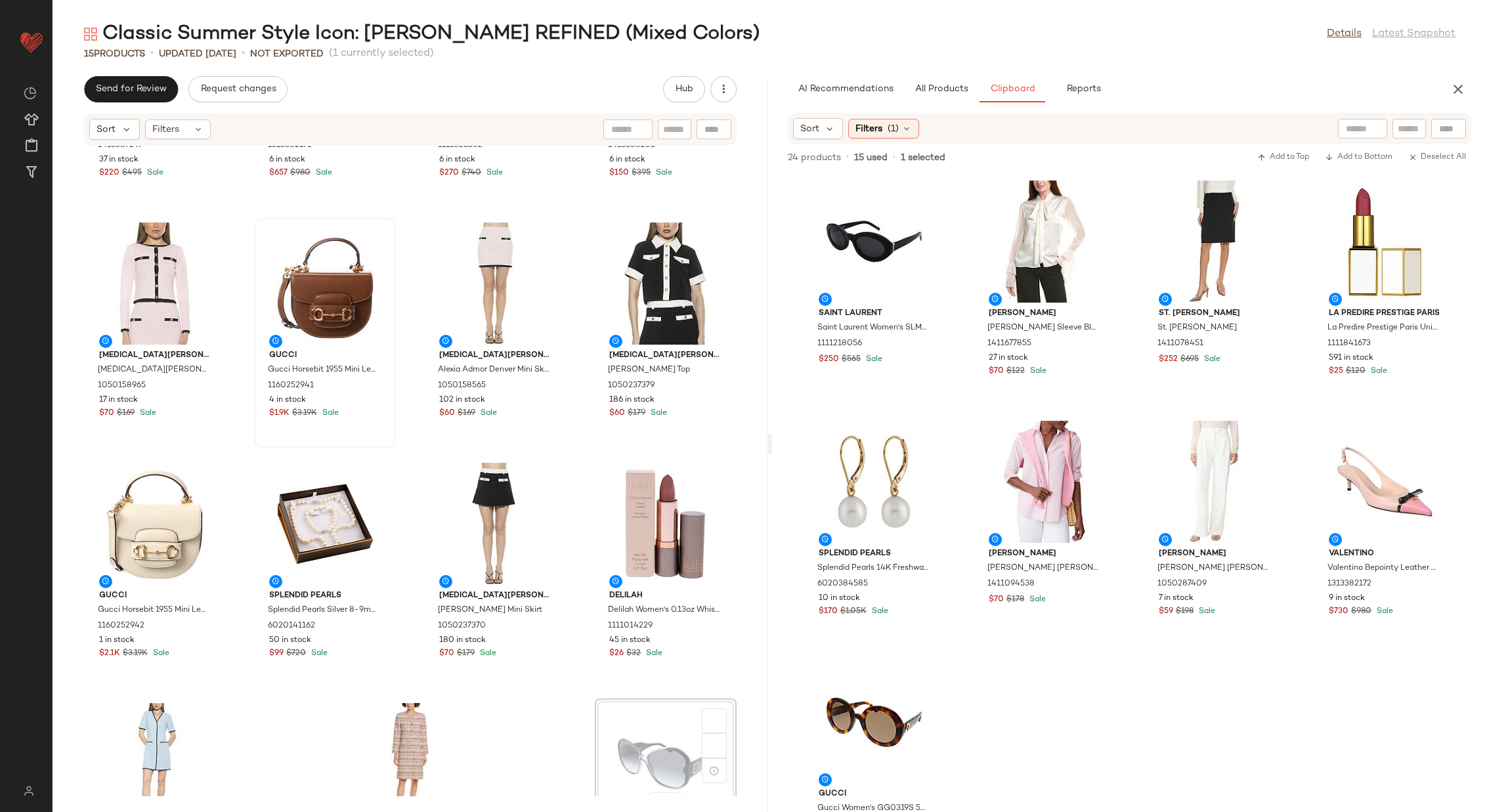
scroll to position [171, 0]
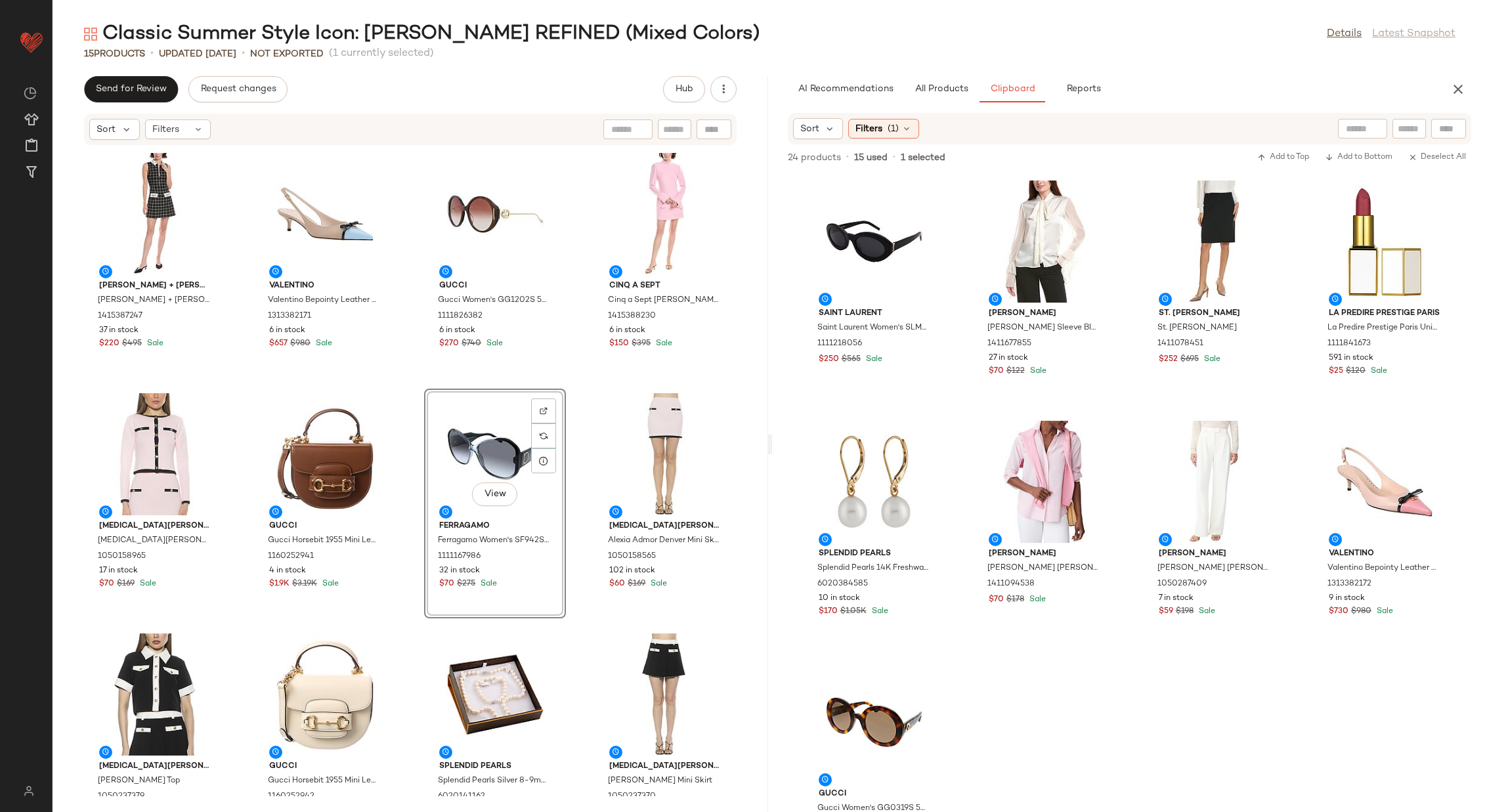
drag, startPoint x: 639, startPoint y: 741, endPoint x: 823, endPoint y: 3, distance: 760.6
click at [572, 464] on div "alice + olivia alice + olivia Ellis Mini Dress 1415387247 37 in stock $220 $495…" at bounding box center [410, 471] width 716 height 651
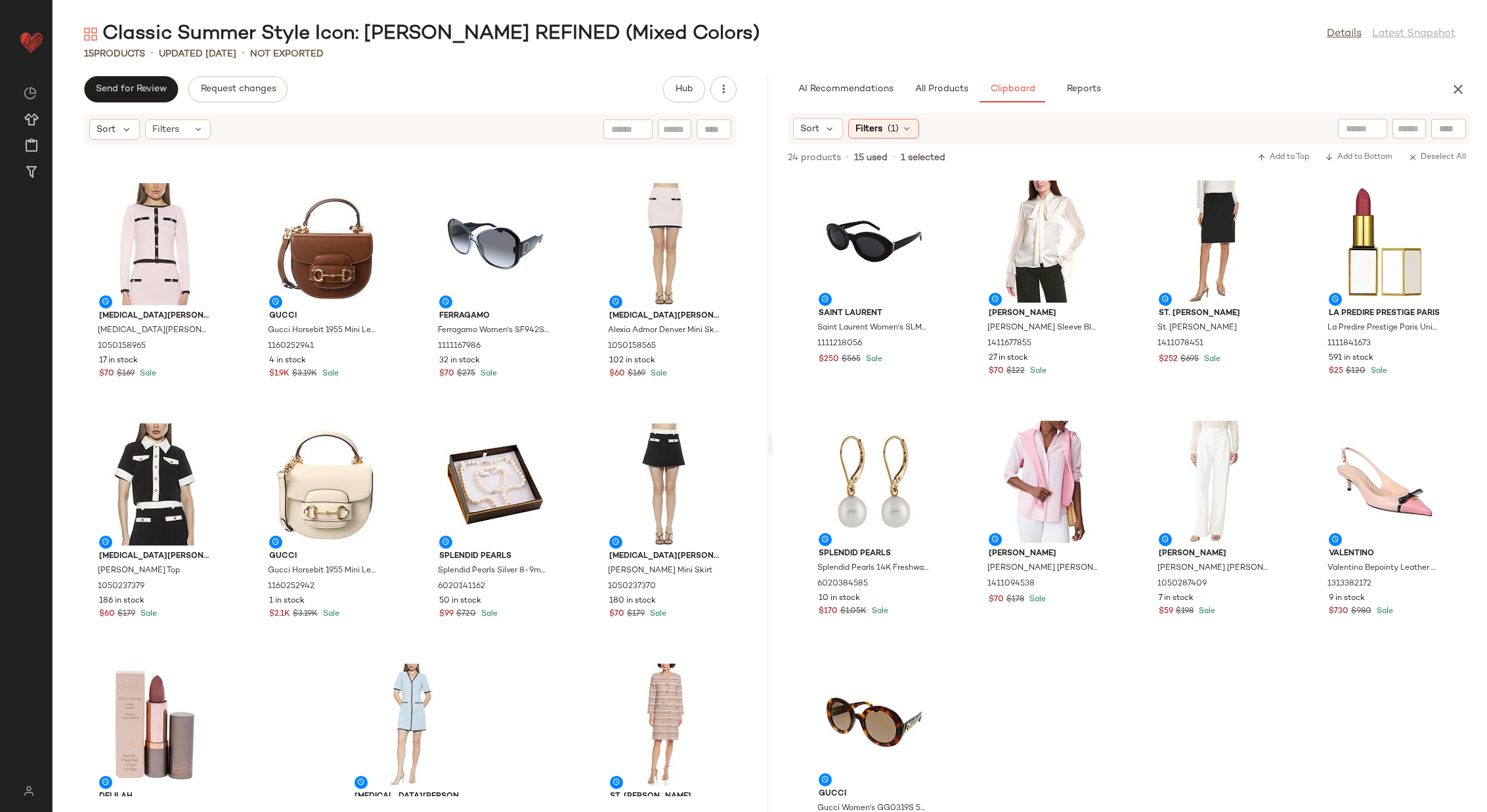
scroll to position [254, 0]
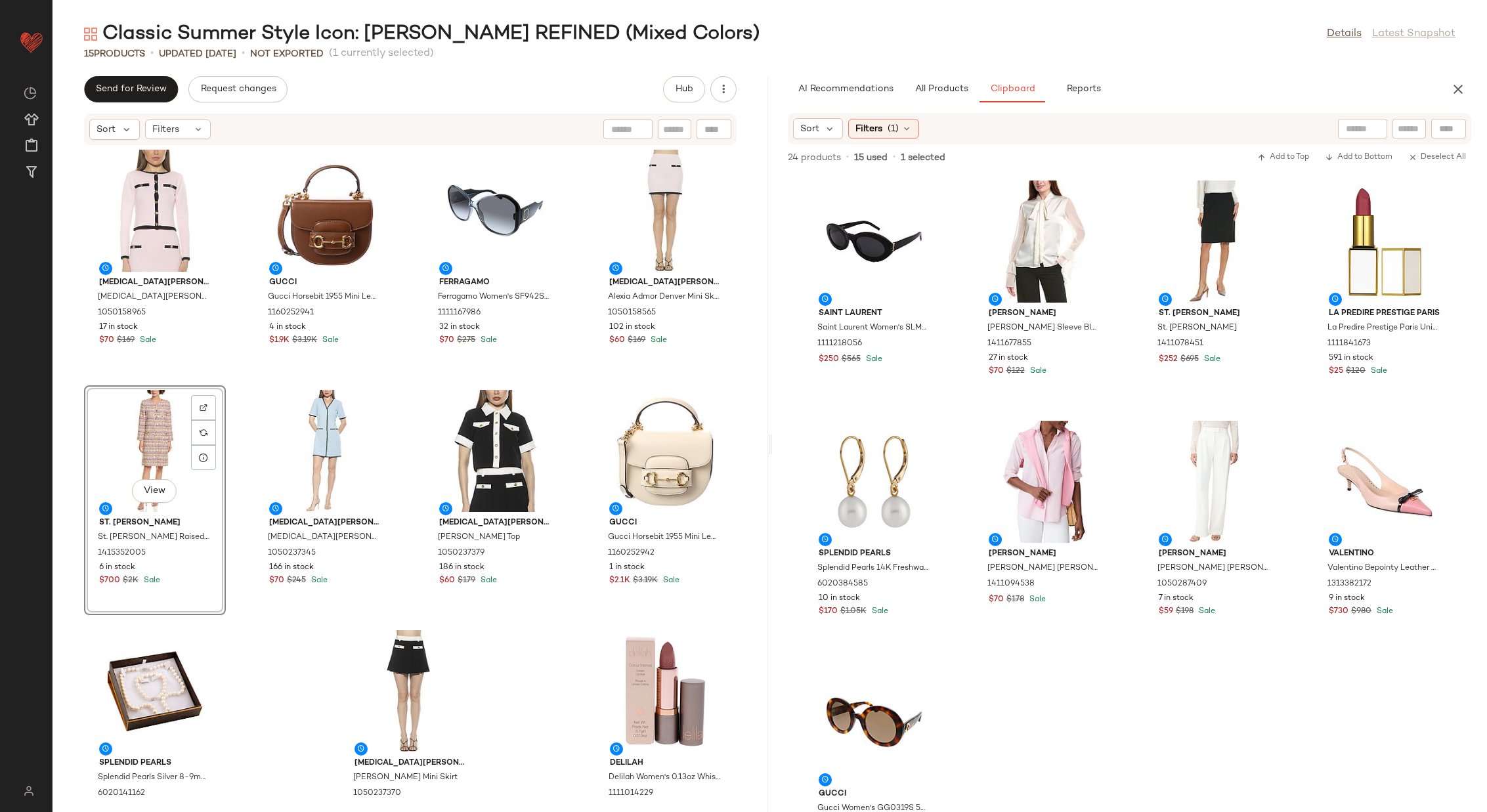
click at [407, 466] on div "Alexia Admor Alexia Admor Maia Knit Cardigan 1050158965 17 in stock $70 $169 Sa…" at bounding box center [410, 471] width 716 height 651
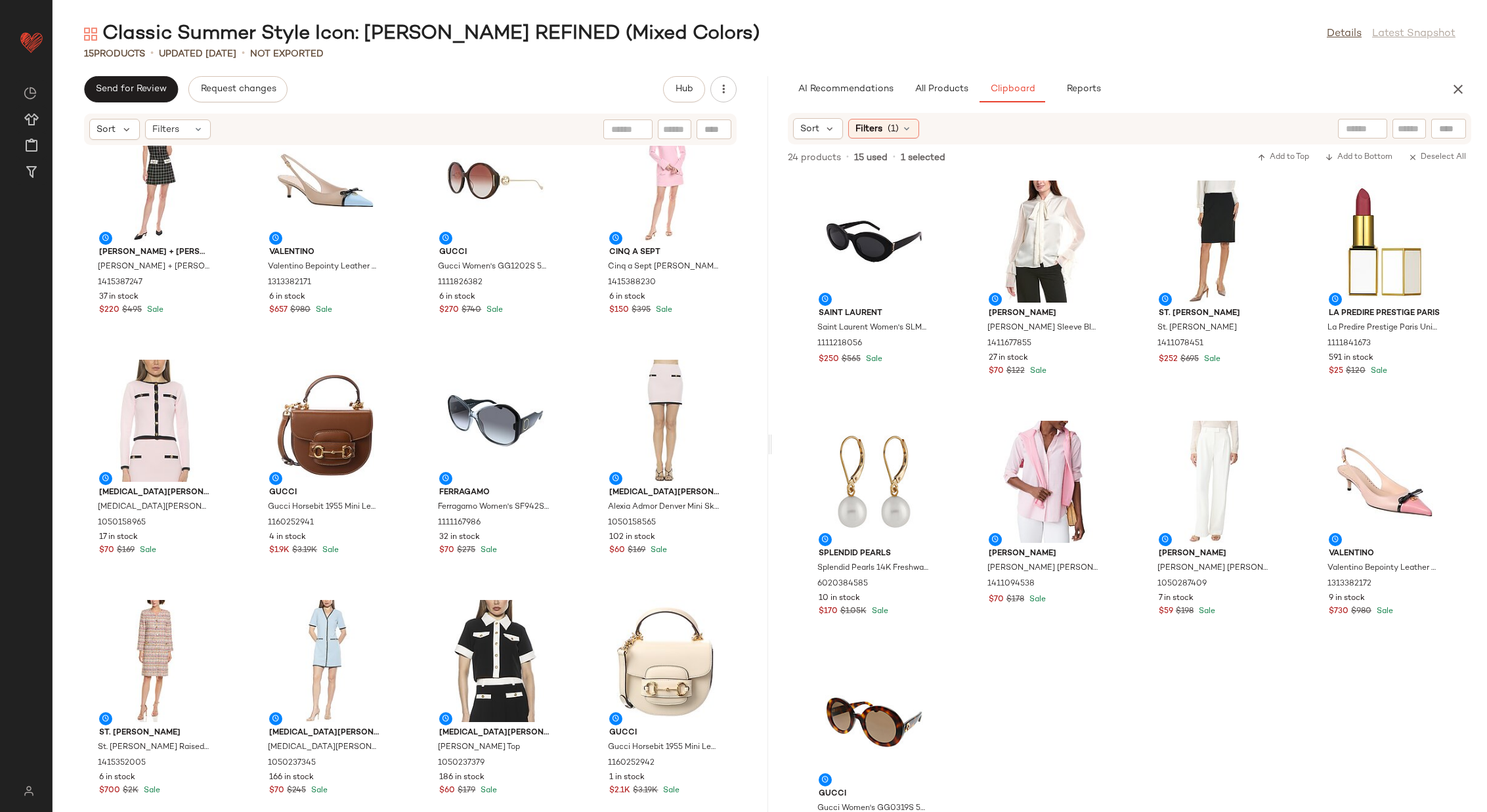
scroll to position [30, 0]
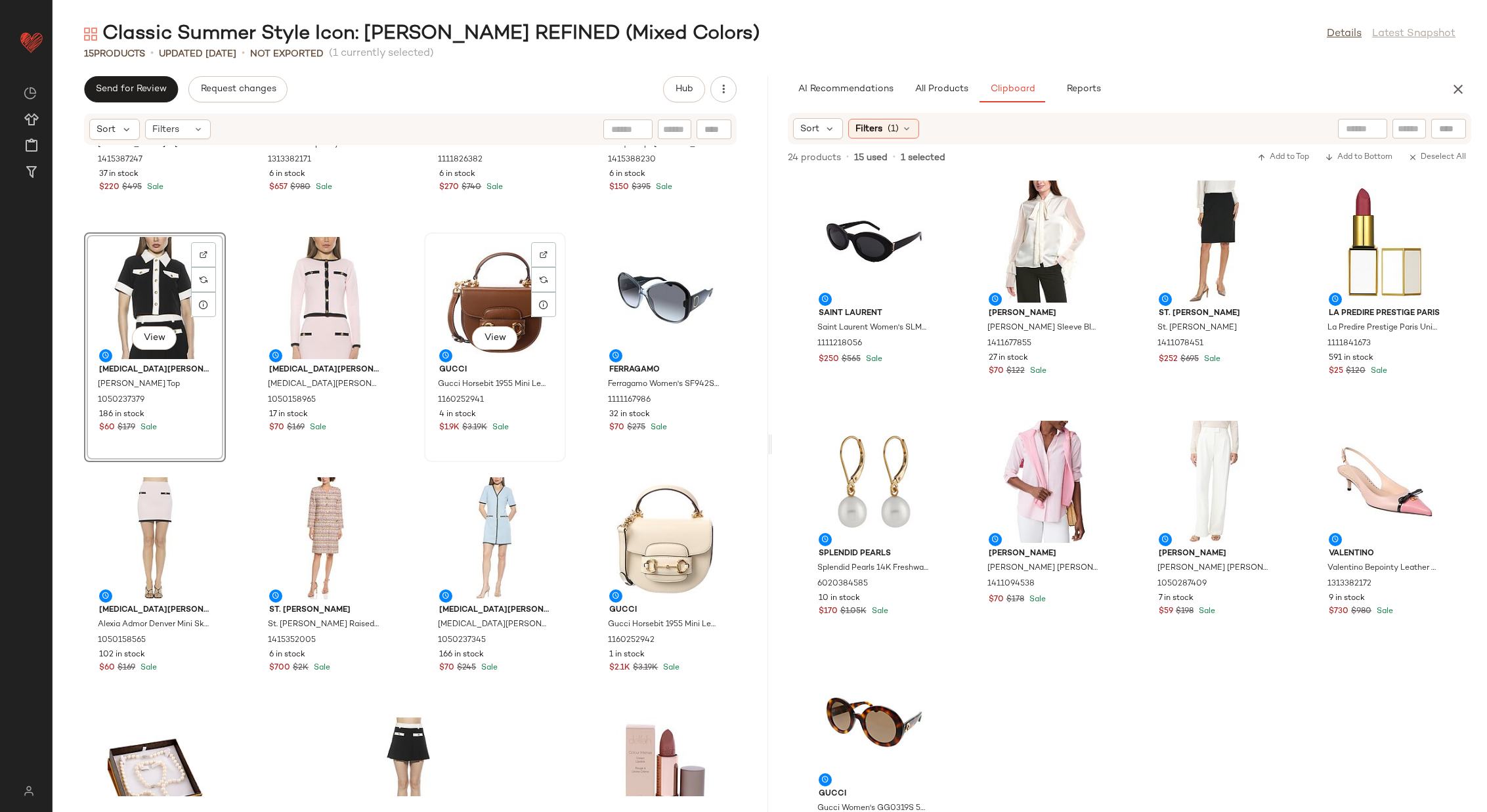
scroll to position [176, 0]
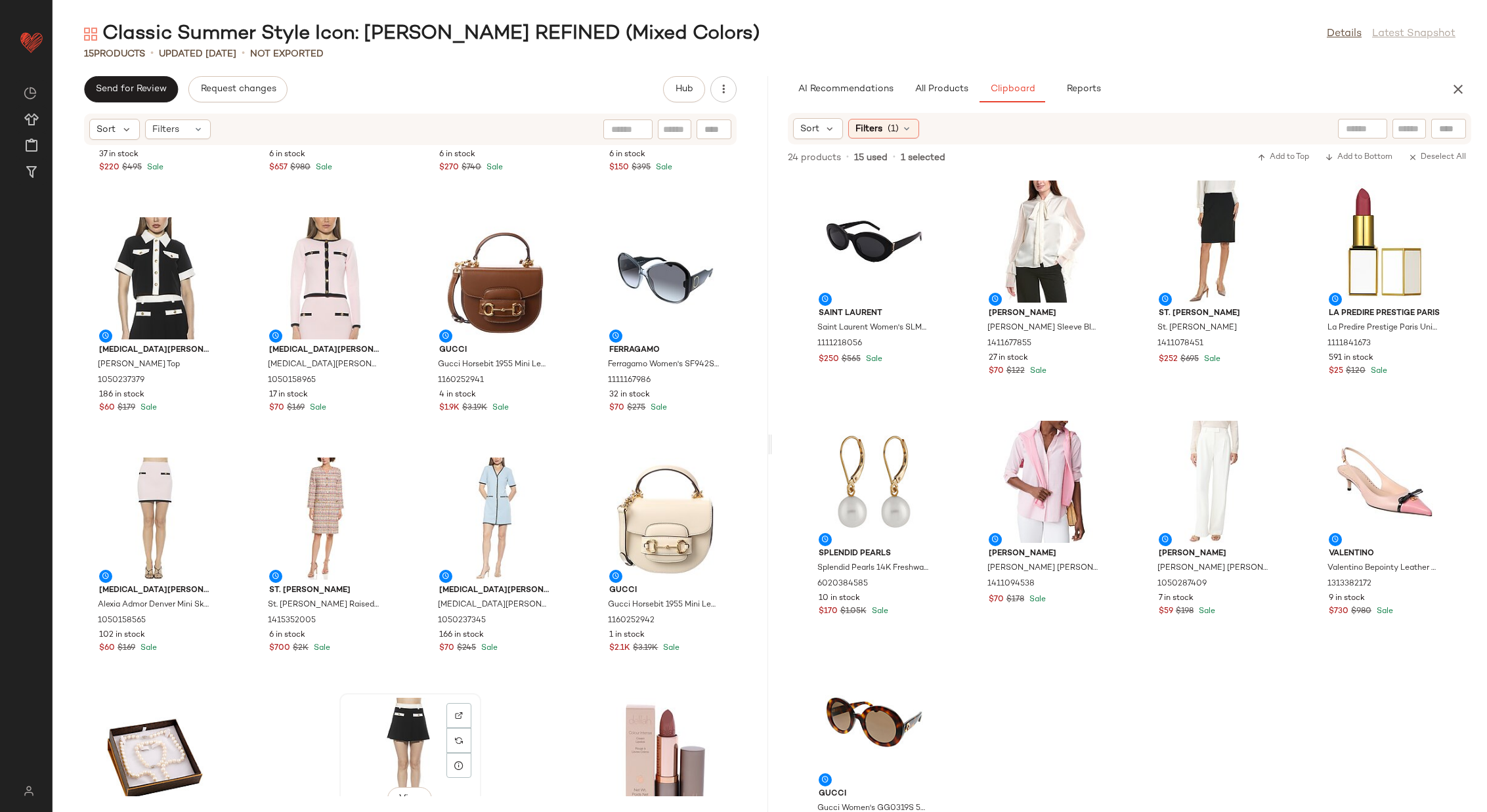
scroll to position [177, 0]
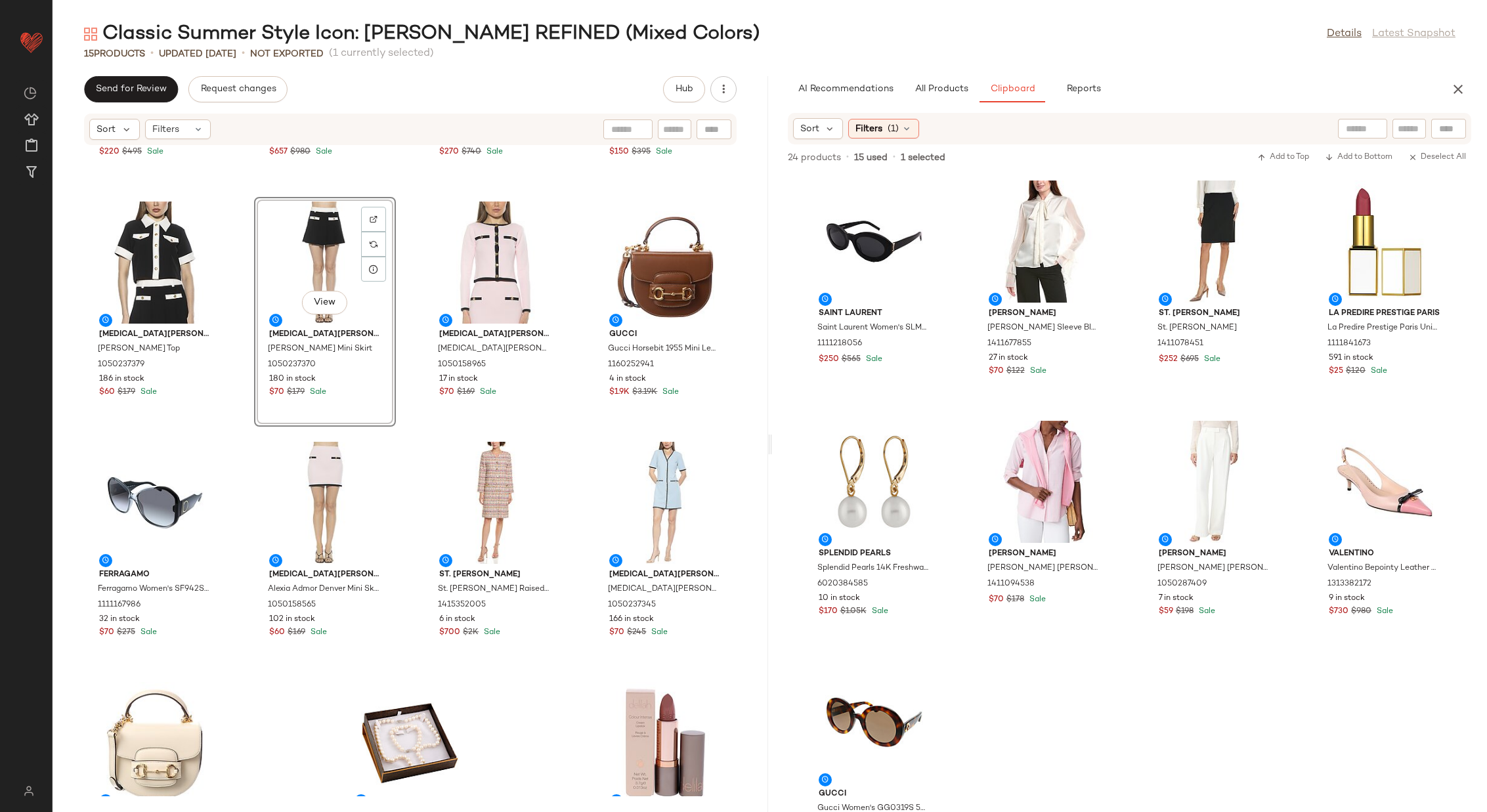
scroll to position [191, 0]
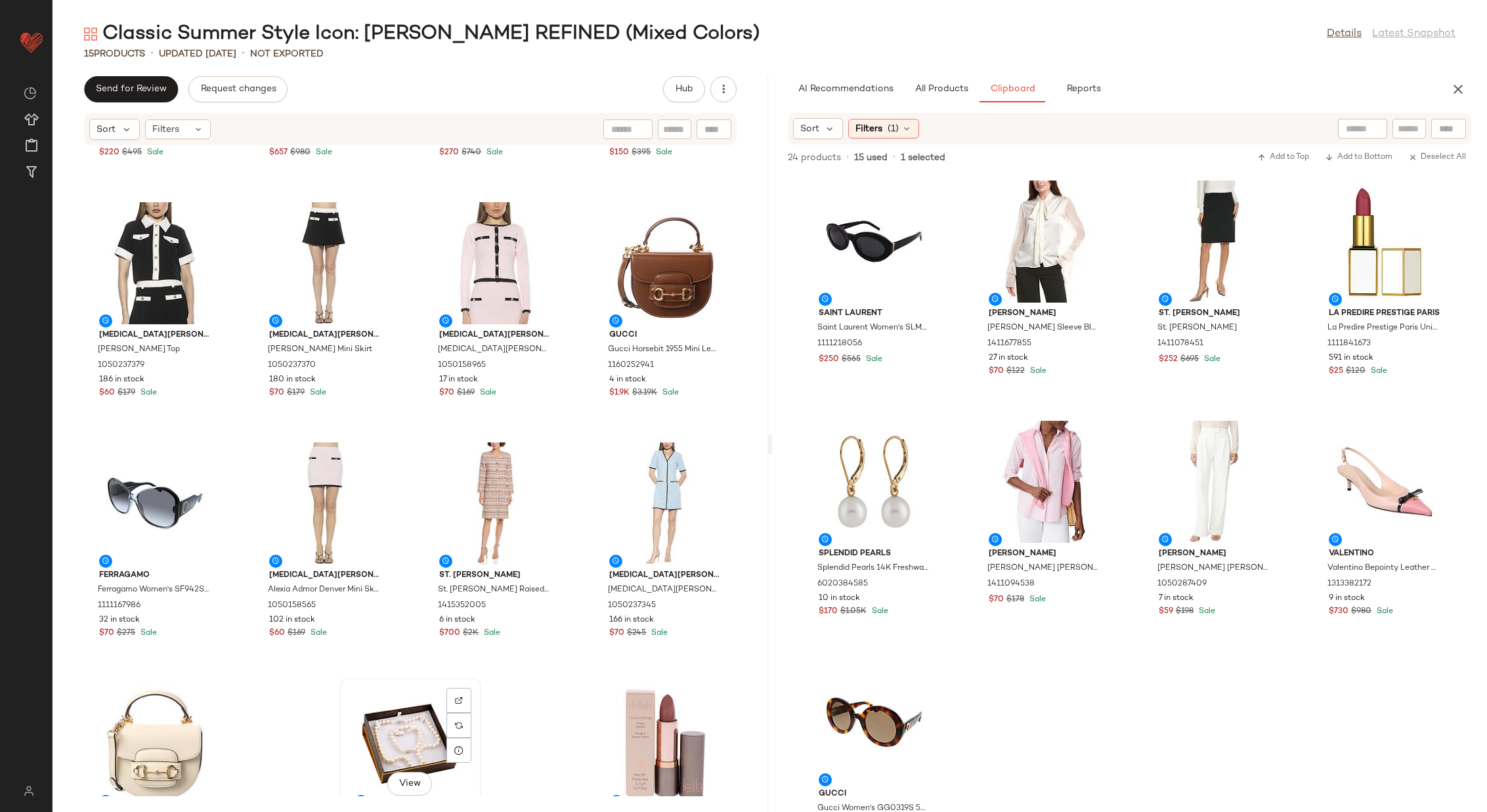
click at [399, 719] on div "View" at bounding box center [410, 743] width 133 height 122
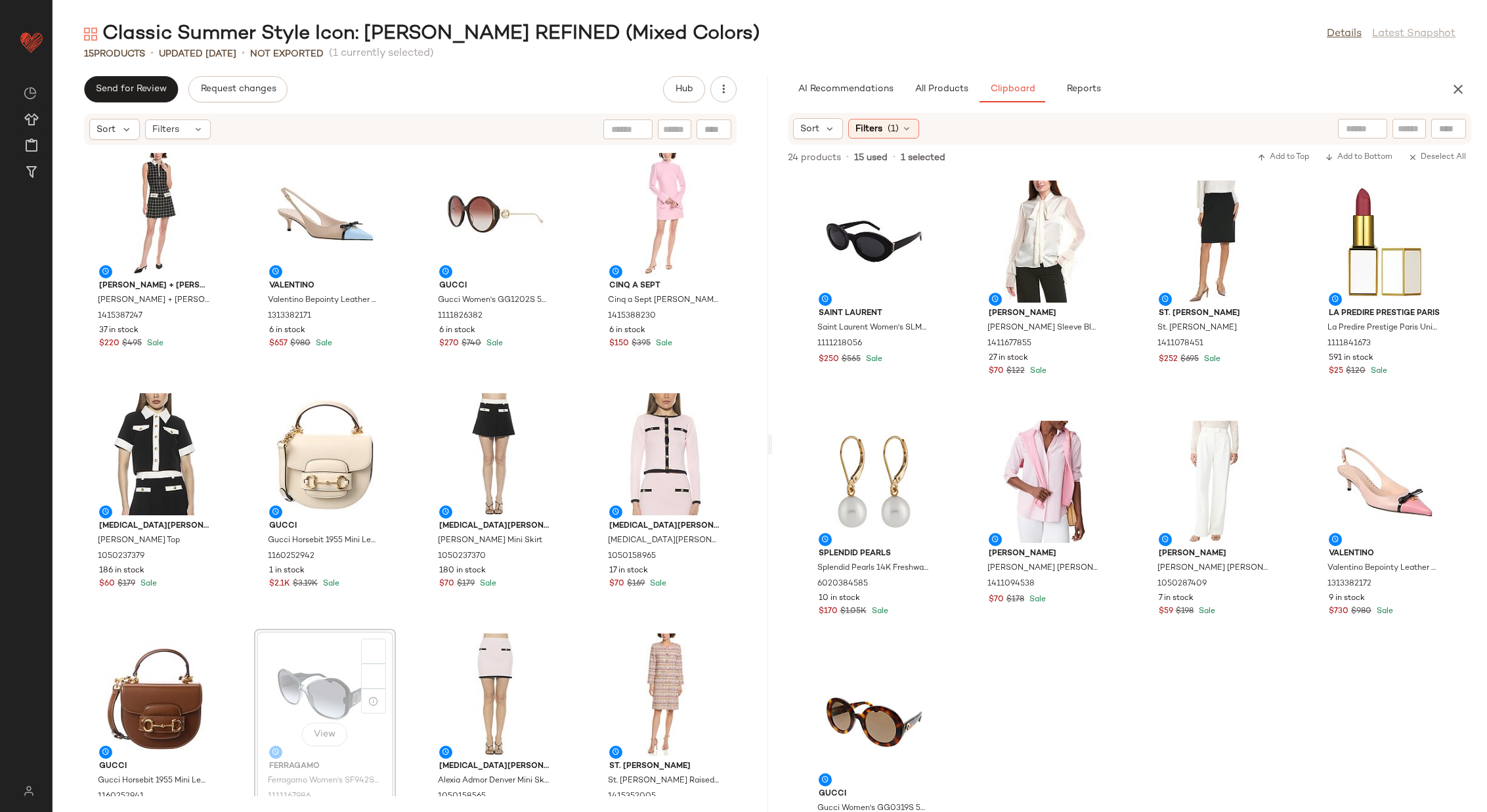
scroll to position [1, 0]
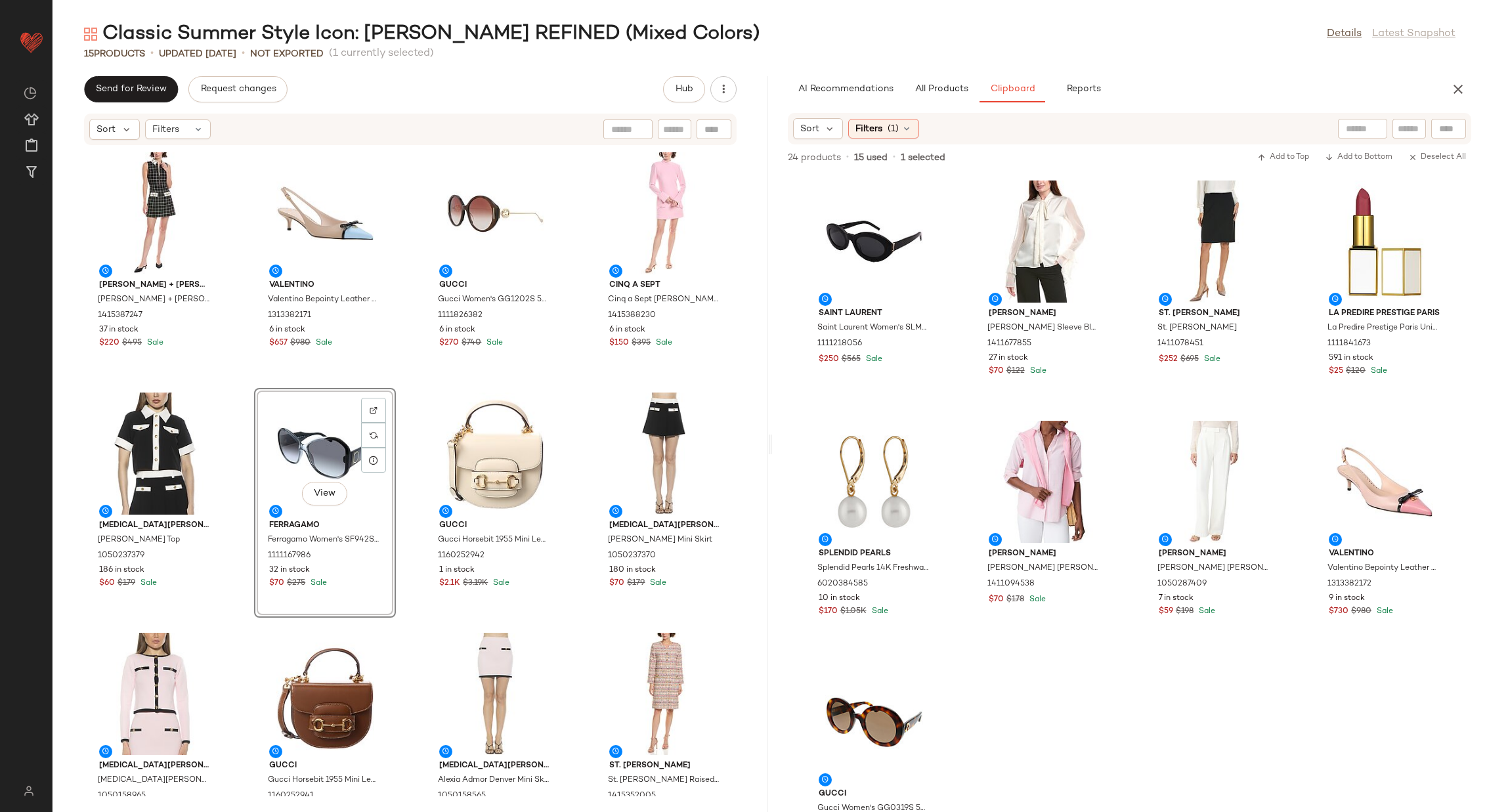
click at [405, 461] on div "alice + olivia alice + olivia Ellis Mini Dress 1415387247 37 in stock $220 $495…" at bounding box center [410, 471] width 716 height 651
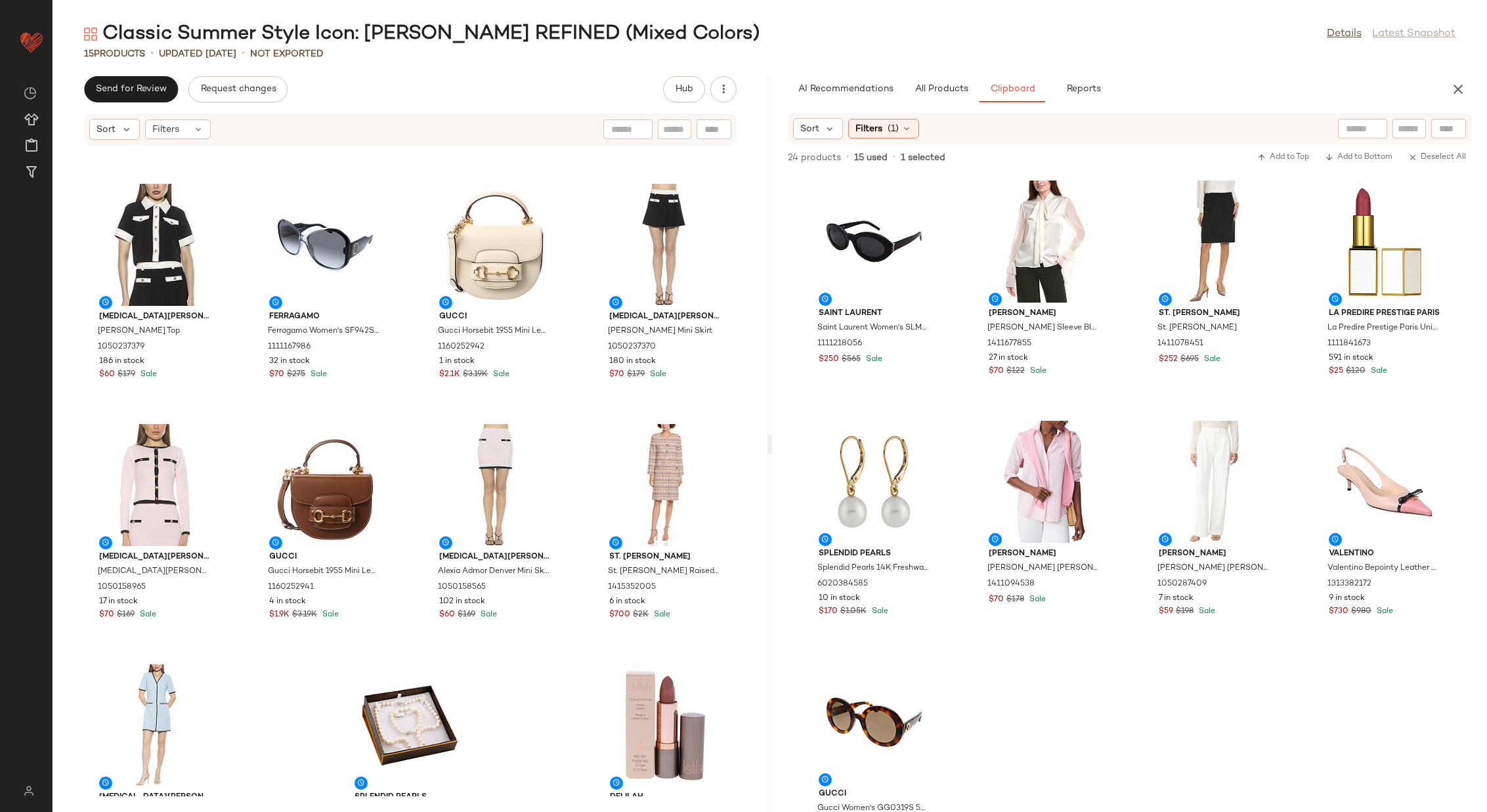
scroll to position [207, 0]
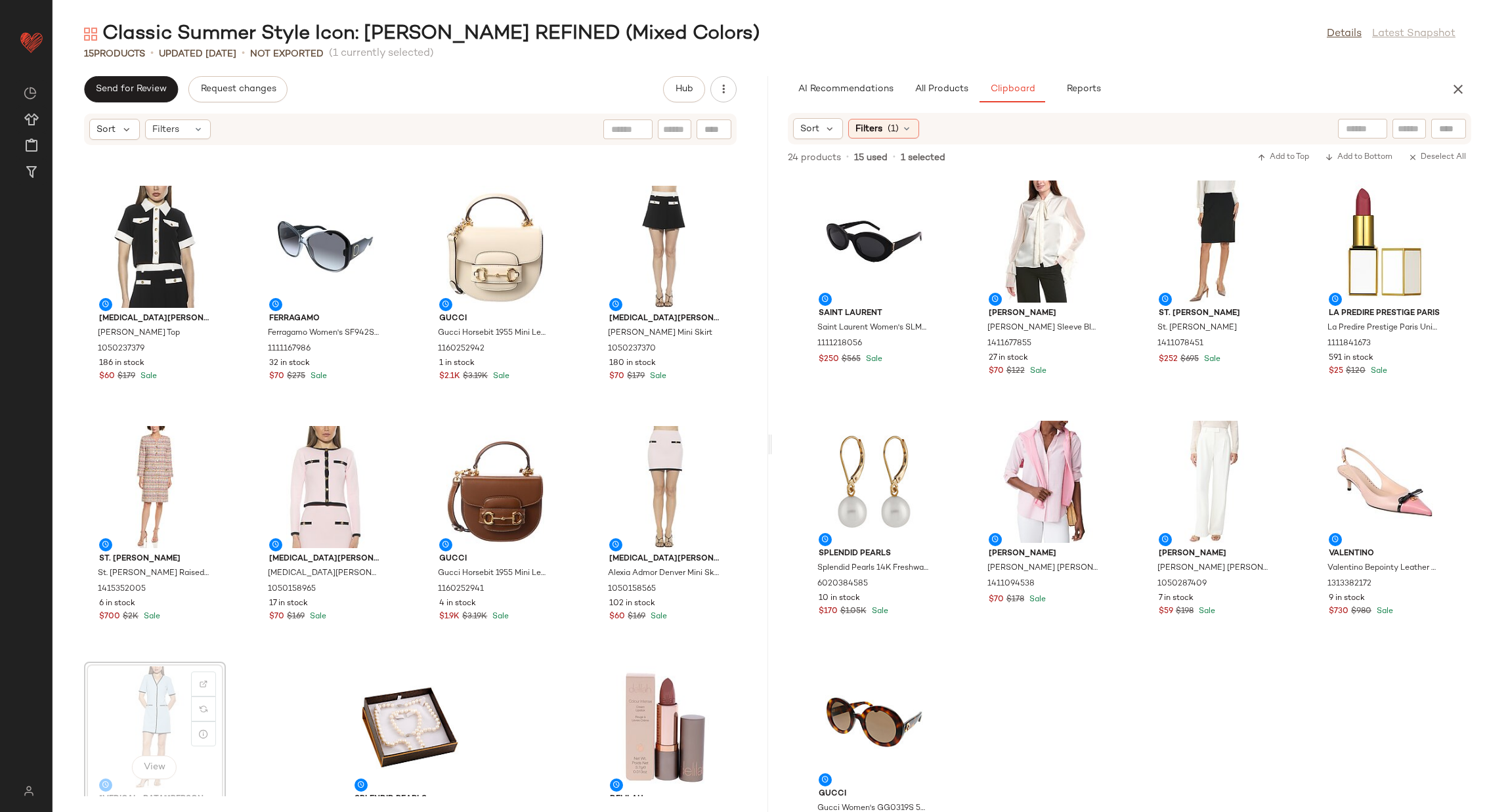
scroll to position [209, 0]
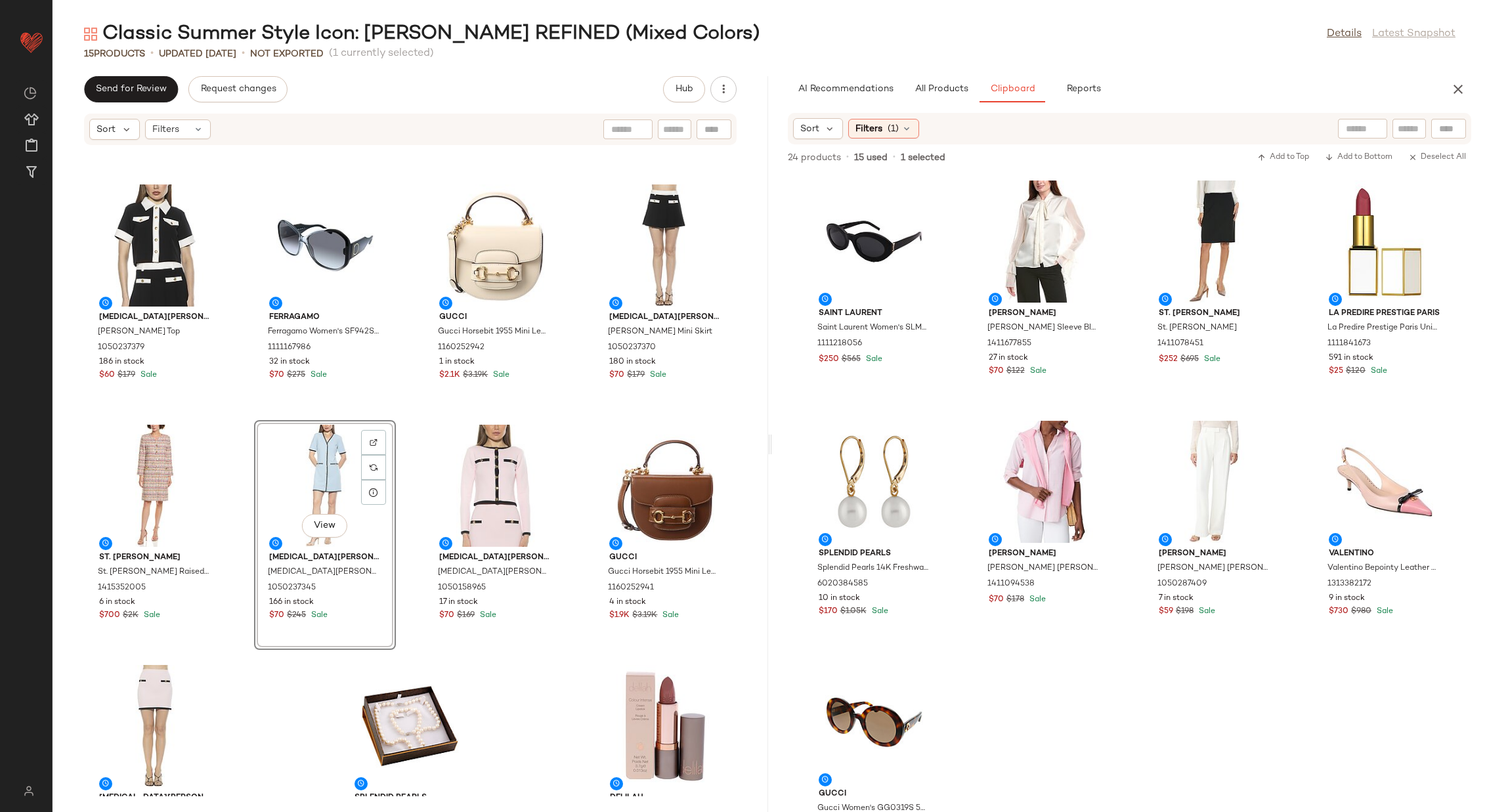
click at [404, 459] on div "alice + olivia alice + olivia Ellis Mini Dress 1415387247 37 in stock $220 $495…" at bounding box center [410, 471] width 716 height 651
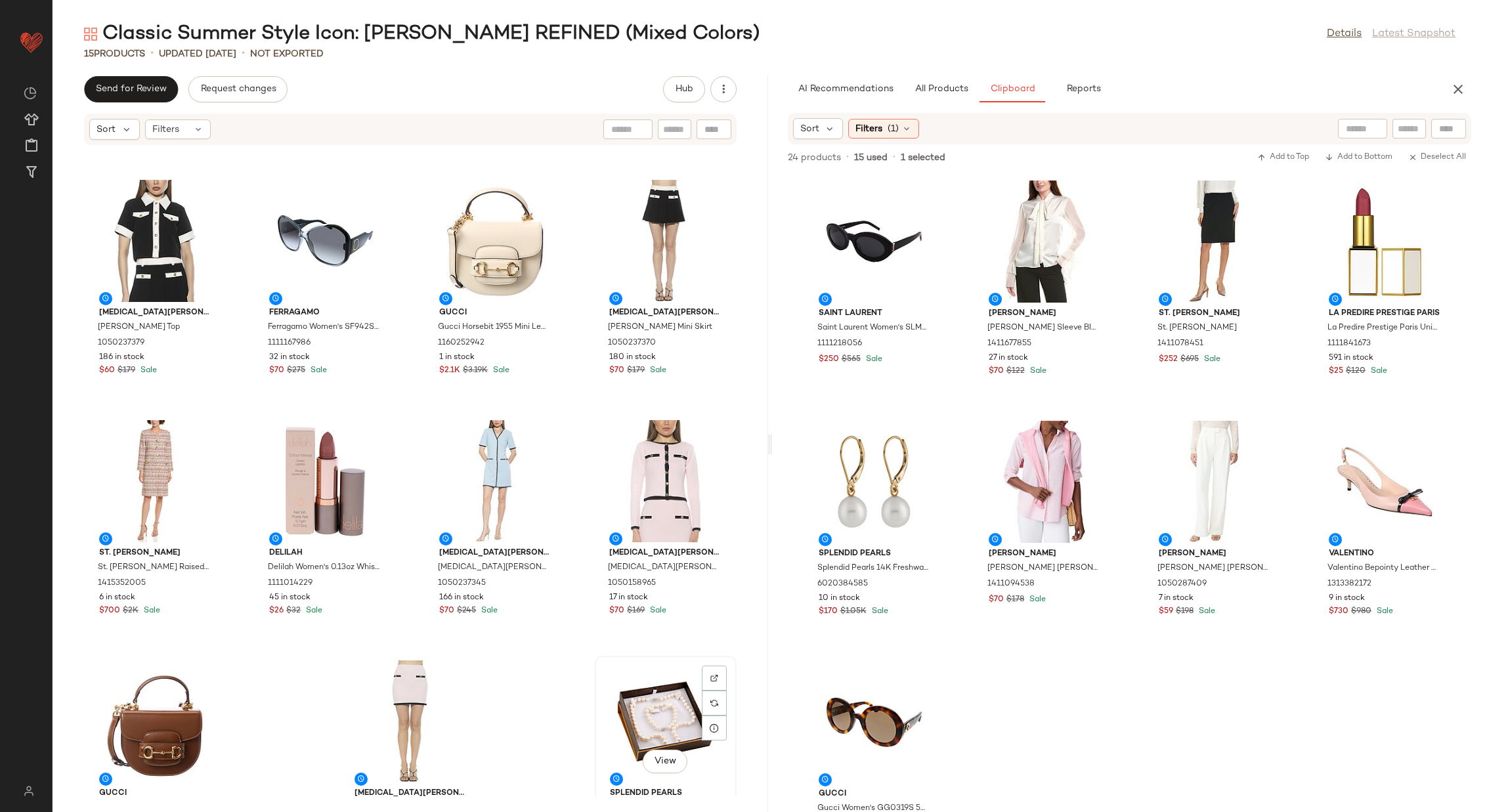
scroll to position [216, 0]
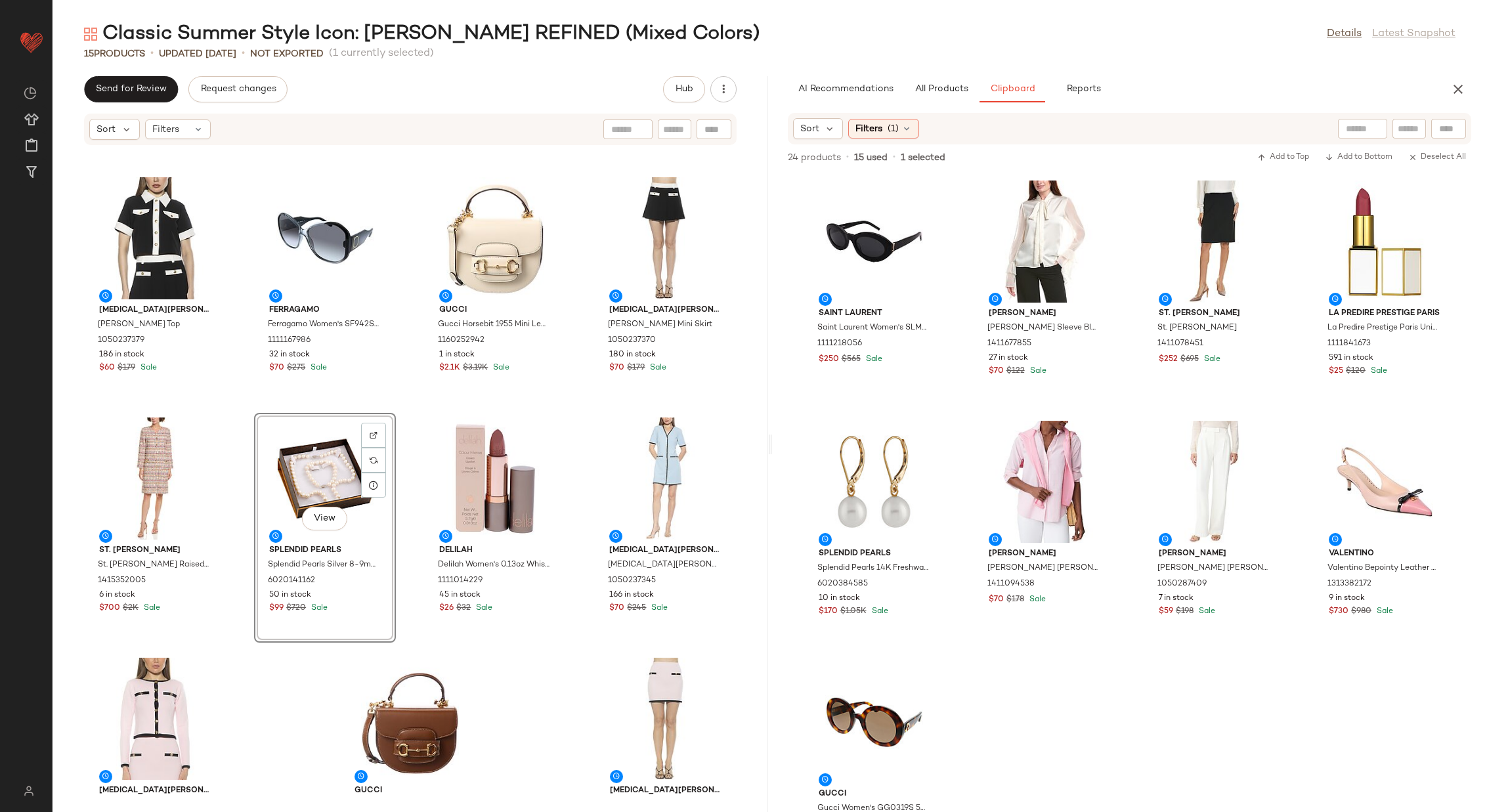
click at [403, 430] on div "alice + olivia alice + olivia Ellis Mini Dress 1415387247 37 in stock $220 $495…" at bounding box center [410, 471] width 716 height 651
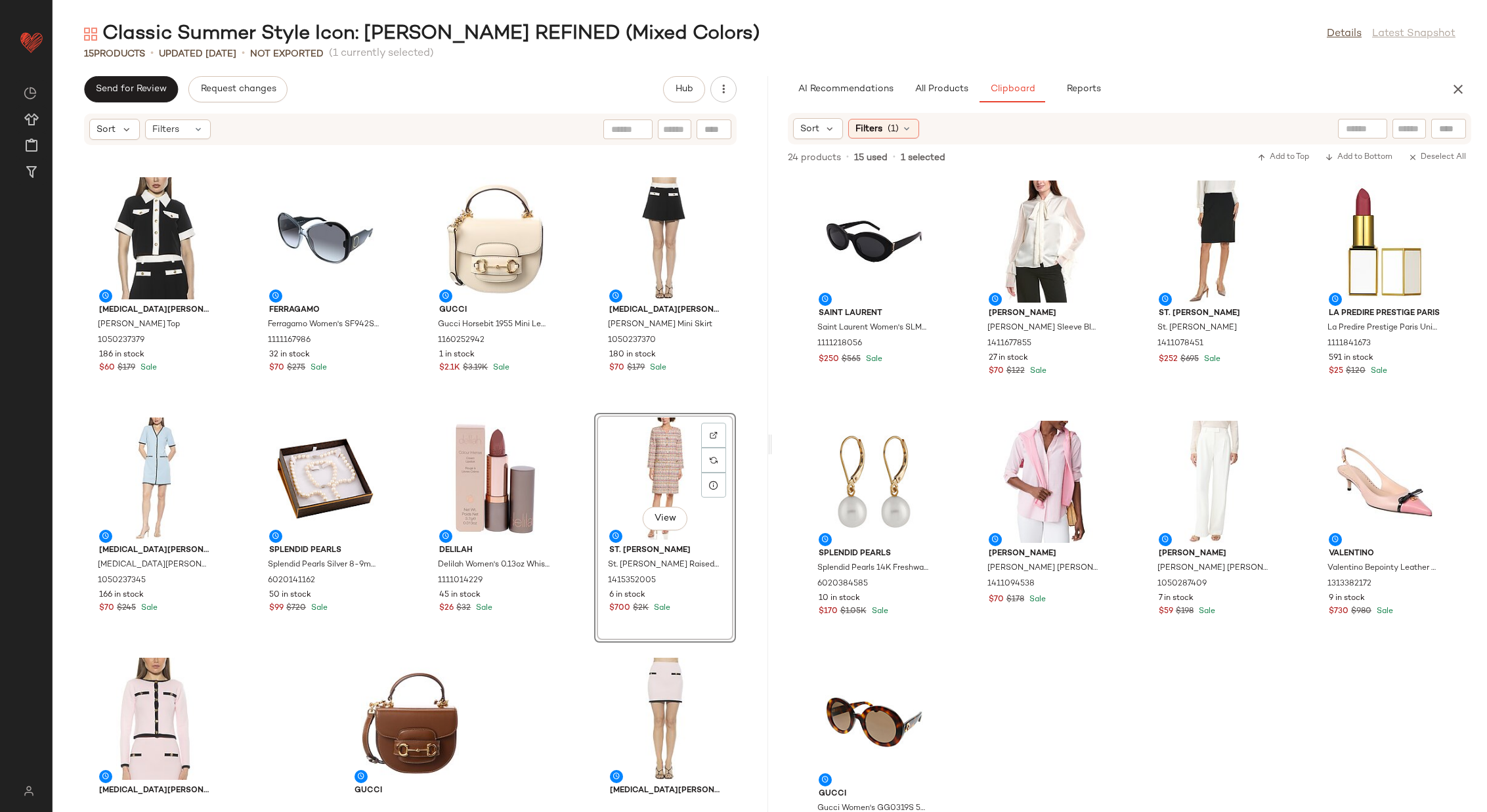
click at [564, 408] on div "alice + olivia alice + olivia Ellis Mini Dress 1415387247 37 in stock $220 $495…" at bounding box center [410, 471] width 716 height 651
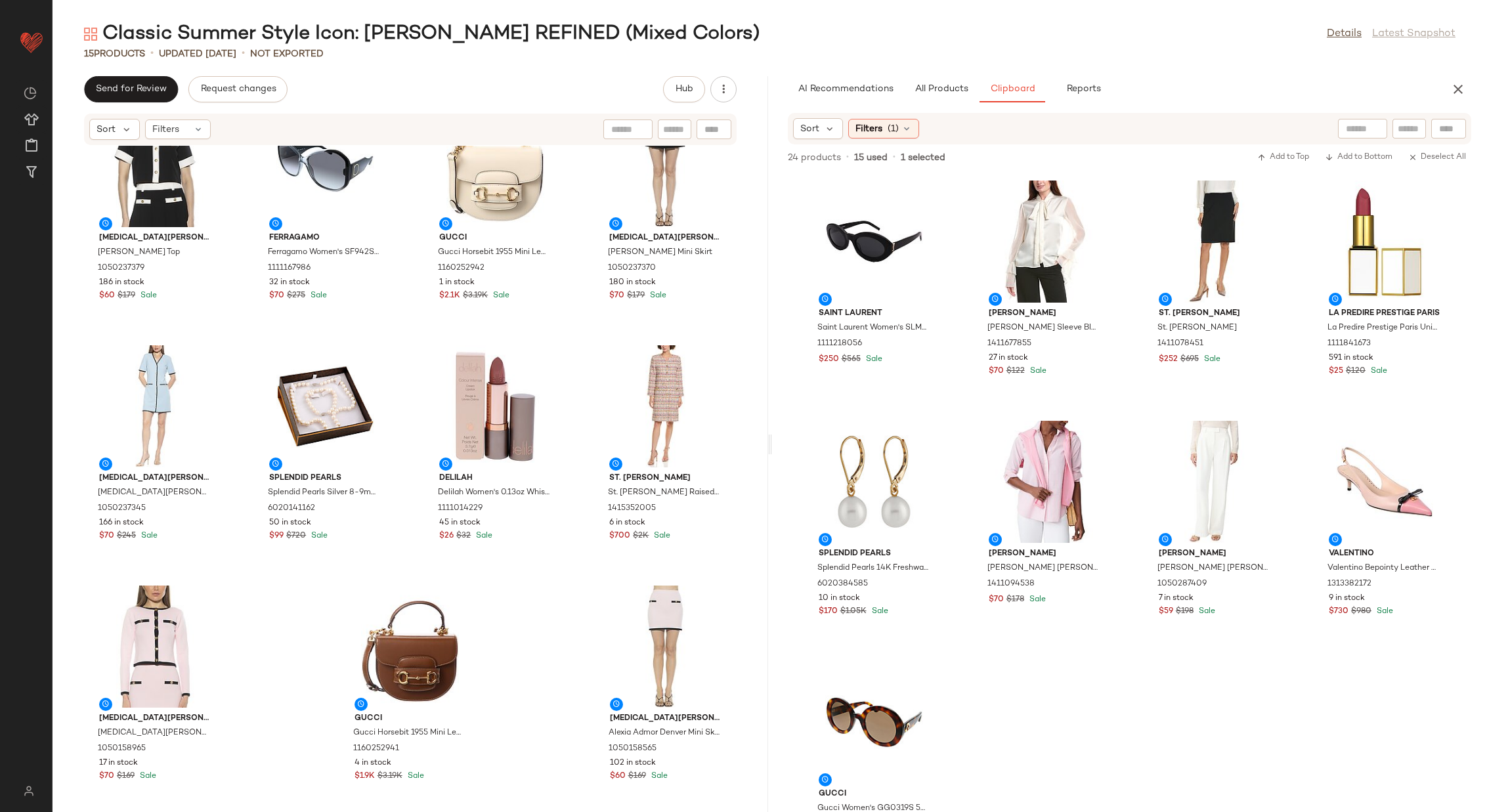
scroll to position [302, 0]
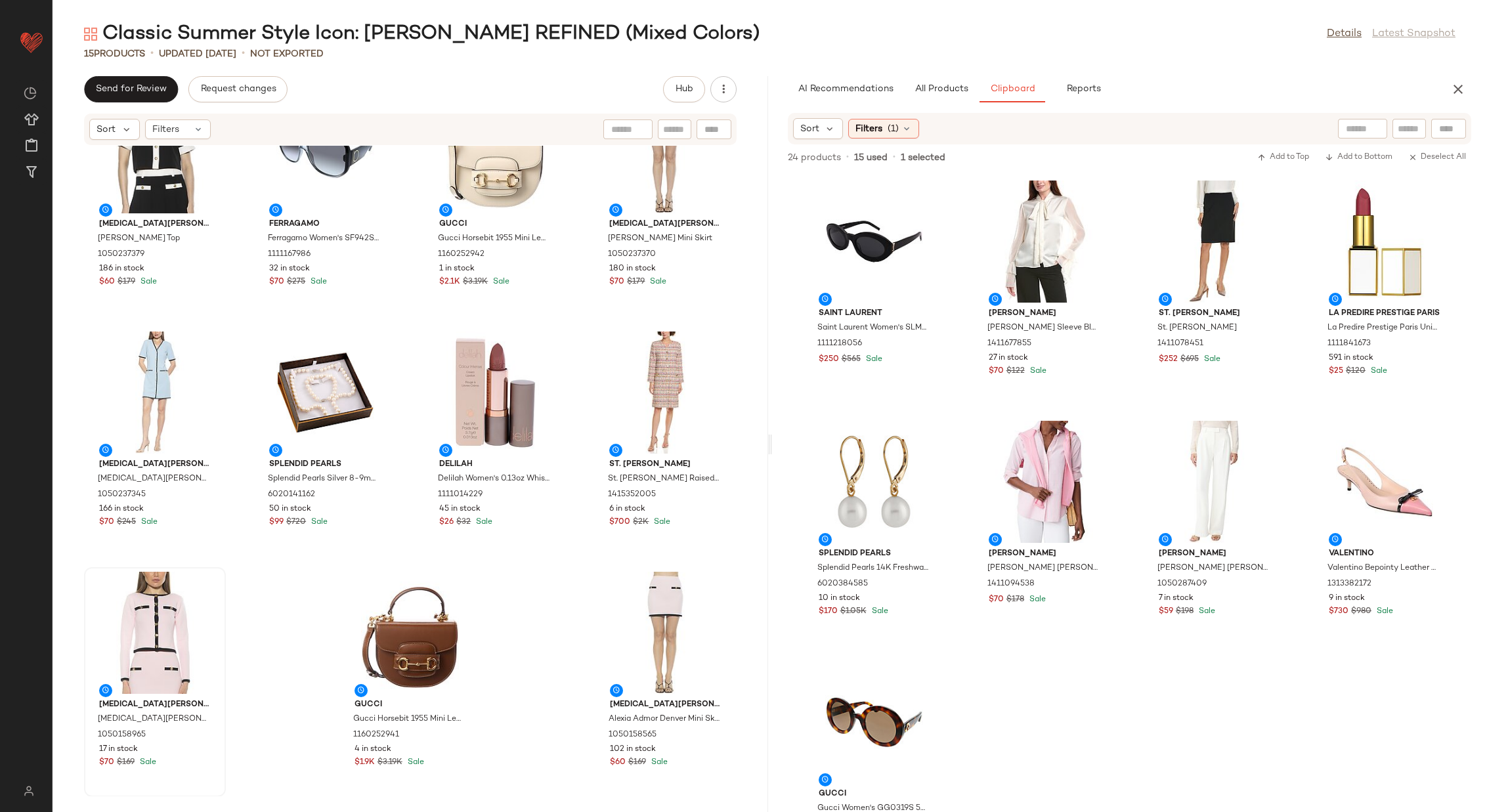
click at [155, 624] on div at bounding box center [155, 632] width 133 height 122
click at [632, 639] on div "View" at bounding box center [666, 632] width 133 height 122
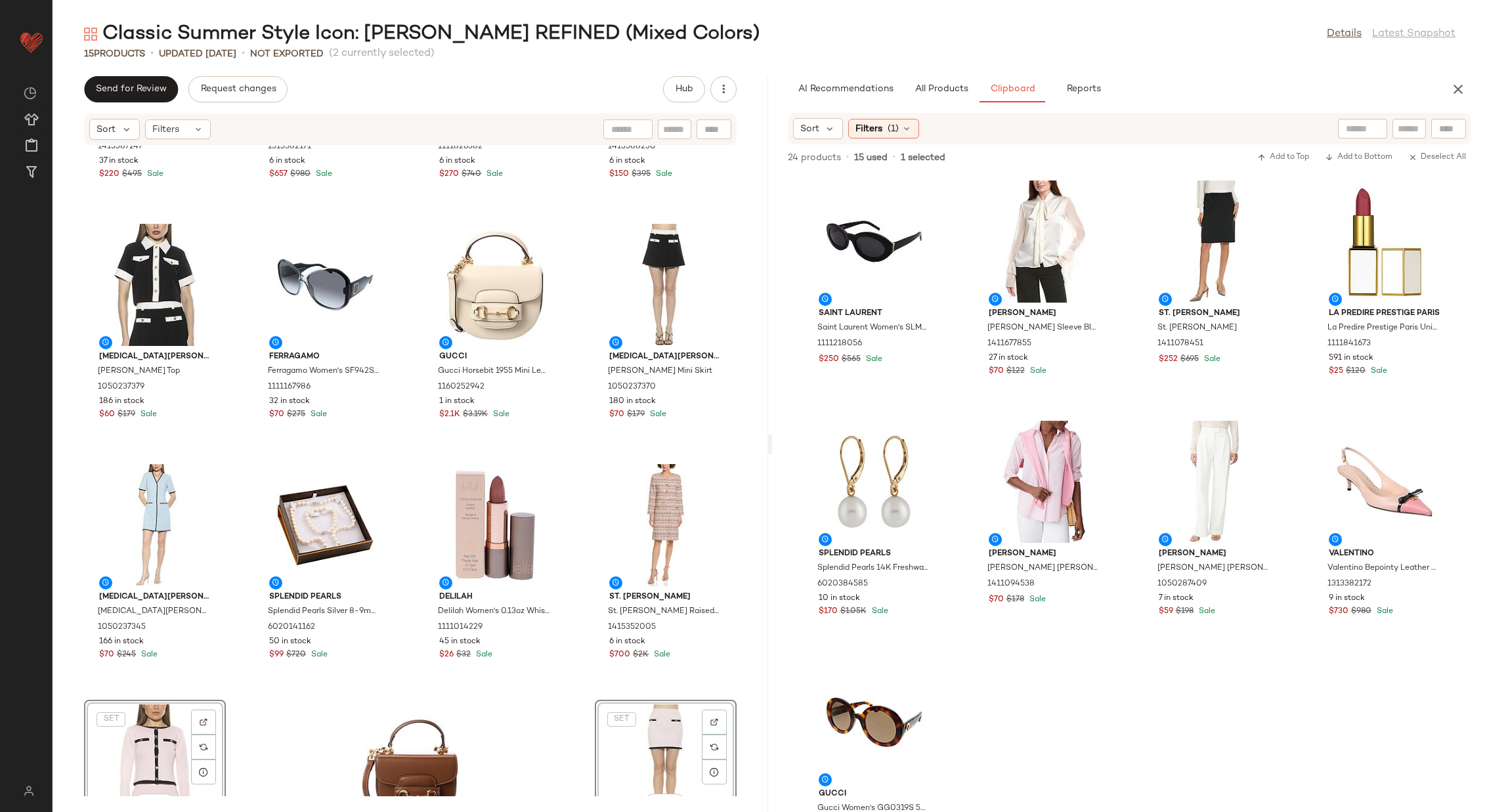
scroll to position [171, 0]
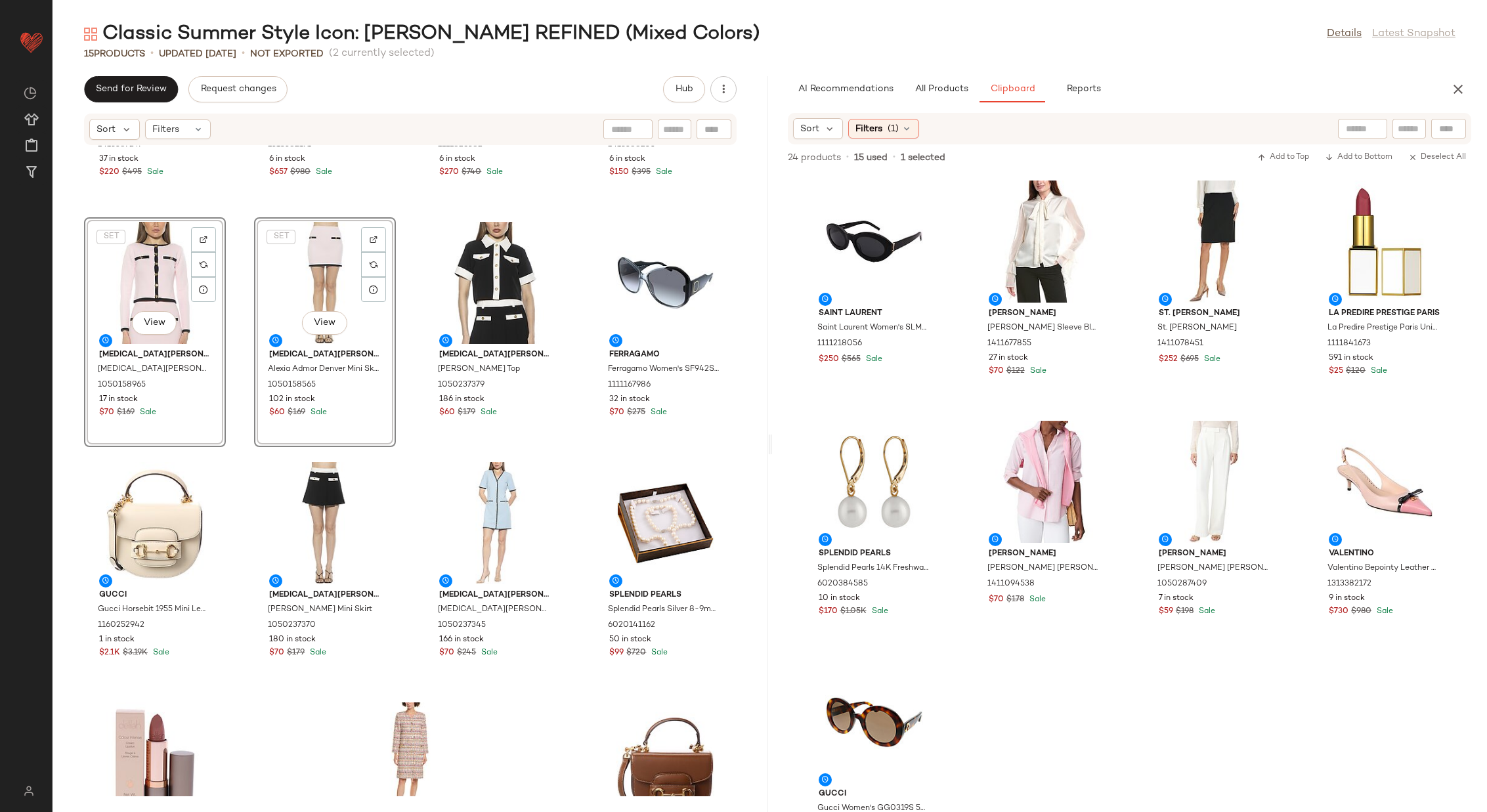
click at [408, 443] on div "alice + olivia alice + olivia Ellis Mini Dress 1415387247 37 in stock $220 $495…" at bounding box center [410, 471] width 716 height 651
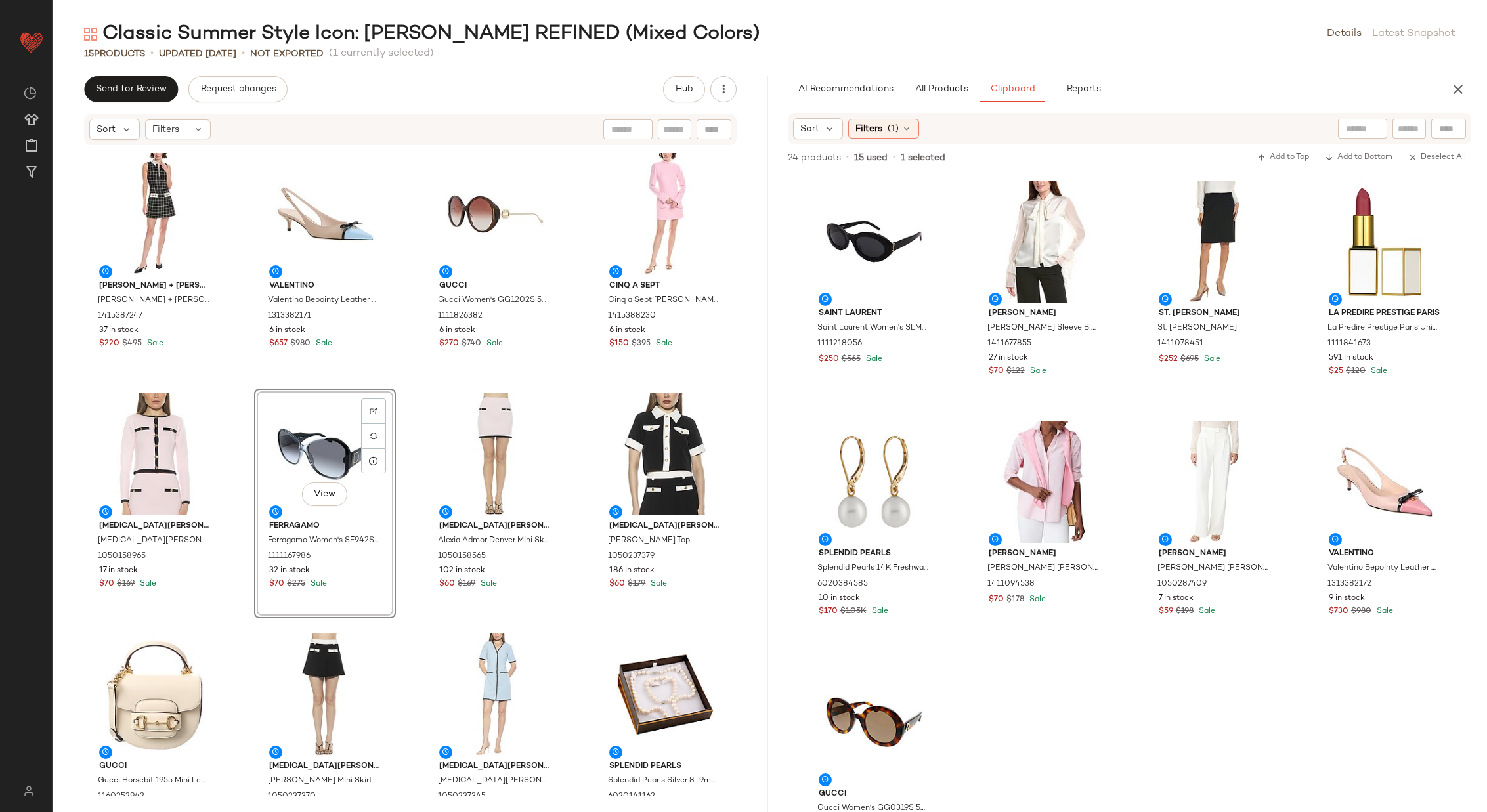
click at [402, 430] on div "alice + olivia alice + olivia Ellis Mini Dress 1415387247 37 in stock $220 $495…" at bounding box center [410, 471] width 716 height 651
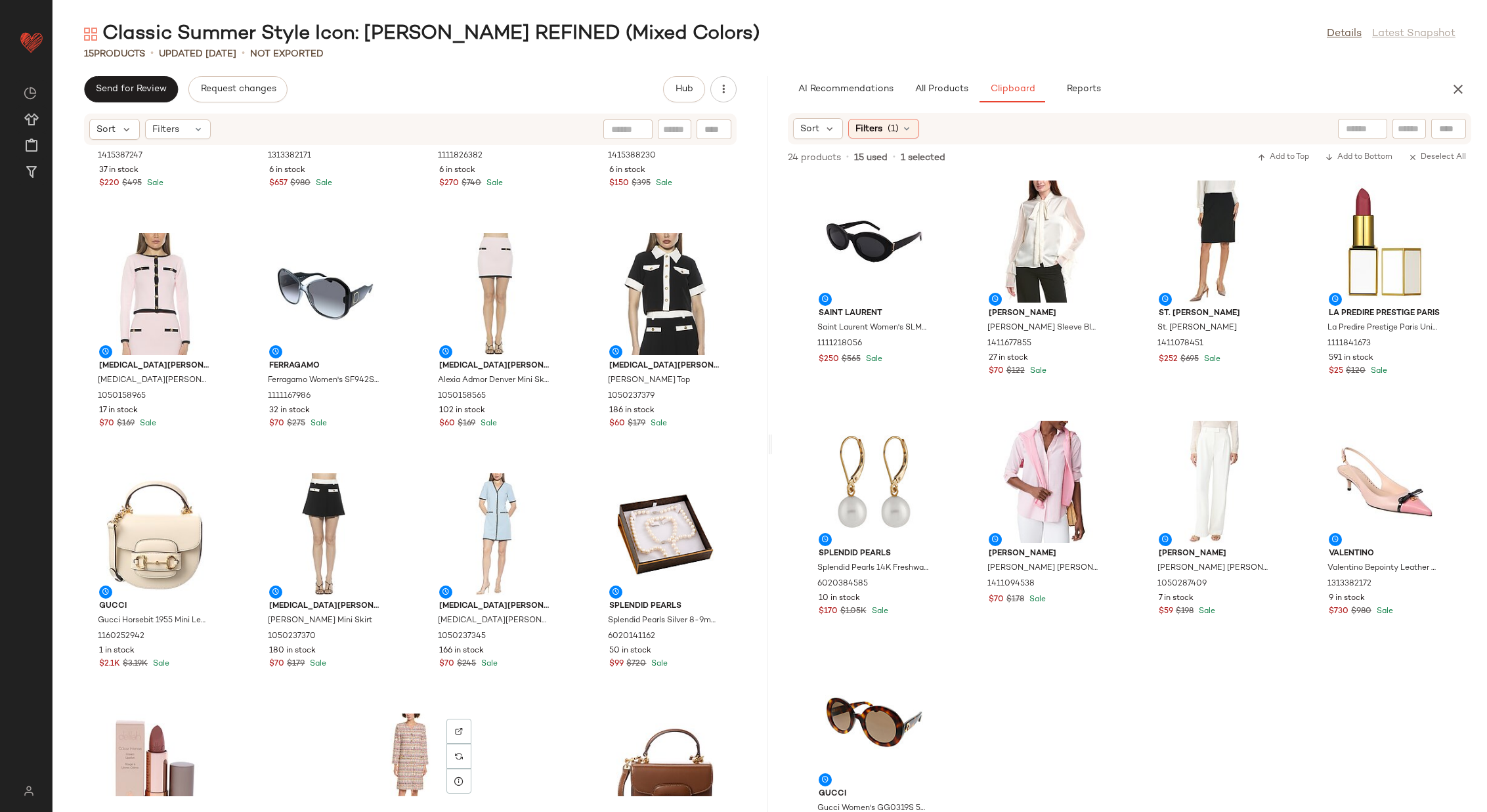
scroll to position [134, 0]
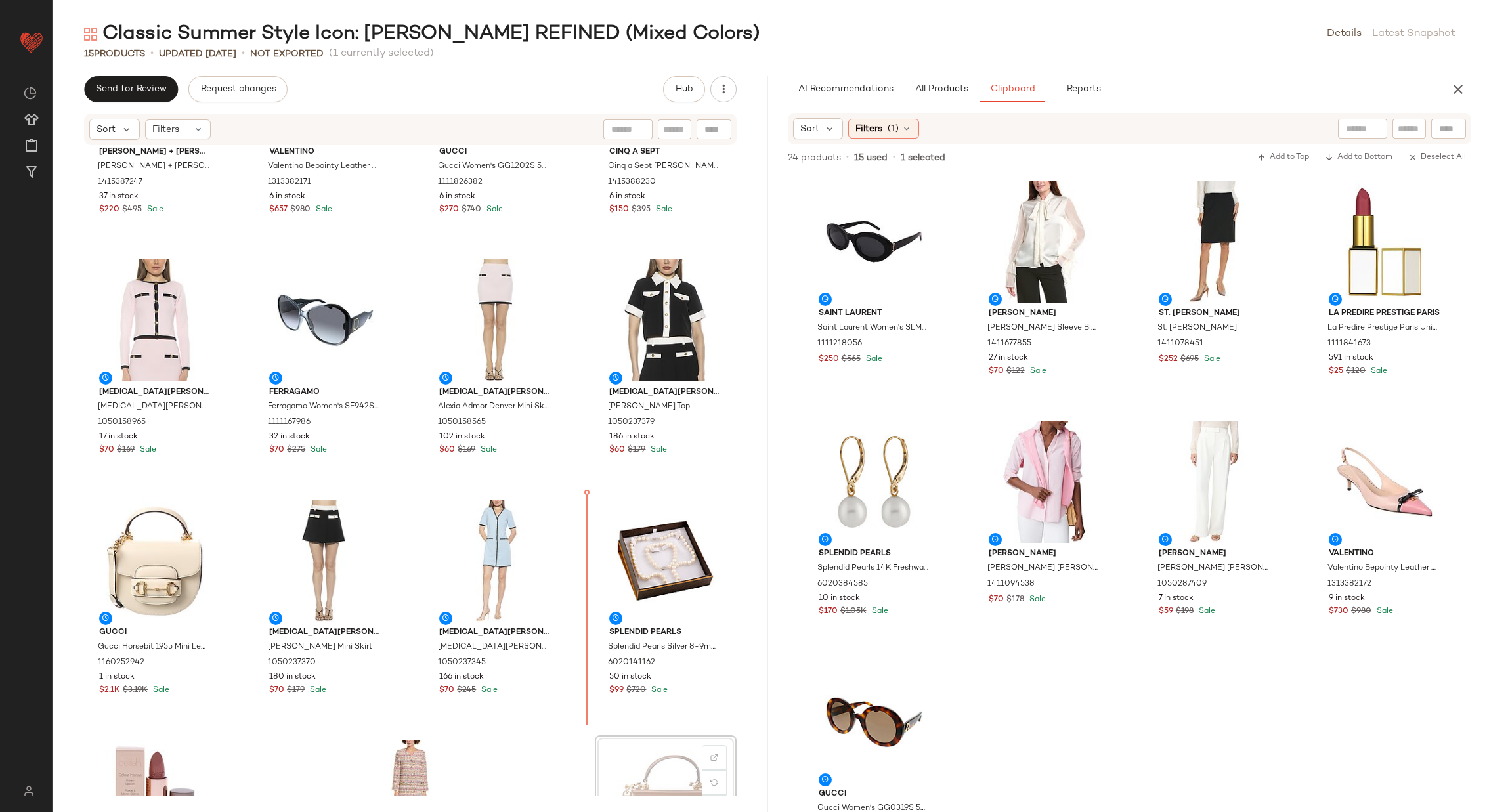
scroll to position [137, 0]
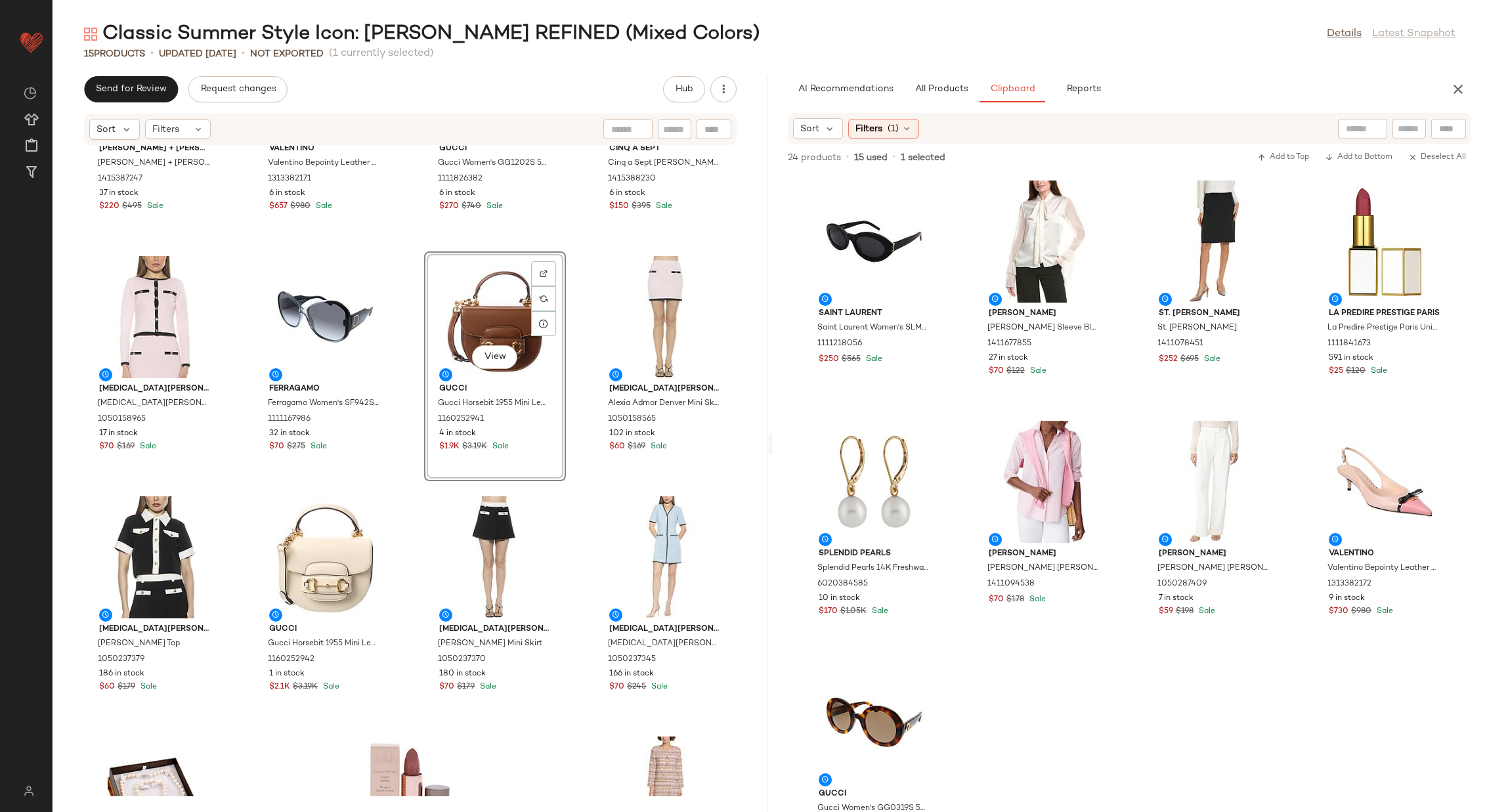
click at [409, 392] on div "alice + olivia alice + olivia Ellis Mini Dress 1415387247 37 in stock $220 $495…" at bounding box center [410, 471] width 716 height 651
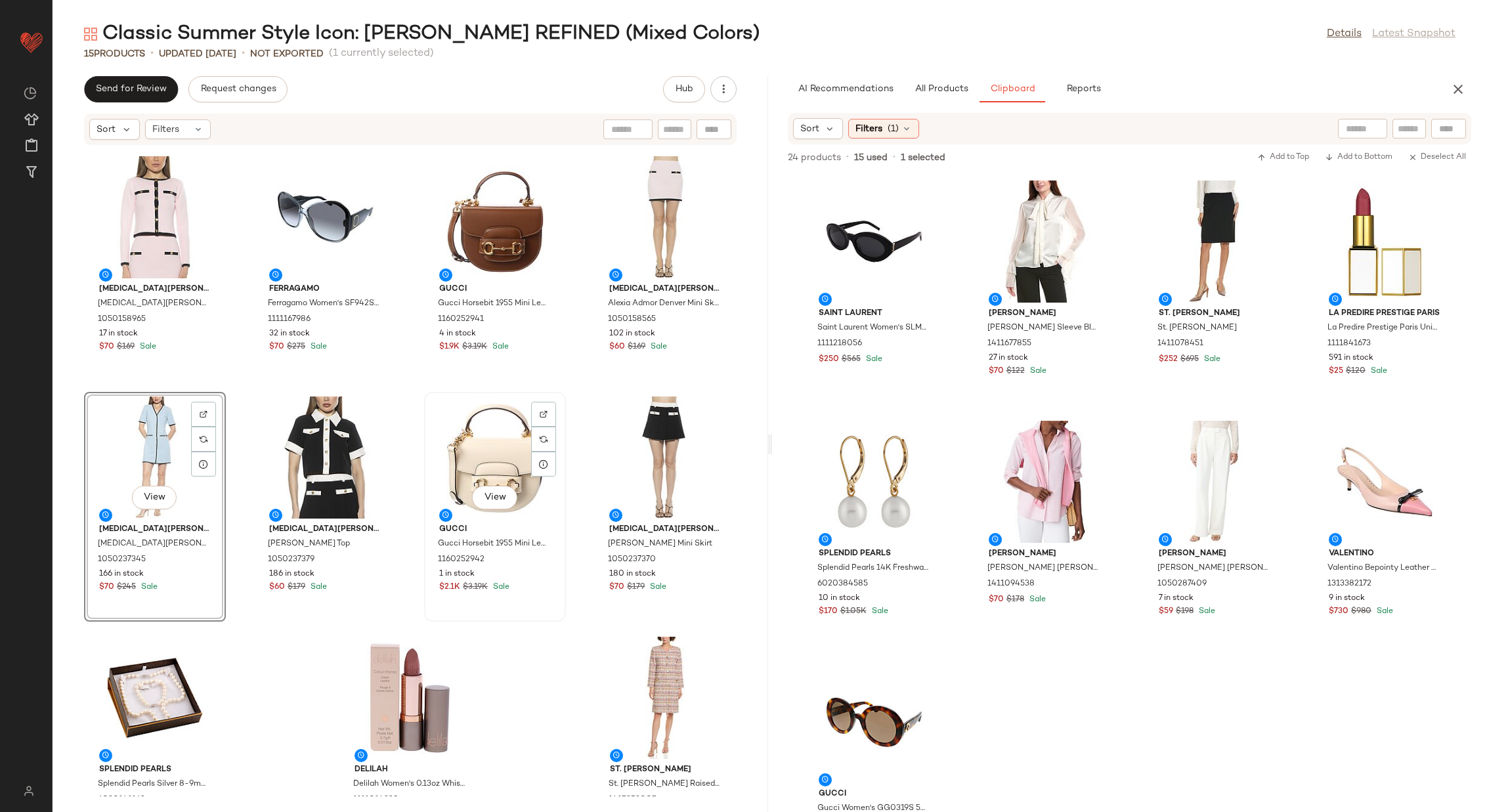
scroll to position [264, 0]
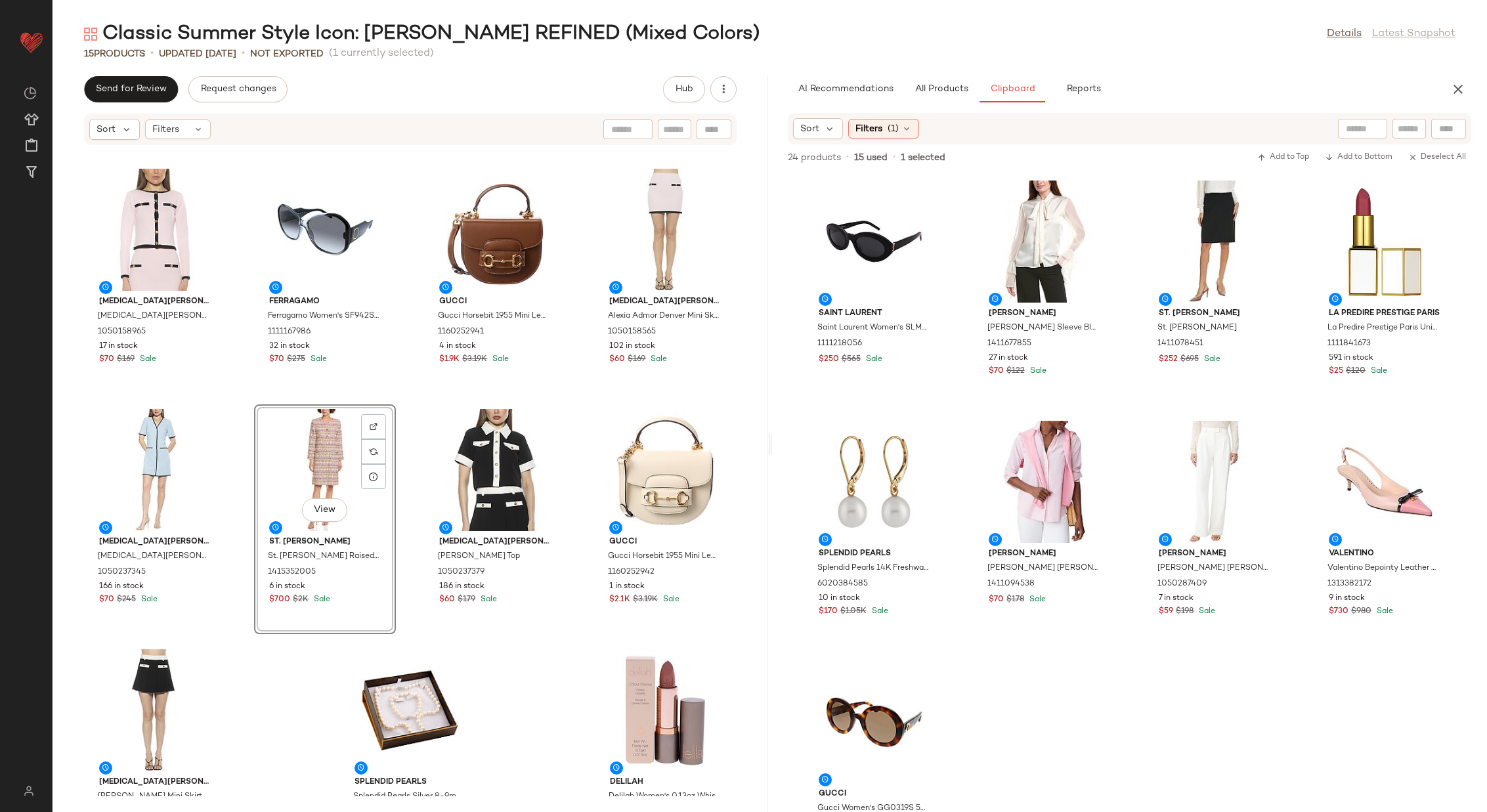
scroll to position [271, 0]
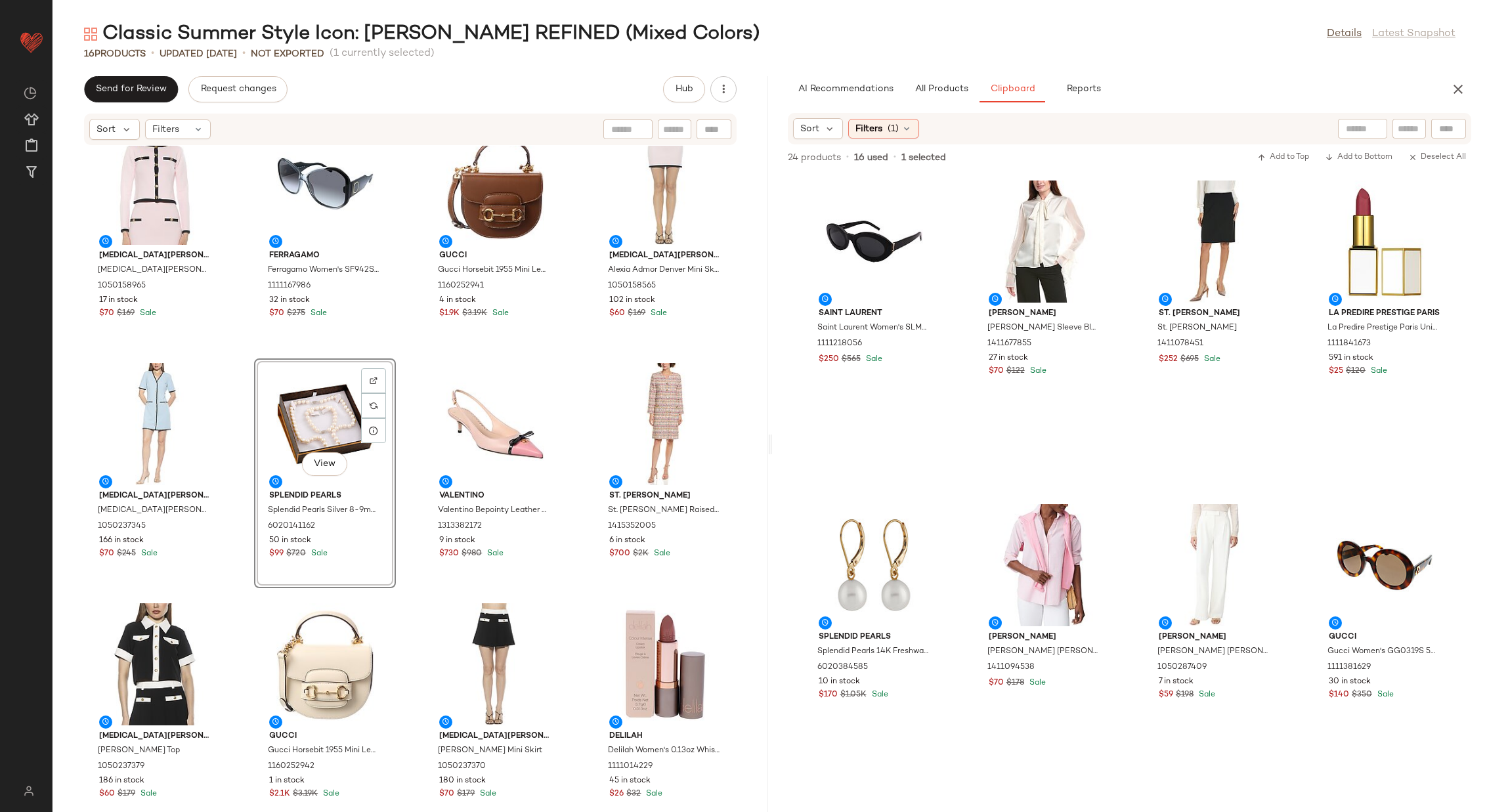
click at [575, 490] on div "alice + olivia alice + olivia Ellis Mini Dress 1415387247 37 in stock $220 $495…" at bounding box center [410, 471] width 716 height 651
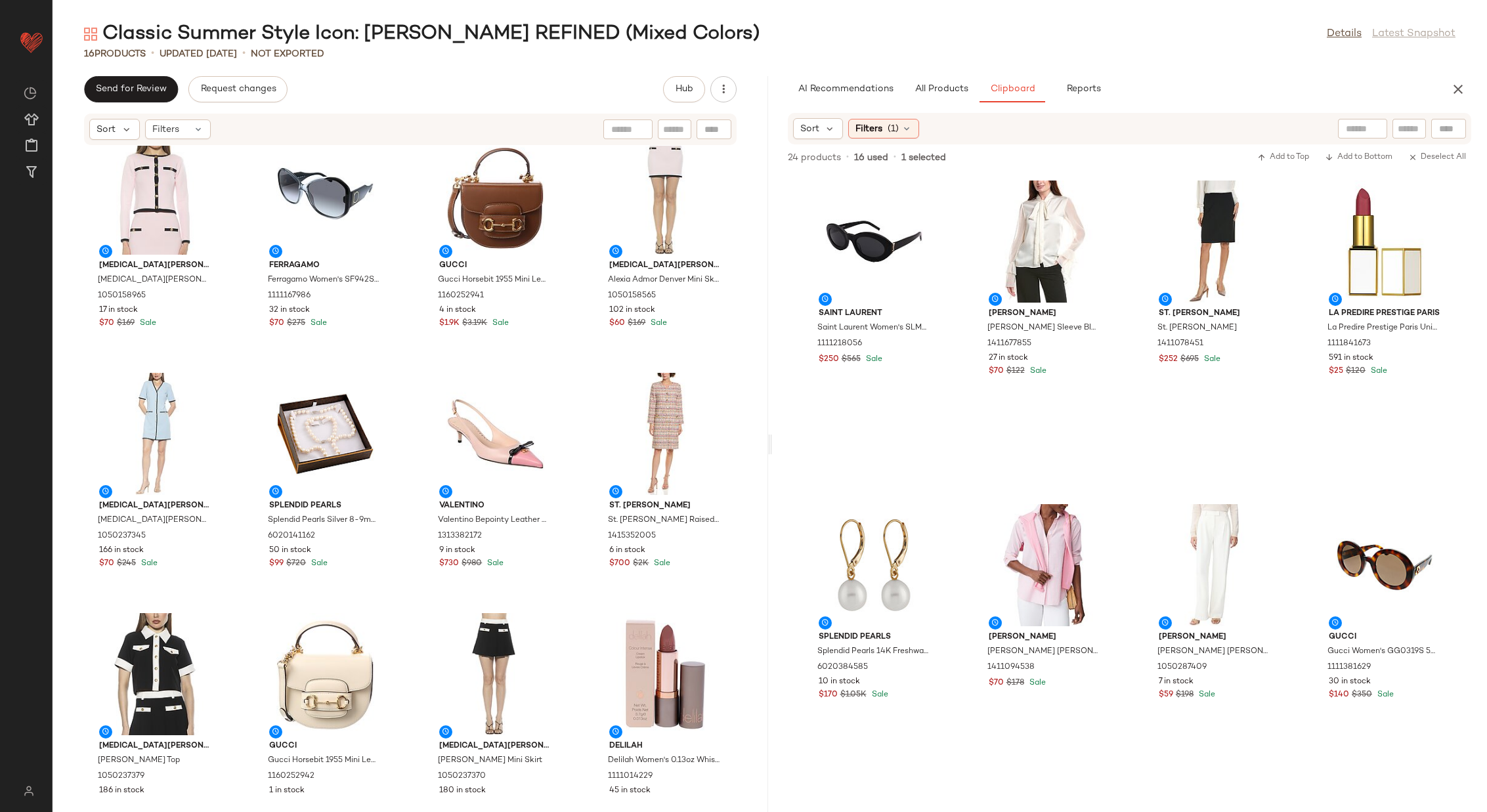
scroll to position [262, 0]
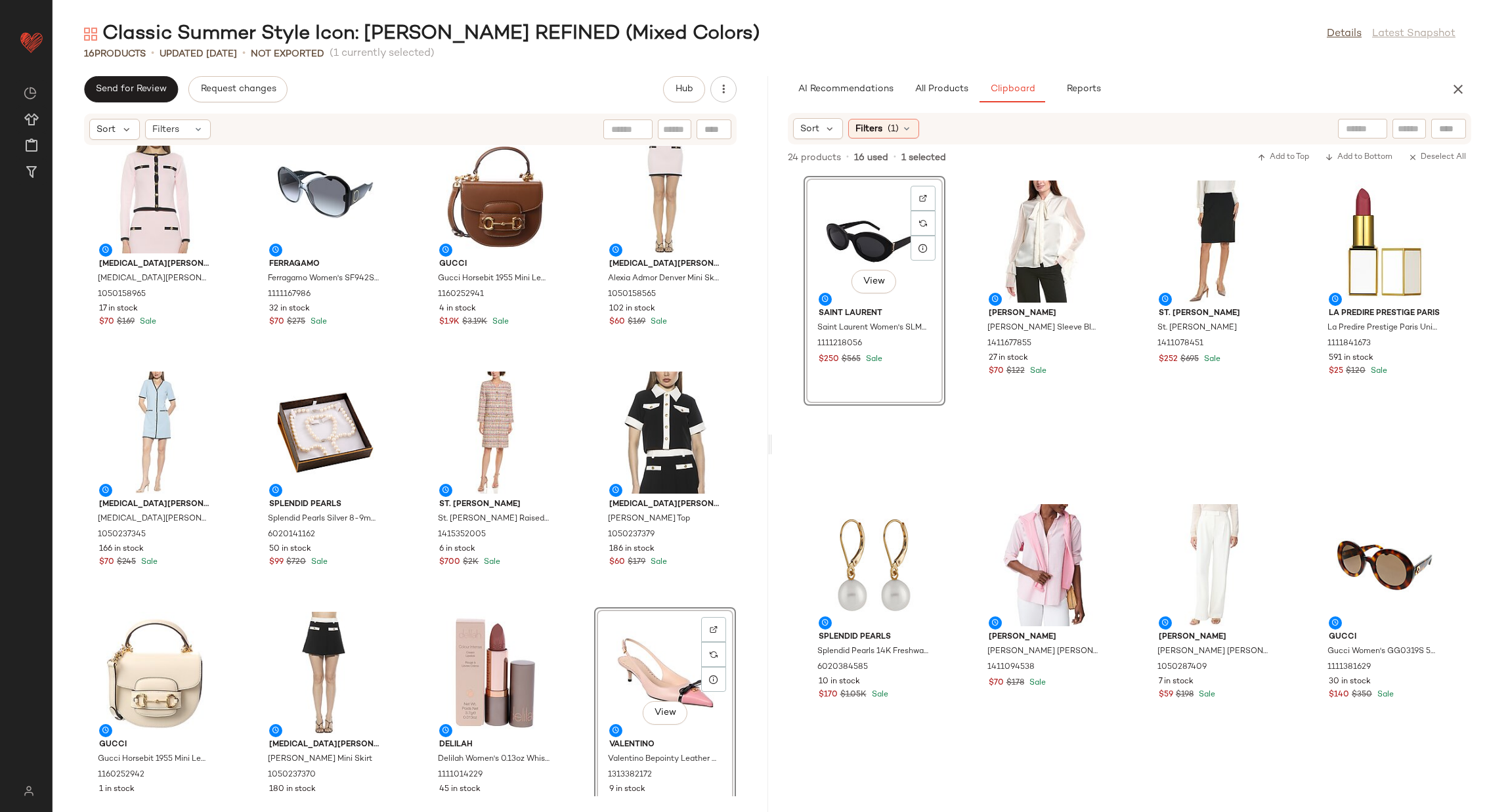
click at [568, 428] on div "alice + olivia alice + olivia Ellis Mini Dress 1415387247 37 in stock $220 $495…" at bounding box center [410, 471] width 716 height 651
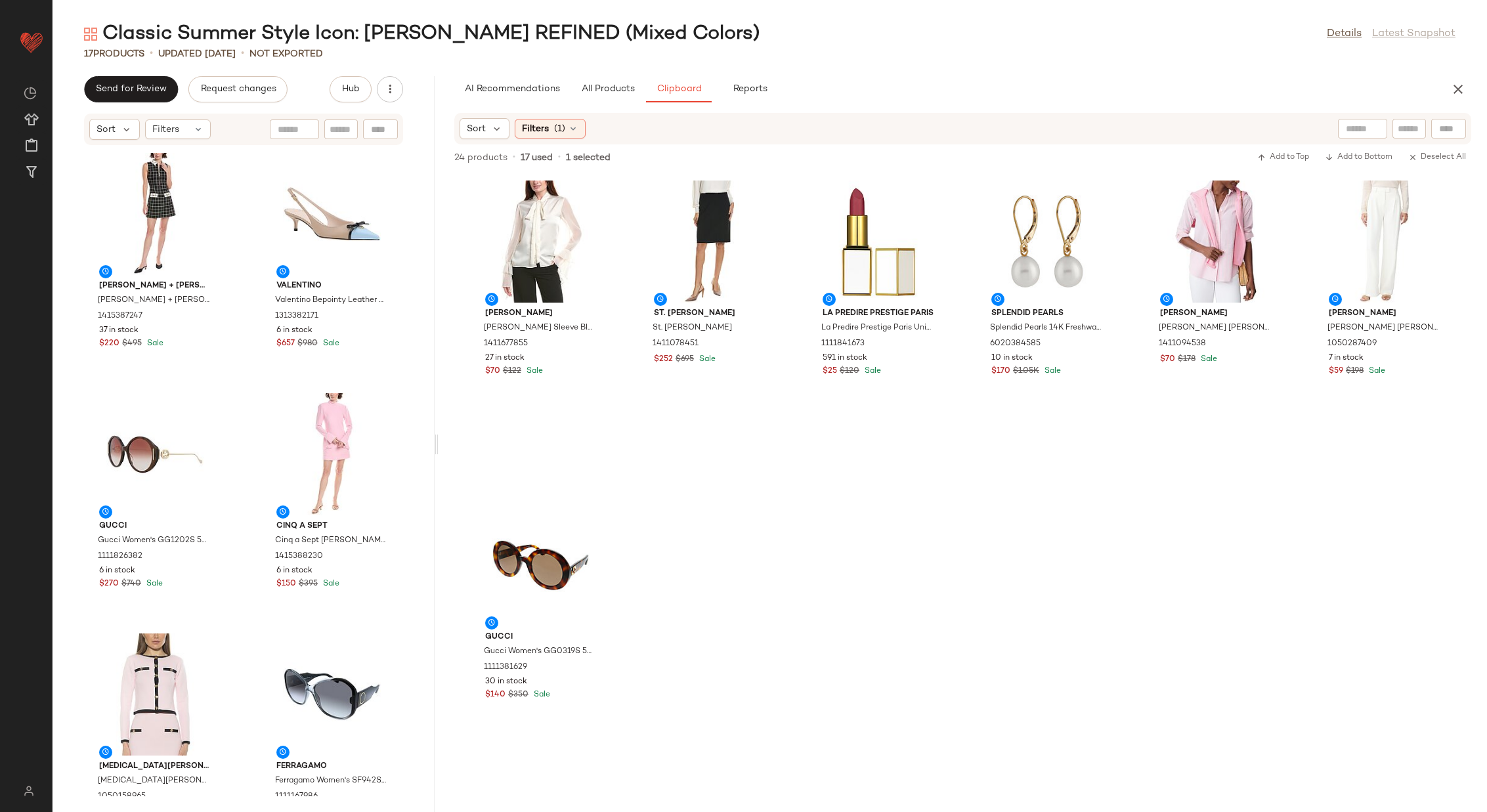
drag, startPoint x: 771, startPoint y: 438, endPoint x: 439, endPoint y: 425, distance: 332.3
click at [439, 425] on div "Classic Summer Style Icon: Jackie O REFINED (Mixed Colors) Details Latest Snaps…" at bounding box center [770, 417] width 1435 height 791
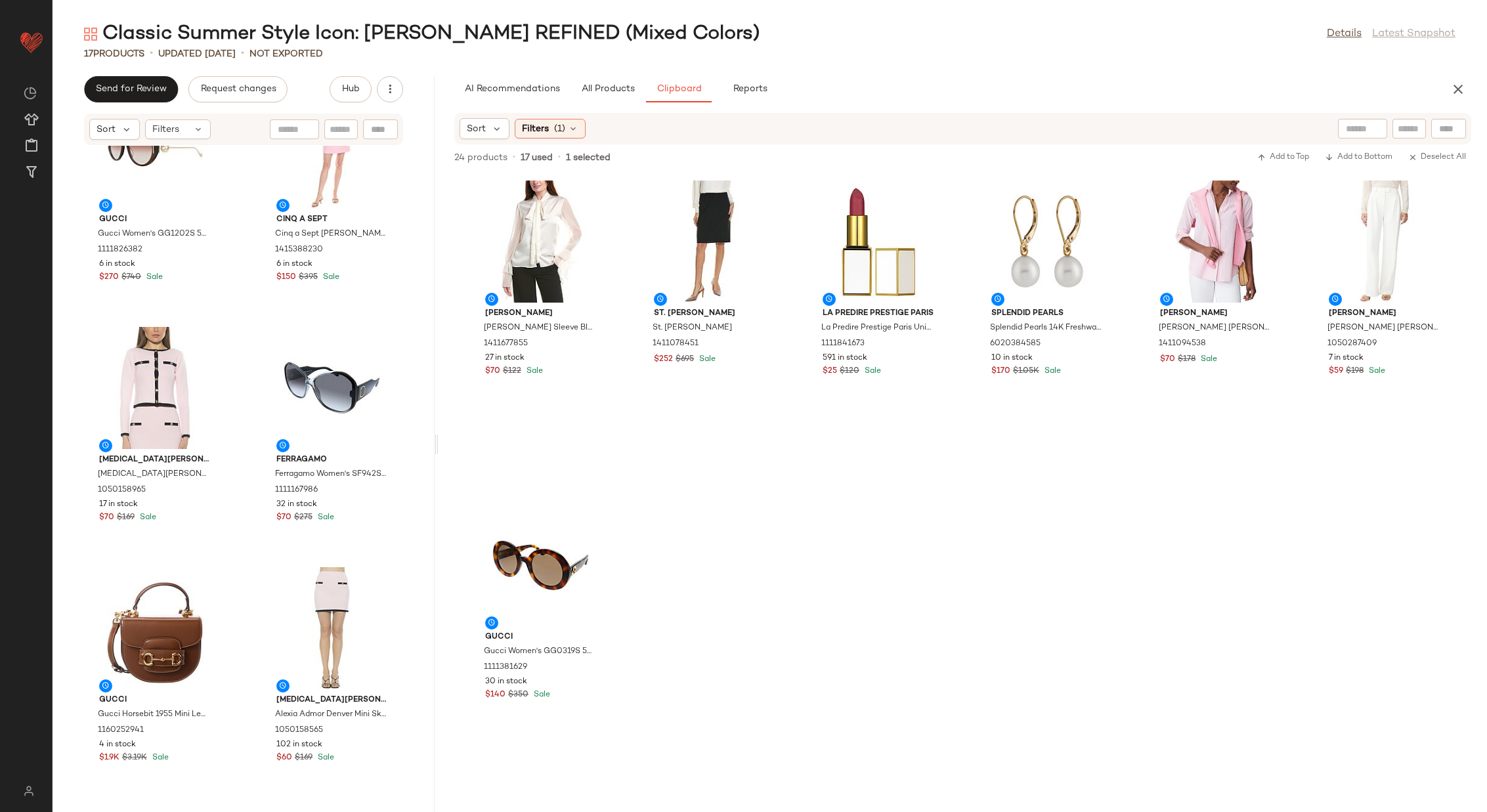
scroll to position [318, 0]
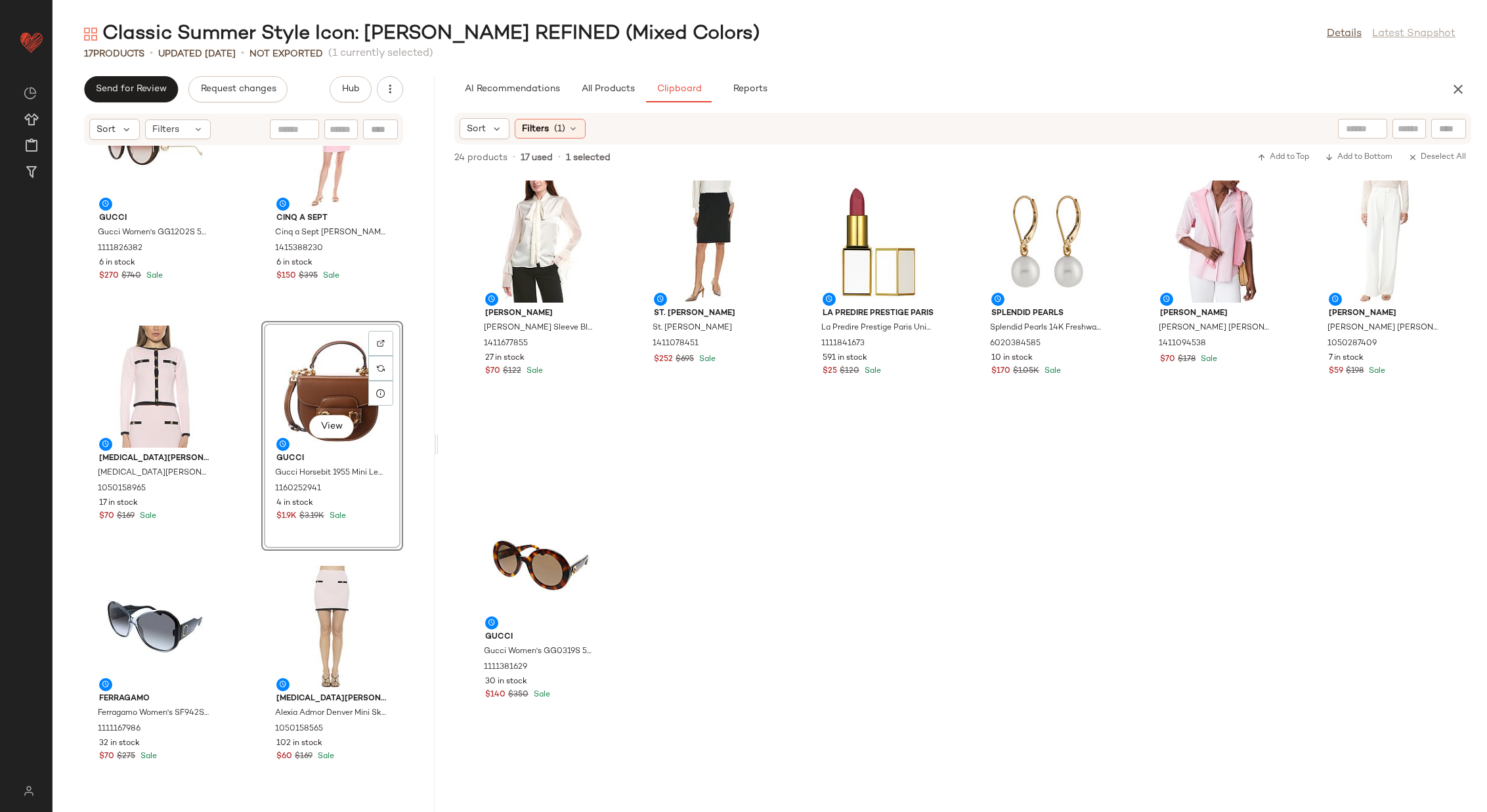
click at [241, 402] on div "Gucci Gucci Women's GG1202S 57mm Sunglasses 1111826382 6 in stock $270 $740 Sal…" at bounding box center [243, 471] width 382 height 651
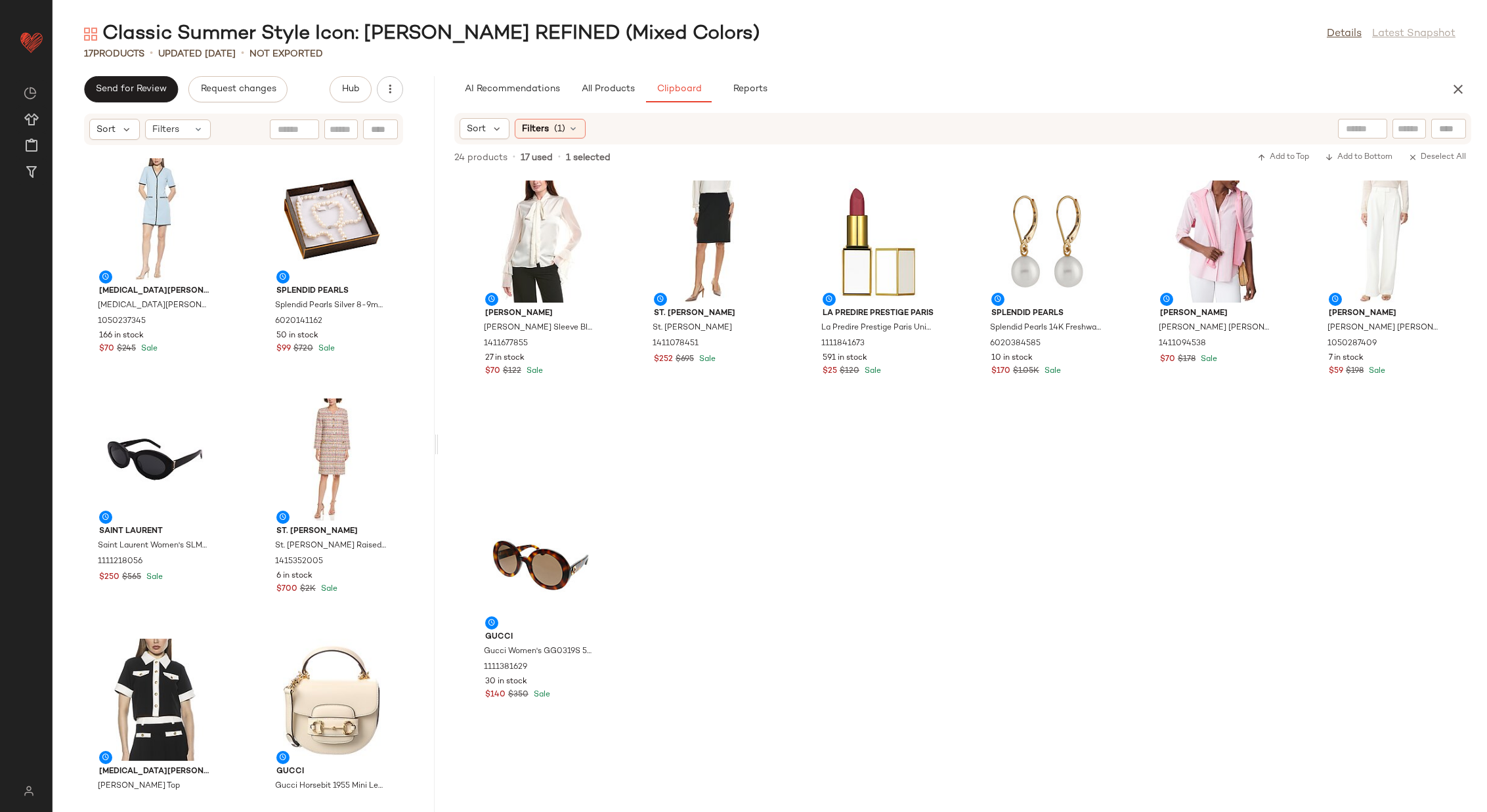
scroll to position [1002, 0]
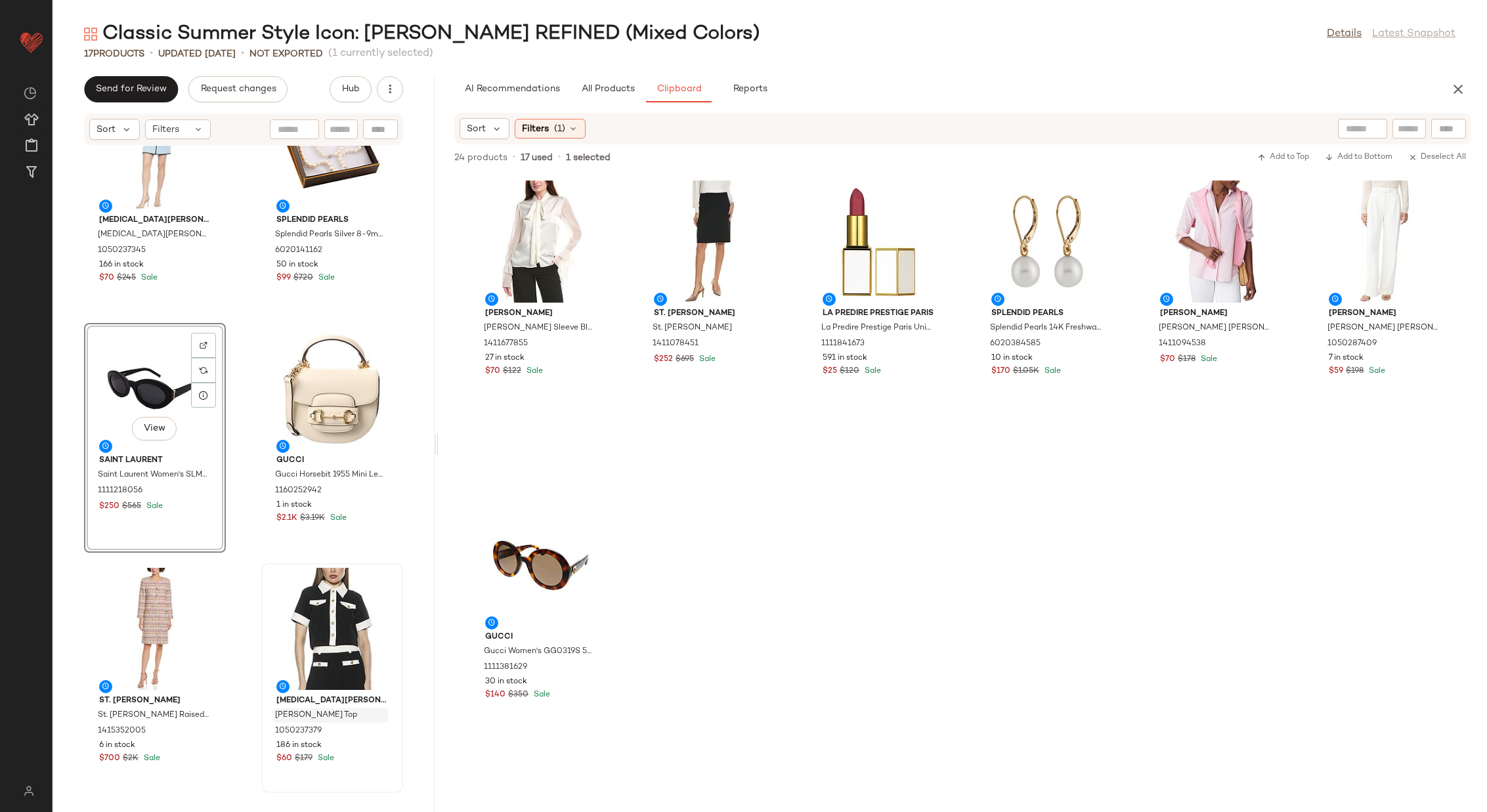
scroll to position [1047, 0]
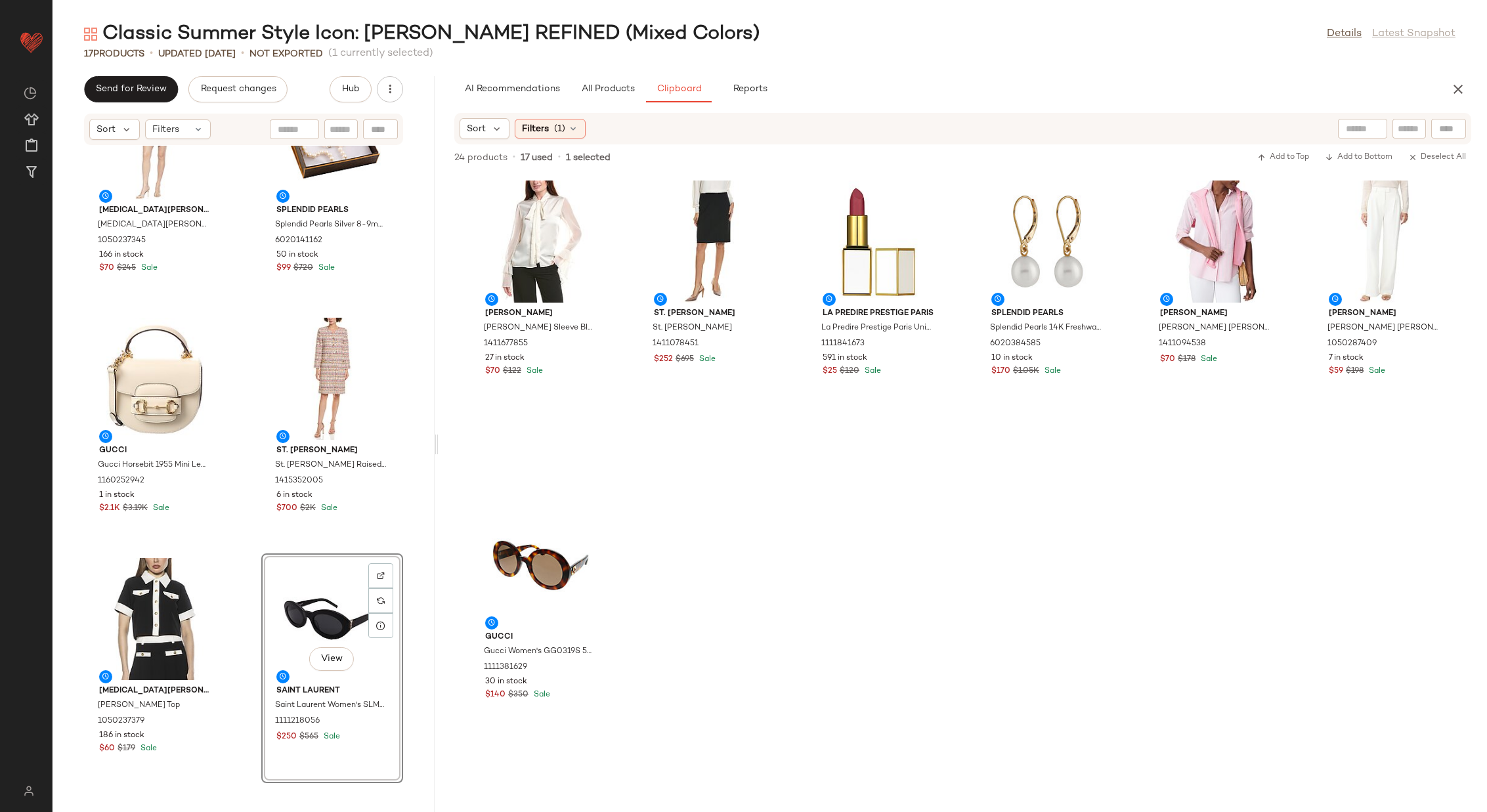
click at [242, 521] on div "Ferragamo Ferragamo Women's SF942S 61mm Sunglasses 1111167986 32 in stock $70 $…" at bounding box center [243, 471] width 382 height 651
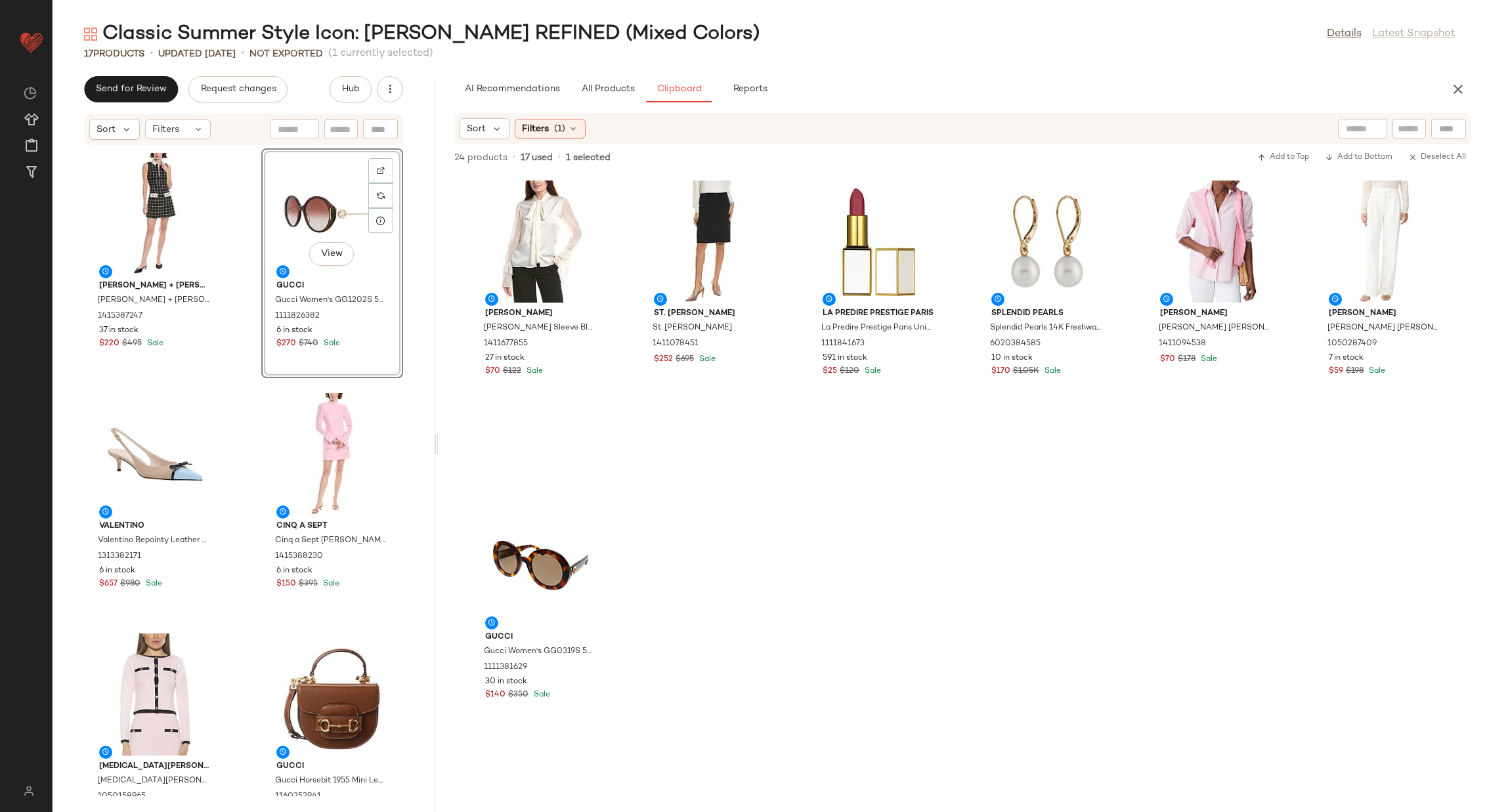
click at [240, 341] on div "alice + olivia alice + olivia Ellis Mini Dress 1415387247 37 in stock $220 $495…" at bounding box center [243, 471] width 382 height 651
click at [238, 390] on div "alice + olivia alice + olivia Ellis Mini Dress 1415387247 37 in stock $220 $495…" at bounding box center [243, 471] width 382 height 651
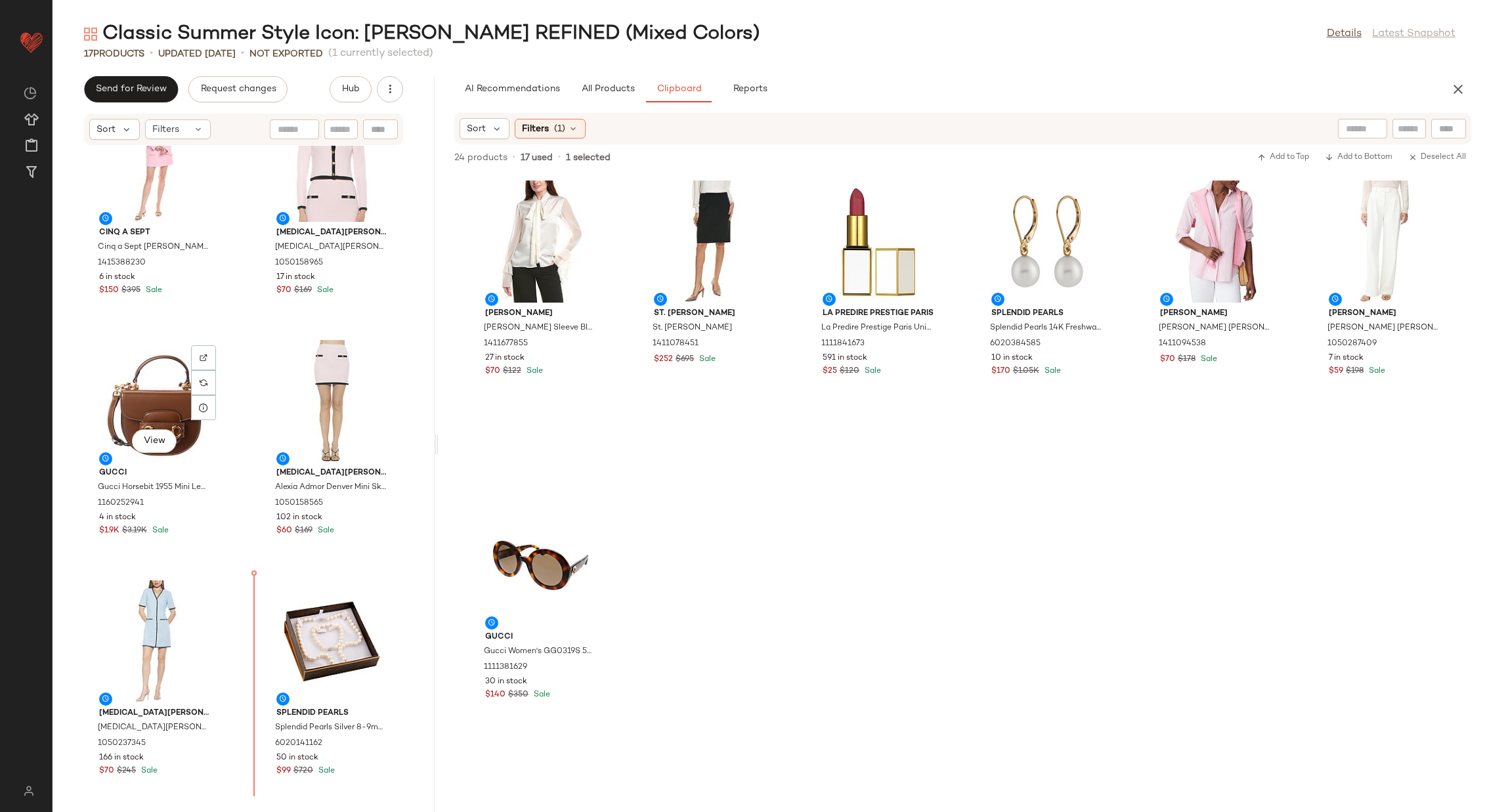
scroll to position [606, 0]
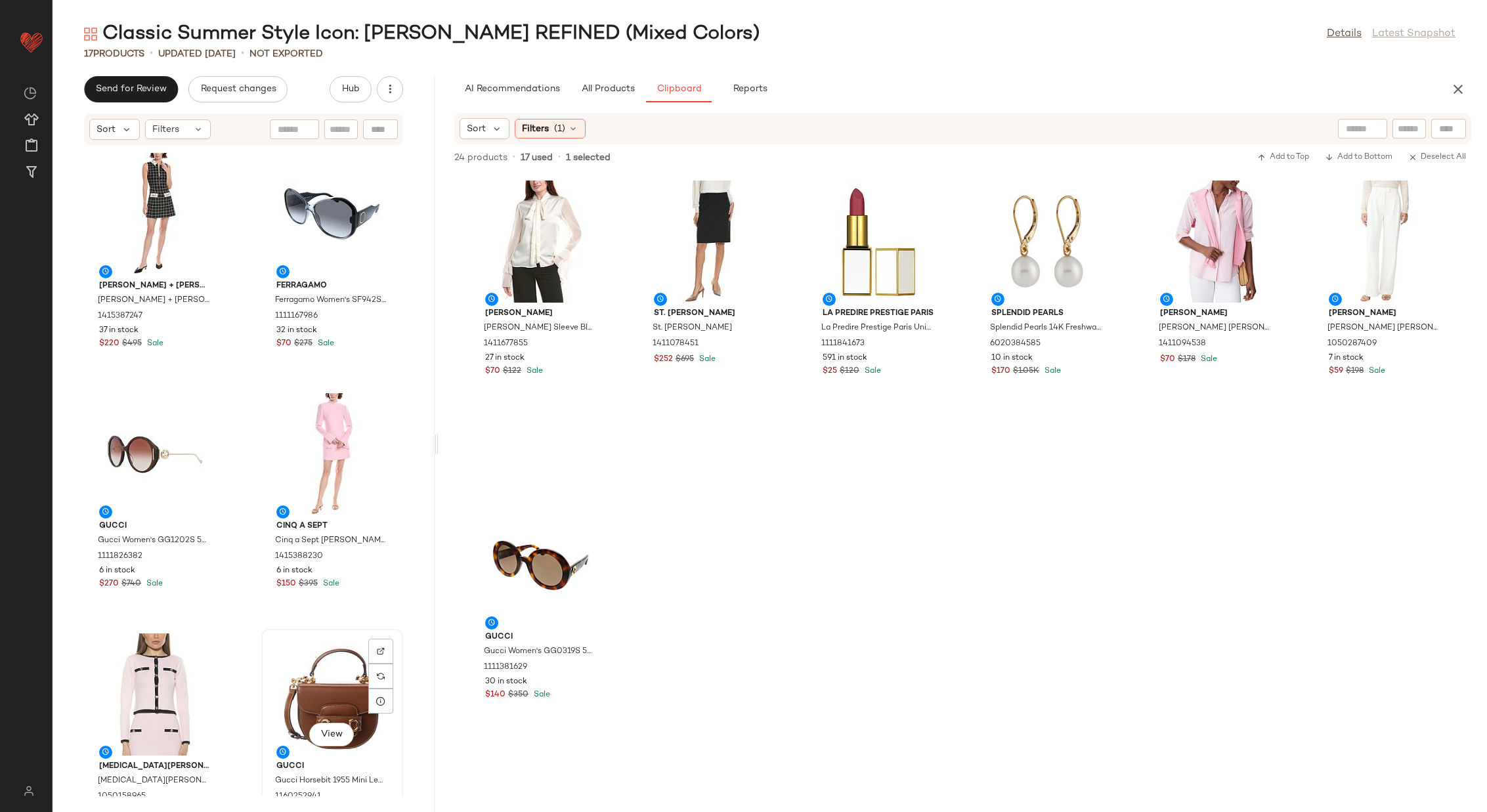
scroll to position [2, 0]
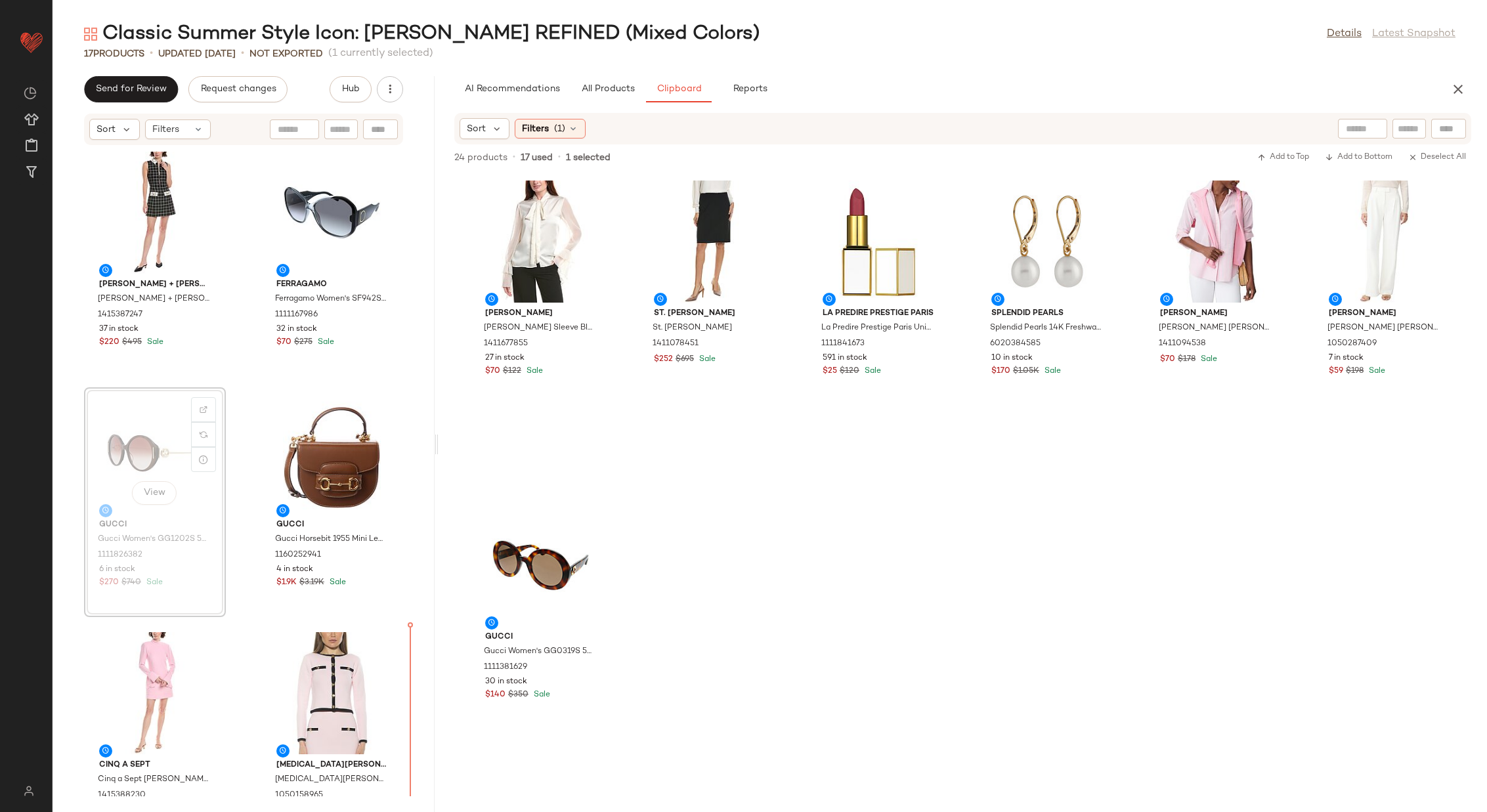
scroll to position [15, 0]
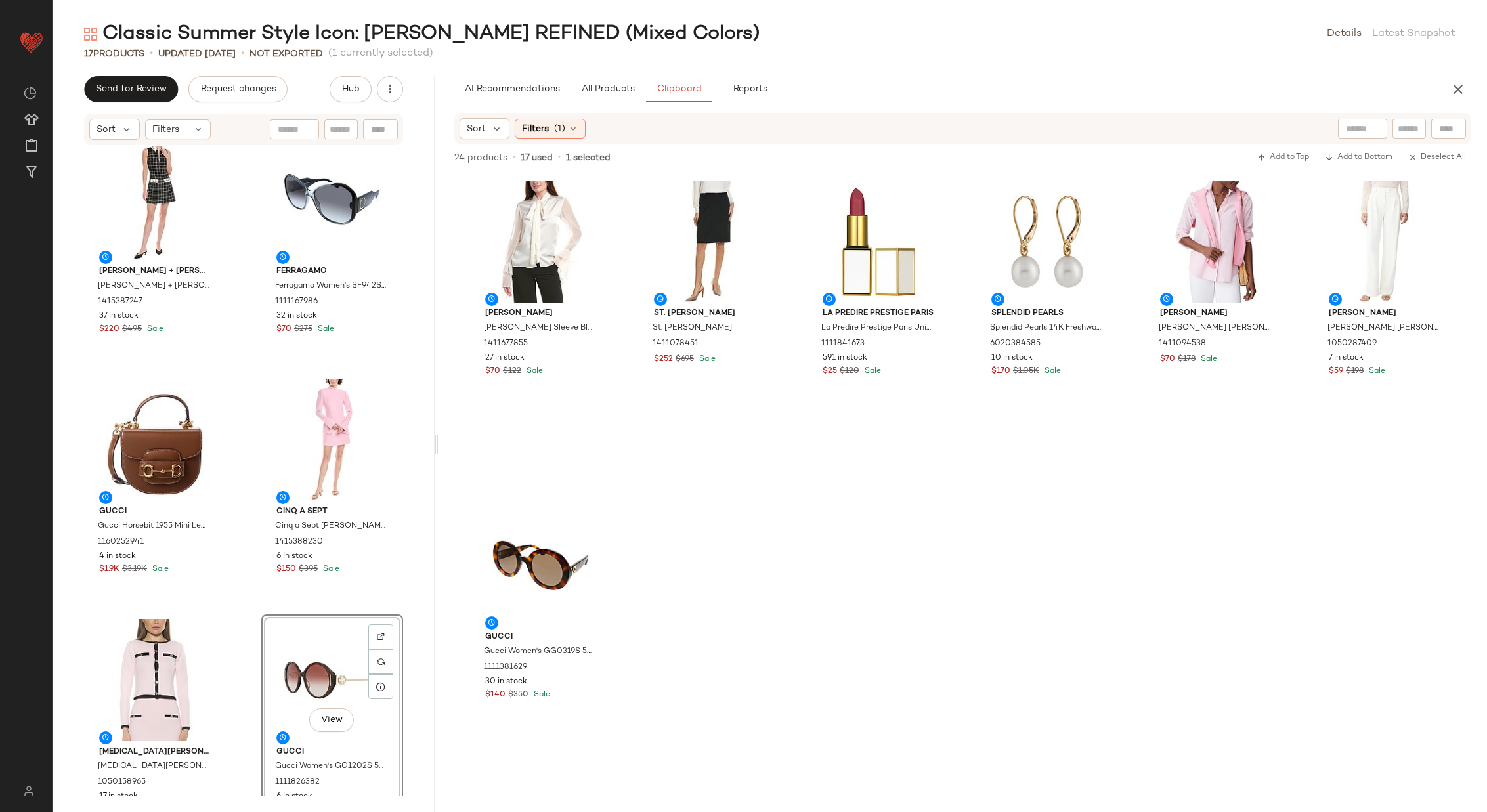
click at [236, 591] on div "alice + olivia alice + olivia Ellis Mini Dress 1415387247 37 in stock $220 $495…" at bounding box center [243, 471] width 382 height 651
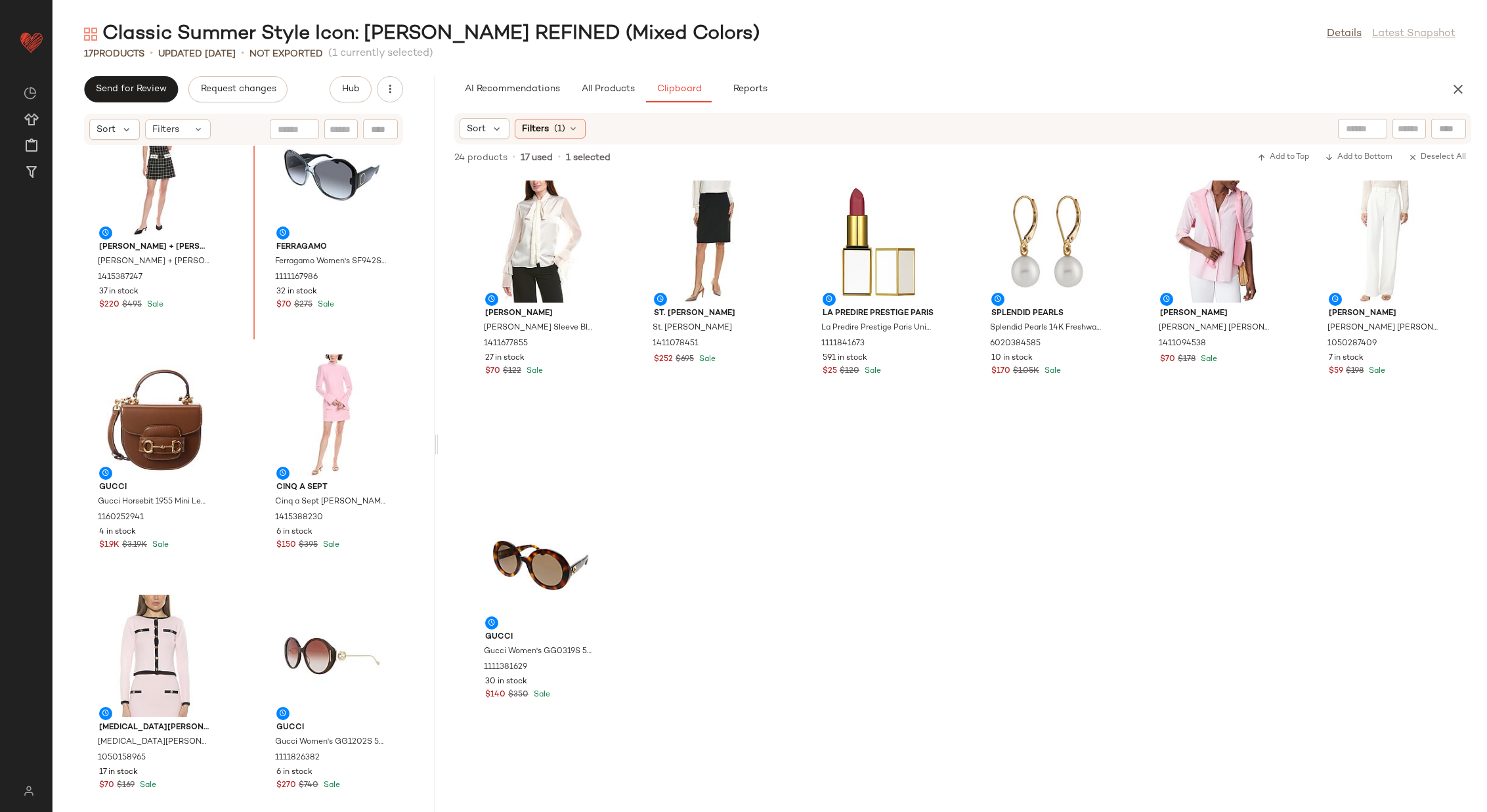
scroll to position [1, 0]
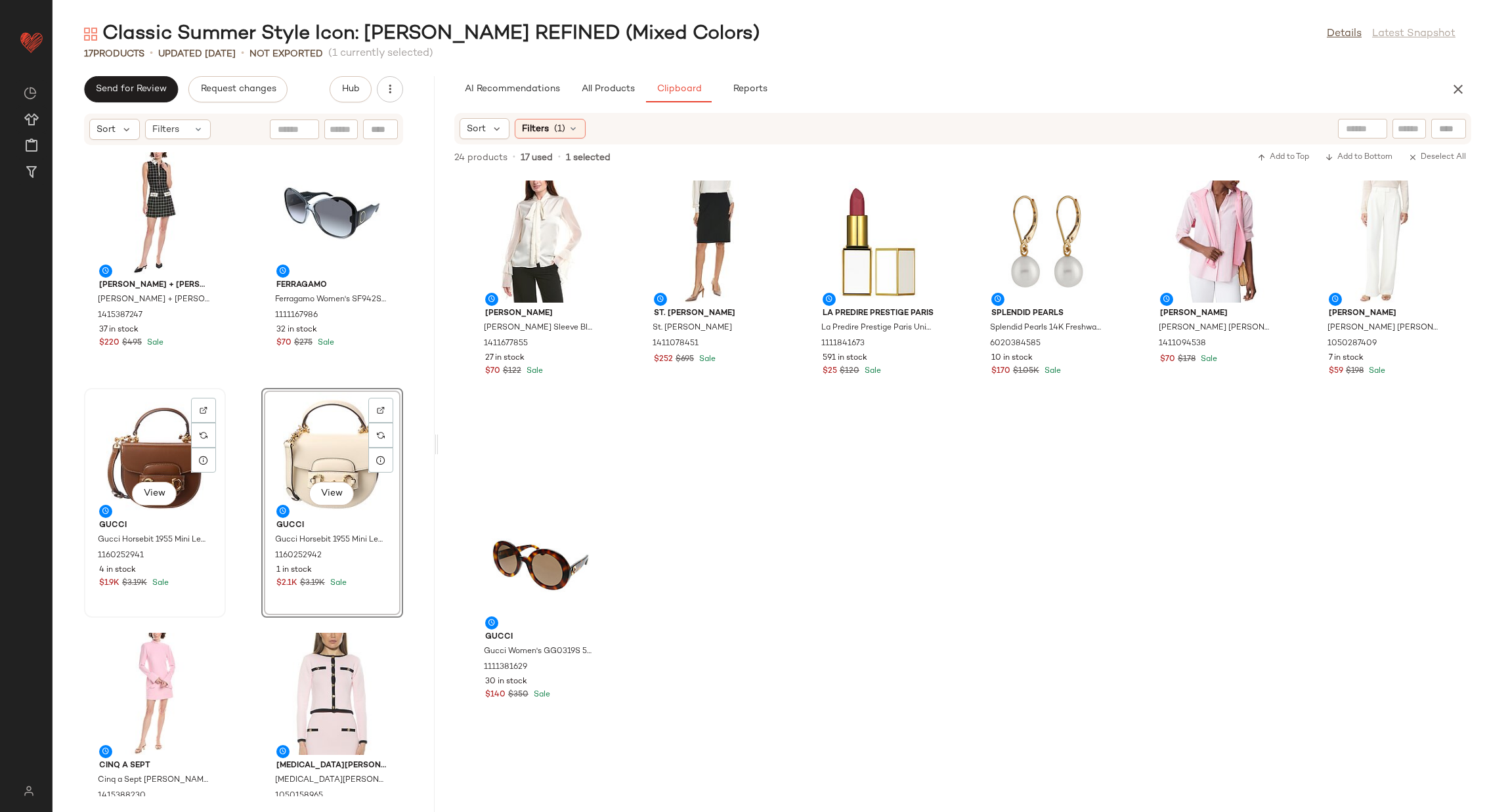
click at [146, 453] on div "View" at bounding box center [155, 453] width 133 height 122
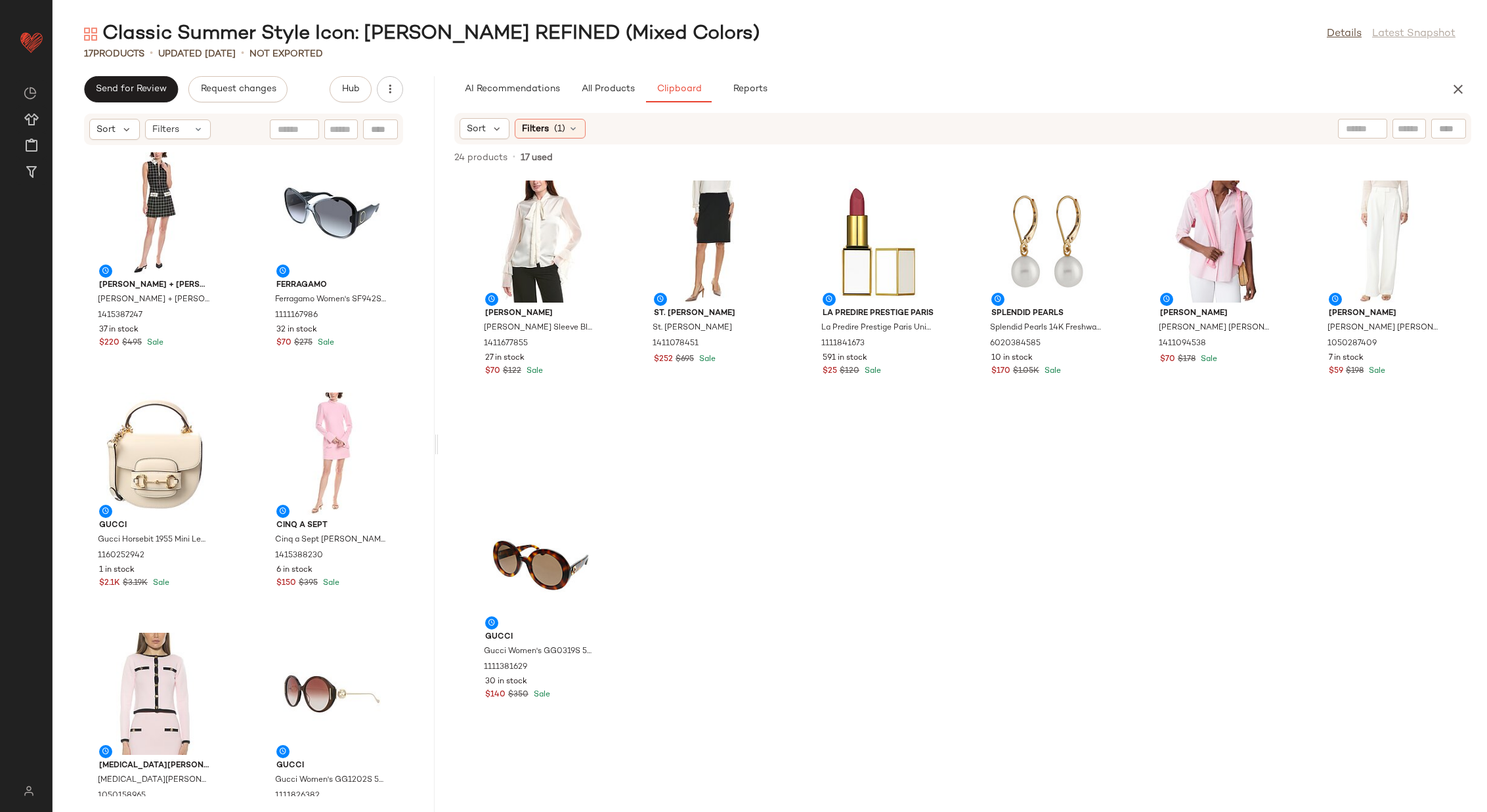
click at [246, 518] on div "alice + olivia alice + olivia Ellis Mini Dress 1415387247 37 in stock $220 $495…" at bounding box center [243, 471] width 382 height 651
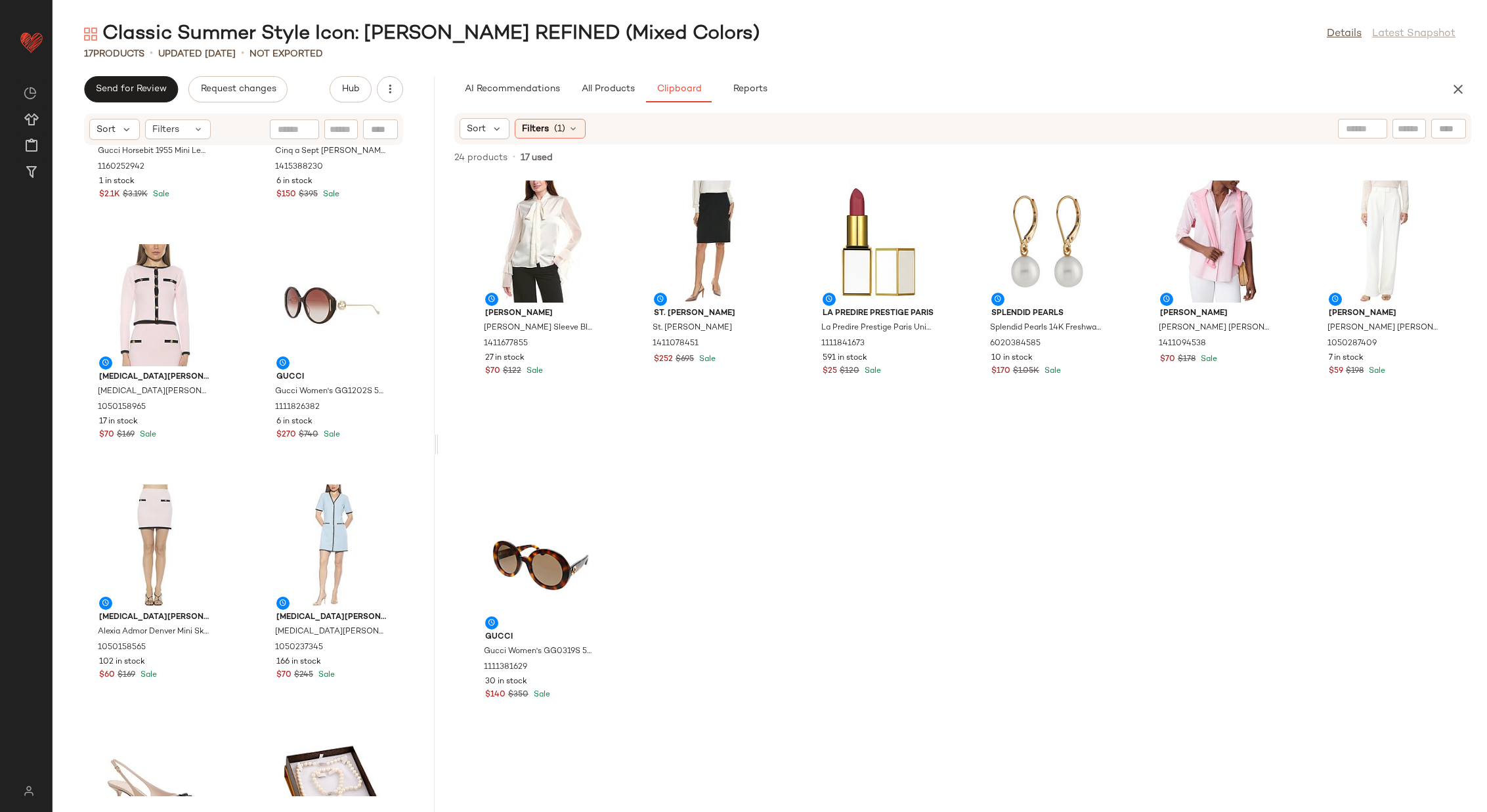
scroll to position [400, 0]
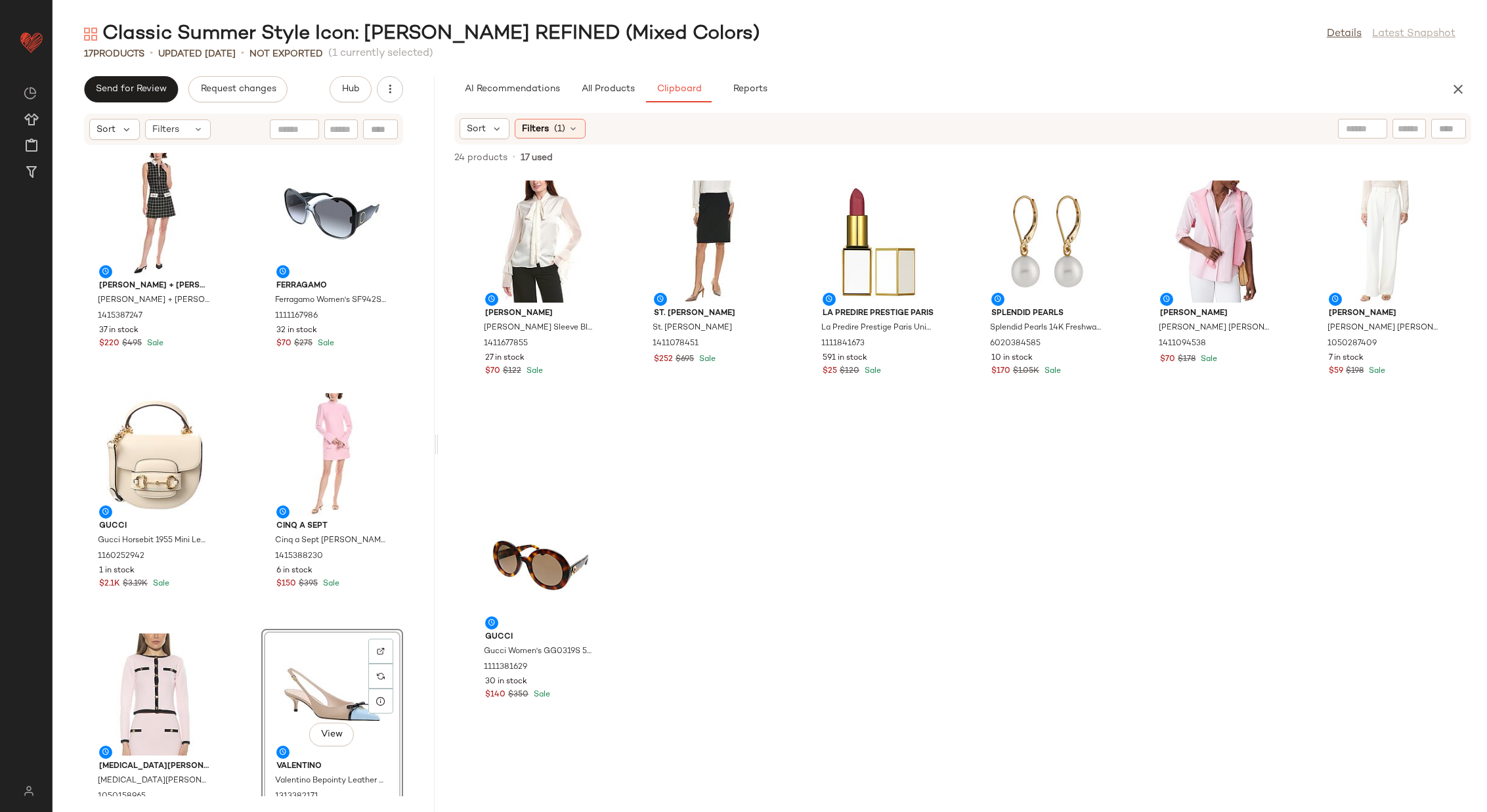
click at [242, 498] on div "alice + olivia alice + olivia Ellis Mini Dress 1415387247 37 in stock $220 $495…" at bounding box center [243, 471] width 382 height 651
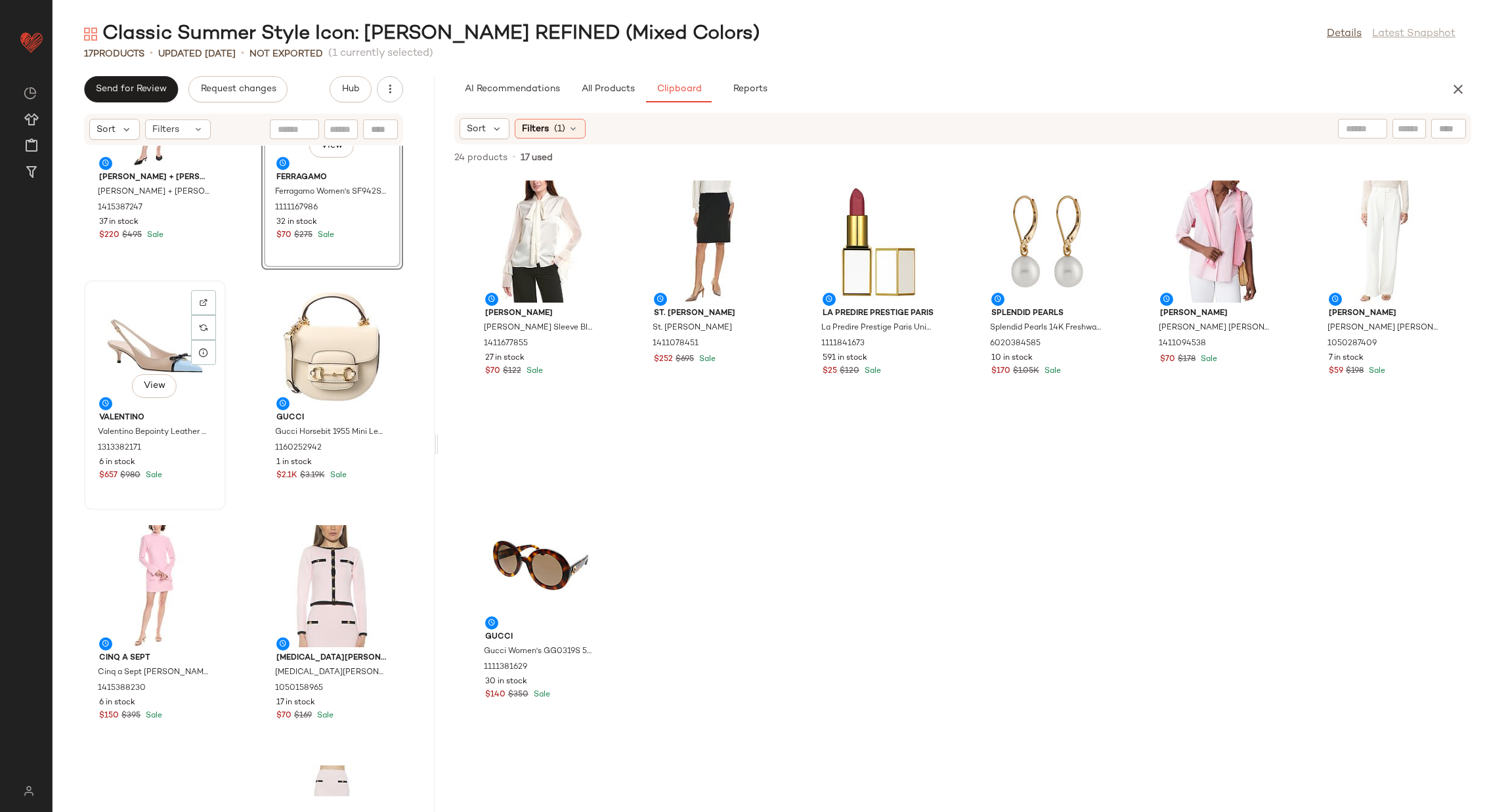
scroll to position [147, 0]
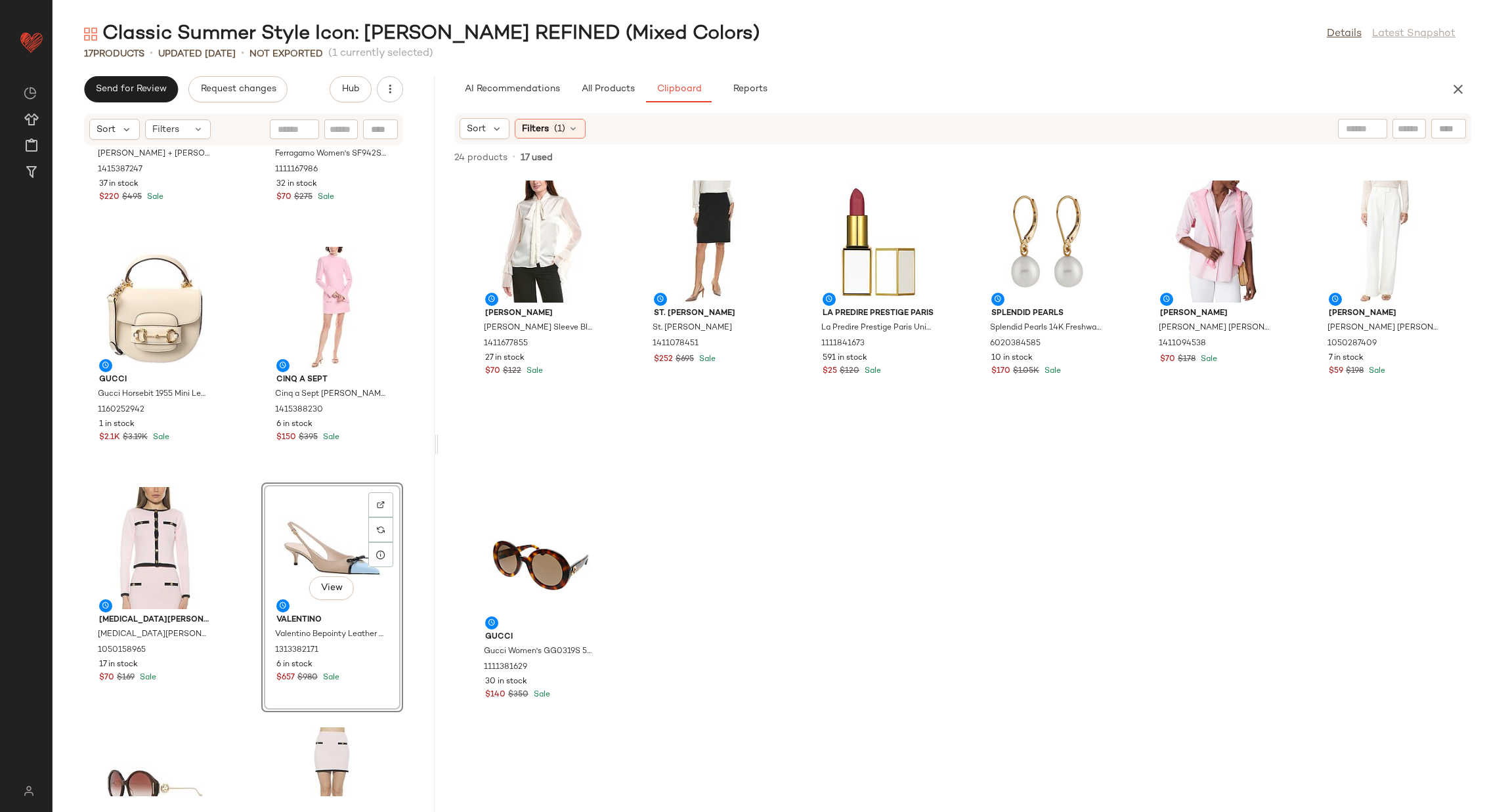
click at [235, 478] on div "alice + olivia alice + olivia Ellis Mini Dress 1415387247 37 in stock $220 $495…" at bounding box center [243, 471] width 382 height 651
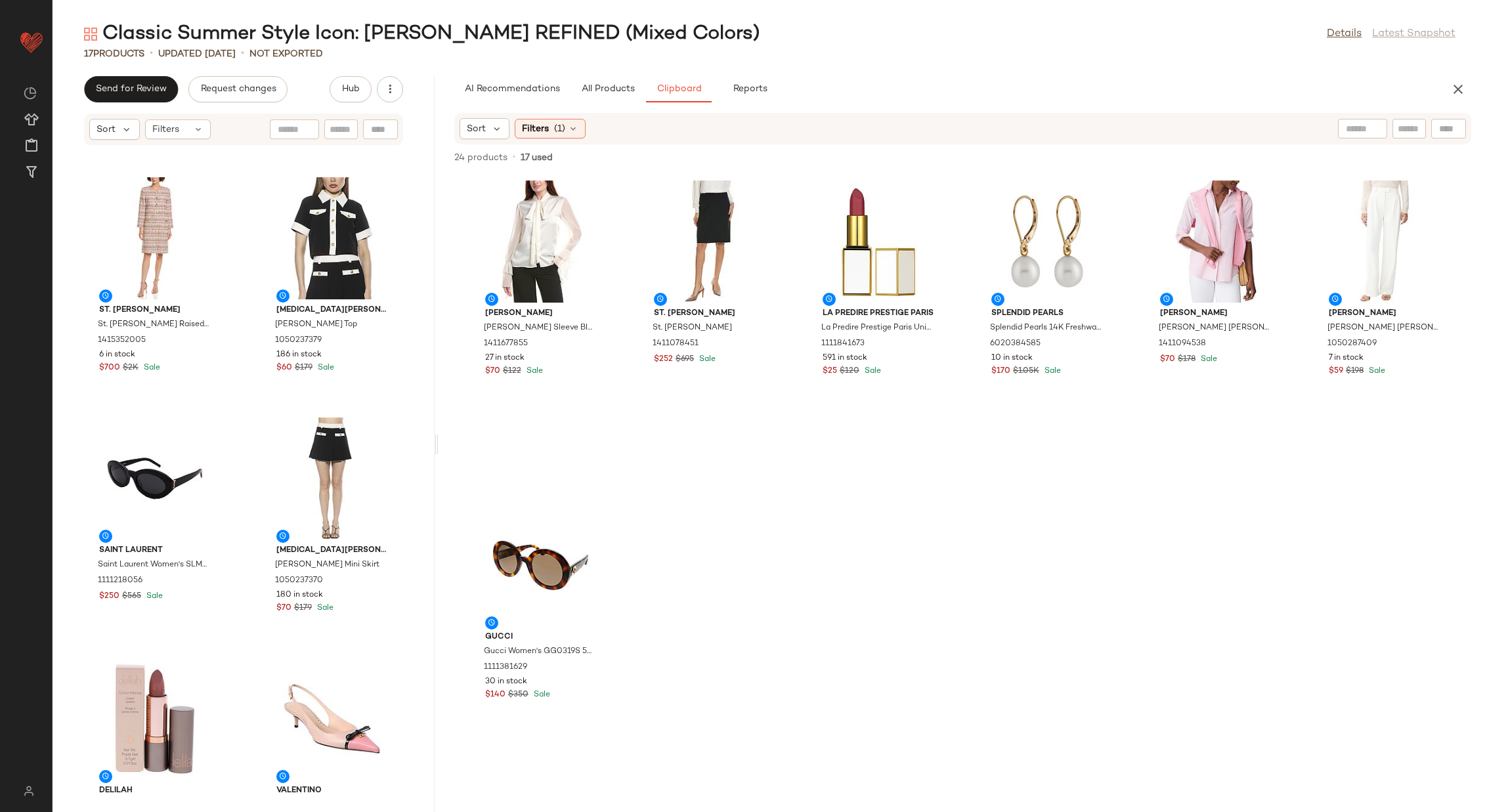
scroll to position [1193, 0]
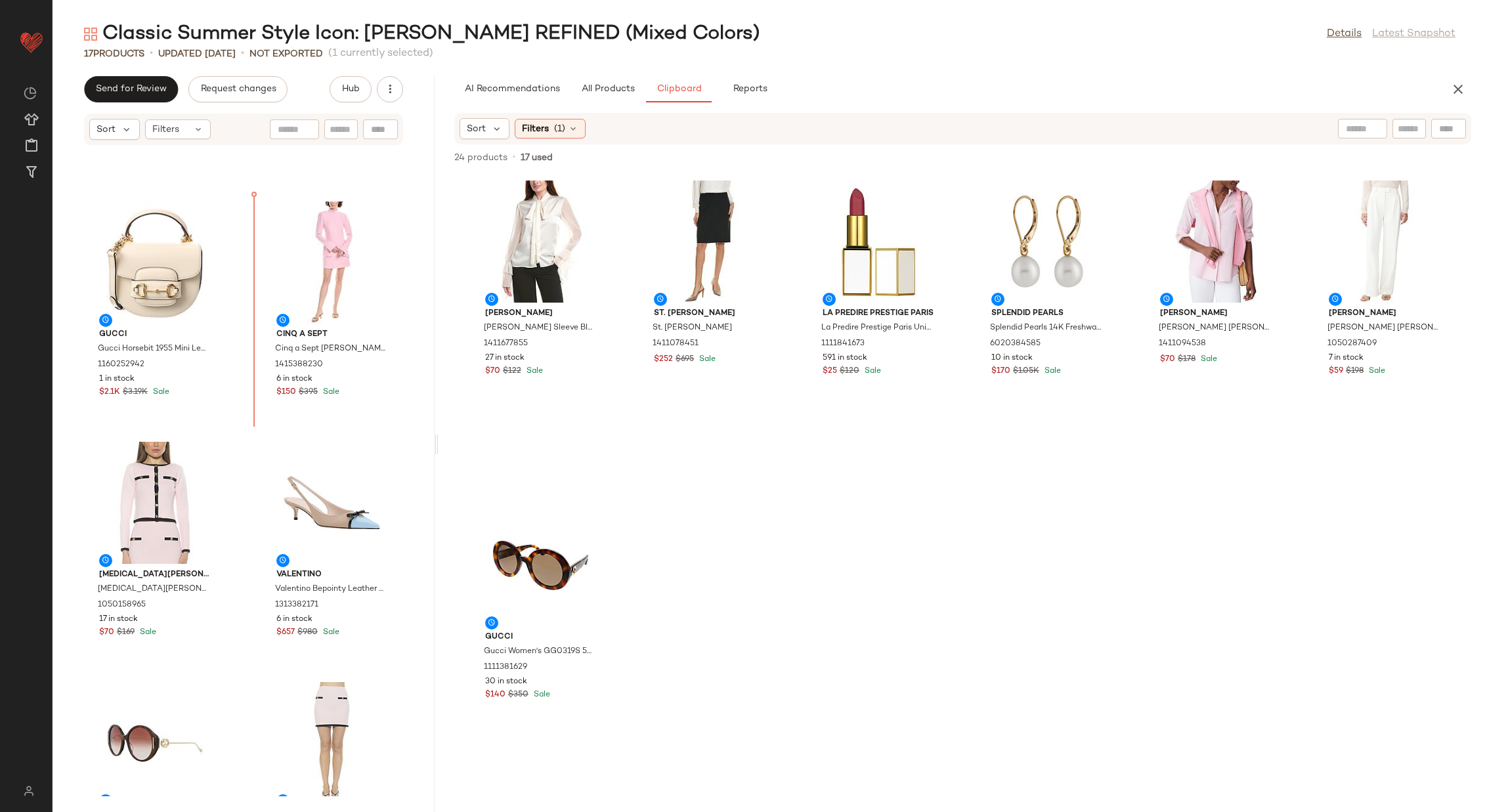
scroll to position [202, 0]
click at [235, 428] on div "Gucci Gucci Horsebit 1955 Mini Leather Shoulder Bag 1160252942 1 in stock $2.1K…" at bounding box center [243, 471] width 382 height 651
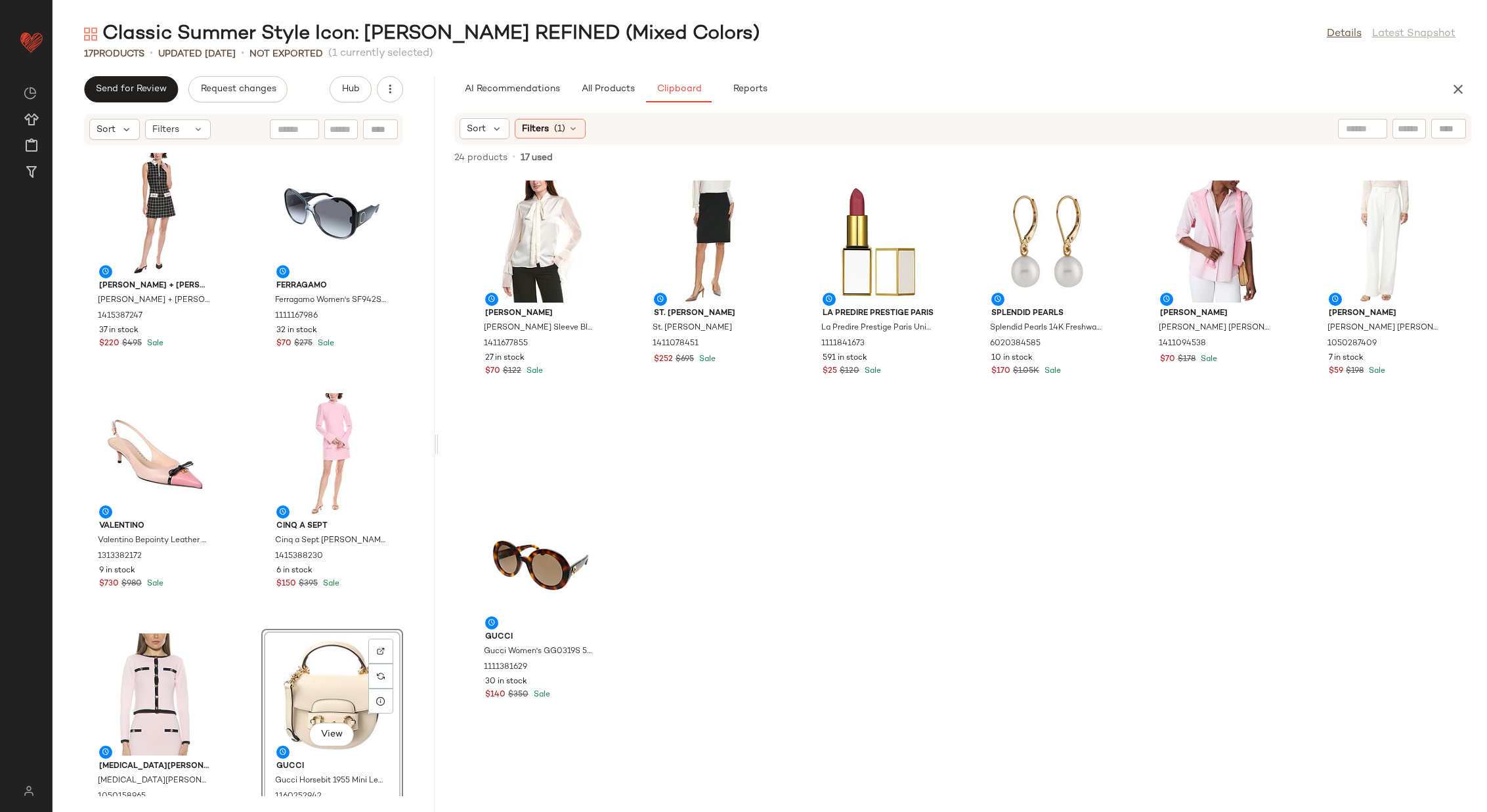
click at [240, 600] on div "alice + olivia alice + olivia Ellis Mini Dress 1415387247 37 in stock $220 $495…" at bounding box center [243, 471] width 382 height 651
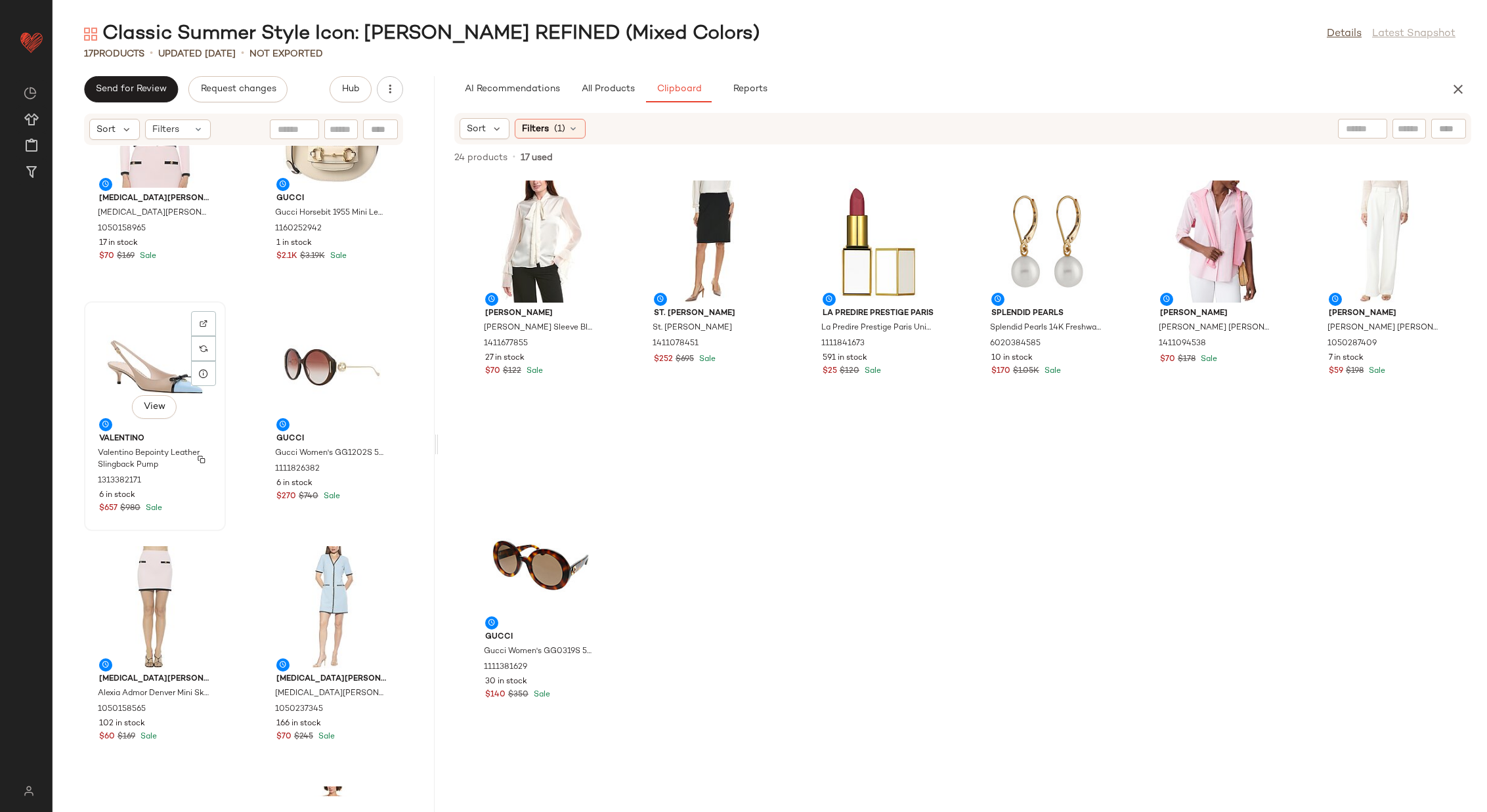
scroll to position [581, 0]
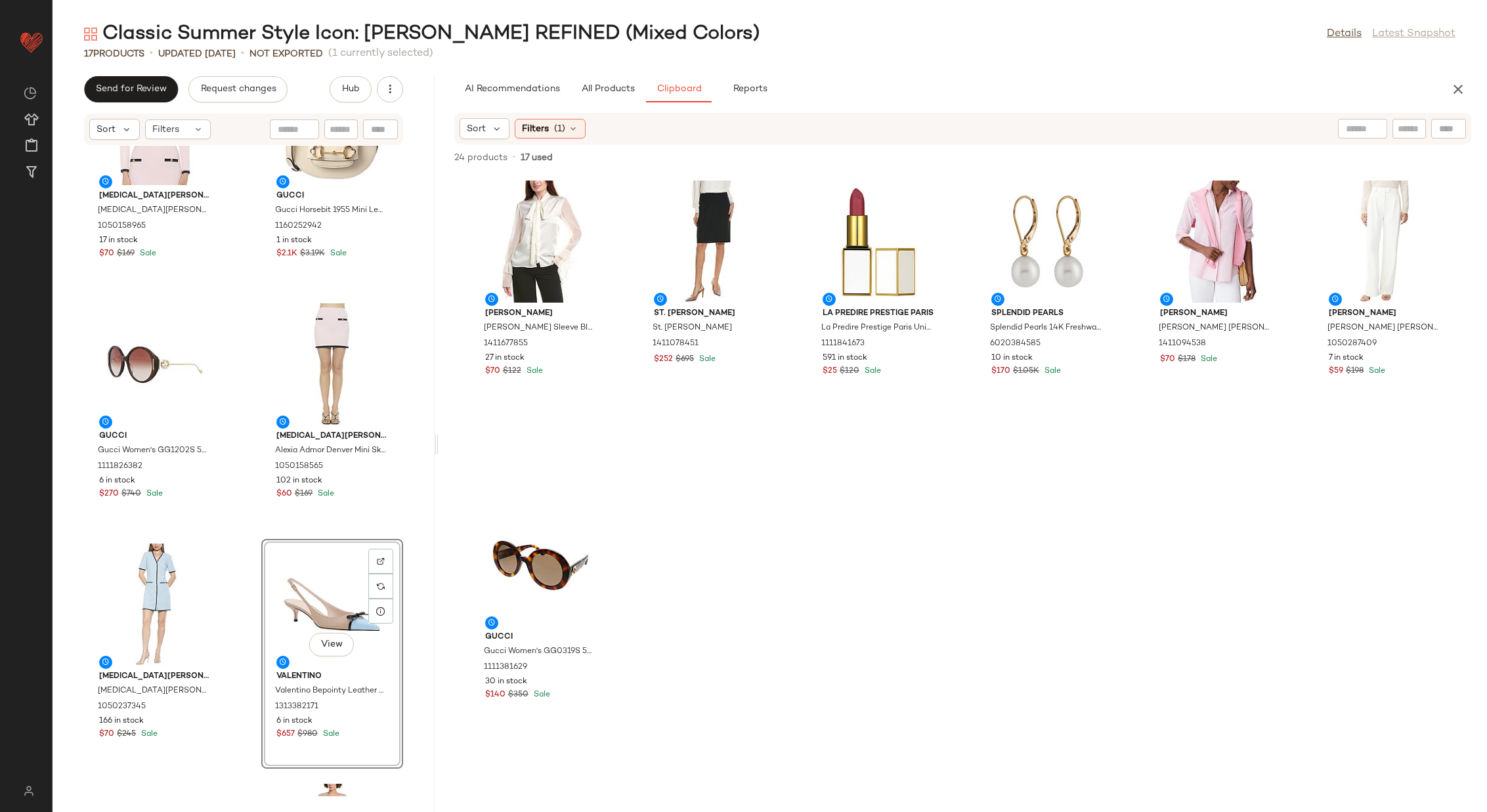
click at [244, 519] on div "Alexia Admor Alexia Admor Maia Knit Cardigan 1050158965 17 in stock $70 $169 Sa…" at bounding box center [243, 471] width 382 height 651
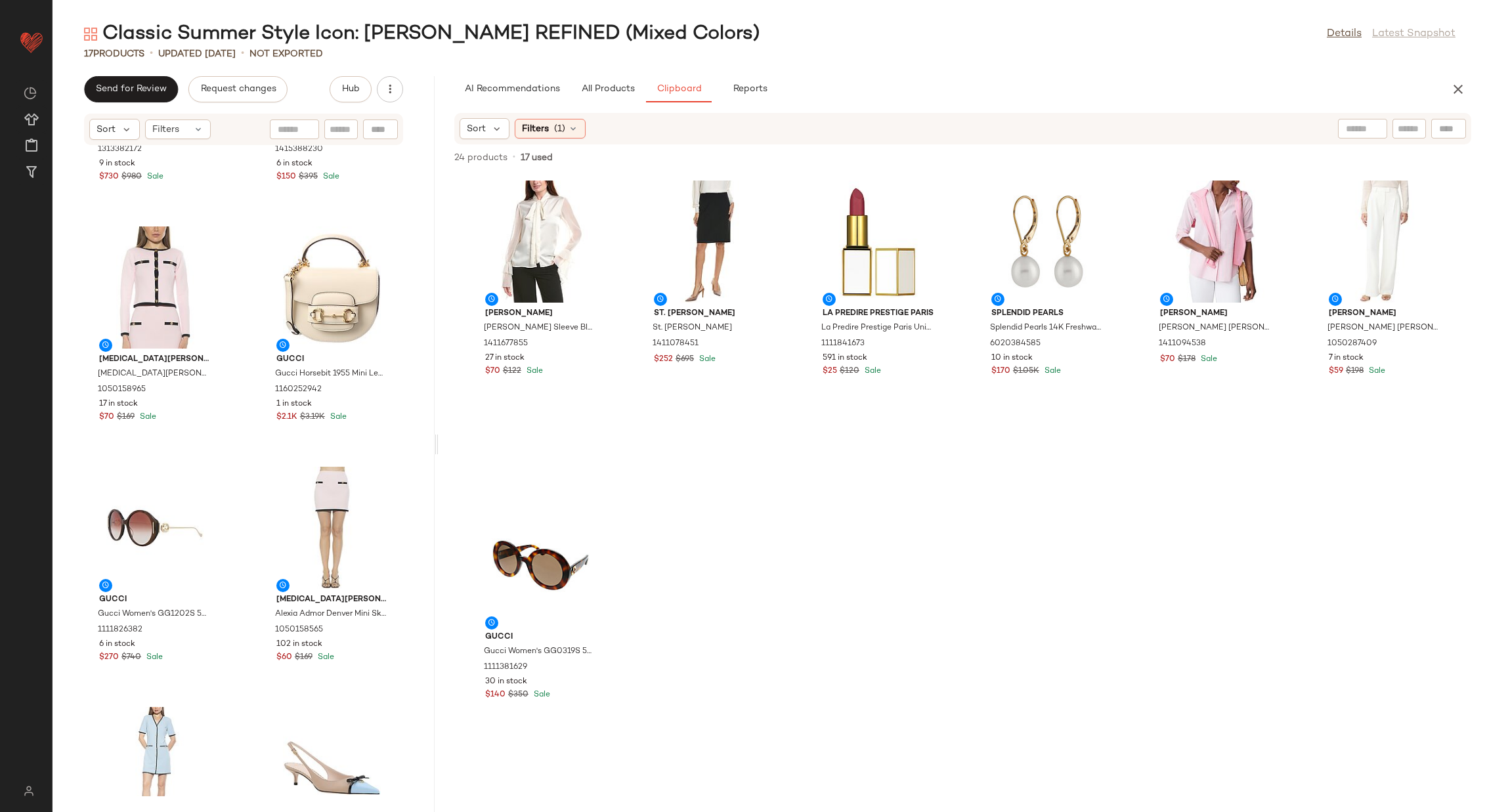
scroll to position [466, 0]
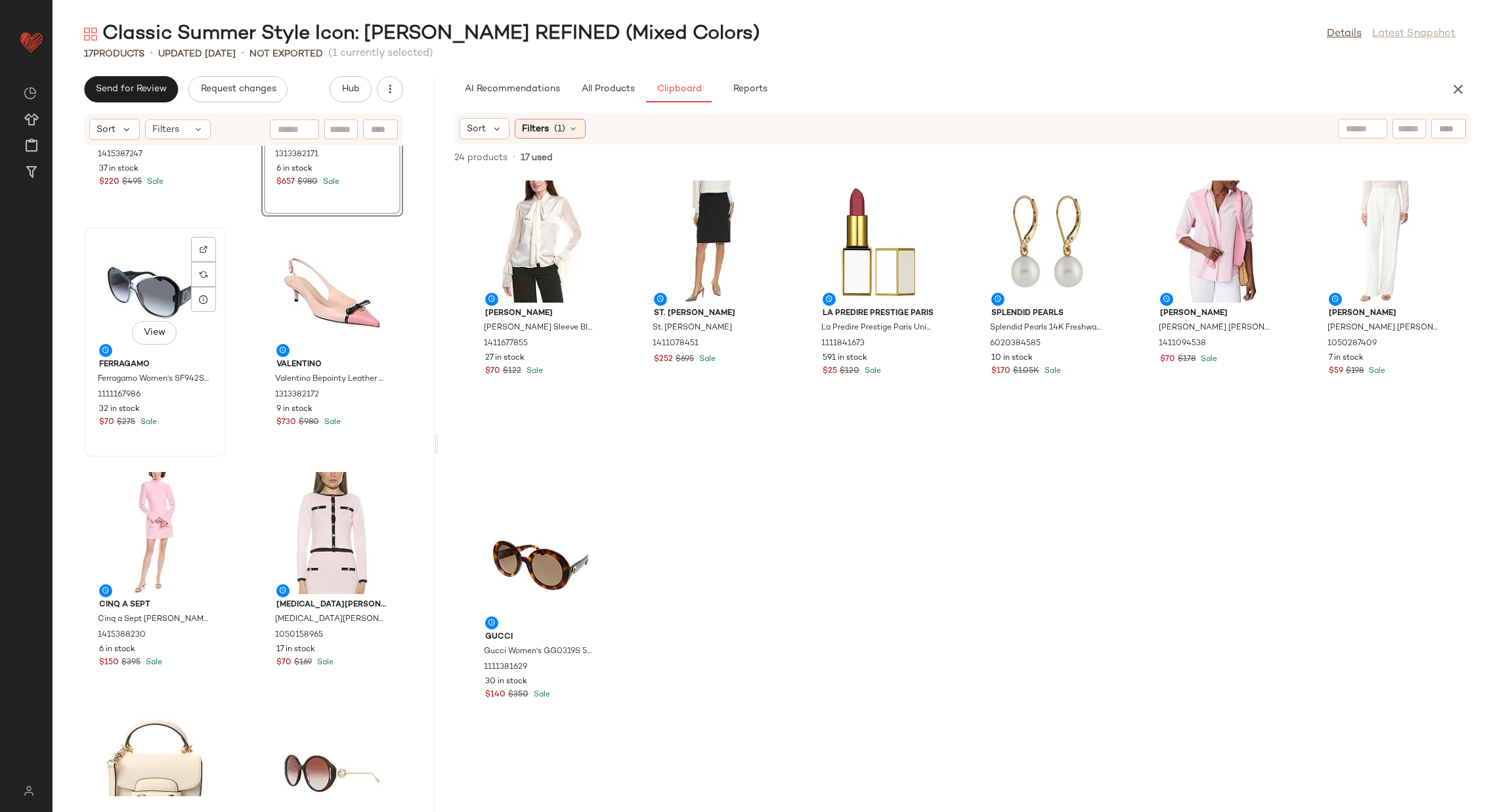
scroll to position [191, 0]
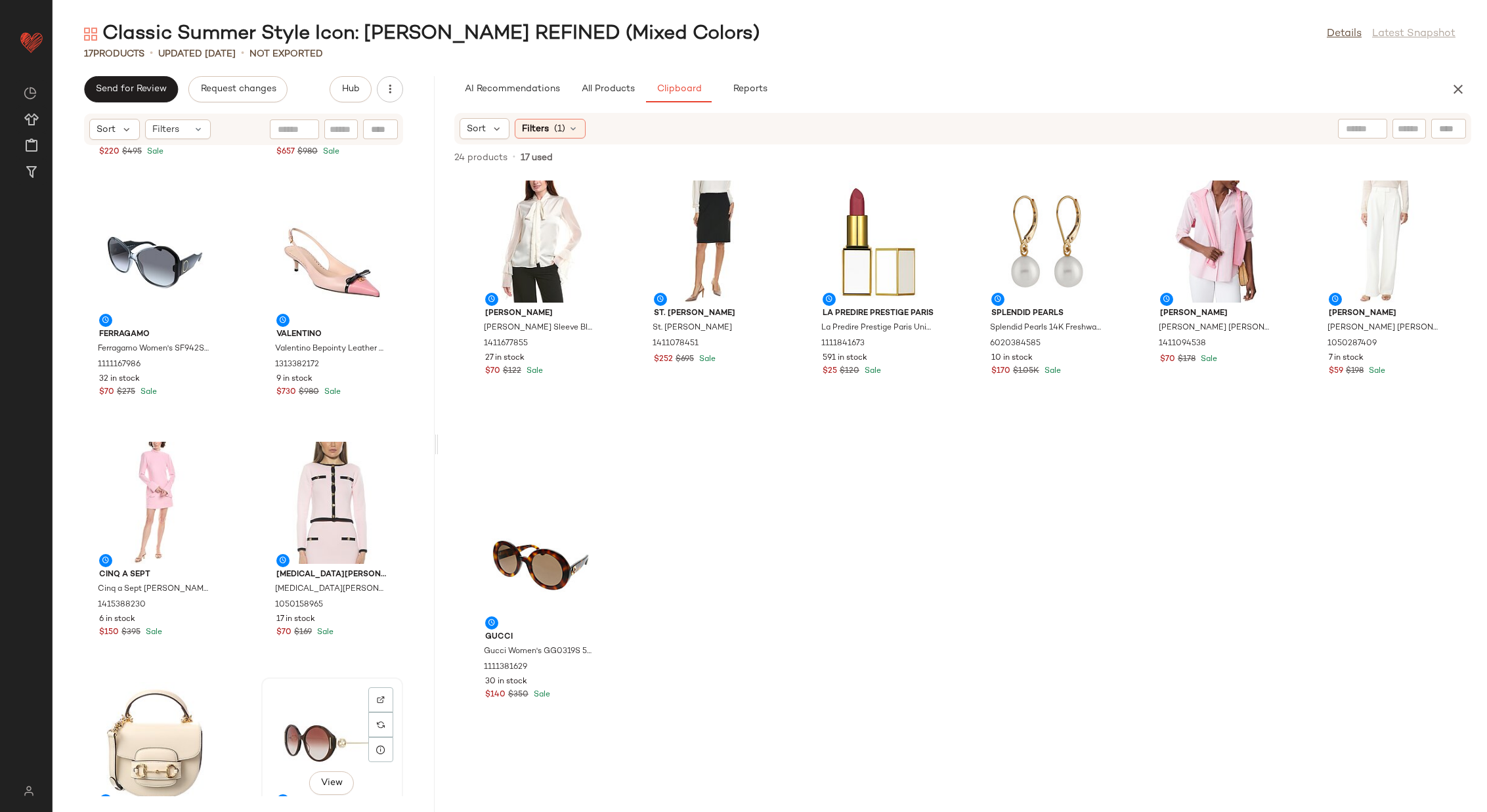
scroll to position [195, 0]
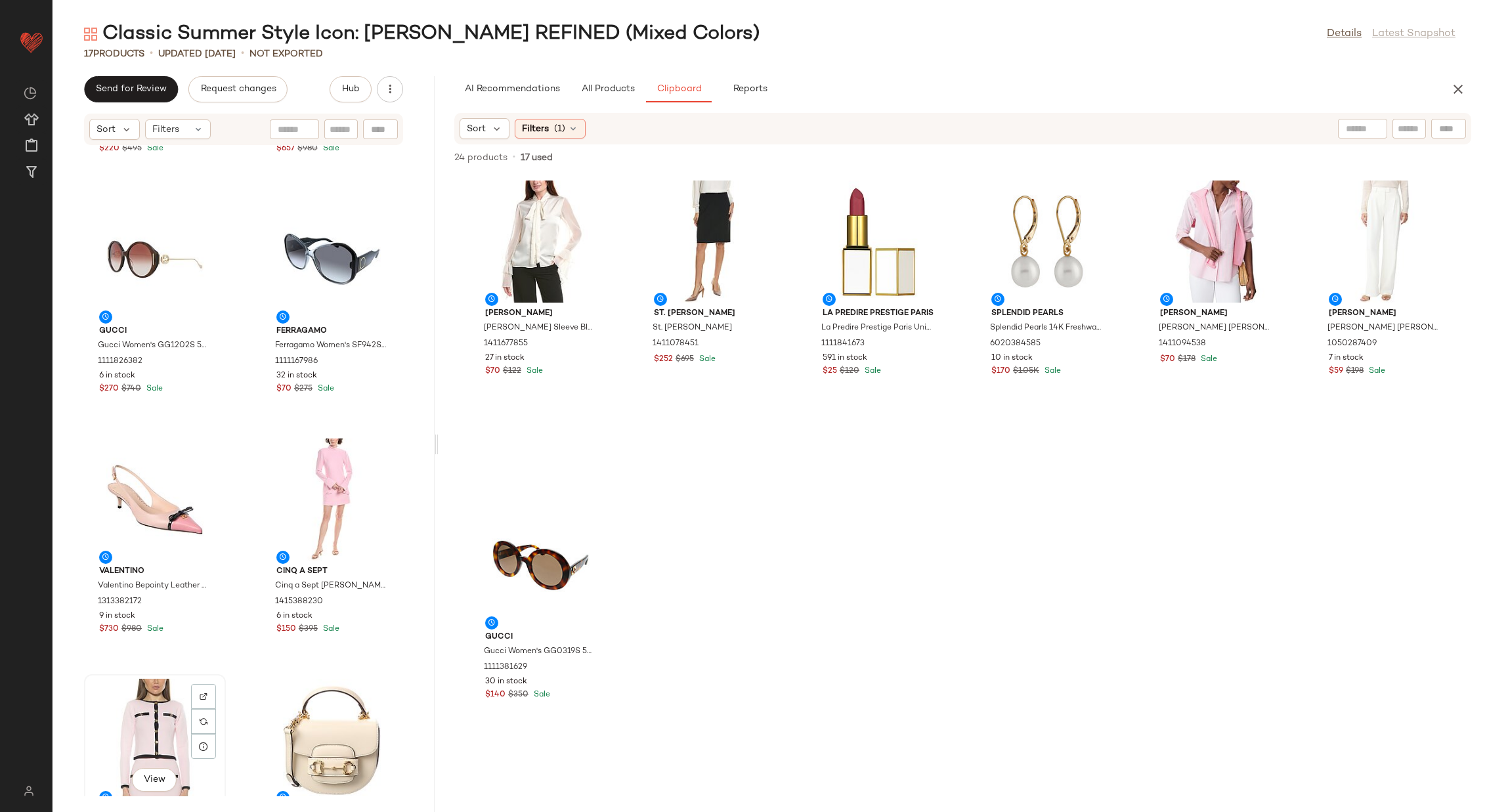
scroll to position [199, 0]
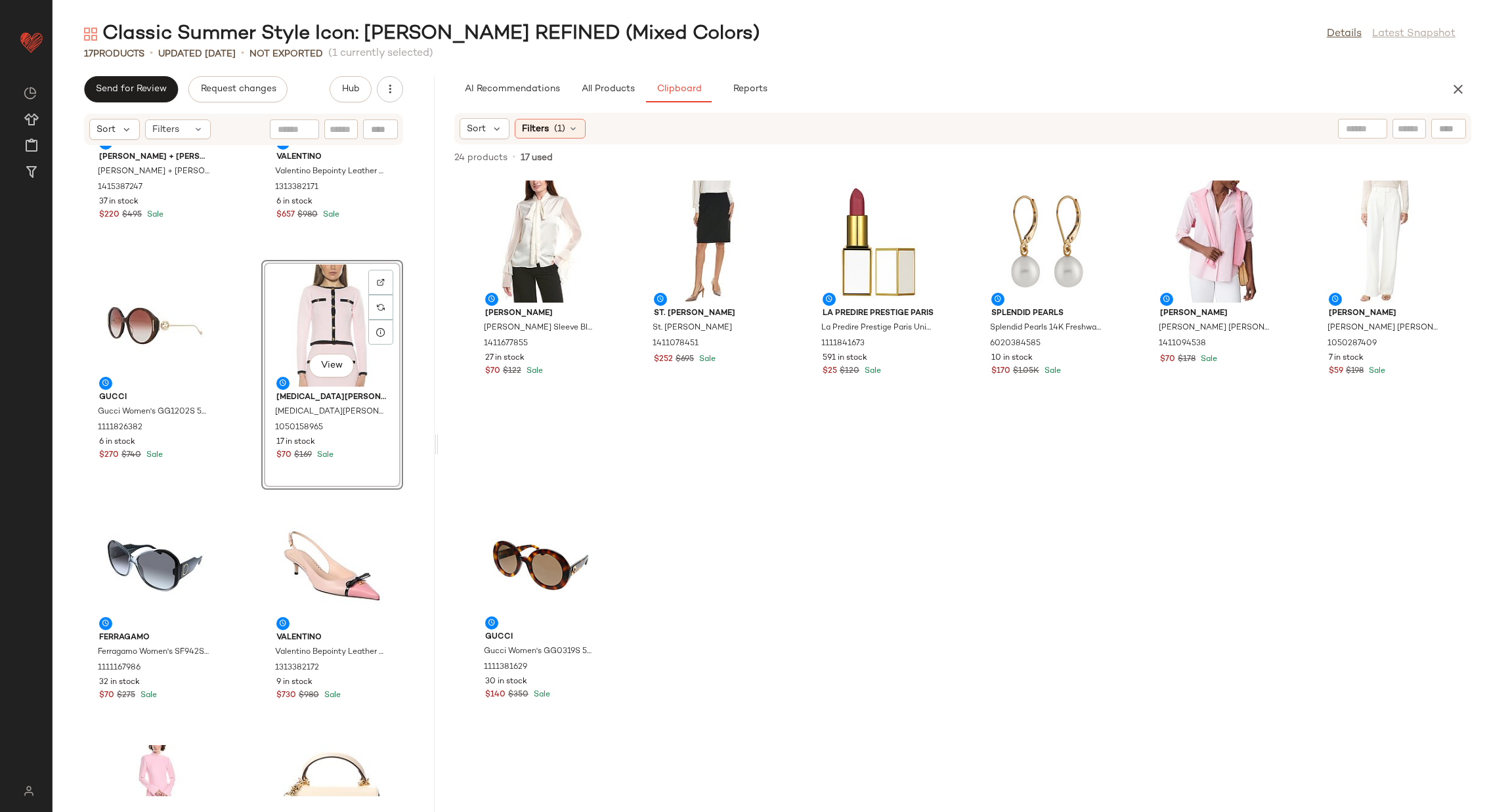
scroll to position [140, 0]
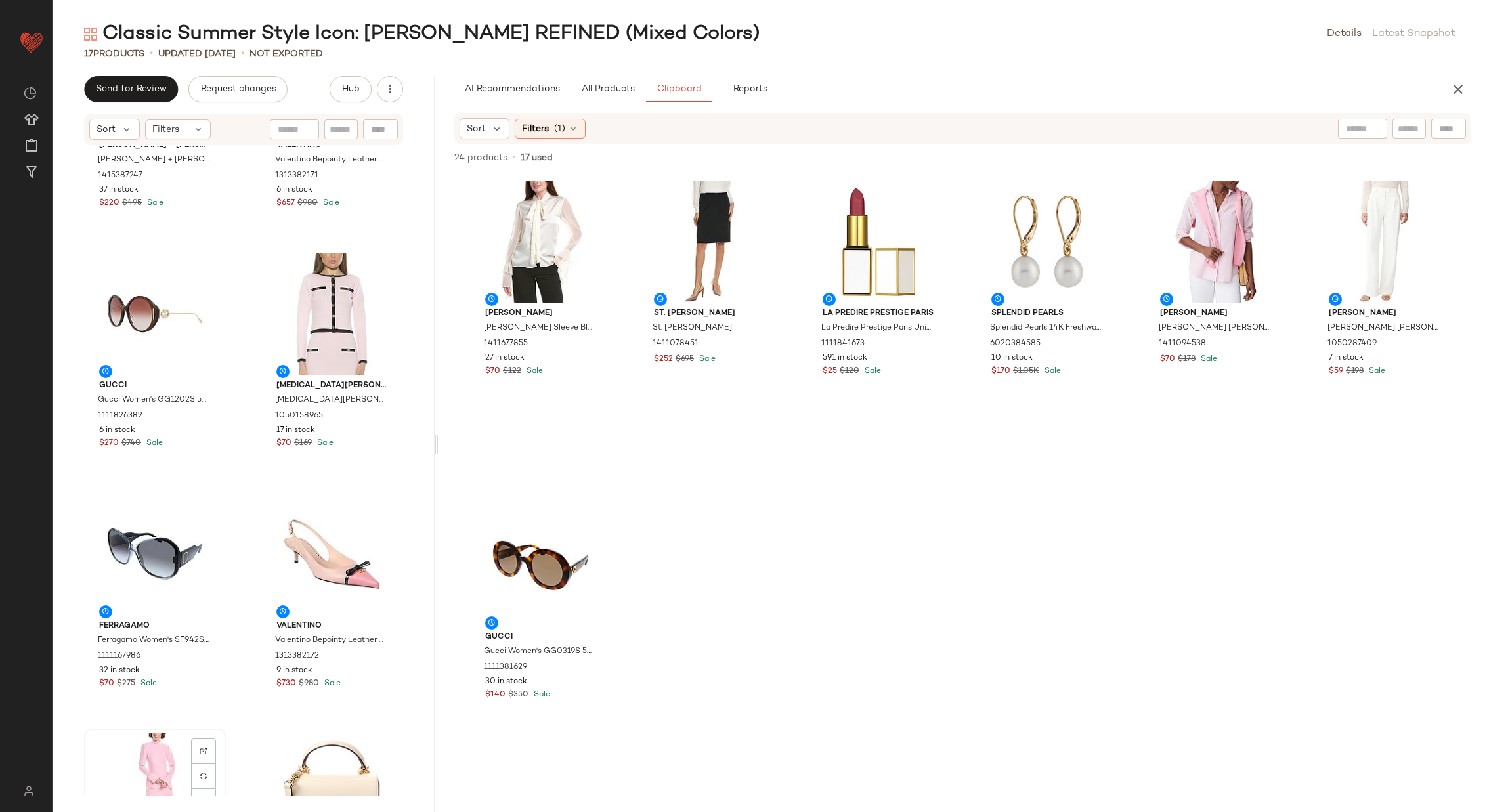
scroll to position [143, 0]
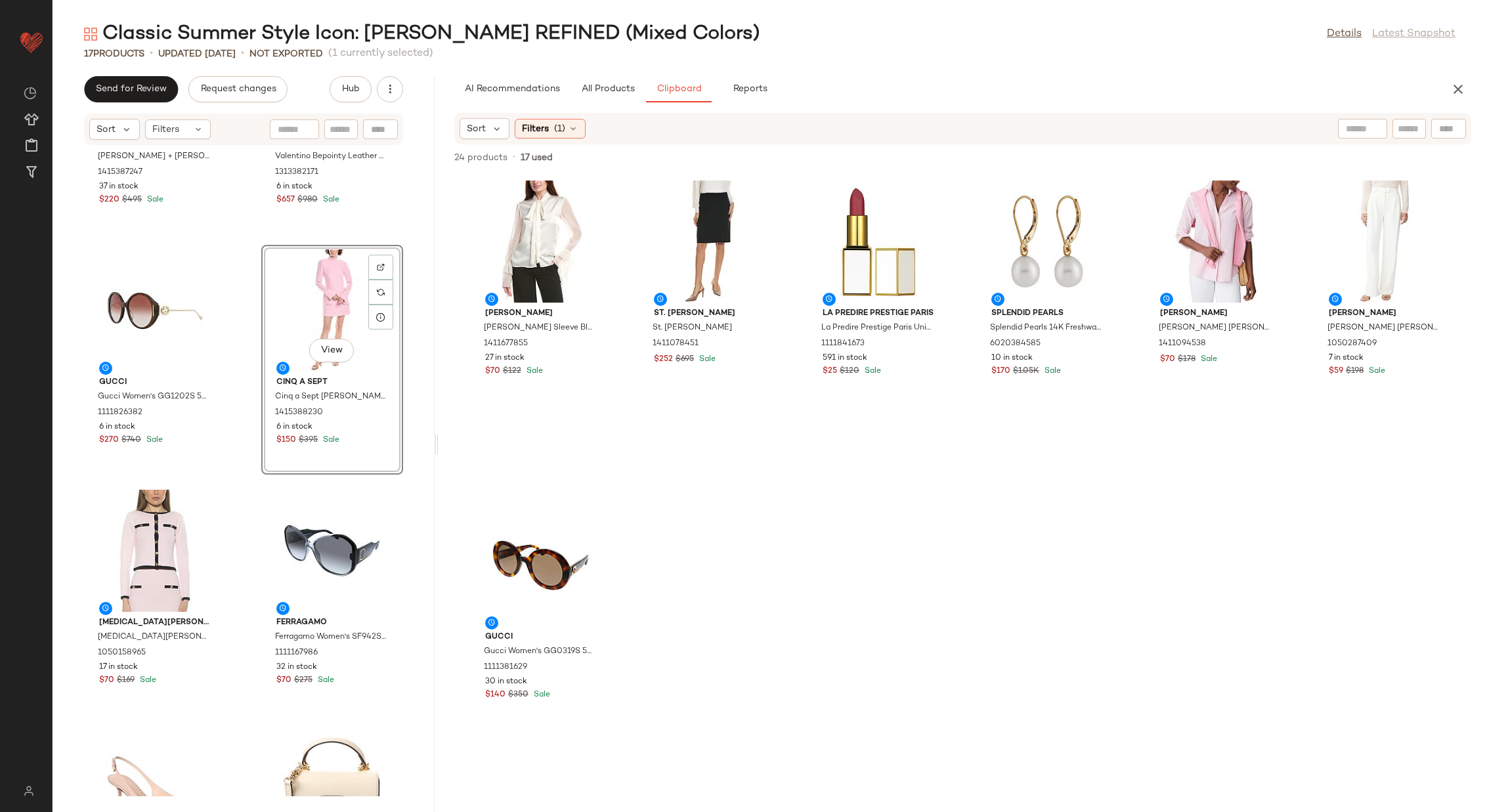
click at [251, 359] on div "alice + olivia alice + olivia Ellis Mini Dress 1415387247 37 in stock $220 $495…" at bounding box center [243, 471] width 382 height 651
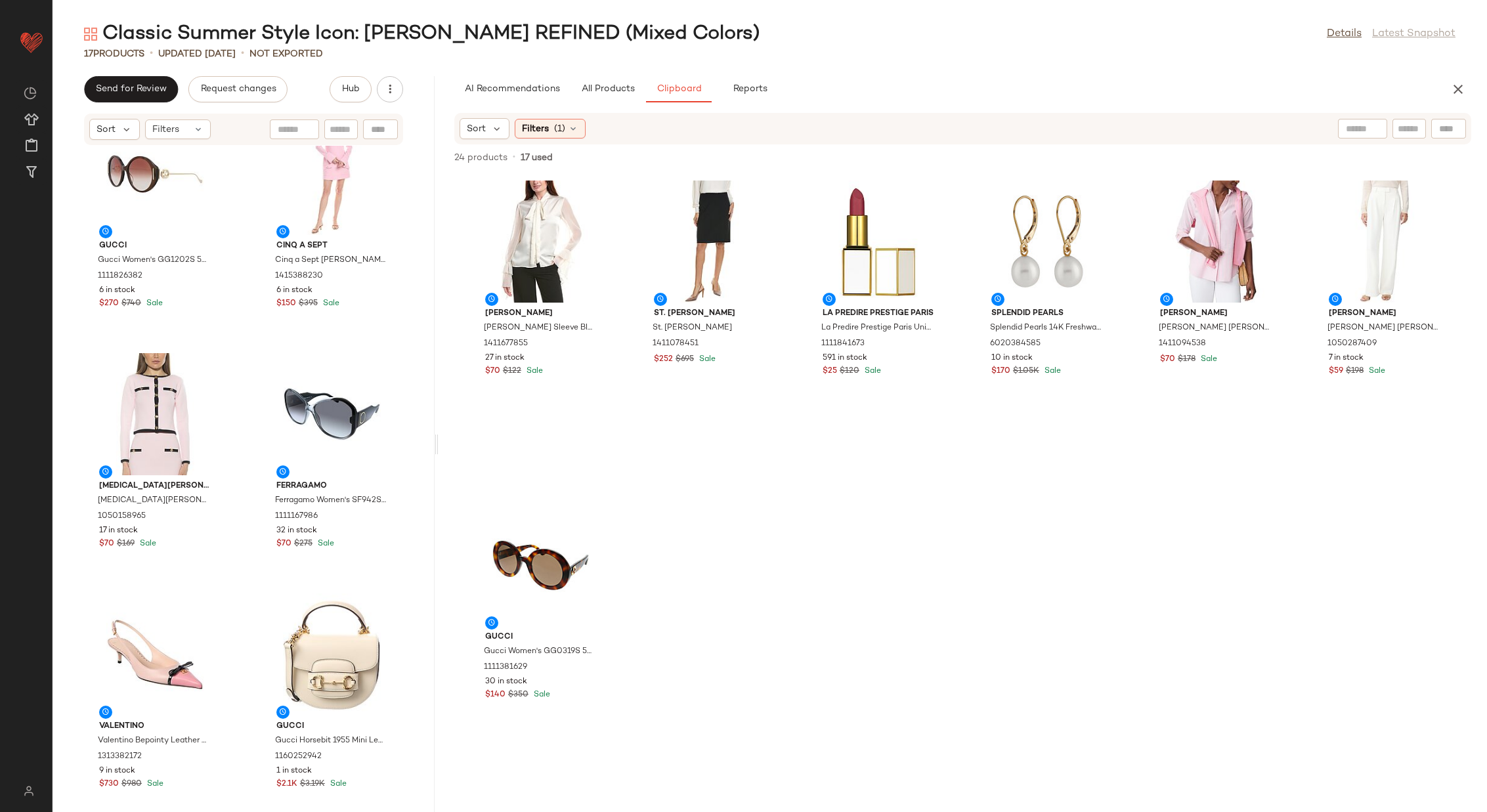
scroll to position [292, 0]
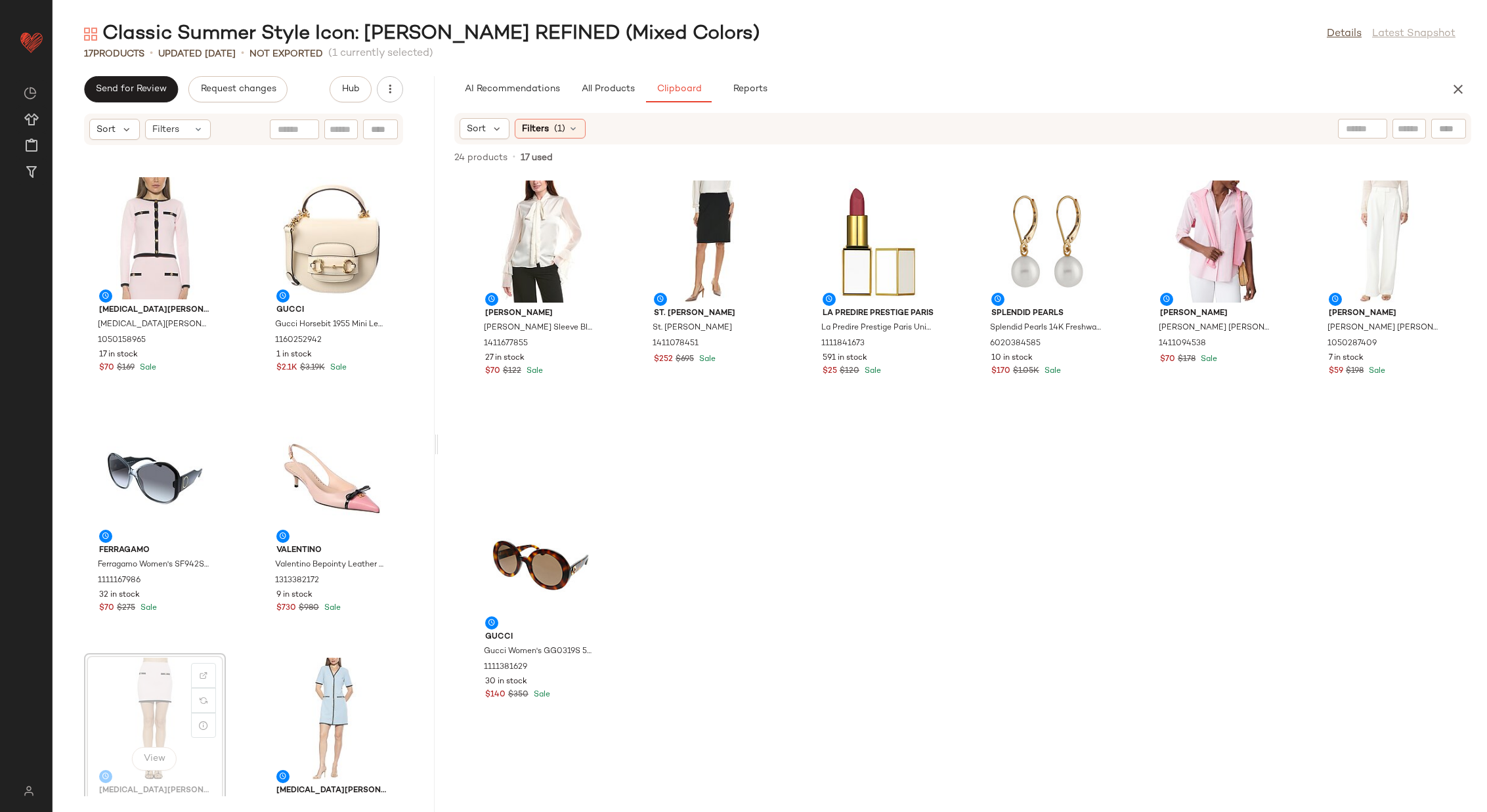
scroll to position [469, 0]
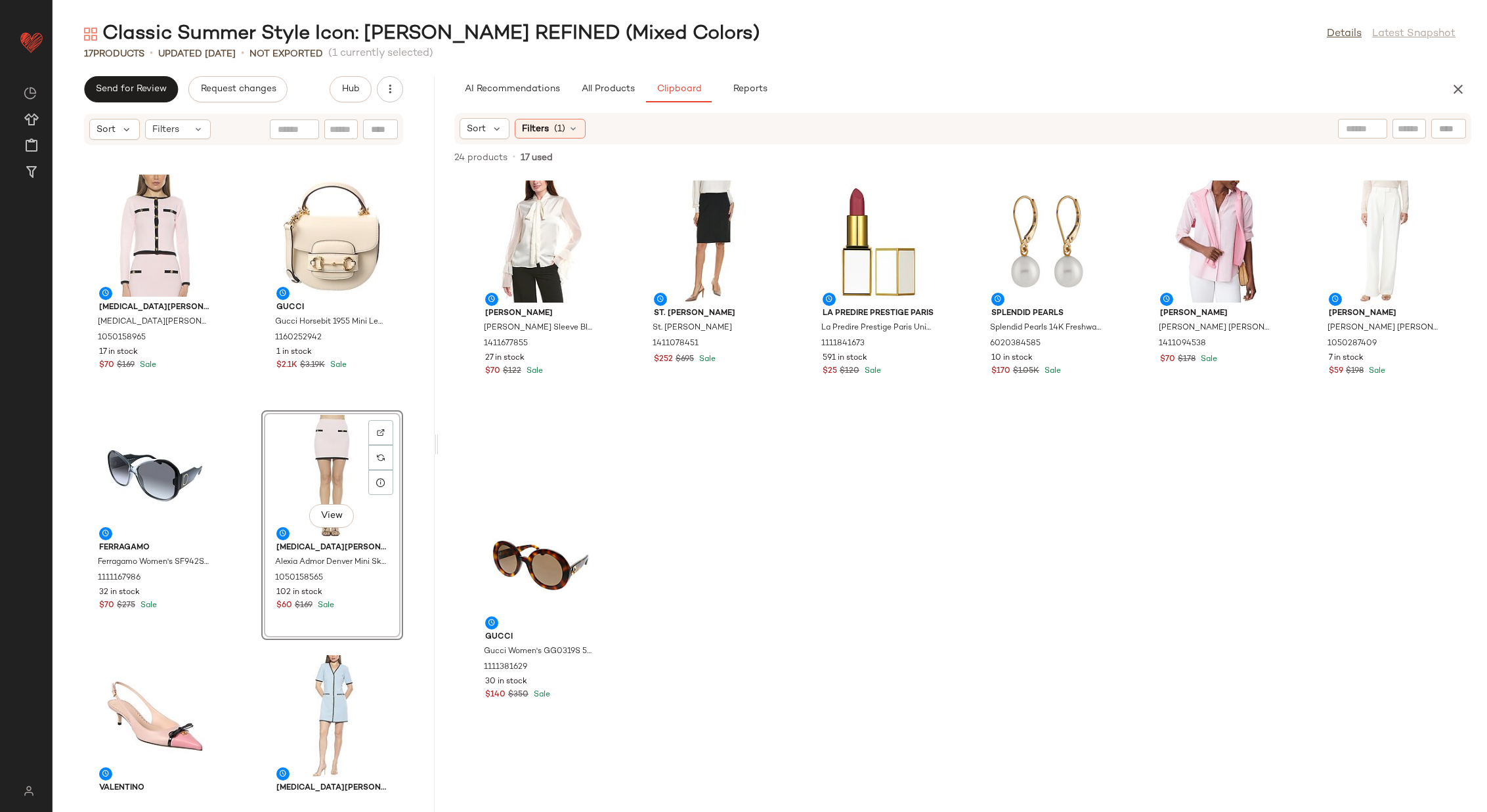
click at [242, 481] on div "Gucci Gucci Women's GG1202S 57mm Sunglasses 1111826382 6 in stock $270 $740 Sal…" at bounding box center [243, 471] width 382 height 651
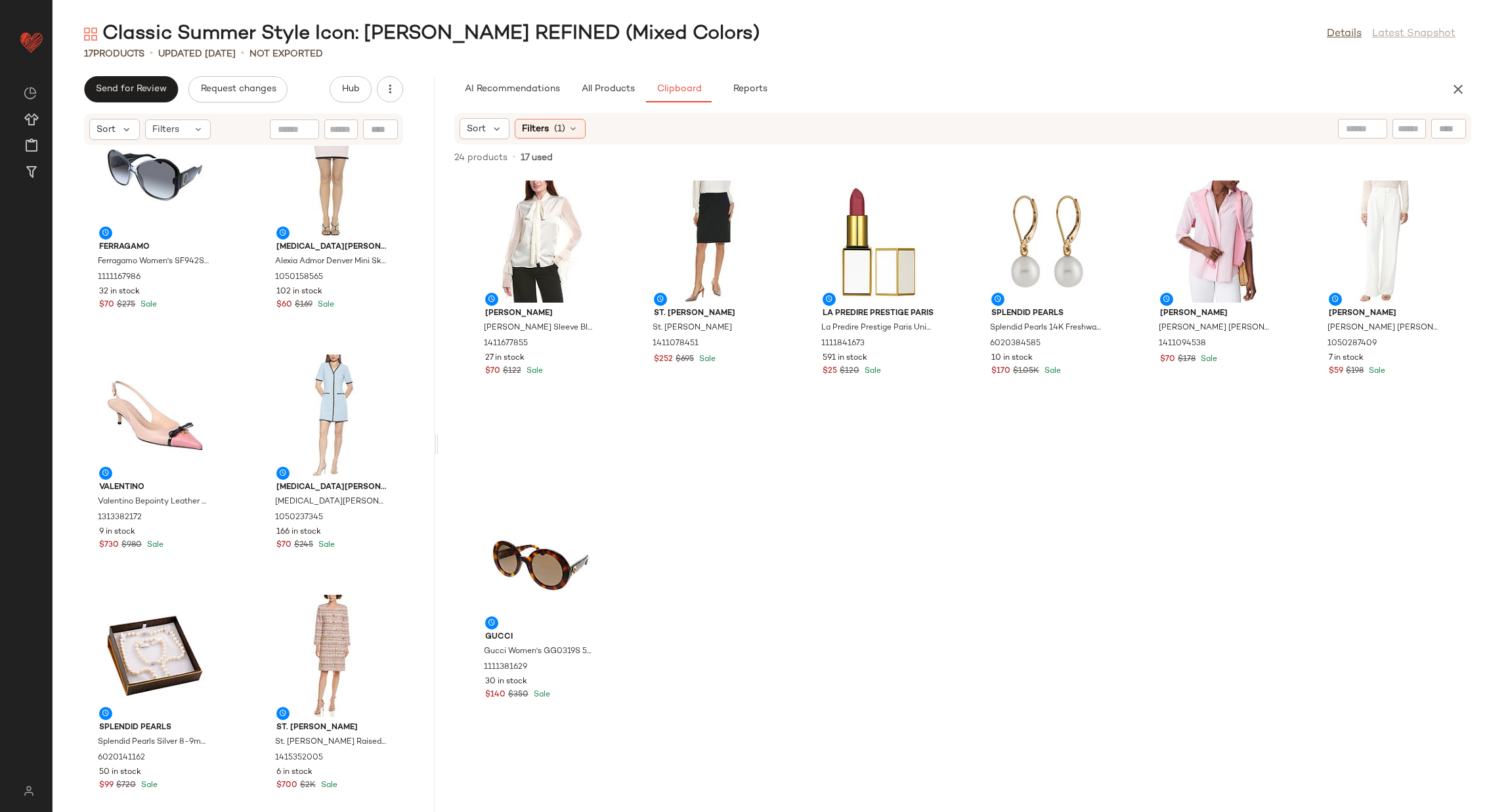
scroll to position [768, 0]
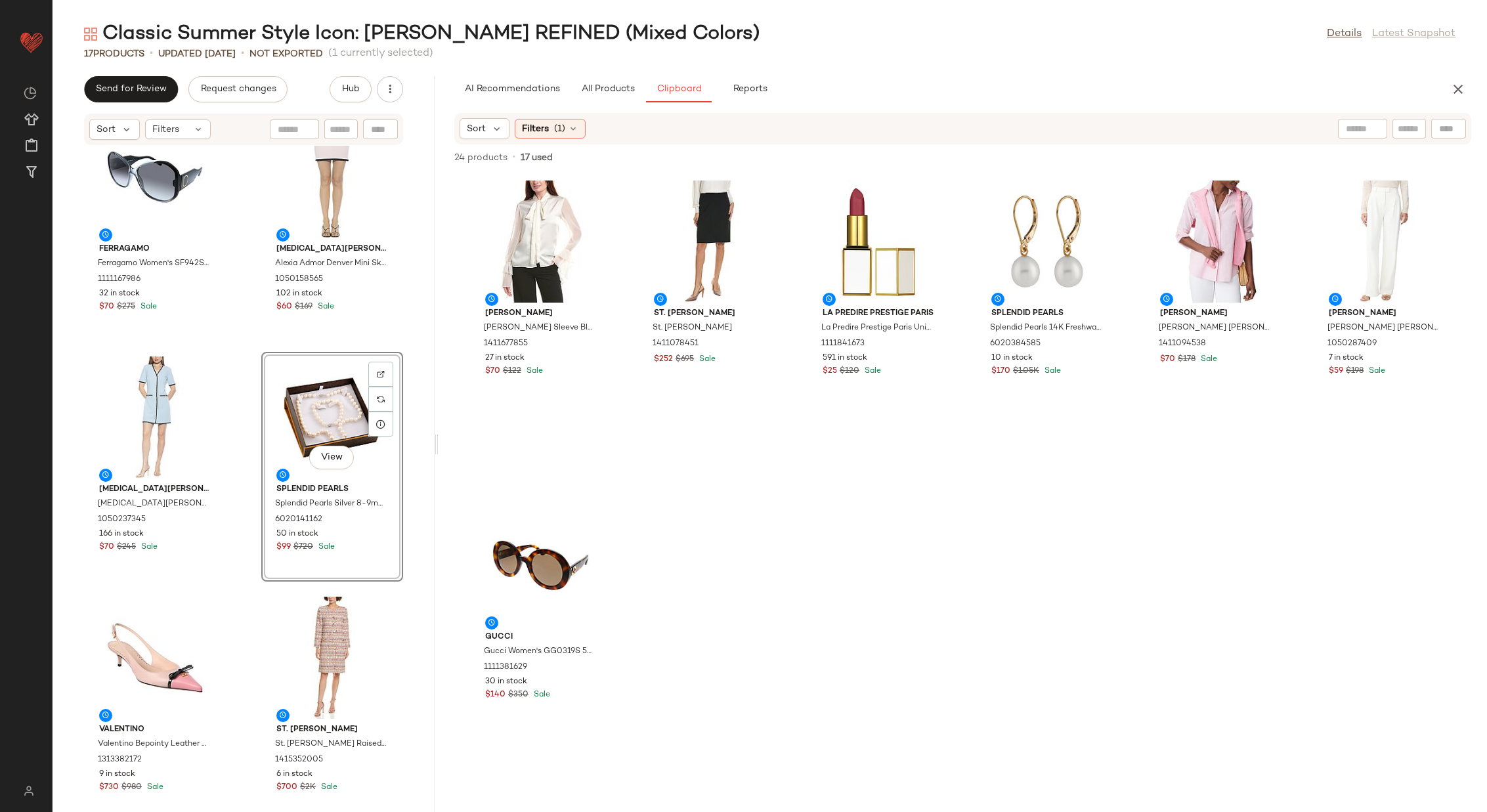
click at [242, 483] on div "Ferragamo Ferragamo Women's SF942S 61mm Sunglasses 1111167986 32 in stock $70 $…" at bounding box center [243, 471] width 382 height 651
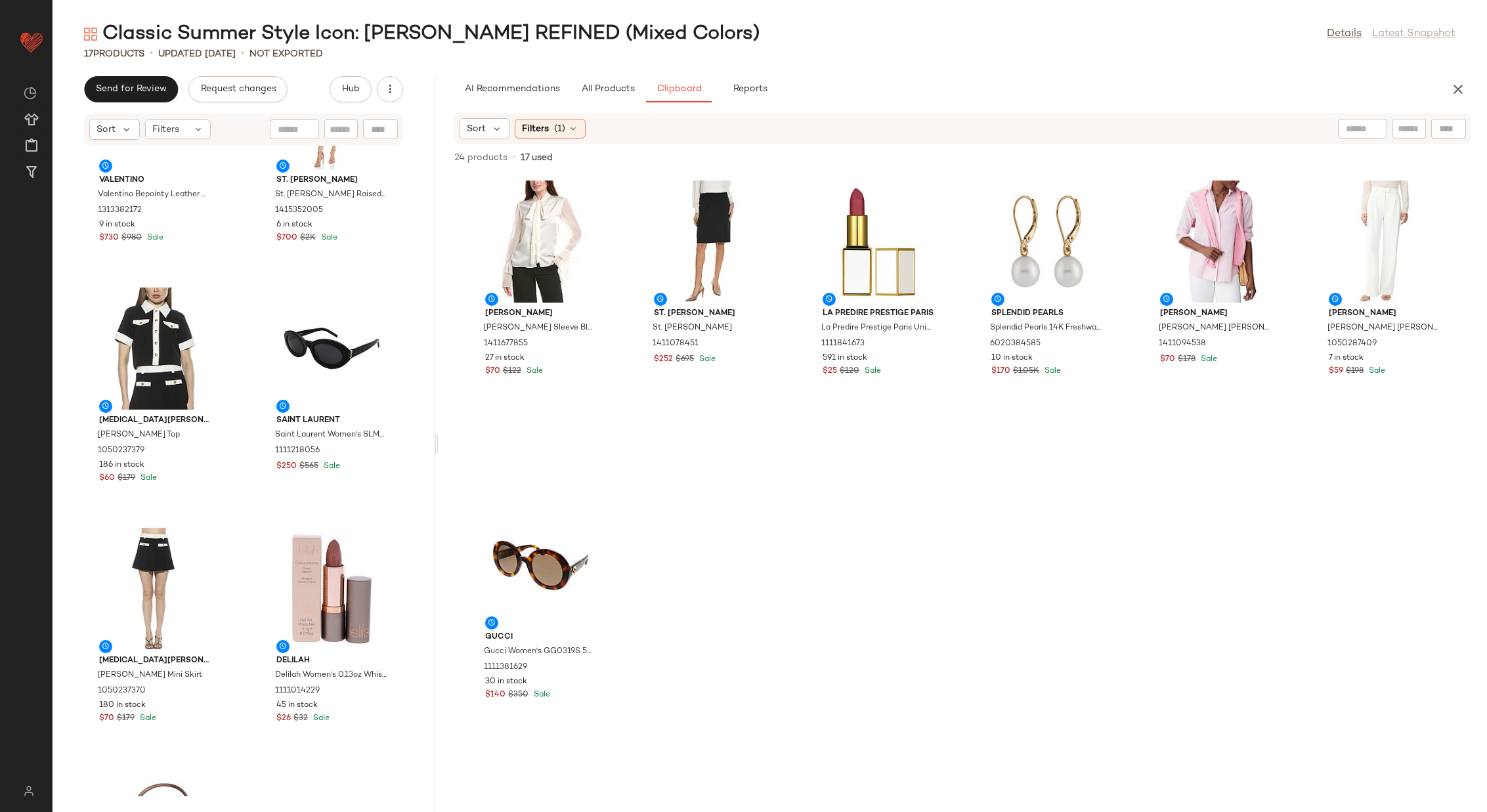
scroll to position [1301, 0]
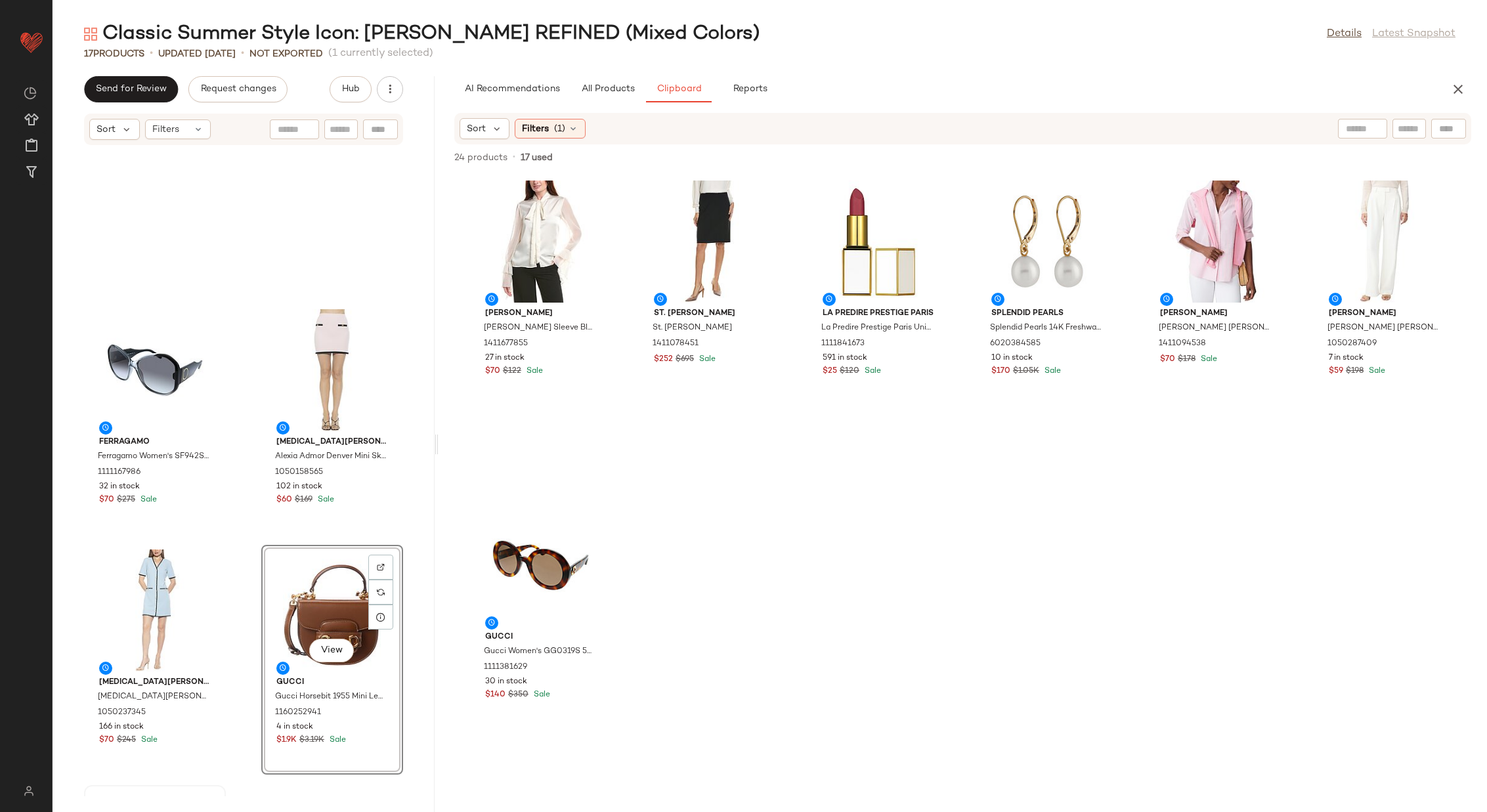
scroll to position [519, 0]
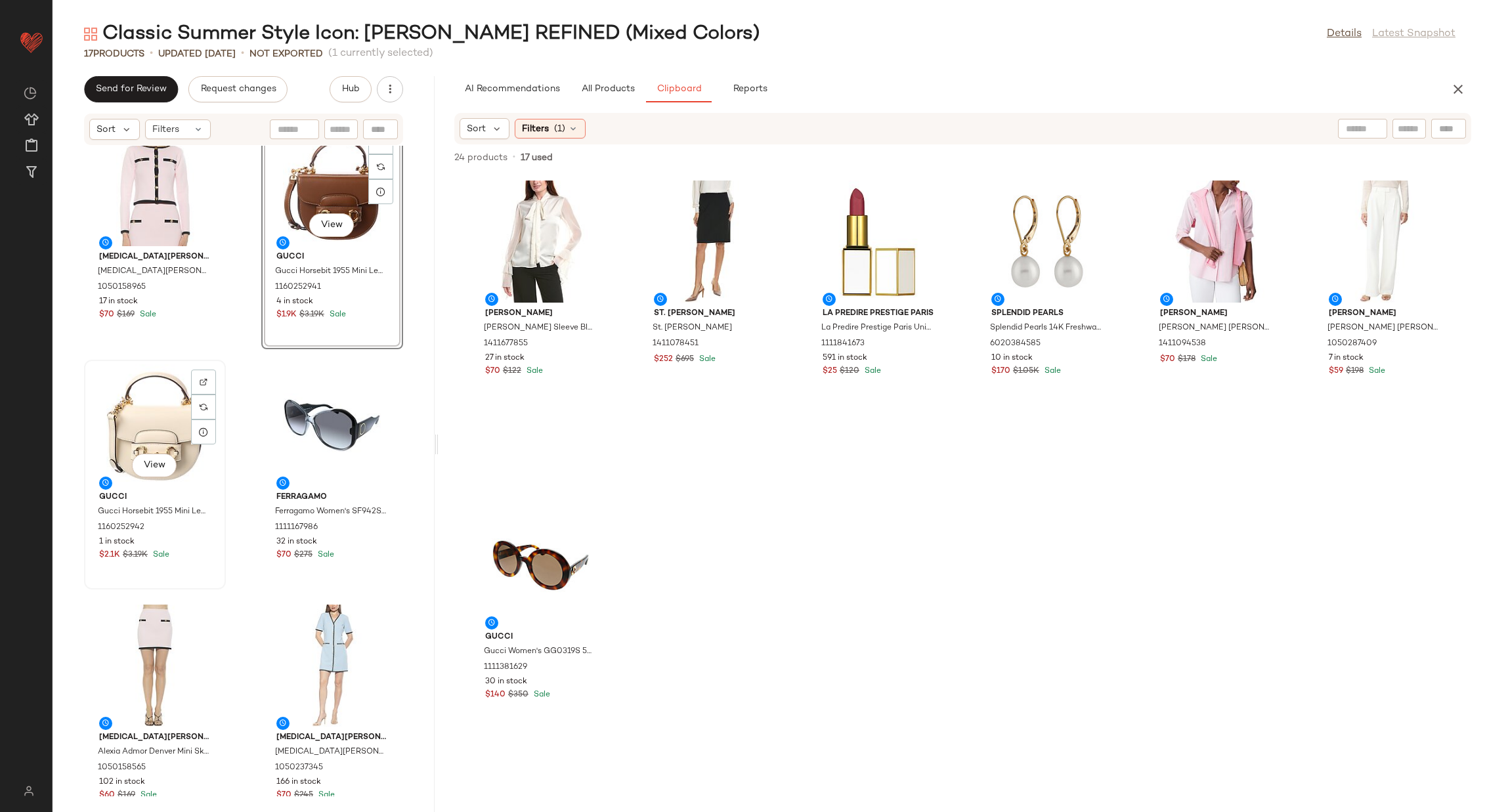
click at [144, 430] on div "View" at bounding box center [155, 425] width 133 height 122
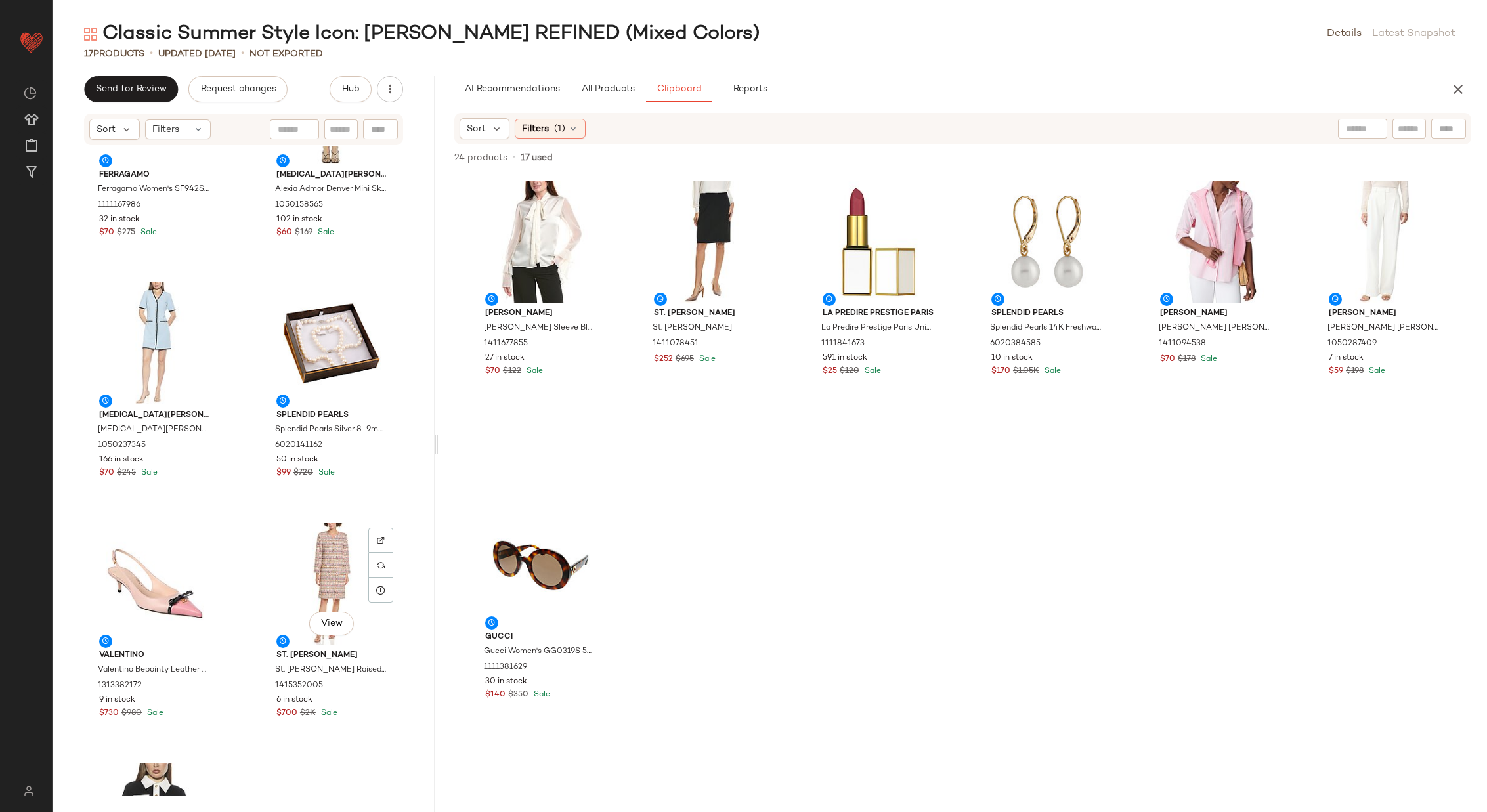
scroll to position [843, 0]
click at [395, 87] on icon "button" at bounding box center [390, 89] width 13 height 13
click at [360, 155] on span "View Moodboard" at bounding box center [330, 158] width 123 height 14
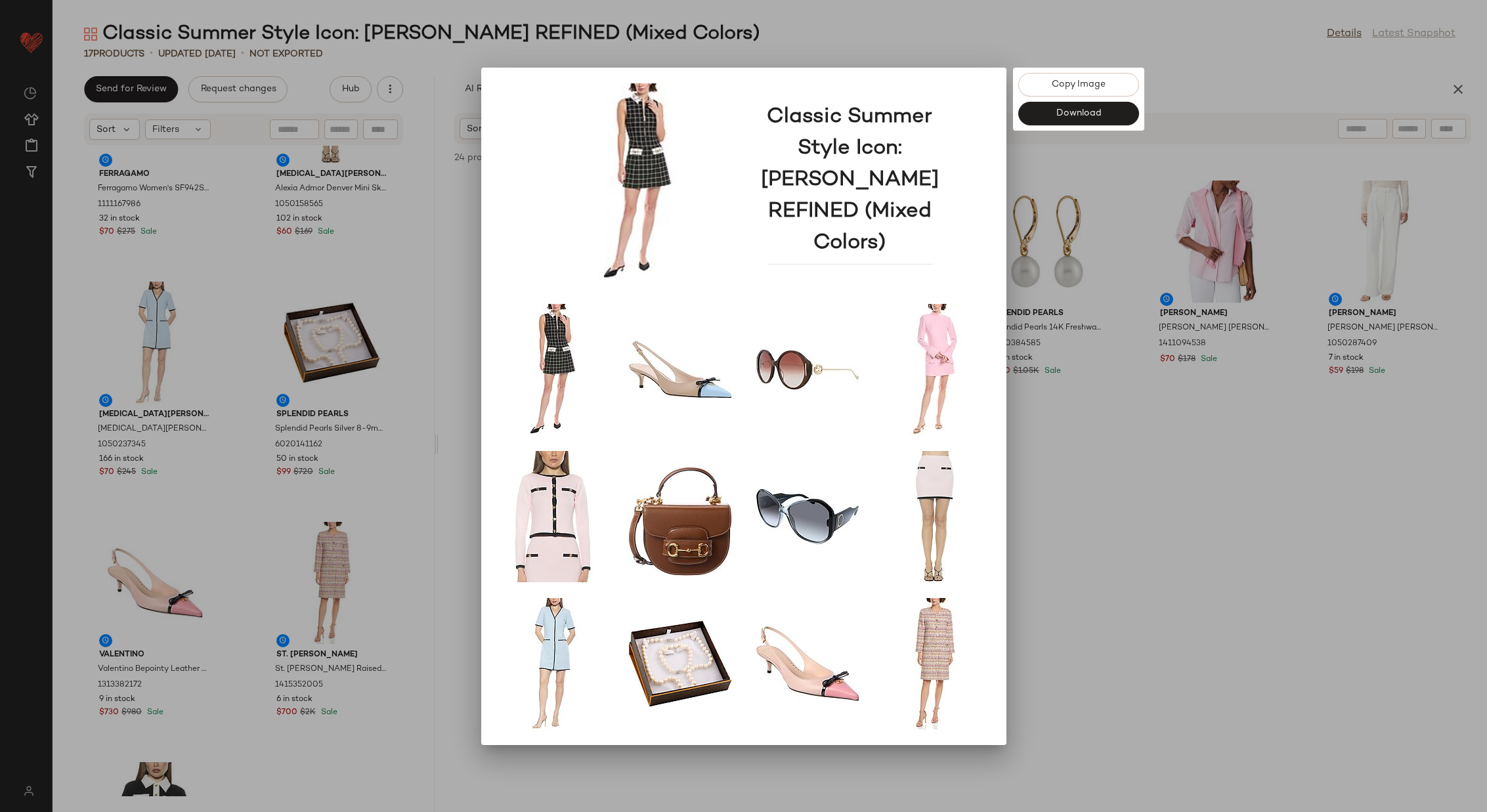
click at [1155, 507] on div at bounding box center [744, 406] width 1487 height 812
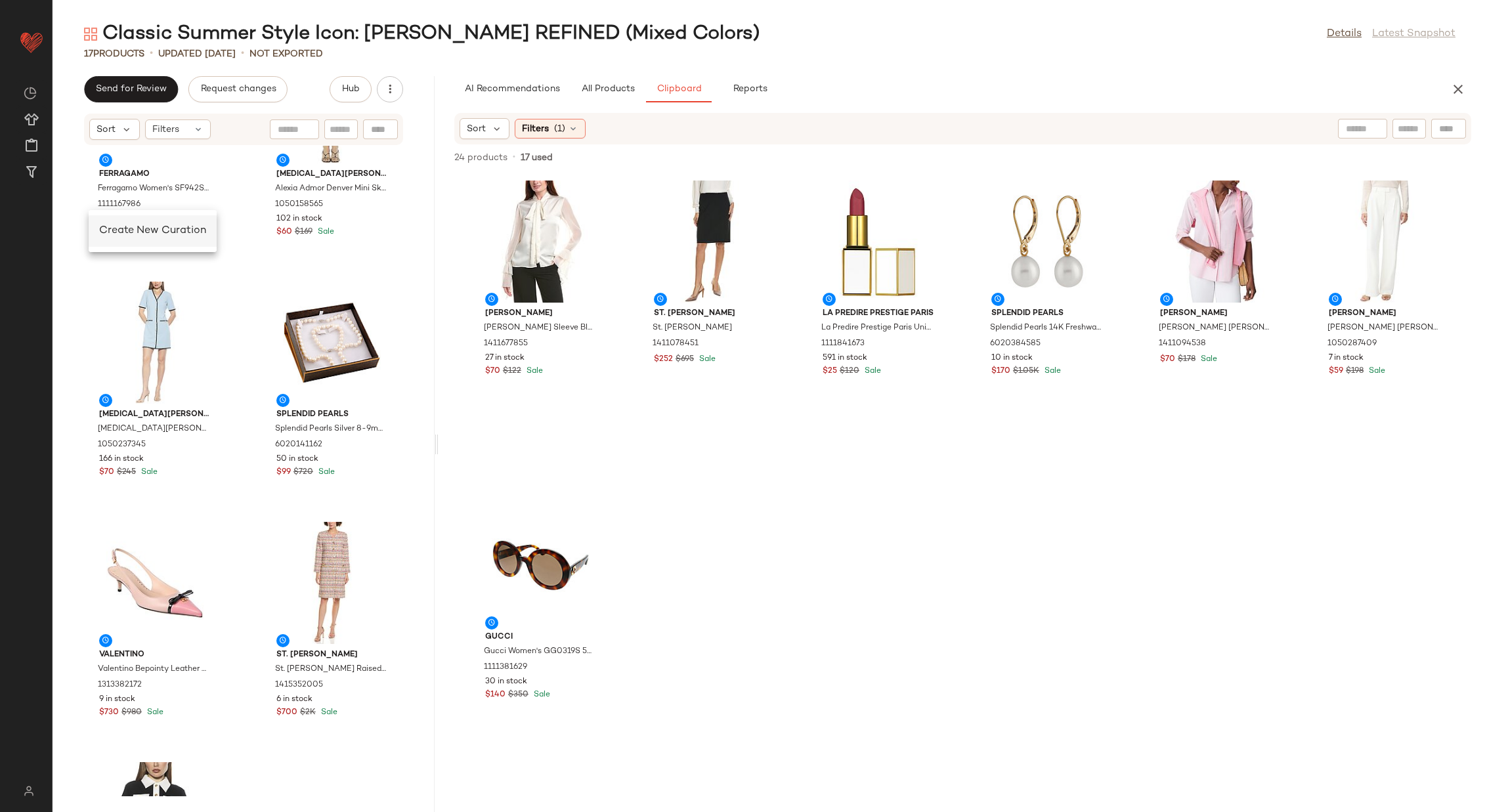
click at [122, 228] on span "Create New Curation" at bounding box center [152, 231] width 107 height 11
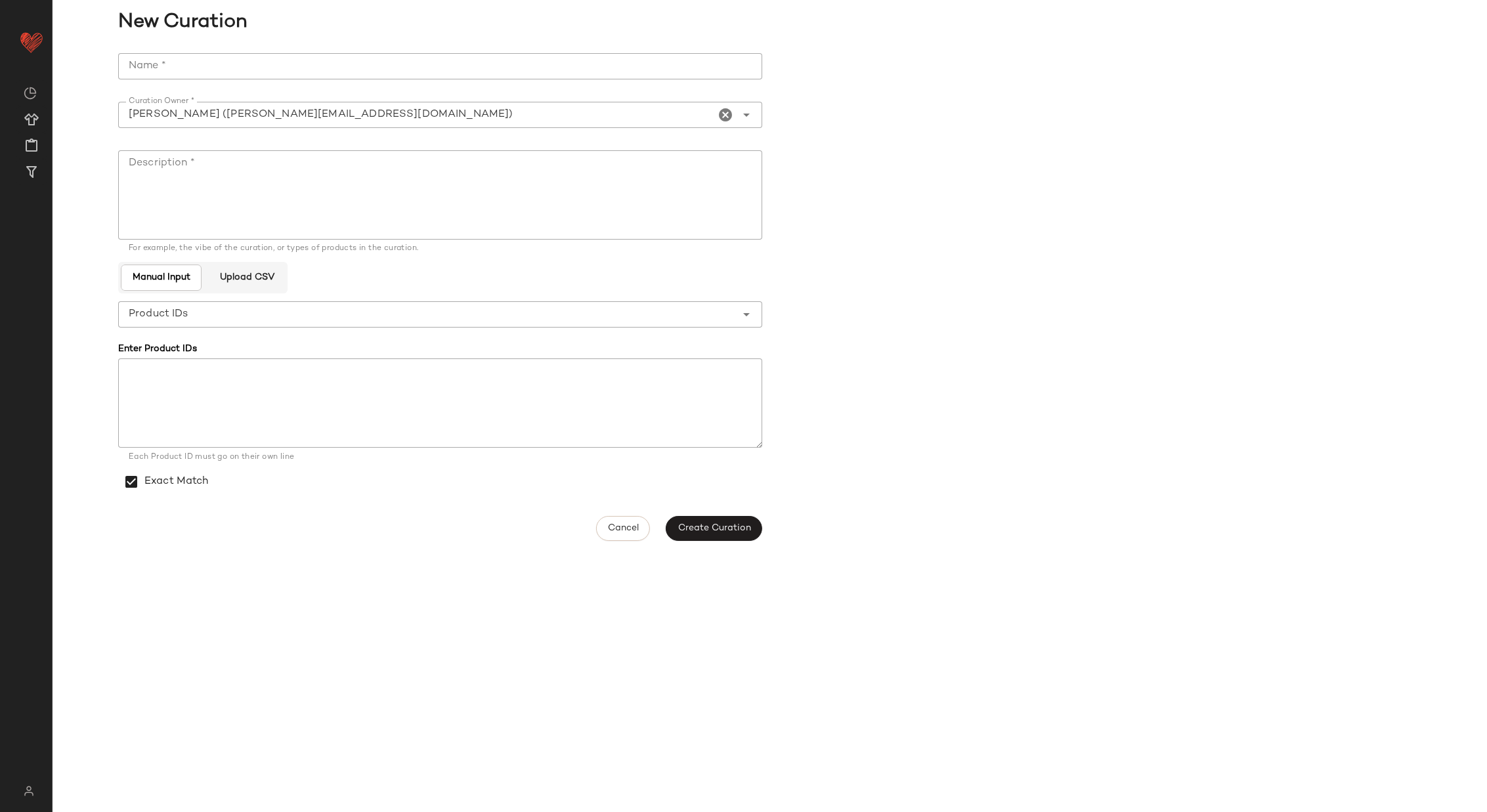
click at [342, 67] on input "Name *" at bounding box center [440, 66] width 645 height 26
type input "**********"
click at [343, 185] on textarea "Description *" at bounding box center [440, 194] width 645 height 89
paste textarea "**********"
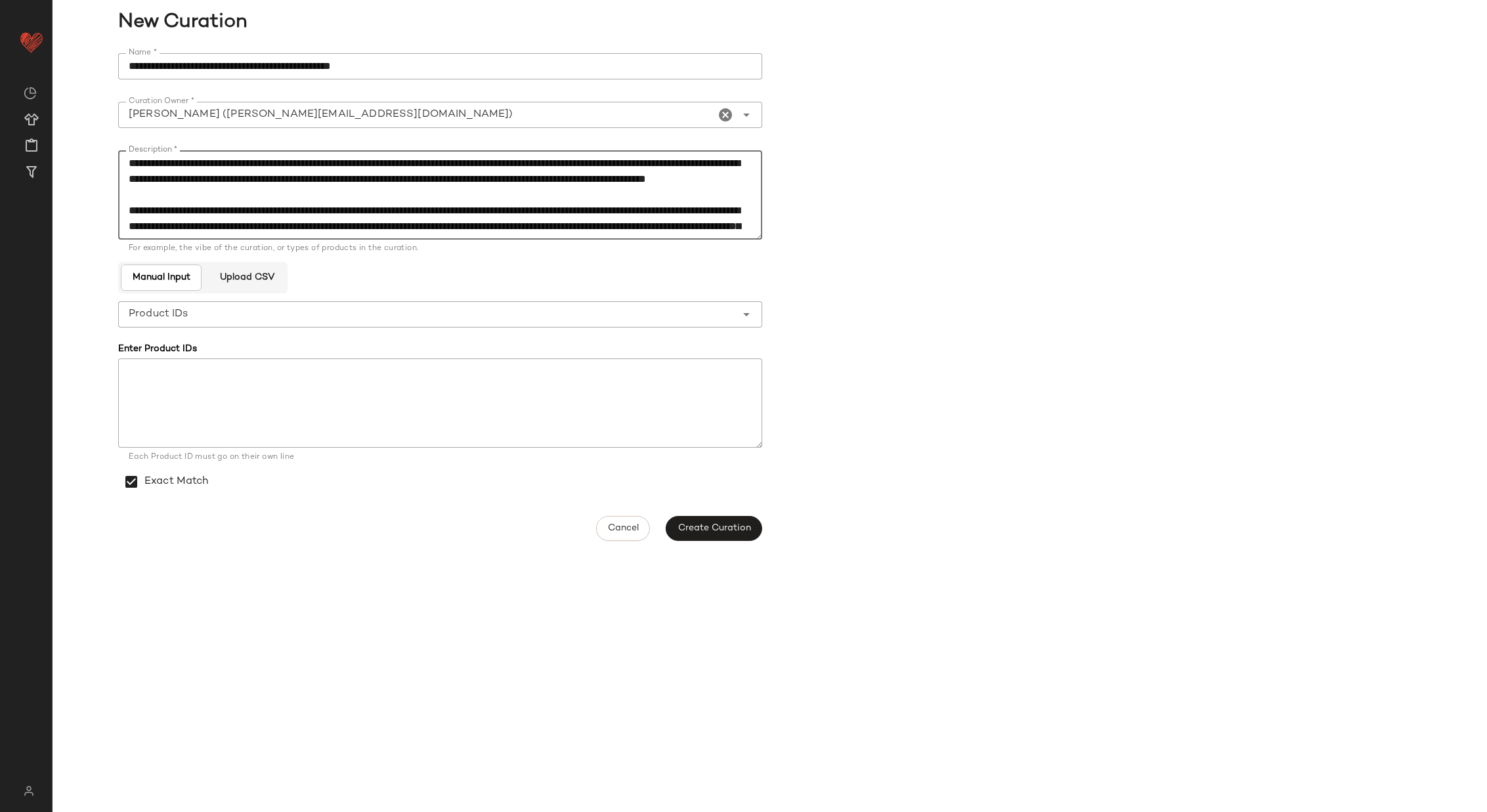
scroll to position [133, 0]
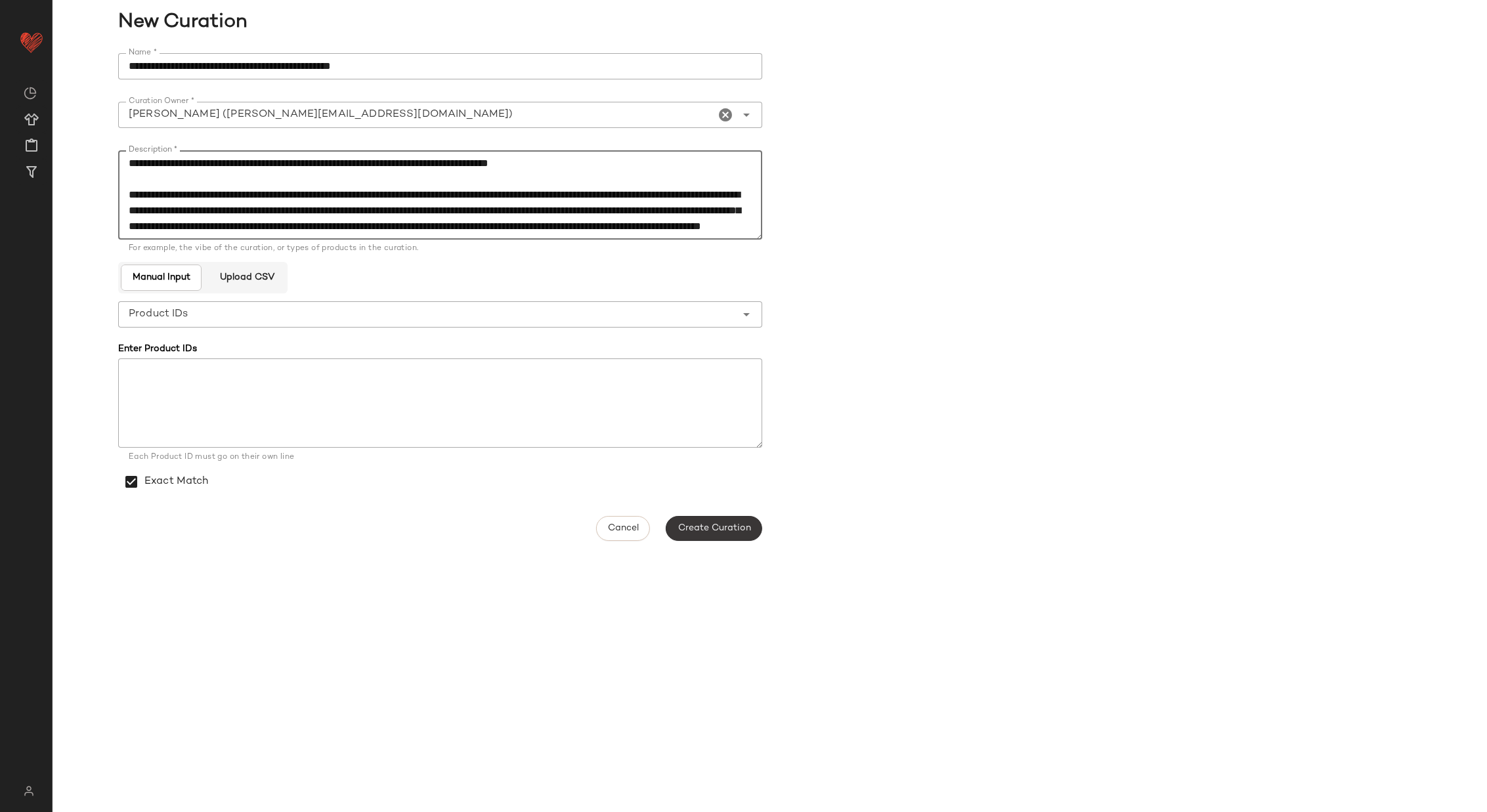
type textarea "**********"
click at [730, 528] on span "Create Curation" at bounding box center [714, 528] width 74 height 11
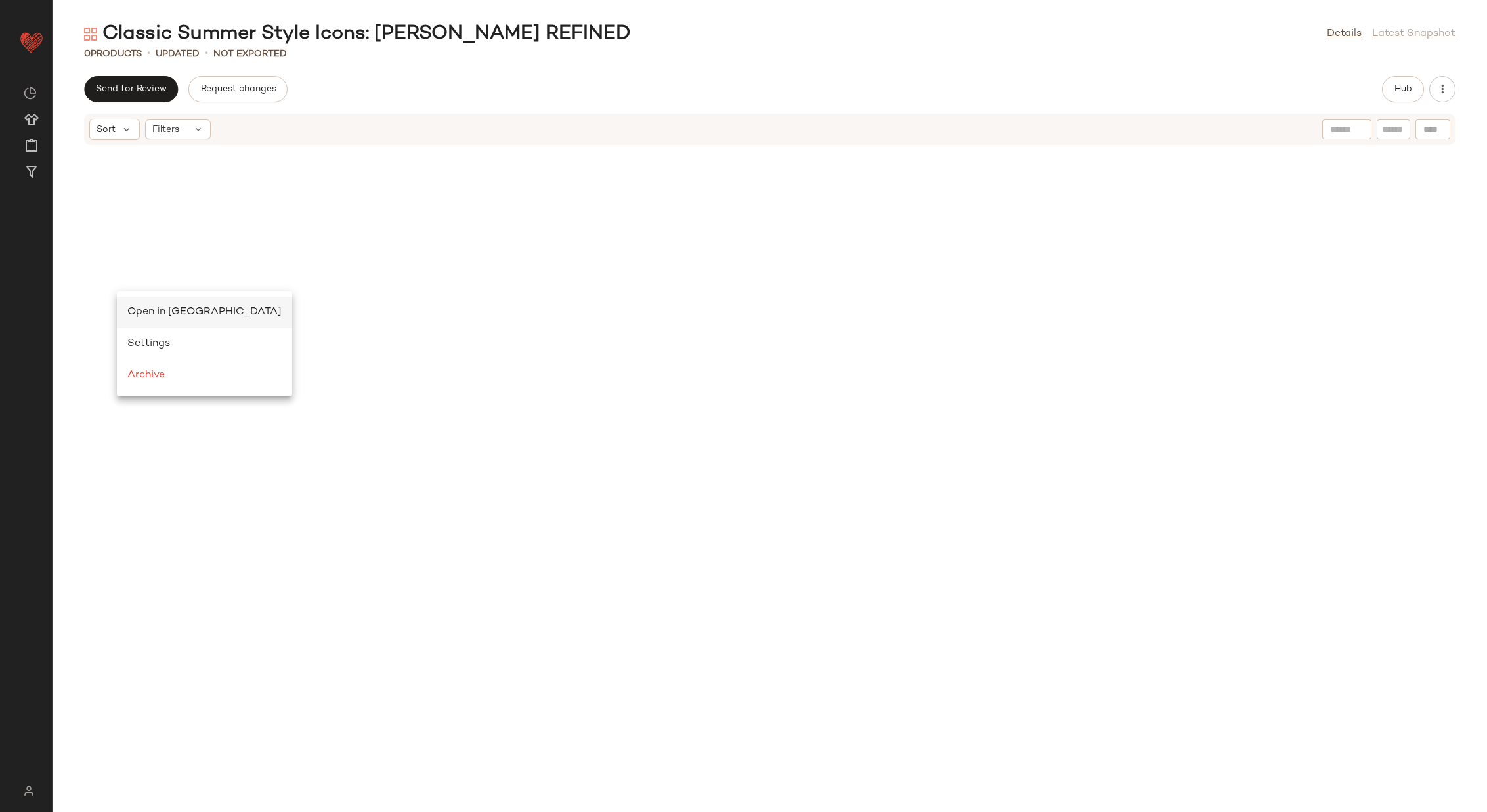
click at [134, 306] on div "Open in Split View" at bounding box center [204, 312] width 154 height 15
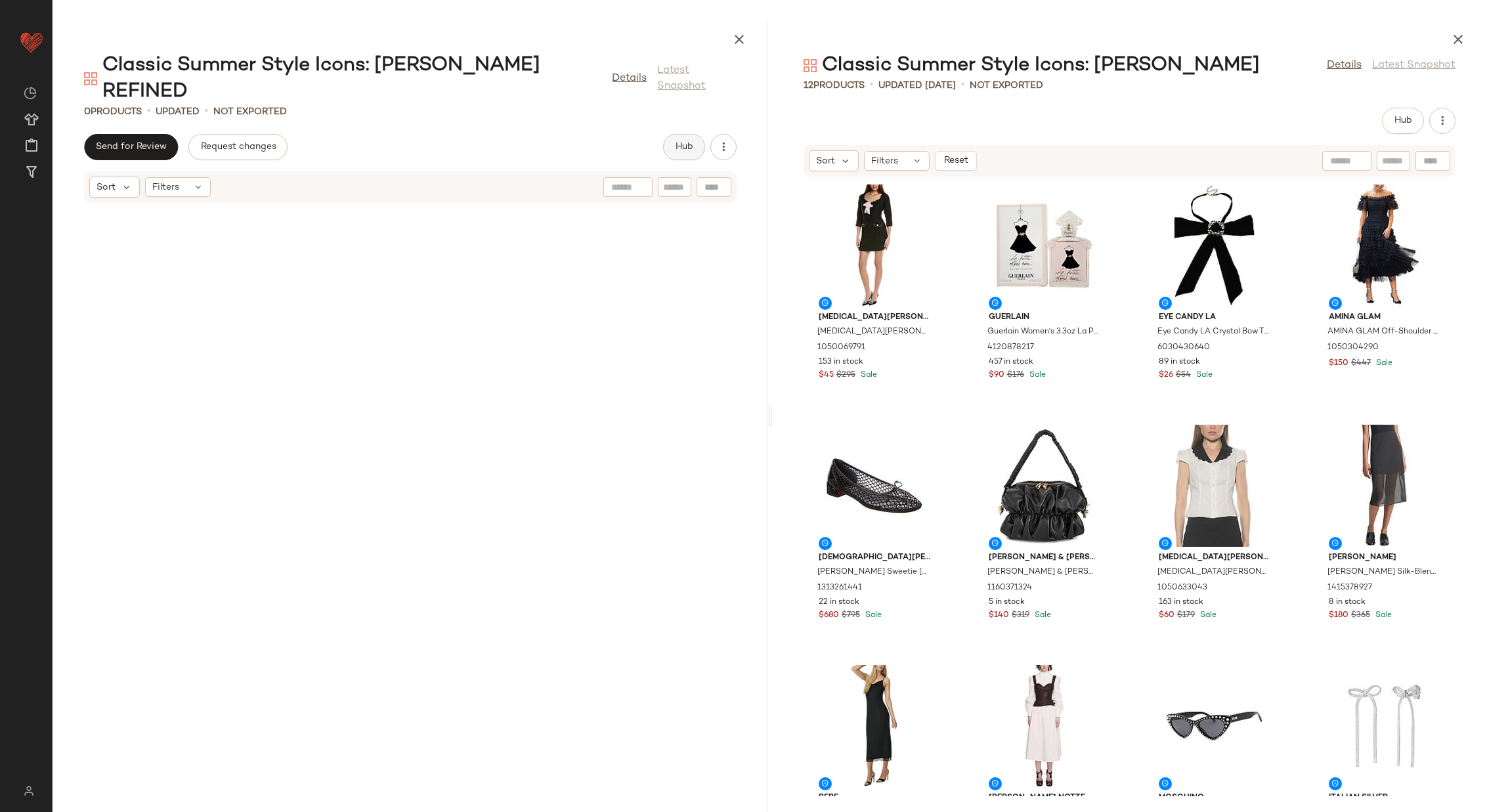
click at [684, 142] on span "Hub" at bounding box center [684, 147] width 19 height 11
click at [589, 142] on span "Clipboard" at bounding box center [594, 147] width 45 height 11
click at [868, 231] on div "View" at bounding box center [875, 246] width 133 height 122
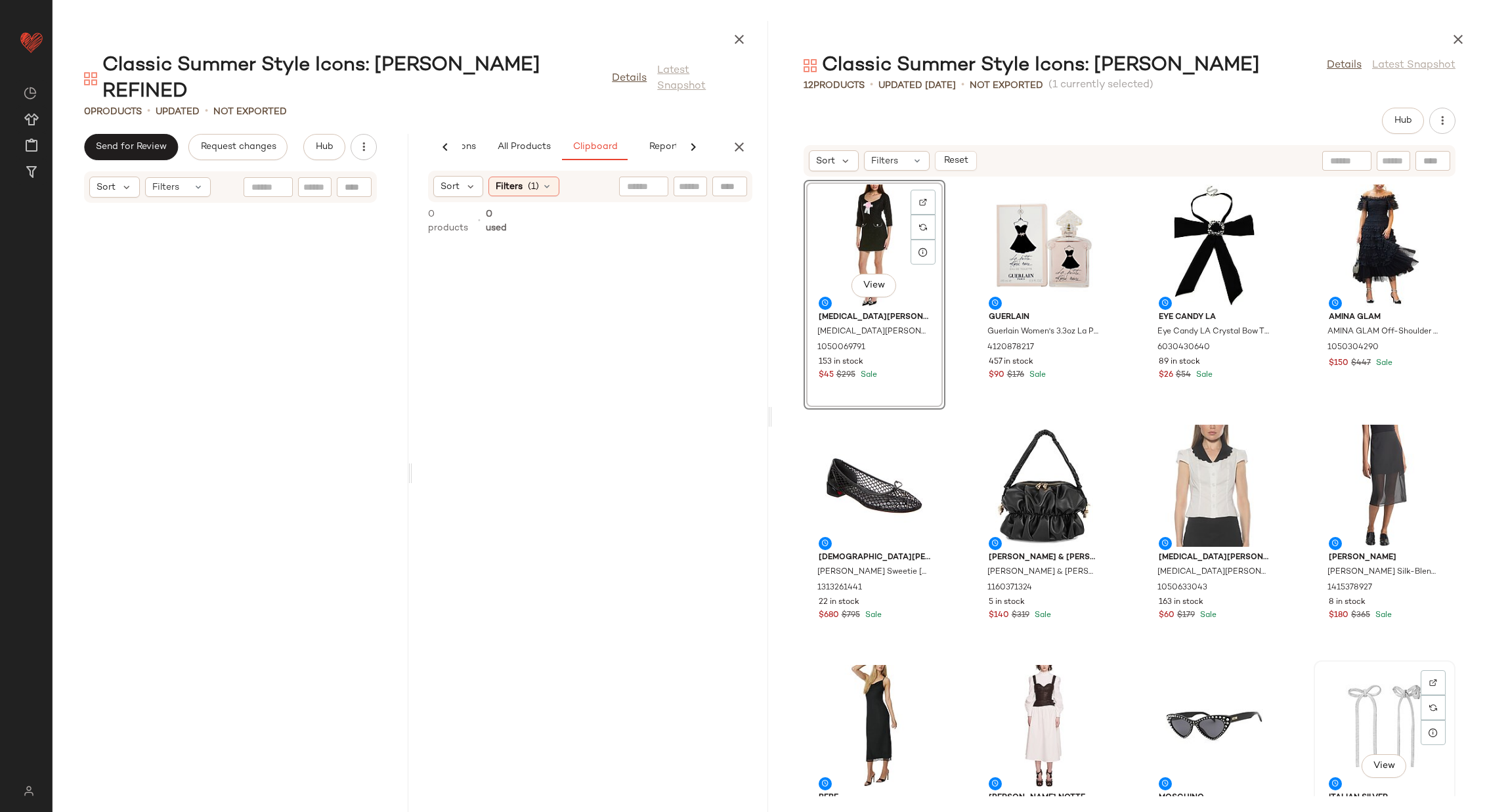
click at [1352, 710] on div "View" at bounding box center [1385, 725] width 133 height 122
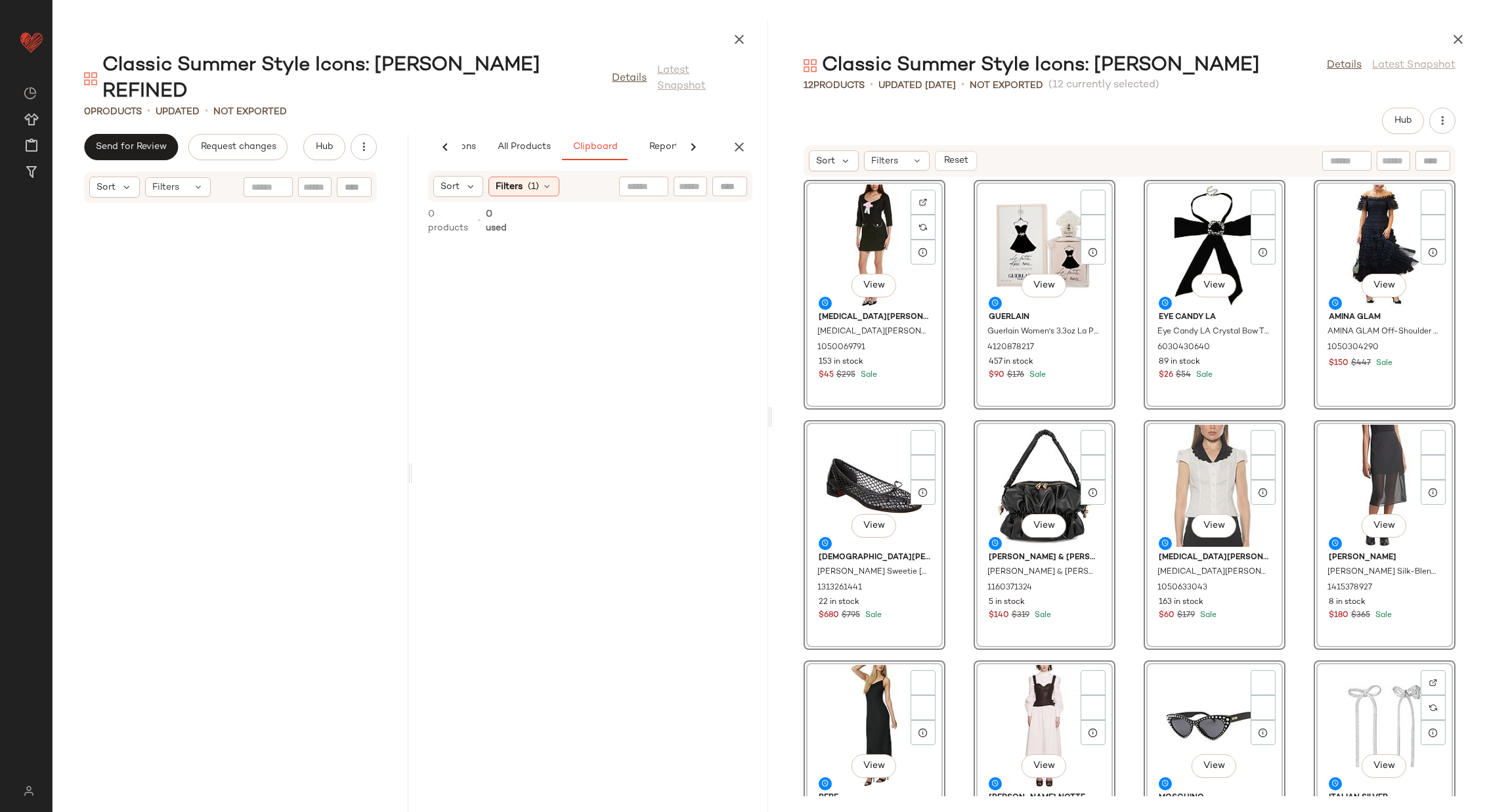
scroll to position [5, 0]
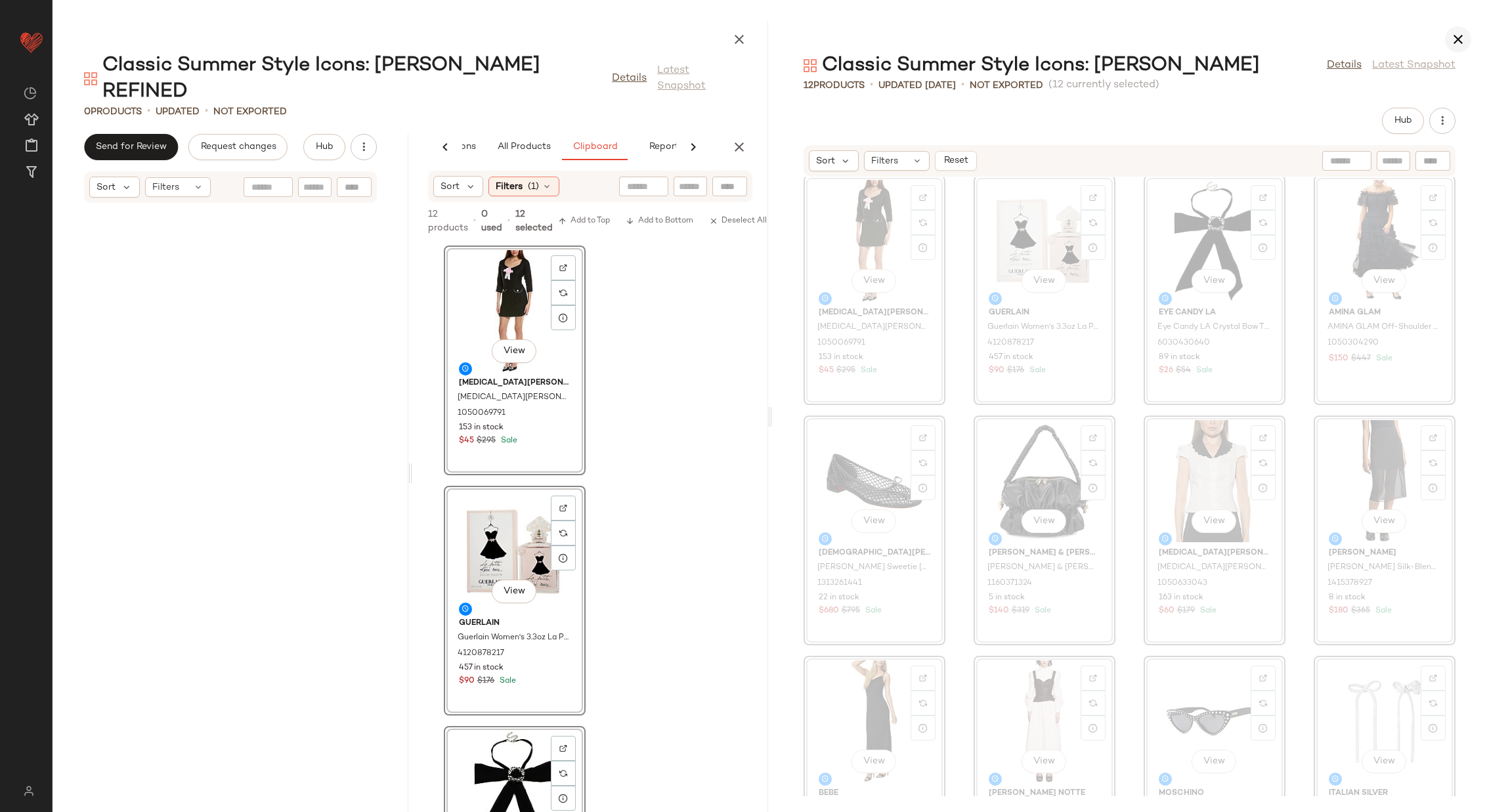
click at [1455, 40] on icon "button" at bounding box center [1458, 39] width 15 height 15
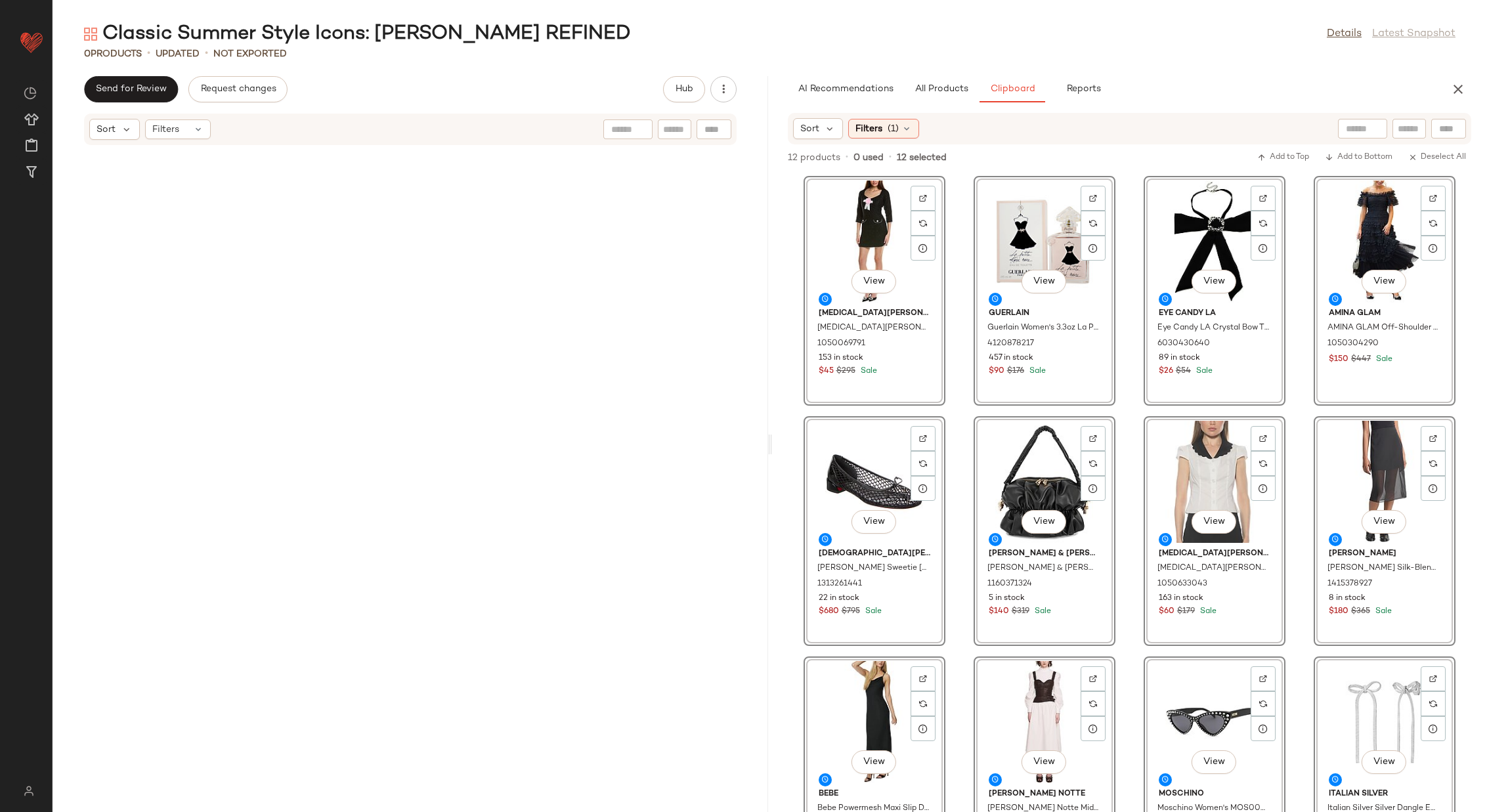
click at [960, 373] on div "View Alexia Admor Alexia Admor Dianys Shift Dress 1050069791 153 in stock $45 $…" at bounding box center [1129, 493] width 716 height 639
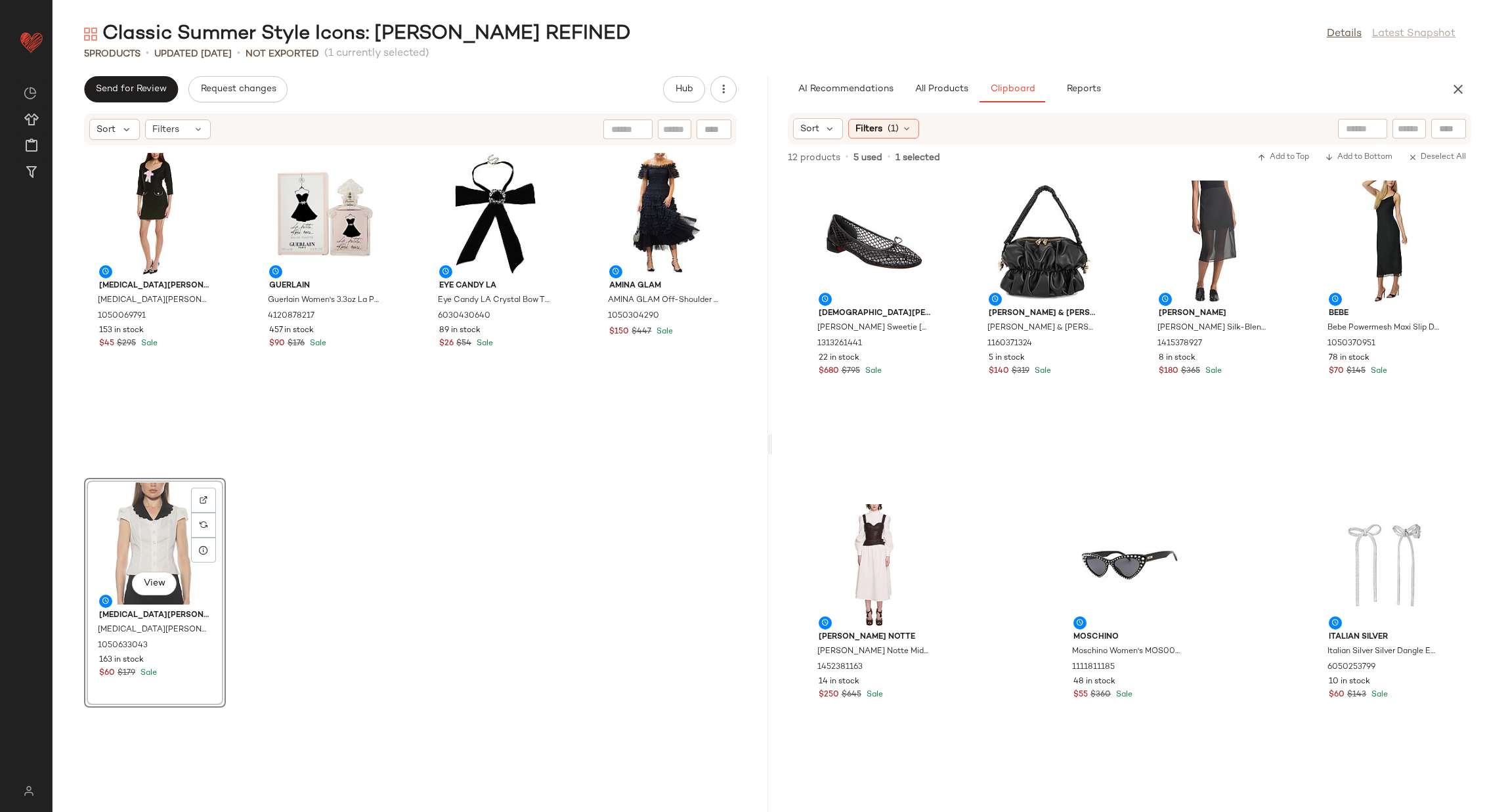
click at [516, 554] on div "Alexia Admor Alexia Admor Dianys Shift Dress 1050069791 153 in stock $45 $295 S…" at bounding box center [410, 471] width 716 height 651
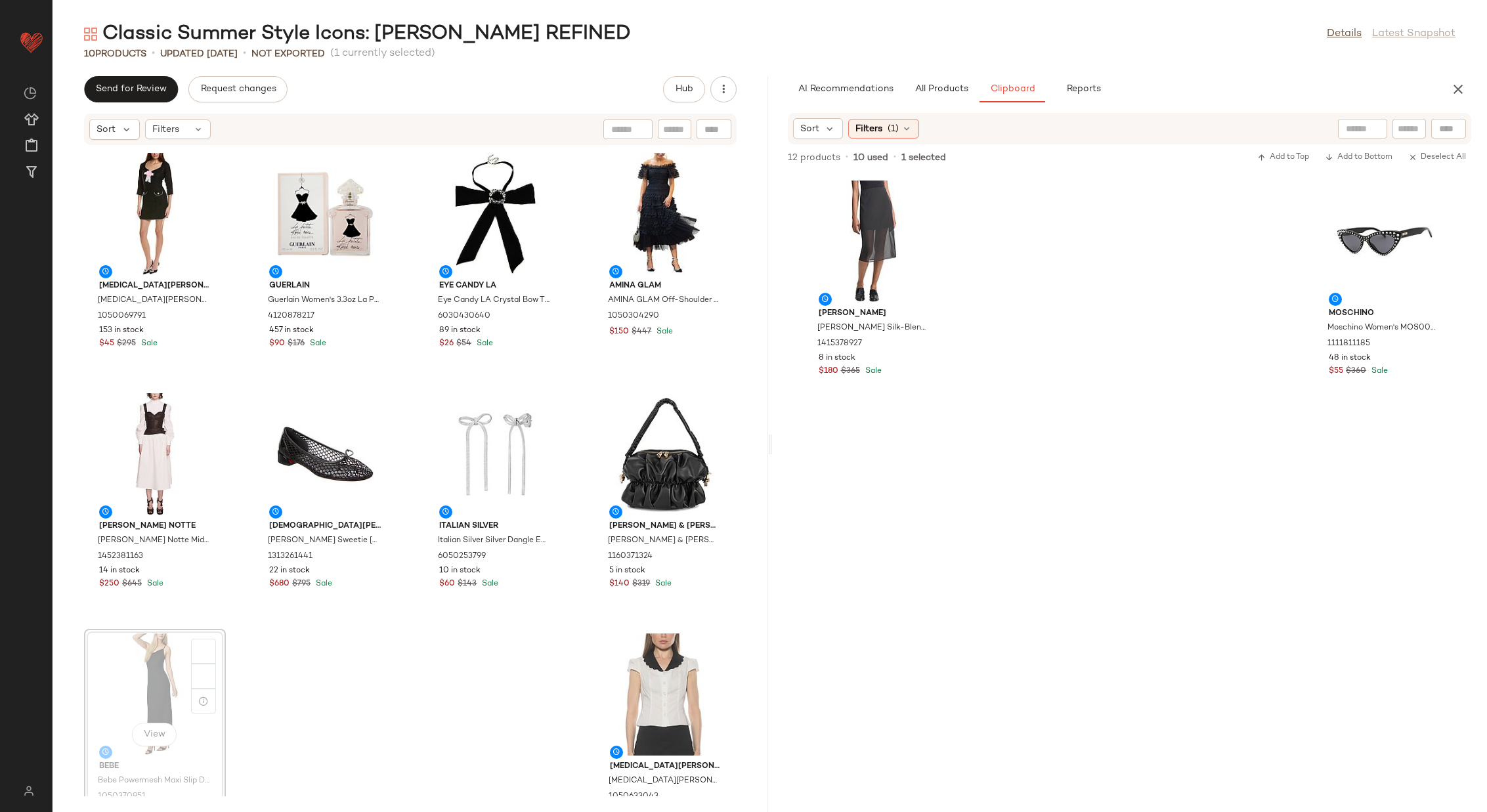
scroll to position [2, 0]
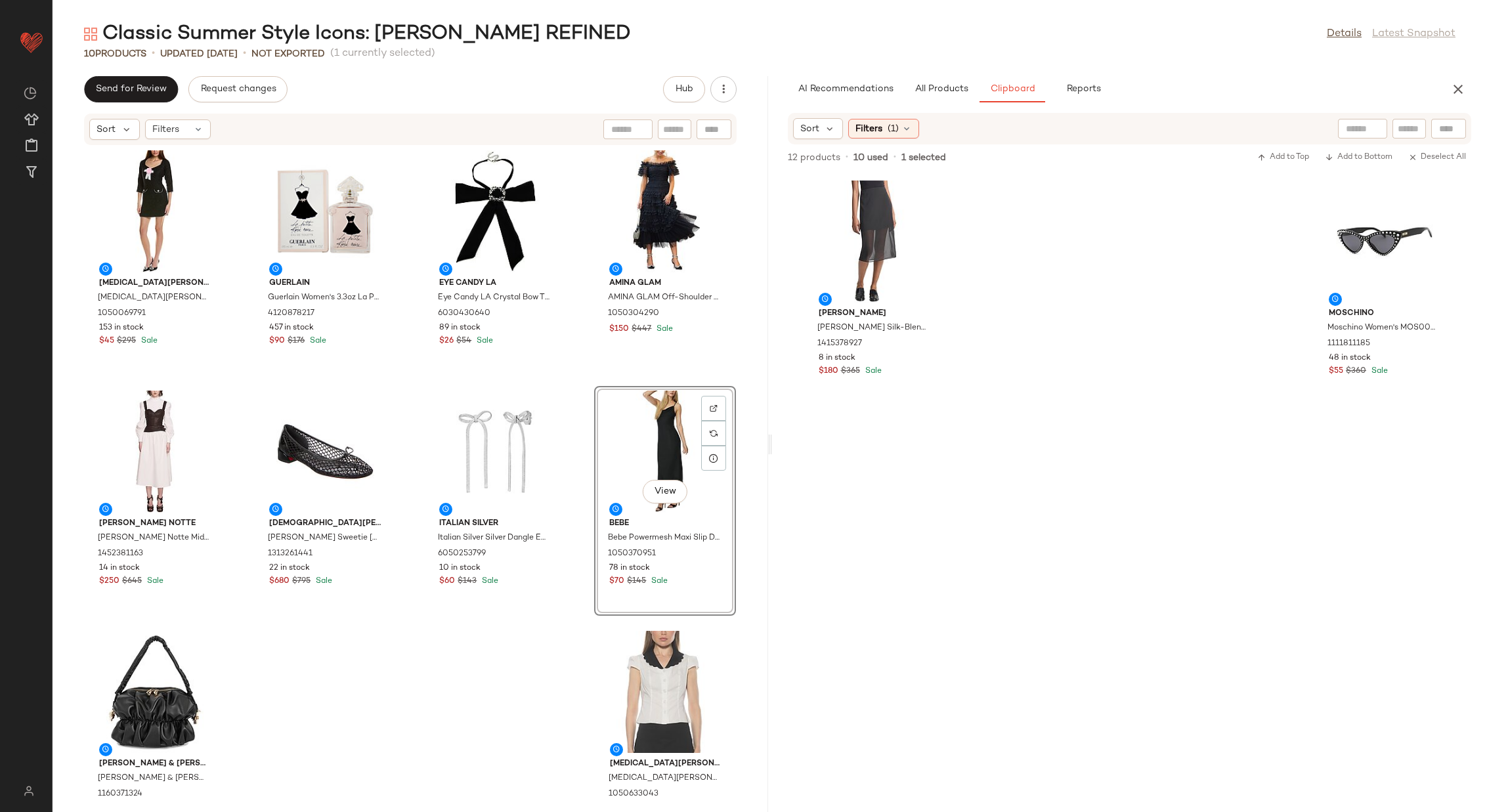
click at [572, 489] on div "Alexia Admor Alexia Admor Dianys Shift Dress 1050069791 153 in stock $45 $295 S…" at bounding box center [410, 471] width 716 height 651
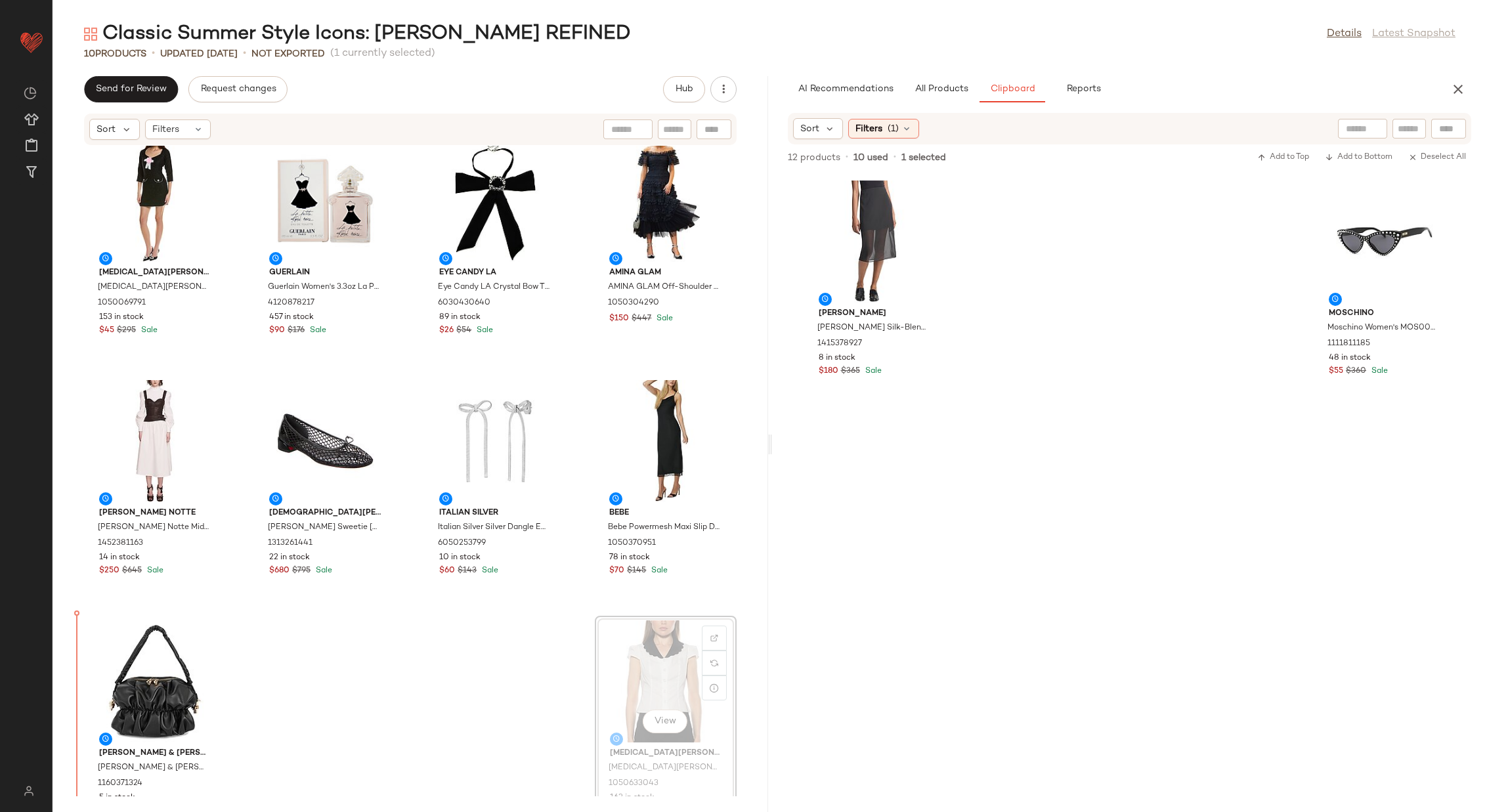
scroll to position [22, 0]
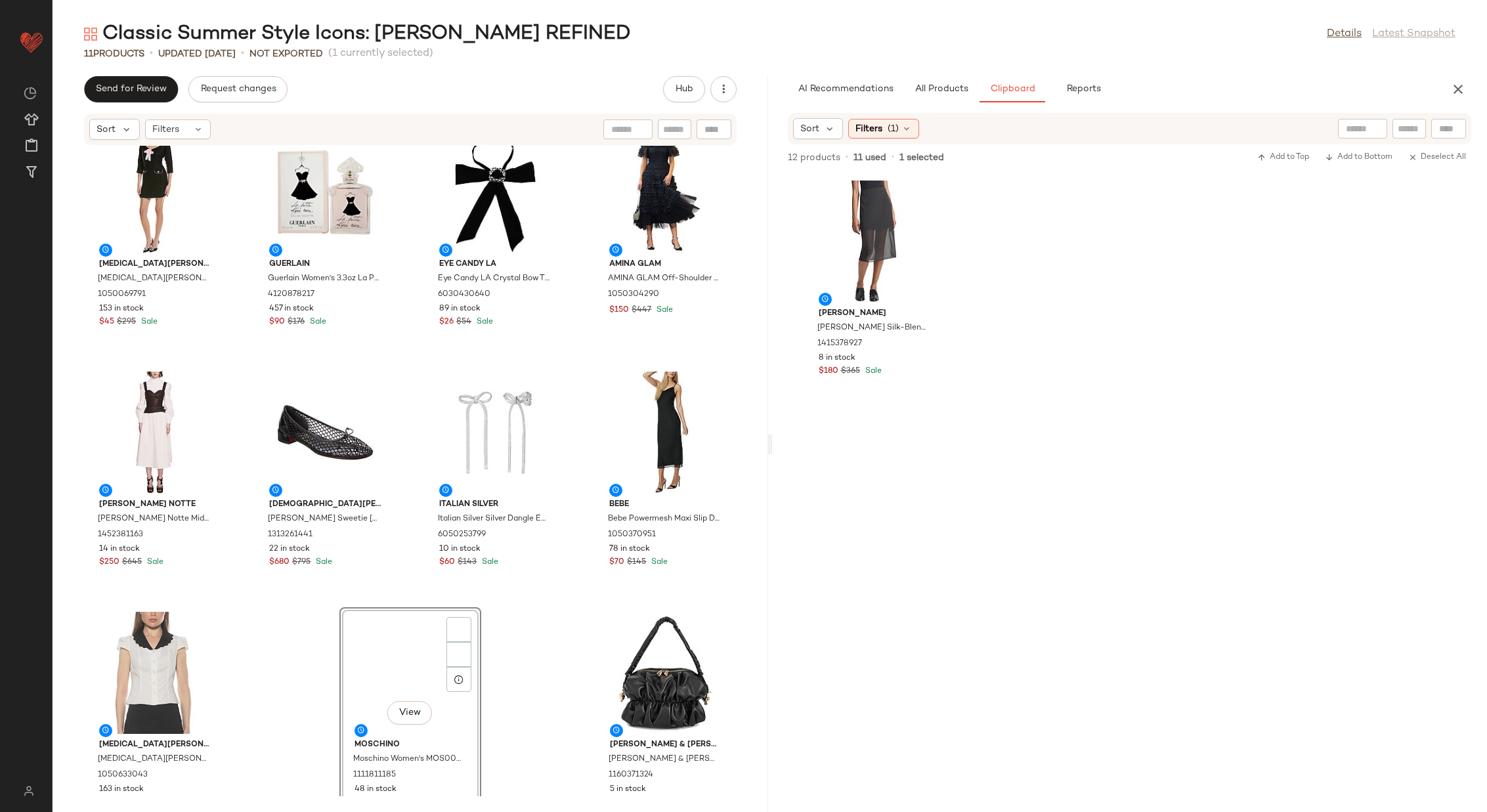
click at [575, 600] on div "Alexia Admor Alexia Admor Dianys Shift Dress 1050069791 153 in stock $45 $295 S…" at bounding box center [410, 471] width 716 height 651
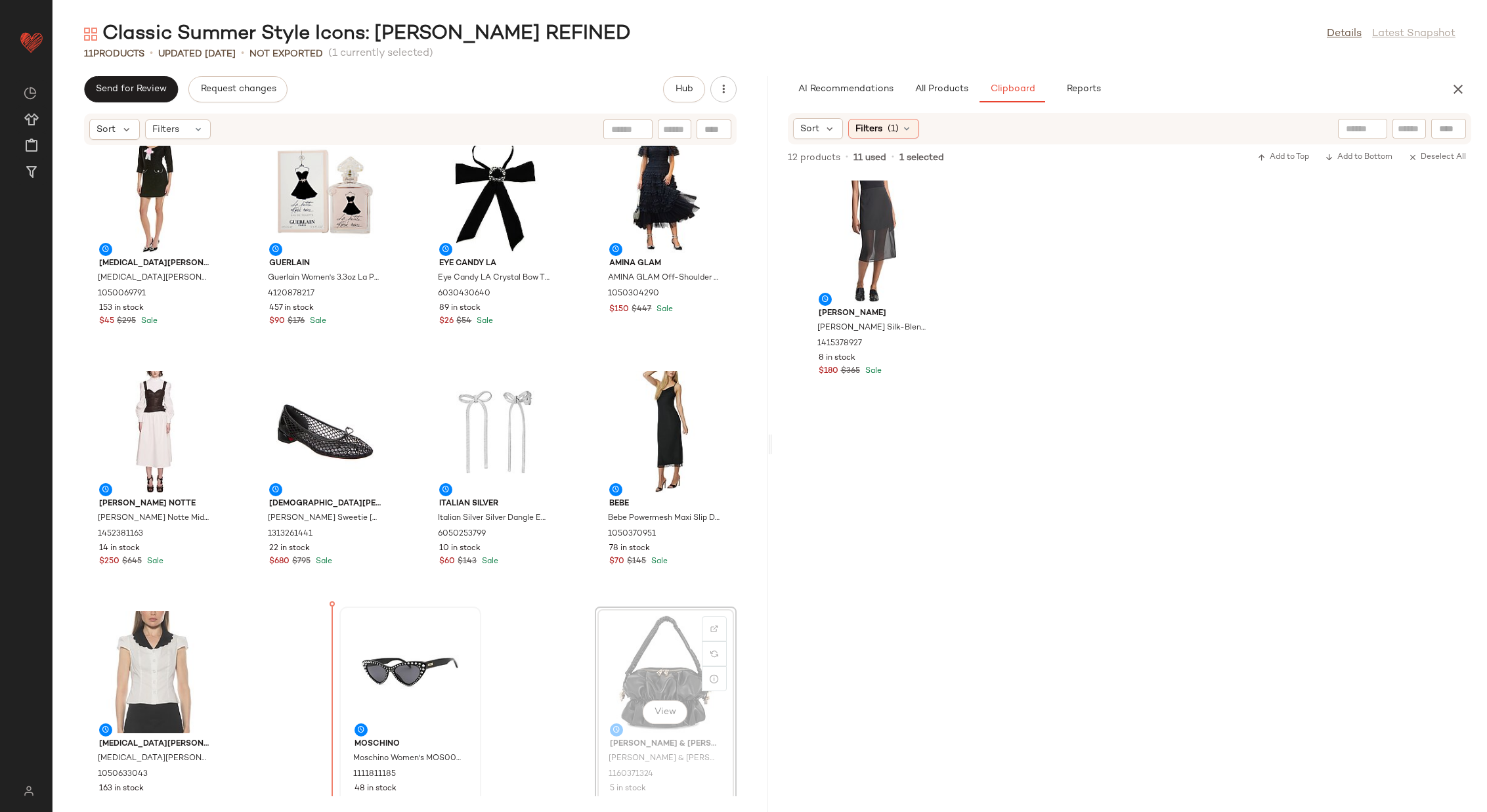
scroll to position [26, 0]
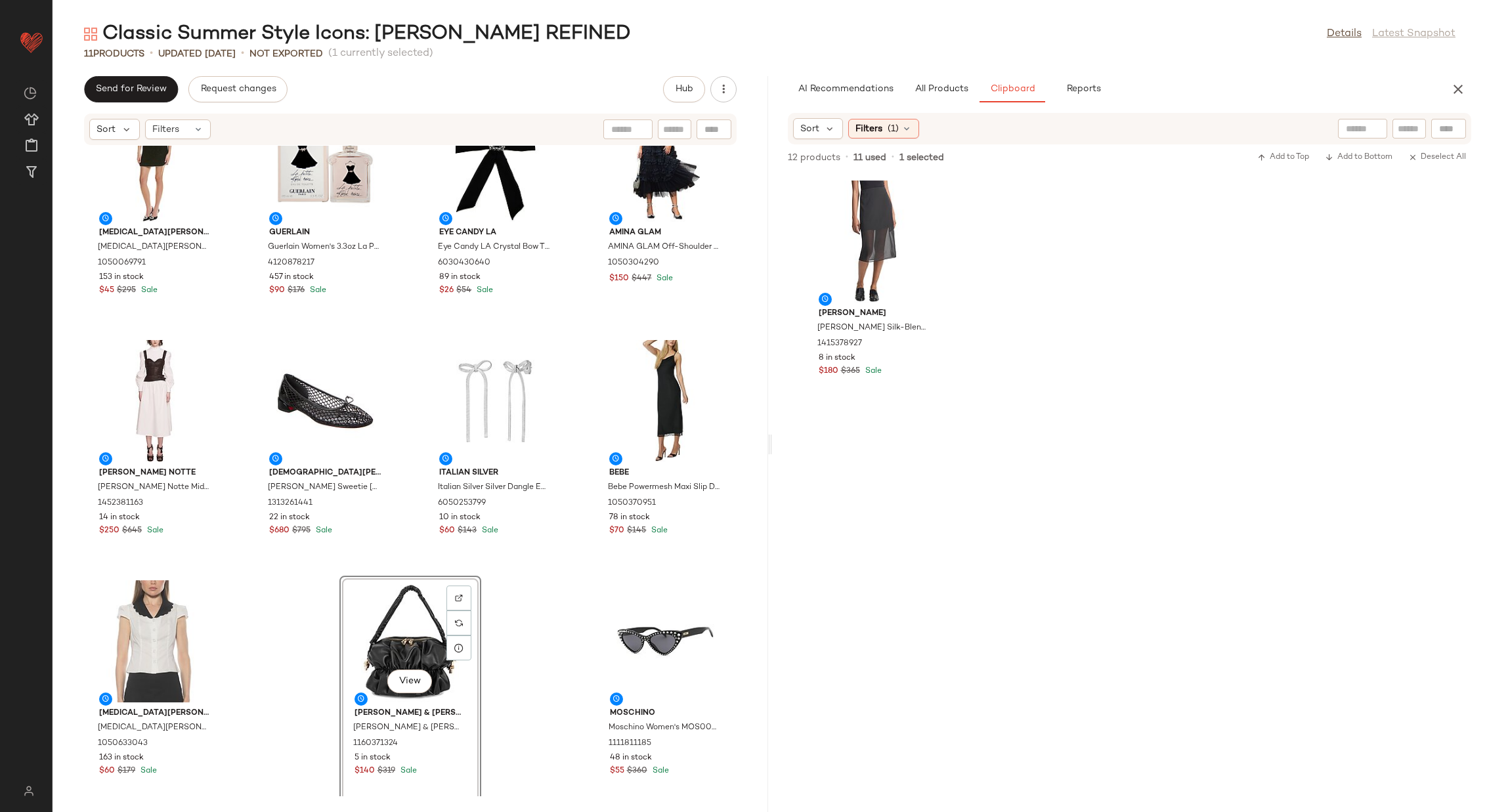
scroll to position [62, 0]
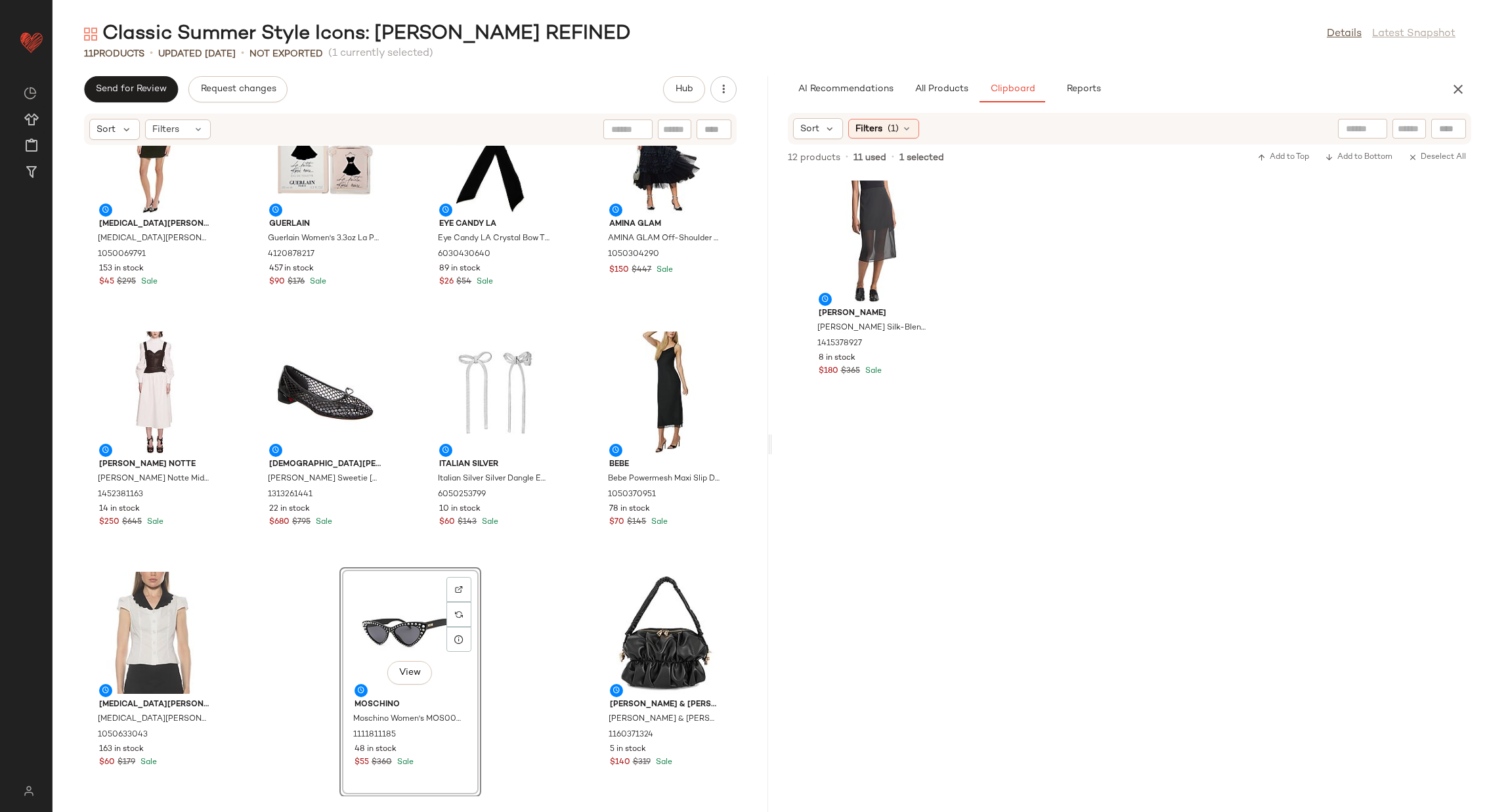
click at [565, 564] on div "Alexia Admor Alexia Admor Dianys Shift Dress 1050069791 153 in stock $45 $295 S…" at bounding box center [410, 471] width 716 height 651
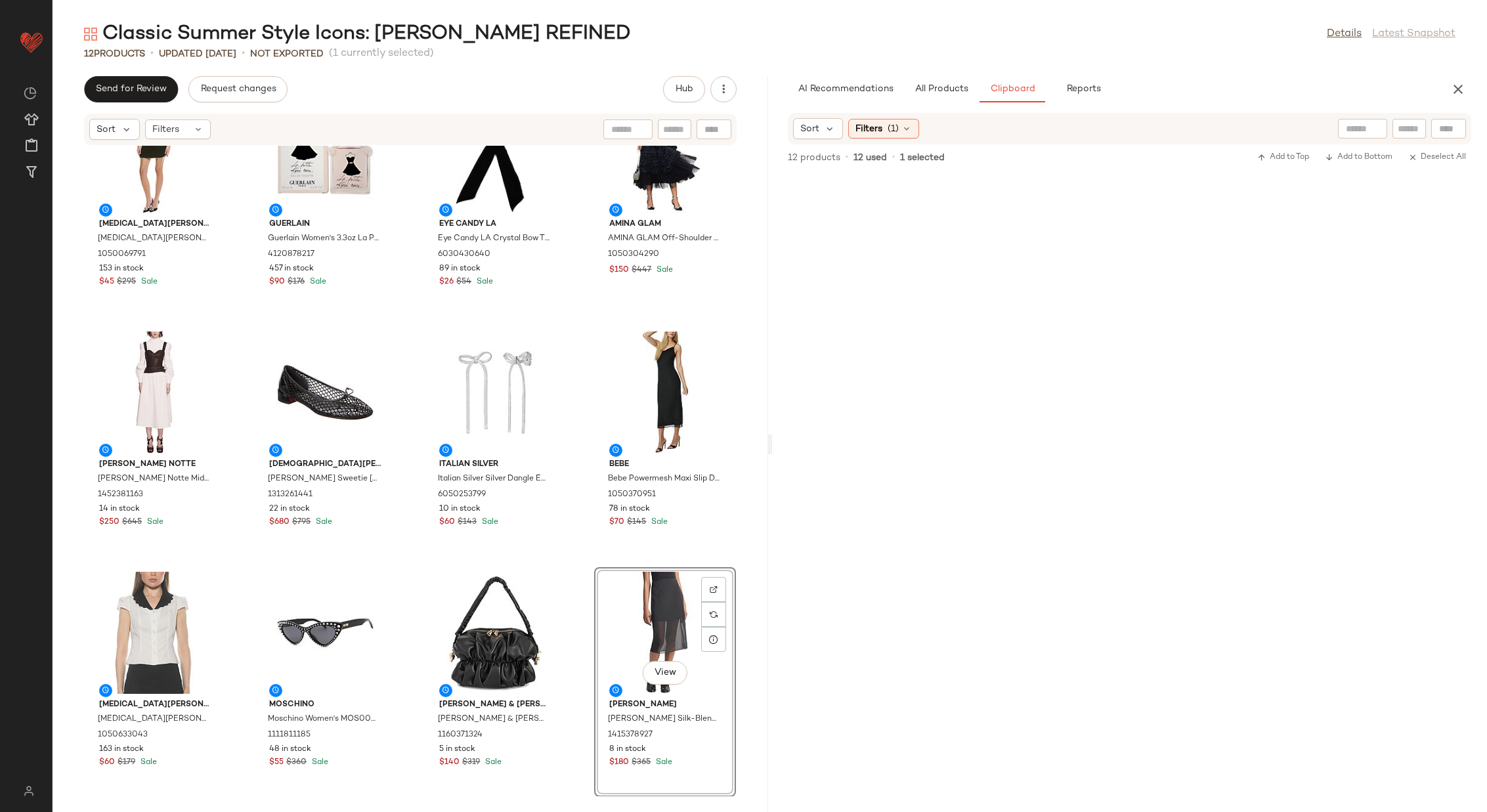
click at [571, 566] on div "Alexia Admor Alexia Admor Dianys Shift Dress 1050069791 153 in stock $45 $295 S…" at bounding box center [410, 471] width 716 height 651
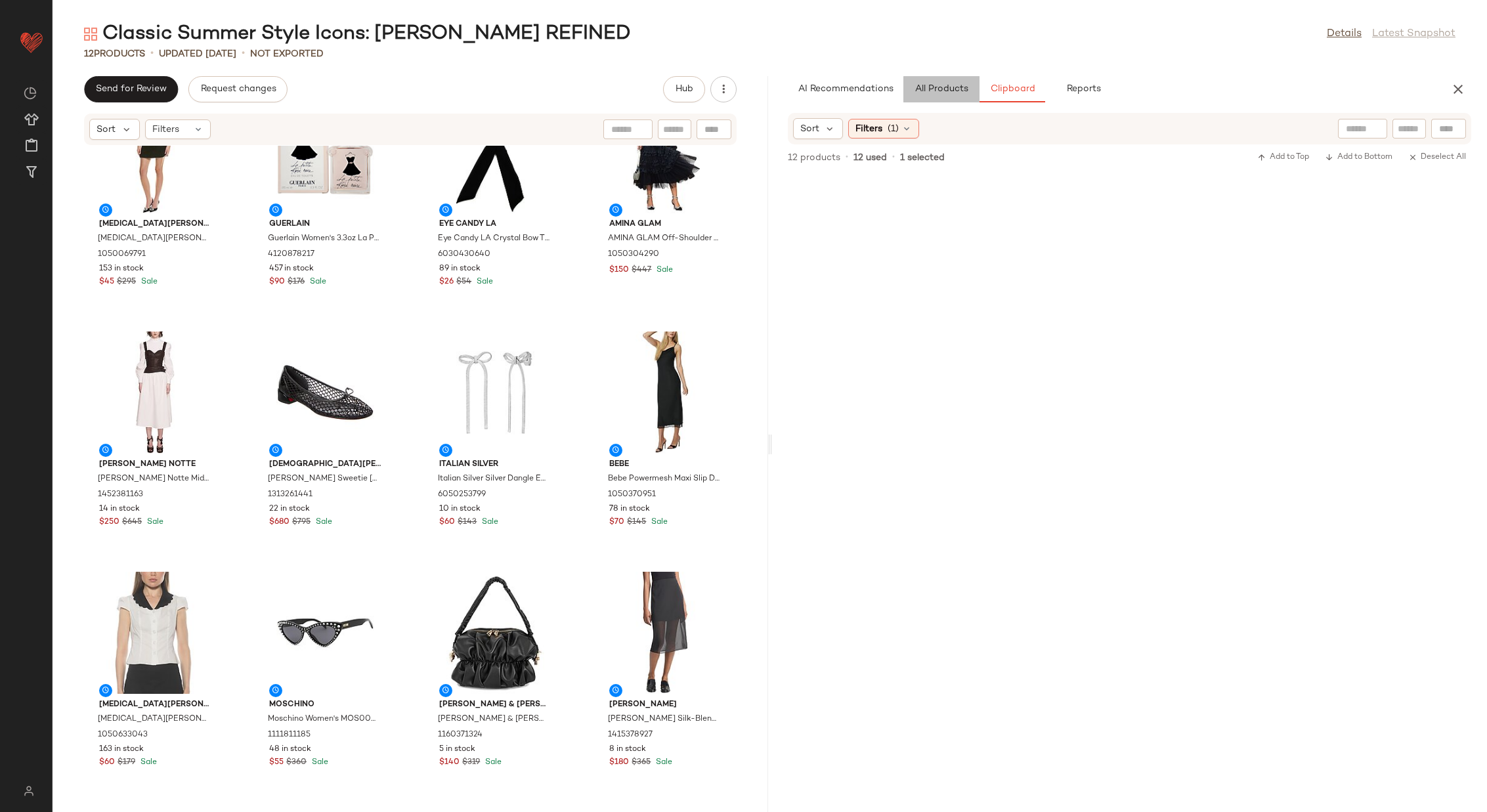
click at [941, 85] on span "All Products" at bounding box center [941, 89] width 54 height 11
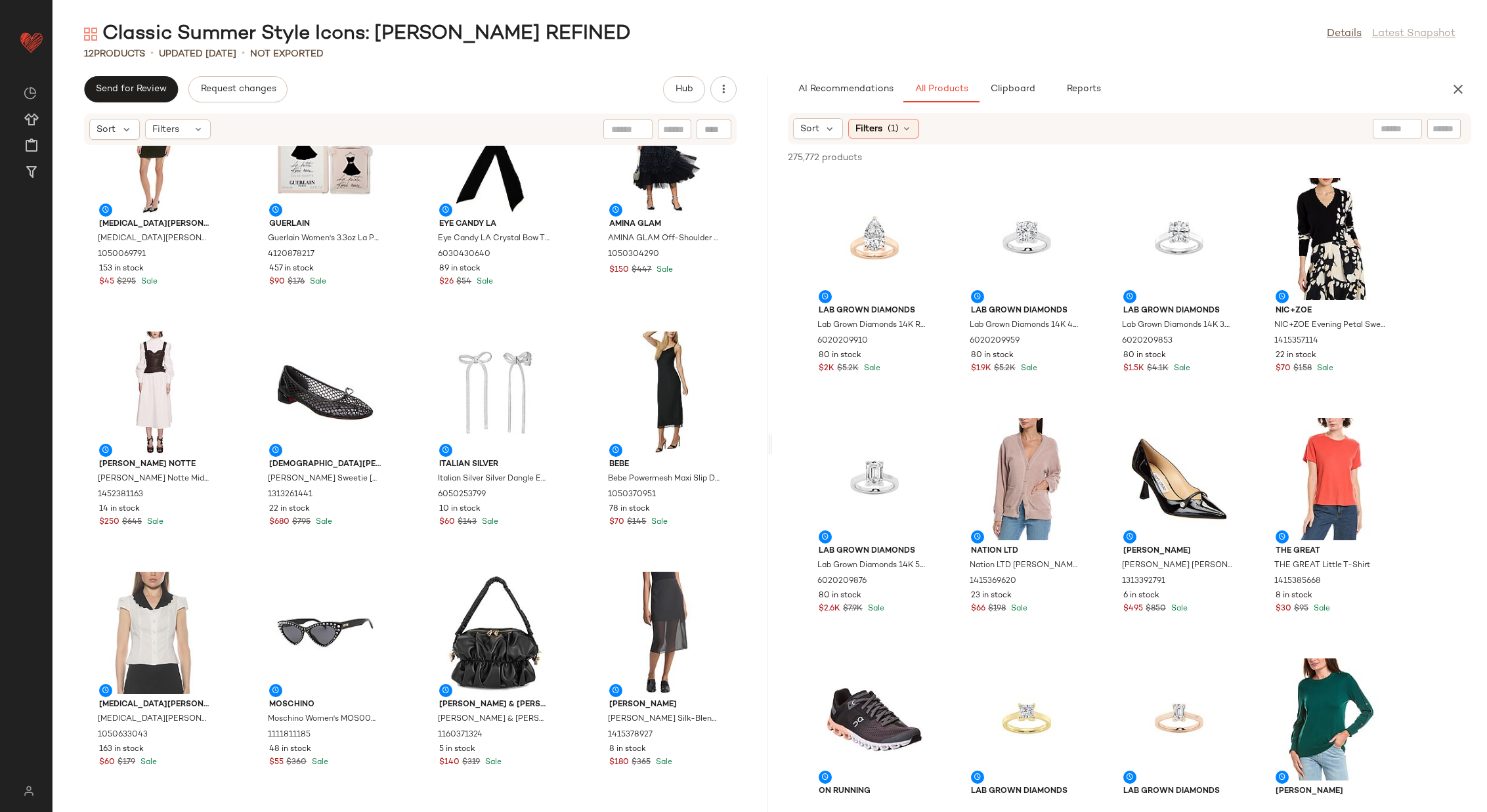
click at [1403, 126] on div at bounding box center [1398, 129] width 49 height 19
type input "**********"
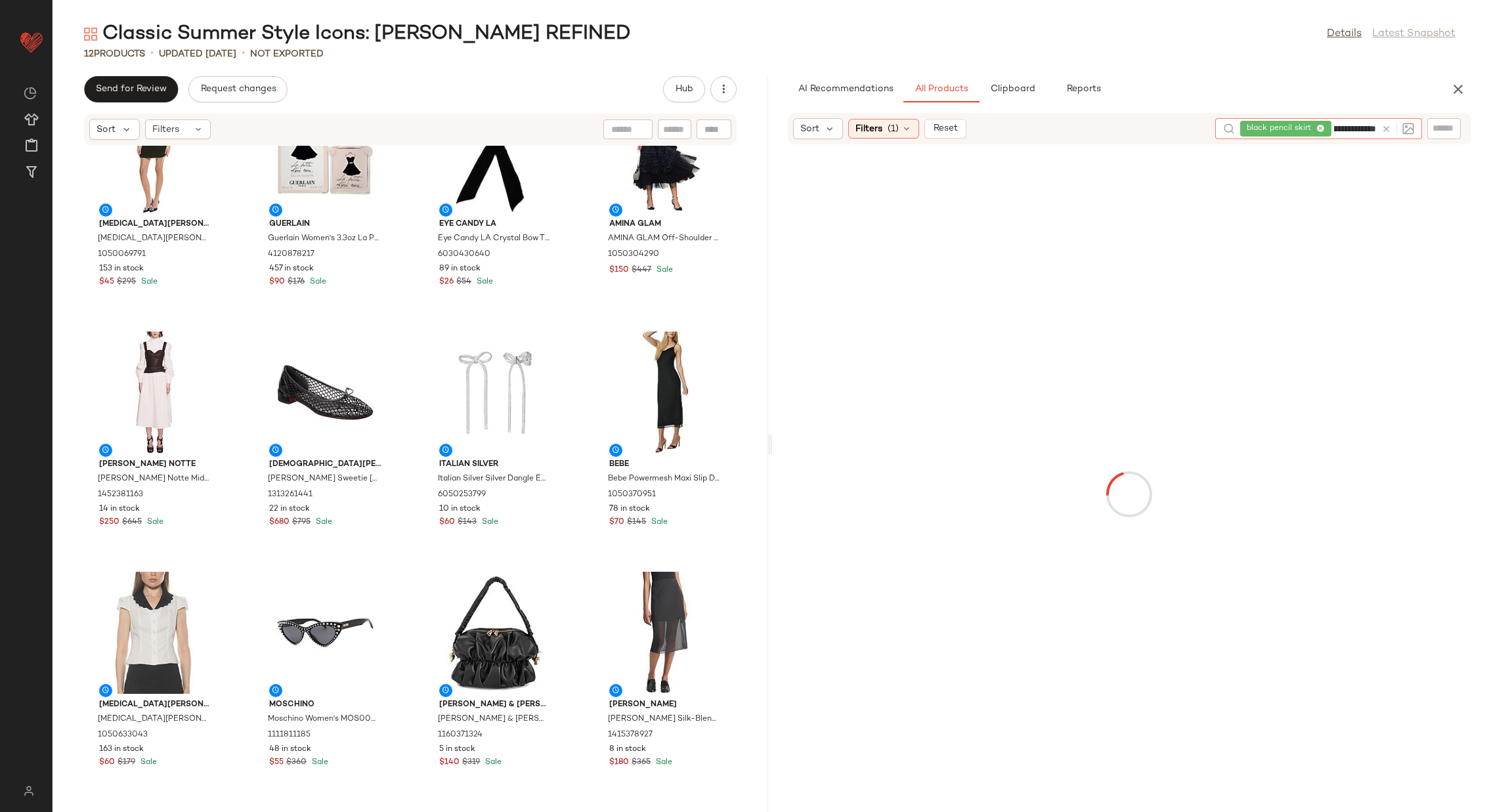
type input "**********"
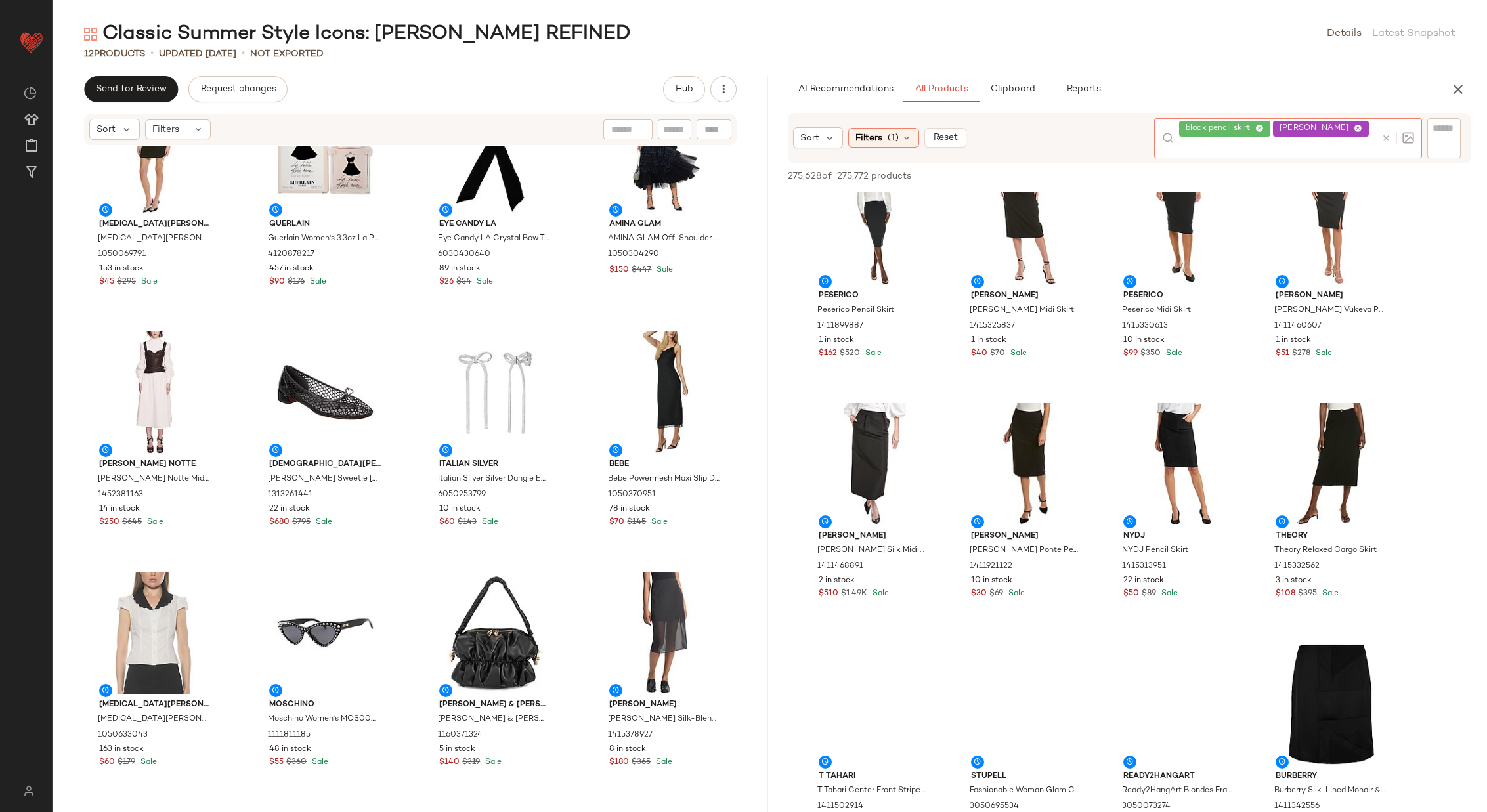
scroll to position [2684, 0]
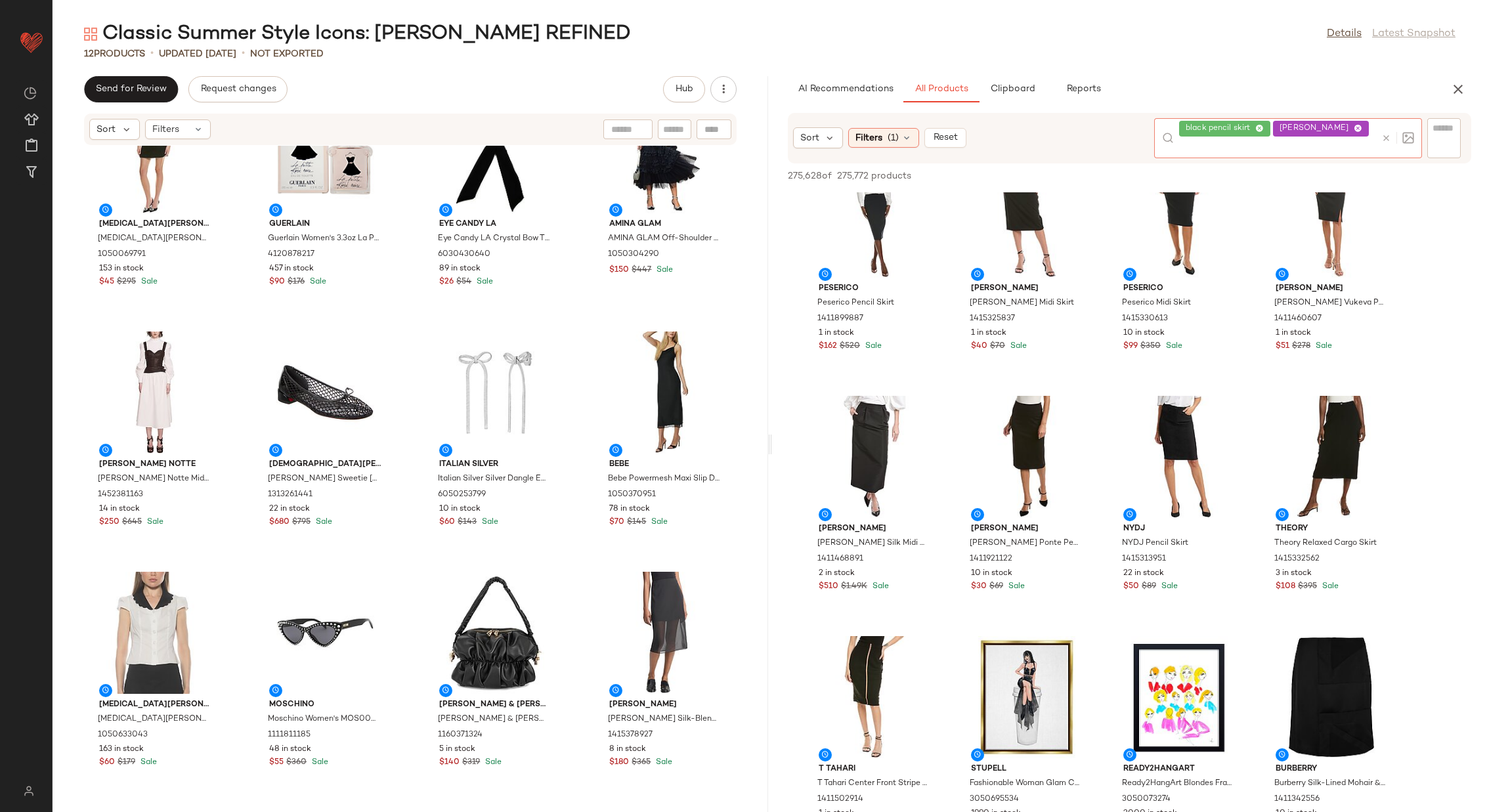
click at [1262, 126] on icon at bounding box center [1260, 129] width 9 height 9
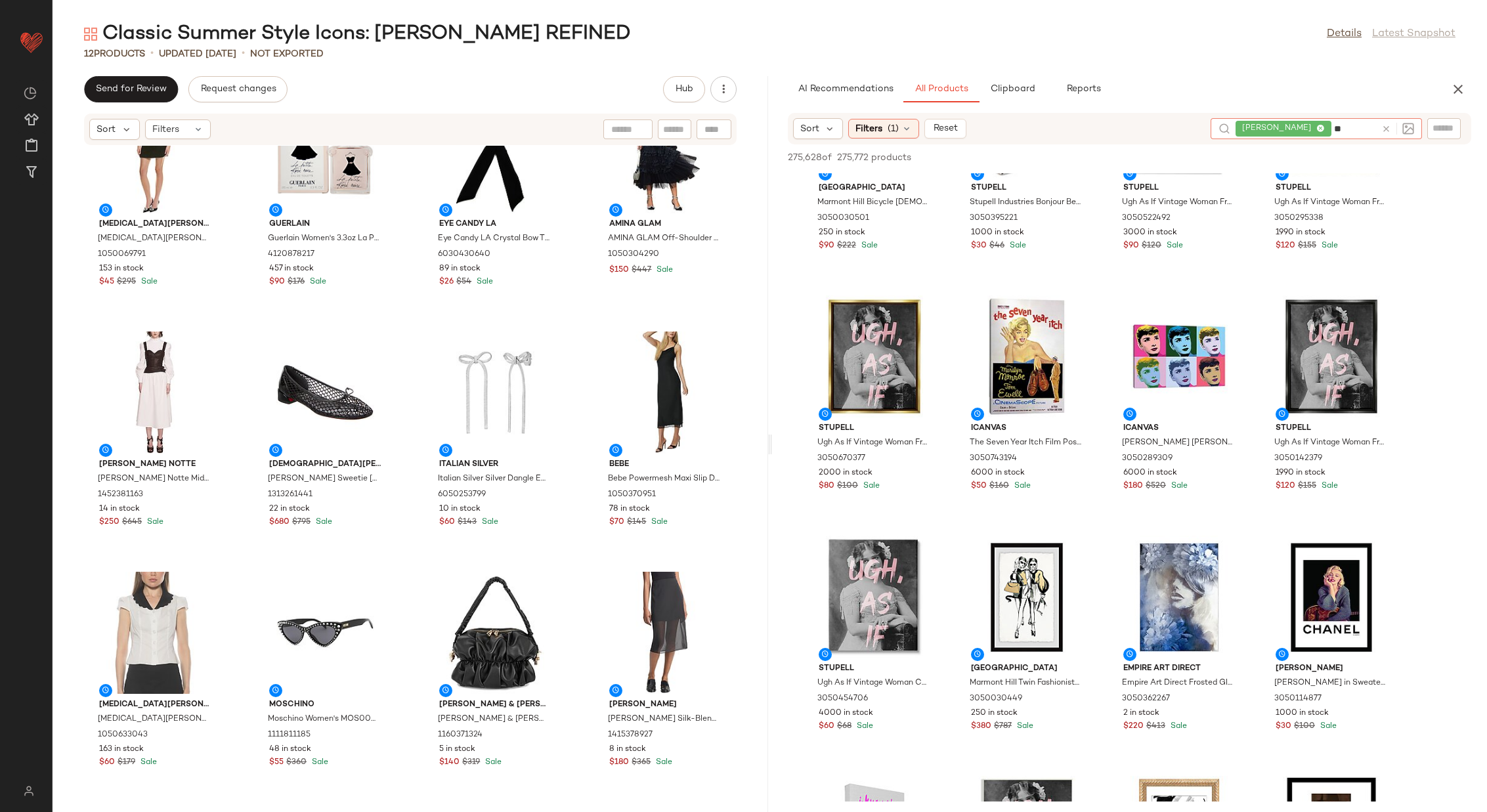
scroll to position [1523, 0]
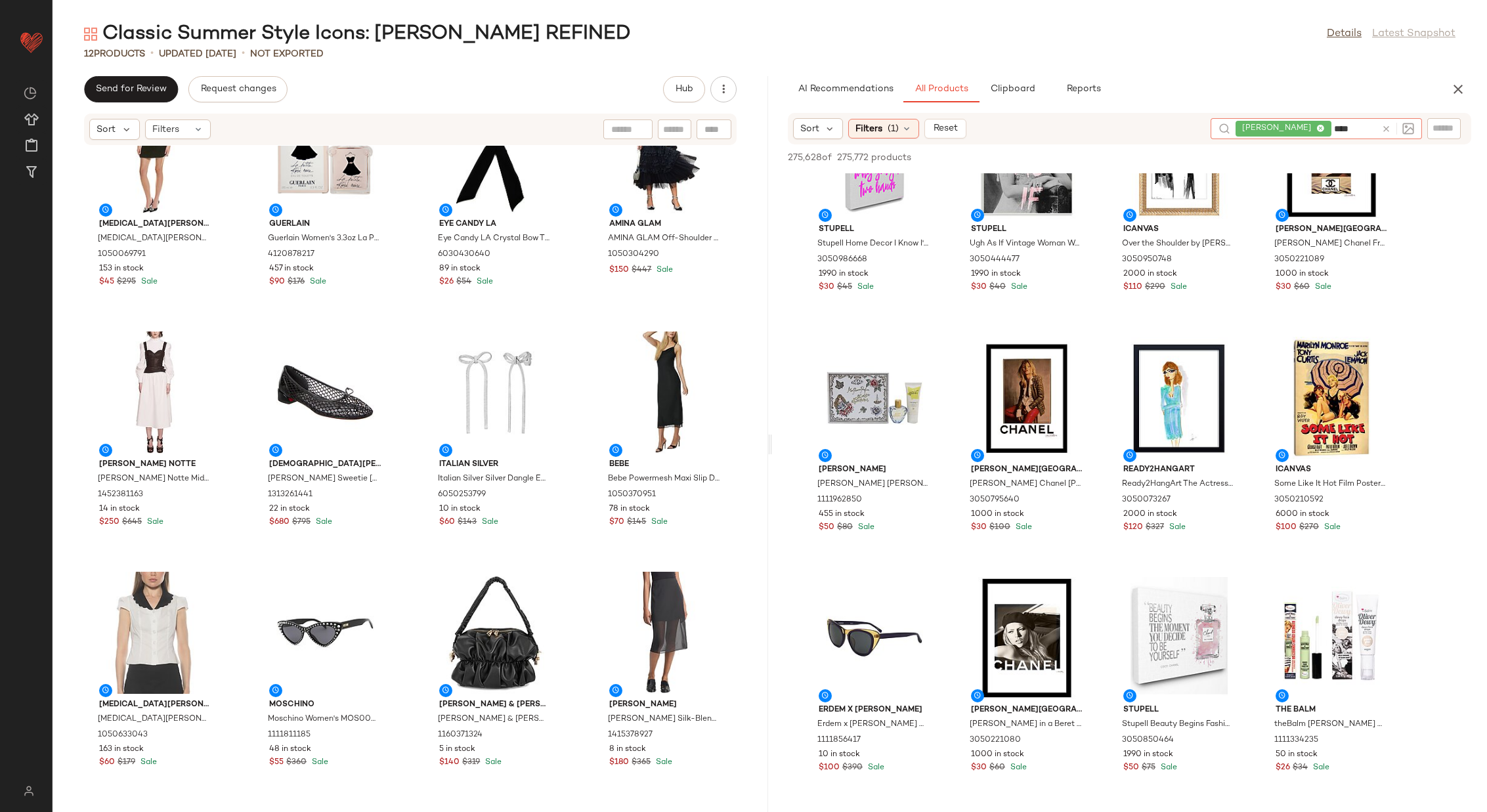
type input "*****"
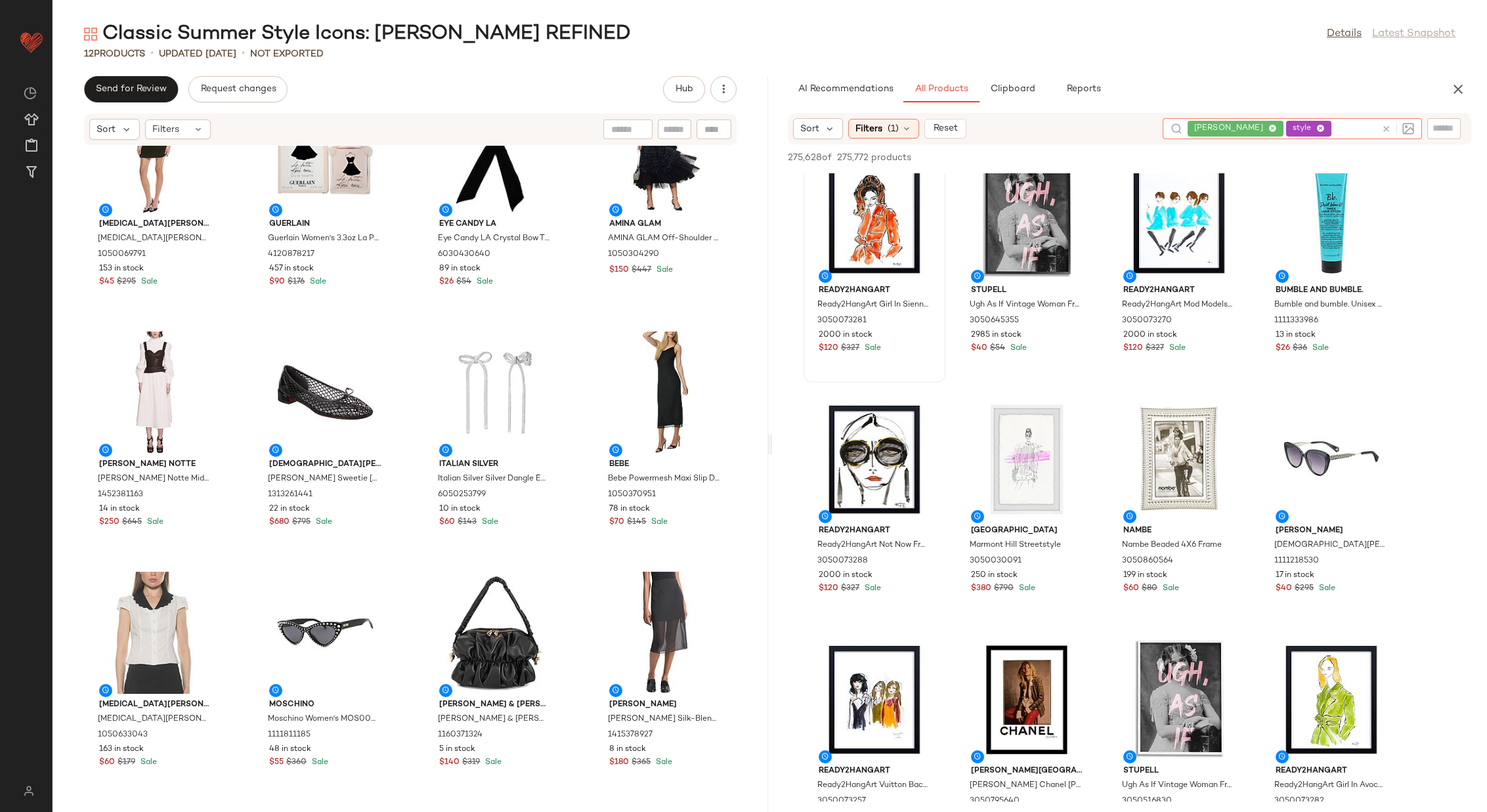
scroll to position [1199, 0]
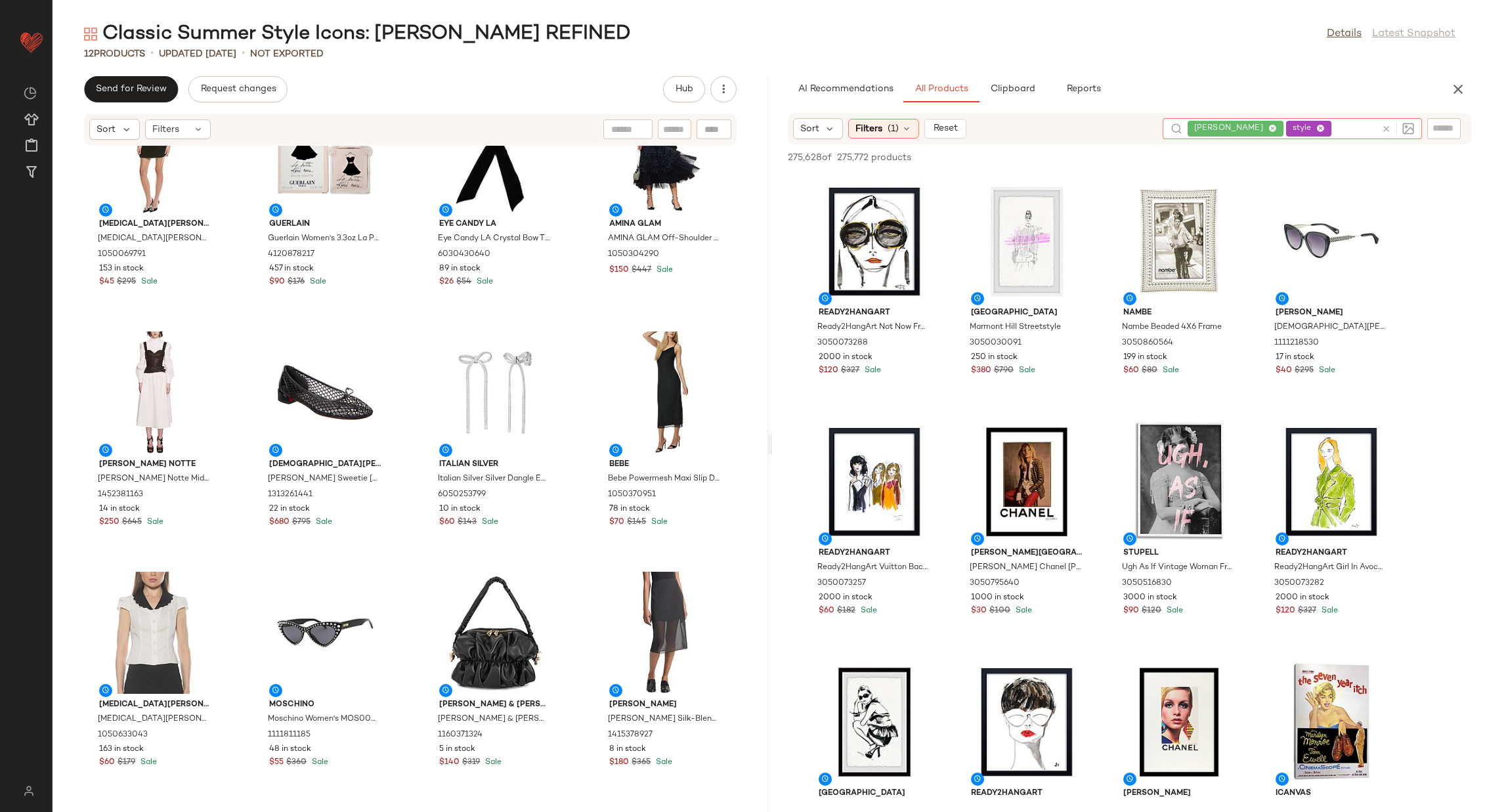
click at [1348, 130] on input "text" at bounding box center [1356, 129] width 42 height 14
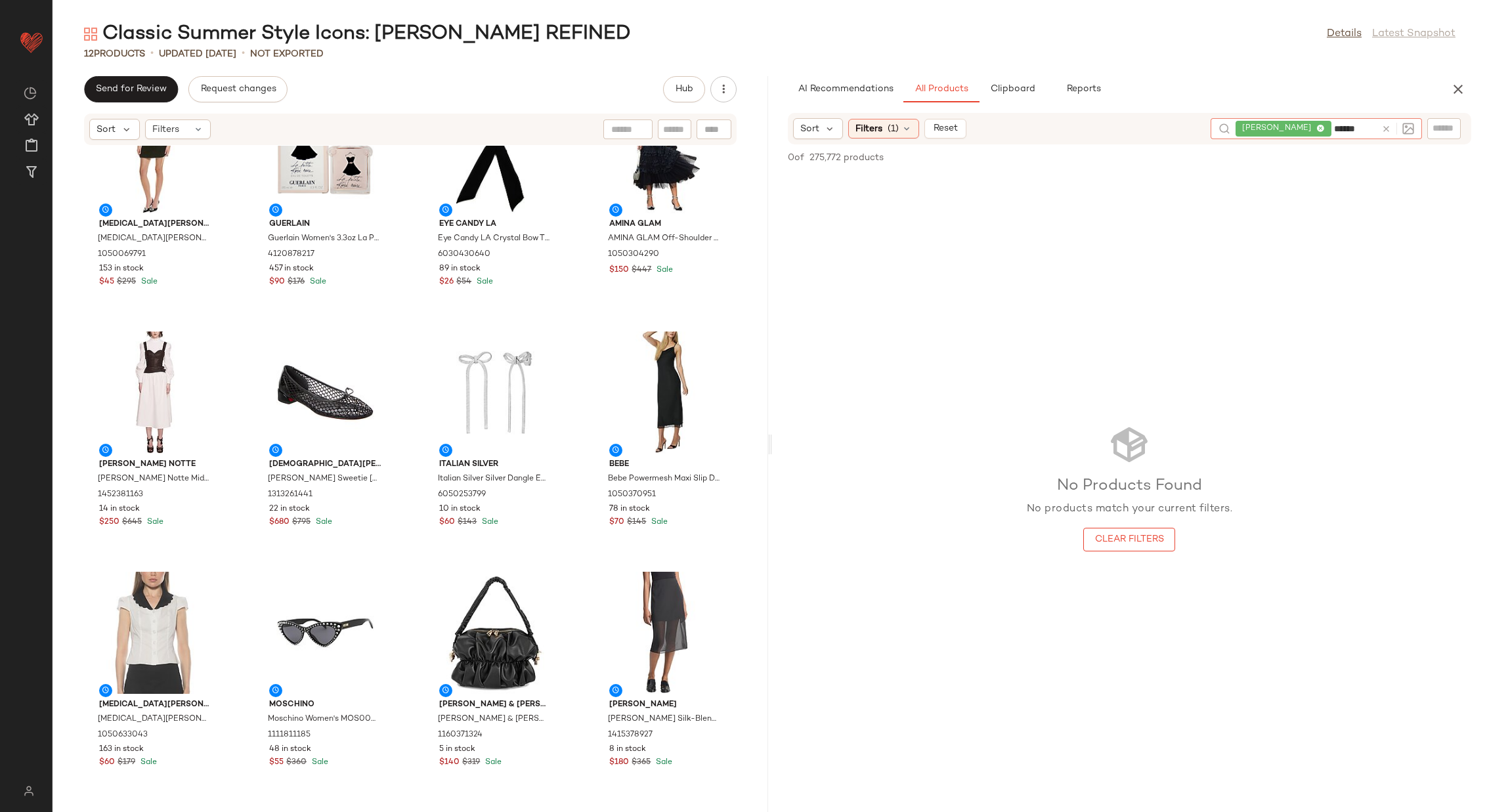
type input "*******"
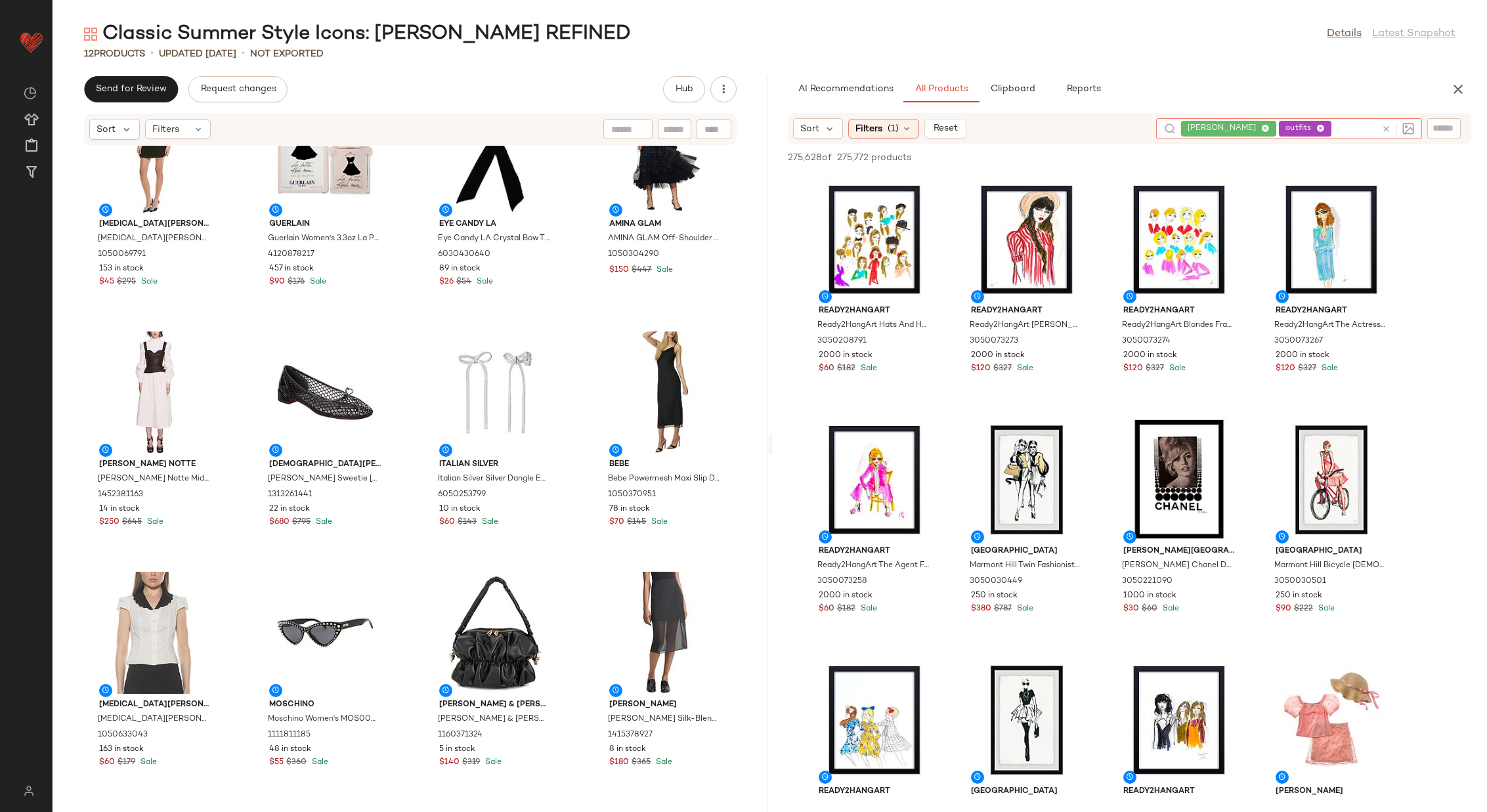
click at [1387, 127] on icon at bounding box center [1386, 129] width 10 height 10
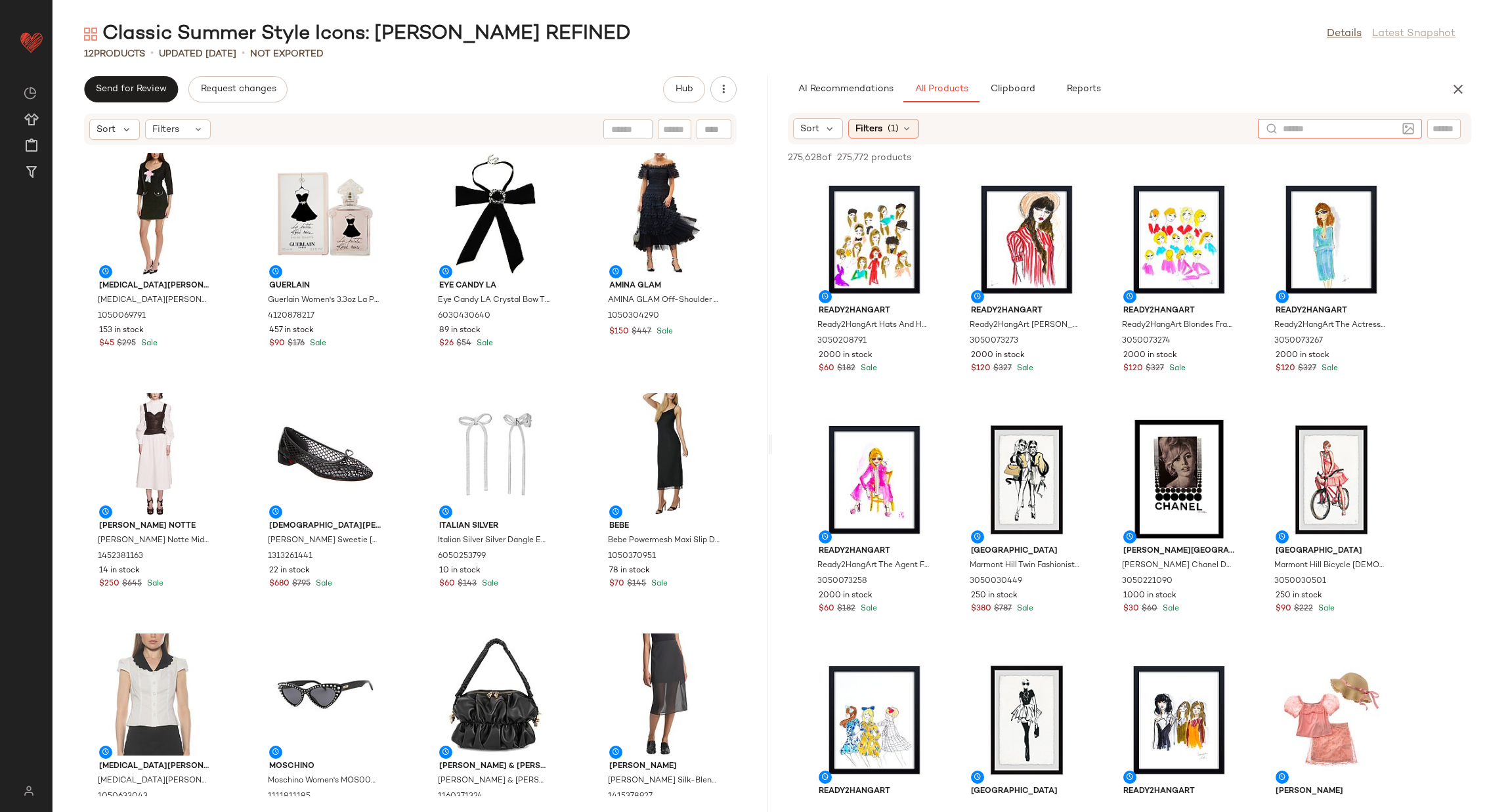
scroll to position [62, 0]
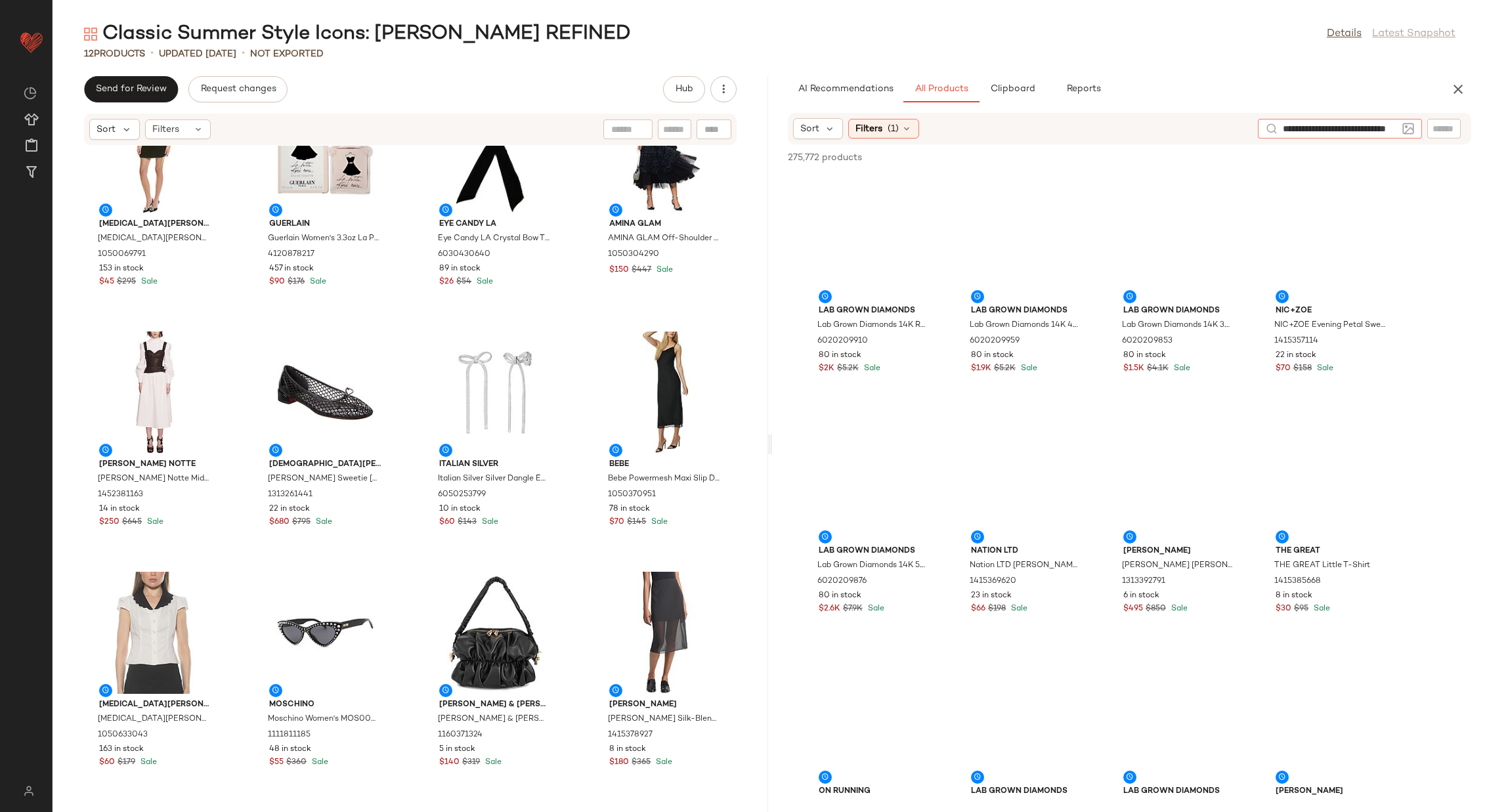
type input "**********"
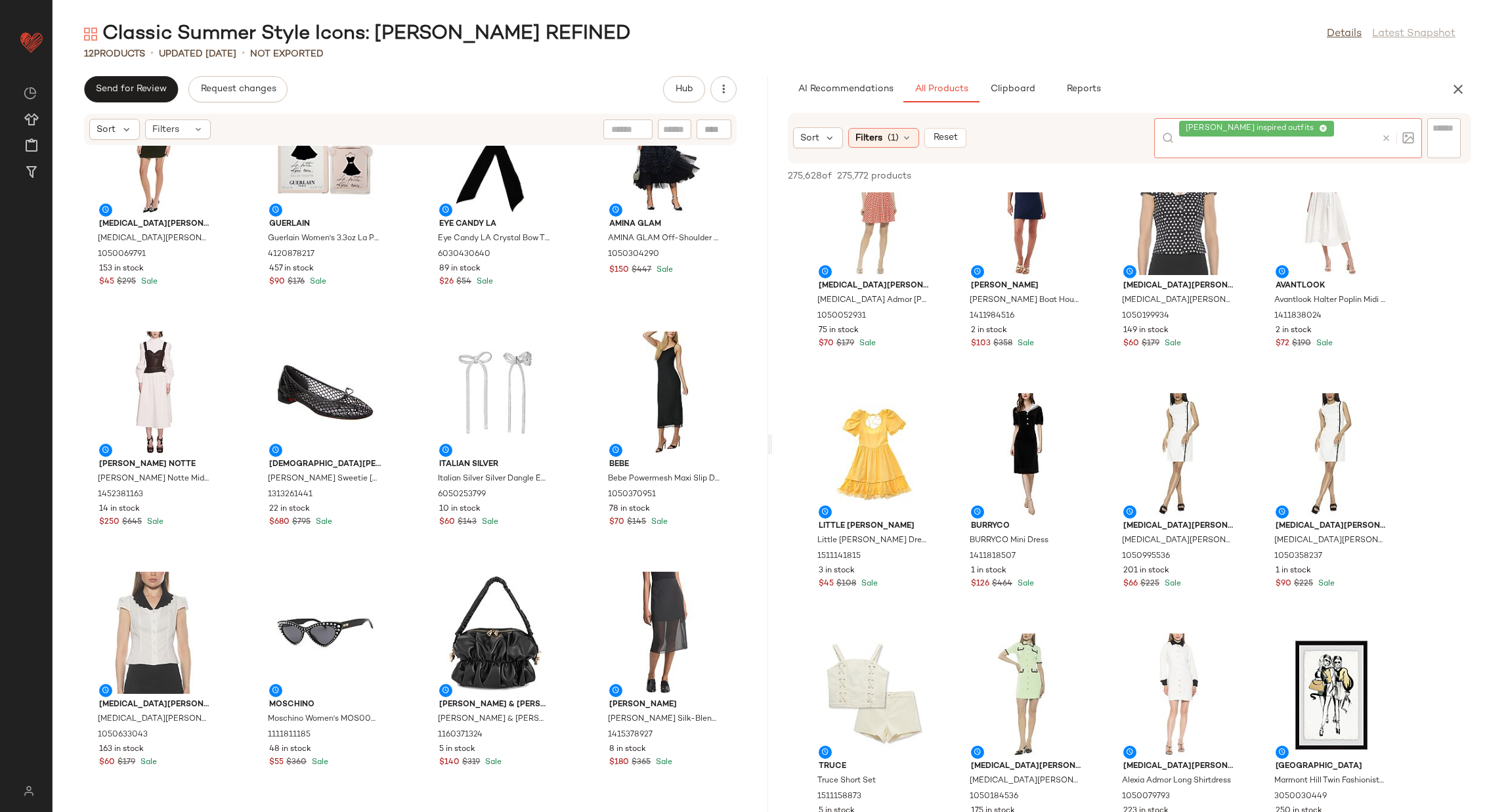
scroll to position [2932, 0]
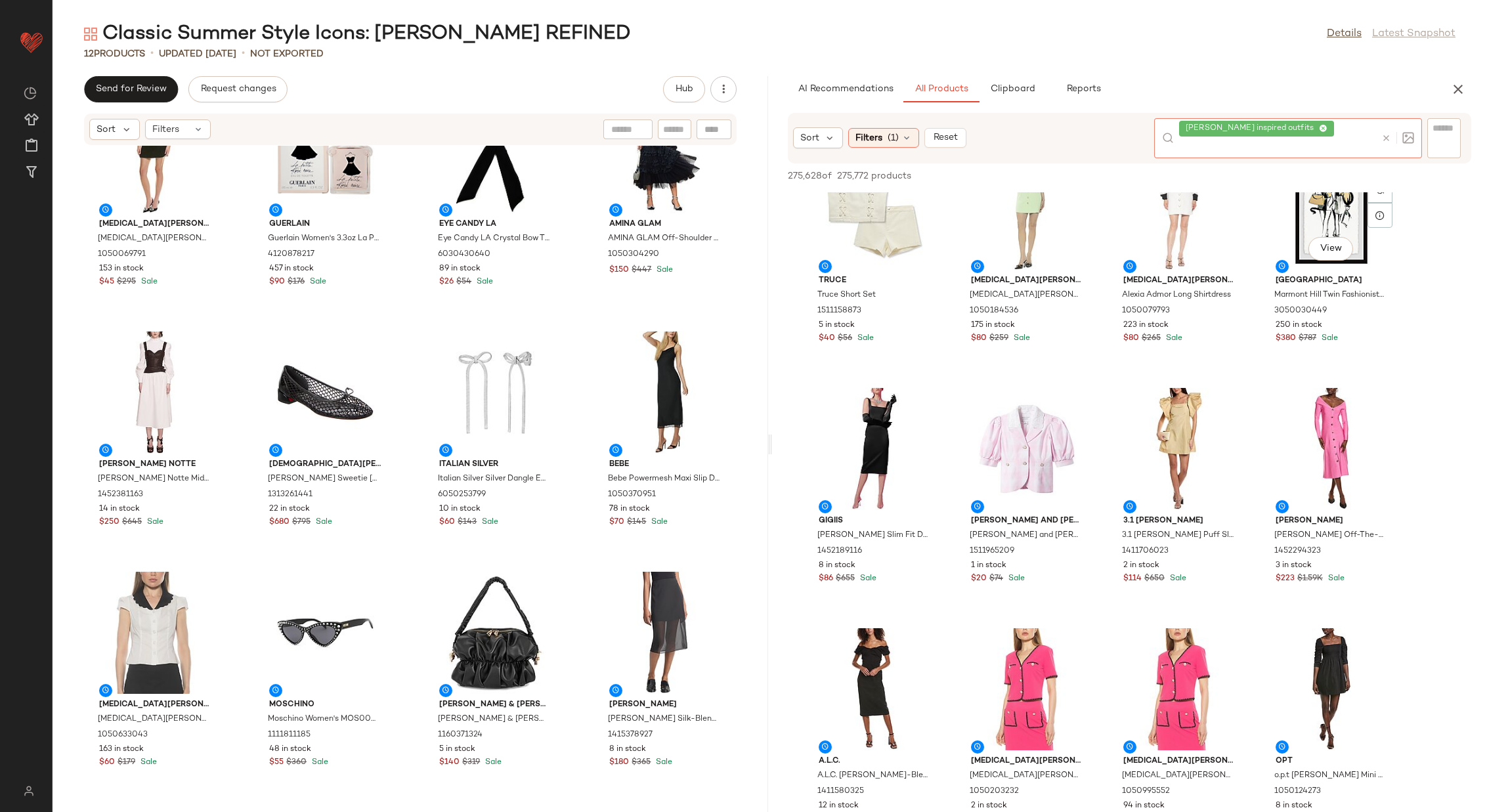
click at [1386, 133] on icon at bounding box center [1386, 138] width 10 height 10
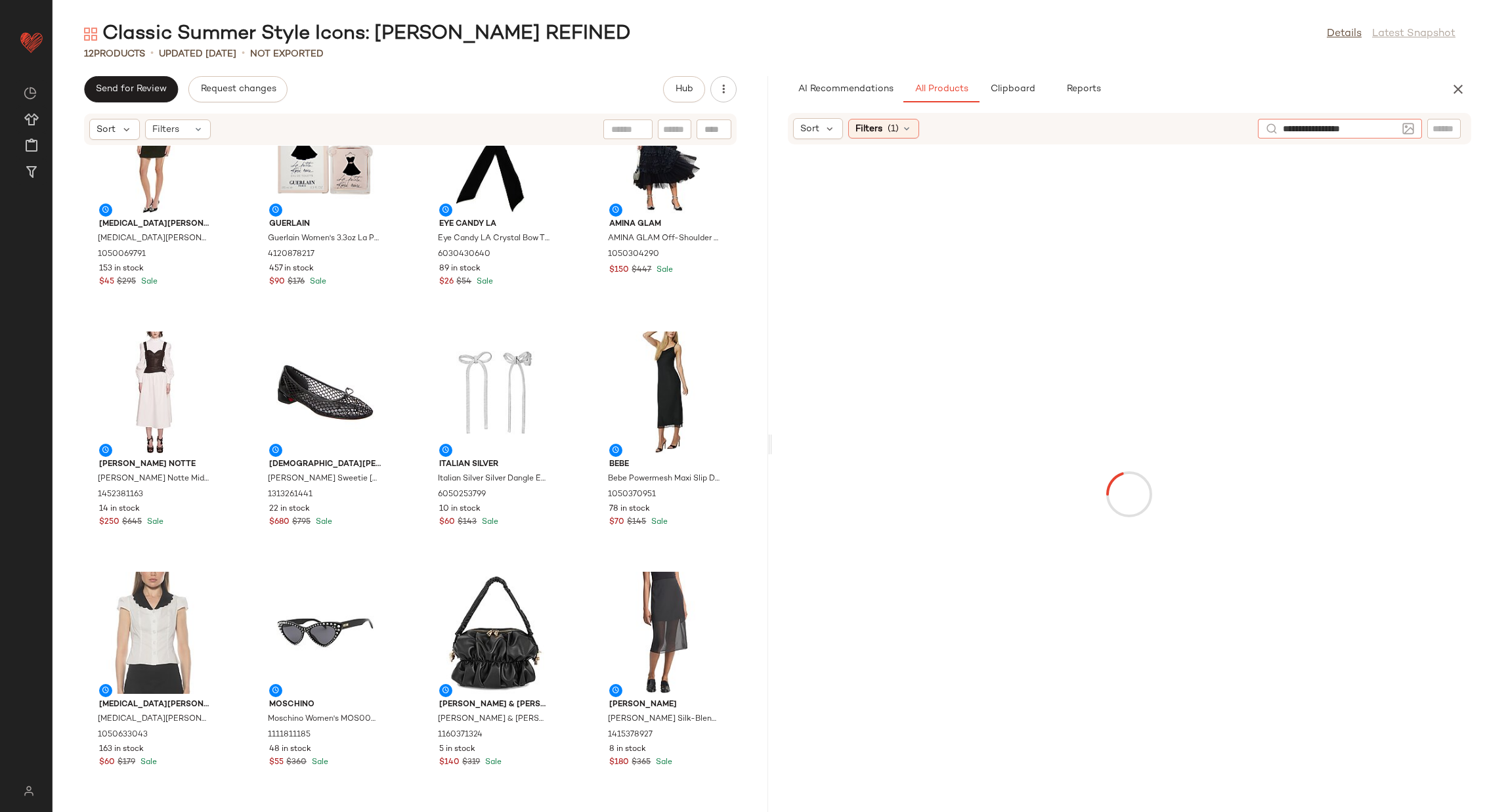
type input "**********"
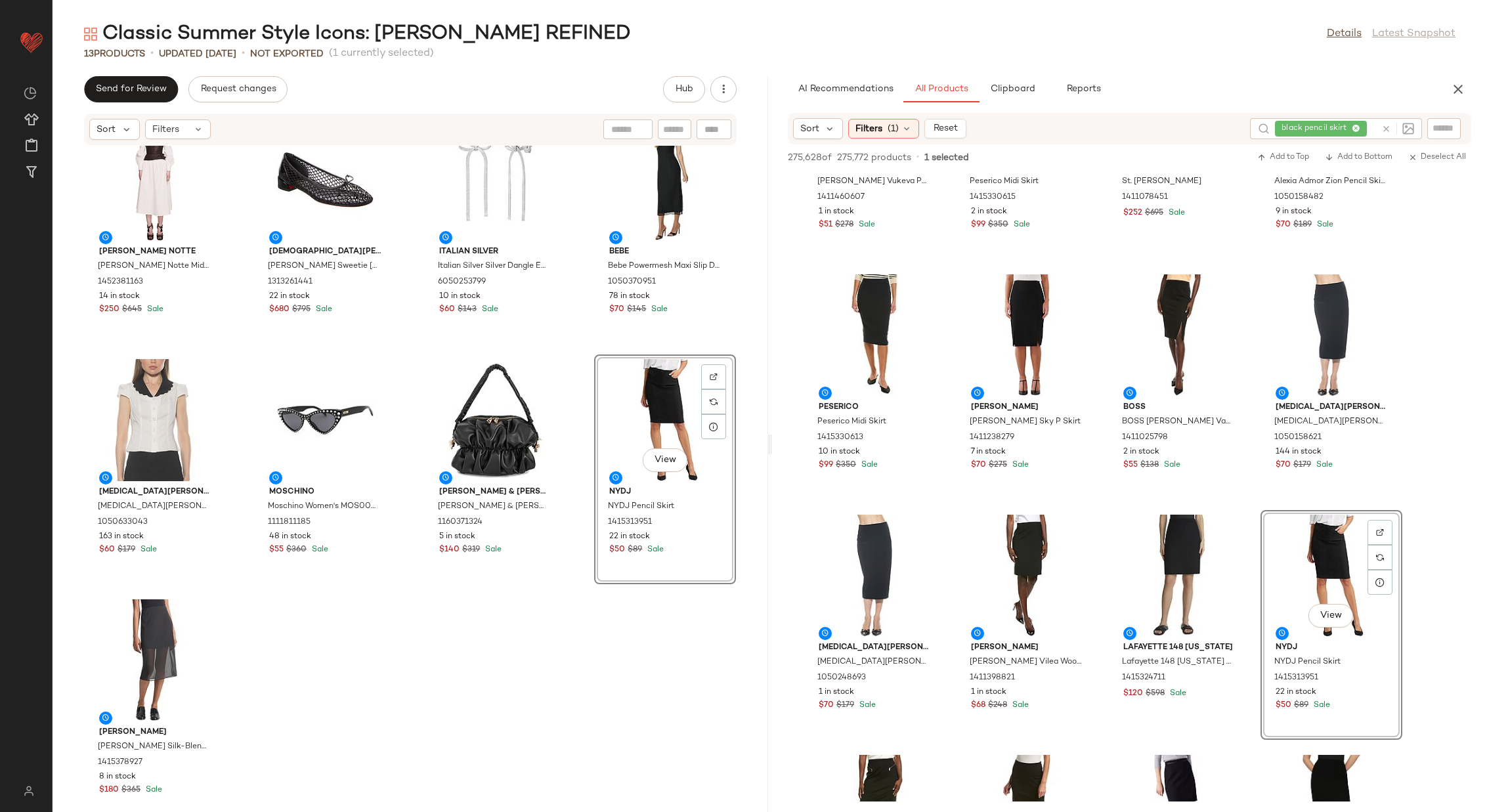
scroll to position [313, 0]
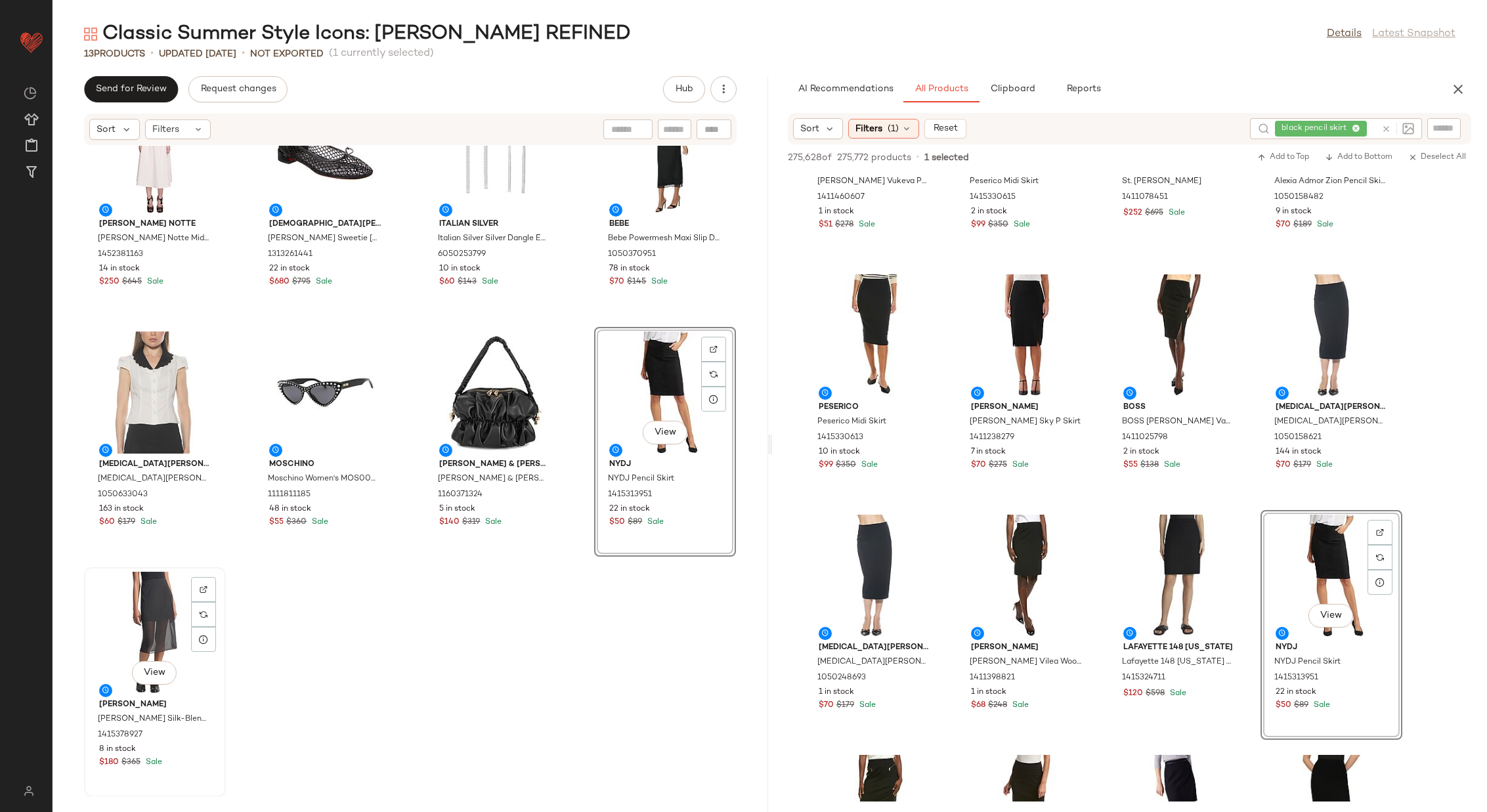
click at [148, 626] on div "View" at bounding box center [155, 632] width 133 height 122
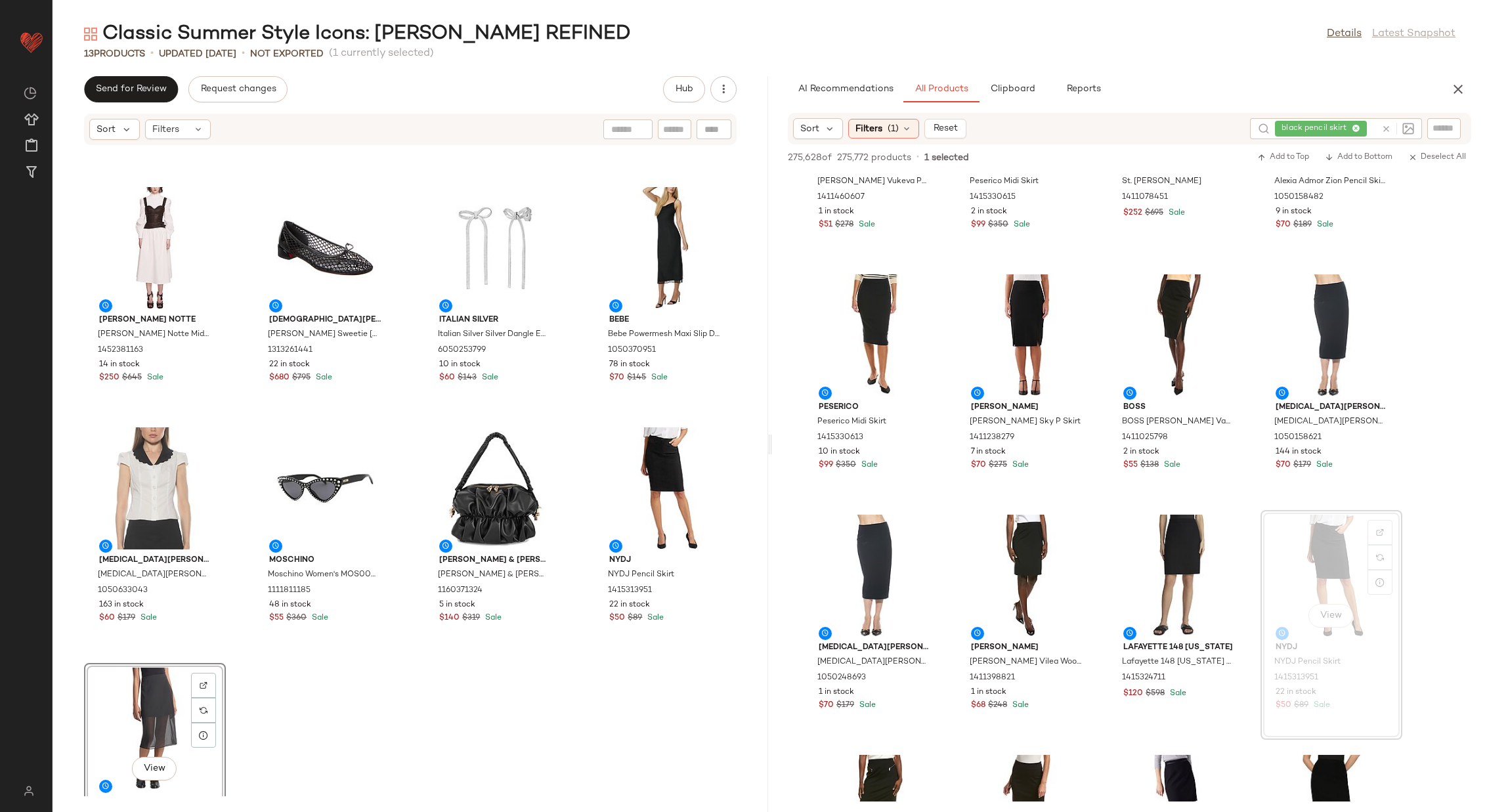
scroll to position [313, 0]
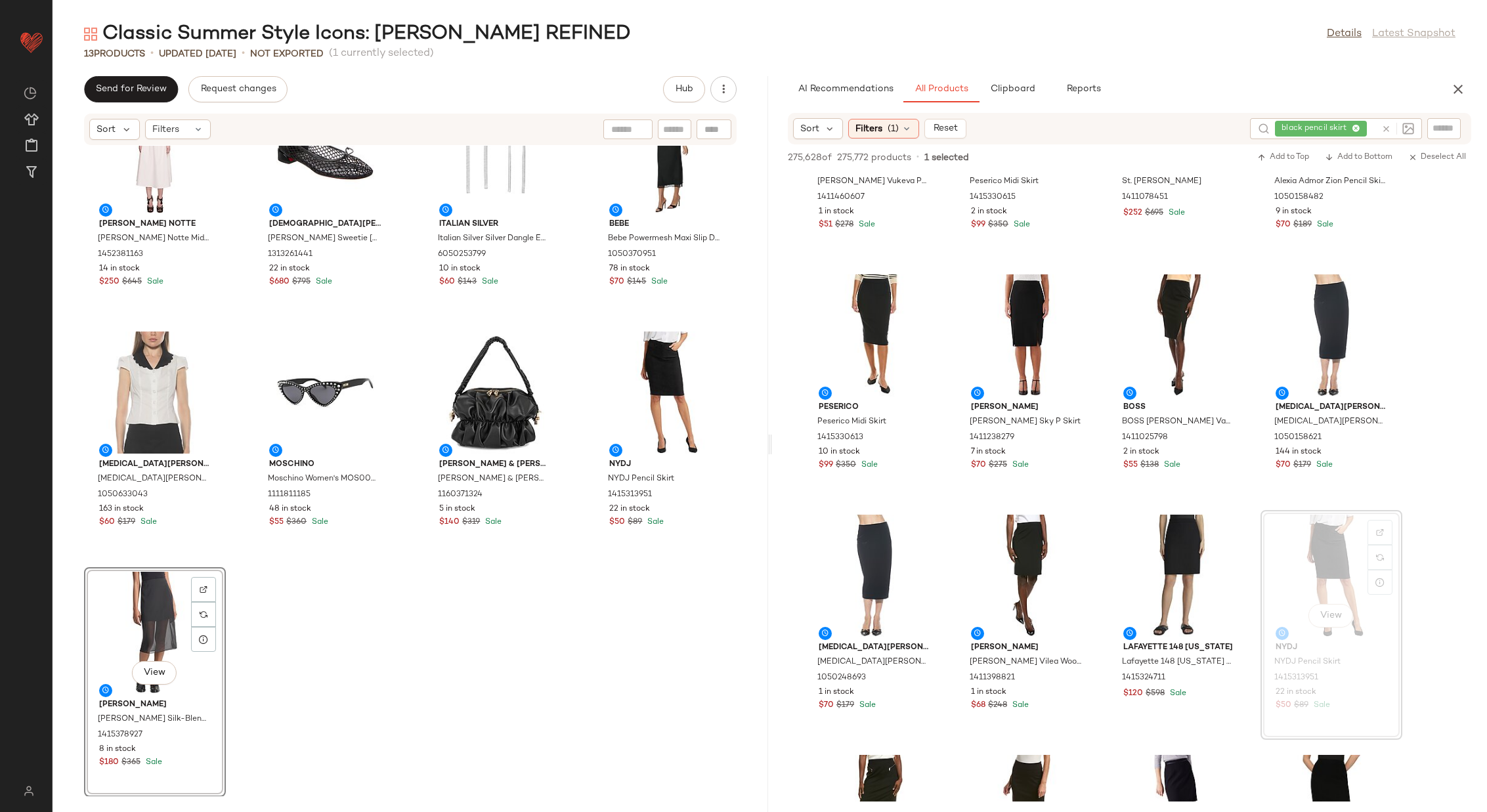
click at [298, 626] on div "[PERSON_NAME] Notte [PERSON_NAME] Notte Midi Dress 1452381163 14 in stock $250 …" at bounding box center [410, 471] width 716 height 651
click at [143, 630] on div "View" at bounding box center [155, 632] width 133 height 122
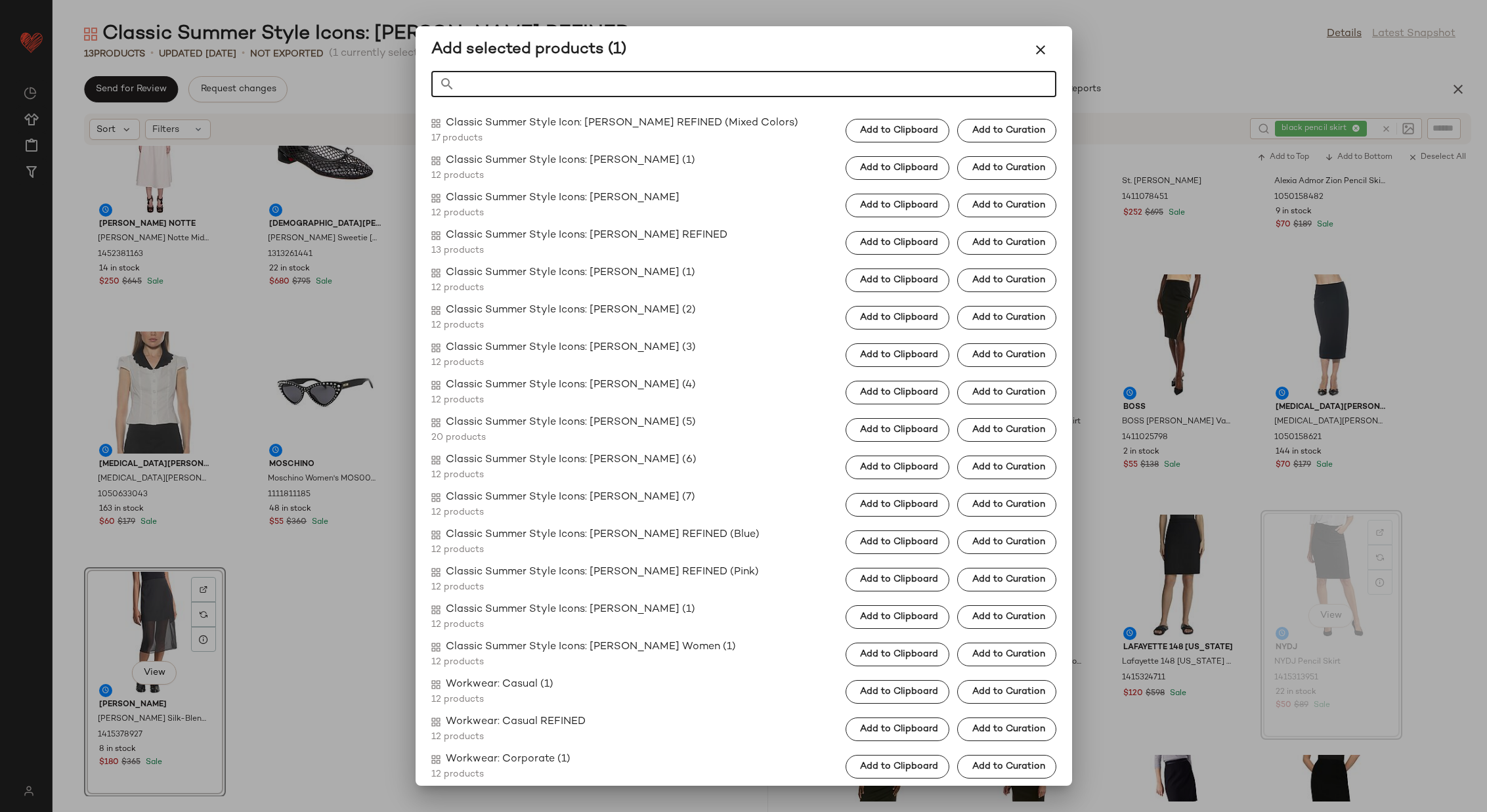
click at [894, 243] on span "Add to Clipboard" at bounding box center [898, 242] width 79 height 11
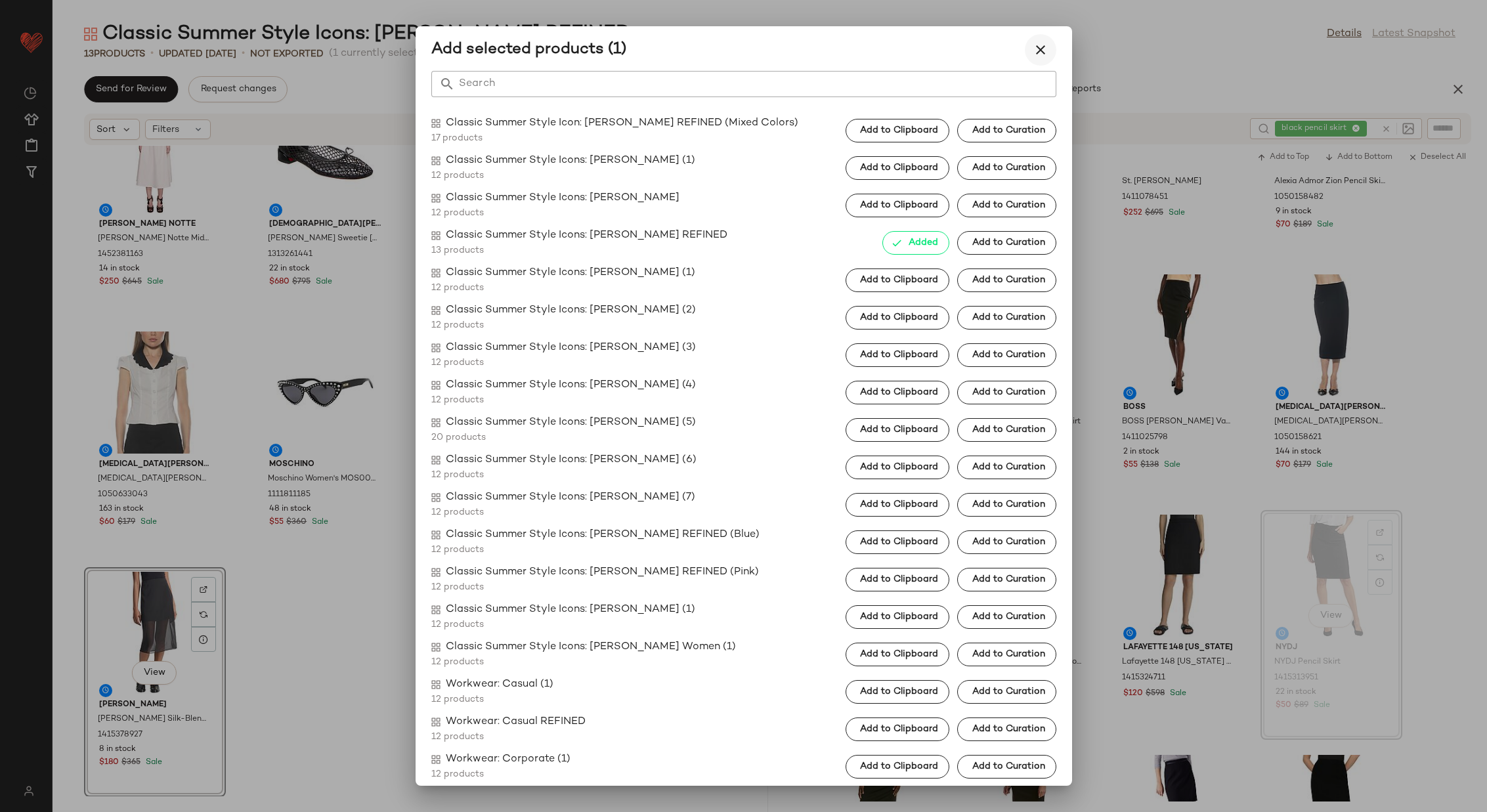
click at [1038, 43] on icon "button" at bounding box center [1040, 49] width 15 height 15
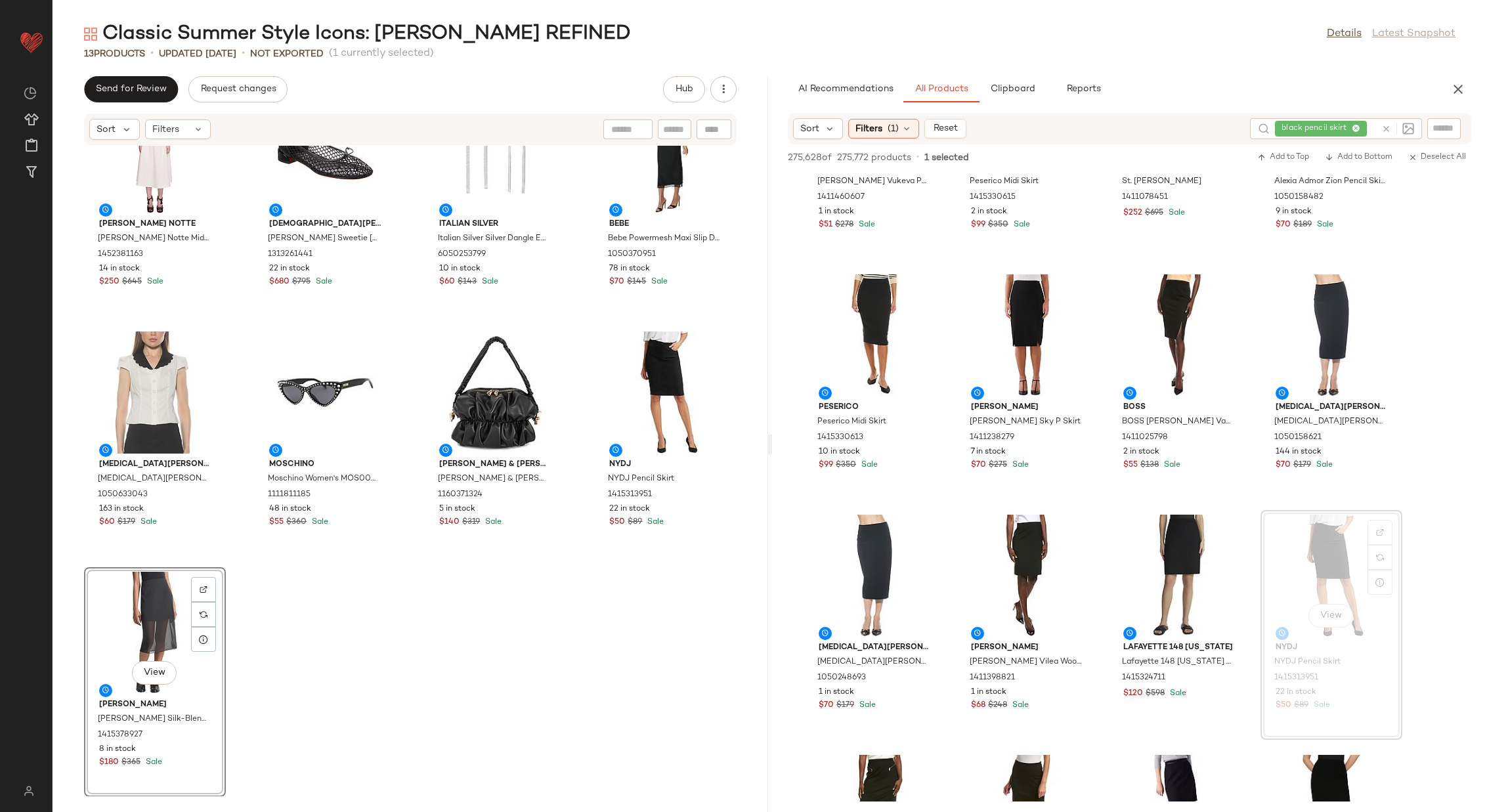
click at [321, 610] on div "[PERSON_NAME] Notte [PERSON_NAME] Notte Midi Dress 1452381163 14 in stock $250 …" at bounding box center [410, 471] width 716 height 651
click at [162, 606] on div "View" at bounding box center [155, 632] width 133 height 122
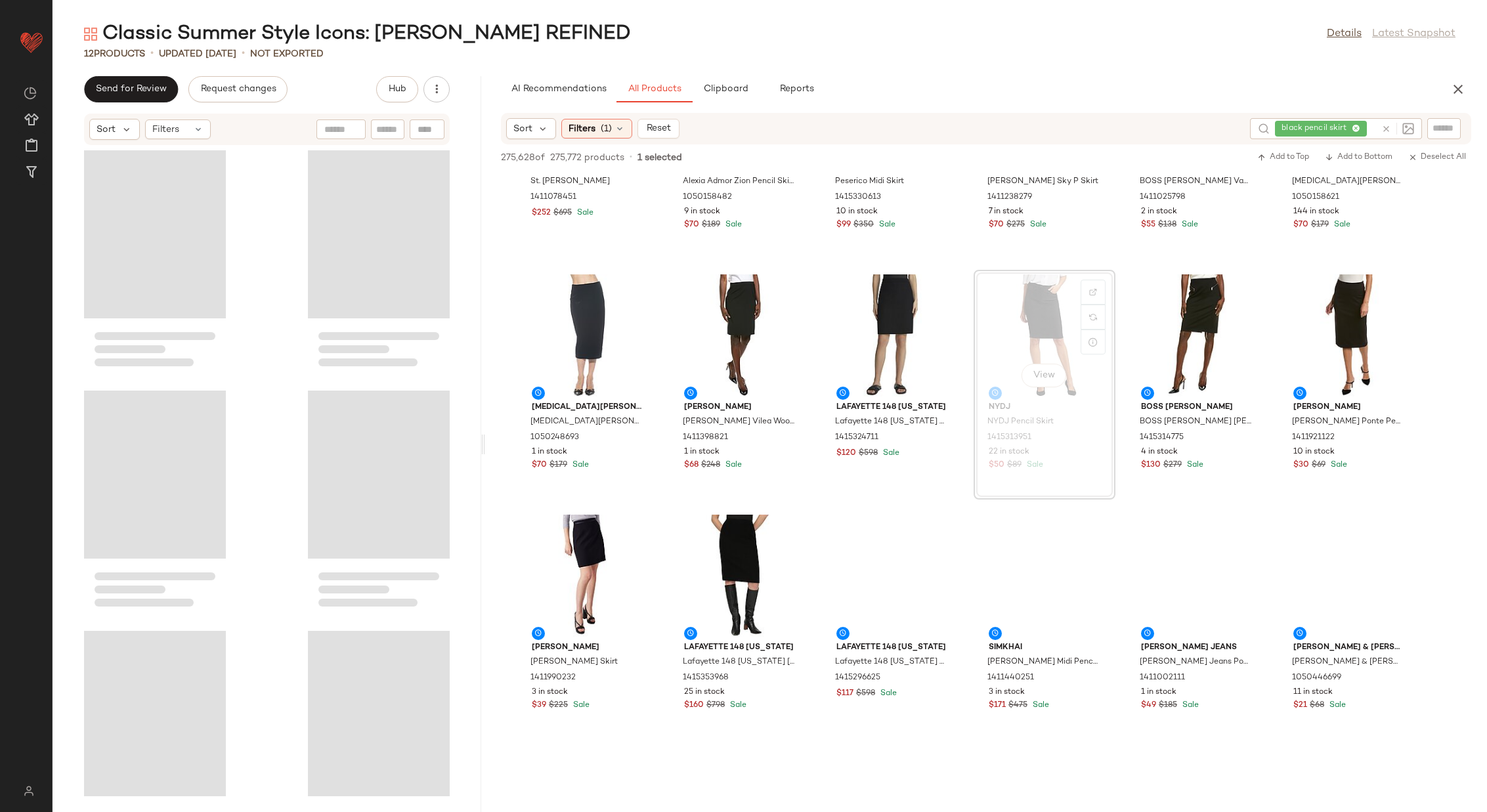
scroll to position [143, 0]
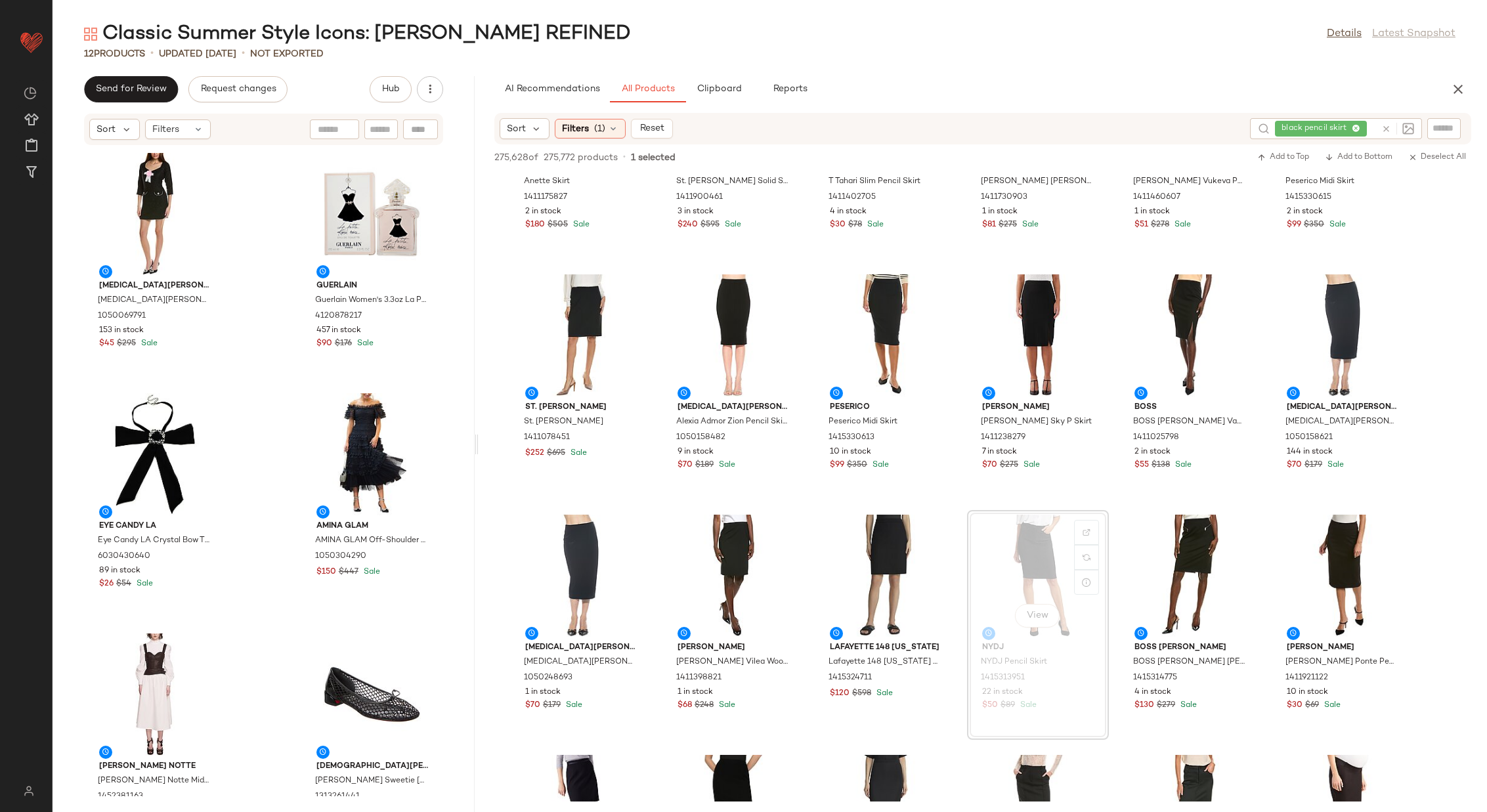
drag, startPoint x: 770, startPoint y: 437, endPoint x: 474, endPoint y: 418, distance: 296.6
click at [474, 418] on div "Classic Summer Style Icons: [PERSON_NAME] REFINED Details Latest Snapshot 12 Pr…" at bounding box center [770, 417] width 1435 height 791
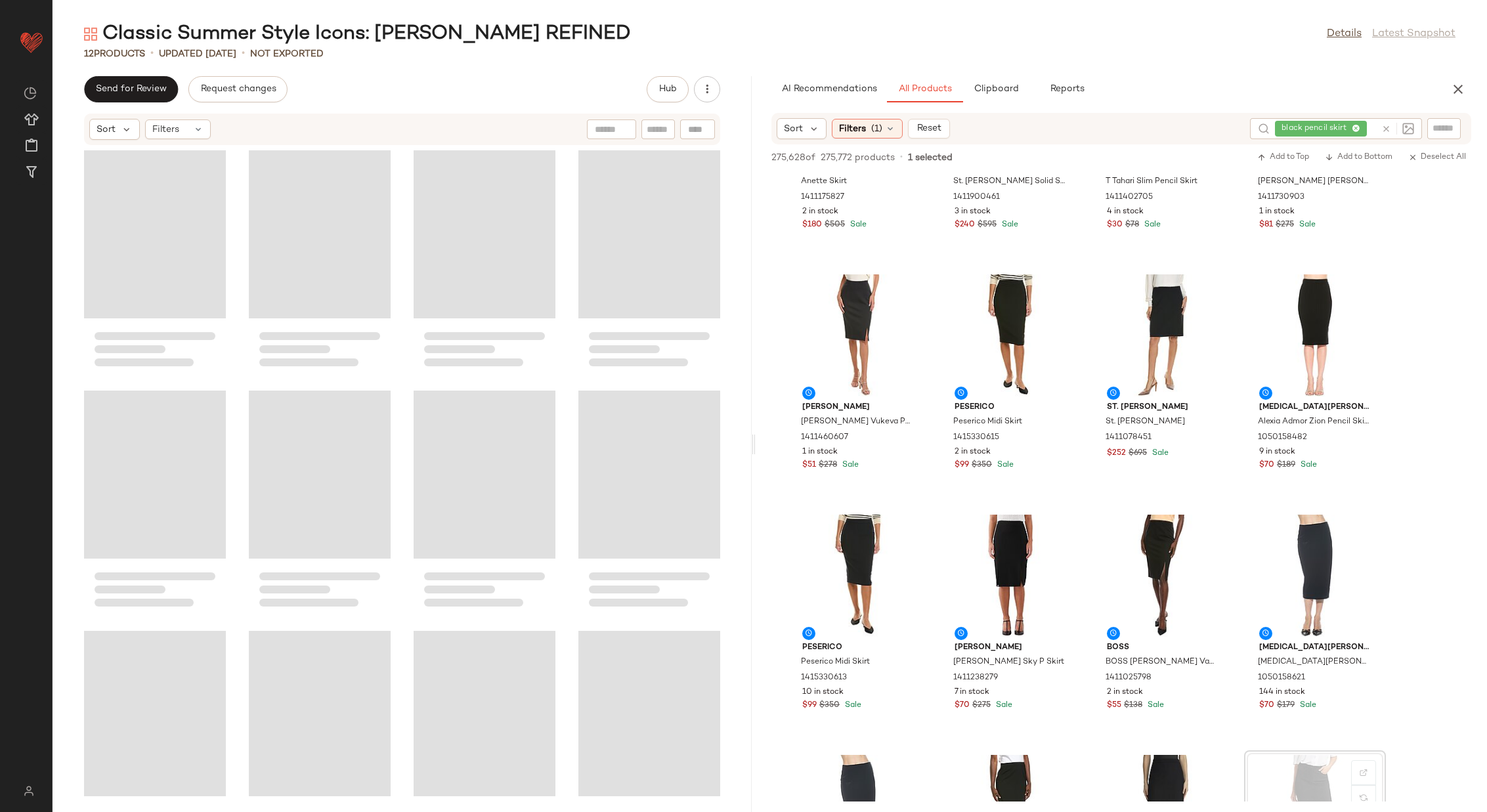
drag, startPoint x: 472, startPoint y: 441, endPoint x: 756, endPoint y: 434, distance: 284.1
click at [756, 434] on div "Classic Summer Style Icons: [PERSON_NAME] REFINED Details Latest Snapshot 12 Pr…" at bounding box center [770, 417] width 1435 height 791
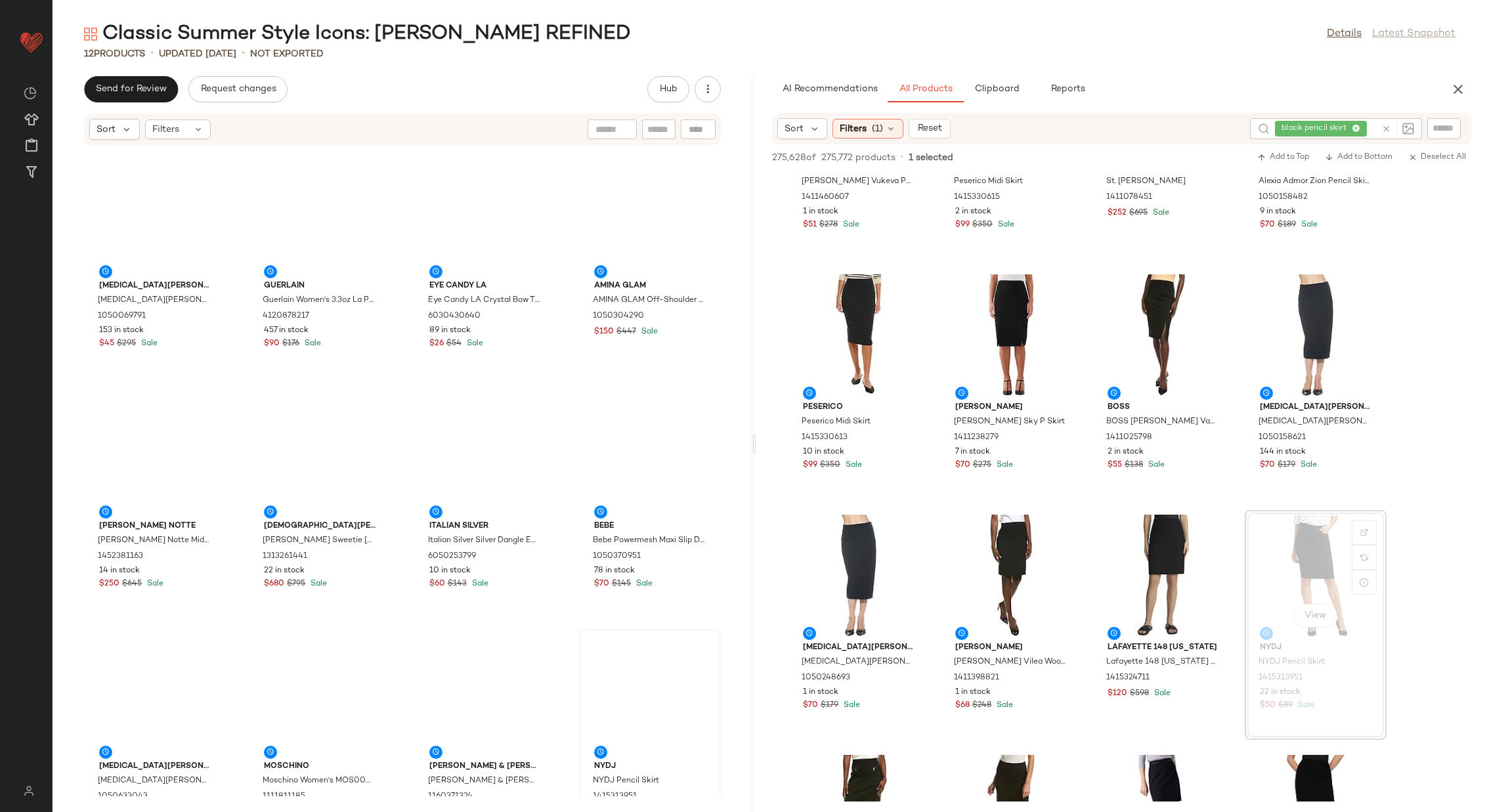
click at [130, 684] on div at bounding box center [155, 694] width 133 height 122
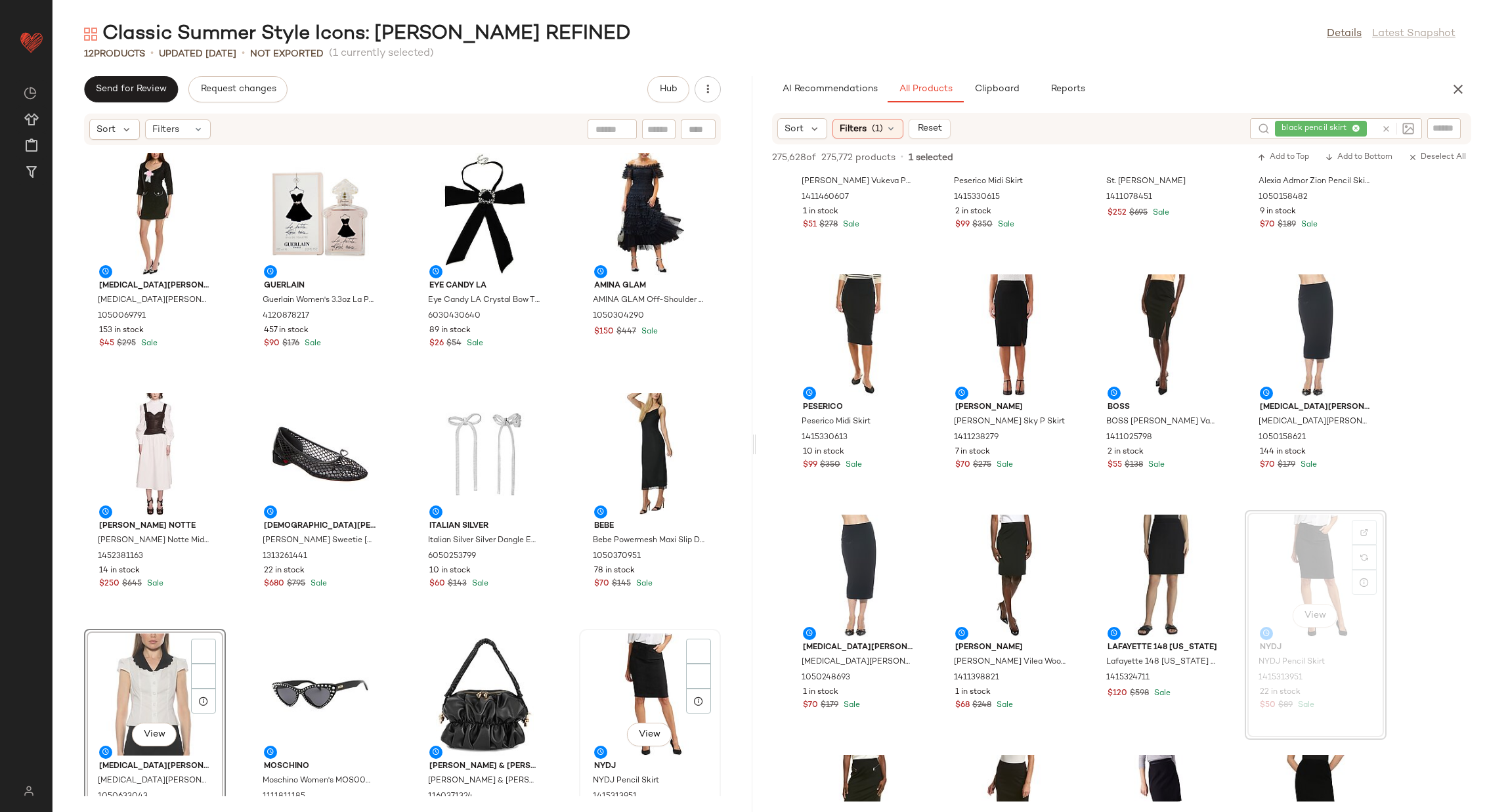
click at [622, 685] on div "View" at bounding box center [650, 694] width 133 height 122
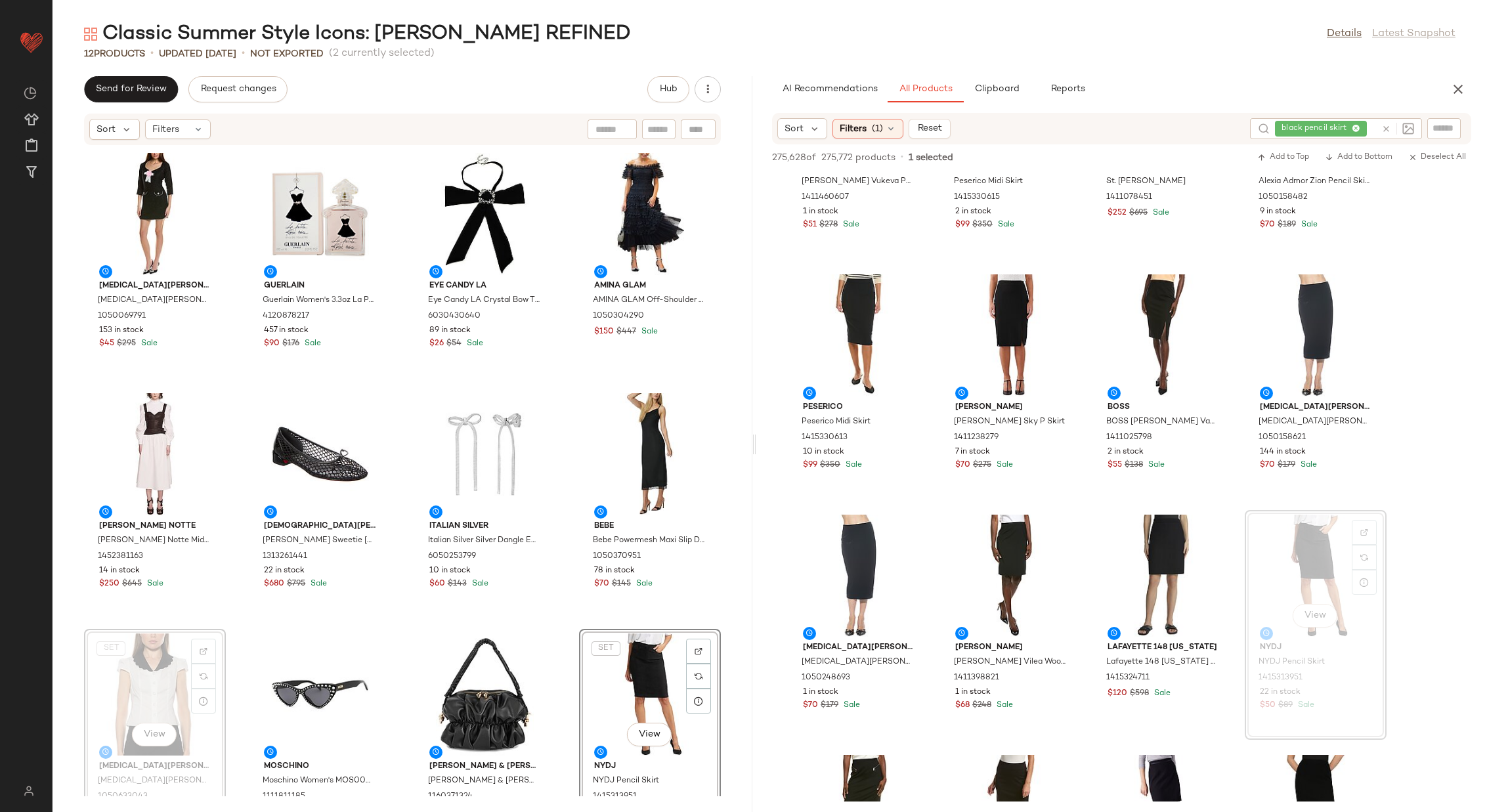
scroll to position [1, 0]
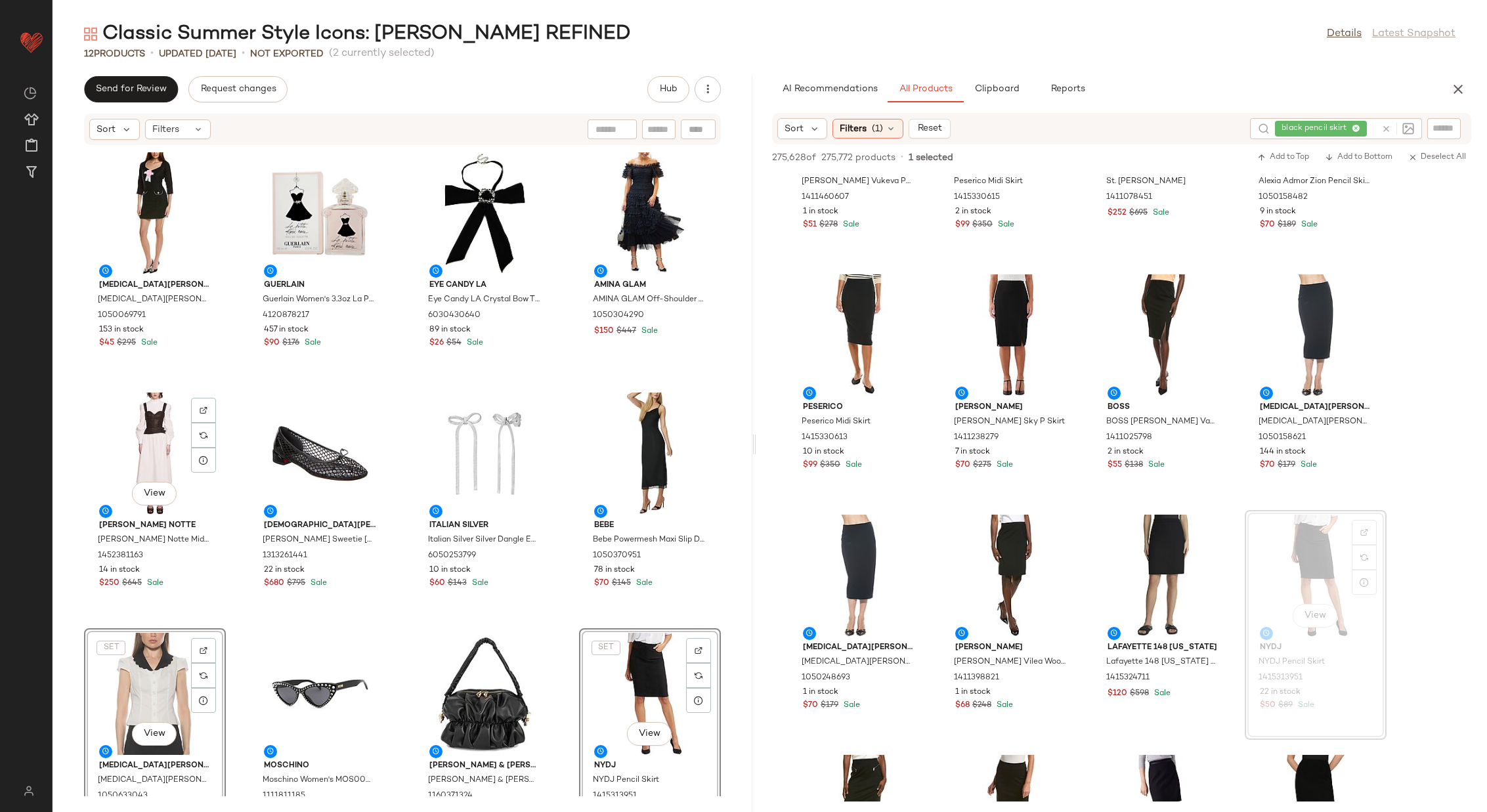
click at [396, 523] on div "[MEDICAL_DATA] Admor [MEDICAL_DATA] Admor Dianys Shift Dress 1050069791 153 in …" at bounding box center [402, 471] width 700 height 651
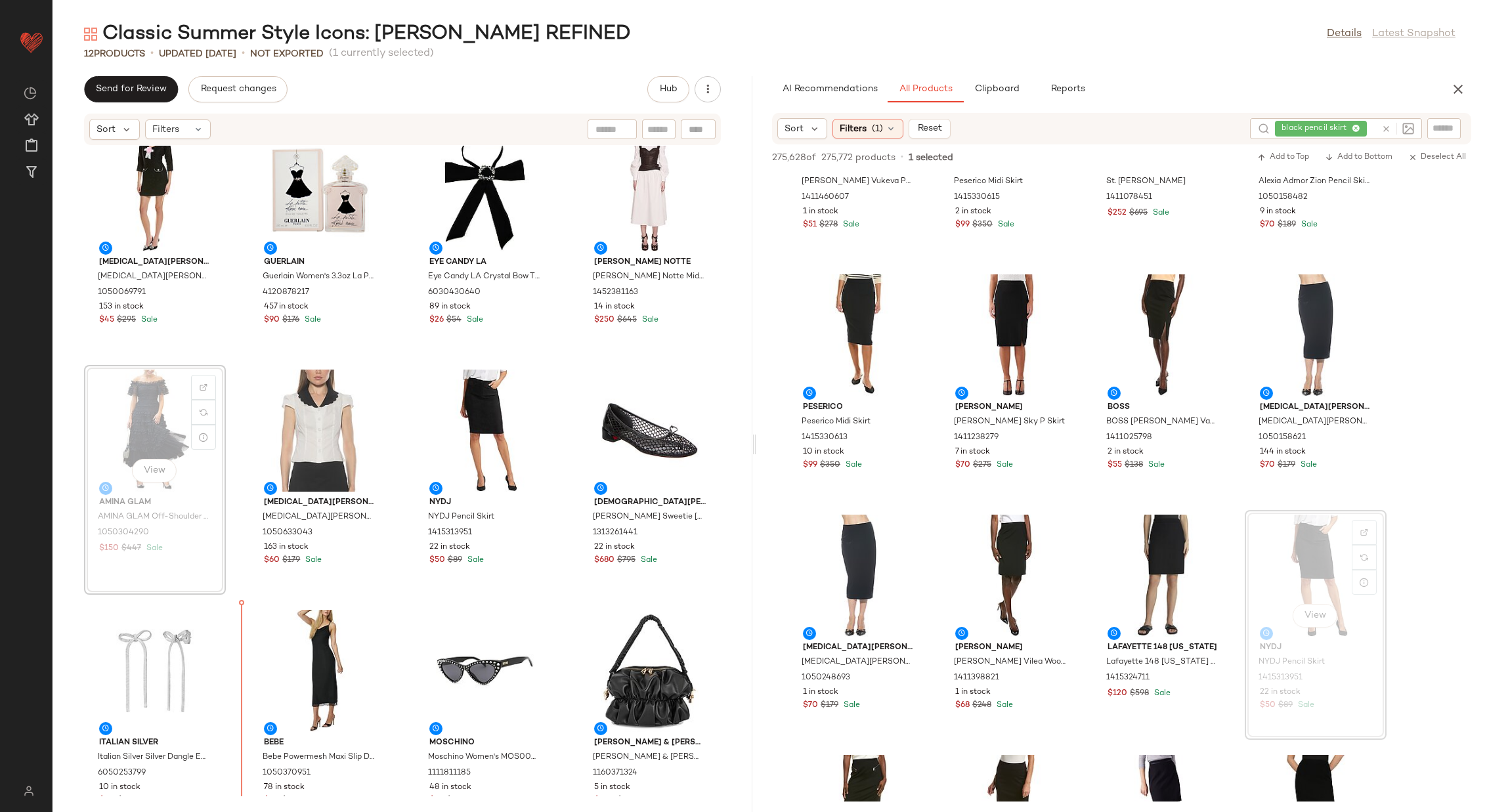
scroll to position [29, 0]
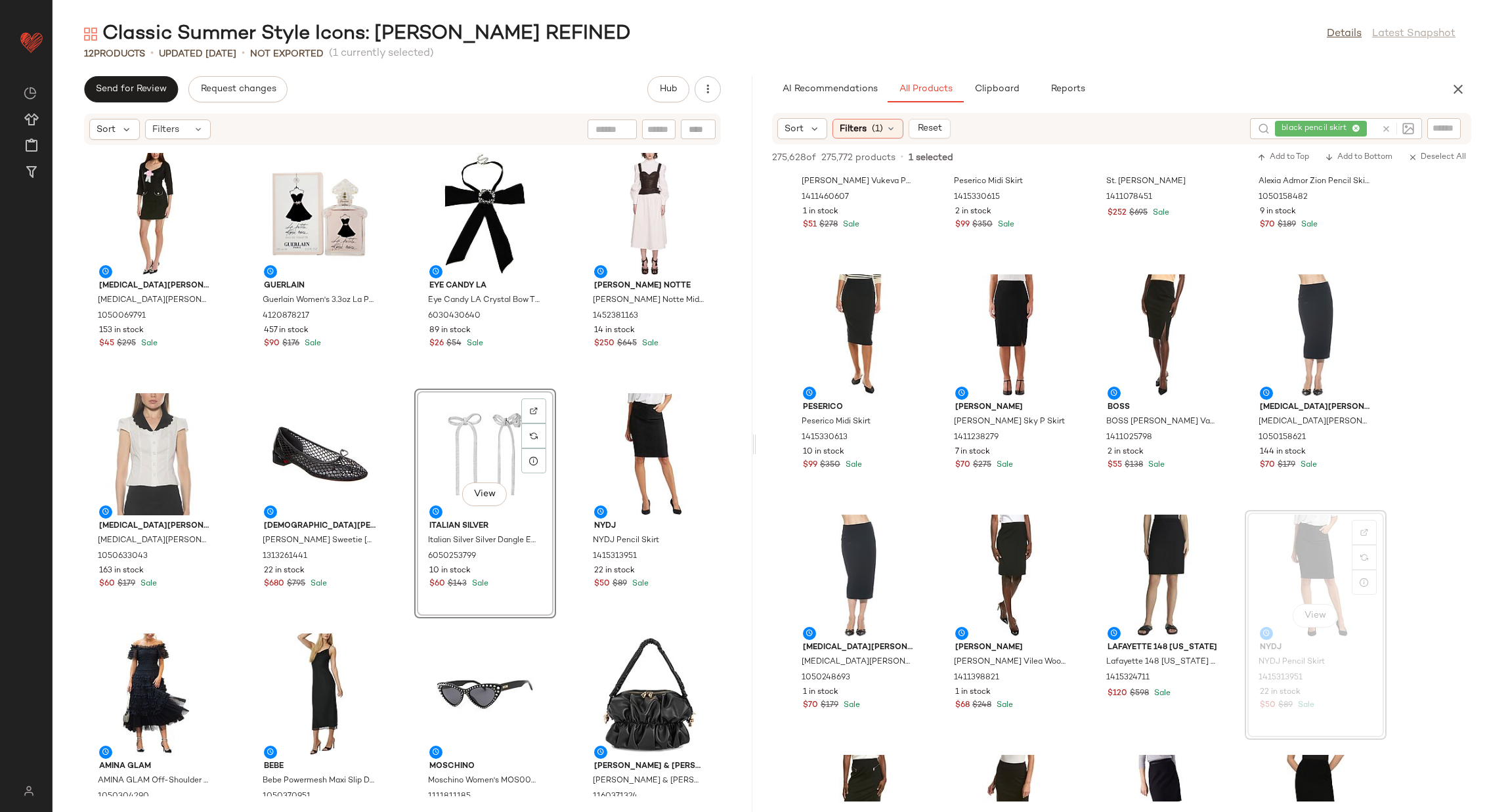
click at [395, 438] on div "[MEDICAL_DATA] Admor [MEDICAL_DATA] Admor Dianys Shift Dress 1050069791 153 in …" at bounding box center [402, 471] width 700 height 651
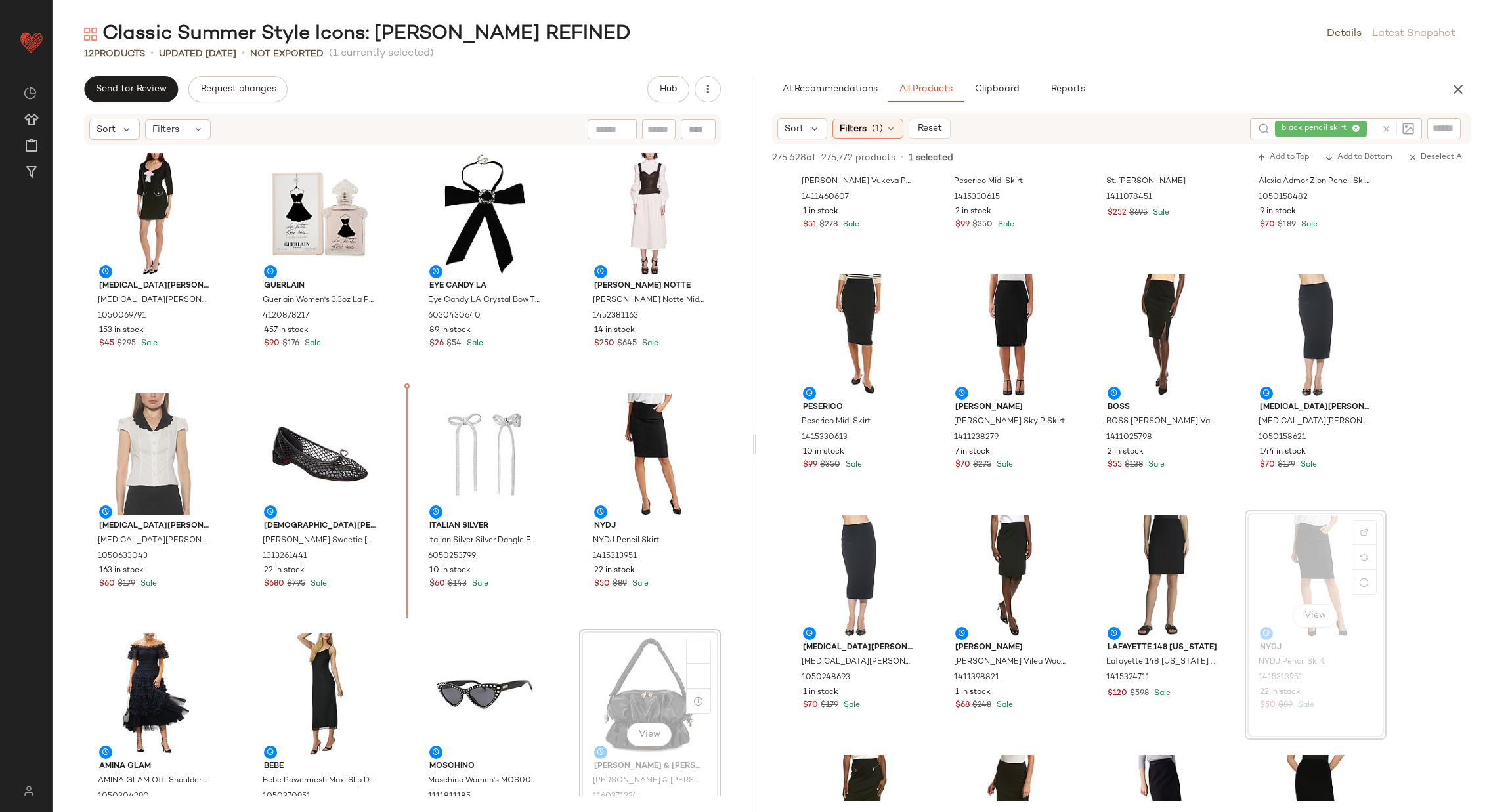
scroll to position [2, 0]
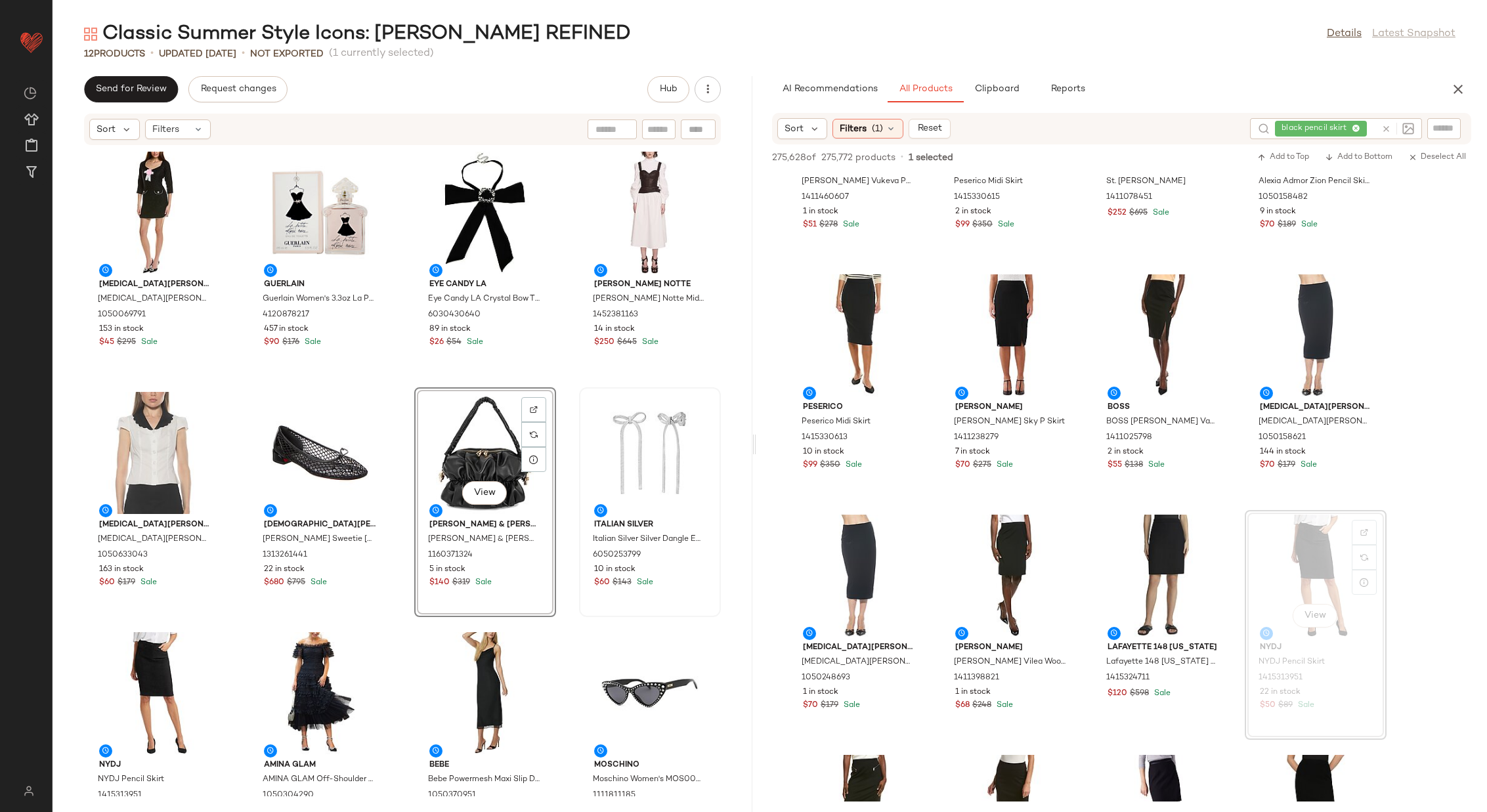
click at [555, 513] on div "[MEDICAL_DATA] Admor [MEDICAL_DATA] Admor Dianys Shift Dress 1050069791 153 in …" at bounding box center [402, 471] width 700 height 651
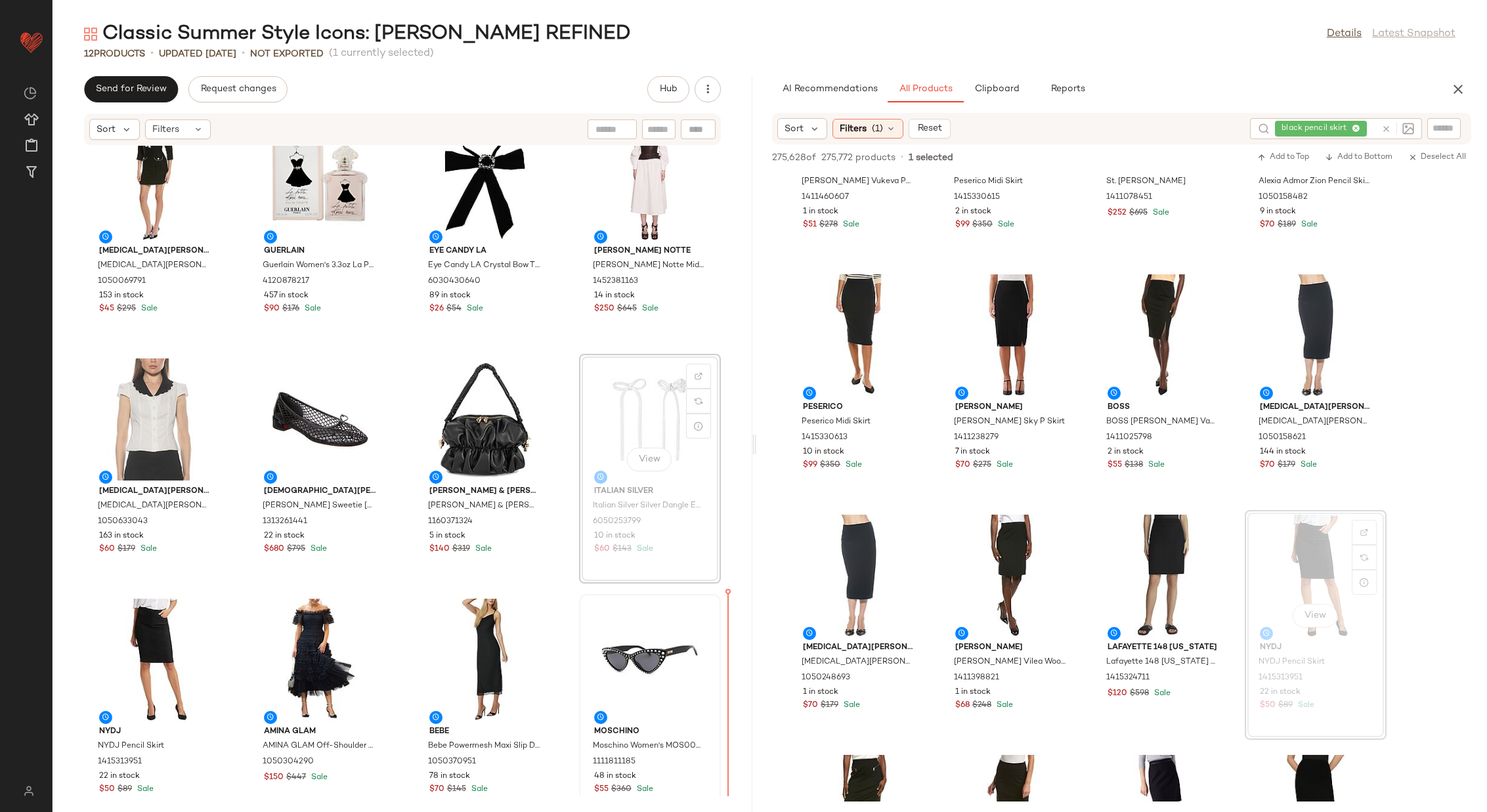
scroll to position [41, 0]
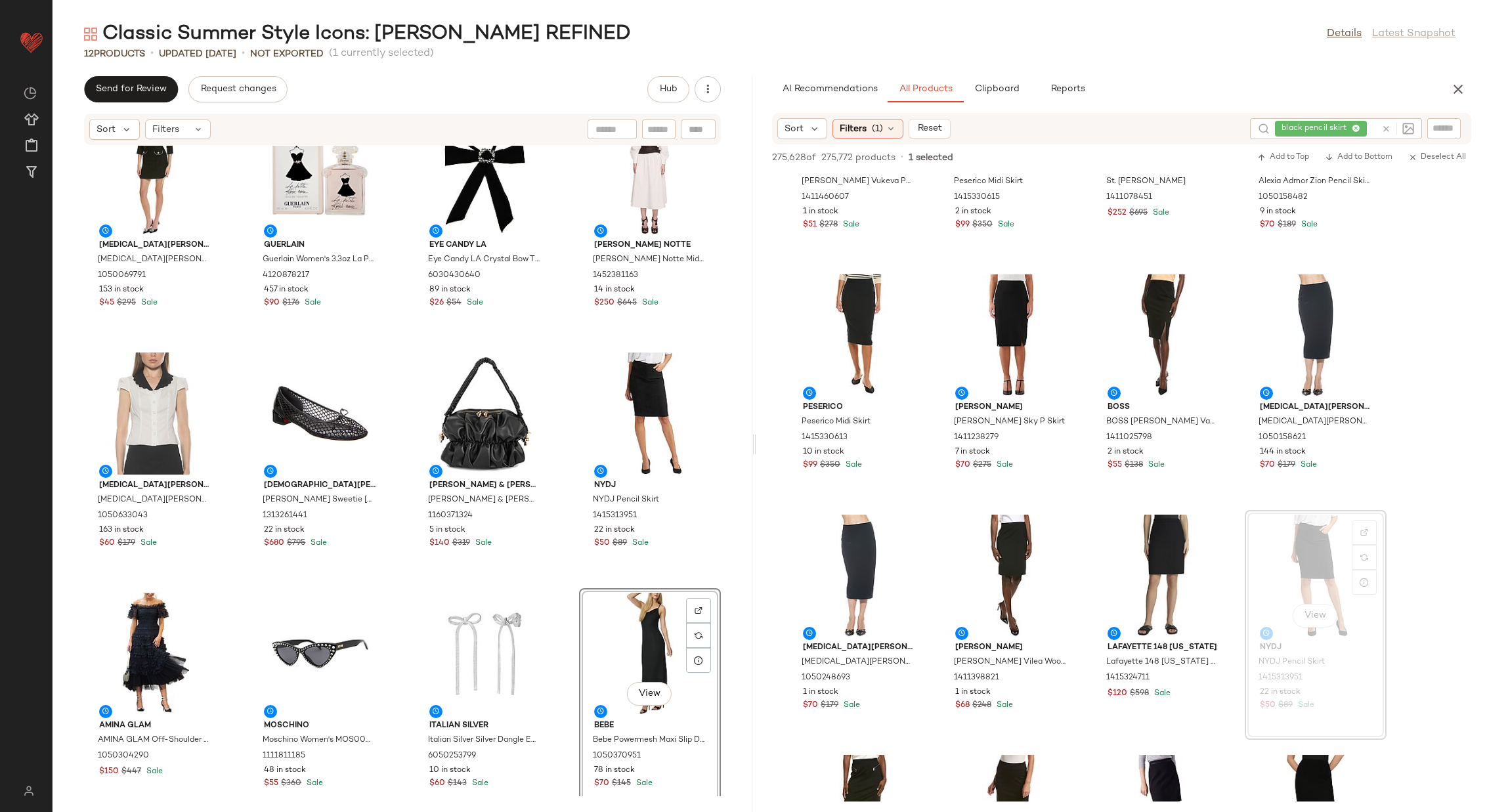
click at [558, 581] on div "[MEDICAL_DATA] Admor [MEDICAL_DATA] Admor Dianys Shift Dress 1050069791 153 in …" at bounding box center [402, 471] width 700 height 651
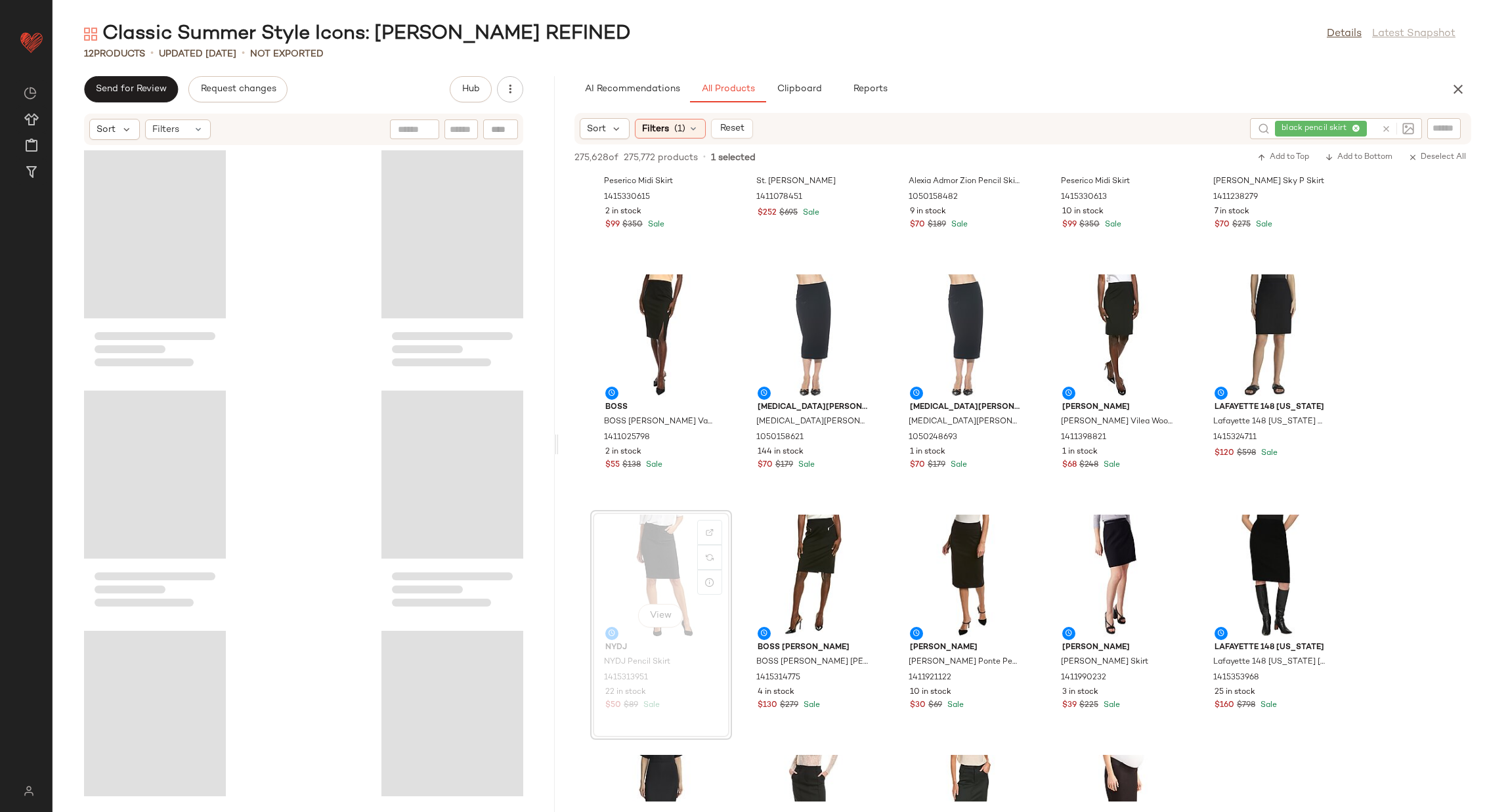
scroll to position [143, 0]
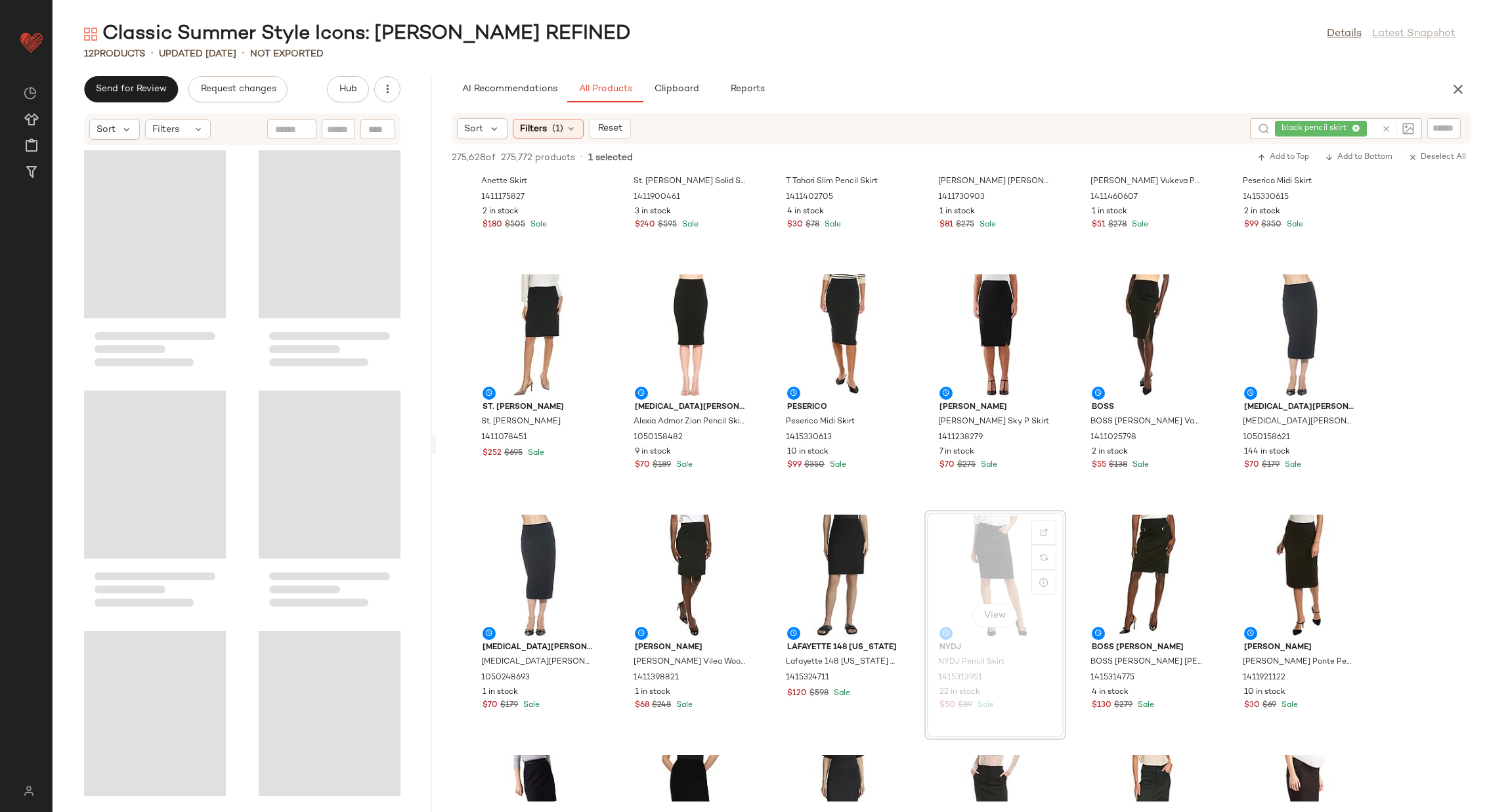
drag, startPoint x: 752, startPoint y: 442, endPoint x: 872, endPoint y: 477, distance: 125.0
click at [435, 426] on div "Classic Summer Style Icons: [PERSON_NAME] REFINED Details Latest Snapshot 12 Pr…" at bounding box center [770, 417] width 1435 height 791
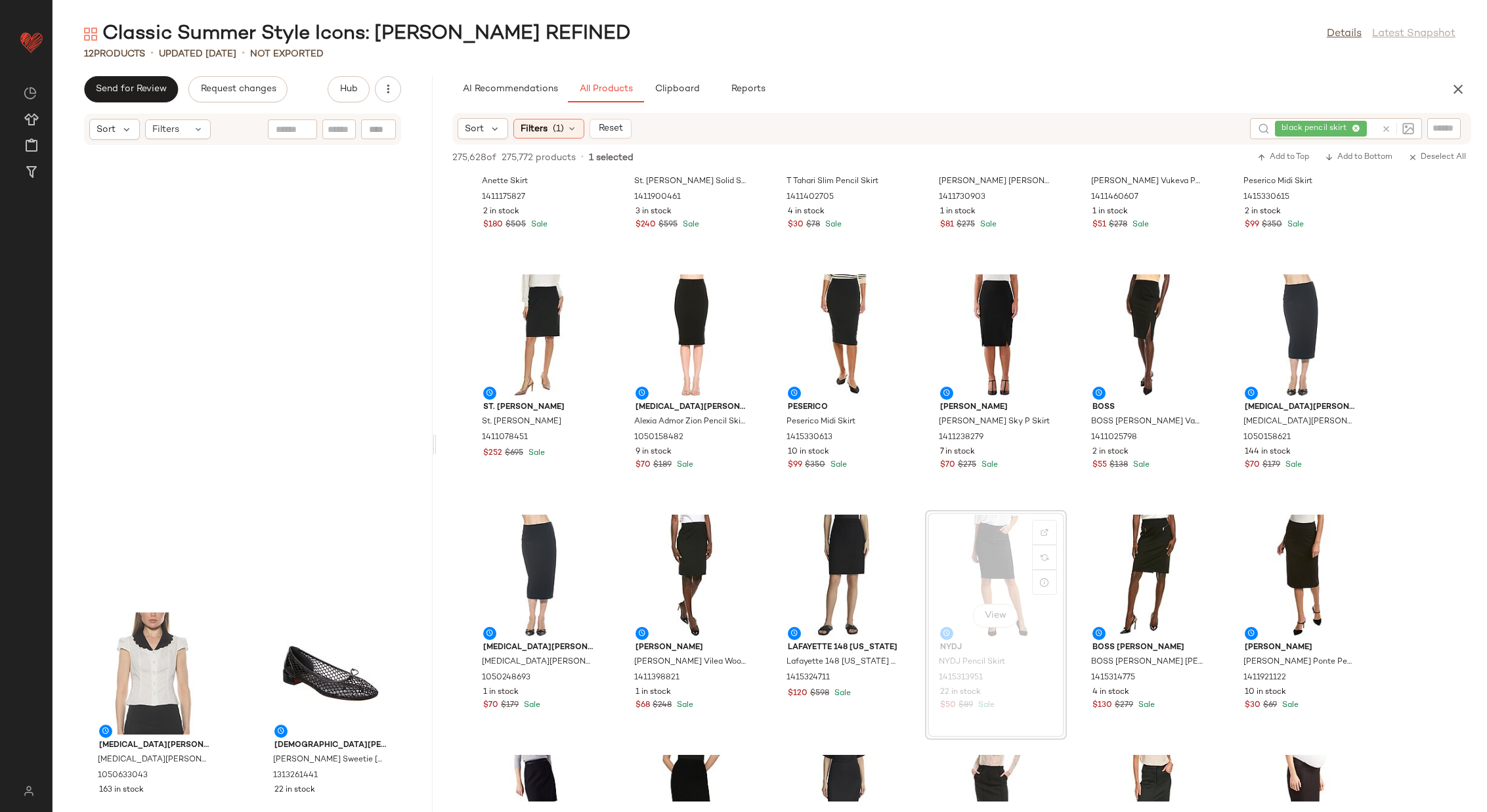
scroll to position [507, 0]
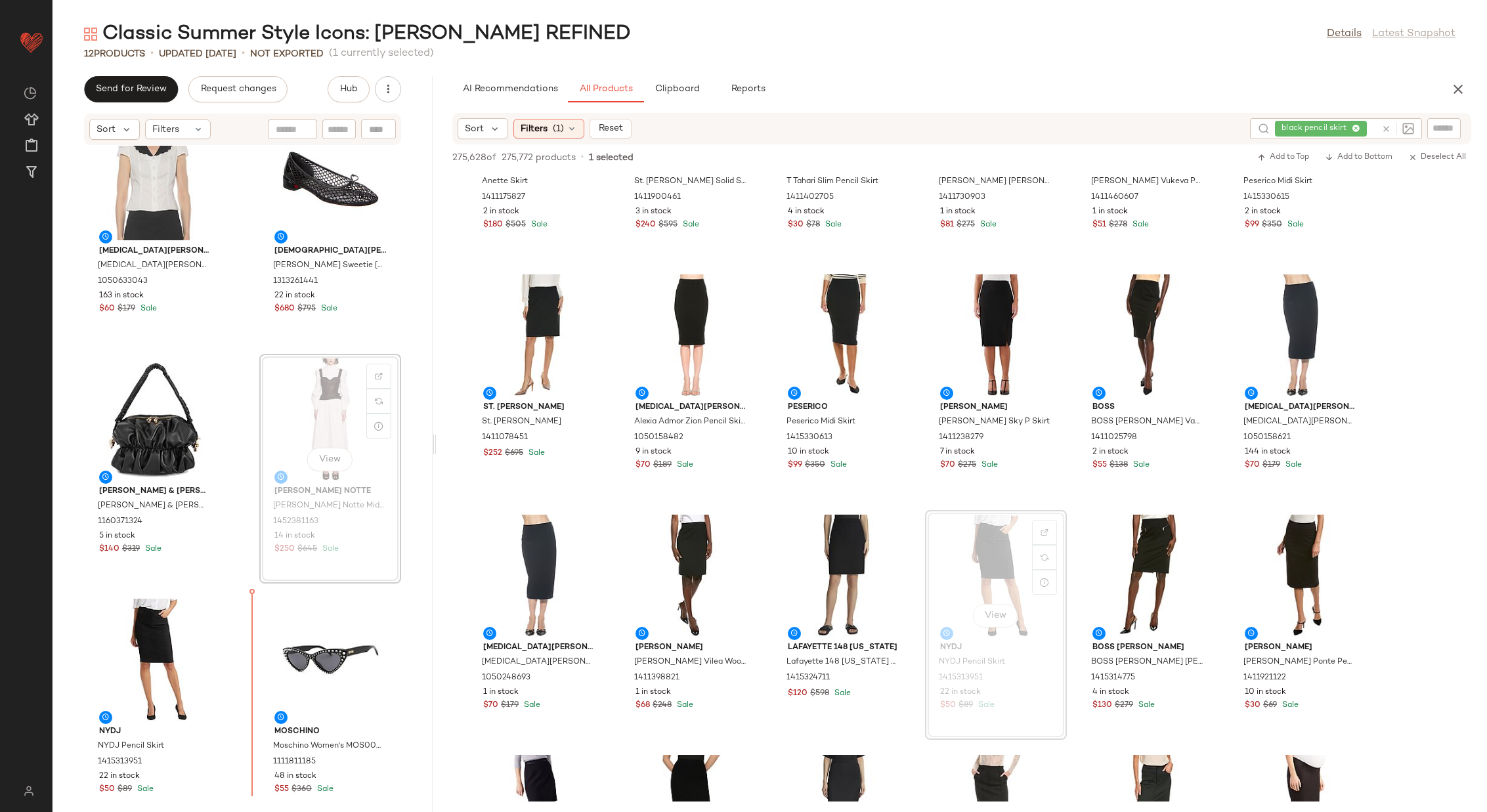
scroll to position [529, 0]
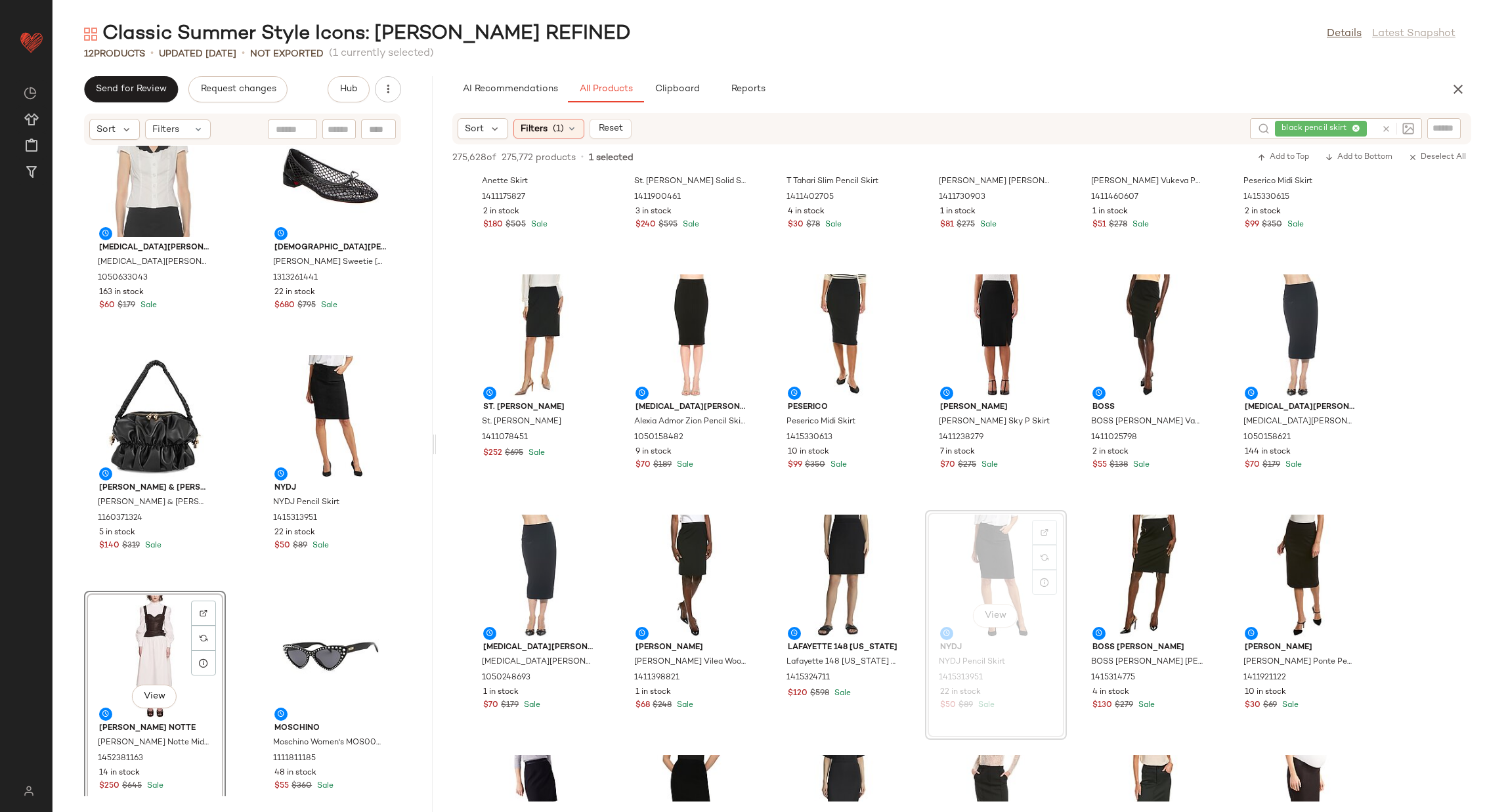
click at [238, 595] on div "[MEDICAL_DATA][PERSON_NAME] [MEDICAL_DATA][PERSON_NAME] Top 1050633043 163 in s…" at bounding box center [242, 471] width 380 height 651
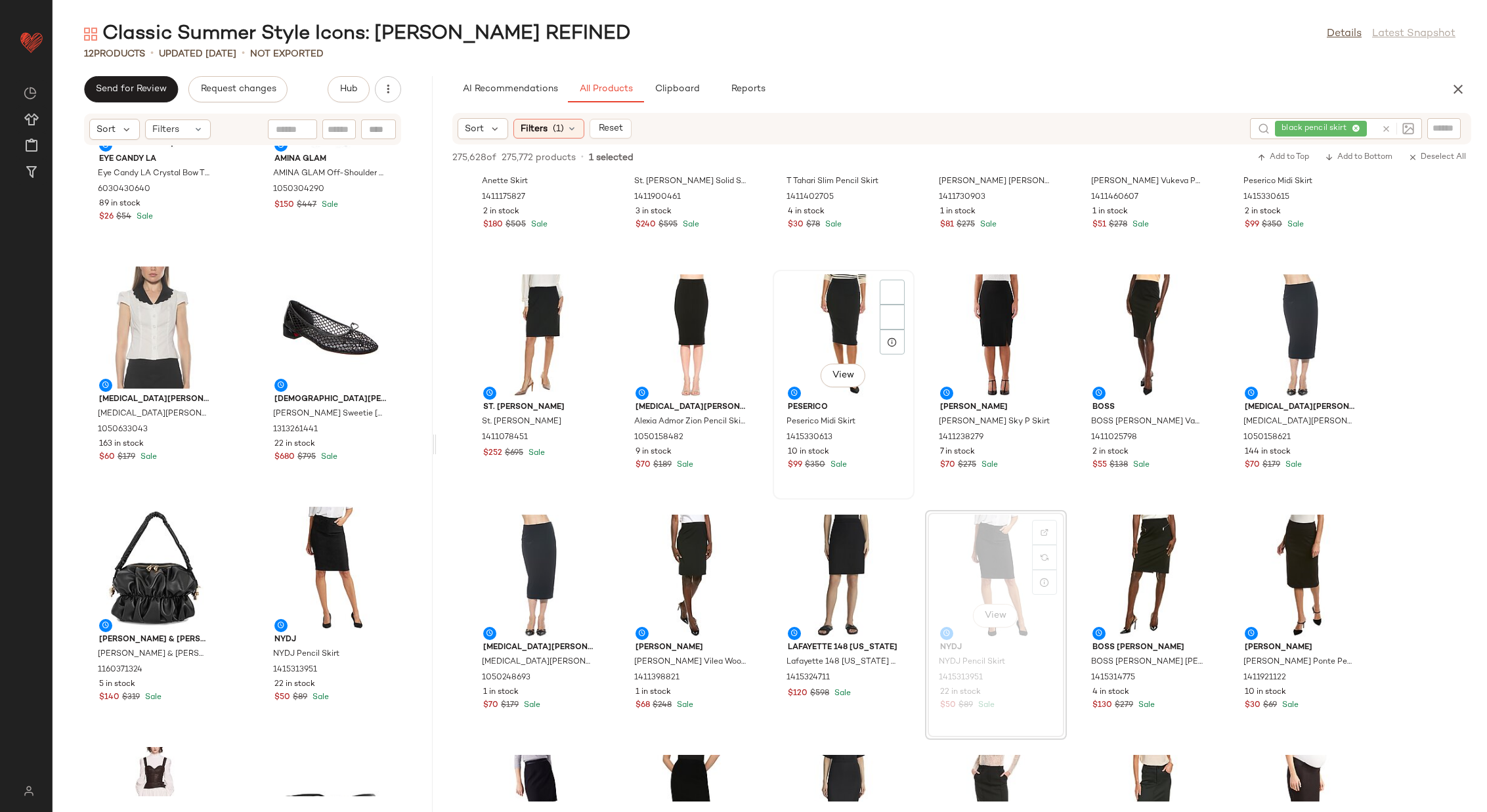
scroll to position [793, 0]
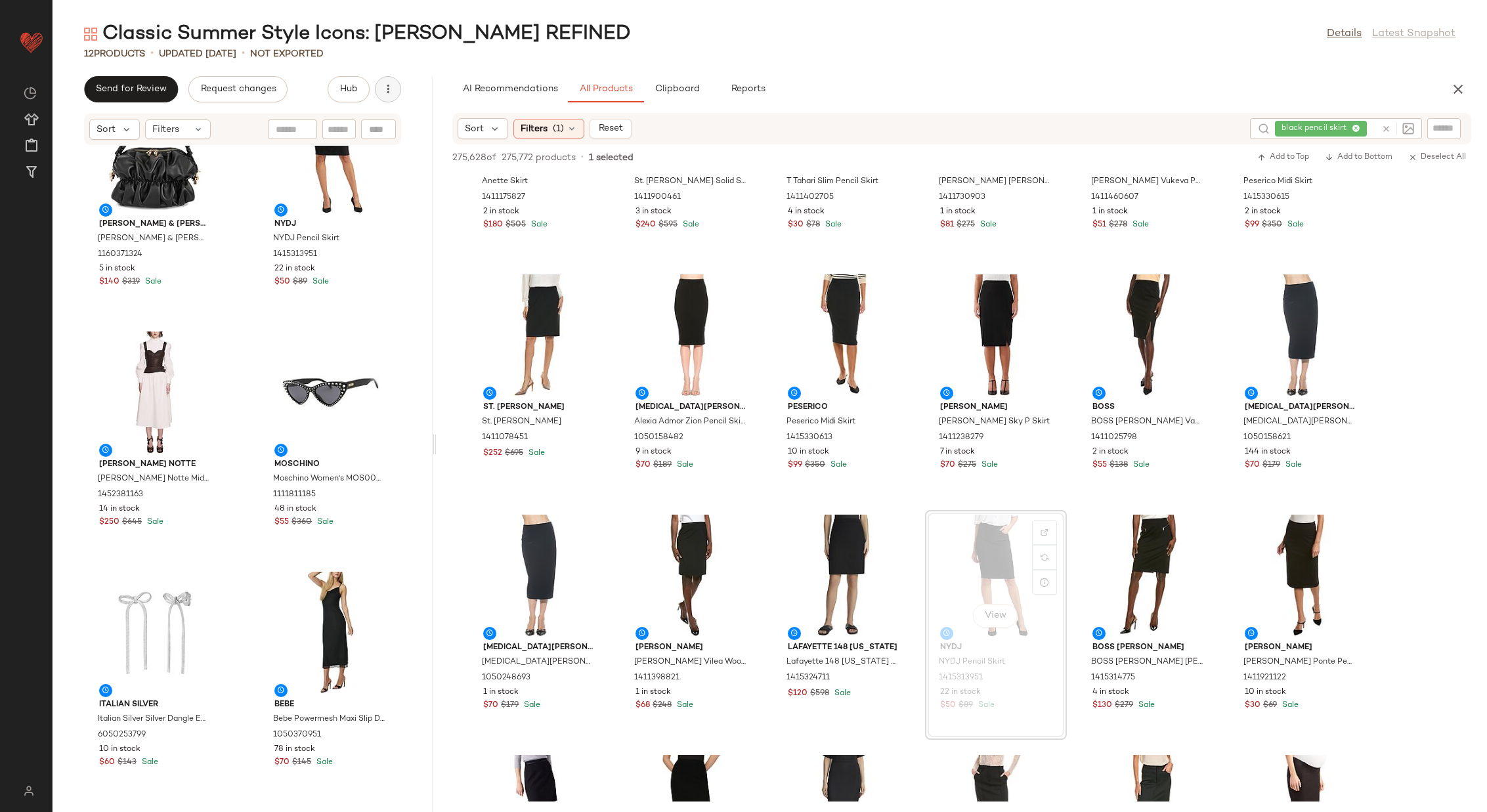
click at [387, 83] on icon "button" at bounding box center [388, 89] width 13 height 13
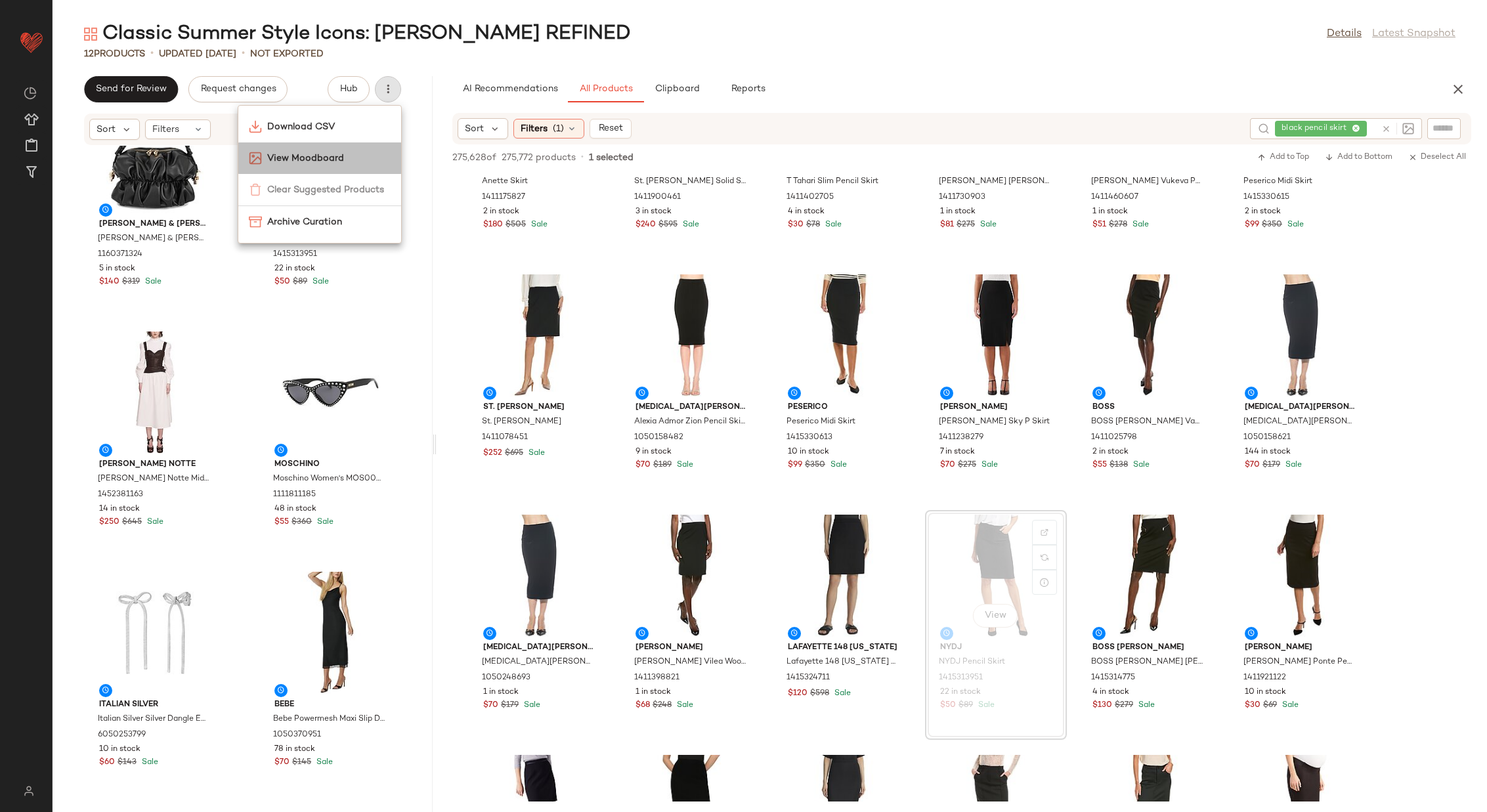
click at [313, 152] on span "View Moodboard" at bounding box center [329, 158] width 123 height 14
